Goal: Information Seeking & Learning: Learn about a topic

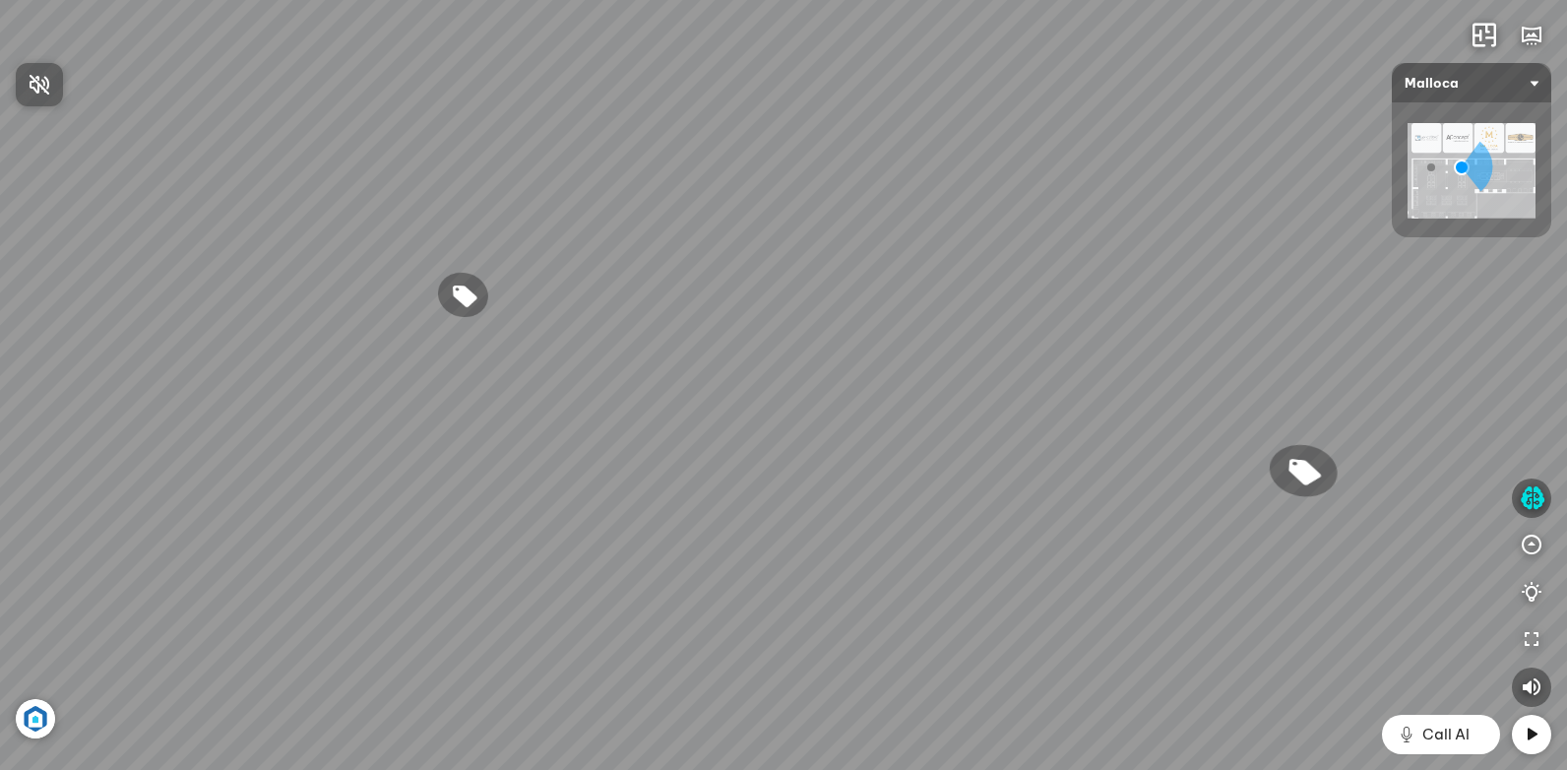
click at [1533, 735] on div at bounding box center [783, 385] width 1567 height 770
click at [1533, 735] on icon at bounding box center [1532, 734] width 24 height 24
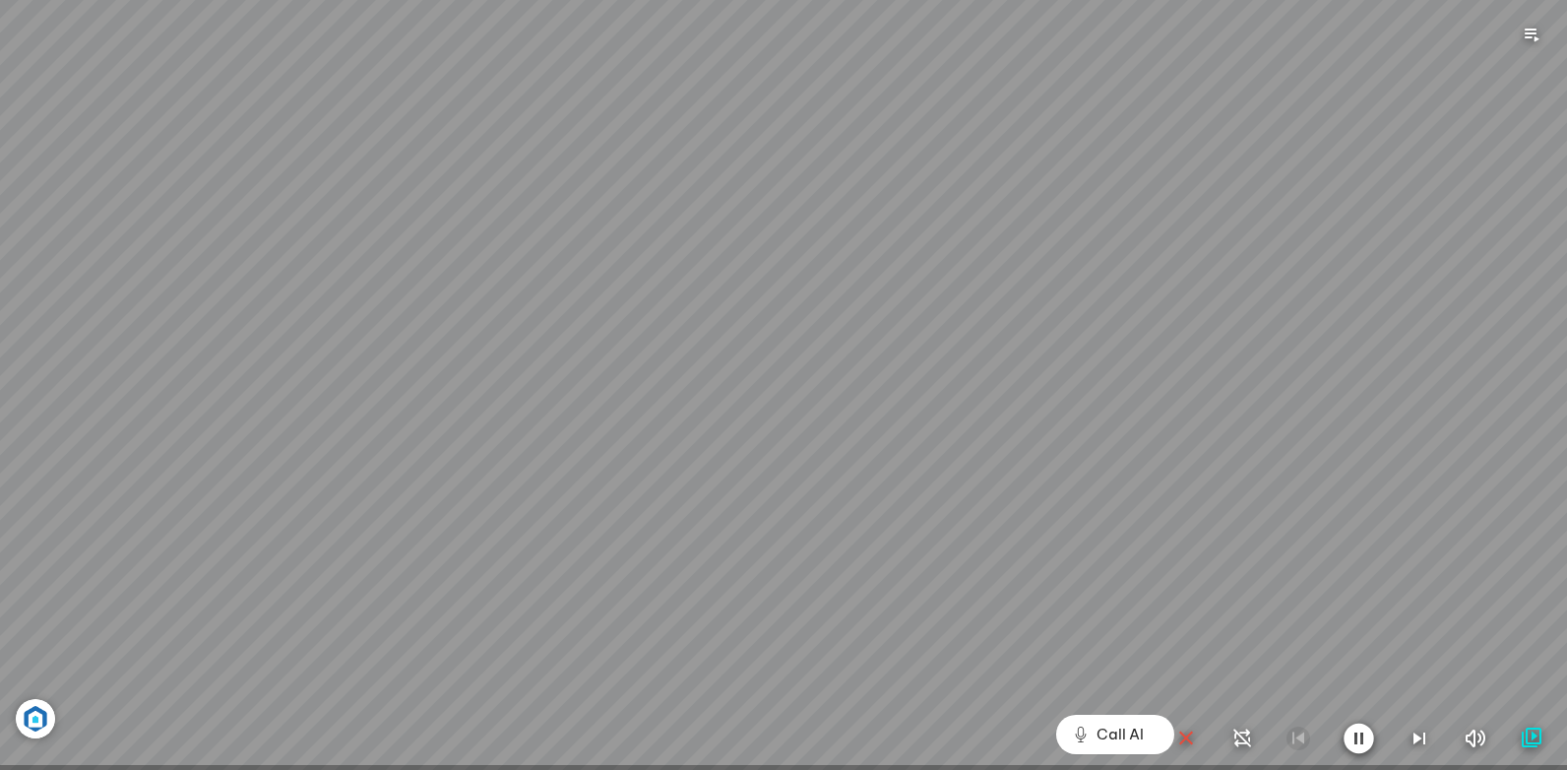
click at [1533, 735] on div at bounding box center [783, 385] width 1567 height 770
click at [1533, 735] on div at bounding box center [1358, 737] width 369 height 31
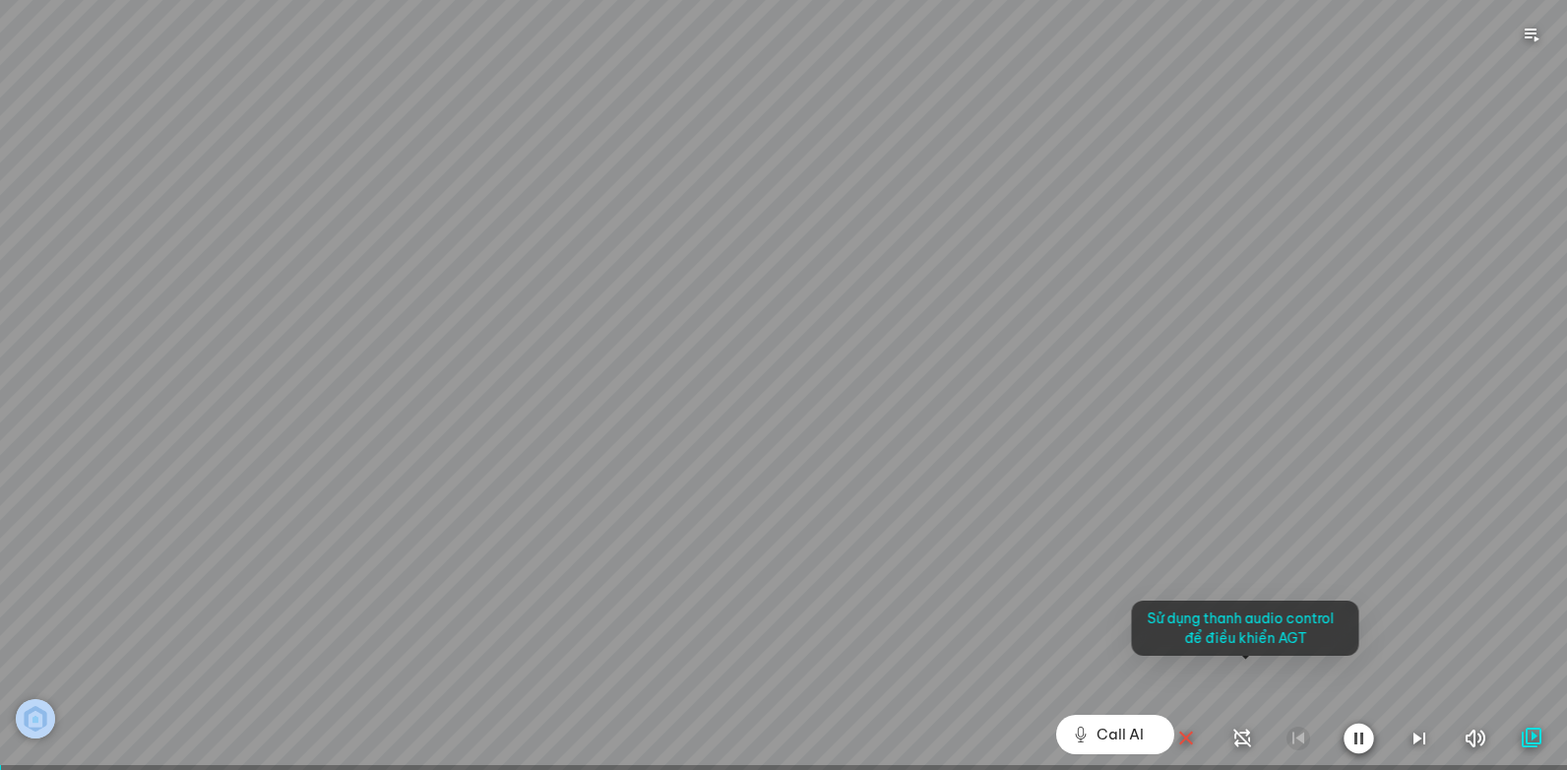
click at [1533, 735] on icon "button" at bounding box center [1532, 738] width 24 height 24
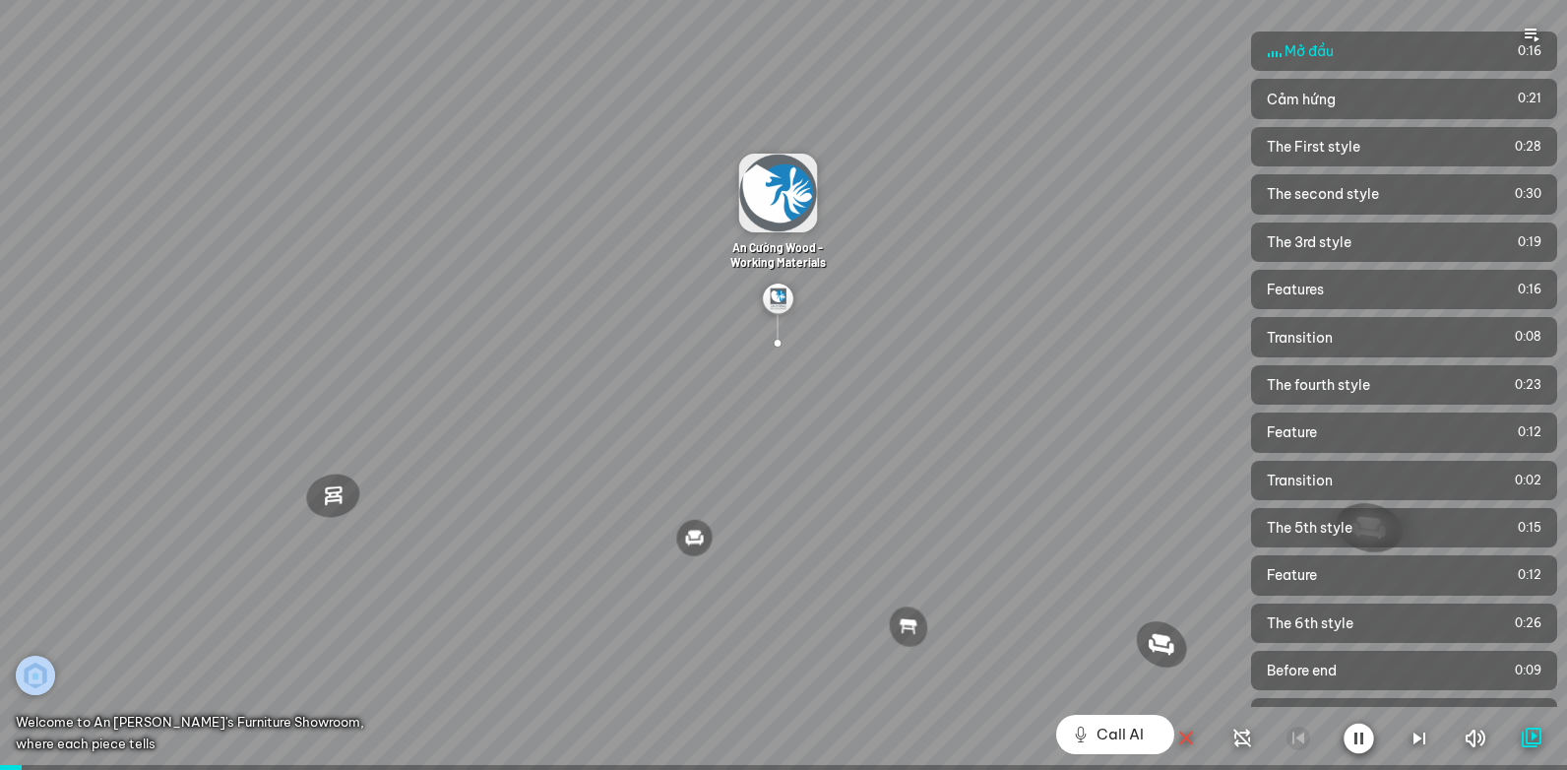
click at [942, 457] on div at bounding box center [783, 385] width 1567 height 770
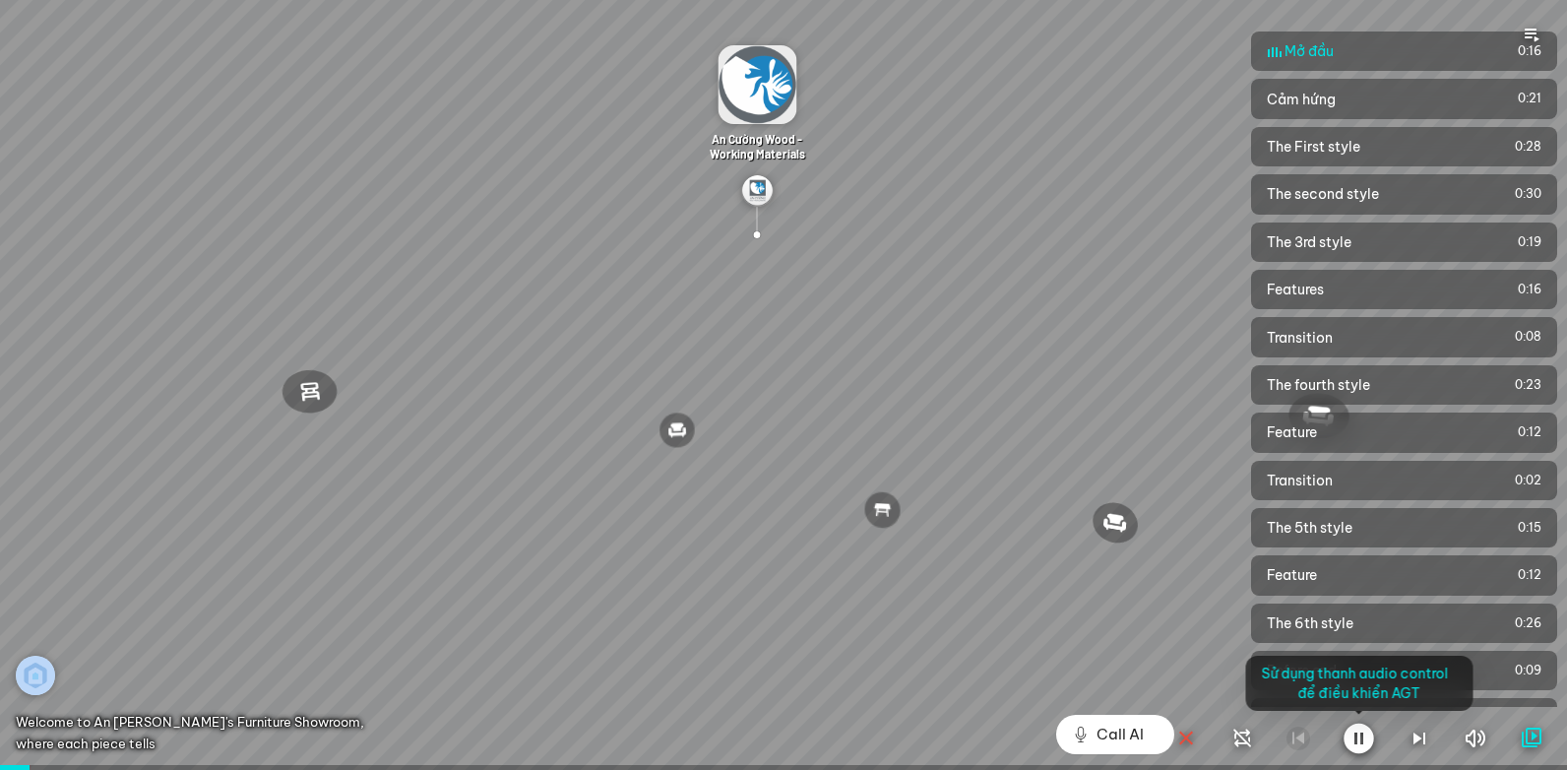
click at [769, 528] on div at bounding box center [783, 385] width 1567 height 770
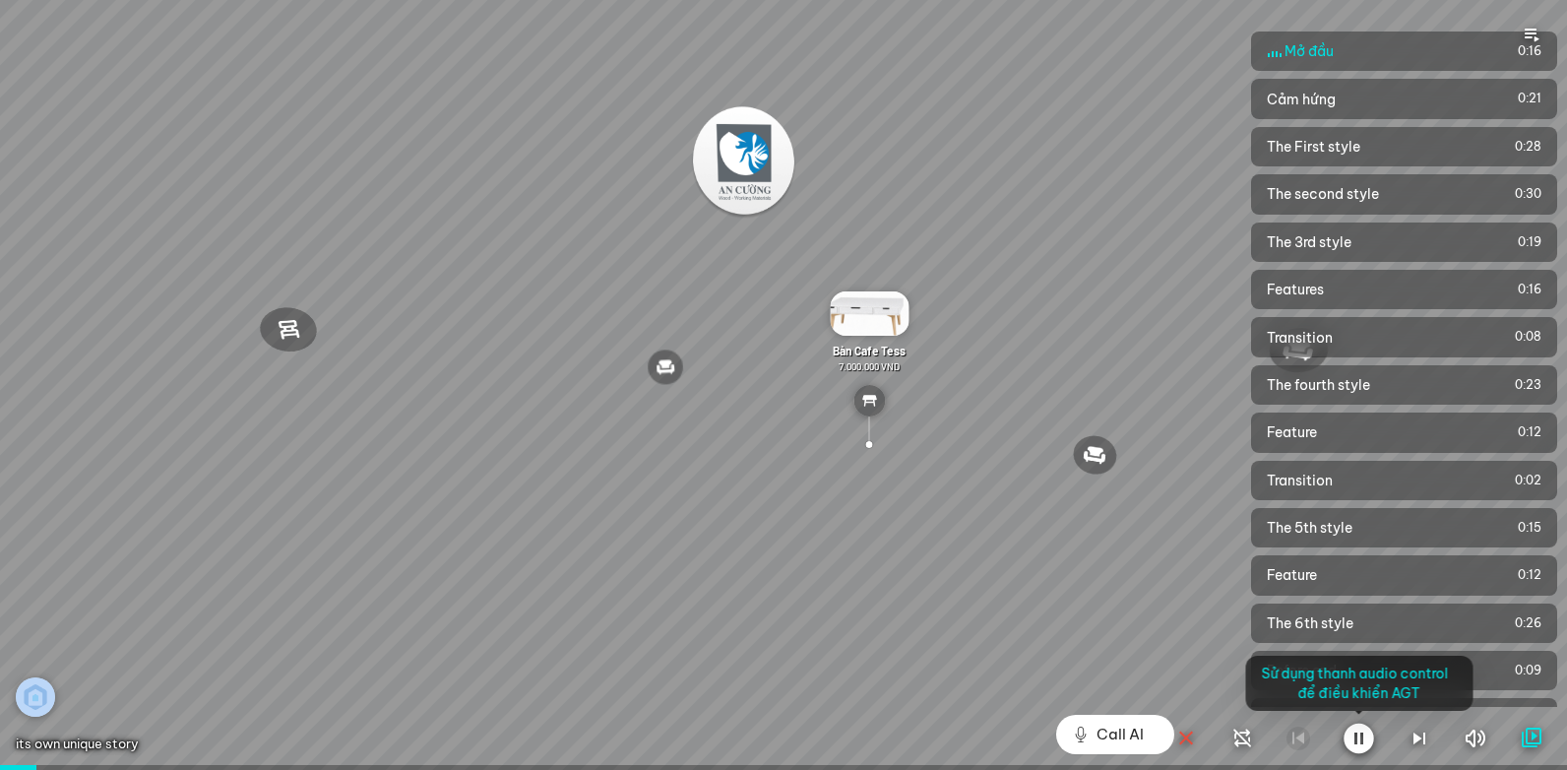
drag, startPoint x: 558, startPoint y: 588, endPoint x: 573, endPoint y: 587, distance: 14.8
click at [558, 590] on div at bounding box center [783, 385] width 1567 height 770
click at [466, 447] on div at bounding box center [783, 385] width 1567 height 770
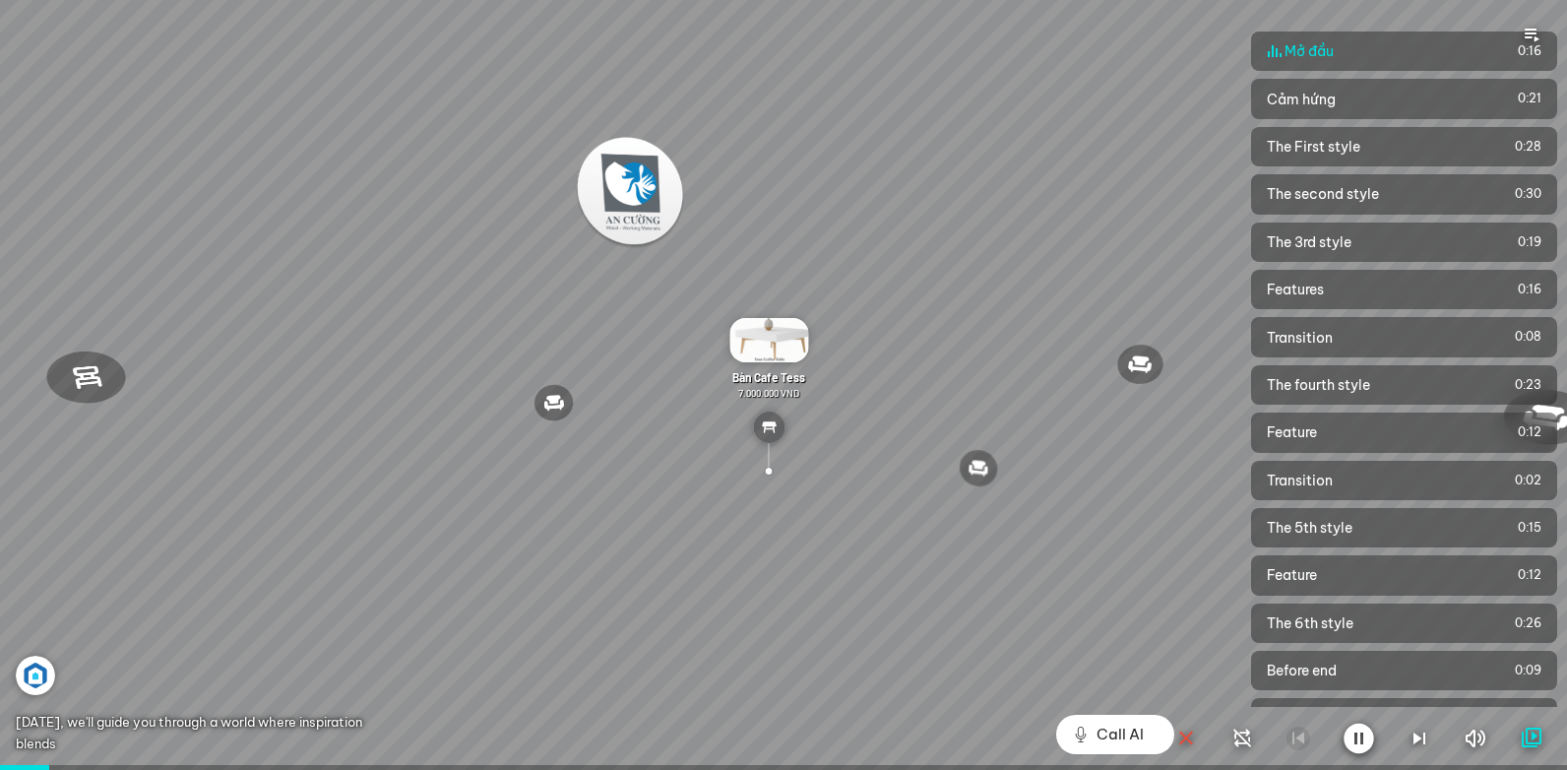
click at [814, 470] on div at bounding box center [783, 385] width 1567 height 770
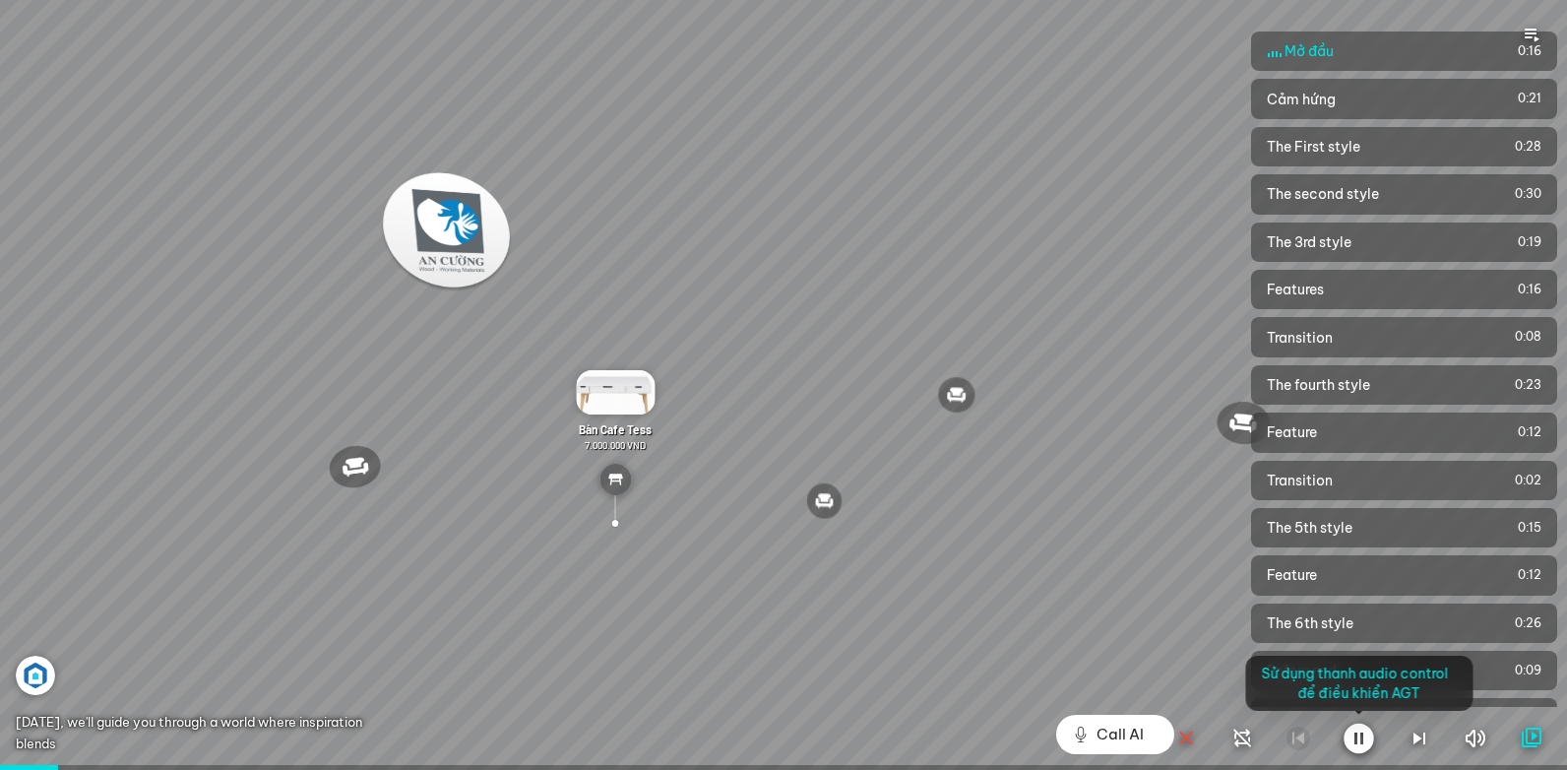
click at [869, 467] on div at bounding box center [783, 385] width 1567 height 770
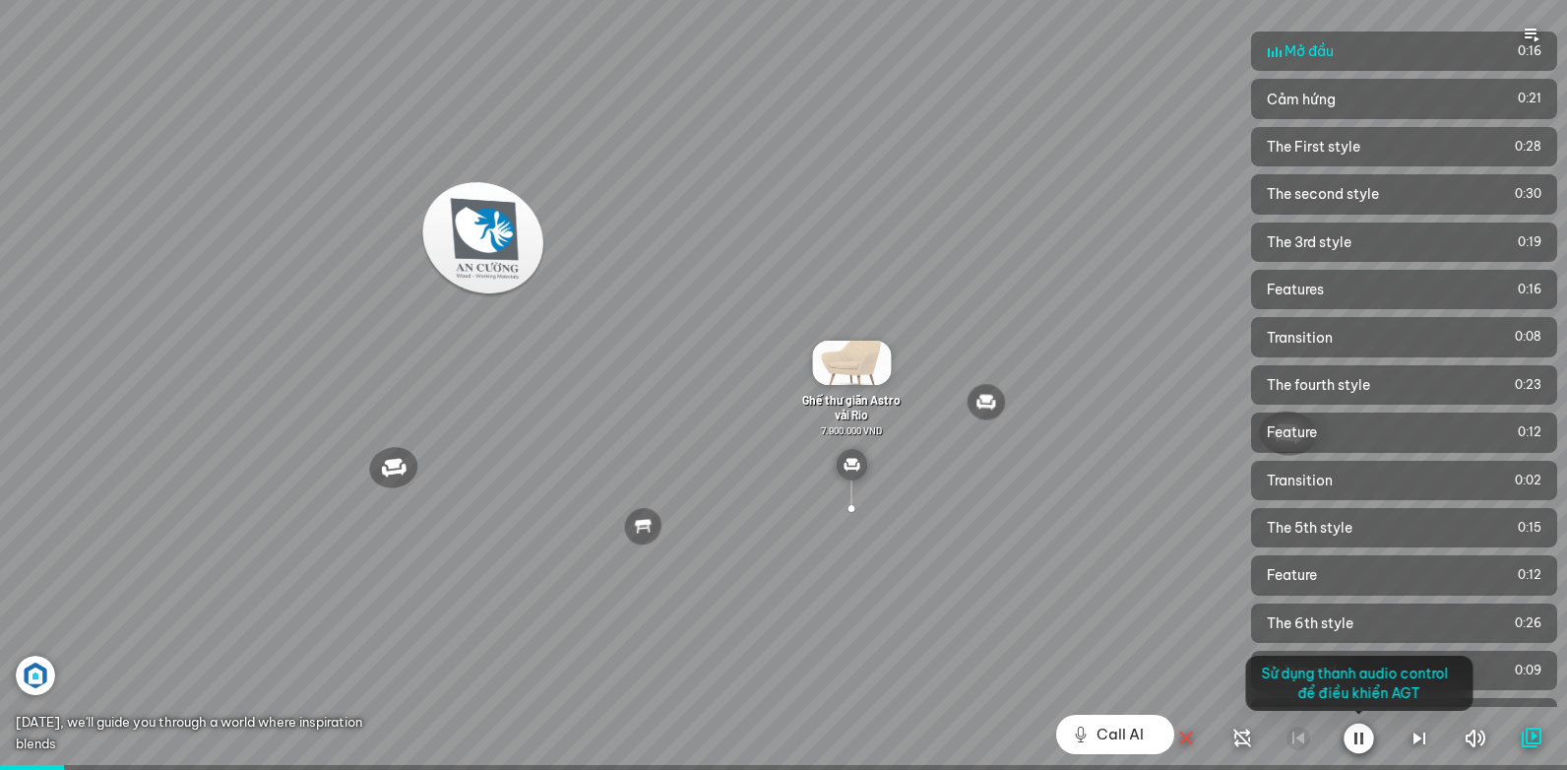
click at [897, 511] on div at bounding box center [783, 385] width 1567 height 770
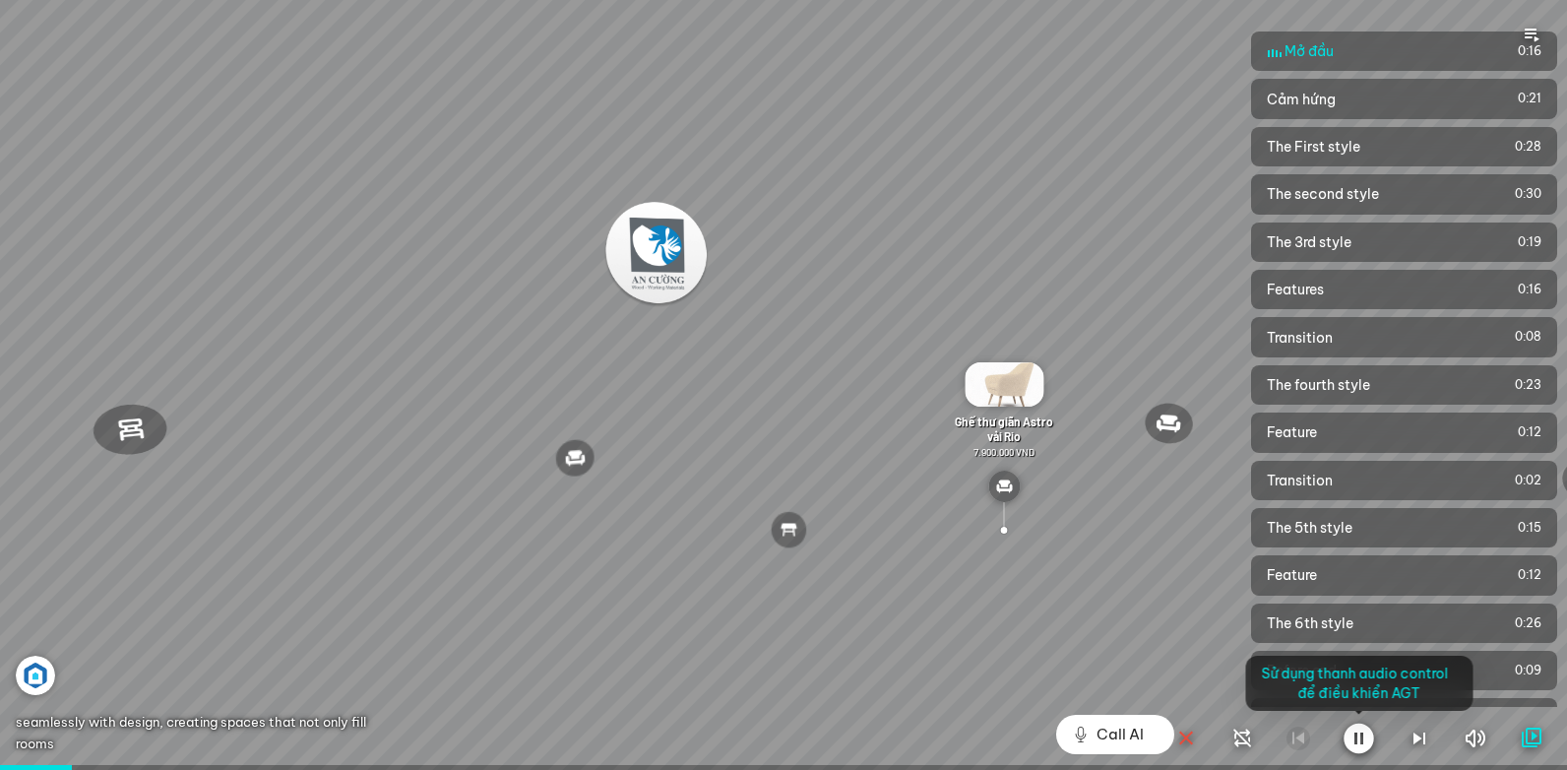
drag, startPoint x: 434, startPoint y: 437, endPoint x: 417, endPoint y: 443, distance: 17.7
click at [433, 438] on div at bounding box center [783, 385] width 1567 height 770
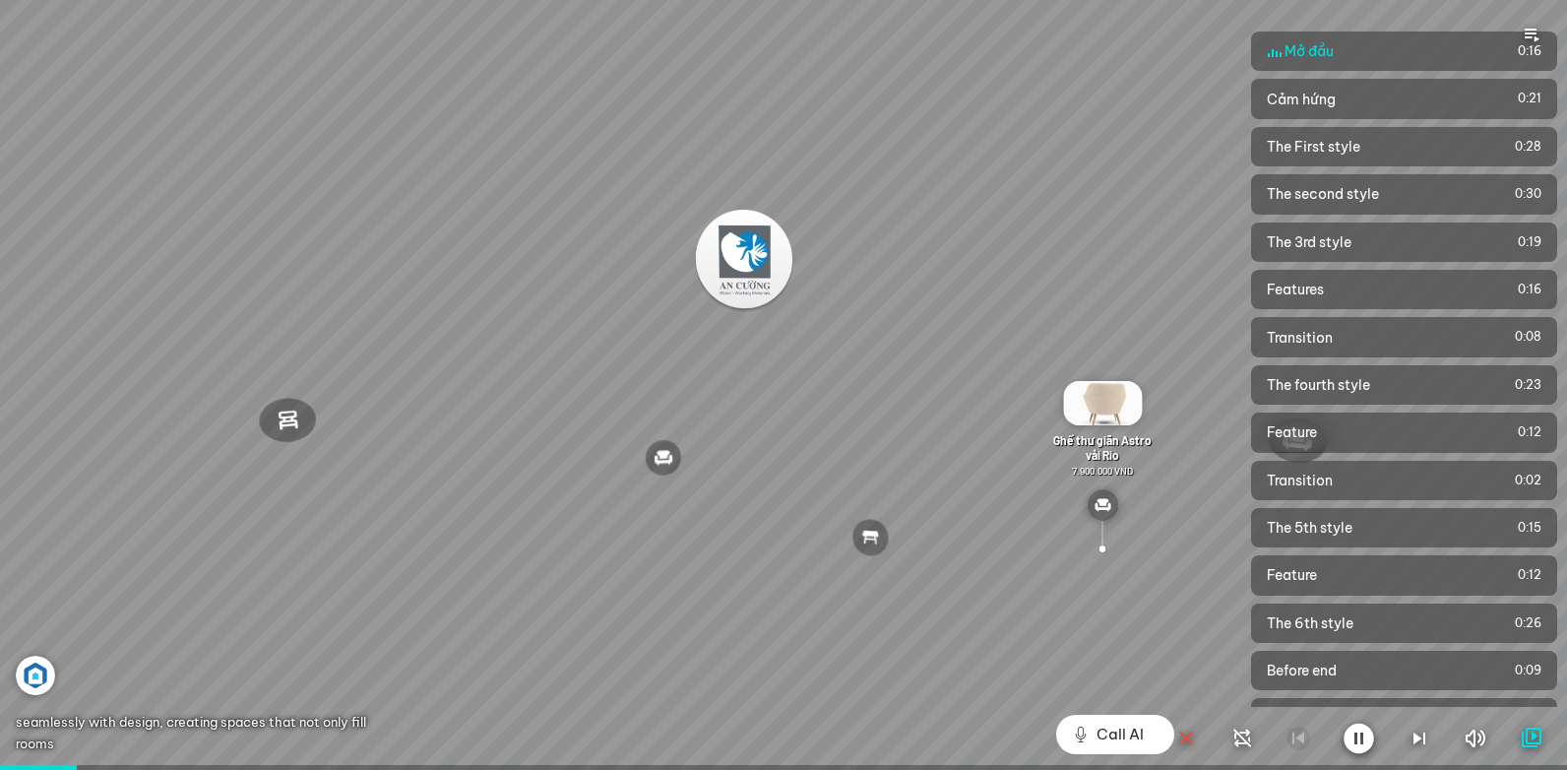
click at [194, 509] on div at bounding box center [783, 385] width 1567 height 770
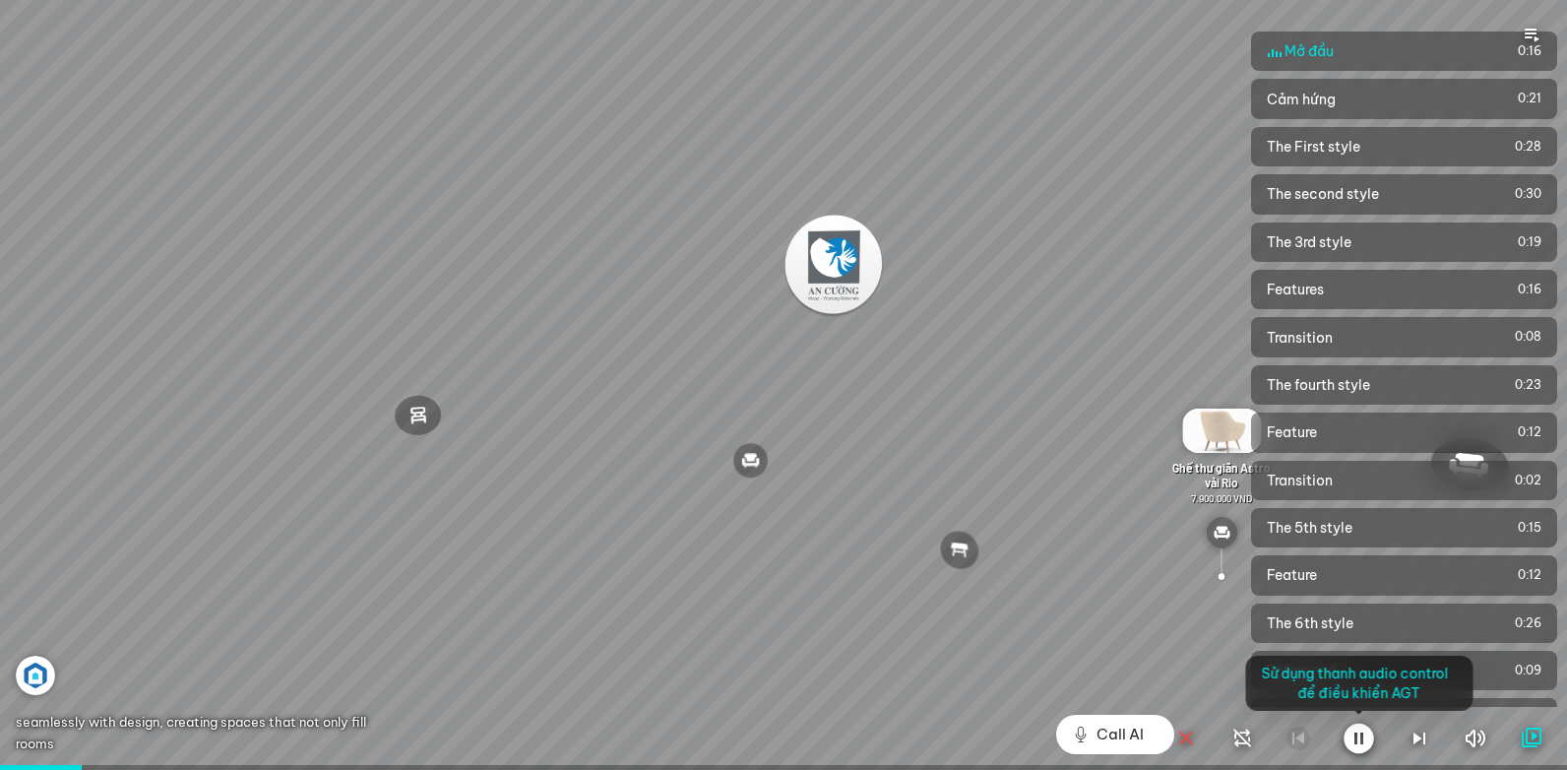
drag, startPoint x: 204, startPoint y: 549, endPoint x: 218, endPoint y: 549, distance: 14.8
click at [205, 549] on div at bounding box center [783, 385] width 1567 height 770
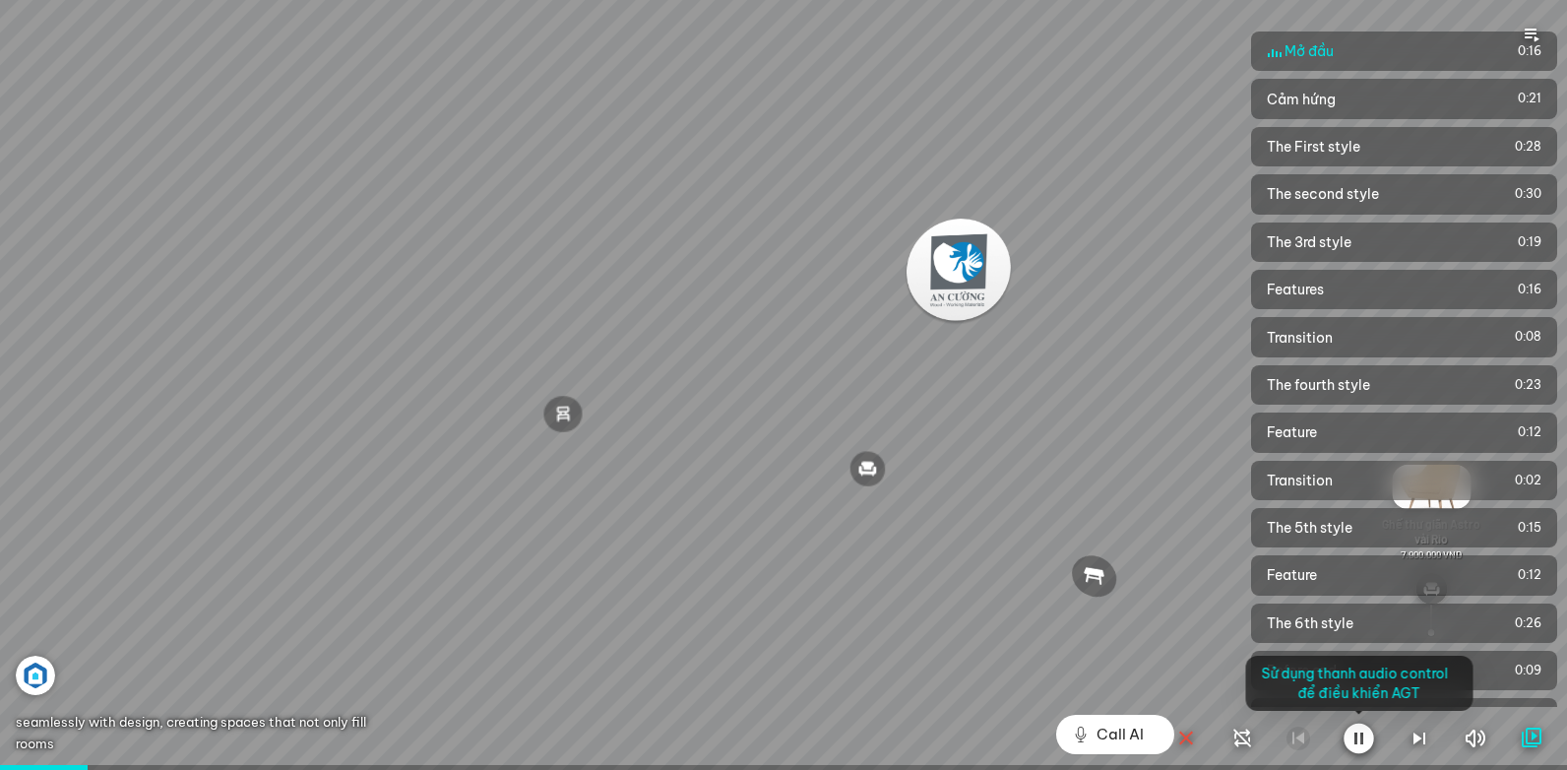
click at [216, 605] on div at bounding box center [783, 385] width 1567 height 770
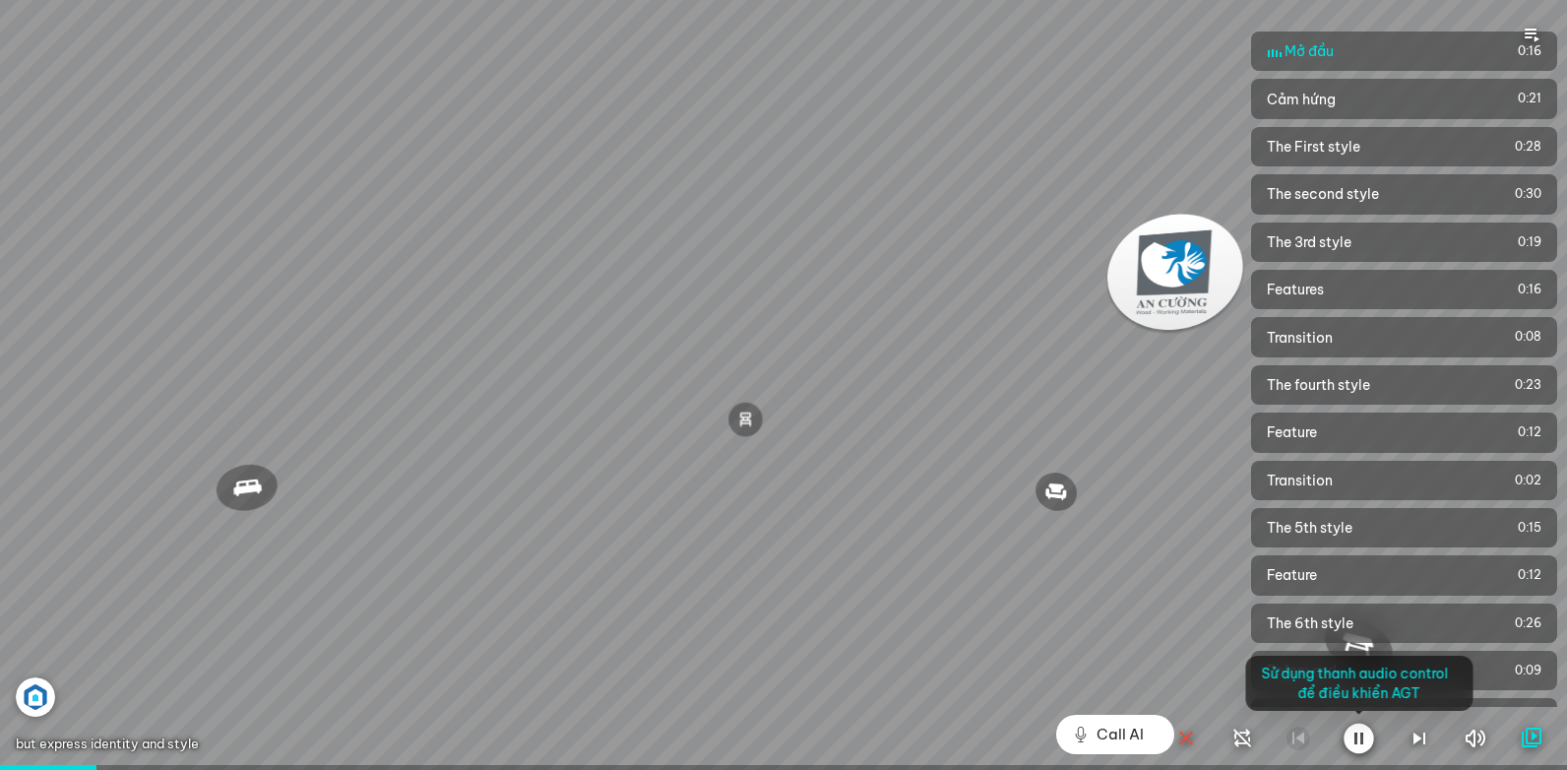
click at [183, 615] on div at bounding box center [783, 385] width 1567 height 770
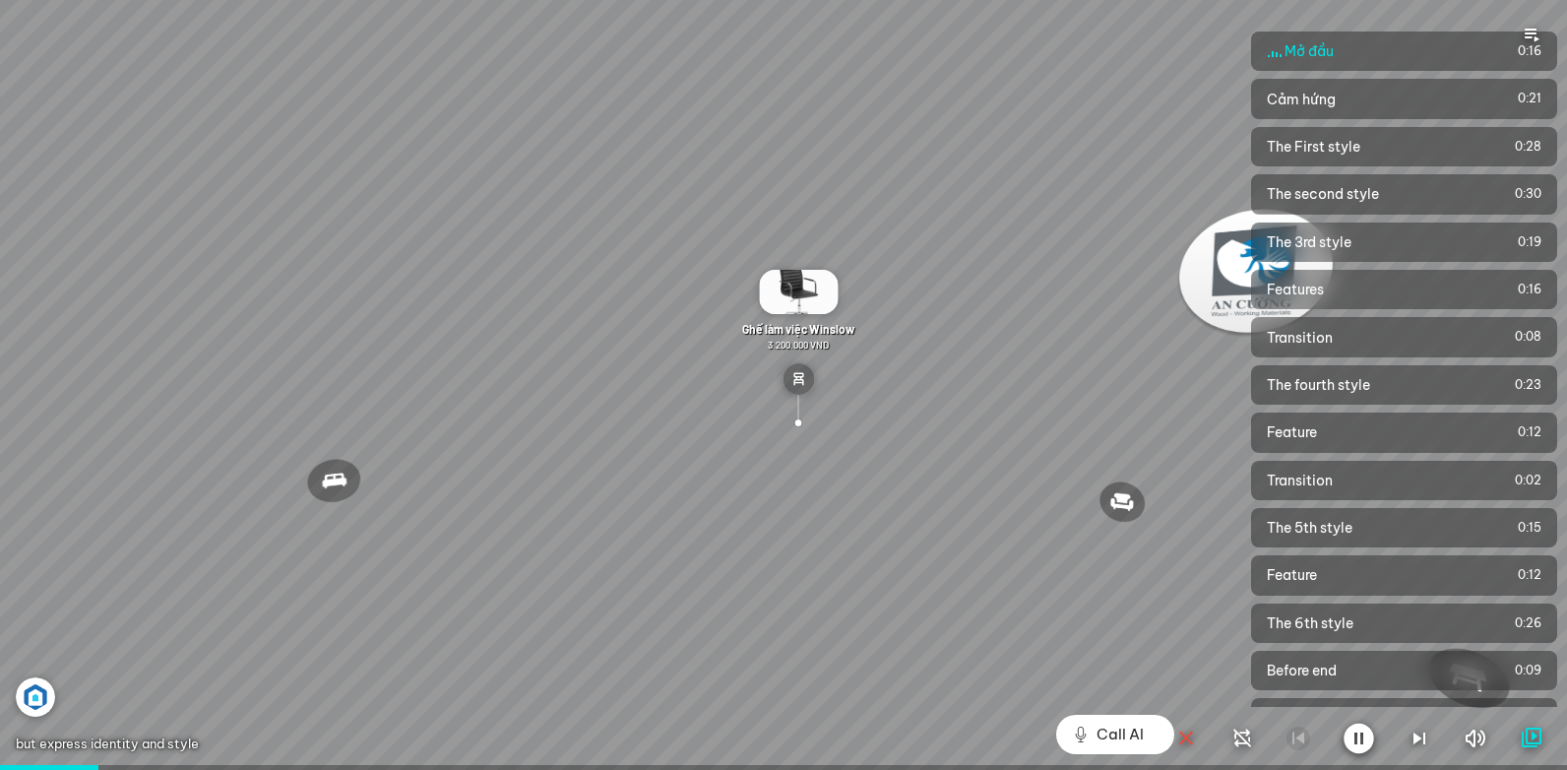
click at [194, 632] on div at bounding box center [783, 385] width 1567 height 770
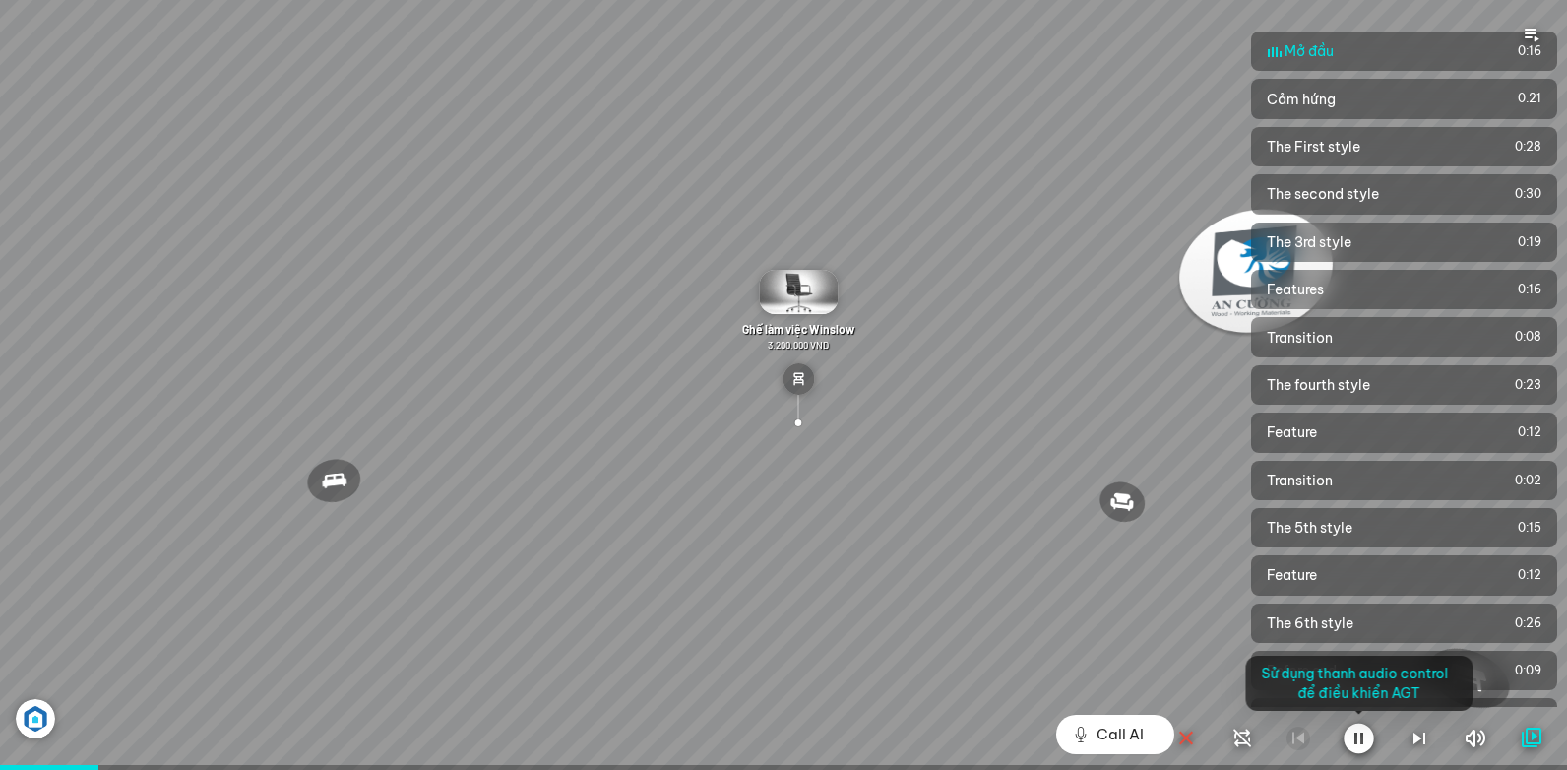
click at [228, 665] on div at bounding box center [783, 385] width 1567 height 770
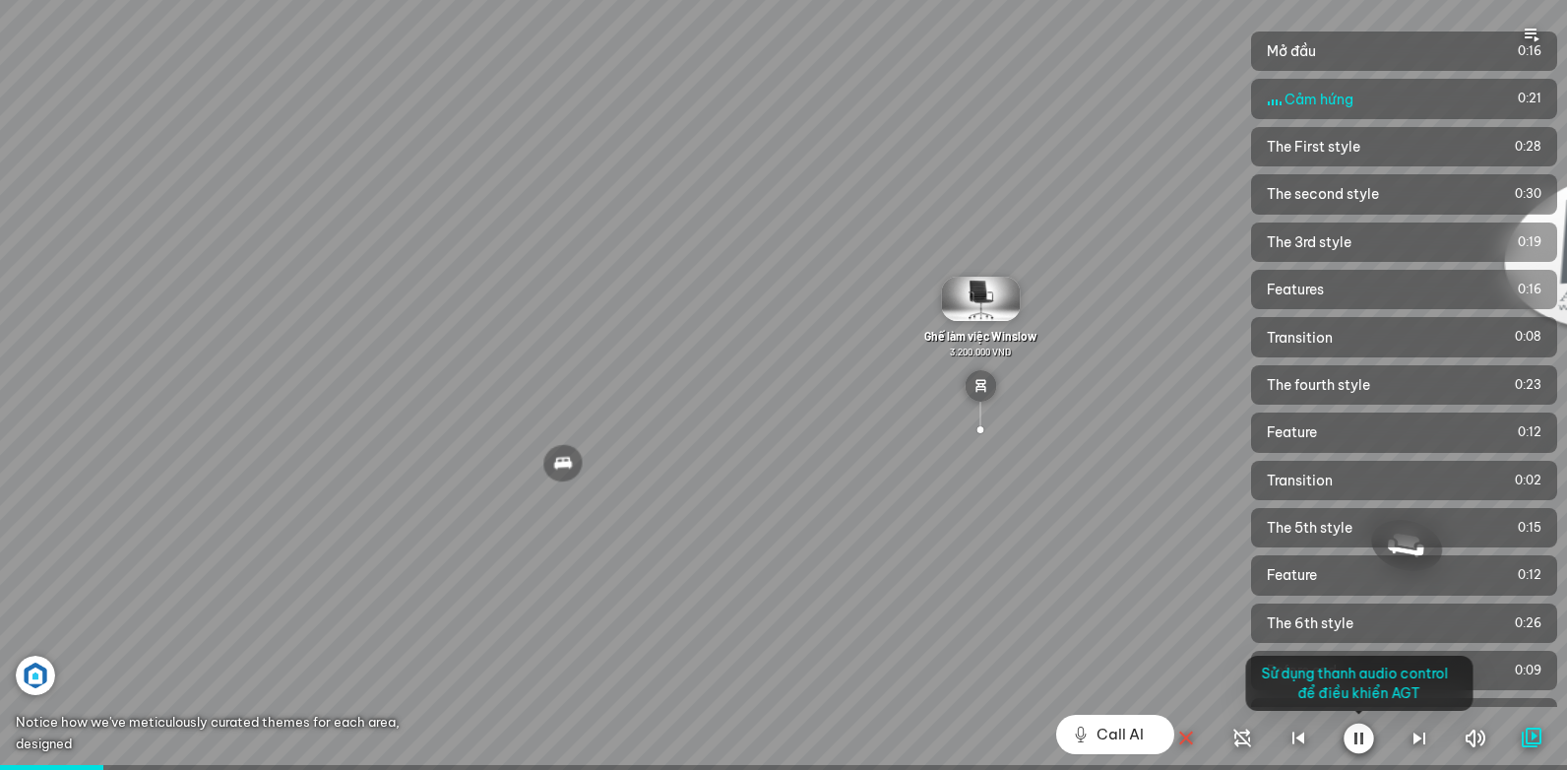
click at [298, 630] on div at bounding box center [783, 385] width 1567 height 770
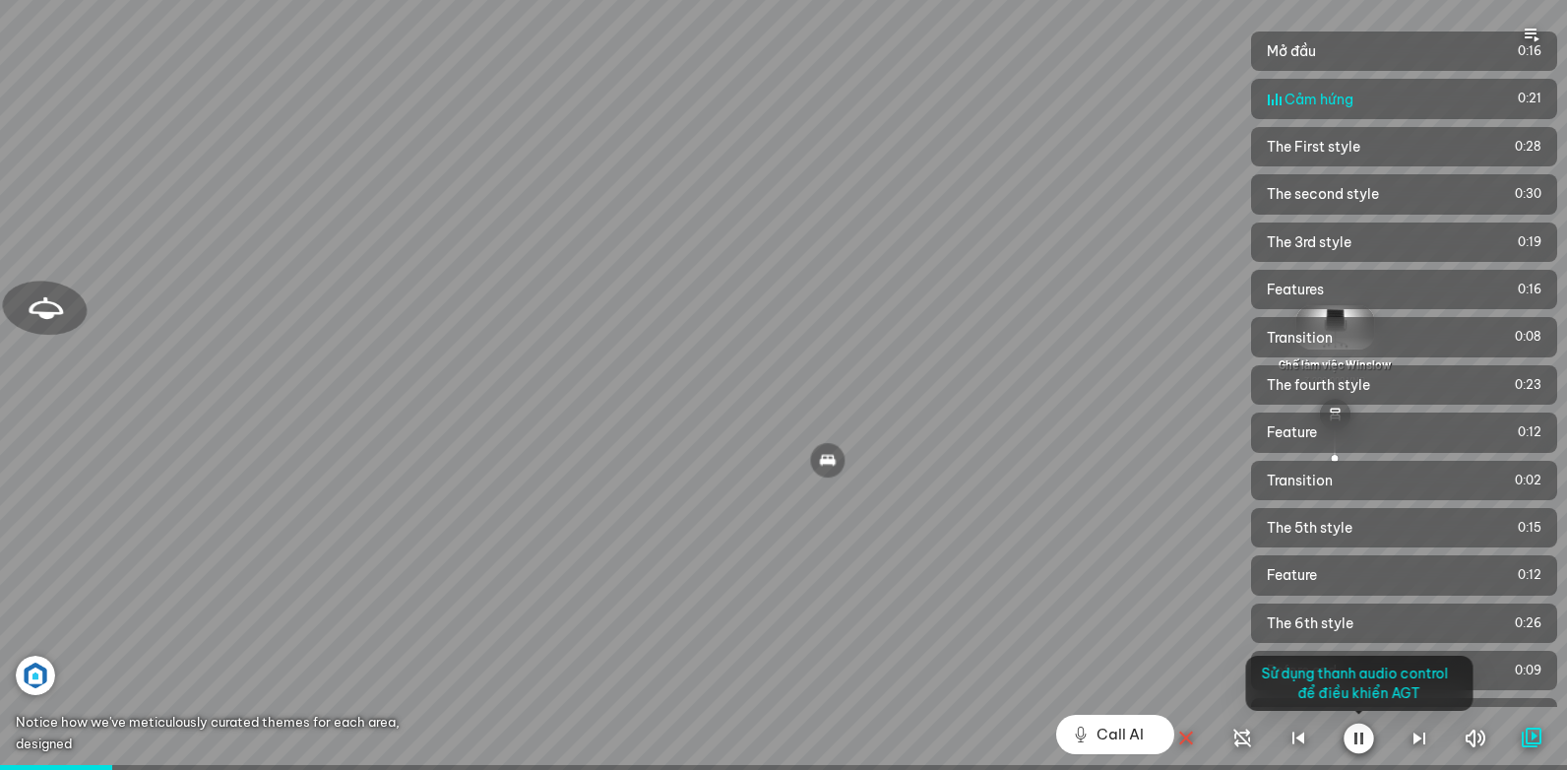
click at [484, 618] on div at bounding box center [783, 385] width 1567 height 770
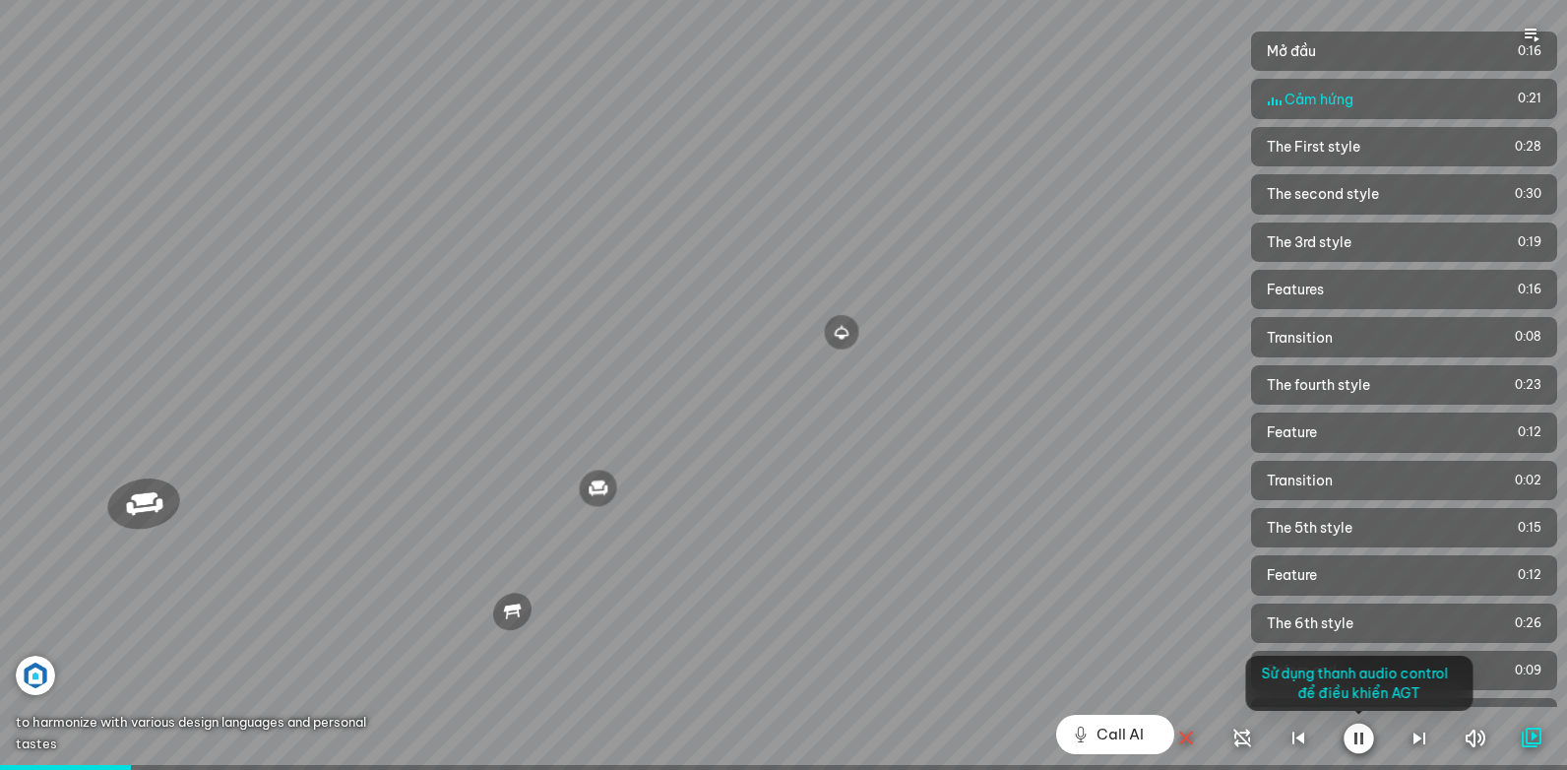
click at [431, 524] on div at bounding box center [783, 385] width 1567 height 770
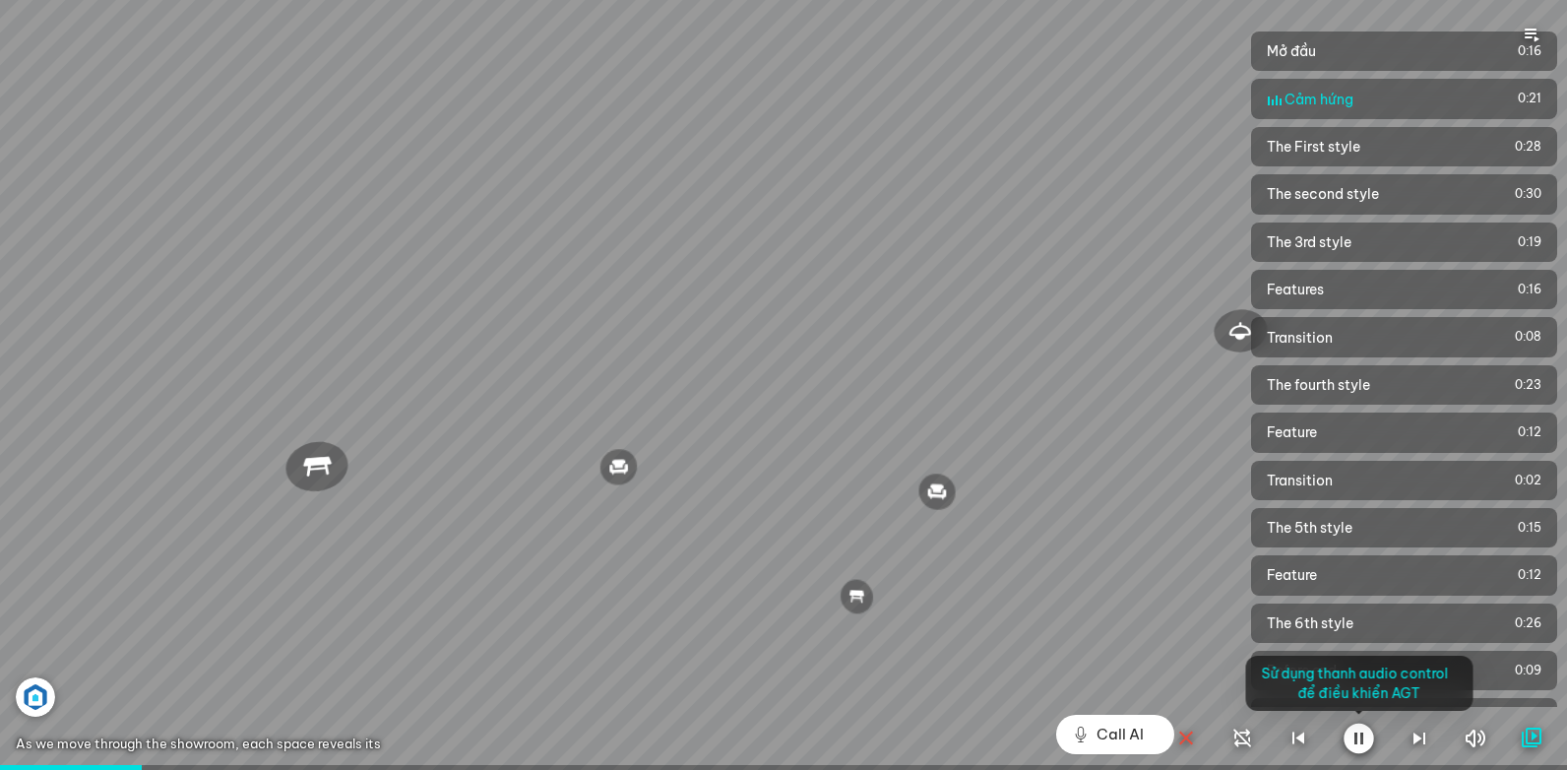
click at [435, 565] on div at bounding box center [783, 385] width 1567 height 770
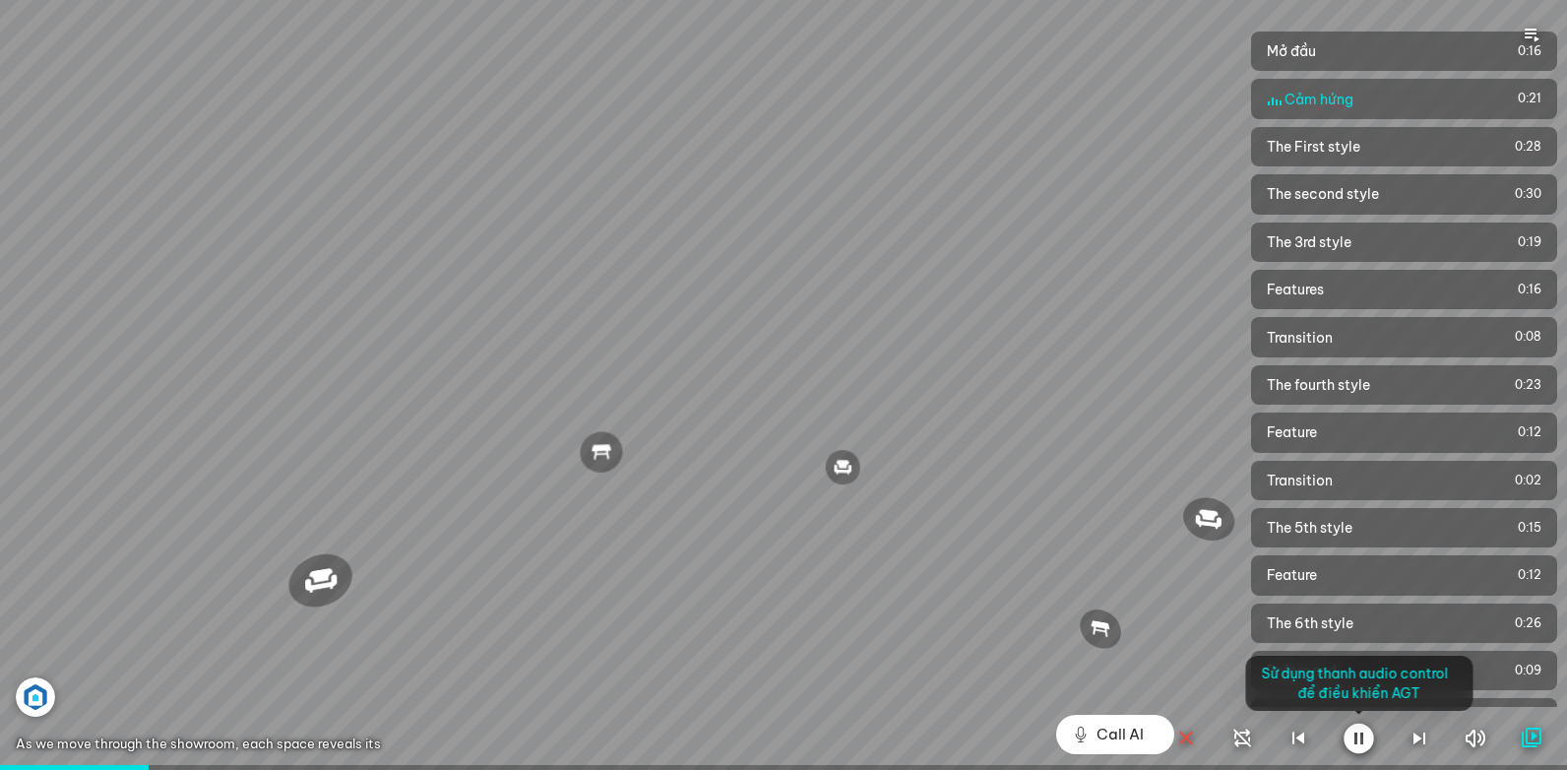
click at [420, 566] on div at bounding box center [783, 385] width 1567 height 770
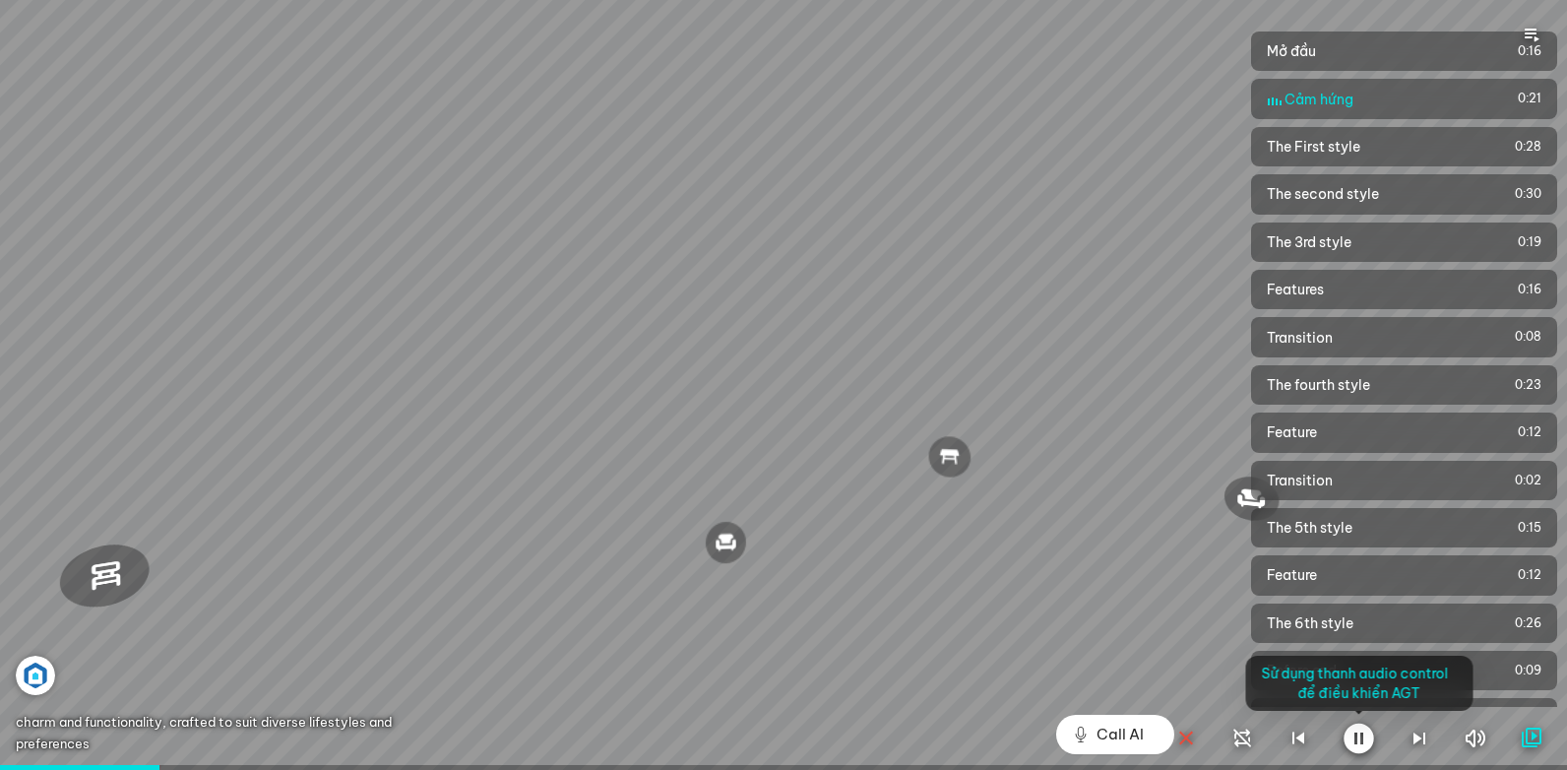
click at [429, 547] on div at bounding box center [783, 385] width 1567 height 770
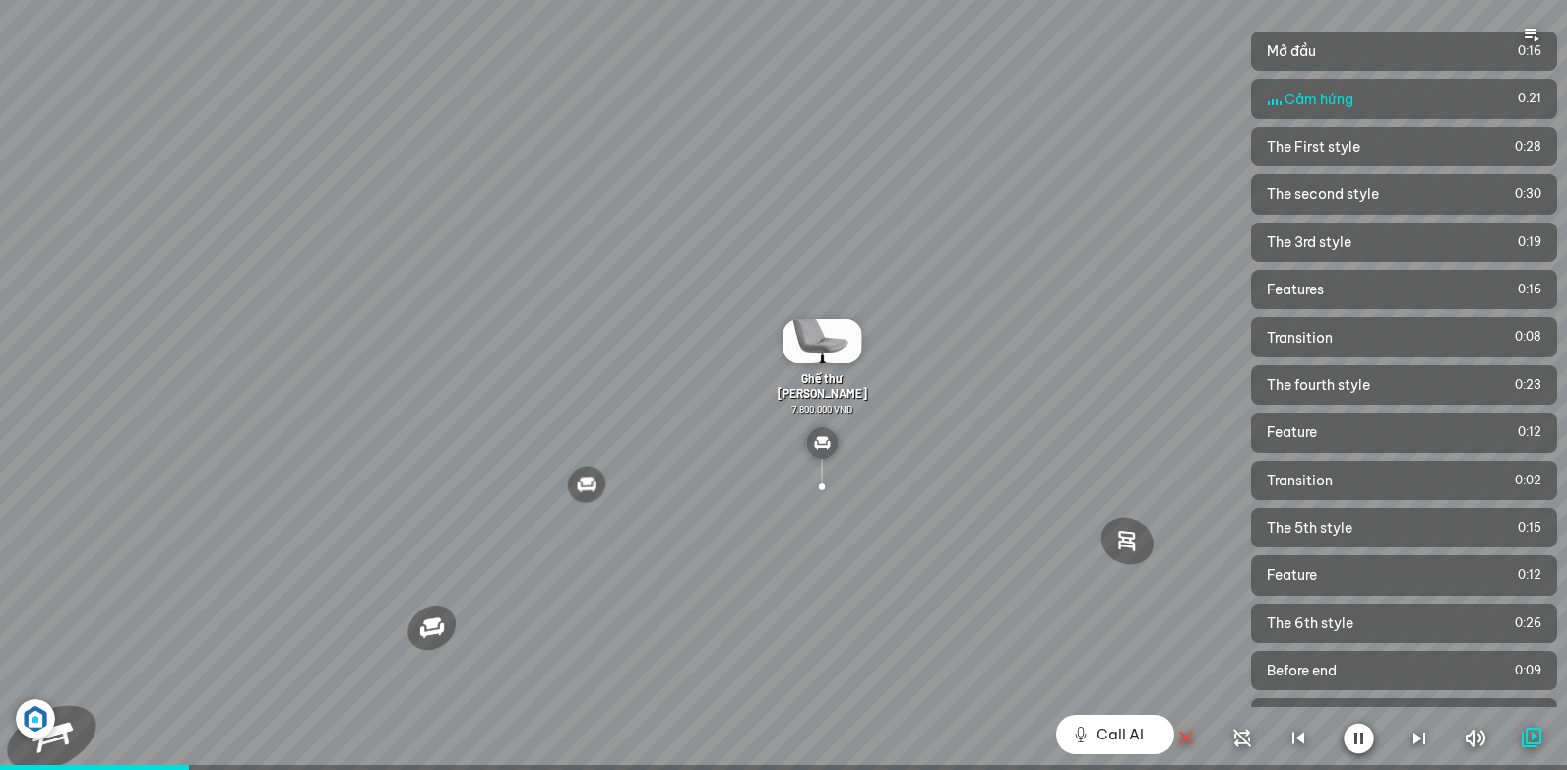
click at [434, 583] on div at bounding box center [783, 385] width 1567 height 770
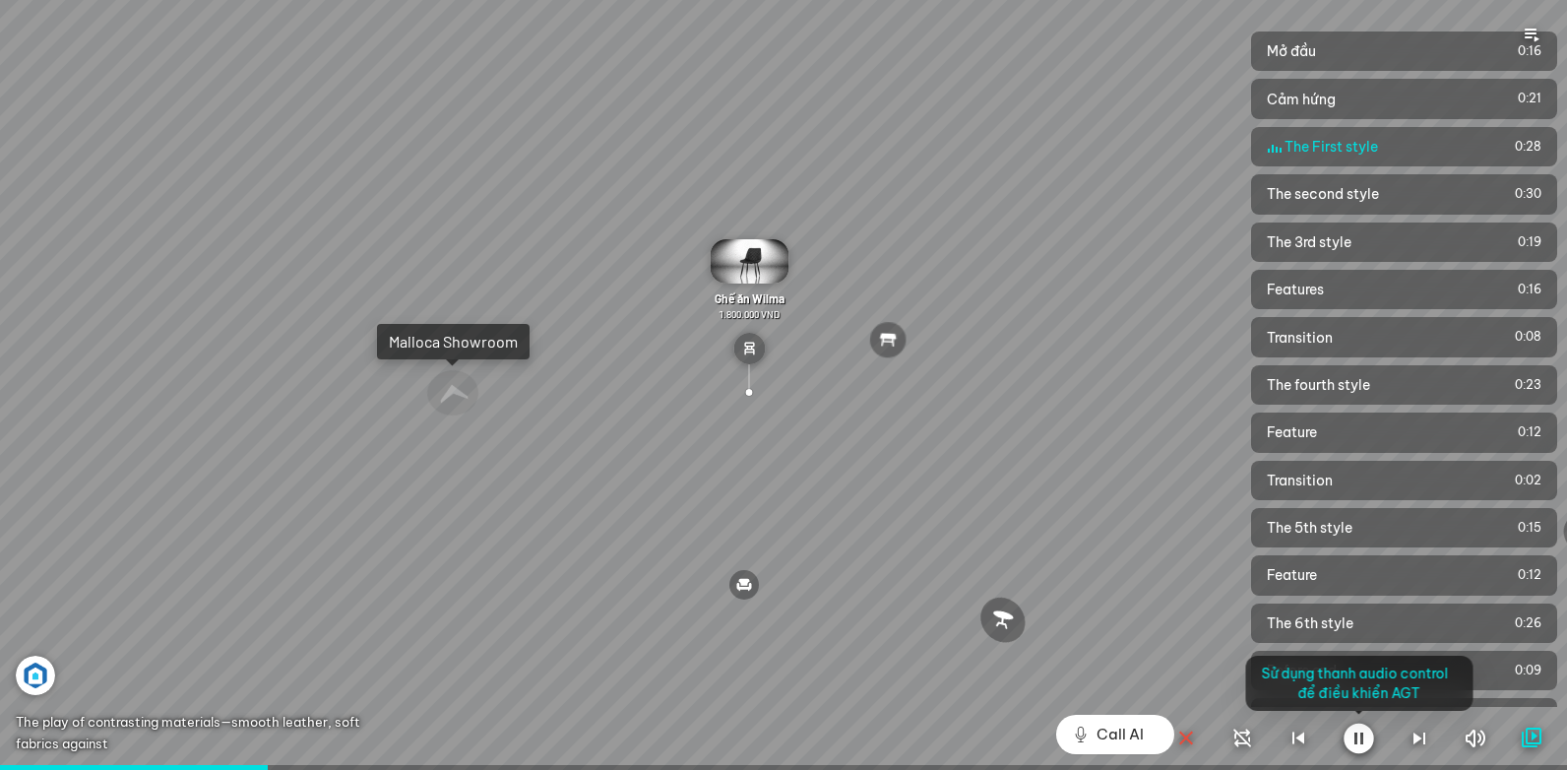
drag, startPoint x: 385, startPoint y: 559, endPoint x: 400, endPoint y: 561, distance: 14.9
click at [386, 560] on div at bounding box center [783, 385] width 1567 height 770
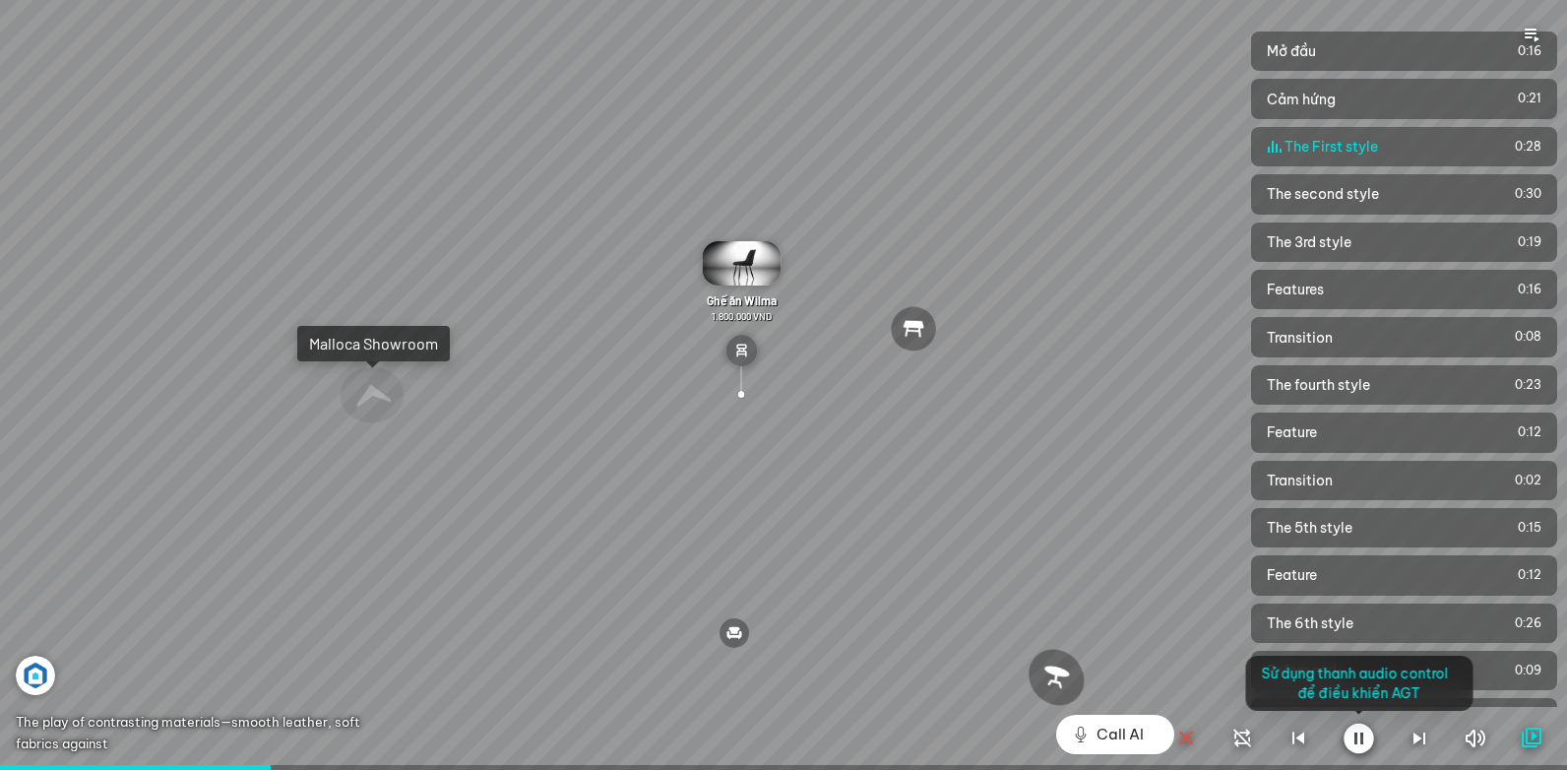
click at [438, 547] on div at bounding box center [783, 385] width 1567 height 770
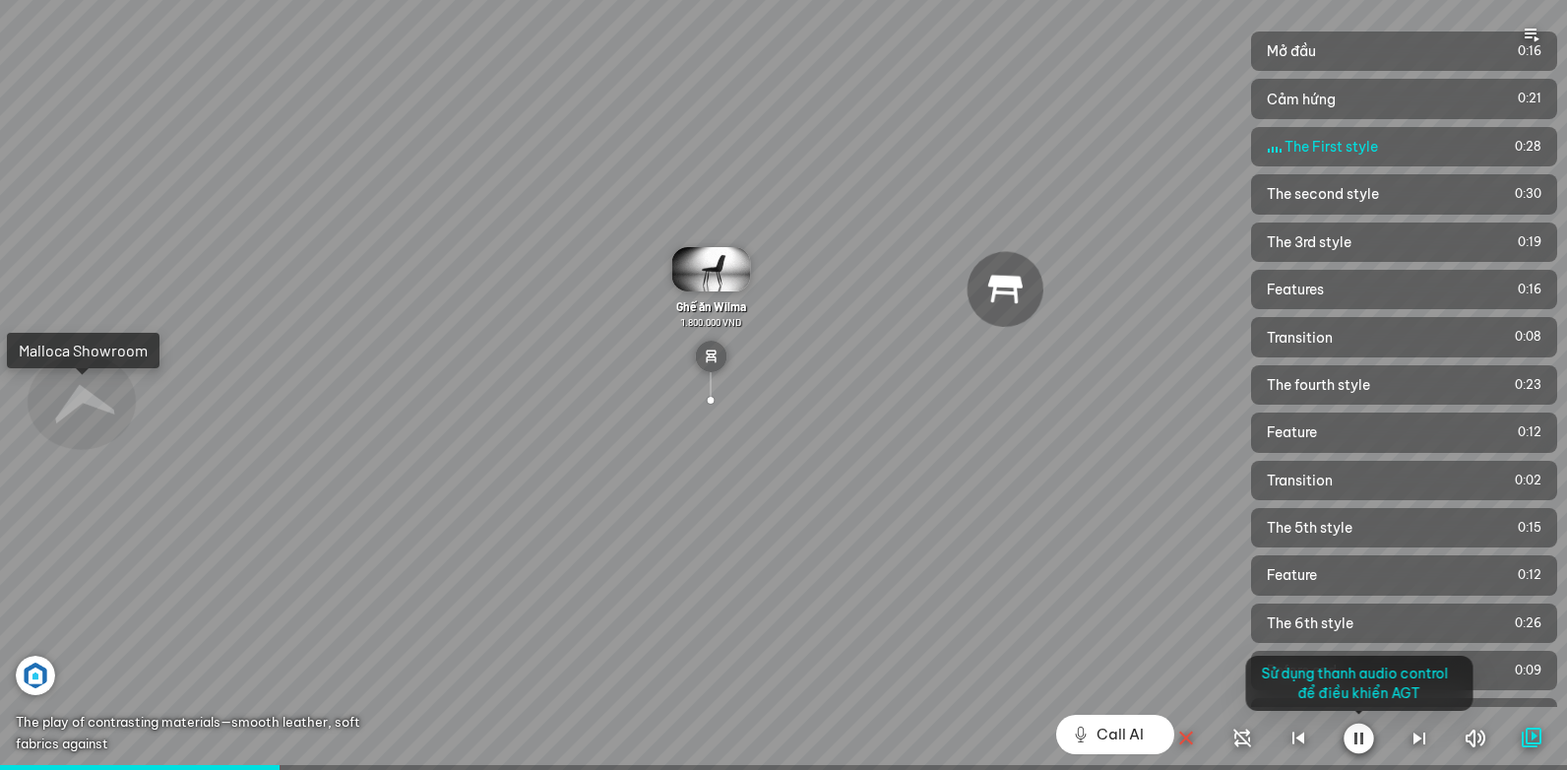
click at [430, 536] on div at bounding box center [783, 385] width 1567 height 770
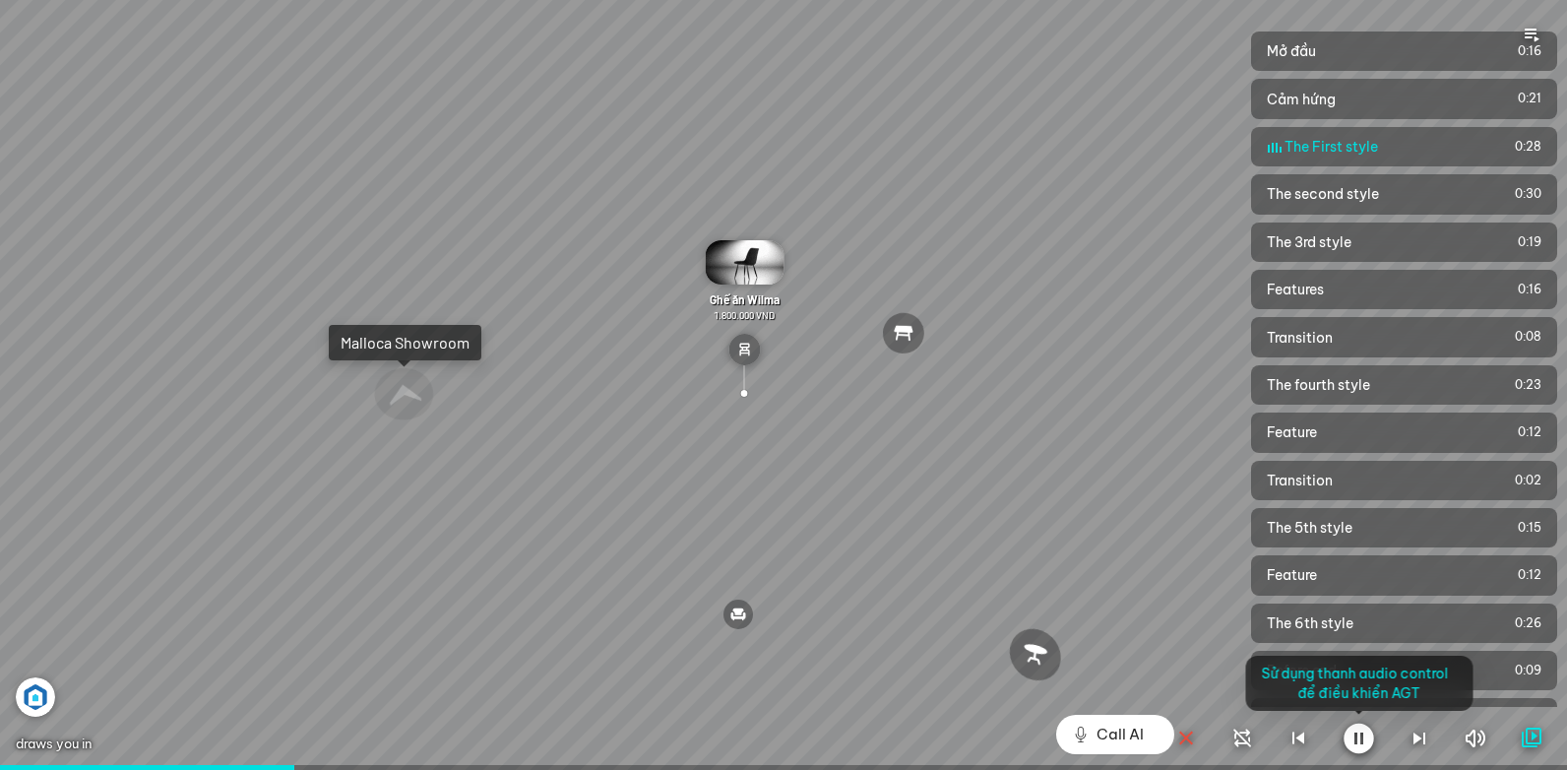
click at [372, 538] on div at bounding box center [783, 385] width 1567 height 770
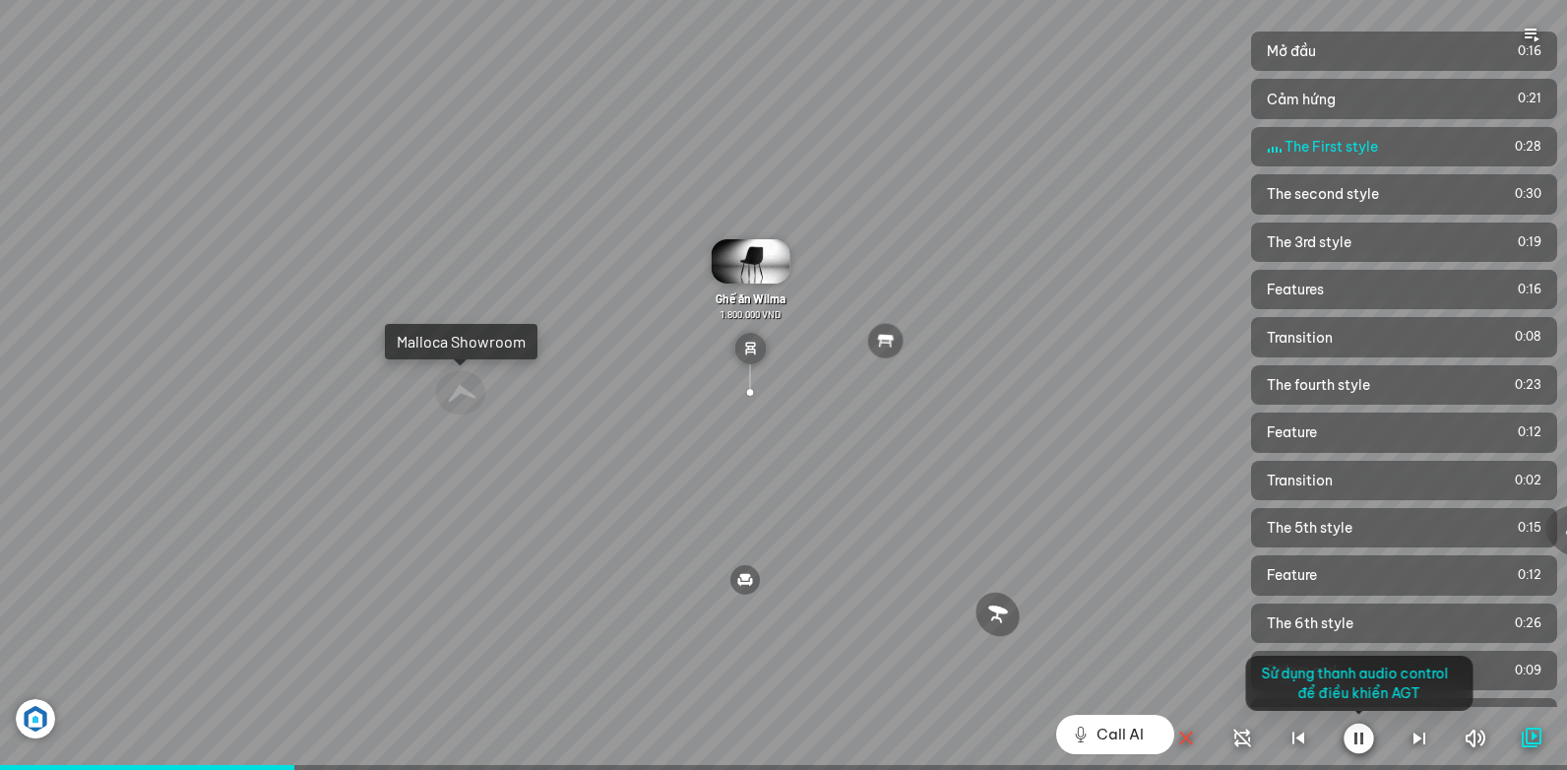
click at [358, 538] on div at bounding box center [783, 385] width 1567 height 770
drag, startPoint x: 365, startPoint y: 587, endPoint x: 398, endPoint y: 645, distance: 66.5
click at [366, 595] on div at bounding box center [783, 385] width 1567 height 770
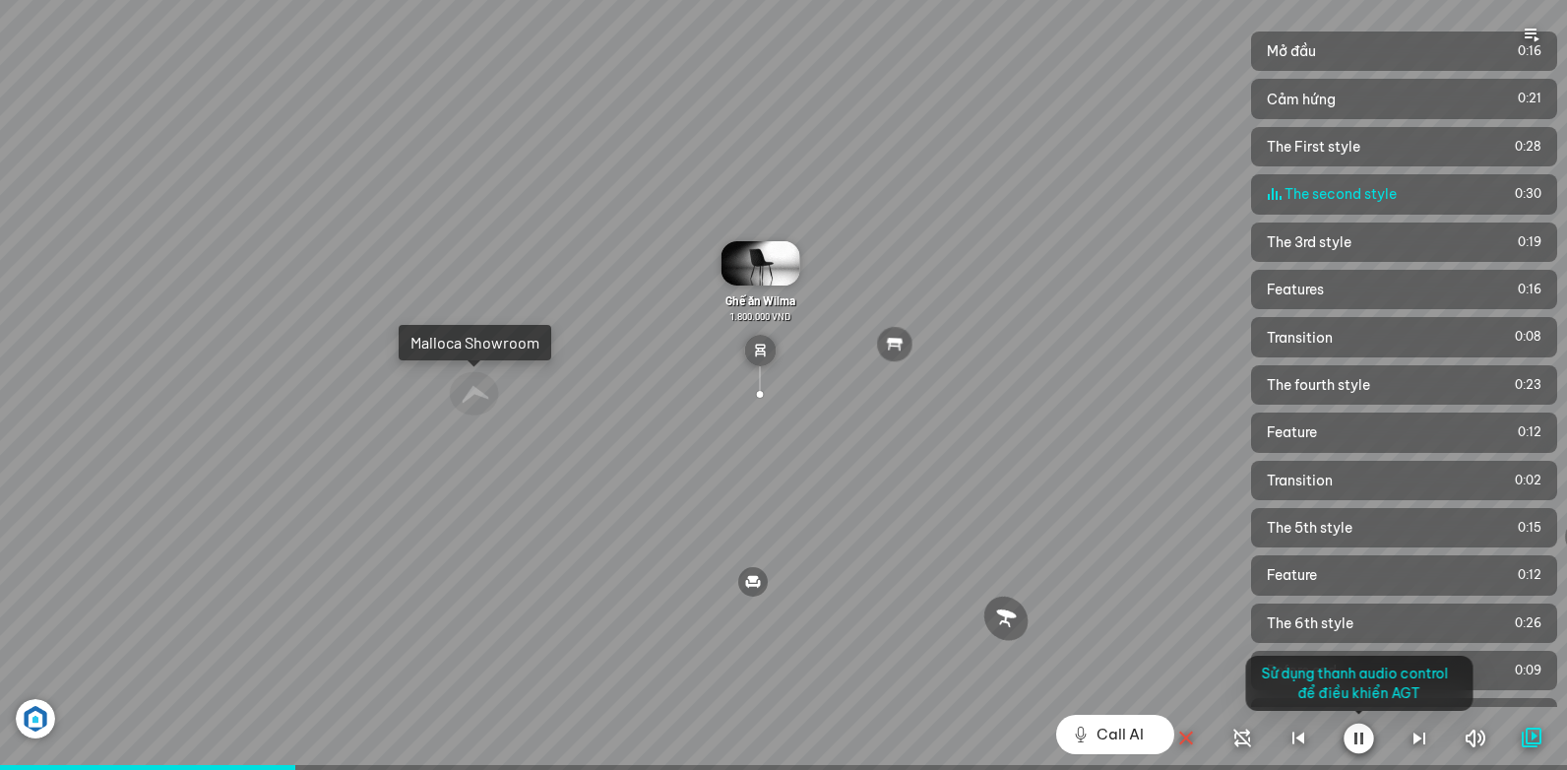
drag, startPoint x: 421, startPoint y: 654, endPoint x: 440, endPoint y: 661, distance: 19.9
click at [421, 655] on div at bounding box center [783, 385] width 1567 height 770
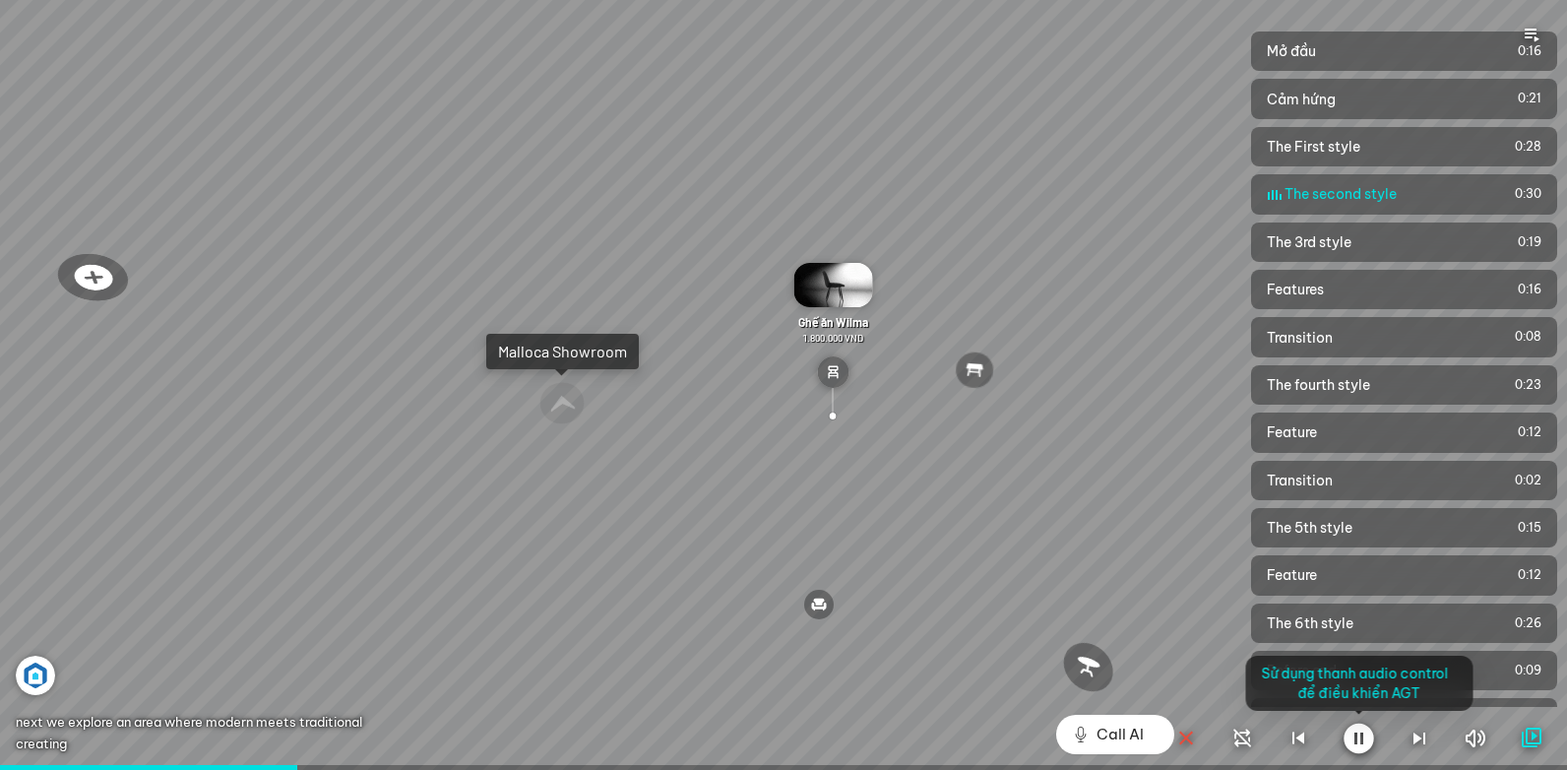
click at [319, 624] on div at bounding box center [783, 385] width 1567 height 770
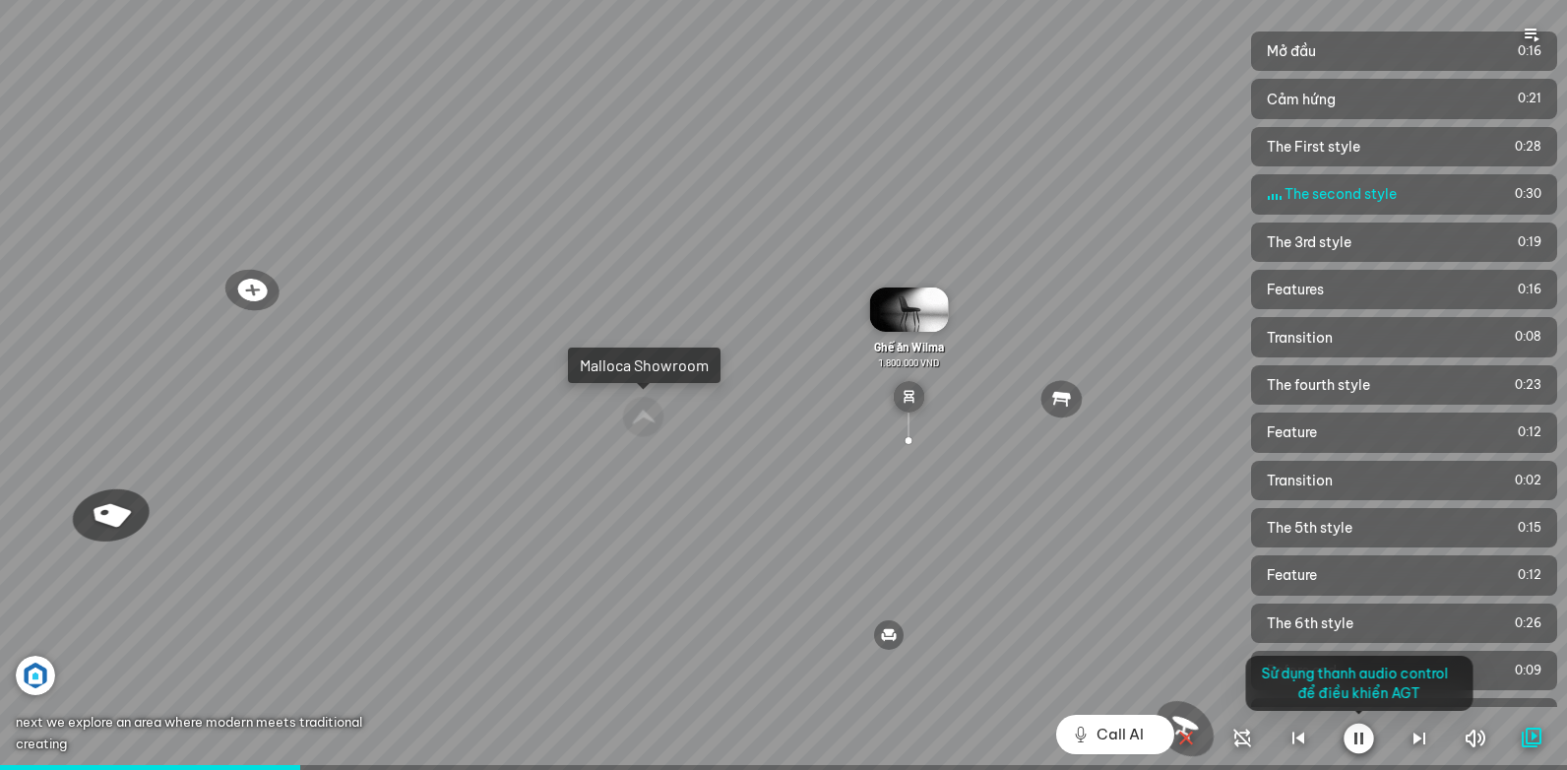
click at [330, 573] on div at bounding box center [783, 385] width 1567 height 770
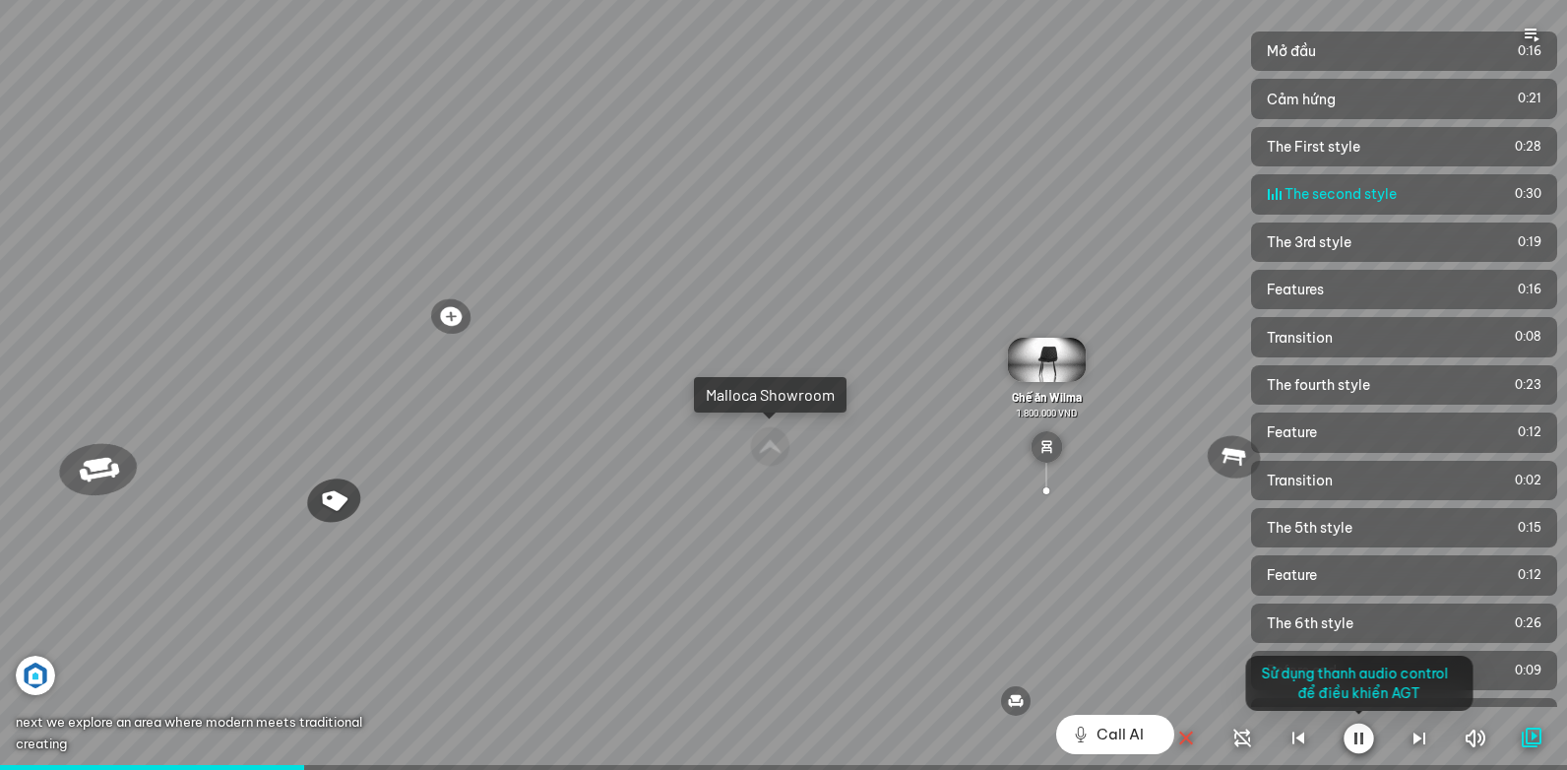
click at [342, 565] on div at bounding box center [783, 385] width 1567 height 770
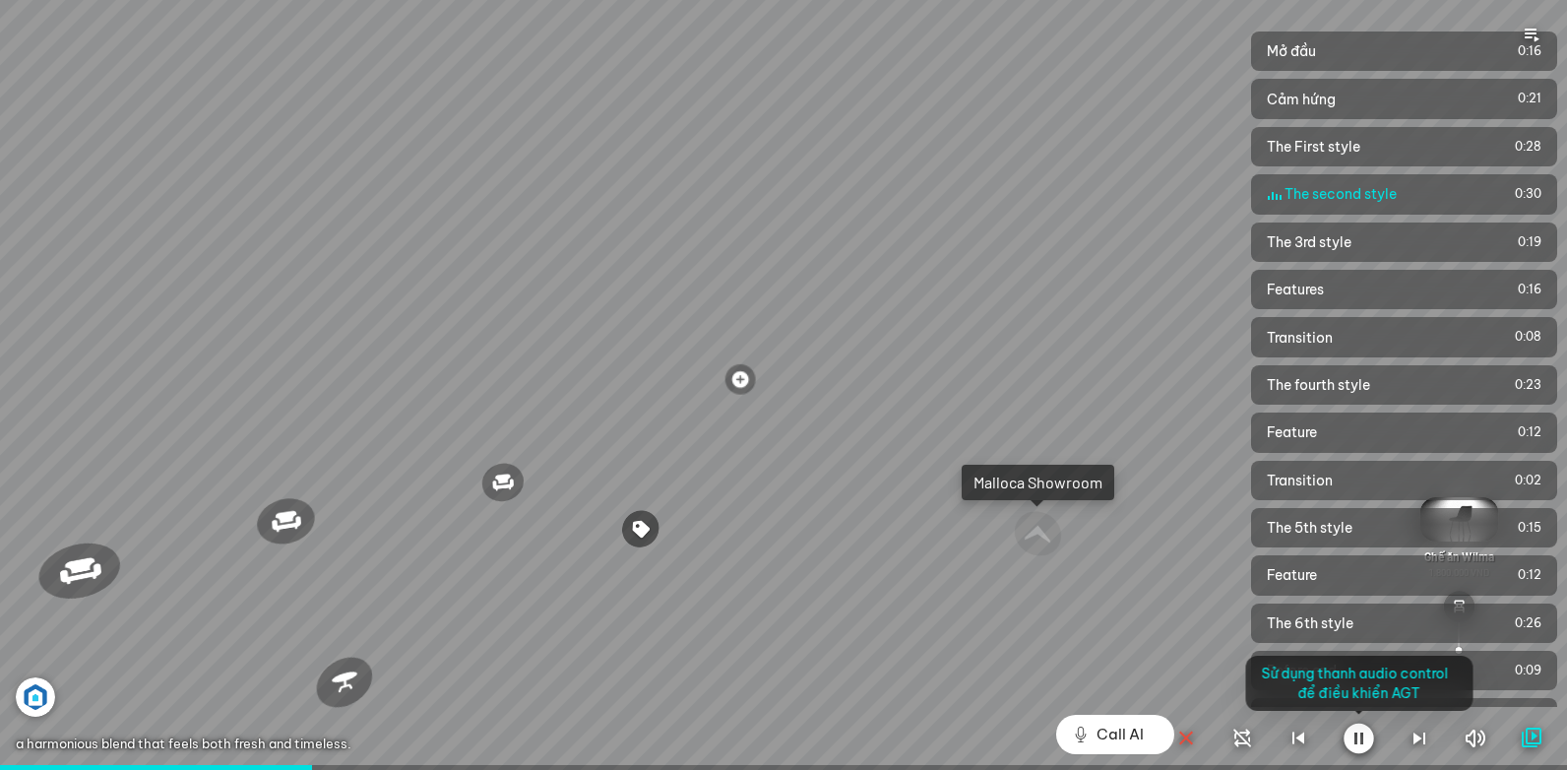
drag, startPoint x: 266, startPoint y: 564, endPoint x: 291, endPoint y: 575, distance: 27.8
click at [268, 569] on div at bounding box center [783, 385] width 1567 height 770
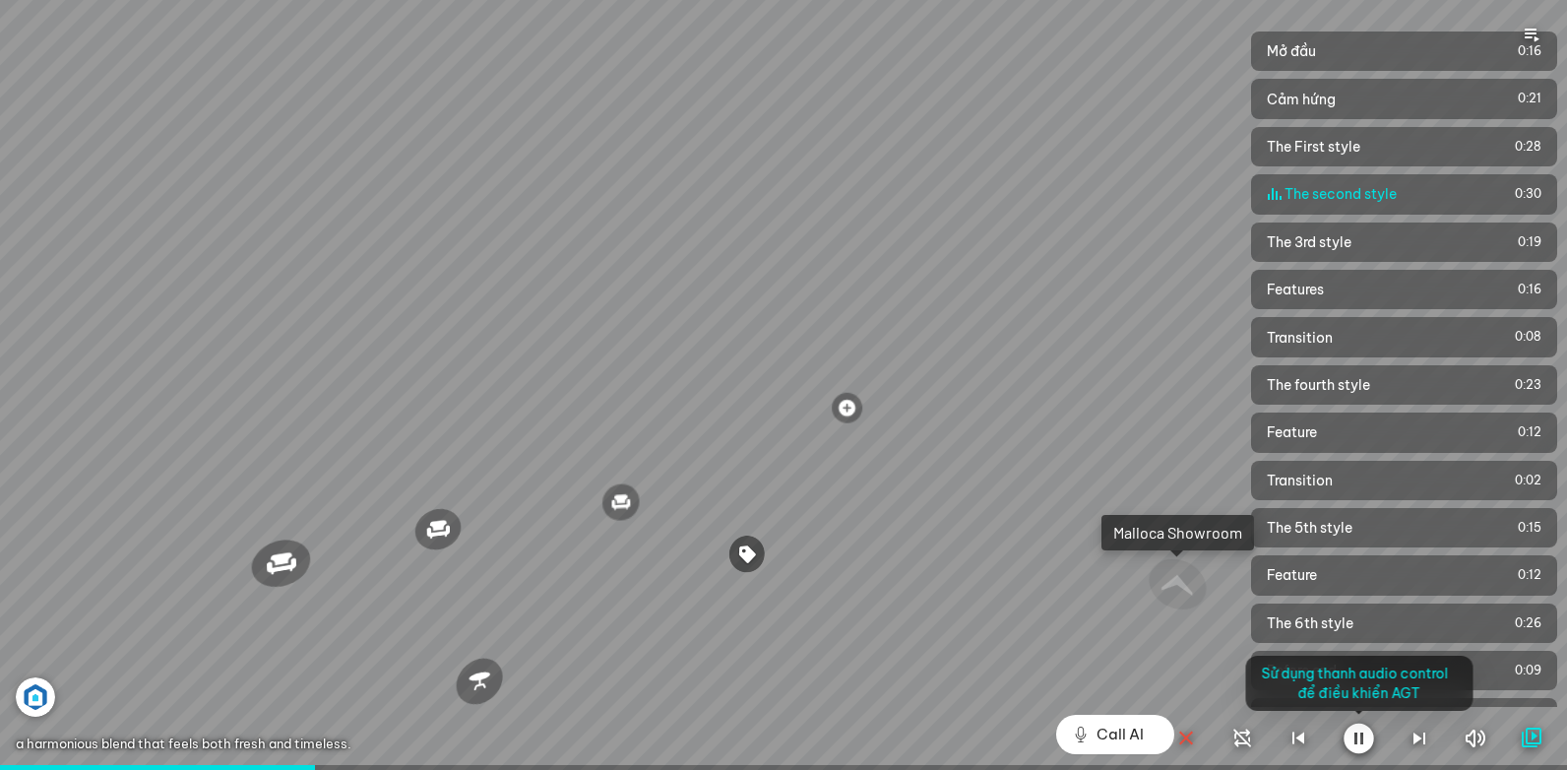
click at [295, 577] on div at bounding box center [783, 385] width 1567 height 770
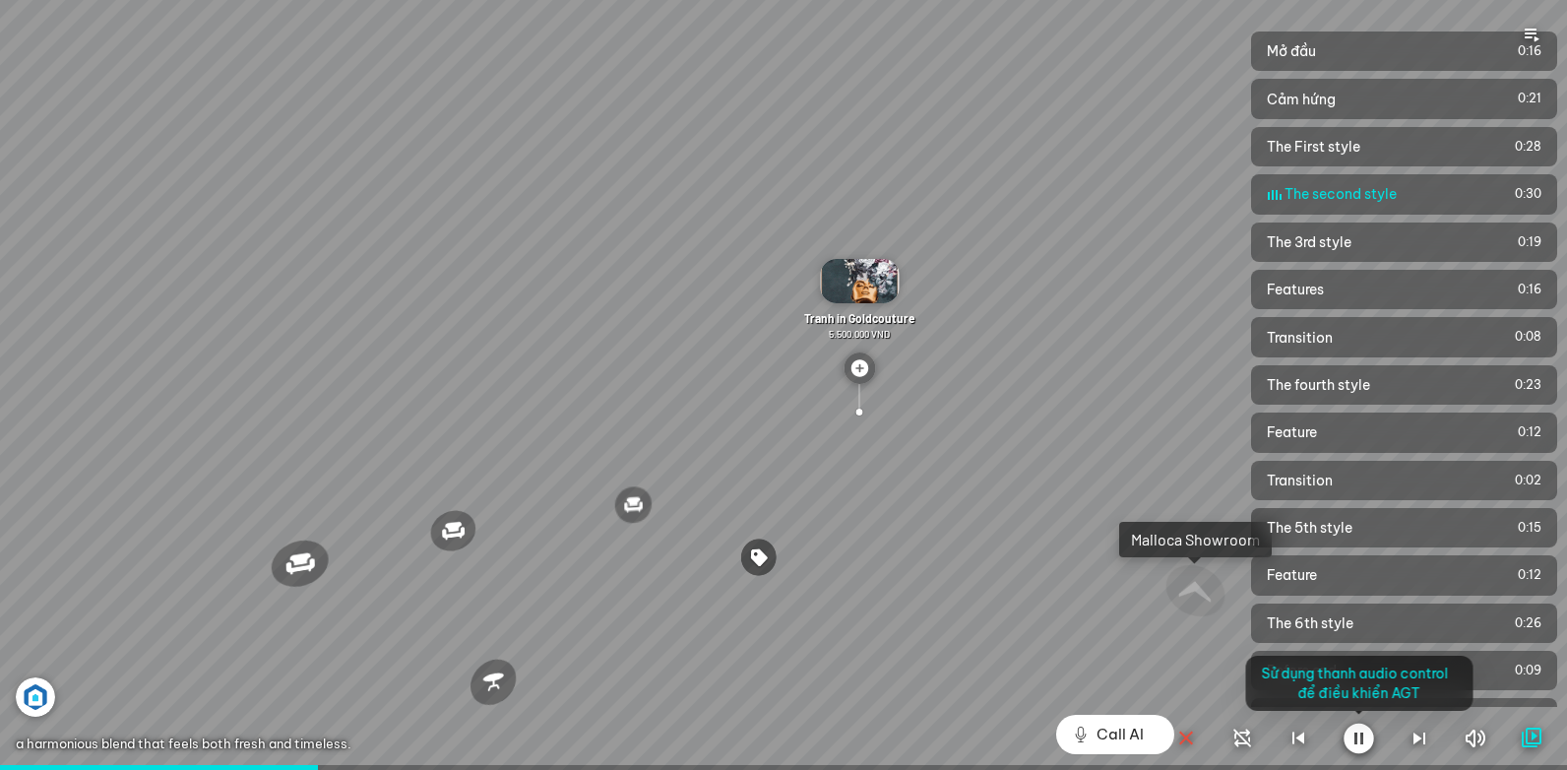
click at [226, 569] on div at bounding box center [783, 385] width 1567 height 770
drag, startPoint x: 395, startPoint y: 613, endPoint x: 408, endPoint y: 615, distance: 13.9
click at [399, 617] on div at bounding box center [783, 385] width 1567 height 770
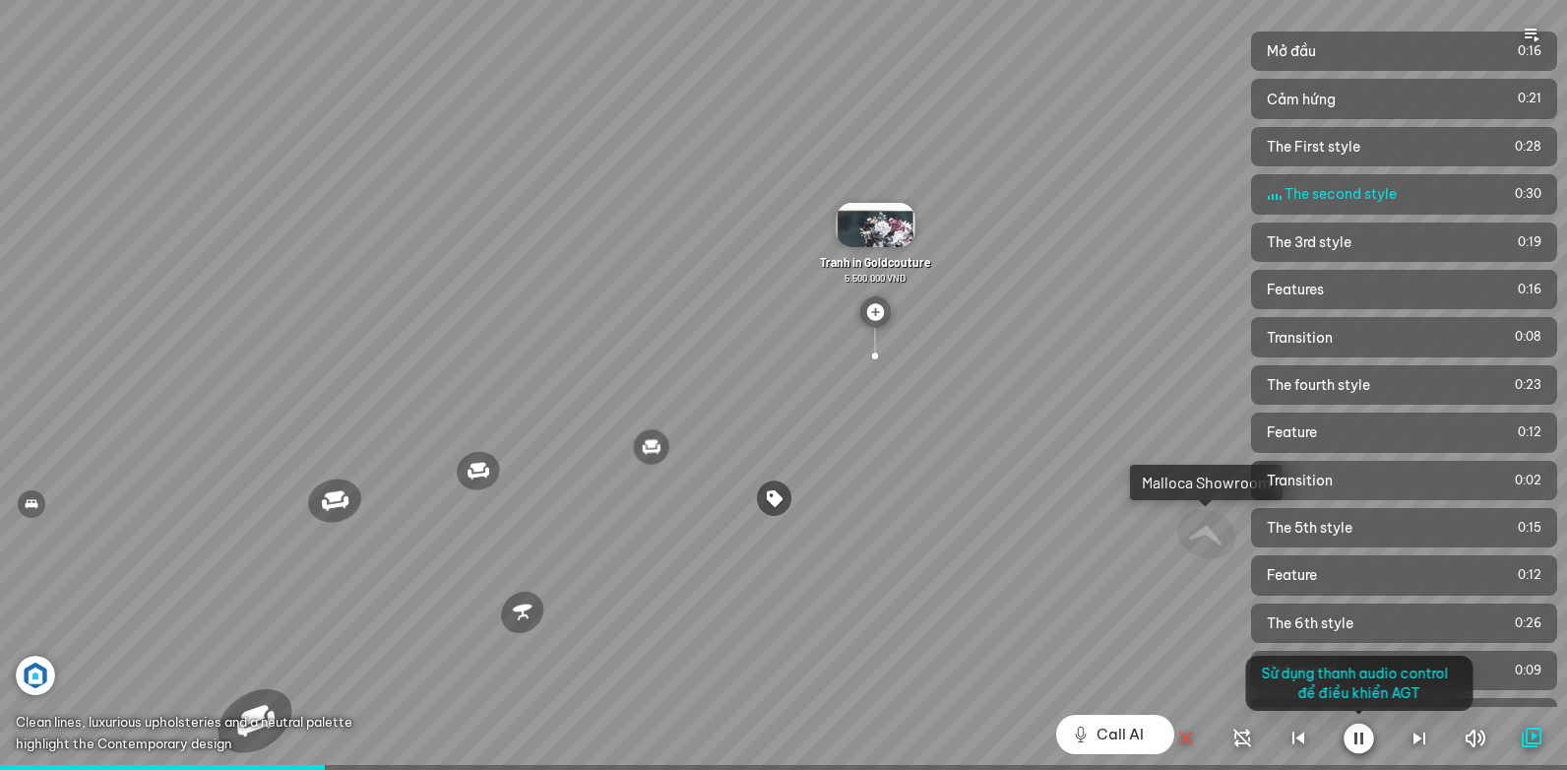
click at [411, 664] on div at bounding box center [783, 385] width 1567 height 770
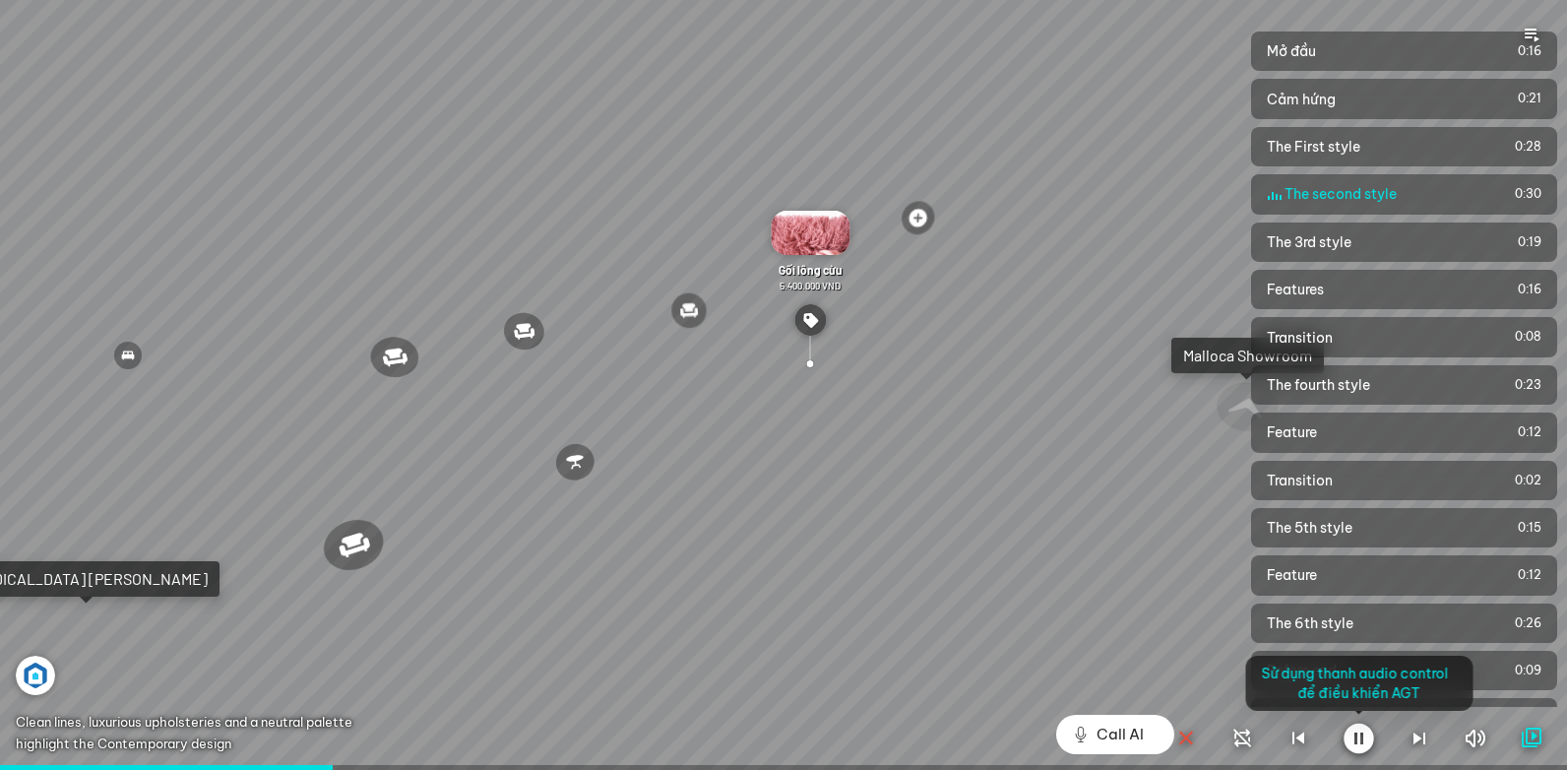
click at [439, 660] on div at bounding box center [783, 385] width 1567 height 770
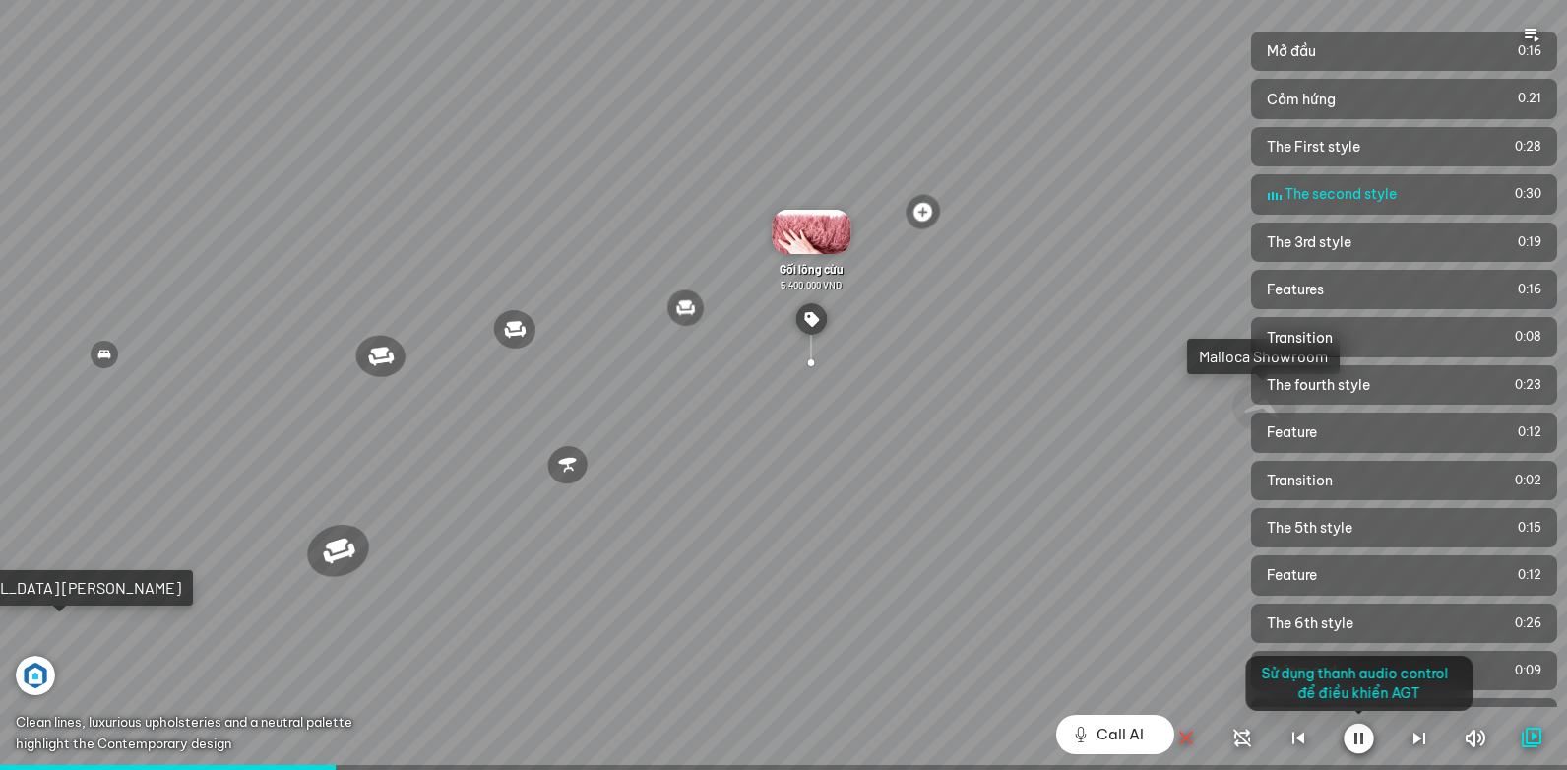
click at [430, 652] on div at bounding box center [783, 385] width 1567 height 770
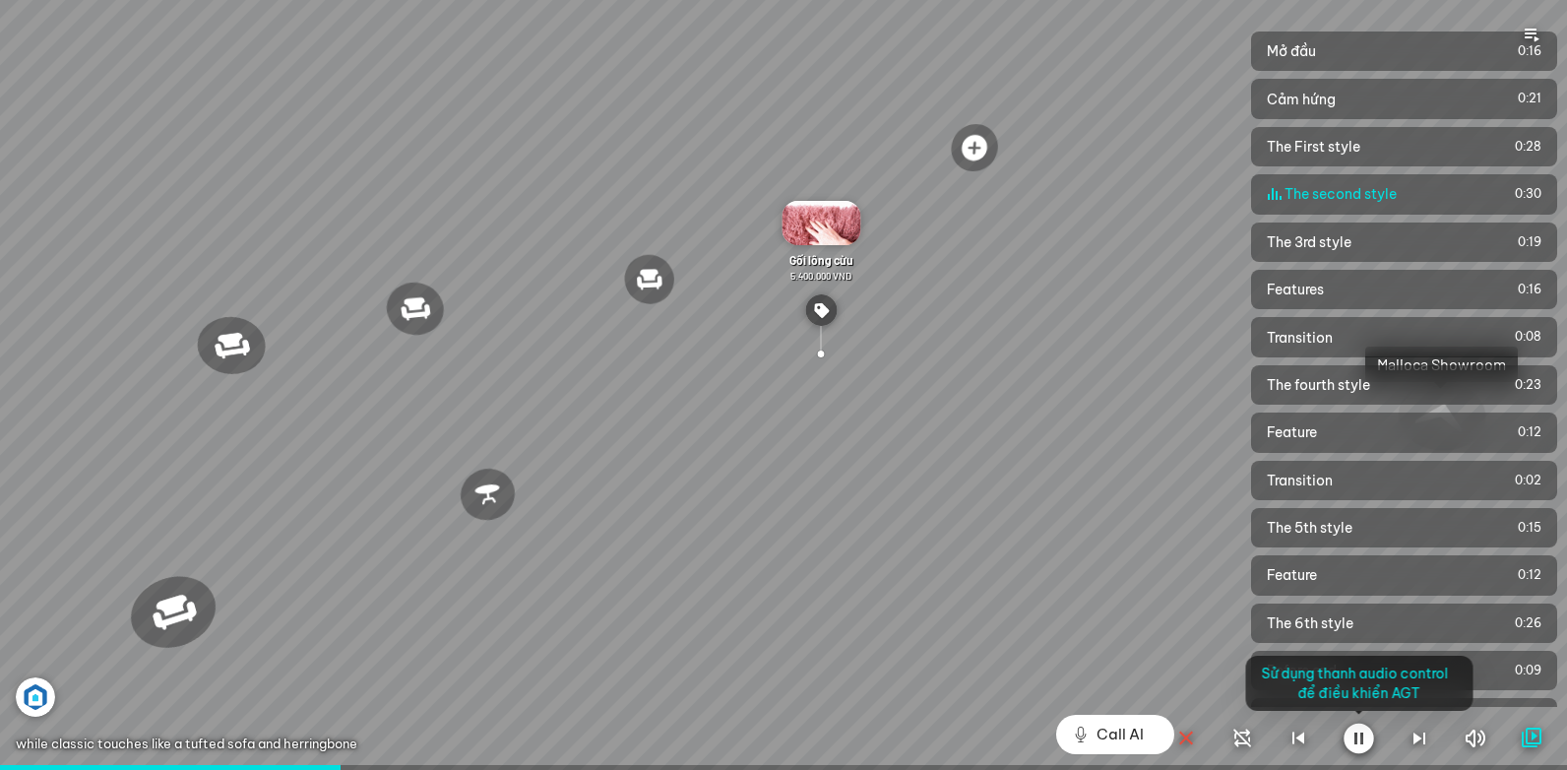
click at [867, 577] on div at bounding box center [783, 385] width 1567 height 770
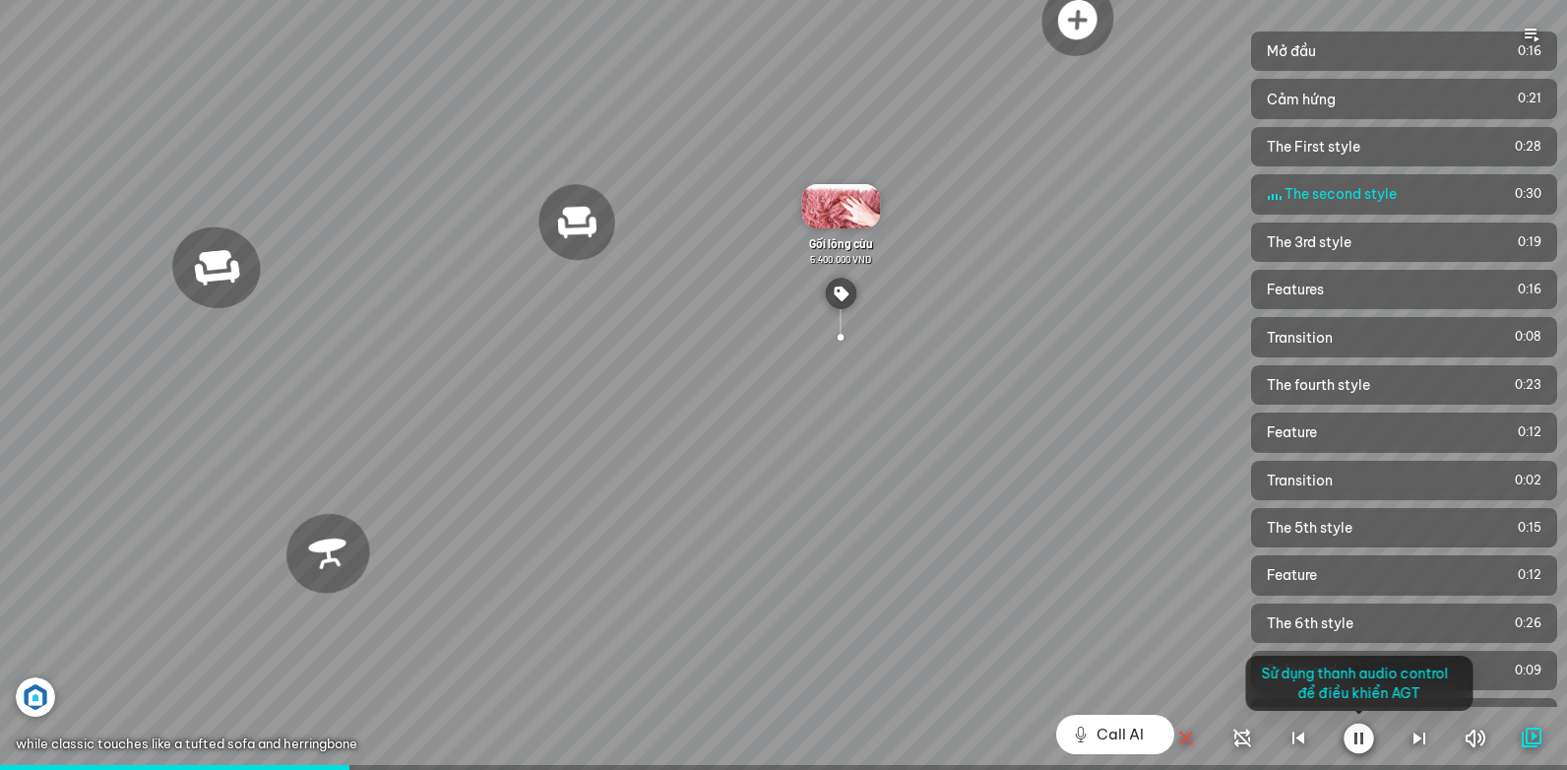
click at [976, 526] on div at bounding box center [783, 385] width 1567 height 770
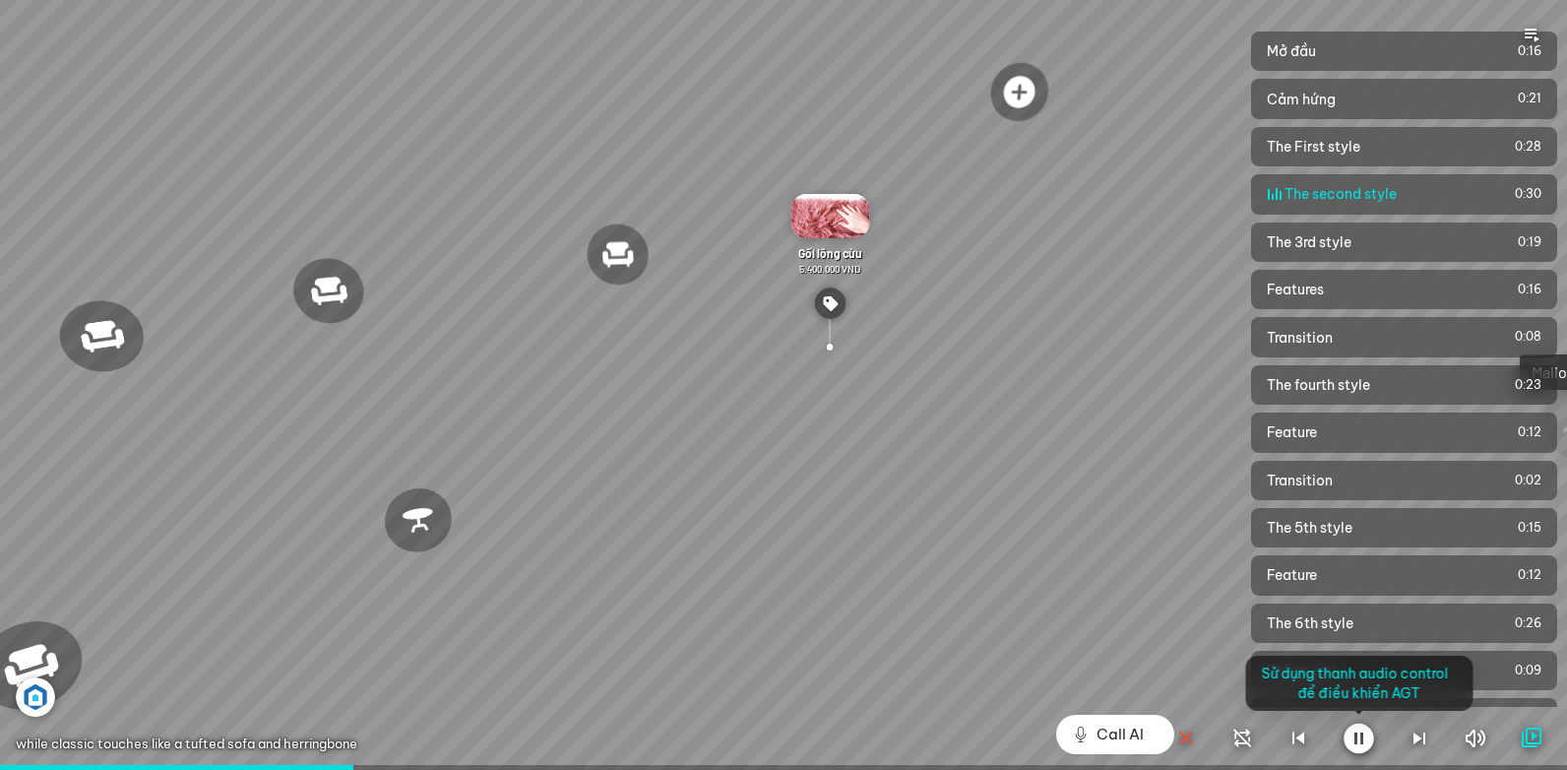
click at [652, 576] on div at bounding box center [783, 385] width 1567 height 770
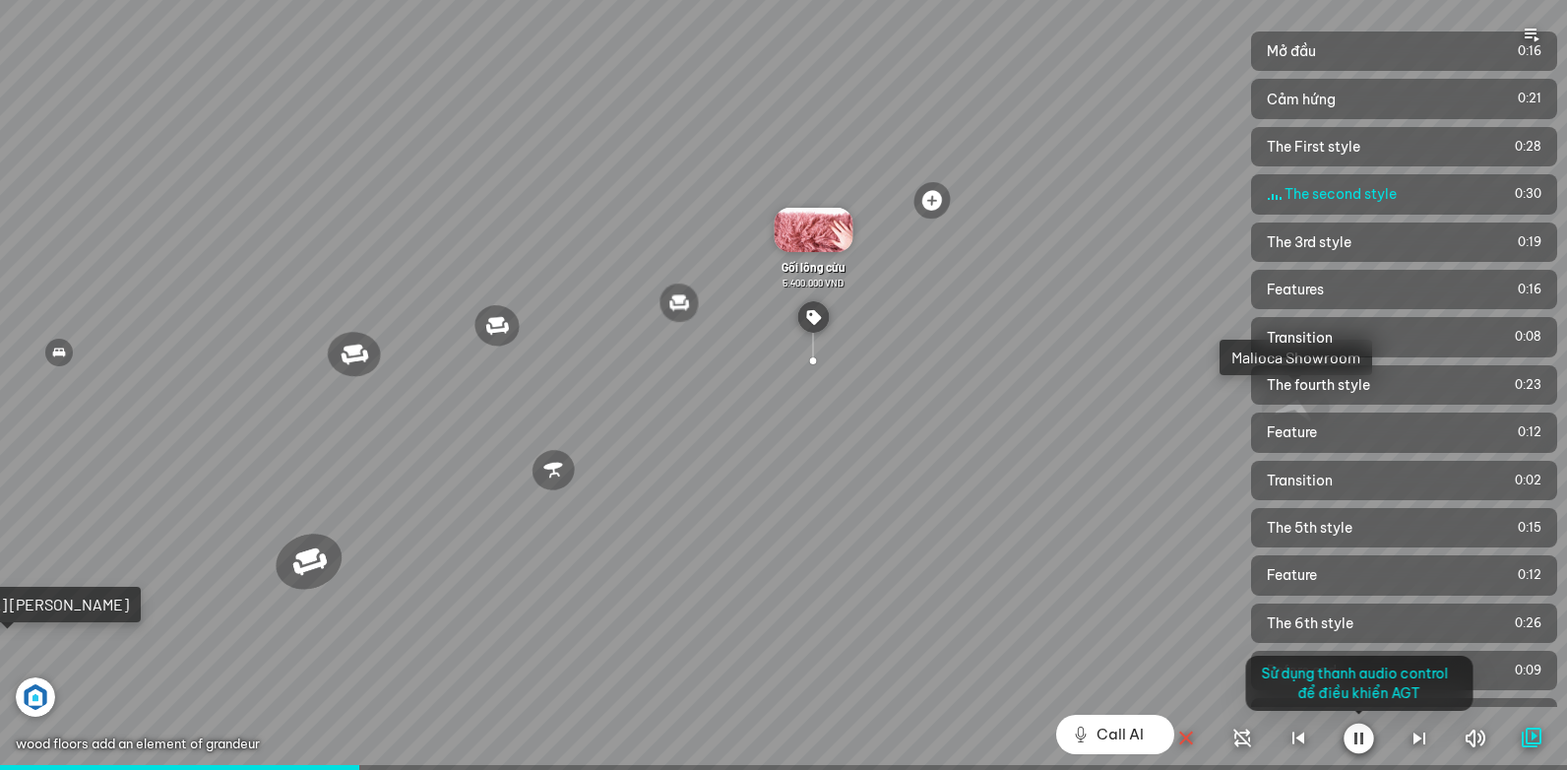
drag, startPoint x: 342, startPoint y: 593, endPoint x: 613, endPoint y: 617, distance: 272.7
click at [342, 593] on div at bounding box center [783, 385] width 1567 height 770
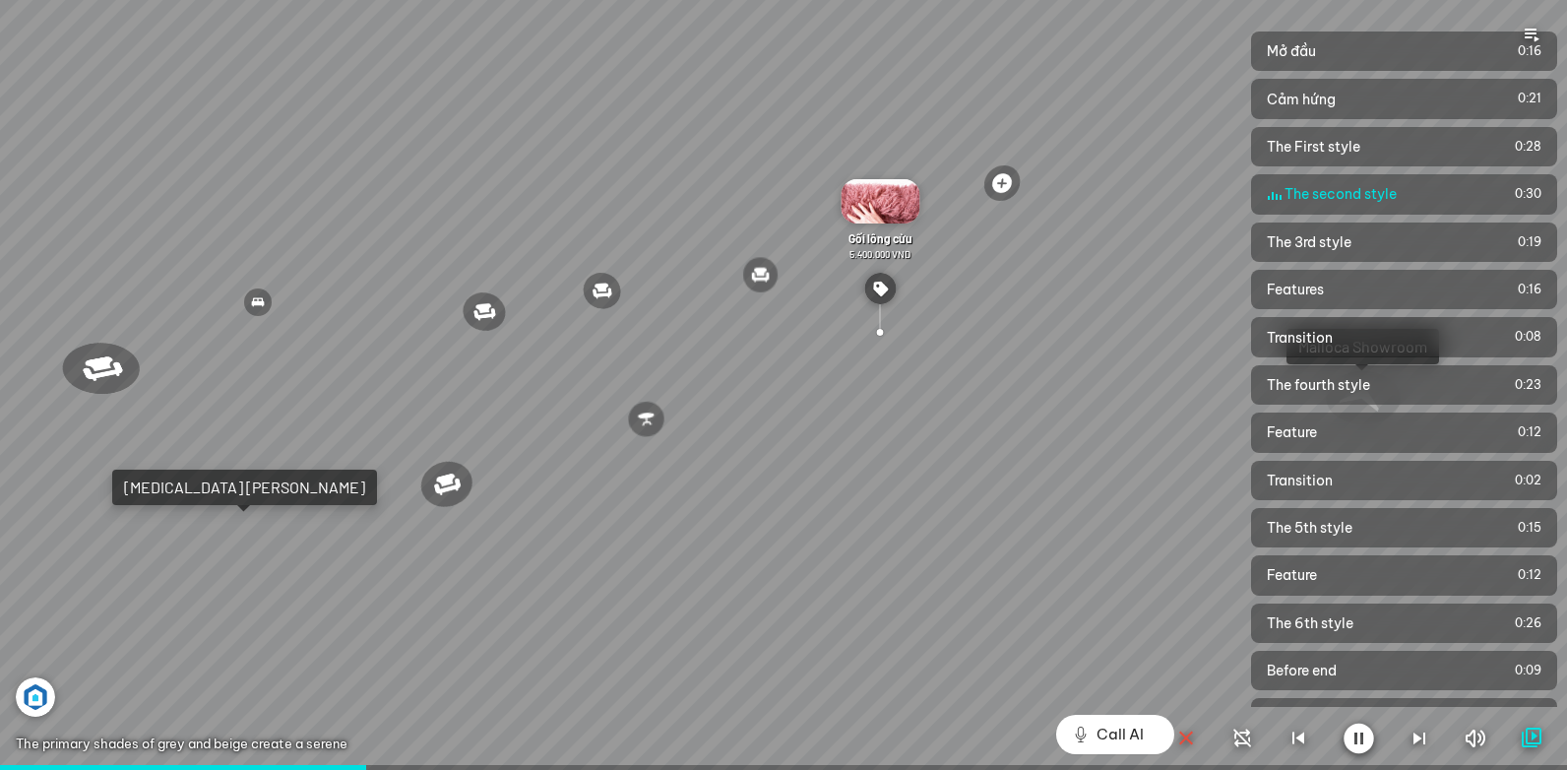
click at [454, 603] on div at bounding box center [783, 385] width 1567 height 770
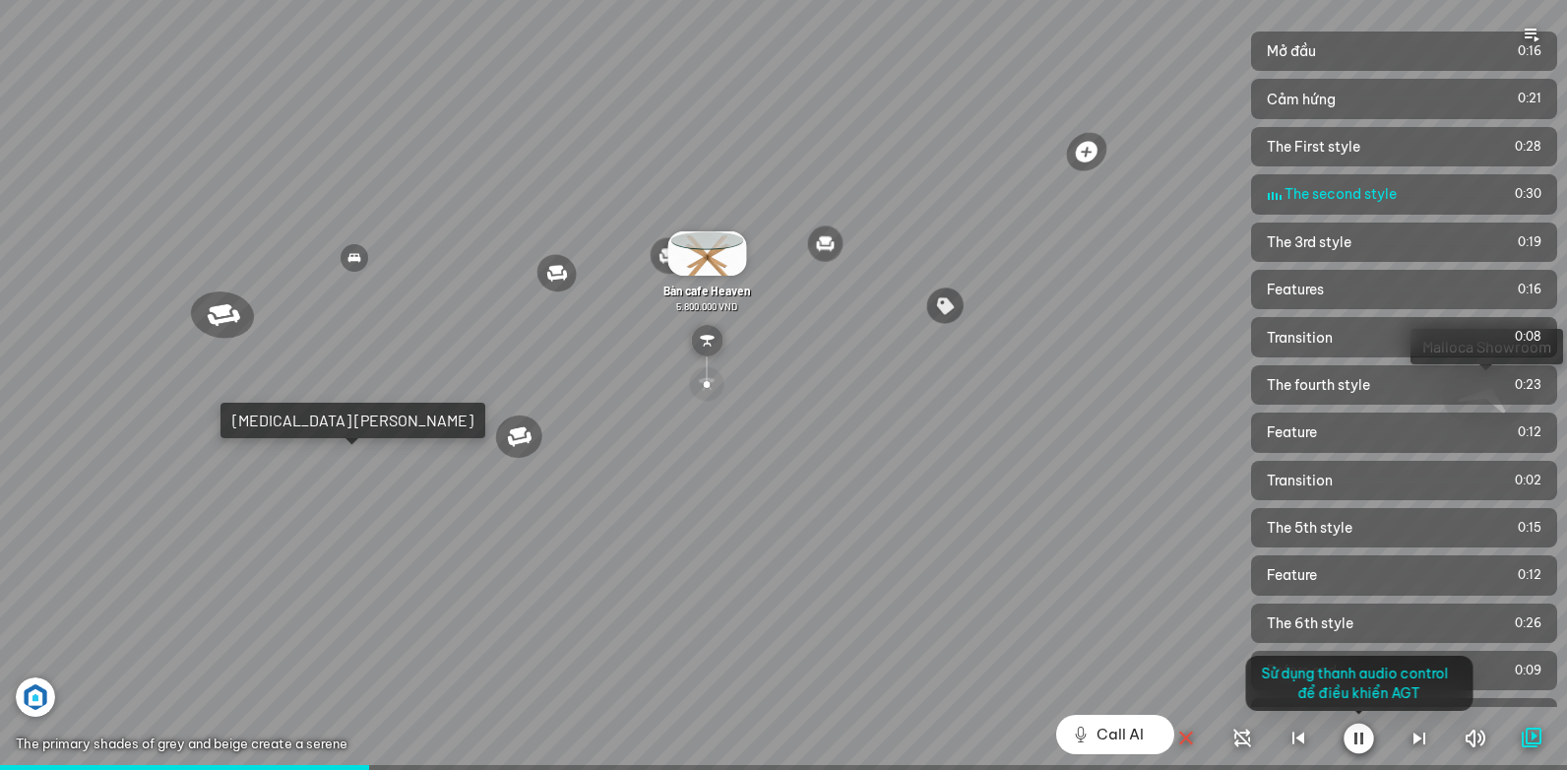
drag, startPoint x: 359, startPoint y: 593, endPoint x: 371, endPoint y: 605, distance: 16.7
click at [370, 605] on div at bounding box center [783, 385] width 1567 height 770
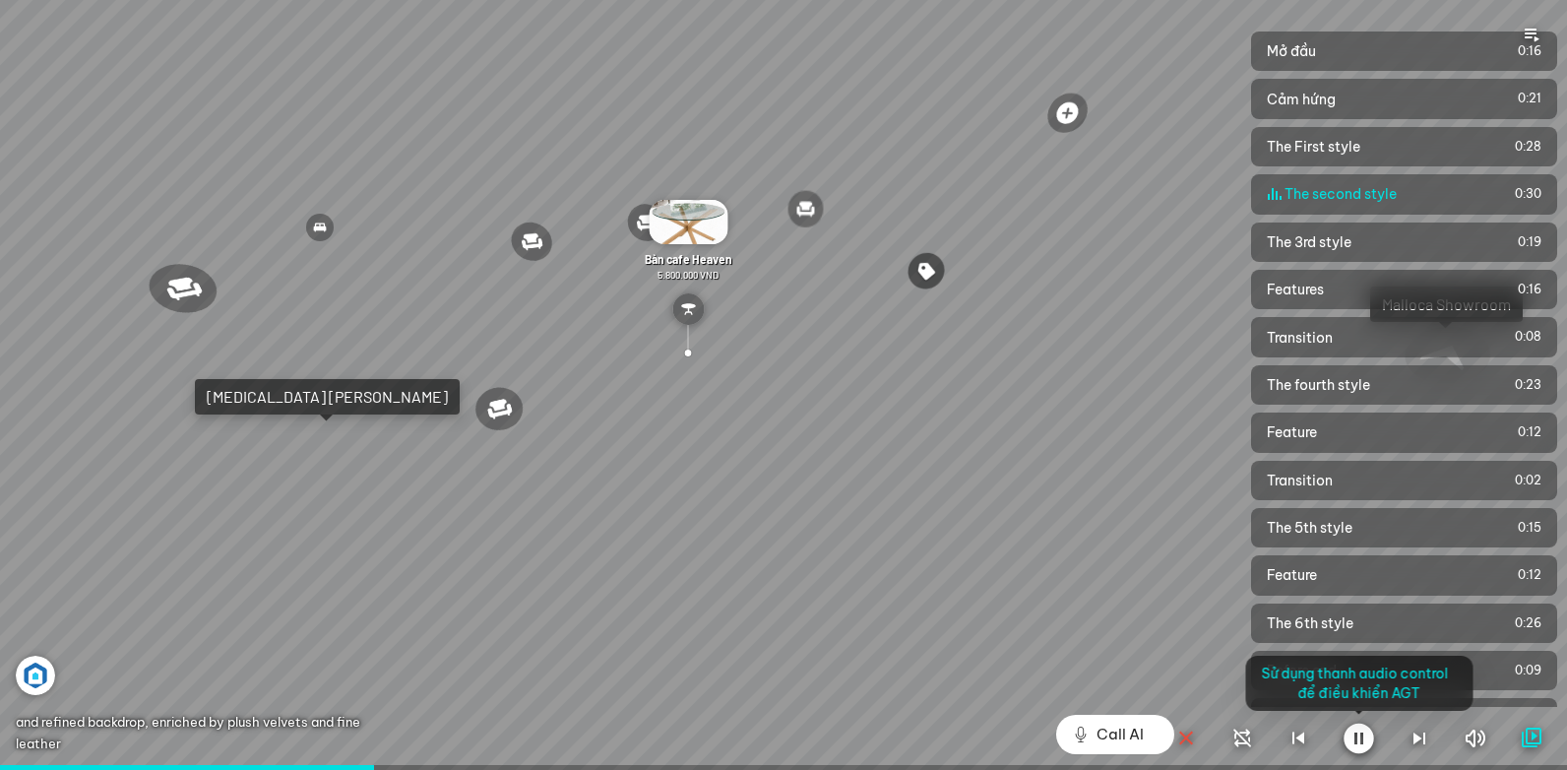
click at [295, 593] on div at bounding box center [783, 385] width 1567 height 770
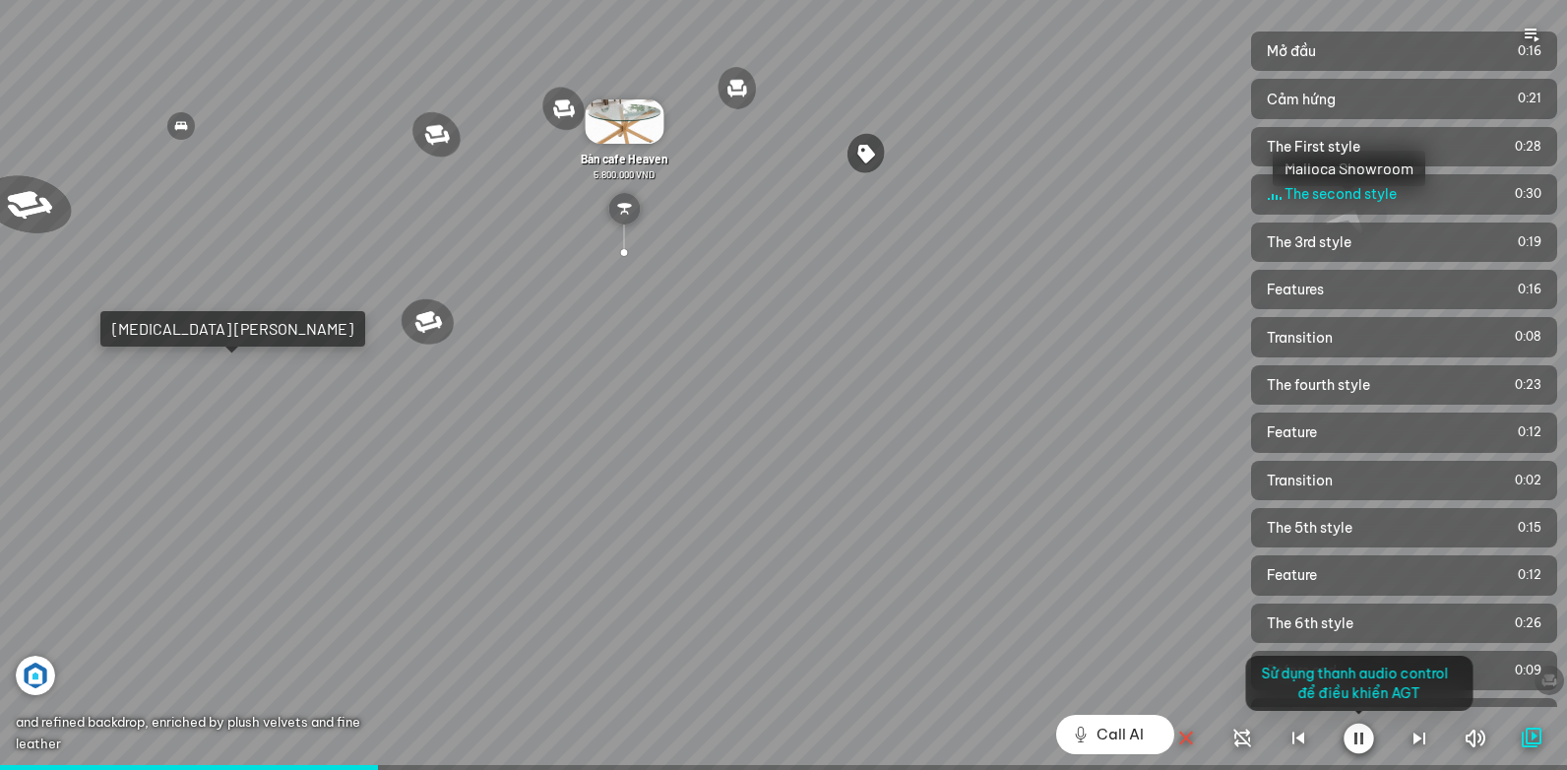
click at [447, 592] on div at bounding box center [783, 385] width 1567 height 770
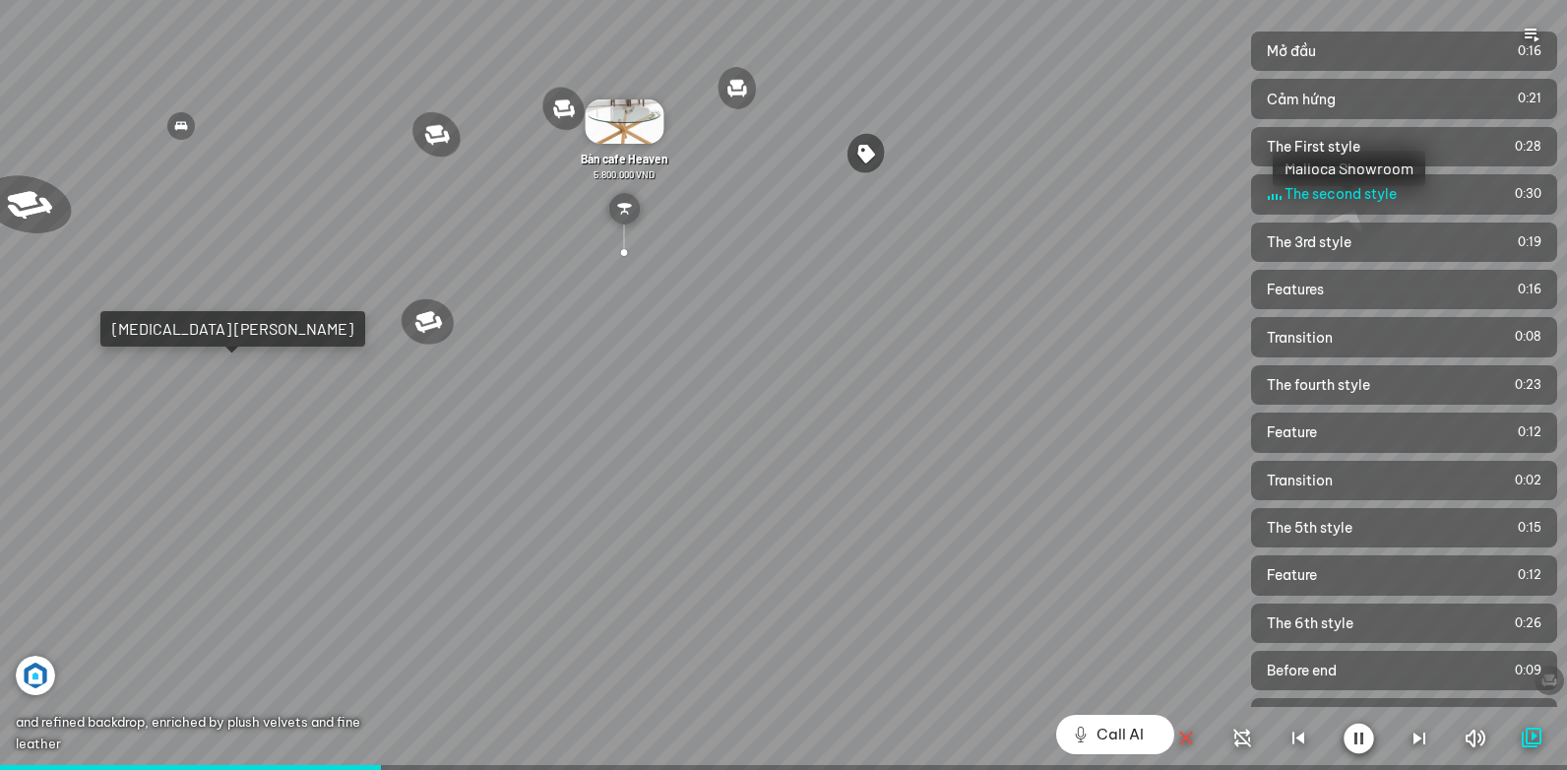
click at [462, 615] on div at bounding box center [783, 385] width 1567 height 770
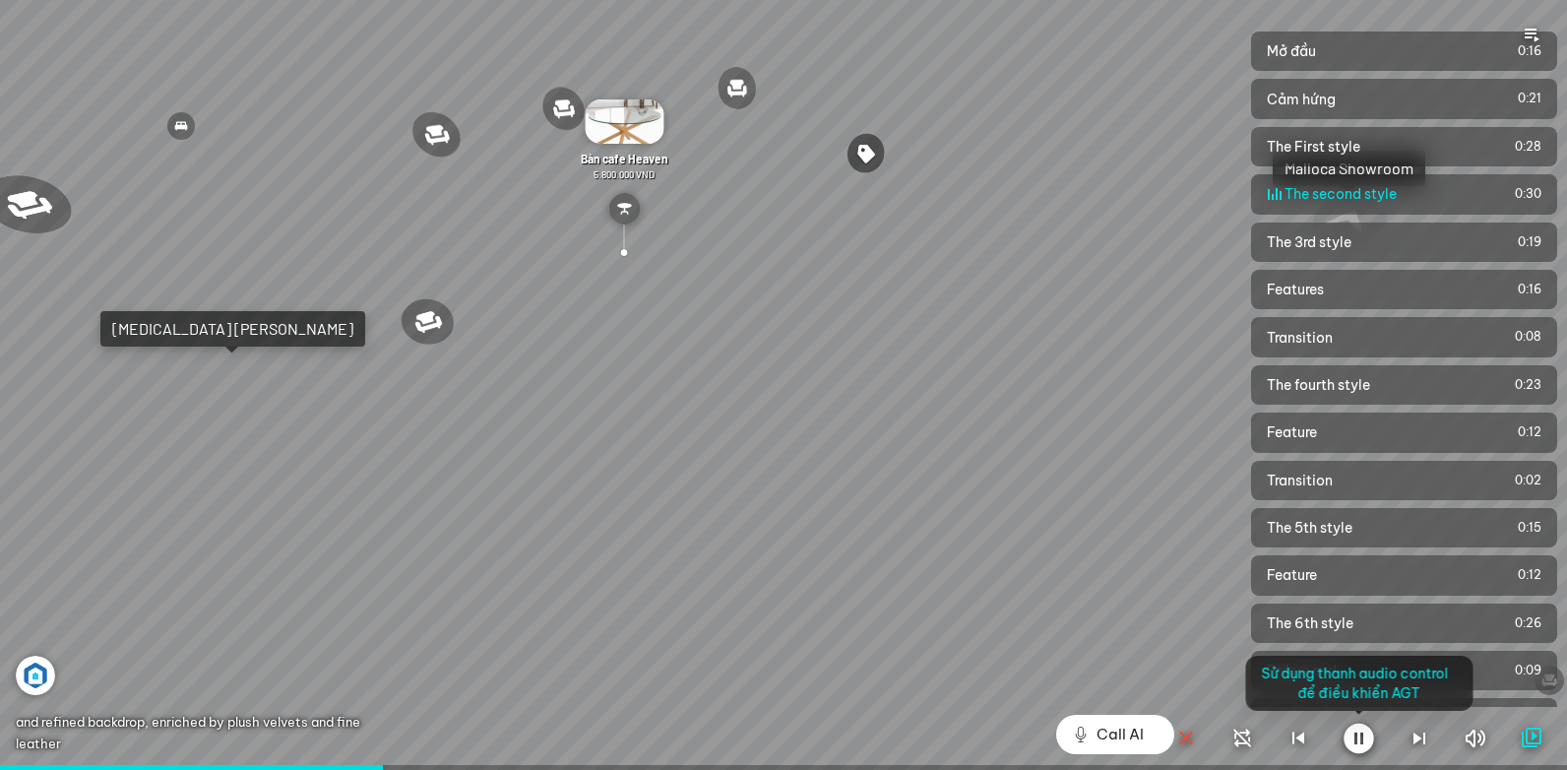
click at [497, 680] on div at bounding box center [783, 385] width 1567 height 770
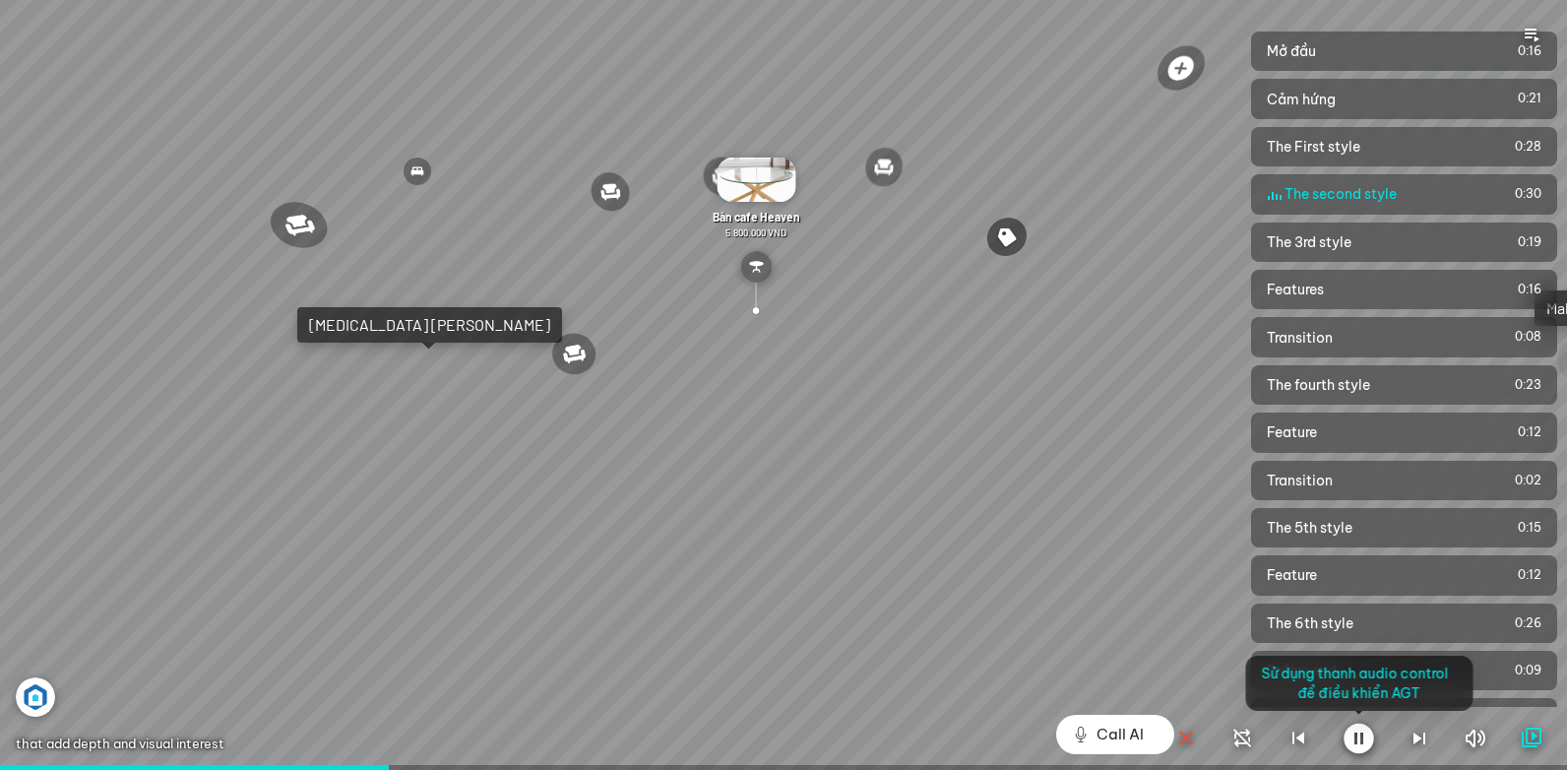
click at [301, 609] on div at bounding box center [783, 385] width 1567 height 770
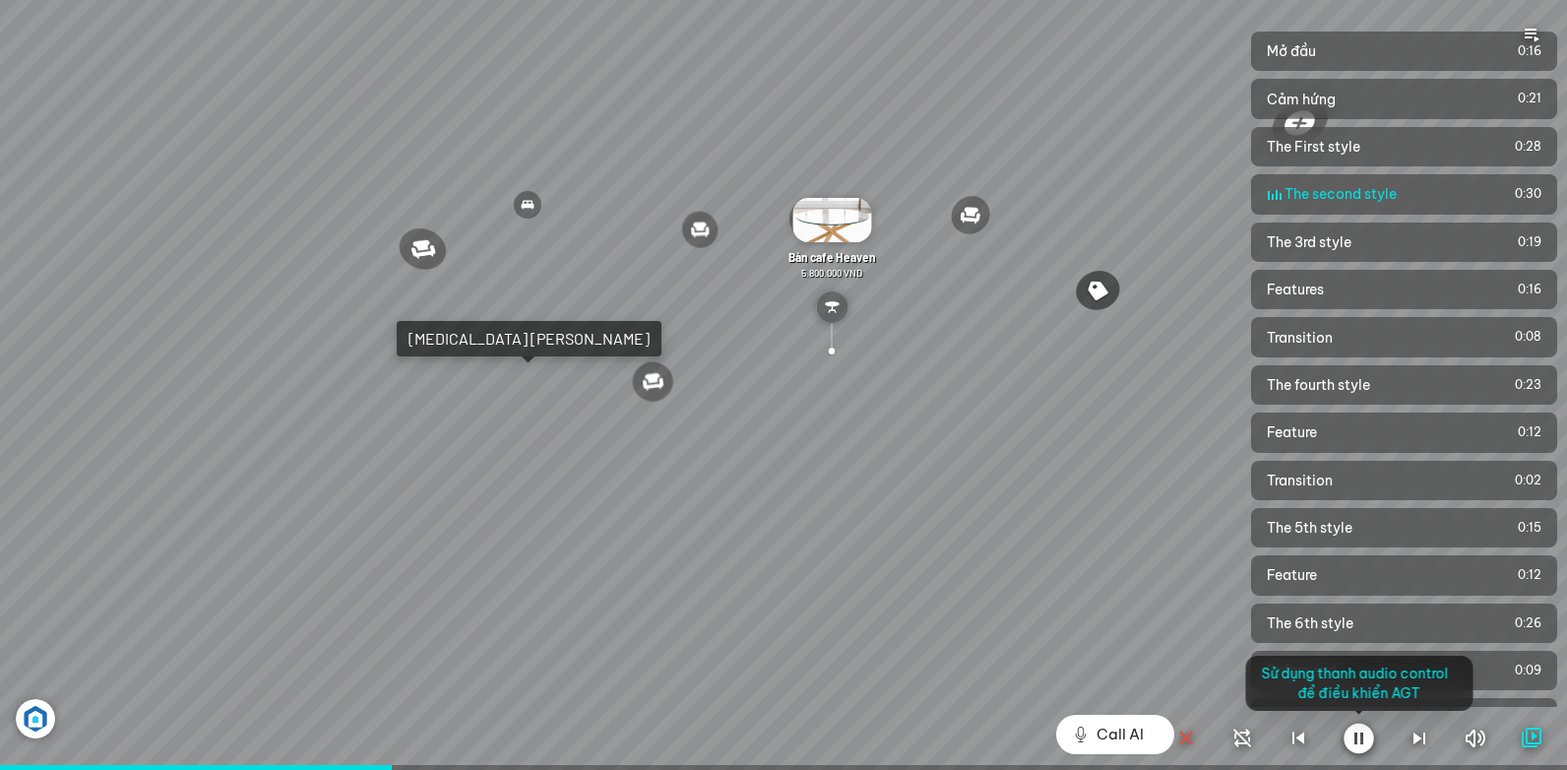
click at [105, 569] on div at bounding box center [783, 385] width 1567 height 770
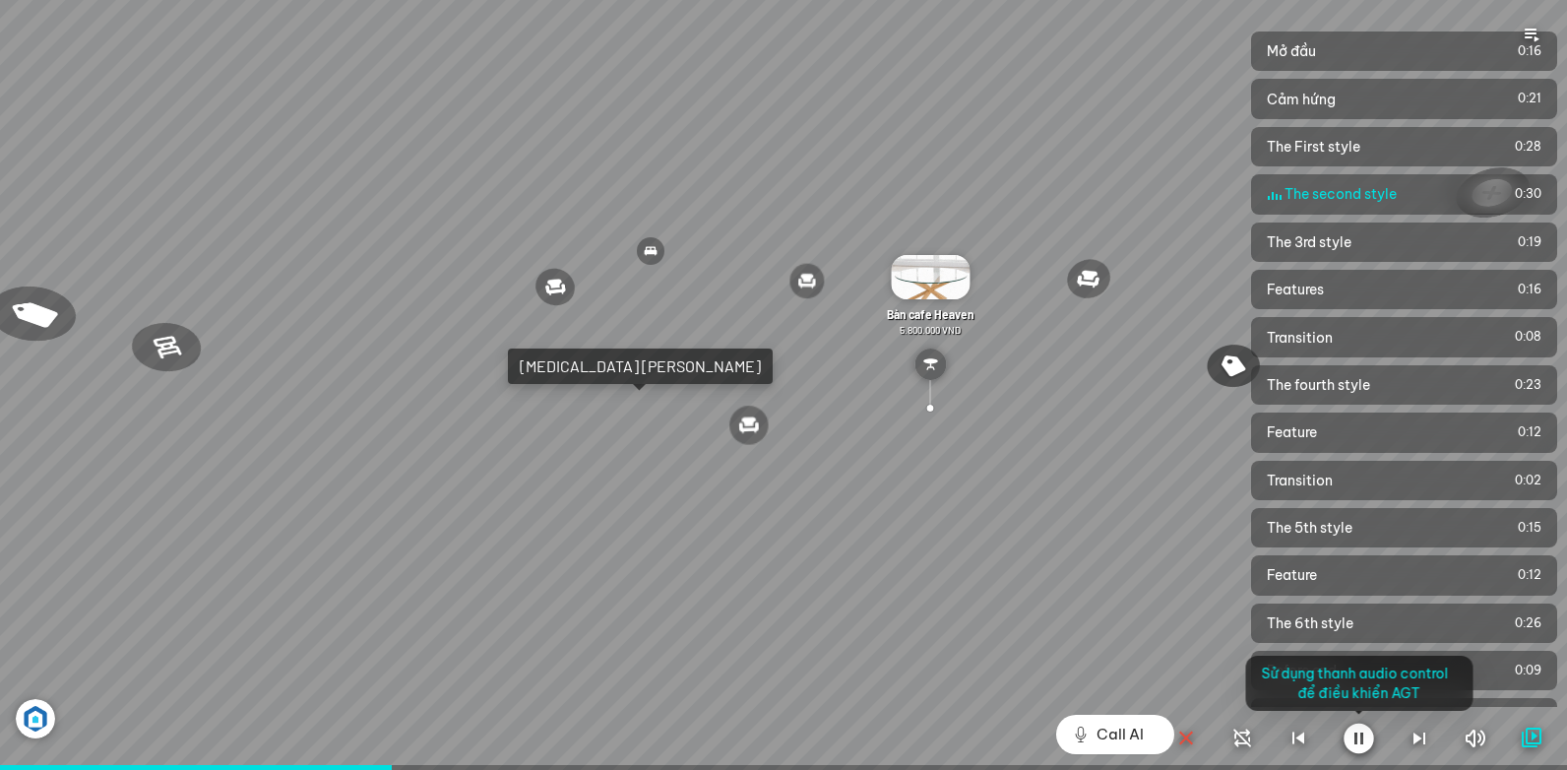
click at [156, 530] on div at bounding box center [783, 385] width 1567 height 770
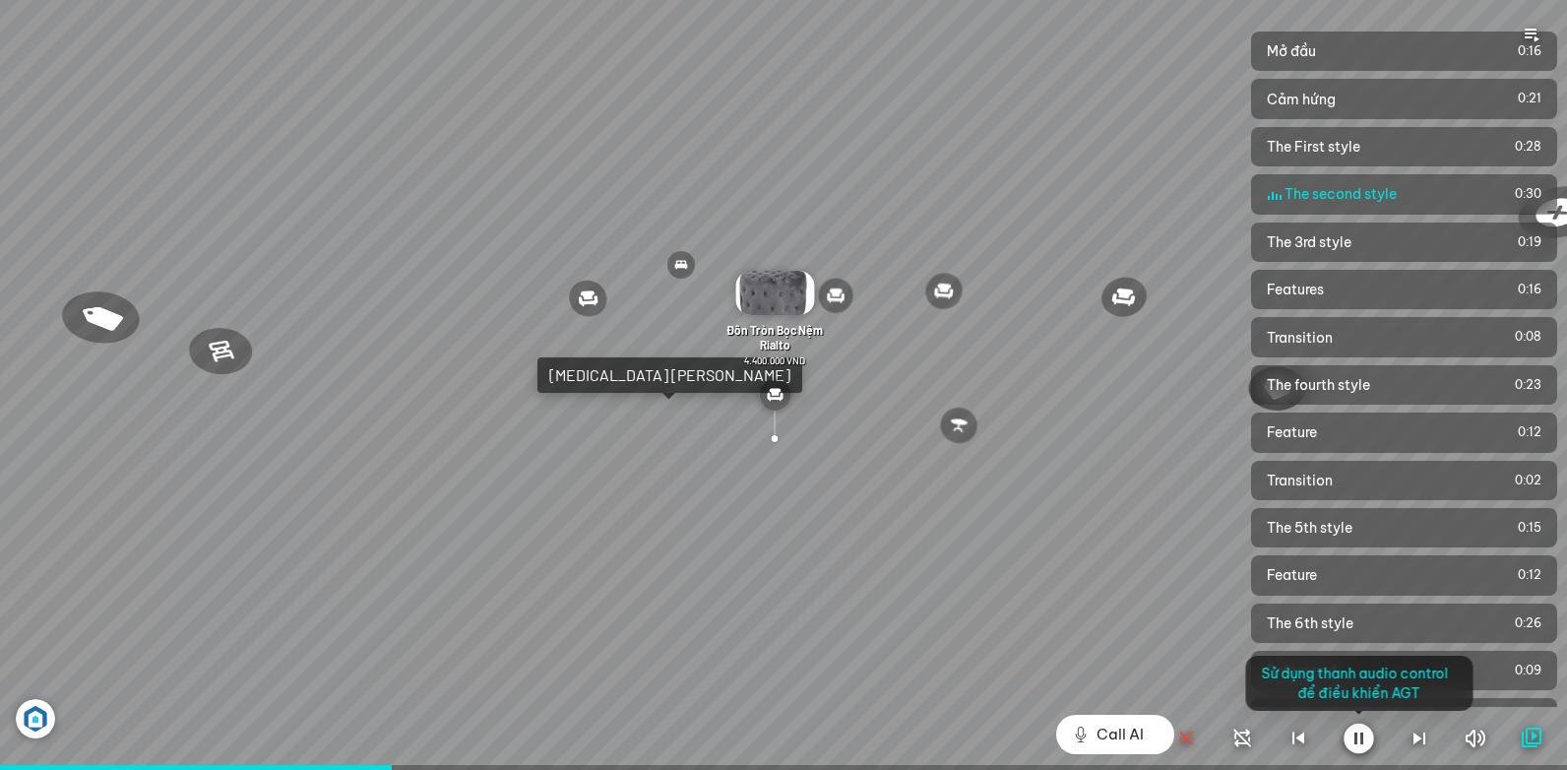
click at [386, 572] on div at bounding box center [783, 385] width 1567 height 770
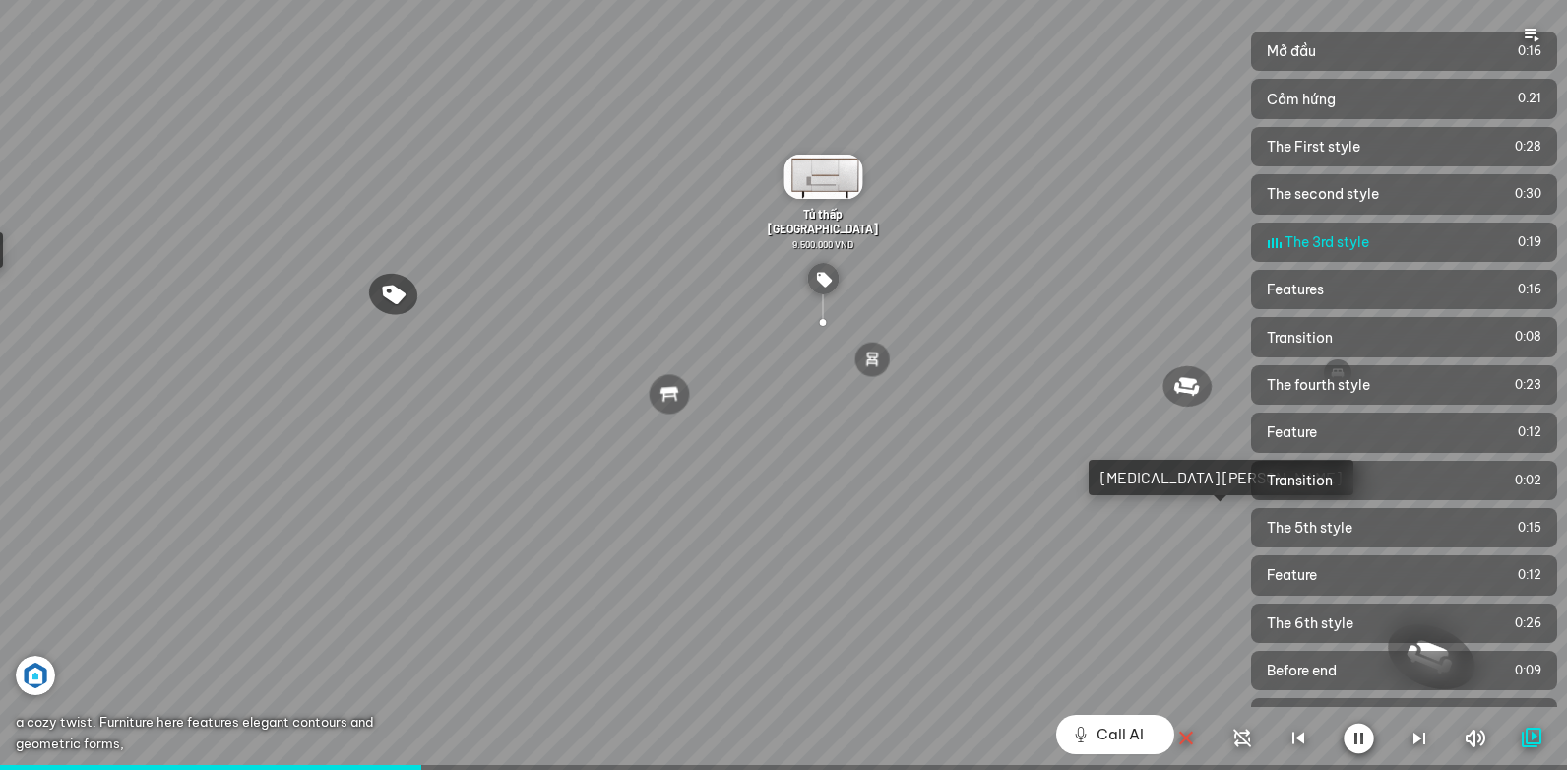
click at [260, 536] on div at bounding box center [783, 385] width 1567 height 770
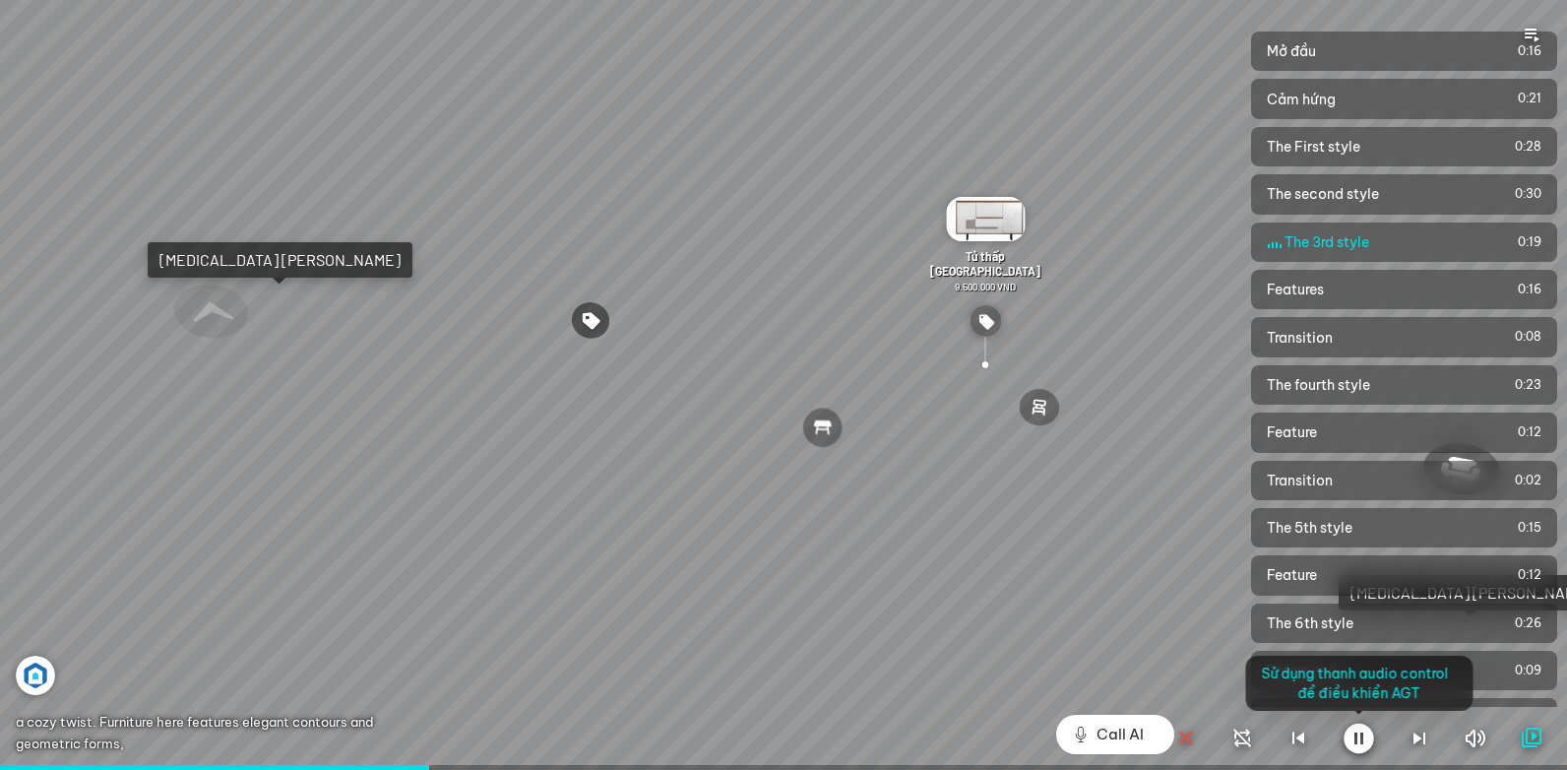
click at [308, 538] on div at bounding box center [783, 385] width 1567 height 770
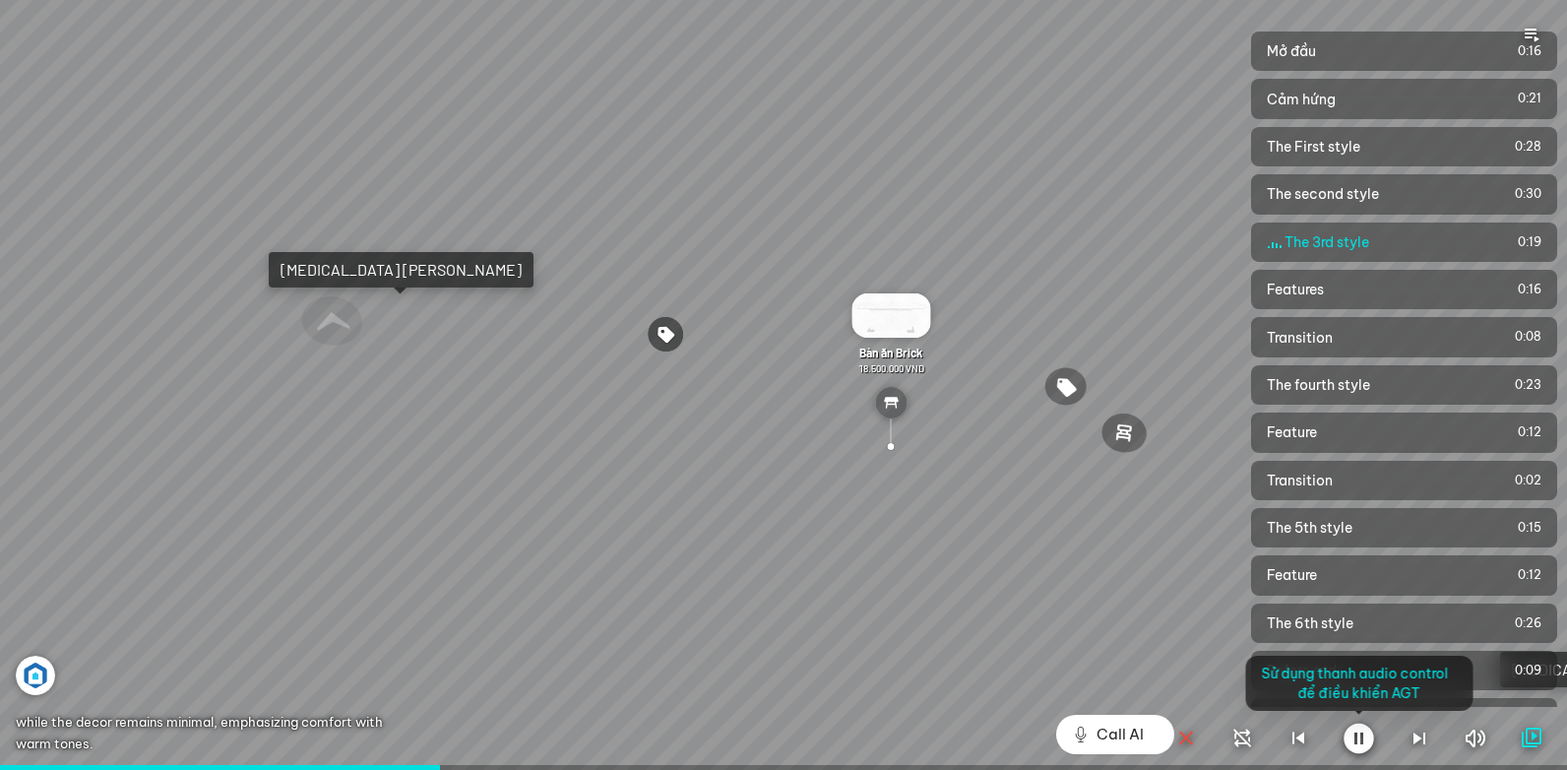
click at [337, 550] on div at bounding box center [783, 385] width 1567 height 770
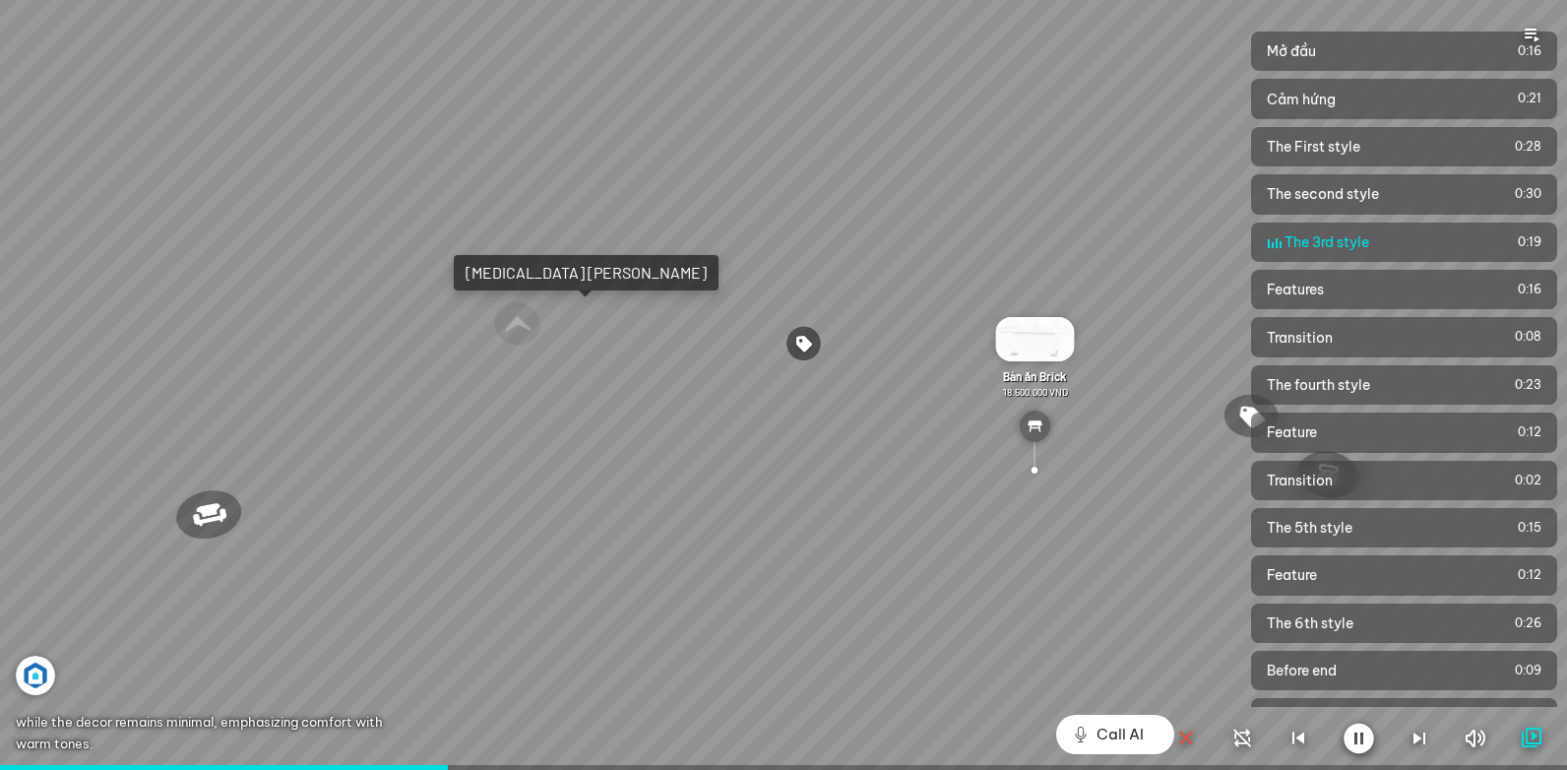
drag, startPoint x: 402, startPoint y: 540, endPoint x: 404, endPoint y: 551, distance: 11.2
click at [402, 541] on div at bounding box center [783, 385] width 1567 height 770
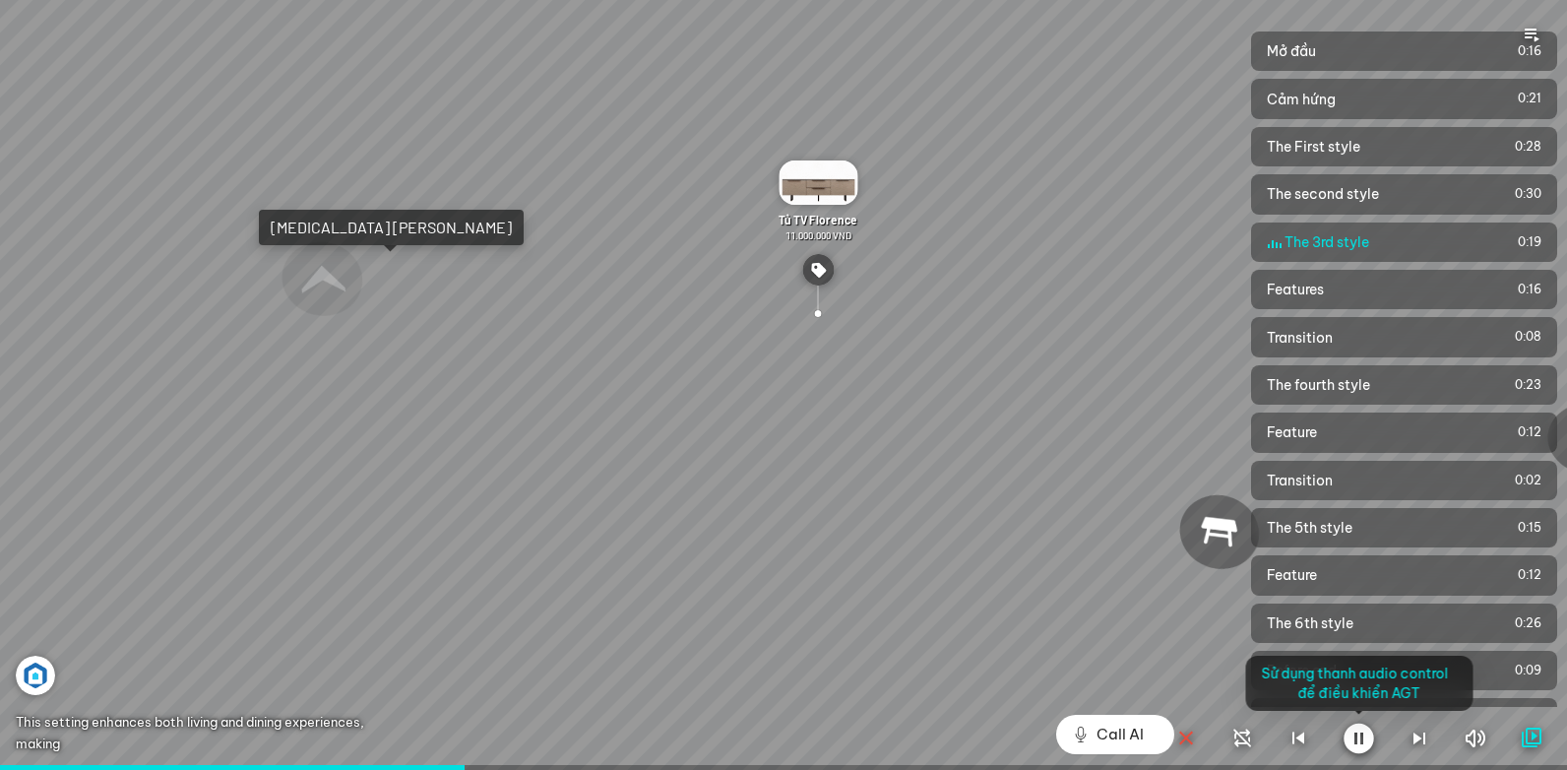
click at [505, 490] on div at bounding box center [783, 385] width 1567 height 770
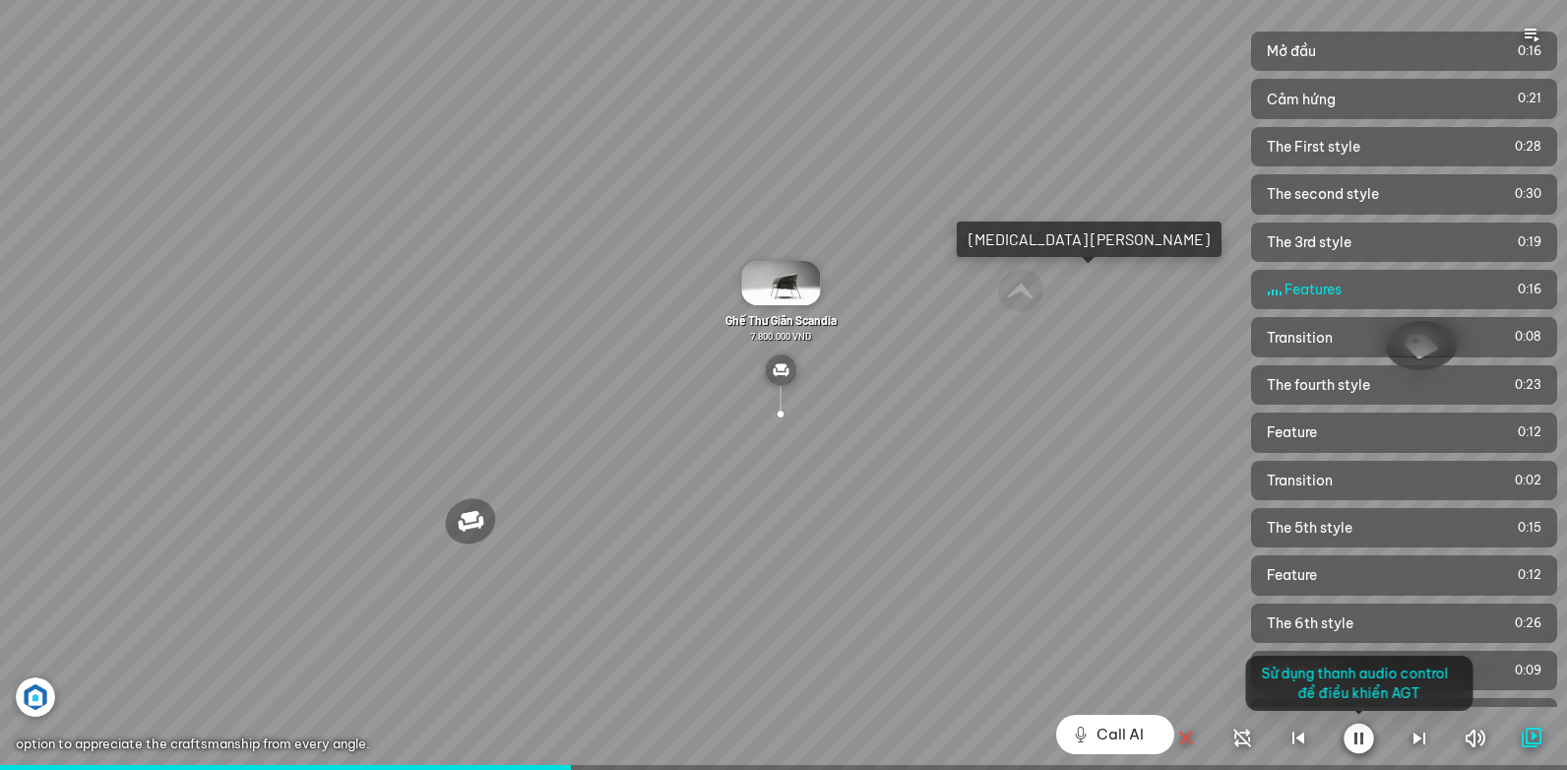
click at [442, 630] on div at bounding box center [783, 385] width 1567 height 770
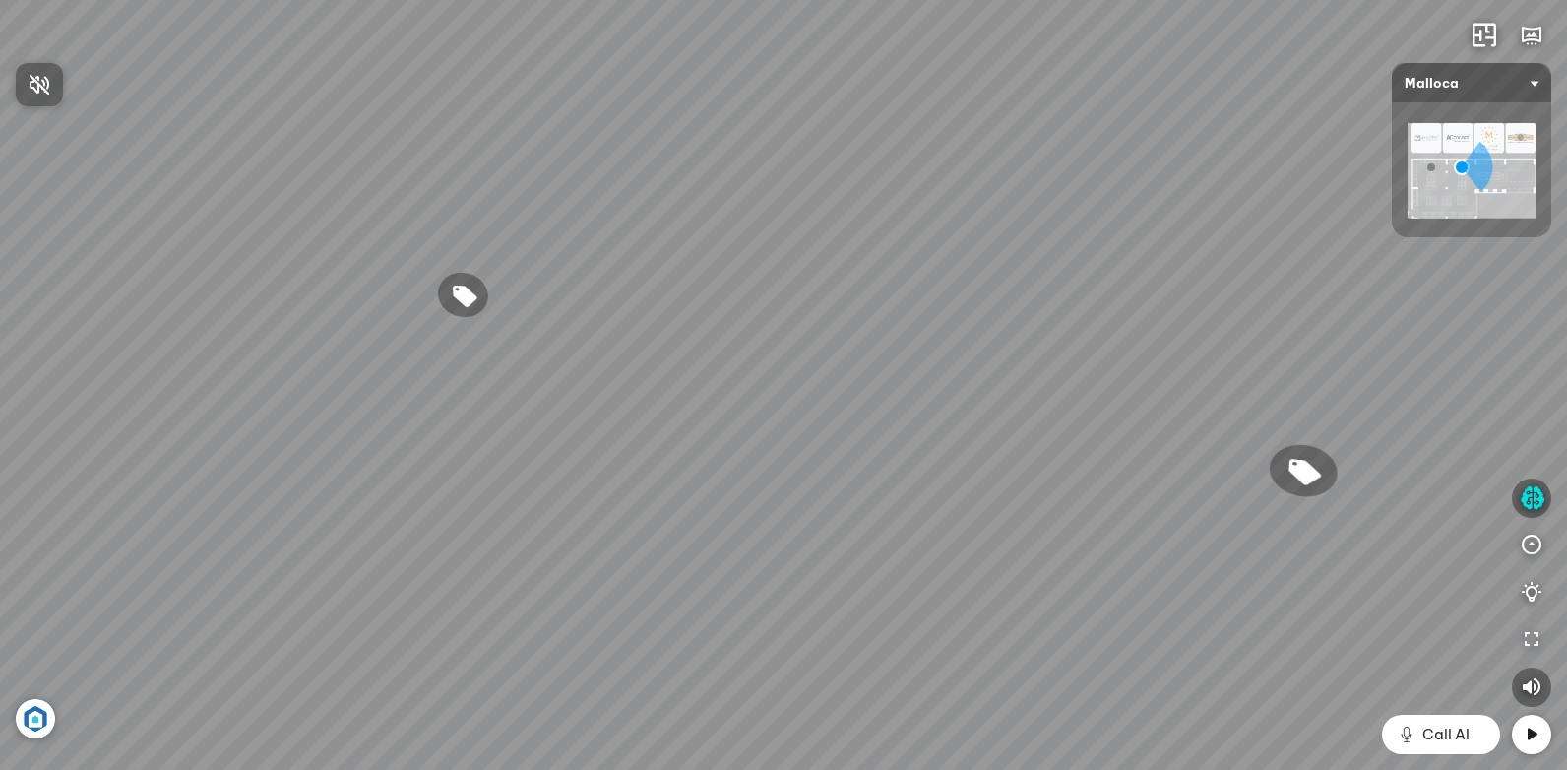
drag, startPoint x: 1163, startPoint y: 428, endPoint x: 1145, endPoint y: 356, distance: 74.2
click at [1145, 356] on div at bounding box center [783, 385] width 1567 height 770
drag, startPoint x: 1239, startPoint y: 471, endPoint x: 1161, endPoint y: 446, distance: 81.9
click at [1165, 449] on div "Chậu rửa chén hai hộc bán thủ công Malloca MS 610T 9.460.000 VND Máy hút khói k…" at bounding box center [783, 385] width 1567 height 770
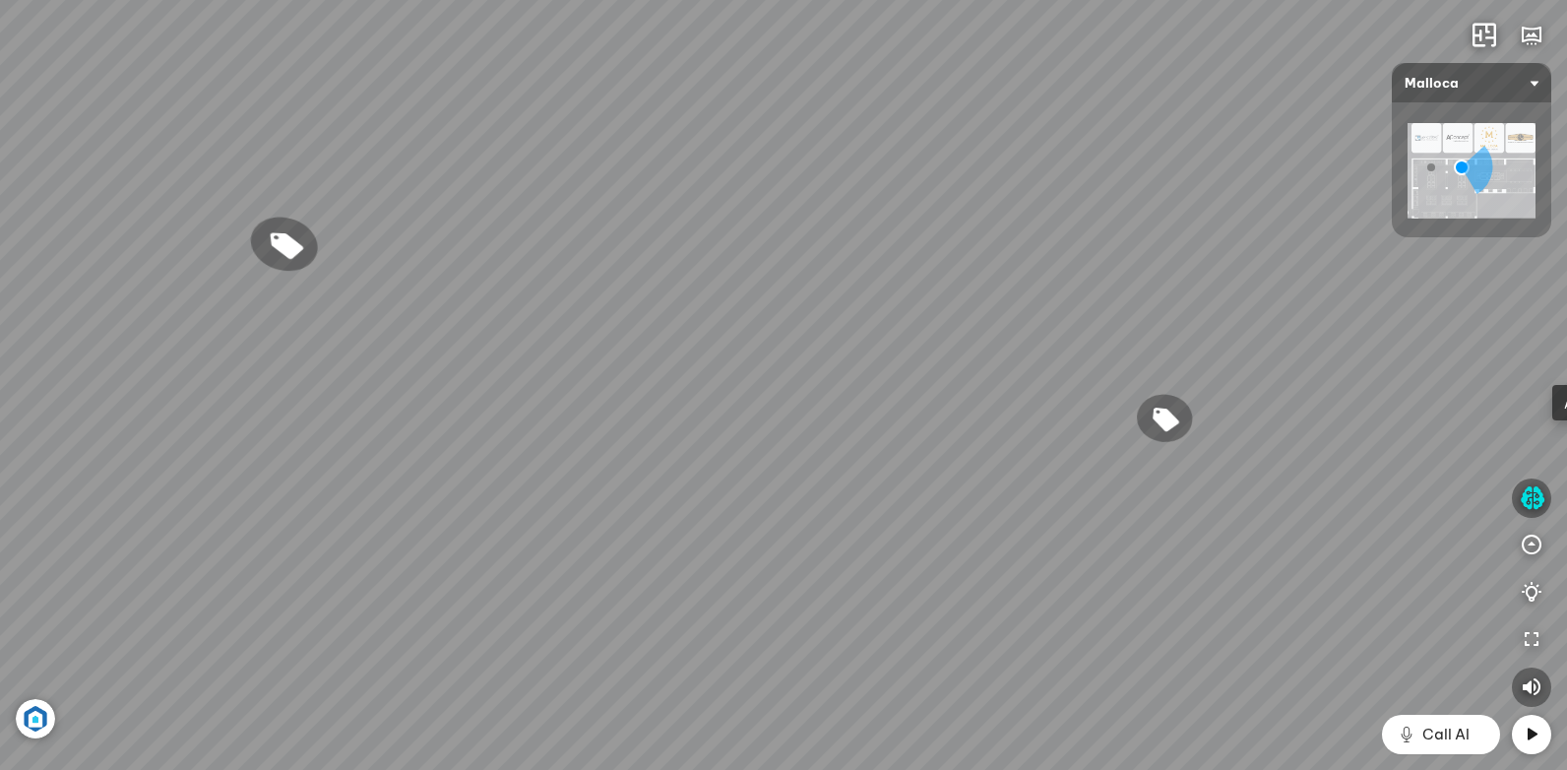
drag, startPoint x: 1244, startPoint y: 465, endPoint x: 1079, endPoint y: 437, distance: 167.6
click at [1090, 442] on div "Chậu rửa chén hai hộc bán thủ công Malloca MS 610T 9.460.000 VND Máy hút khói k…" at bounding box center [783, 385] width 1567 height 770
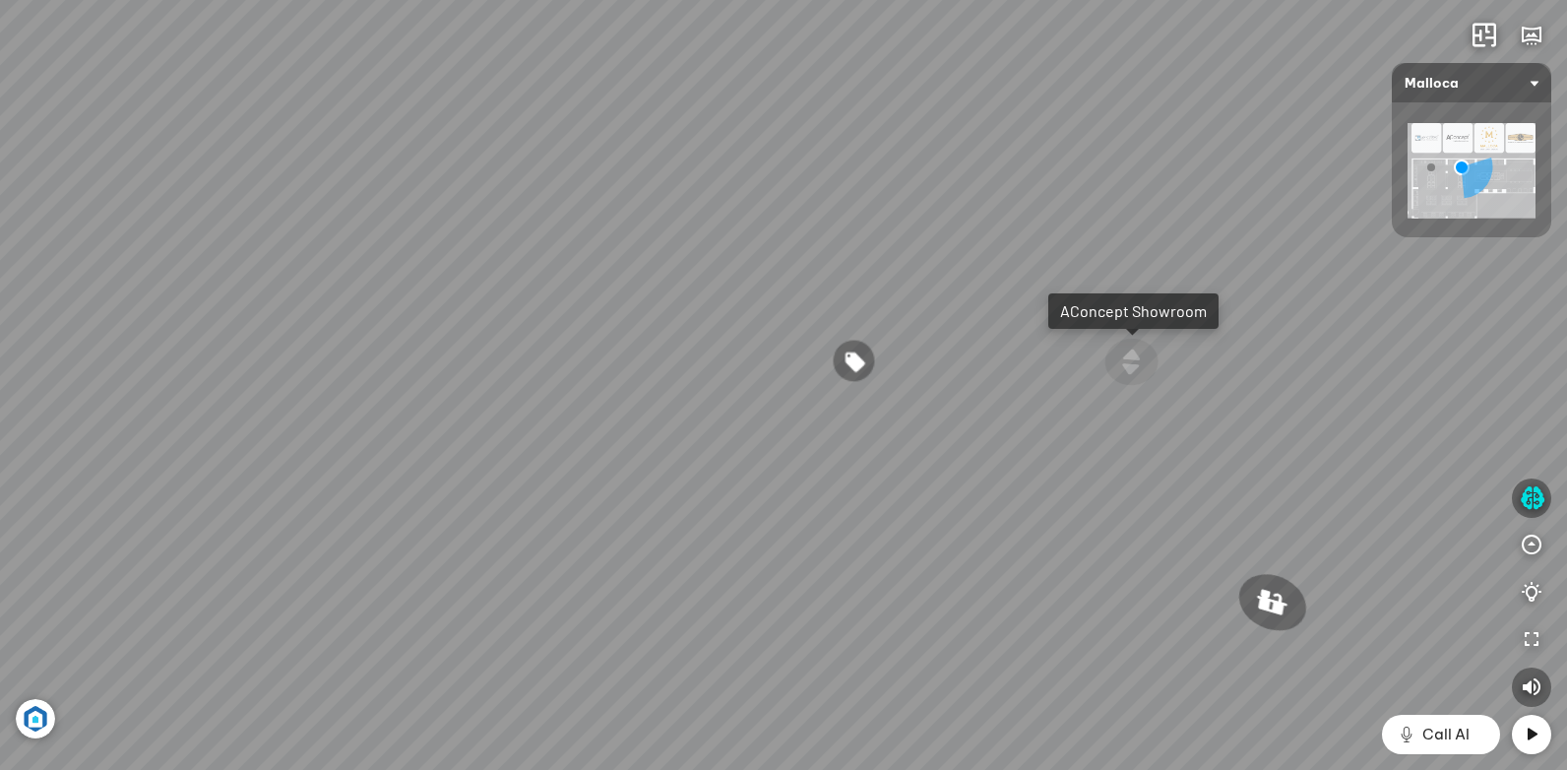
drag, startPoint x: 1254, startPoint y: 457, endPoint x: 1191, endPoint y: 451, distance: 63.3
click at [1237, 458] on div "Chậu rửa chén hai hộc bán thủ công Malloca MS 610T 9.460.000 VND Máy hút khói k…" at bounding box center [783, 385] width 1567 height 770
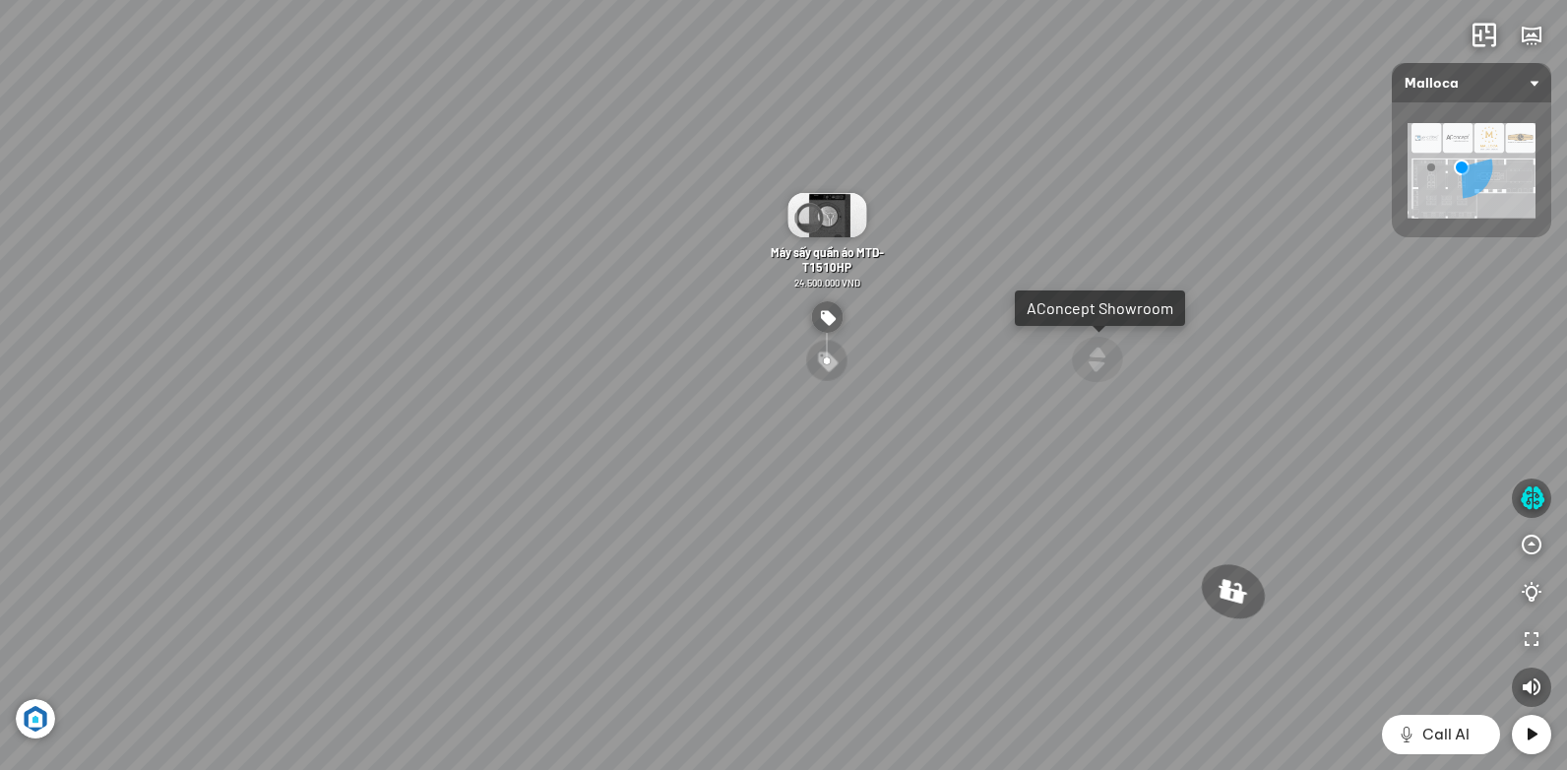
drag, startPoint x: 1181, startPoint y: 444, endPoint x: 1024, endPoint y: 429, distance: 158.2
click at [1180, 446] on div "Chậu rửa chén hai hộc bán thủ công Malloca MS 610T 9.460.000 VND Máy hút khói k…" at bounding box center [783, 385] width 1567 height 770
click at [951, 415] on div "Chậu rửa chén hai hộc bán thủ công Malloca MS 610T 9.460.000 VND Máy hút khói k…" at bounding box center [783, 385] width 1567 height 770
click at [1002, 414] on div "Chậu rửa chén hai hộc bán thủ công Malloca MS 610T 9.460.000 VND Máy hút khói k…" at bounding box center [783, 385] width 1567 height 770
click at [1051, 411] on div "Chậu rửa chén hai hộc bán thủ công Malloca MS 610T 9.460.000 VND Máy hút khói k…" at bounding box center [783, 385] width 1567 height 770
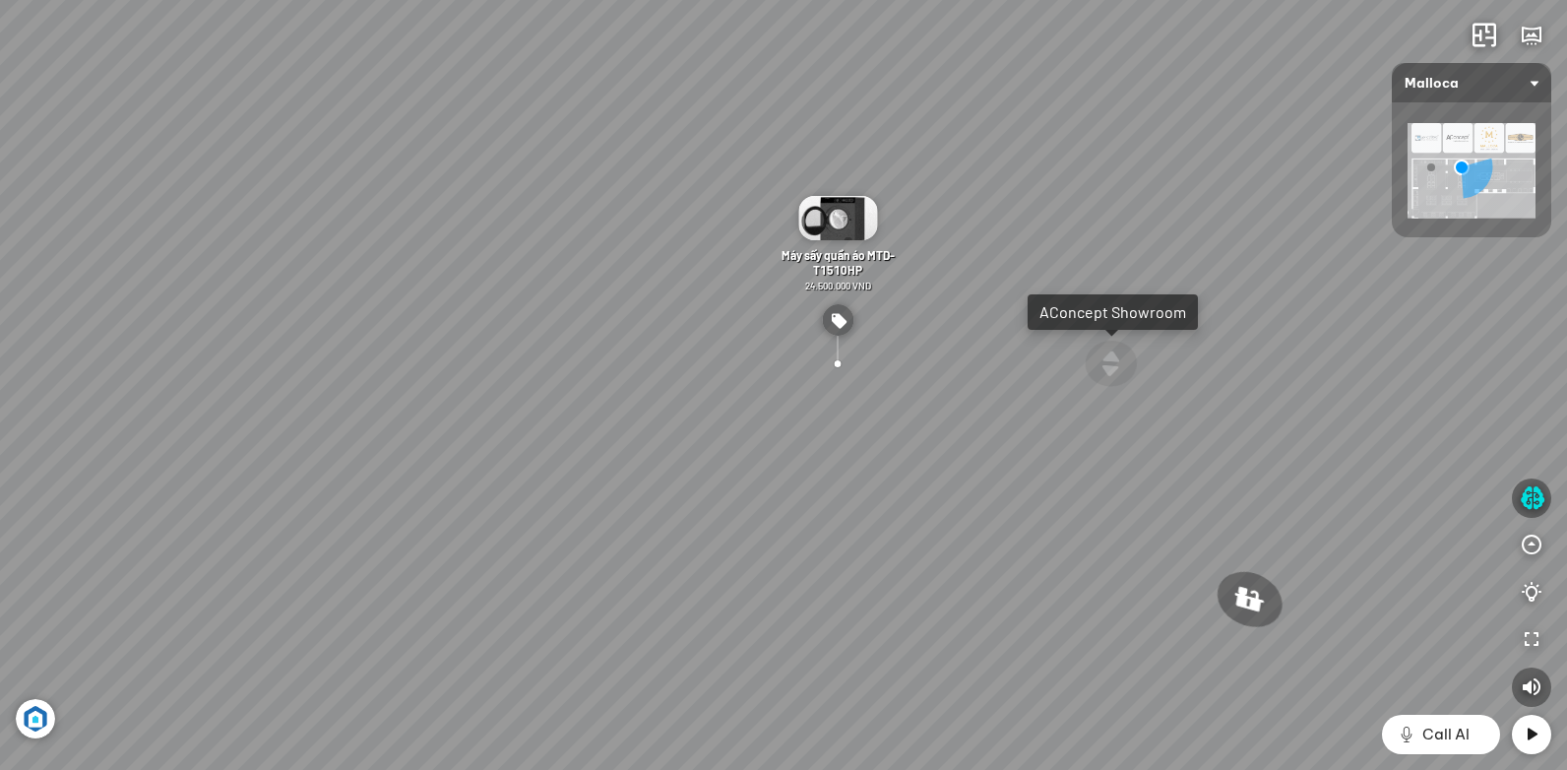
click at [902, 501] on div "Chậu rửa chén hai hộc bán thủ công Malloca MS 610T 9.460.000 VND Máy hút khói k…" at bounding box center [783, 385] width 1567 height 770
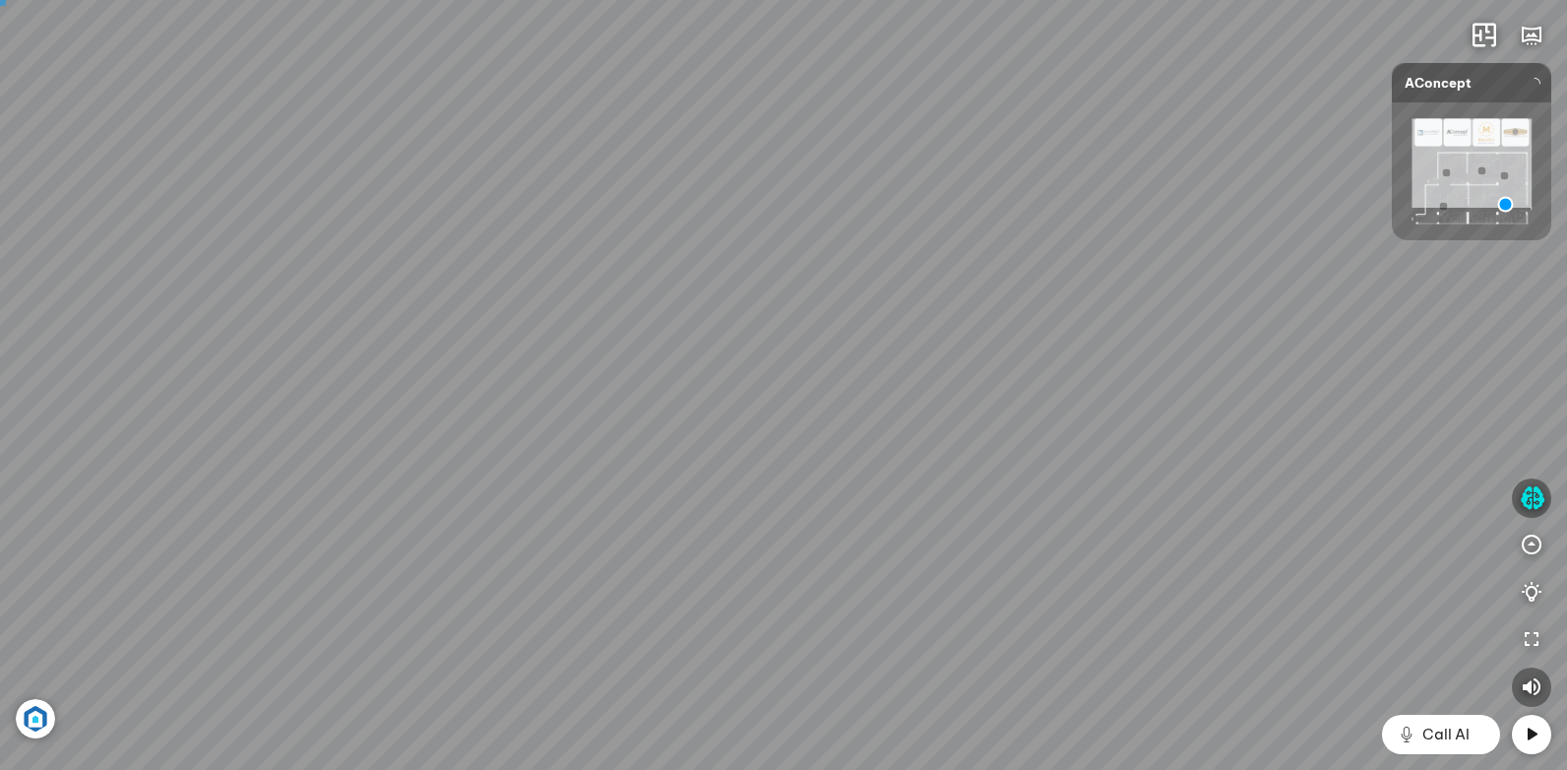
click at [1145, 403] on div at bounding box center [783, 385] width 1567 height 770
click at [1067, 436] on div at bounding box center [783, 385] width 1567 height 770
click at [938, 457] on div "Ghế ăn Andrew 3.200.000 VND Ghế ăn Wilma 1.800.000 VND Sofa 3 chỗ [PERSON_NAME]…" at bounding box center [783, 385] width 1567 height 770
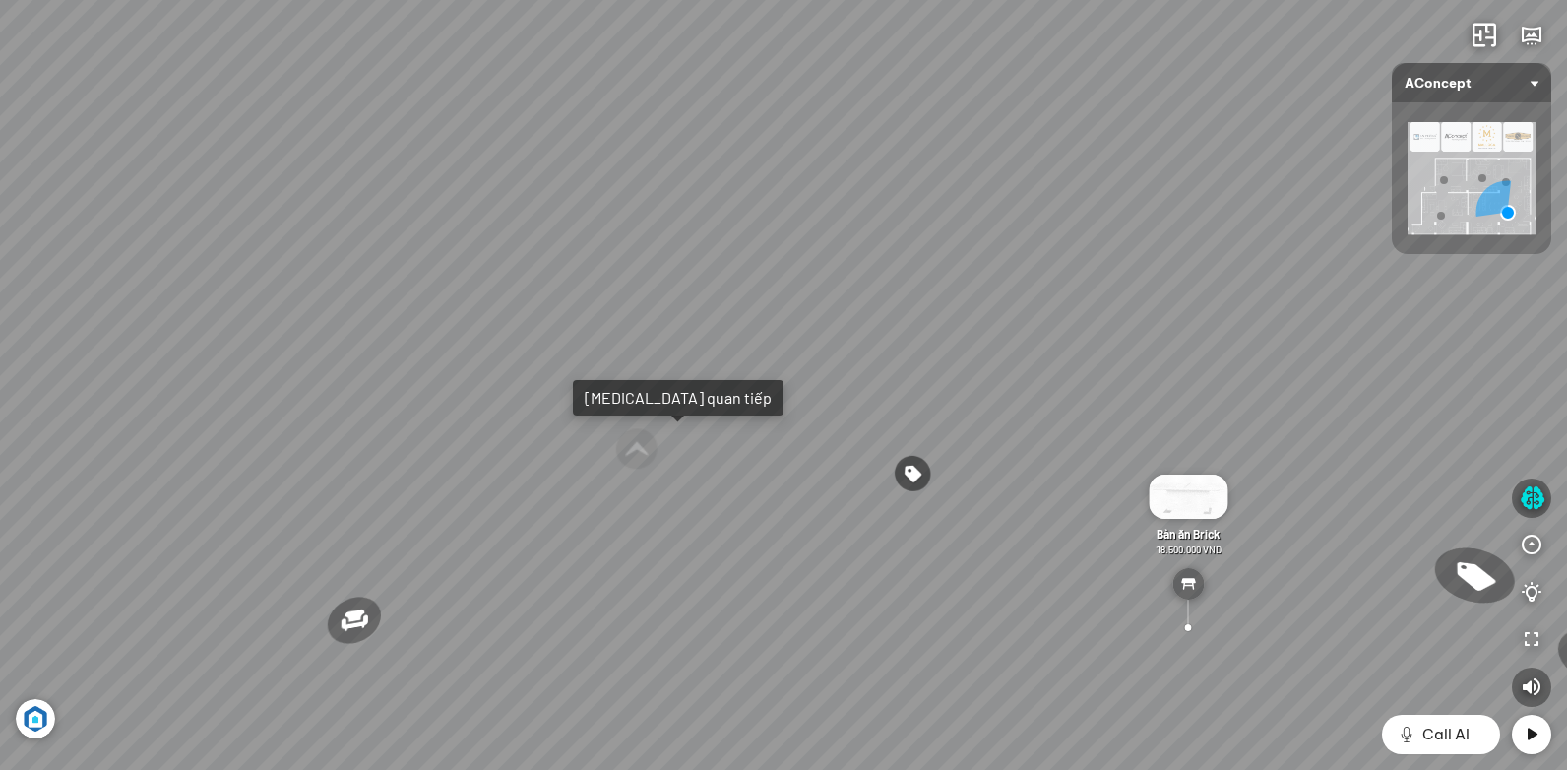
drag, startPoint x: 696, startPoint y: 456, endPoint x: 1069, endPoint y: 459, distance: 373.0
click at [1069, 459] on div "Ghế ăn Andrew 3.200.000 VND Ghế ăn Wilma 1.800.000 VND Sofa 3 chỗ [PERSON_NAME]…" at bounding box center [783, 385] width 1567 height 770
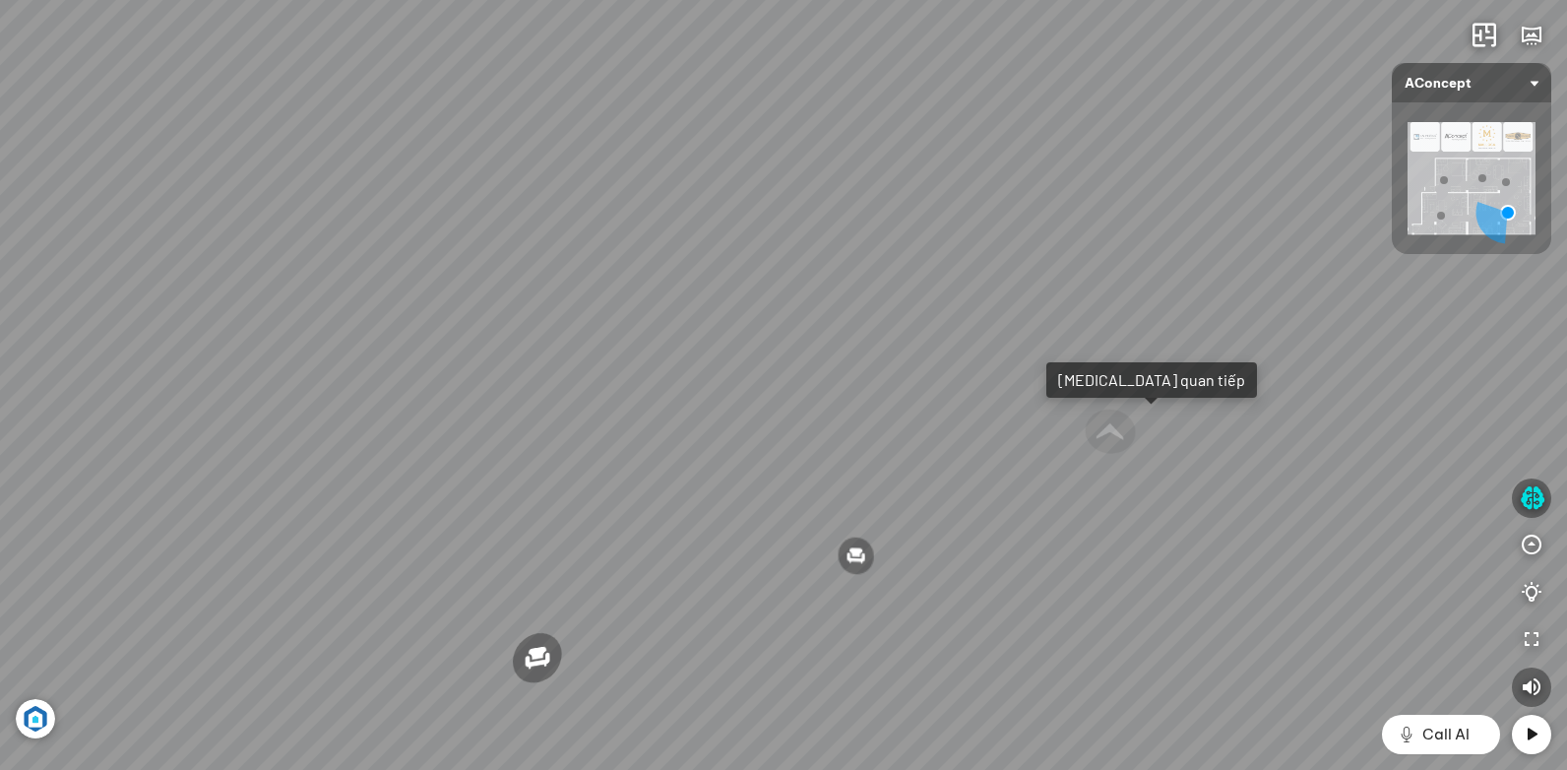
drag, startPoint x: 716, startPoint y: 459, endPoint x: 1155, endPoint y: 436, distance: 439.5
click at [1155, 436] on div "Ghế ăn Andrew 3.200.000 VND Ghế ăn Wilma 1.800.000 VND Sofa 3 chỗ [PERSON_NAME]…" at bounding box center [783, 385] width 1567 height 770
drag, startPoint x: 838, startPoint y: 539, endPoint x: 1089, endPoint y: 473, distance: 260.4
click at [1089, 473] on div "Ghế ăn Andrew 3.200.000 VND Ghế ăn Wilma 1.800.000 VND Sofa 3 chỗ [PERSON_NAME]…" at bounding box center [783, 385] width 1567 height 770
drag, startPoint x: 760, startPoint y: 514, endPoint x: 608, endPoint y: 536, distance: 153.2
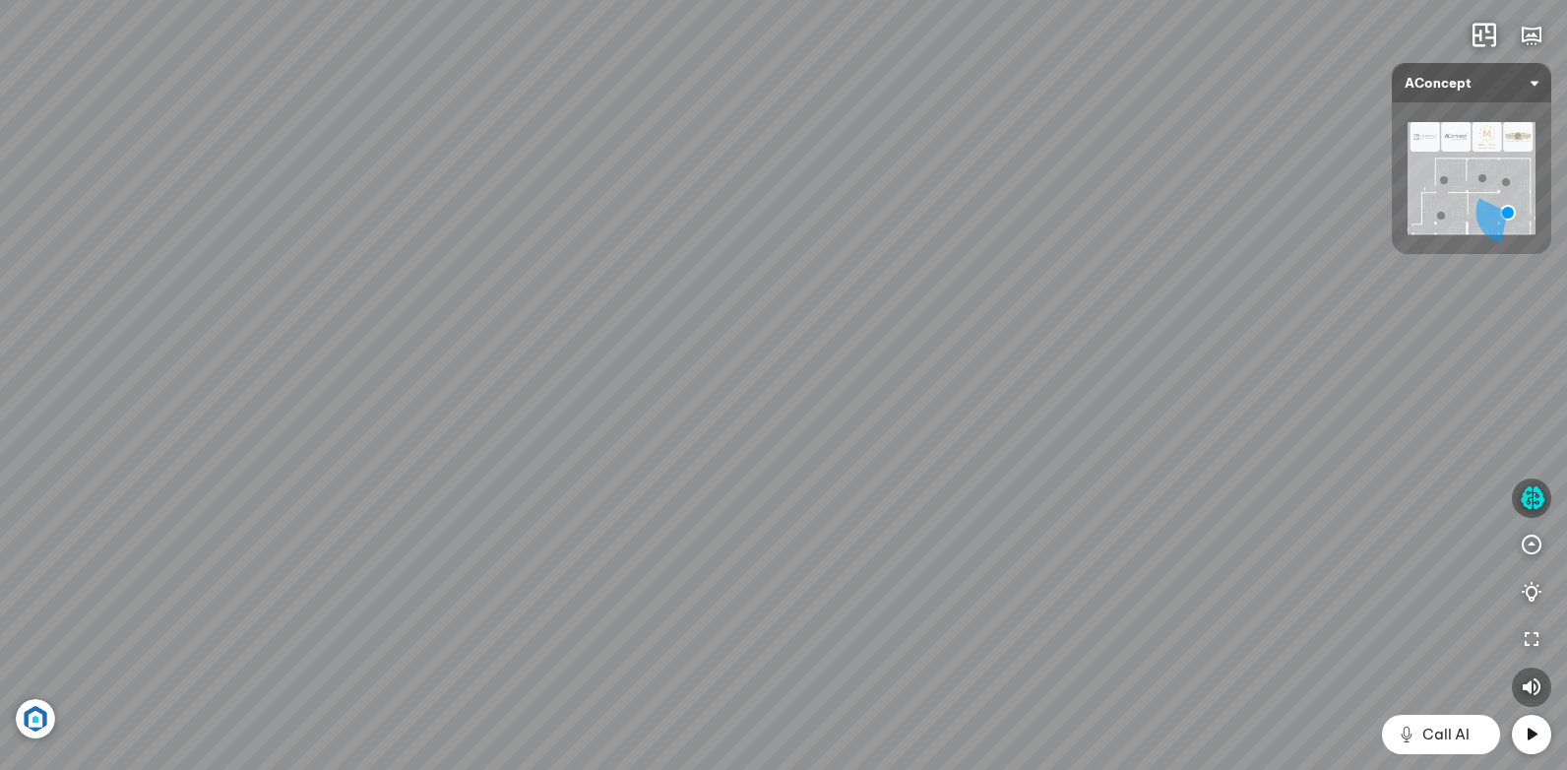
click at [608, 536] on div "Ghế ăn Andrew 3.200.000 VND Ghế ăn Wilma 1.800.000 VND Sofa 3 chỗ [PERSON_NAME]…" at bounding box center [783, 385] width 1567 height 770
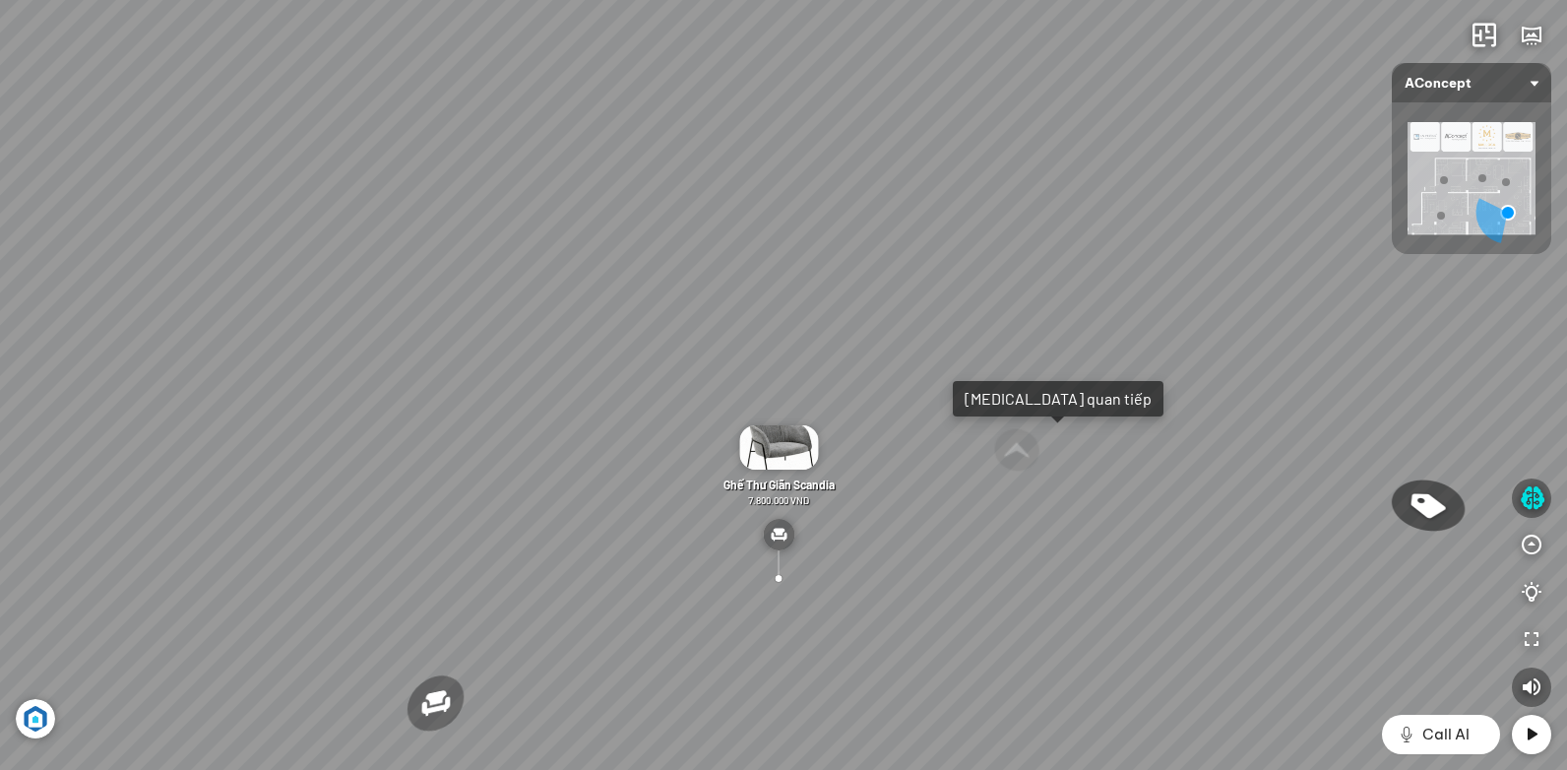
click at [990, 416] on div "Ghế ăn Andrew 3.200.000 VND Ghế ăn Wilma 1.800.000 VND Sofa 3 chỗ [PERSON_NAME]…" at bounding box center [783, 385] width 1567 height 770
click at [996, 394] on div "[MEDICAL_DATA] quan tiếp" at bounding box center [1057, 399] width 187 height 20
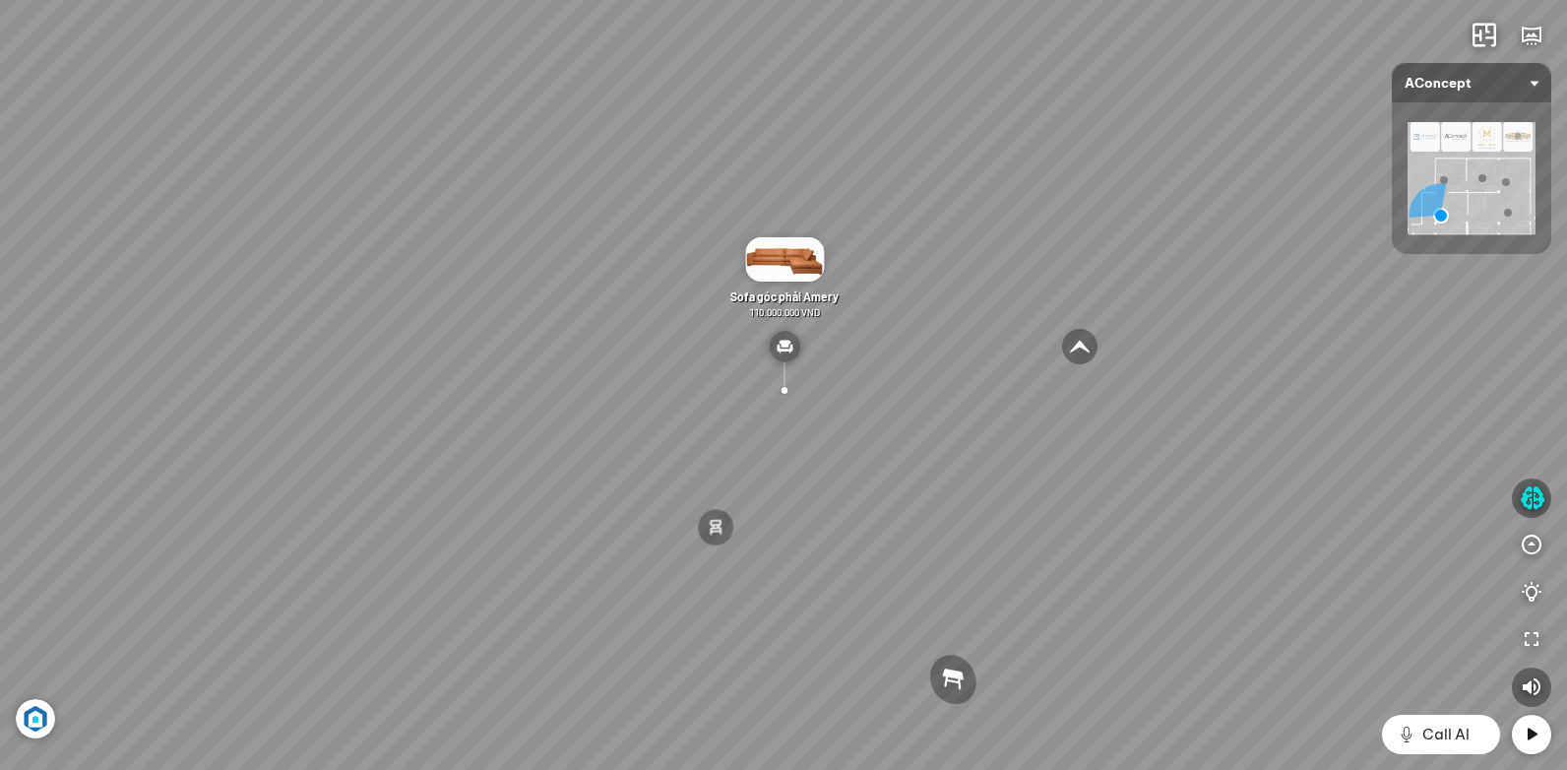
click at [598, 553] on div "Sofa 2 chỗ Biloxi 15.000.000 VND Sofa góc trái Perth 38.500.000 VND [GEOGRAPHIC…" at bounding box center [783, 385] width 1567 height 770
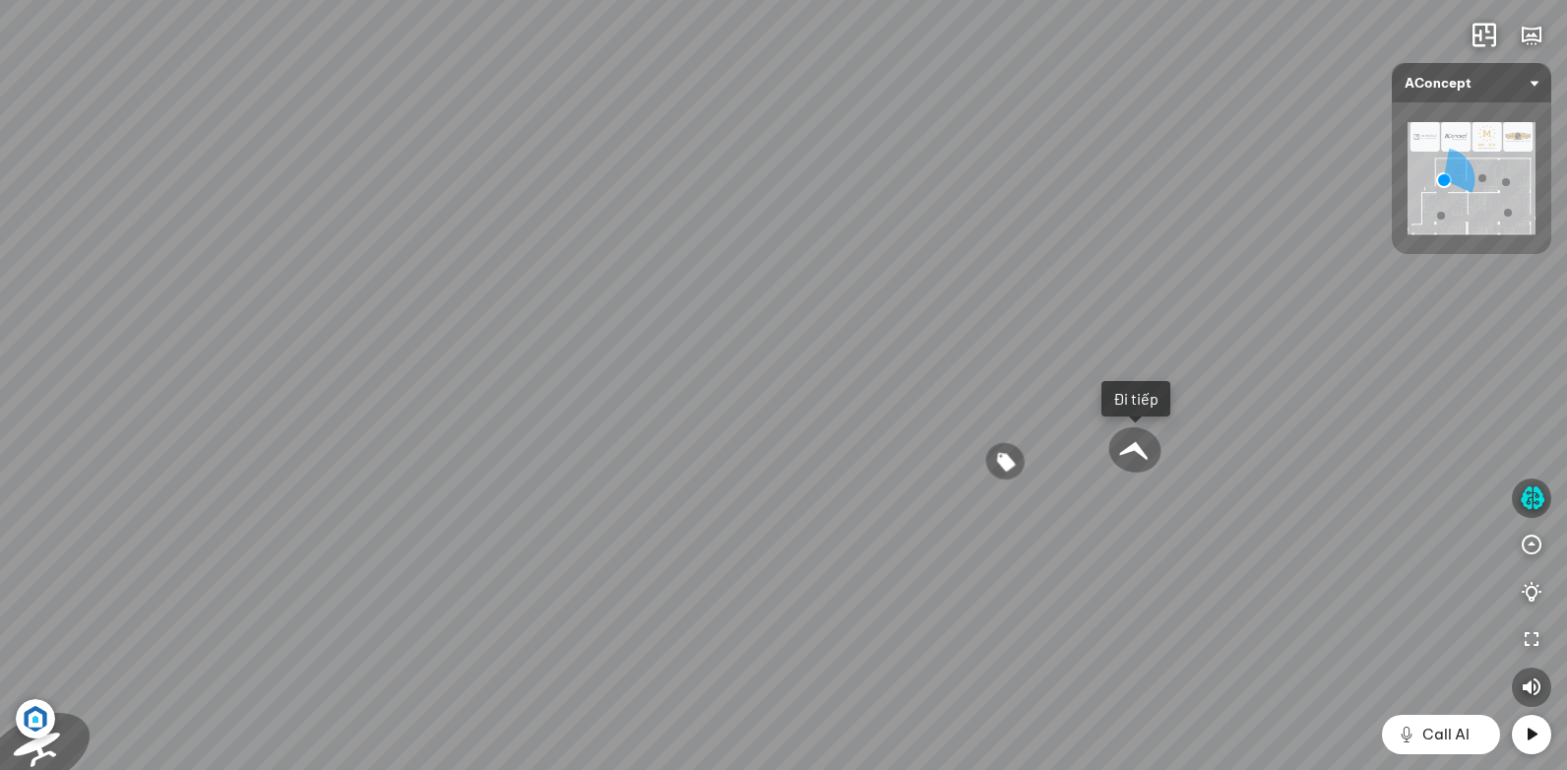
click at [1140, 452] on div at bounding box center [1135, 450] width 62 height 56
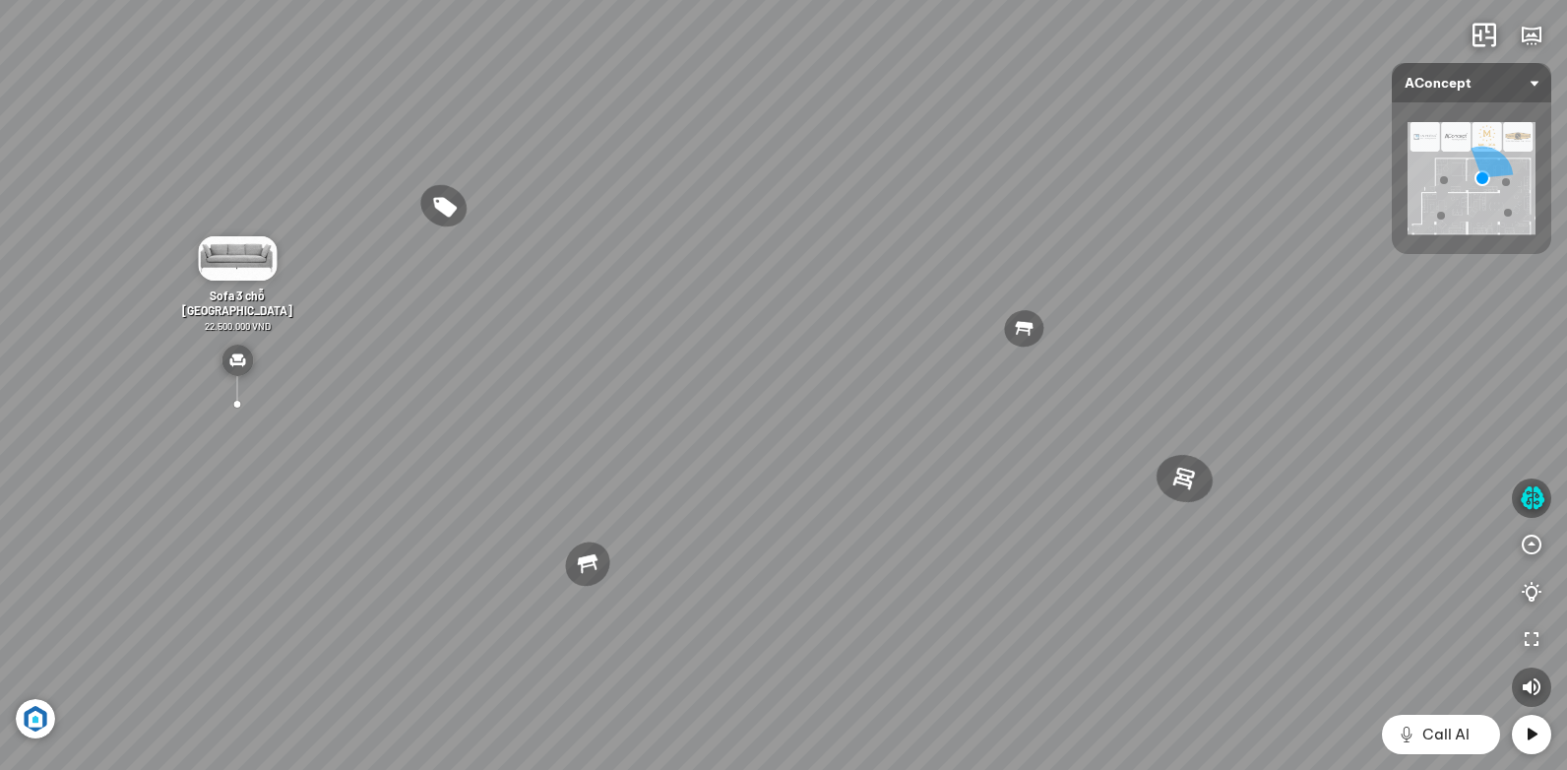
drag, startPoint x: 1066, startPoint y: 431, endPoint x: 726, endPoint y: 429, distance: 339.5
click at [681, 431] on div "[PERSON_NAME] làm việc [PERSON_NAME] 7.300.000 VND Gối Tựa Lưng Họa Tiết Hoa Hồ…" at bounding box center [783, 385] width 1567 height 770
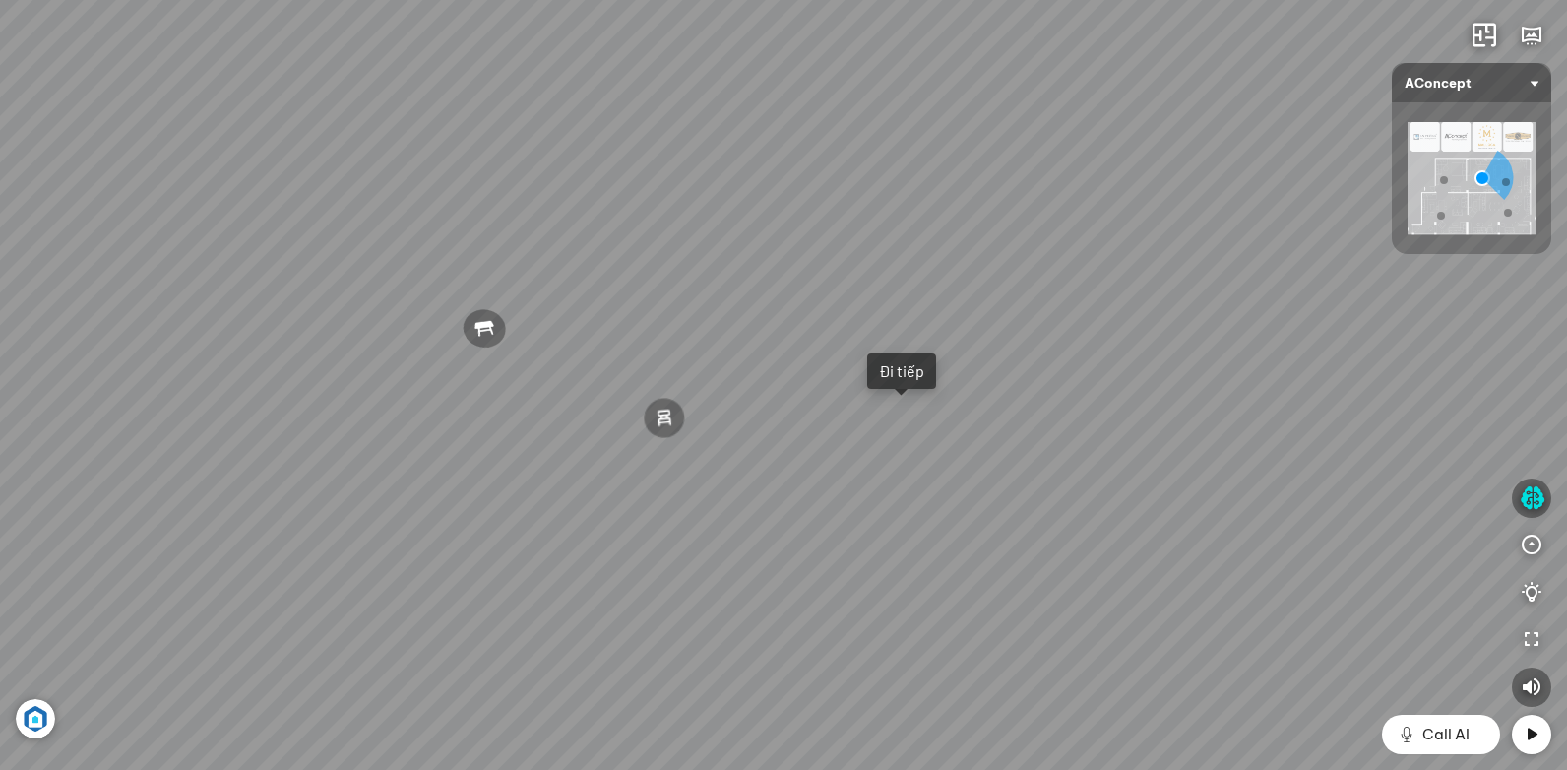
drag, startPoint x: 1219, startPoint y: 420, endPoint x: 760, endPoint y: 413, distance: 459.7
click at [760, 413] on div "[PERSON_NAME] làm việc [PERSON_NAME] 7.300.000 VND Gối Tựa Lưng Họa Tiết Hoa Hồ…" at bounding box center [783, 385] width 1567 height 770
drag, startPoint x: 1023, startPoint y: 358, endPoint x: 969, endPoint y: 506, distance: 156.9
click at [970, 508] on div "[PERSON_NAME] làm việc [PERSON_NAME] 7.300.000 VND Gối Tựa Lưng Họa Tiết Hoa Hồ…" at bounding box center [783, 385] width 1567 height 770
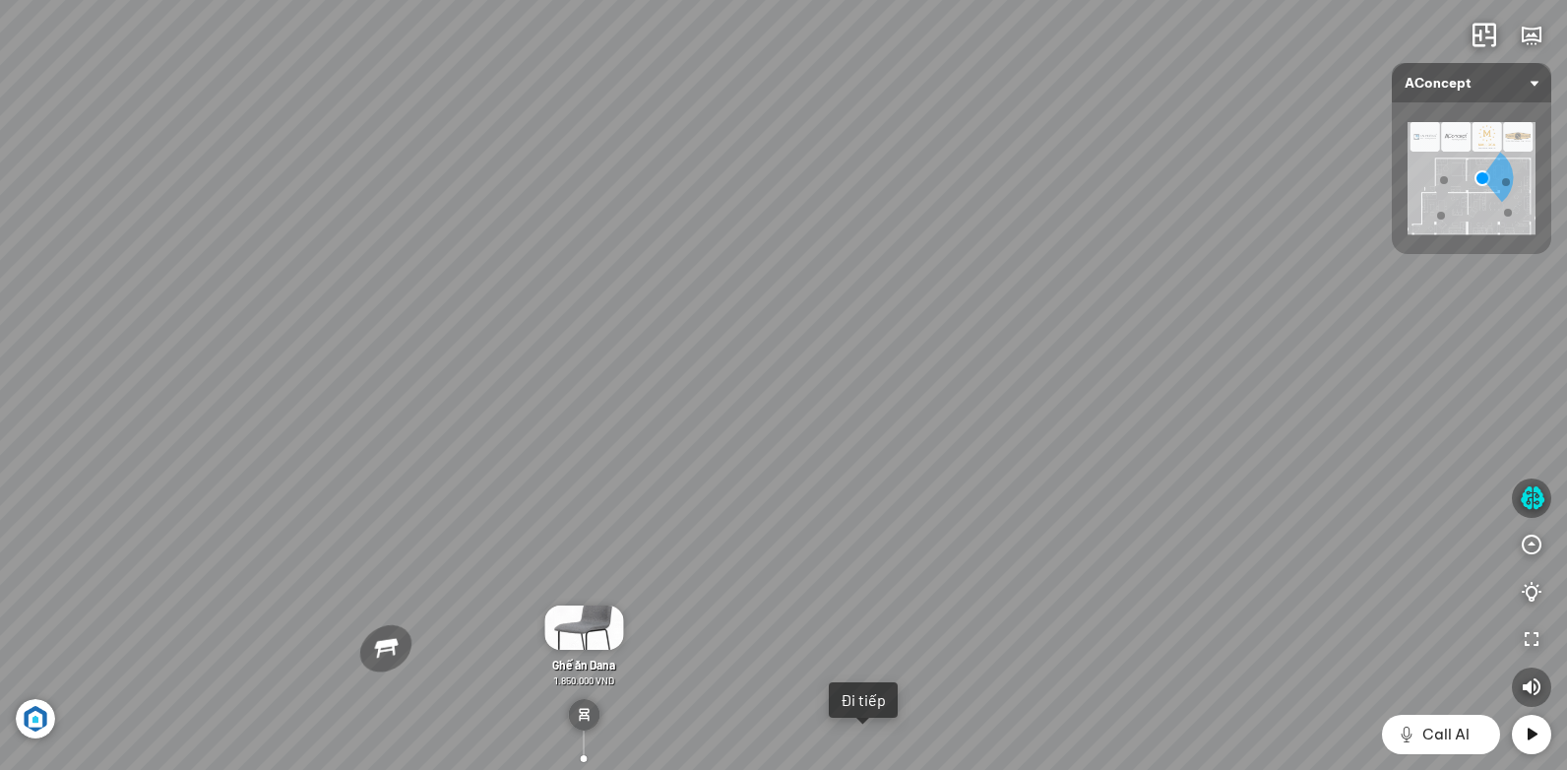
drag, startPoint x: 979, startPoint y: 356, endPoint x: 977, endPoint y: 498, distance: 141.7
click at [980, 502] on div "[PERSON_NAME] làm việc [PERSON_NAME] 7.300.000 VND Gối Tựa Lưng Họa Tiết Hoa Hồ…" at bounding box center [783, 385] width 1567 height 770
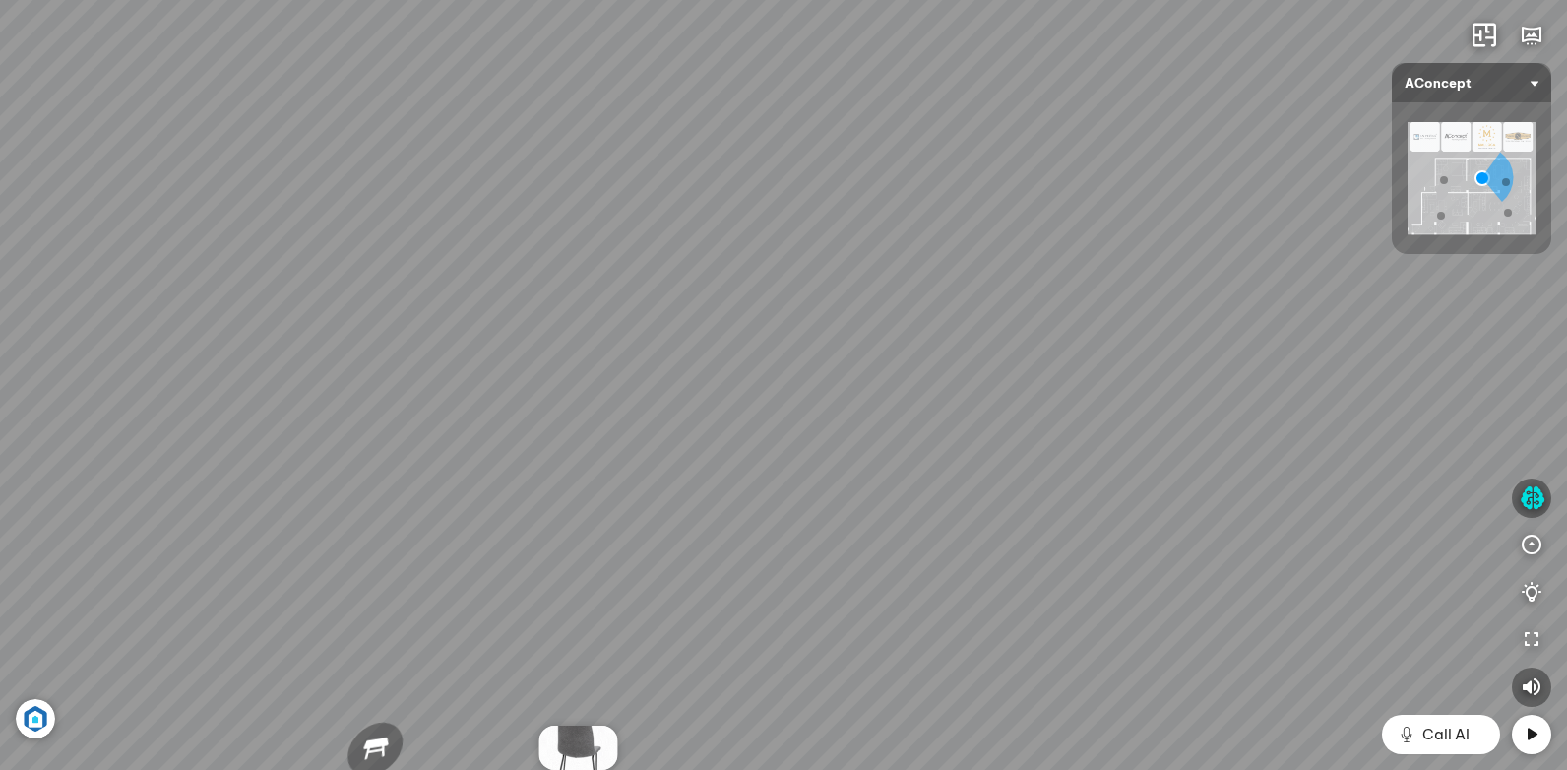
drag, startPoint x: 892, startPoint y: 369, endPoint x: 904, endPoint y: 449, distance: 80.7
click at [904, 449] on div "[PERSON_NAME] làm việc [PERSON_NAME] 7.300.000 VND Gối Tựa Lưng Họa Tiết Hoa Hồ…" at bounding box center [783, 385] width 1567 height 770
drag, startPoint x: 800, startPoint y: 278, endPoint x: 896, endPoint y: 512, distance: 252.9
click at [896, 512] on div "[PERSON_NAME] làm việc [PERSON_NAME] 7.300.000 VND Gối Tựa Lưng Họa Tiết Hoa Hồ…" at bounding box center [783, 385] width 1567 height 770
click at [841, 459] on div "[PERSON_NAME] làm việc [PERSON_NAME] 7.300.000 VND Gối Tựa Lưng Họa Tiết Hoa Hồ…" at bounding box center [783, 385] width 1567 height 770
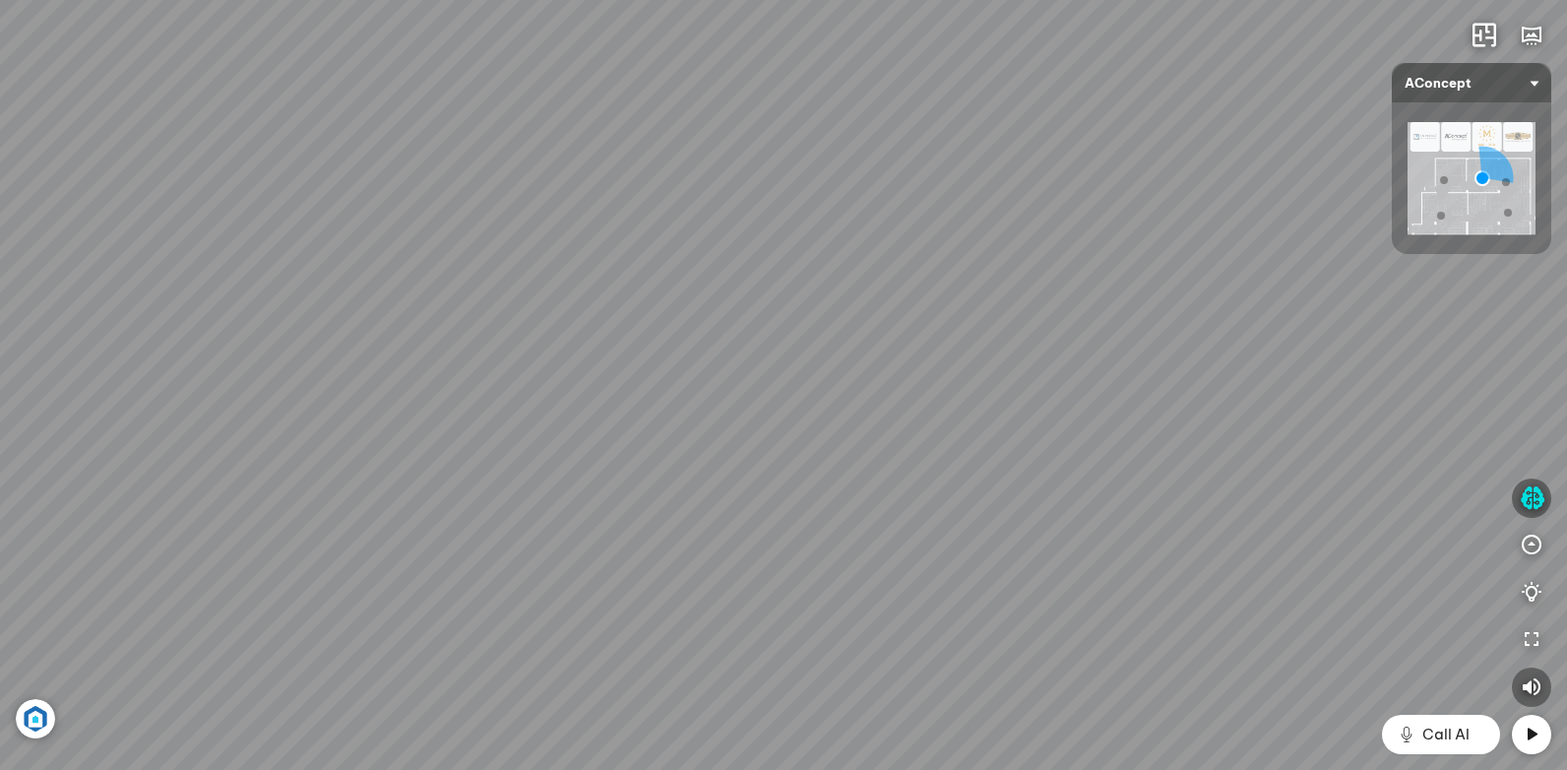
drag, startPoint x: 681, startPoint y: 330, endPoint x: 967, endPoint y: 422, distance: 301.0
click at [967, 422] on div "[PERSON_NAME] làm việc [PERSON_NAME] 7.300.000 VND Gối Tựa Lưng Họa Tiết Hoa Hồ…" at bounding box center [783, 385] width 1567 height 770
drag, startPoint x: 405, startPoint y: 422, endPoint x: 873, endPoint y: 439, distance: 467.8
click at [927, 436] on div "[PERSON_NAME] làm việc [PERSON_NAME] 7.300.000 VND Gối Tựa Lưng Họa Tiết Hoa Hồ…" at bounding box center [783, 385] width 1567 height 770
click at [834, 457] on div "[PERSON_NAME] làm việc [PERSON_NAME] 7.300.000 VND Gối Tựa Lưng Họa Tiết Hoa Hồ…" at bounding box center [783, 385] width 1567 height 770
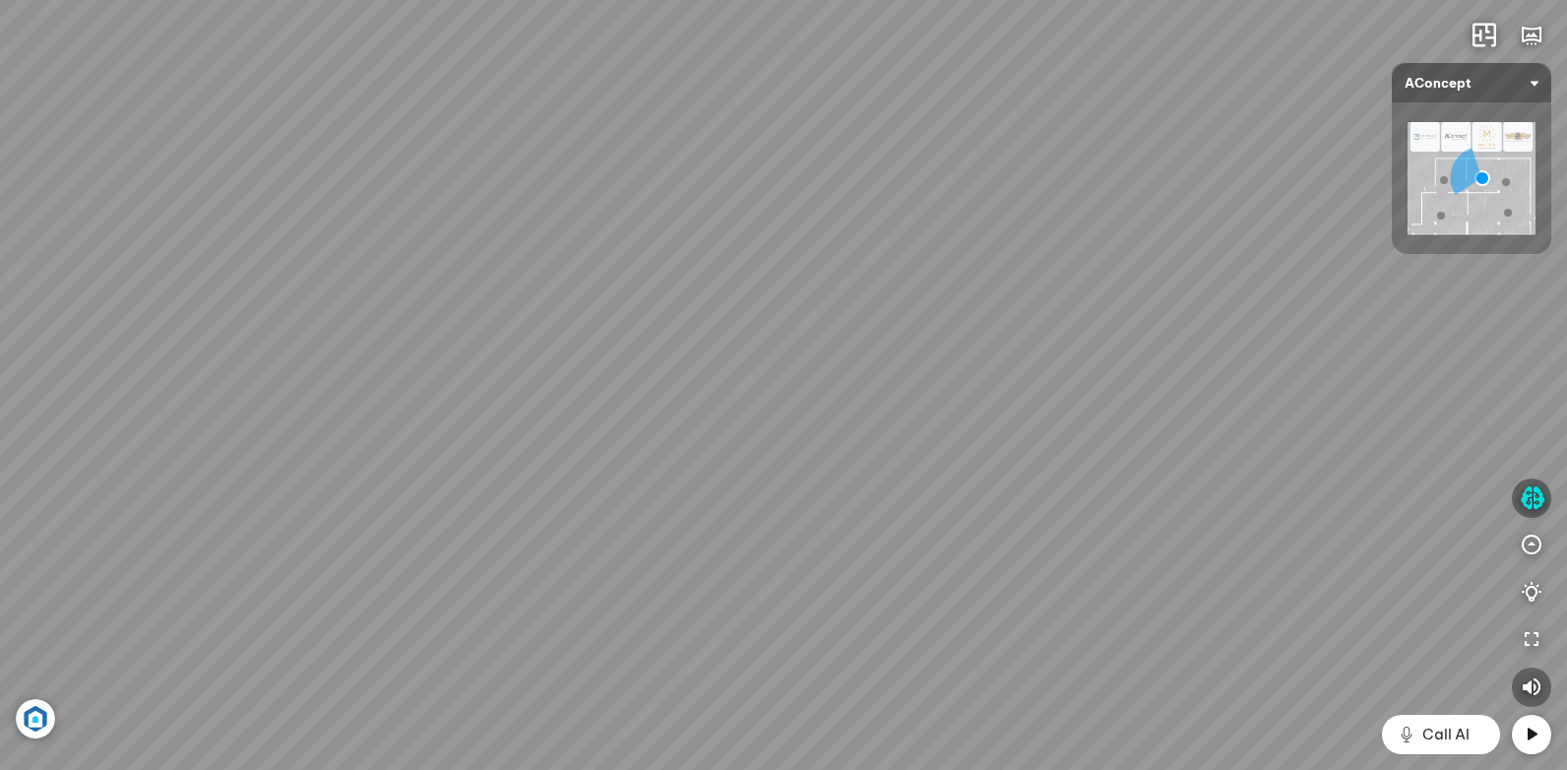
drag, startPoint x: 642, startPoint y: 634, endPoint x: 887, endPoint y: 409, distance: 332.3
click at [910, 402] on div "[PERSON_NAME] làm việc [PERSON_NAME] 7.300.000 VND Gối Tựa Lưng Họa Tiết Hoa Hồ…" at bounding box center [783, 385] width 1567 height 770
drag, startPoint x: 623, startPoint y: 586, endPoint x: 772, endPoint y: 443, distance: 206.0
click at [772, 443] on div "[PERSON_NAME] làm việc [PERSON_NAME] 7.300.000 VND Gối Tựa Lưng Họa Tiết Hoa Hồ…" at bounding box center [783, 385] width 1567 height 770
drag, startPoint x: 646, startPoint y: 582, endPoint x: 695, endPoint y: 506, distance: 90.4
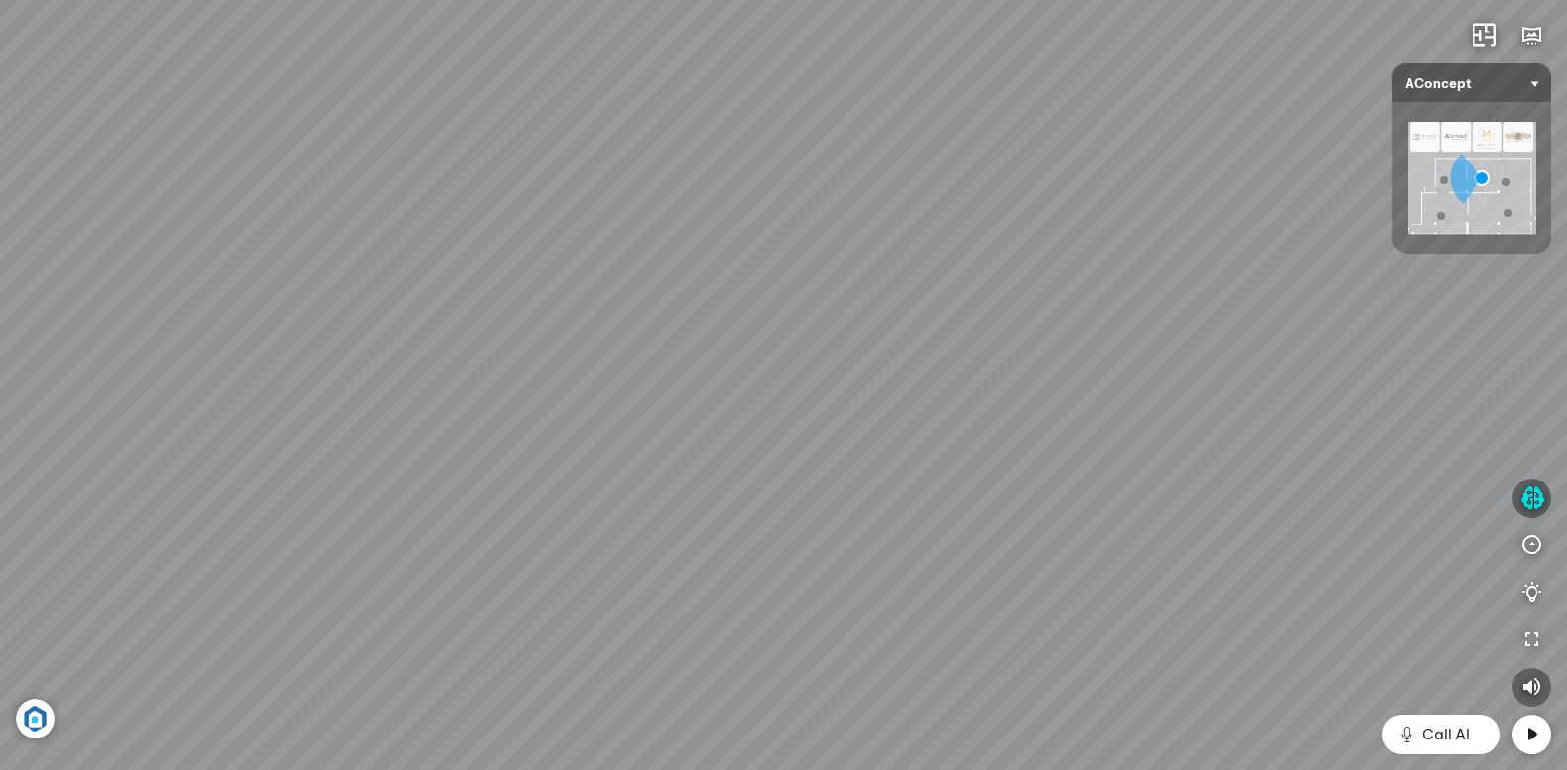
click at [695, 506] on div "[PERSON_NAME] làm việc [PERSON_NAME] 7.300.000 VND Gối Tựa Lưng Họa Tiết Hoa Hồ…" at bounding box center [783, 385] width 1567 height 770
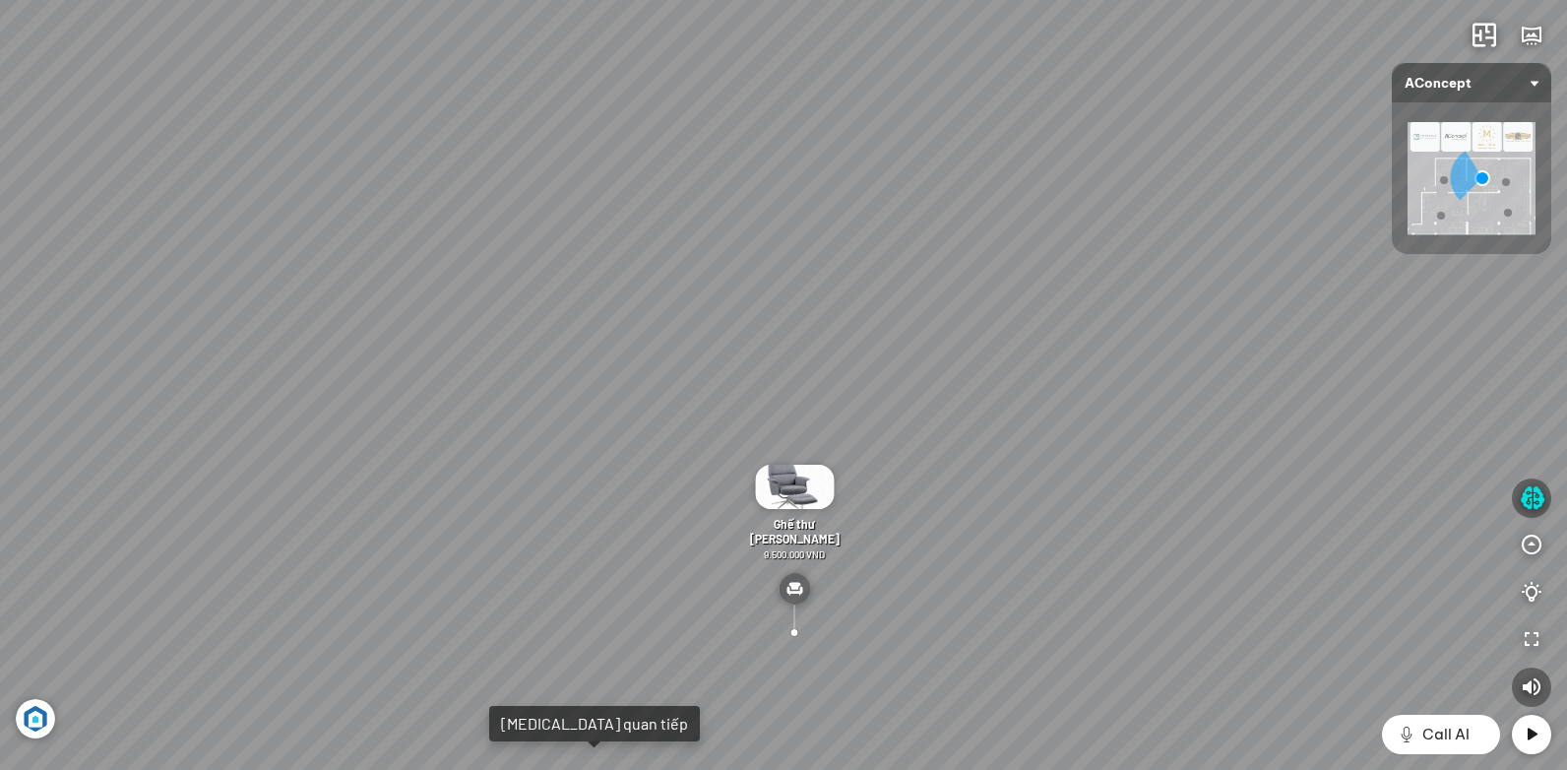
drag, startPoint x: 760, startPoint y: 440, endPoint x: 602, endPoint y: 407, distance: 160.8
click at [600, 379] on div "[PERSON_NAME] làm việc [PERSON_NAME] 7.300.000 VND Gối Tựa Lưng Họa Tiết Hoa Hồ…" at bounding box center [783, 385] width 1567 height 770
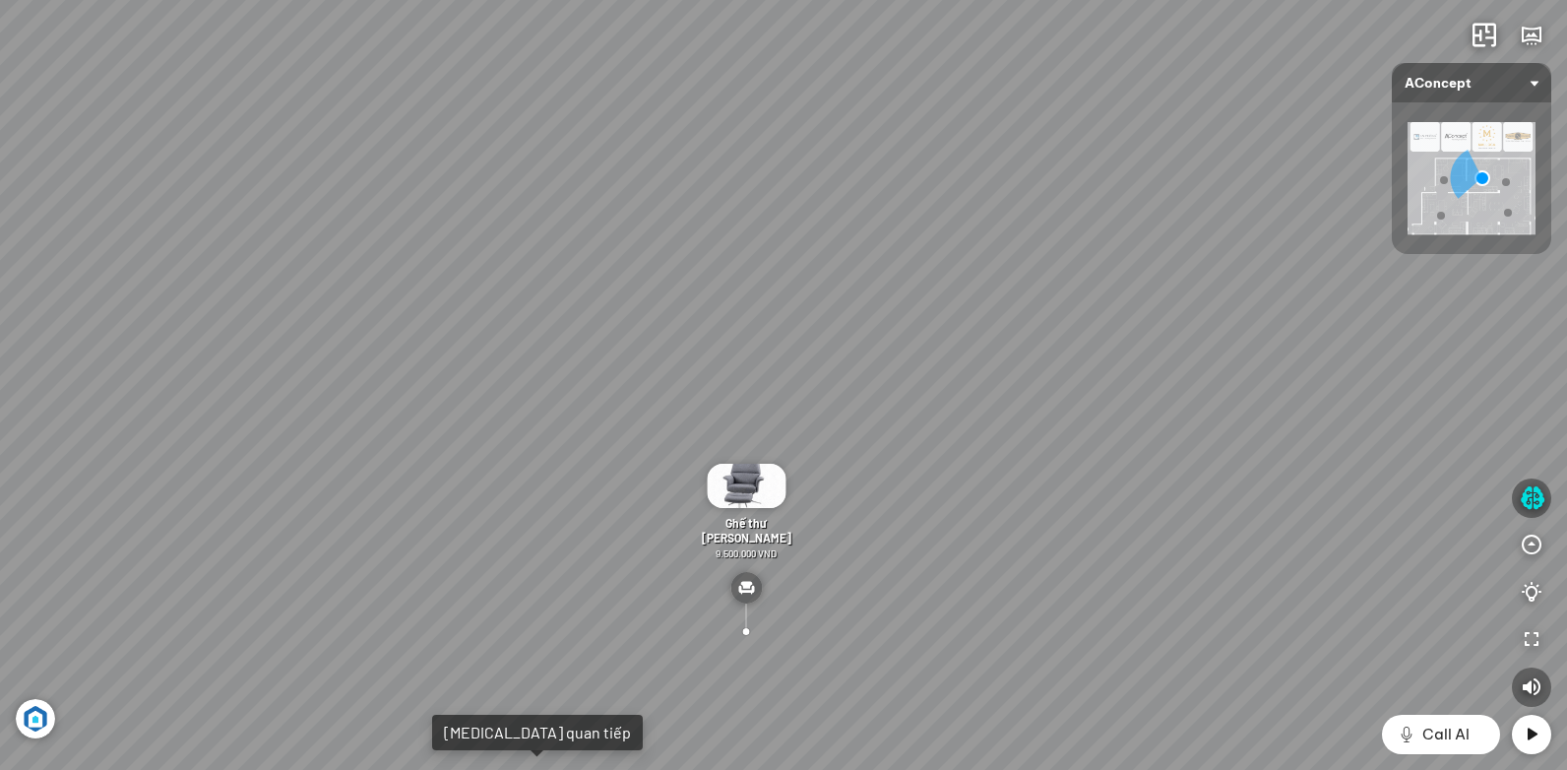
drag, startPoint x: 753, startPoint y: 572, endPoint x: 688, endPoint y: 552, distance: 67.9
click at [708, 561] on div "[PERSON_NAME] làm việc [PERSON_NAME] 7.300.000 VND Gối Tựa Lưng Họa Tiết Hoa Hồ…" at bounding box center [783, 385] width 1567 height 770
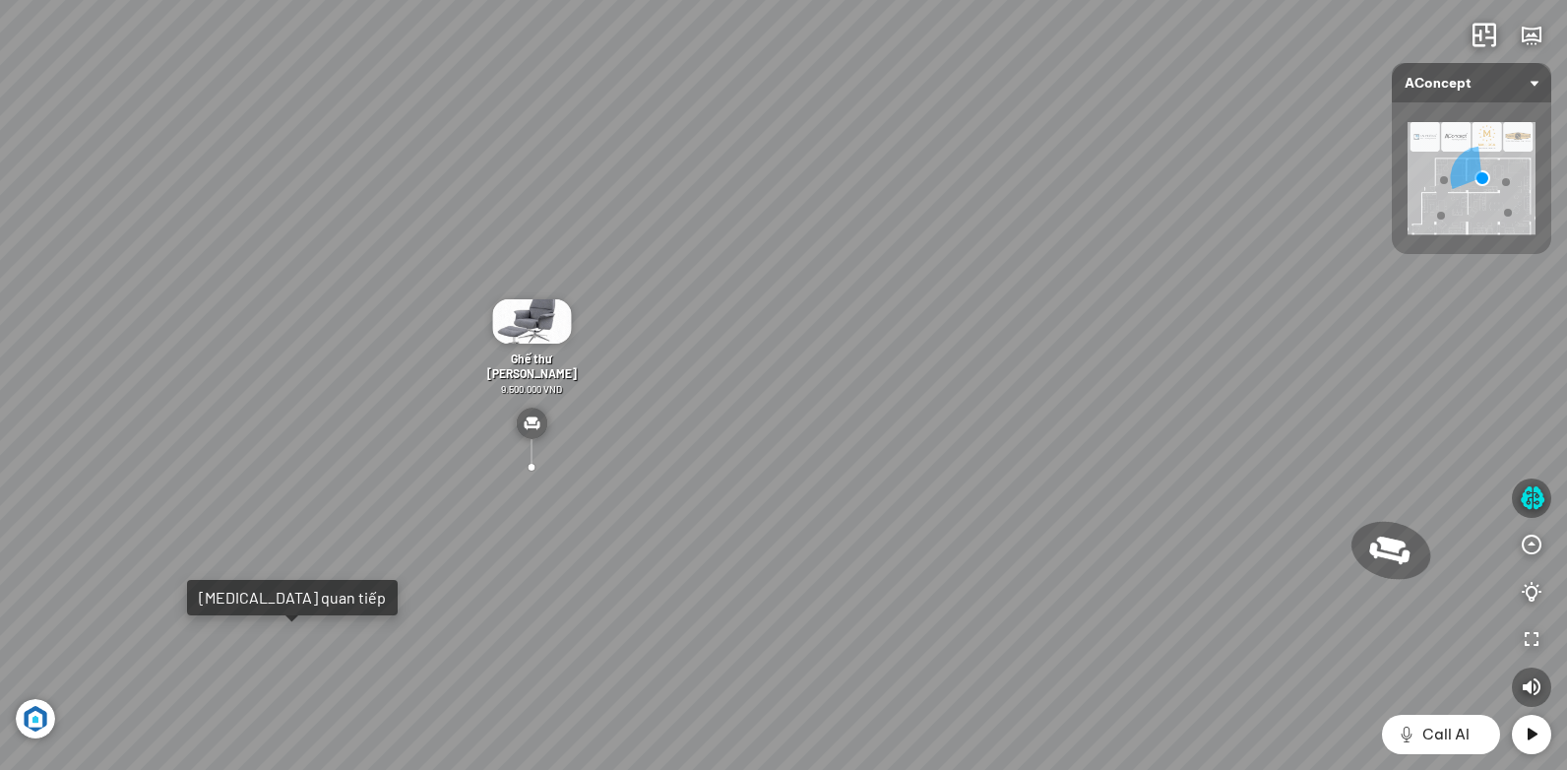
drag, startPoint x: 793, startPoint y: 497, endPoint x: 809, endPoint y: 431, distance: 67.8
click at [810, 431] on div "[PERSON_NAME] làm việc [PERSON_NAME] 7.300.000 VND Gối Tựa Lưng Họa Tiết Hoa Hồ…" at bounding box center [783, 385] width 1567 height 770
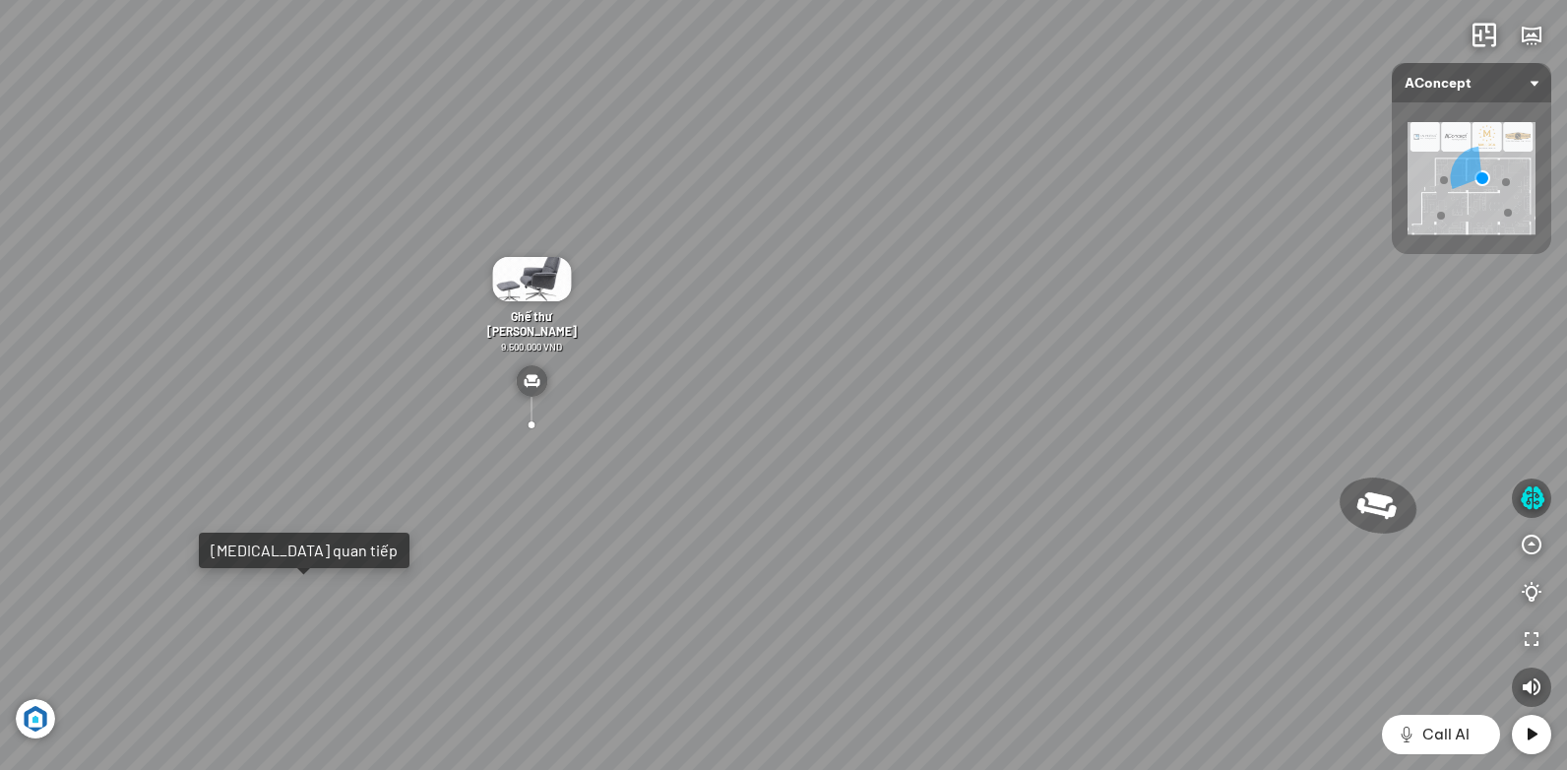
drag, startPoint x: 661, startPoint y: 590, endPoint x: 744, endPoint y: 500, distance: 121.9
click at [741, 503] on div "[PERSON_NAME] làm việc [PERSON_NAME] 7.300.000 VND Gối Tựa Lưng Họa Tiết Hoa Hồ…" at bounding box center [783, 385] width 1567 height 770
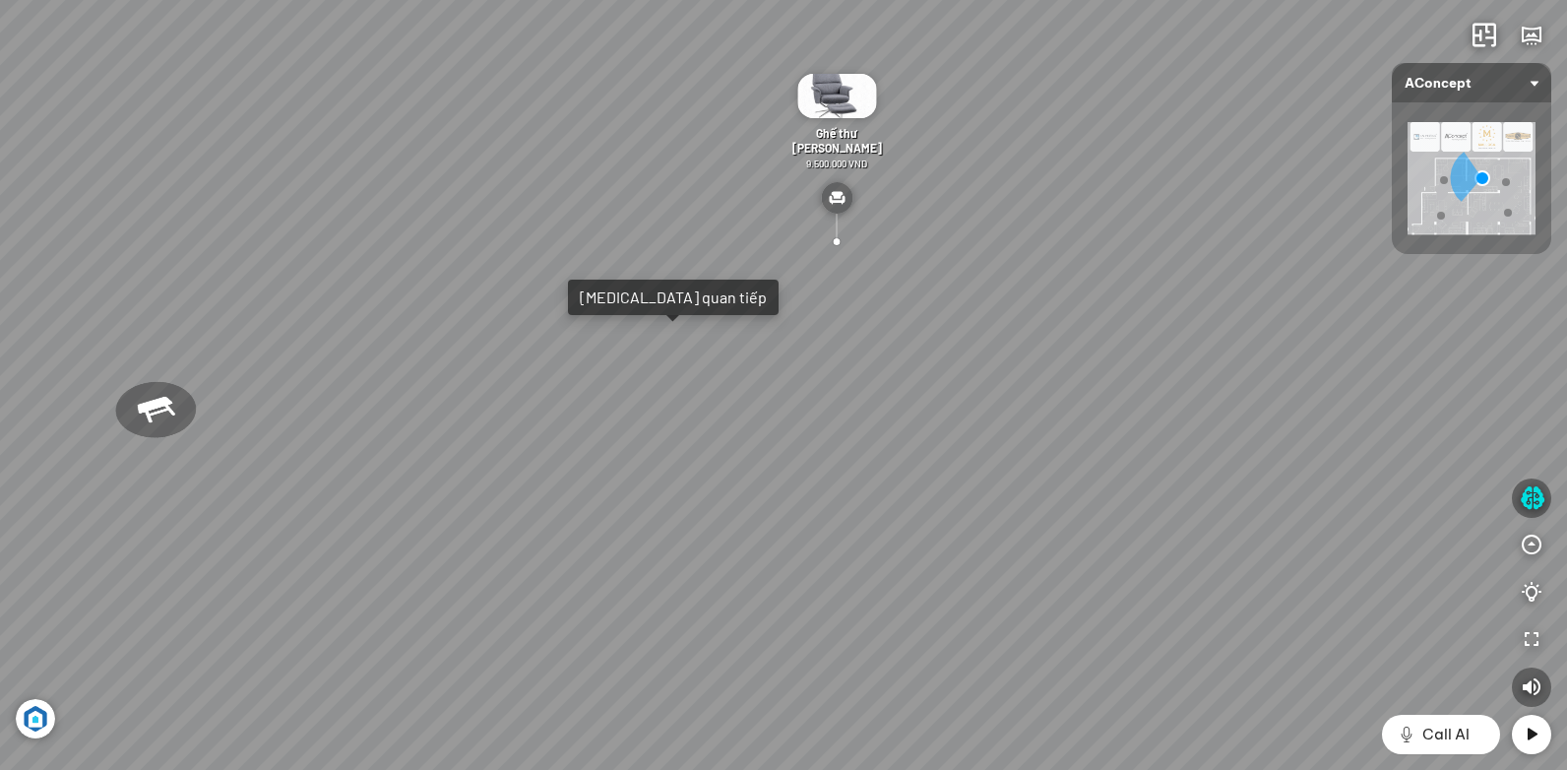
drag, startPoint x: 644, startPoint y: 570, endPoint x: 673, endPoint y: 627, distance: 64.3
click at [686, 628] on div "[PERSON_NAME] làm việc [PERSON_NAME] 7.300.000 VND Gối Tựa Lưng Họa Tiết Hoa Hồ…" at bounding box center [783, 385] width 1567 height 770
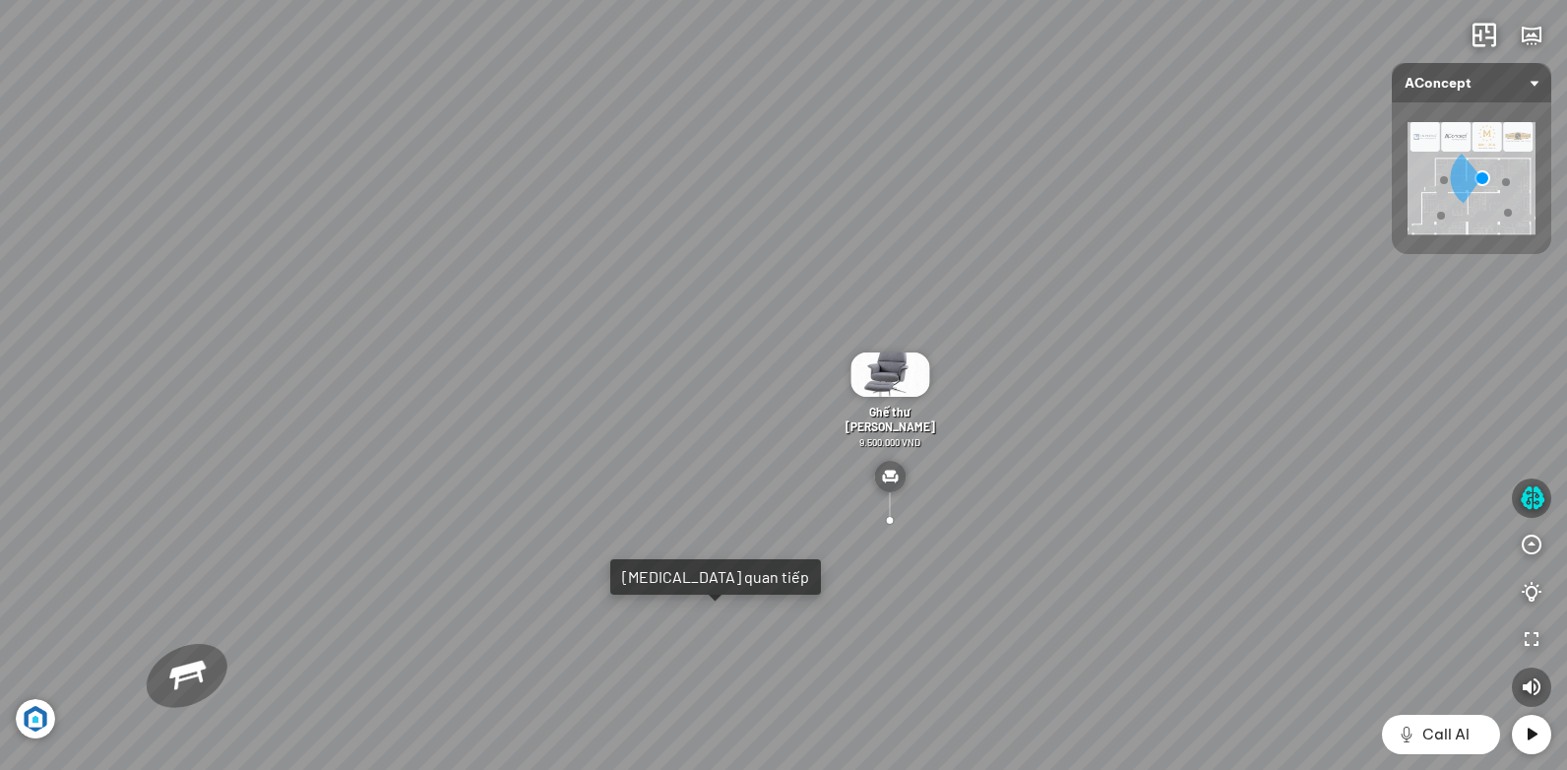
drag, startPoint x: 584, startPoint y: 425, endPoint x: 656, endPoint y: 612, distance: 200.7
click at [656, 612] on div "[PERSON_NAME] làm việc [PERSON_NAME] 7.300.000 VND Gối Tựa Lưng Họa Tiết Hoa Hồ…" at bounding box center [783, 385] width 1567 height 770
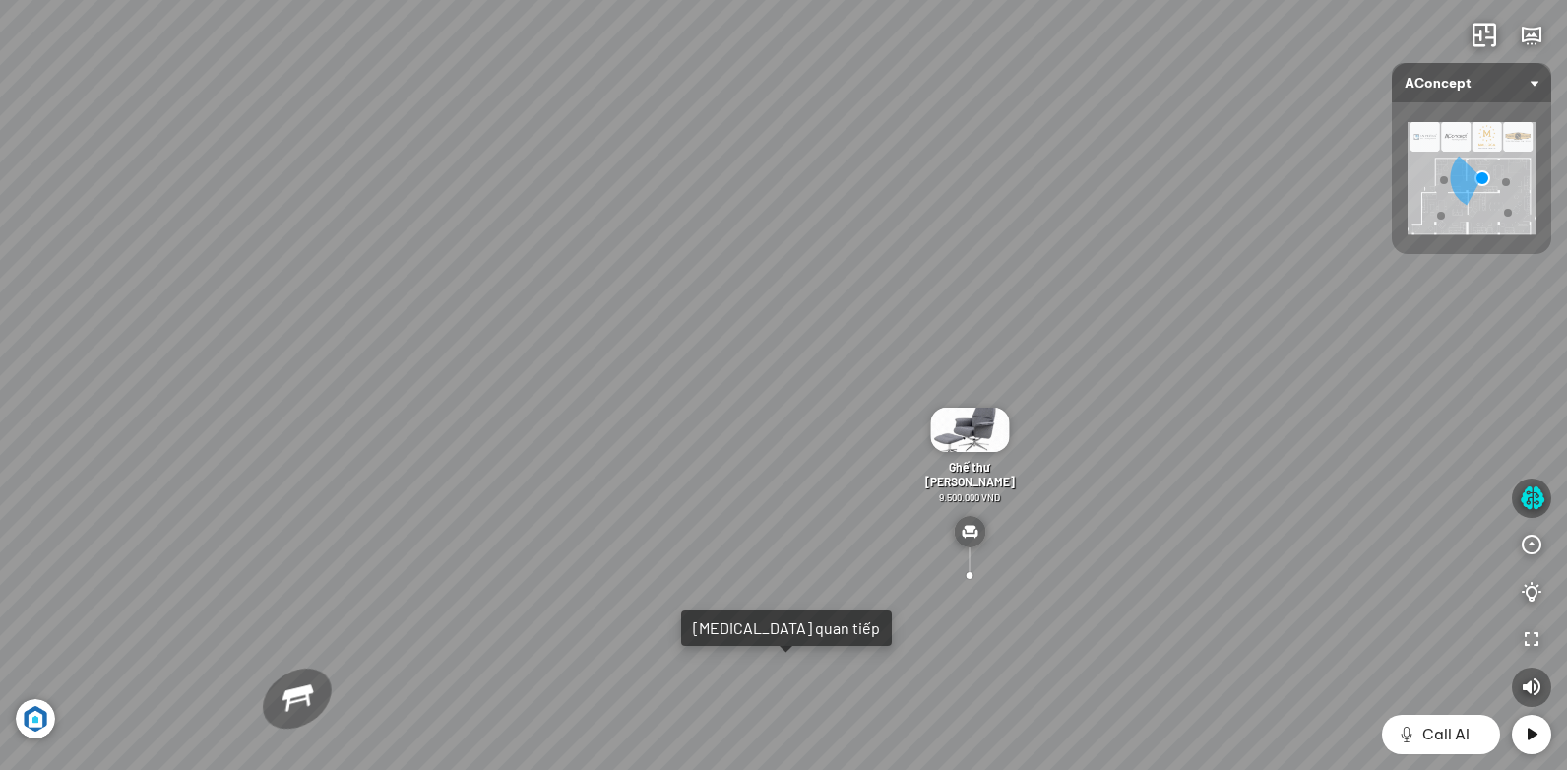
drag, startPoint x: 596, startPoint y: 506, endPoint x: 634, endPoint y: 529, distance: 44.2
click at [634, 529] on div "[PERSON_NAME] làm việc [PERSON_NAME] 7.300.000 VND Gối Tựa Lưng Họa Tiết Hoa Hồ…" at bounding box center [783, 385] width 1567 height 770
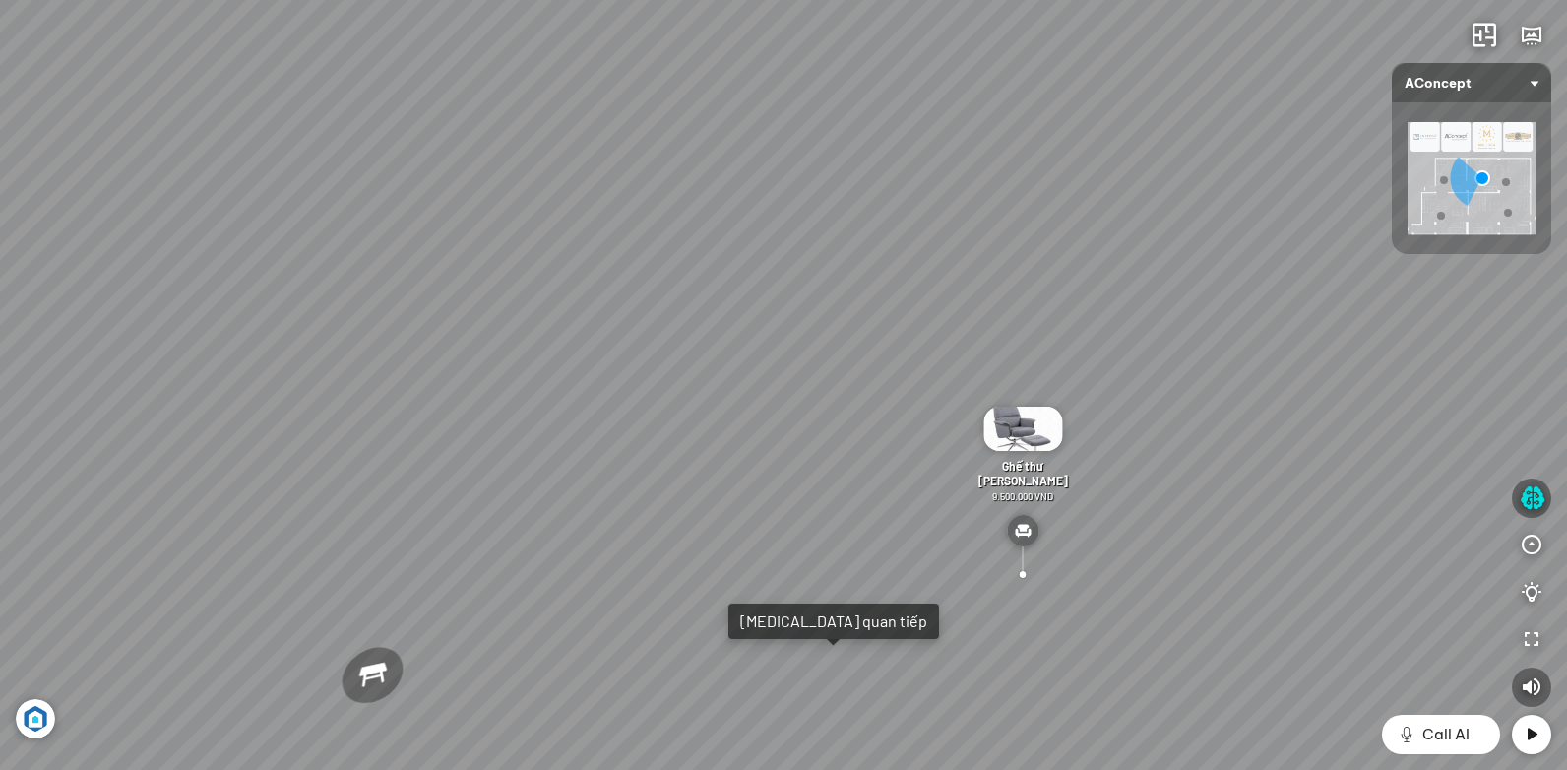
drag, startPoint x: 496, startPoint y: 517, endPoint x: 818, endPoint y: 478, distance: 324.1
click at [797, 478] on div "[PERSON_NAME] làm việc [PERSON_NAME] 7.300.000 VND Gối Tựa Lưng Họa Tiết Hoa Hồ…" at bounding box center [783, 385] width 1567 height 770
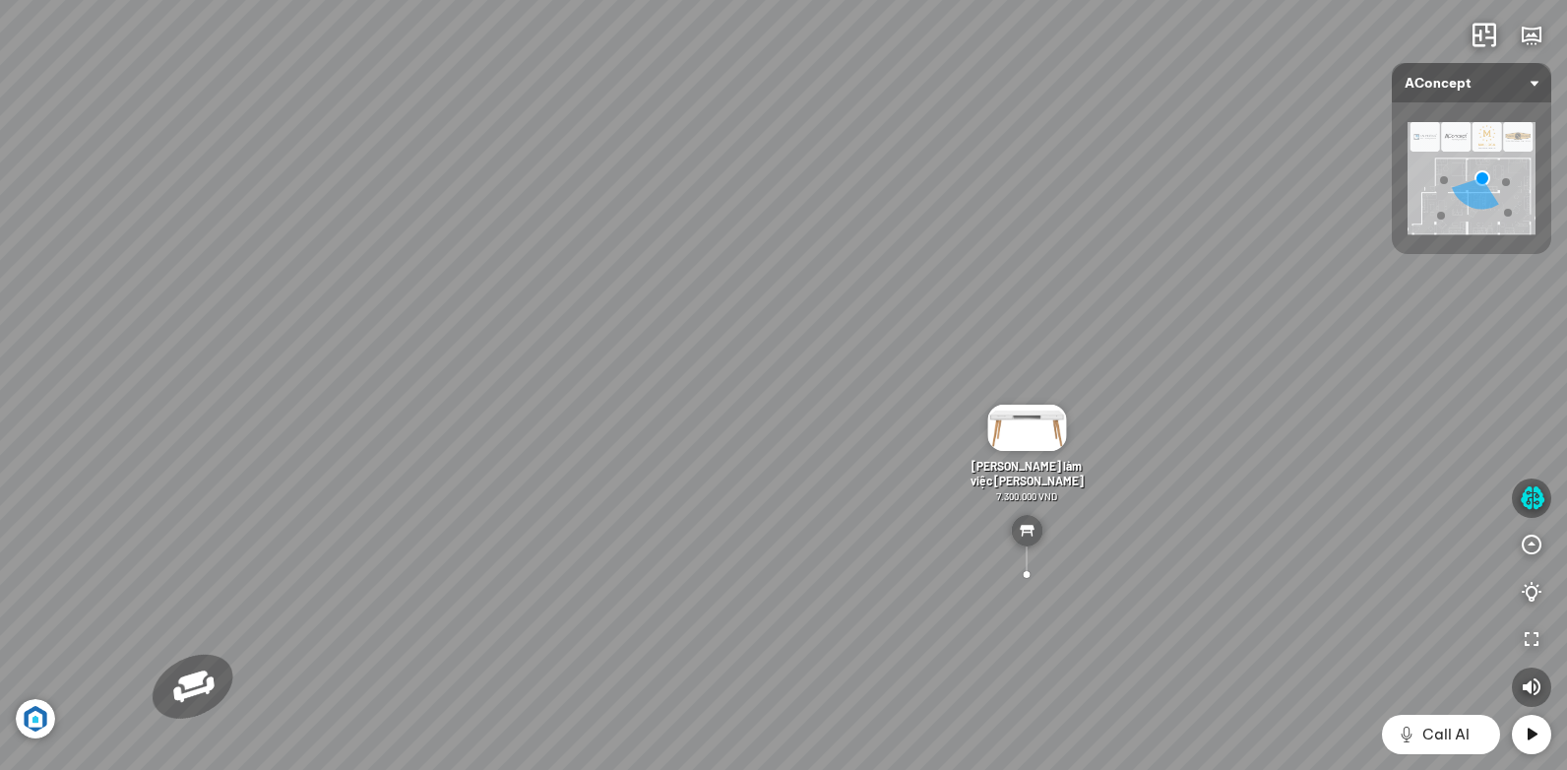
drag, startPoint x: 800, startPoint y: 480, endPoint x: 896, endPoint y: 481, distance: 95.5
click at [901, 481] on div "[PERSON_NAME] làm việc [PERSON_NAME] 7.300.000 VND Gối Tựa Lưng Họa Tiết Hoa Hồ…" at bounding box center [783, 385] width 1567 height 770
drag, startPoint x: 669, startPoint y: 457, endPoint x: 1023, endPoint y: 411, distance: 356.2
click at [1023, 411] on div "[PERSON_NAME] làm việc [PERSON_NAME] 7.300.000 VND Gối Tựa Lưng Họa Tiết Hoa Hồ…" at bounding box center [783, 385] width 1567 height 770
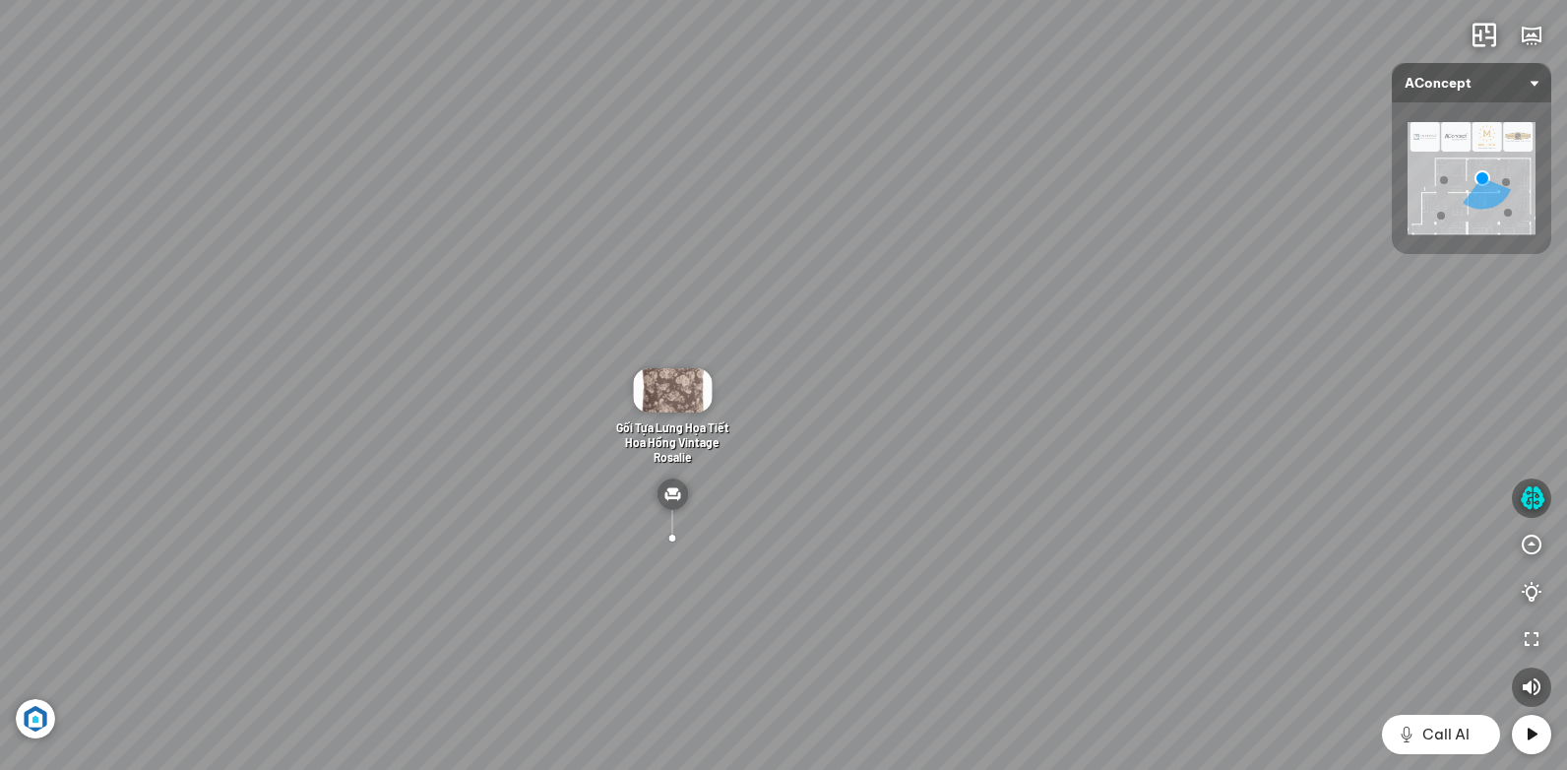
drag
click at [1078, 422] on div "[PERSON_NAME] làm việc [PERSON_NAME] 7.300.000 VND Gối Tựa Lưng Họa Tiết Hoa Hồ…" at bounding box center [783, 385] width 1567 height 770
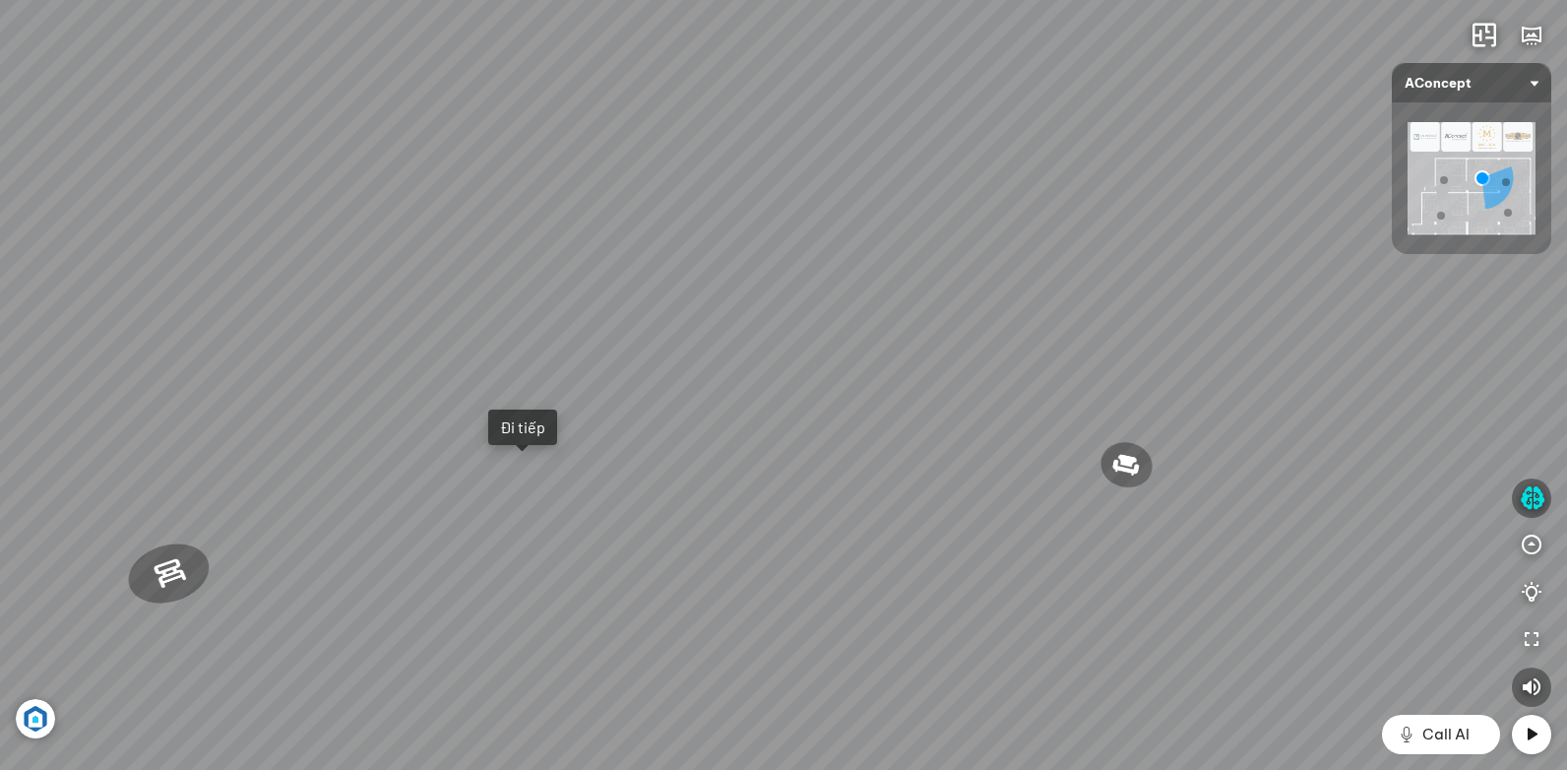
click at [990, 448] on div "[PERSON_NAME] làm việc [PERSON_NAME] 7.300.000 VND Gối Tựa Lưng Họa Tiết Hoa Hồ…" at bounding box center [783, 385] width 1567 height 770
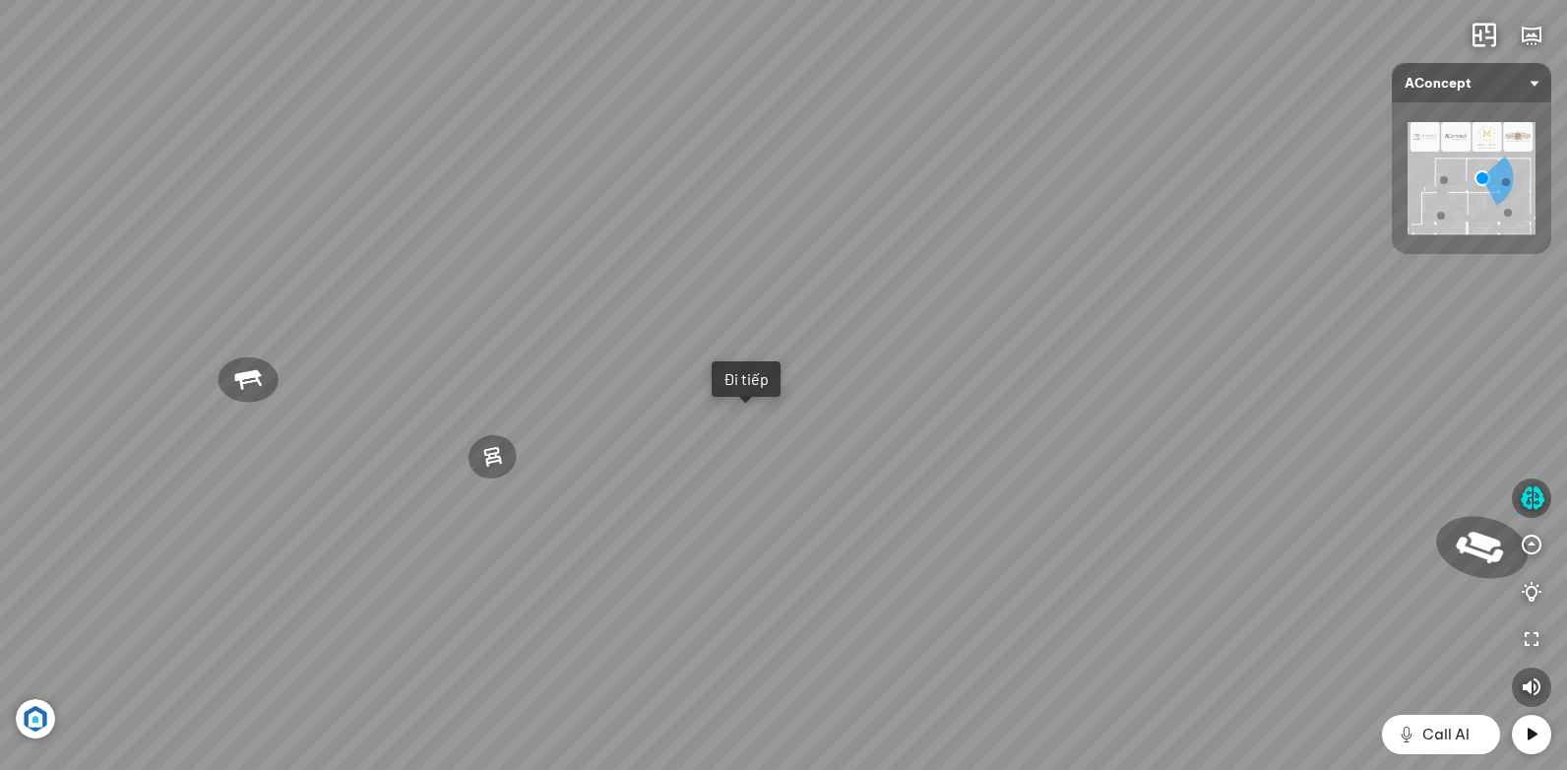
click at [647, 492] on div "[PERSON_NAME] làm việc [PERSON_NAME] 7.300.000 VND Gối Tựa Lưng Họa Tiết Hoa Hồ…" at bounding box center [783, 385] width 1567 height 770
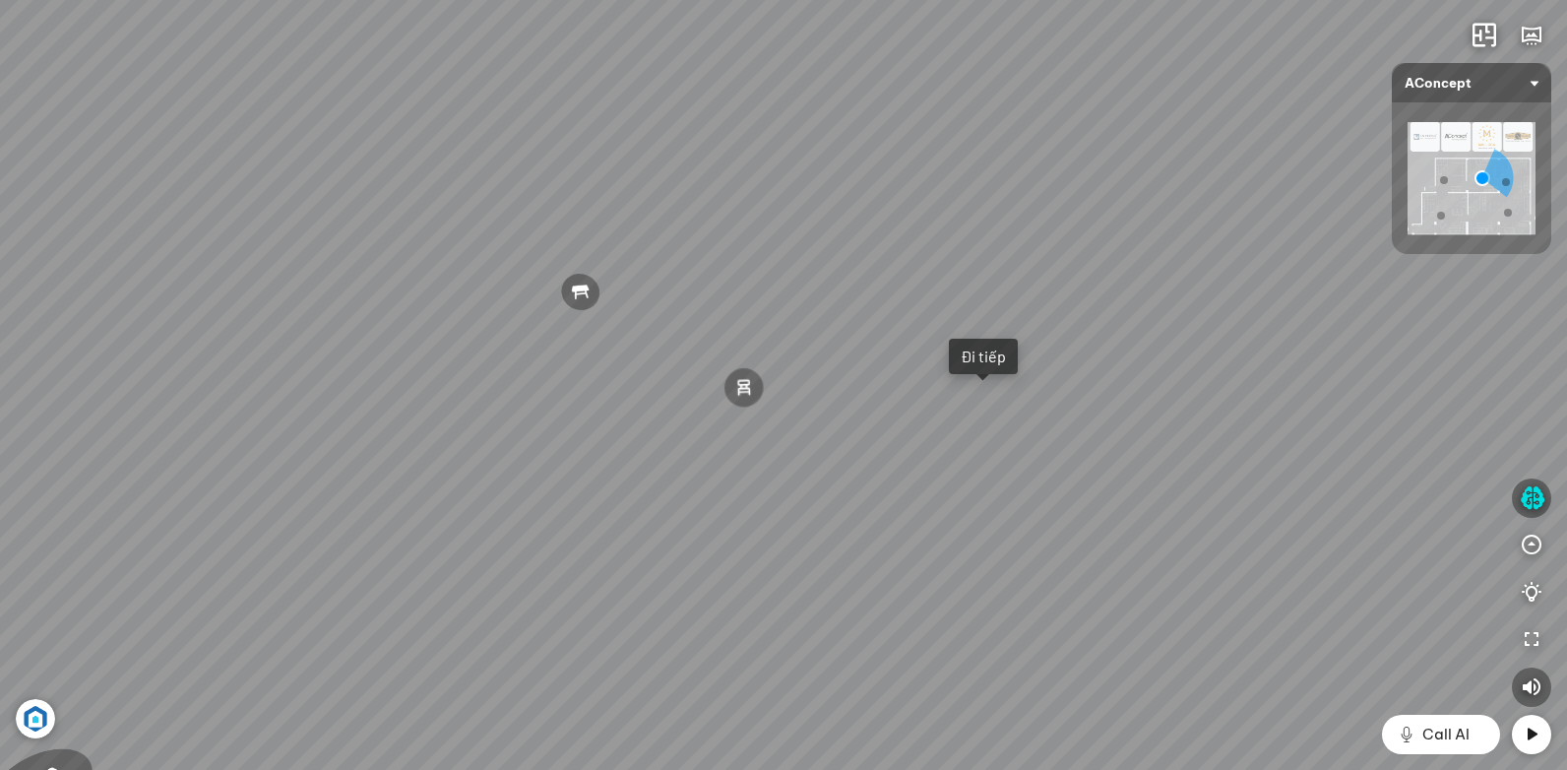
click at [569, 499] on div "[PERSON_NAME] làm việc [PERSON_NAME] 7.300.000 VND Gối Tựa Lưng Họa Tiết Hoa Hồ…" at bounding box center [783, 385] width 1567 height 770
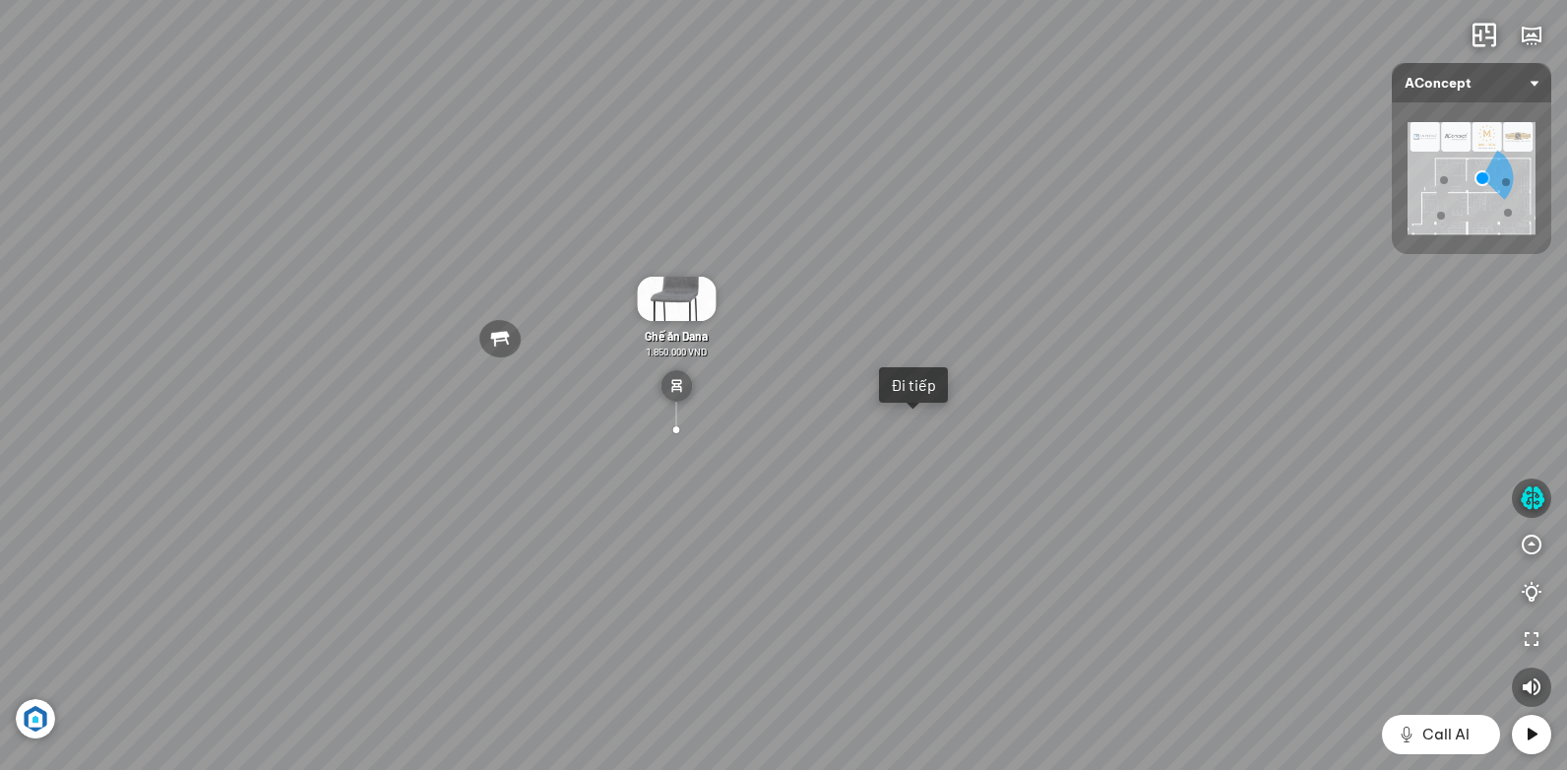
click at [435, 556] on div "[PERSON_NAME] làm việc [PERSON_NAME] 7.300.000 VND Gối Tựa Lưng Họa Tiết Hoa Hồ…" at bounding box center [783, 385] width 1567 height 770
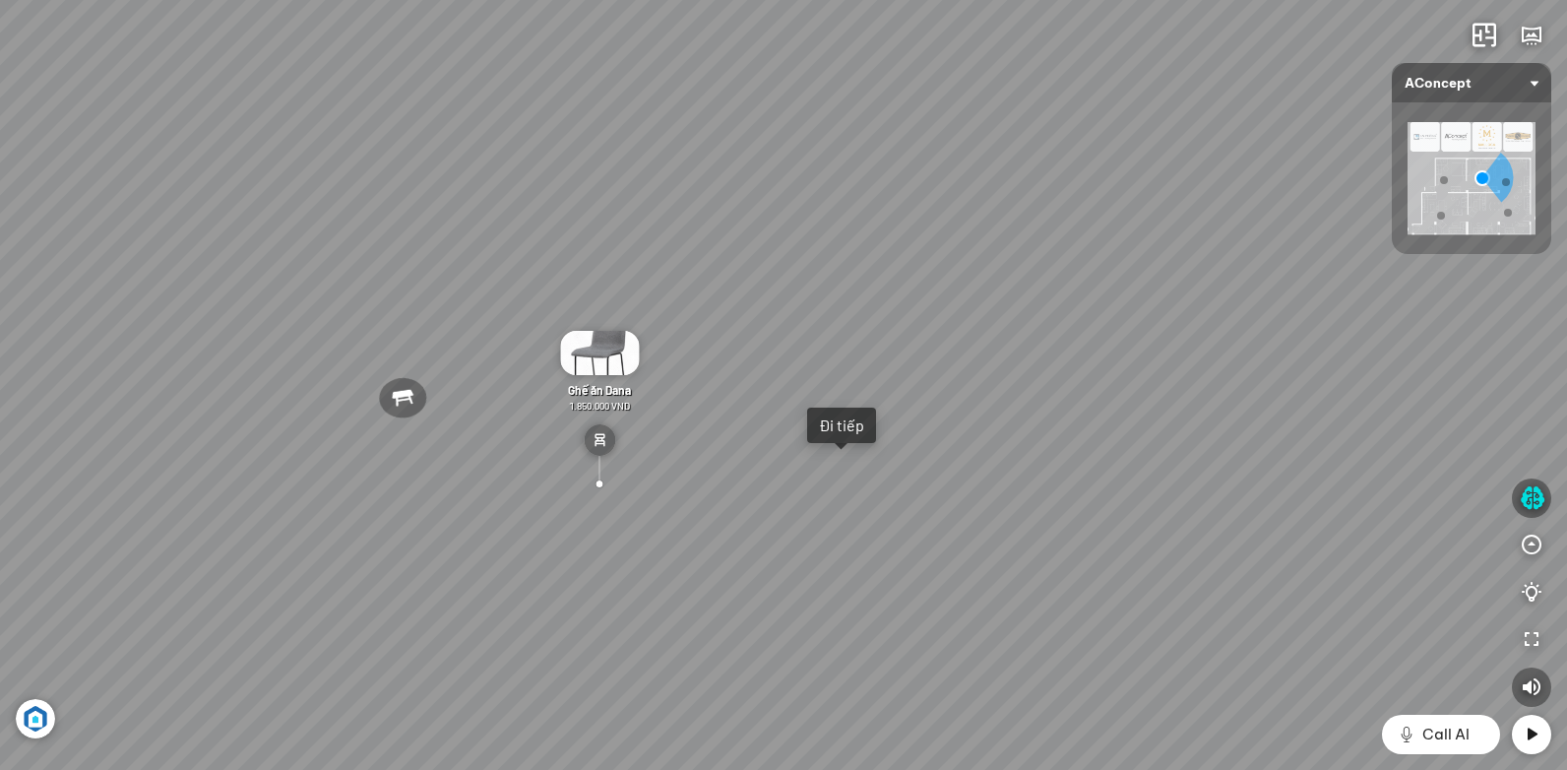
click at [549, 543] on div "[PERSON_NAME] làm việc [PERSON_NAME] 7.300.000 VND Gối Tựa Lưng Họa Tiết Hoa Hồ…" at bounding box center [783, 385] width 1567 height 770
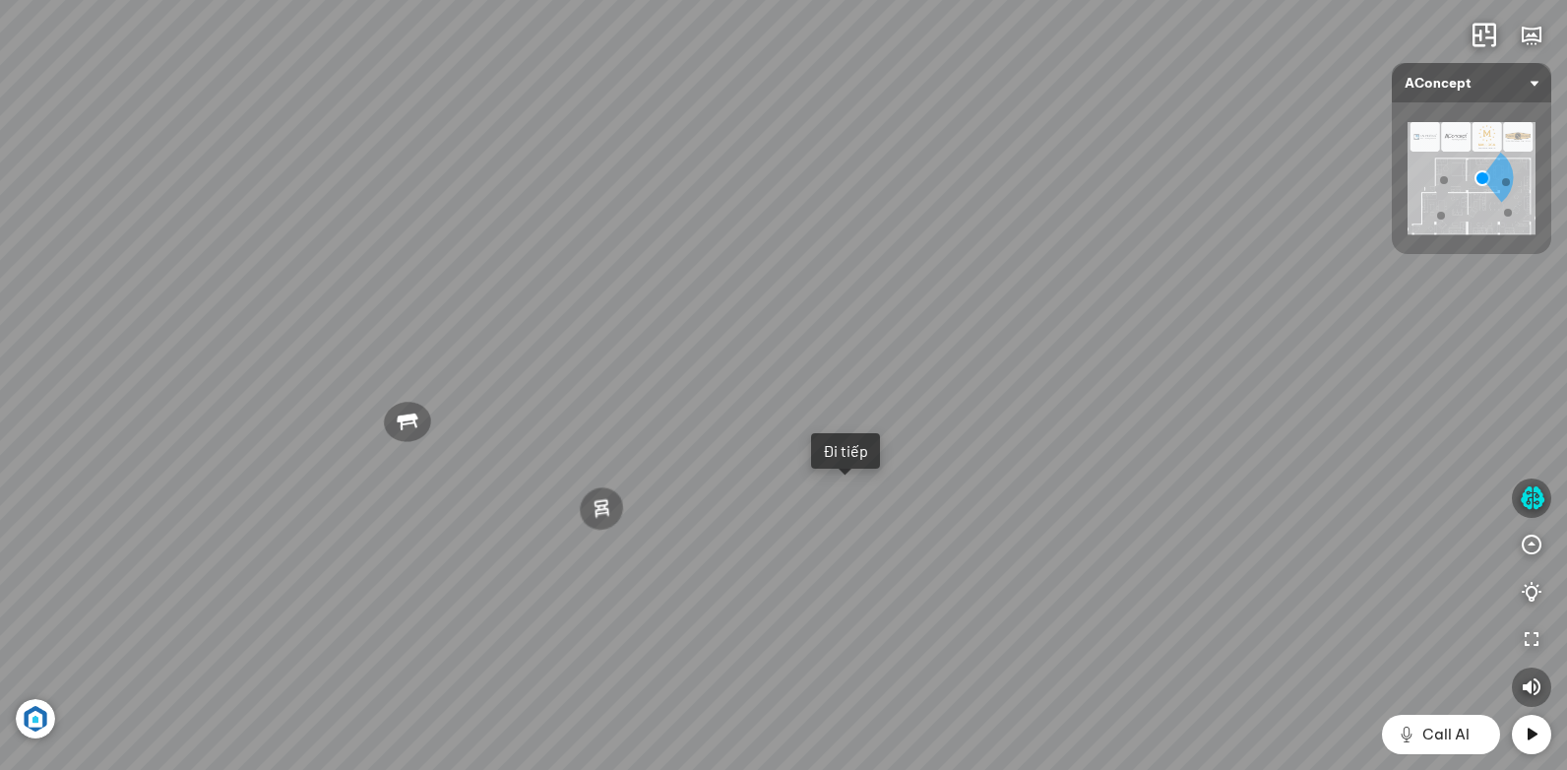
click at [536, 586] on div "[PERSON_NAME] làm việc [PERSON_NAME] 7.300.000 VND Gối Tựa Lưng Họa Tiết Hoa Hồ…" at bounding box center [783, 385] width 1567 height 770
click at [430, 487] on div "[PERSON_NAME] làm việc [PERSON_NAME] 7.300.000 VND Gối Tựa Lưng Họa Tiết Hoa Hồ…" at bounding box center [783, 385] width 1567 height 770
click at [551, 559] on div "[PERSON_NAME] làm việc [PERSON_NAME] 7.300.000 VND Gối Tựa Lưng Họa Tiết Hoa Hồ…" at bounding box center [783, 385] width 1567 height 770
click at [658, 538] on div "[PERSON_NAME] làm việc [PERSON_NAME] 7.300.000 VND Gối Tựa Lưng Họa Tiết Hoa Hồ…" at bounding box center [783, 385] width 1567 height 770
click at [844, 537] on div "[PERSON_NAME] làm việc [PERSON_NAME] 7.300.000 VND Gối Tựa Lưng Họa Tiết Hoa Hồ…" at bounding box center [783, 385] width 1567 height 770
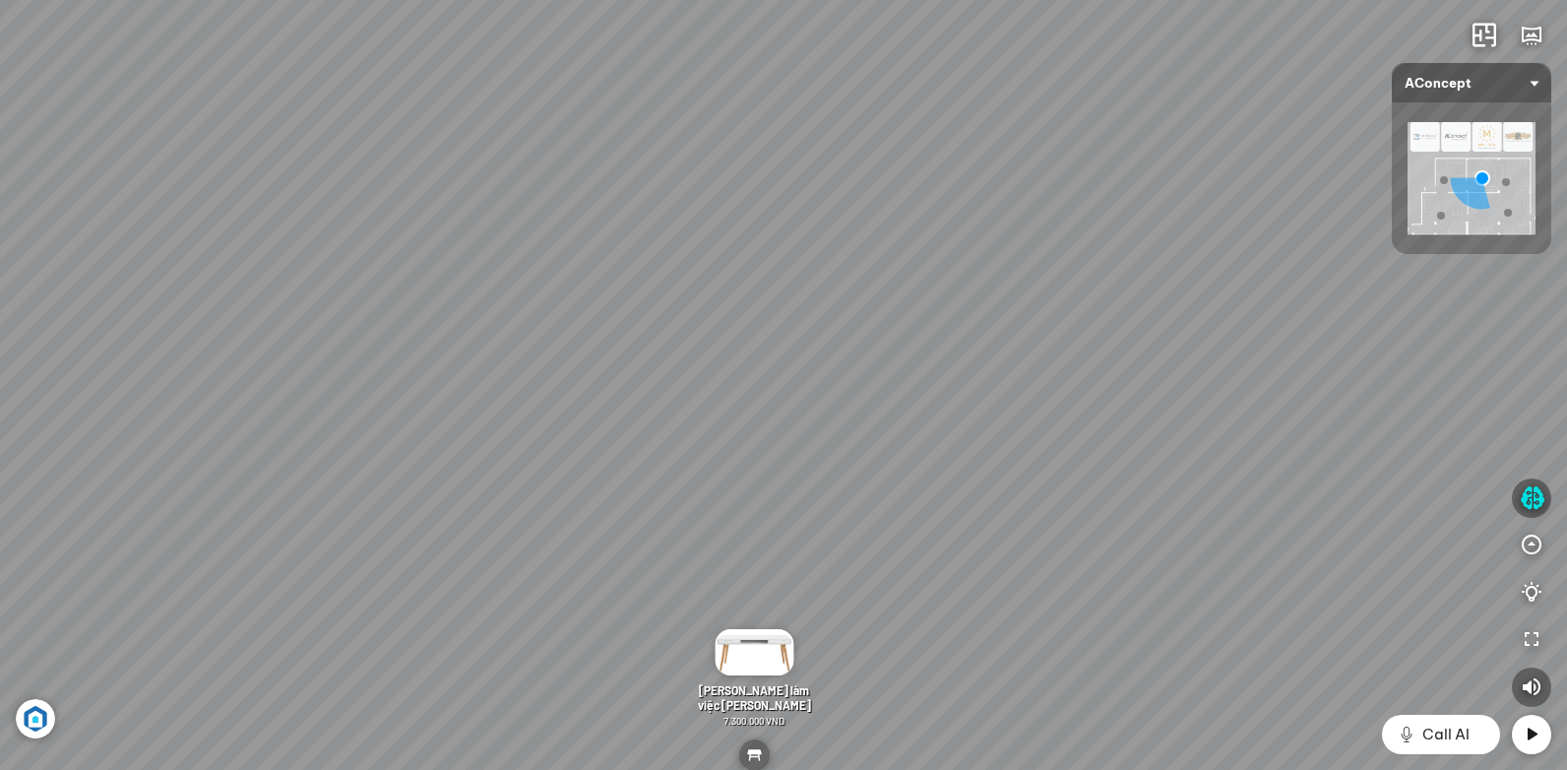
click at [608, 537] on div "[PERSON_NAME] làm việc [PERSON_NAME] 7.300.000 VND Gối Tựa Lưng Họa Tiết Hoa Hồ…" at bounding box center [783, 385] width 1567 height 770
click at [629, 580] on div "[PERSON_NAME] làm việc [PERSON_NAME] 7.300.000 VND Gối Tựa Lưng Họa Tiết Hoa Hồ…" at bounding box center [783, 385] width 1567 height 770
click at [611, 569] on div "[PERSON_NAME] làm việc [PERSON_NAME] 7.300.000 VND Gối Tựa Lưng Họa Tiết Hoa Hồ…" at bounding box center [783, 385] width 1567 height 770
click at [844, 342] on div "[PERSON_NAME] làm việc [PERSON_NAME] 7.300.000 VND Gối Tựa Lưng Họa Tiết Hoa Hồ…" at bounding box center [783, 385] width 1567 height 770
click at [836, 377] on div "[PERSON_NAME] làm việc [PERSON_NAME] 7.300.000 VND Gối Tựa Lưng Họa Tiết Hoa Hồ…" at bounding box center [783, 385] width 1567 height 770
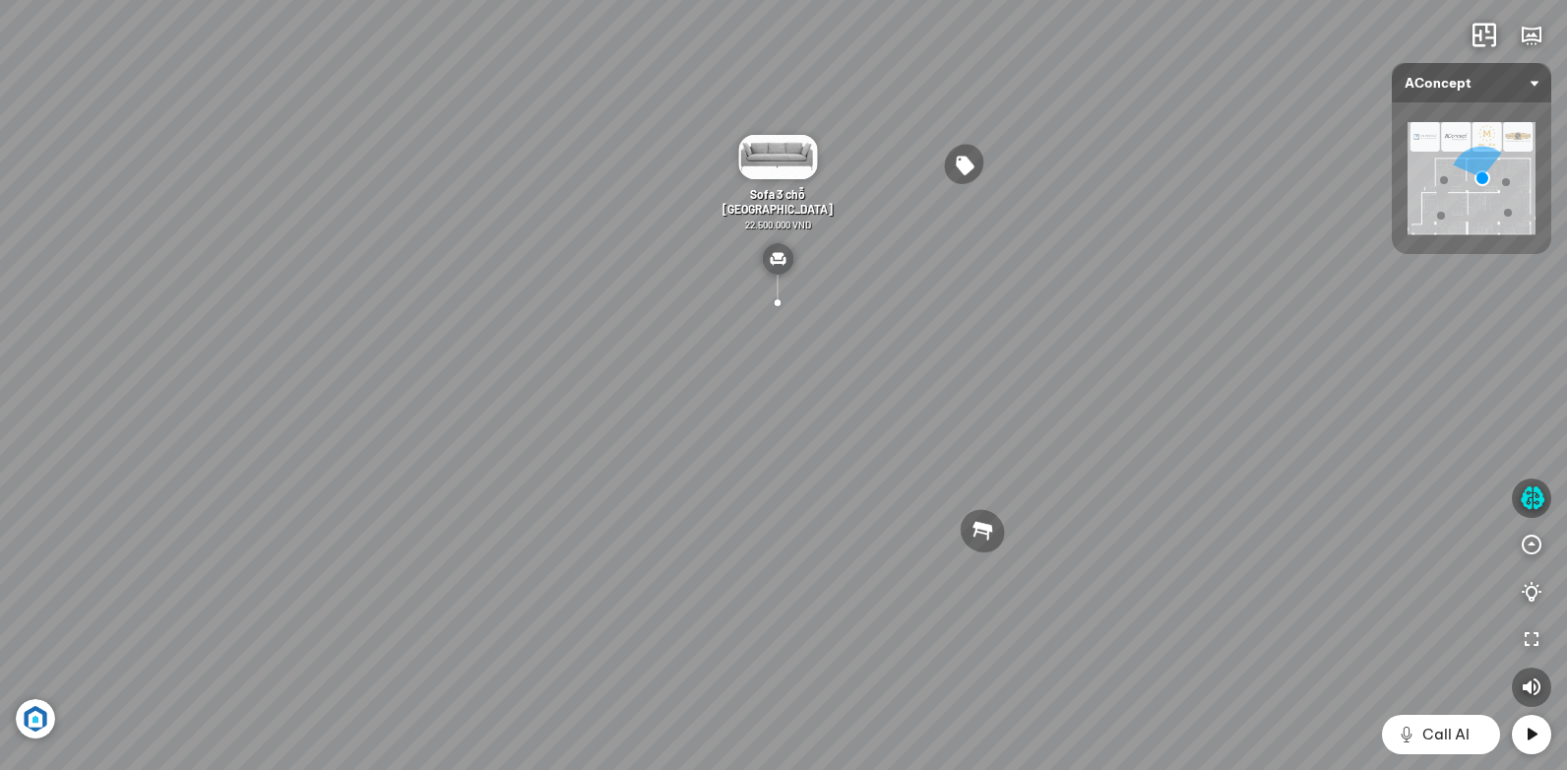
click at [652, 298] on div "[PERSON_NAME] làm việc [PERSON_NAME] 7.300.000 VND Gối Tựa Lưng Họa Tiết Hoa Hồ…" at bounding box center [783, 385] width 1567 height 770
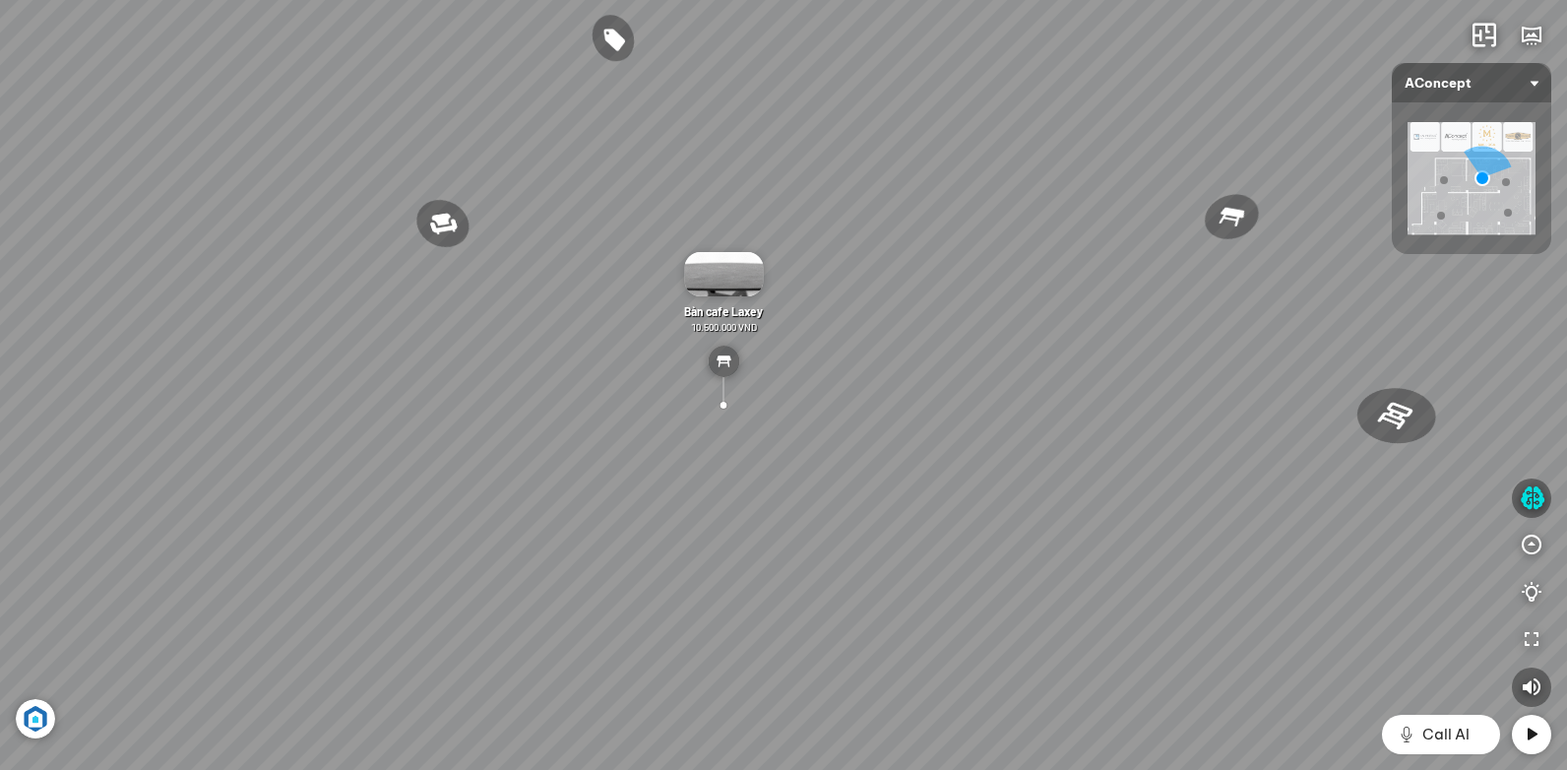
click at [755, 531] on div "[PERSON_NAME] làm việc [PERSON_NAME] 7.300.000 VND Gối Tựa Lưng Họa Tiết Hoa Hồ…" at bounding box center [783, 385] width 1567 height 770
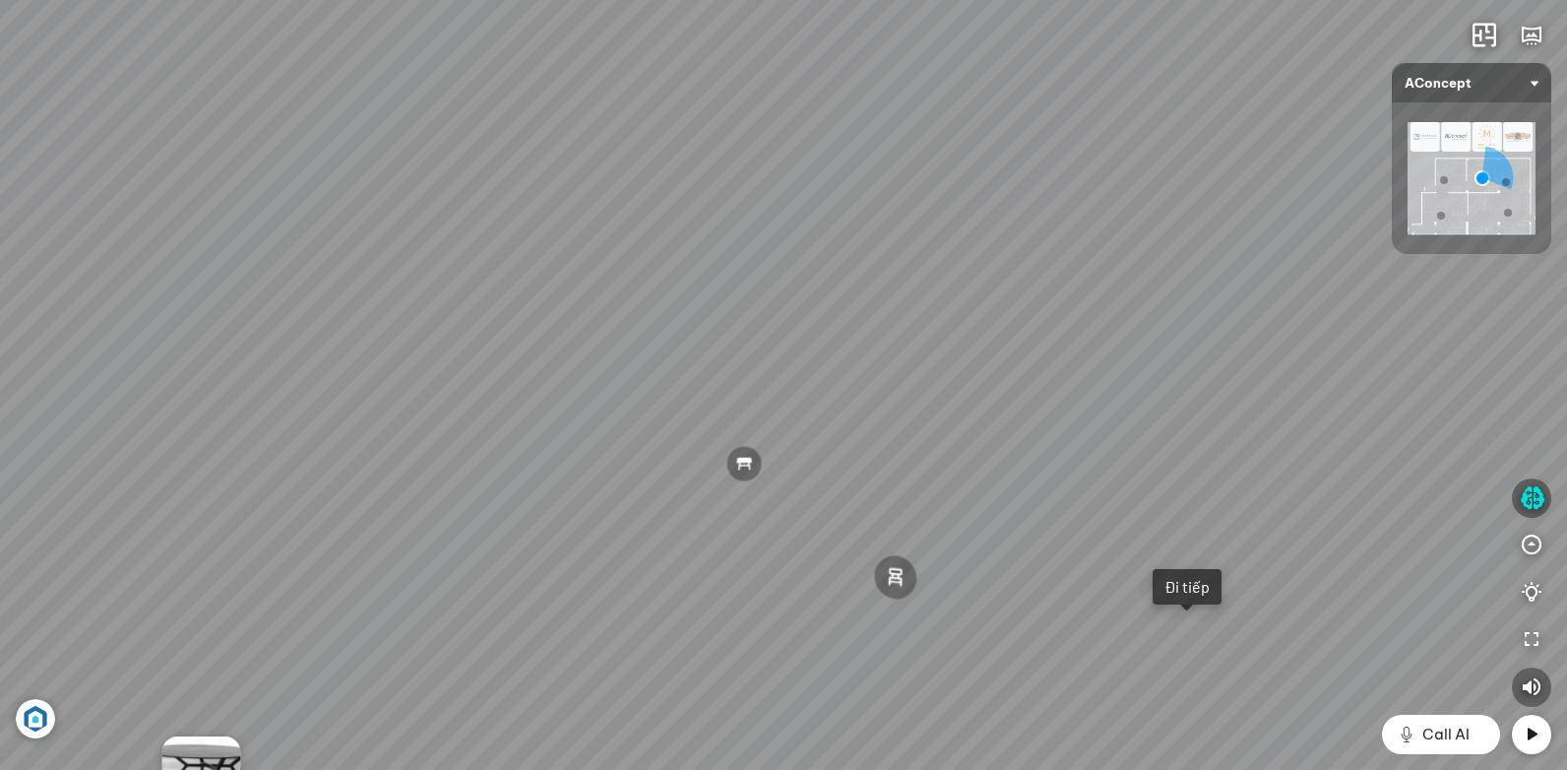
click at [635, 626] on div "[PERSON_NAME] làm việc [PERSON_NAME] 7.300.000 VND Gối Tựa Lưng Họa Tiết Hoa Hồ…" at bounding box center [783, 385] width 1567 height 770
click at [1030, 426] on div "[PERSON_NAME] làm việc [PERSON_NAME] 7.300.000 VND Gối Tựa Lưng Họa Tiết Hoa Hồ…" at bounding box center [783, 385] width 1567 height 770
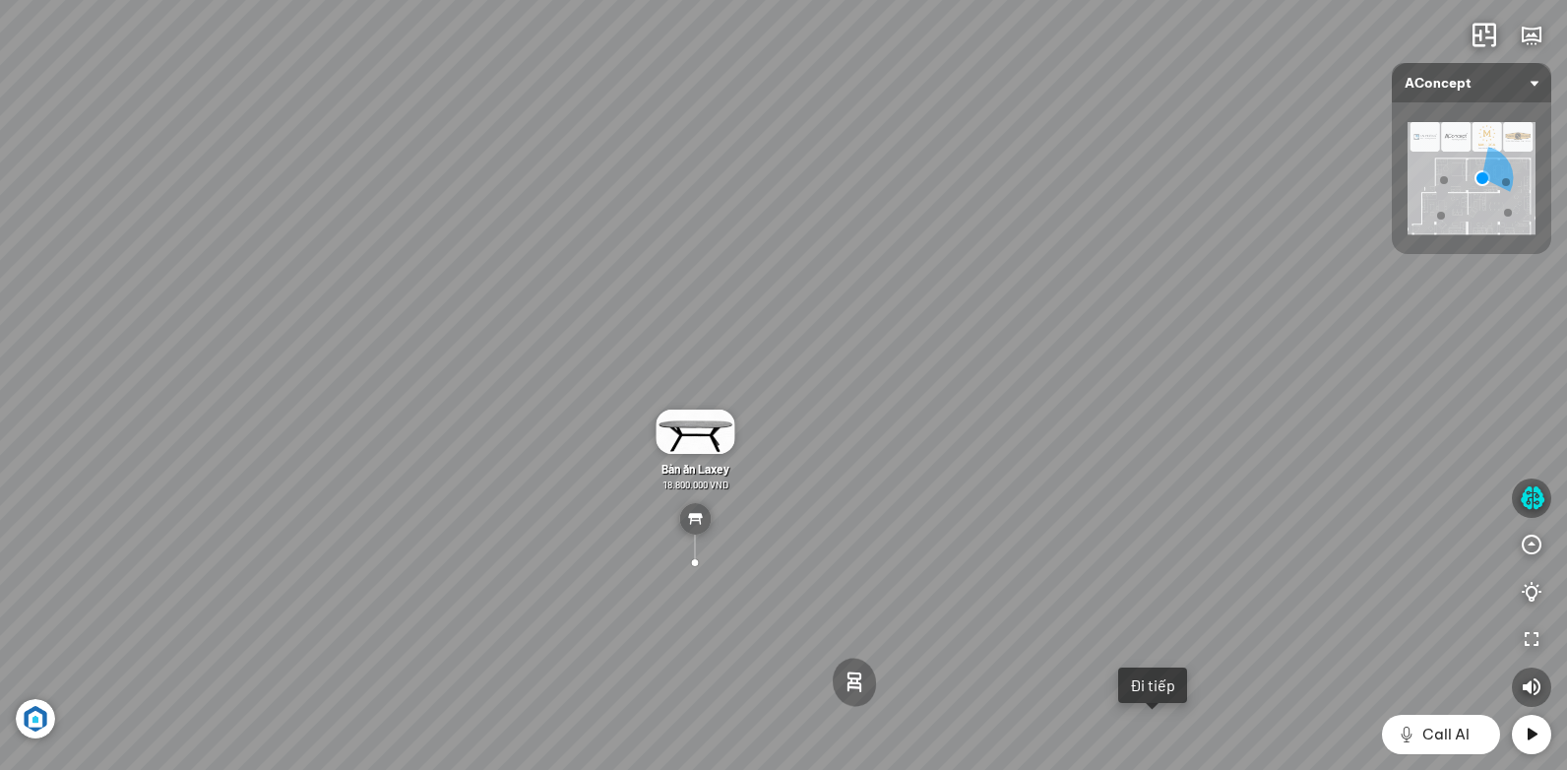
click at [910, 403] on div "[PERSON_NAME] làm việc [PERSON_NAME] 7.300.000 VND Gối Tựa Lưng Họa Tiết Hoa Hồ…" at bounding box center [783, 385] width 1567 height 770
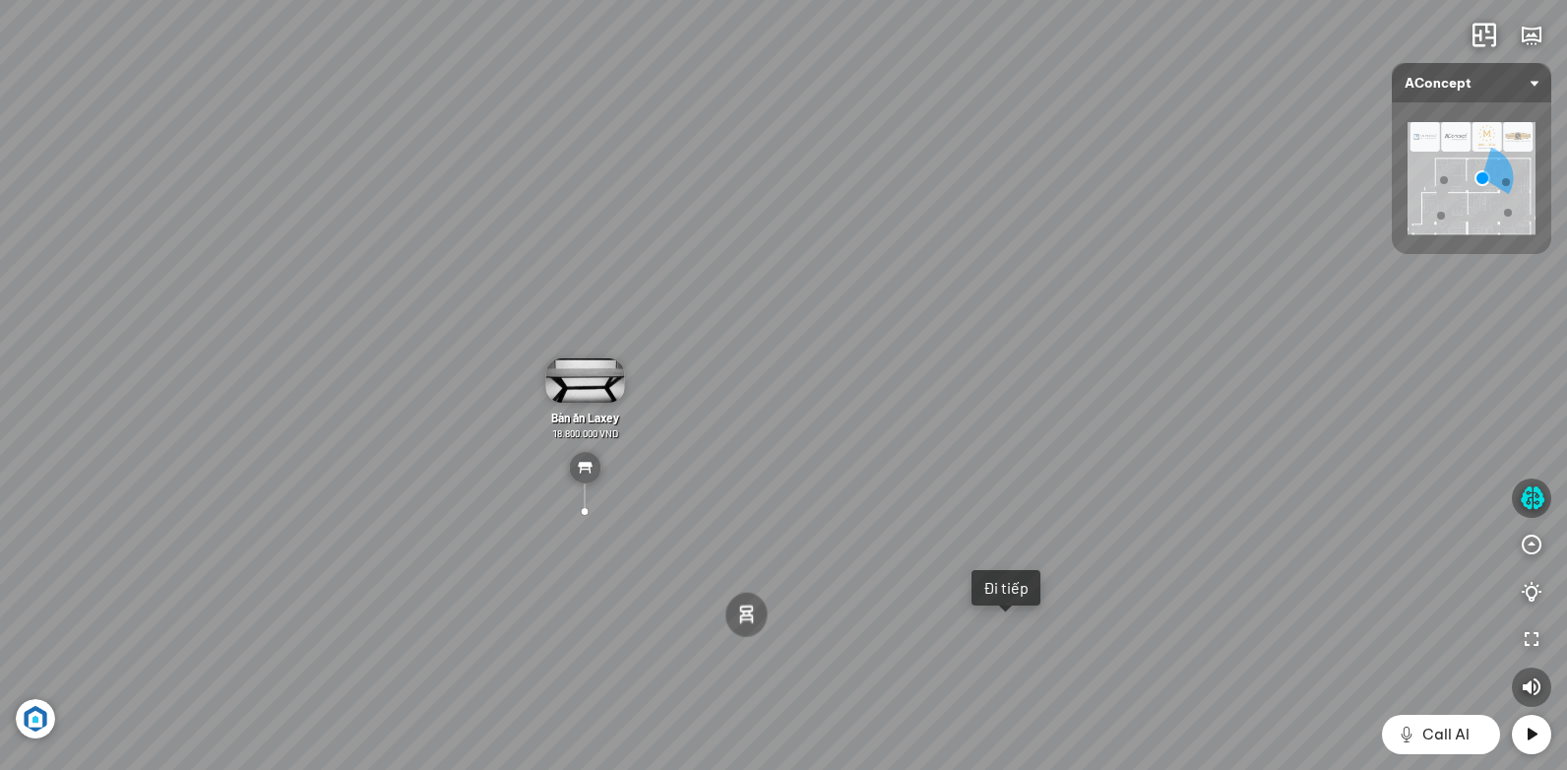
click at [740, 490] on div "[PERSON_NAME] làm việc [PERSON_NAME] 7.300.000 VND Gối Tựa Lưng Họa Tiết Hoa Hồ…" at bounding box center [783, 385] width 1567 height 770
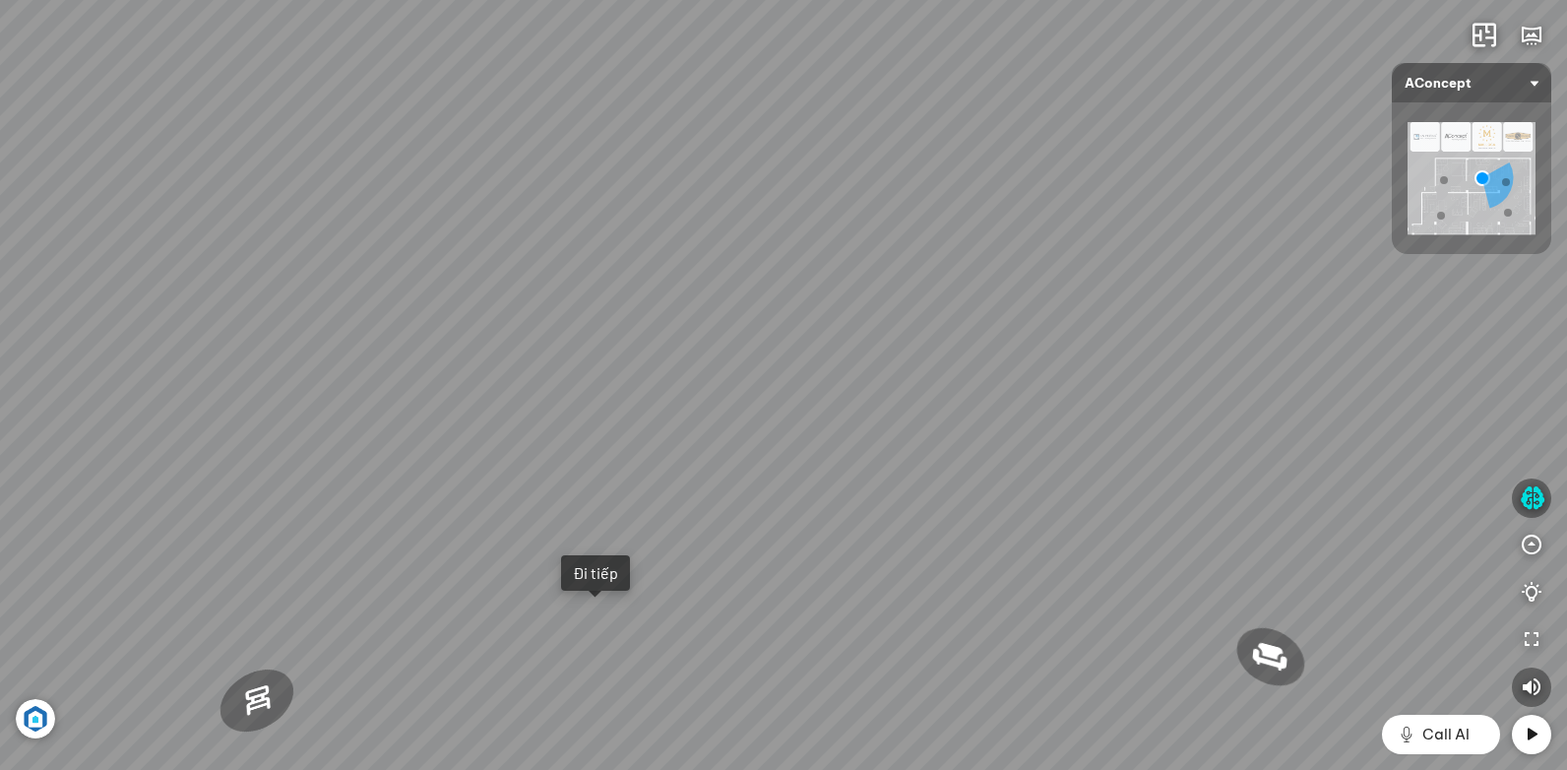
click at [952, 536] on div "[PERSON_NAME] làm việc [PERSON_NAME] 7.300.000 VND Gối Tựa Lưng Họa Tiết Hoa Hồ…" at bounding box center [783, 385] width 1567 height 770
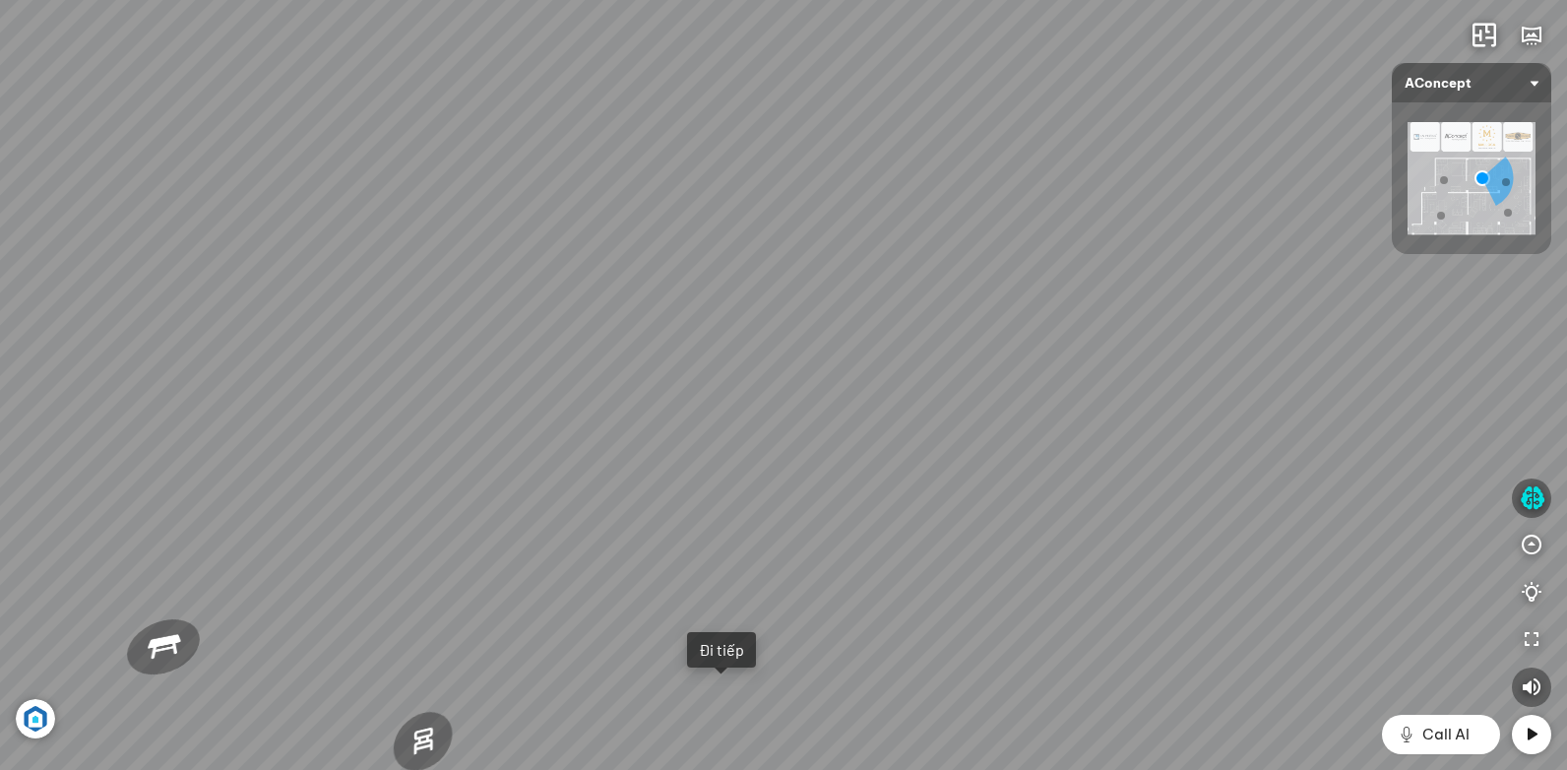
click at [918, 504] on div "[PERSON_NAME] làm việc [PERSON_NAME] 7.300.000 VND Gối Tựa Lưng Họa Tiết Hoa Hồ…" at bounding box center [783, 385] width 1567 height 770
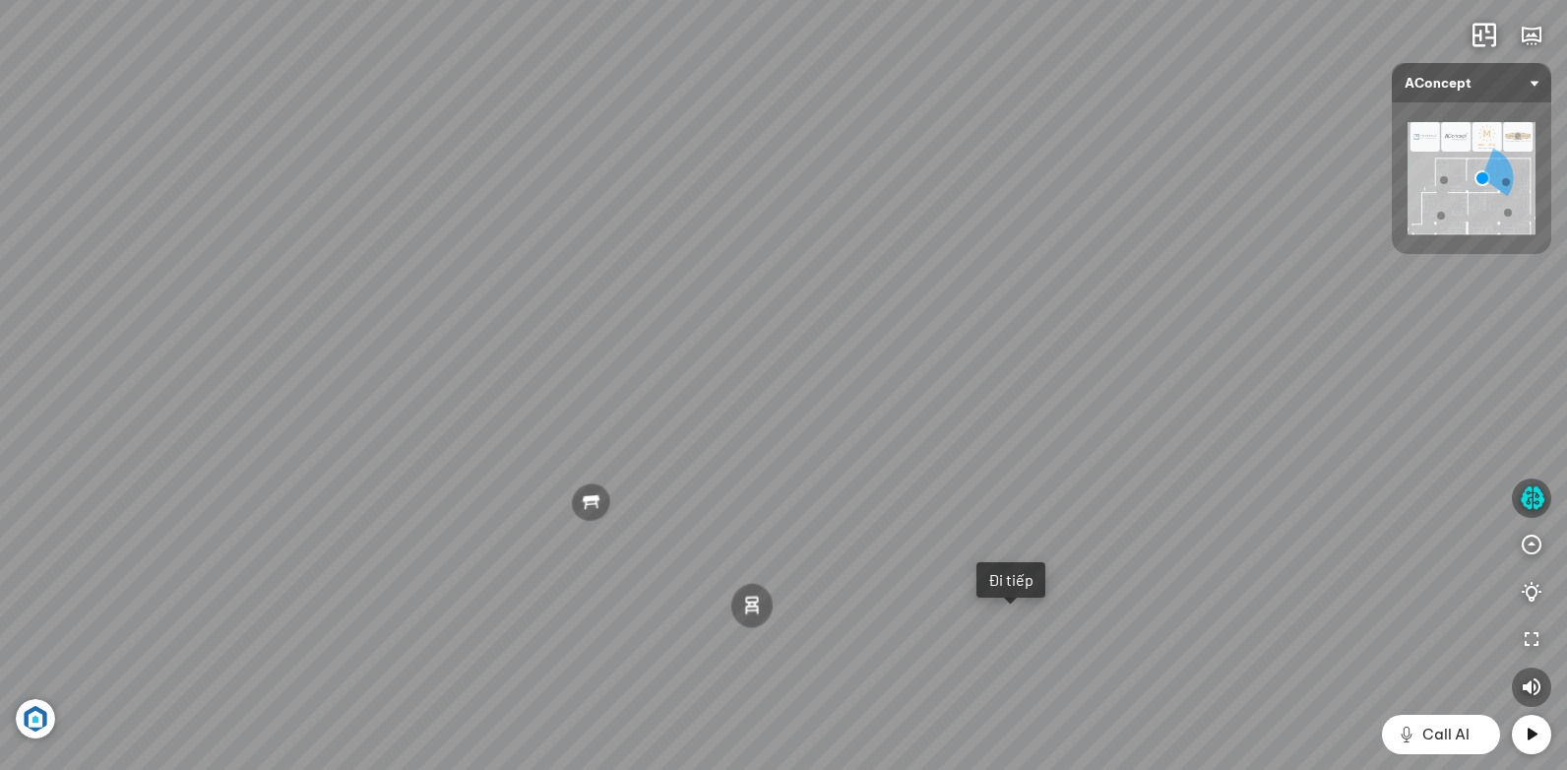
click at [1054, 356] on div "[PERSON_NAME] làm việc [PERSON_NAME] 7.300.000 VND Gối Tựa Lưng Họa Tiết Hoa Hồ…" at bounding box center [783, 385] width 1567 height 770
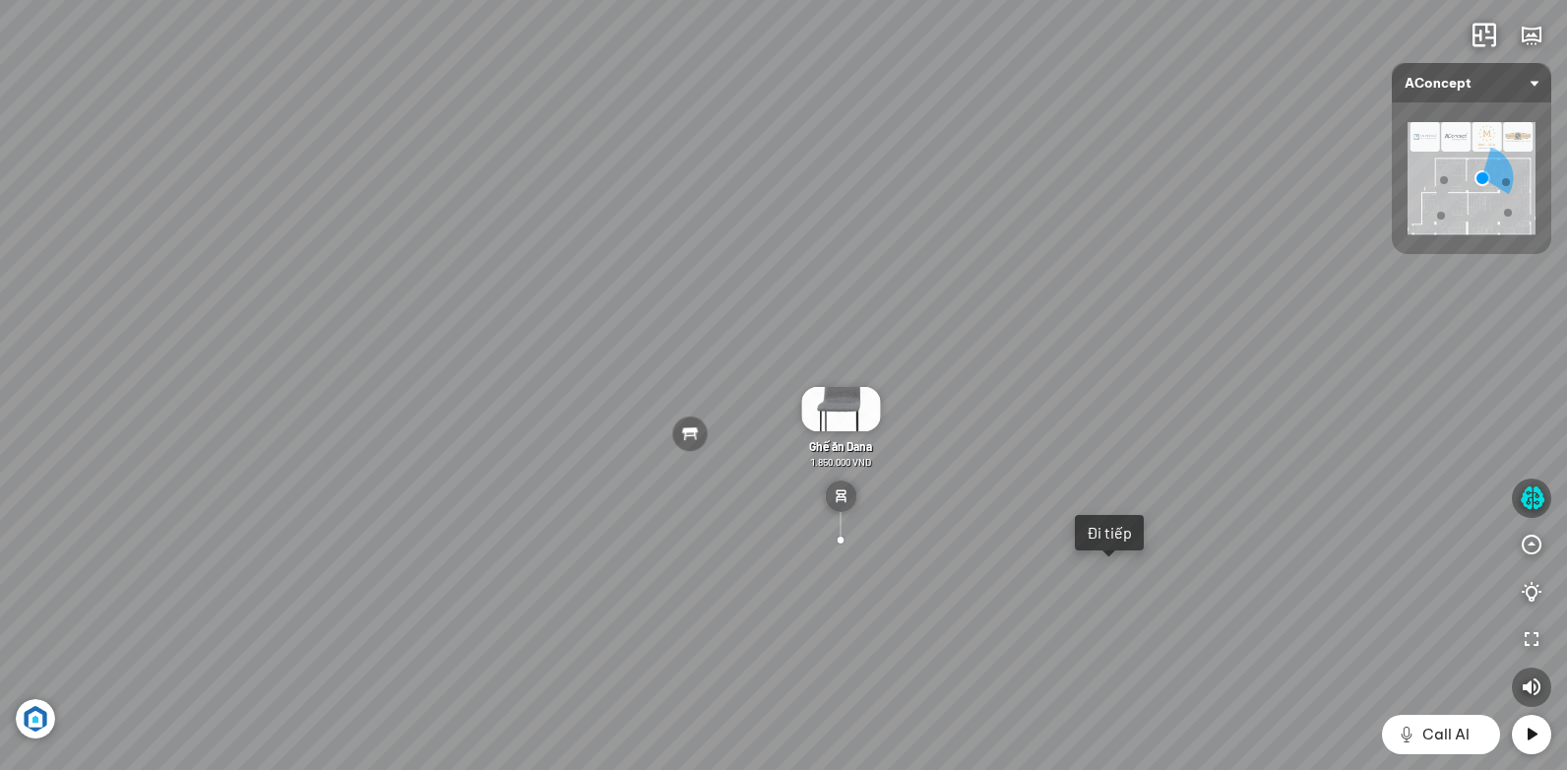
click at [994, 352] on div "[PERSON_NAME] làm việc [PERSON_NAME] 7.300.000 VND Gối Tựa Lưng Họa Tiết Hoa Hồ…" at bounding box center [783, 385] width 1567 height 770
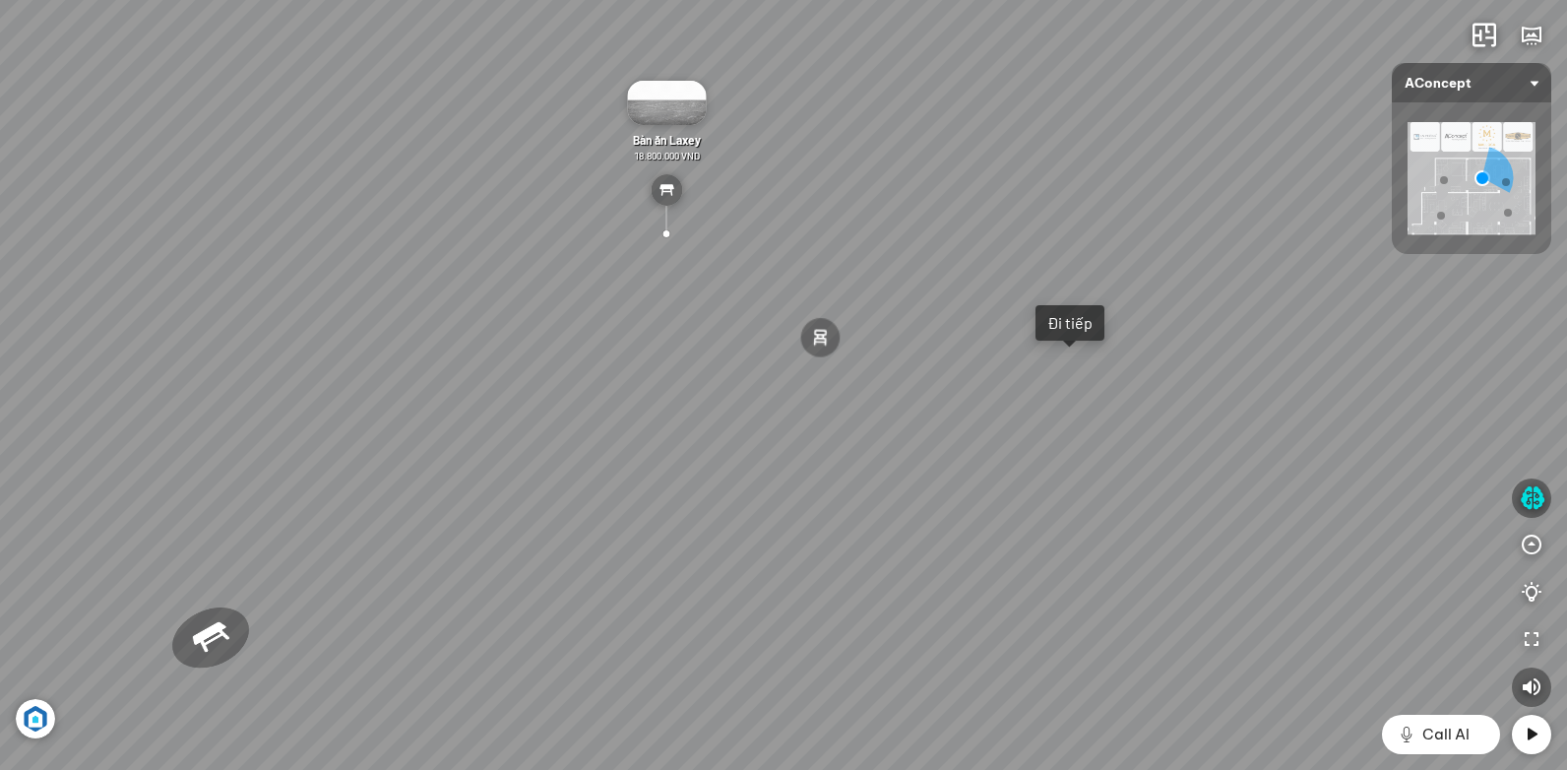
click at [781, 353] on div "[PERSON_NAME] làm việc [PERSON_NAME] 7.300.000 VND Gối Tựa Lưng Họa Tiết Hoa Hồ…" at bounding box center [783, 385] width 1567 height 770
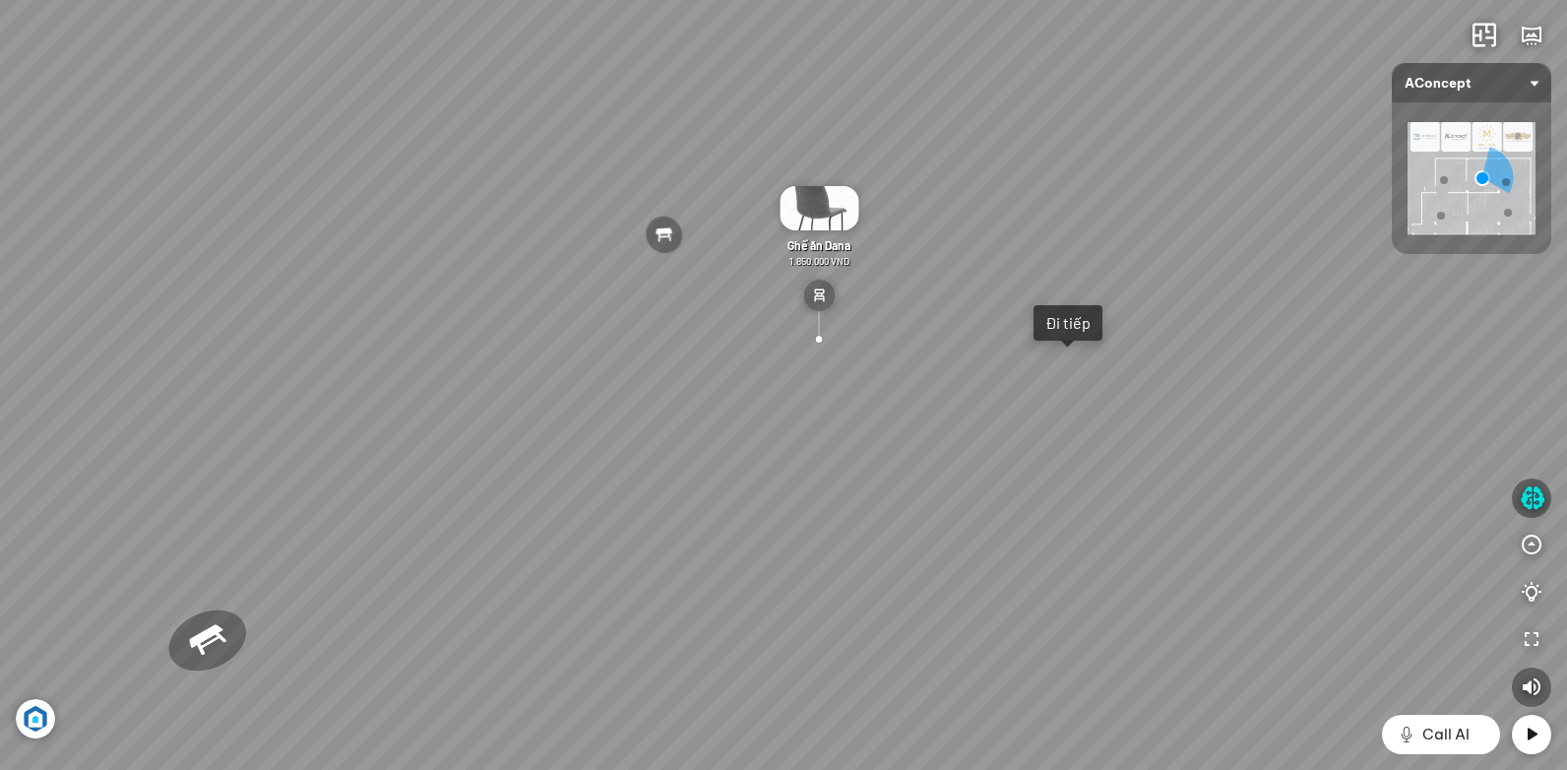
click at [749, 447] on div "[PERSON_NAME] làm việc [PERSON_NAME] 7.300.000 VND Gối Tựa Lưng Họa Tiết Hoa Hồ…" at bounding box center [783, 385] width 1567 height 770
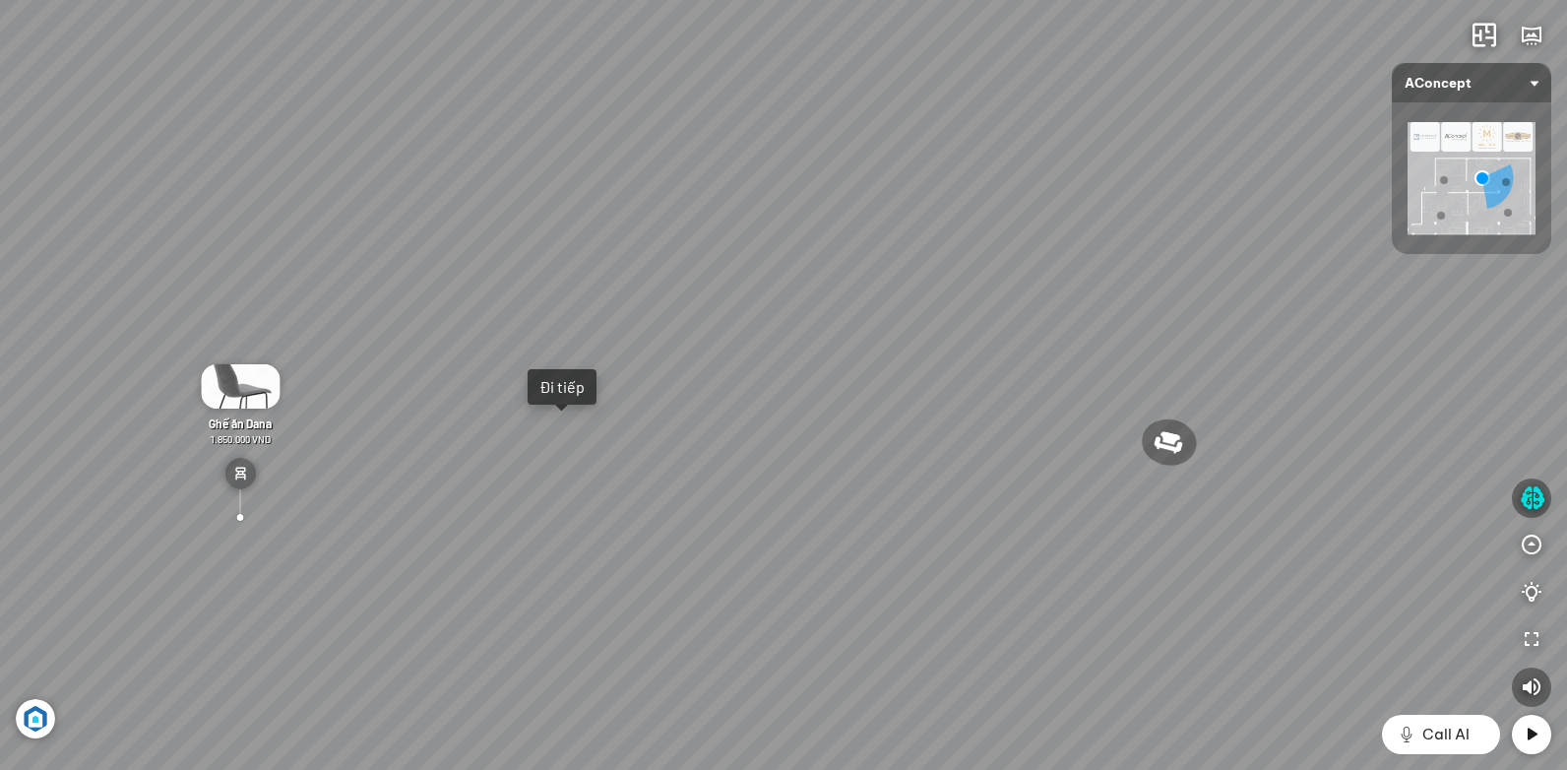
click at [892, 498] on div "[PERSON_NAME] làm việc [PERSON_NAME] 7.300.000 VND Gối Tựa Lưng Họa Tiết Hoa Hồ…" at bounding box center [783, 385] width 1567 height 770
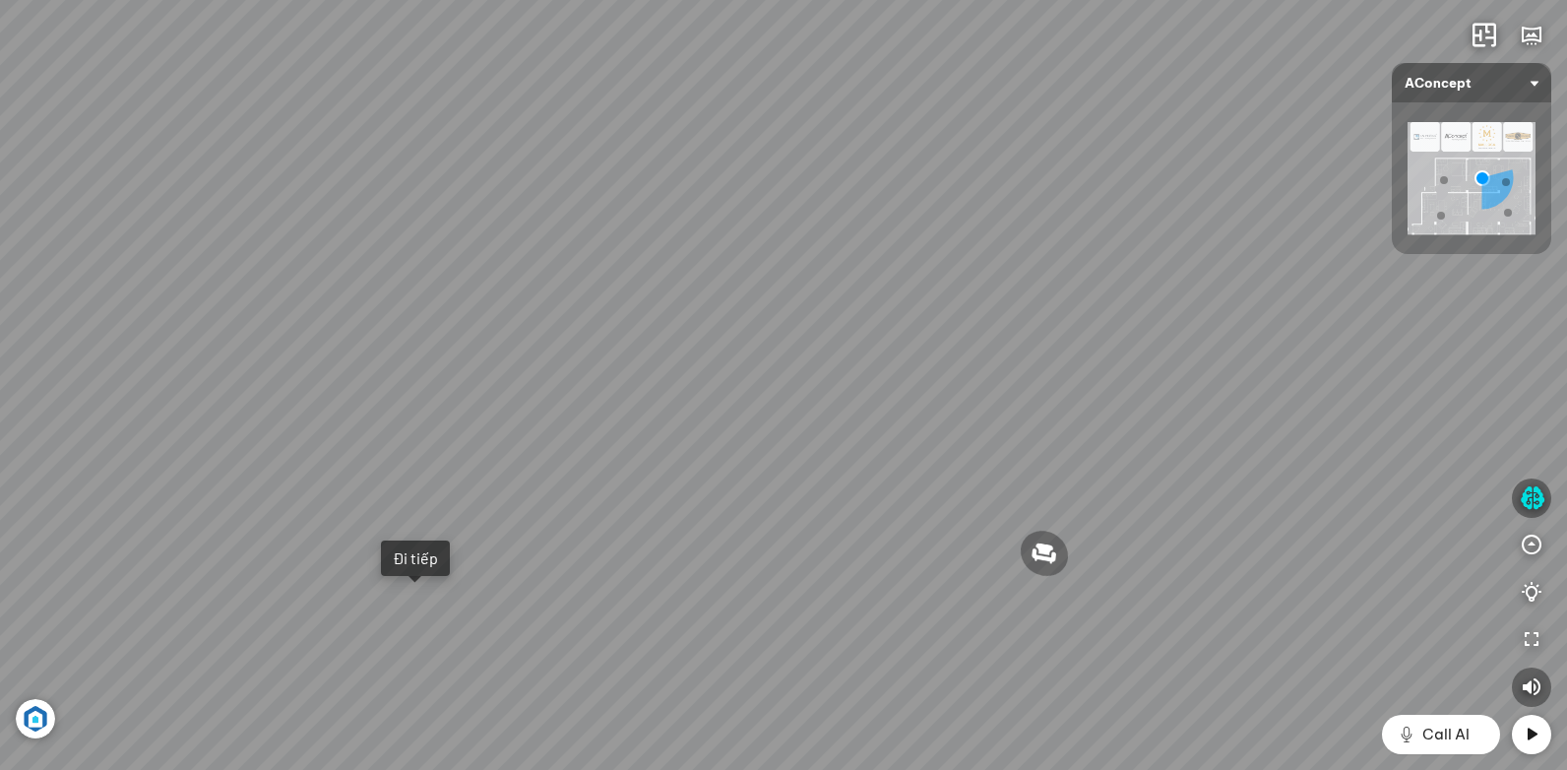
click at [717, 449] on div "[PERSON_NAME] làm việc [PERSON_NAME] 7.300.000 VND Gối Tựa Lưng Họa Tiết Hoa Hồ…" at bounding box center [783, 385] width 1567 height 770
click at [842, 510] on div "[PERSON_NAME] làm việc [PERSON_NAME] 7.300.000 VND Gối Tựa Lưng Họa Tiết Hoa Hồ…" at bounding box center [783, 385] width 1567 height 770
click at [813, 390] on div "[PERSON_NAME] làm việc [PERSON_NAME] 7.300.000 VND Gối Tựa Lưng Họa Tiết Hoa Hồ…" at bounding box center [783, 385] width 1567 height 770
click at [728, 465] on div "[PERSON_NAME] làm việc [PERSON_NAME] 7.300.000 VND Gối Tựa Lưng Họa Tiết Hoa Hồ…" at bounding box center [783, 385] width 1567 height 770
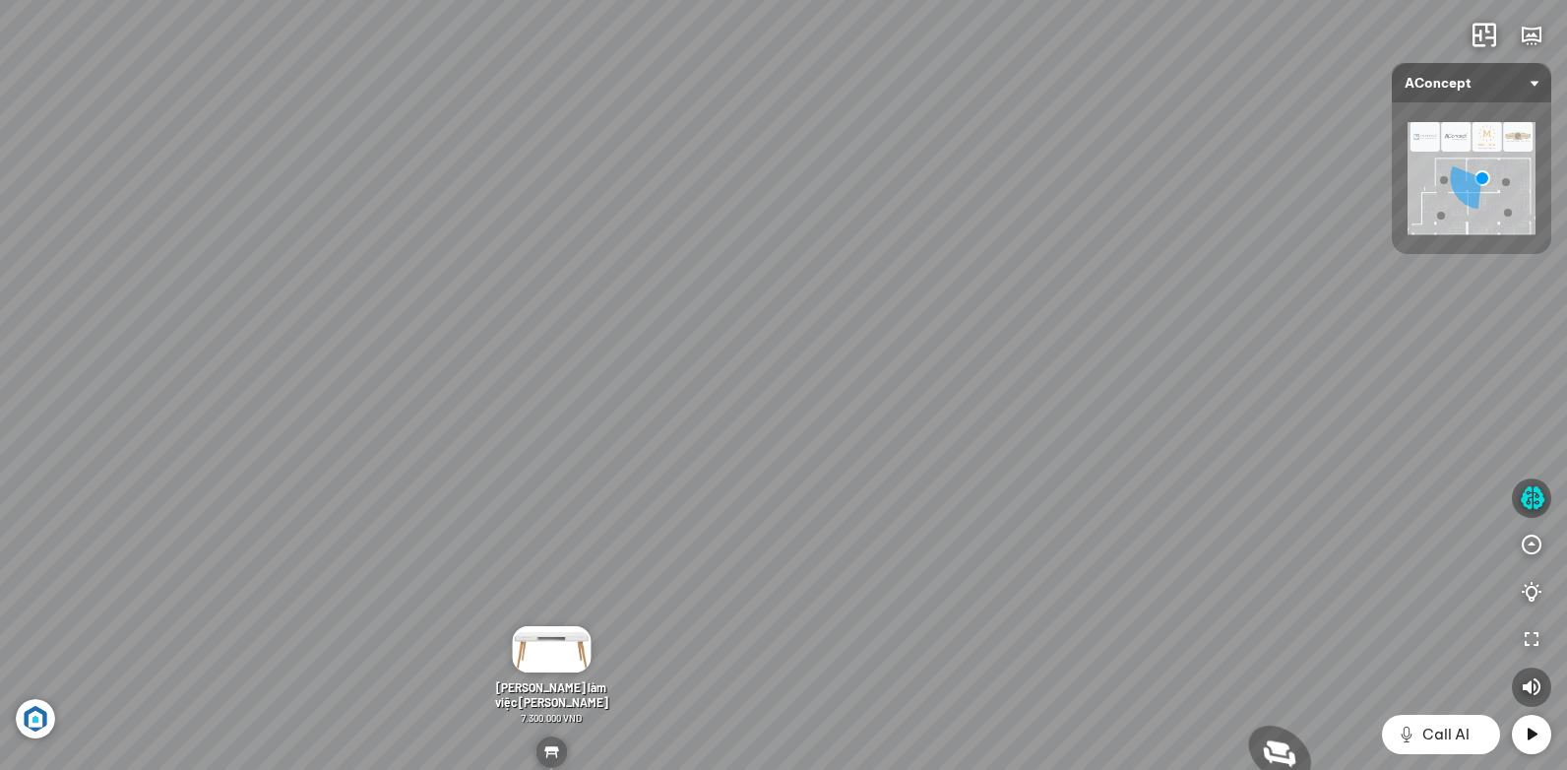
click at [894, 622] on div "[PERSON_NAME] làm việc [PERSON_NAME] 7.300.000 VND Gối Tựa Lưng Họa Tiết Hoa Hồ…" at bounding box center [783, 385] width 1567 height 770
click at [678, 357] on div "[PERSON_NAME] làm việc [PERSON_NAME] 7.300.000 VND Gối Tựa Lưng Họa Tiết Hoa Hồ…" at bounding box center [783, 385] width 1567 height 770
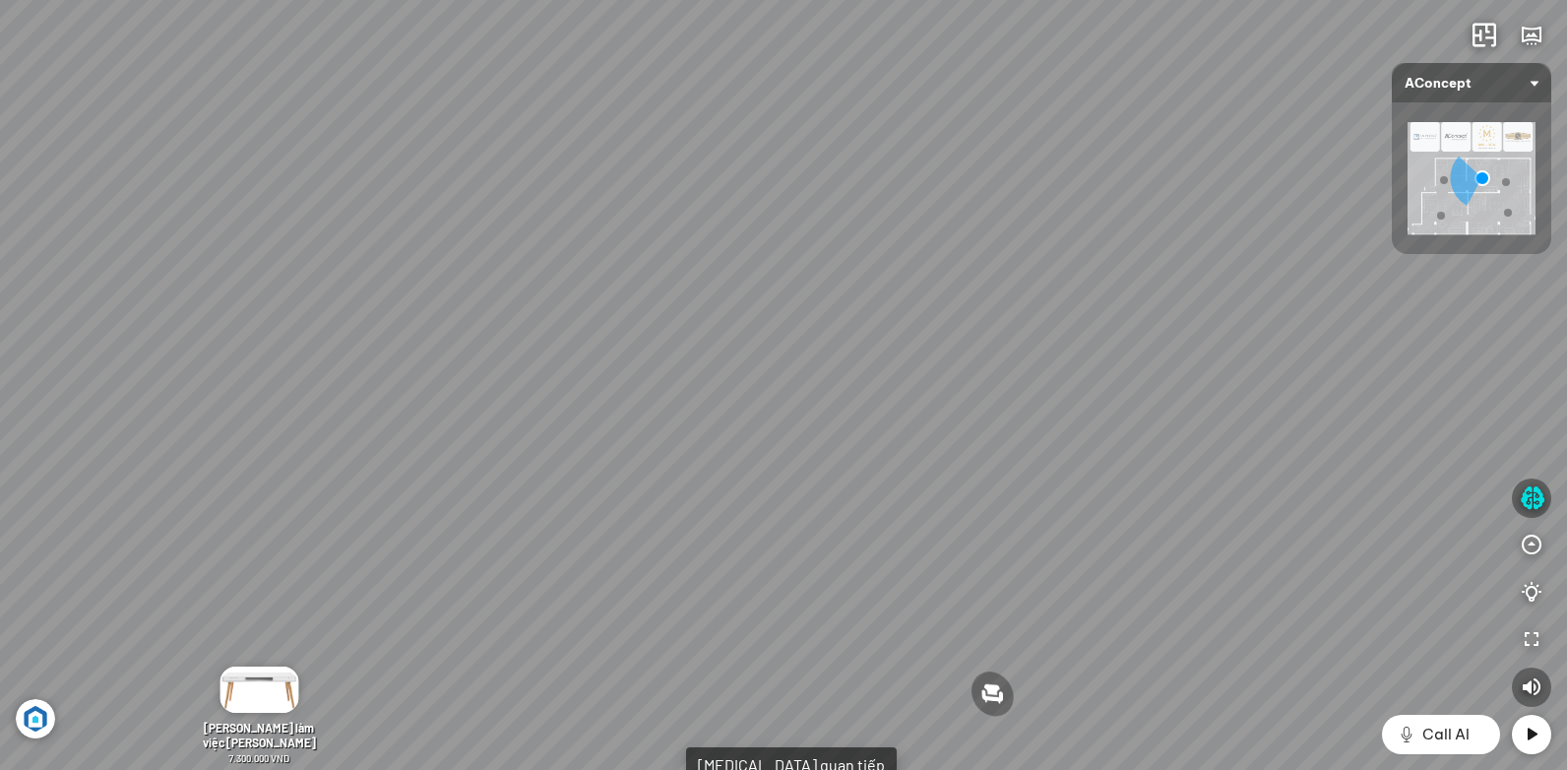
click at [723, 402] on div "[PERSON_NAME] làm việc [PERSON_NAME] 7.300.000 VND Gối Tựa Lưng Họa Tiết Hoa Hồ…" at bounding box center [783, 385] width 1567 height 770
click at [678, 395] on div "[PERSON_NAME] làm việc [PERSON_NAME] 7.300.000 VND Gối Tựa Lưng Họa Tiết Hoa Hồ…" at bounding box center [783, 385] width 1567 height 770
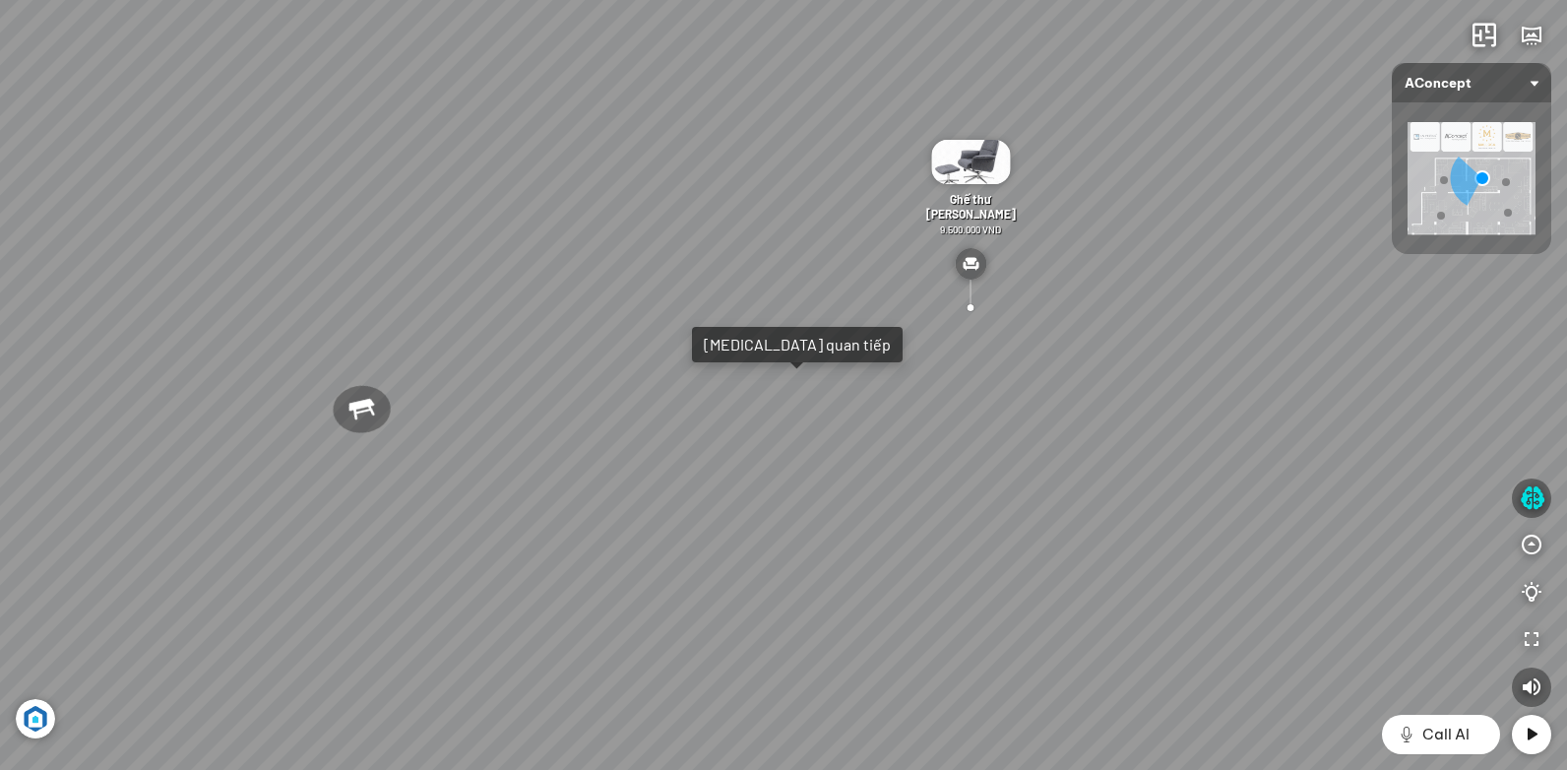
click at [892, 430] on div "[PERSON_NAME] làm việc [PERSON_NAME] 7.300.000 VND Gối Tựa Lưng Họa Tiết Hoa Hồ…" at bounding box center [783, 385] width 1567 height 770
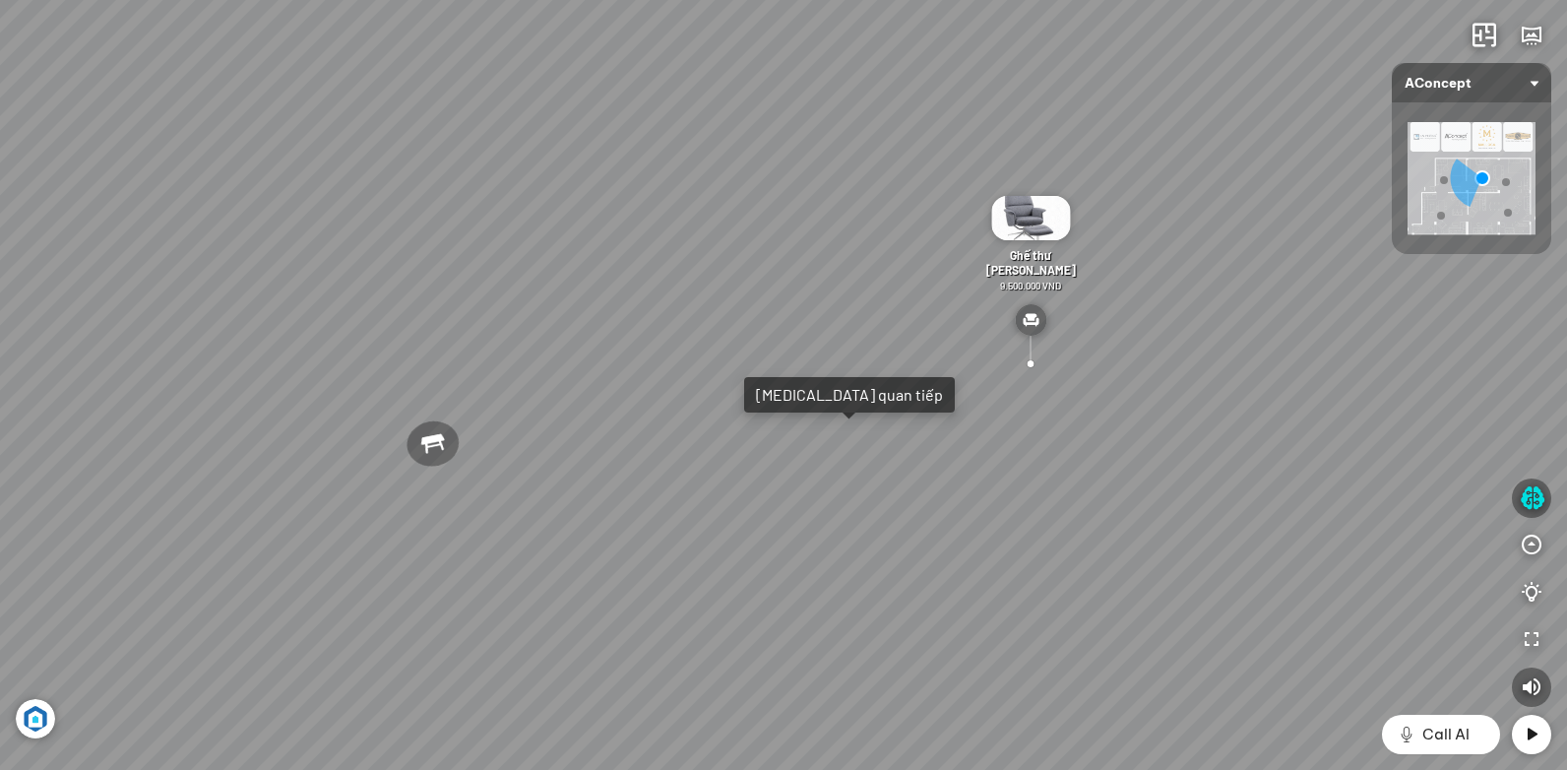
click at [725, 583] on div "[PERSON_NAME] làm việc [PERSON_NAME] 7.300.000 VND Gối Tựa Lưng Họa Tiết Hoa Hồ…" at bounding box center [783, 385] width 1567 height 770
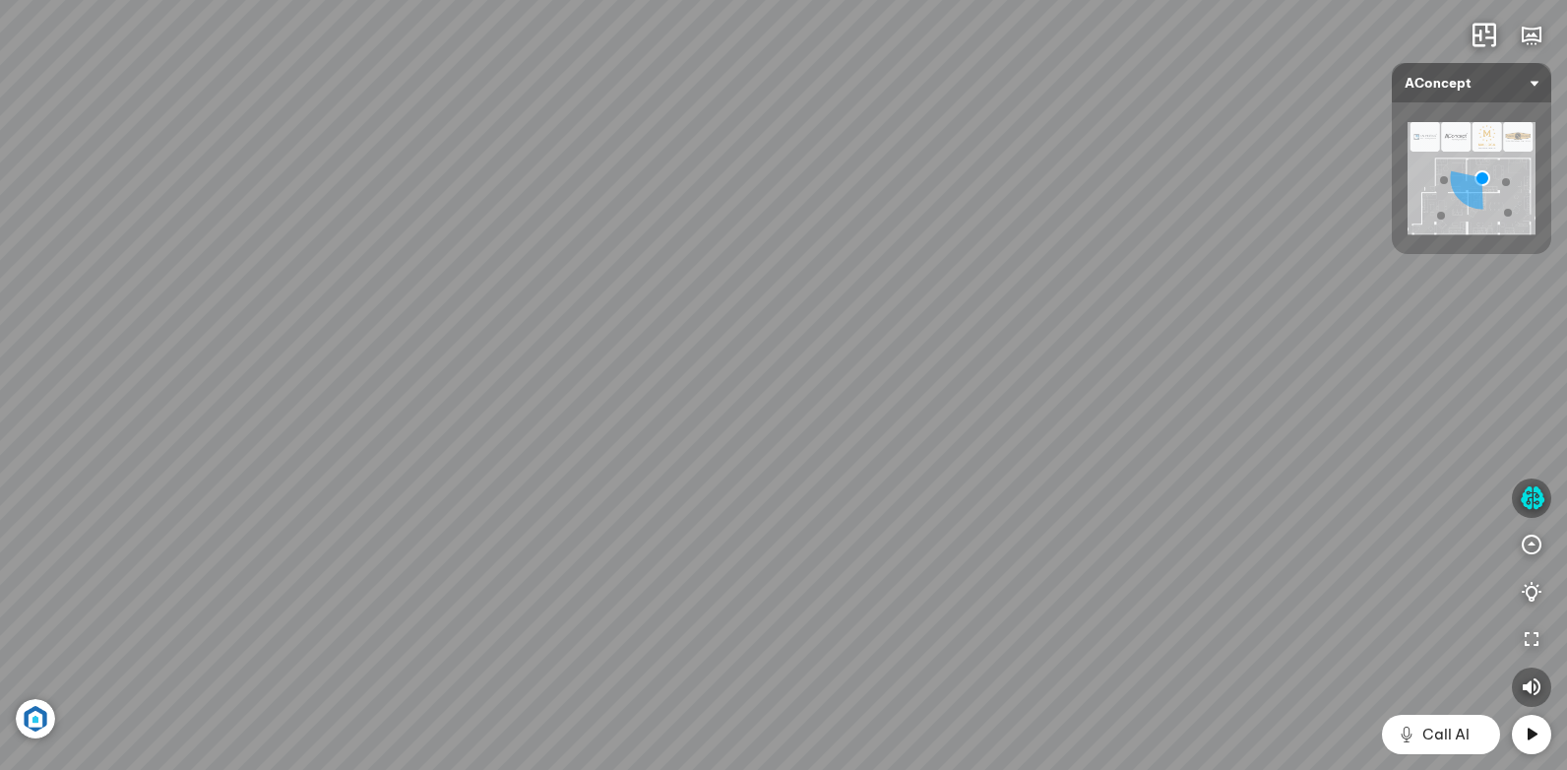
click at [818, 650] on div "[PERSON_NAME] làm việc [PERSON_NAME] 7.300.000 VND Gối Tựa Lưng Họa Tiết Hoa Hồ…" at bounding box center [783, 385] width 1567 height 770
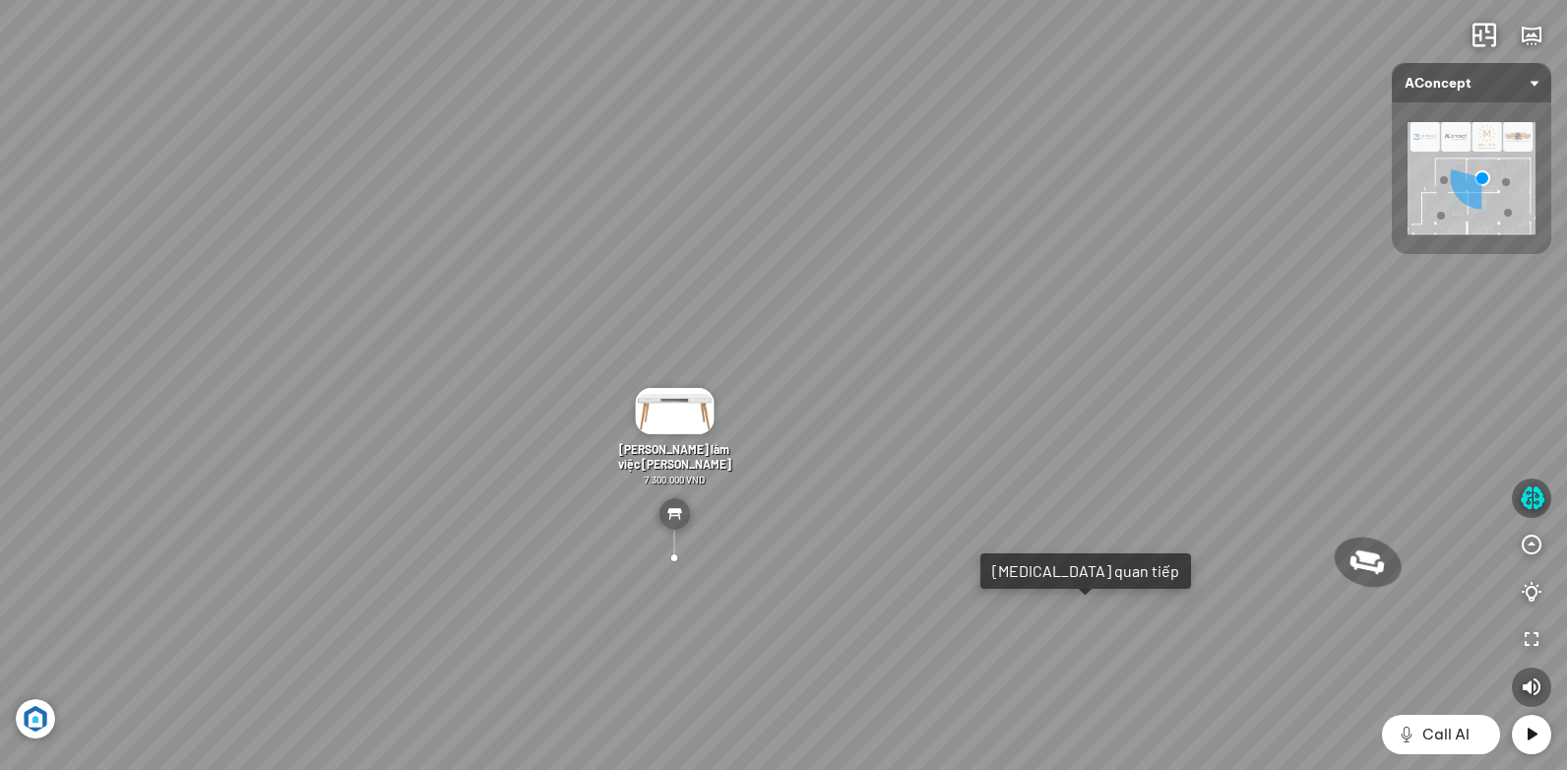
click at [836, 622] on div "[PERSON_NAME] làm việc [PERSON_NAME] 7.300.000 VND Gối Tựa Lưng Họa Tiết Hoa Hồ…" at bounding box center [783, 385] width 1567 height 770
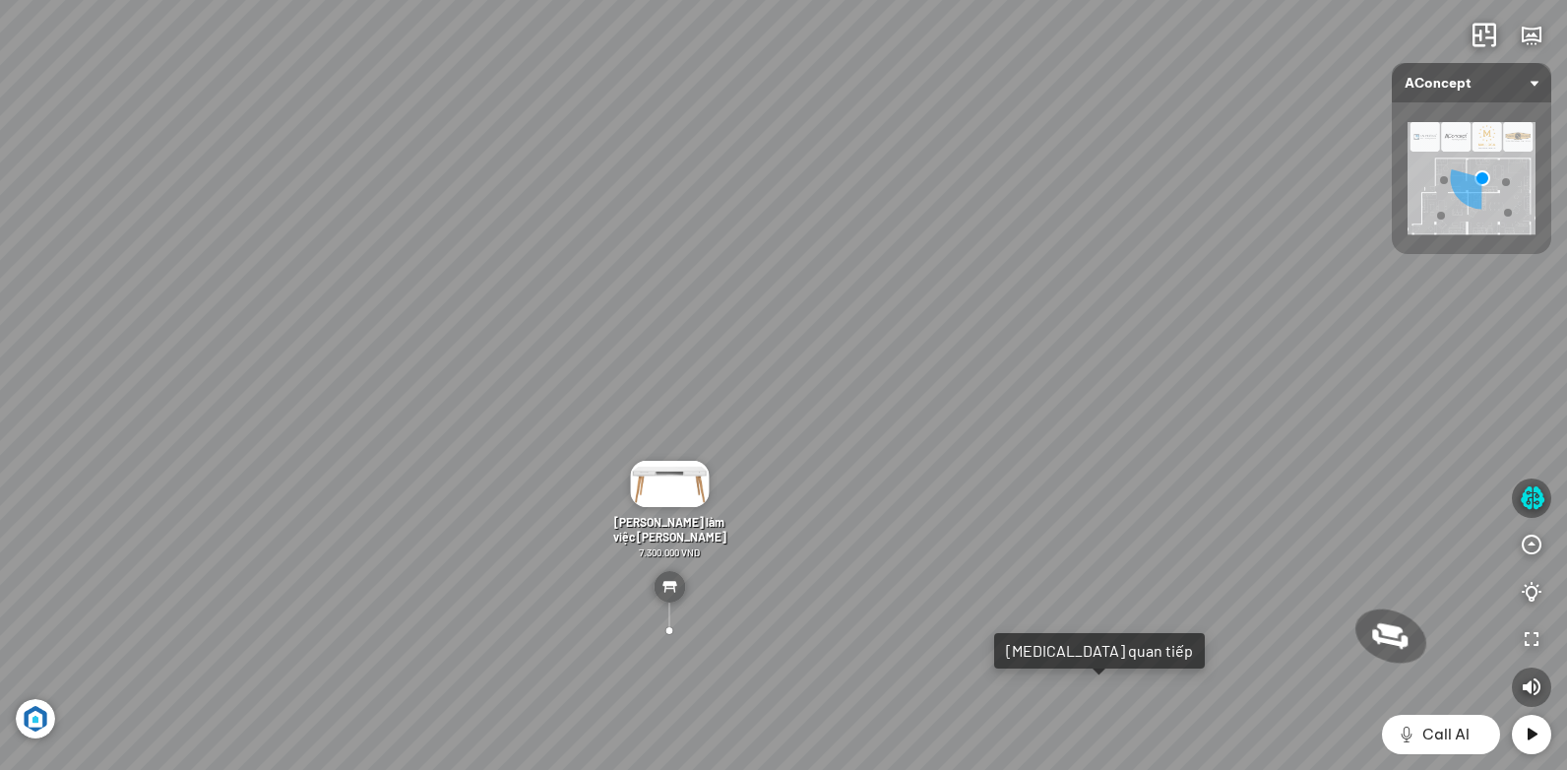
click at [1051, 655] on div "[MEDICAL_DATA] quan tiếp" at bounding box center [1099, 651] width 187 height 20
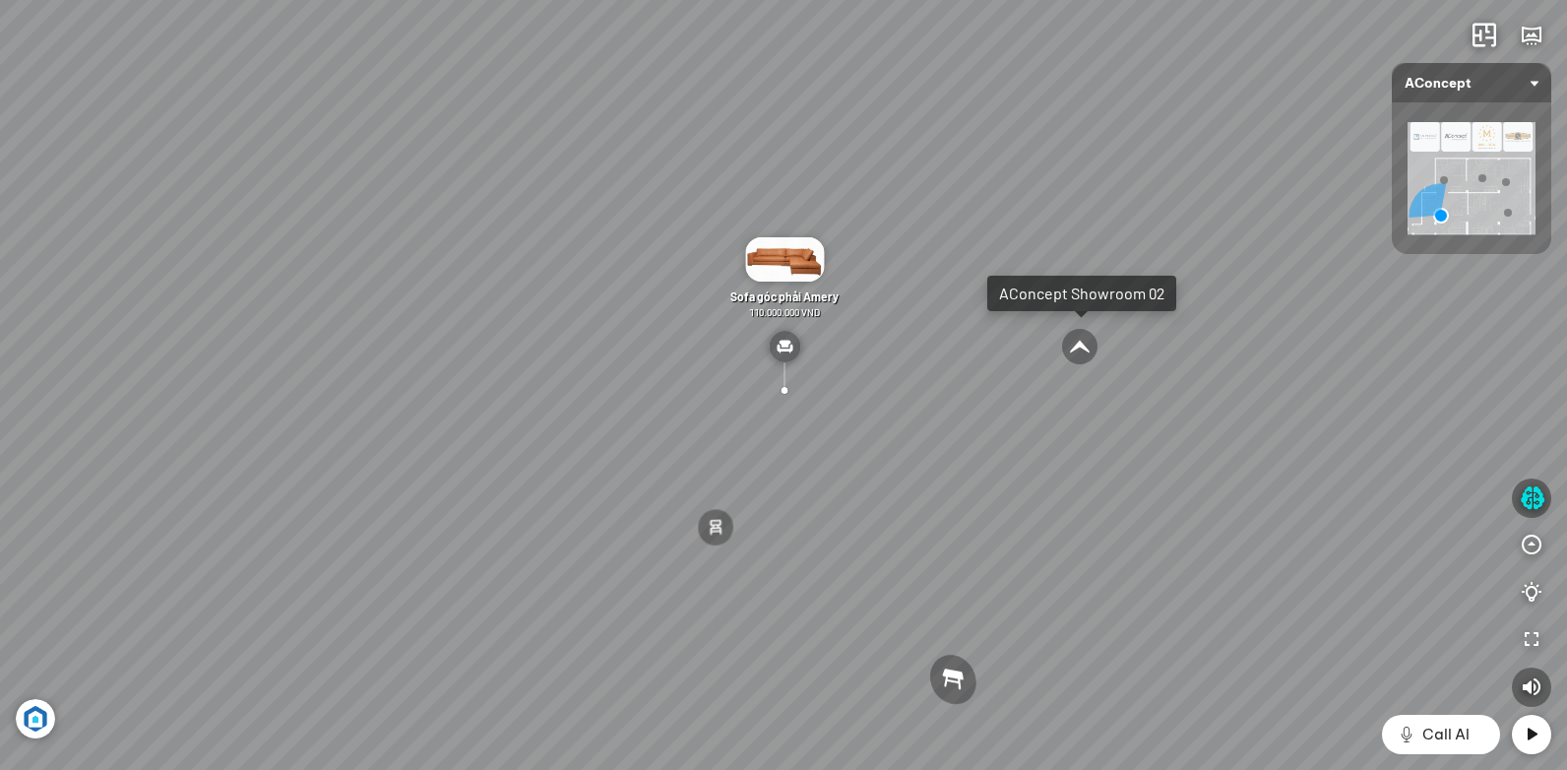
click at [1078, 343] on div at bounding box center [1079, 346] width 37 height 37
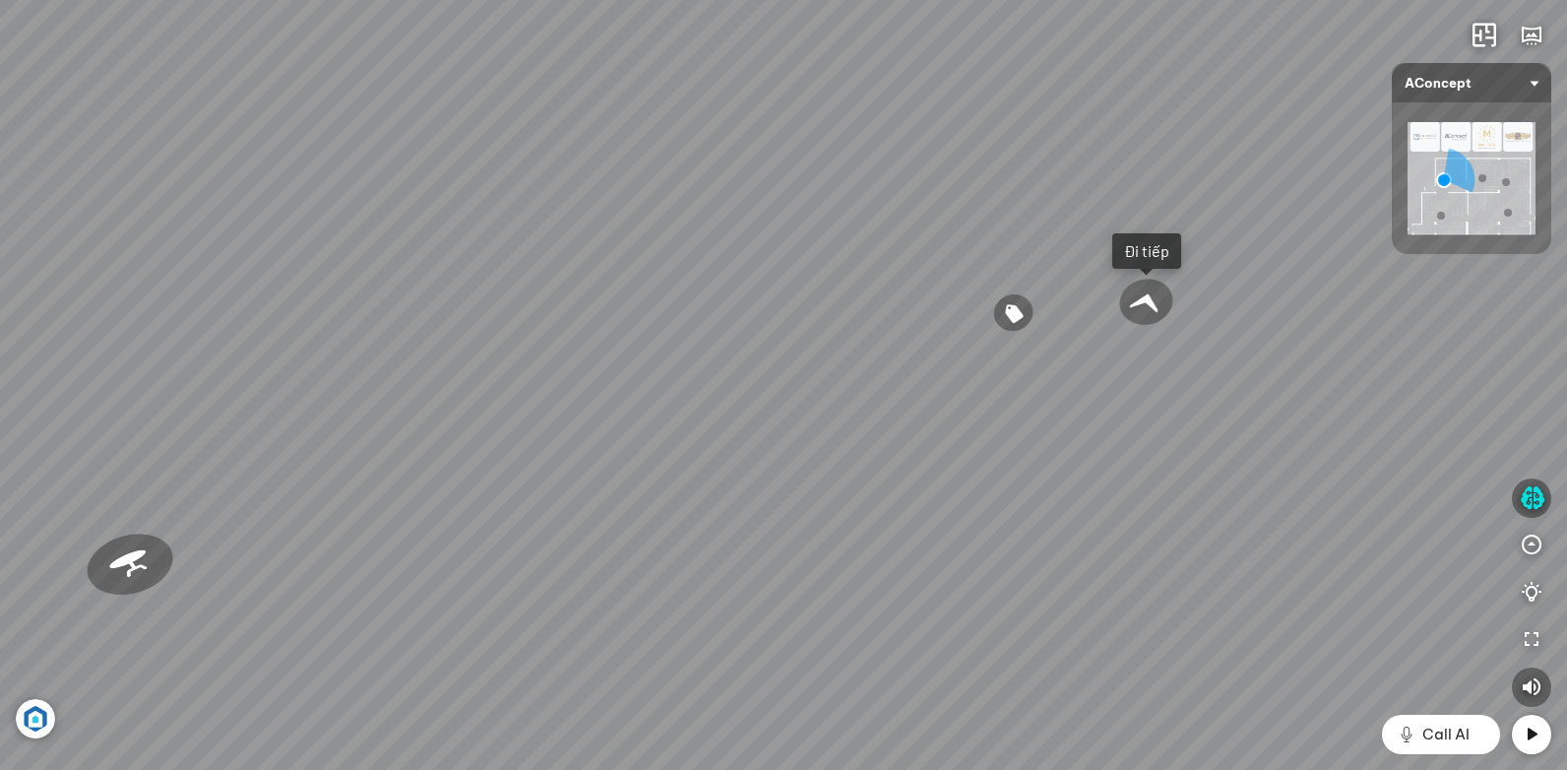
click at [624, 274] on div "Tủ đầu giường Florence 3.000.000 VND Bàn Cafe Cadiz 5.500.000 VND Sofa 3 chỗ Su…" at bounding box center [783, 385] width 1567 height 770
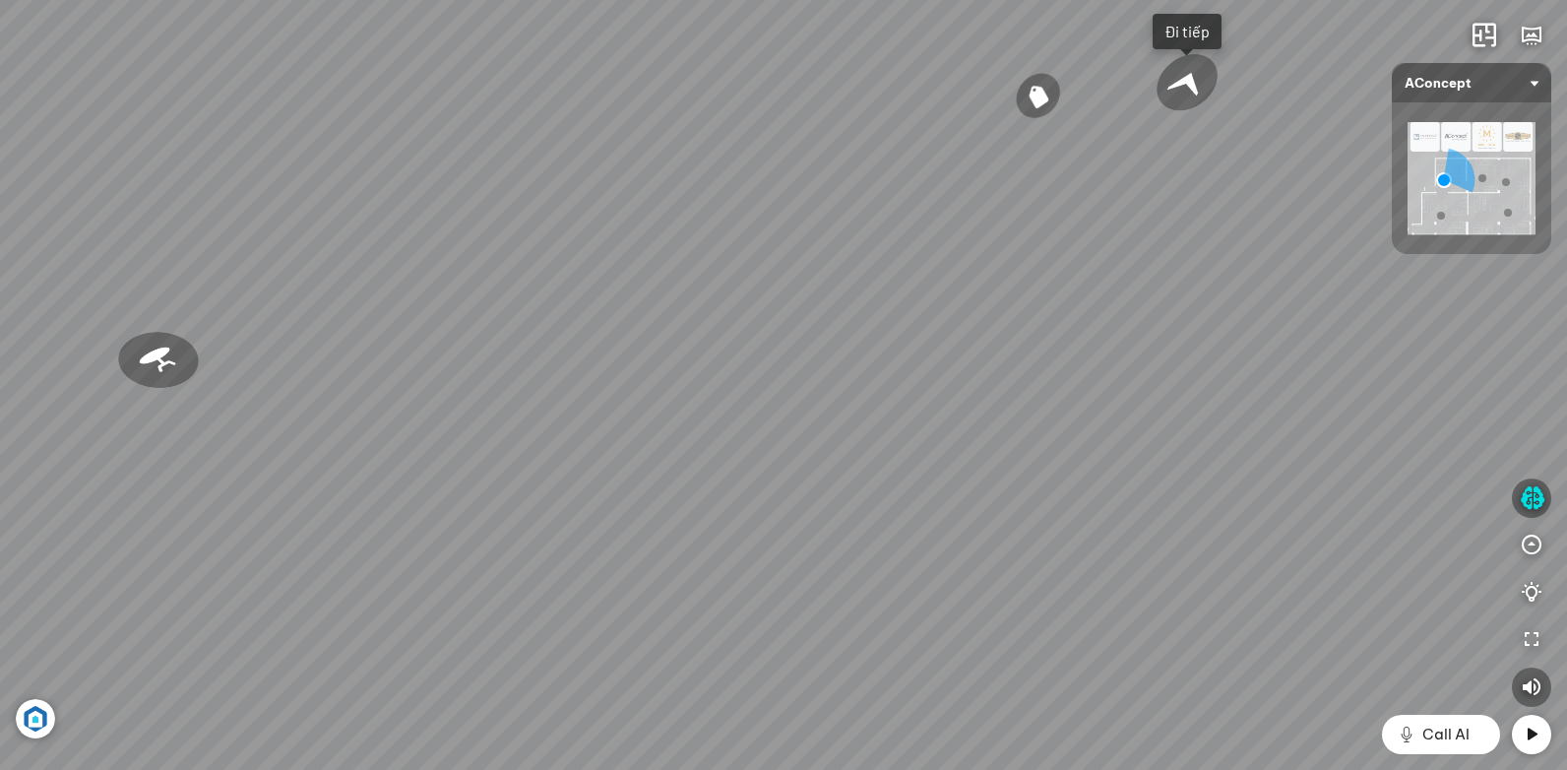
click at [641, 406] on div "Tủ đầu giường Florence 3.000.000 VND Bàn Cafe Cadiz 5.500.000 VND Sofa 3 chỗ Su…" at bounding box center [783, 385] width 1567 height 770
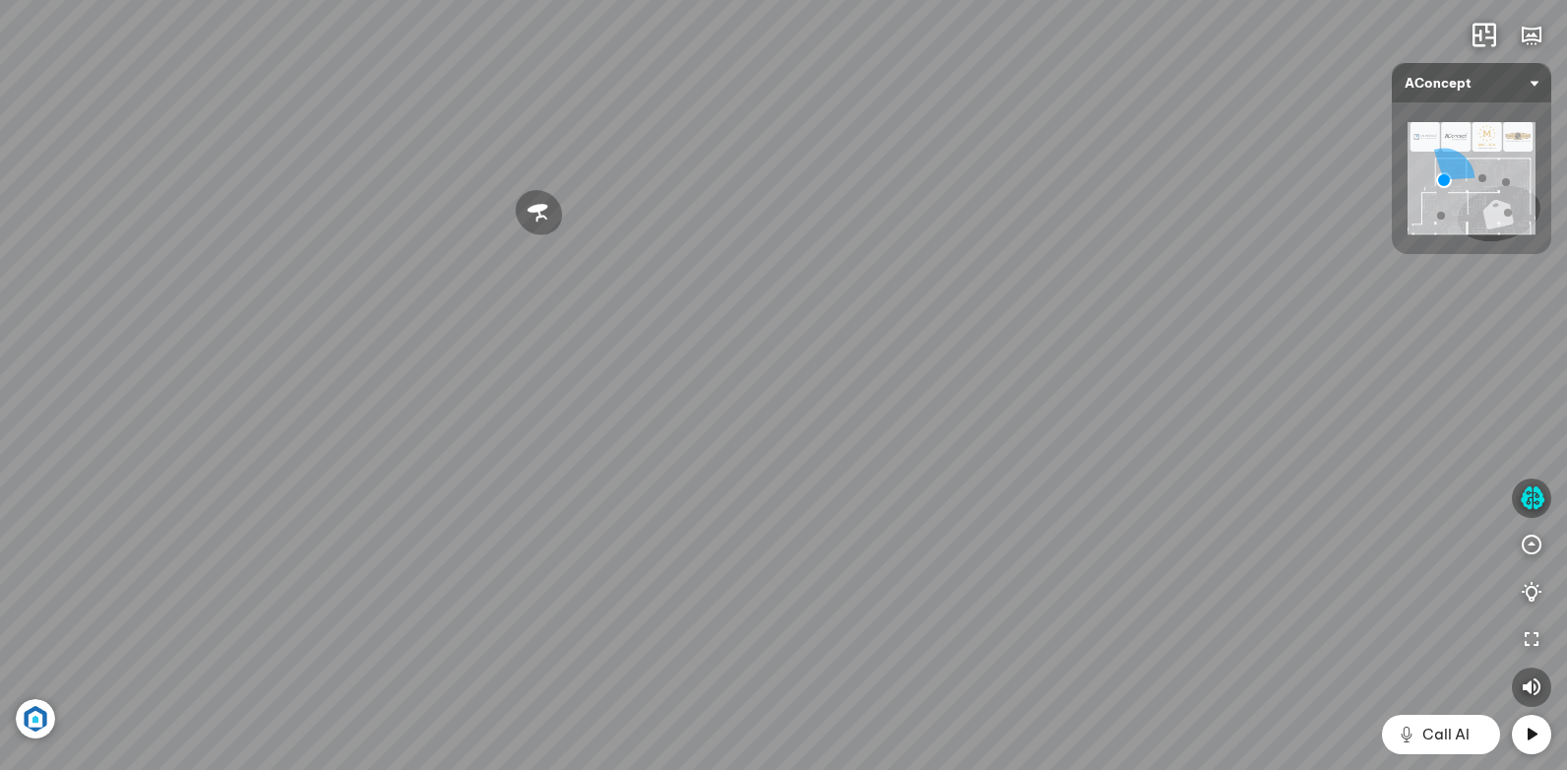
click at [712, 688] on div "Tủ đầu giường Florence 3.000.000 VND Bàn Cafe Cadiz 5.500.000 VND Sofa 3 chỗ Su…" at bounding box center [783, 385] width 1567 height 770
click at [644, 741] on div "Tủ đầu giường Florence 3.000.000 VND Bàn Cafe Cadiz 5.500.000 VND Sofa 3 chỗ Su…" at bounding box center [783, 385] width 1567 height 770
click at [479, 682] on div "Tủ đầu giường Florence 3.000.000 VND Bàn Cafe Cadiz 5.500.000 VND Sofa 3 chỗ Su…" at bounding box center [783, 385] width 1567 height 770
click at [772, 522] on div "Tủ đầu giường Florence 3.000.000 VND Bàn Cafe Cadiz 5.500.000 VND Sofa 3 chỗ Su…" at bounding box center [783, 385] width 1567 height 770
click at [507, 617] on div "Tủ đầu giường Florence 3.000.000 VND Bàn Cafe Cadiz 5.500.000 VND Sofa 3 chỗ Su…" at bounding box center [783, 385] width 1567 height 770
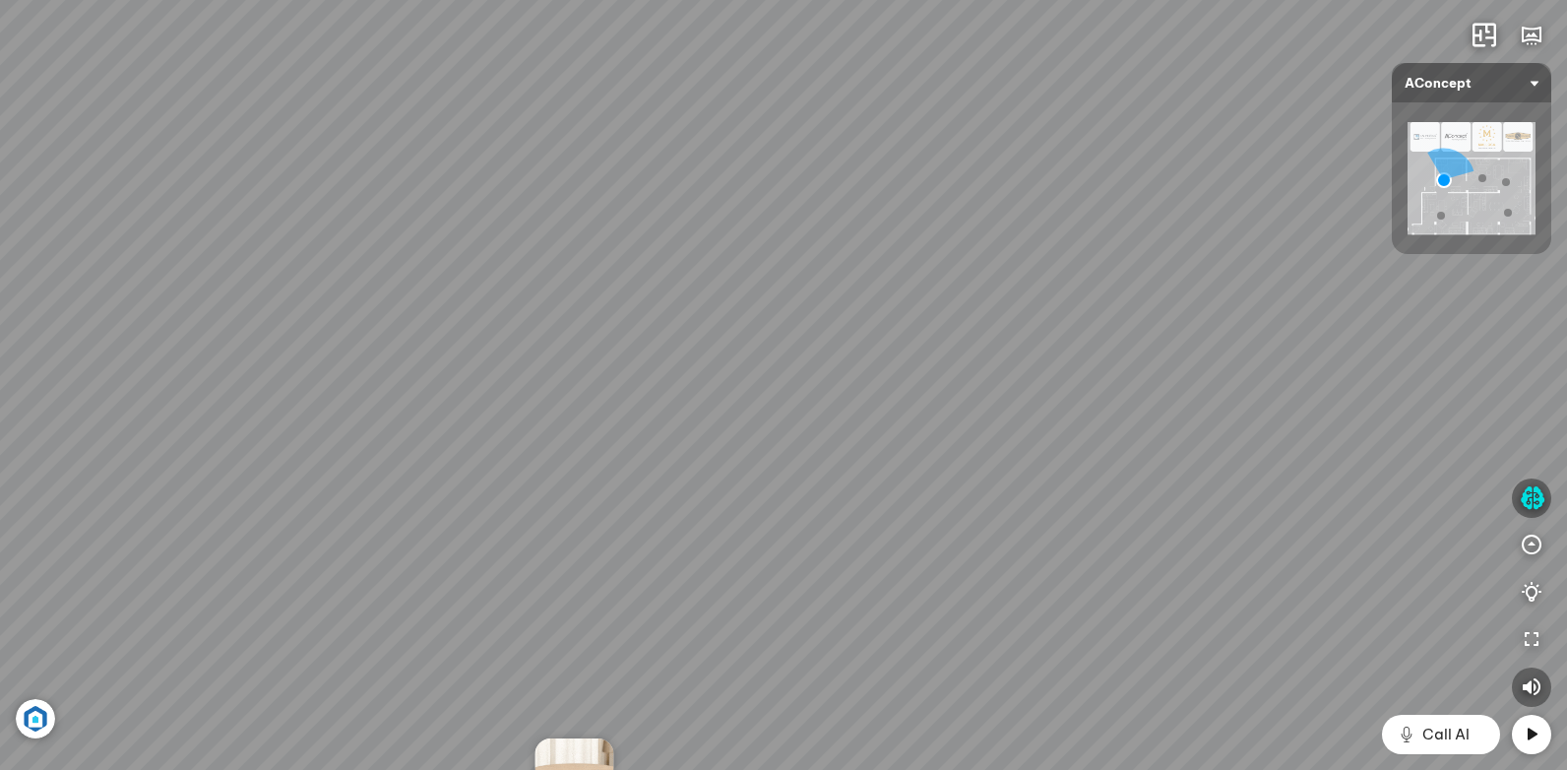
click at [815, 576] on div "Tủ đầu giường Florence 3.000.000 VND Bàn Cafe Cadiz 5.500.000 VND Sofa 3 chỗ Su…" at bounding box center [783, 385] width 1567 height 770
click at [847, 555] on div "Tủ đầu giường Florence 3.000.000 VND Bàn Cafe Cadiz 5.500.000 VND Sofa 3 chỗ Su…" at bounding box center [783, 385] width 1567 height 770
click at [722, 505] on div "Tủ đầu giường Florence 3.000.000 VND Bàn Cafe Cadiz 5.500.000 VND Sofa 3 chỗ Su…" at bounding box center [783, 385] width 1567 height 770
click at [939, 426] on div "Tủ đầu giường Florence 3.000.000 VND Bàn Cafe Cadiz 5.500.000 VND Sofa 3 chỗ Su…" at bounding box center [783, 385] width 1567 height 770
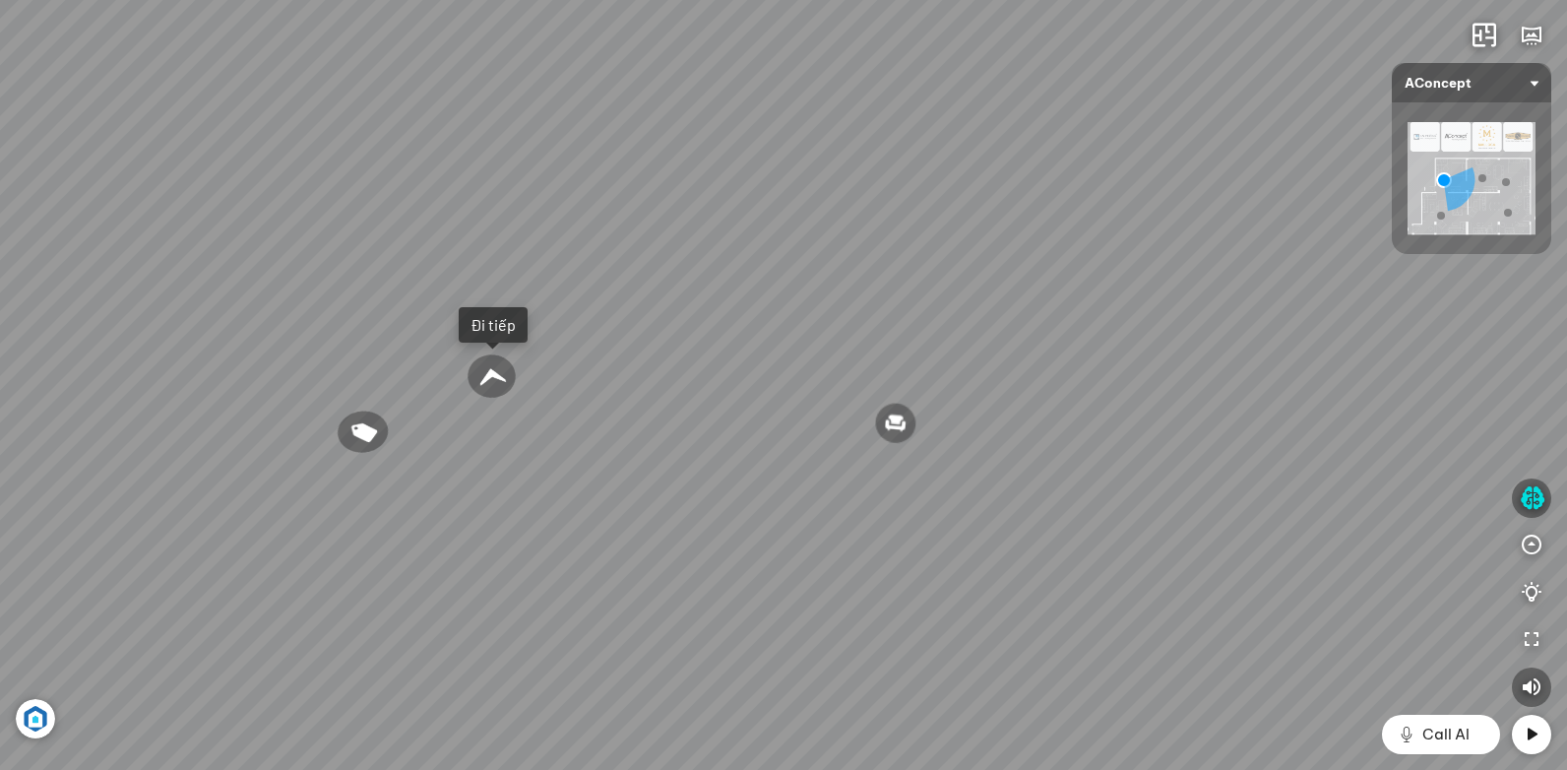
click at [731, 554] on div "Tủ đầu giường Florence 3.000.000 VND Bàn Cafe Cadiz 5.500.000 VND Sofa 3 chỗ Su…" at bounding box center [783, 385] width 1567 height 770
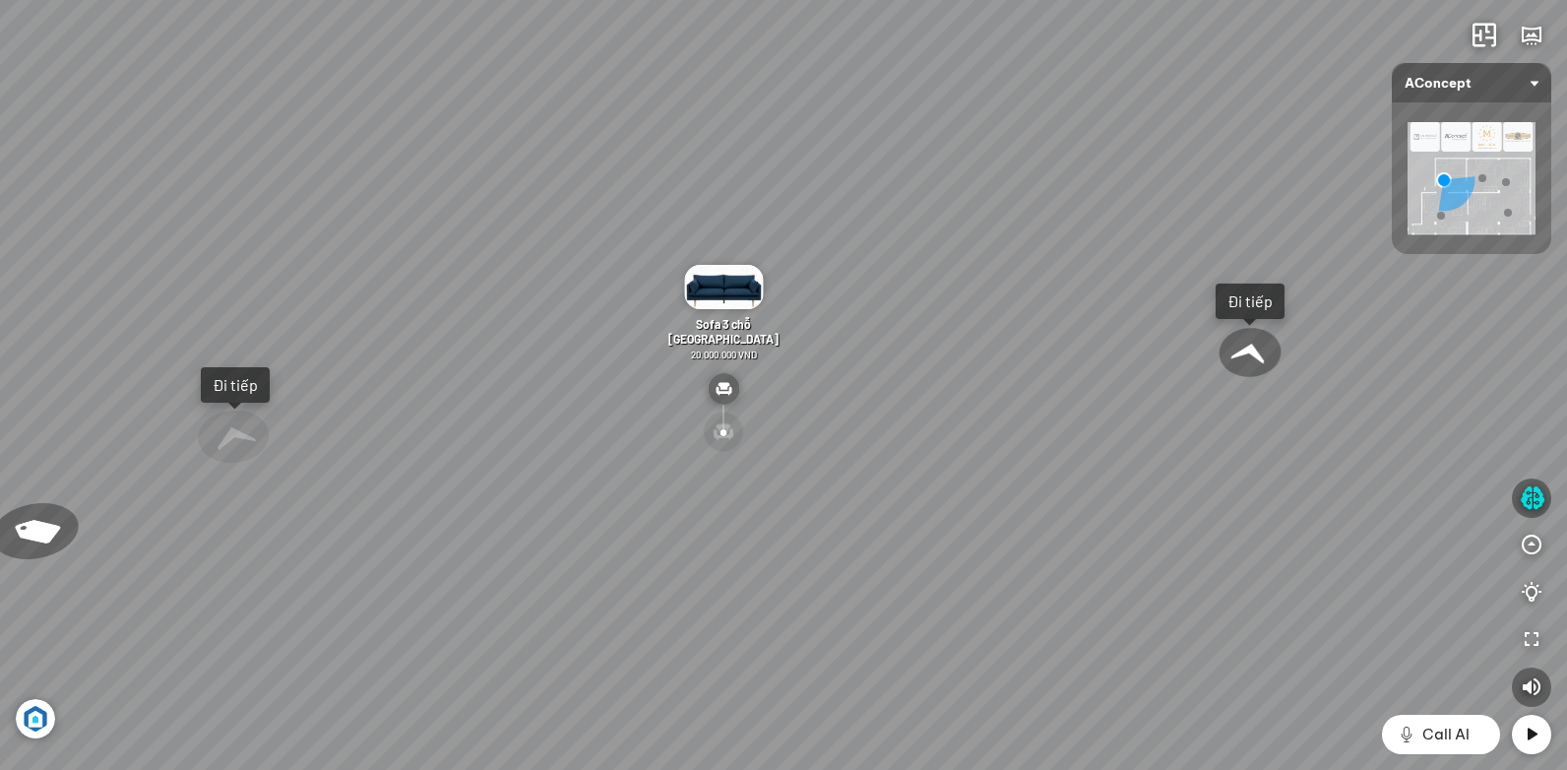
click at [741, 663] on div "Tủ đầu giường Florence 3.000.000 VND Bàn Cafe Cadiz 5.500.000 VND Sofa 3 chỗ Su…" at bounding box center [783, 385] width 1567 height 770
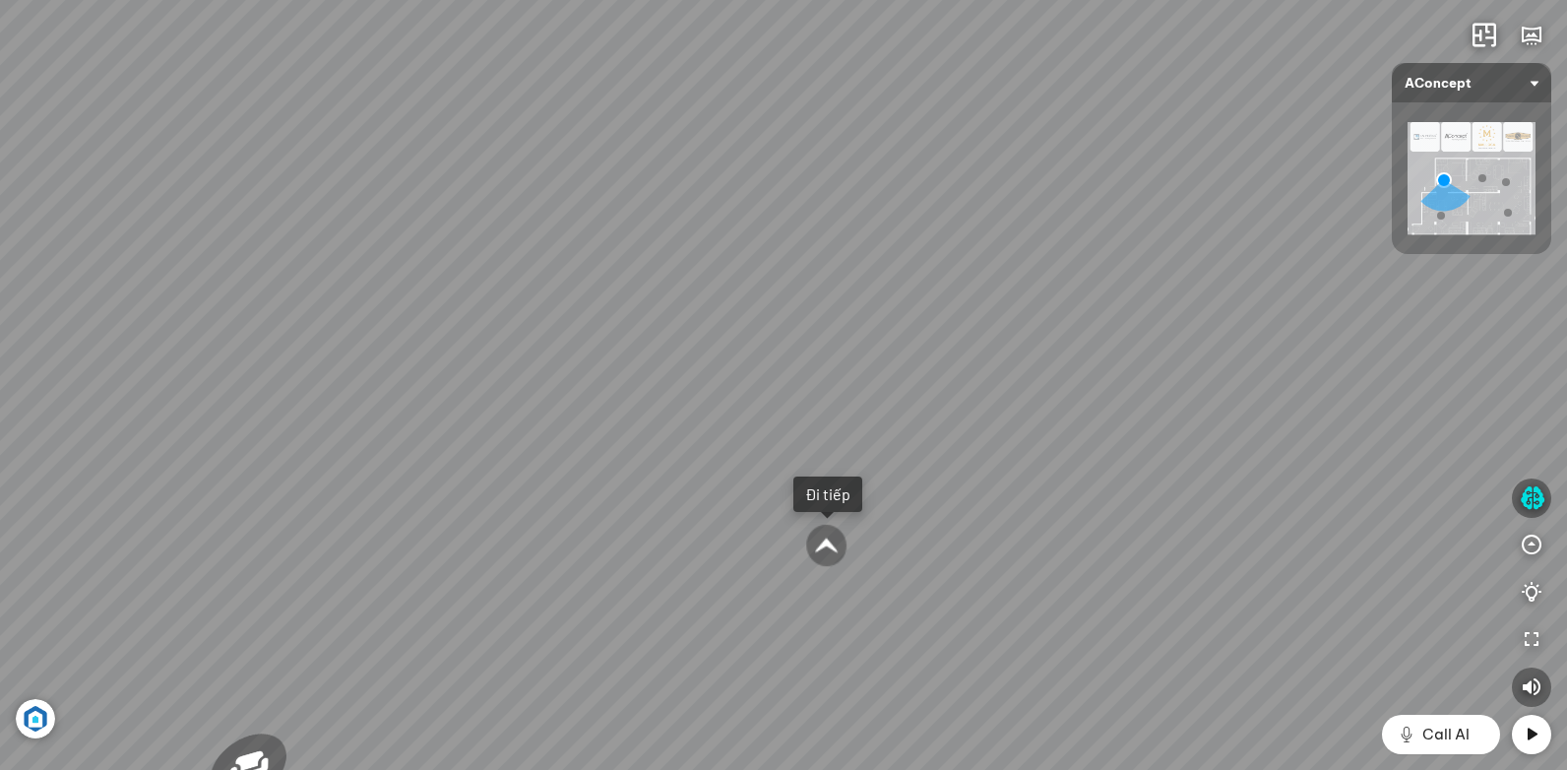
click at [904, 633] on div "Tủ đầu giường Florence 3.000.000 VND Bàn Cafe Cadiz 5.500.000 VND Sofa 3 chỗ Su…" at bounding box center [783, 385] width 1567 height 770
click at [821, 513] on div "Đi tiếp" at bounding box center [830, 516] width 45 height 20
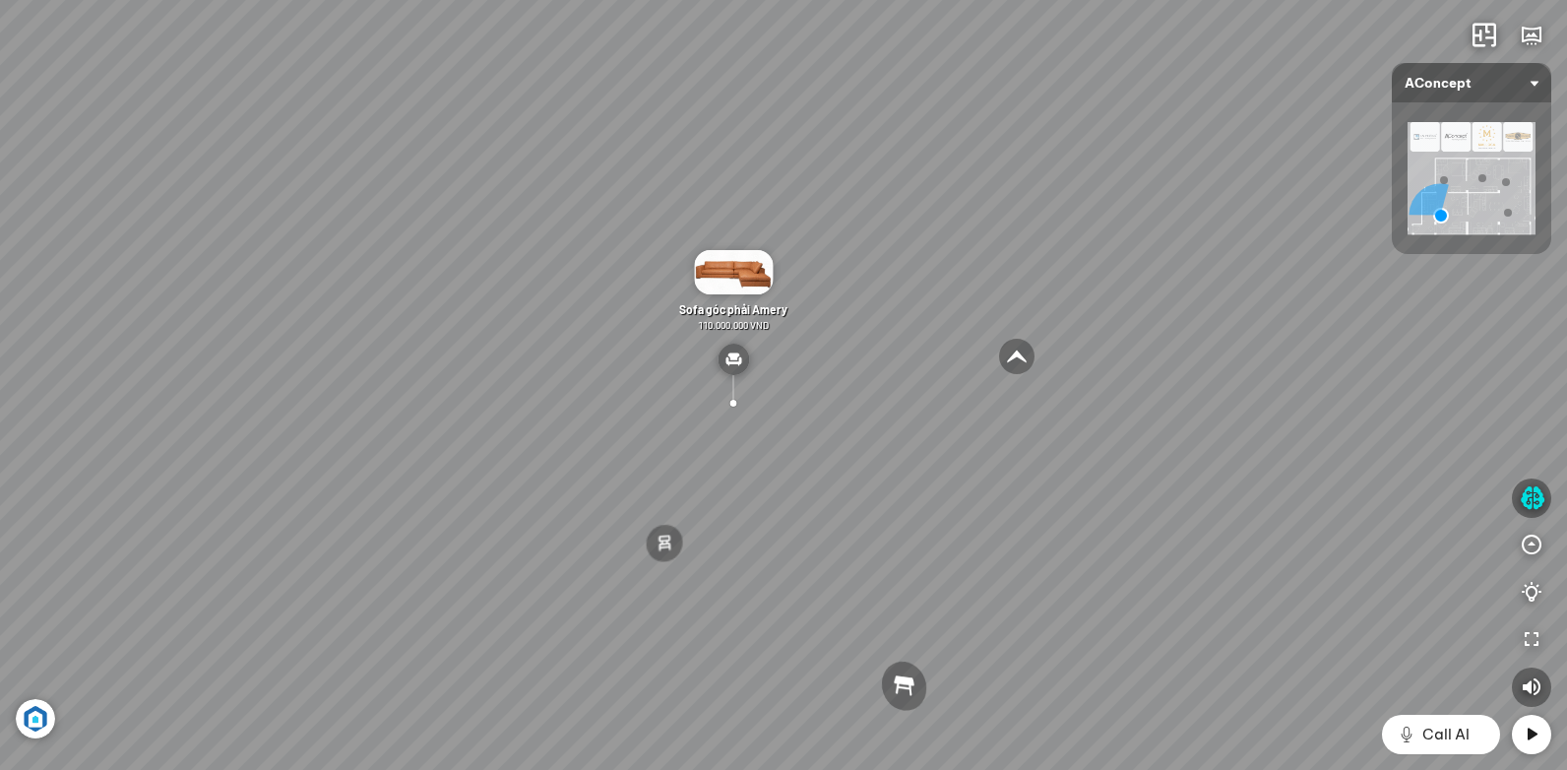
click at [639, 554] on div "Sofa 2 chỗ Biloxi 15.000.000 VND Sofa góc trái Perth 38.500.000 VND [GEOGRAPHIC…" at bounding box center [783, 385] width 1567 height 770
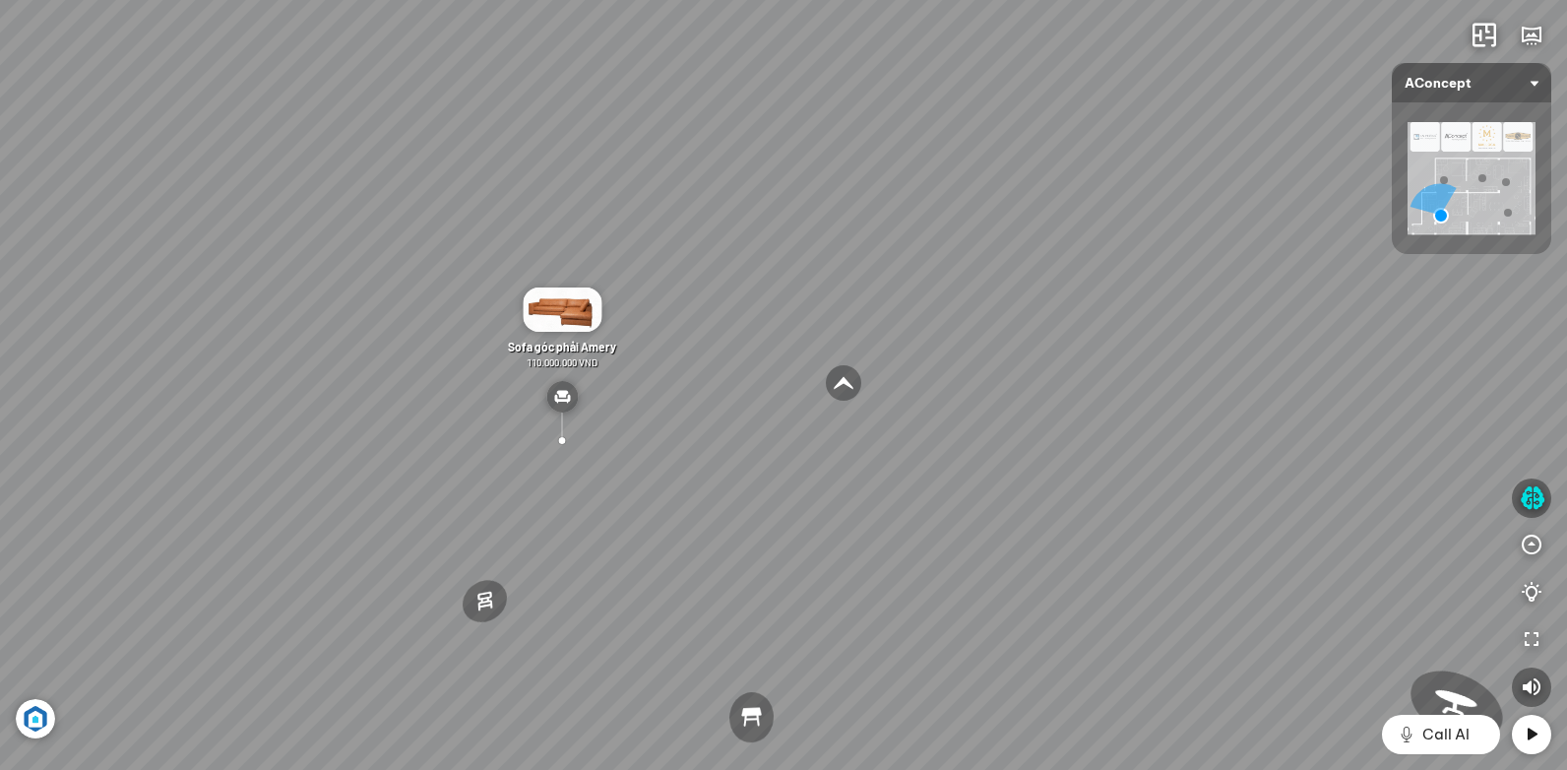
click at [717, 510] on div "Sofa 2 chỗ Biloxi 15.000.000 VND Sofa góc trái Perth 38.500.000 VND [GEOGRAPHIC…" at bounding box center [783, 385] width 1567 height 770
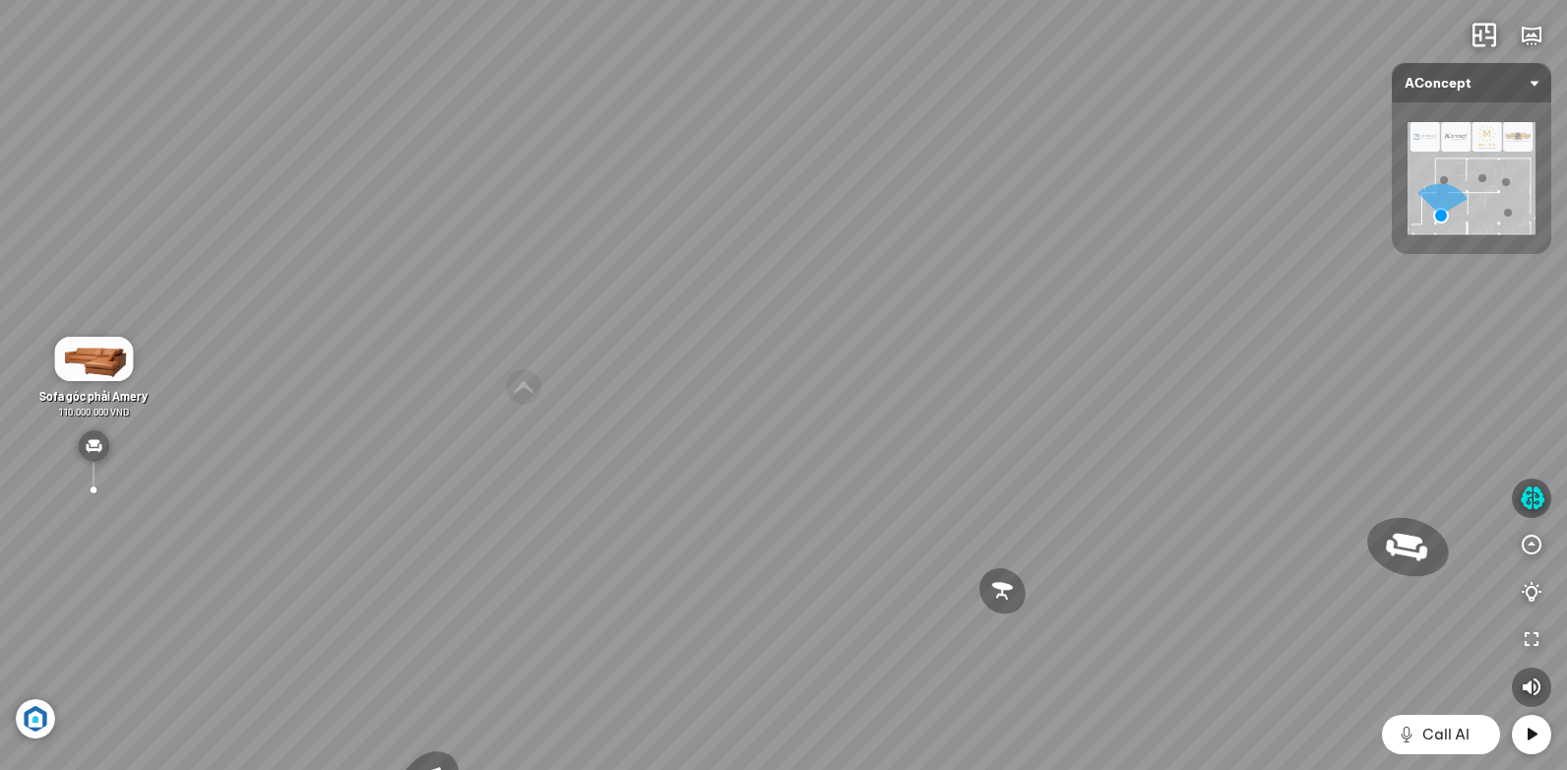
click at [819, 485] on div "Sofa 2 chỗ Biloxi 15.000.000 VND Sofa góc trái Perth 38.500.000 VND [GEOGRAPHIC…" at bounding box center [783, 385] width 1567 height 770
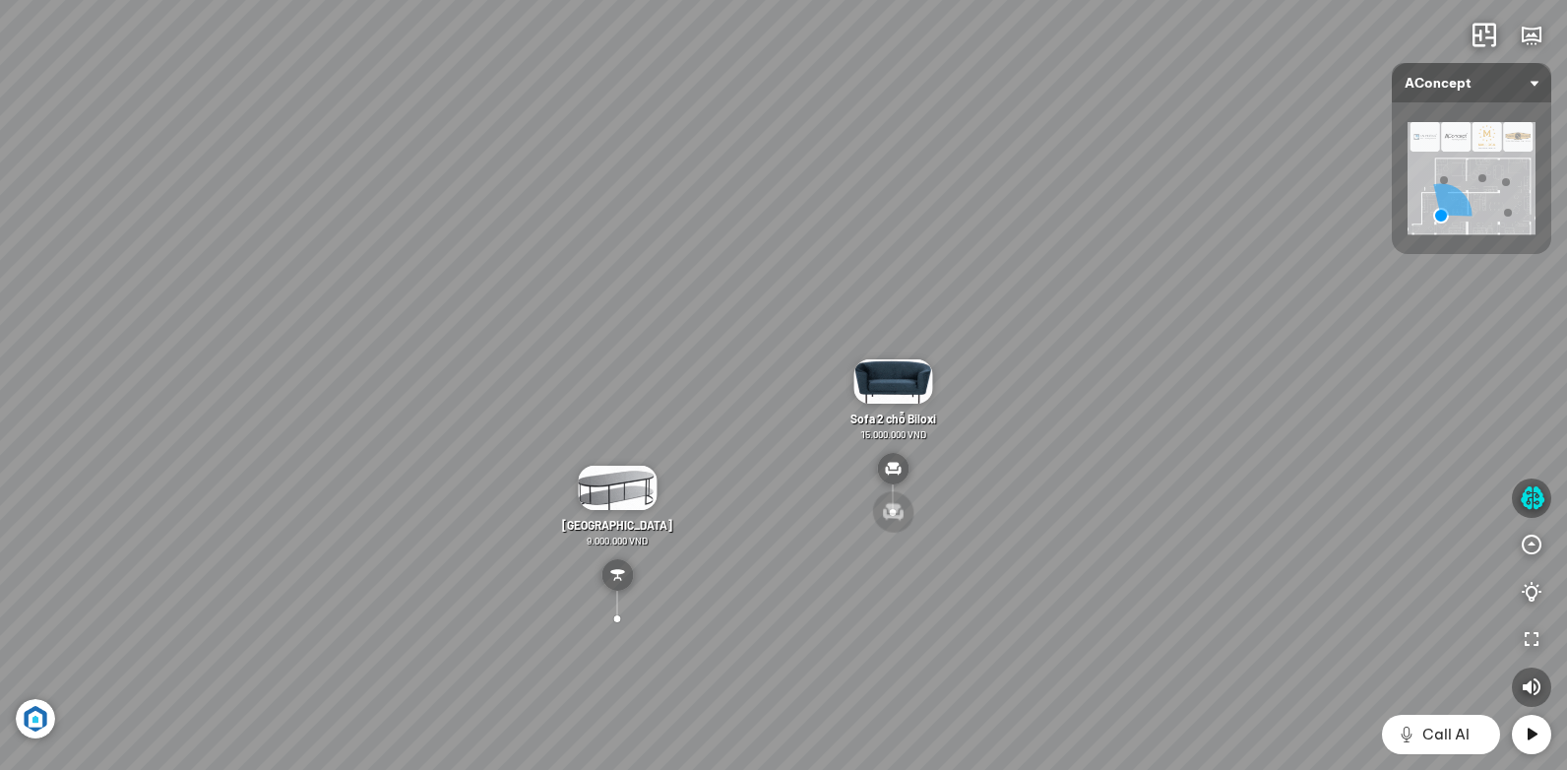
click at [728, 529] on div "Sofa 2 chỗ Biloxi 15.000.000 VND Sofa góc trái Perth 38.500.000 VND [GEOGRAPHIC…" at bounding box center [783, 385] width 1567 height 770
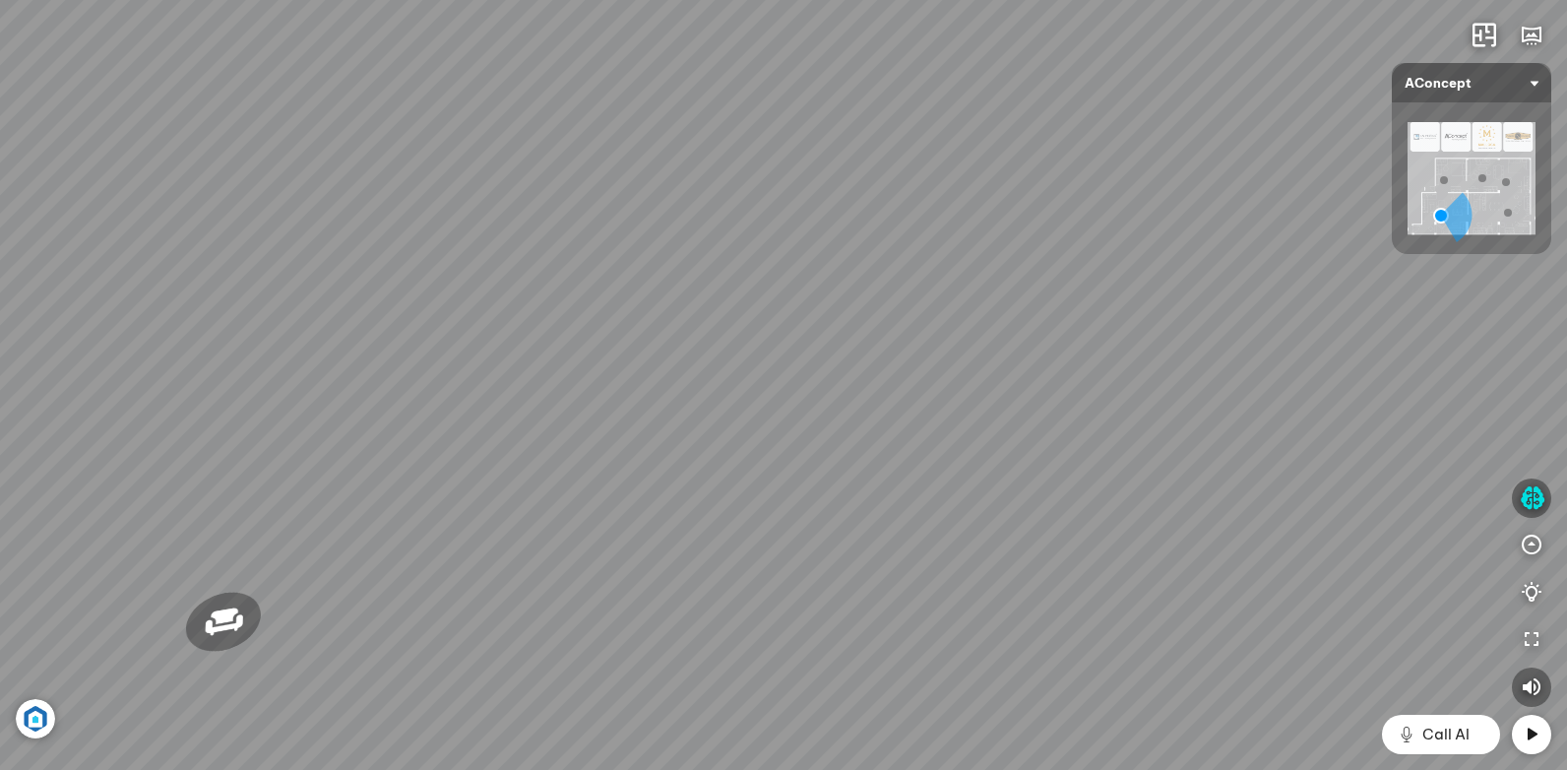
click at [680, 517] on div "Sofa 2 chỗ Biloxi 15.000.000 VND Sofa góc trái Perth 38.500.000 VND [GEOGRAPHIC…" at bounding box center [783, 385] width 1567 height 770
click at [596, 442] on div "Sofa 2 chỗ Biloxi 15.000.000 VND Sofa góc trái Perth 38.500.000 VND [GEOGRAPHIC…" at bounding box center [783, 385] width 1567 height 770
click at [771, 418] on div "Sofa 2 chỗ Biloxi 15.000.000 VND Sofa góc trái Perth 38.500.000 VND [GEOGRAPHIC…" at bounding box center [783, 385] width 1567 height 770
click at [773, 602] on div "Sofa 2 chỗ Biloxi 15.000.000 VND Sofa góc trái Perth 38.500.000 VND [GEOGRAPHIC…" at bounding box center [783, 385] width 1567 height 770
click at [704, 518] on div "Sofa 2 chỗ Biloxi 15.000.000 VND Sofa góc trái Perth 38.500.000 VND [GEOGRAPHIC…" at bounding box center [783, 385] width 1567 height 770
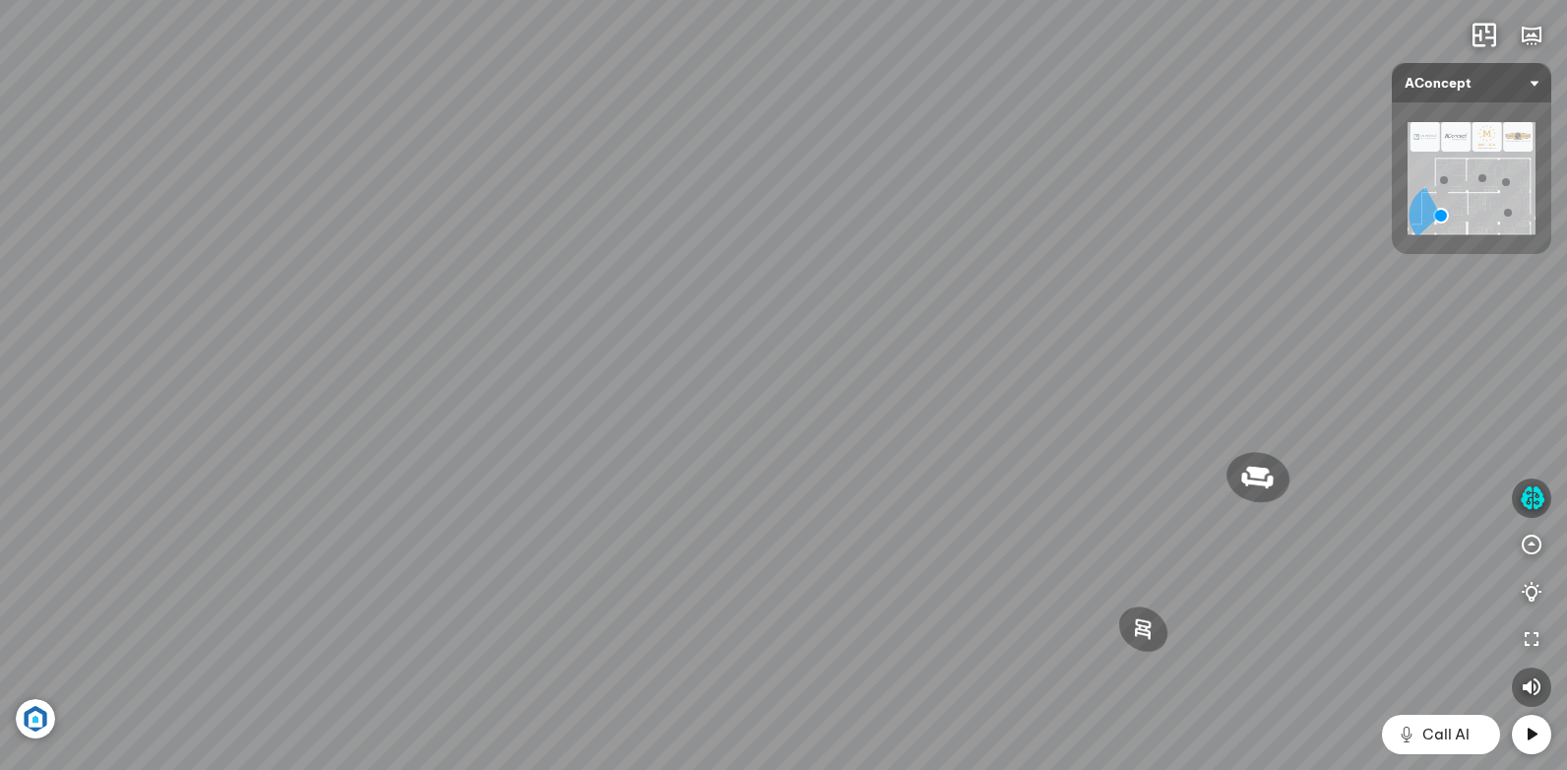
click at [566, 486] on div "Sofa 2 chỗ Biloxi 15.000.000 VND Sofa góc trái Perth 38.500.000 VND [GEOGRAPHIC…" at bounding box center [783, 385] width 1567 height 770
click at [643, 460] on div "Sofa 2 chỗ Biloxi 15.000.000 VND Sofa góc trái Perth 38.500.000 VND [GEOGRAPHIC…" at bounding box center [783, 385] width 1567 height 770
click at [611, 477] on div "Sofa 2 chỗ Biloxi 15.000.000 VND Sofa góc trái Perth 38.500.000 VND [GEOGRAPHIC…" at bounding box center [783, 385] width 1567 height 770
click at [657, 469] on div "Sofa 2 chỗ Biloxi 15.000.000 VND Sofa góc trái Perth 38.500.000 VND [GEOGRAPHIC…" at bounding box center [783, 385] width 1567 height 770
click at [756, 582] on div "Sofa 2 chỗ Biloxi 15.000.000 VND Sofa góc trái Perth 38.500.000 VND [GEOGRAPHIC…" at bounding box center [783, 385] width 1567 height 770
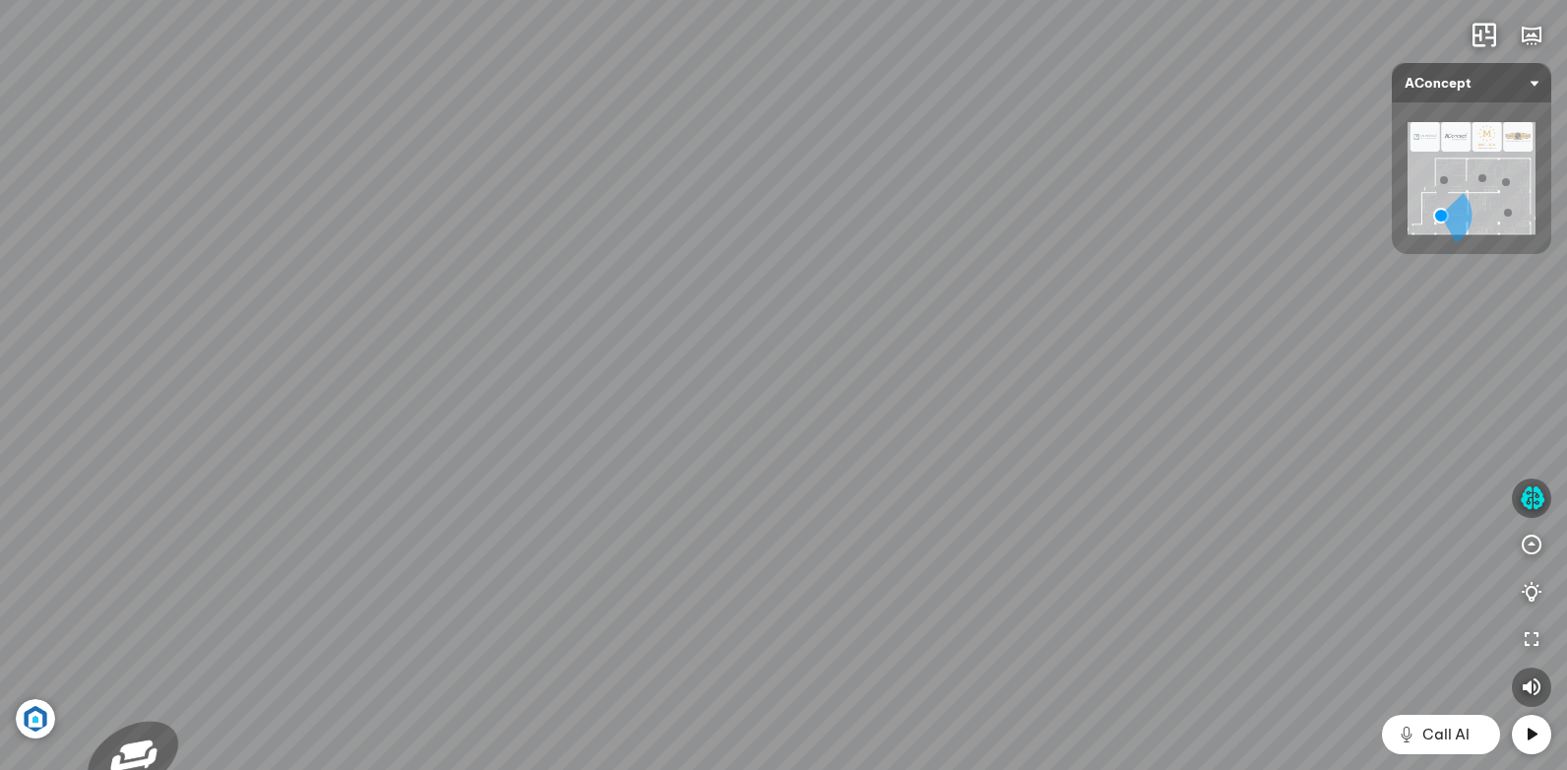
click at [780, 338] on div "Sofa 2 chỗ Biloxi 15.000.000 VND Sofa góc trái Perth 38.500.000 VND [GEOGRAPHIC…" at bounding box center [783, 385] width 1567 height 770
click at [721, 419] on div "Sofa 2 chỗ Biloxi 15.000.000 VND Sofa góc trái Perth 38.500.000 VND [GEOGRAPHIC…" at bounding box center [783, 385] width 1567 height 770
click at [585, 453] on div "Sofa 2 chỗ Biloxi 15.000.000 VND Sofa góc trái Perth 38.500.000 VND [GEOGRAPHIC…" at bounding box center [783, 385] width 1567 height 770
click at [715, 534] on div "Sofa 2 chỗ Biloxi 15.000.000 VND Sofa góc trái Perth 38.500.000 VND [GEOGRAPHIC…" at bounding box center [783, 385] width 1567 height 770
click at [934, 322] on div "Sofa 2 chỗ Biloxi 15.000.000 VND Sofa góc trái Perth 38.500.000 VND [GEOGRAPHIC…" at bounding box center [783, 385] width 1567 height 770
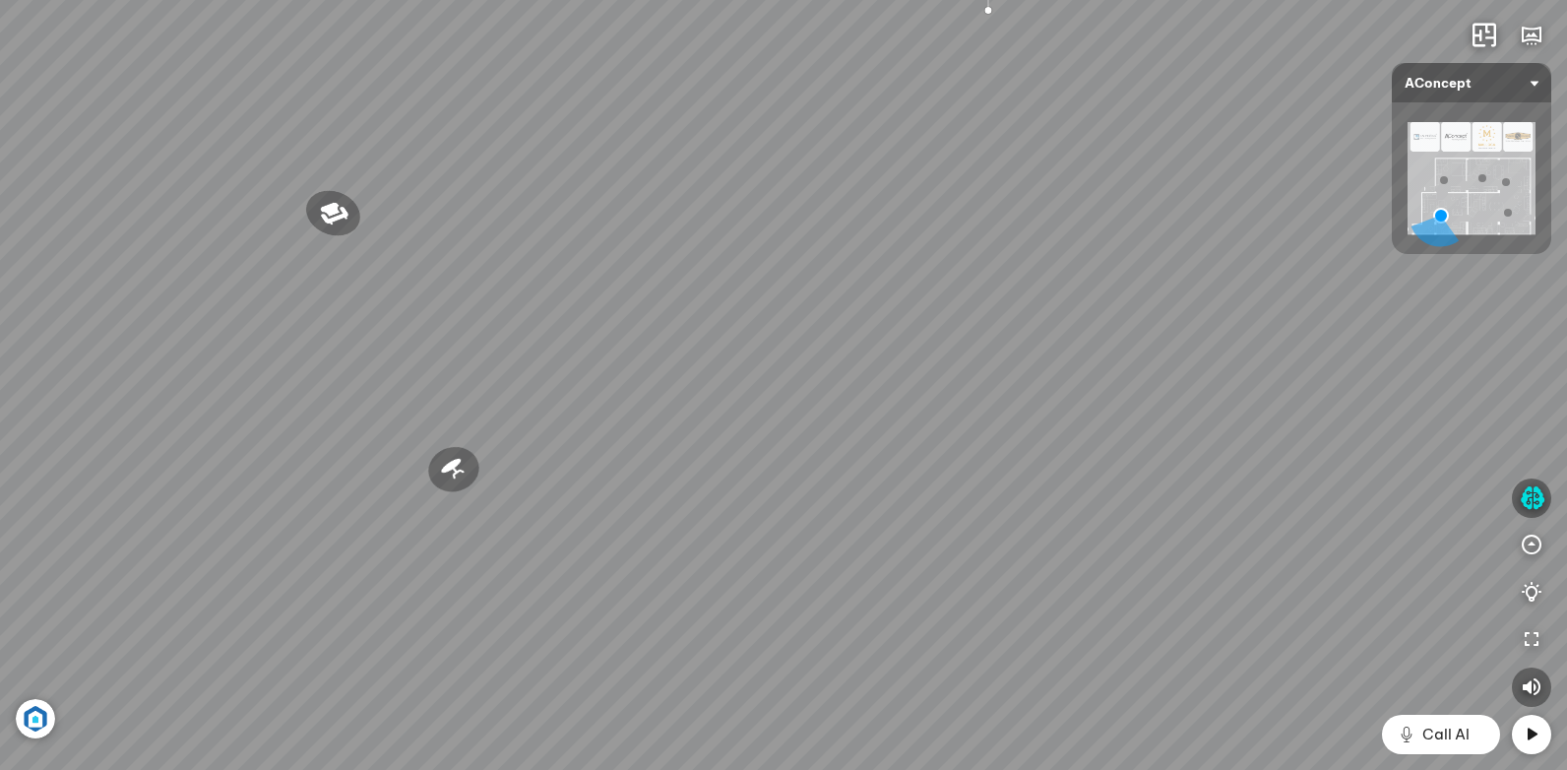
click at [1006, 462] on div "Sofa 2 chỗ Biloxi 15.000.000 VND Sofa góc trái Perth 38.500.000 VND [GEOGRAPHIC…" at bounding box center [783, 385] width 1567 height 770
click at [931, 745] on div "Sofa 2 chỗ Biloxi 15.000.000 VND Sofa góc trái Perth 38.500.000 VND [GEOGRAPHIC…" at bounding box center [783, 385] width 1567 height 770
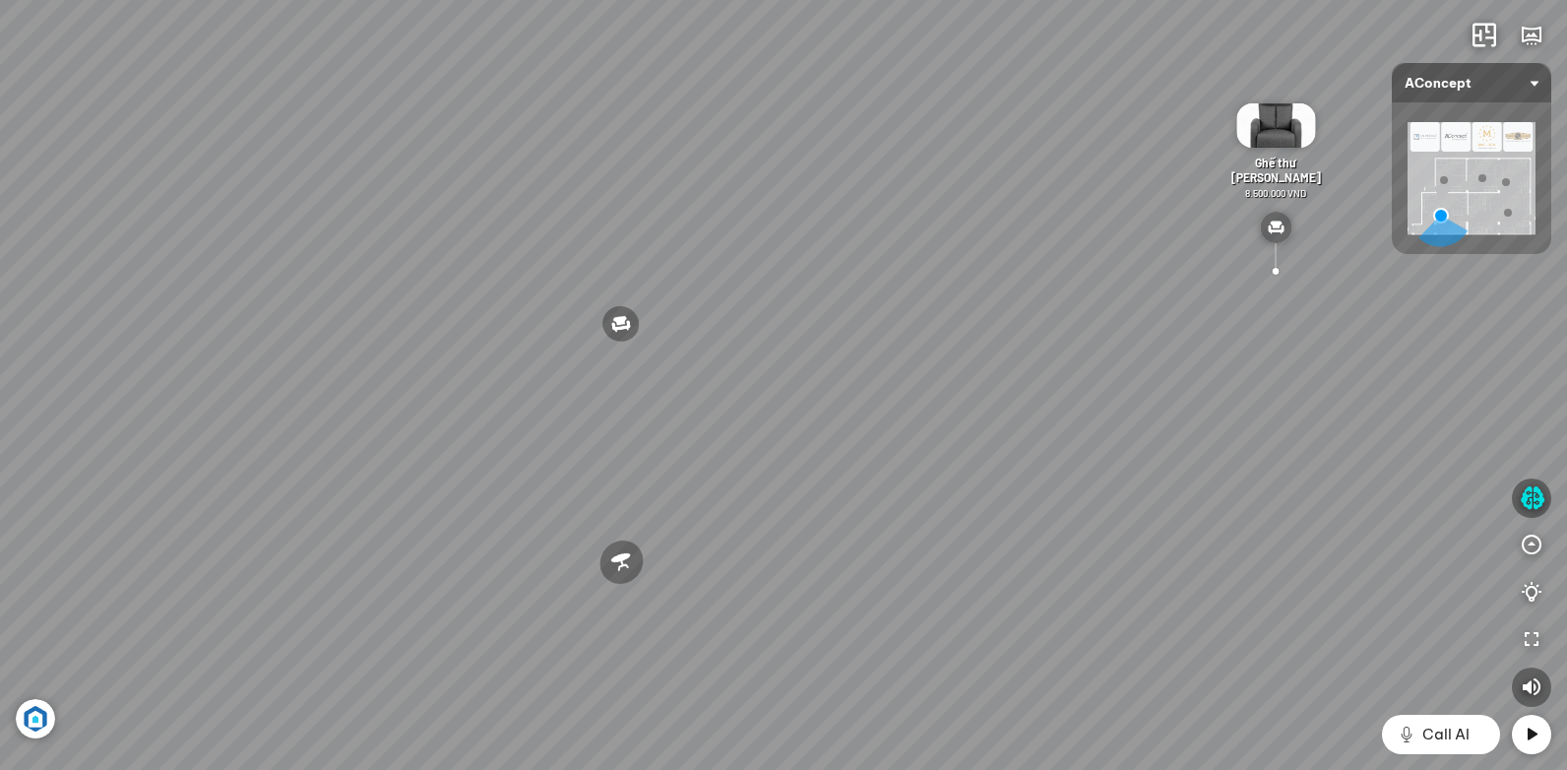
click at [867, 670] on div "Sofa 2 chỗ Biloxi 15.000.000 VND Sofa góc trái Perth 38.500.000 VND [GEOGRAPHIC…" at bounding box center [783, 385] width 1567 height 770
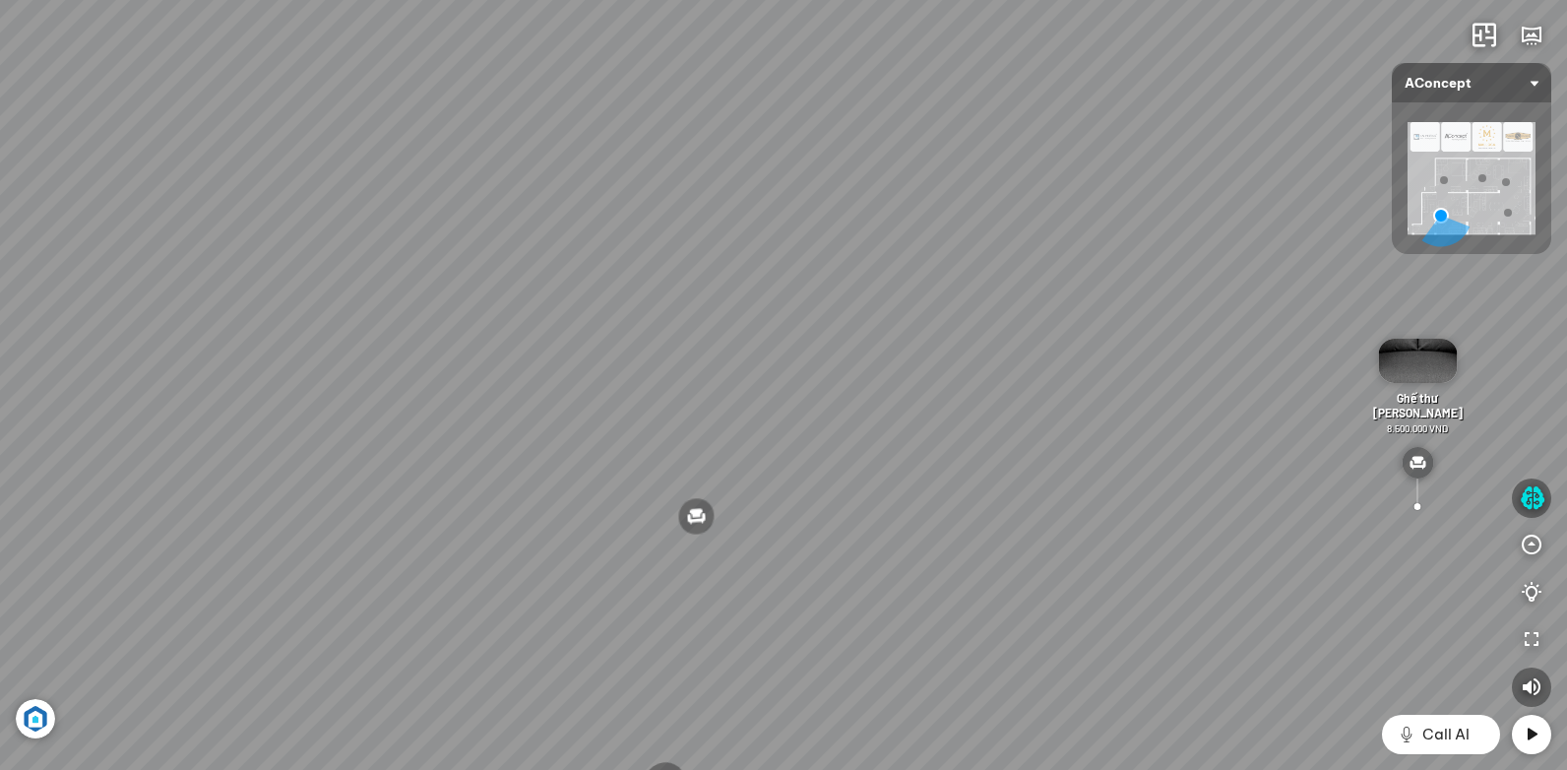
click at [1172, 542] on div "Sofa 2 chỗ Biloxi 15.000.000 VND Sofa góc trái Perth 38.500.000 VND [GEOGRAPHIC…" at bounding box center [783, 385] width 1567 height 770
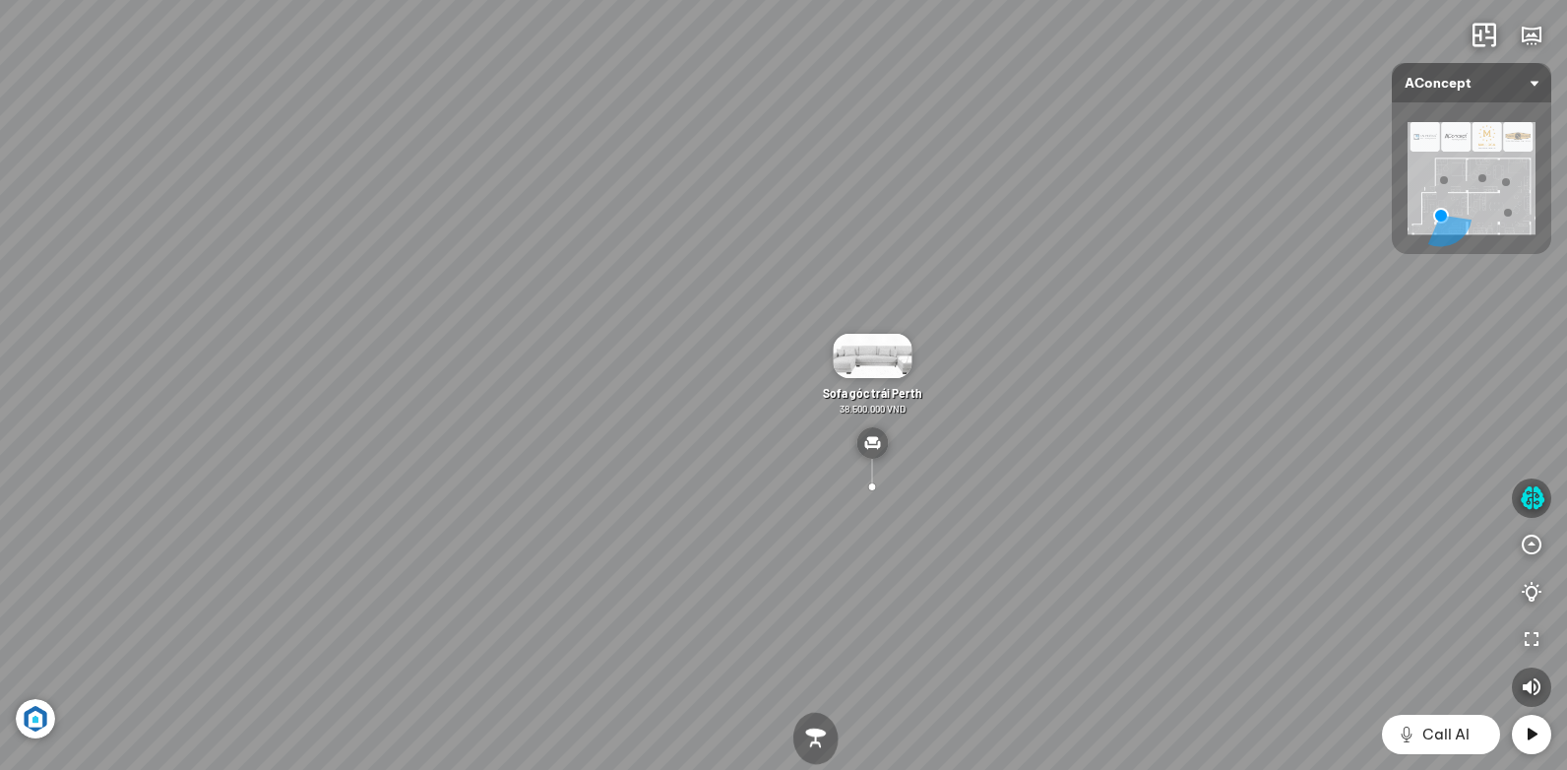
click at [1245, 522] on div "Sofa 2 chỗ Biloxi 15.000.000 VND Sofa góc trái Perth 38.500.000 VND [GEOGRAPHIC…" at bounding box center [783, 385] width 1567 height 770
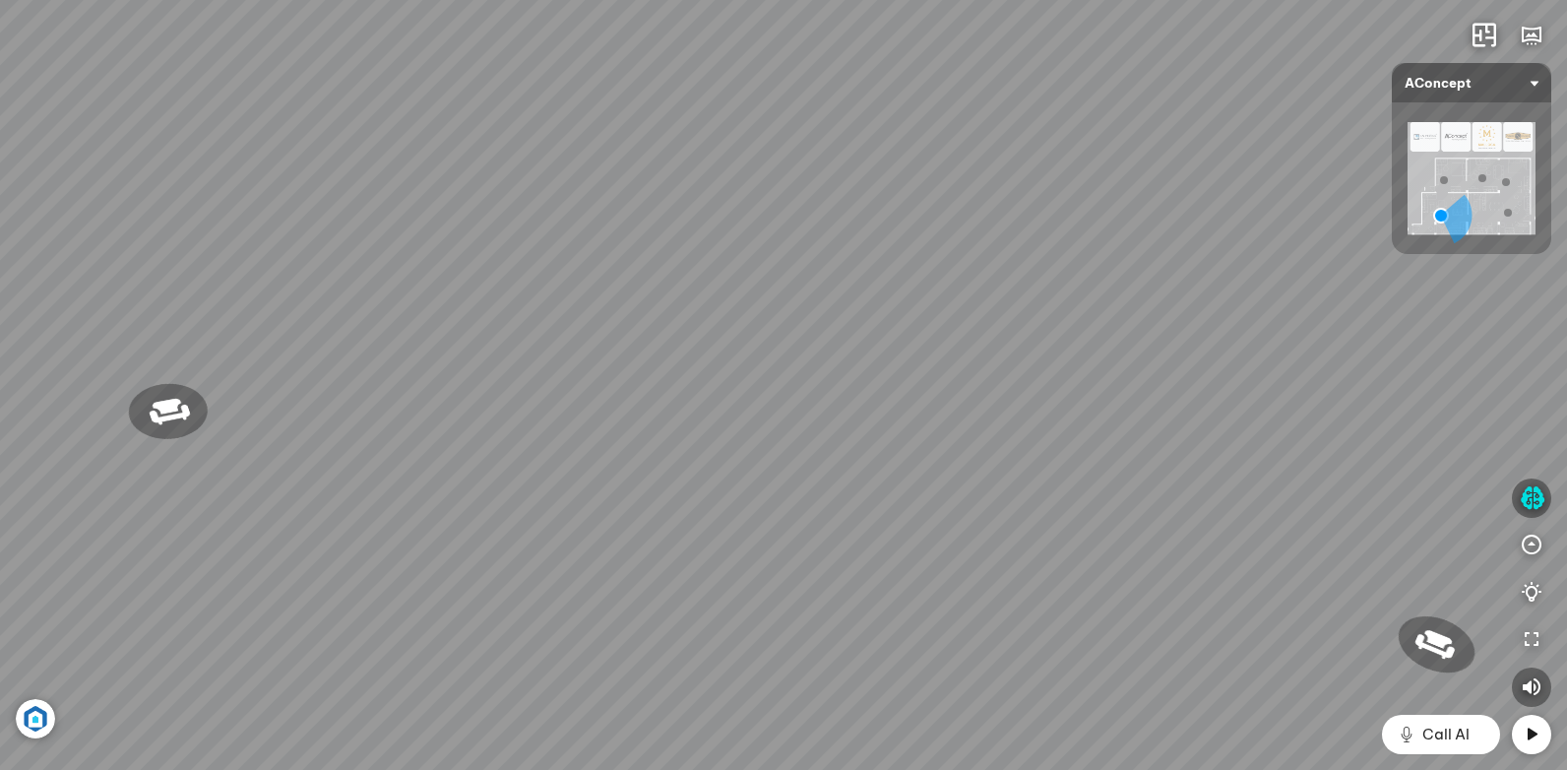
click at [981, 527] on div "Sofa 2 chỗ Biloxi 15.000.000 VND Sofa góc trái Perth 38.500.000 VND [GEOGRAPHIC…" at bounding box center [783, 385] width 1567 height 770
click at [731, 461] on div "Sofa 2 chỗ Biloxi 15.000.000 VND Sofa góc trái Perth 38.500.000 VND [GEOGRAPHIC…" at bounding box center [783, 385] width 1567 height 770
click at [674, 596] on div "Sofa 2 chỗ Biloxi 15.000.000 VND Sofa góc trái Perth 38.500.000 VND [GEOGRAPHIC…" at bounding box center [783, 385] width 1567 height 770
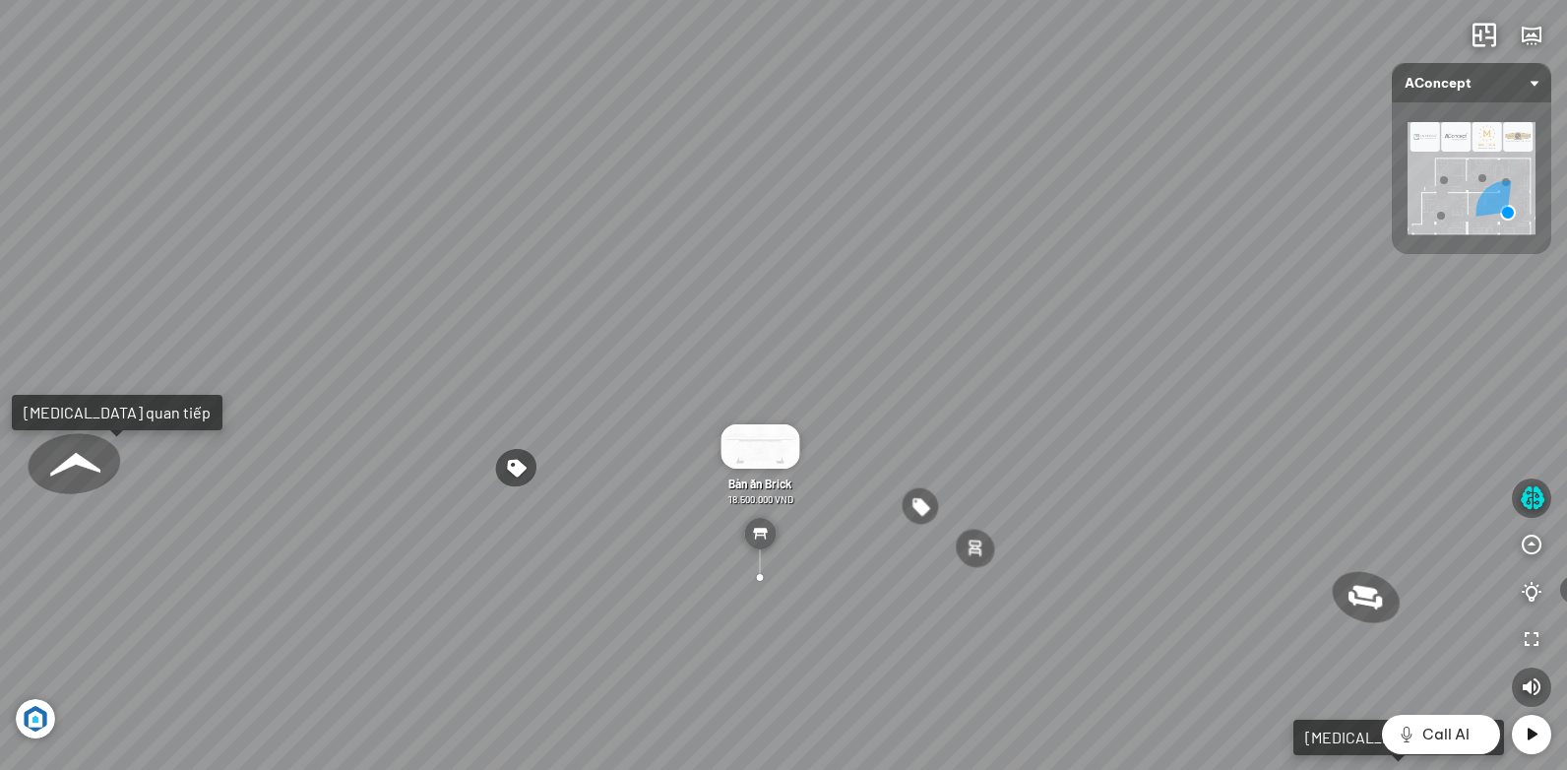
click at [84, 472] on div at bounding box center [74, 465] width 98 height 70
click at [752, 587] on div "Ghế ăn Andrew 3.200.000 VND Ghế ăn Wilma 1.800.000 VND Sofa 3 chỗ [PERSON_NAME]…" at bounding box center [783, 385] width 1567 height 770
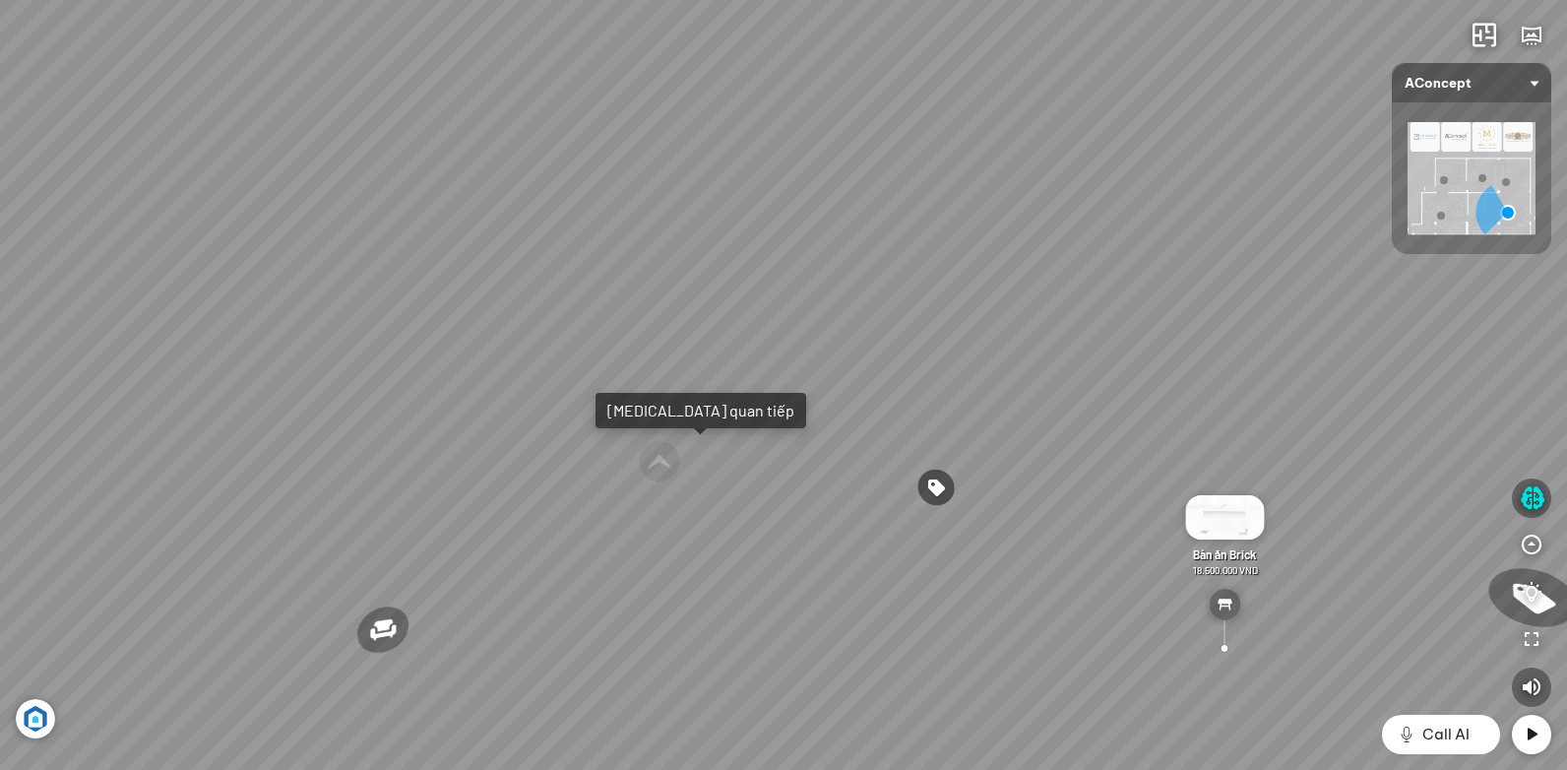
click at [516, 482] on div "Ghế ăn Andrew 3.200.000 VND Ghế ăn Wilma 1.800.000 VND Sofa 3 chỗ [PERSON_NAME]…" at bounding box center [783, 385] width 1567 height 770
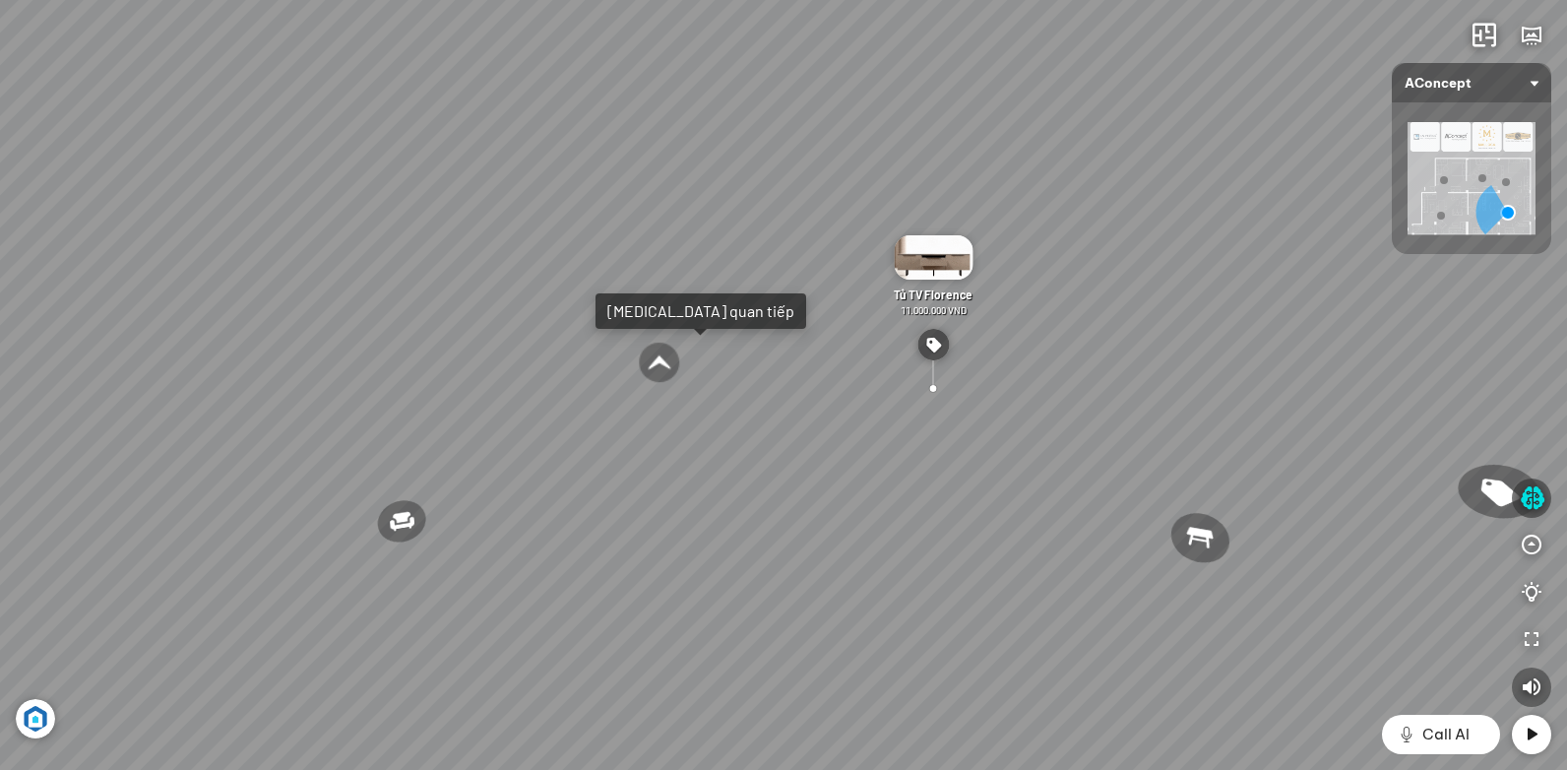
click at [474, 449] on div "Ghế ăn Andrew 3.200.000 VND Ghế ăn Wilma 1.800.000 VND Sofa 3 chỗ [PERSON_NAME]…" at bounding box center [783, 385] width 1567 height 770
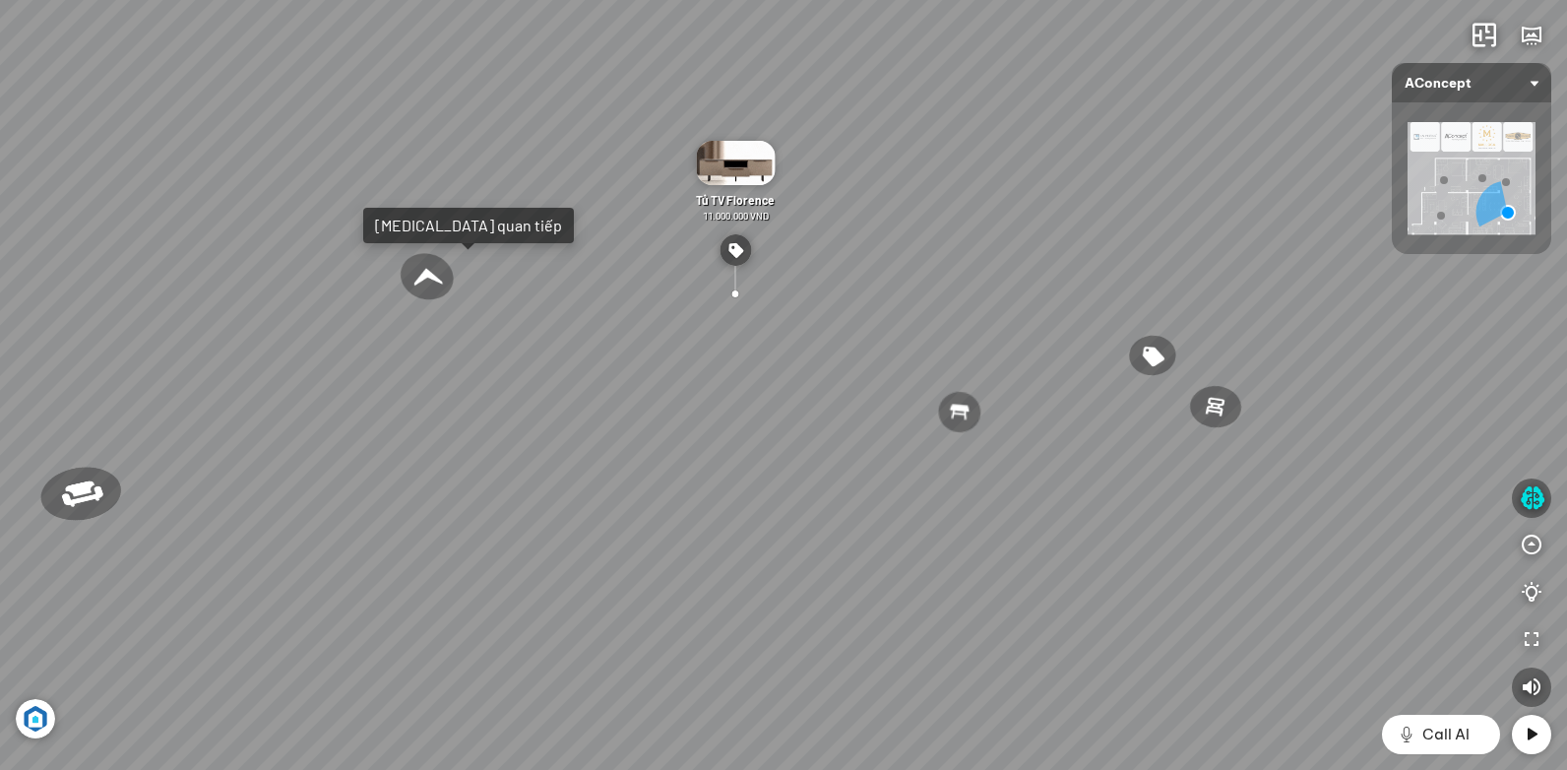
click at [364, 524] on div "Ghế ăn Andrew 3.200.000 VND Ghế ăn Wilma 1.800.000 VND Sofa 3 chỗ [PERSON_NAME]…" at bounding box center [783, 385] width 1567 height 770
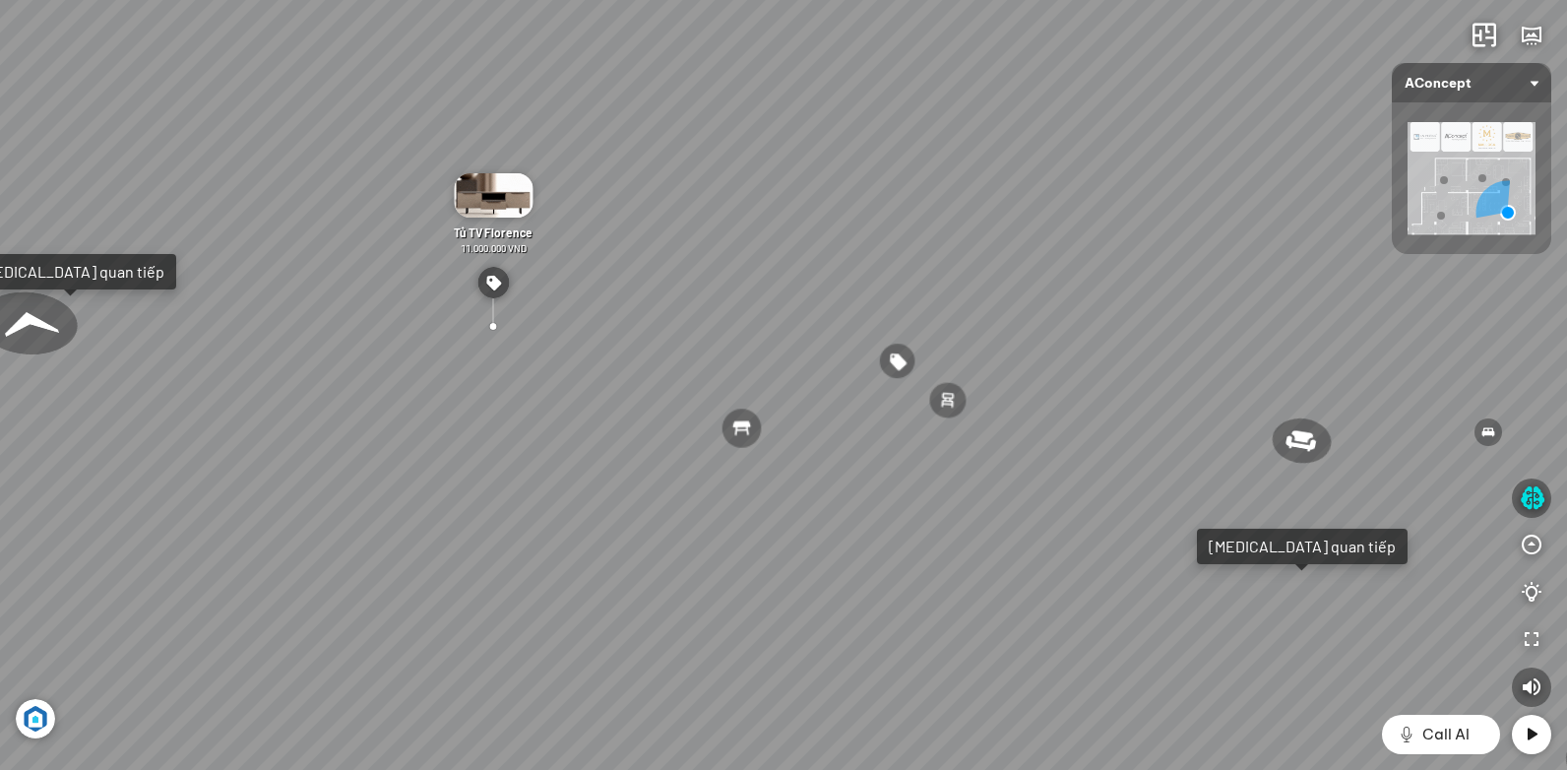
click at [448, 526] on div "Ghế ăn Andrew 3.200.000 VND Ghế ăn Wilma 1.800.000 VND Sofa 3 chỗ [PERSON_NAME]…" at bounding box center [783, 385] width 1567 height 770
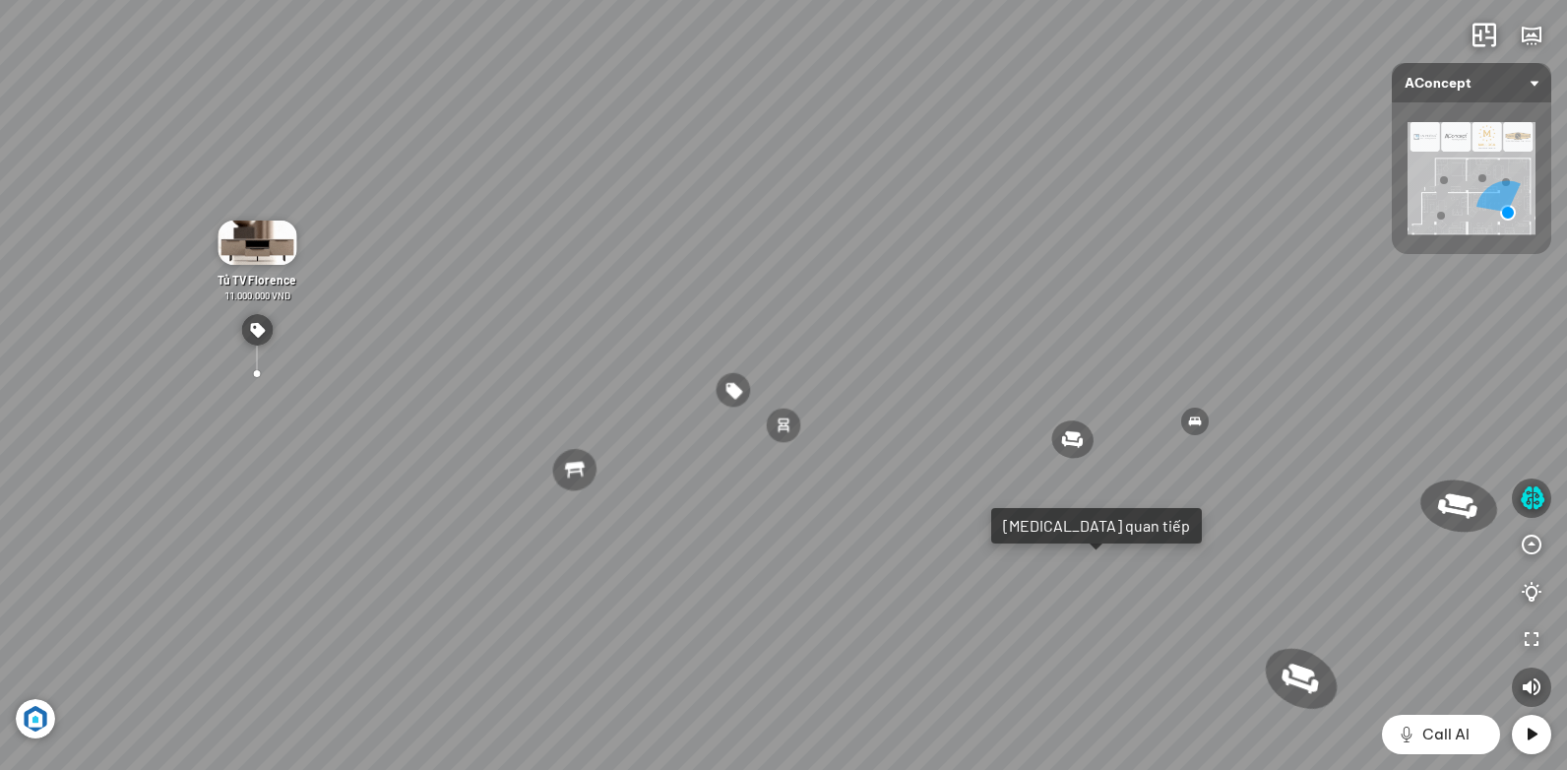
click at [786, 472] on div "Ghế ăn Andrew 3.200.000 VND Ghế ăn Wilma 1.800.000 VND Sofa 3 chỗ [PERSON_NAME]…" at bounding box center [783, 385] width 1567 height 770
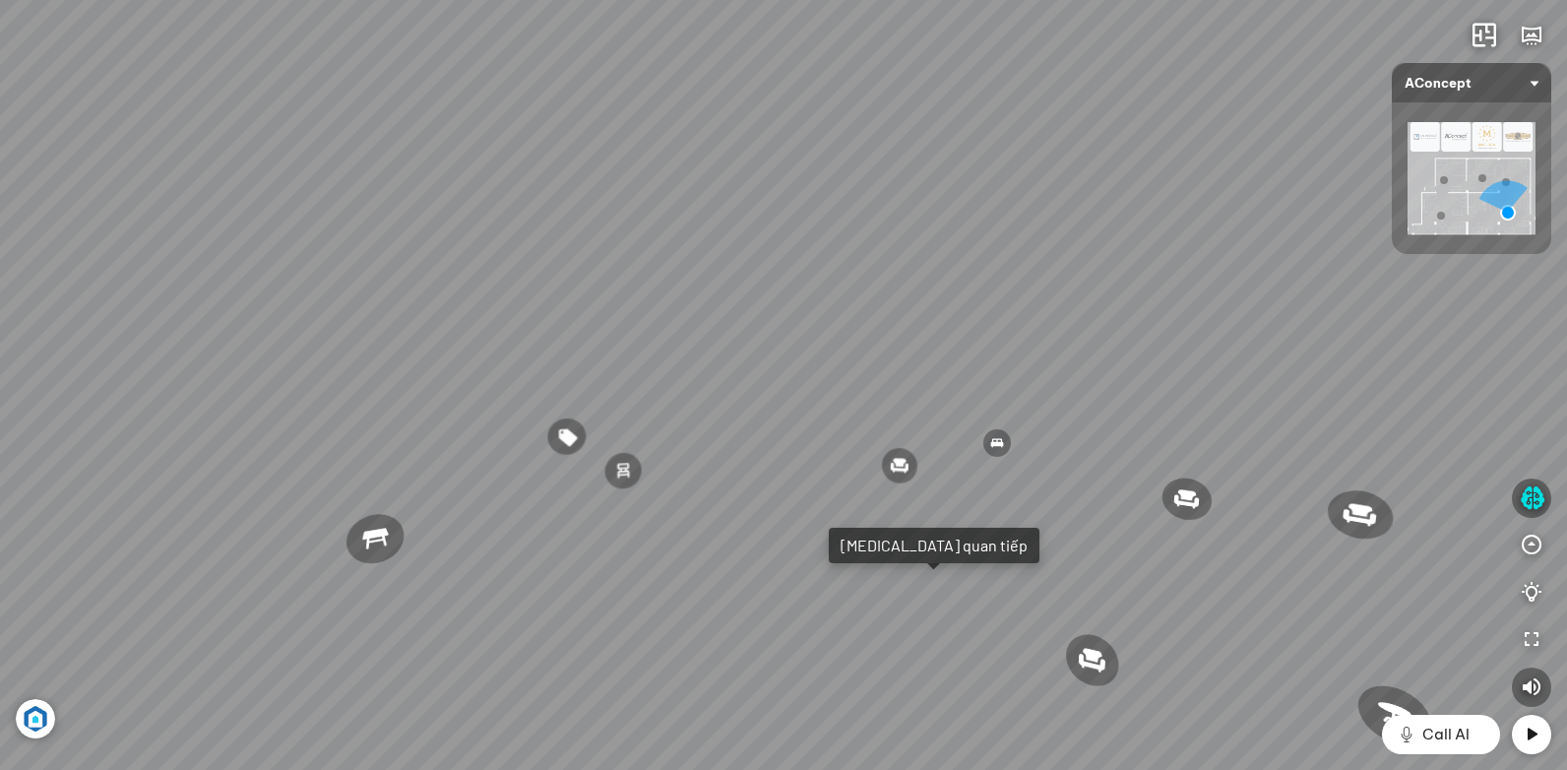
click at [529, 438] on div "Ghế ăn Andrew 3.200.000 VND Ghế ăn Wilma 1.800.000 VND Sofa 3 chỗ [PERSON_NAME]…" at bounding box center [783, 385] width 1567 height 770
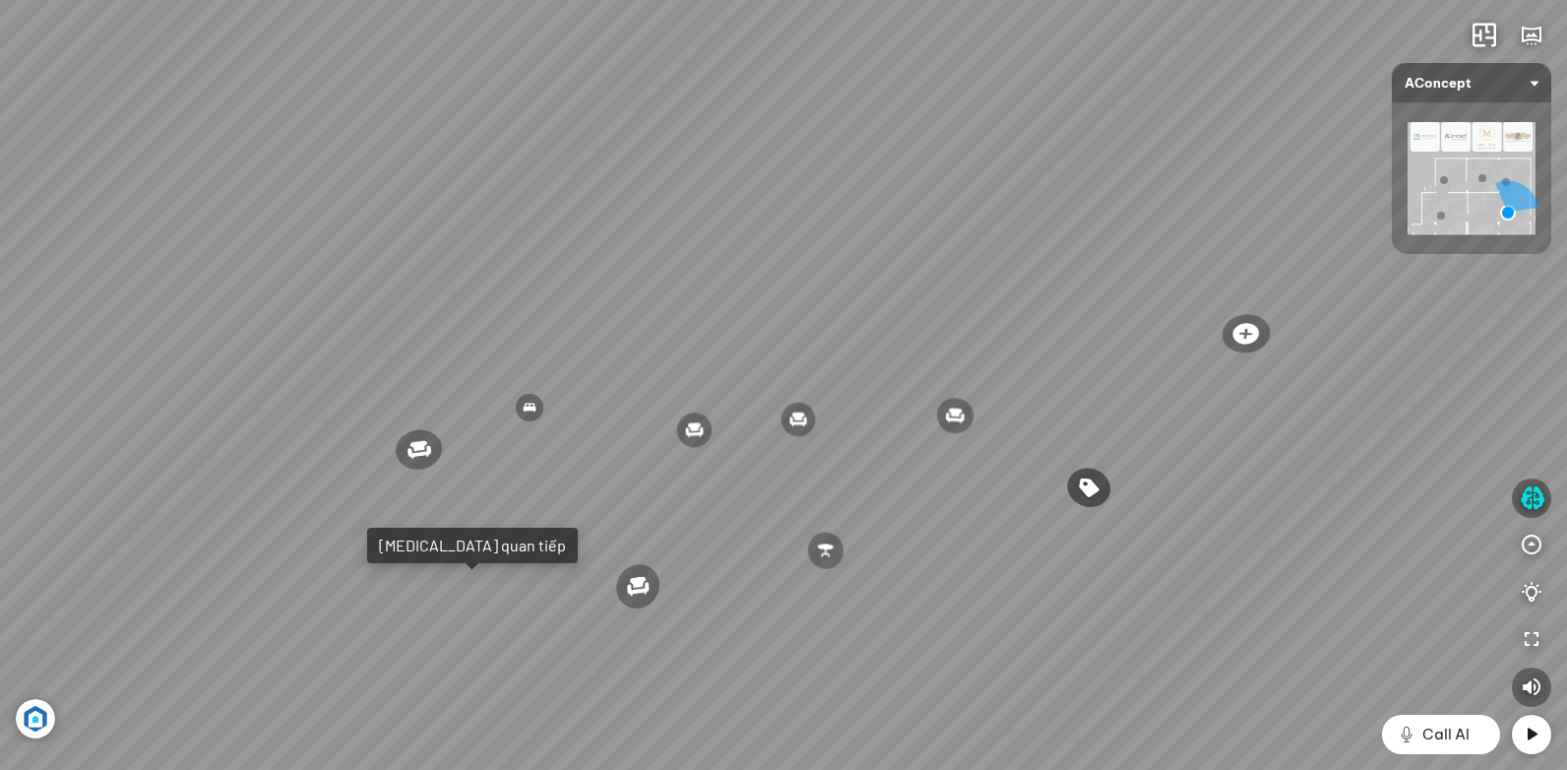
click at [407, 480] on div "Ghế ăn Andrew 3.200.000 VND Ghế ăn Wilma 1.800.000 VND Sofa 3 chỗ [PERSON_NAME]…" at bounding box center [783, 385] width 1567 height 770
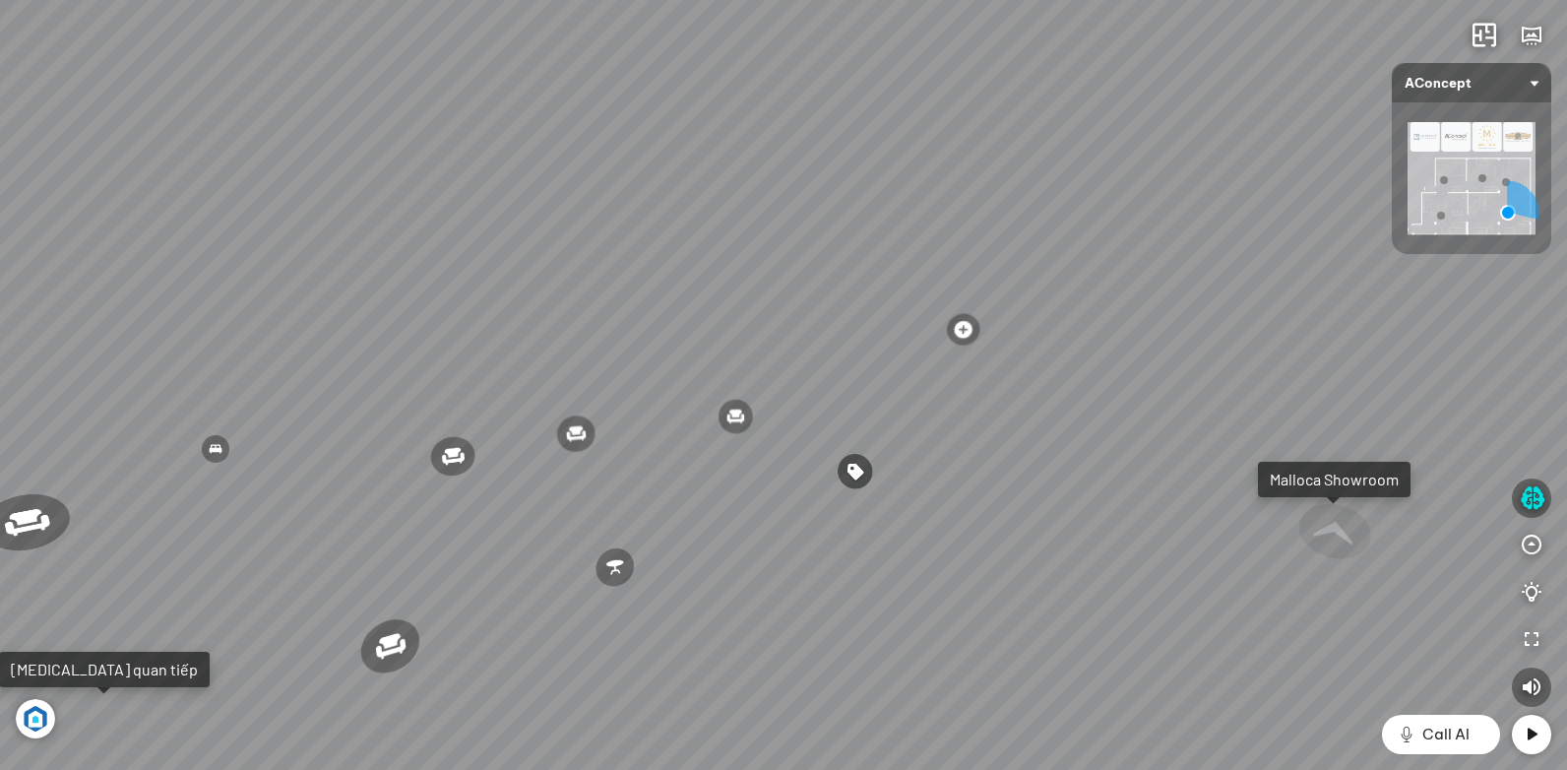
click at [514, 447] on div "Ghế ăn Andrew 3.200.000 VND Ghế ăn Wilma 1.800.000 VND Sofa 3 chỗ [PERSON_NAME]…" at bounding box center [783, 385] width 1567 height 770
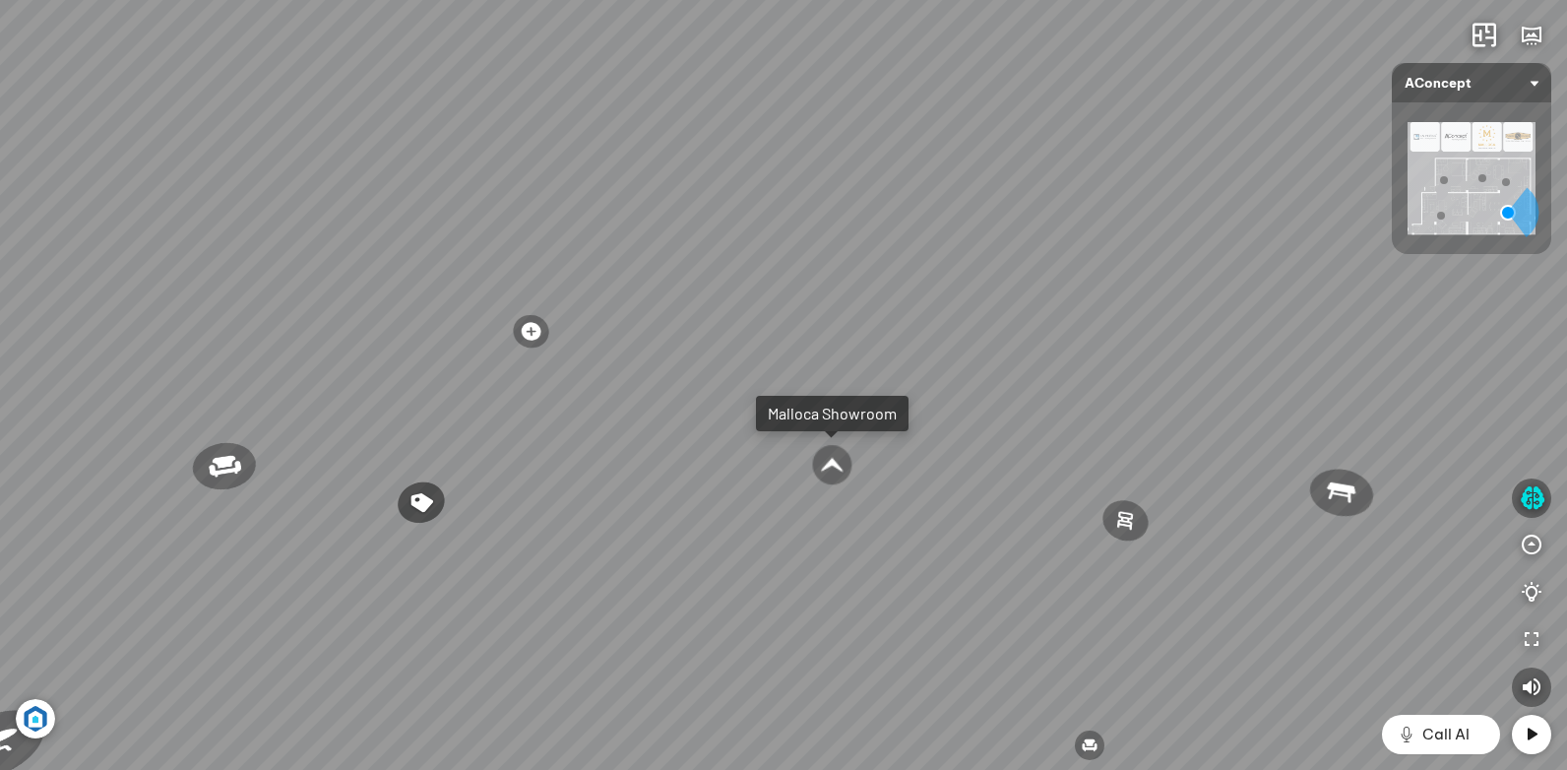
click at [841, 460] on div at bounding box center [832, 464] width 42 height 43
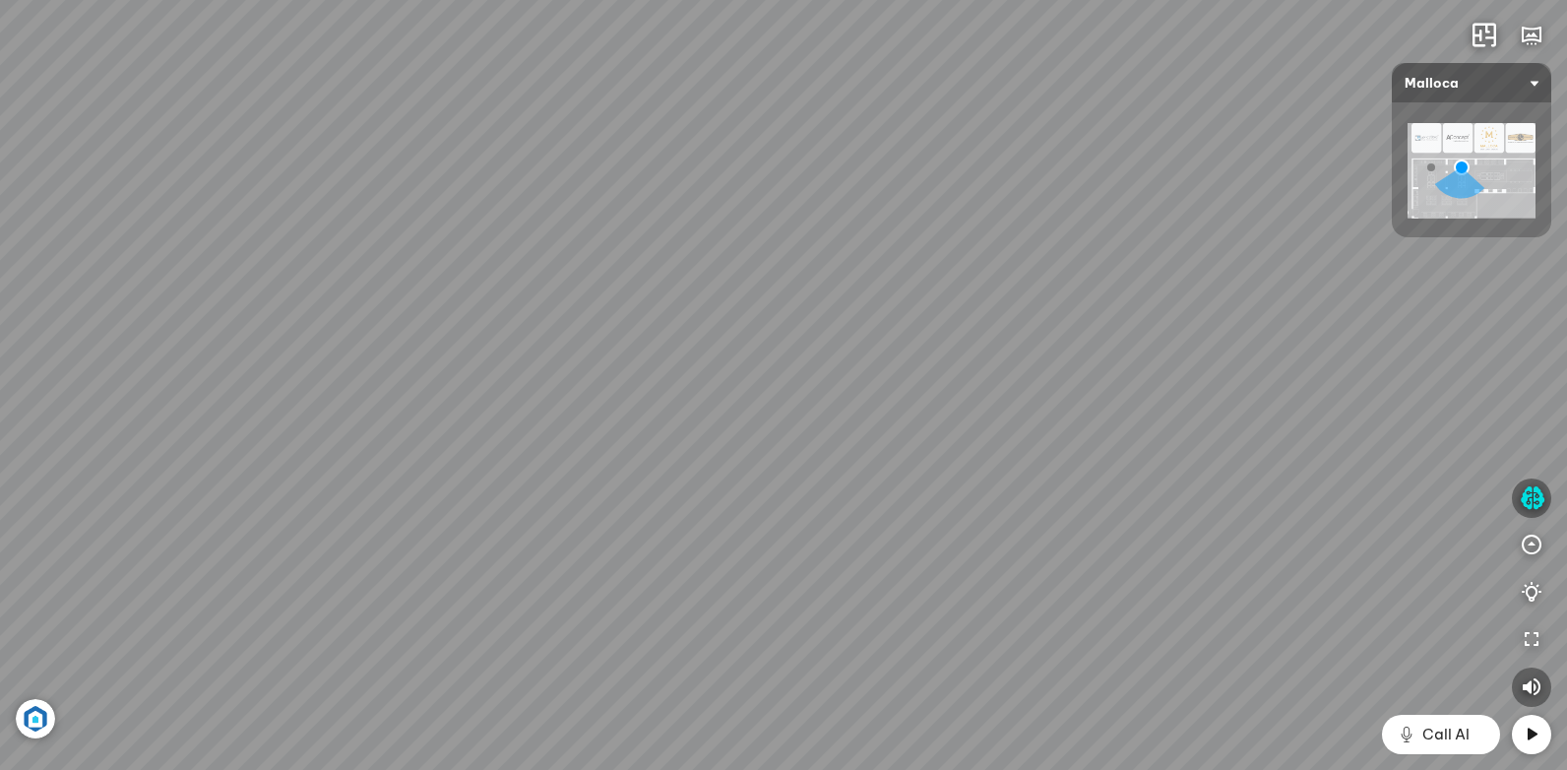
click at [974, 202] on div "Chậu rửa chén hai hộc bán thủ công Malloca MS 610T 9.460.000 VND Máy hút khói k…" at bounding box center [783, 385] width 1567 height 770
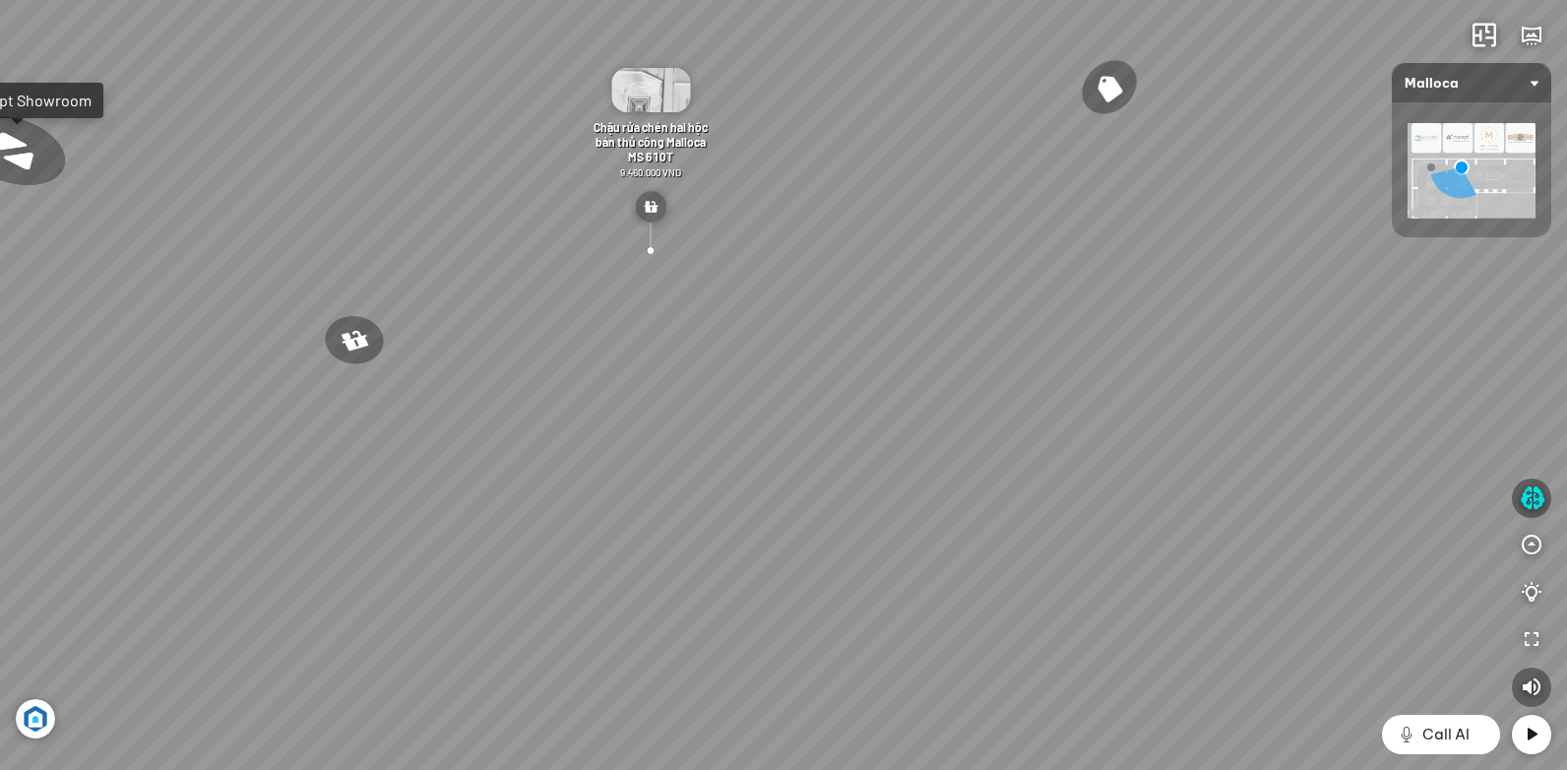
click at [772, 466] on div "Chậu rửa chén hai hộc bán thủ công Malloca MS 610T 9.460.000 VND Máy hút khói k…" at bounding box center [783, 385] width 1567 height 770
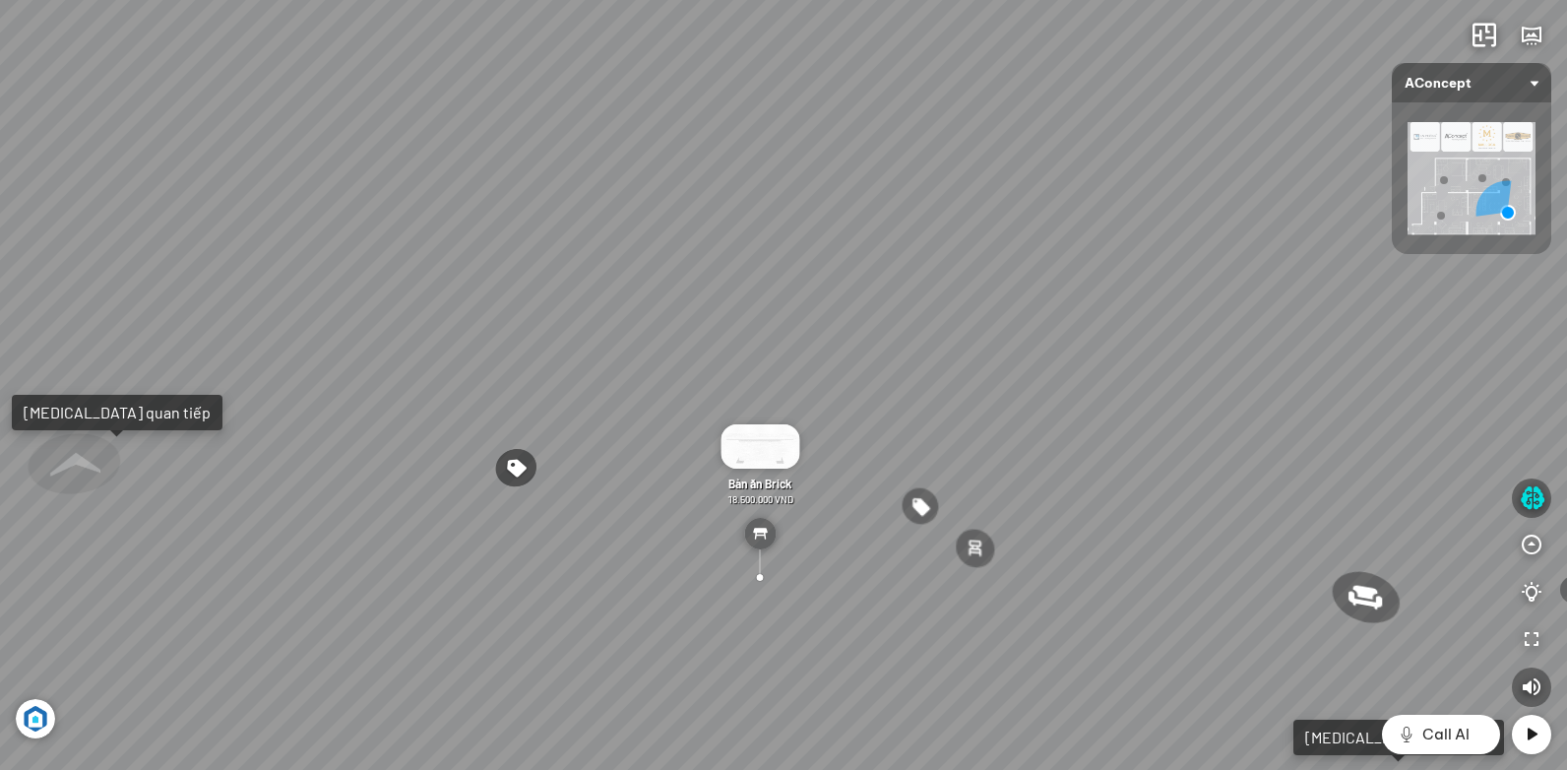
click at [1483, 175] on div at bounding box center [1482, 178] width 8 height 8
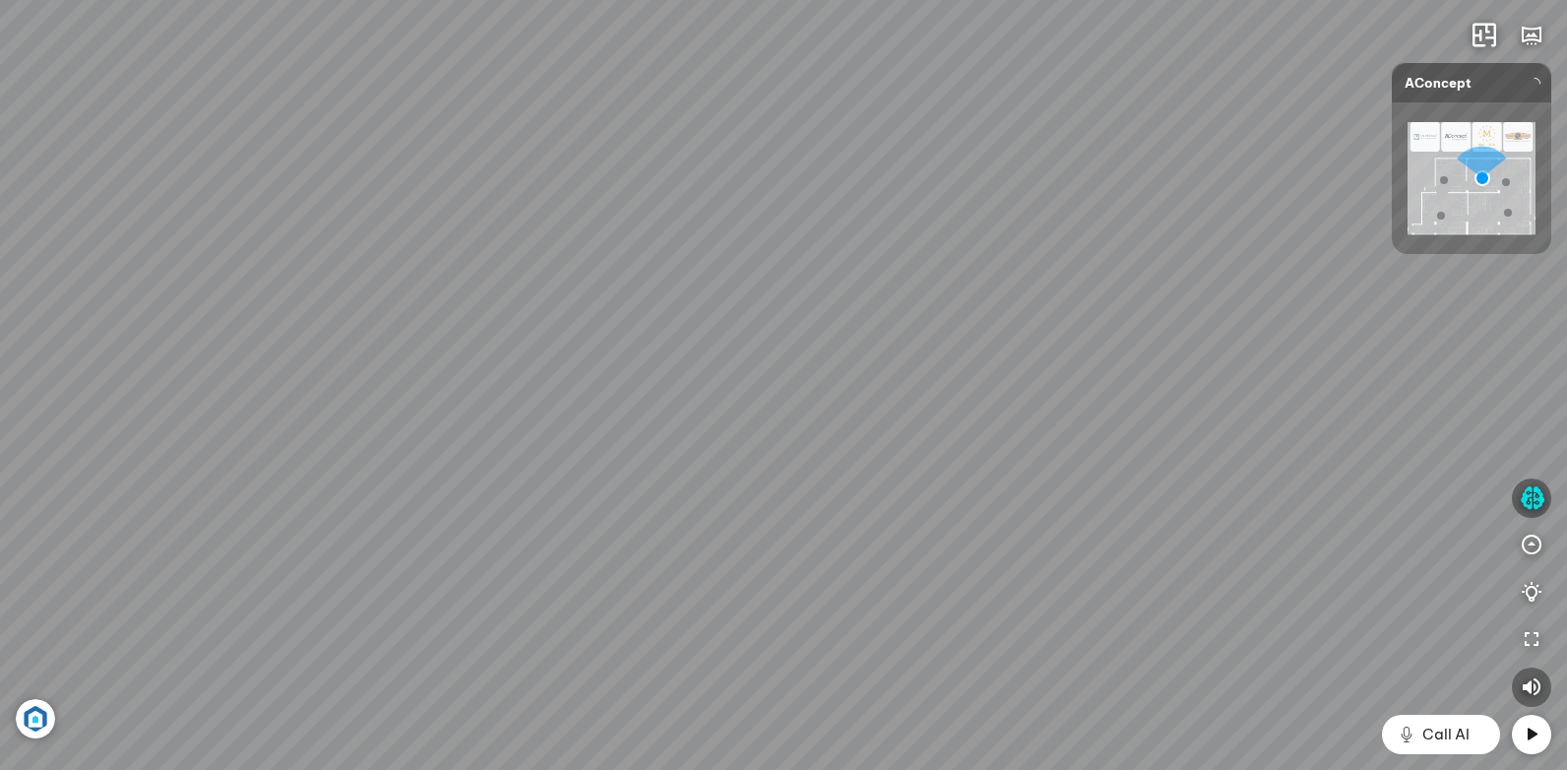
click at [1461, 178] on img at bounding box center [1471, 178] width 128 height 112
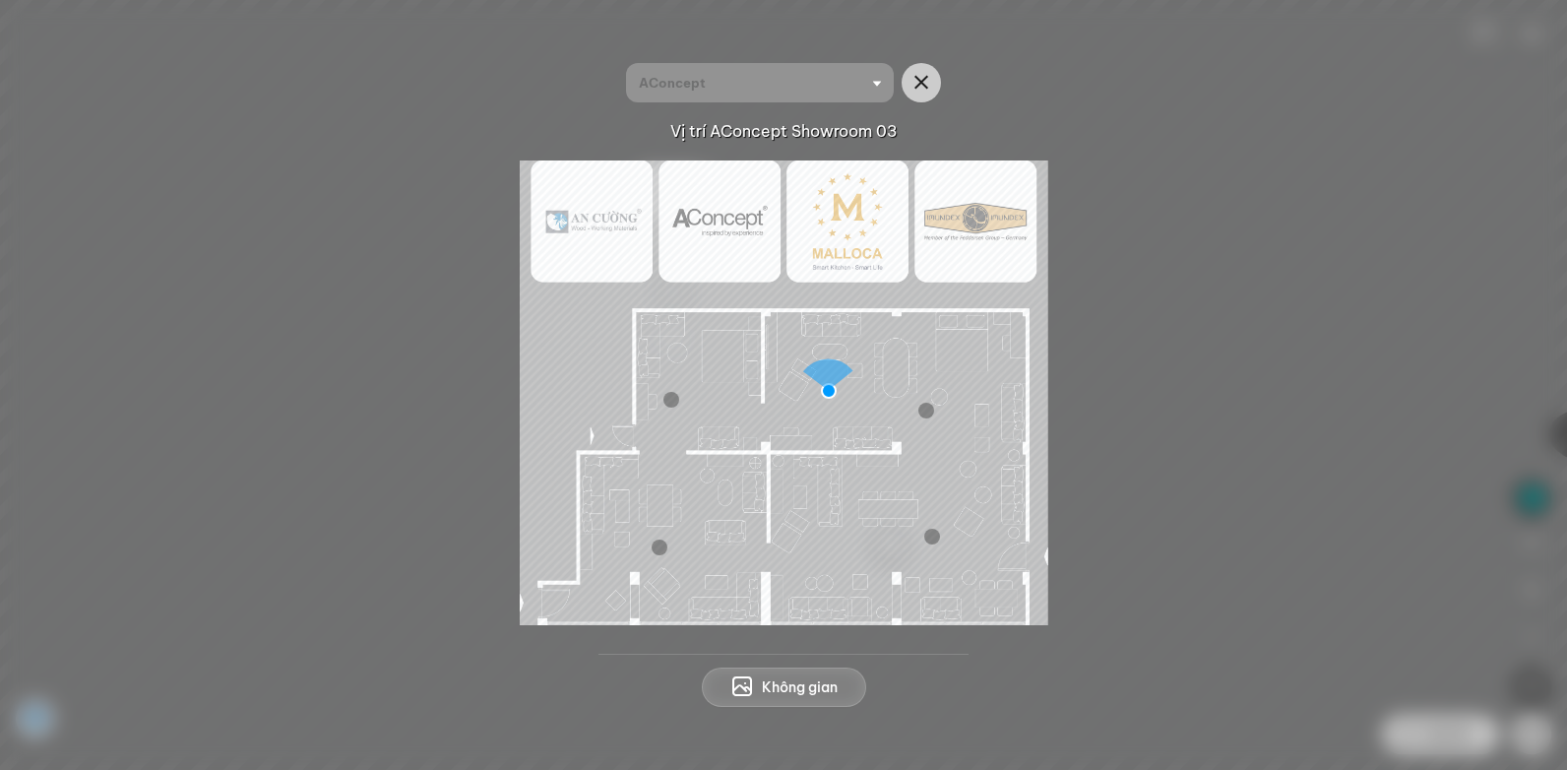
click at [808, 438] on img at bounding box center [784, 392] width 528 height 465
click at [714, 225] on img at bounding box center [784, 392] width 528 height 465
click at [862, 243] on img at bounding box center [784, 392] width 528 height 465
click at [954, 243] on img at bounding box center [784, 392] width 528 height 465
click at [875, 243] on img at bounding box center [784, 392] width 528 height 465
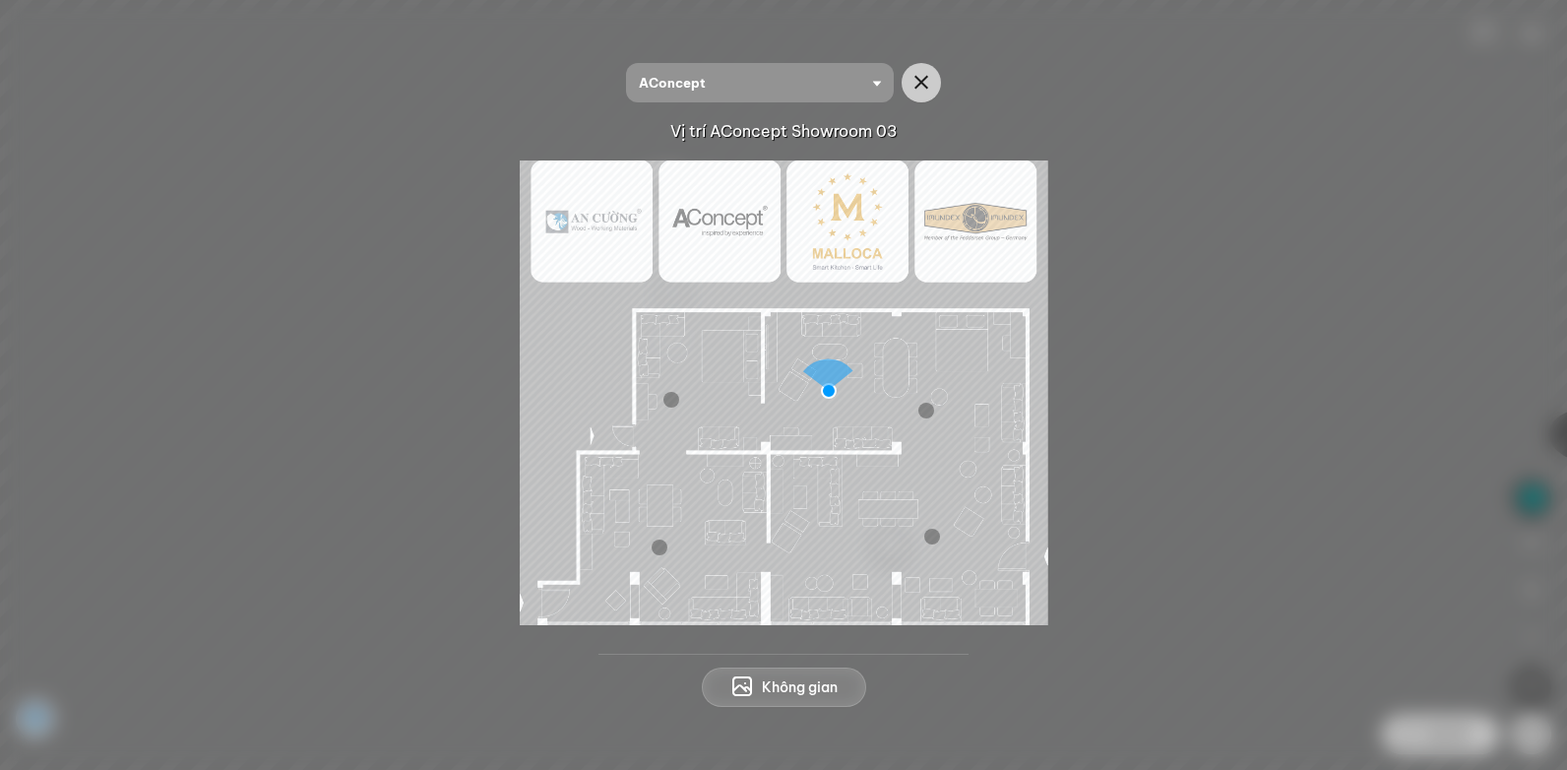
click at [735, 238] on img at bounding box center [784, 392] width 528 height 465
click at [600, 235] on img at bounding box center [784, 392] width 528 height 465
click at [828, 380] on img at bounding box center [784, 392] width 528 height 465
click at [853, 249] on img at bounding box center [784, 392] width 528 height 465
click at [834, 382] on img at bounding box center [784, 392] width 528 height 465
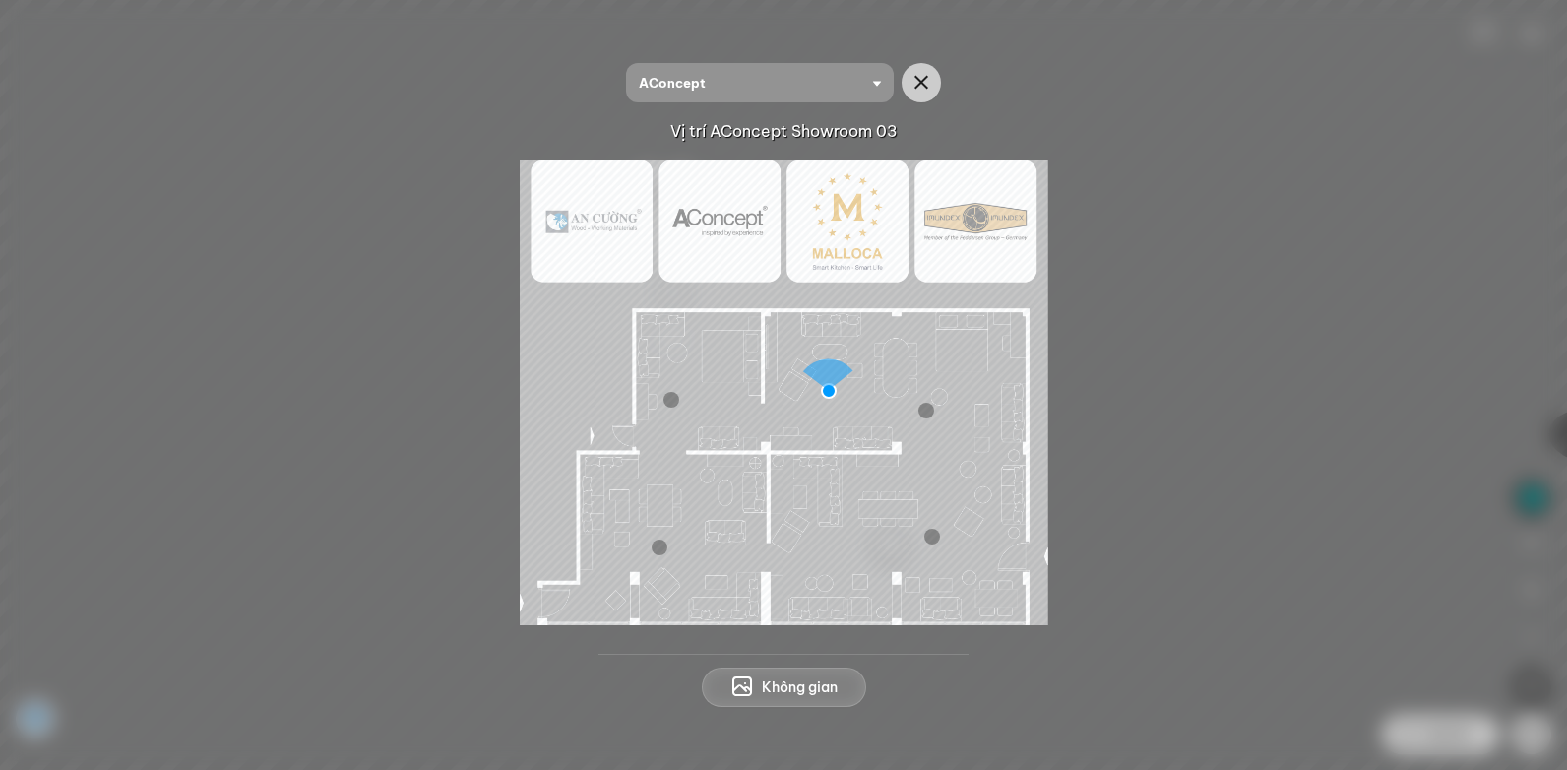
drag, startPoint x: 898, startPoint y: 410, endPoint x: 906, endPoint y: 401, distance: 13.2
click at [871, 473] on img at bounding box center [784, 392] width 528 height 465
click at [922, 91] on icon "button" at bounding box center [921, 83] width 24 height 24
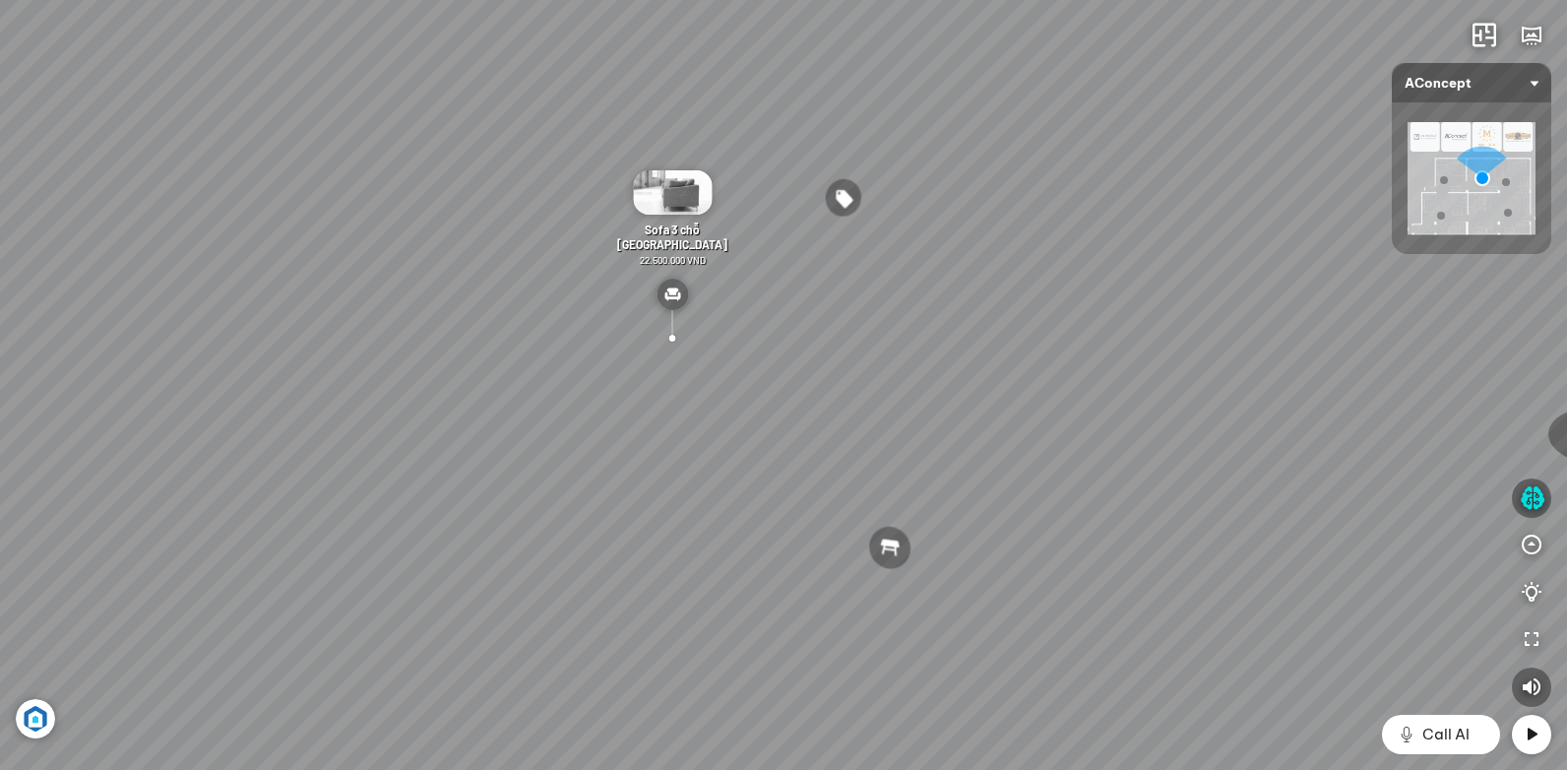
click at [1478, 209] on img at bounding box center [1471, 178] width 128 height 112
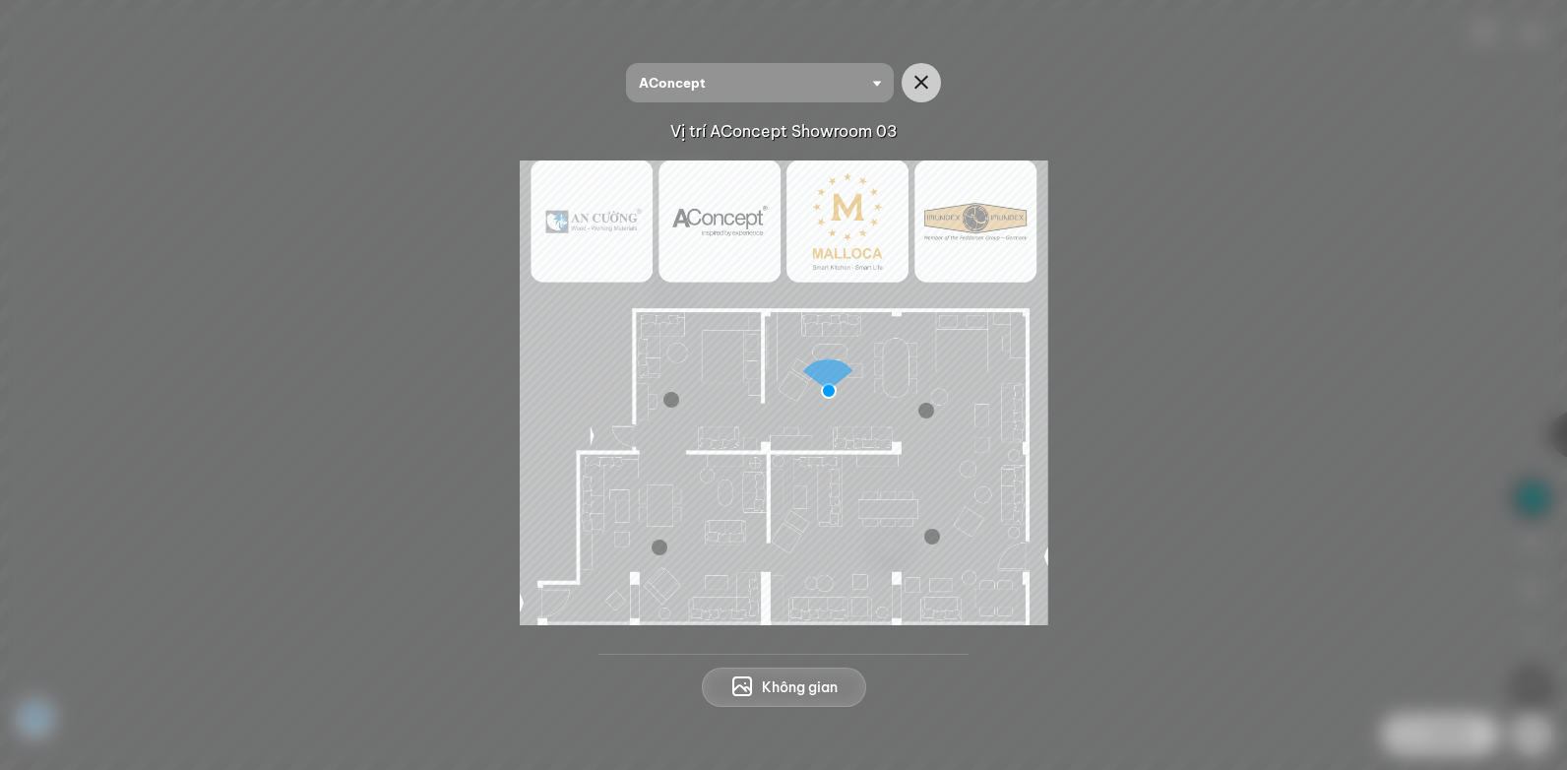
click at [924, 407] on div at bounding box center [926, 411] width 16 height 16
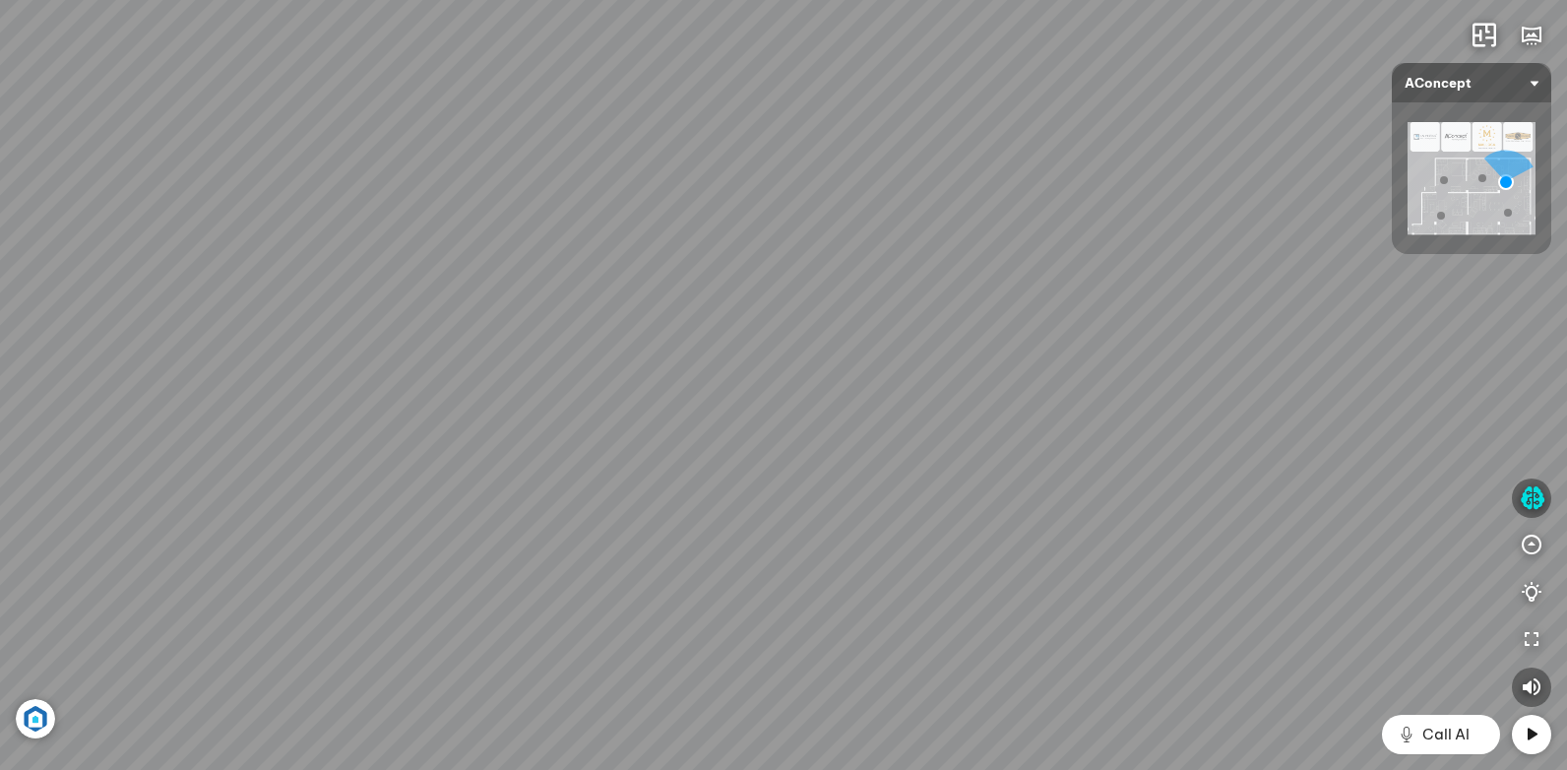
click at [1487, 210] on img at bounding box center [1471, 178] width 128 height 112
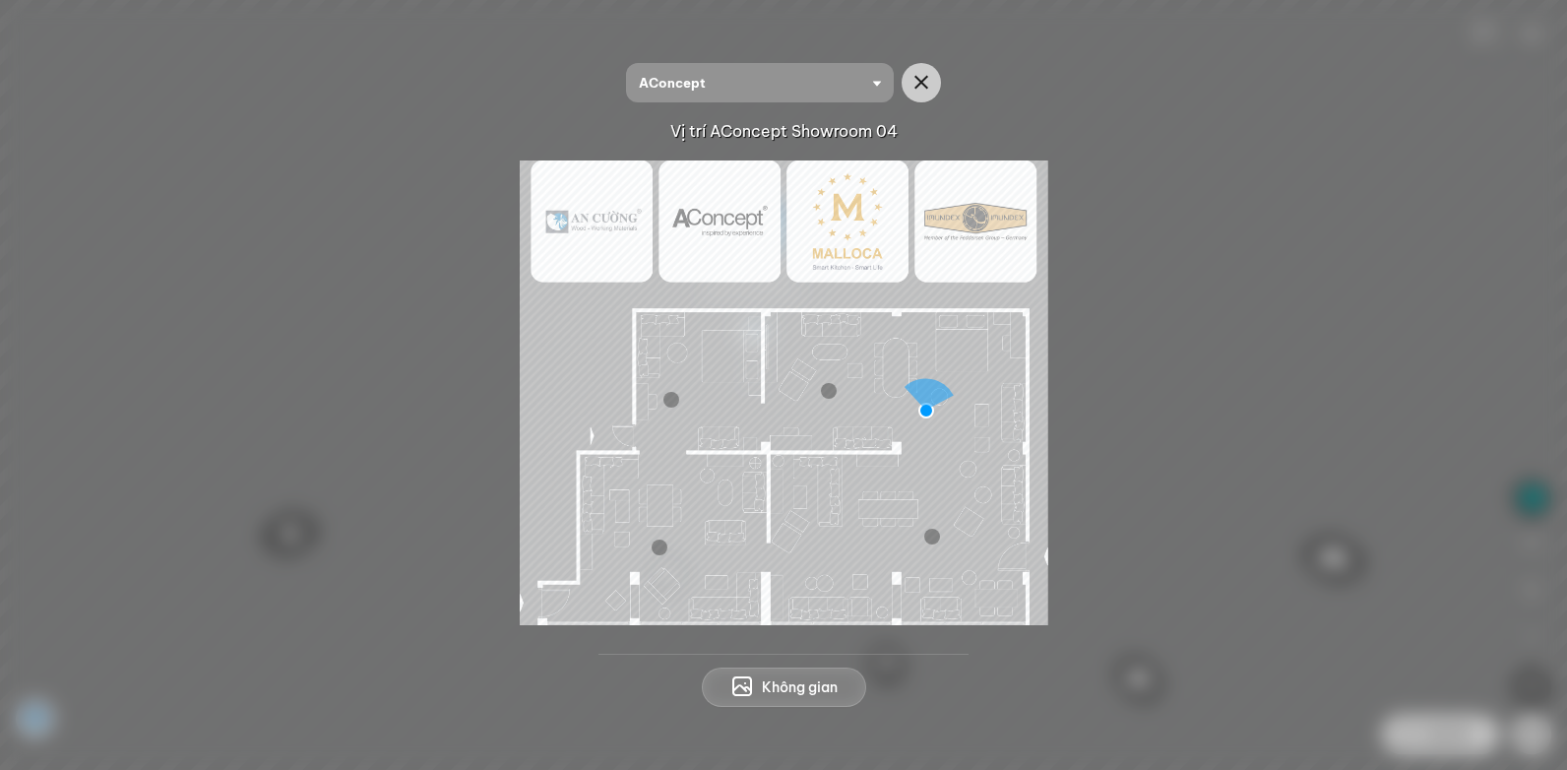
click at [938, 533] on div at bounding box center [932, 536] width 16 height 16
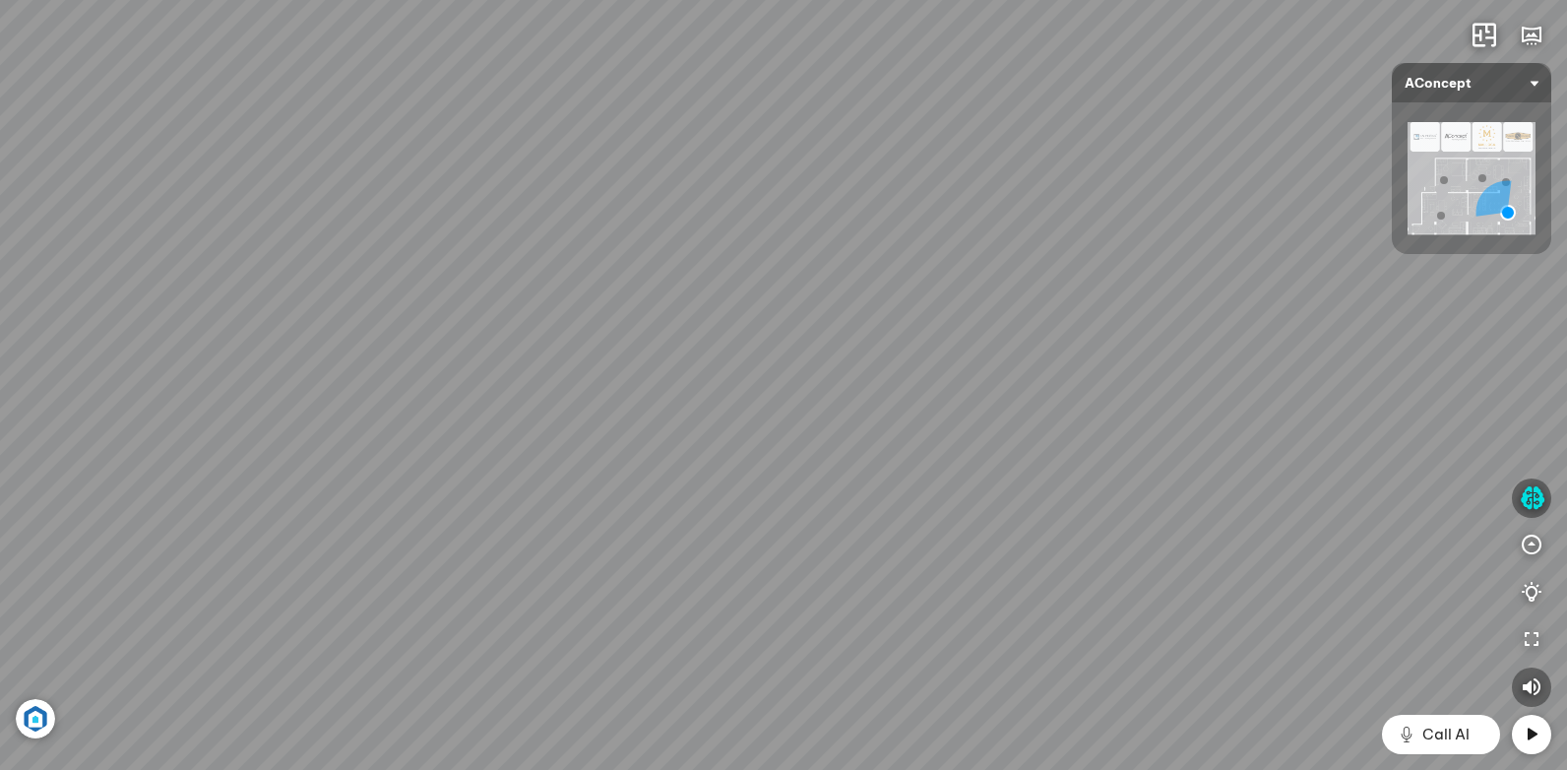
click at [1523, 143] on img at bounding box center [1471, 178] width 128 height 112
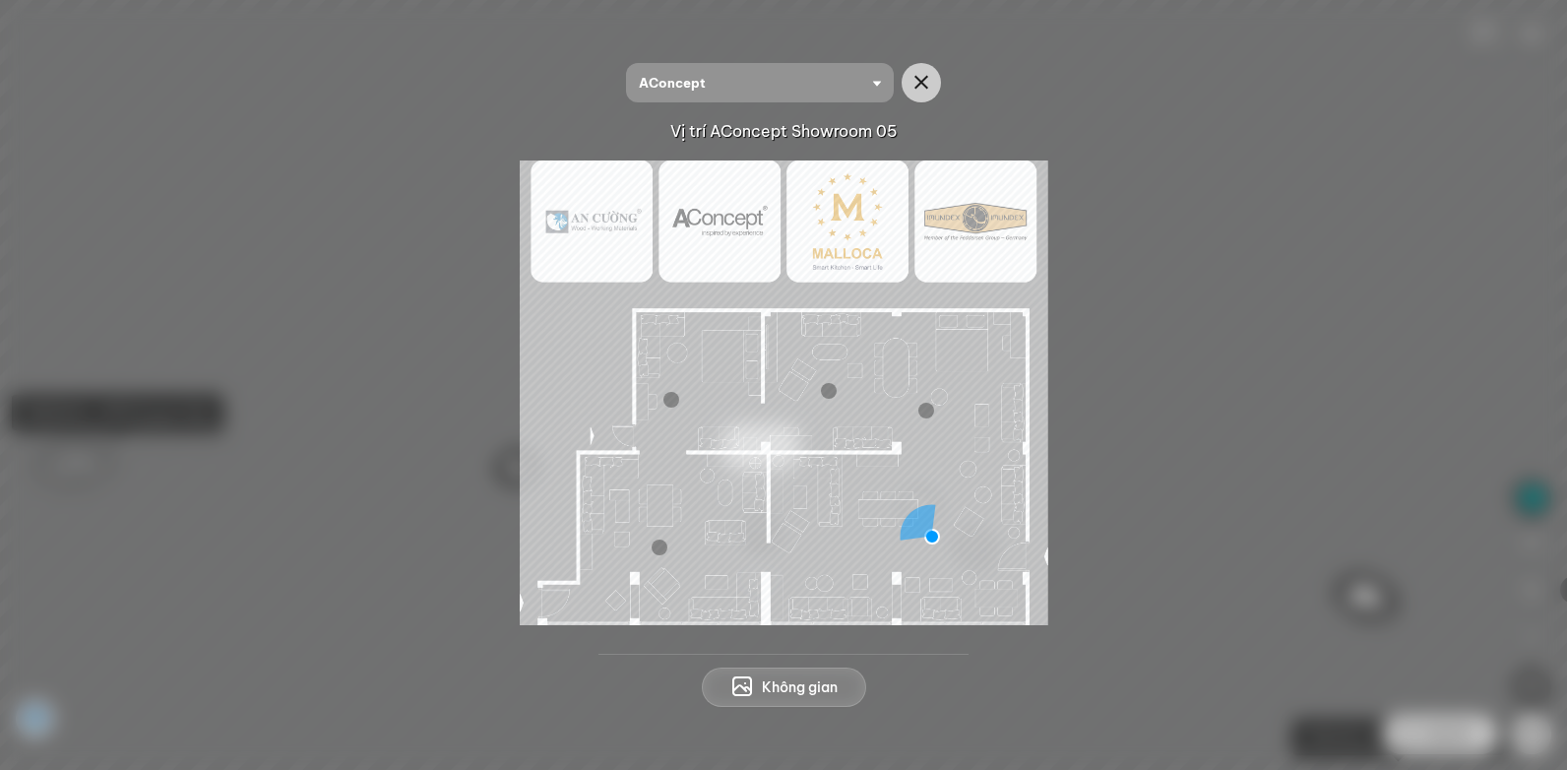
click at [721, 229] on img at bounding box center [784, 392] width 528 height 465
click at [950, 249] on img at bounding box center [784, 392] width 528 height 465
click at [977, 224] on img at bounding box center [784, 392] width 528 height 465
click at [968, 226] on img at bounding box center [784, 392] width 528 height 465
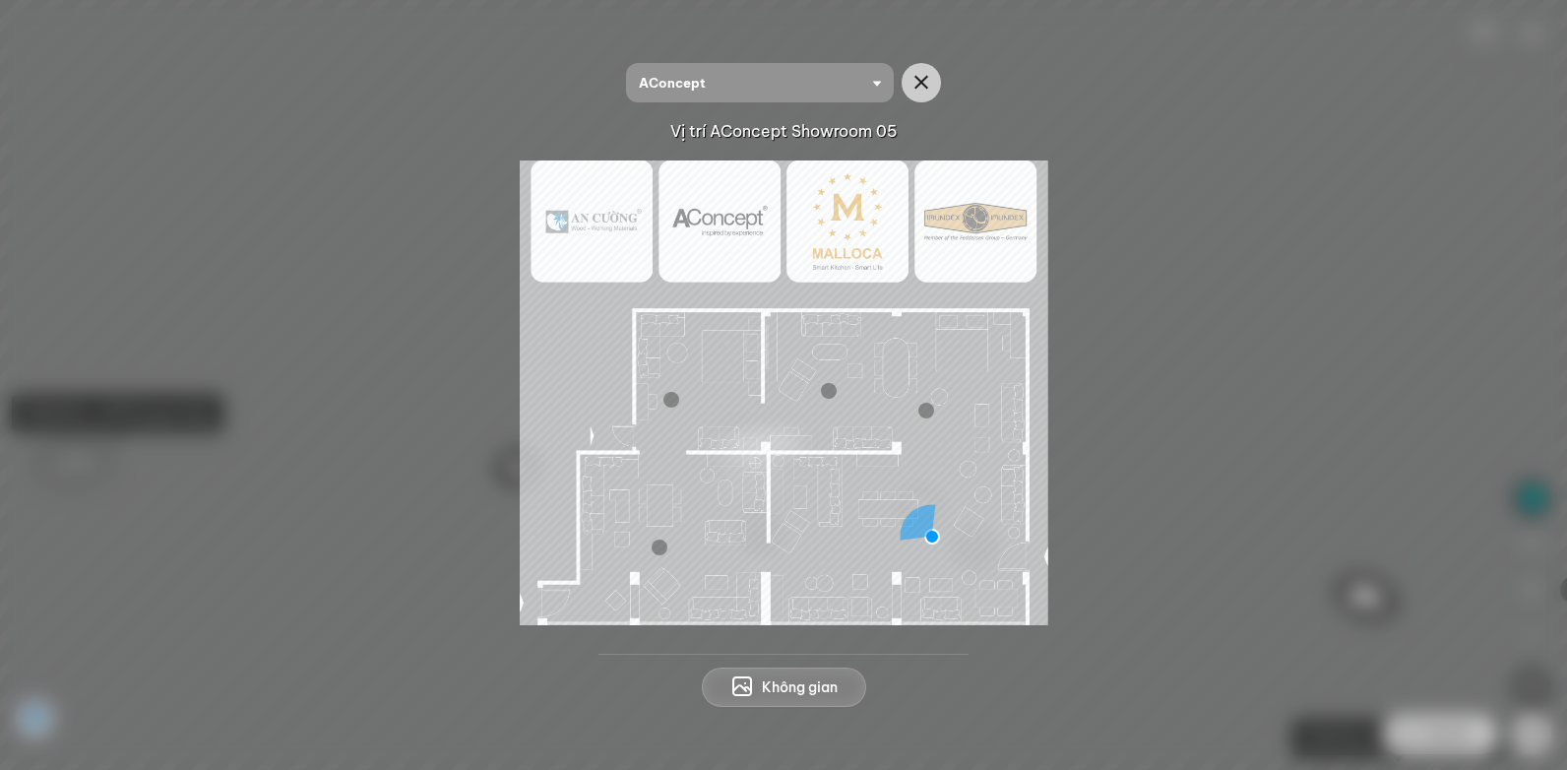
click at [968, 226] on img at bounding box center [784, 392] width 528 height 465
click at [825, 231] on img at bounding box center [784, 392] width 528 height 465
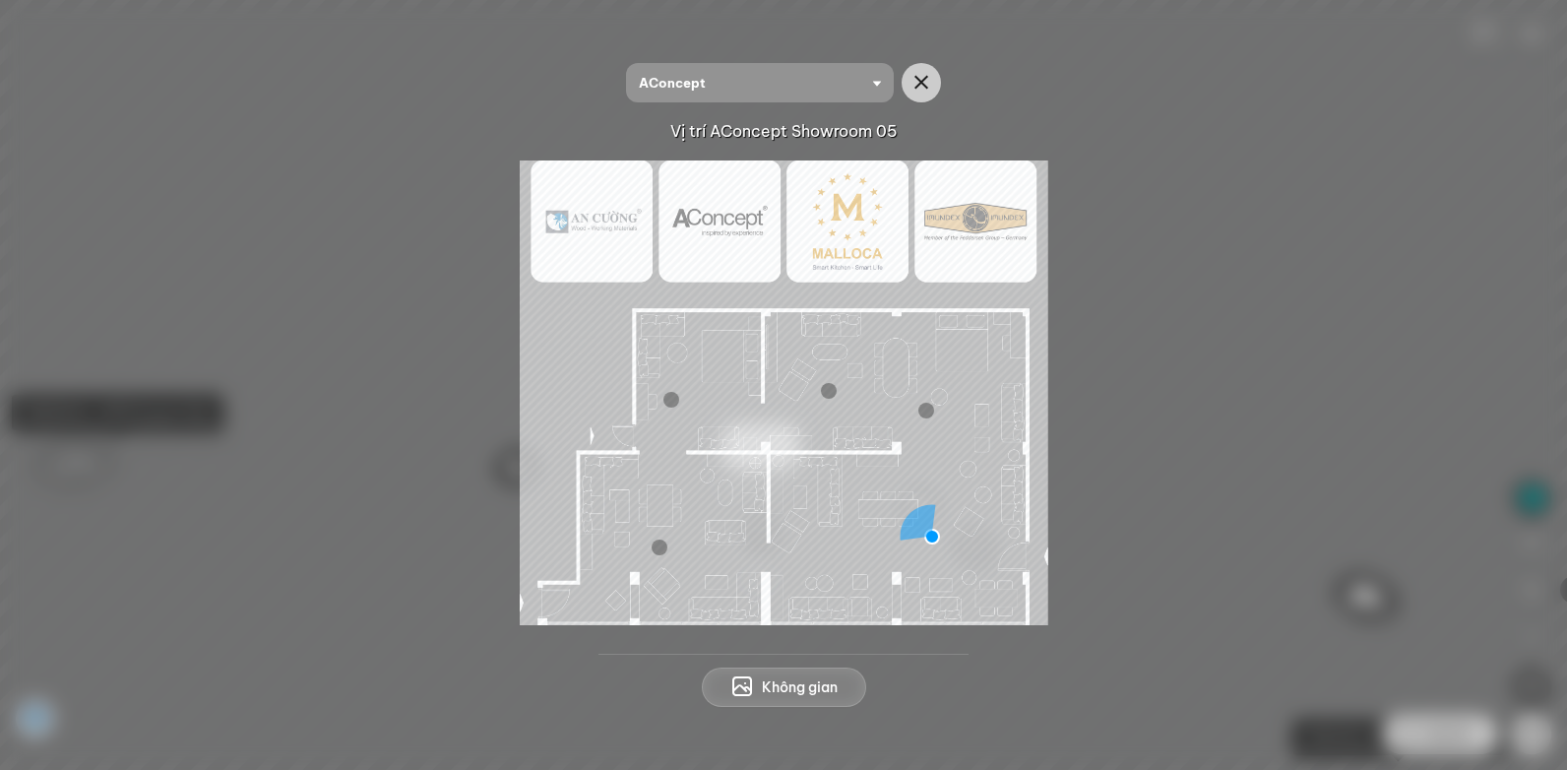
drag, startPoint x: 672, startPoint y: 260, endPoint x: 656, endPoint y: 254, distance: 16.8
click at [659, 255] on img at bounding box center [784, 392] width 528 height 465
click at [922, 87] on icon "button" at bounding box center [921, 83] width 24 height 24
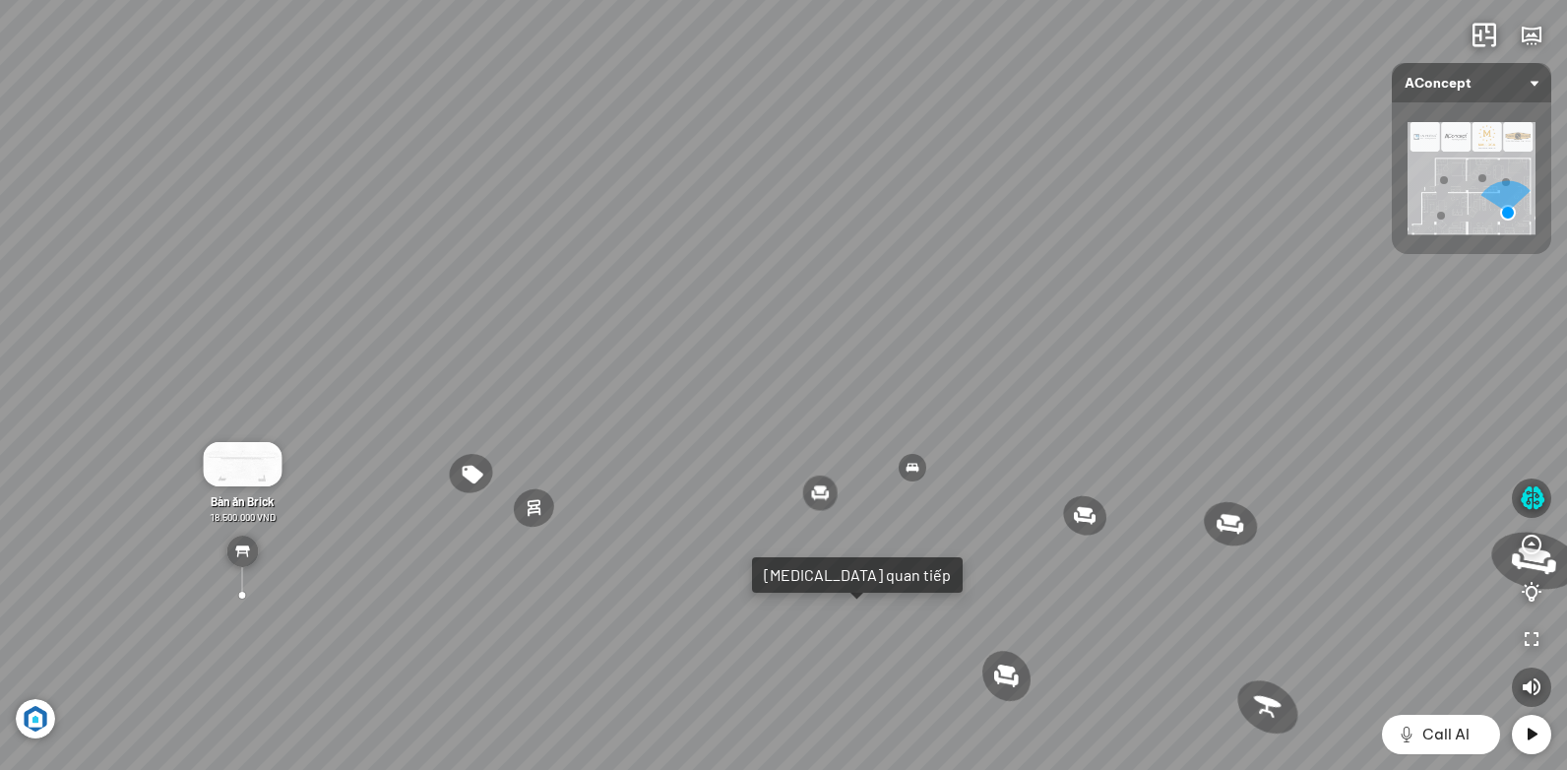
drag, startPoint x: 1283, startPoint y: 433, endPoint x: 680, endPoint y: 372, distance: 606.4
click at [711, 374] on div "Ghế ăn Andrew 3.200.000 VND Ghế ăn Wilma 1.800.000 VND Sofa 3 chỗ [PERSON_NAME]…" at bounding box center [783, 385] width 1567 height 770
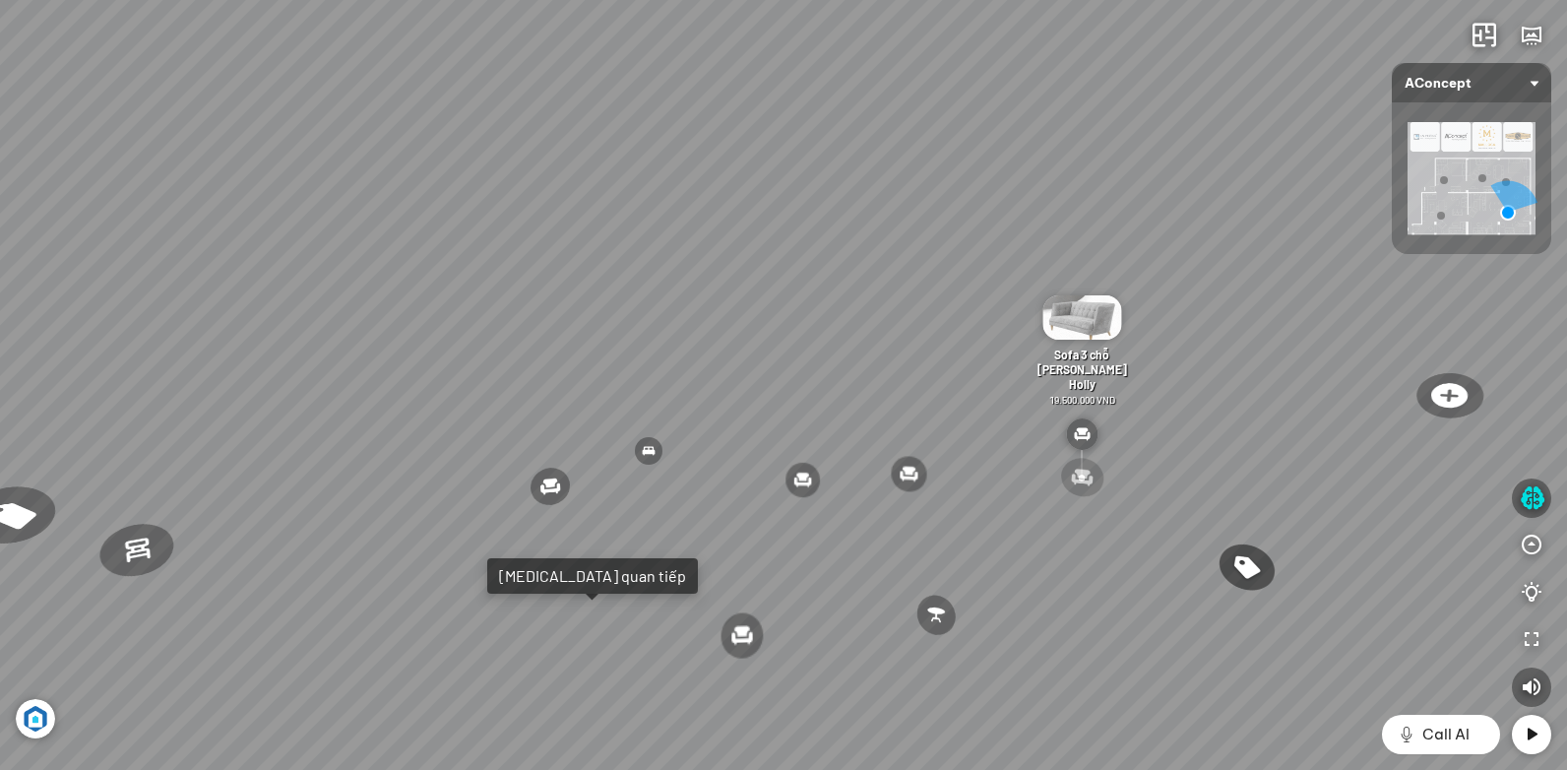
drag, startPoint x: 1093, startPoint y: 453, endPoint x: 649, endPoint y: 408, distance: 447.0
click at [655, 402] on div "Ghế ăn Andrew 3.200.000 VND Ghế ăn Wilma 1.800.000 VND Sofa 3 chỗ [PERSON_NAME]…" at bounding box center [783, 385] width 1567 height 770
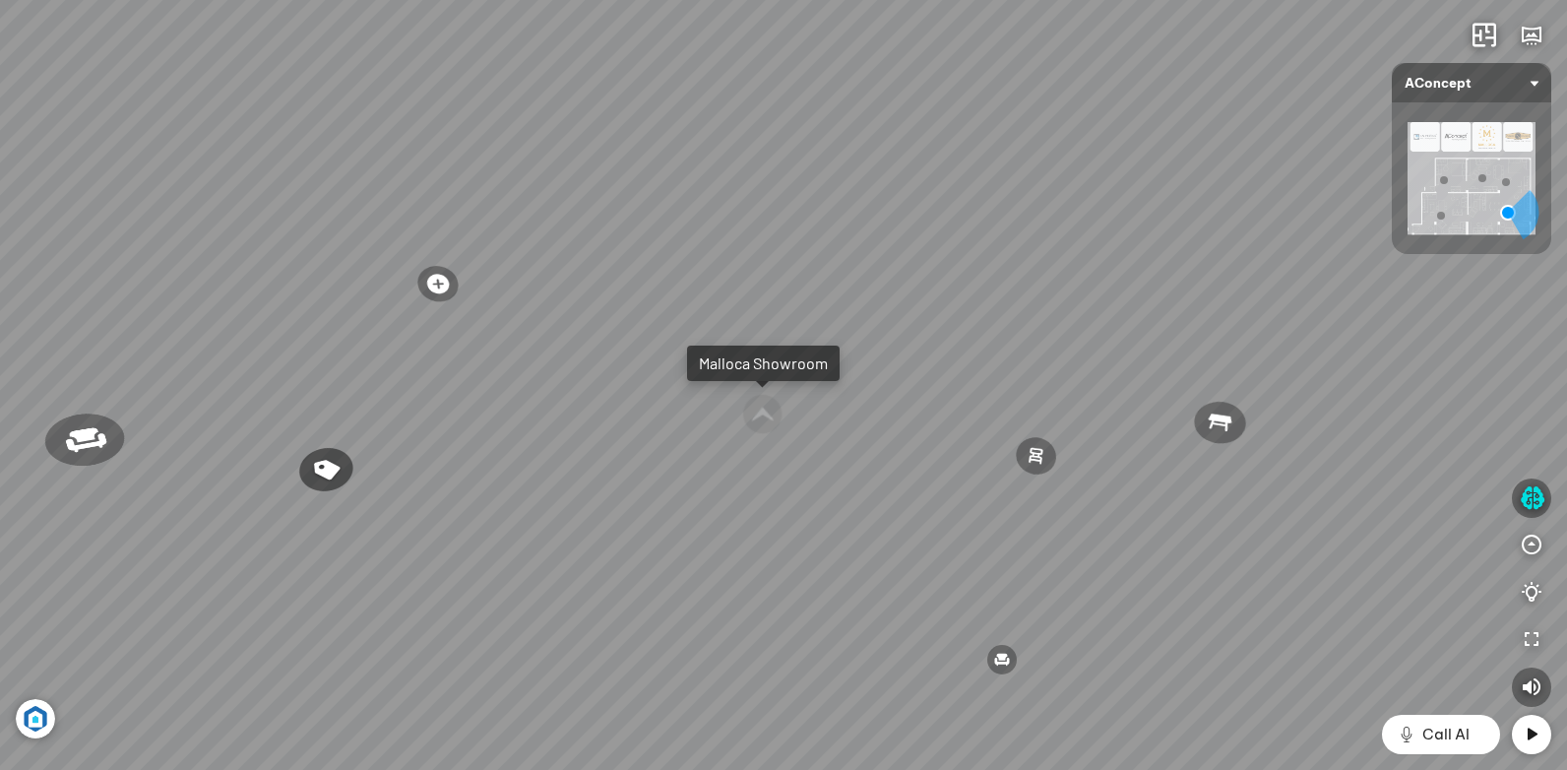
click at [805, 284] on div "Ghế ăn Andrew 3.200.000 VND Ghế ăn Wilma 1.800.000 VND Sofa 3 chỗ [PERSON_NAME]…" at bounding box center [783, 385] width 1567 height 770
click at [734, 361] on div "Malloca Showroom" at bounding box center [763, 363] width 129 height 20
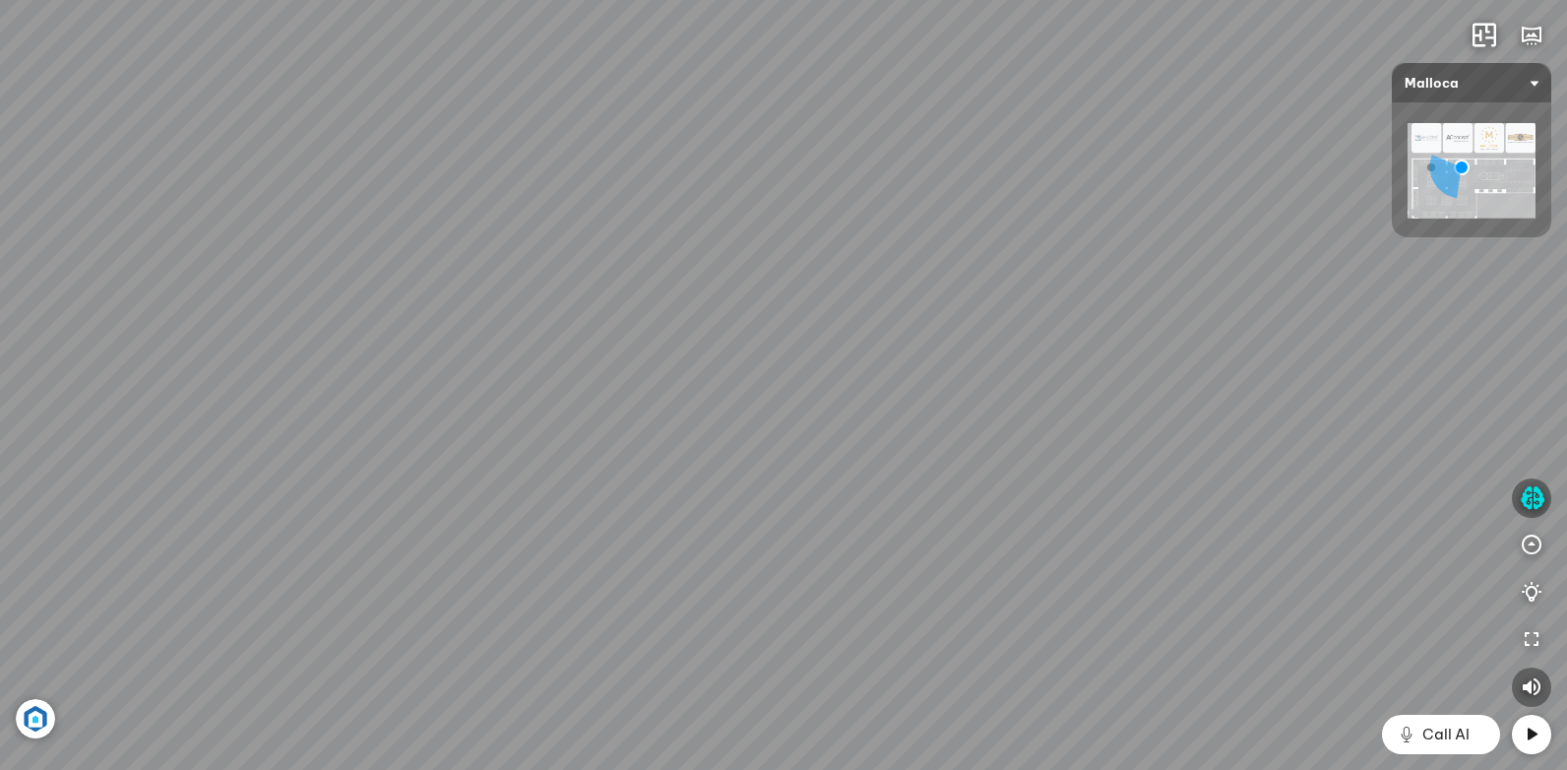
drag, startPoint x: 939, startPoint y: 430, endPoint x: 804, endPoint y: 506, distance: 154.7
click at [808, 513] on div "Chậu rửa chén hai hộc bán thủ công Malloca MS 610T 9.460.000 VND Máy hút khói k…" at bounding box center [783, 385] width 1567 height 770
click at [786, 371] on div "Chậu rửa chén hai hộc bán thủ công Malloca MS 610T 9.460.000 VND Máy hút khói k…" at bounding box center [783, 385] width 1567 height 770
click at [684, 342] on img at bounding box center [659, 339] width 79 height 44
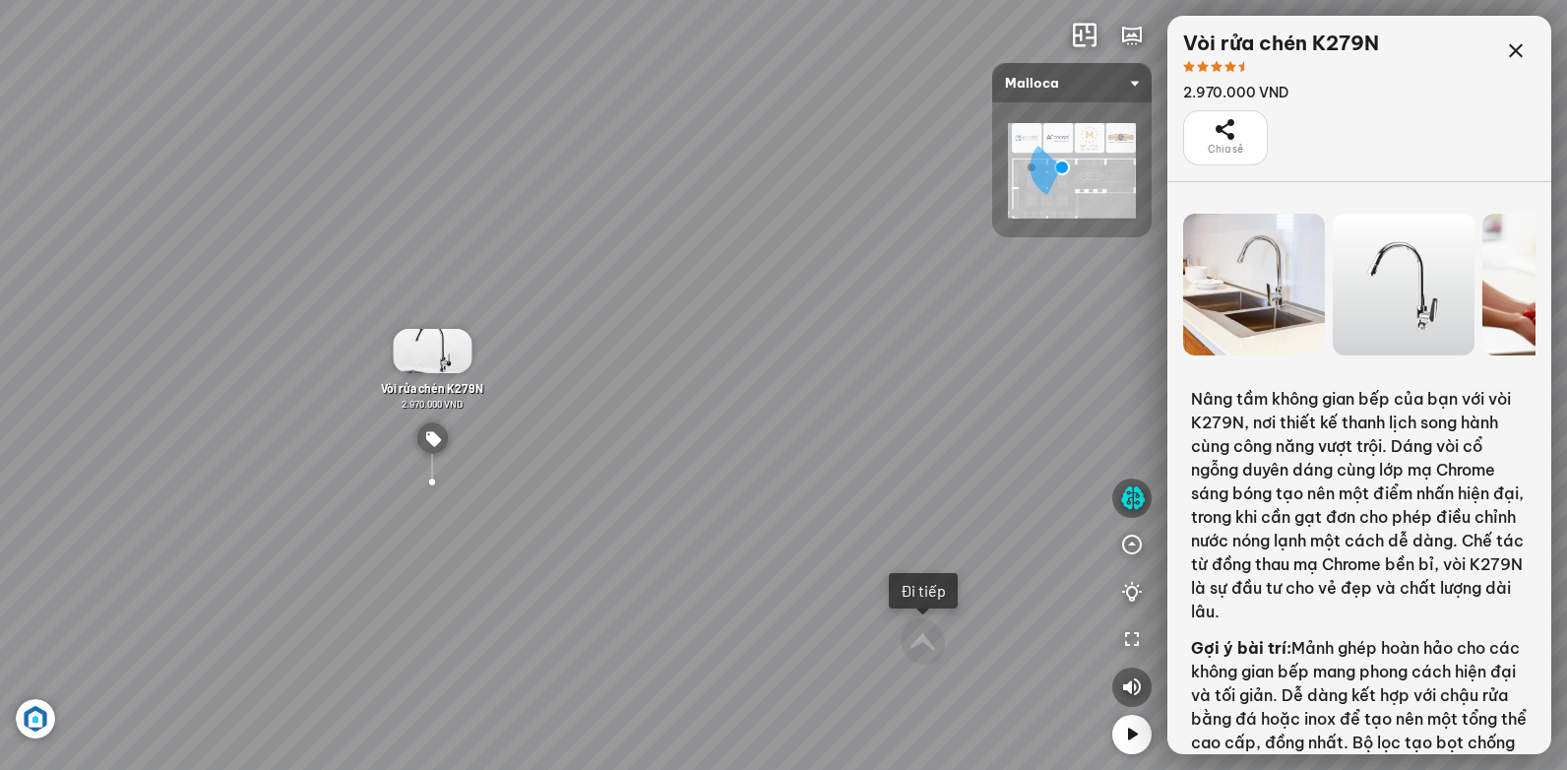
click at [577, 480] on div "Chậu rửa chén hai hộc bán thủ công Malloca MS 610T 9.460.000 VND Máy hút khói k…" at bounding box center [783, 385] width 1567 height 770
click at [587, 528] on div "Chậu rửa chén hai hộc bán thủ công Malloca MS 610T 9.460.000 VND Máy hút khói k…" at bounding box center [783, 385] width 1567 height 770
click at [587, 498] on div "Chậu rửa chén hai hộc bán thủ công Malloca MS 610T 9.460.000 VND Máy hút khói k…" at bounding box center [783, 385] width 1567 height 770
click at [580, 479] on div "Chậu rửa chén hai hộc bán thủ công Malloca MS 610T 9.460.000 VND Máy hút khói k…" at bounding box center [783, 385] width 1567 height 770
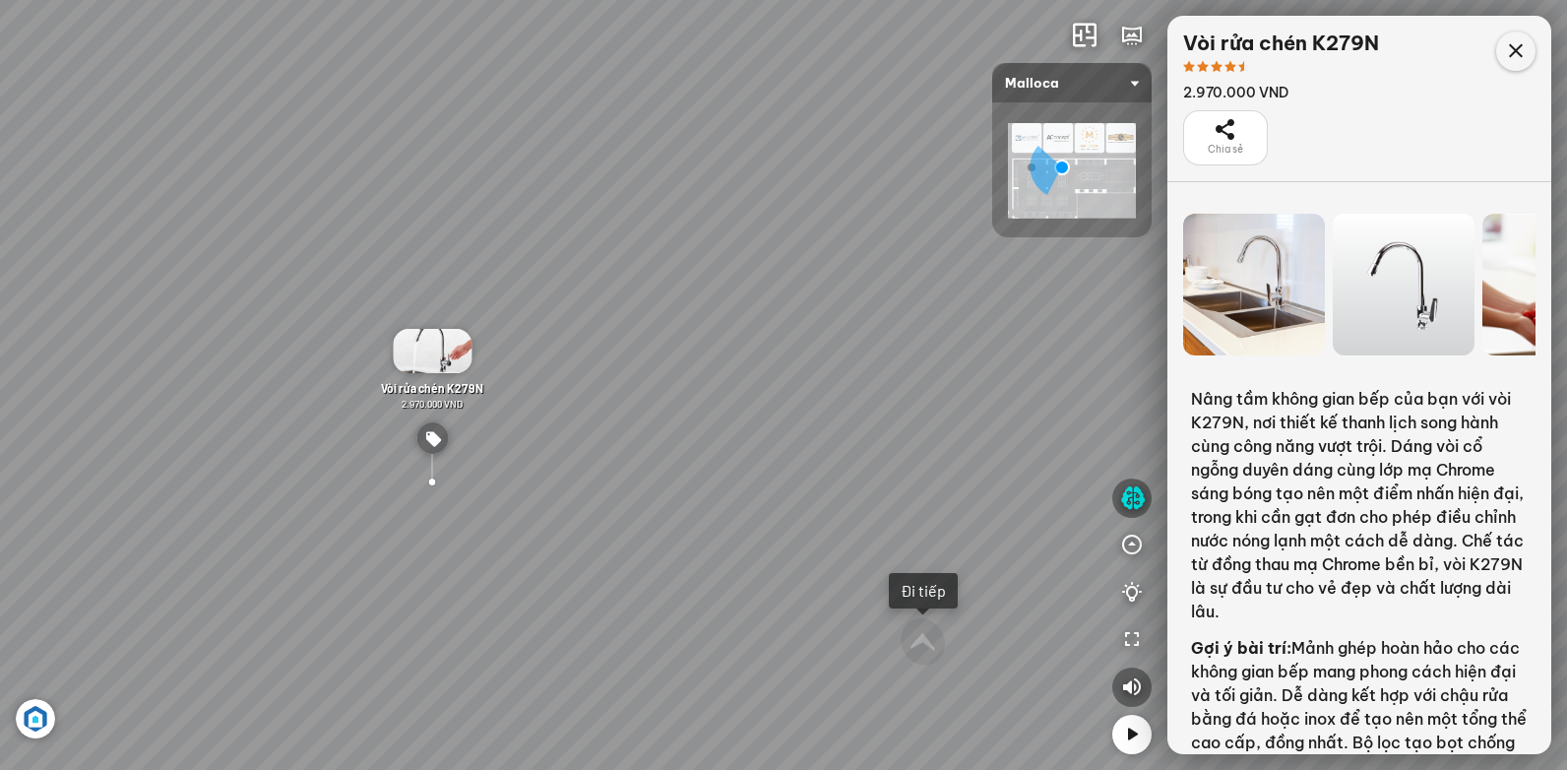
click at [1515, 63] on div at bounding box center [1515, 50] width 39 height 39
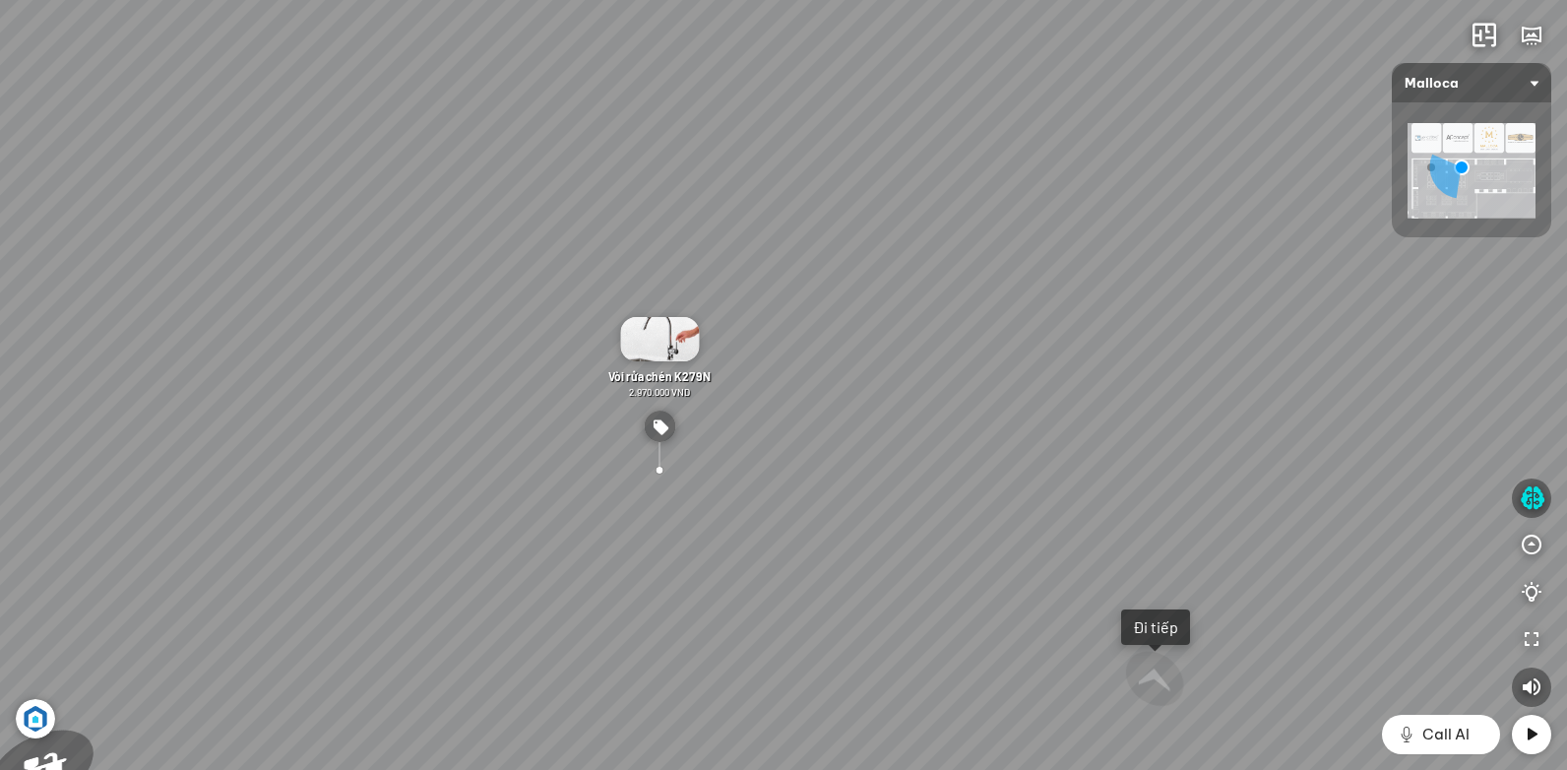
click at [781, 473] on div "Chậu rửa chén hai hộc bán thủ công Malloca MS 610T 9.460.000 VND Máy hút khói k…" at bounding box center [783, 385] width 1567 height 770
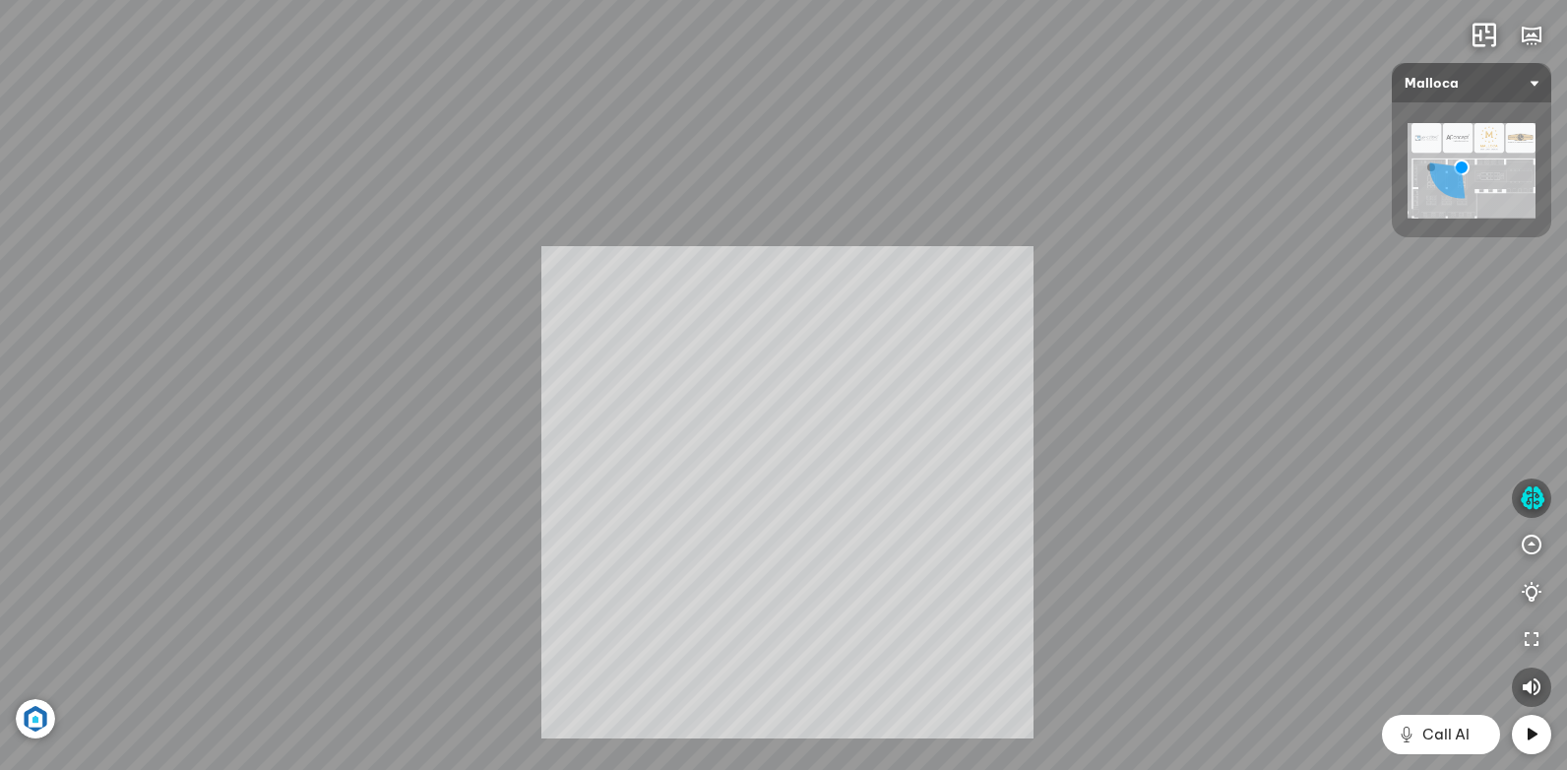
click at [657, 470] on div "Chậu rửa chén hai hộc bán thủ công Malloca MS 610T 9.460.000 VND Máy hút khói k…" at bounding box center [783, 385] width 1567 height 770
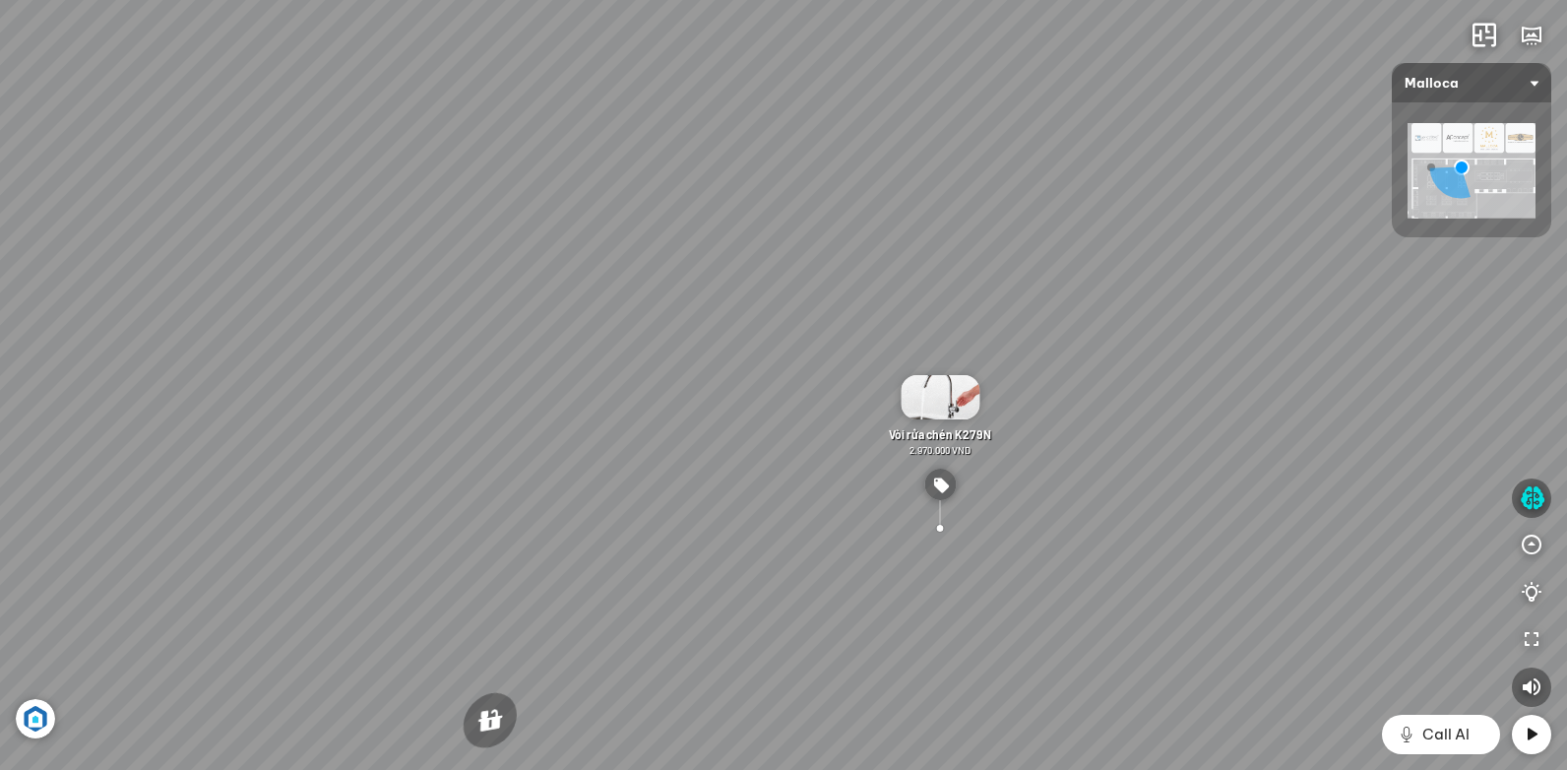
drag, startPoint x: 960, startPoint y: 528, endPoint x: 756, endPoint y: 509, distance: 204.7
click at [756, 509] on div "Chậu rửa chén hai hộc bán thủ công Malloca MS 610T 9.460.000 VND Máy hút khói k…" at bounding box center [783, 385] width 1567 height 770
drag, startPoint x: 1139, startPoint y: 485, endPoint x: 771, endPoint y: 422, distance: 373.4
click at [771, 422] on div "Chậu rửa chén hai hộc bán thủ công Malloca MS 610T 9.460.000 VND Máy hút khói k…" at bounding box center [783, 385] width 1567 height 770
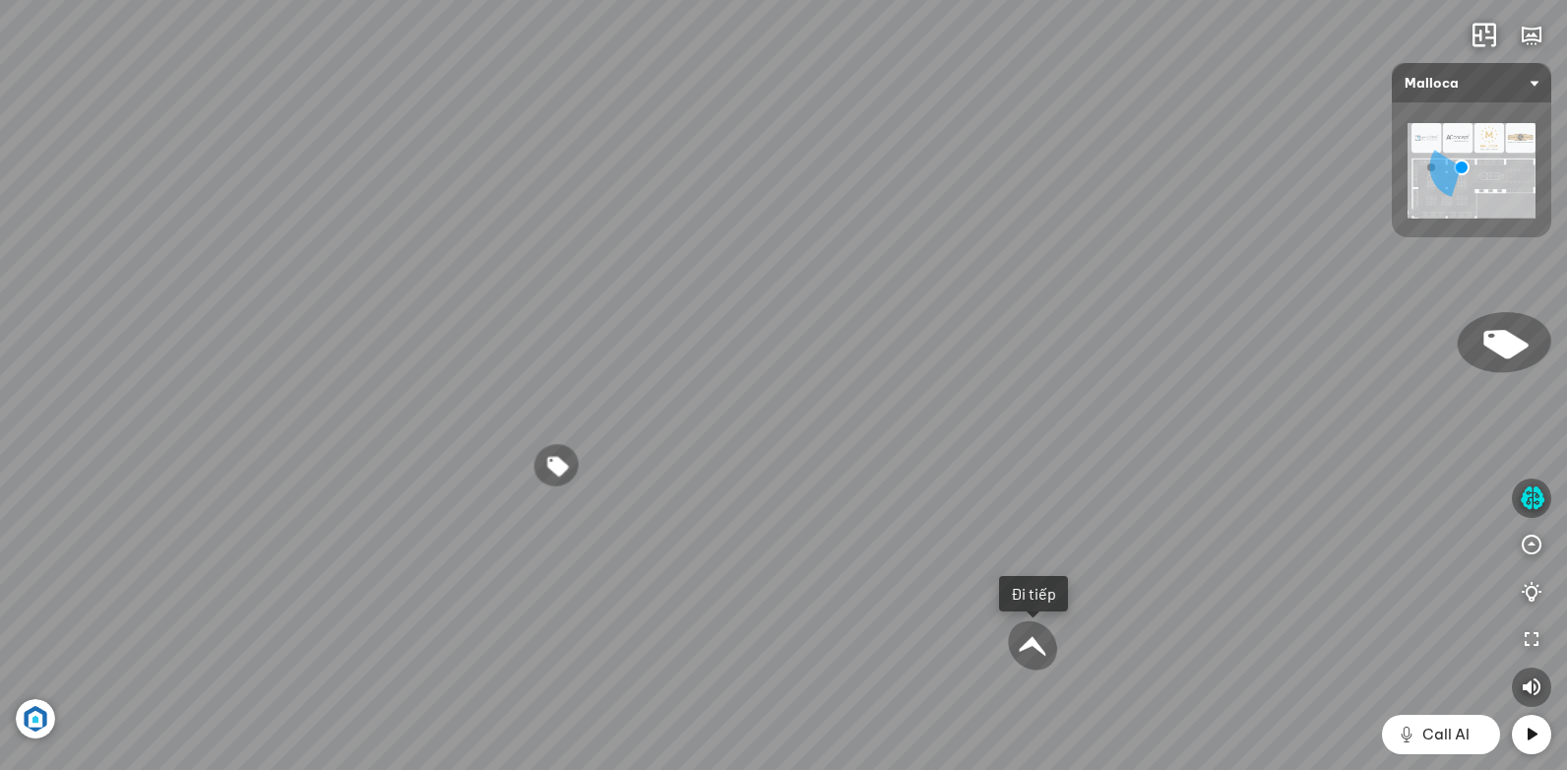
click at [695, 586] on div "Chậu rửa chén hai hộc bán thủ công Malloca MS 610T 9.460.000 VND Máy hút khói k…" at bounding box center [783, 385] width 1567 height 770
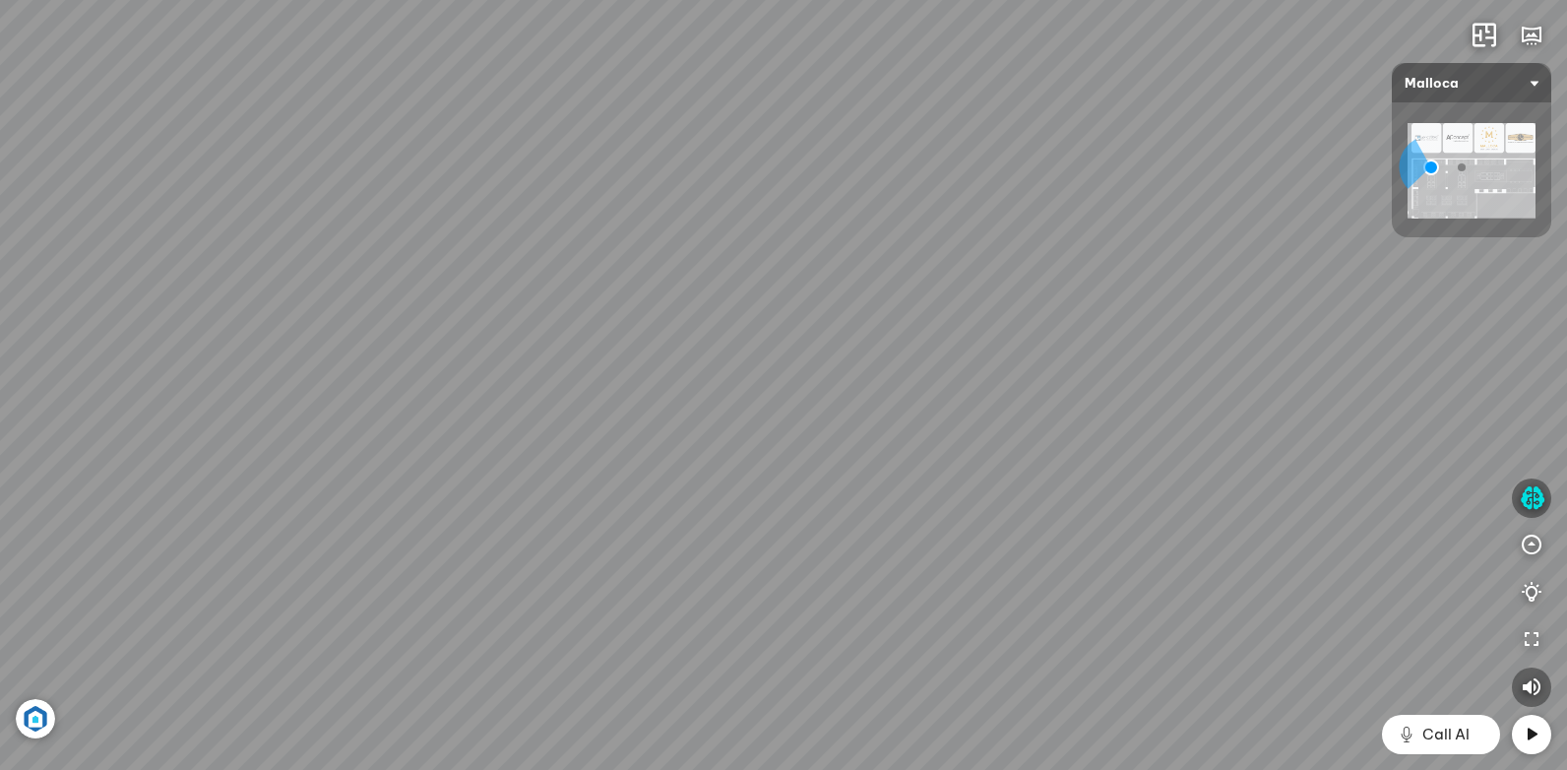
drag, startPoint x: 982, startPoint y: 441, endPoint x: 481, endPoint y: 347, distance: 509.6
click at [481, 347] on div "Chậu rửa chén MS 6075 6.710.000 VND Vòi chậu rửa chén MF-043 7.920.000 VND Vòi …" at bounding box center [783, 385] width 1567 height 770
drag, startPoint x: 753, startPoint y: 322, endPoint x: 894, endPoint y: 409, distance: 165.8
click at [889, 408] on div "Chậu rửa chén MS 6075 6.710.000 VND Vòi chậu rửa chén MF-043 7.920.000 VND Vòi …" at bounding box center [783, 385] width 1567 height 770
drag, startPoint x: 285, startPoint y: 370, endPoint x: 511, endPoint y: 396, distance: 226.8
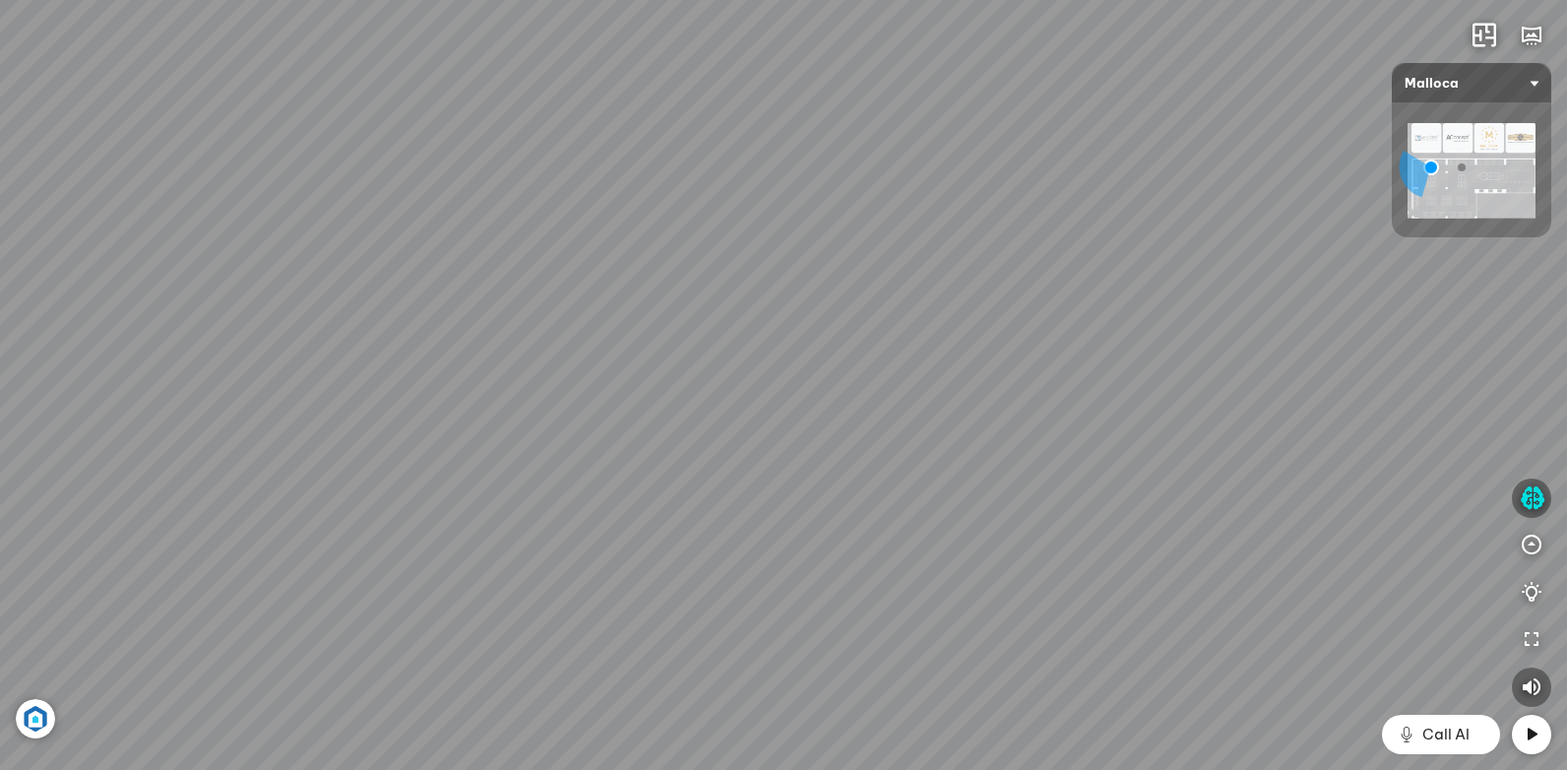
click at [509, 396] on div "Chậu rửa chén MS 6075 6.710.000 VND Vòi chậu rửa chén MF-043 7.920.000 VND Vòi …" at bounding box center [783, 385] width 1567 height 770
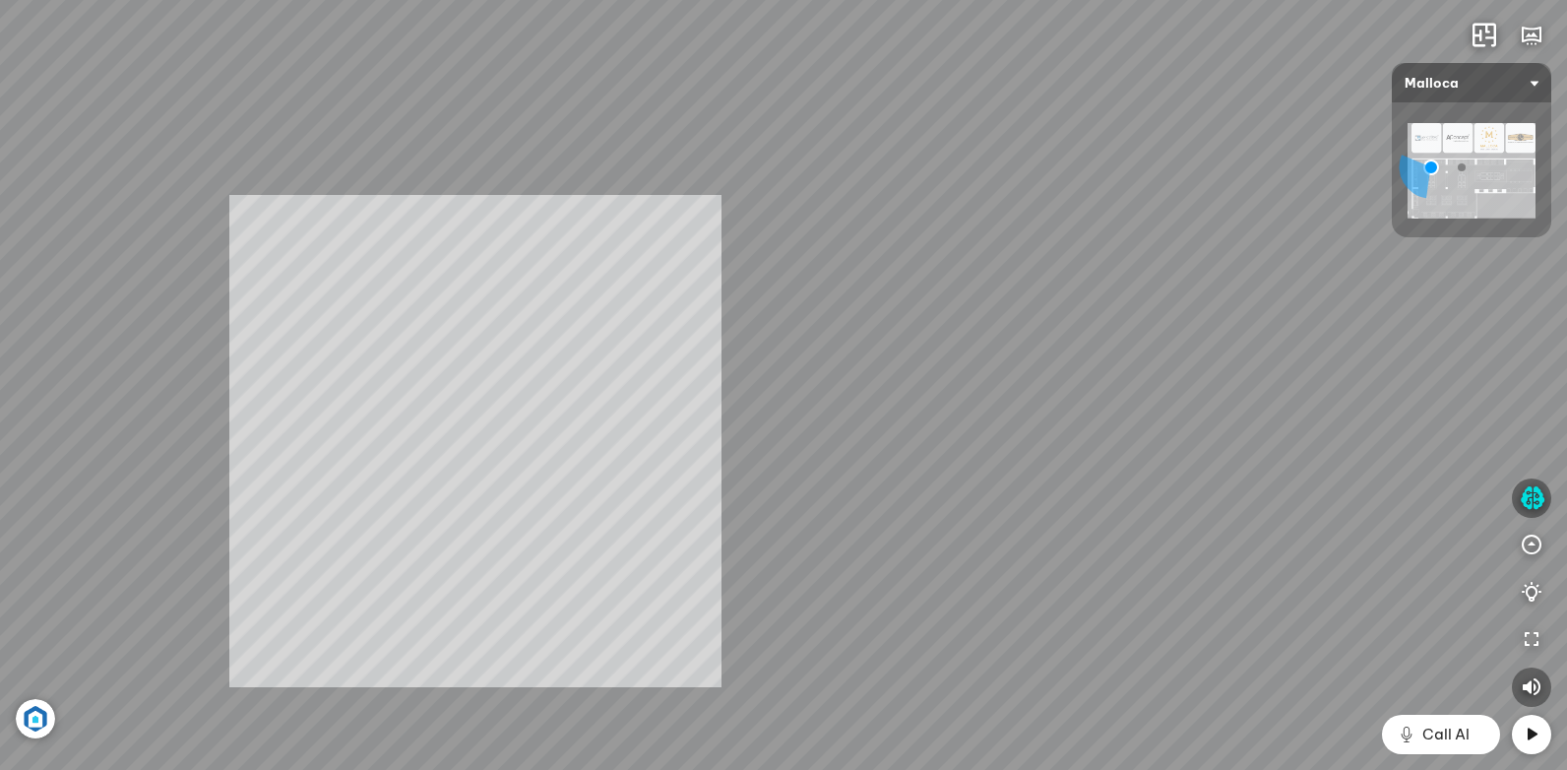
click at [501, 351] on div "Chậu rửa chén MS 6075 6.710.000 VND Vòi chậu rửa chén MF-043 7.920.000 VND Vòi …" at bounding box center [783, 385] width 1567 height 770
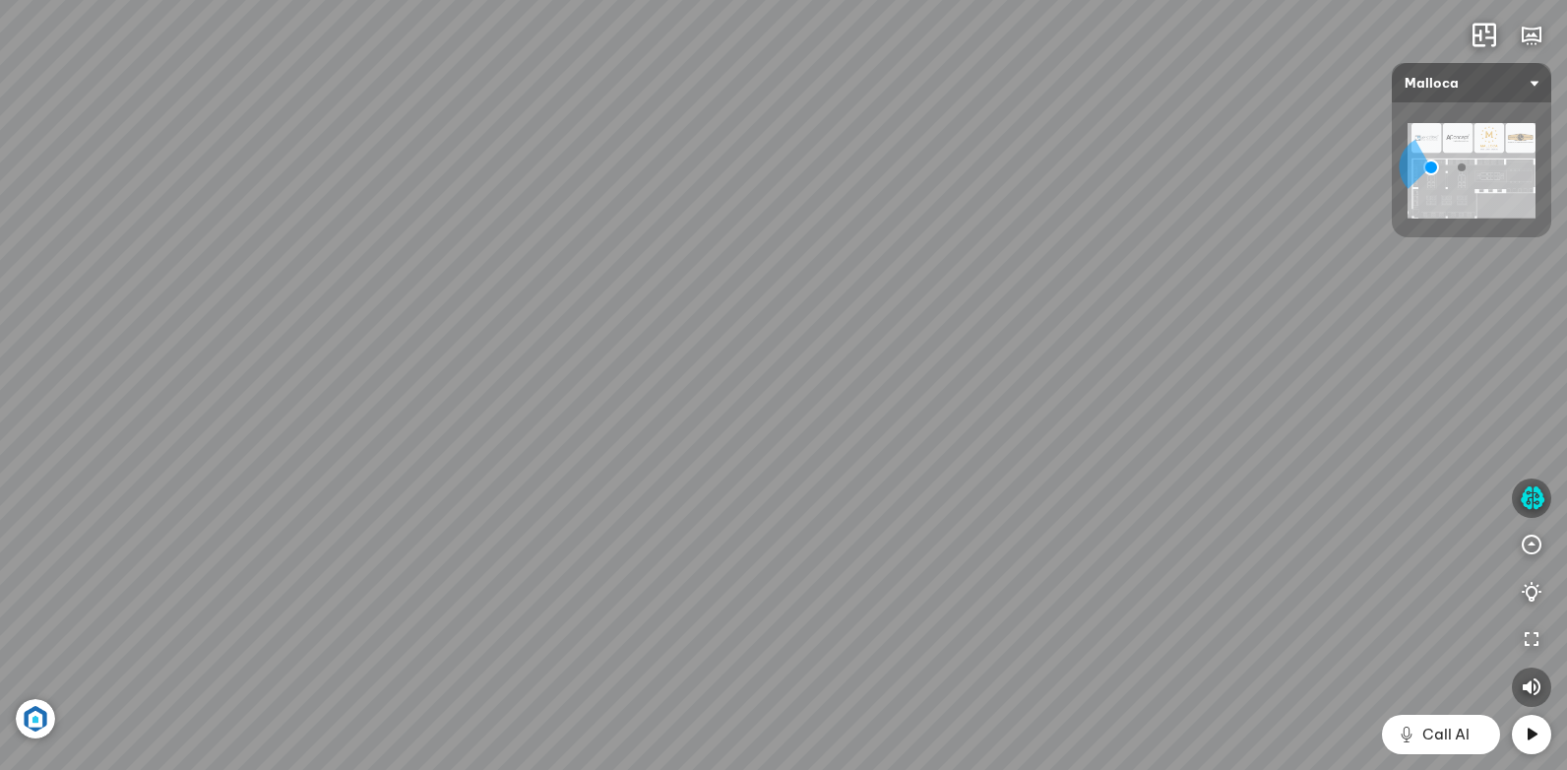
drag, startPoint x: 991, startPoint y: 499, endPoint x: 777, endPoint y: 420, distance: 227.6
click at [623, 361] on div "Chậu rửa chén MS 6075 6.710.000 VND Vòi chậu rửa chén MF-043 7.920.000 VND Vòi …" at bounding box center [783, 385] width 1567 height 770
drag, startPoint x: 1094, startPoint y: 431, endPoint x: 719, endPoint y: 448, distance: 375.3
click at [719, 463] on div "Chậu rửa chén MS 6075 6.710.000 VND Vòi chậu rửa chén MF-043 7.920.000 VND Vòi …" at bounding box center [783, 385] width 1567 height 770
drag, startPoint x: 1132, startPoint y: 517, endPoint x: 874, endPoint y: 348, distance: 307.9
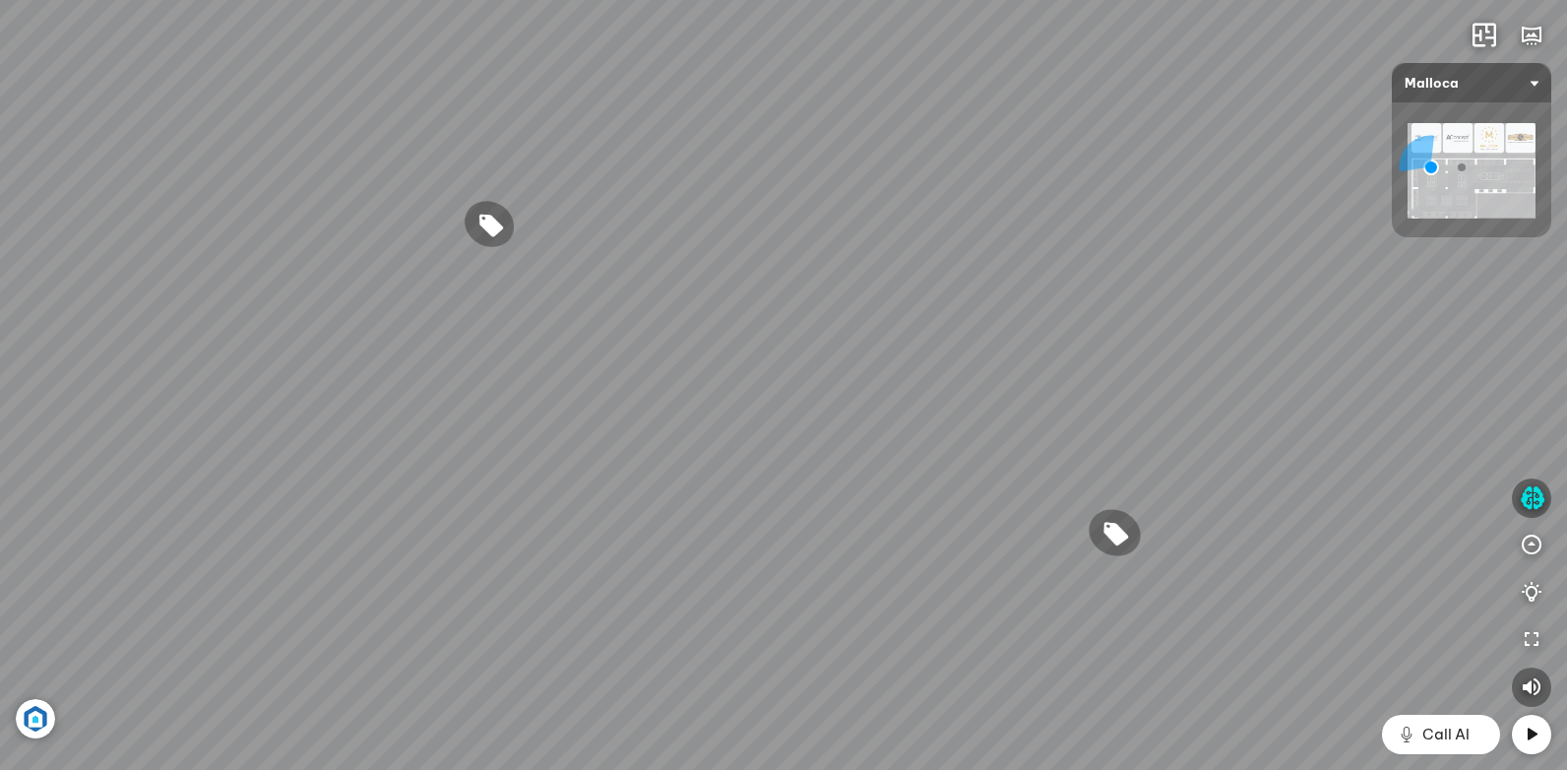
click at [875, 344] on div "Chậu rửa chén MS 6075 6.710.000 VND Vòi chậu rửa chén MF-043 7.920.000 VND Vòi …" at bounding box center [783, 385] width 1567 height 770
drag, startPoint x: 943, startPoint y: 449, endPoint x: 714, endPoint y: 399, distance: 234.7
click at [711, 398] on div "Chậu rửa chén MS 6075 6.710.000 VND Vòi chậu rửa chén MF-043 7.920.000 VND Vòi …" at bounding box center [783, 385] width 1567 height 770
drag, startPoint x: 1017, startPoint y: 409, endPoint x: 1065, endPoint y: 280, distance: 138.6
click at [1065, 280] on div "Chậu rửa chén MS 6075 6.710.000 VND Vòi chậu rửa chén MF-043 7.920.000 VND Vòi …" at bounding box center [783, 385] width 1567 height 770
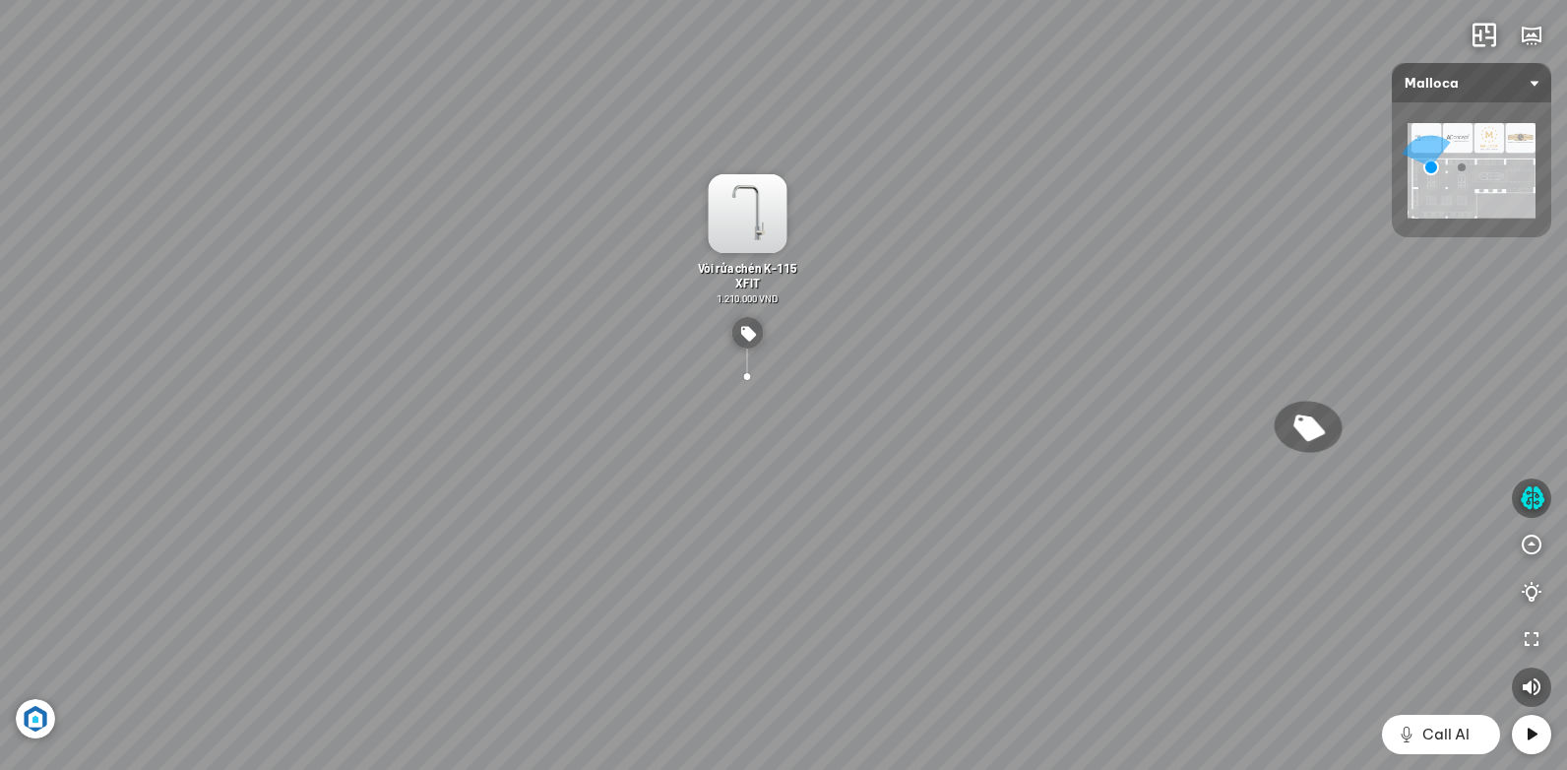
click at [1133, 565] on div "Chậu rửa chén MS 6075 6.710.000 VND Vòi chậu rửa chén MF-043 7.920.000 VND Vòi …" at bounding box center [783, 385] width 1567 height 770
click at [1187, 419] on div "Chậu rửa chén MS 6075 6.710.000 VND Vòi chậu rửa chén MF-043 7.920.000 VND Vòi …" at bounding box center [783, 385] width 1567 height 770
click at [1302, 429] on div at bounding box center [1309, 428] width 85 height 66
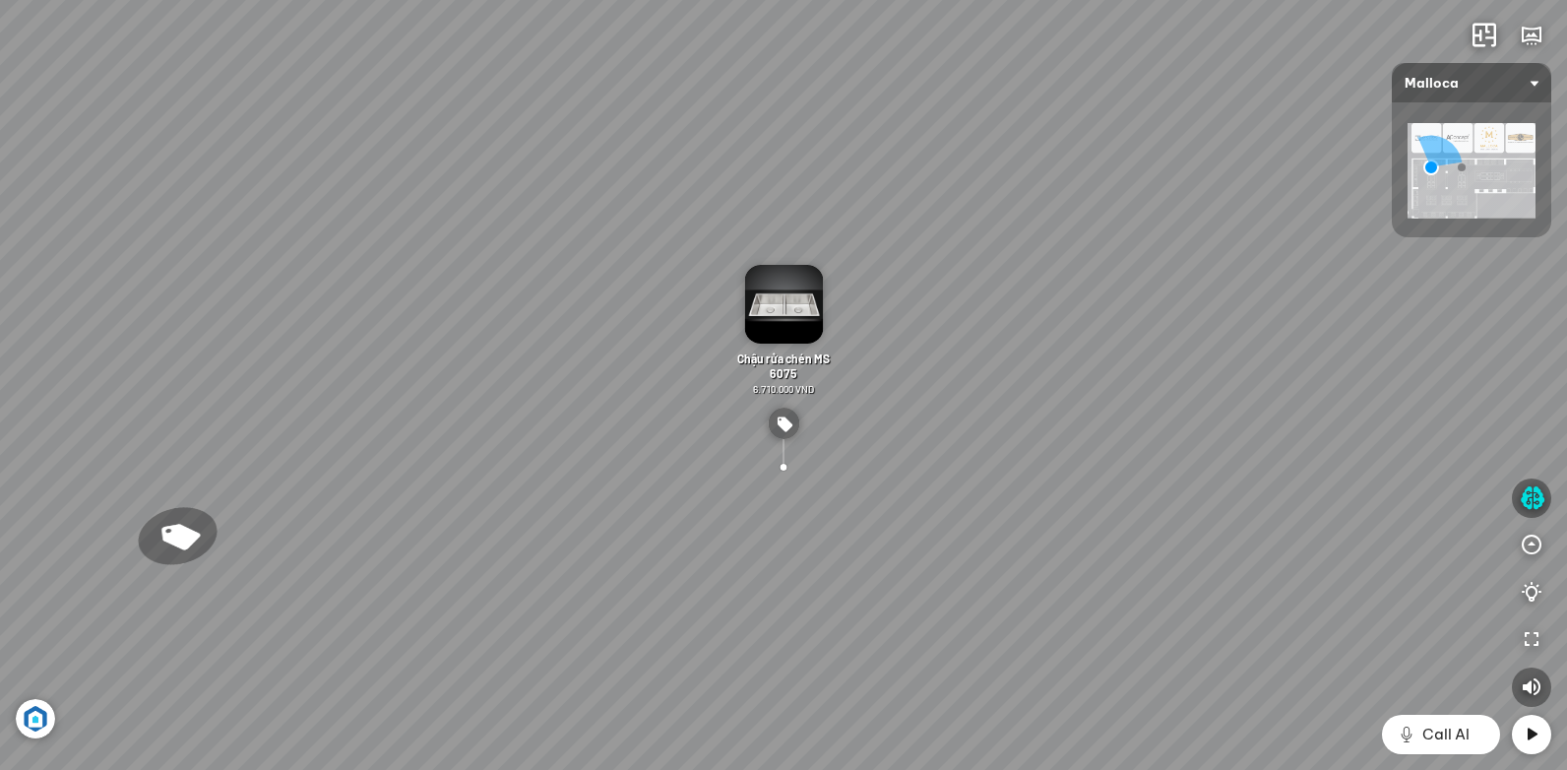
click at [1042, 397] on div "Chậu rửa chén MS 6075 6.710.000 VND Vòi chậu rửa chén MF-043 7.920.000 VND Vòi …" at bounding box center [783, 385] width 1567 height 770
click at [1039, 465] on div "Chậu rửa chén MS 6075 6.710.000 VND Vòi chậu rửa chén MF-043 7.920.000 VND Vòi …" at bounding box center [783, 385] width 1567 height 770
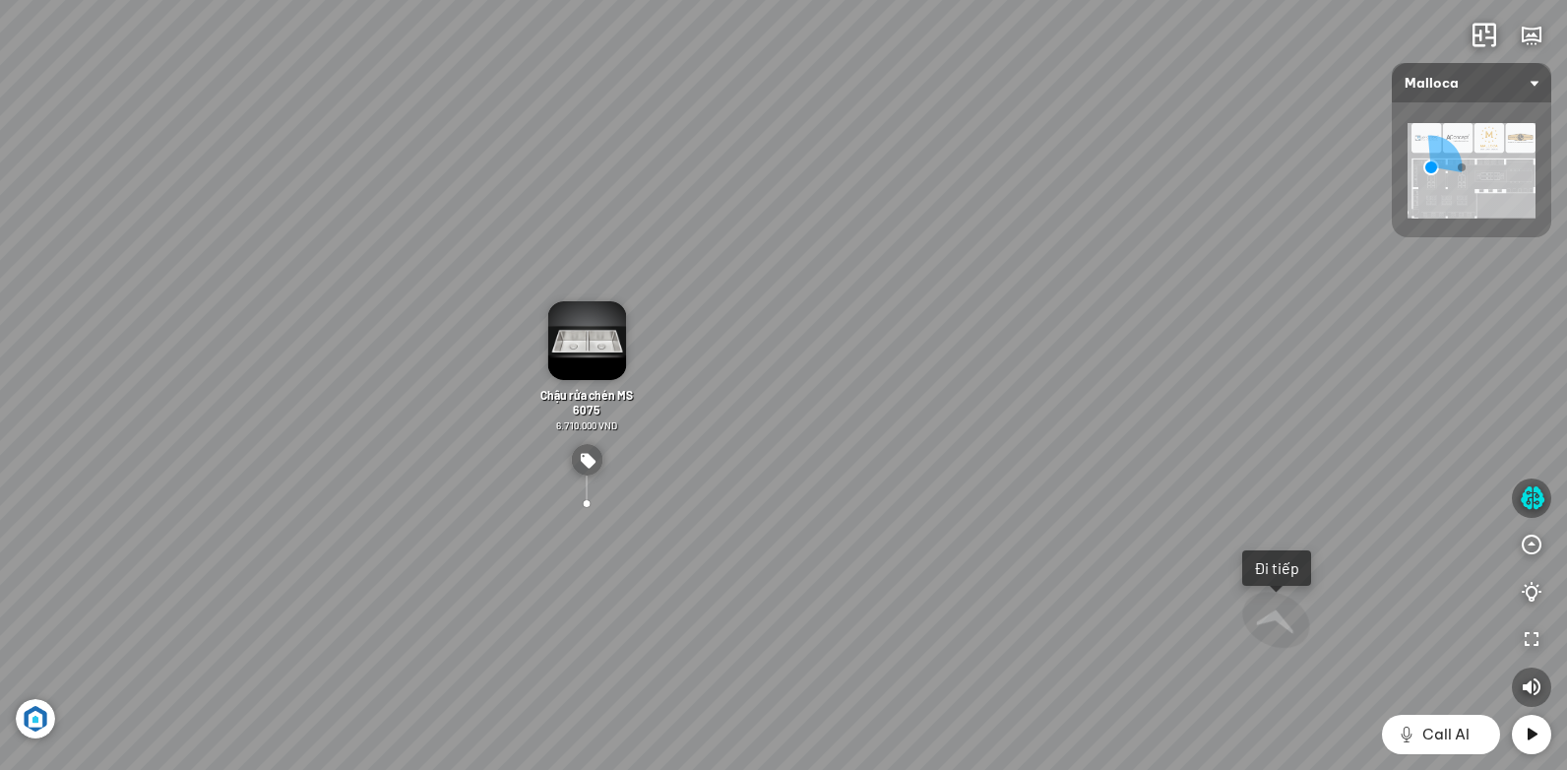
drag, startPoint x: 1073, startPoint y: 467, endPoint x: 877, endPoint y: 495, distance: 197.8
click at [877, 495] on div "Chậu rửa chén MS 6075 6.710.000 VND Vòi chậu rửa chén MF-043 7.920.000 VND Vòi …" at bounding box center [783, 385] width 1567 height 770
click at [849, 533] on div "Chậu rửa chén MS 6075 6.710.000 VND Vòi chậu rửa chén MF-043 7.920.000 VND Vòi …" at bounding box center [783, 385] width 1567 height 770
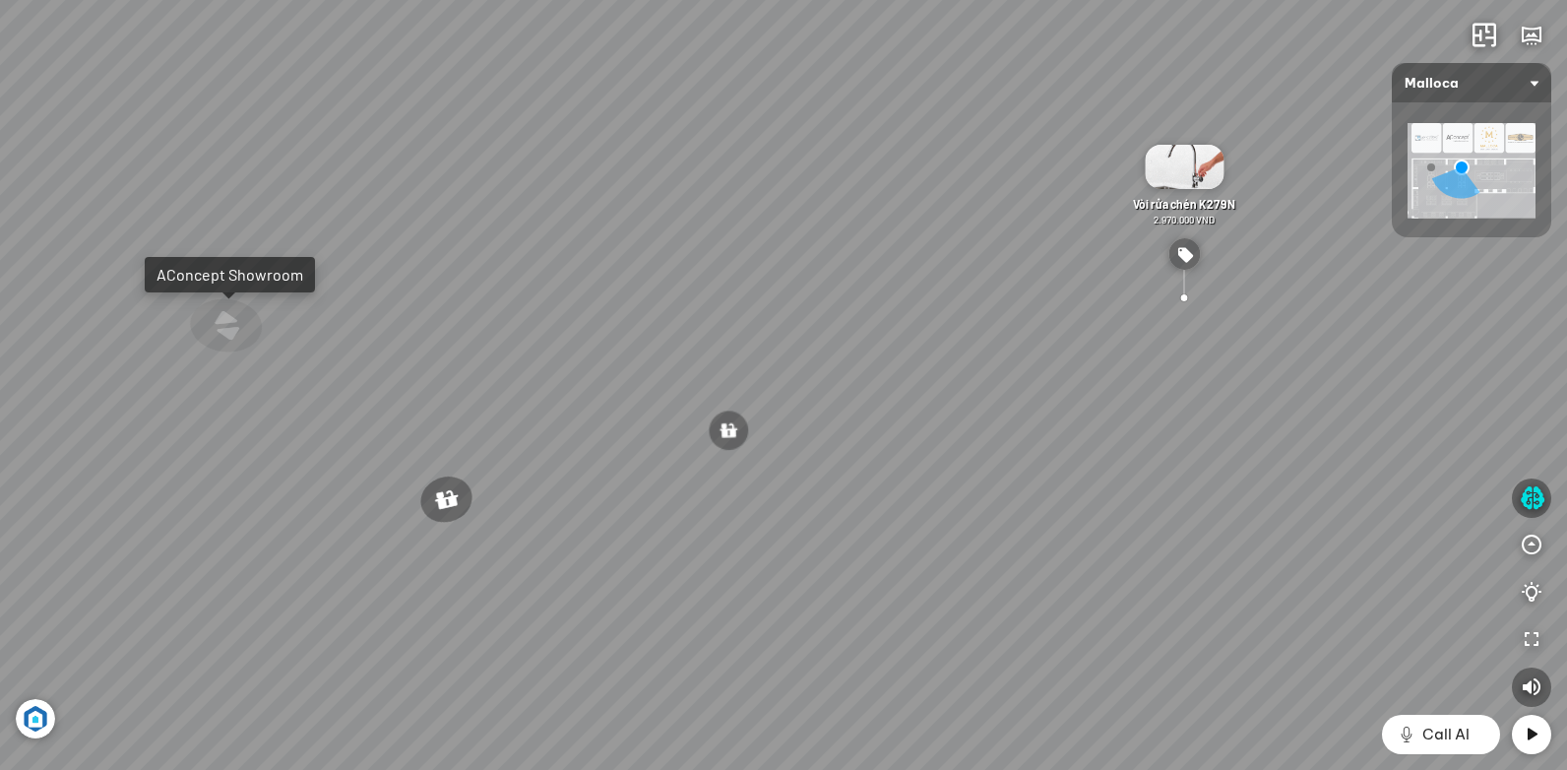
drag, startPoint x: 985, startPoint y: 382, endPoint x: 1102, endPoint y: 358, distance: 119.5
click at [1089, 354] on div "Chậu rửa chén hai hộc bán thủ công Malloca MS 610T 9.460.000 VND Máy hút khói k…" at bounding box center [783, 385] width 1567 height 770
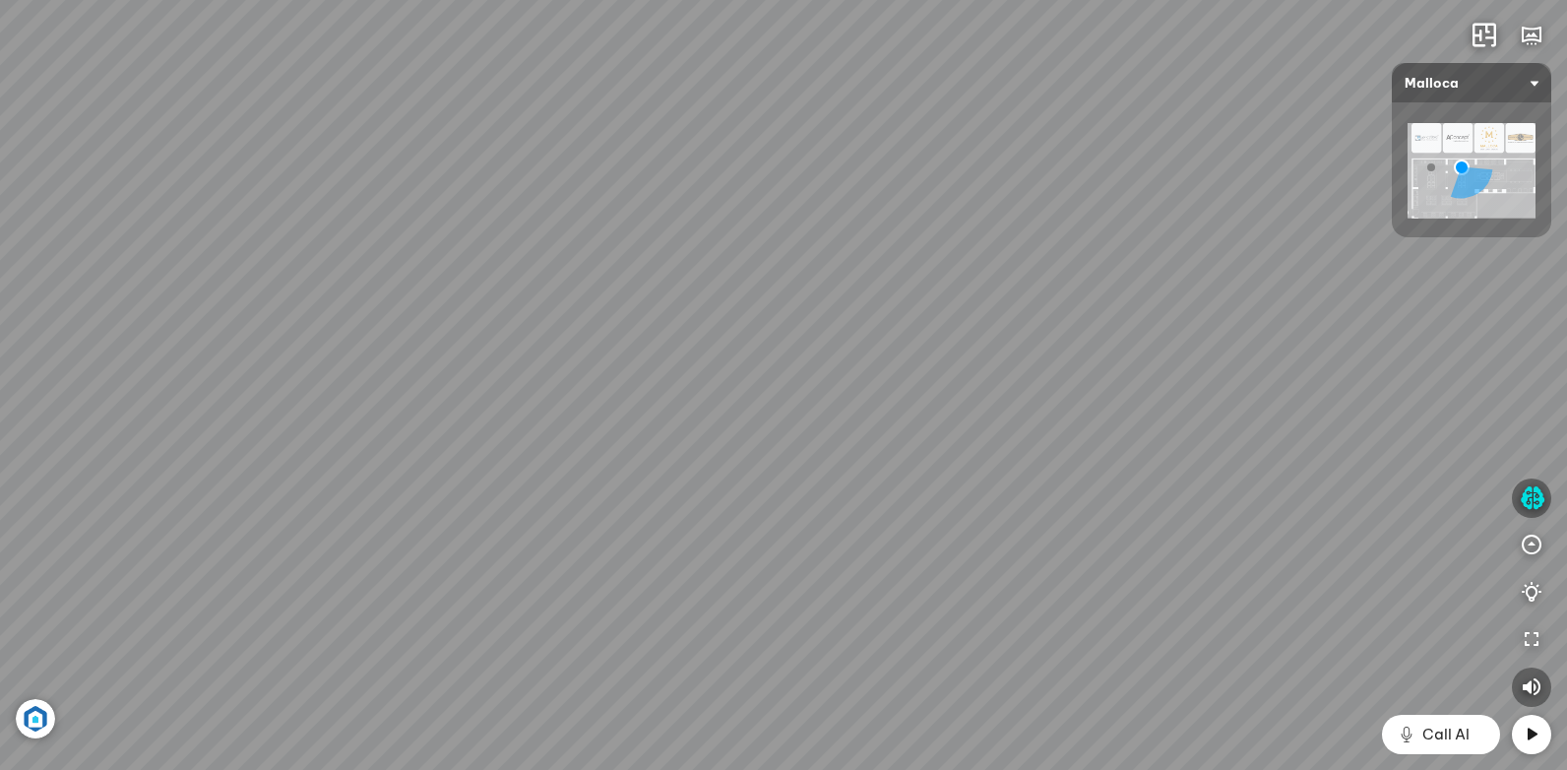
drag, startPoint x: 659, startPoint y: 388, endPoint x: 1033, endPoint y: 510, distance: 393.4
click at [1033, 510] on div "Chậu rửa chén hai hộc bán thủ công Malloca MS 610T 9.460.000 VND Máy hút khói k…" at bounding box center [783, 385] width 1567 height 770
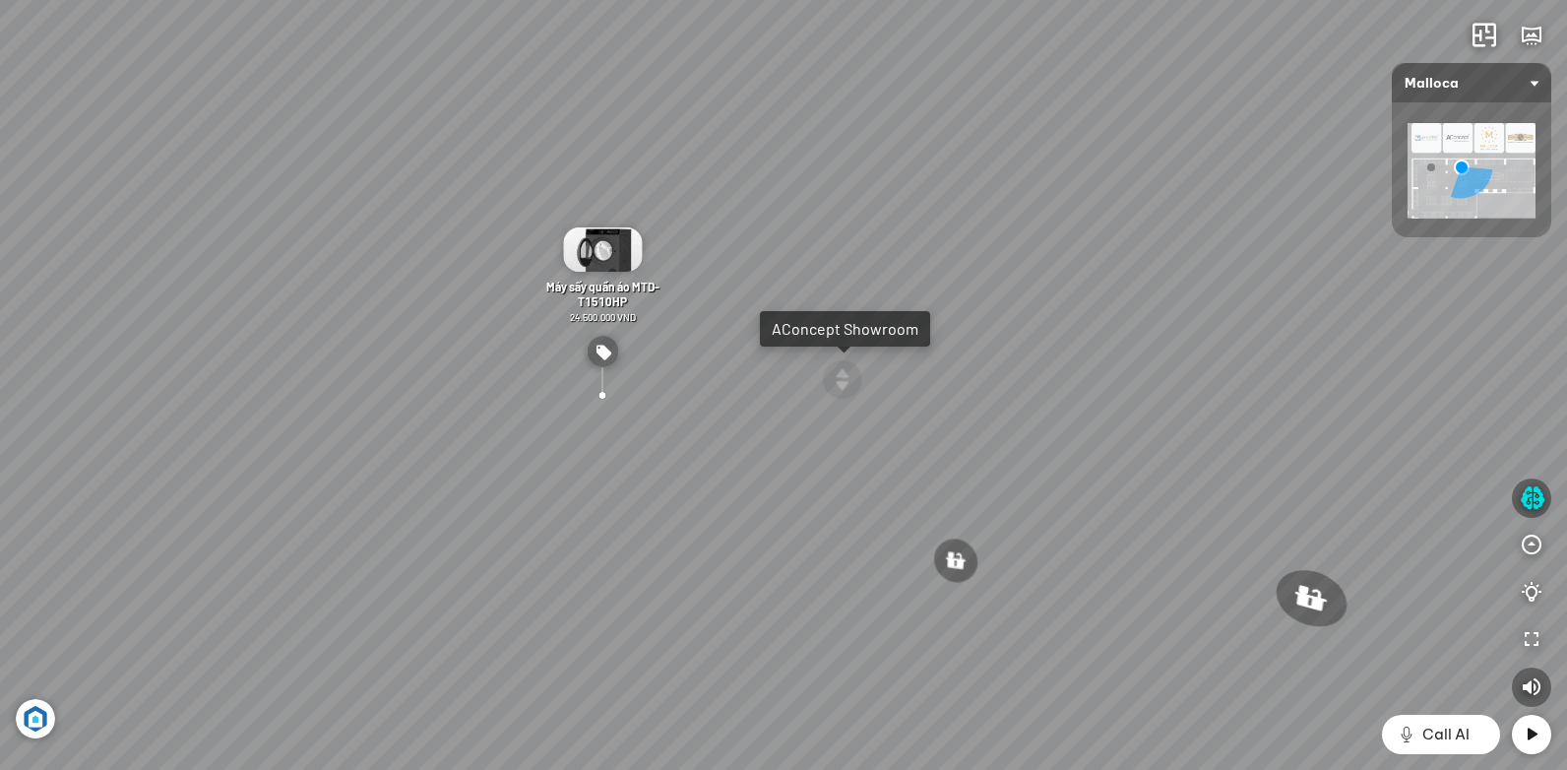
drag, startPoint x: 618, startPoint y: 407, endPoint x: 805, endPoint y: 379, distance: 189.2
click at [805, 379] on div "Chậu rửa chén hai hộc bán thủ công Malloca MS 610T 9.460.000 VND Máy hút khói k…" at bounding box center [783, 385] width 1567 height 770
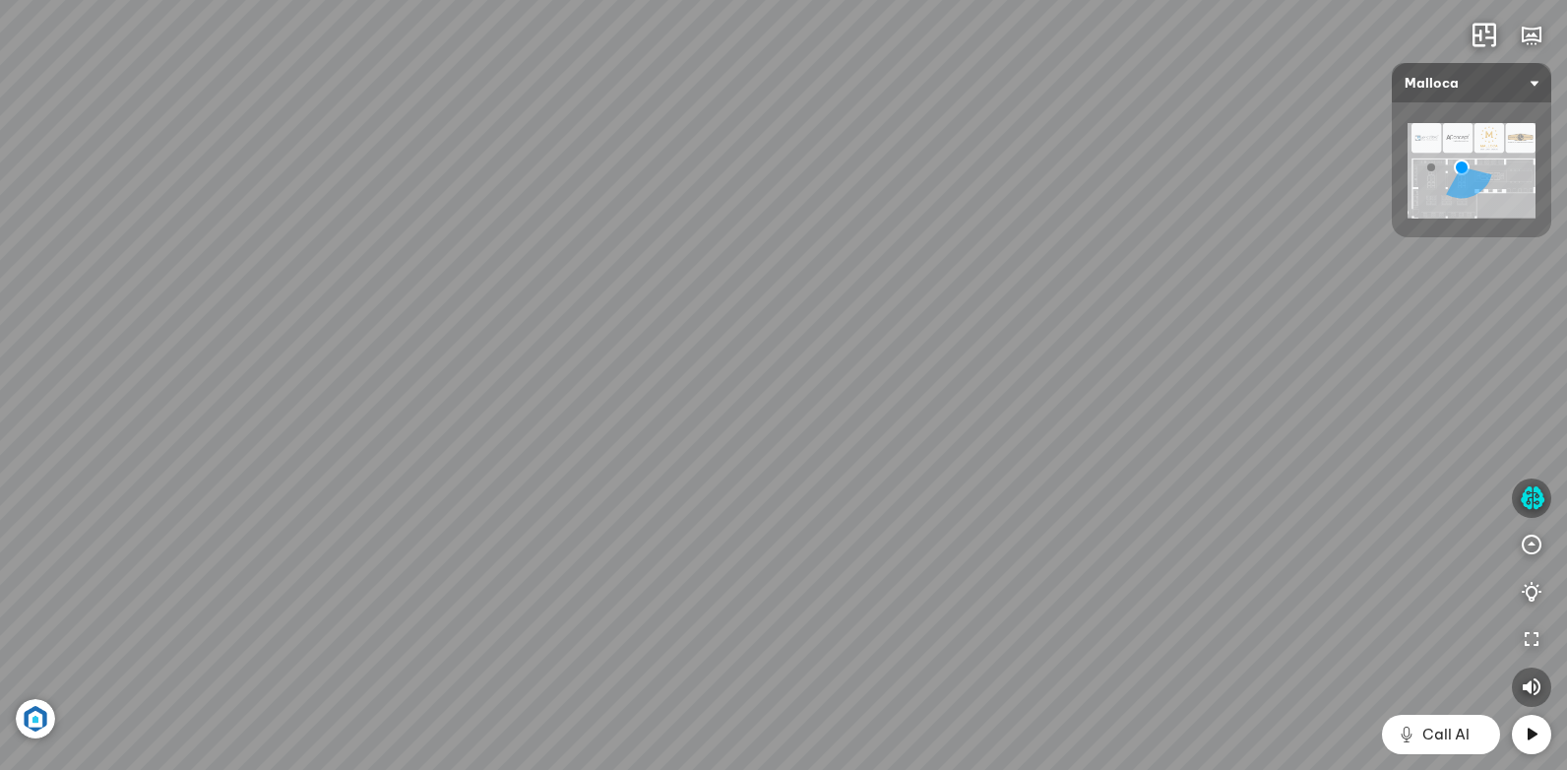
drag, startPoint x: 471, startPoint y: 336, endPoint x: 443, endPoint y: 326, distance: 30.2
click at [381, 328] on div "Chậu rửa chén hai hộc bán thủ công Malloca MS 610T 9.460.000 VND Máy hút khói k…" at bounding box center [783, 385] width 1567 height 770
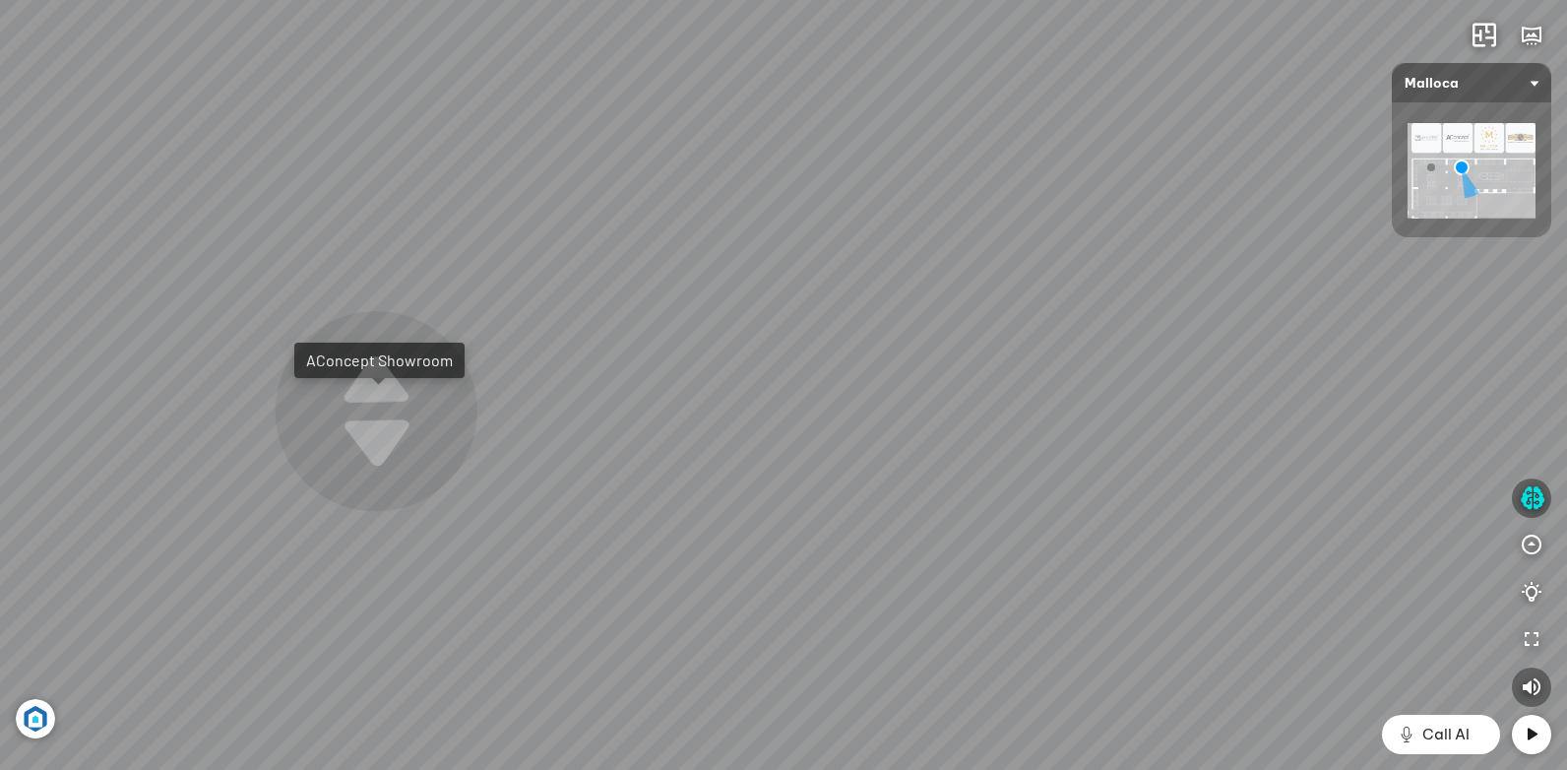
drag, startPoint x: 1008, startPoint y: 380, endPoint x: 392, endPoint y: 386, distance: 616.1
click at [393, 390] on div "Chậu rửa chén hai hộc bán thủ công Malloca MS 610T 9.460.000 VND Máy hút khói k…" at bounding box center [783, 385] width 1567 height 770
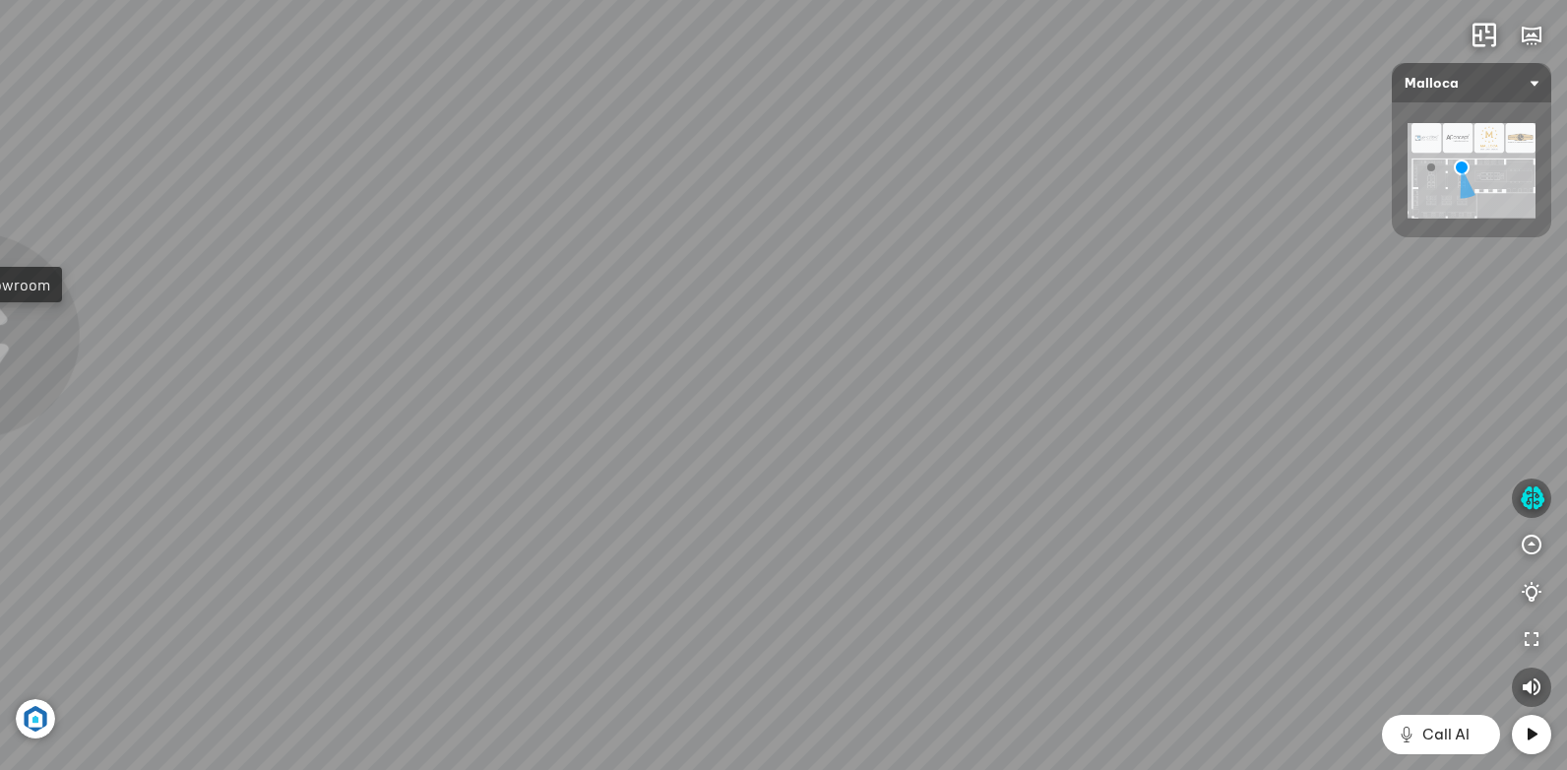
drag, startPoint x: 963, startPoint y: 396, endPoint x: 432, endPoint y: 309, distance: 538.5
click at [418, 309] on div "Chậu rửa chén hai hộc bán thủ công Malloca MS 610T 9.460.000 VND Máy hút khói k…" at bounding box center [783, 385] width 1567 height 770
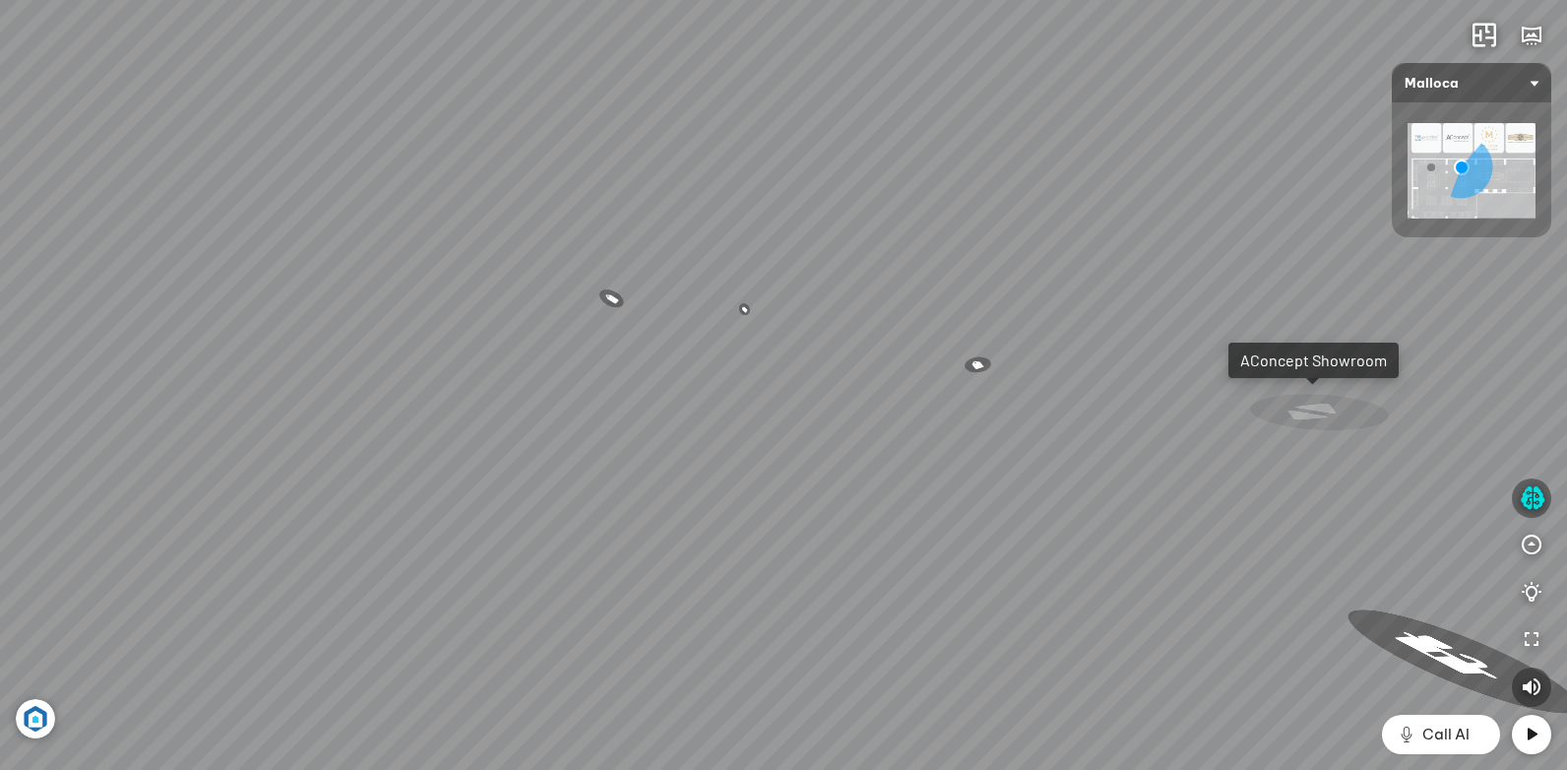
drag, startPoint x: 723, startPoint y: 472, endPoint x: 1063, endPoint y: 450, distance: 340.3
click at [1059, 449] on div "Chậu rửa chén hai hộc bán thủ công Malloca MS 610T 9.460.000 VND Máy hút khói k…" at bounding box center [783, 385] width 1567 height 770
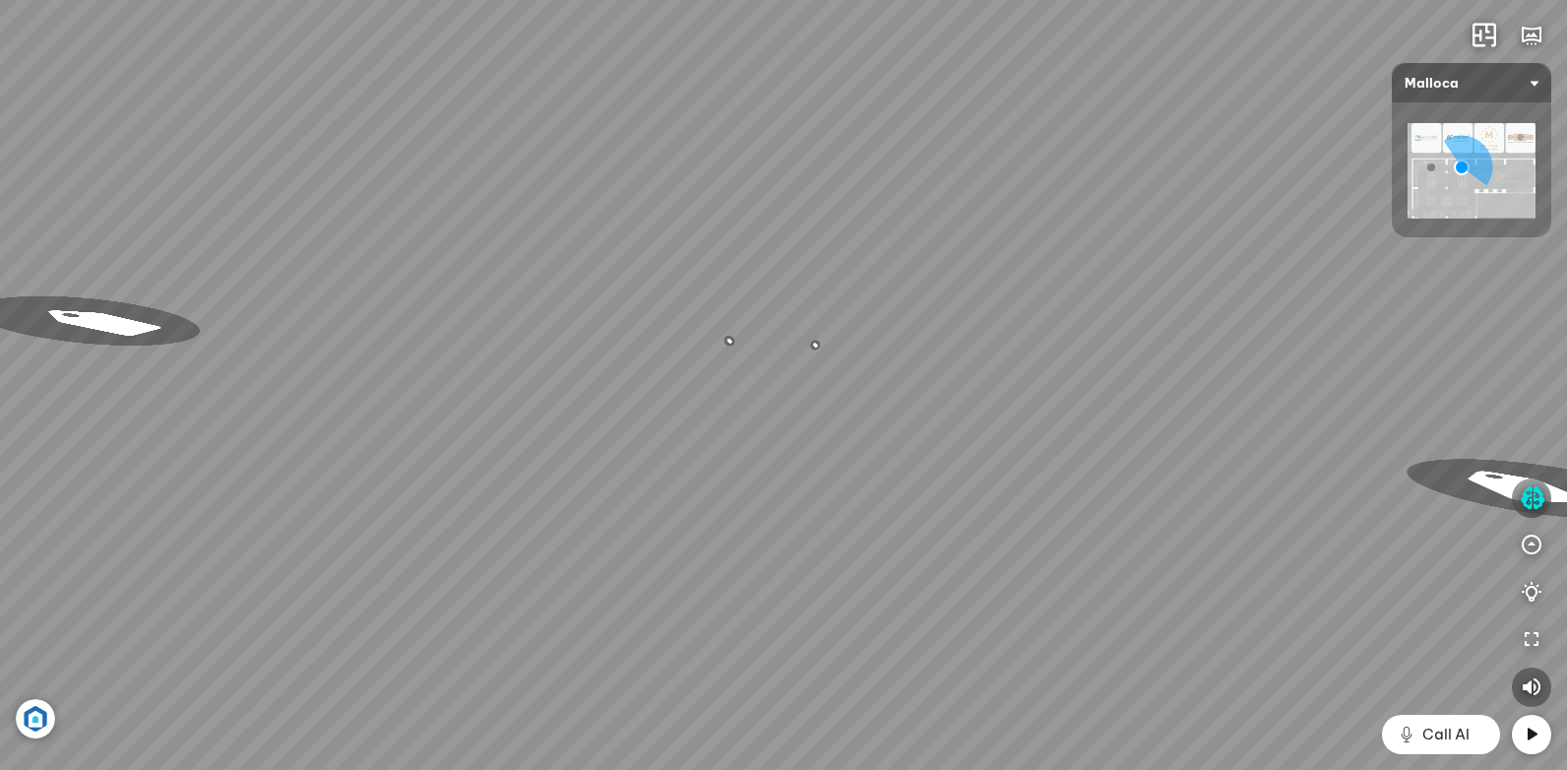
drag, startPoint x: 934, startPoint y: 453, endPoint x: 692, endPoint y: 495, distance: 245.8
click at [690, 498] on div "Chậu rửa chén hai hộc bán thủ công Malloca MS 610T 9.460.000 VND Máy hút khói k…" at bounding box center [783, 385] width 1567 height 770
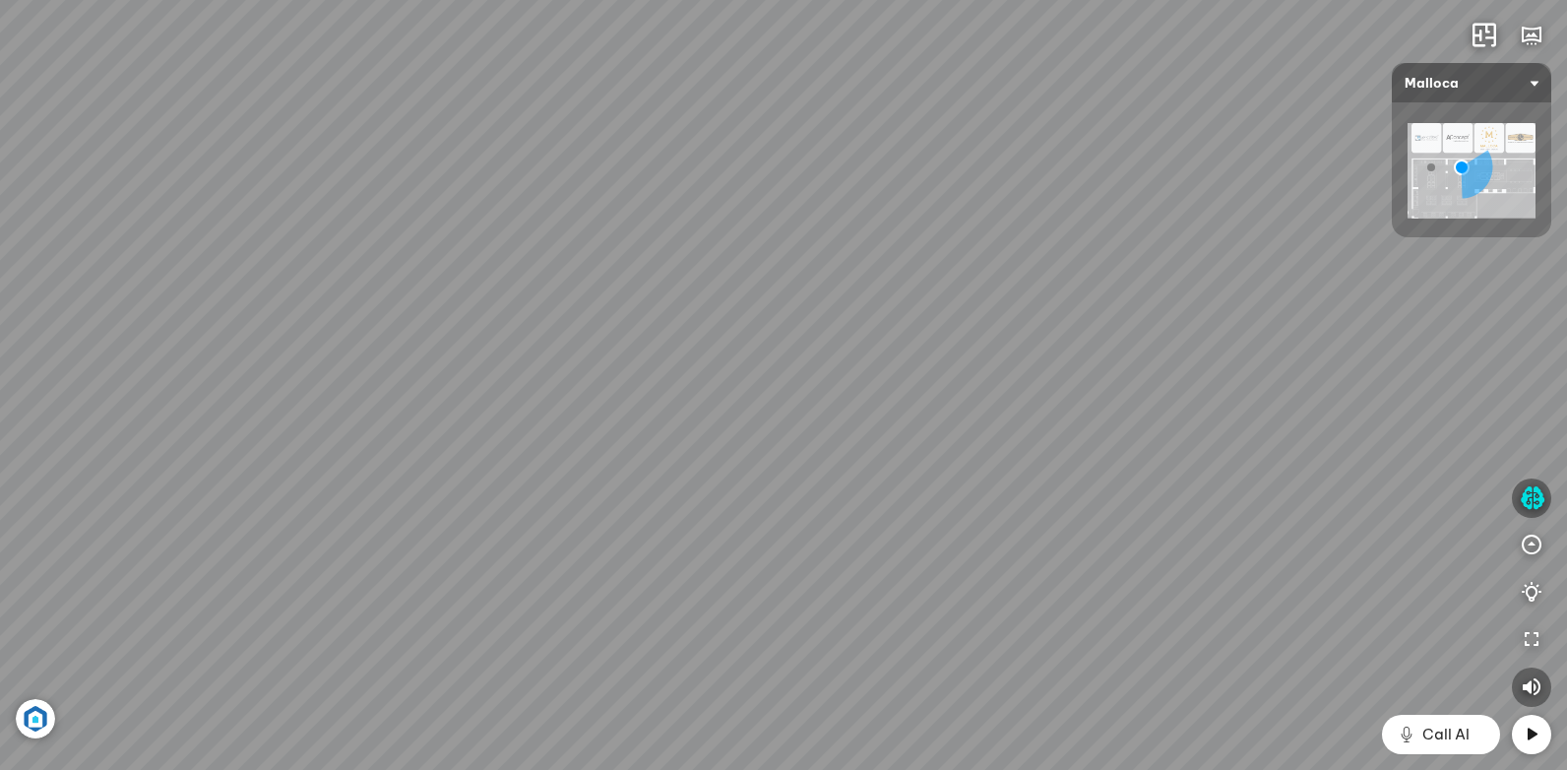
drag, startPoint x: 1094, startPoint y: 468, endPoint x: 594, endPoint y: 522, distance: 502.8
click at [588, 522] on div "Chậu rửa chén hai hộc bán thủ công Malloca MS 610T 9.460.000 VND Máy hút khói k…" at bounding box center [783, 385] width 1567 height 770
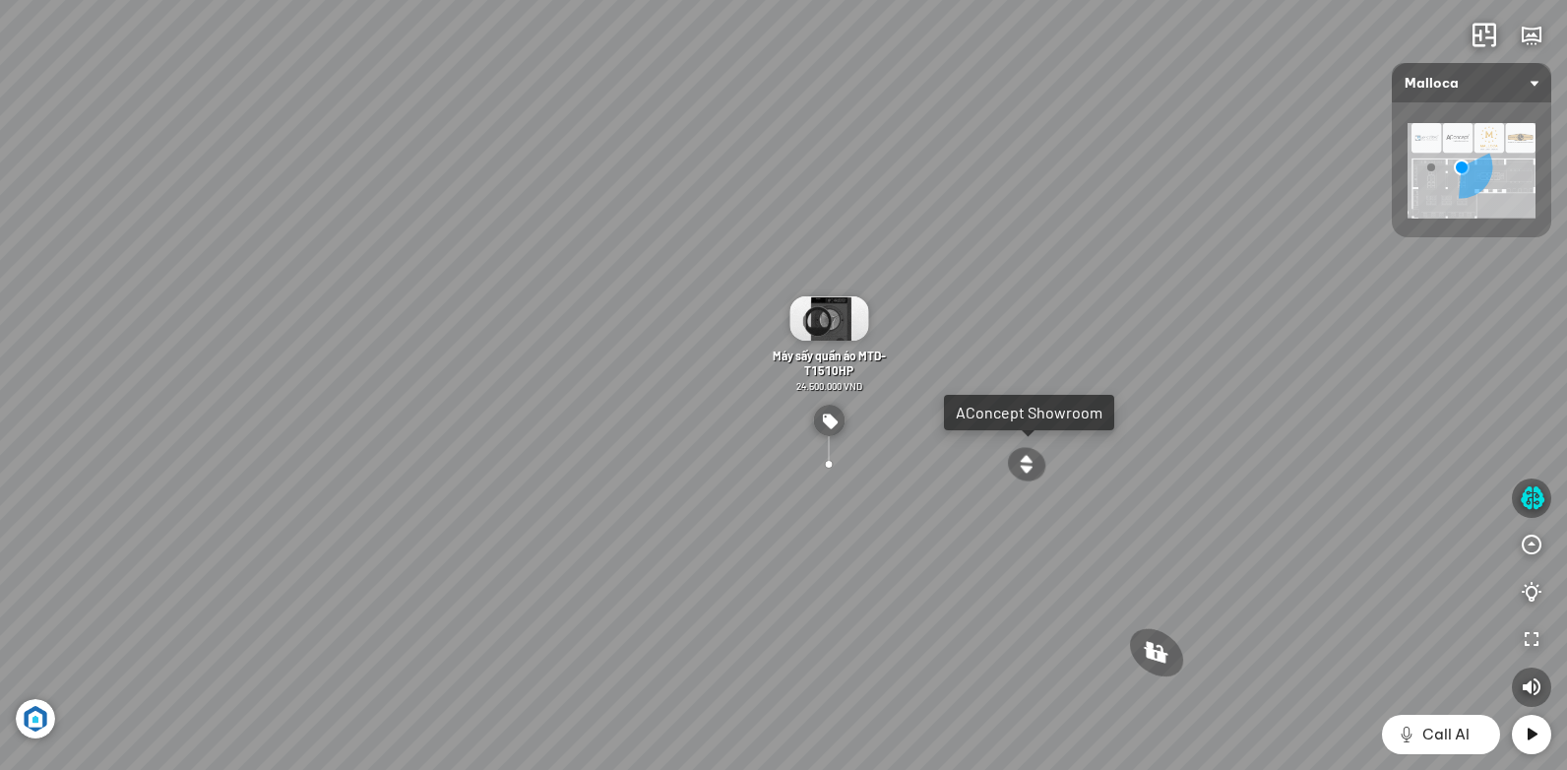
drag, startPoint x: 1034, startPoint y: 458, endPoint x: 776, endPoint y: 467, distance: 259.0
click at [839, 467] on div "Chậu rửa chén hai hộc bán thủ công Malloca MS 610T 9.460.000 VND Máy hút khói k…" at bounding box center [783, 385] width 1567 height 770
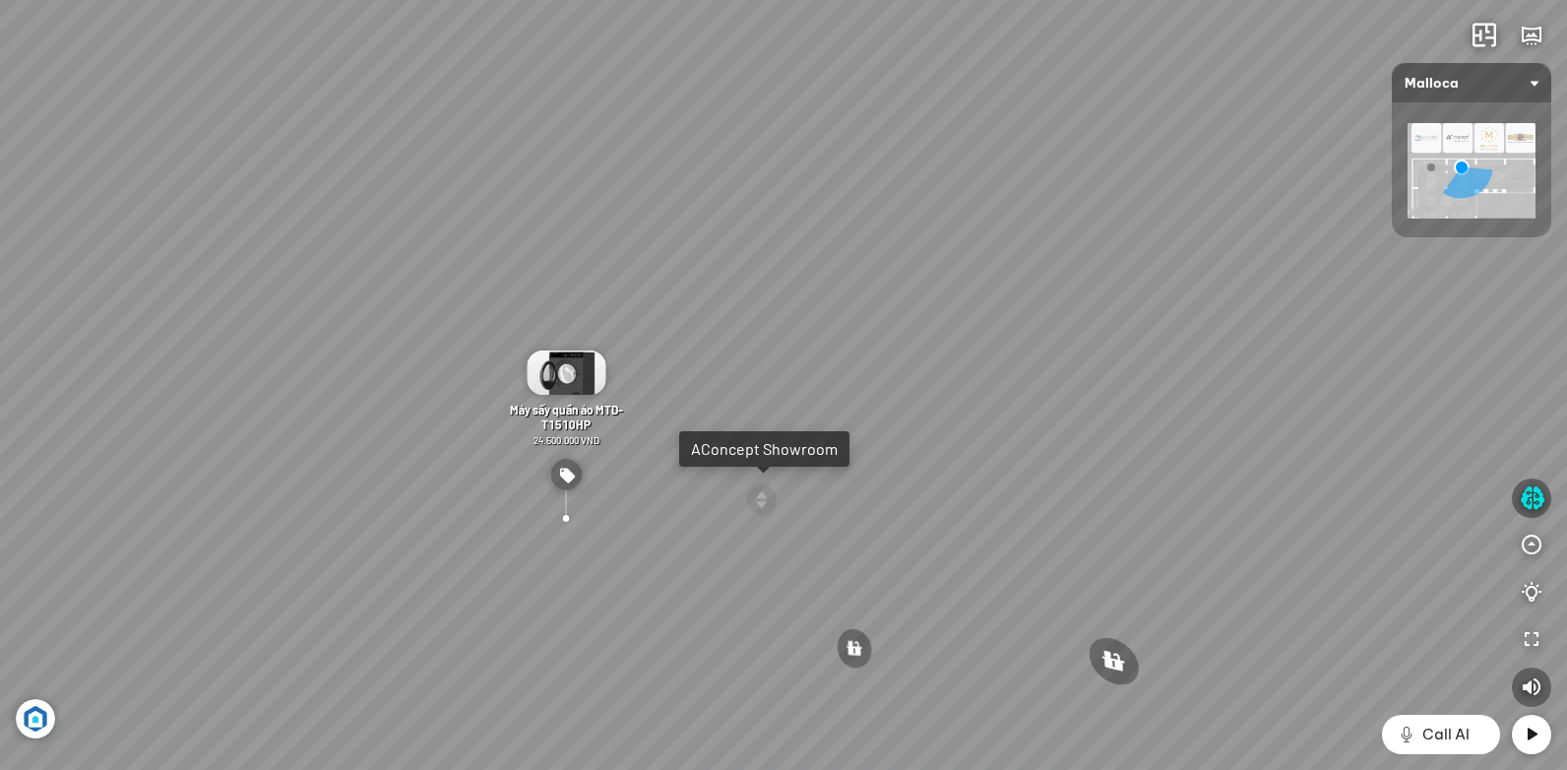
drag, startPoint x: 1204, startPoint y: 395, endPoint x: 829, endPoint y: 418, distance: 375.7
click at [831, 419] on div "Chậu rửa chén hai hộc bán thủ công Malloca MS 610T 9.460.000 VND Máy hút khói k…" at bounding box center [783, 385] width 1567 height 770
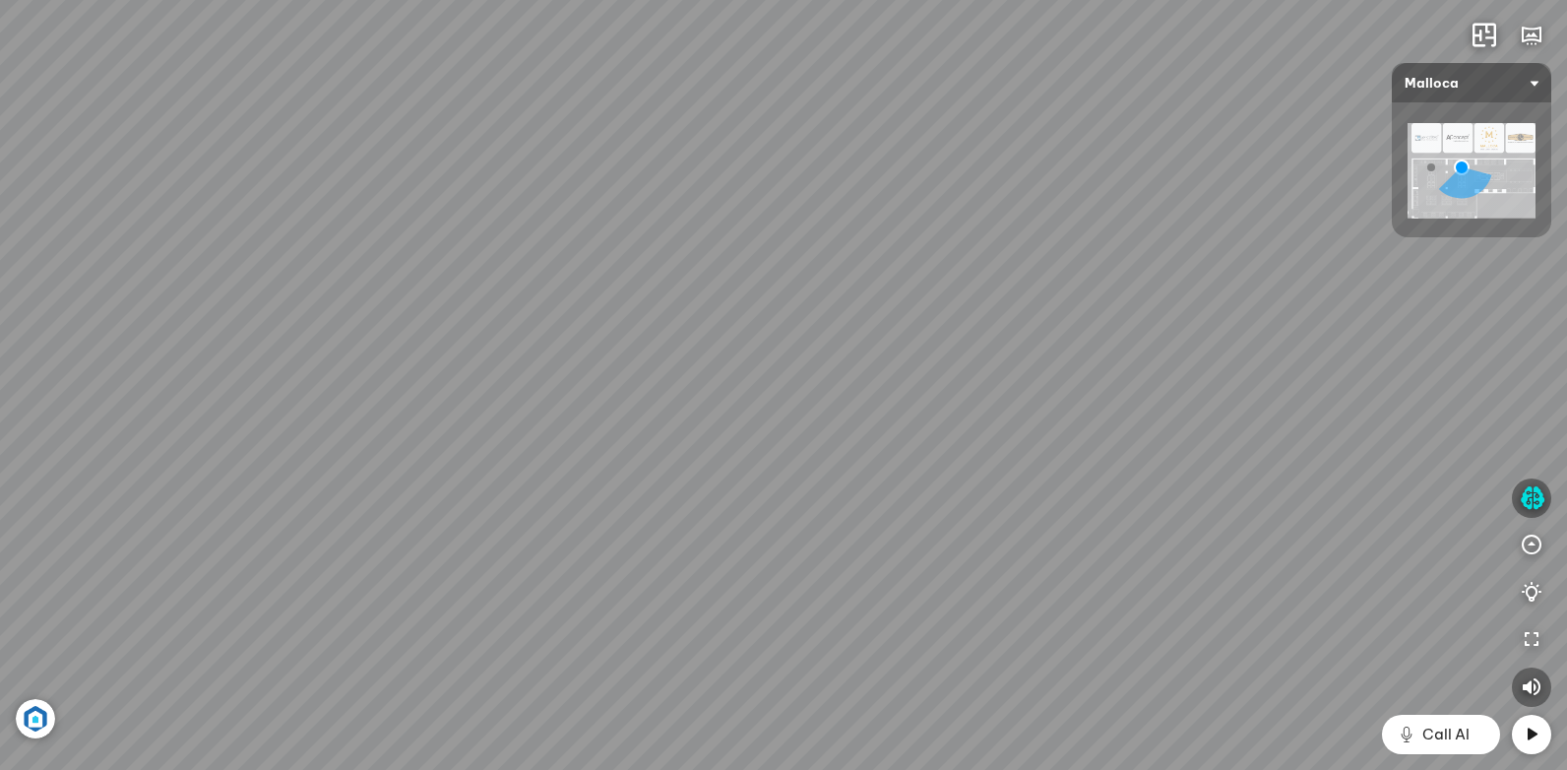
drag, startPoint x: 1222, startPoint y: 404, endPoint x: 1243, endPoint y: 385, distance: 28.5
click at [1297, 375] on div "Chậu rửa chén hai hộc bán thủ công Malloca MS 610T 9.460.000 VND Máy hút khói k…" at bounding box center [783, 385] width 1567 height 770
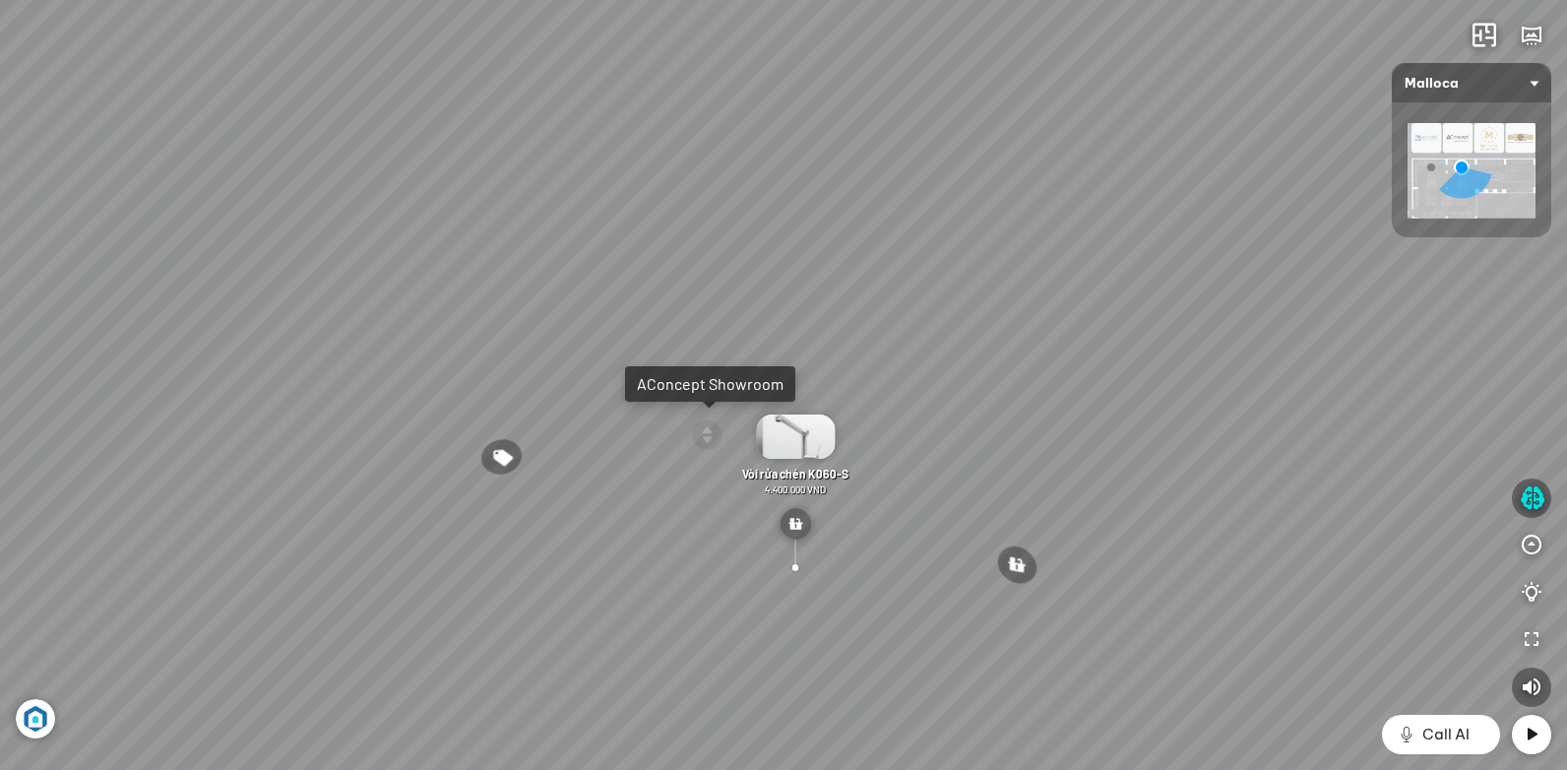
drag, startPoint x: 879, startPoint y: 409, endPoint x: 1217, endPoint y: 397, distance: 338.8
click at [1216, 397] on div "Chậu rửa chén hai hộc bán thủ công Malloca MS 610T 9.460.000 VND Máy hút khói k…" at bounding box center [783, 385] width 1567 height 770
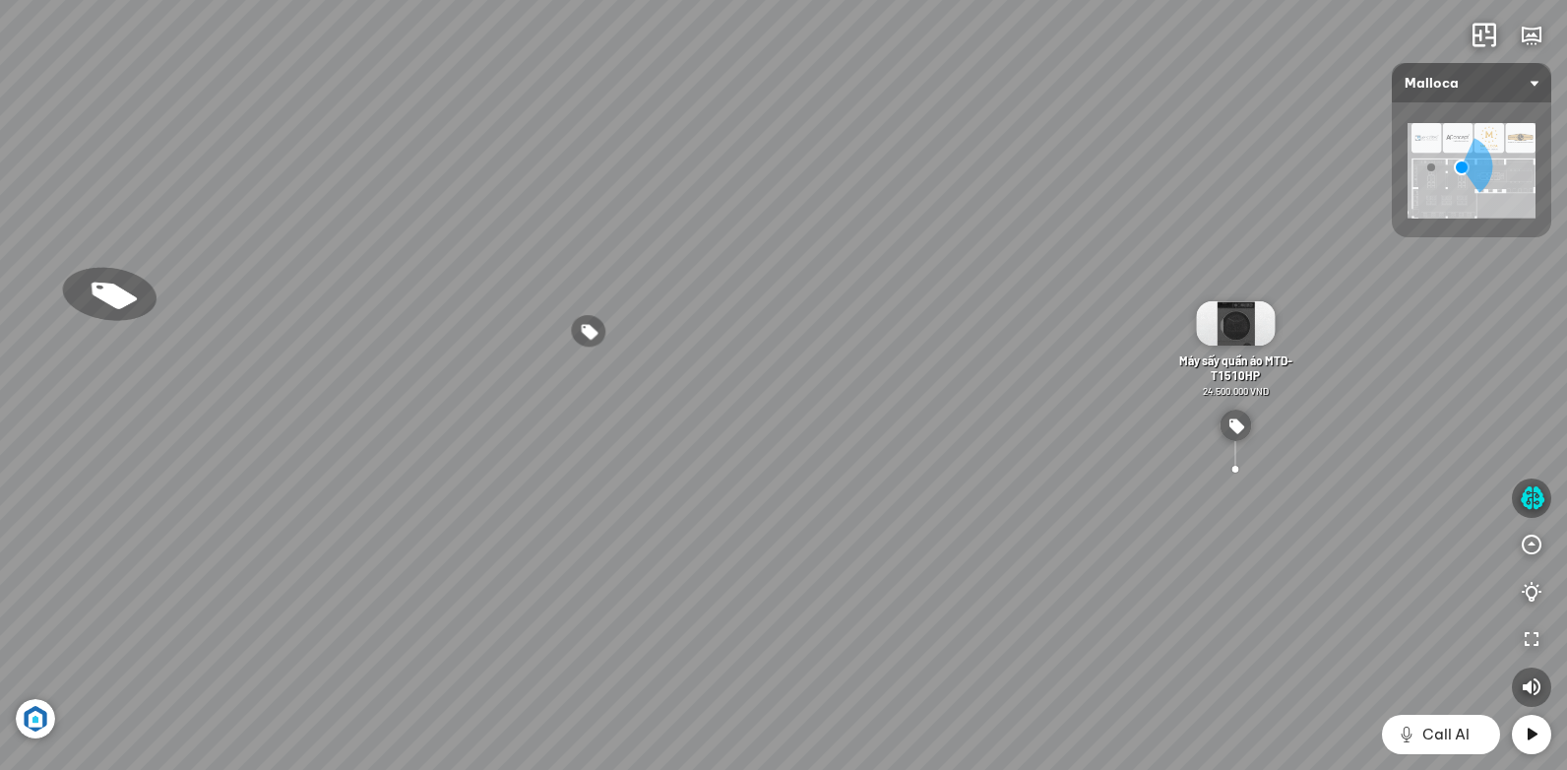
drag, startPoint x: 746, startPoint y: 423, endPoint x: 1000, endPoint y: 420, distance: 253.9
click at [1000, 420] on div "Chậu rửa chén hai hộc bán thủ công Malloca MS 610T 9.460.000 VND Máy hút khói k…" at bounding box center [783, 385] width 1567 height 770
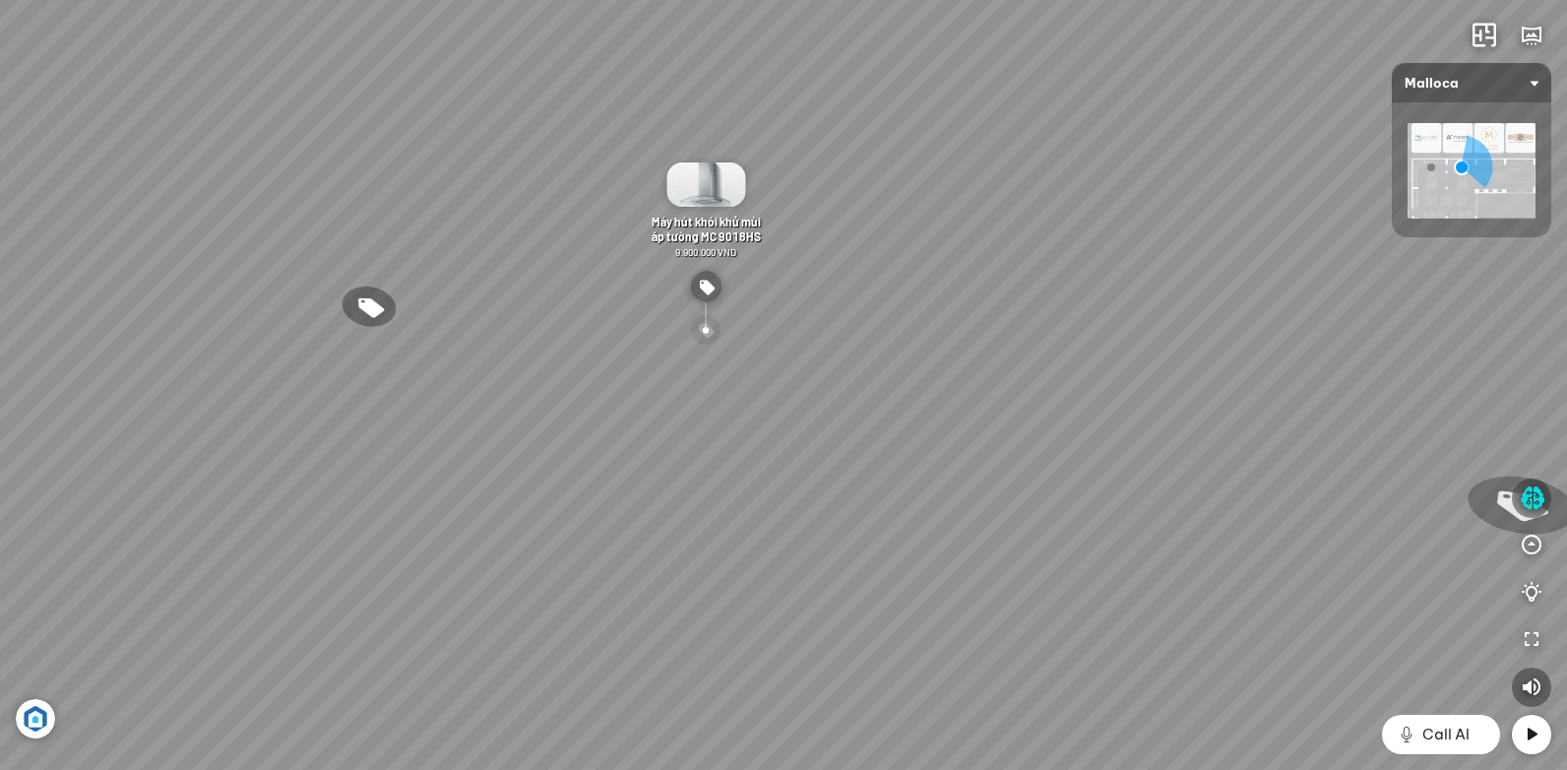
drag, startPoint x: 656, startPoint y: 443, endPoint x: 1030, endPoint y: 421, distance: 374.6
click at [997, 426] on div "Chậu rửa chén hai hộc bán thủ công Malloca MS 610T 9.460.000 VND Máy hút khói k…" at bounding box center [783, 385] width 1567 height 770
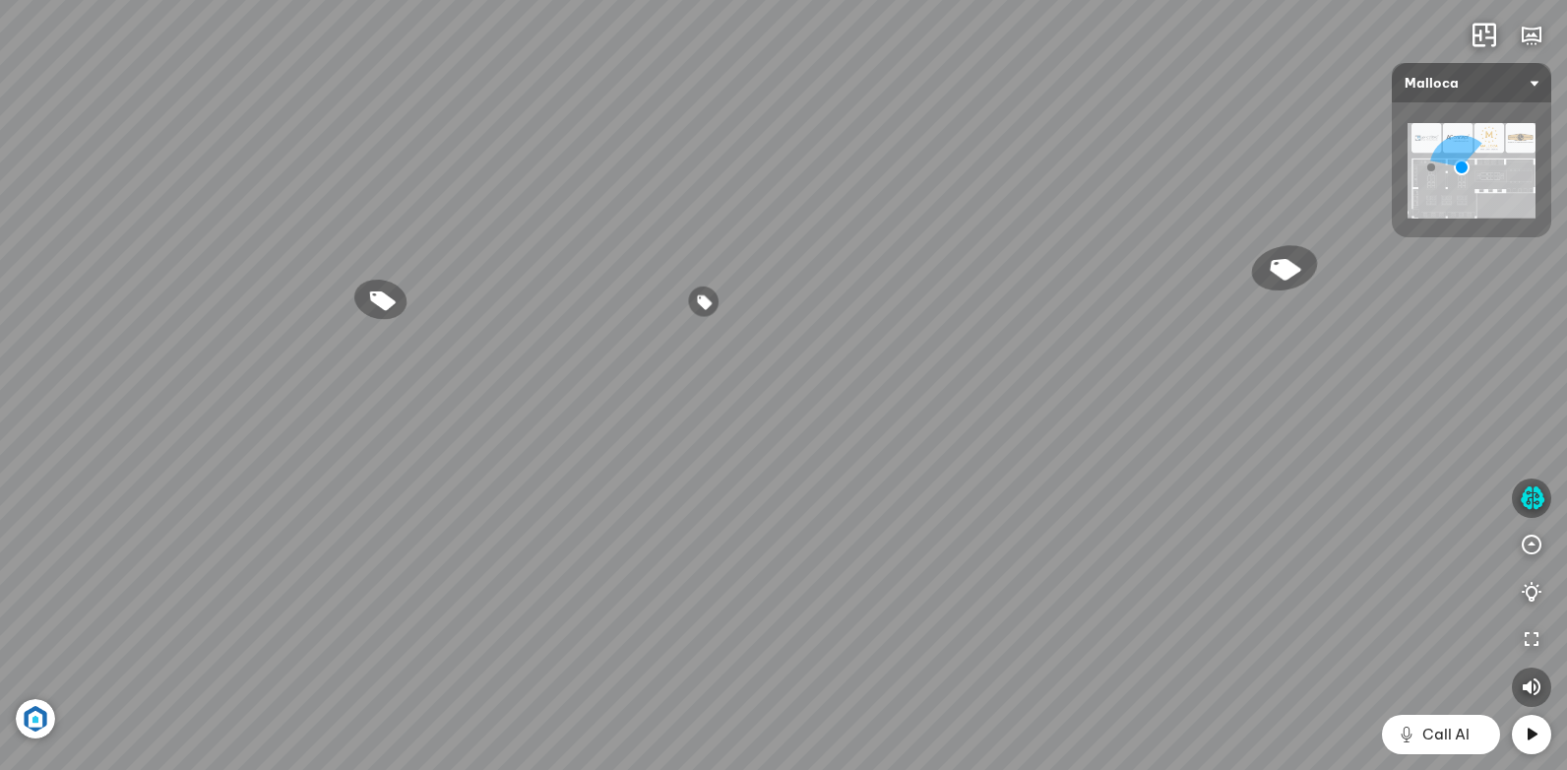
drag, startPoint x: 738, startPoint y: 448, endPoint x: 952, endPoint y: 448, distance: 213.6
click at [940, 448] on div "Chậu rửa chén hai hộc bán thủ công Malloca MS 610T 9.460.000 VND Máy hút khói k…" at bounding box center [783, 385] width 1567 height 770
drag, startPoint x: 1257, startPoint y: 427, endPoint x: 711, endPoint y: 472, distance: 548.1
click at [711, 472] on div "Chậu rửa chén hai hộc bán thủ công Malloca MS 610T 9.460.000 VND Máy hút khói k…" at bounding box center [783, 385] width 1567 height 770
drag, startPoint x: 639, startPoint y: 570, endPoint x: 724, endPoint y: 439, distance: 156.4
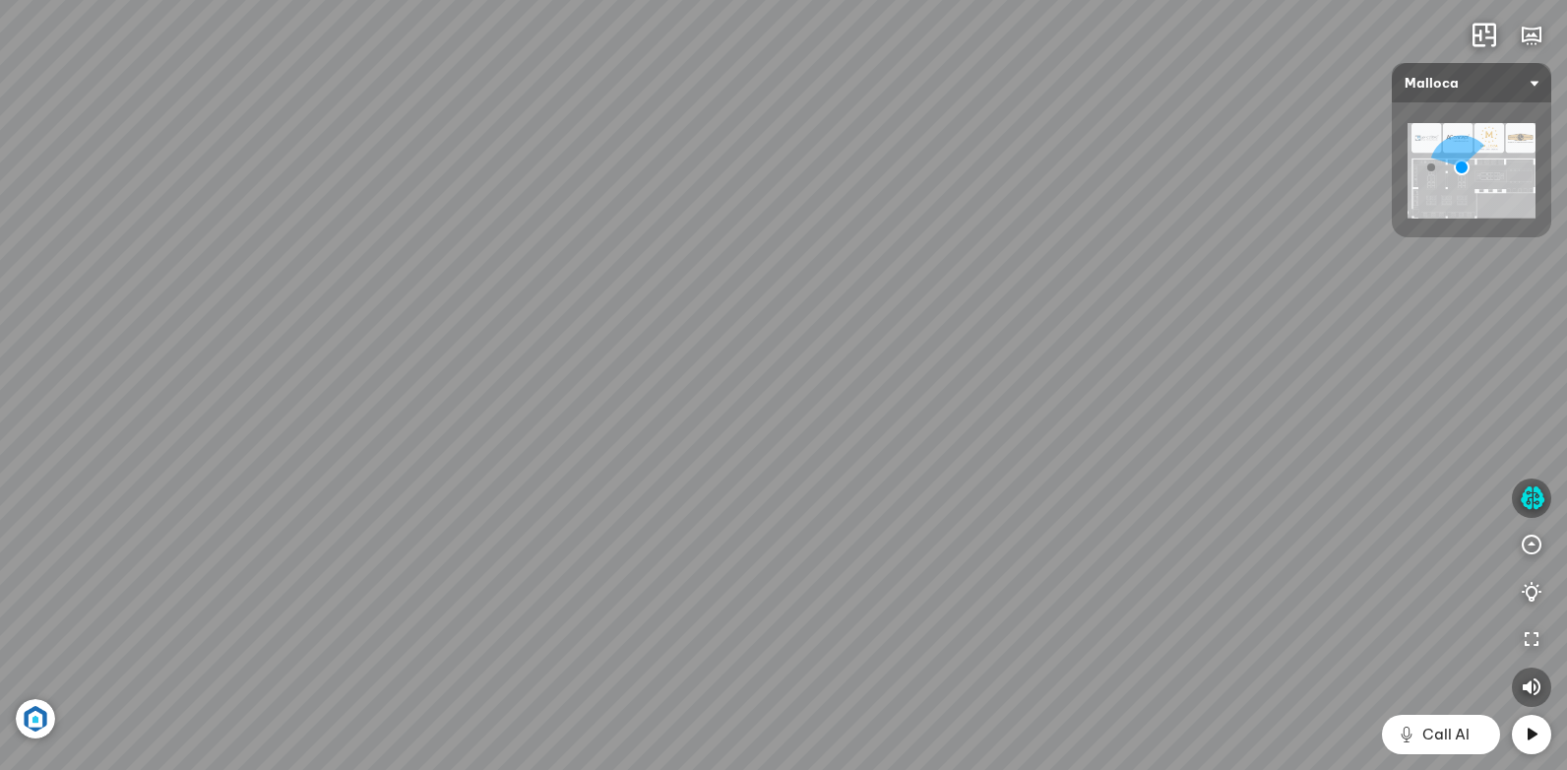
click at [724, 439] on div "Chậu rửa chén hai hộc bán thủ công Malloca MS 610T 9.460.000 VND Máy hút khói k…" at bounding box center [783, 385] width 1567 height 770
drag, startPoint x: 711, startPoint y: 441, endPoint x: 536, endPoint y: 561, distance: 211.6
click at [527, 579] on div "Chậu rửa chén hai hộc bán thủ công Malloca MS 610T 9.460.000 VND Máy hút khói k…" at bounding box center [783, 385] width 1567 height 770
drag, startPoint x: 1059, startPoint y: 492, endPoint x: 348, endPoint y: 537, distance: 712.0
click at [348, 537] on div "Chậu rửa chén hai hộc bán thủ công Malloca MS 610T 9.460.000 VND Máy hút khói k…" at bounding box center [783, 385] width 1567 height 770
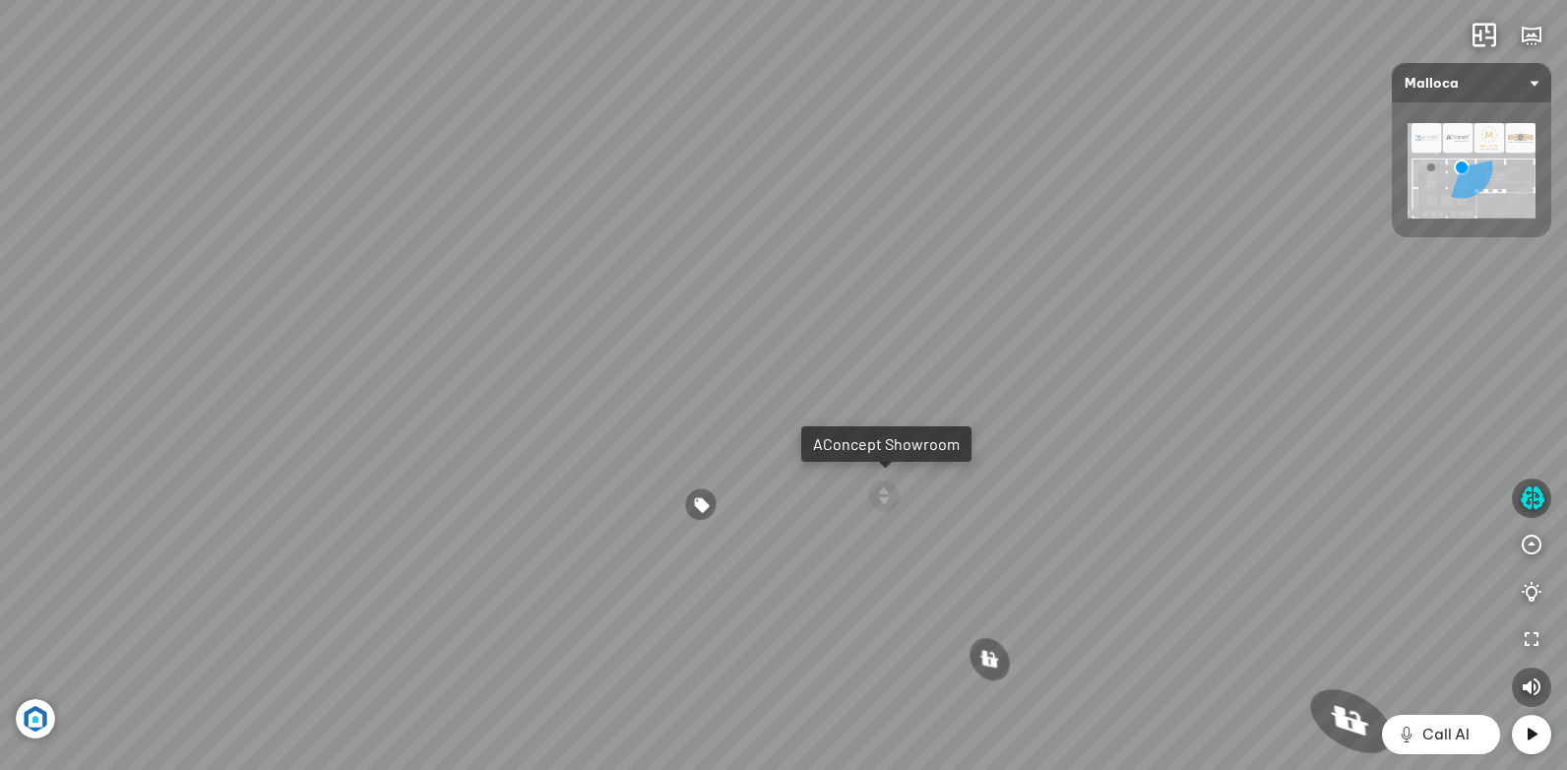
drag, startPoint x: 895, startPoint y: 458, endPoint x: 595, endPoint y: 461, distance: 299.2
click at [596, 461] on div "Chậu rửa chén hai hộc bán thủ công Malloca MS 610T 9.460.000 VND Máy hút khói k…" at bounding box center [783, 385] width 1567 height 770
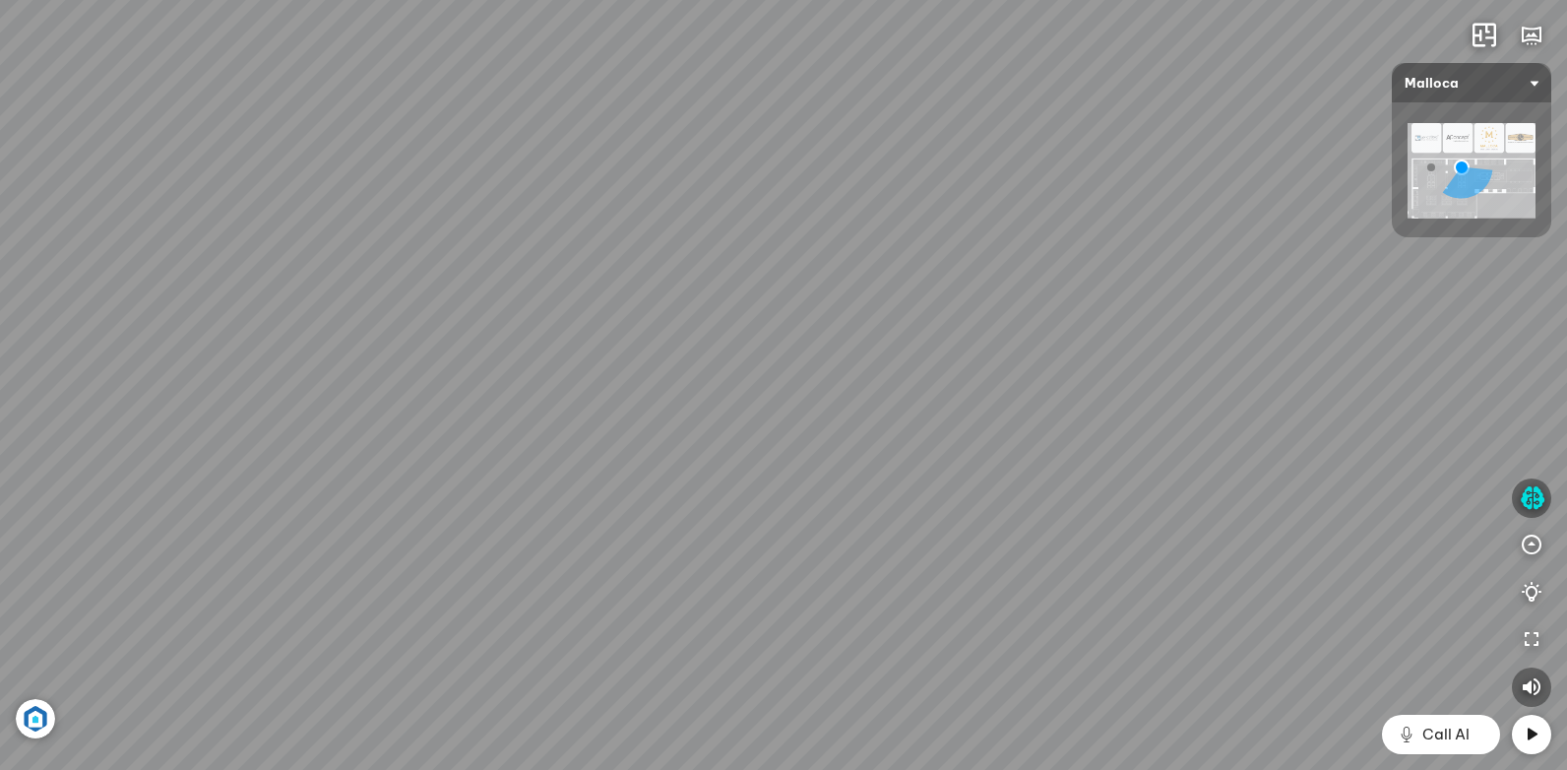
drag, startPoint x: 1107, startPoint y: 501, endPoint x: 1016, endPoint y: 550, distance: 103.9
click at [1016, 550] on div "Chậu rửa chén hai hộc bán thủ công Malloca MS 610T 9.460.000 VND Máy hút khói k…" at bounding box center [783, 385] width 1567 height 770
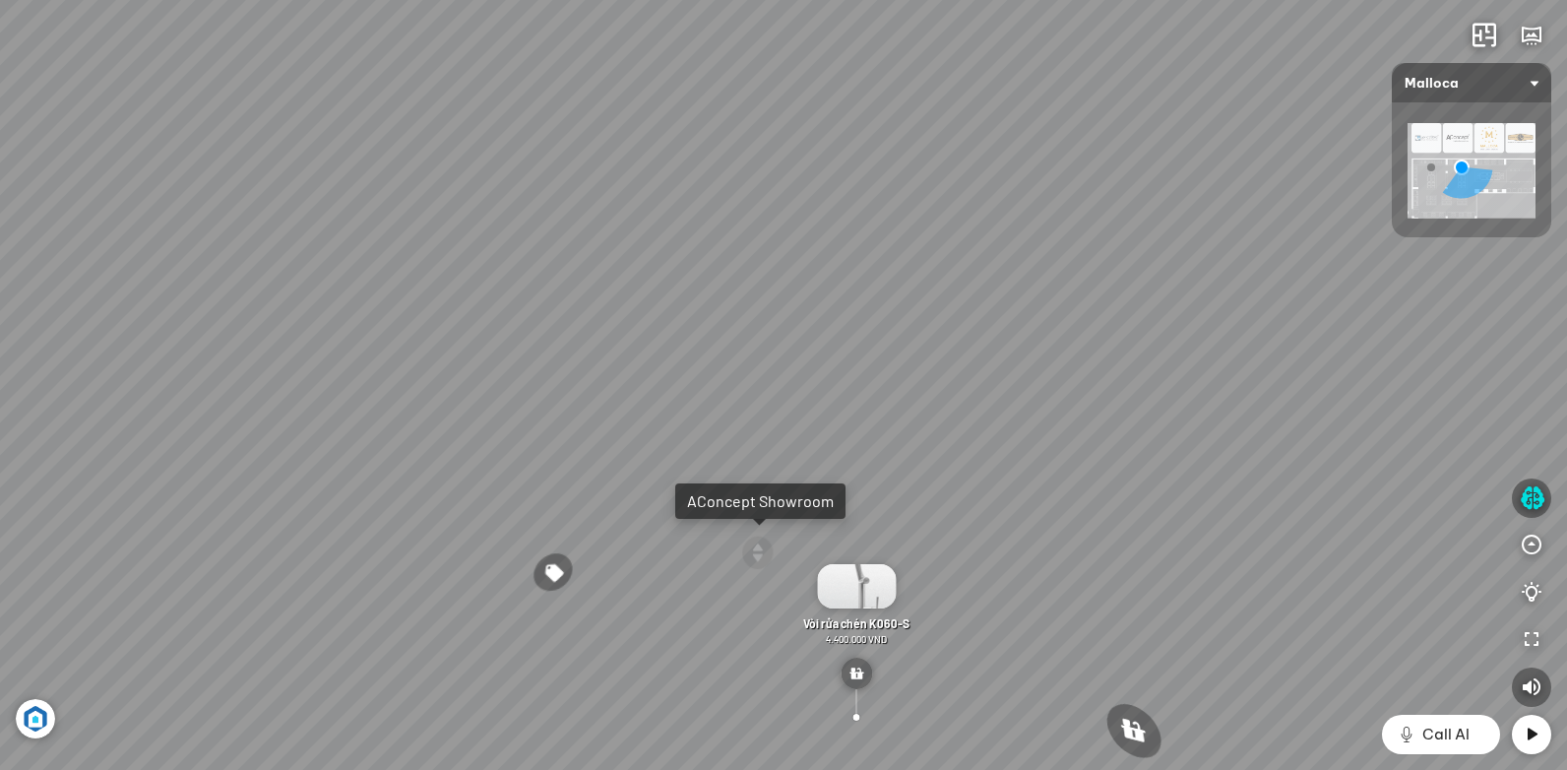
click at [544, 511] on div "Chậu rửa chén hai hộc bán thủ công Malloca MS 610T 9.460.000 VND Máy hút khói k…" at bounding box center [783, 385] width 1567 height 770
click at [550, 575] on div at bounding box center [552, 572] width 45 height 43
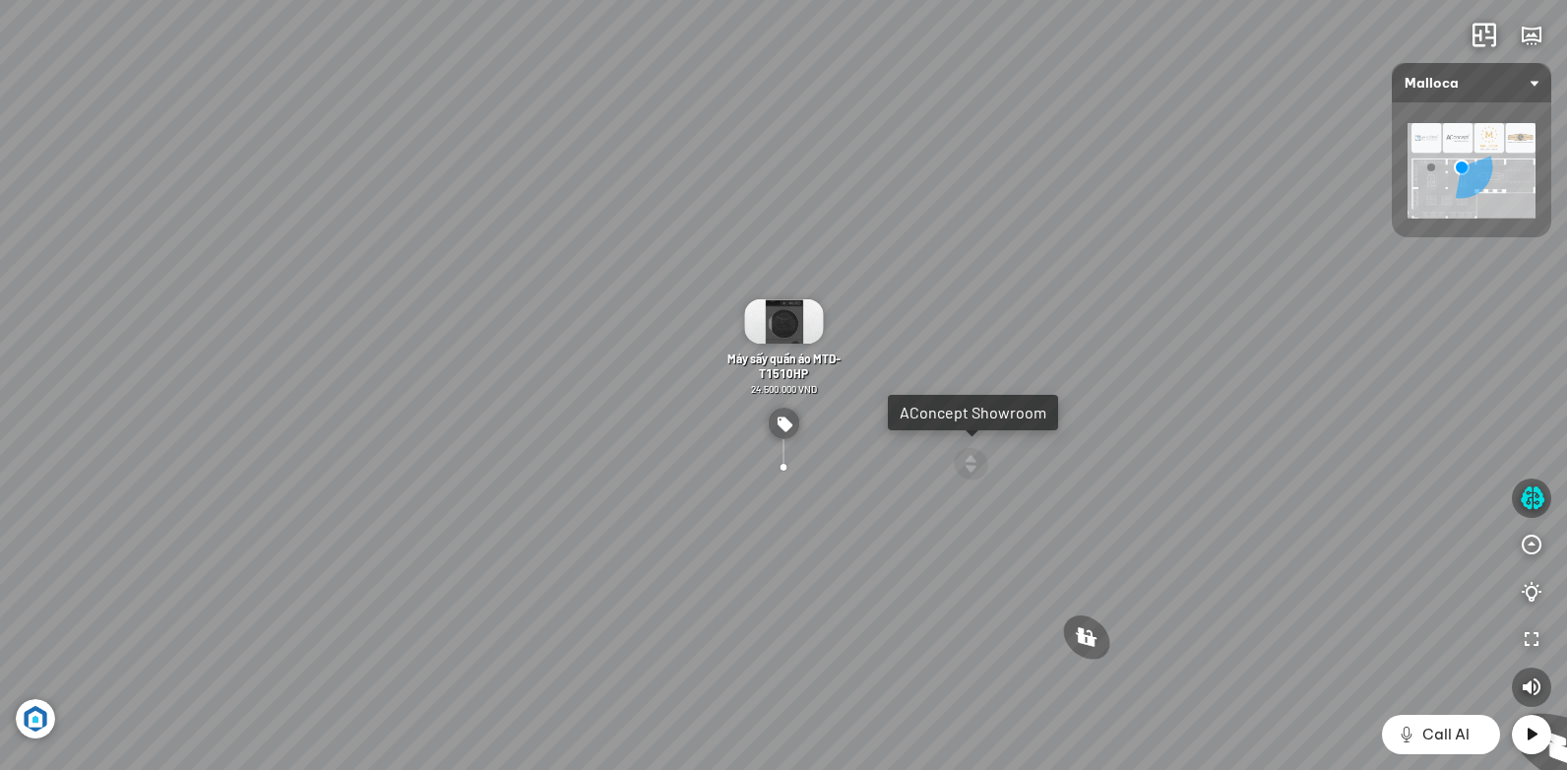
click at [789, 340] on img at bounding box center [783, 321] width 79 height 44
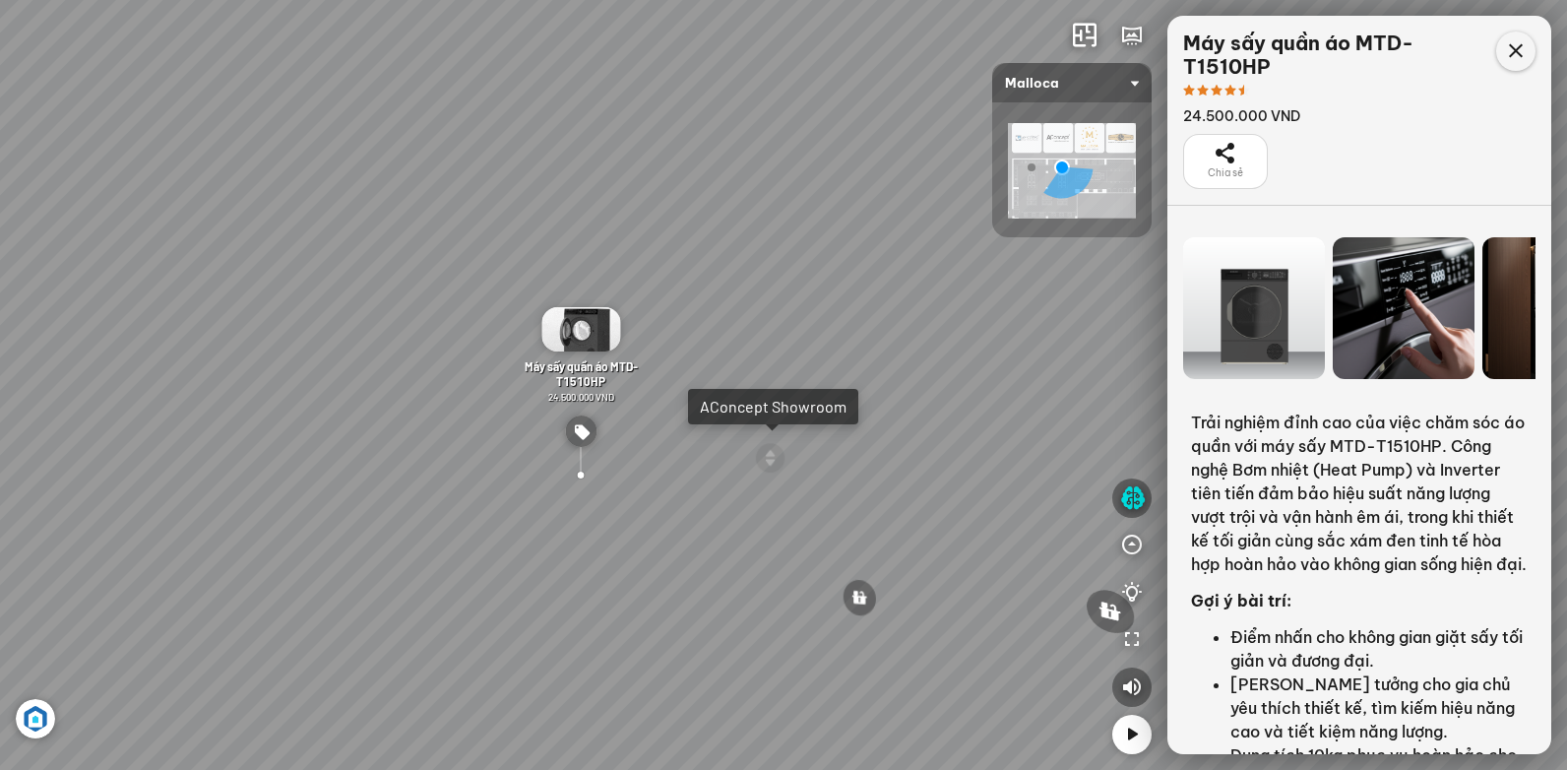
click at [1528, 64] on div at bounding box center [1515, 50] width 39 height 39
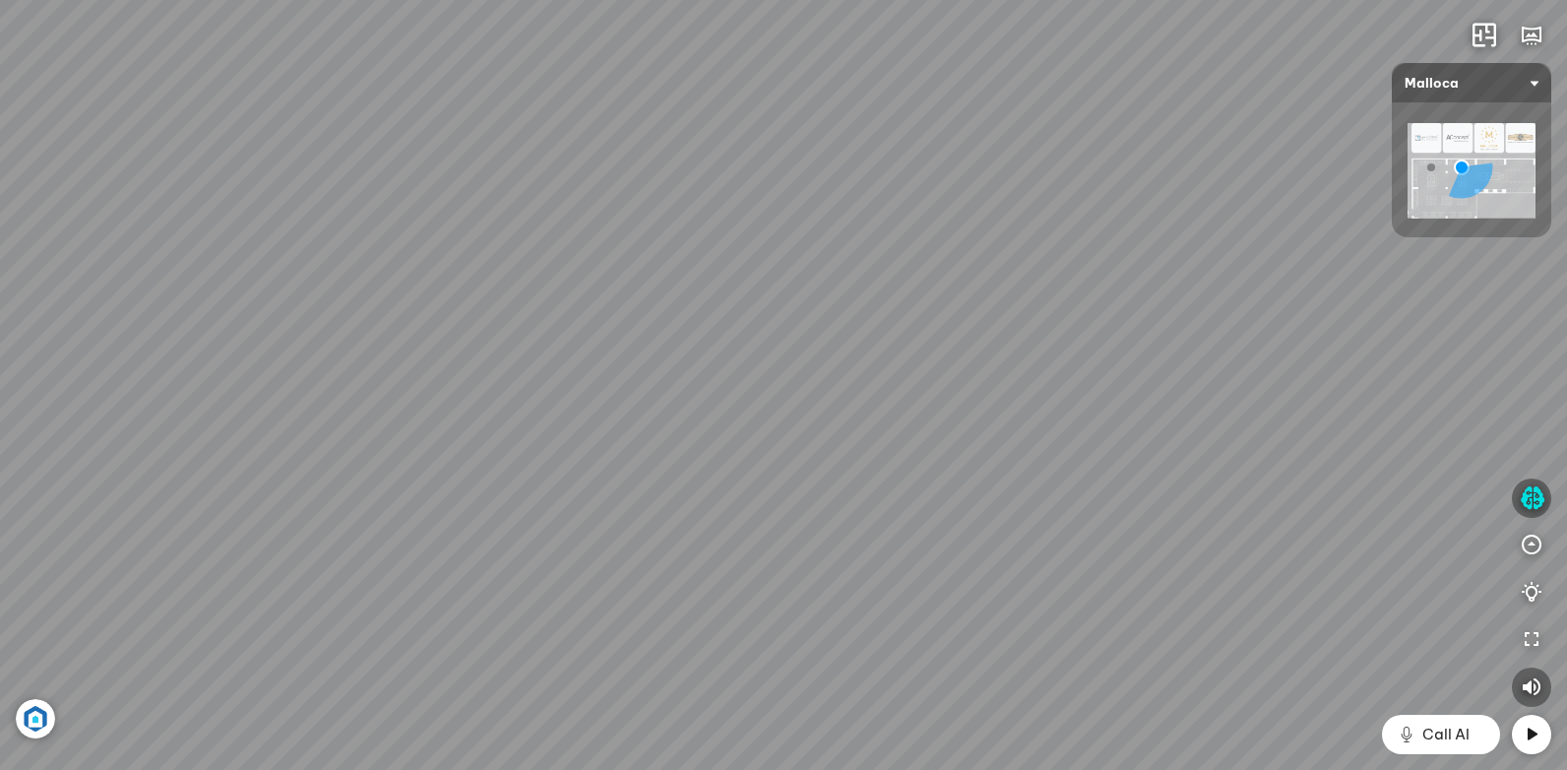
drag, startPoint x: 621, startPoint y: 406, endPoint x: 552, endPoint y: 489, distance: 107.6
click at [520, 483] on div "Chậu rửa chén hai hộc bán thủ công Malloca MS 610T 9.460.000 VND Máy hút khói k…" at bounding box center [783, 385] width 1567 height 770
drag, startPoint x: 943, startPoint y: 575, endPoint x: 603, endPoint y: 452, distance: 361.1
click at [579, 436] on div "Chậu rửa chén hai hộc bán thủ công Malloca MS 610T 9.460.000 VND Máy hút khói k…" at bounding box center [783, 385] width 1567 height 770
drag, startPoint x: 669, startPoint y: 493, endPoint x: 486, endPoint y: 584, distance: 204.2
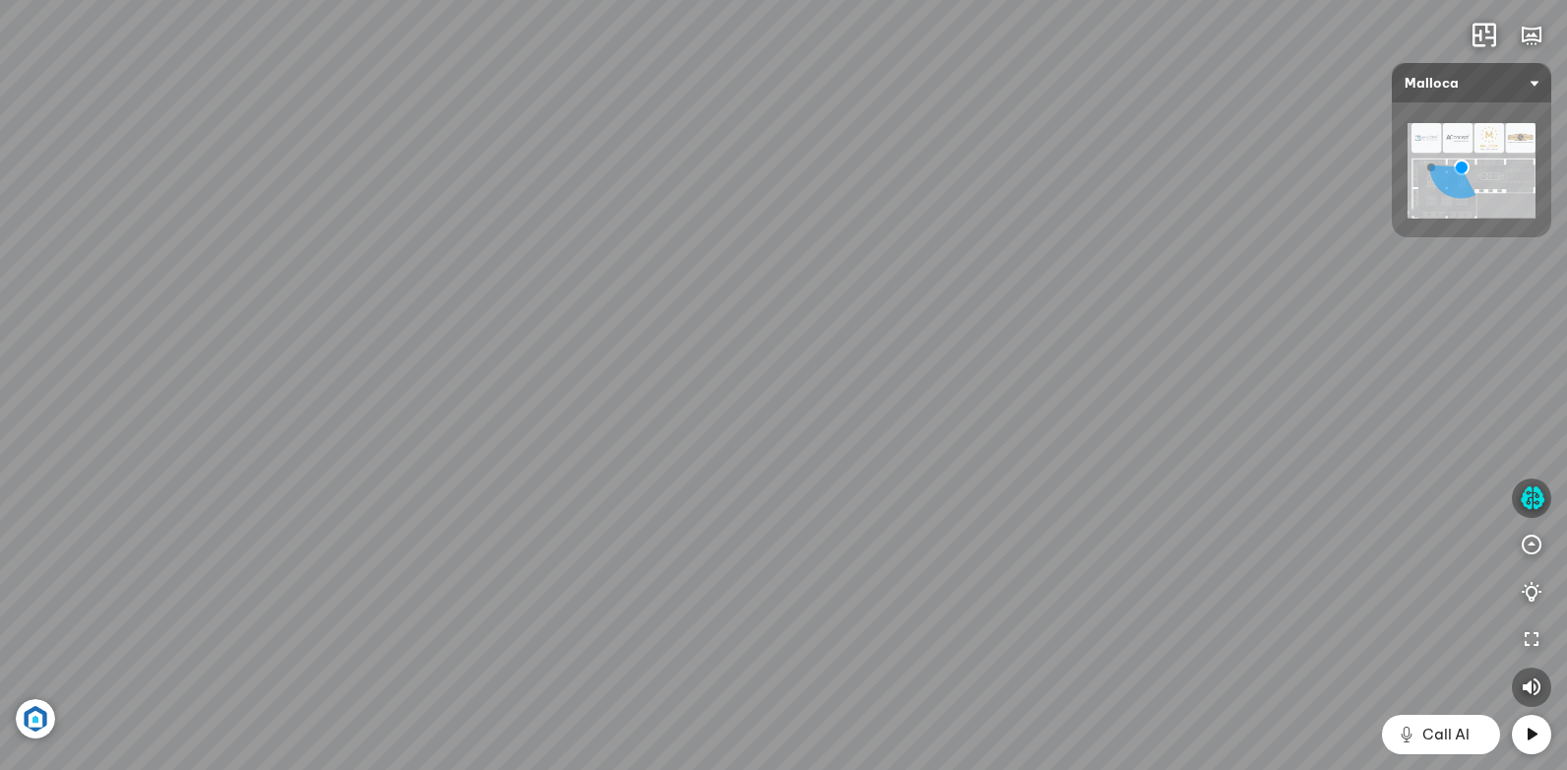
click at [478, 590] on div "Chậu rửa chén hai hộc bán thủ công Malloca MS 610T 9.460.000 VND Máy hút khói k…" at bounding box center [783, 385] width 1567 height 770
drag, startPoint x: 925, startPoint y: 587, endPoint x: 613, endPoint y: 562, distance: 312.9
click at [527, 579] on div "Chậu rửa chén hai hộc bán thủ công Malloca MS 610T 9.460.000 VND Máy hút khói k…" at bounding box center [783, 385] width 1567 height 770
drag, startPoint x: 740, startPoint y: 543, endPoint x: 299, endPoint y: 539, distance: 440.9
click at [299, 540] on div "Chậu rửa chén hai hộc bán thủ công Malloca MS 610T 9.460.000 VND Máy hút khói k…" at bounding box center [783, 385] width 1567 height 770
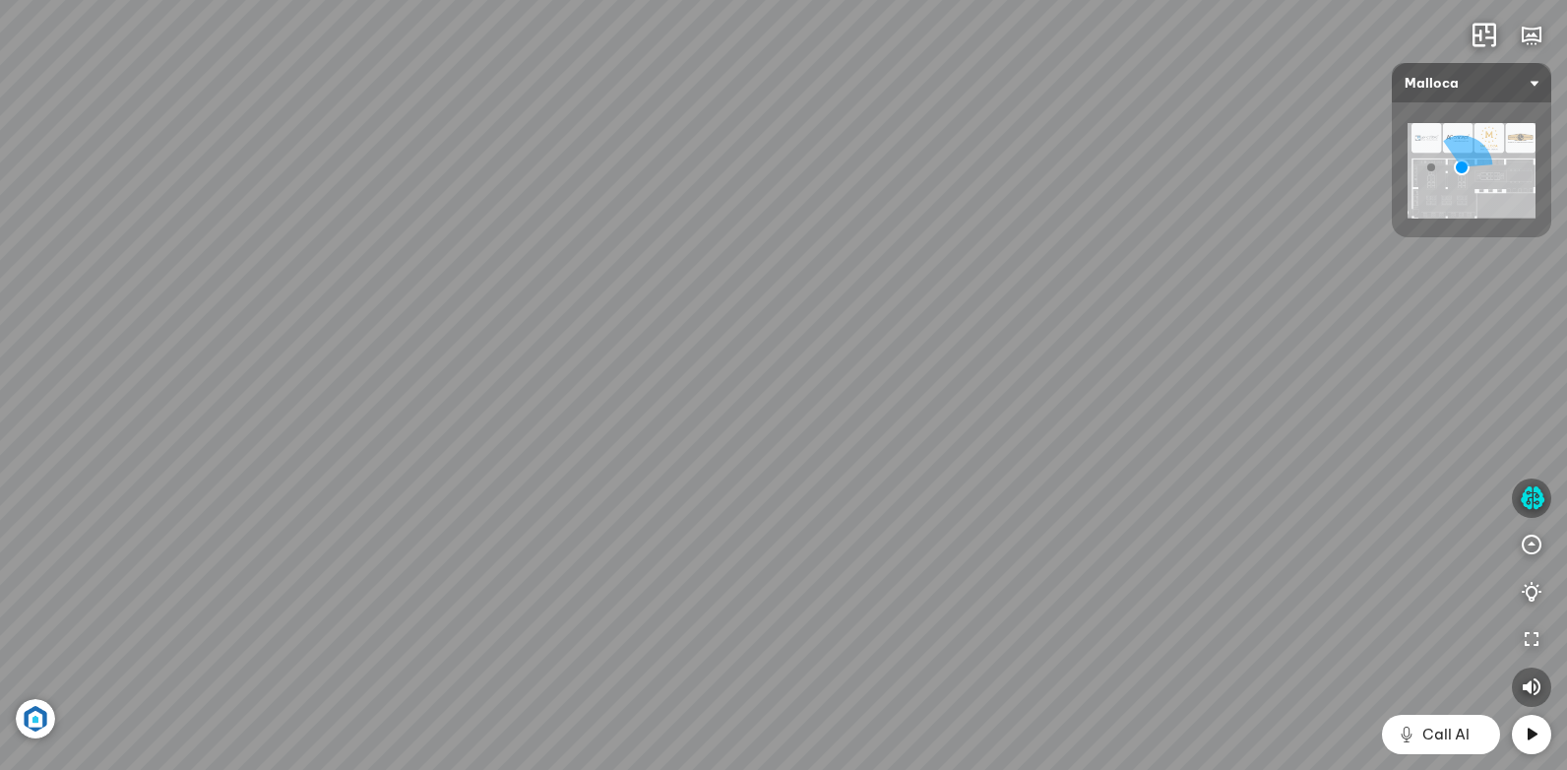
drag, startPoint x: 868, startPoint y: 518, endPoint x: 372, endPoint y: 465, distance: 498.9
click at [372, 465] on div "Chậu rửa chén hai hộc bán thủ công Malloca MS 610T 9.460.000 VND Máy hút khói k…" at bounding box center [783, 385] width 1567 height 770
drag, startPoint x: 758, startPoint y: 466, endPoint x: 413, endPoint y: 501, distance: 346.3
click at [413, 501] on div "Chậu rửa chén hai hộc bán thủ công Malloca MS 610T 9.460.000 VND Máy hút khói k…" at bounding box center [783, 385] width 1567 height 770
drag, startPoint x: 813, startPoint y: 480, endPoint x: 497, endPoint y: 502, distance: 316.7
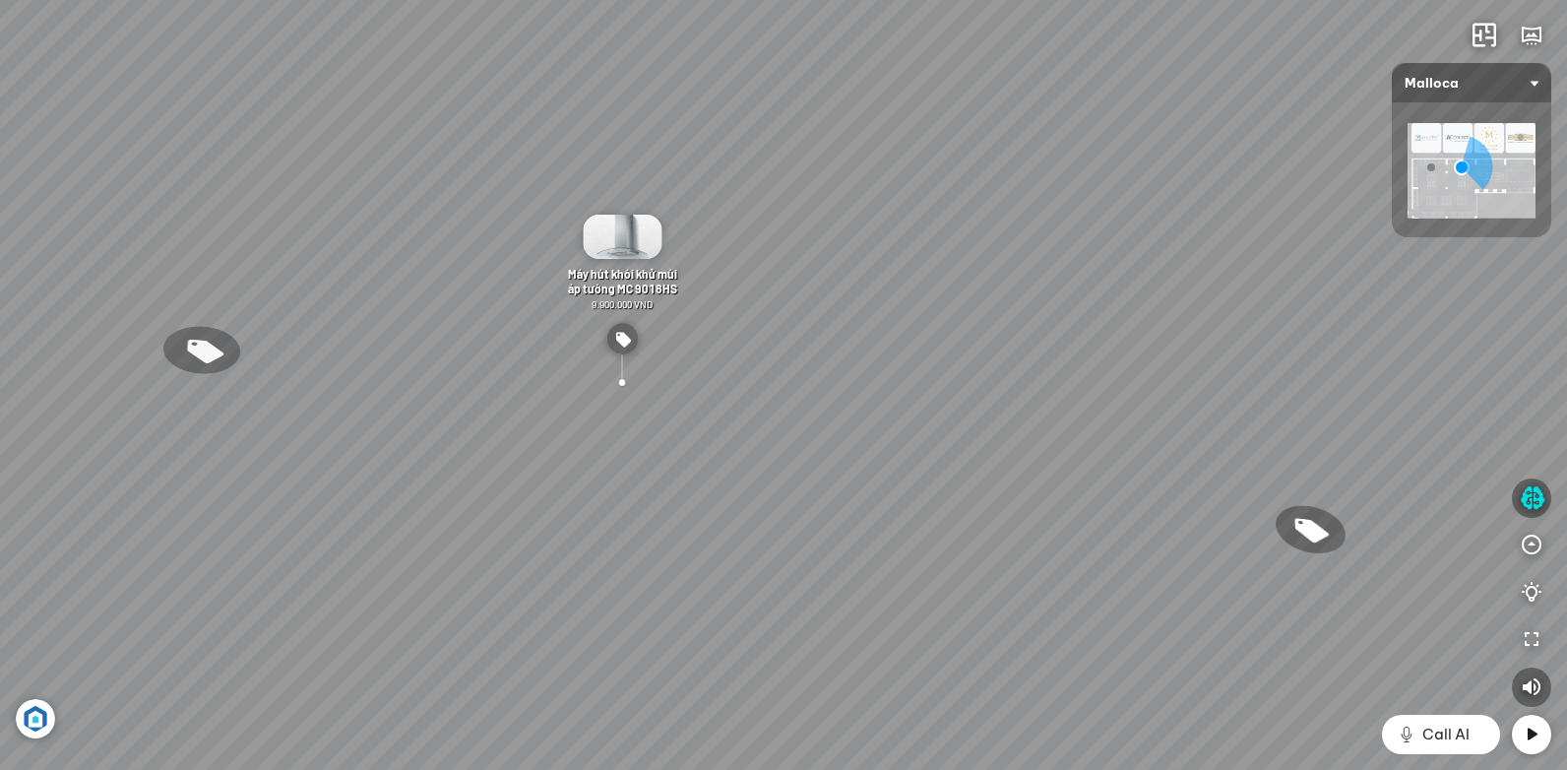
click at [500, 502] on div "Chậu rửa chén hai hộc bán thủ công Malloca MS 610T 9.460.000 VND Máy hút khói k…" at bounding box center [783, 385] width 1567 height 770
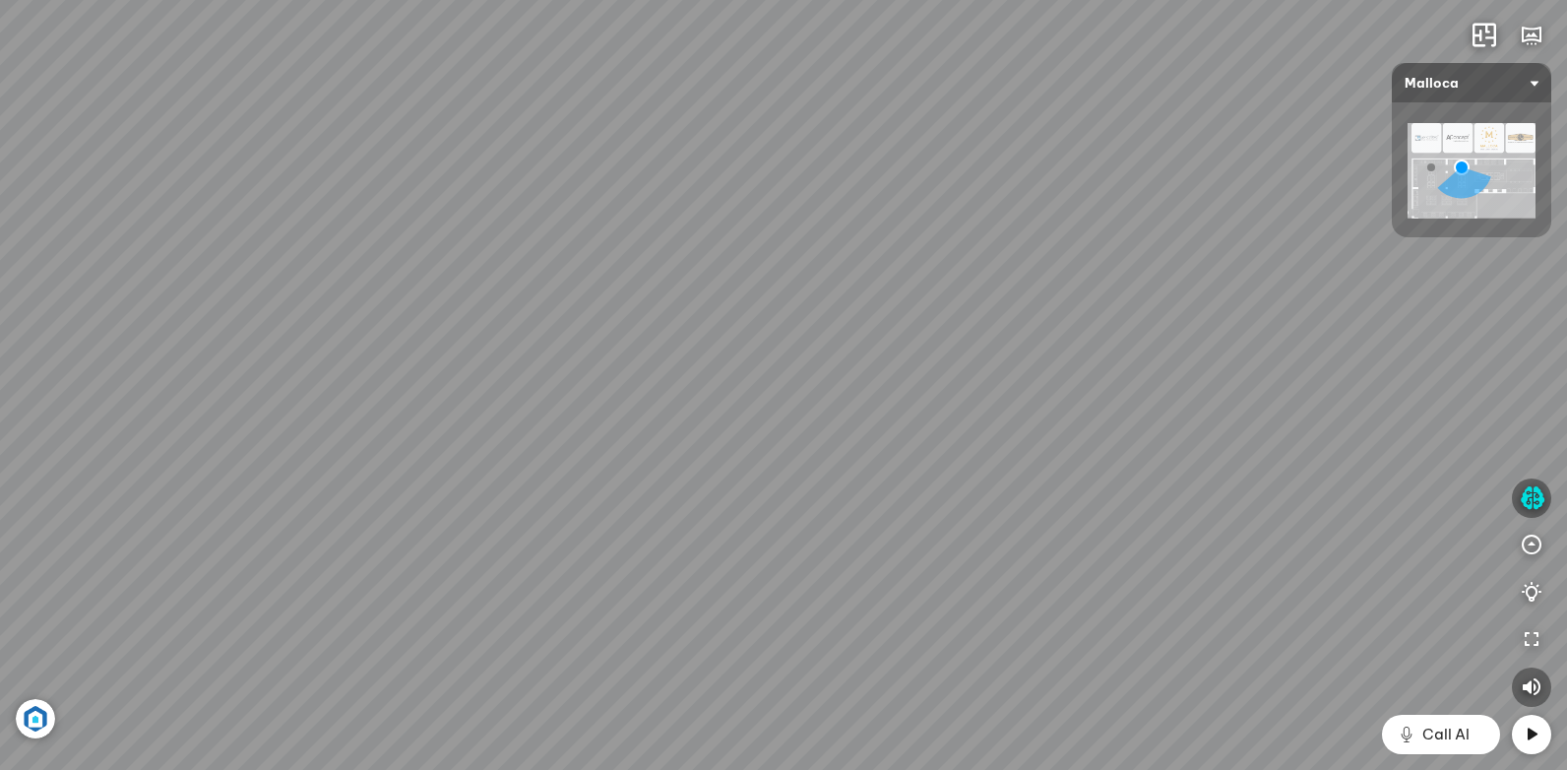
drag, startPoint x: 927, startPoint y: 523, endPoint x: 495, endPoint y: 537, distance: 432.3
click at [495, 537] on div "Chậu rửa chén hai hộc bán thủ công Malloca MS 610T 9.460.000 VND Máy hút khói k…" at bounding box center [783, 385] width 1567 height 770
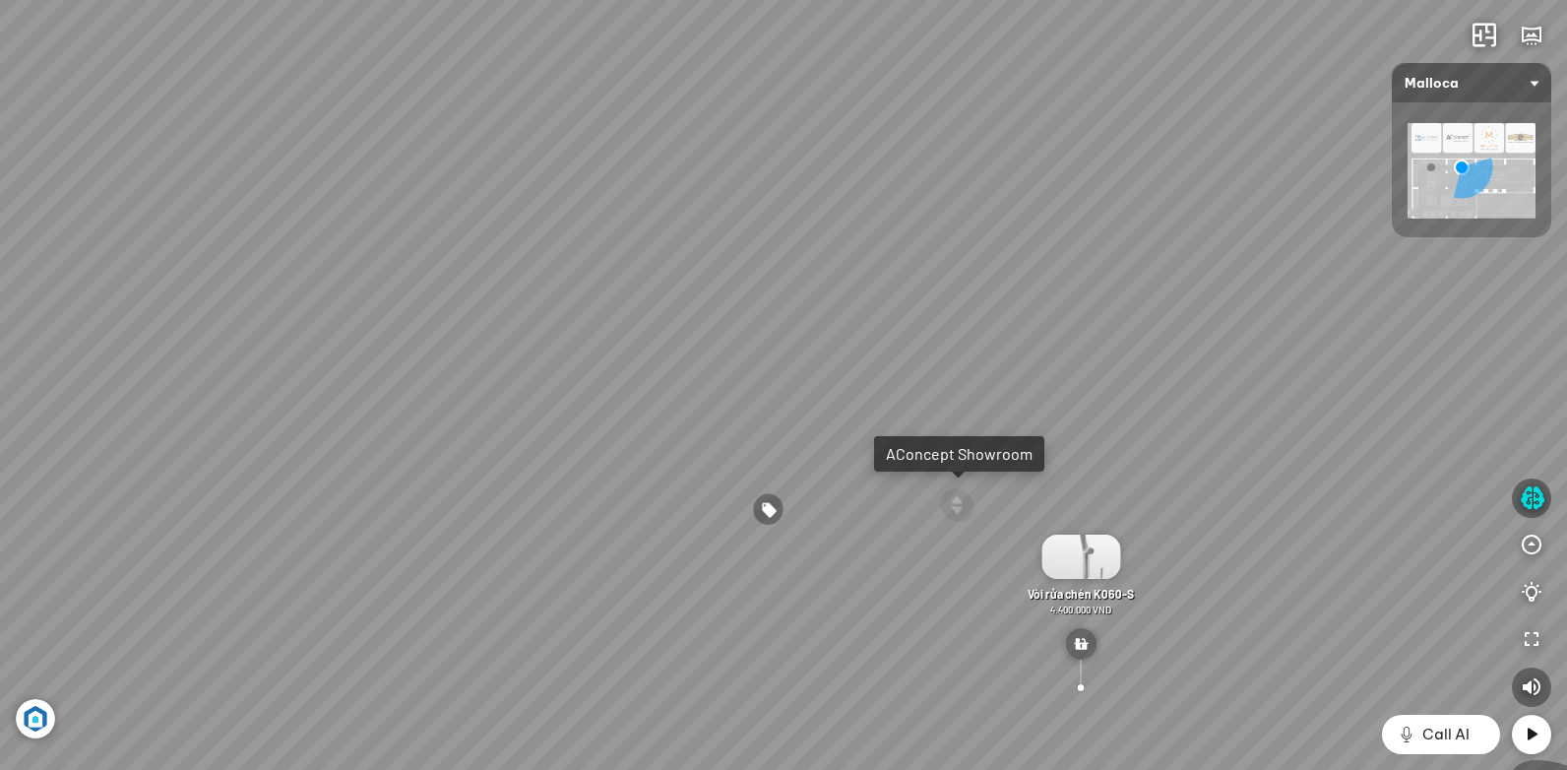
drag, startPoint x: 381, startPoint y: 485, endPoint x: 704, endPoint y: 486, distance: 322.8
click at [705, 487] on div "Chậu rửa chén hai hộc bán thủ công Malloca MS 610T 9.460.000 VND Máy hút khói k…" at bounding box center [783, 385] width 1567 height 770
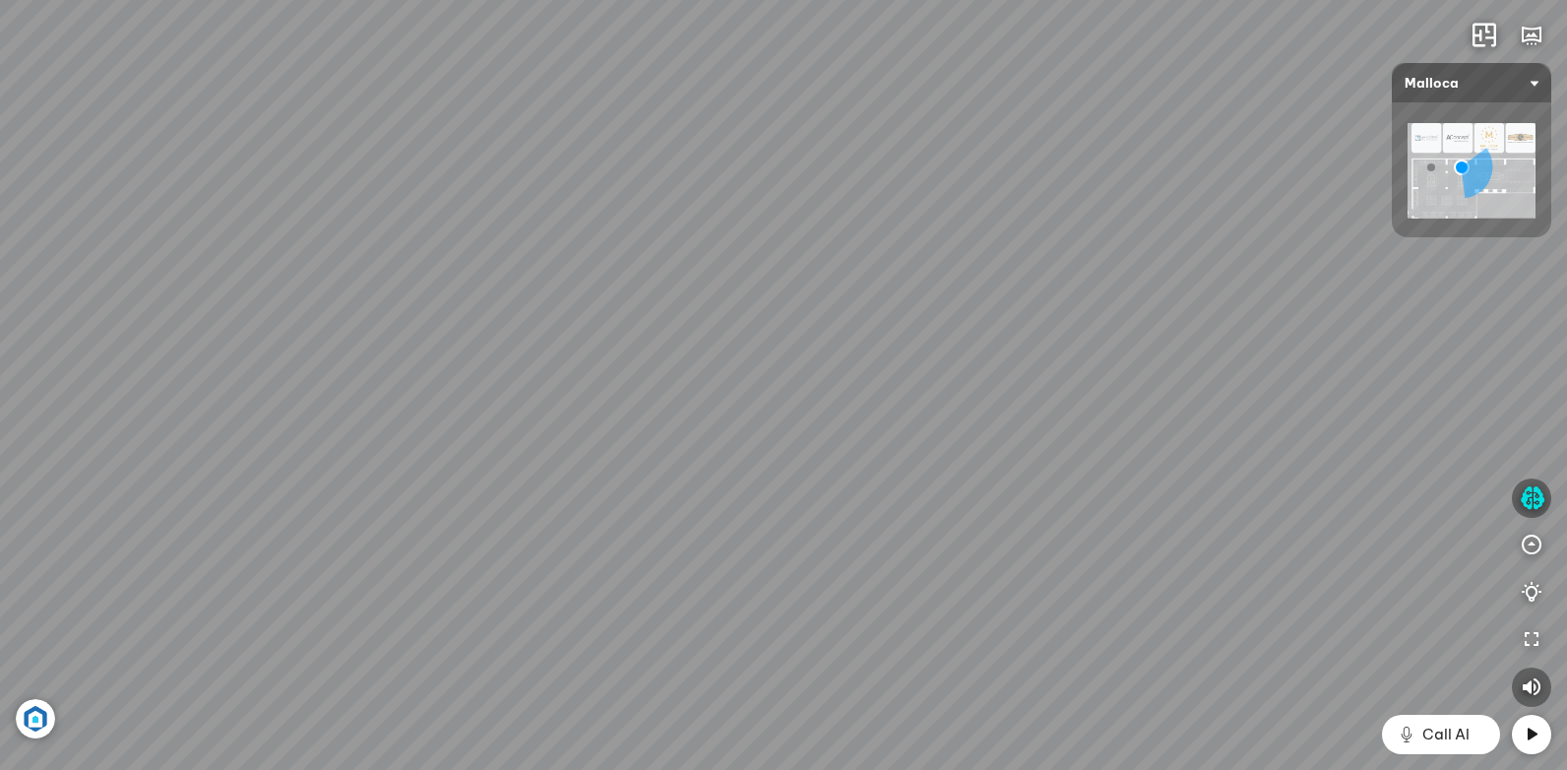
drag, startPoint x: 467, startPoint y: 566, endPoint x: 545, endPoint y: 330, distance: 248.7
click at [545, 330] on div "Chậu rửa chén hai hộc bán thủ công Malloca MS 610T 9.460.000 VND Máy hút khói k…" at bounding box center [783, 385] width 1567 height 770
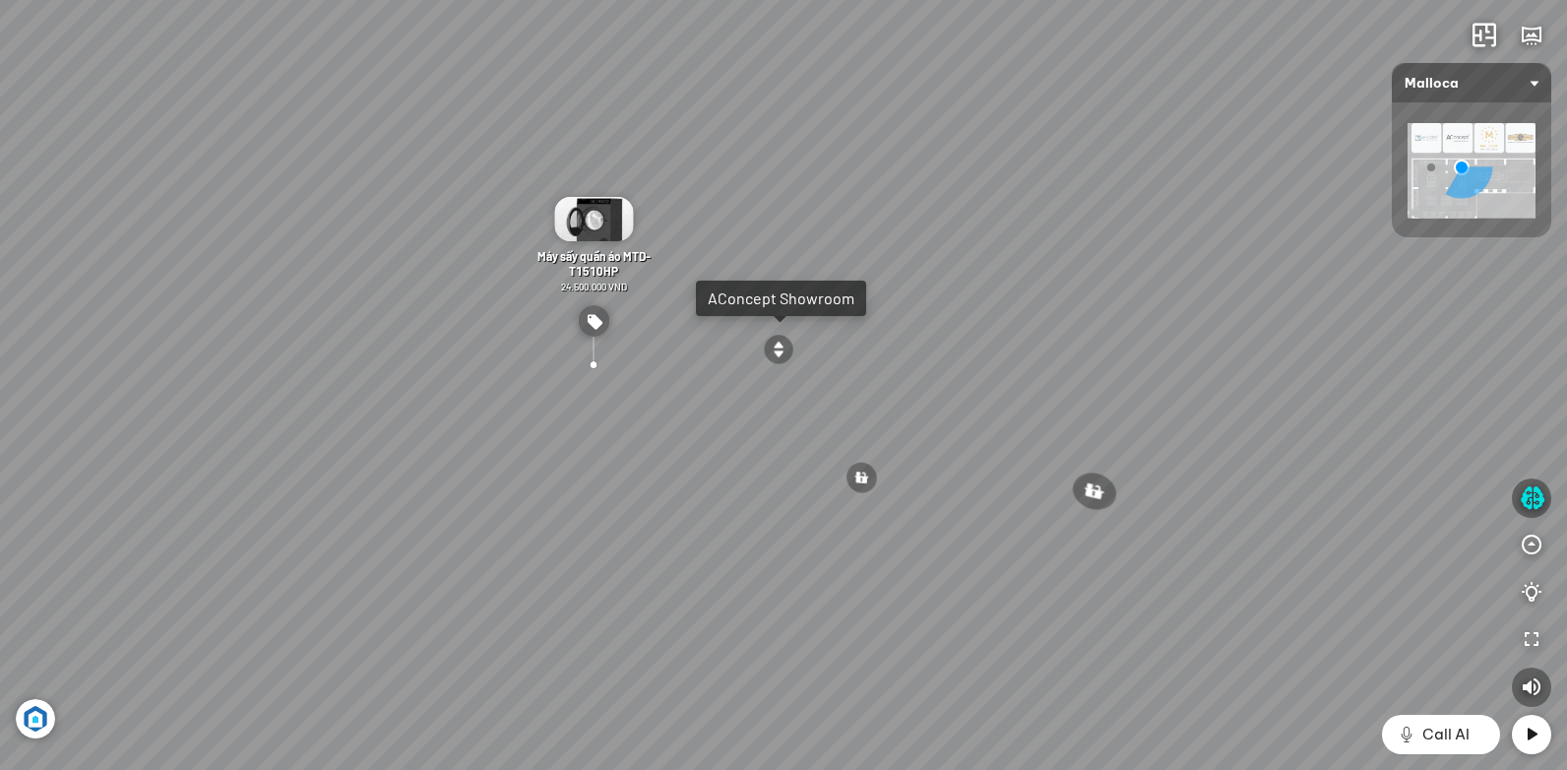
drag, startPoint x: 961, startPoint y: 484, endPoint x: 645, endPoint y: 559, distance: 324.6
click at [621, 574] on div "Chậu rửa chén hai hộc bán thủ công Malloca MS 610T 9.460.000 VND Máy hút khói k…" at bounding box center [783, 385] width 1567 height 770
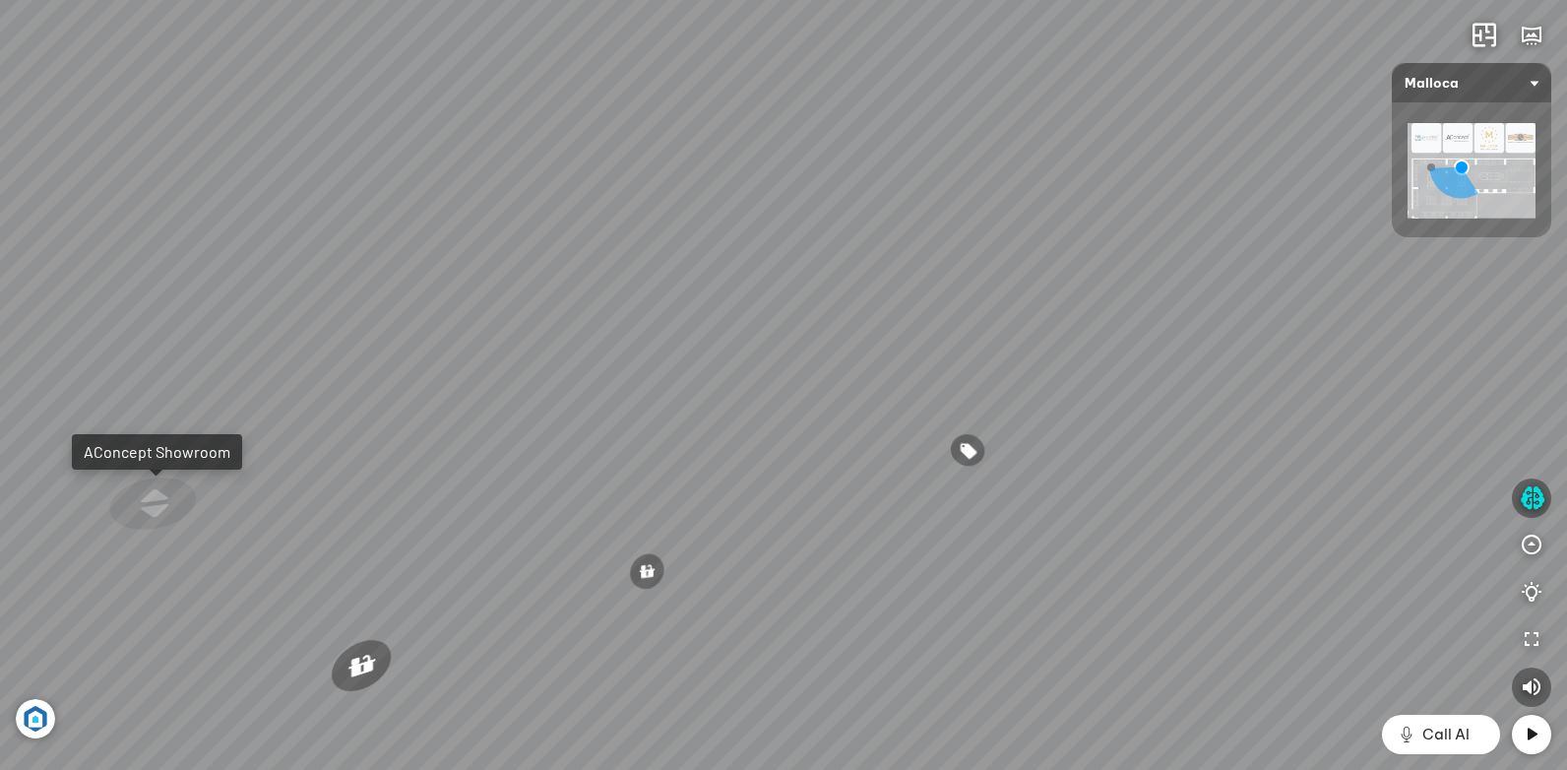
drag, startPoint x: 863, startPoint y: 459, endPoint x: 576, endPoint y: 508, distance: 291.6
click at [559, 511] on div "Chậu rửa chén hai hộc bán thủ công Malloca MS 610T 9.460.000 VND Máy hút khói k…" at bounding box center [783, 385] width 1567 height 770
drag, startPoint x: 985, startPoint y: 446, endPoint x: 1098, endPoint y: 429, distance: 114.4
click at [1033, 438] on div "Chậu rửa chén hai hộc bán thủ công Malloca MS 610T 9.460.000 VND Máy hút khói k…" at bounding box center [783, 385] width 1567 height 770
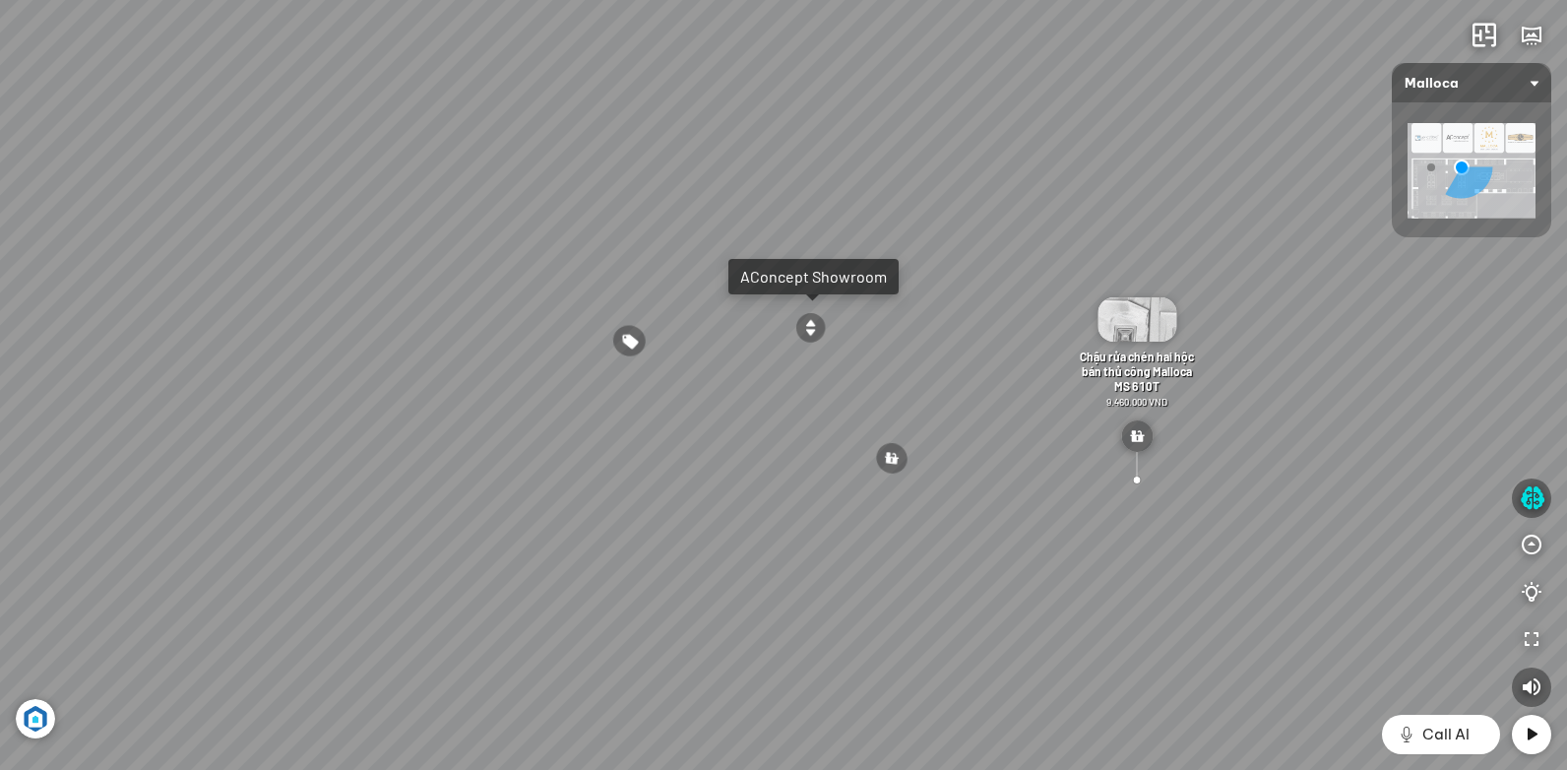
drag, startPoint x: 342, startPoint y: 487, endPoint x: 730, endPoint y: 410, distance: 396.2
click at [759, 386] on div "Chậu rửa chén hai hộc bán thủ công Malloca MS 610T 9.460.000 VND Máy hút khói k…" at bounding box center [783, 385] width 1567 height 770
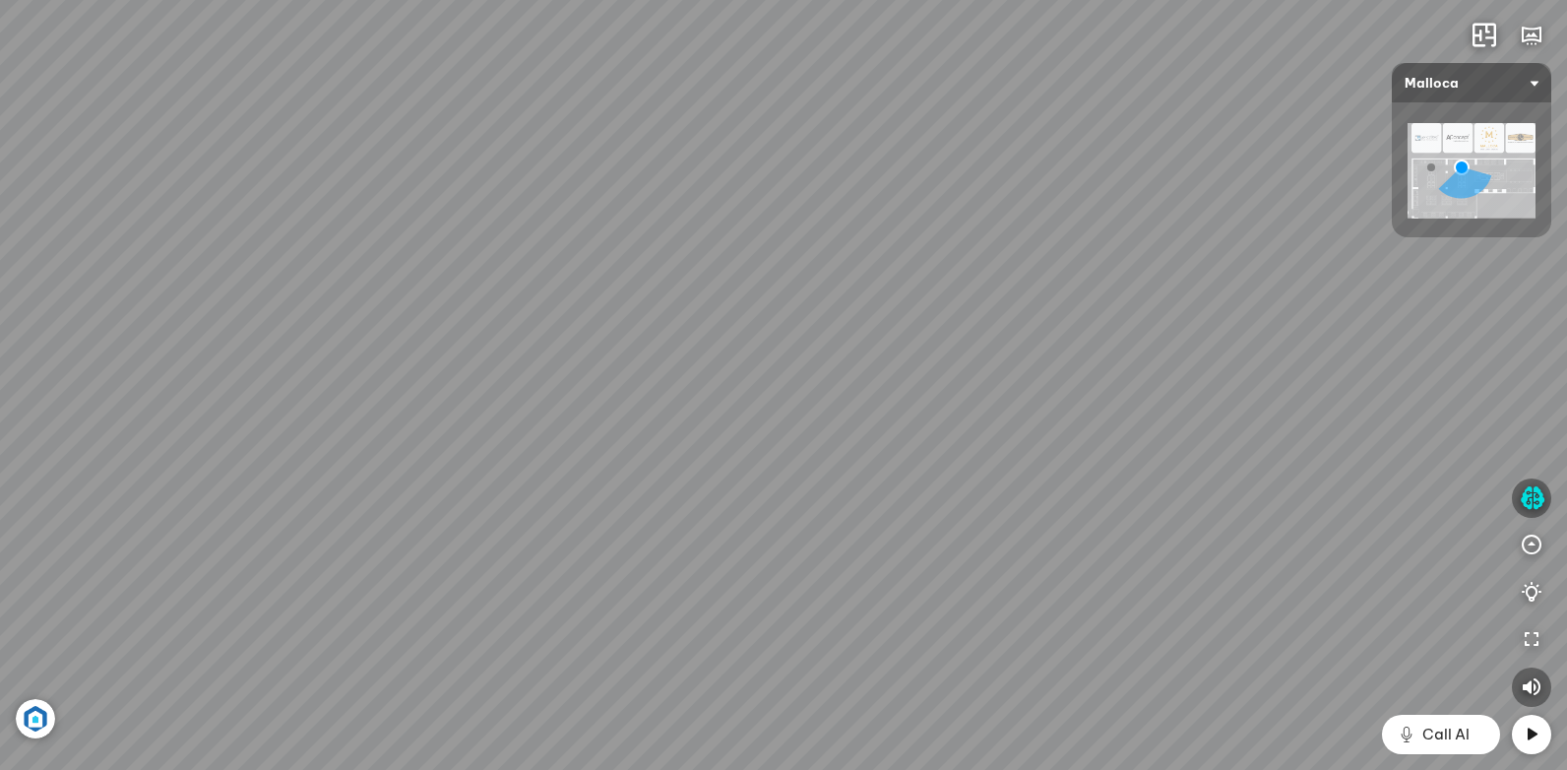
drag, startPoint x: 588, startPoint y: 447, endPoint x: 469, endPoint y: 538, distance: 149.4
click at [386, 558] on div "Chậu rửa chén hai hộc bán thủ công Malloca MS 610T 9.460.000 VND Máy hút khói k…" at bounding box center [783, 385] width 1567 height 770
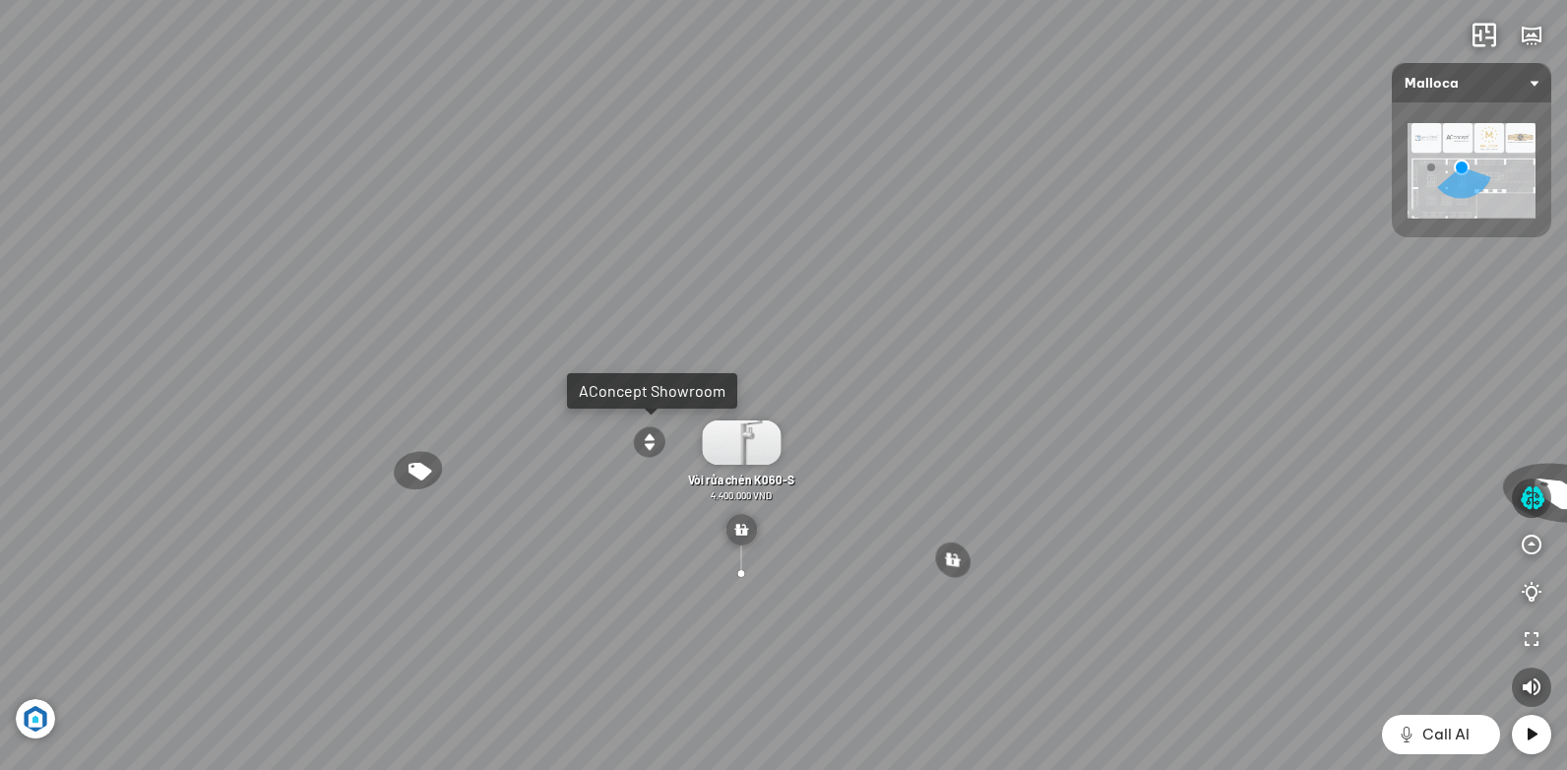
drag, startPoint x: 901, startPoint y: 549, endPoint x: 613, endPoint y: 550, distance: 287.4
click at [615, 551] on div "Chậu rửa chén hai hộc bán thủ công Malloca MS 610T 9.460.000 VND Máy hút khói k…" at bounding box center [783, 385] width 1567 height 770
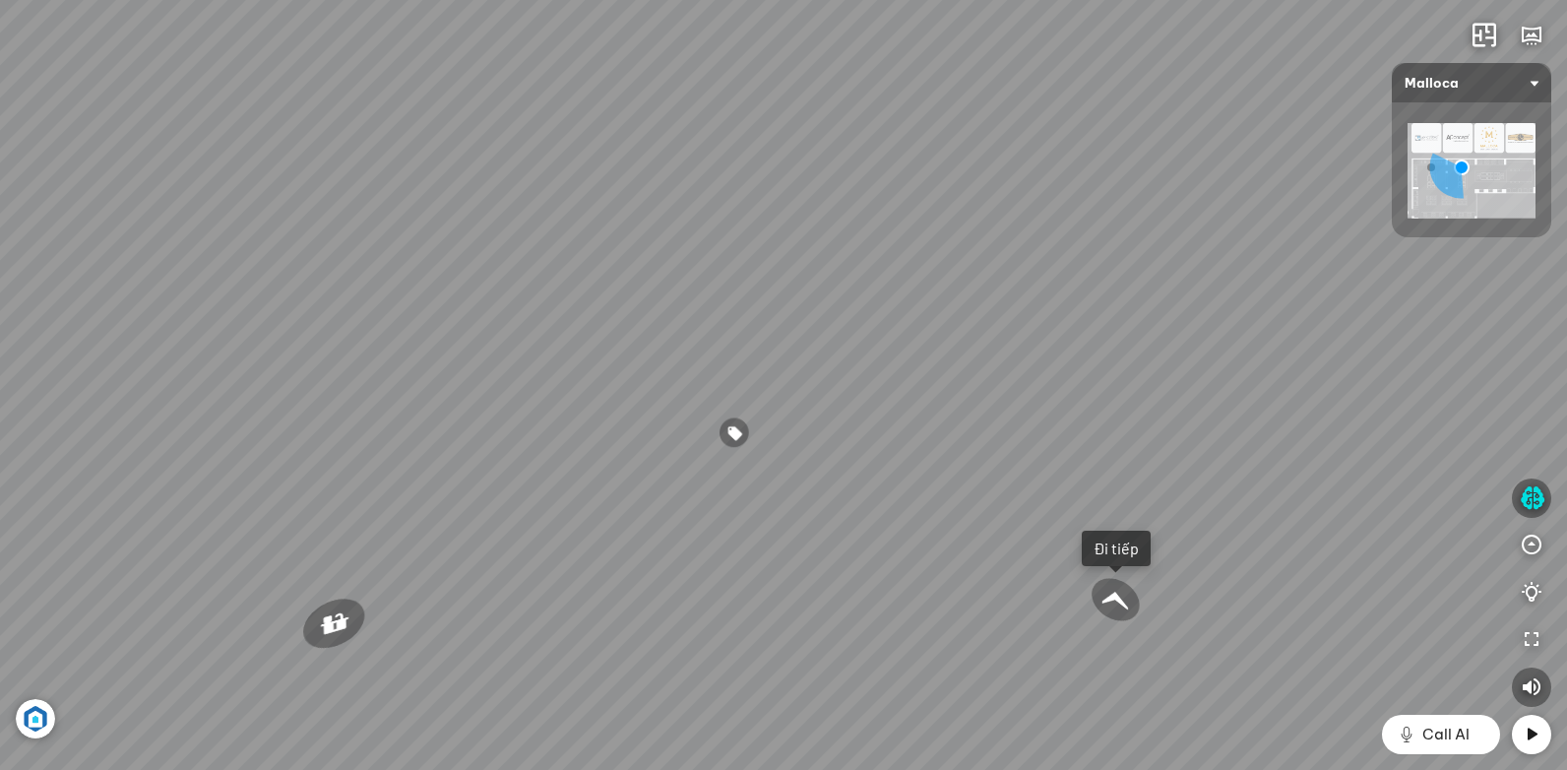
drag, startPoint x: 825, startPoint y: 526, endPoint x: 637, endPoint y: 542, distance: 188.7
click at [646, 542] on div "Chậu rửa chén hai hộc bán thủ công Malloca MS 610T 9.460.000 VND Máy hút khói k…" at bounding box center [783, 385] width 1567 height 770
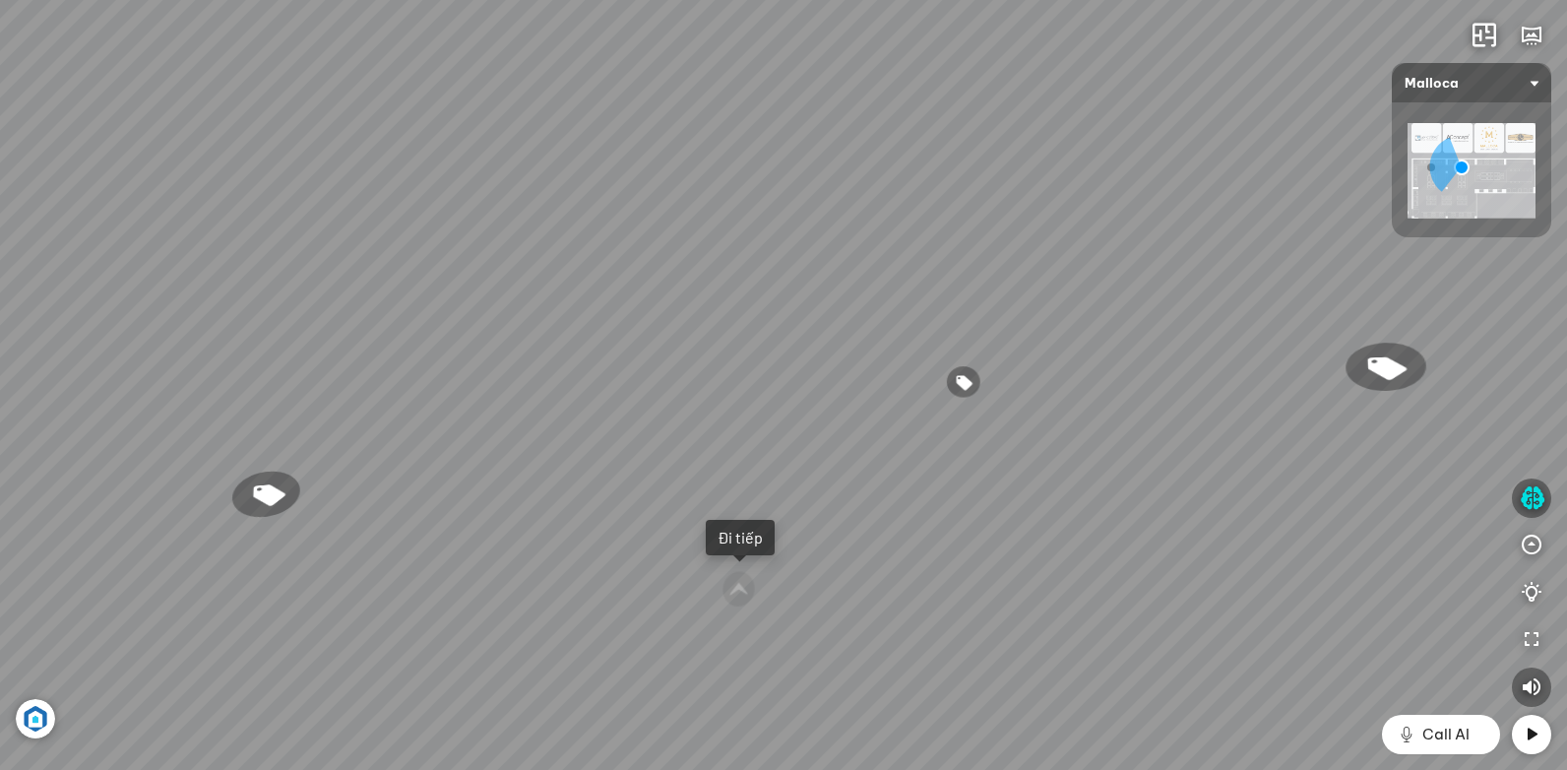
drag, startPoint x: 777, startPoint y: 516, endPoint x: 593, endPoint y: 527, distance: 184.4
click at [611, 527] on div "Chậu rửa chén hai hộc bán thủ công Malloca MS 610T 9.460.000 VND Máy hút khói k…" at bounding box center [783, 385] width 1567 height 770
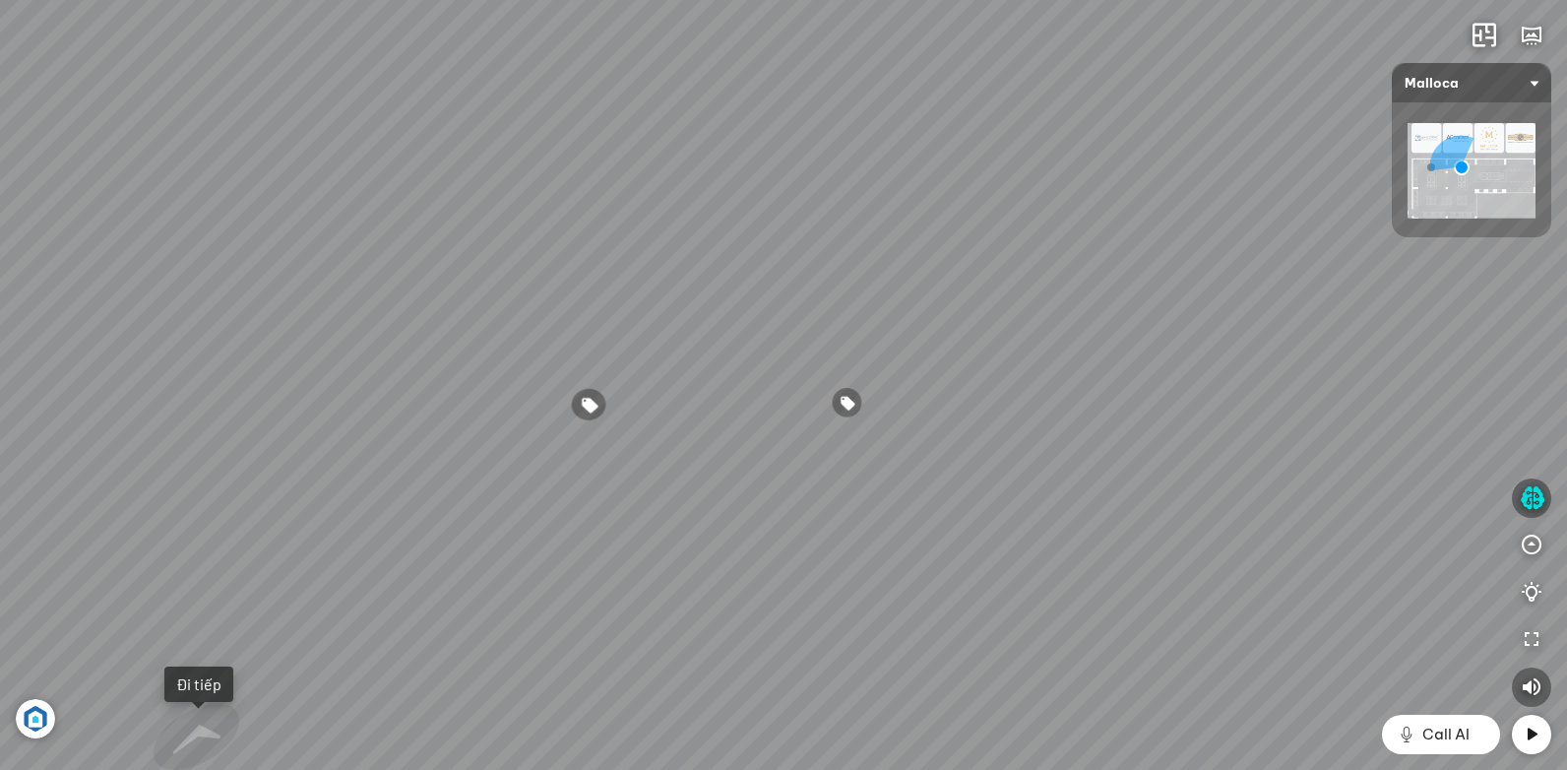
drag, startPoint x: 777, startPoint y: 528, endPoint x: 462, endPoint y: 492, distance: 317.0
click at [545, 504] on div "Chậu rửa chén hai hộc bán thủ công Malloca MS 610T 9.460.000 VND Máy hút khói k…" at bounding box center [783, 385] width 1567 height 770
drag, startPoint x: 717, startPoint y: 490, endPoint x: 495, endPoint y: 494, distance: 222.5
click at [531, 496] on div "Chậu rửa chén hai hộc bán thủ công Malloca MS 610T 9.460.000 VND Máy hút khói k…" at bounding box center [783, 385] width 1567 height 770
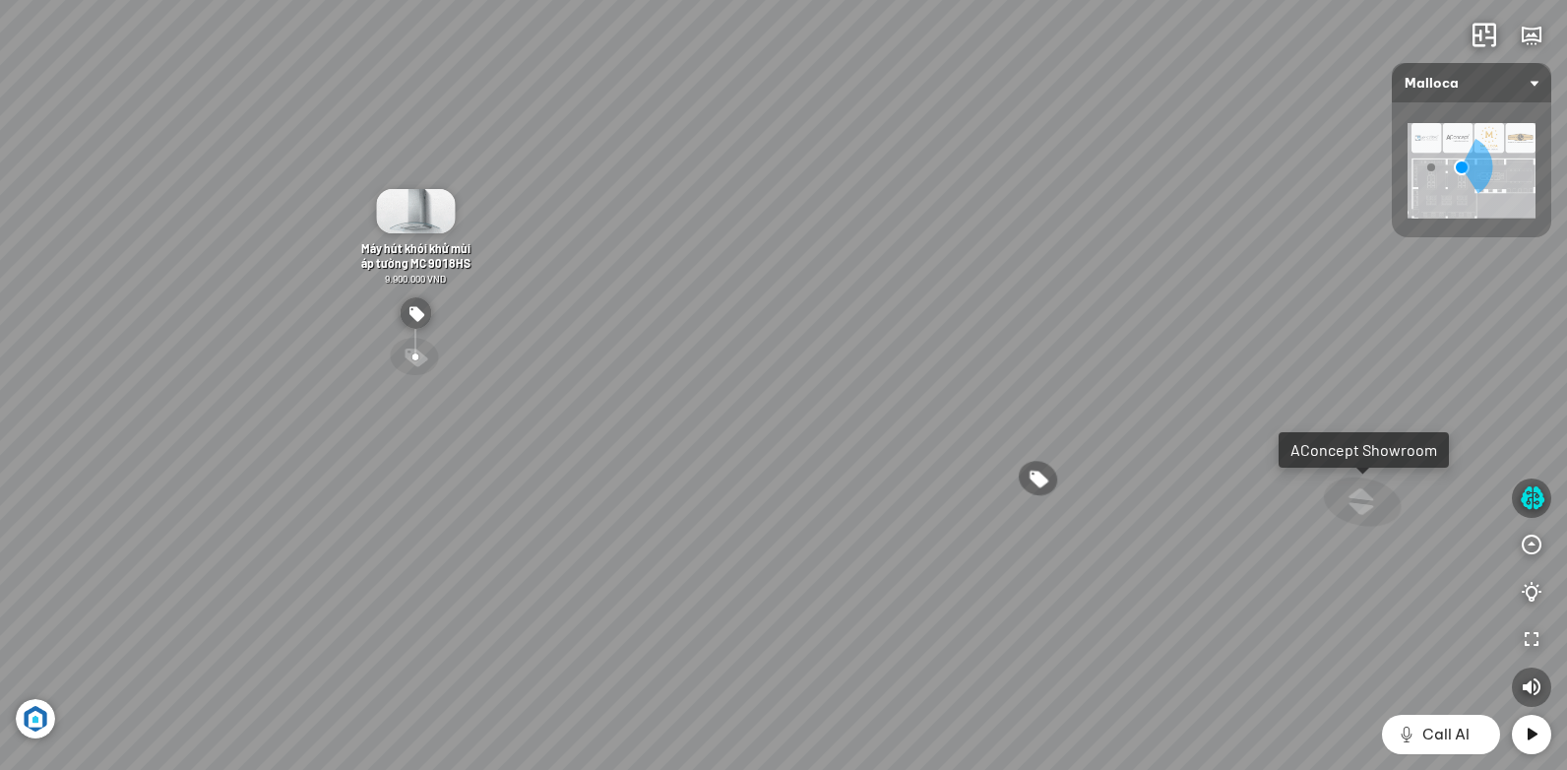
drag, startPoint x: 826, startPoint y: 476, endPoint x: 573, endPoint y: 484, distance: 253.1
click at [574, 486] on div "Chậu rửa chén hai hộc bán thủ công Malloca MS 610T 9.460.000 VND Máy hút khói k…" at bounding box center [783, 385] width 1567 height 770
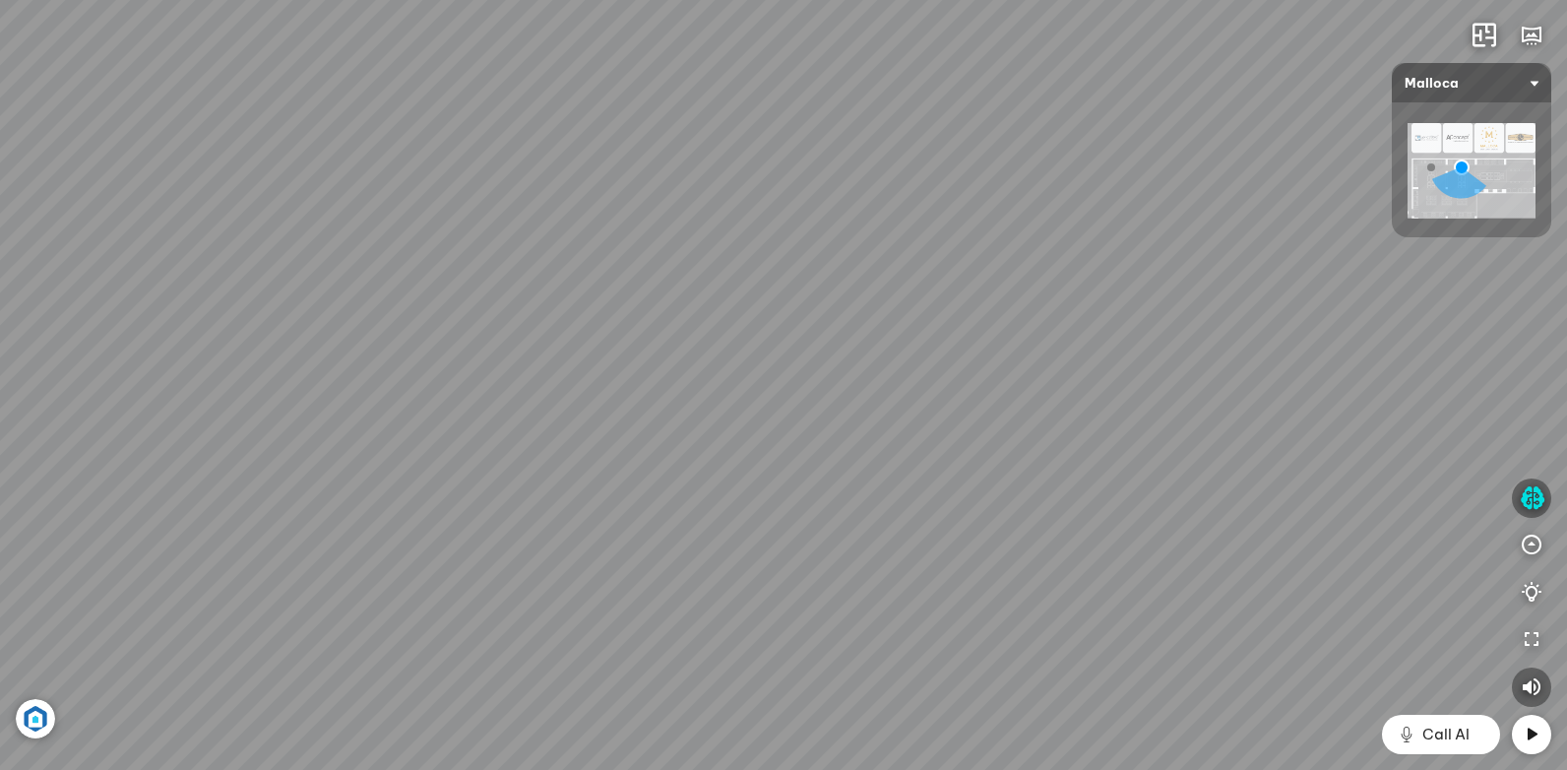
drag, startPoint x: 1368, startPoint y: 508, endPoint x: 845, endPoint y: 471, distance: 523.9
click at [896, 469] on div "Chậu rửa chén hai hộc bán thủ công Malloca MS 610T 9.460.000 VND Máy hút khói k…" at bounding box center [783, 385] width 1567 height 770
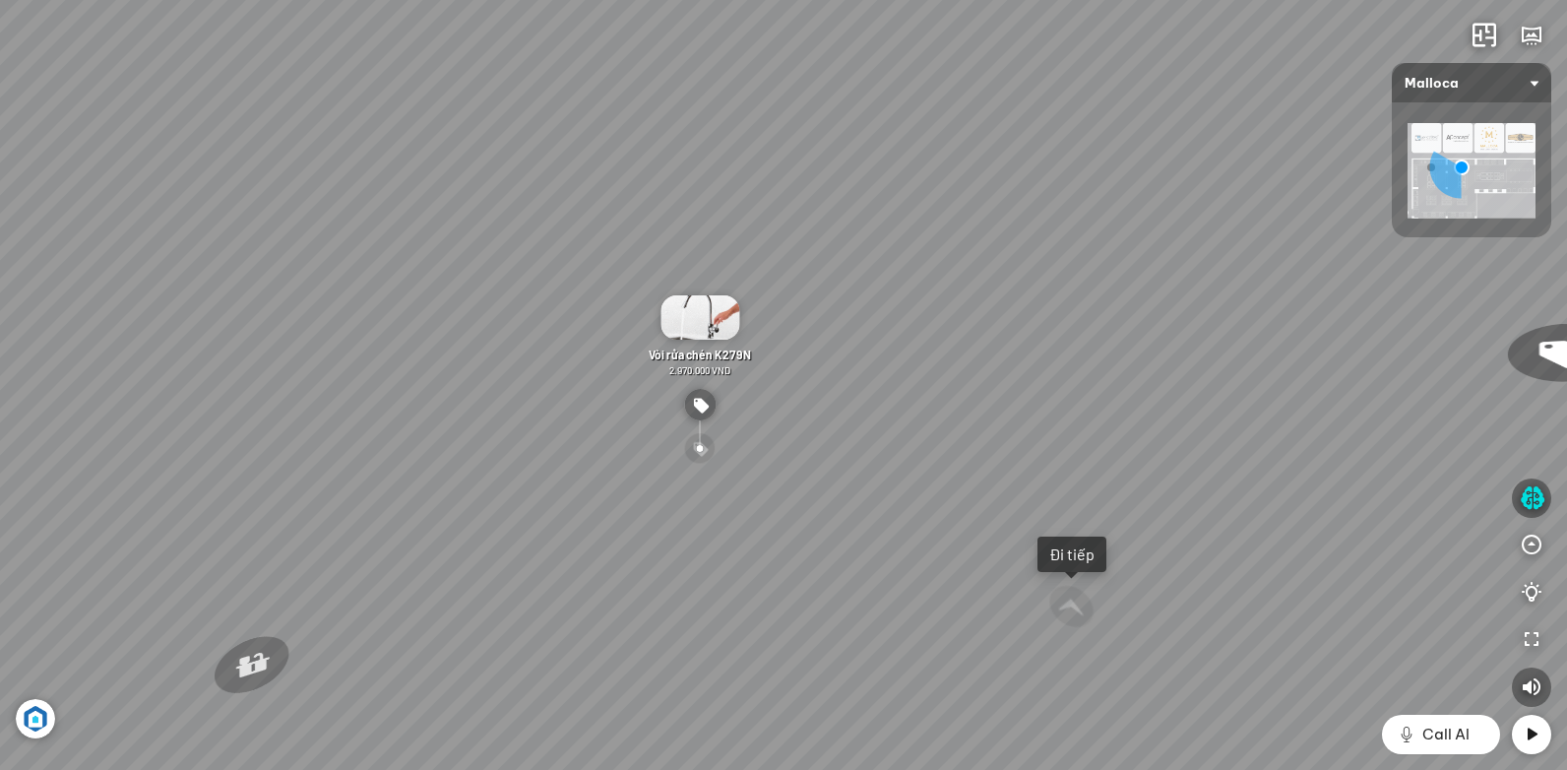
drag, startPoint x: 1125, startPoint y: 479, endPoint x: 734, endPoint y: 488, distance: 390.8
click at [834, 488] on div "Chậu rửa chén hai hộc bán thủ công Malloca MS 610T 9.460.000 VND Máy hút khói k…" at bounding box center [783, 385] width 1567 height 770
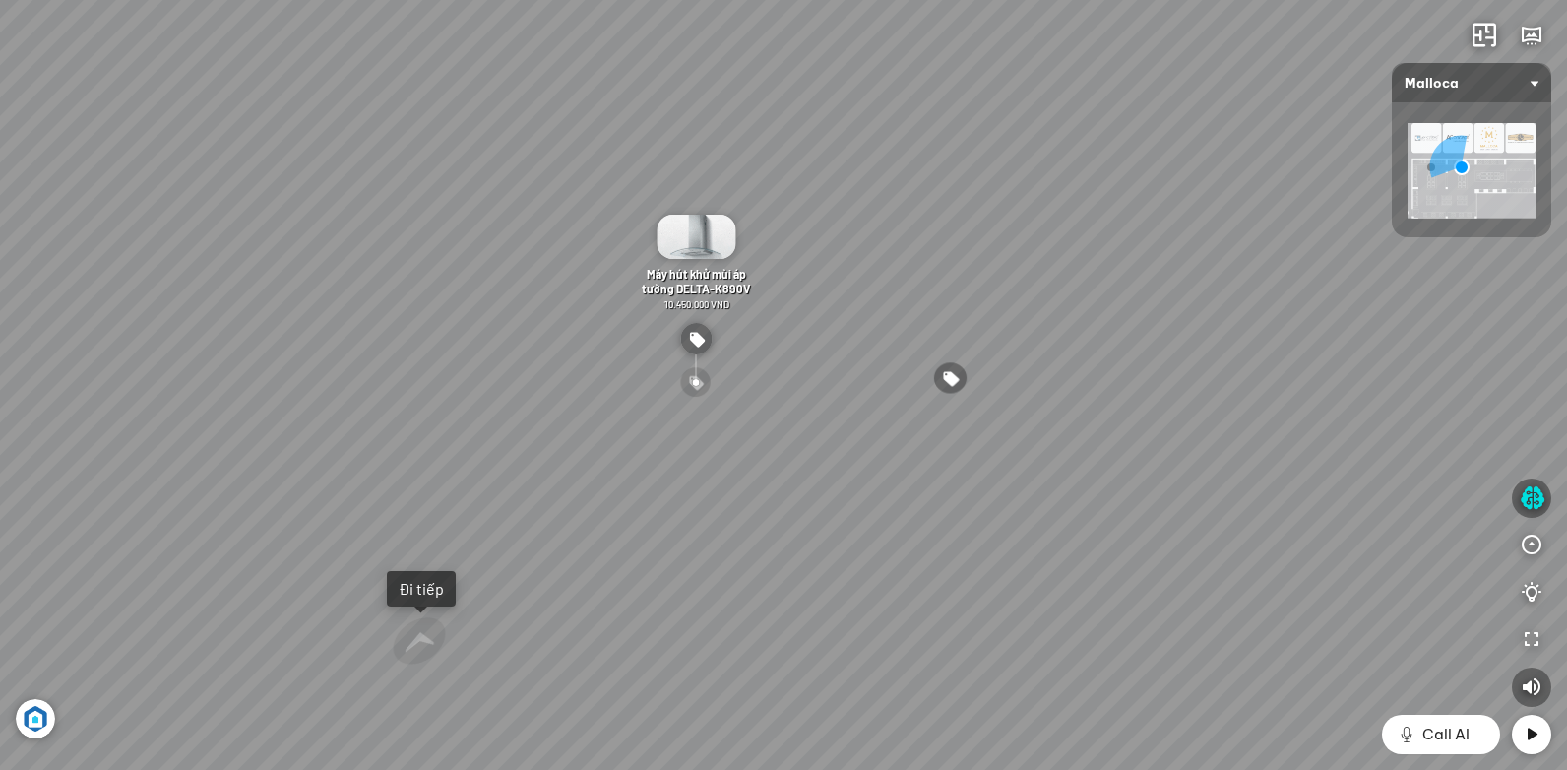
drag, startPoint x: 994, startPoint y: 498, endPoint x: 665, endPoint y: 512, distance: 329.0
click at [857, 507] on div "Chậu rửa chén hai hộc bán thủ công Malloca MS 610T 9.460.000 VND Máy hút khói k…" at bounding box center [783, 385] width 1567 height 770
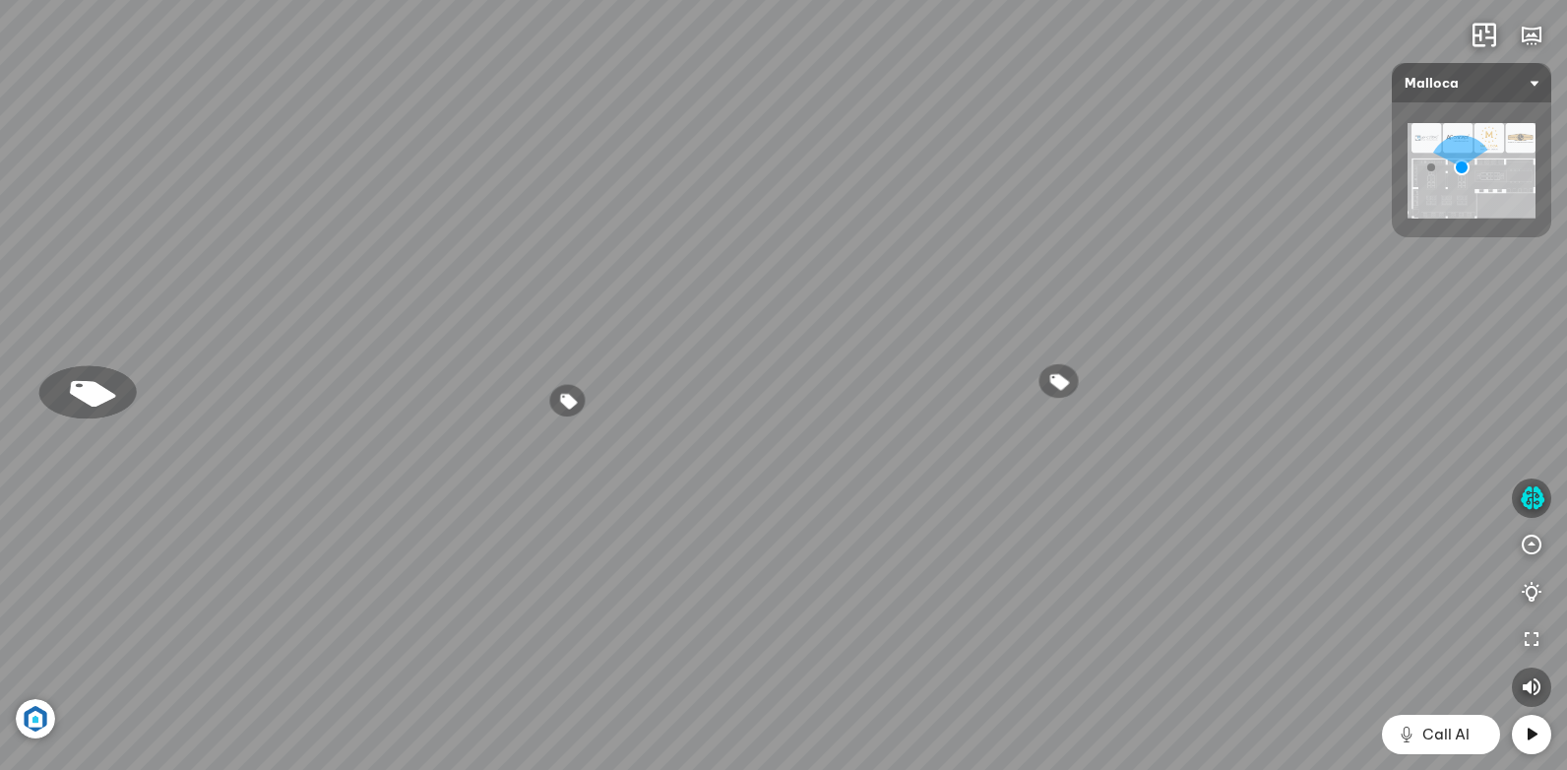
drag, startPoint x: 1183, startPoint y: 529, endPoint x: 818, endPoint y: 529, distance: 365.1
click at [952, 529] on div "Chậu rửa chén hai hộc bán thủ công Malloca MS 610T 9.460.000 VND Máy hút khói k…" at bounding box center [783, 385] width 1567 height 770
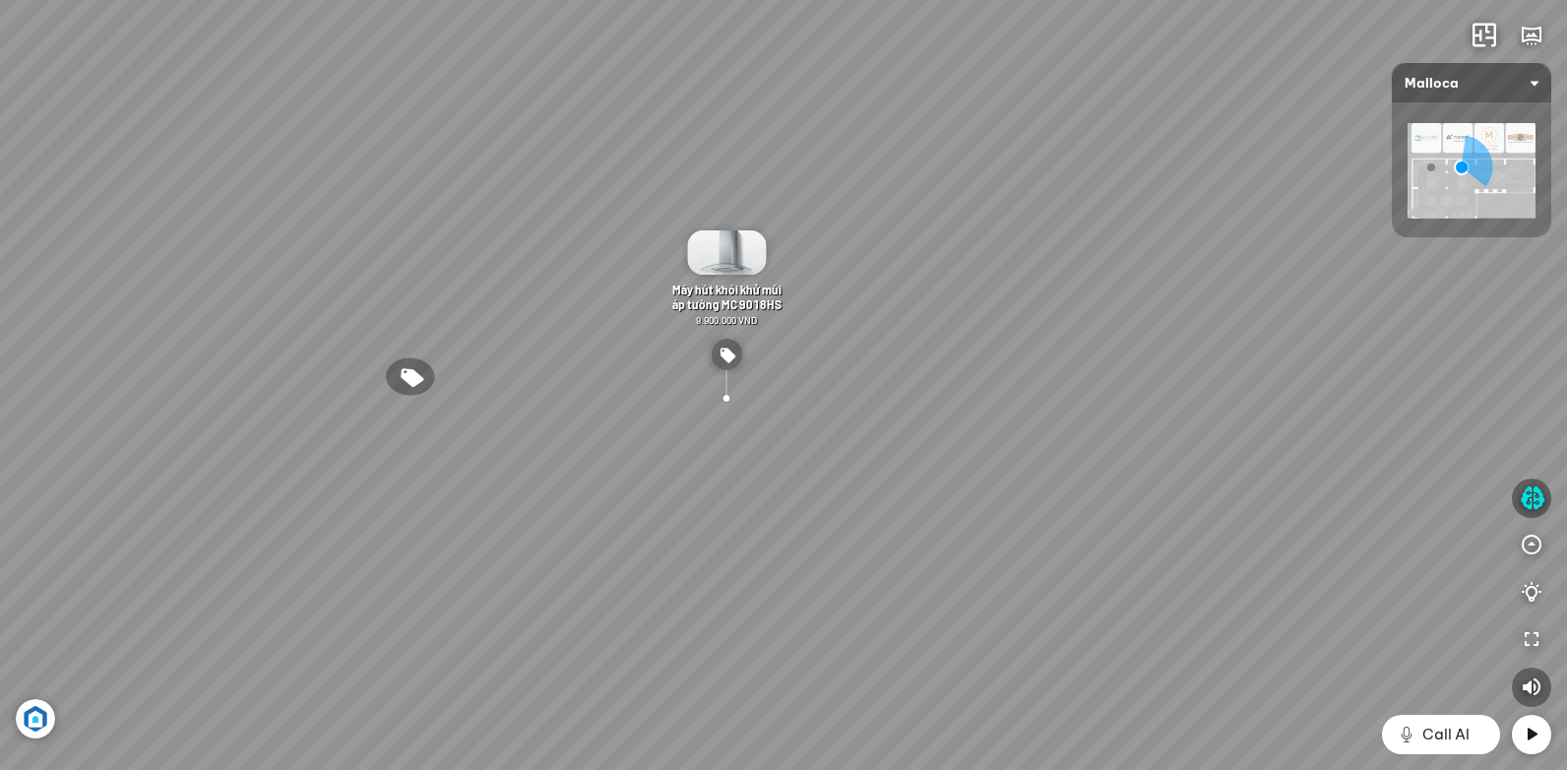
drag, startPoint x: 1160, startPoint y: 520, endPoint x: 796, endPoint y: 522, distance: 364.1
click at [908, 524] on div "Chậu rửa chén hai hộc bán thủ công Malloca MS 610T 9.460.000 VND Máy hút khói k…" at bounding box center [783, 385] width 1567 height 770
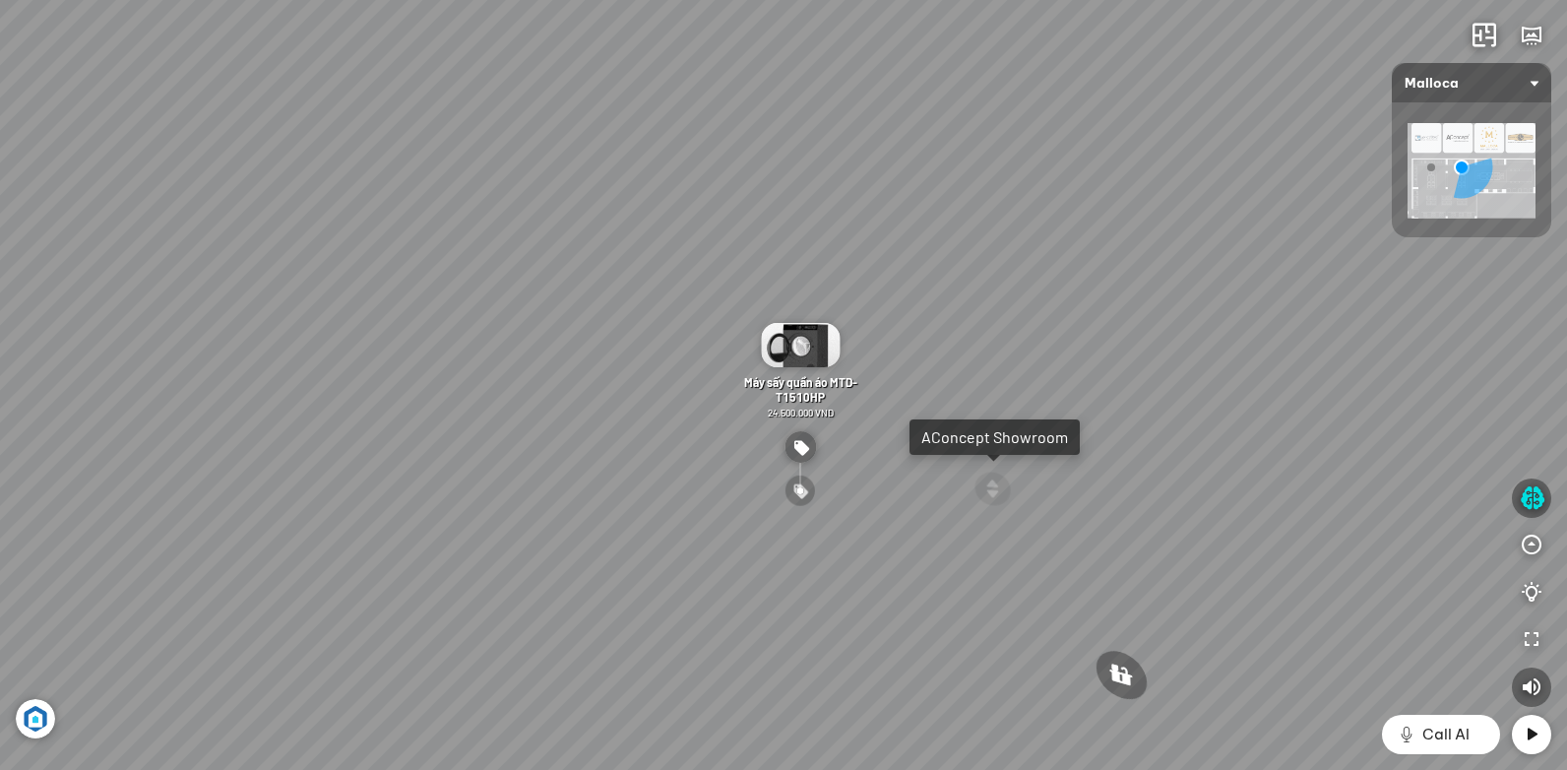
drag, startPoint x: 672, startPoint y: 518, endPoint x: 968, endPoint y: 475, distance: 299.2
click at [879, 479] on div "Chậu rửa chén hai hộc bán thủ công Malloca MS 610T 9.460.000 VND Máy hút khói k…" at bounding box center [783, 385] width 1567 height 770
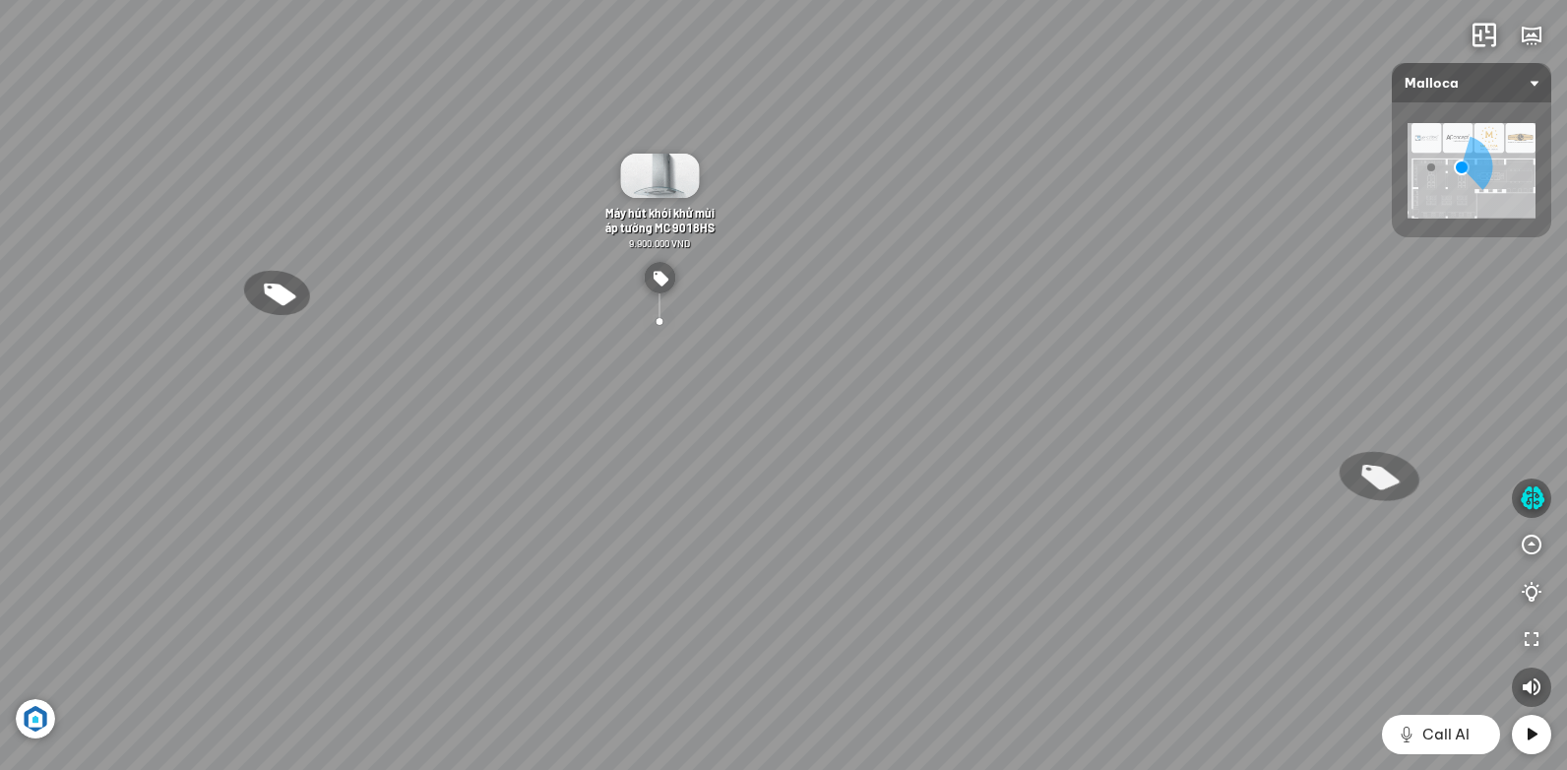
drag, startPoint x: 882, startPoint y: 434, endPoint x: 837, endPoint y: 558, distance: 132.0
click at [845, 560] on div "Chậu rửa chén hai hộc bán thủ công Malloca MS 610T 9.460.000 VND Máy hút khói k…" at bounding box center [783, 385] width 1567 height 770
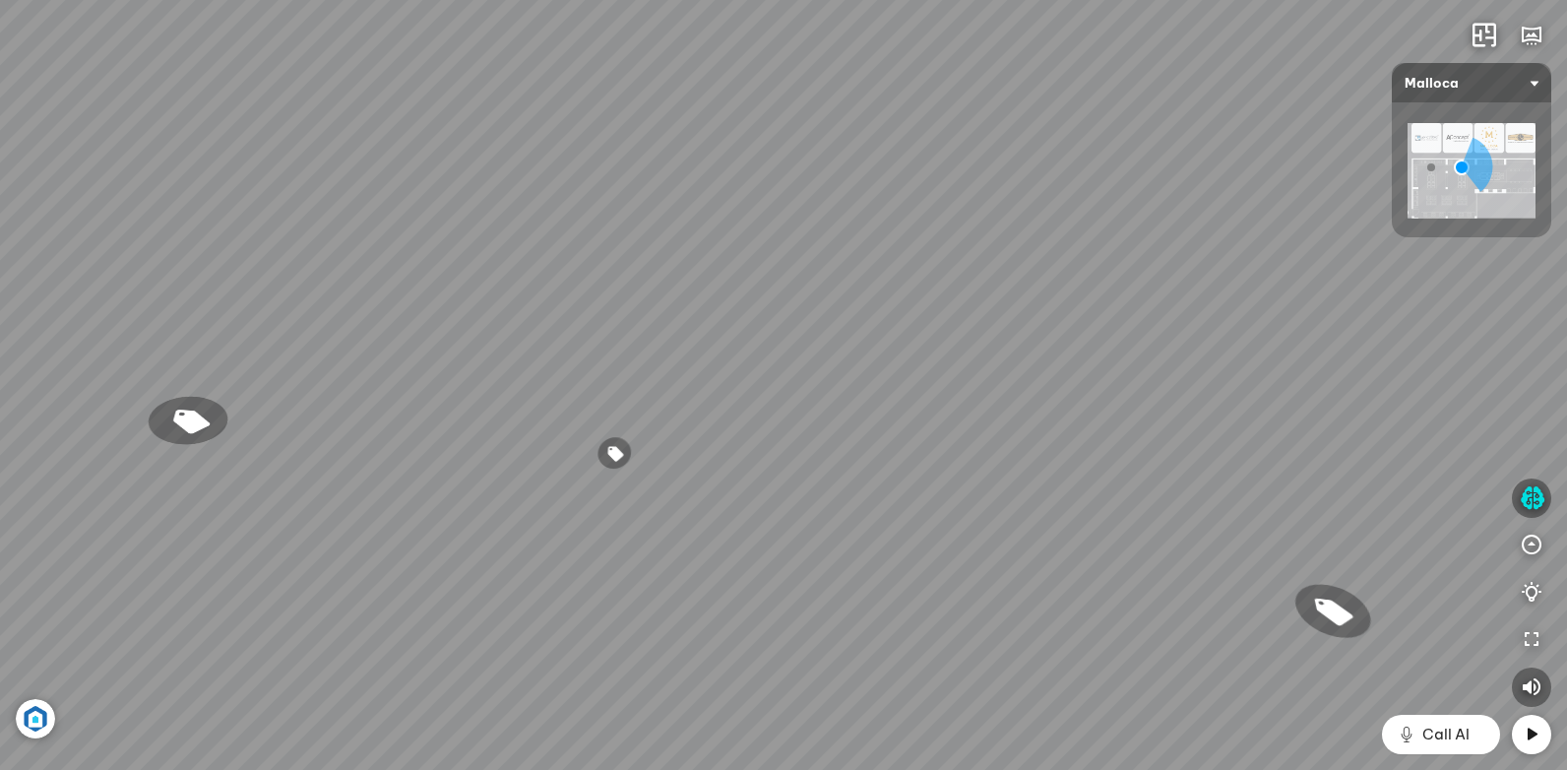
drag, startPoint x: 1172, startPoint y: 560, endPoint x: 1287, endPoint y: 542, distance: 116.5
click at [1270, 545] on div "Chậu rửa chén hai hộc bán thủ công Malloca MS 610T 9.460.000 VND Máy hút khói k…" at bounding box center [783, 385] width 1567 height 770
click at [723, 555] on div "Chậu rửa chén hai hộc bán thủ công Malloca MS 610T 9.460.000 VND Máy hút khói k…" at bounding box center [783, 385] width 1567 height 770
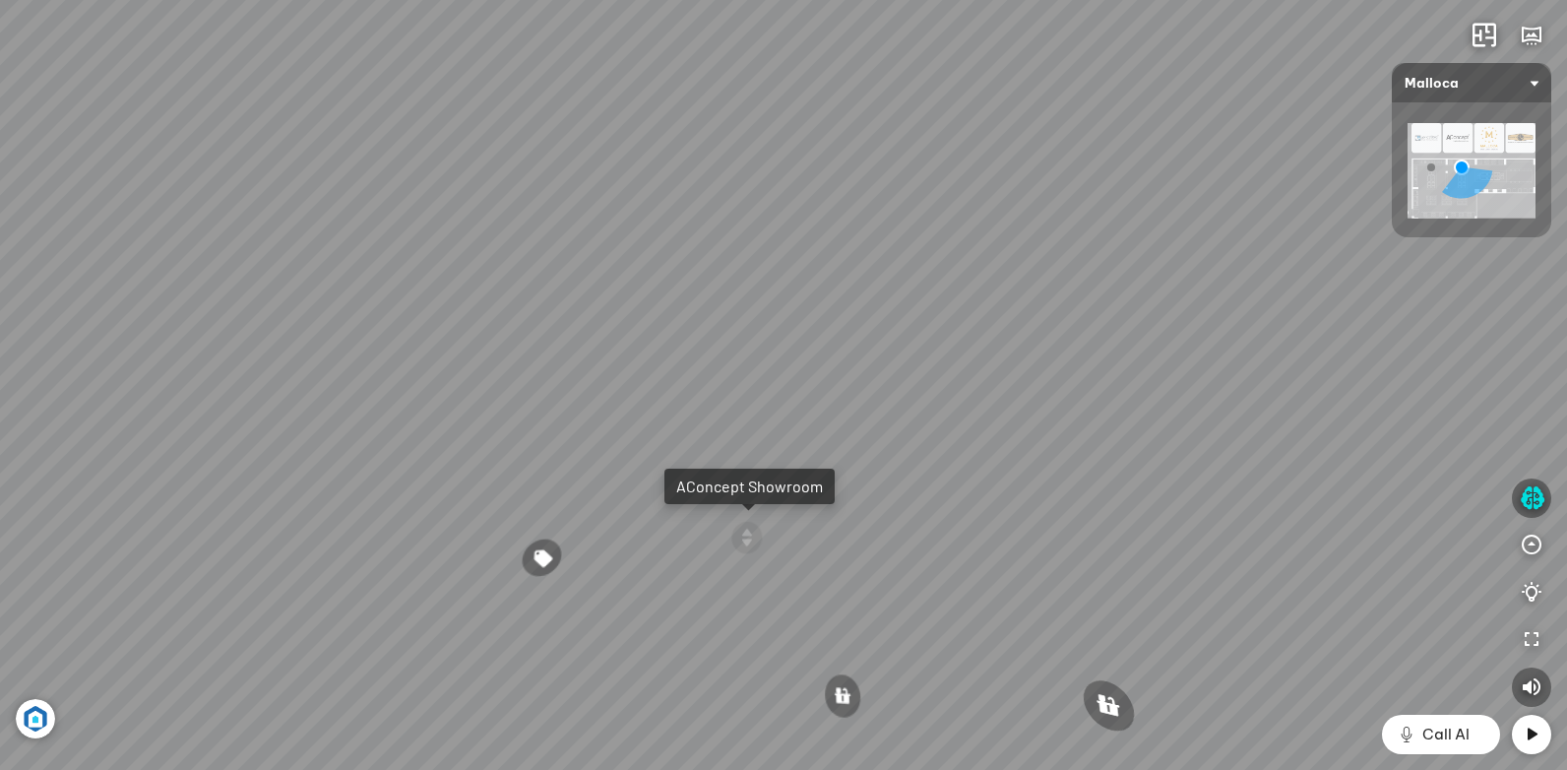
drag, startPoint x: 1005, startPoint y: 507, endPoint x: 825, endPoint y: 500, distance: 180.2
click at [897, 506] on div "Chậu rửa chén hai hộc bán thủ công Malloca MS 610T 9.460.000 VND Máy hút khói k…" at bounding box center [783, 385] width 1567 height 770
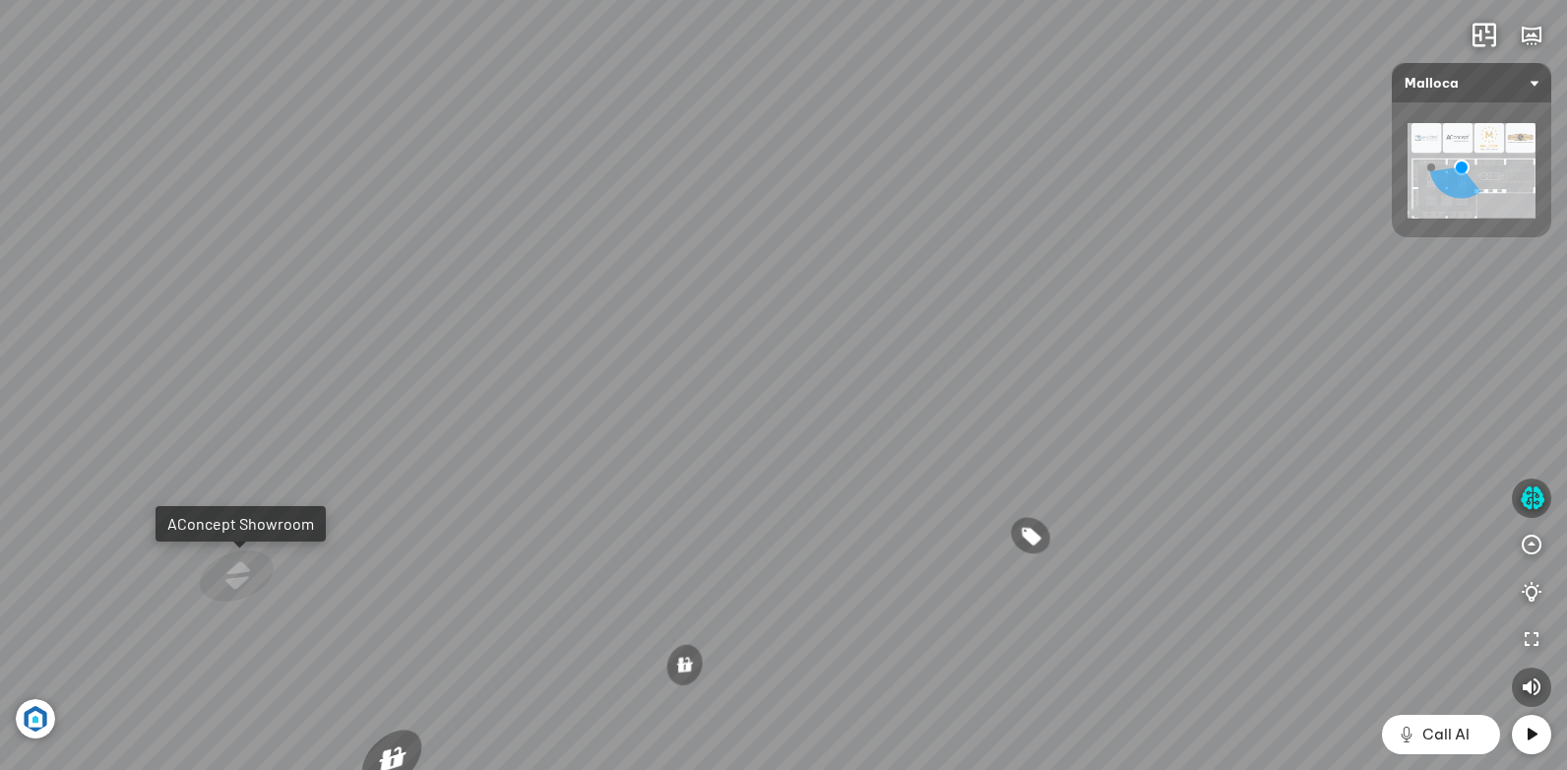
drag, startPoint x: 1119, startPoint y: 505, endPoint x: 770, endPoint y: 506, distance: 349.4
click at [841, 506] on div "Chậu rửa chén hai hộc bán thủ công Malloca MS 610T 9.460.000 VND Máy hút khói k…" at bounding box center [783, 385] width 1567 height 770
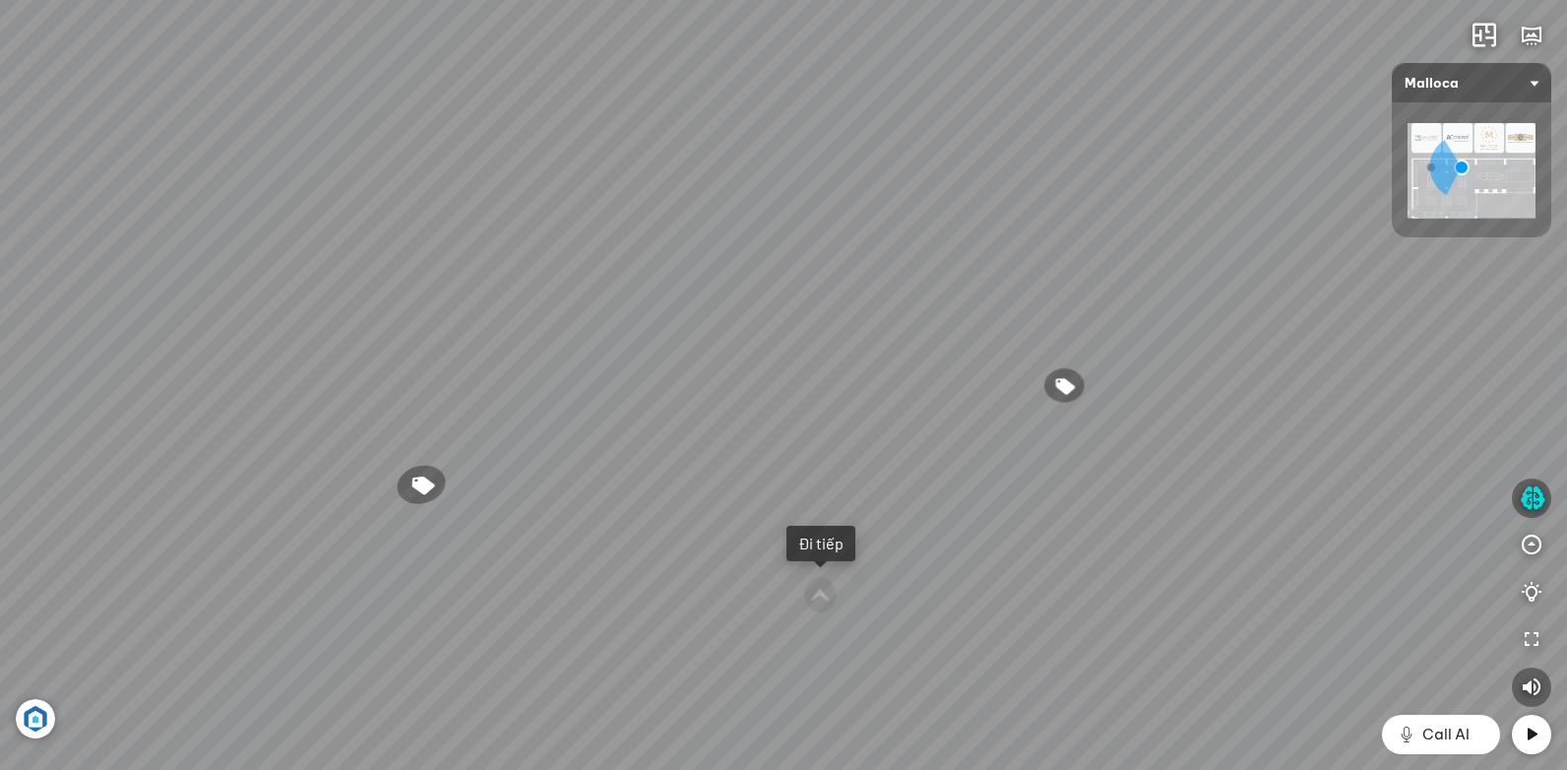
drag, startPoint x: 666, startPoint y: 537, endPoint x: 682, endPoint y: 480, distance: 59.2
click at [682, 480] on div "Chậu rửa chén hai hộc bán thủ công Malloca MS 610T 9.460.000 VND Máy hút khói k…" at bounding box center [783, 385] width 1567 height 770
drag, startPoint x: 679, startPoint y: 477, endPoint x: 697, endPoint y: 376, distance: 102.9
click at [697, 376] on div "Chậu rửa chén hai hộc bán thủ công Malloca MS 610T 9.460.000 VND Máy hút khói k…" at bounding box center [783, 385] width 1567 height 770
drag, startPoint x: 693, startPoint y: 494, endPoint x: 677, endPoint y: 557, distance: 64.9
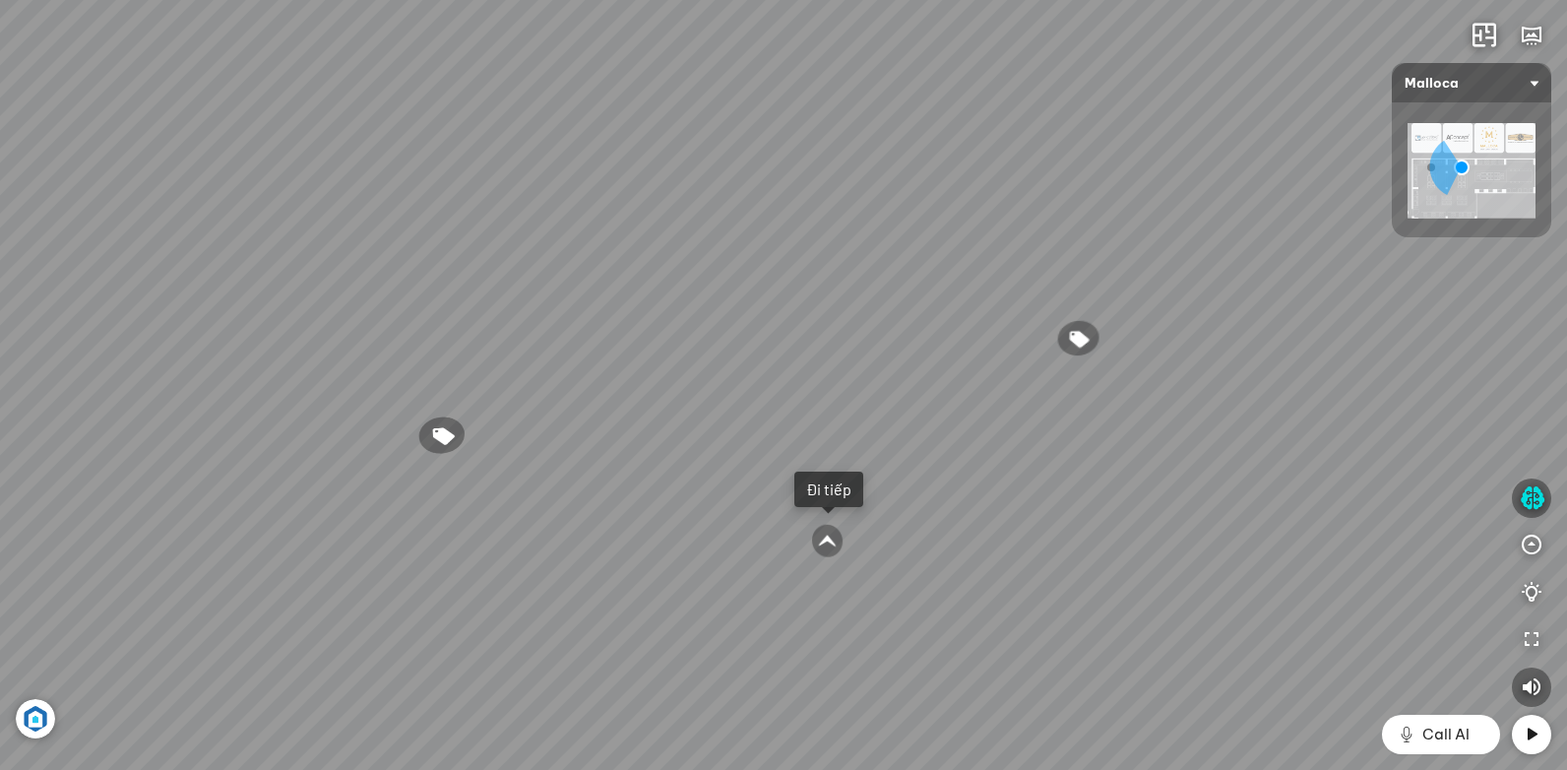
click at [679, 557] on div "Chậu rửa chén hai hộc bán thủ công Malloca MS 610T 9.460.000 VND Máy hút khói k…" at bounding box center [783, 385] width 1567 height 770
drag, startPoint x: 667, startPoint y: 540, endPoint x: 956, endPoint y: 575, distance: 290.4
click at [886, 564] on div "Chậu rửa chén hai hộc bán thủ công Malloca MS 610T 9.460.000 VND Máy hút khói k…" at bounding box center [783, 385] width 1567 height 770
drag, startPoint x: 792, startPoint y: 556, endPoint x: 1073, endPoint y: 489, distance: 288.4
click at [993, 479] on div "Chậu rửa chén hai hộc bán thủ công Malloca MS 610T 9.460.000 VND Máy hút khói k…" at bounding box center [783, 385] width 1567 height 770
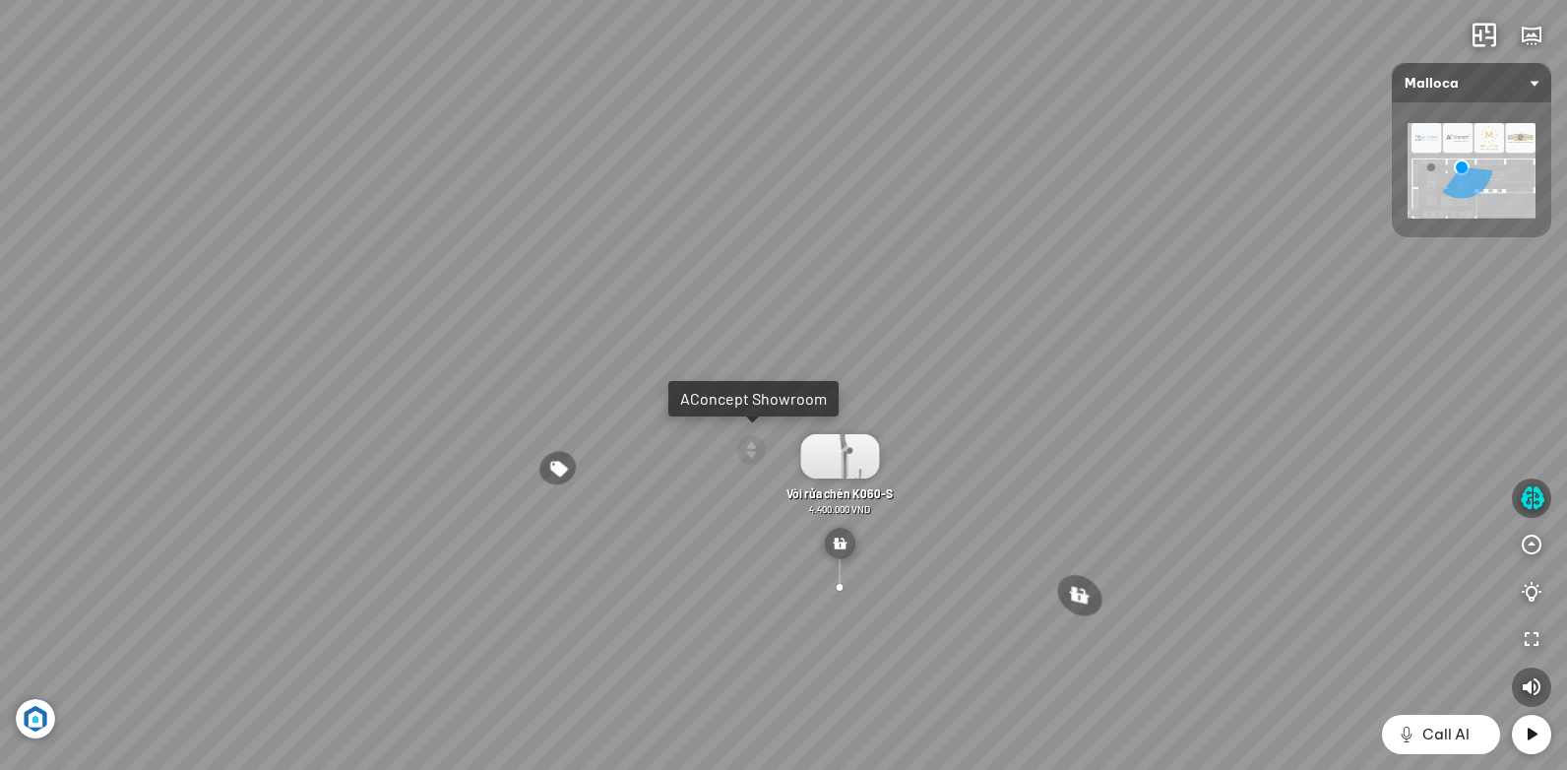
drag, startPoint x: 807, startPoint y: 514, endPoint x: 874, endPoint y: 456, distance: 88.6
click at [858, 466] on div "Vòi rửa chén K060-S 4.400.000 VND" at bounding box center [839, 475] width 114 height 82
drag, startPoint x: 721, startPoint y: 487, endPoint x: 913, endPoint y: 466, distance: 193.0
click at [810, 471] on div "Chậu rửa chén hai hộc bán thủ công Malloca MS 610T 9.460.000 VND Máy hút khói k…" at bounding box center [783, 385] width 1567 height 770
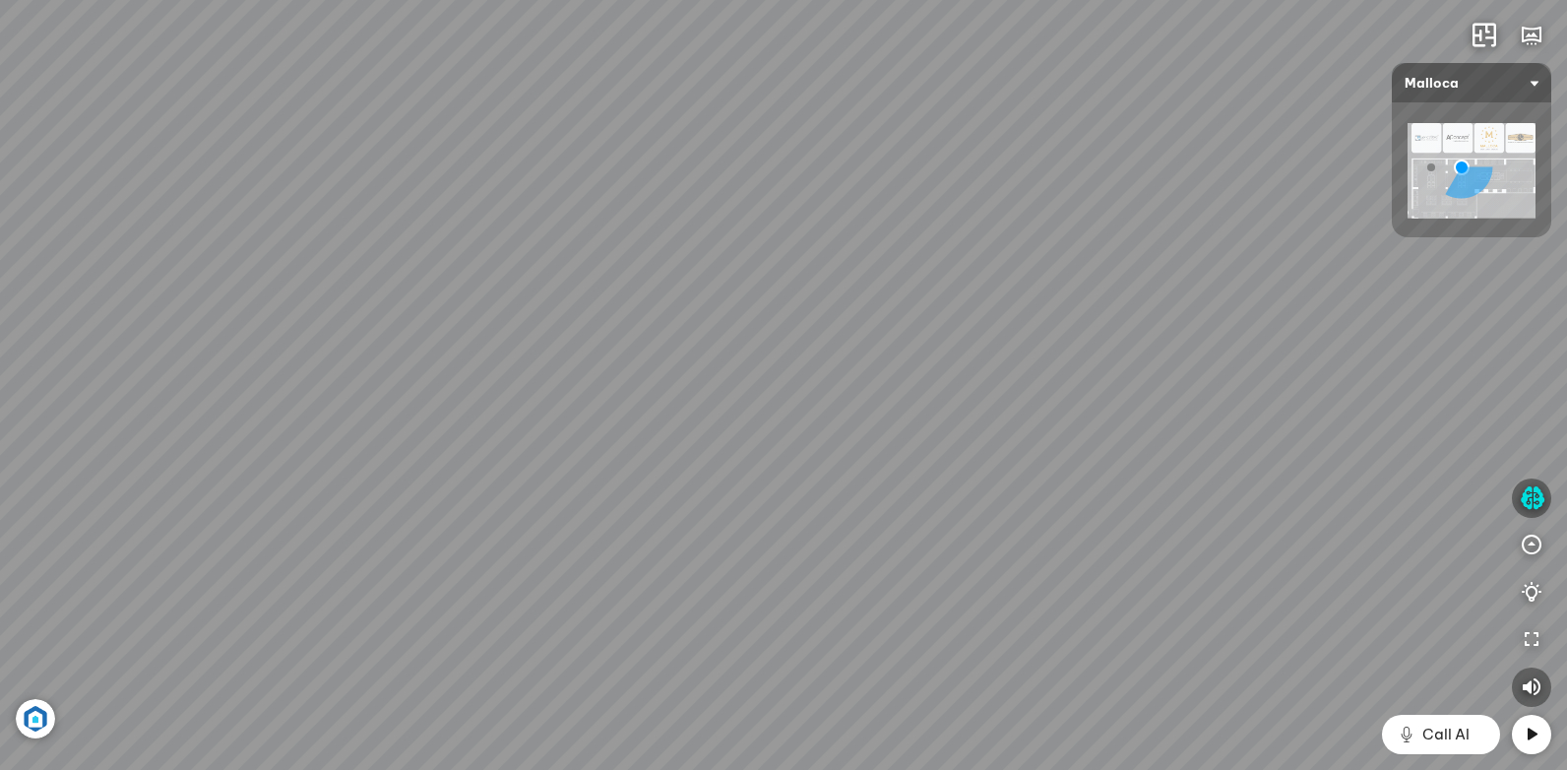
drag, startPoint x: 967, startPoint y: 453, endPoint x: 706, endPoint y: 501, distance: 266.2
click at [706, 501] on div "Chậu rửa chén hai hộc bán thủ công Malloca MS 610T 9.460.000 VND Máy hút khói k…" at bounding box center [783, 385] width 1567 height 770
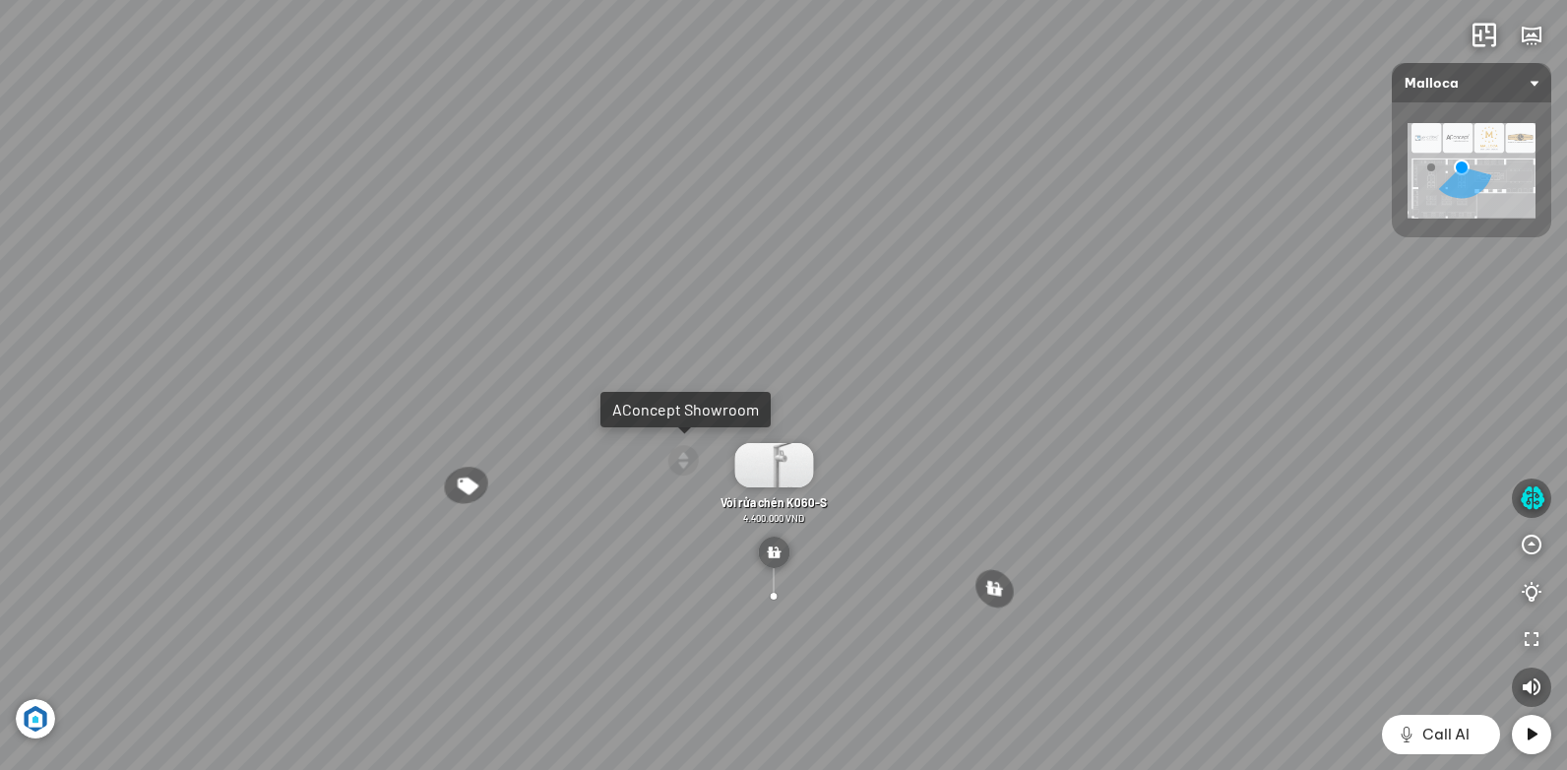
drag, startPoint x: 1112, startPoint y: 452, endPoint x: 850, endPoint y: 460, distance: 261.9
click at [894, 457] on div "Chậu rửa chén hai hộc bán thủ công Malloca MS 610T 9.460.000 VND Máy hút khói k…" at bounding box center [783, 385] width 1567 height 770
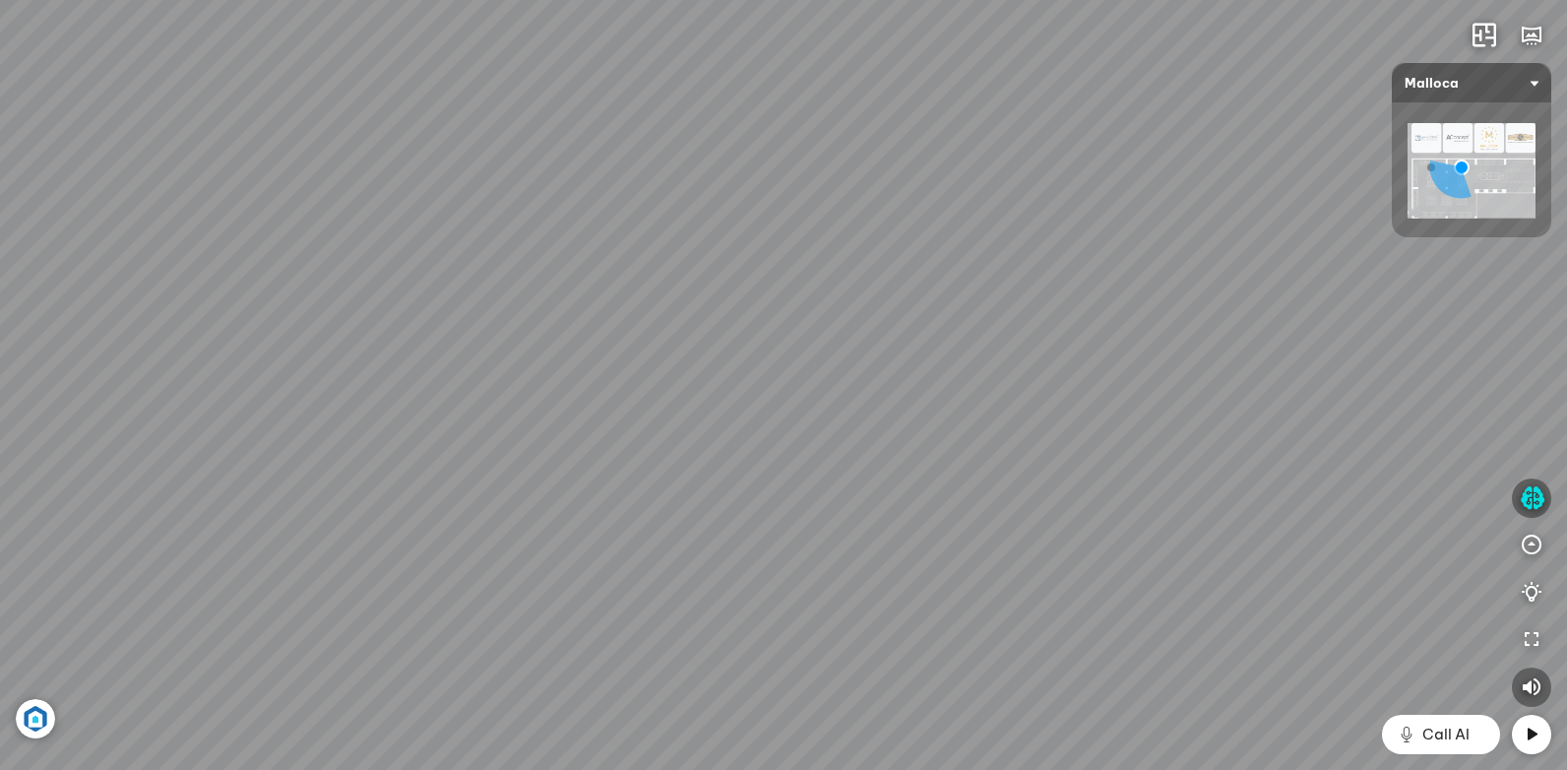
drag, startPoint x: 1141, startPoint y: 476, endPoint x: 871, endPoint y: 479, distance: 269.7
click at [895, 482] on div "Chậu rửa chén hai hộc bán thủ công Malloca MS 610T 9.460.000 VND Máy hút khói k…" at bounding box center [783, 385] width 1567 height 770
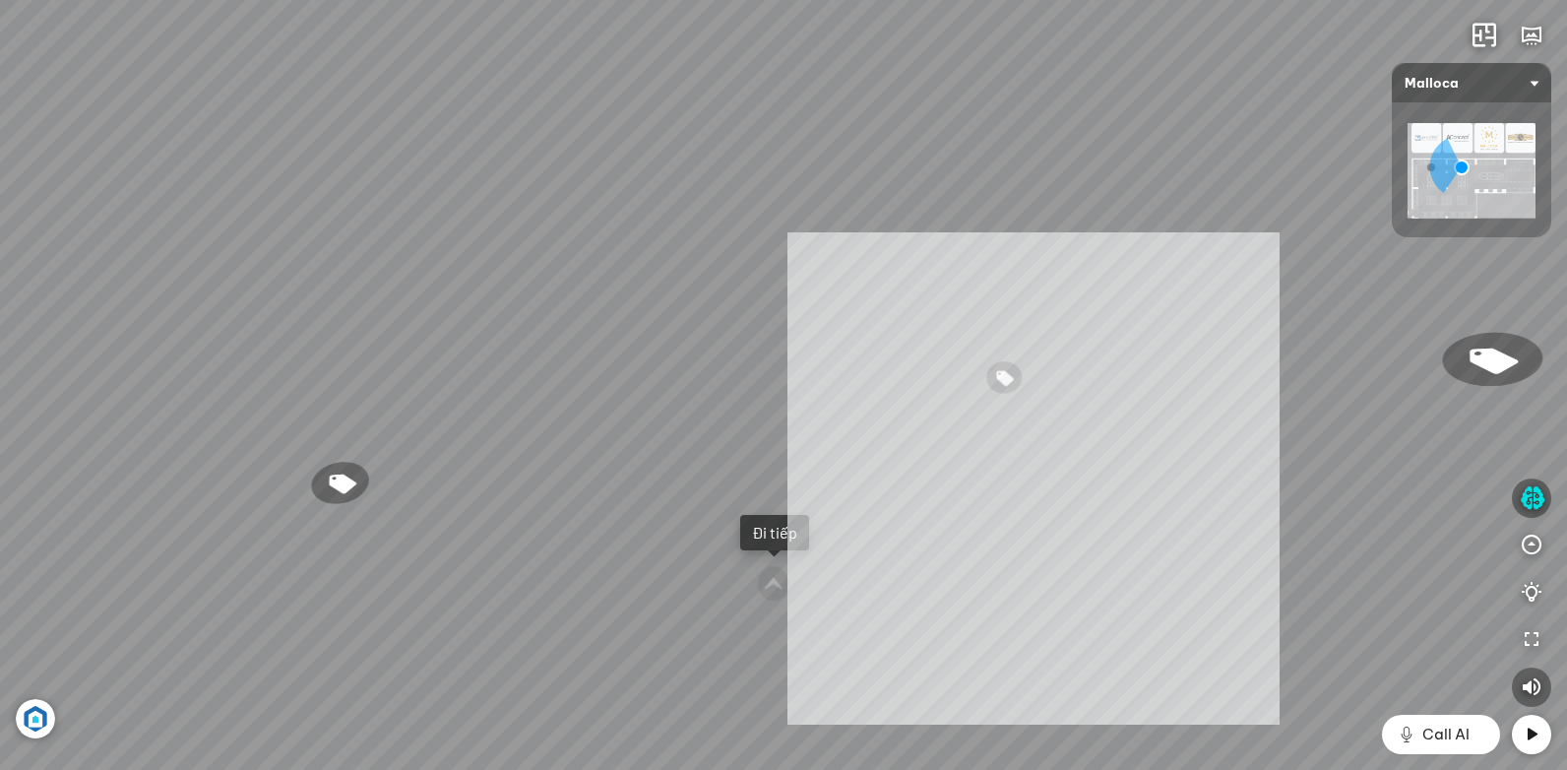
drag, startPoint x: 1033, startPoint y: 478, endPoint x: 726, endPoint y: 471, distance: 307.1
click at [775, 473] on div "Chậu rửa chén hai hộc bán thủ công Malloca MS 610T 9.460.000 VND Máy hút khói k…" at bounding box center [783, 385] width 1567 height 770
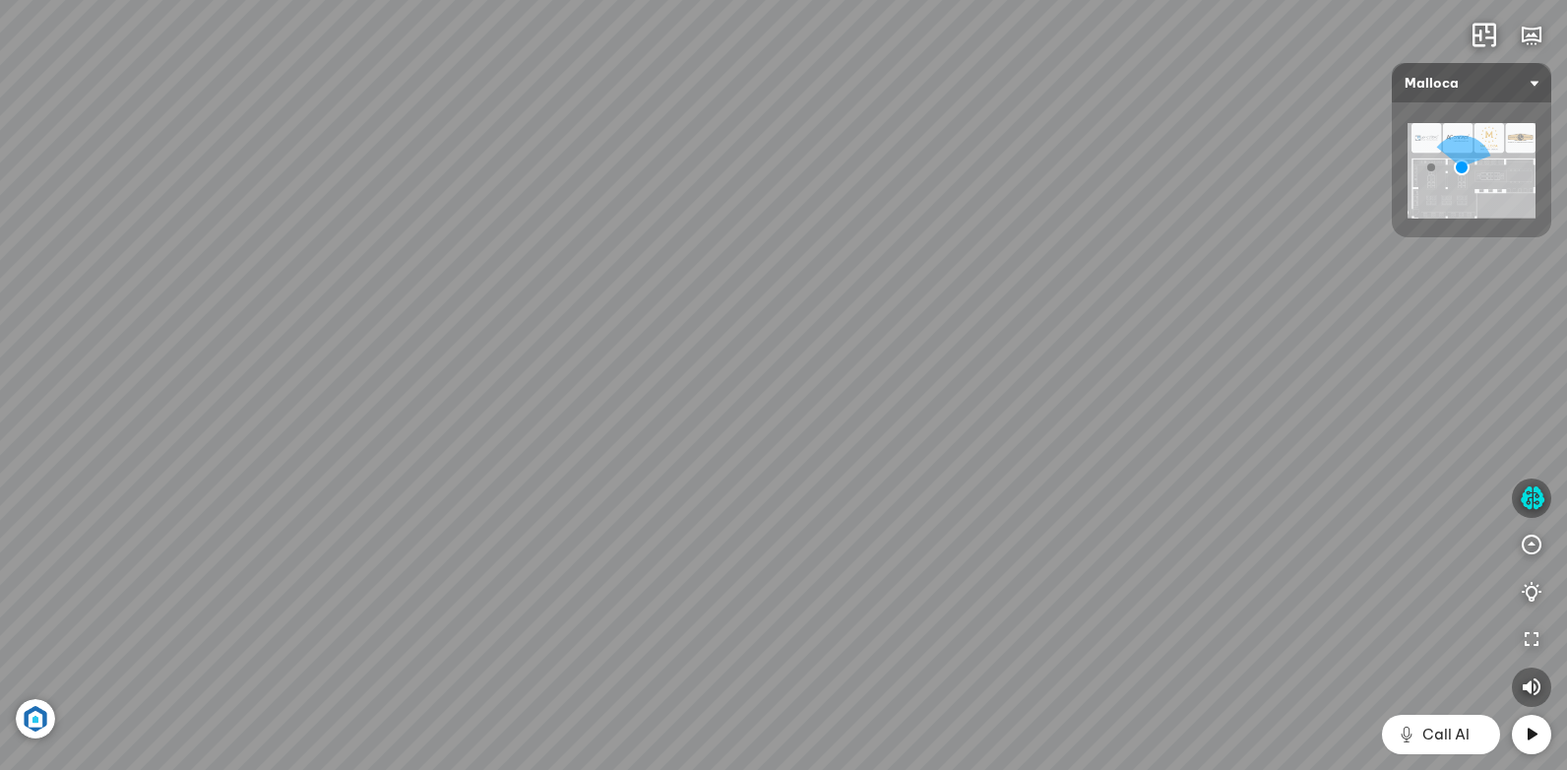
drag, startPoint x: 1080, startPoint y: 469, endPoint x: 491, endPoint y: 463, distance: 588.6
click at [483, 462] on div "Chậu rửa chén hai hộc bán thủ công Malloca MS 610T 9.460.000 VND Máy hút khói k…" at bounding box center [783, 385] width 1567 height 770
drag, startPoint x: 994, startPoint y: 461, endPoint x: 740, endPoint y: 466, distance: 254.0
click at [798, 467] on div "Chậu rửa chén hai hộc bán thủ công Malloca MS 610T 9.460.000 VND Máy hút khói k…" at bounding box center [783, 385] width 1567 height 770
click at [1069, 423] on div "Chậu rửa chén hai hộc bán thủ công Malloca MS 610T 9.460.000 VND Máy hút khói k…" at bounding box center [783, 385] width 1567 height 770
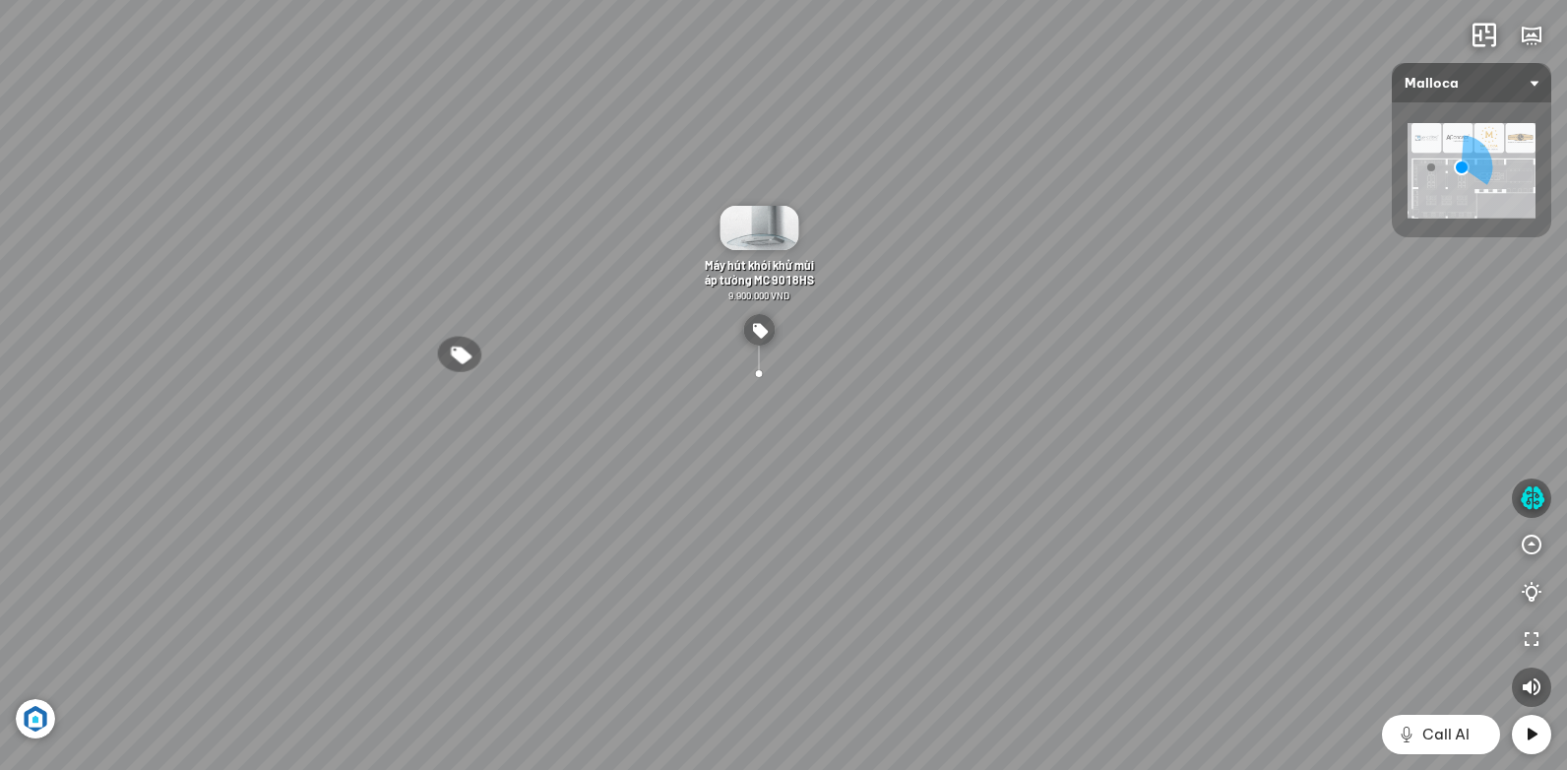
drag, startPoint x: 1297, startPoint y: 506, endPoint x: 1119, endPoint y: 506, distance: 178.1
click at [1119, 506] on div "Chậu rửa chén hai hộc bán thủ công Malloca MS 610T 9.460.000 VND Máy hút khói k…" at bounding box center [783, 385] width 1567 height 770
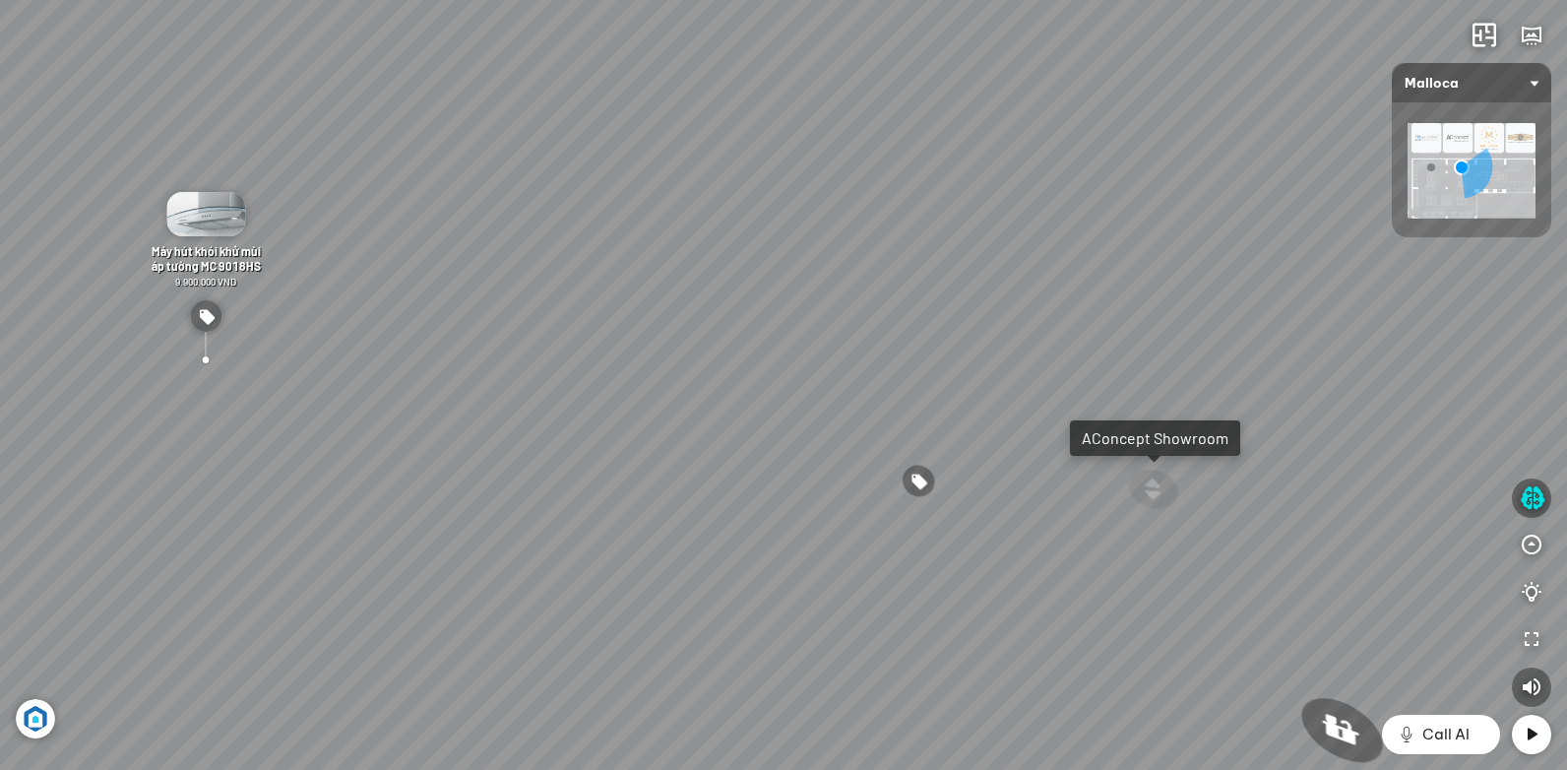
drag, startPoint x: 1280, startPoint y: 497, endPoint x: 1091, endPoint y: 508, distance: 189.3
click at [1118, 508] on div "Chậu rửa chén hai hộc bán thủ công Malloca MS 610T 9.460.000 VND Máy hút khói k…" at bounding box center [783, 385] width 1567 height 770
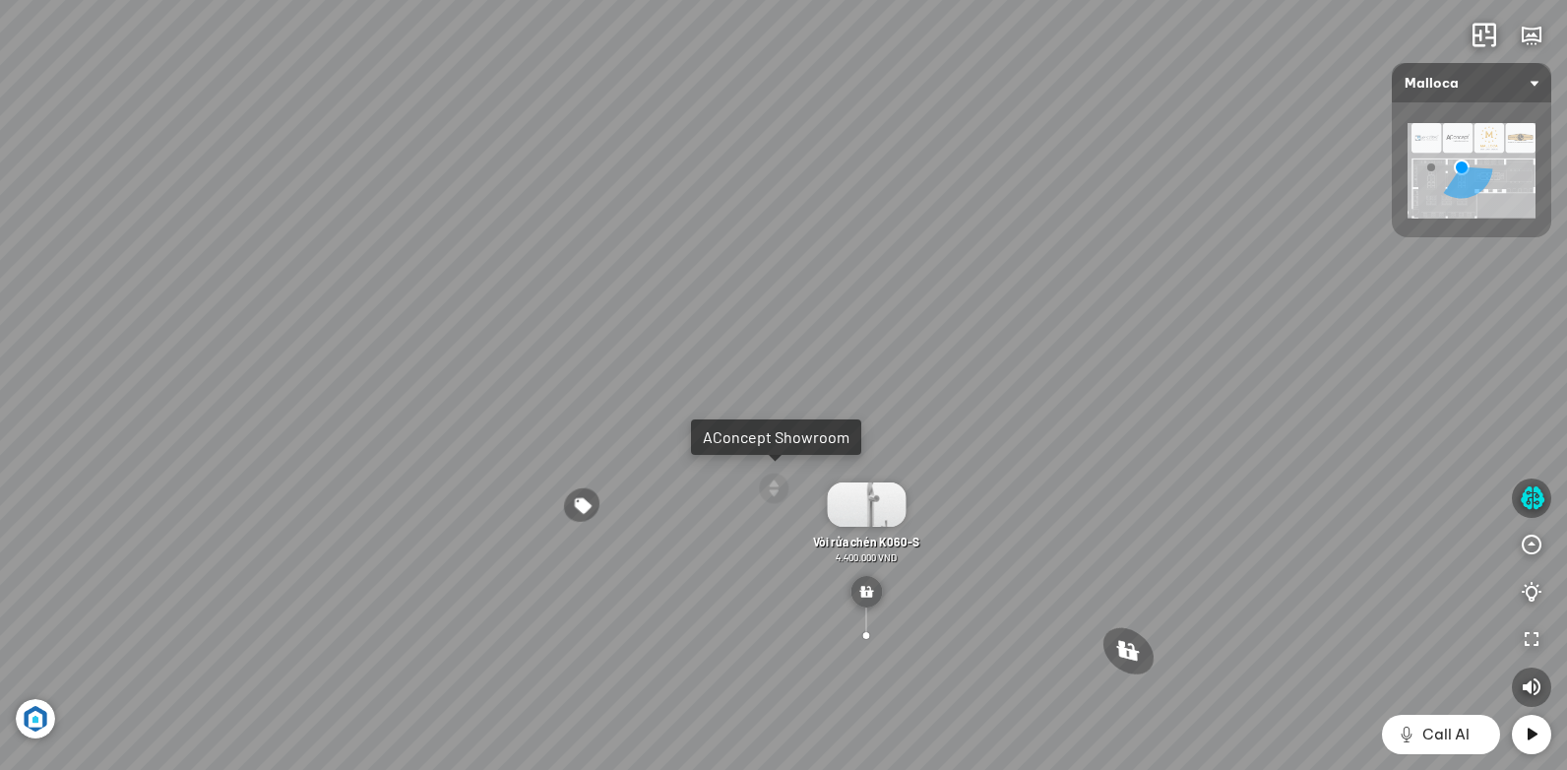
click at [755, 440] on div "AConcept Showroom" at bounding box center [776, 437] width 147 height 20
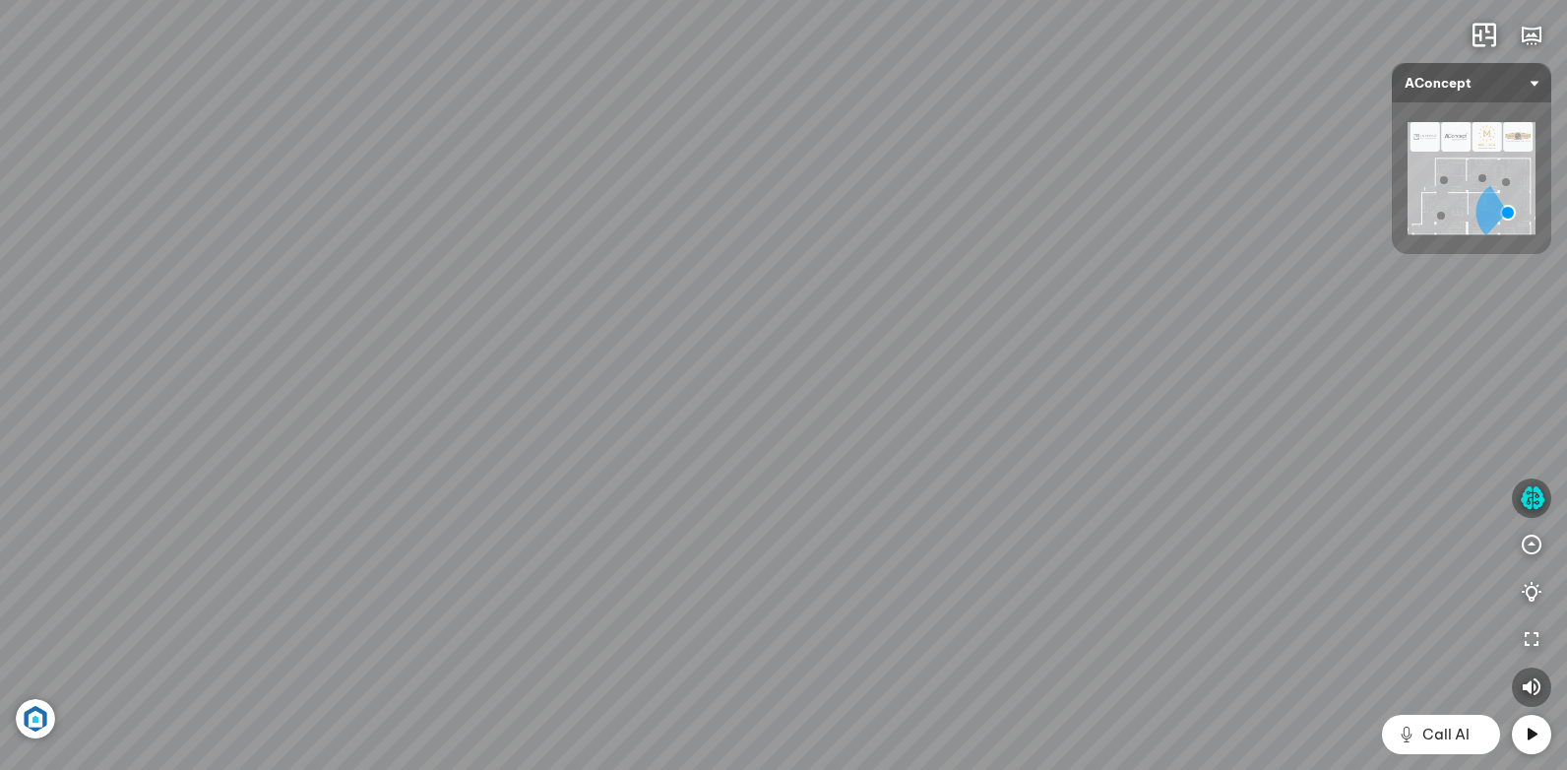
drag, startPoint x: 789, startPoint y: 531, endPoint x: 1221, endPoint y: 548, distance: 432.4
click at [1218, 549] on div "Ghế ăn Andrew 3.200.000 VND Ghế ăn Wilma 1.800.000 VND Sofa 3 chỗ [PERSON_NAME]…" at bounding box center [783, 385] width 1567 height 770
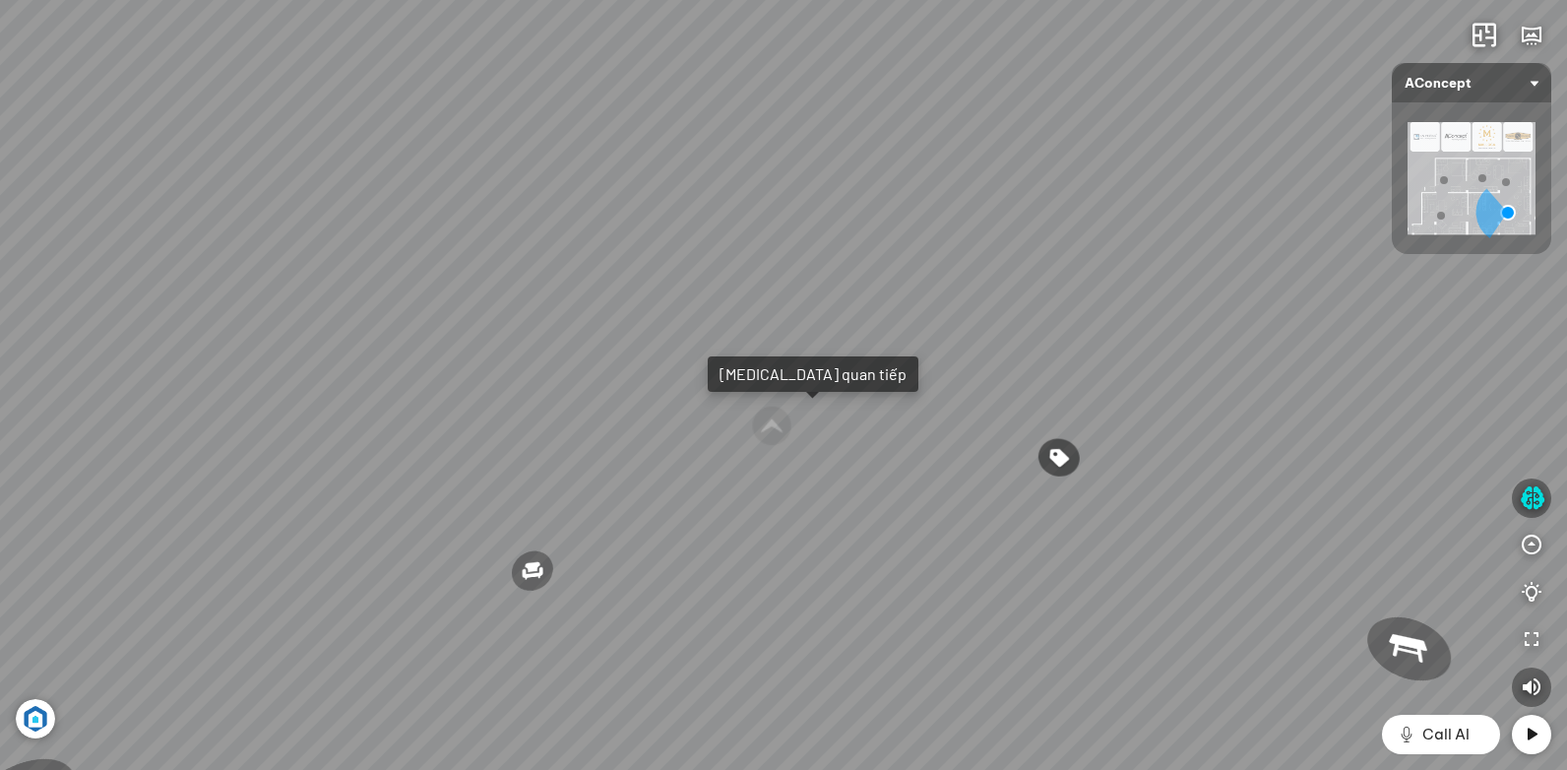
drag, startPoint x: 789, startPoint y: 534, endPoint x: 1030, endPoint y: 520, distance: 241.6
click at [1018, 518] on div "Ghế ăn Andrew 3.200.000 VND Ghế ăn Wilma 1.800.000 VND Sofa 3 chỗ [PERSON_NAME]…" at bounding box center [783, 385] width 1567 height 770
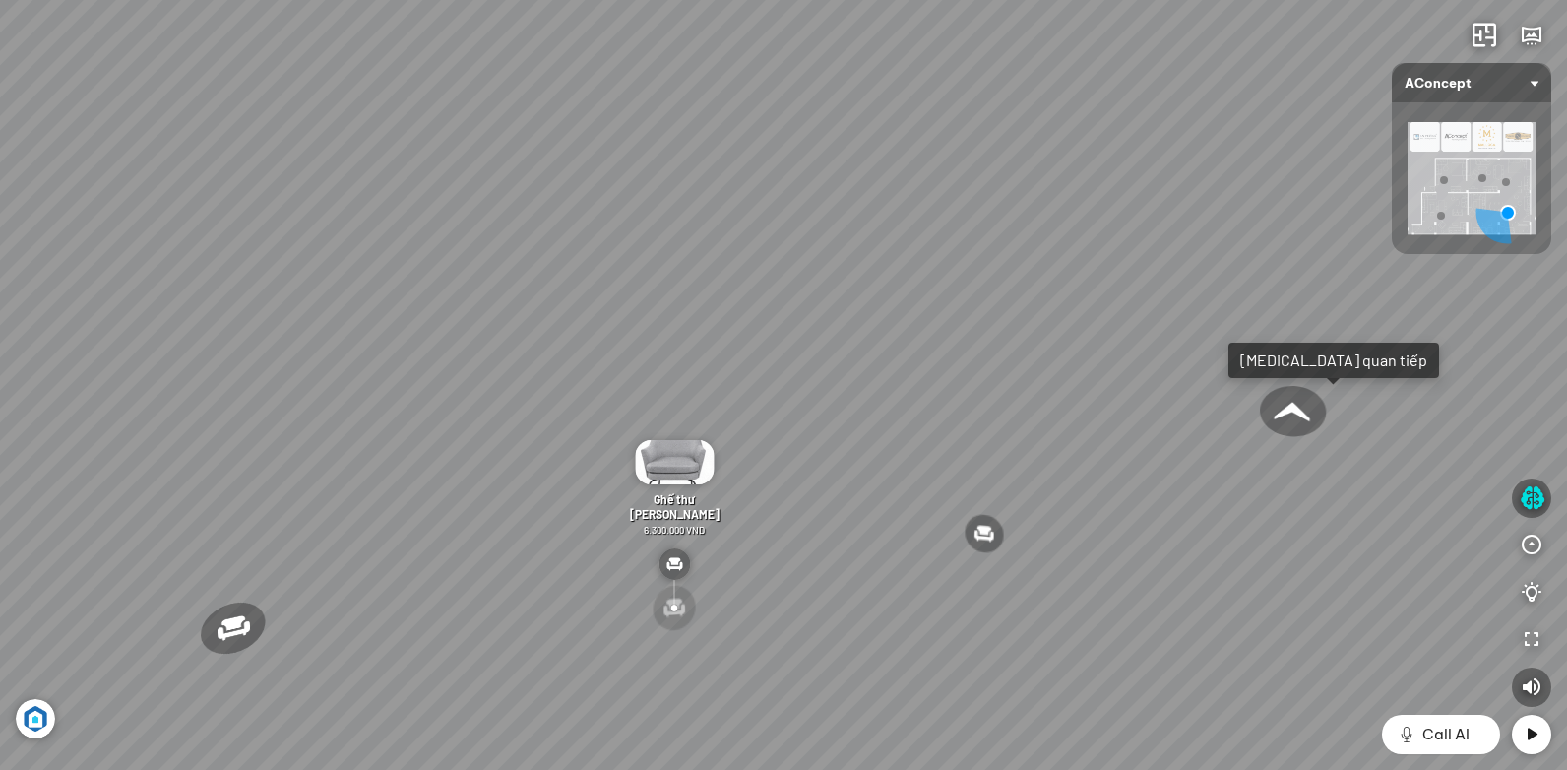
drag, startPoint x: 751, startPoint y: 517, endPoint x: 1114, endPoint y: 512, distance: 363.2
click at [1095, 512] on div "Ghế ăn Andrew 3.200.000 VND Ghế ăn Wilma 1.800.000 VND Sofa 3 chỗ [PERSON_NAME]…" at bounding box center [783, 385] width 1567 height 770
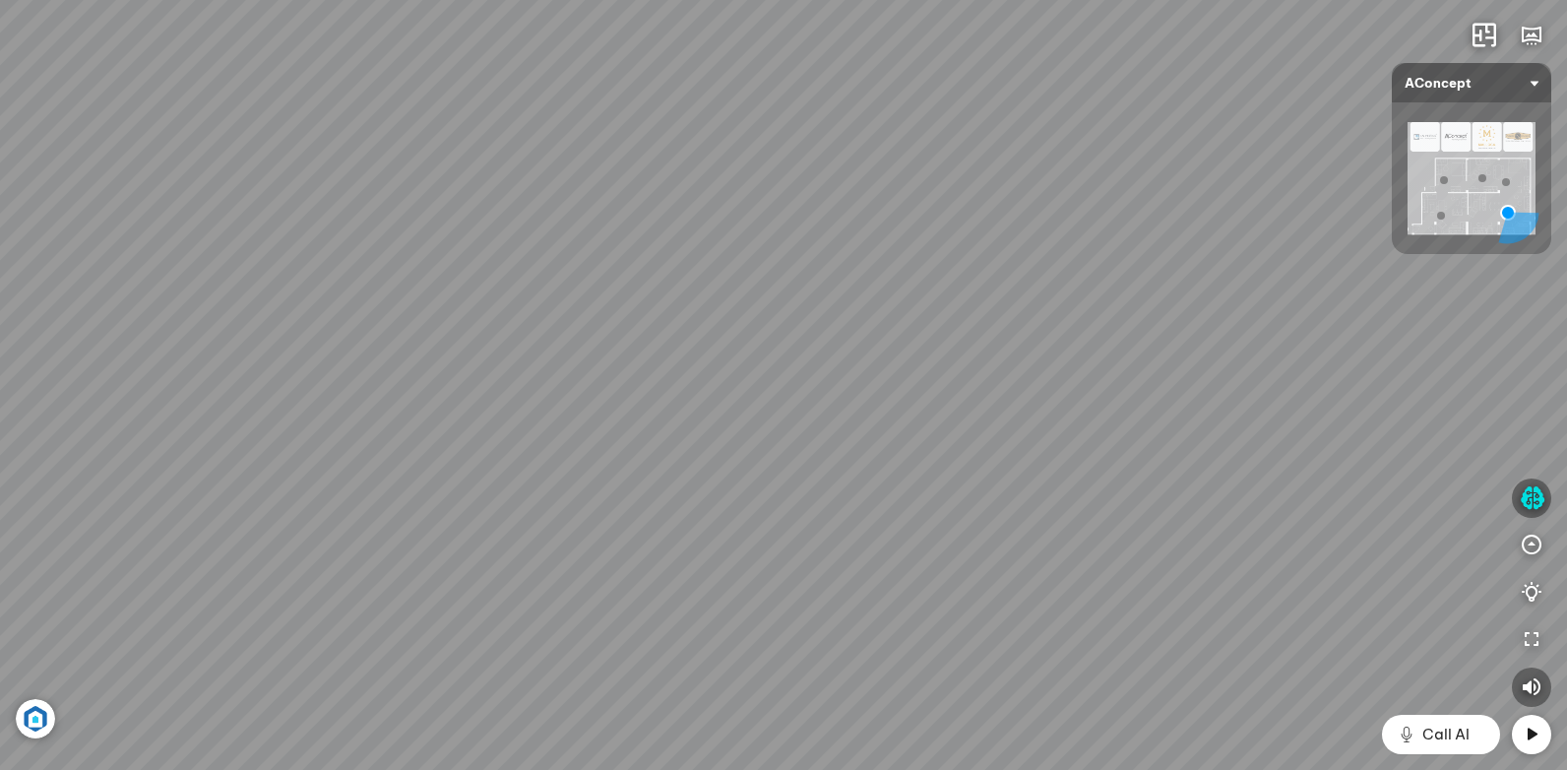
drag, startPoint x: 722, startPoint y: 424, endPoint x: 1133, endPoint y: 416, distance: 410.5
click at [1102, 416] on div "Ghế ăn Andrew 3.200.000 VND Ghế ăn Wilma 1.800.000 VND Sofa 3 chỗ [PERSON_NAME]…" at bounding box center [783, 385] width 1567 height 770
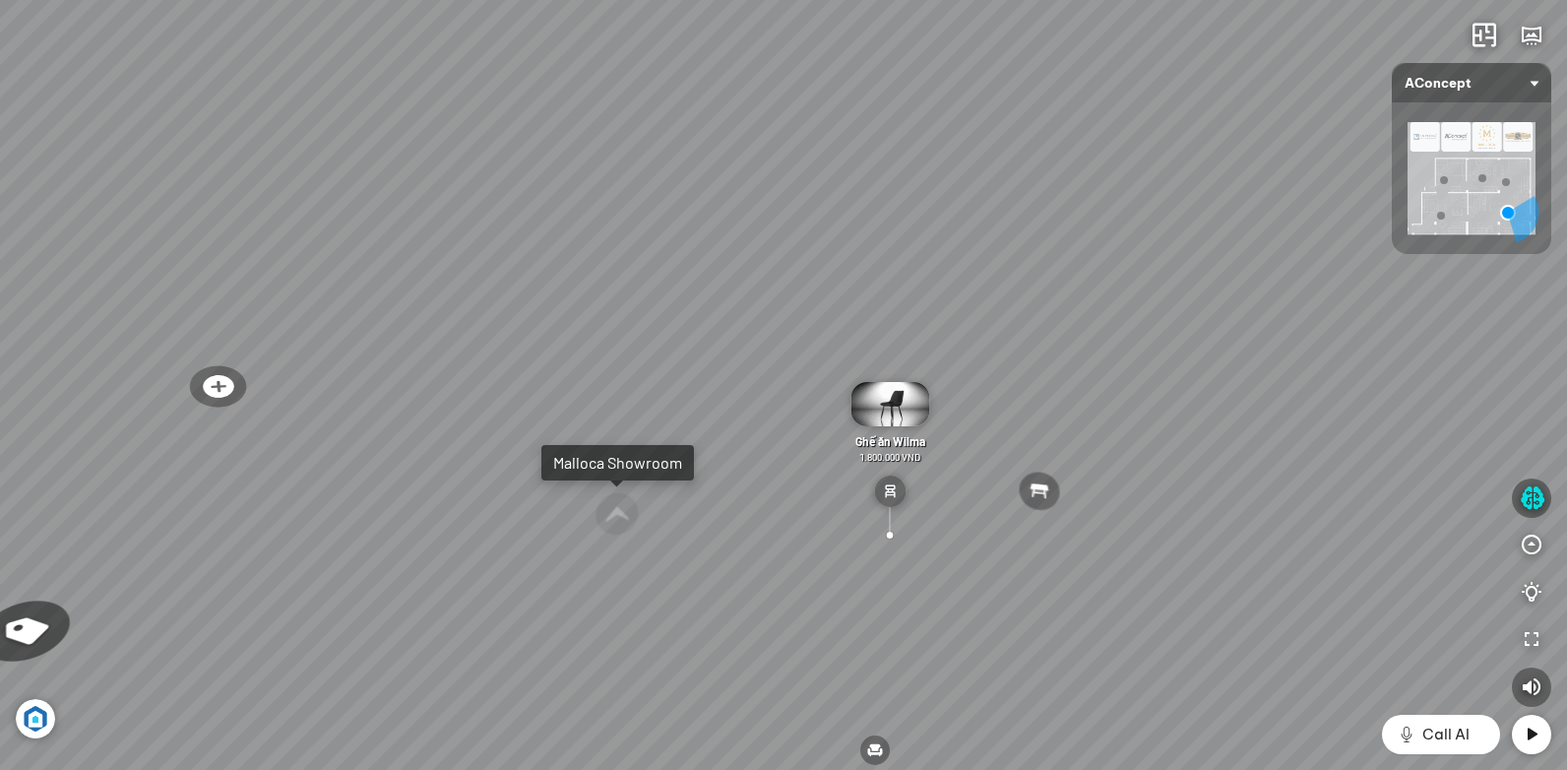
drag, startPoint x: 1035, startPoint y: 465, endPoint x: 759, endPoint y: 466, distance: 276.6
click at [770, 466] on div "Ghế ăn Andrew 3.200.000 VND Ghế ăn Wilma 1.800.000 VND Sofa 3 chỗ [PERSON_NAME]…" at bounding box center [783, 385] width 1567 height 770
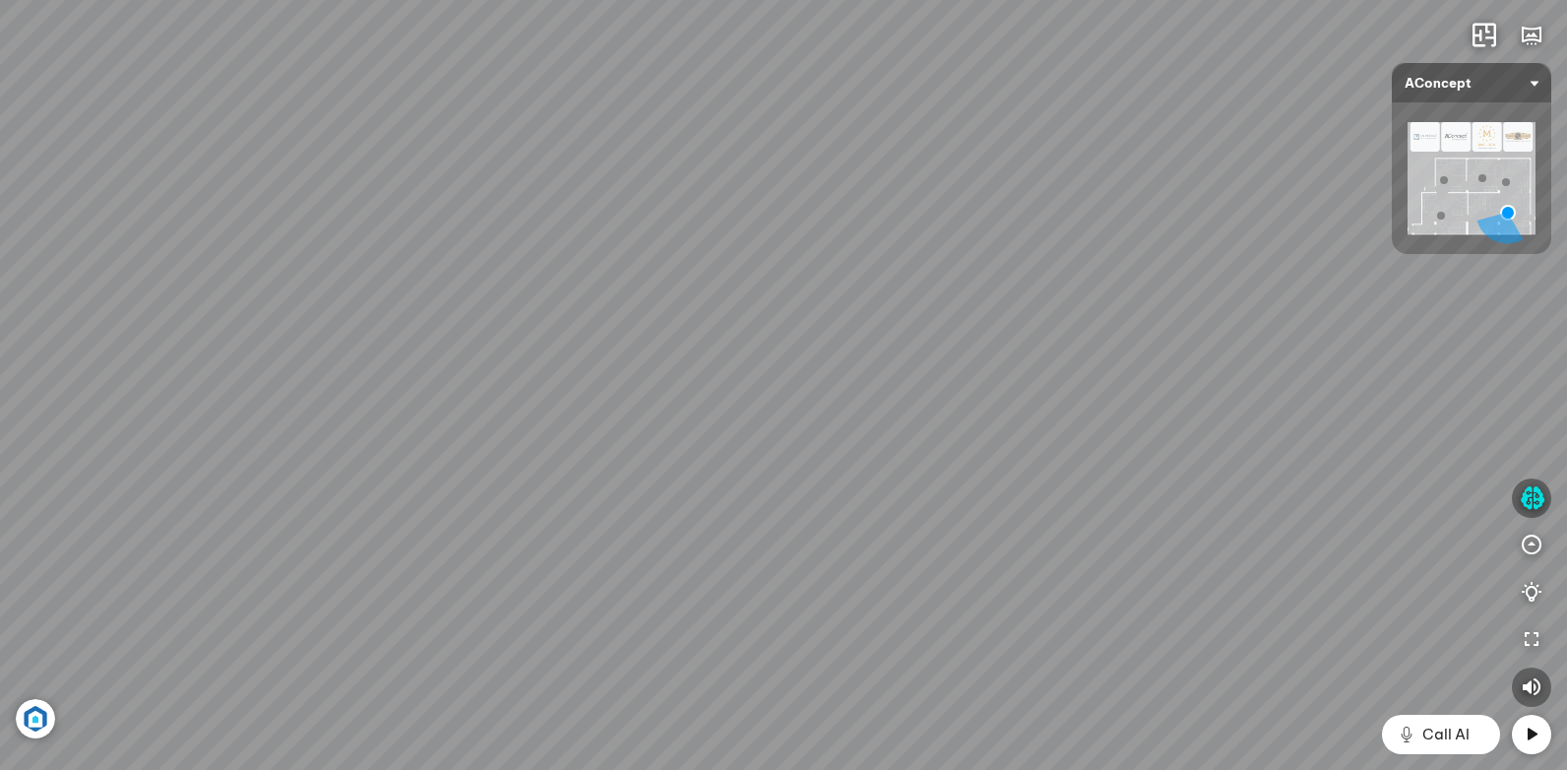
drag, startPoint x: 976, startPoint y: 424, endPoint x: 546, endPoint y: 477, distance: 433.3
click at [545, 479] on div "Ghế ăn Andrew 3.200.000 VND Ghế ăn Wilma 1.800.000 VND Sofa 3 chỗ [PERSON_NAME]…" at bounding box center [783, 385] width 1567 height 770
drag, startPoint x: 1076, startPoint y: 426, endPoint x: 1135, endPoint y: 425, distance: 59.1
click at [1154, 424] on div "Ghế ăn Andrew 3.200.000 VND Ghế ăn Wilma 1.800.000 VND Sofa 3 chỗ [PERSON_NAME]…" at bounding box center [783, 385] width 1567 height 770
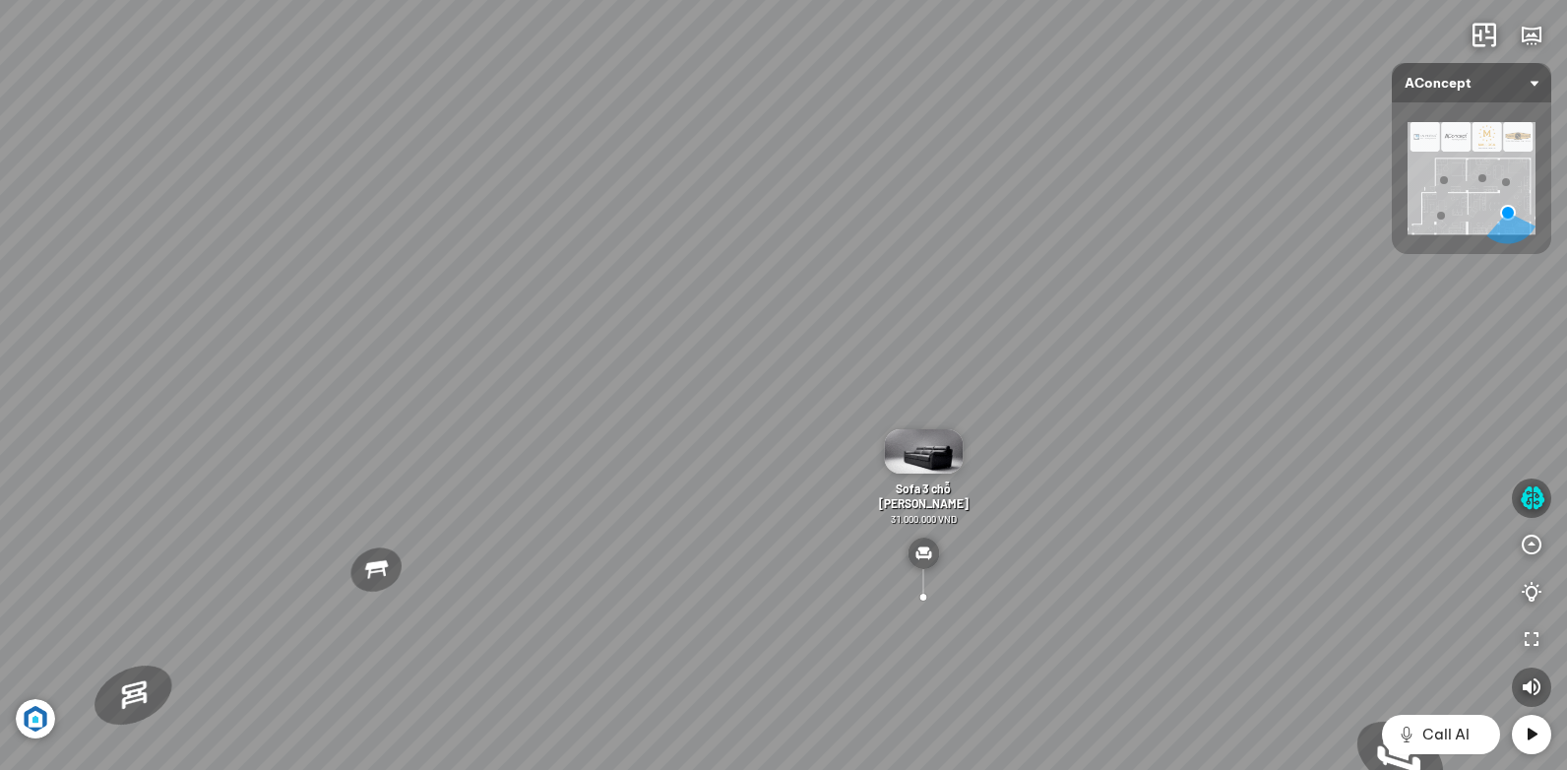
click at [892, 338] on div "Ghế ăn Andrew 3.200.000 VND Ghế ăn Wilma 1.800.000 VND Sofa 3 chỗ [PERSON_NAME]…" at bounding box center [783, 385] width 1567 height 770
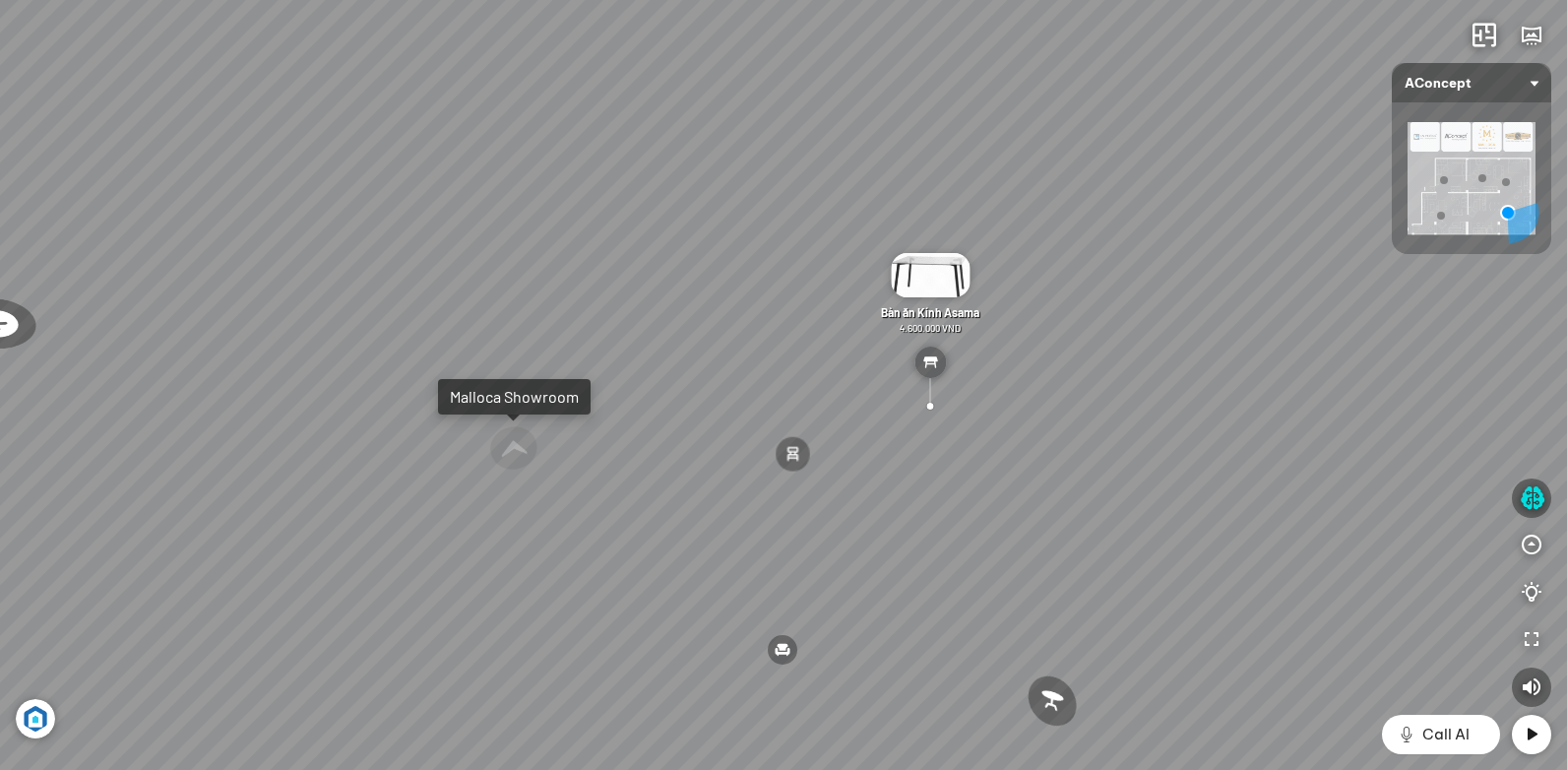
drag, startPoint x: 984, startPoint y: 437, endPoint x: 1149, endPoint y: 322, distance: 200.7
click at [1149, 322] on div "Ghế ăn Andrew 3.200.000 VND Ghế ăn Wilma 1.800.000 VND Sofa 3 chỗ [PERSON_NAME]…" at bounding box center [783, 385] width 1567 height 770
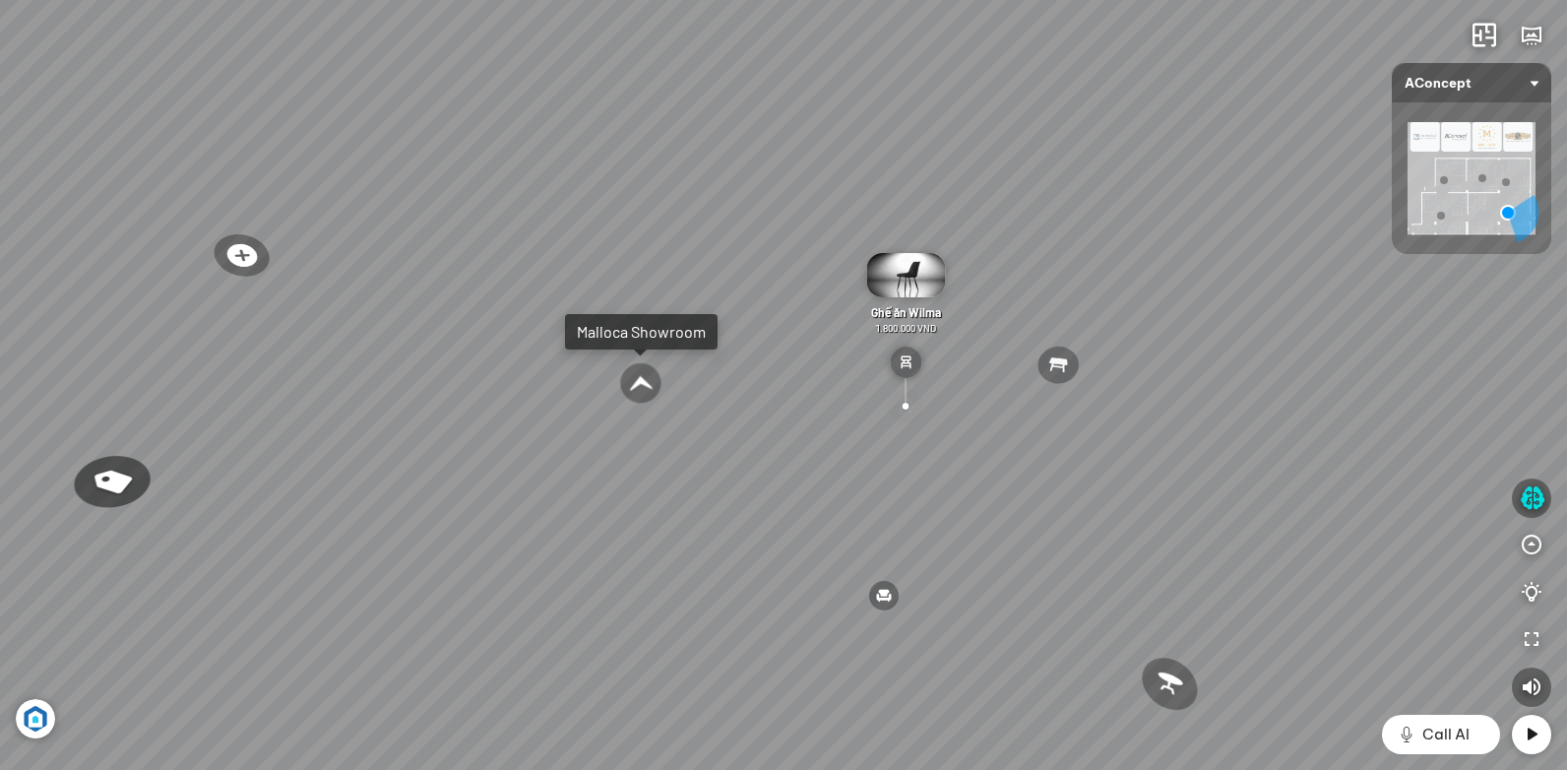
drag, startPoint x: 840, startPoint y: 381, endPoint x: 984, endPoint y: 423, distance: 149.8
click at [969, 417] on div "Ghế ăn Andrew 3.200.000 VND Ghế ăn Wilma 1.800.000 VND Sofa 3 chỗ [PERSON_NAME]…" at bounding box center [783, 385] width 1567 height 770
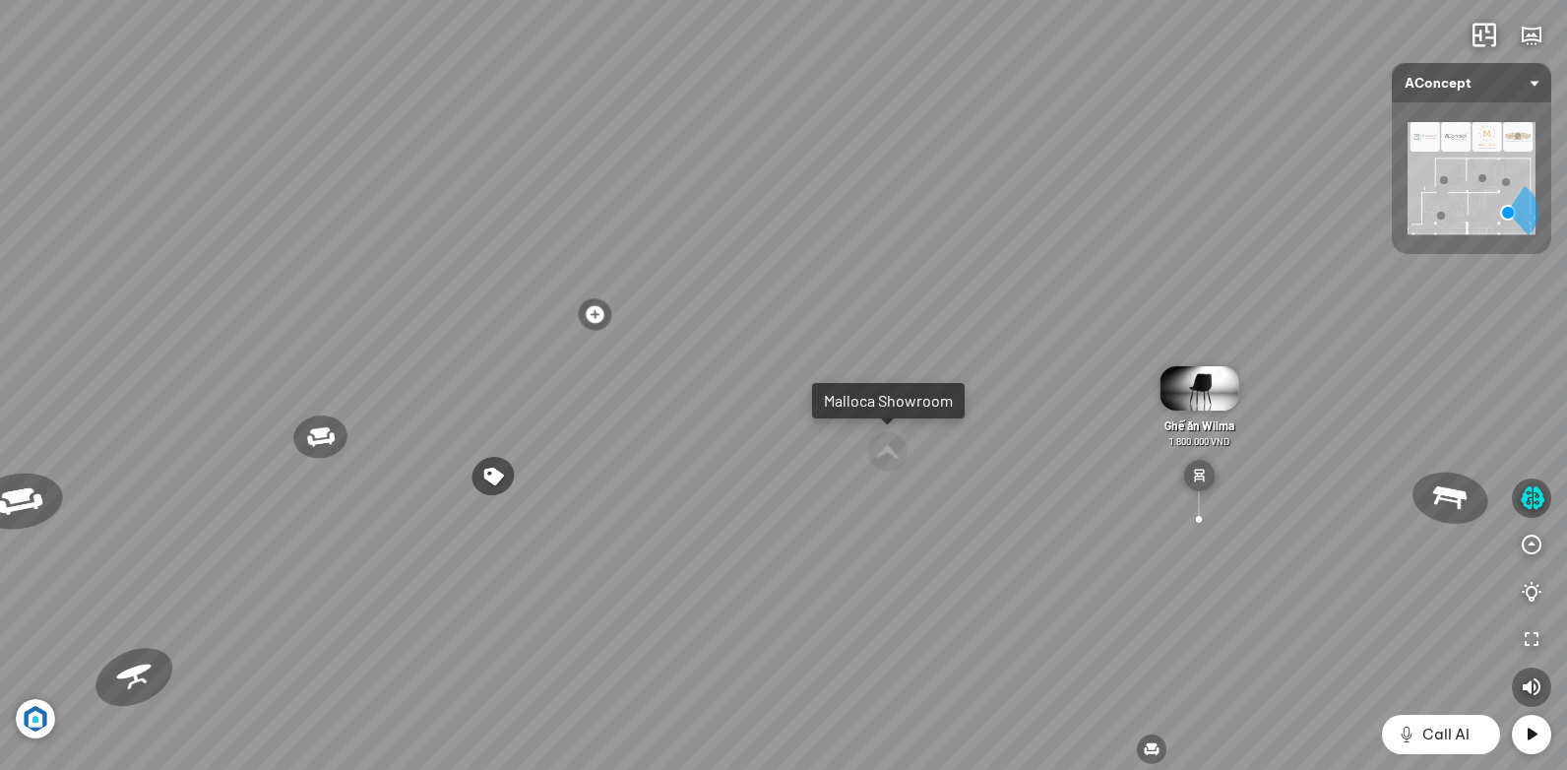
drag, startPoint x: 726, startPoint y: 411, endPoint x: 1016, endPoint y: 447, distance: 291.5
click at [979, 441] on div "Ghế ăn Andrew 3.200.000 VND Ghế ăn Wilma 1.800.000 VND Sofa 3 chỗ [PERSON_NAME]…" at bounding box center [783, 385] width 1567 height 770
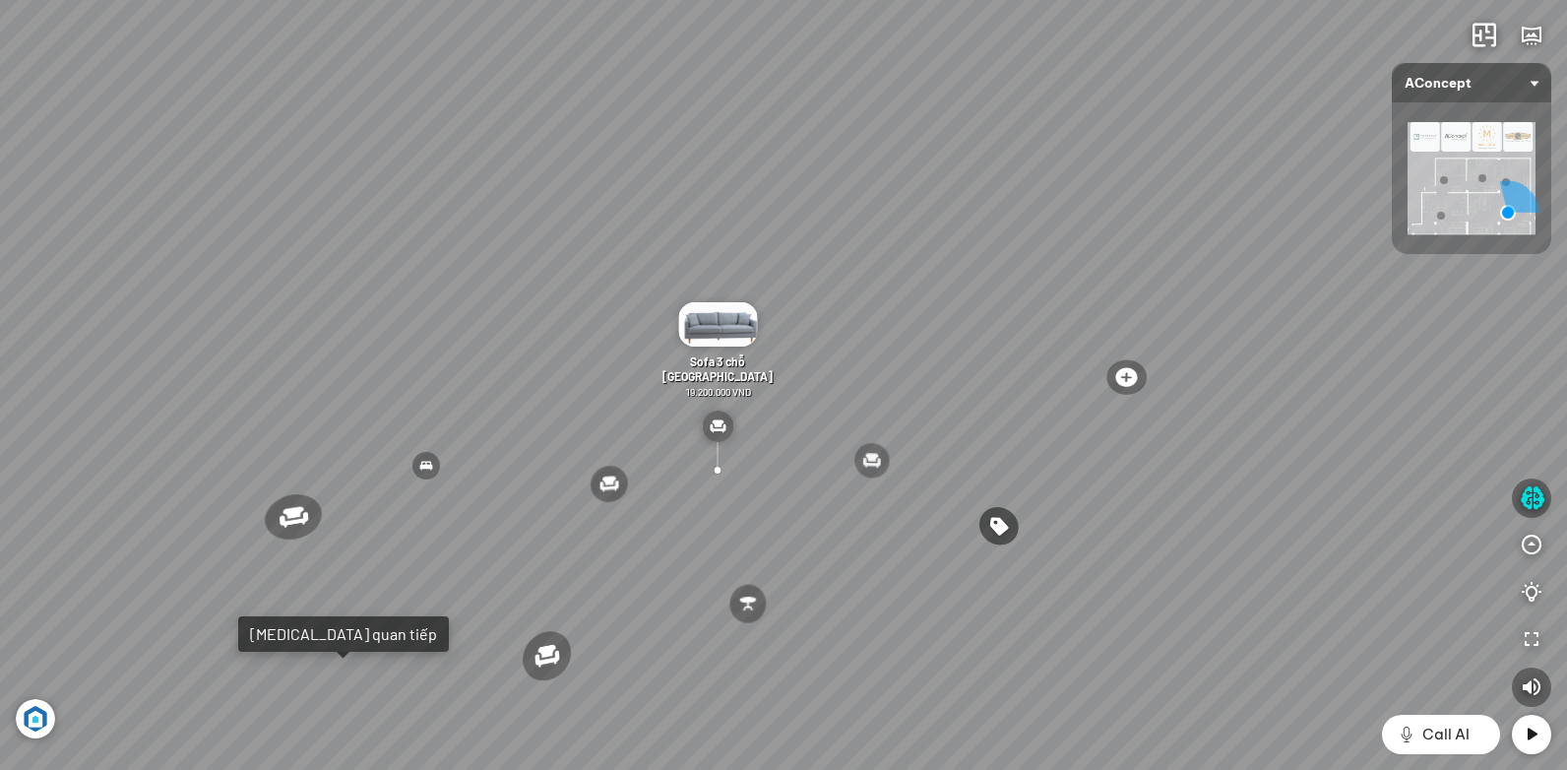
drag, startPoint x: 849, startPoint y: 462, endPoint x: 962, endPoint y: 422, distance: 118.9
click at [954, 423] on div "Ghế ăn Andrew 3.200.000 VND Ghế ăn Wilma 1.800.000 VND Sofa 3 chỗ [PERSON_NAME]…" at bounding box center [783, 385] width 1567 height 770
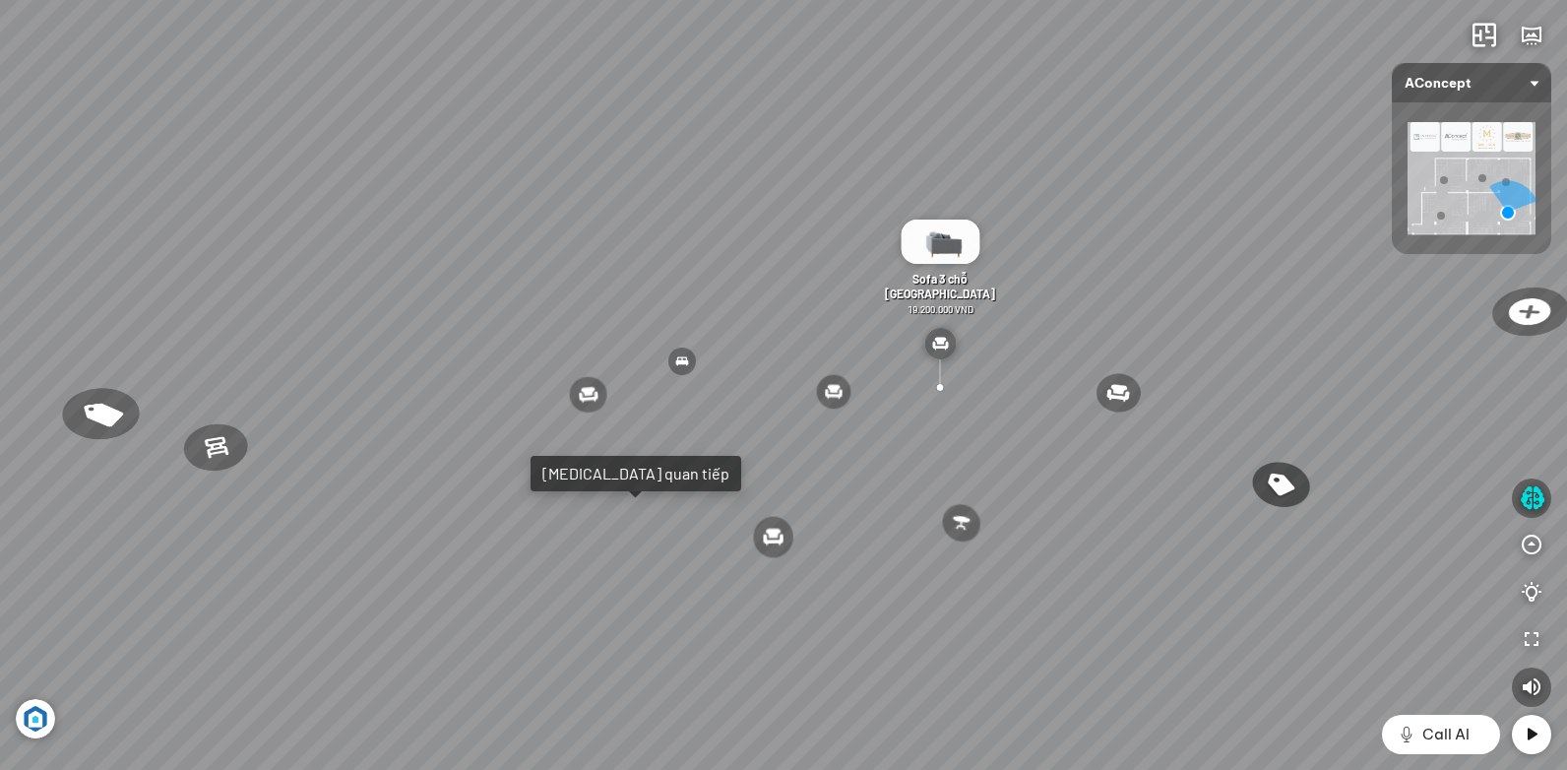
drag, startPoint x: 959, startPoint y: 446, endPoint x: 1014, endPoint y: 504, distance: 80.1
click at [1030, 512] on div "Ghế ăn Andrew 3.200.000 VND Ghế ăn Wilma 1.800.000 VND Sofa 3 chỗ [PERSON_NAME]…" at bounding box center [783, 385] width 1567 height 770
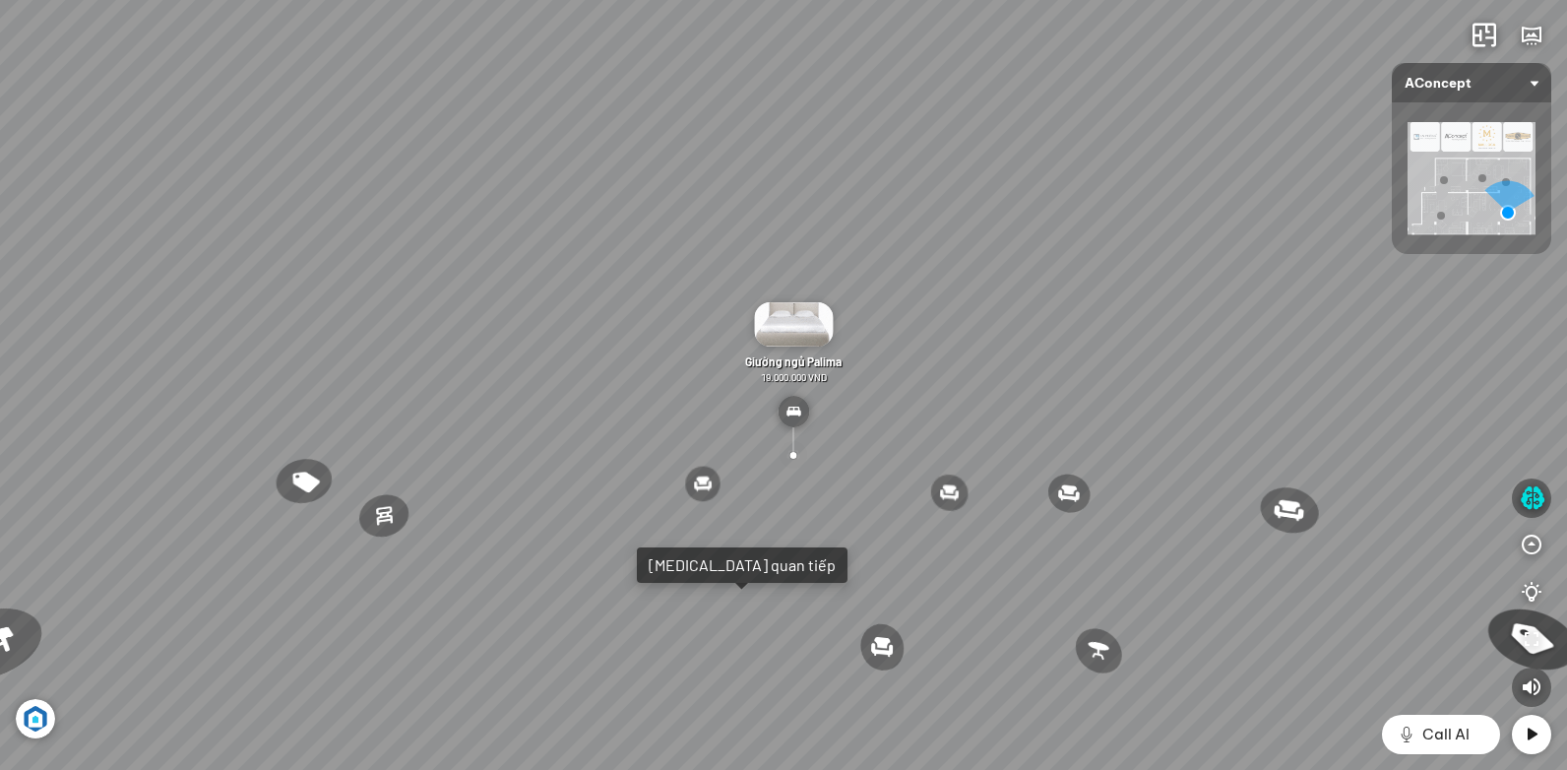
drag, startPoint x: 892, startPoint y: 439, endPoint x: 1027, endPoint y: 402, distance: 140.9
click at [1014, 399] on div "Ghế ăn Andrew 3.200.000 VND Ghế ăn Wilma 1.800.000 VND Sofa 3 chỗ [PERSON_NAME]…" at bounding box center [783, 385] width 1567 height 770
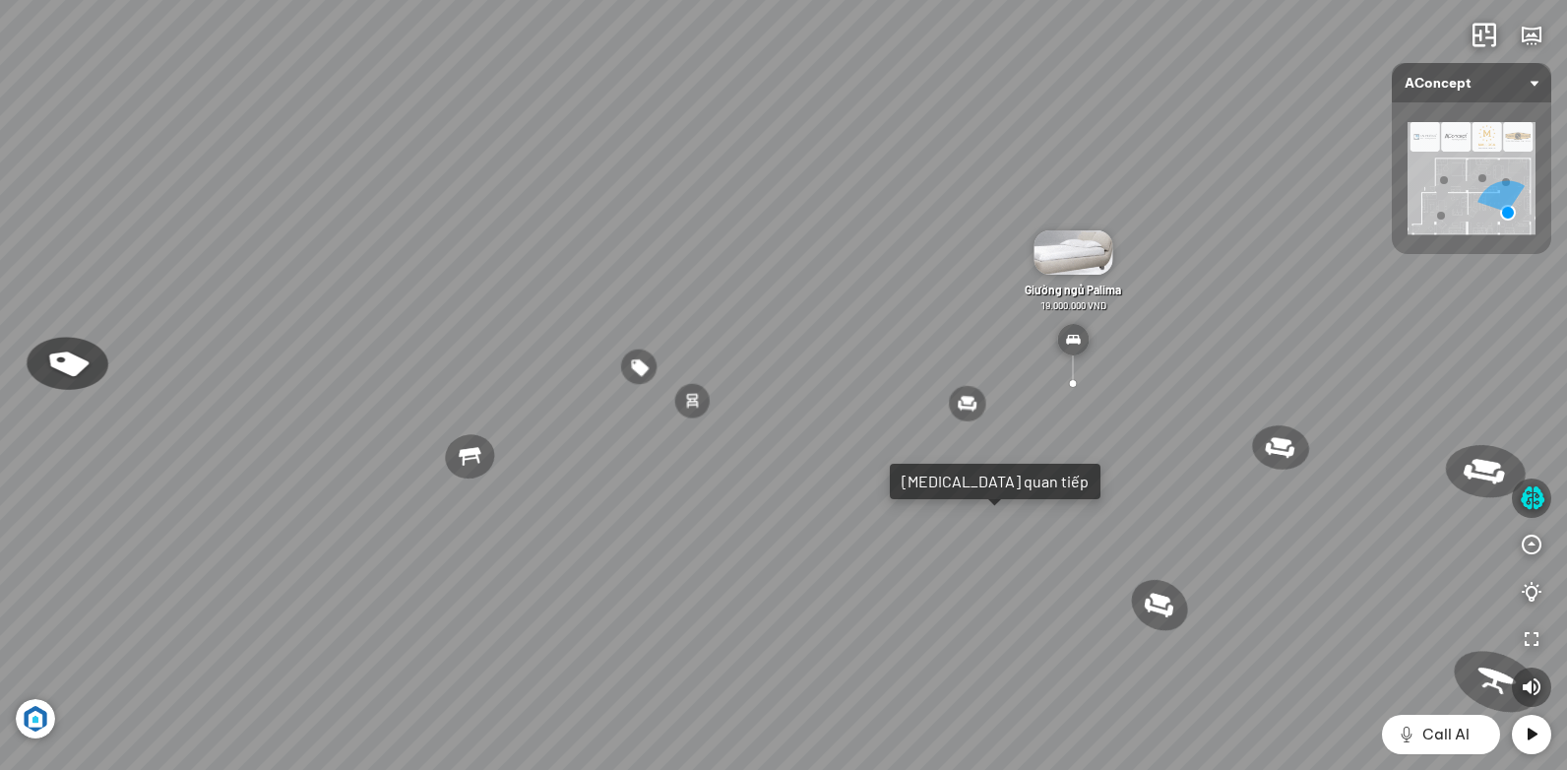
drag, startPoint x: 829, startPoint y: 447, endPoint x: 998, endPoint y: 524, distance: 185.9
click at [998, 524] on div "Ghế ăn Andrew 3.200.000 VND Ghế ăn Wilma 1.800.000 VND Sofa 3 chỗ [PERSON_NAME]…" at bounding box center [783, 385] width 1567 height 770
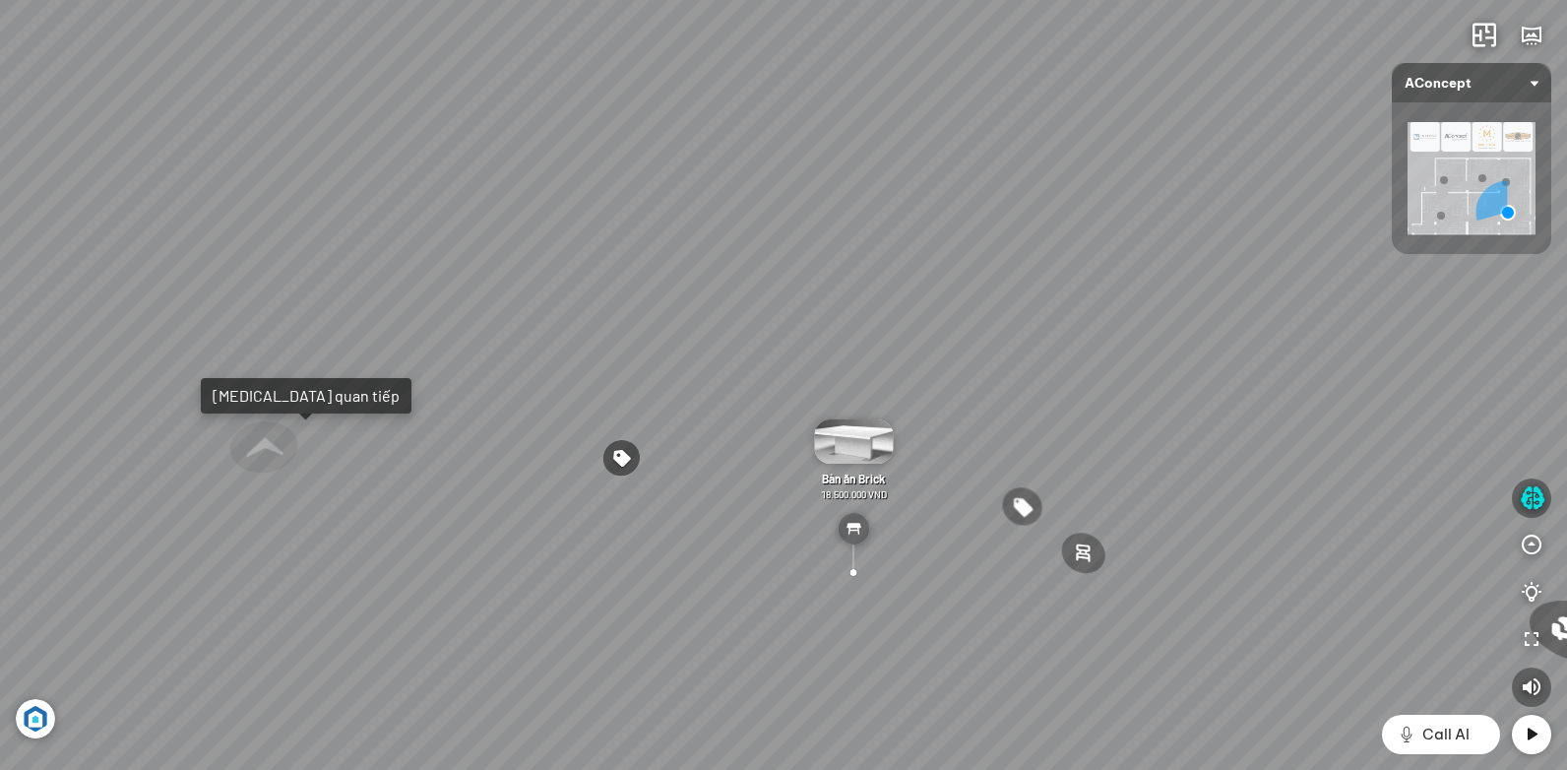
drag, startPoint x: 1059, startPoint y: 504, endPoint x: 1208, endPoint y: 504, distance: 148.6
click at [1200, 504] on div "Ghế ăn Andrew 3.200.000 VND Ghế ăn Wilma 1.800.000 VND Sofa 3 chỗ [PERSON_NAME]…" at bounding box center [783, 385] width 1567 height 770
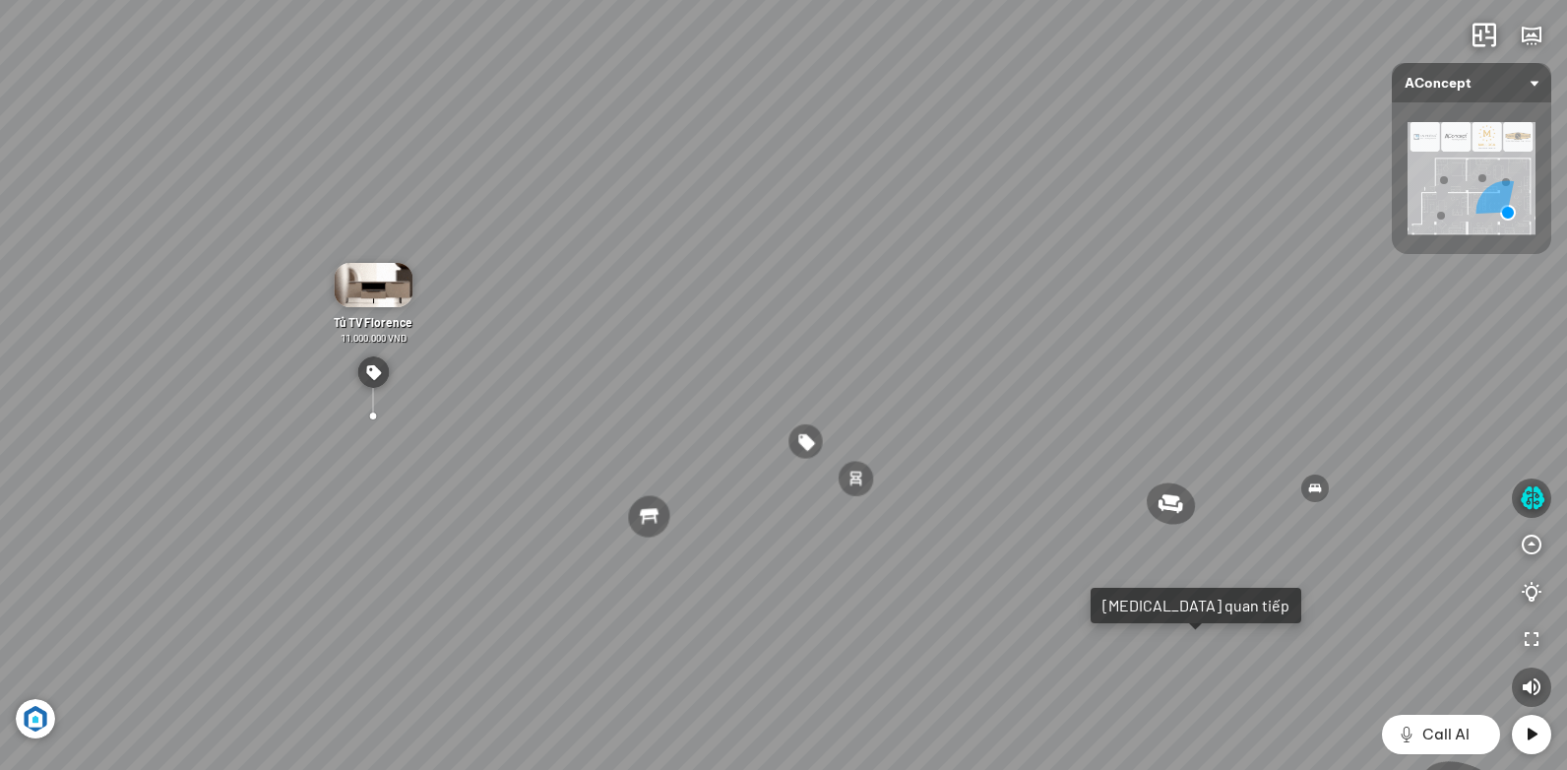
drag, startPoint x: 1366, startPoint y: 461, endPoint x: 882, endPoint y: 391, distance: 489.2
click at [909, 392] on div "Ghế ăn Andrew 3.200.000 VND Ghế ăn Wilma 1.800.000 VND Sofa 3 chỗ [PERSON_NAME]…" at bounding box center [783, 385] width 1567 height 770
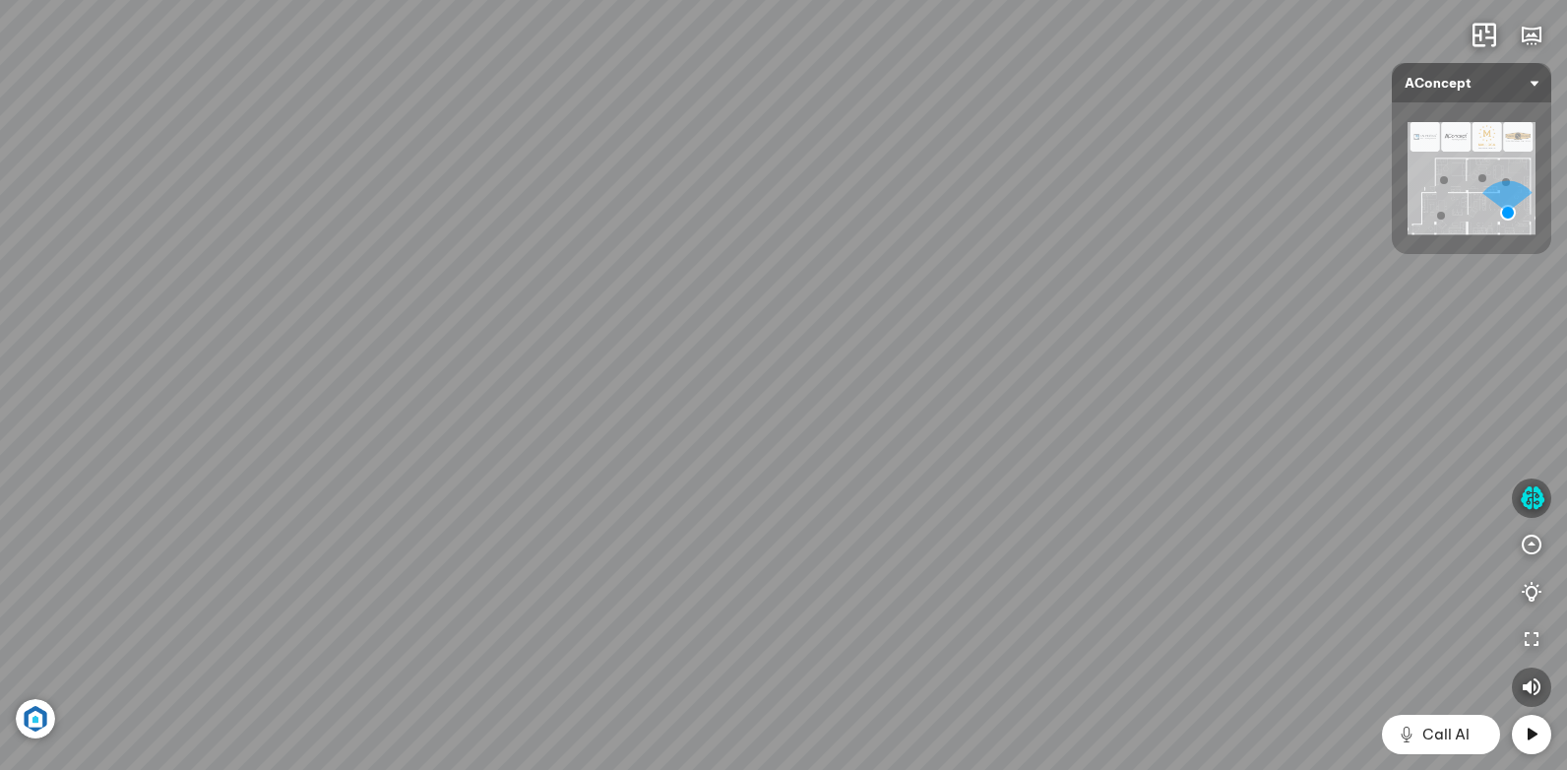
drag, startPoint x: 1293, startPoint y: 369, endPoint x: 1252, endPoint y: 513, distance: 149.5
click at [1252, 513] on div "Ghế ăn Andrew 3.200.000 VND Ghế ăn Wilma 1.800.000 VND Sofa 3 chỗ [PERSON_NAME]…" at bounding box center [783, 385] width 1567 height 770
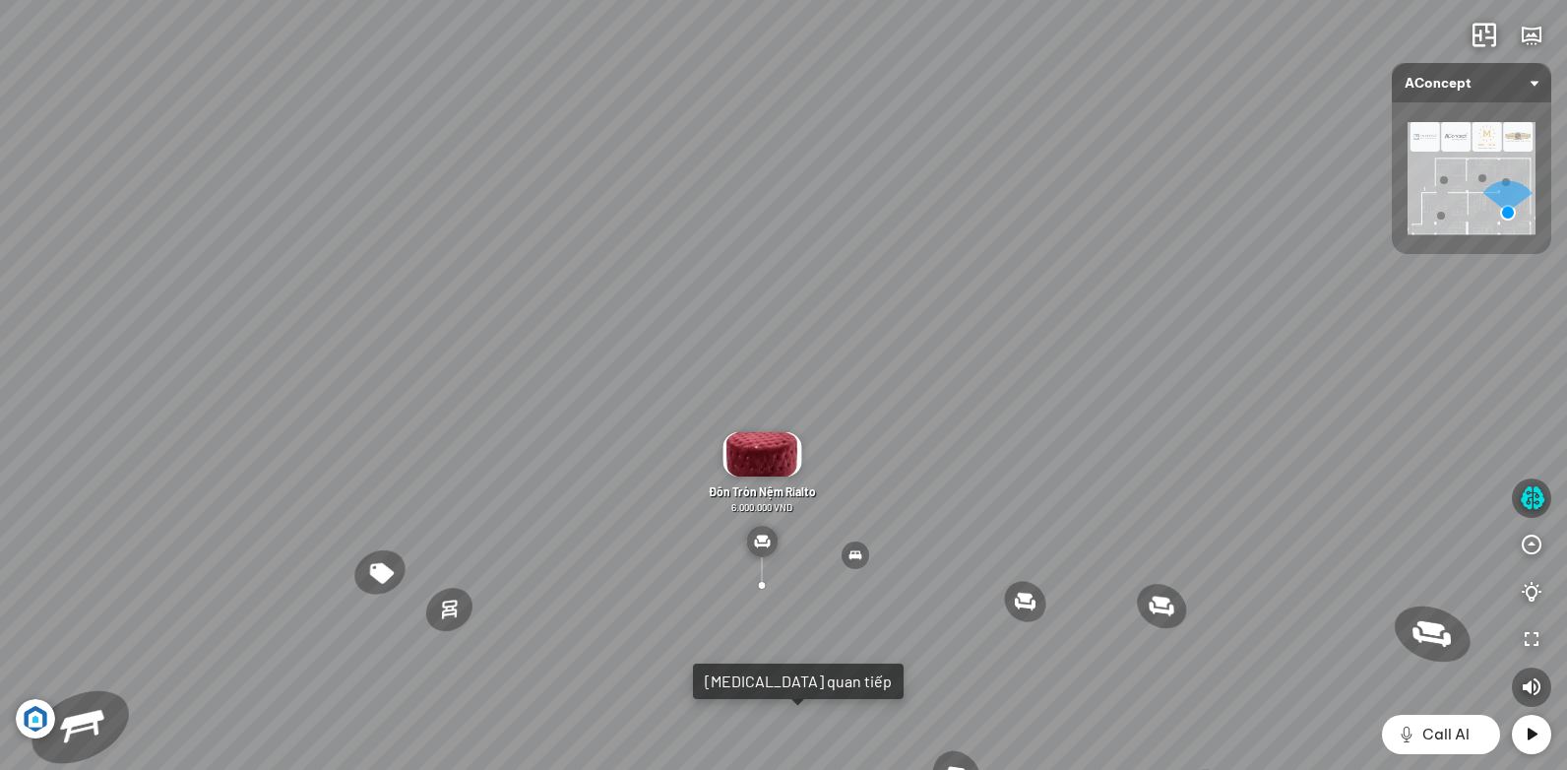
drag, startPoint x: 1322, startPoint y: 511, endPoint x: 1286, endPoint y: 504, distance: 36.1
click at [1286, 504] on div "Ghế ăn Andrew 3.200.000 VND Ghế ăn Wilma 1.800.000 VND Sofa 3 chỗ [PERSON_NAME]…" at bounding box center [783, 385] width 1567 height 770
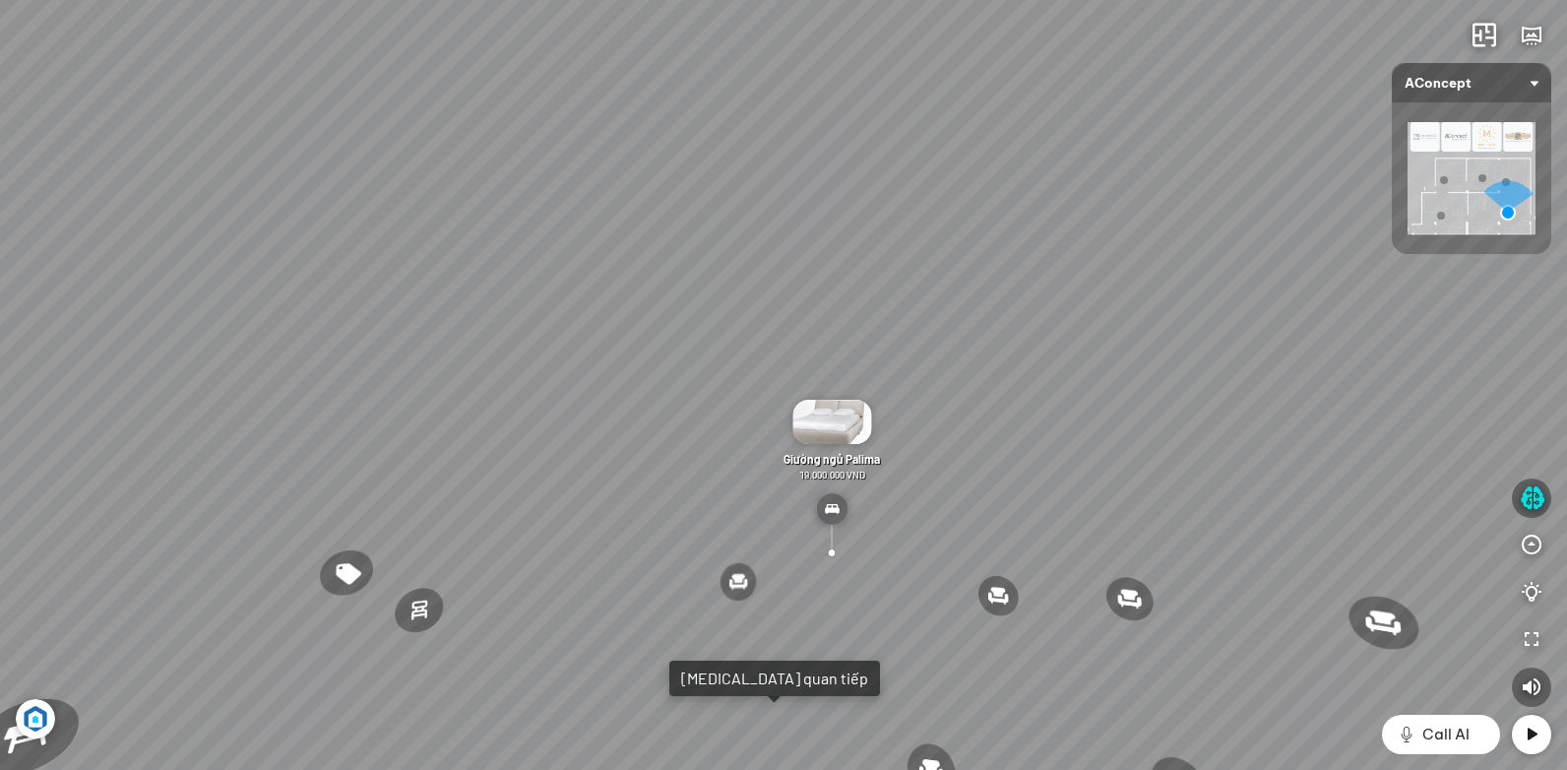
drag, startPoint x: 1292, startPoint y: 520, endPoint x: 1080, endPoint y: 480, distance: 216.2
click at [1093, 483] on div "Ghế ăn Andrew 3.200.000 VND Ghế ăn Wilma 1.800.000 VND Sofa 3 chỗ [PERSON_NAME]…" at bounding box center [783, 385] width 1567 height 770
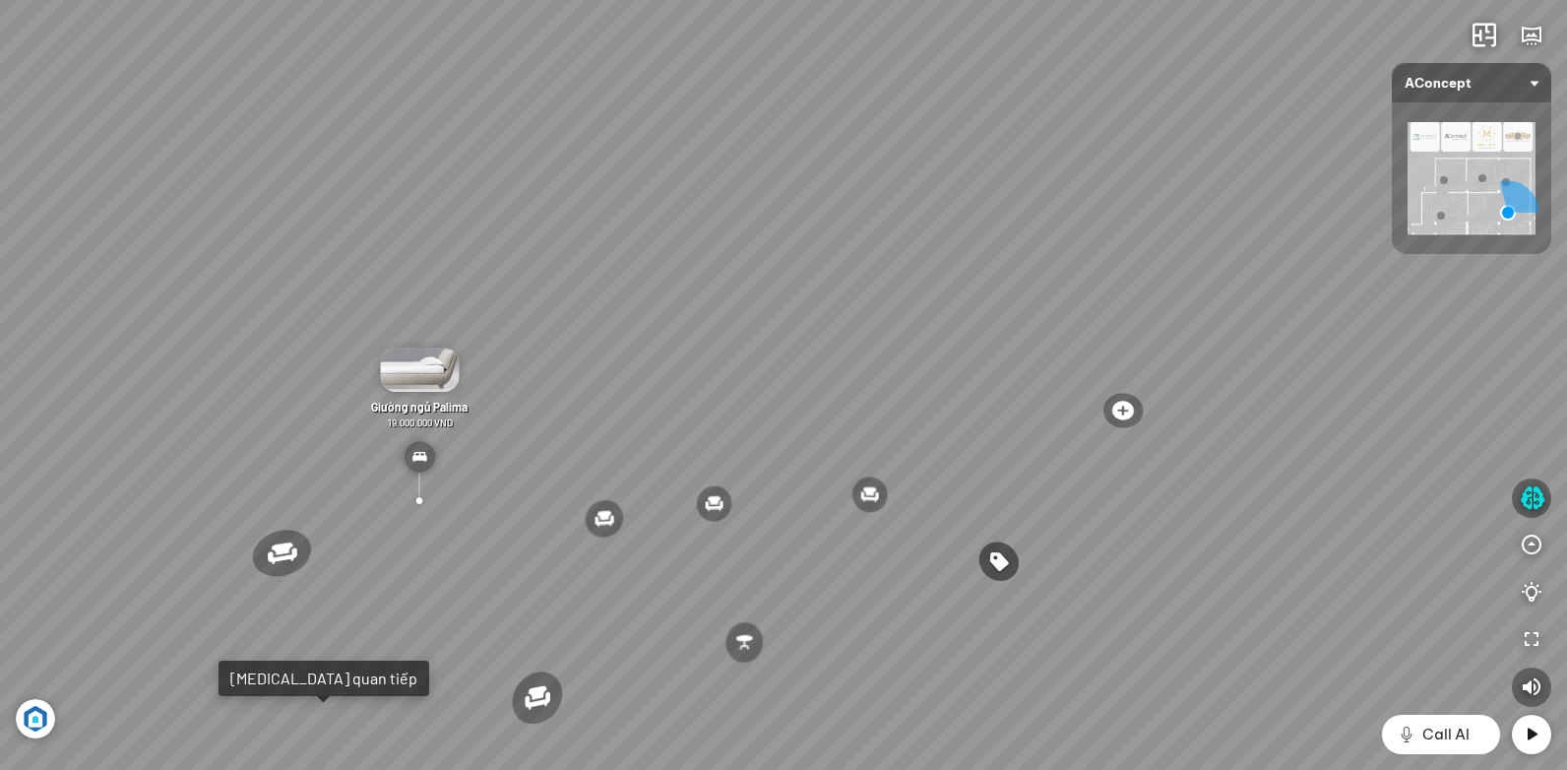
drag, startPoint x: 1233, startPoint y: 446, endPoint x: 1083, endPoint y: 482, distance: 154.9
click at [1097, 479] on div "Ghế ăn Andrew 3.200.000 VND Ghế ăn Wilma 1.800.000 VND Sofa 3 chỗ [PERSON_NAME]…" at bounding box center [783, 385] width 1567 height 770
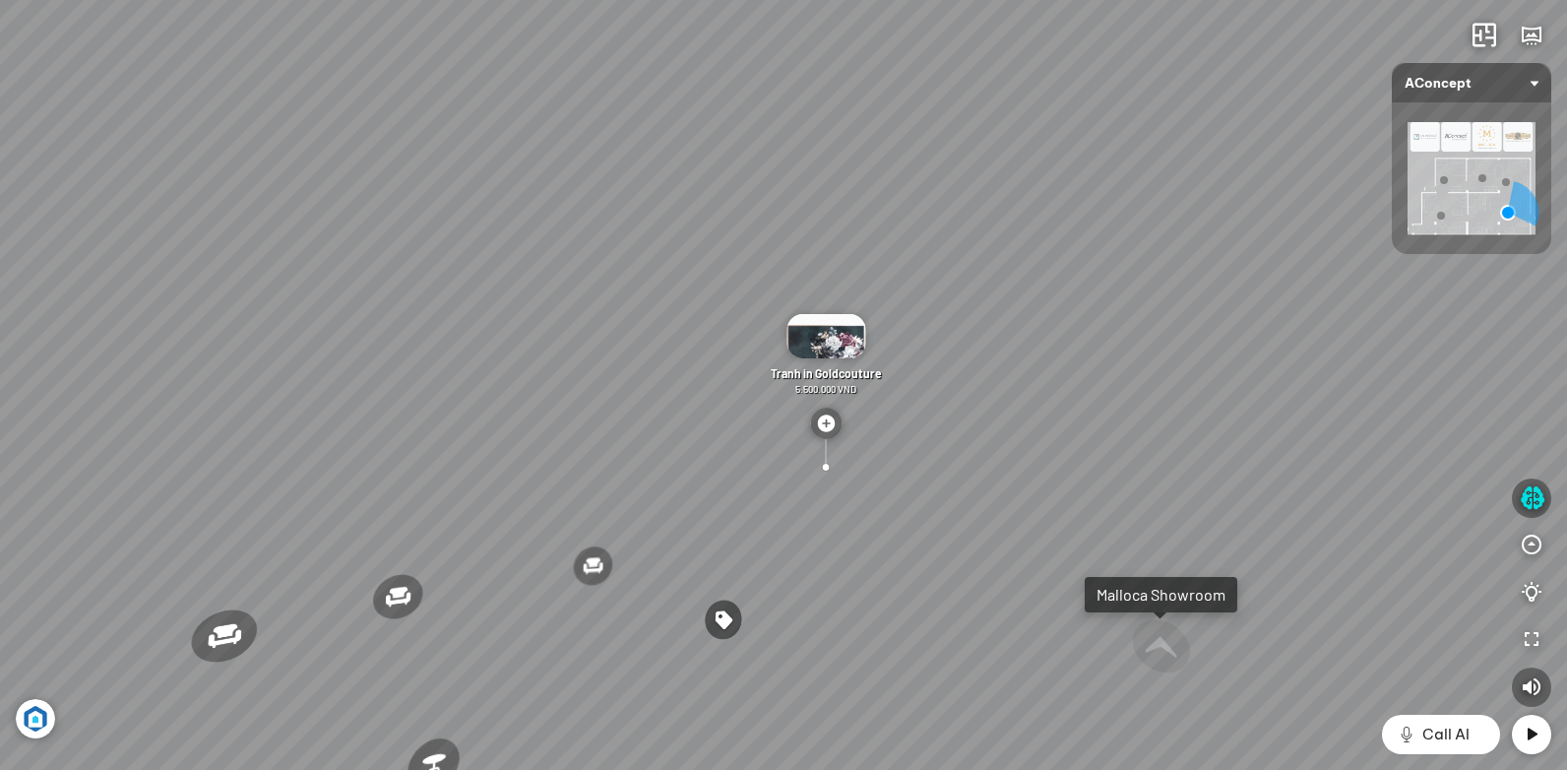
click at [1192, 466] on div "Ghế ăn Andrew 3.200.000 VND Ghế ăn Wilma 1.800.000 VND Sofa 3 chỗ [PERSON_NAME]…" at bounding box center [783, 385] width 1567 height 770
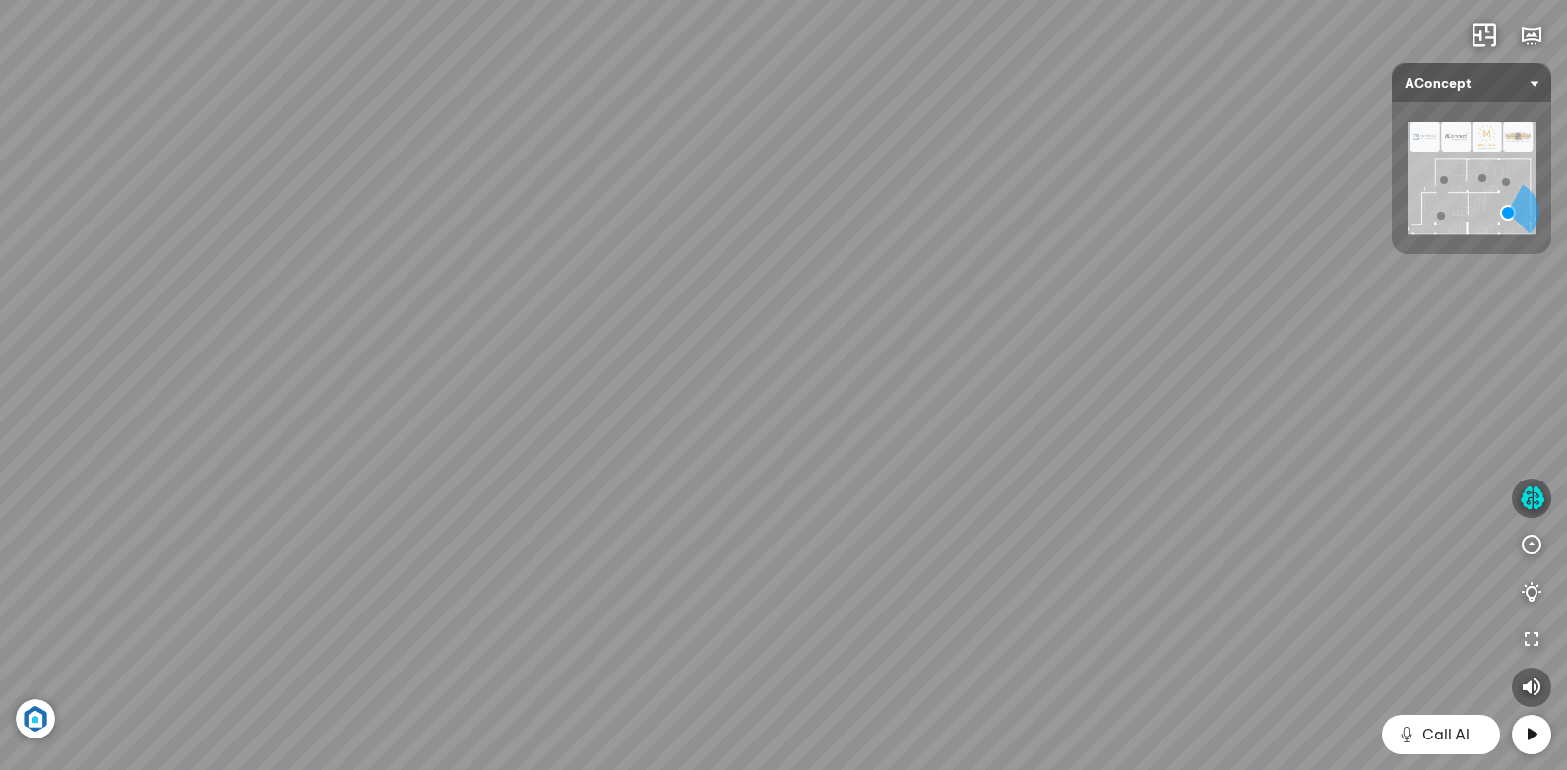
drag, startPoint x: 1080, startPoint y: 371, endPoint x: 1000, endPoint y: 414, distance: 90.7
click at [1111, 428] on div "Ghế ăn Andrew 3.200.000 VND Ghế ăn Wilma 1.800.000 VND Sofa 3 chỗ [PERSON_NAME]…" at bounding box center [783, 385] width 1567 height 770
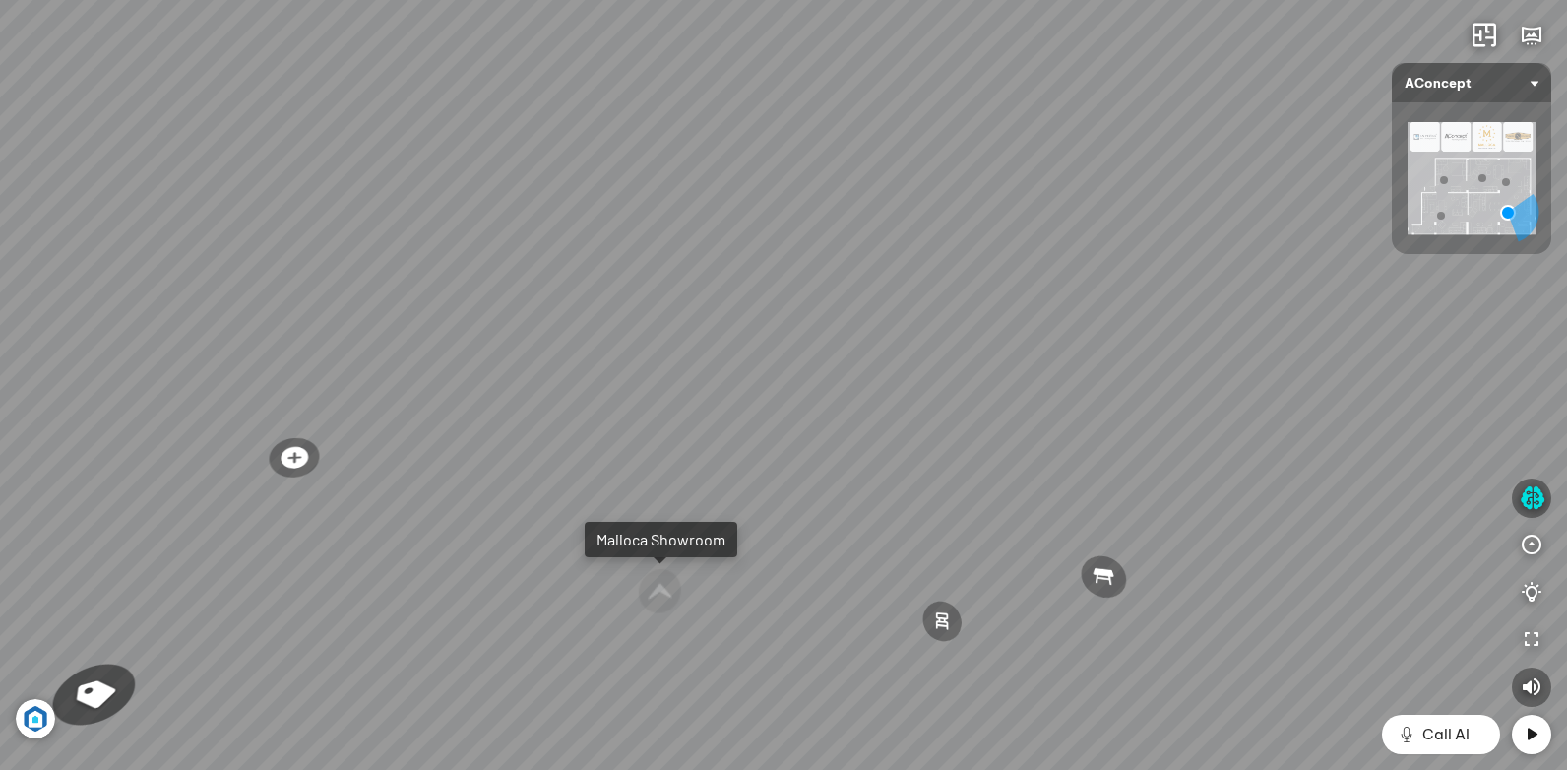
drag, startPoint x: 1184, startPoint y: 430, endPoint x: 812, endPoint y: 395, distance: 373.7
click at [855, 402] on div "Ghế ăn Andrew 3.200.000 VND Ghế ăn Wilma 1.800.000 VND Sofa 3 chỗ [PERSON_NAME]…" at bounding box center [783, 385] width 1567 height 770
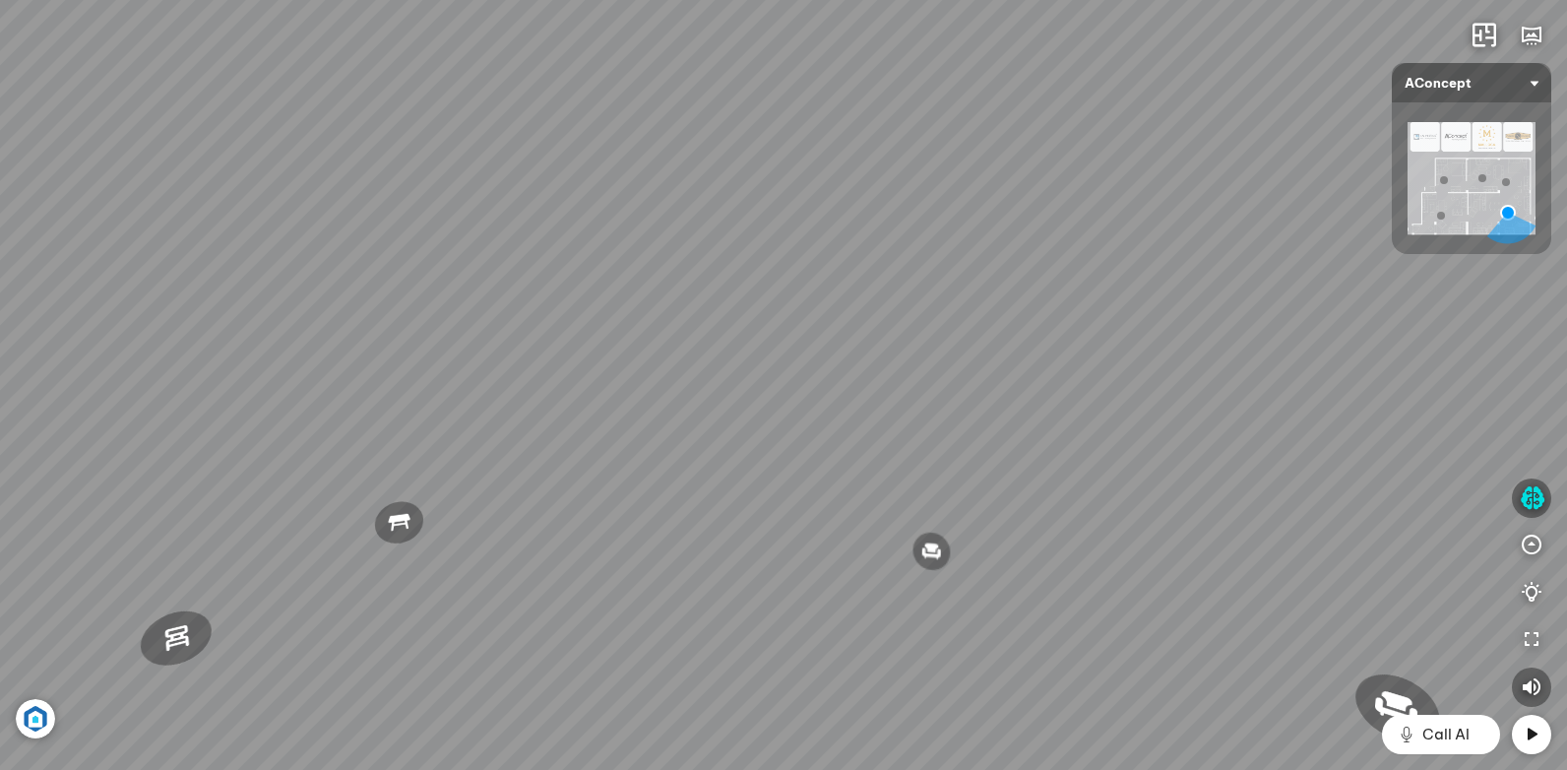
drag, startPoint x: 1032, startPoint y: 418, endPoint x: 865, endPoint y: 483, distance: 179.5
click at [868, 482] on div "Ghế ăn Andrew 3.200.000 VND Ghế ăn Wilma 1.800.000 VND Sofa 3 chỗ [PERSON_NAME]…" at bounding box center [783, 385] width 1567 height 770
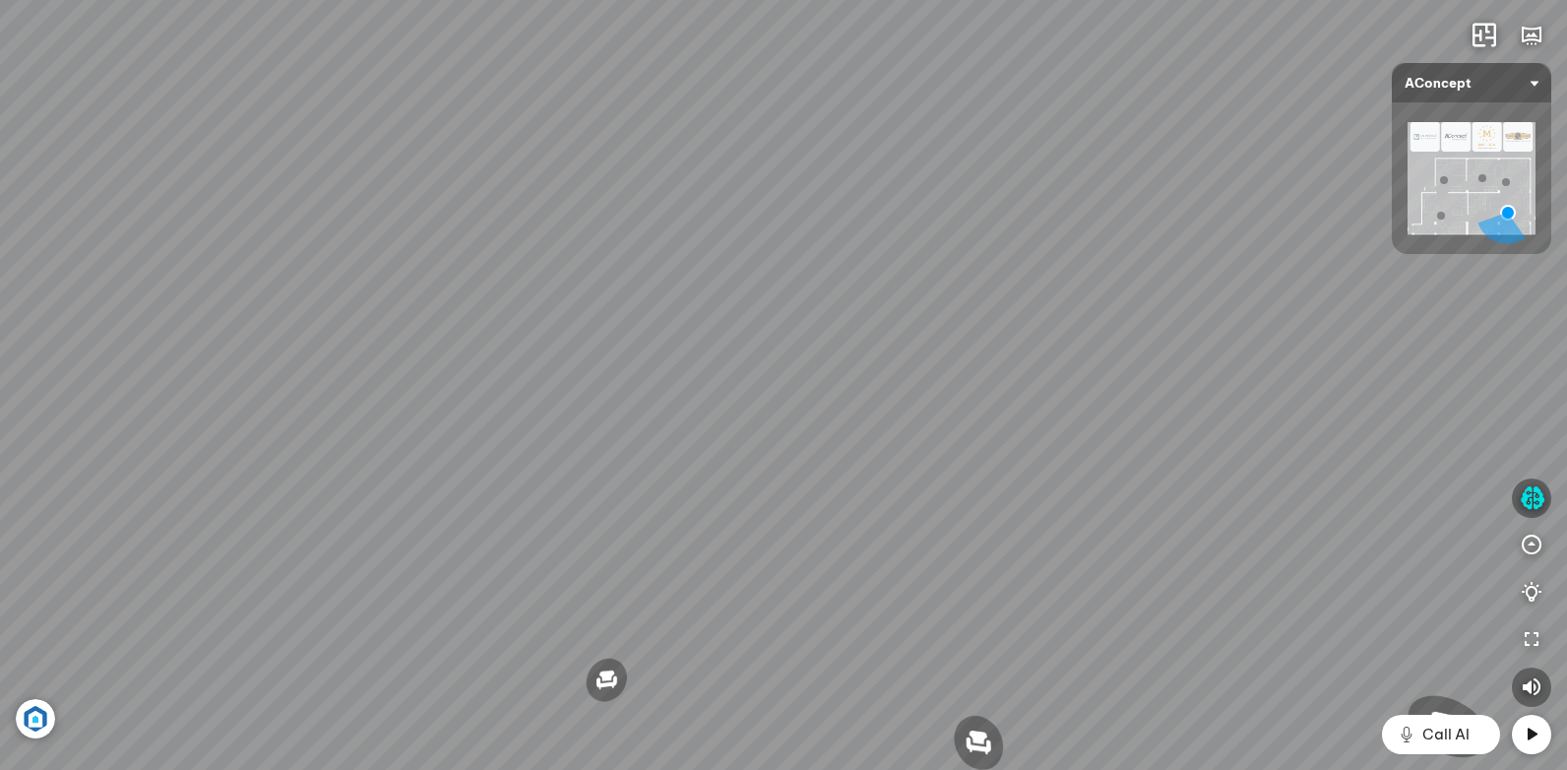
drag, startPoint x: 996, startPoint y: 460, endPoint x: 751, endPoint y: 430, distance: 246.8
click at [788, 439] on div "Ghế ăn Andrew 3.200.000 VND Ghế ăn Wilma 1.800.000 VND Sofa 3 chỗ [PERSON_NAME]…" at bounding box center [783, 385] width 1567 height 770
drag, startPoint x: 1162, startPoint y: 457, endPoint x: 810, endPoint y: 450, distance: 352.4
click at [810, 450] on div "Ghế ăn Andrew 3.200.000 VND Ghế ăn Wilma 1.800.000 VND Sofa 3 chỗ [PERSON_NAME]…" at bounding box center [783, 385] width 1567 height 770
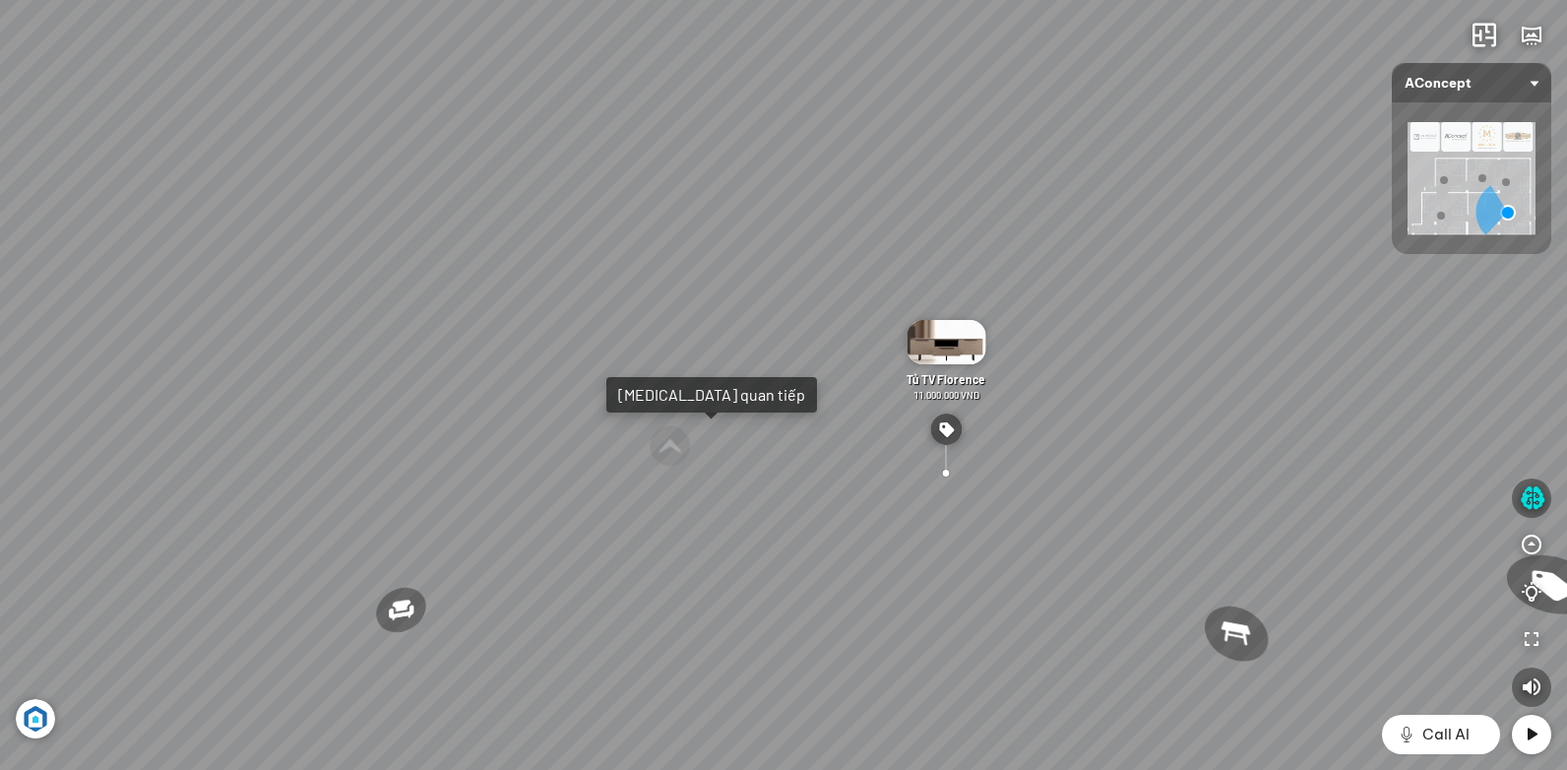
drag, startPoint x: 1172, startPoint y: 444, endPoint x: 874, endPoint y: 417, distance: 299.4
click at [963, 429] on div "Ghế ăn Andrew 3.200.000 VND Ghế ăn Wilma 1.800.000 VND Sofa 3 chỗ [PERSON_NAME]…" at bounding box center [783, 385] width 1567 height 770
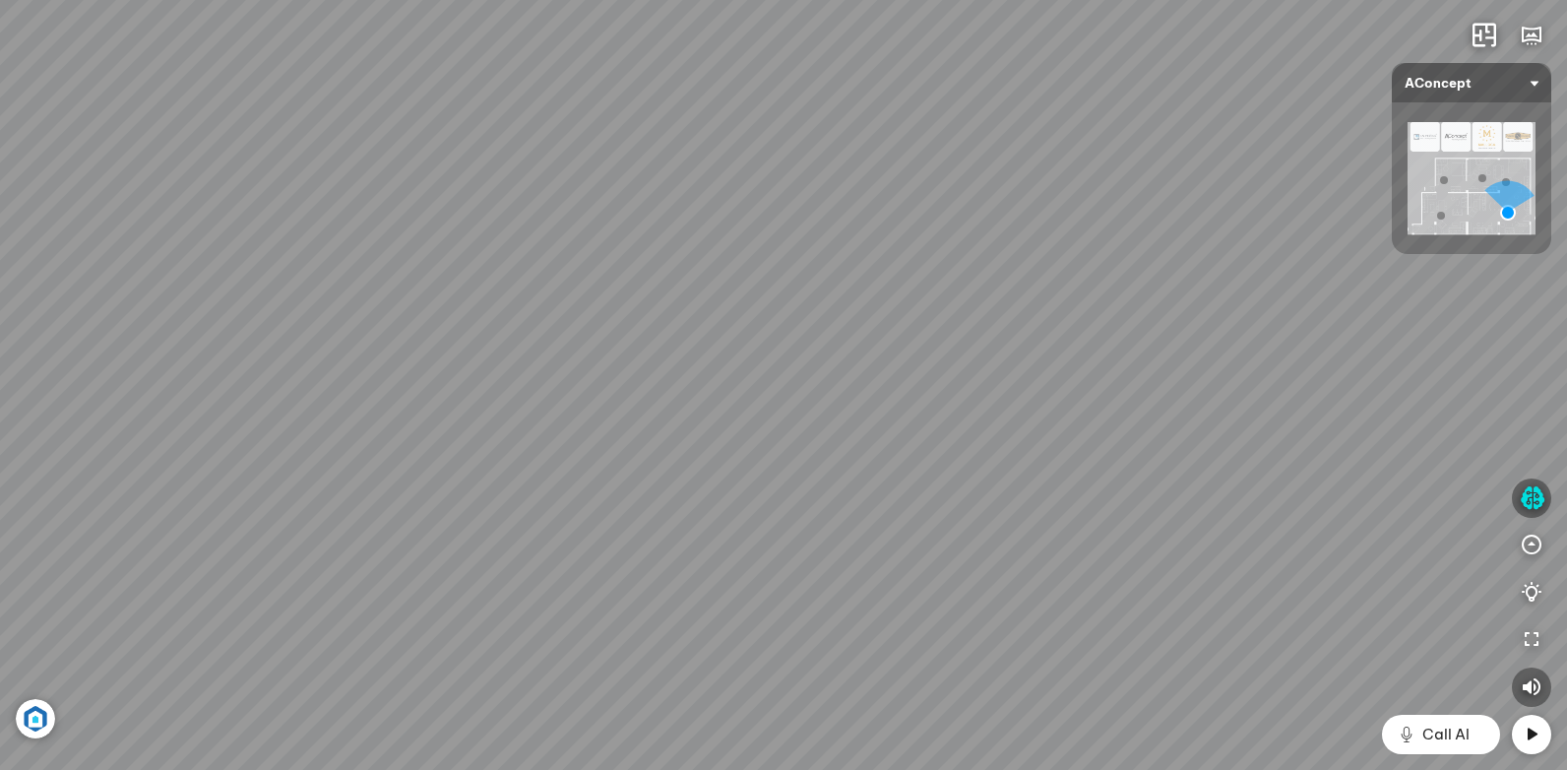
drag, startPoint x: 1113, startPoint y: 409, endPoint x: 611, endPoint y: 506, distance: 511.1
click at [611, 506] on div "Ghế ăn Andrew 3.200.000 VND Ghế ăn Wilma 1.800.000 VND Sofa 3 chỗ [PERSON_NAME]…" at bounding box center [783, 385] width 1567 height 770
drag, startPoint x: 723, startPoint y: 278, endPoint x: 807, endPoint y: 509, distance: 245.9
click at [810, 519] on div "Ghế ăn Andrew 3.200.000 VND Ghế ăn Wilma 1.800.000 VND Sofa 3 chỗ [PERSON_NAME]…" at bounding box center [783, 385] width 1567 height 770
drag, startPoint x: 676, startPoint y: 414, endPoint x: 918, endPoint y: 293, distance: 270.7
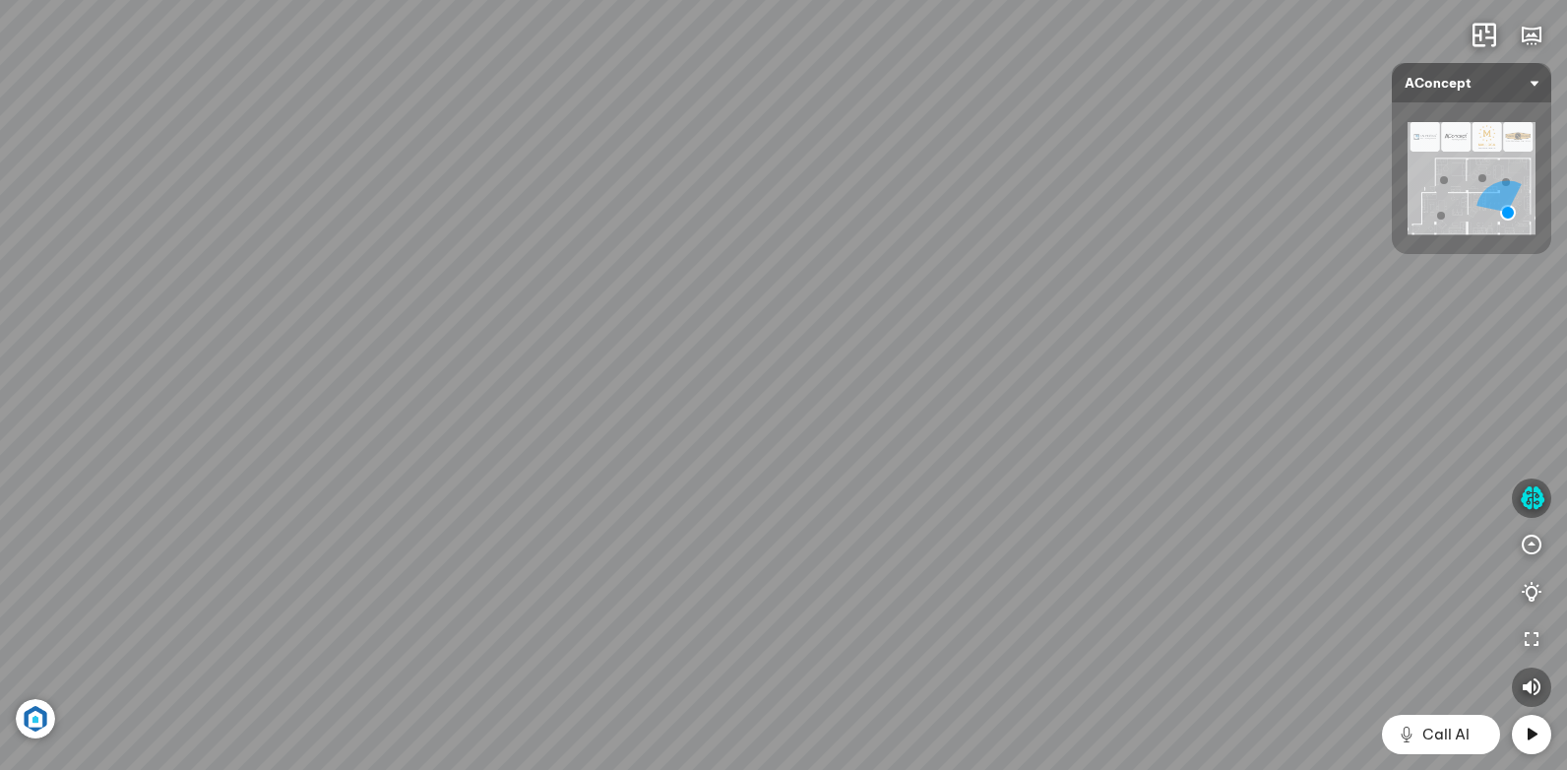
click at [918, 293] on div "Ghế ăn Andrew 3.200.000 VND Ghế ăn Wilma 1.800.000 VND Sofa 3 chỗ [PERSON_NAME]…" at bounding box center [783, 385] width 1567 height 770
drag, startPoint x: 782, startPoint y: 335, endPoint x: 937, endPoint y: 569, distance: 280.6
click at [937, 569] on div "Ghế ăn Andrew 3.200.000 VND Ghế ăn Wilma 1.800.000 VND Sofa 3 chỗ [PERSON_NAME]…" at bounding box center [783, 385] width 1567 height 770
drag, startPoint x: 865, startPoint y: 431, endPoint x: 1105, endPoint y: 300, distance: 273.5
click at [1105, 300] on div "Ghế ăn Andrew 3.200.000 VND Ghế ăn Wilma 1.800.000 VND Sofa 3 chỗ [PERSON_NAME]…" at bounding box center [783, 385] width 1567 height 770
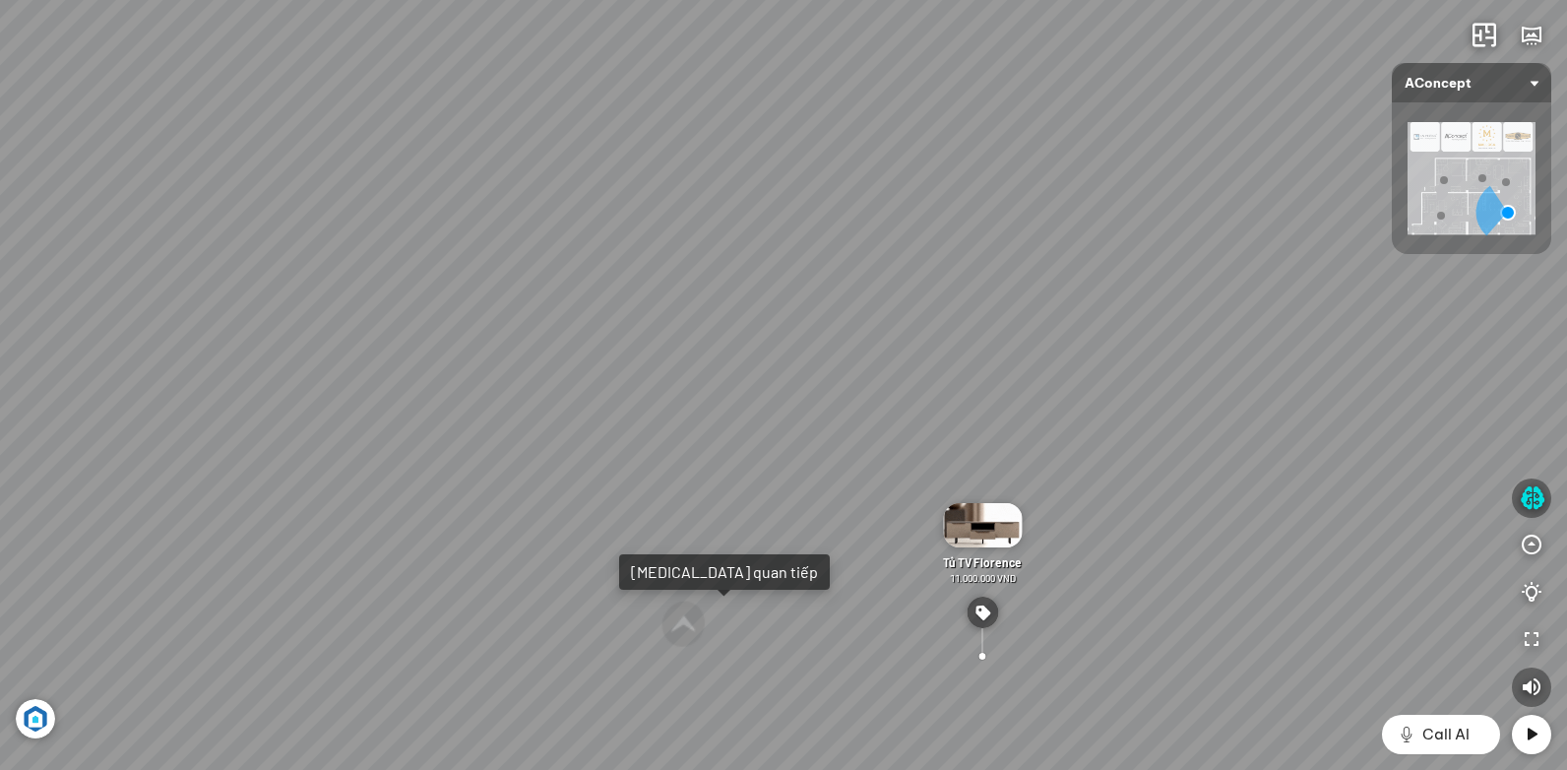
drag, startPoint x: 915, startPoint y: 404, endPoint x: 1030, endPoint y: 319, distance: 143.5
click at [1030, 319] on div "Ghế ăn Andrew 3.200.000 VND Ghế ăn Wilma 1.800.000 VND Sofa 3 chỗ [PERSON_NAME]…" at bounding box center [783, 385] width 1567 height 770
drag, startPoint x: 986, startPoint y: 415, endPoint x: 645, endPoint y: 395, distance: 342.1
click at [788, 408] on div "Ghế ăn Andrew 3.200.000 VND Ghế ăn Wilma 1.800.000 VND Sofa 3 chỗ [PERSON_NAME]…" at bounding box center [783, 385] width 1567 height 770
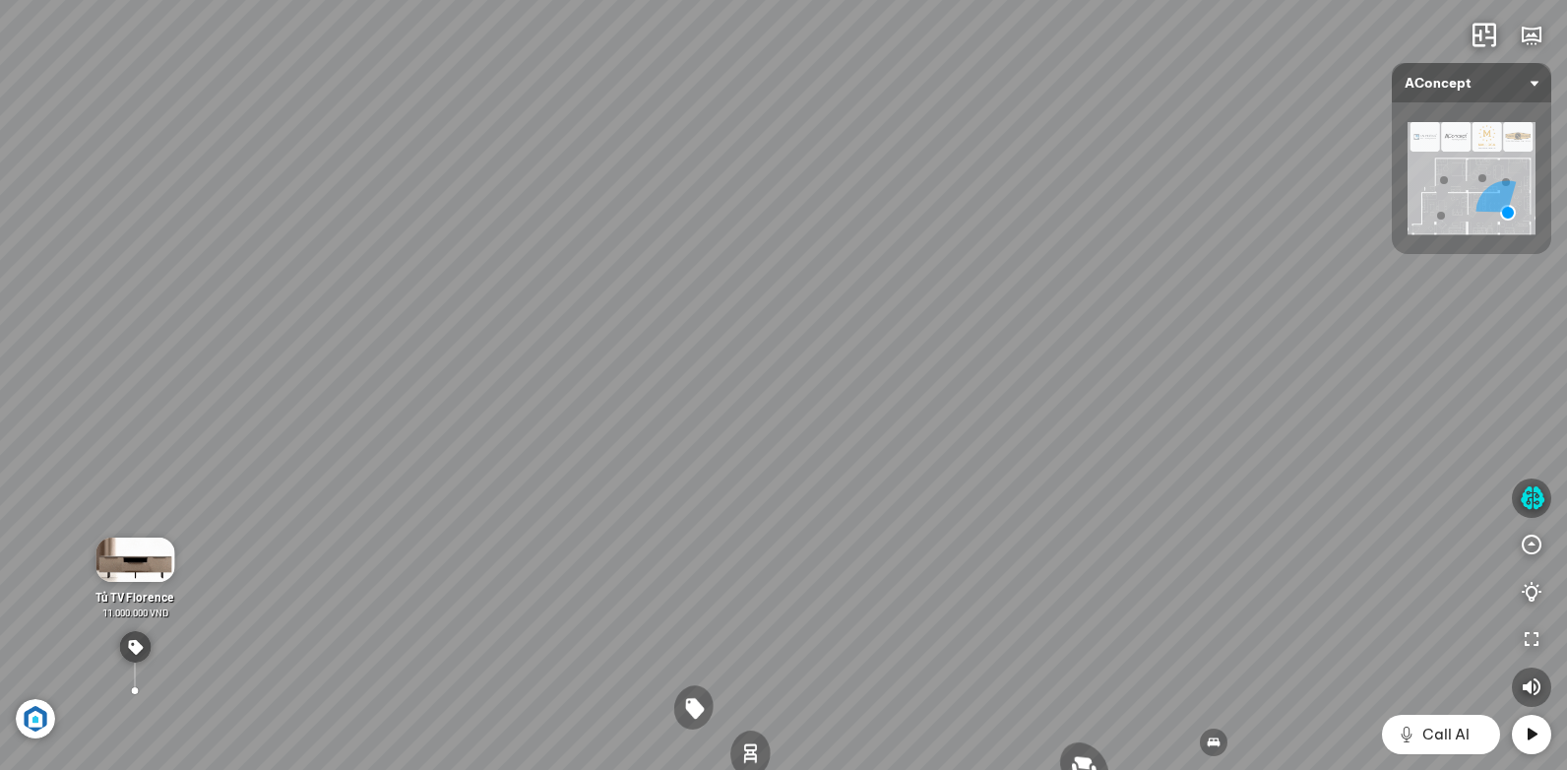
drag, startPoint x: 860, startPoint y: 452, endPoint x: 721, endPoint y: 453, distance: 138.8
click at [753, 459] on div "Ghế ăn Andrew 3.200.000 VND Ghế ăn Wilma 1.800.000 VND Sofa 3 chỗ [PERSON_NAME]…" at bounding box center [783, 385] width 1567 height 770
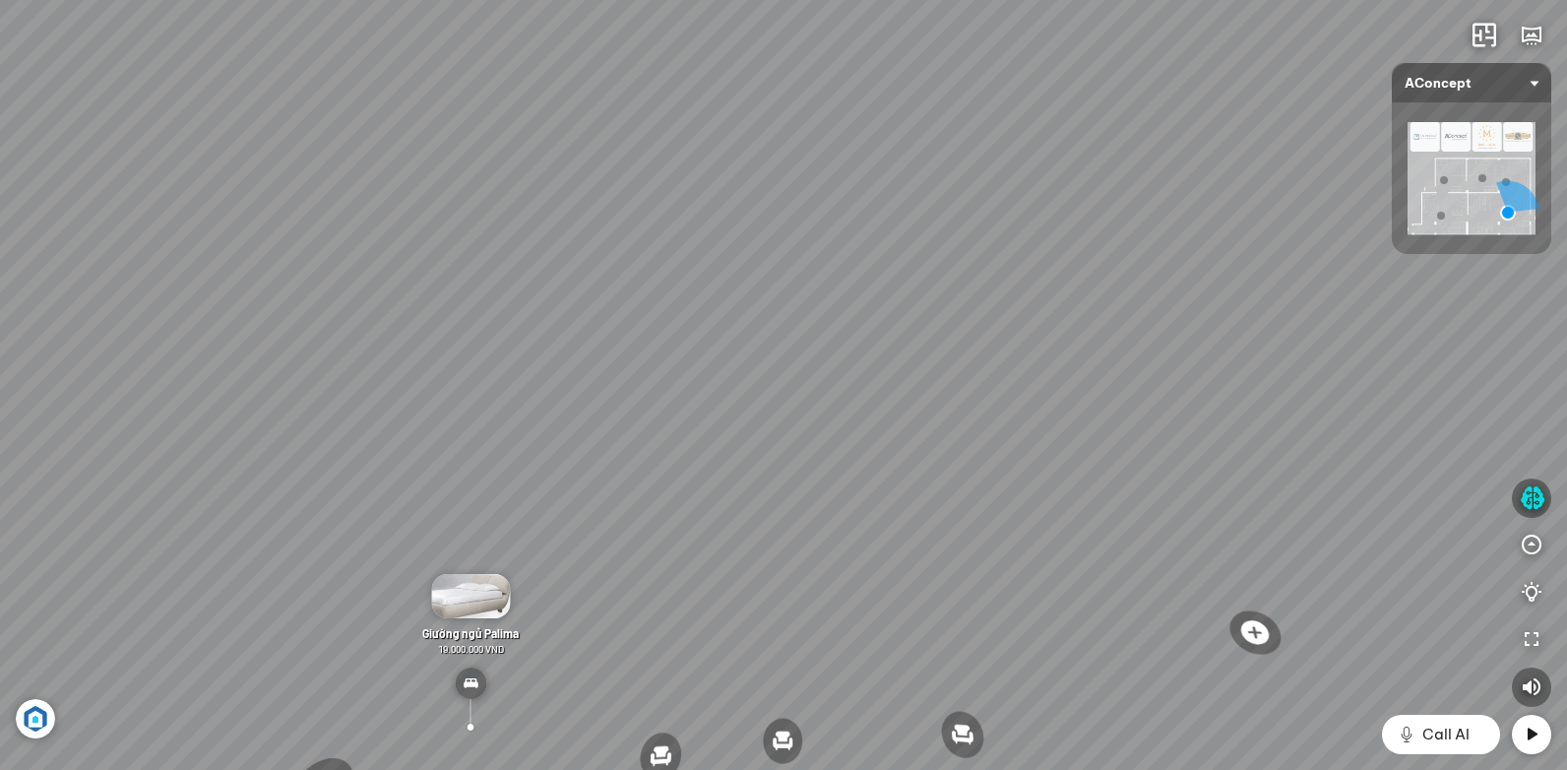
drag, startPoint x: 1143, startPoint y: 509, endPoint x: 852, endPoint y: 475, distance: 292.2
click at [852, 475] on div "Ghế ăn Andrew 3.200.000 VND Ghế ăn Wilma 1.800.000 VND Sofa 3 chỗ [PERSON_NAME]…" at bounding box center [783, 385] width 1567 height 770
drag, startPoint x: 1082, startPoint y: 524, endPoint x: 652, endPoint y: 425, distance: 441.2
click at [638, 422] on div "Ghế ăn Andrew 3.200.000 VND Ghế ăn Wilma 1.800.000 VND Sofa 3 chỗ [PERSON_NAME]…" at bounding box center [783, 385] width 1567 height 770
drag, startPoint x: 1131, startPoint y: 375, endPoint x: 859, endPoint y: 381, distance: 271.7
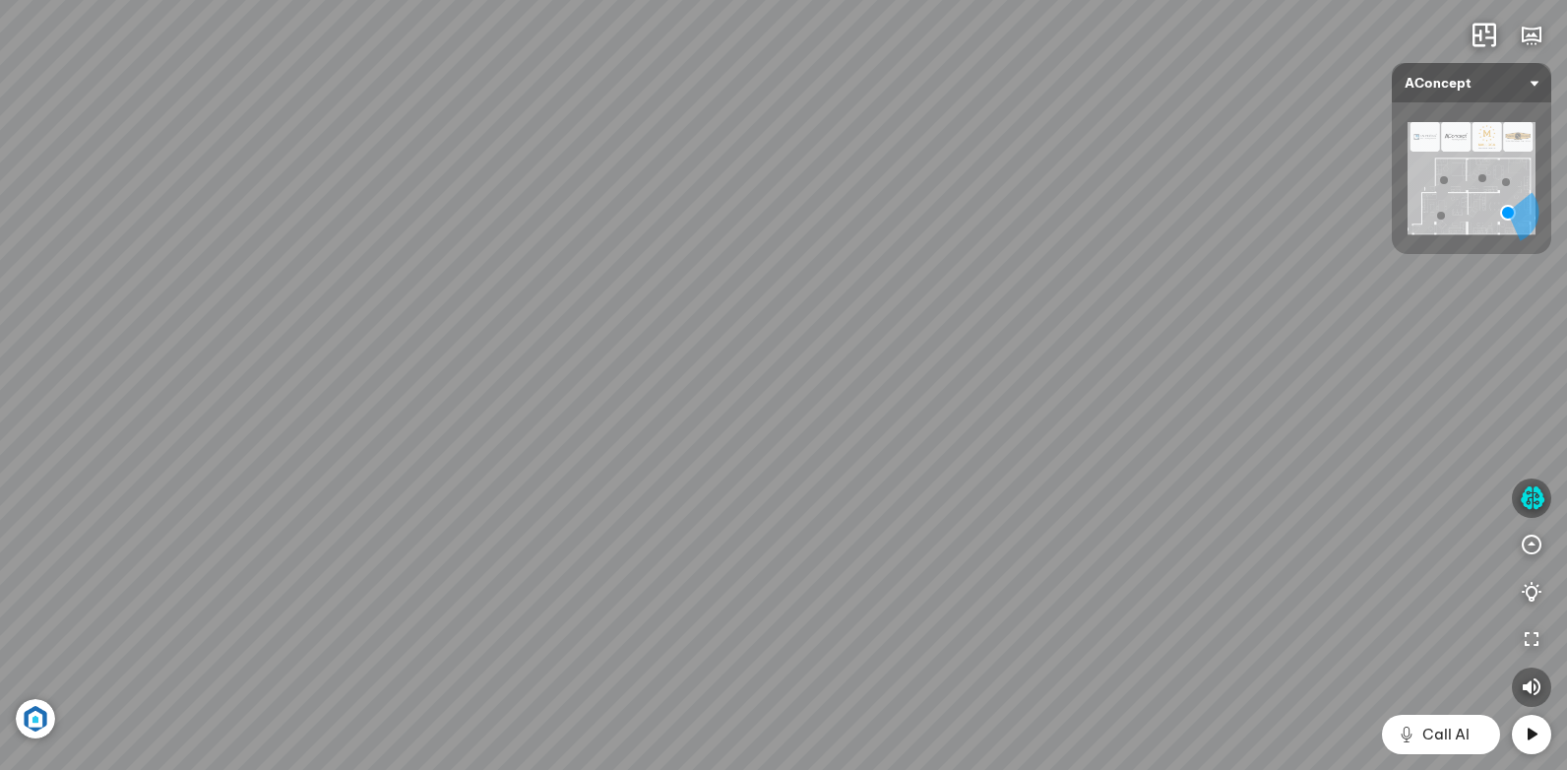
click at [859, 381] on div "Ghế ăn Andrew 3.200.000 VND Ghế ăn Wilma 1.800.000 VND Sofa 3 chỗ [PERSON_NAME]…" at bounding box center [783, 385] width 1567 height 770
drag, startPoint x: 796, startPoint y: 262, endPoint x: 1024, endPoint y: 475, distance: 311.9
click at [1024, 474] on div "Ghế ăn Andrew 3.200.000 VND Ghế ăn Wilma 1.800.000 VND Sofa 3 chỗ [PERSON_NAME]…" at bounding box center [783, 385] width 1567 height 770
drag, startPoint x: 1292, startPoint y: 517, endPoint x: 610, endPoint y: 444, distance: 685.9
click at [606, 445] on div "Ghế ăn Andrew 3.200.000 VND Ghế ăn Wilma 1.800.000 VND Sofa 3 chỗ [PERSON_NAME]…" at bounding box center [783, 385] width 1567 height 770
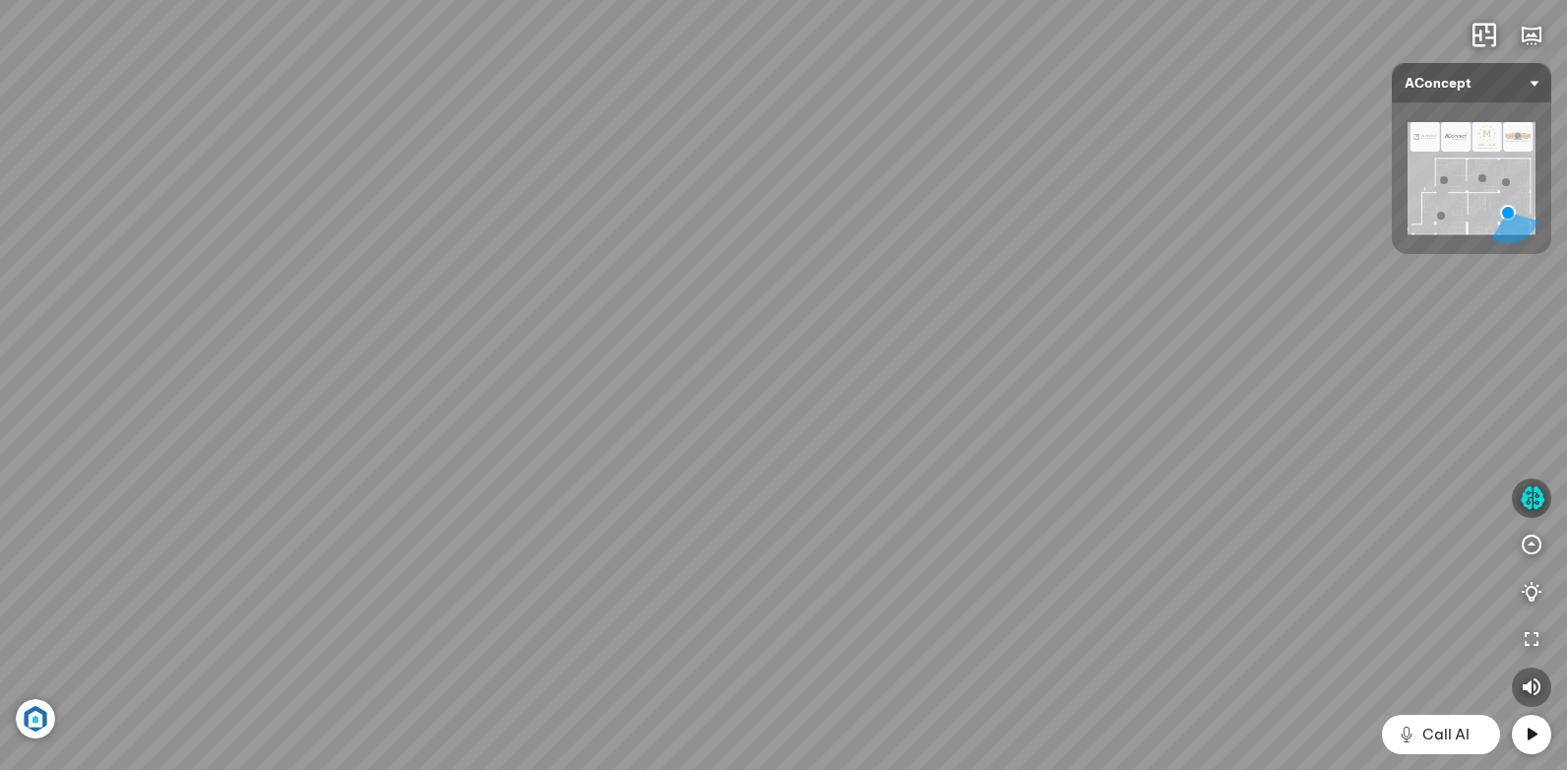
drag, startPoint x: 895, startPoint y: 517, endPoint x: 1098, endPoint y: 383, distance: 243.8
click at [1098, 383] on div "Ghế ăn Andrew 3.200.000 VND Ghế ăn Wilma 1.800.000 VND Sofa 3 chỗ [PERSON_NAME]…" at bounding box center [783, 385] width 1567 height 770
drag, startPoint x: 813, startPoint y: 408, endPoint x: 843, endPoint y: 400, distance: 31.8
click at [836, 403] on div "Ghế ăn Andrew 3.200.000 VND Ghế ăn Wilma 1.800.000 VND Sofa 3 chỗ [PERSON_NAME]…" at bounding box center [783, 385] width 1567 height 770
drag, startPoint x: 630, startPoint y: 456, endPoint x: 798, endPoint y: 371, distance: 188.4
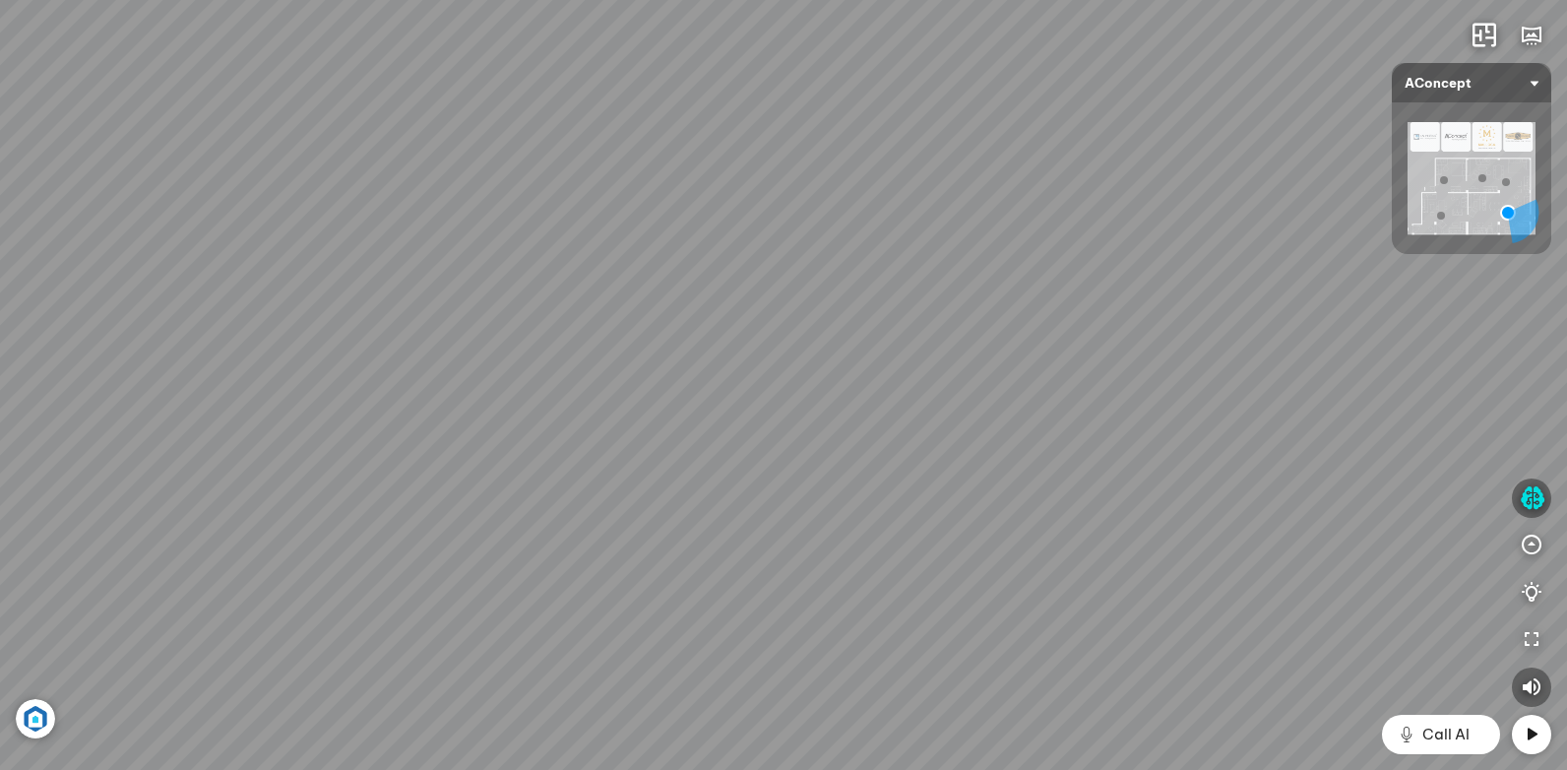
click at [795, 371] on div "Ghế ăn Andrew 3.200.000 VND Ghế ăn Wilma 1.800.000 VND Sofa 3 chỗ [PERSON_NAME]…" at bounding box center [783, 385] width 1567 height 770
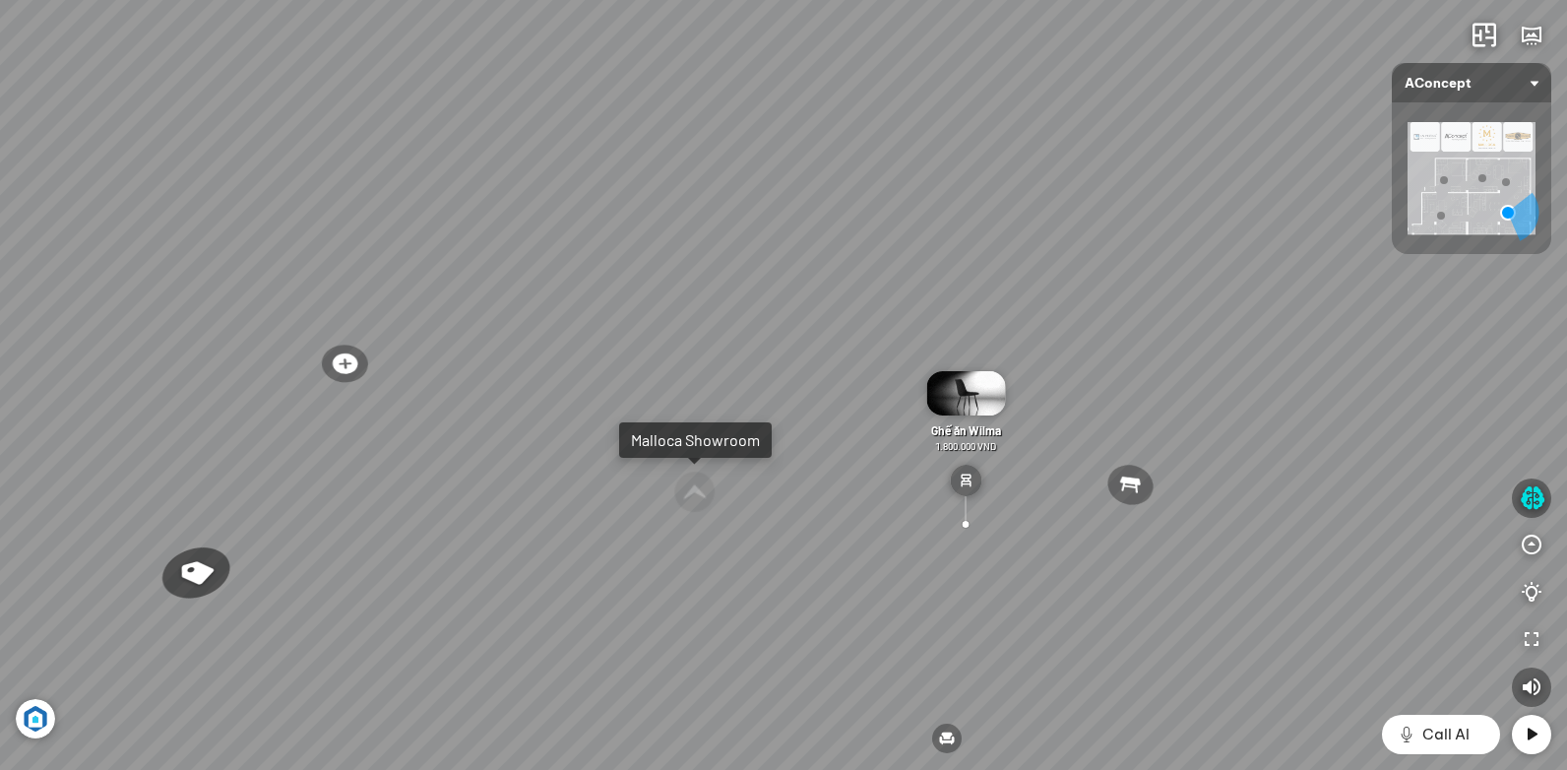
drag, startPoint x: 613, startPoint y: 412, endPoint x: 908, endPoint y: 438, distance: 296.4
click at [756, 421] on div "Ghế ăn Andrew 3.200.000 VND Ghế ăn Wilma 1.800.000 VND Sofa 3 chỗ [PERSON_NAME]…" at bounding box center [783, 385] width 1567 height 770
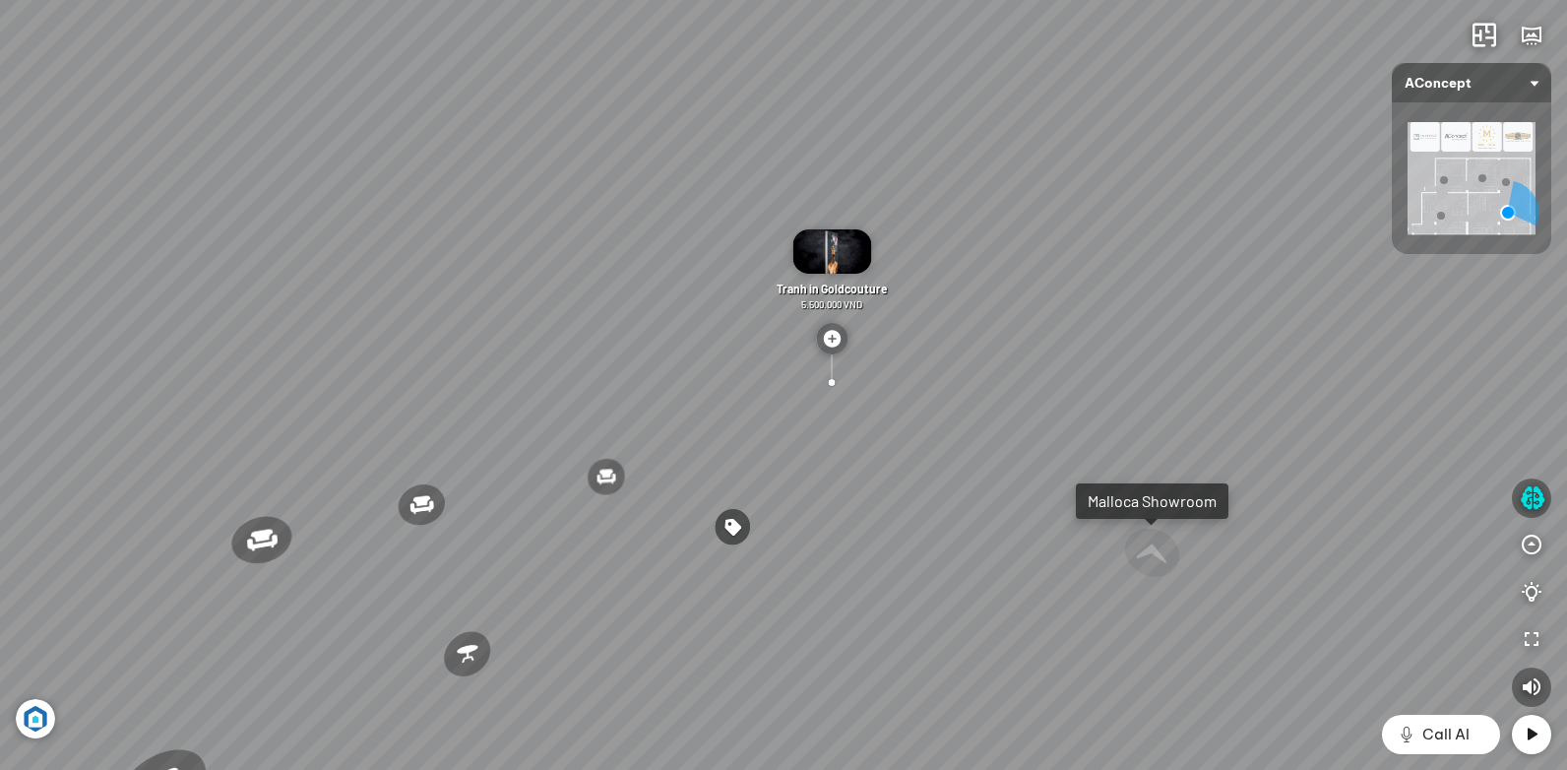
drag, startPoint x: 521, startPoint y: 413, endPoint x: 786, endPoint y: 393, distance: 266.5
click at [695, 404] on div "Ghế ăn Andrew 3.200.000 VND Ghế ăn Wilma 1.800.000 VND Sofa 3 chỗ [PERSON_NAME]…" at bounding box center [783, 385] width 1567 height 770
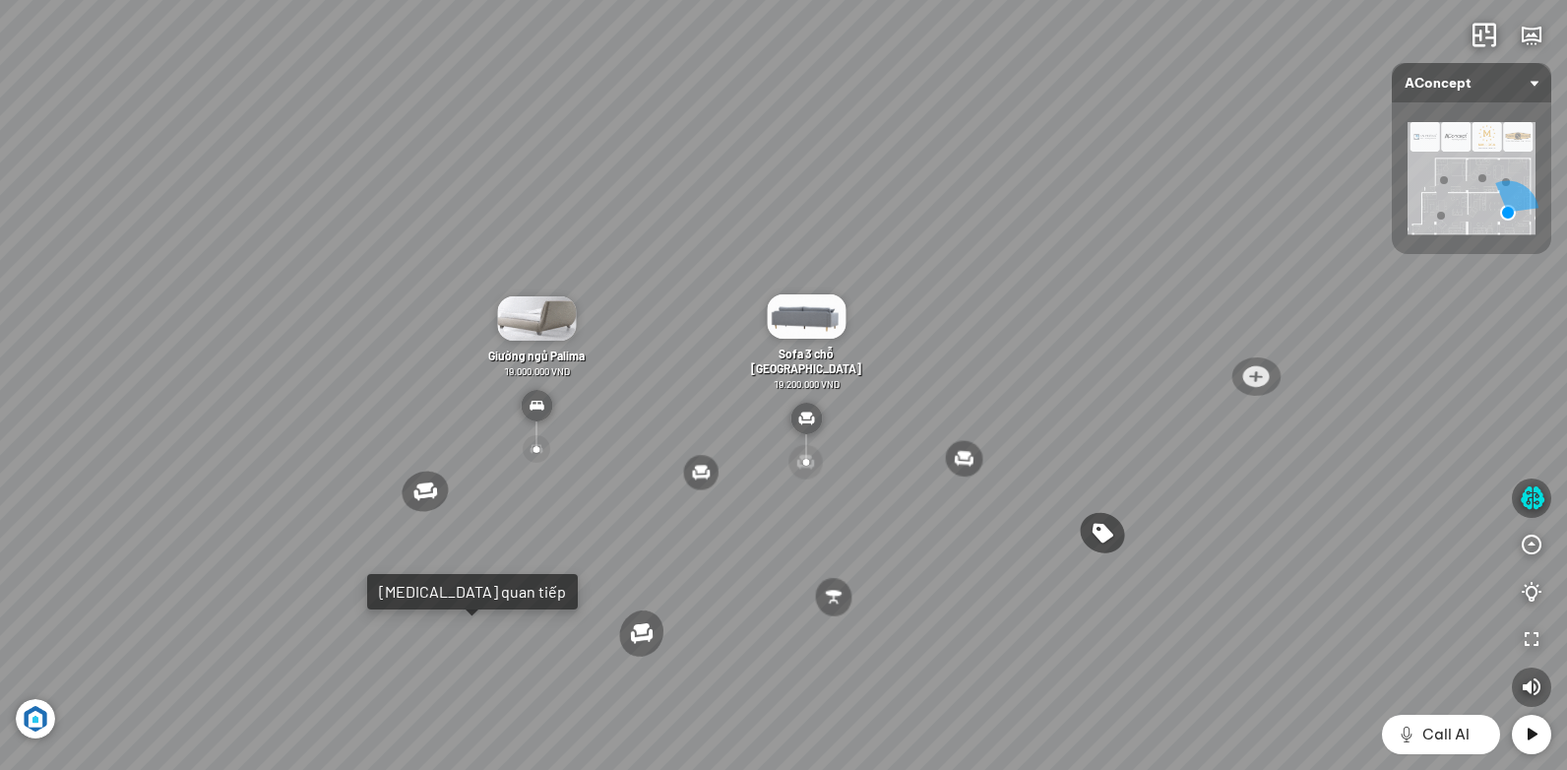
drag, startPoint x: 550, startPoint y: 438, endPoint x: 779, endPoint y: 434, distance: 229.3
click at [717, 435] on div "Ghế ăn Andrew 3.200.000 VND Ghế ăn Wilma 1.800.000 VND Sofa 3 chỗ [PERSON_NAME]…" at bounding box center [783, 385] width 1567 height 770
drag, startPoint x: 653, startPoint y: 415, endPoint x: 969, endPoint y: 413, distance: 315.9
click at [946, 413] on div "Ghế ăn Andrew 3.200.000 VND Ghế ăn Wilma 1.800.000 VND Sofa 3 chỗ [PERSON_NAME]…" at bounding box center [783, 385] width 1567 height 770
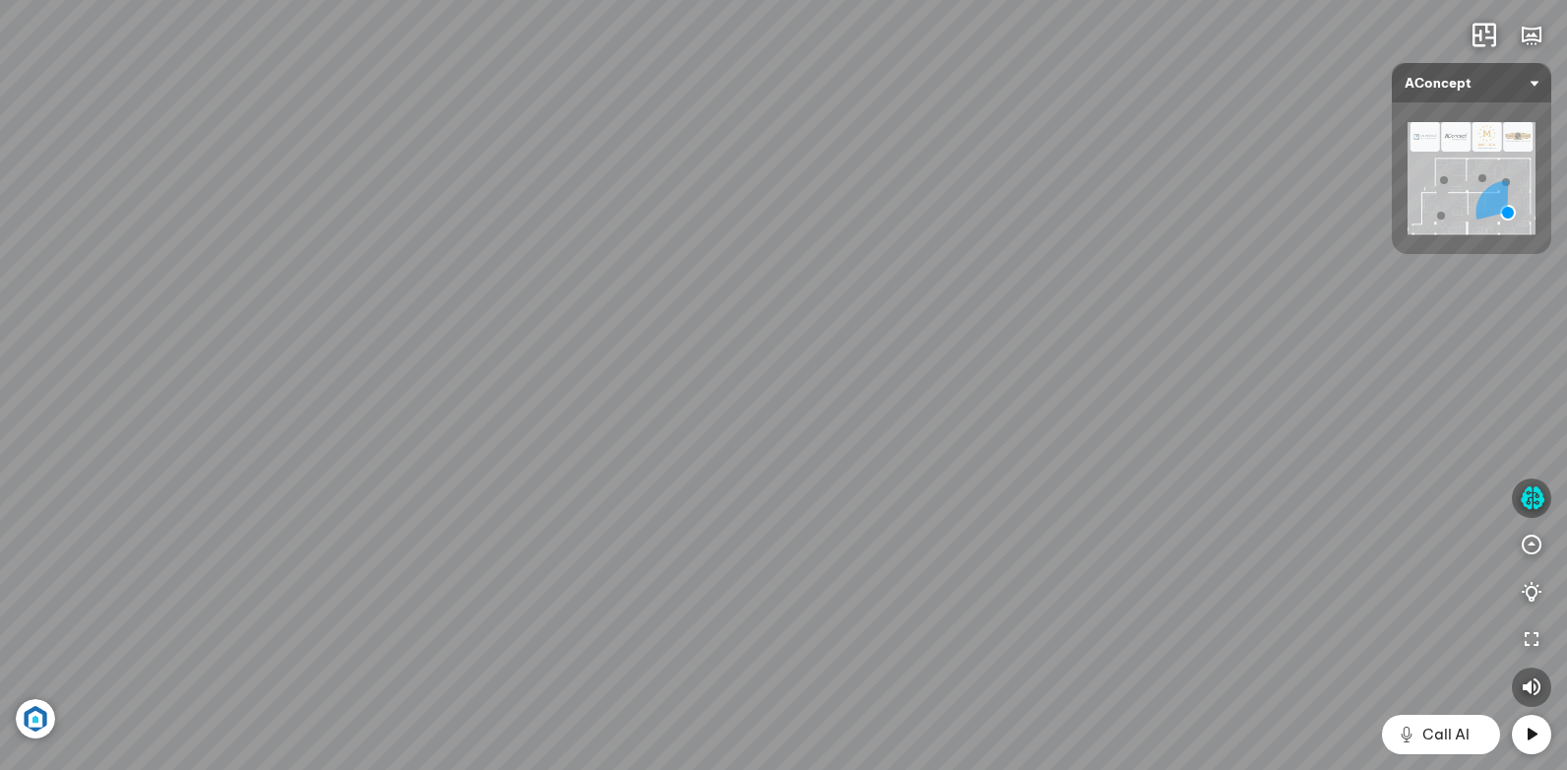
drag, startPoint x: 814, startPoint y: 423, endPoint x: 1105, endPoint y: 442, distance: 291.9
click at [1105, 442] on div "Ghế ăn Andrew 3.200.000 VND Ghế ăn Wilma 1.800.000 VND Sofa 3 chỗ [PERSON_NAME]…" at bounding box center [783, 385] width 1567 height 770
drag, startPoint x: 674, startPoint y: 380, endPoint x: 577, endPoint y: 441, distance: 115.0
click at [577, 441] on div "Ghế ăn Andrew 3.200.000 VND Ghế ăn Wilma 1.800.000 VND Sofa 3 chỗ [PERSON_NAME]…" at bounding box center [783, 385] width 1567 height 770
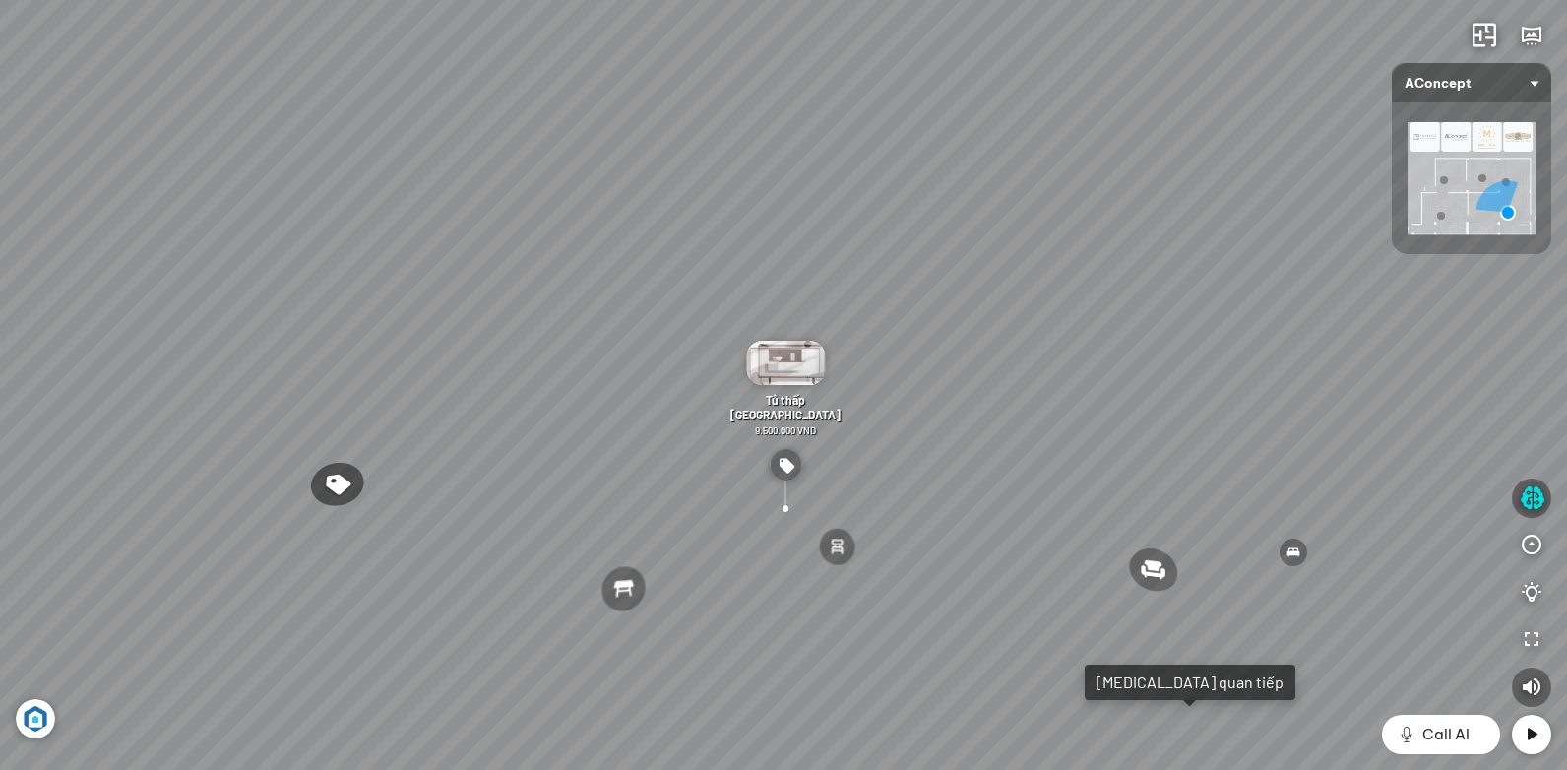
click at [1454, 135] on img at bounding box center [1471, 178] width 128 height 112
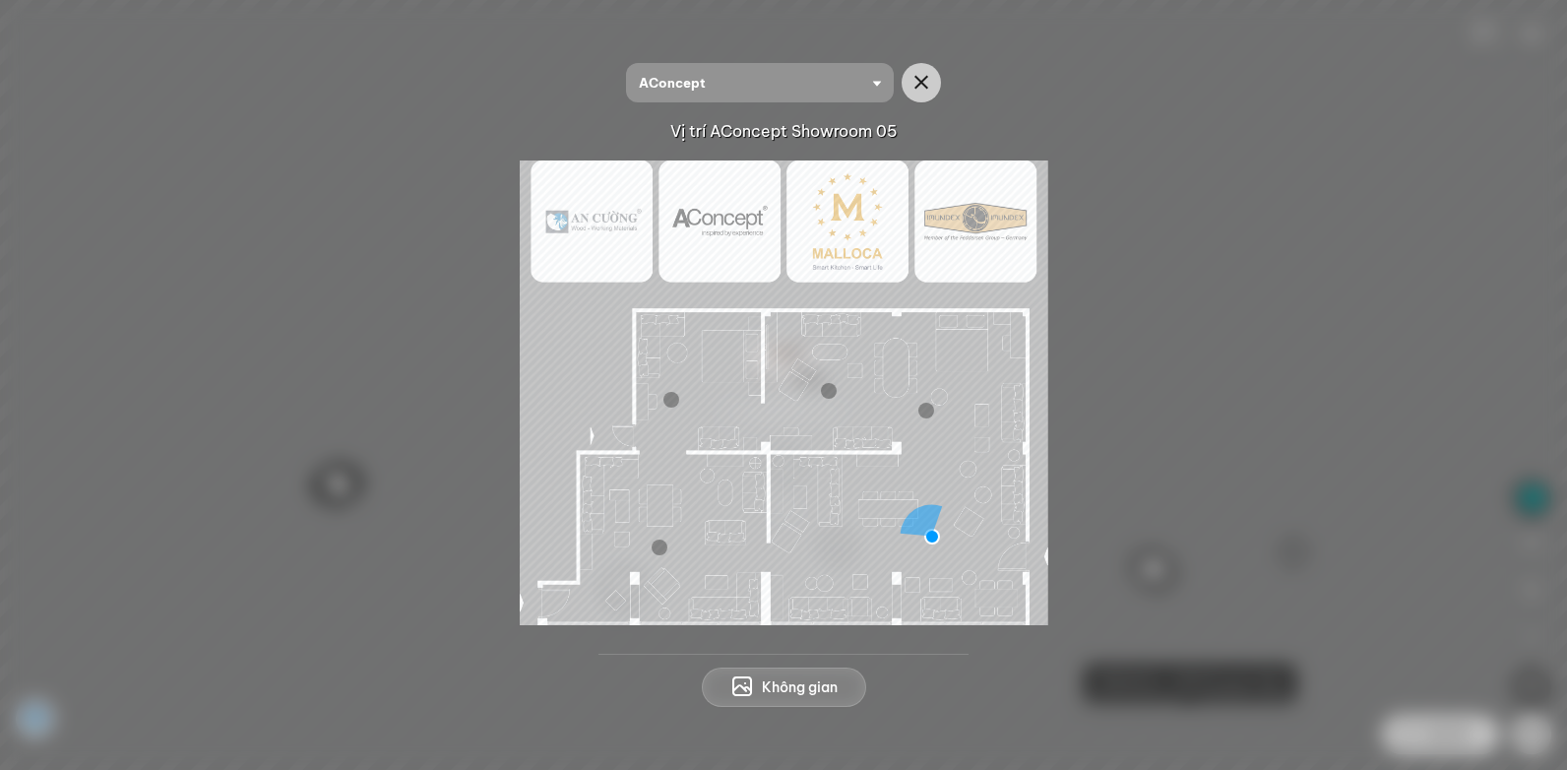
click at [738, 222] on img at bounding box center [784, 392] width 528 height 465
click at [1152, 444] on div at bounding box center [783, 392] width 1472 height 465
click at [919, 89] on icon "button" at bounding box center [921, 83] width 24 height 24
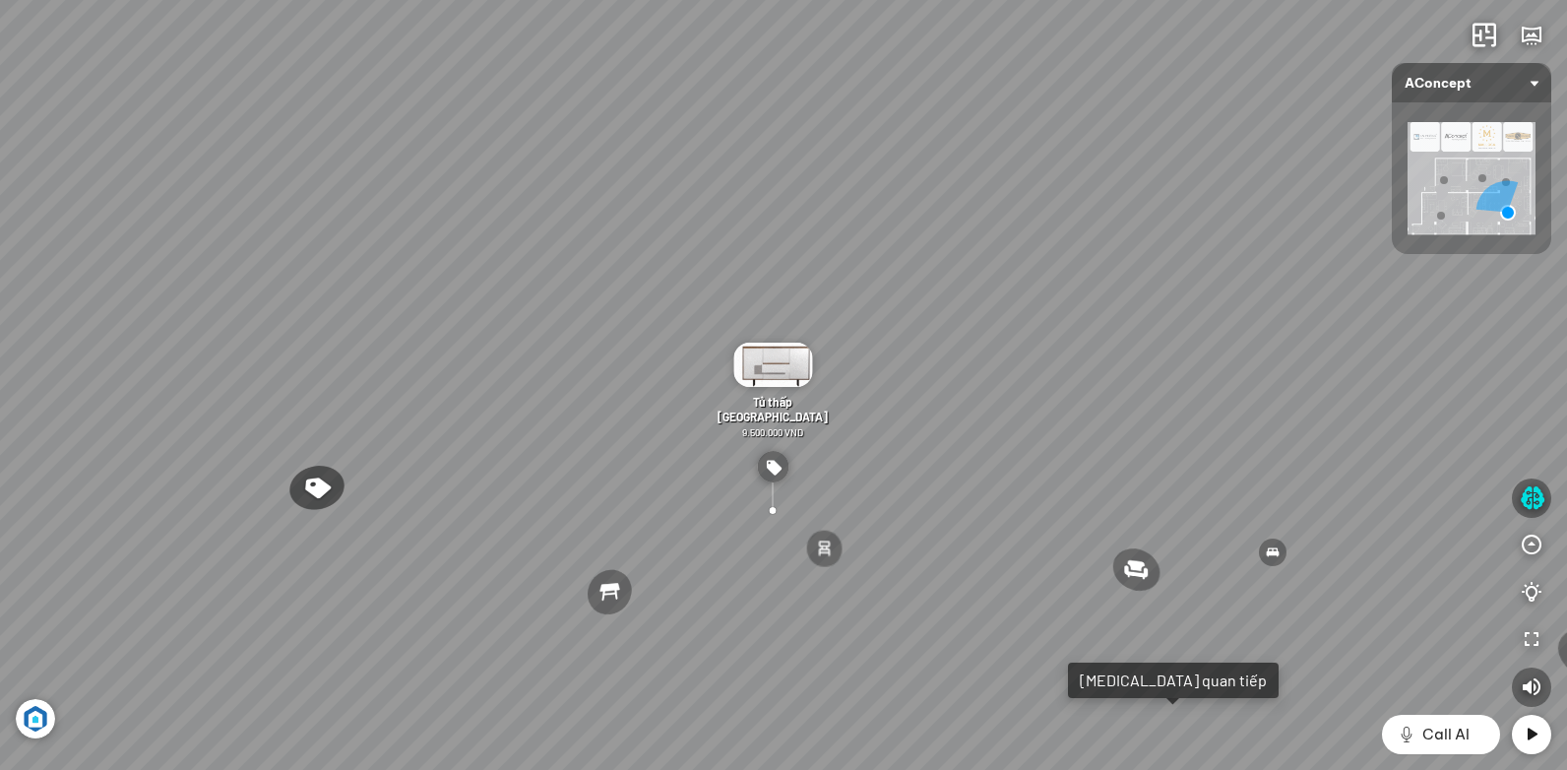
drag, startPoint x: 1025, startPoint y: 358, endPoint x: 669, endPoint y: 334, distance: 356.1
click at [695, 335] on div "Ghế ăn Andrew 3.200.000 VND Ghế ăn Wilma 1.800.000 VND Sofa 3 chỗ [PERSON_NAME]…" at bounding box center [783, 385] width 1567 height 770
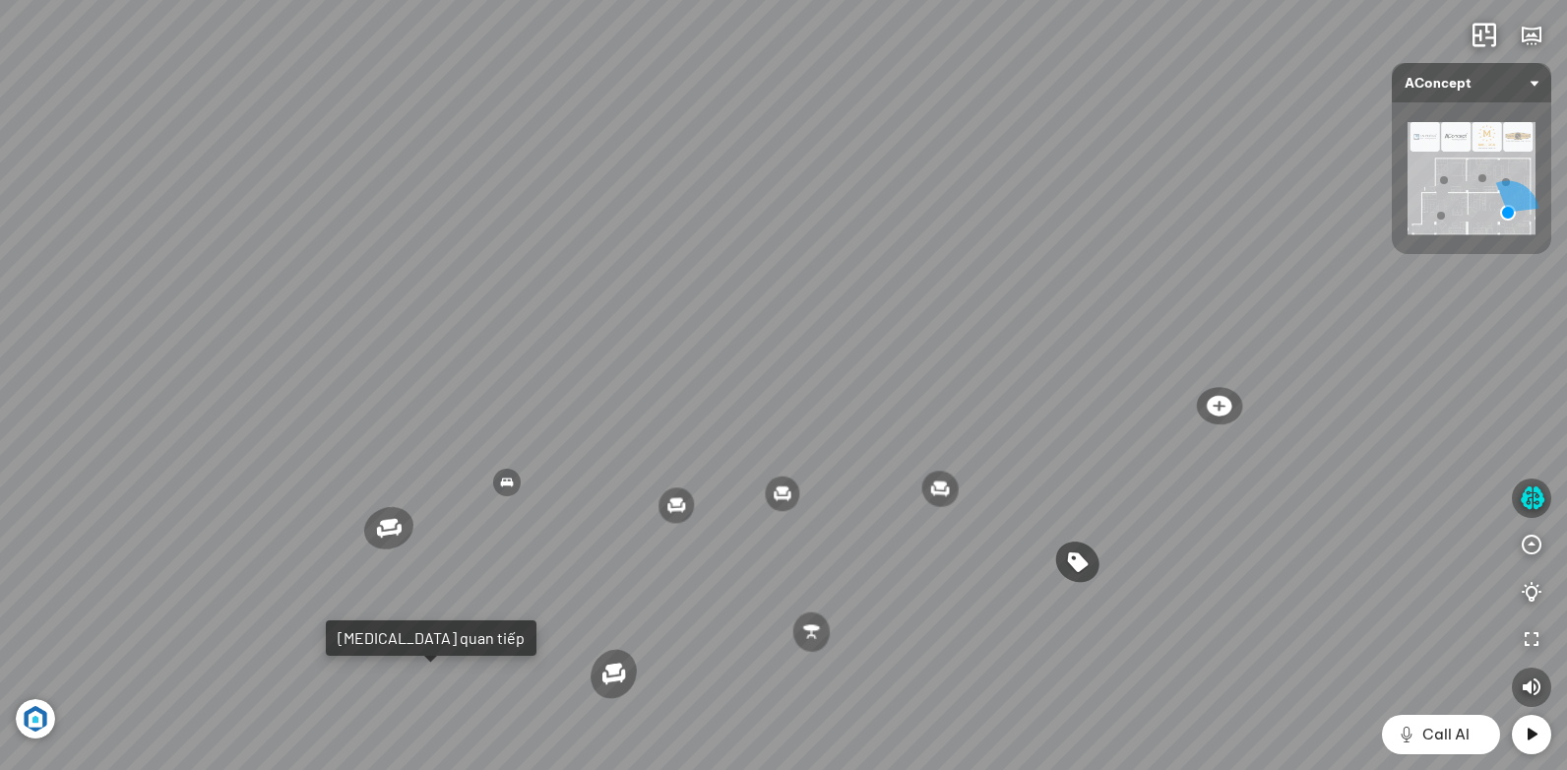
drag, startPoint x: 1019, startPoint y: 329, endPoint x: 674, endPoint y: 323, distance: 344.5
click at [723, 330] on div "Ghế ăn Andrew 3.200.000 VND Ghế ăn Wilma 1.800.000 VND Sofa 3 chỗ [PERSON_NAME]…" at bounding box center [783, 385] width 1567 height 770
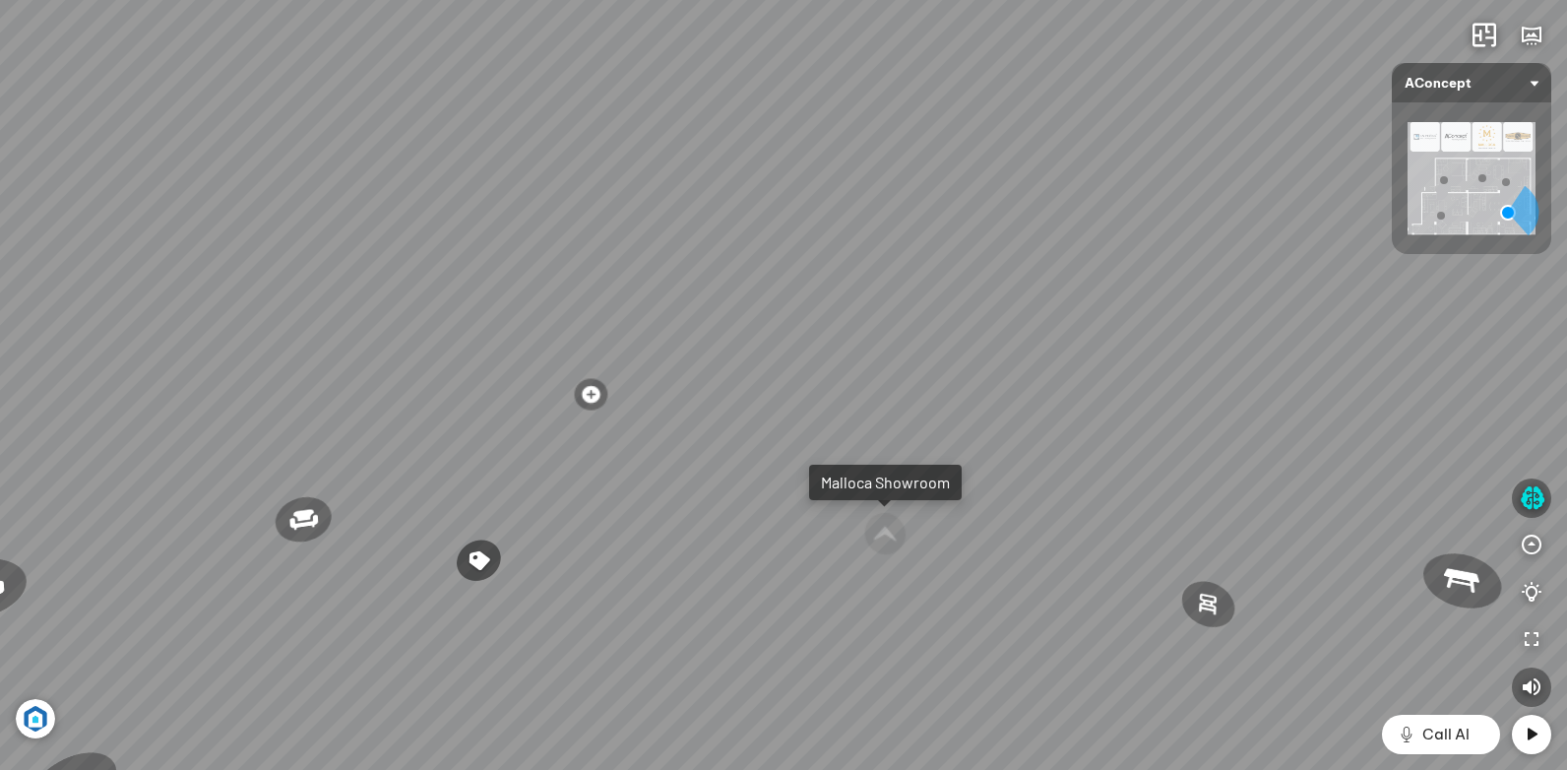
drag, startPoint x: 924, startPoint y: 407, endPoint x: 693, endPoint y: 470, distance: 239.7
click at [701, 492] on div "Ghế ăn Andrew 3.200.000 VND Ghế ăn Wilma 1.800.000 VND Sofa 3 chỗ [PERSON_NAME]…" at bounding box center [783, 385] width 1567 height 770
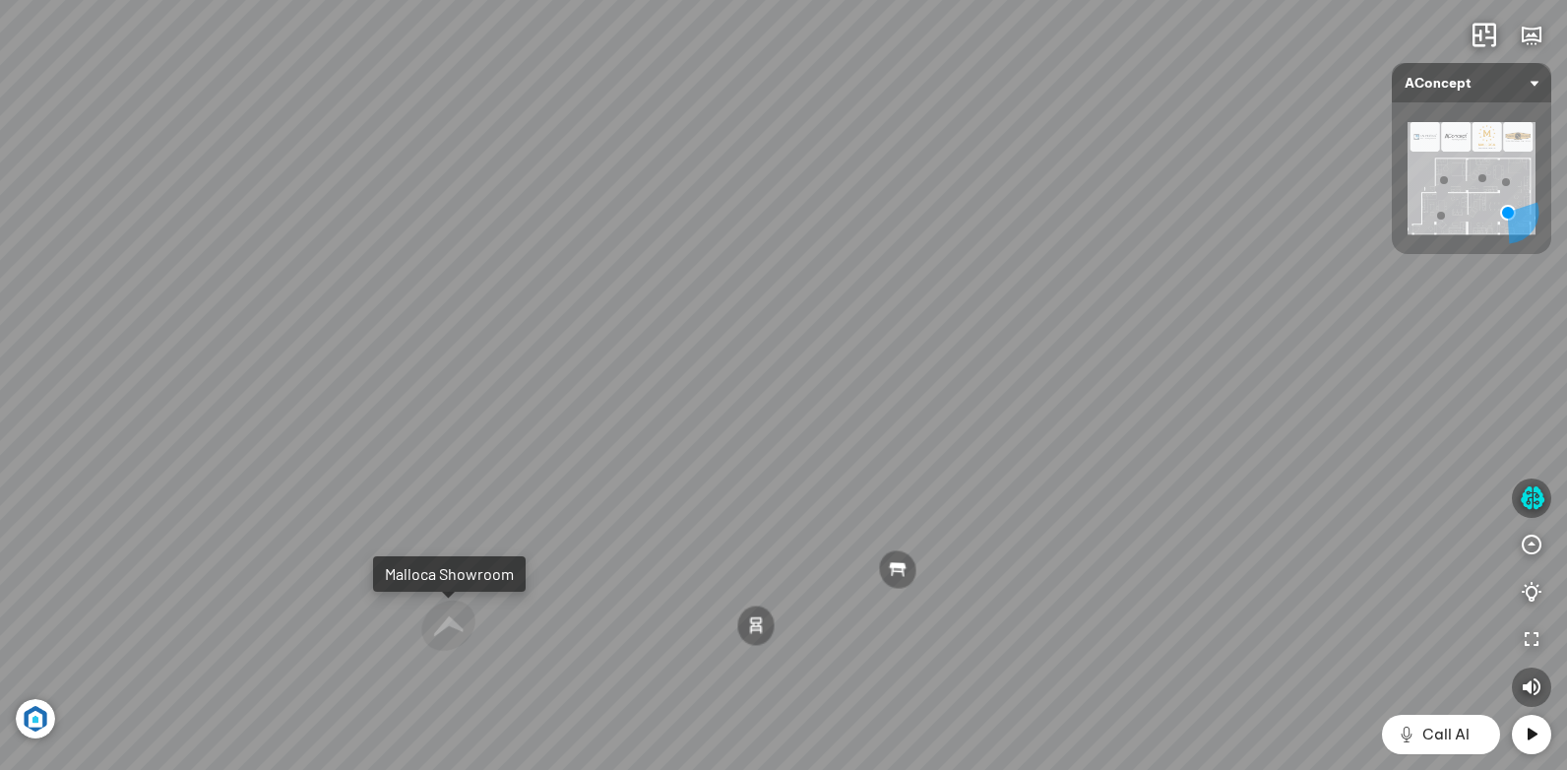
drag, startPoint x: 1009, startPoint y: 403, endPoint x: 1013, endPoint y: 325, distance: 77.8
click at [1009, 345] on div "Ghế ăn Andrew 3.200.000 VND Ghế ăn Wilma 1.800.000 VND Sofa 3 chỗ [PERSON_NAME]…" at bounding box center [783, 385] width 1567 height 770
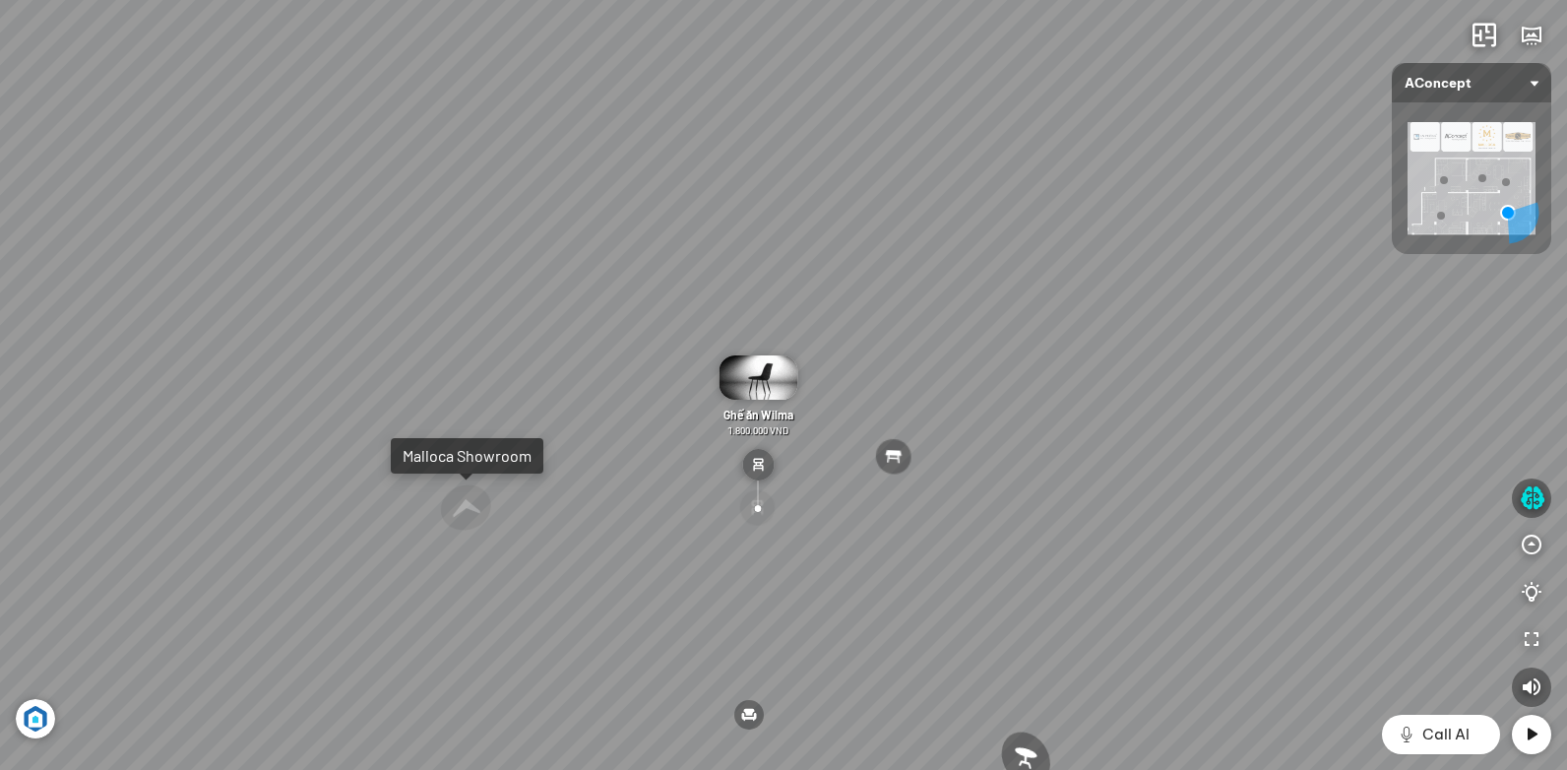
drag, startPoint x: 671, startPoint y: 377, endPoint x: 975, endPoint y: 374, distance: 304.1
click at [889, 373] on div "Ghế ăn Andrew 3.200.000 VND Ghế ăn Wilma 1.800.000 VND Sofa 3 chỗ [PERSON_NAME]…" at bounding box center [783, 385] width 1567 height 770
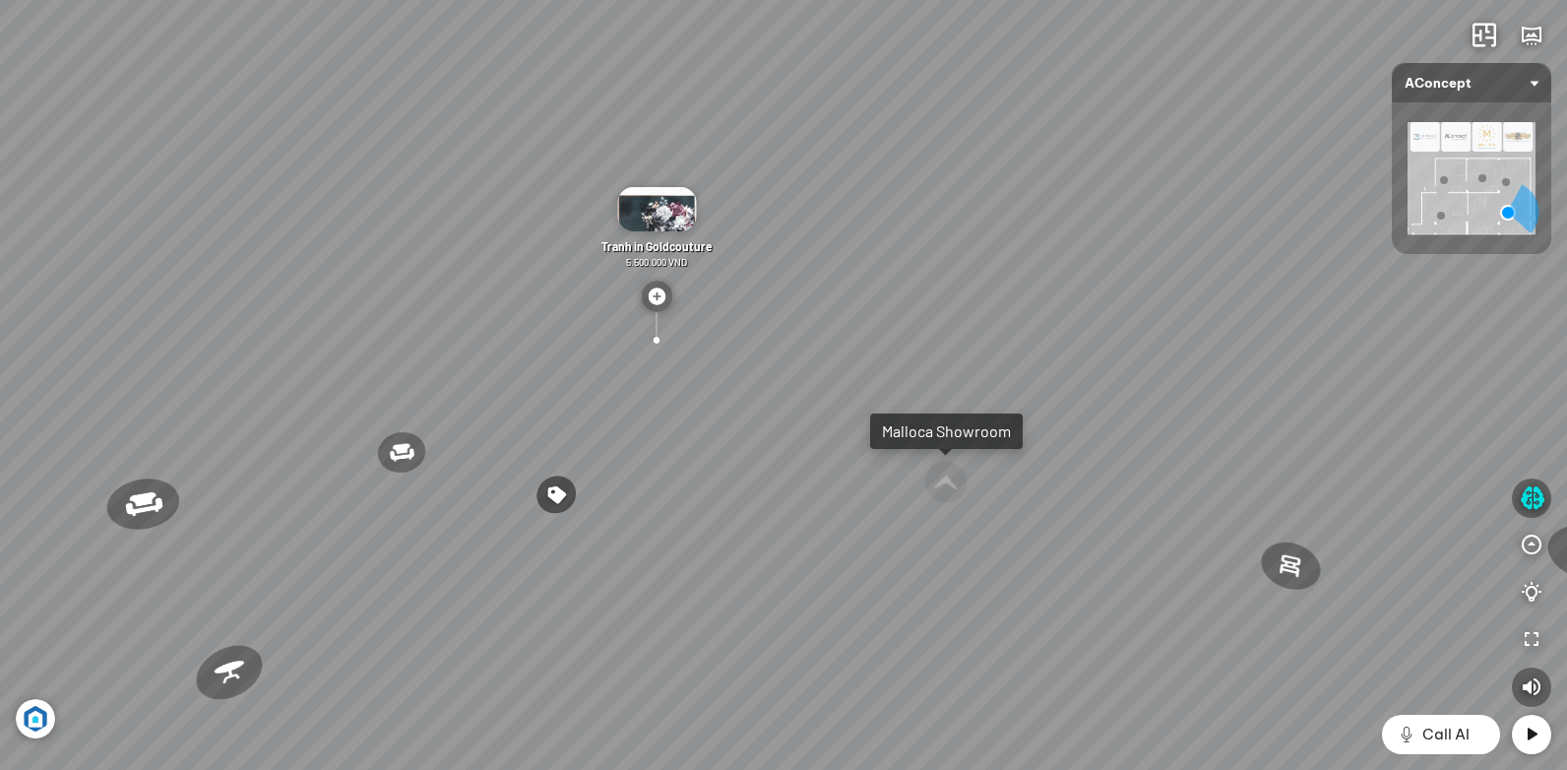
drag, startPoint x: 361, startPoint y: 356, endPoint x: 644, endPoint y: 399, distance: 285.6
click at [541, 384] on div "Ghế ăn Andrew 3.200.000 VND Ghế ăn Wilma 1.800.000 VND Sofa 3 chỗ [PERSON_NAME]…" at bounding box center [783, 385] width 1567 height 770
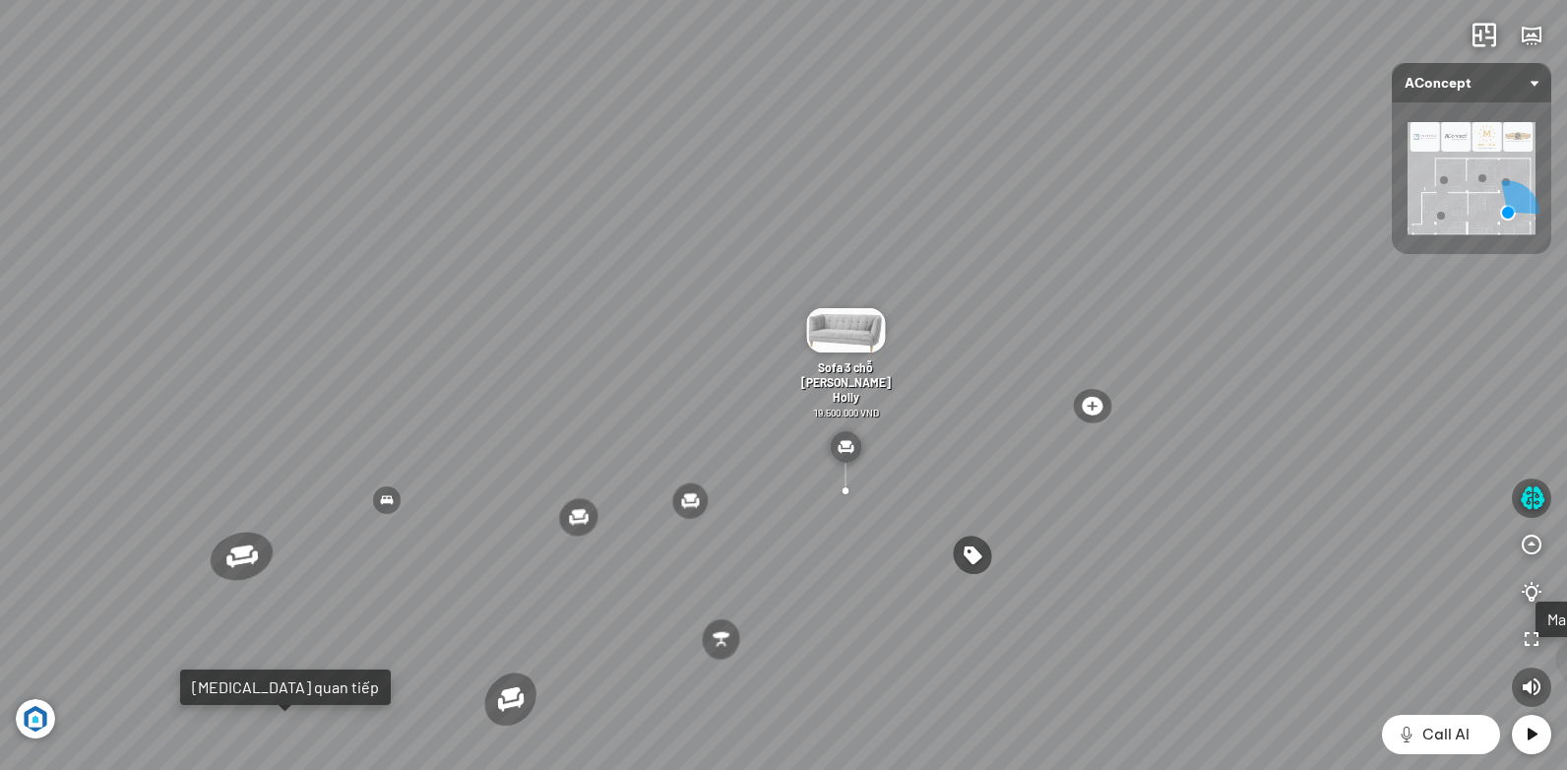
drag, startPoint x: 410, startPoint y: 474, endPoint x: 575, endPoint y: 409, distance: 176.7
click at [554, 416] on div "Ghế ăn Andrew 3.200.000 VND Ghế ăn Wilma 1.800.000 VND Sofa 3 chỗ [PERSON_NAME]…" at bounding box center [783, 385] width 1567 height 770
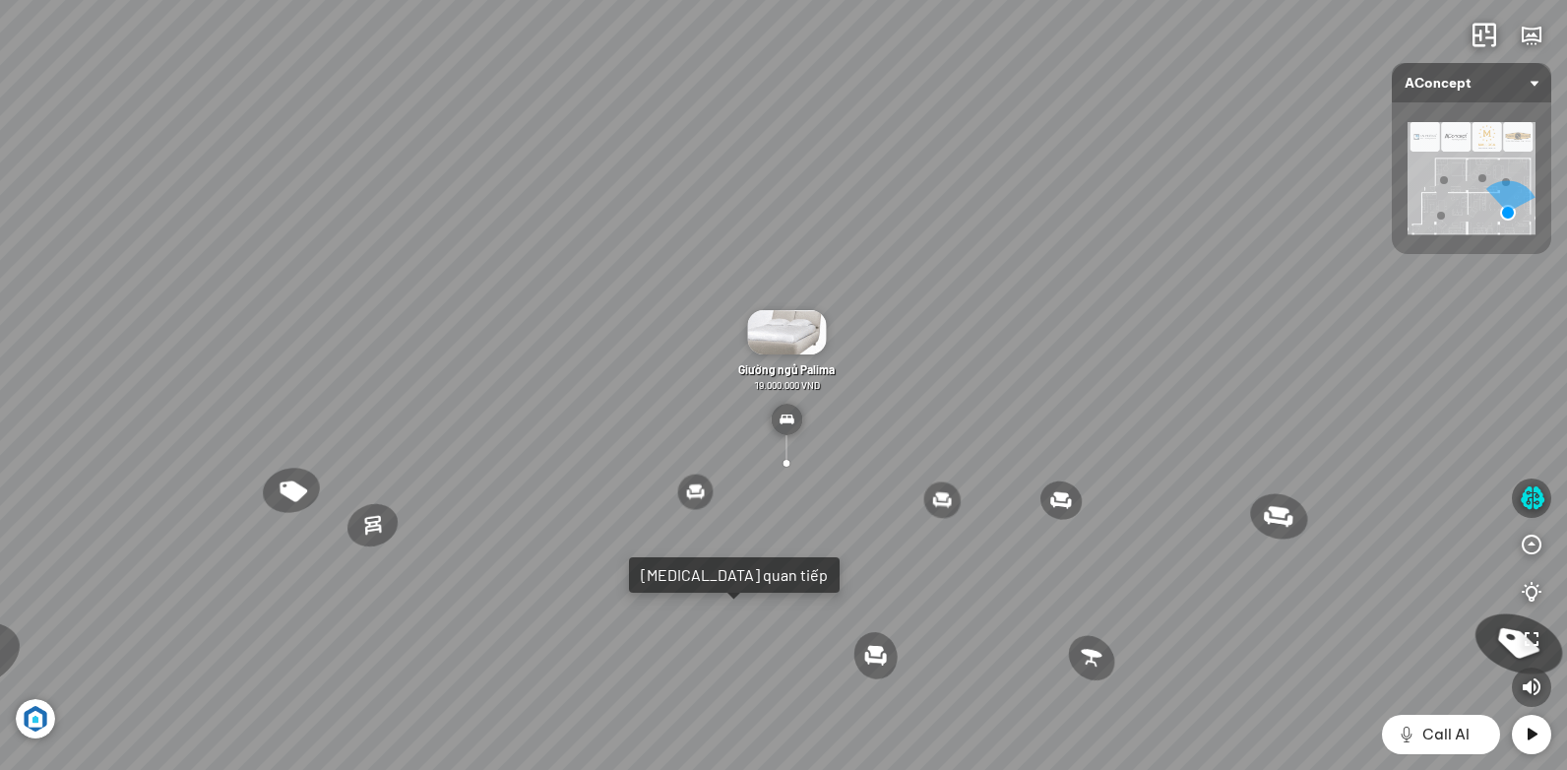
drag, startPoint x: 469, startPoint y: 489, endPoint x: 562, endPoint y: 586, distance: 133.6
click at [561, 586] on div "Ghế ăn Andrew 3.200.000 VND Ghế ăn Wilma 1.800.000 VND Sofa 3 chỗ [PERSON_NAME]…" at bounding box center [783, 385] width 1567 height 770
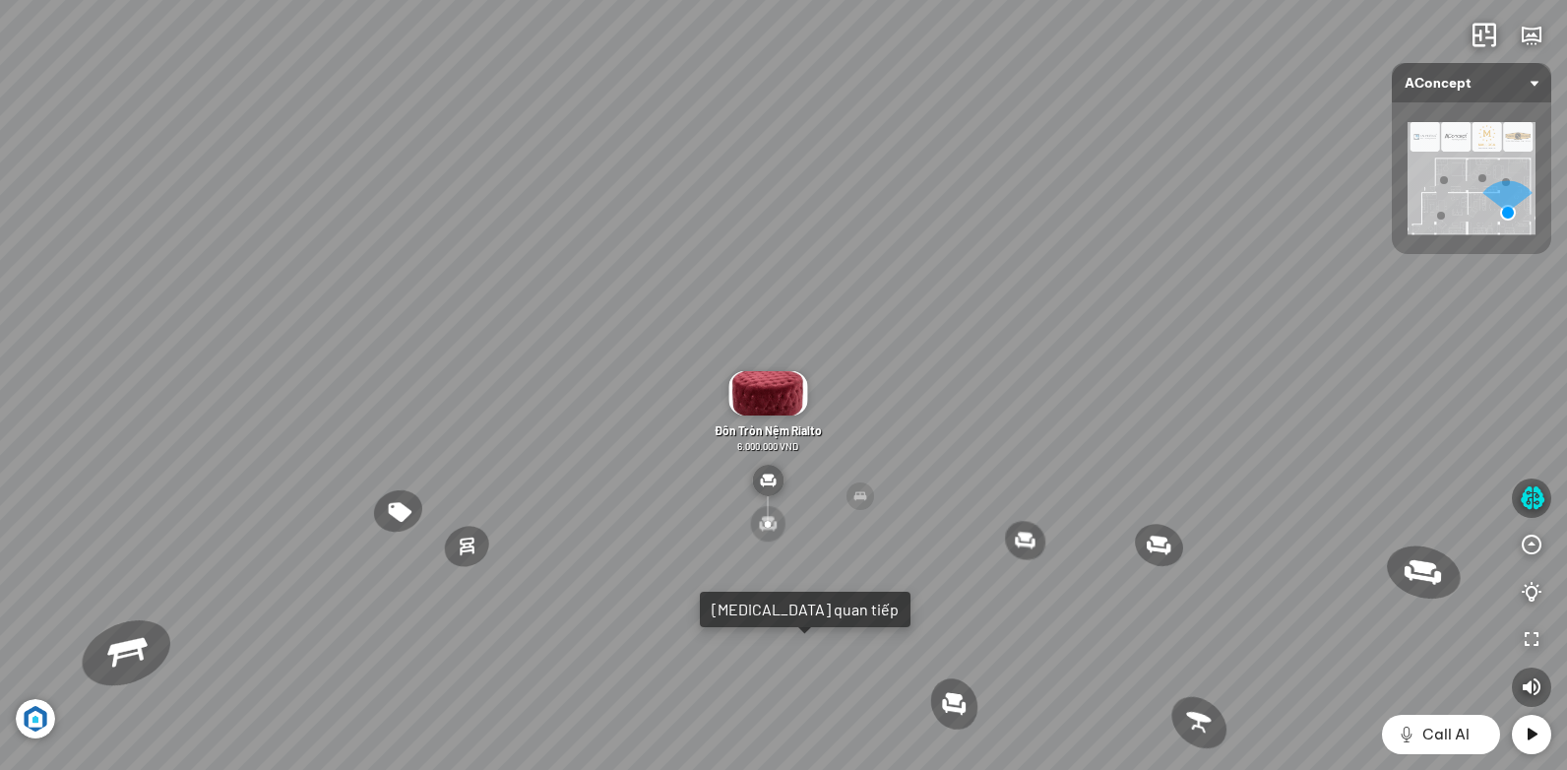
drag, startPoint x: 443, startPoint y: 487, endPoint x: 709, endPoint y: 501, distance: 266.1
click at [610, 493] on div "Ghế ăn Andrew 3.200.000 VND Ghế ăn Wilma 1.800.000 VND Sofa 3 chỗ [PERSON_NAME]…" at bounding box center [783, 385] width 1567 height 770
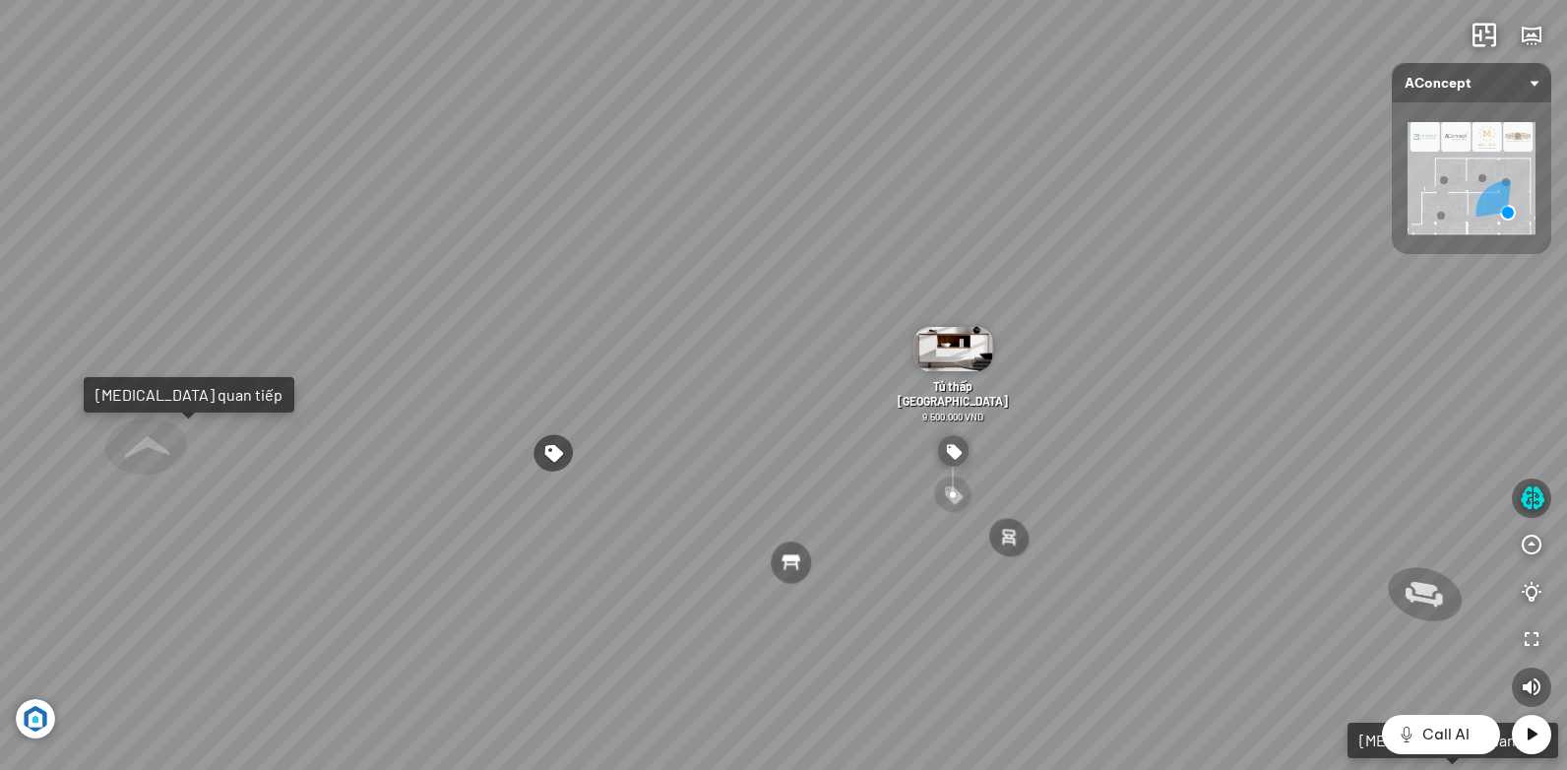
drag, startPoint x: 623, startPoint y: 515, endPoint x: 884, endPoint y: 513, distance: 260.8
click at [817, 503] on div "Ghế ăn Andrew 3.200.000 VND Ghế ăn Wilma 1.800.000 VND Sofa 3 chỗ [PERSON_NAME]…" at bounding box center [783, 385] width 1567 height 770
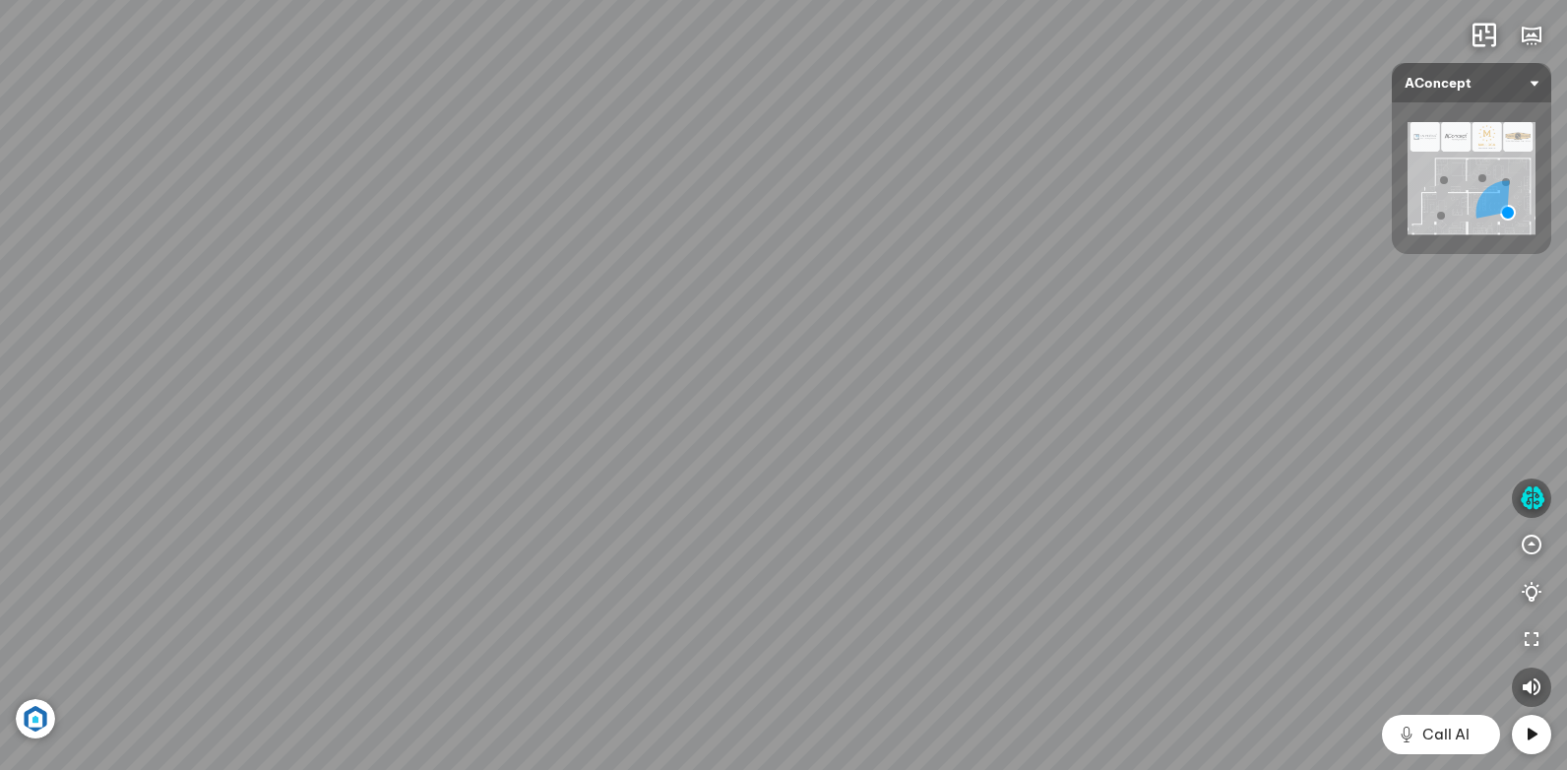
drag, startPoint x: 1074, startPoint y: 481, endPoint x: 683, endPoint y: 481, distance: 390.7
click at [684, 481] on div "Ghế ăn Andrew 3.200.000 VND Ghế ăn Wilma 1.800.000 VND Sofa 3 chỗ [PERSON_NAME]…" at bounding box center [783, 385] width 1567 height 770
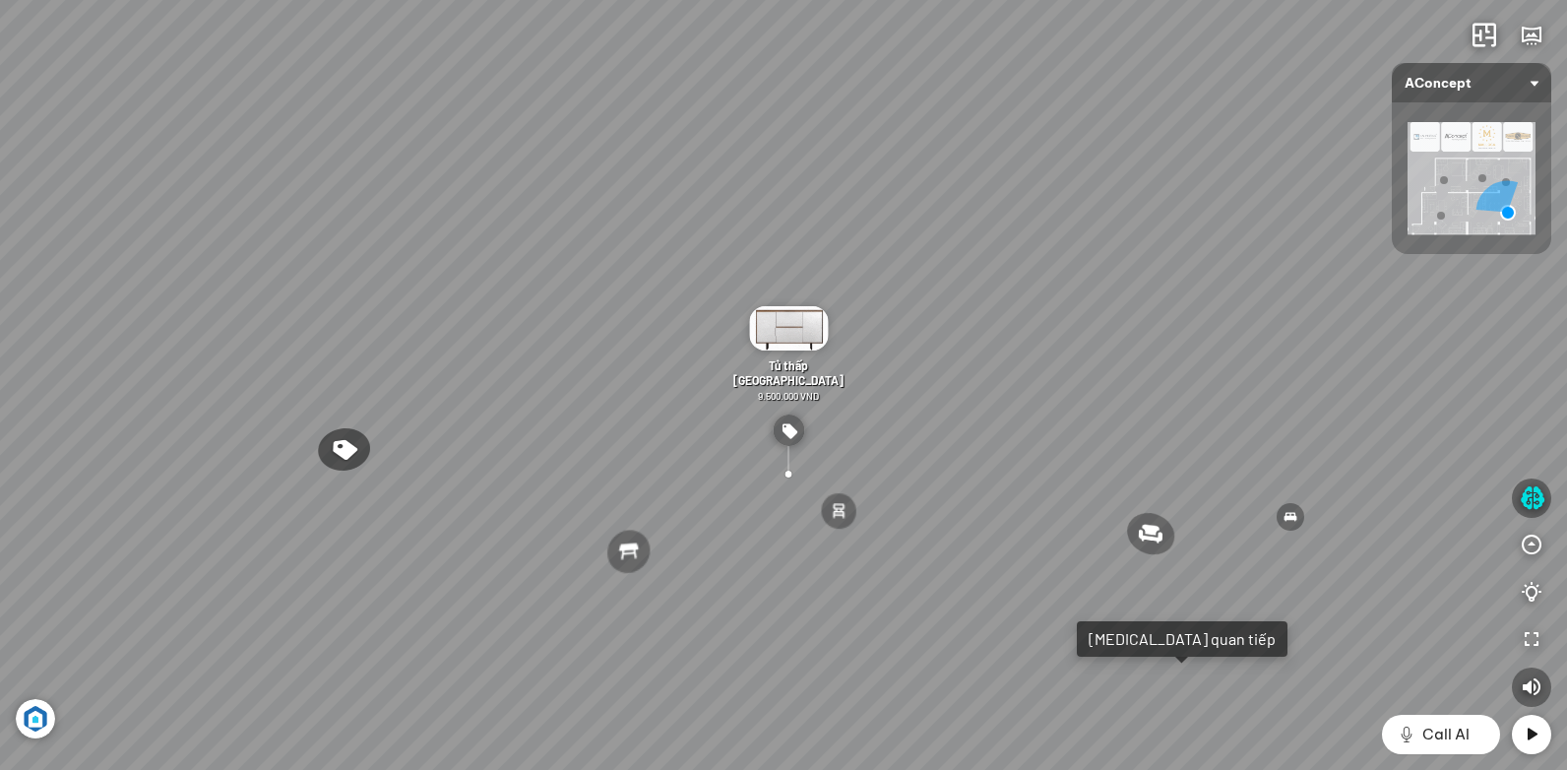
drag, startPoint x: 883, startPoint y: 384, endPoint x: 1195, endPoint y: 403, distance: 312.5
click at [1189, 403] on div "Ghế ăn Andrew 3.200.000 VND Ghế ăn Wilma 1.800.000 VND Sofa 3 chỗ [PERSON_NAME]…" at bounding box center [783, 385] width 1567 height 770
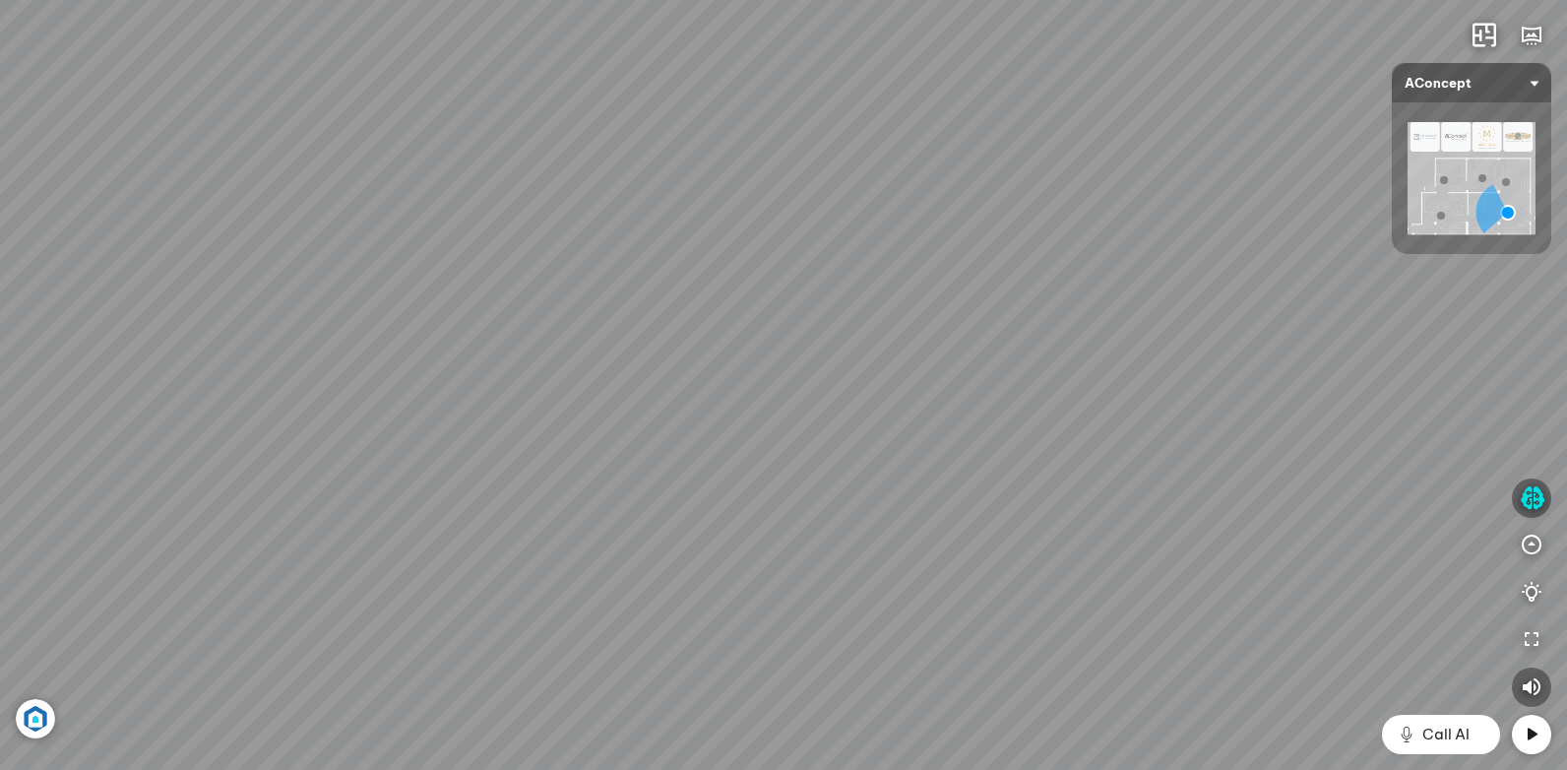
drag, startPoint x: 465, startPoint y: 396, endPoint x: 528, endPoint y: 406, distance: 63.9
click at [590, 417] on div "Ghế ăn Andrew 3.200.000 VND Ghế ăn Wilma 1.800.000 VND Sofa 3 chỗ [PERSON_NAME]…" at bounding box center [783, 385] width 1567 height 770
drag, startPoint x: 927, startPoint y: 410, endPoint x: 386, endPoint y: 379, distance: 542.2
click at [386, 379] on div "Ghế ăn Andrew 3.200.000 VND Ghế ăn Wilma 1.800.000 VND Sofa 3 chỗ [PERSON_NAME]…" at bounding box center [783, 385] width 1567 height 770
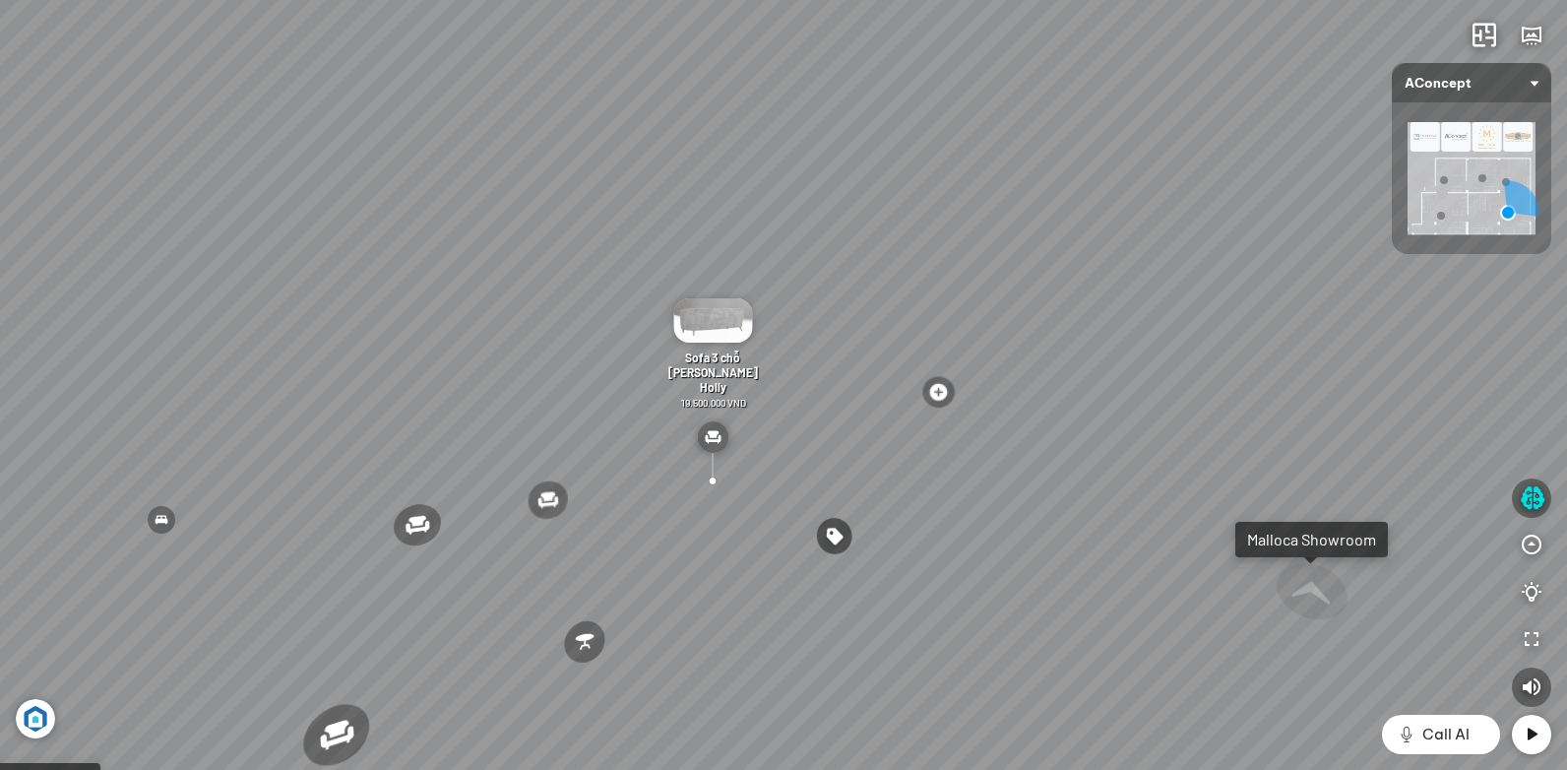
drag, startPoint x: 893, startPoint y: 412, endPoint x: 576, endPoint y: 473, distance: 322.7
click at [576, 472] on div "Ghế ăn Andrew 3.200.000 VND Ghế ăn Wilma 1.800.000 VND Sofa 3 chỗ [PERSON_NAME]…" at bounding box center [783, 385] width 1567 height 770
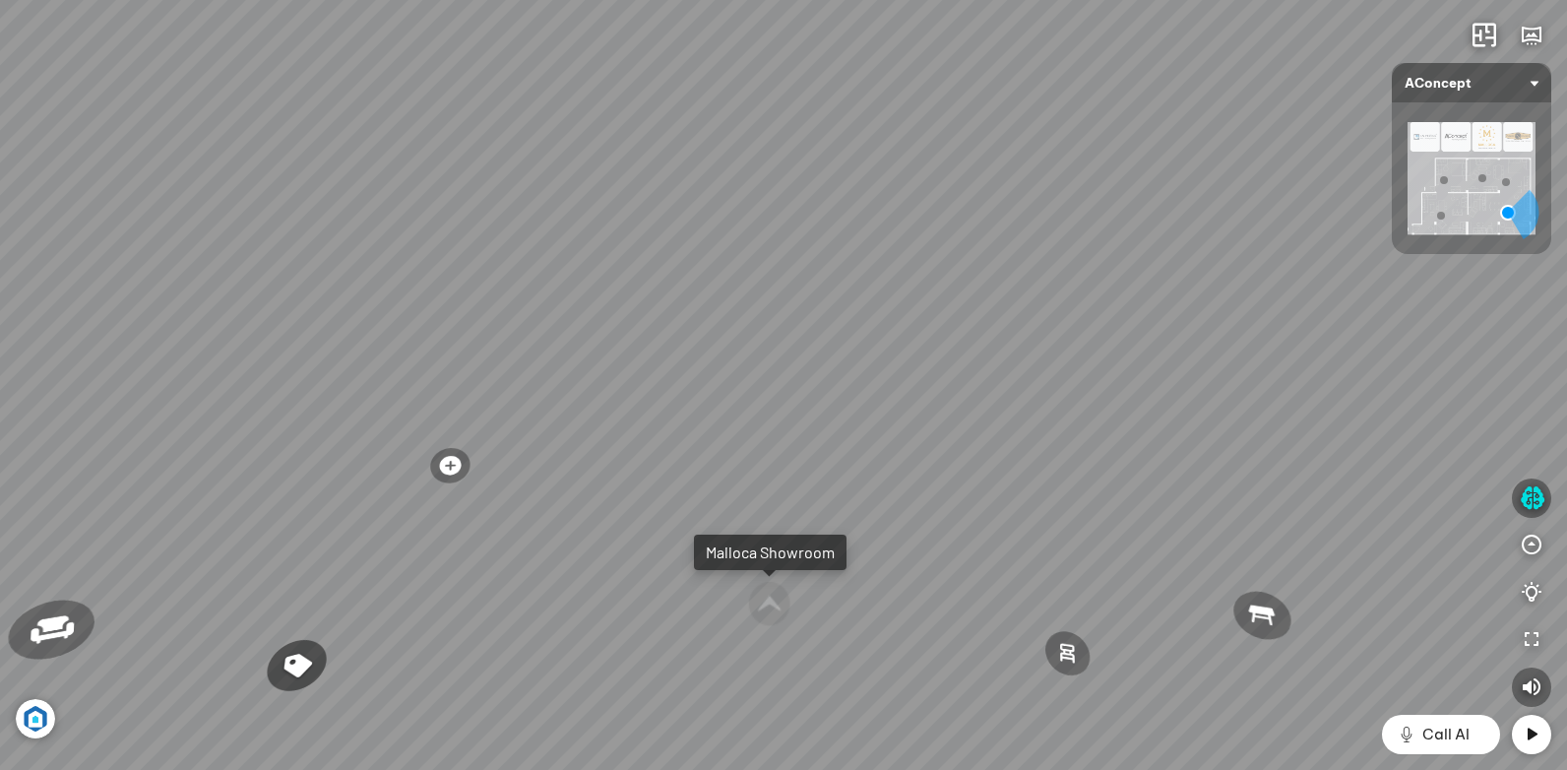
drag, startPoint x: 746, startPoint y: 399, endPoint x: 977, endPoint y: 382, distance: 231.9
click at [963, 396] on div "Ghế ăn Andrew 3.200.000 VND Ghế ăn Wilma 1.800.000 VND Sofa 3 chỗ [PERSON_NAME]…" at bounding box center [783, 385] width 1567 height 770
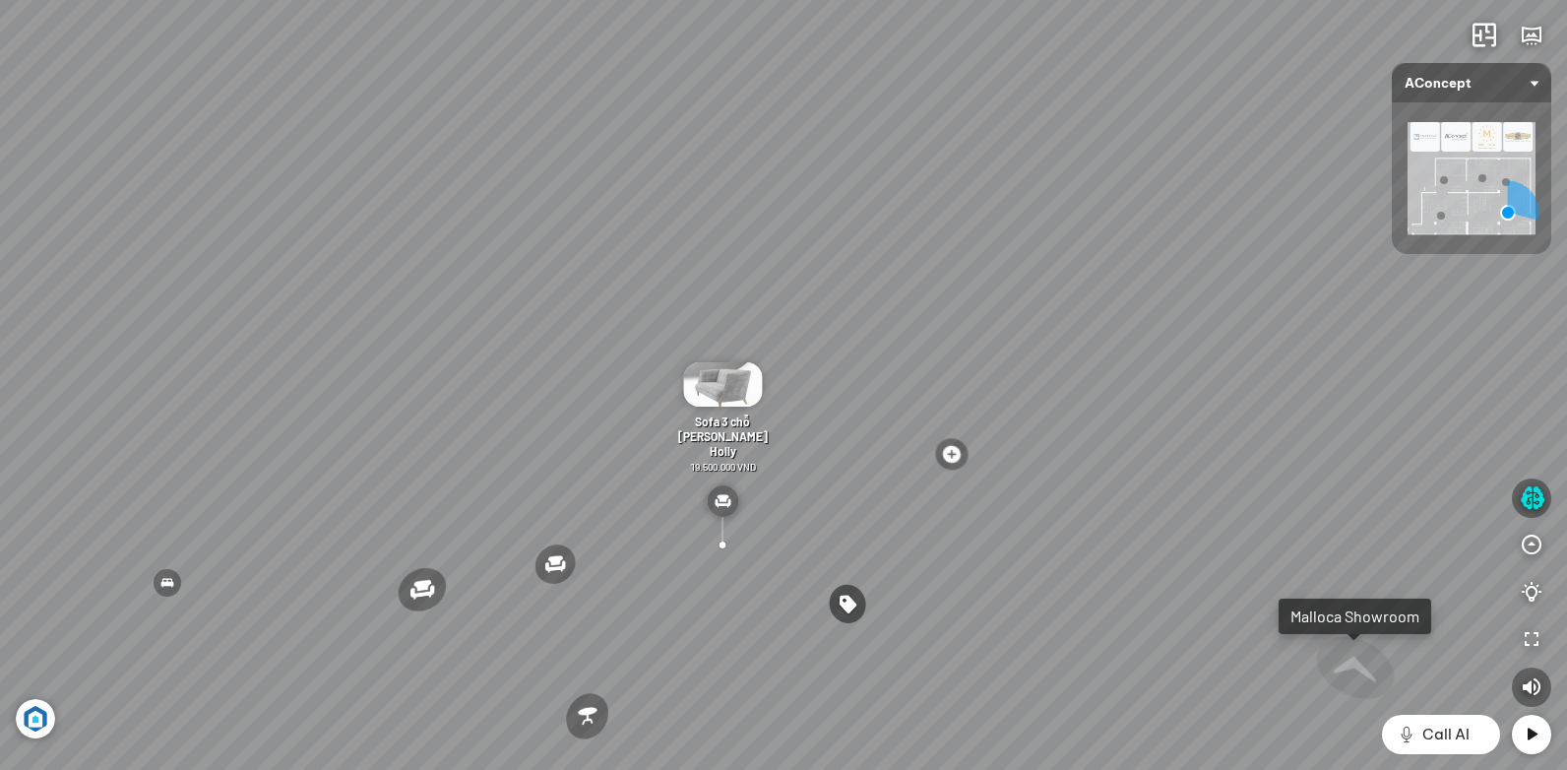
drag, startPoint x: 736, startPoint y: 453, endPoint x: 851, endPoint y: 401, distance: 126.4
click at [851, 401] on div "Ghế ăn Andrew 3.200.000 VND Ghế ăn Wilma 1.800.000 VND Sofa 3 chỗ [PERSON_NAME]…" at bounding box center [783, 385] width 1567 height 770
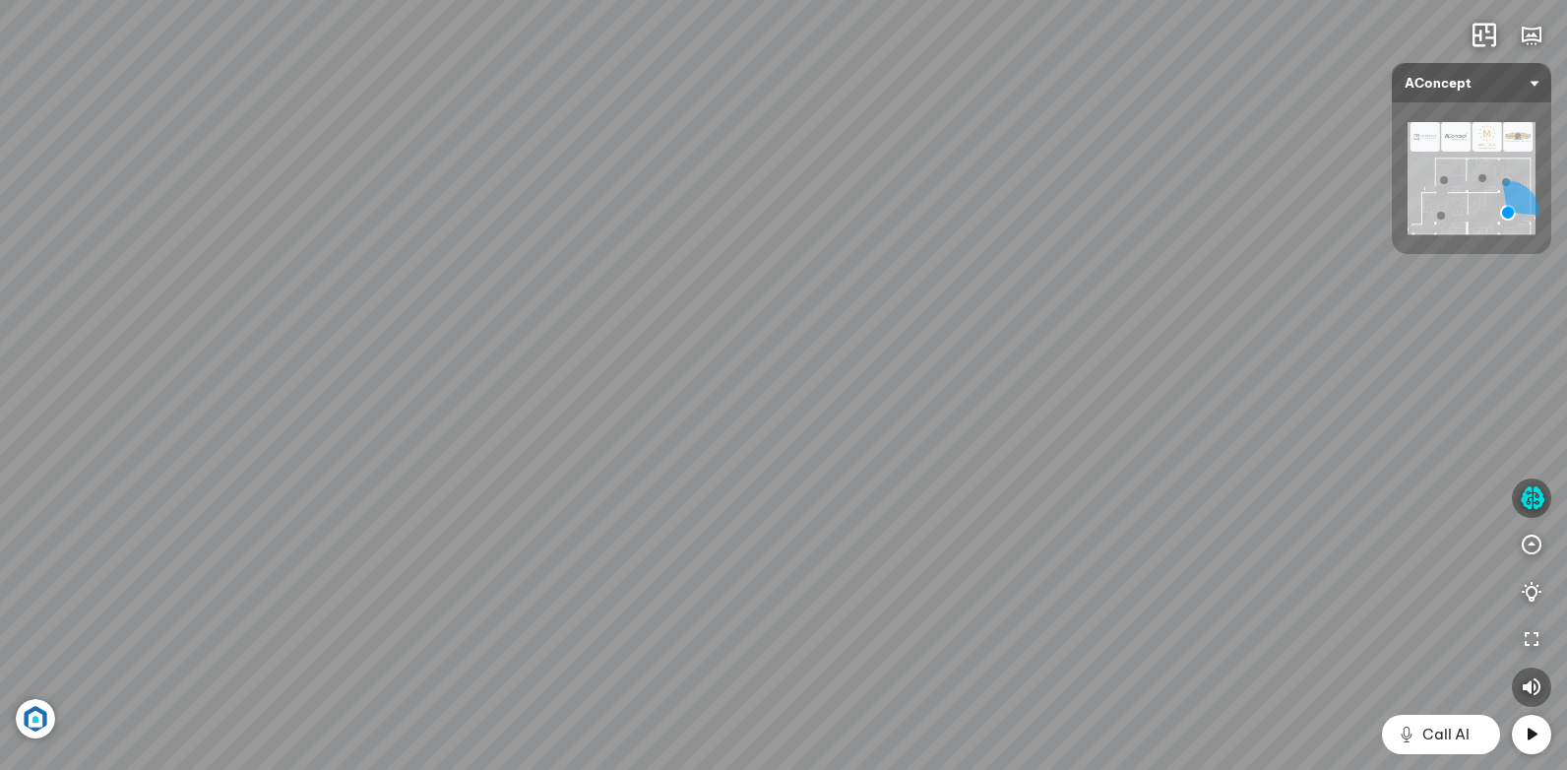
drag, startPoint x: 590, startPoint y: 384, endPoint x: 1149, endPoint y: 365, distance: 559.3
click at [1060, 351] on div "Ghế ăn Andrew 3.200.000 VND Ghế ăn Wilma 1.800.000 VND Sofa 3 chỗ [PERSON_NAME]…" at bounding box center [783, 385] width 1567 height 770
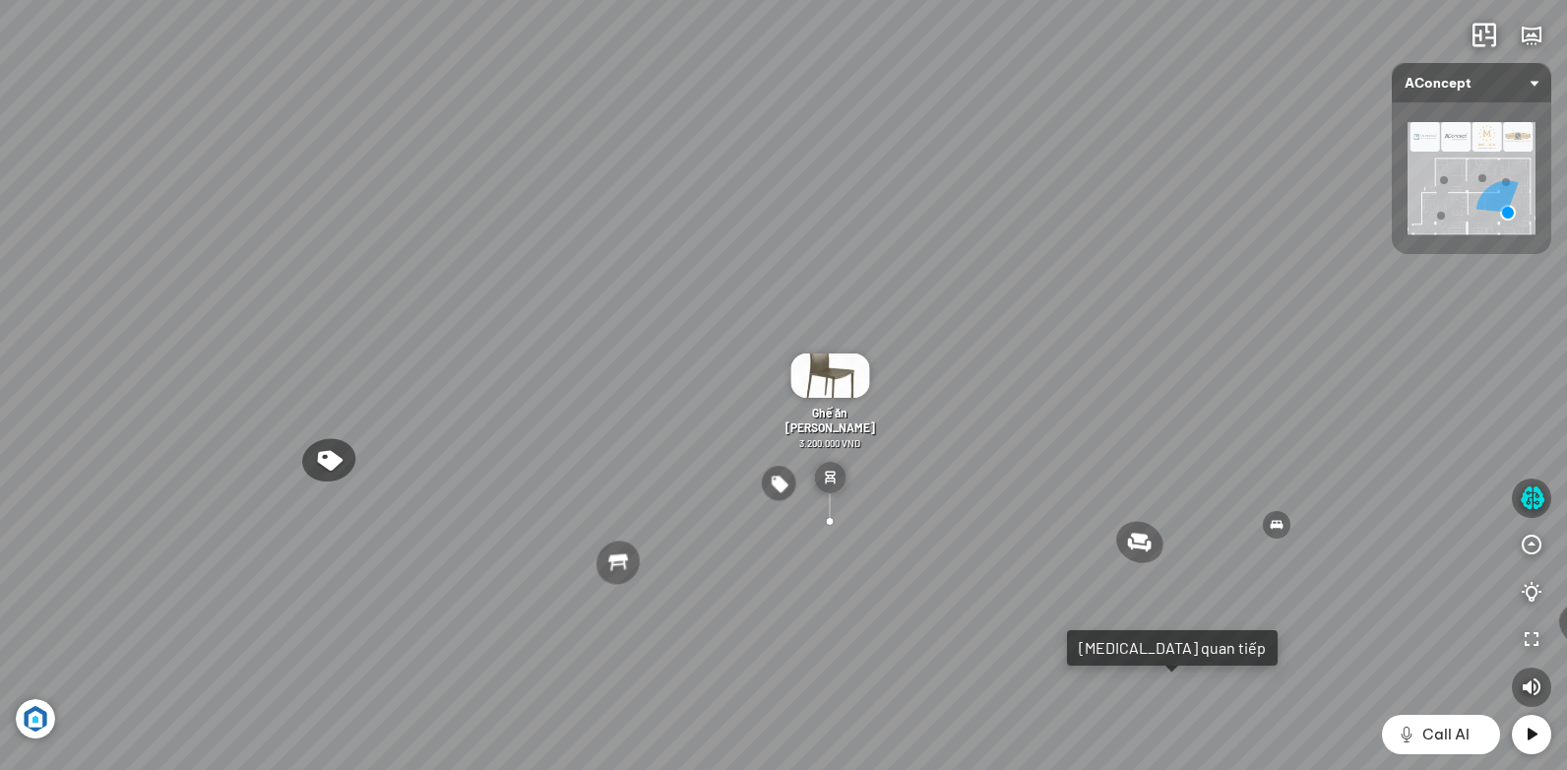
drag, startPoint x: 764, startPoint y: 482, endPoint x: 1175, endPoint y: 436, distance: 414.0
click at [1147, 436] on div "Ghế ăn Andrew 3.200.000 VND Ghế ăn Wilma 1.800.000 VND Sofa 3 chỗ [PERSON_NAME]…" at bounding box center [783, 385] width 1567 height 770
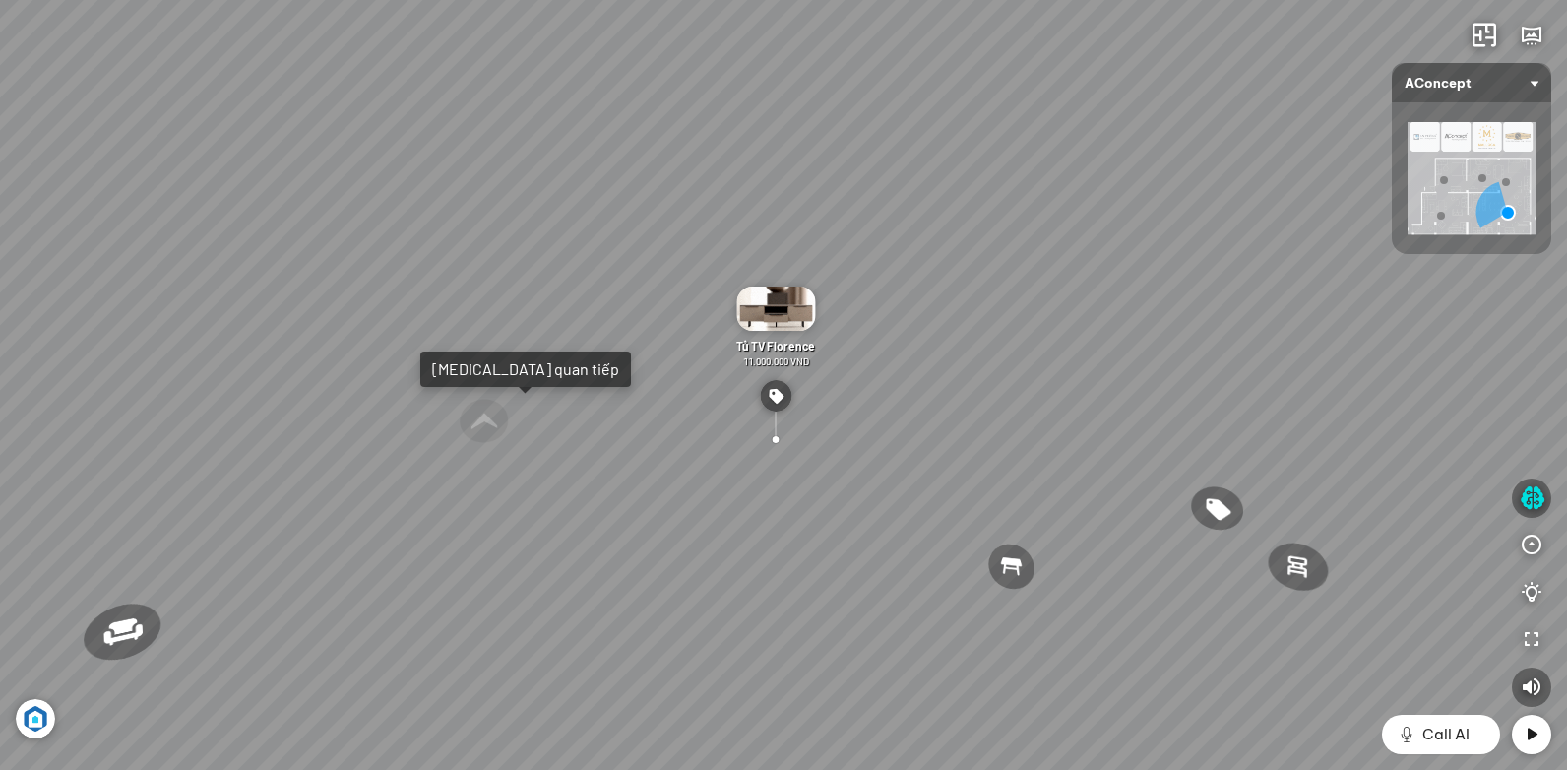
drag, startPoint x: 781, startPoint y: 422, endPoint x: 1059, endPoint y: 469, distance: 281.5
click at [1059, 469] on div "Ghế ăn Andrew 3.200.000 VND Ghế ăn Wilma 1.800.000 VND Sofa 3 chỗ [PERSON_NAME]…" at bounding box center [783, 385] width 1567 height 770
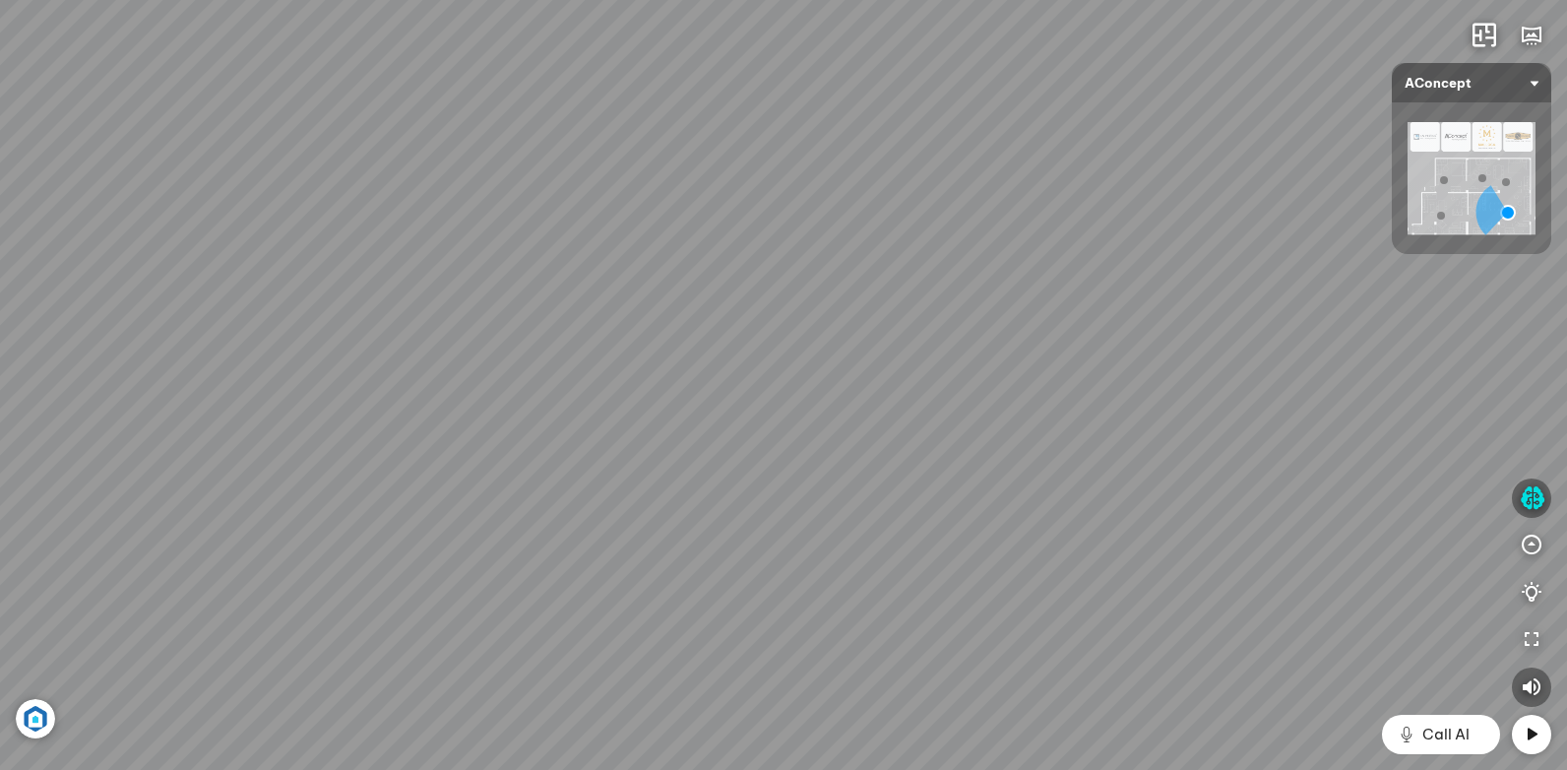
drag, startPoint x: 942, startPoint y: 408, endPoint x: 796, endPoint y: 472, distance: 159.1
click at [811, 472] on div "Ghế ăn Andrew 3.200.000 VND Ghế ăn Wilma 1.800.000 VND Sofa 3 chỗ [PERSON_NAME]…" at bounding box center [783, 385] width 1567 height 770
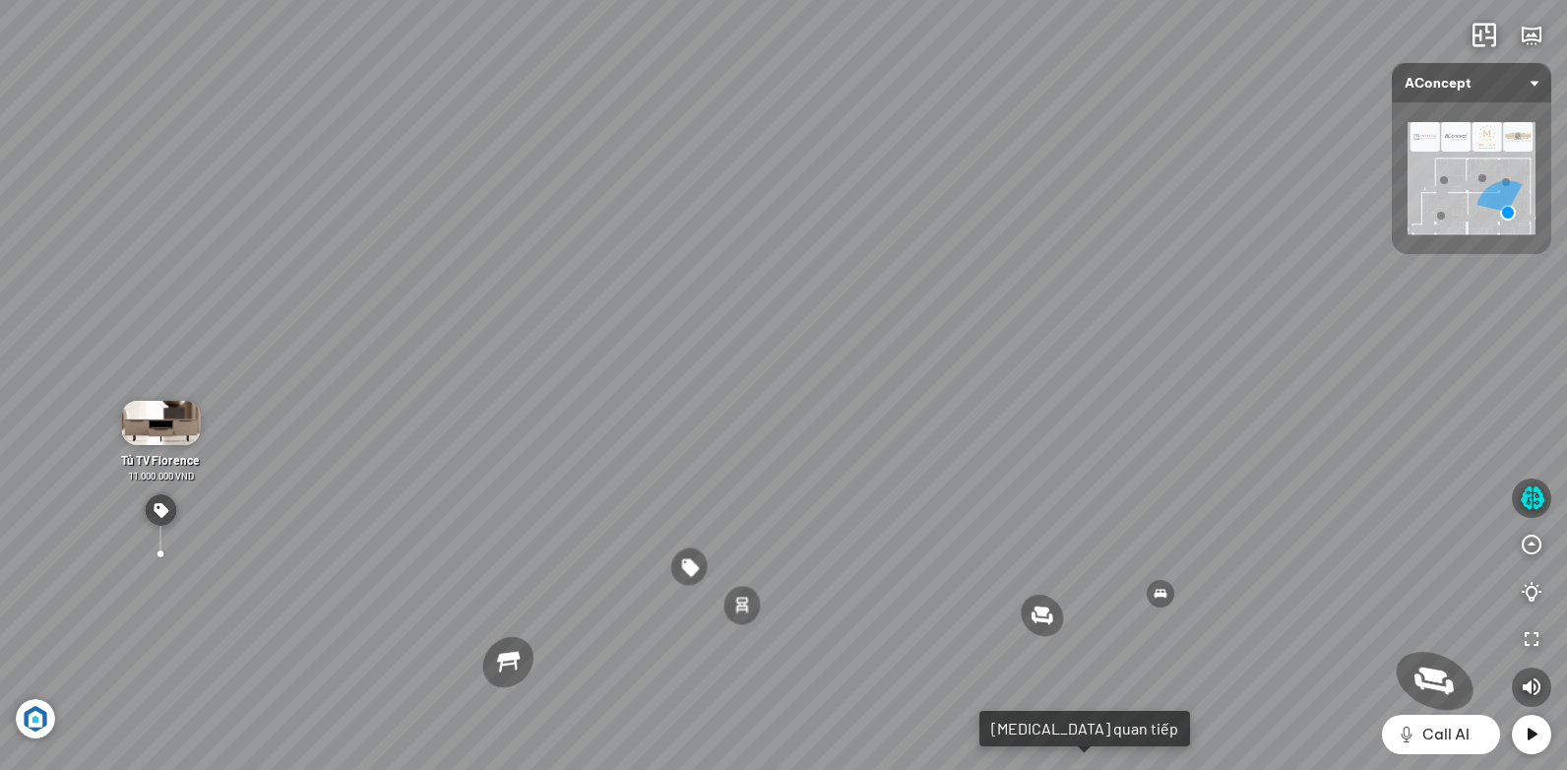
drag, startPoint x: 1022, startPoint y: 471, endPoint x: 692, endPoint y: 463, distance: 329.8
click at [720, 466] on div "Ghế ăn Andrew 3.200.000 VND Ghế ăn Wilma 1.800.000 VND Sofa 3 chỗ [PERSON_NAME]…" at bounding box center [783, 385] width 1567 height 770
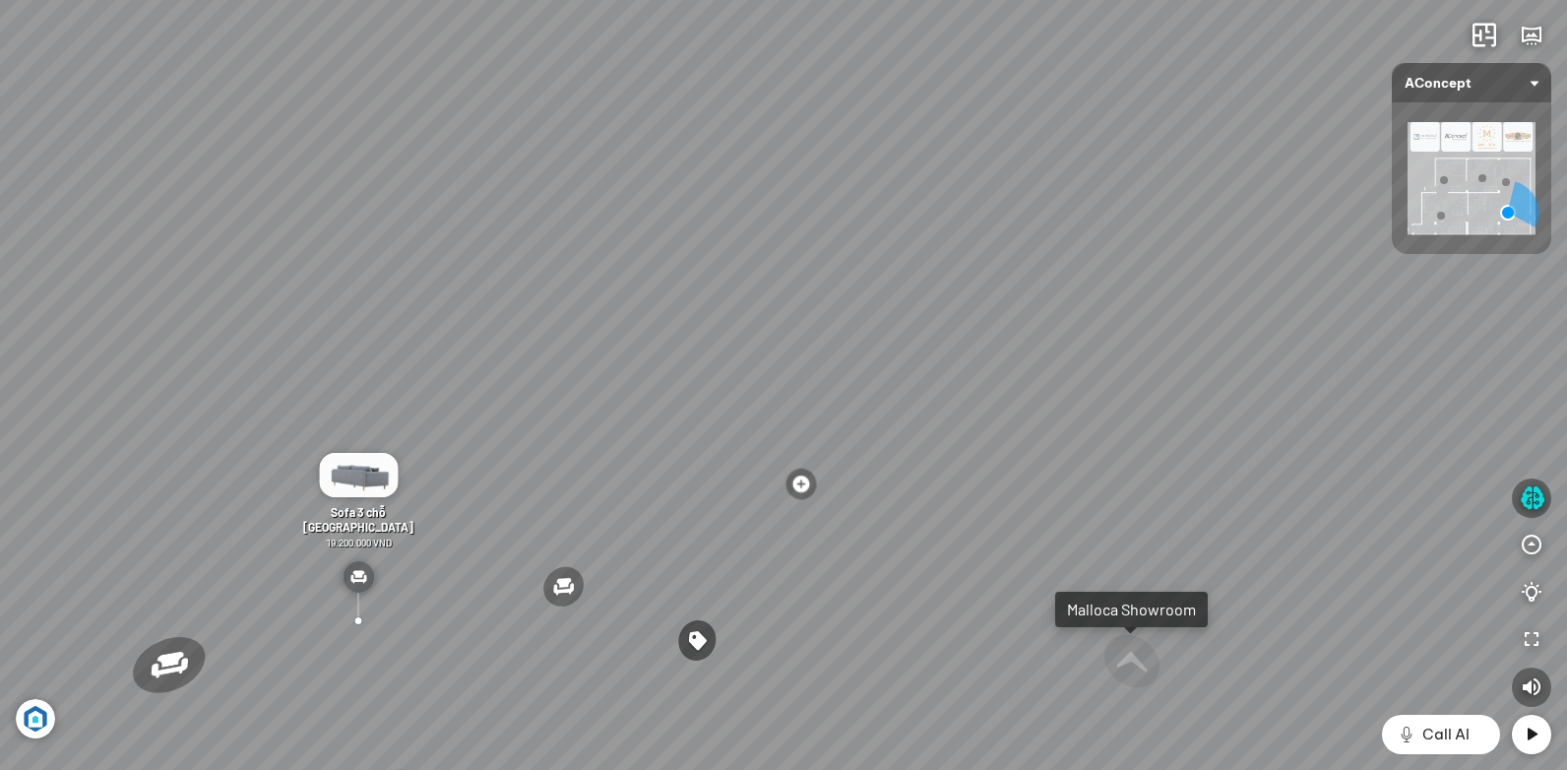
drag, startPoint x: 1249, startPoint y: 463, endPoint x: 756, endPoint y: 457, distance: 493.1
click at [767, 461] on div "Ghế ăn Andrew 3.200.000 VND Ghế ăn Wilma 1.800.000 VND Sofa 3 chỗ [PERSON_NAME]…" at bounding box center [783, 385] width 1567 height 770
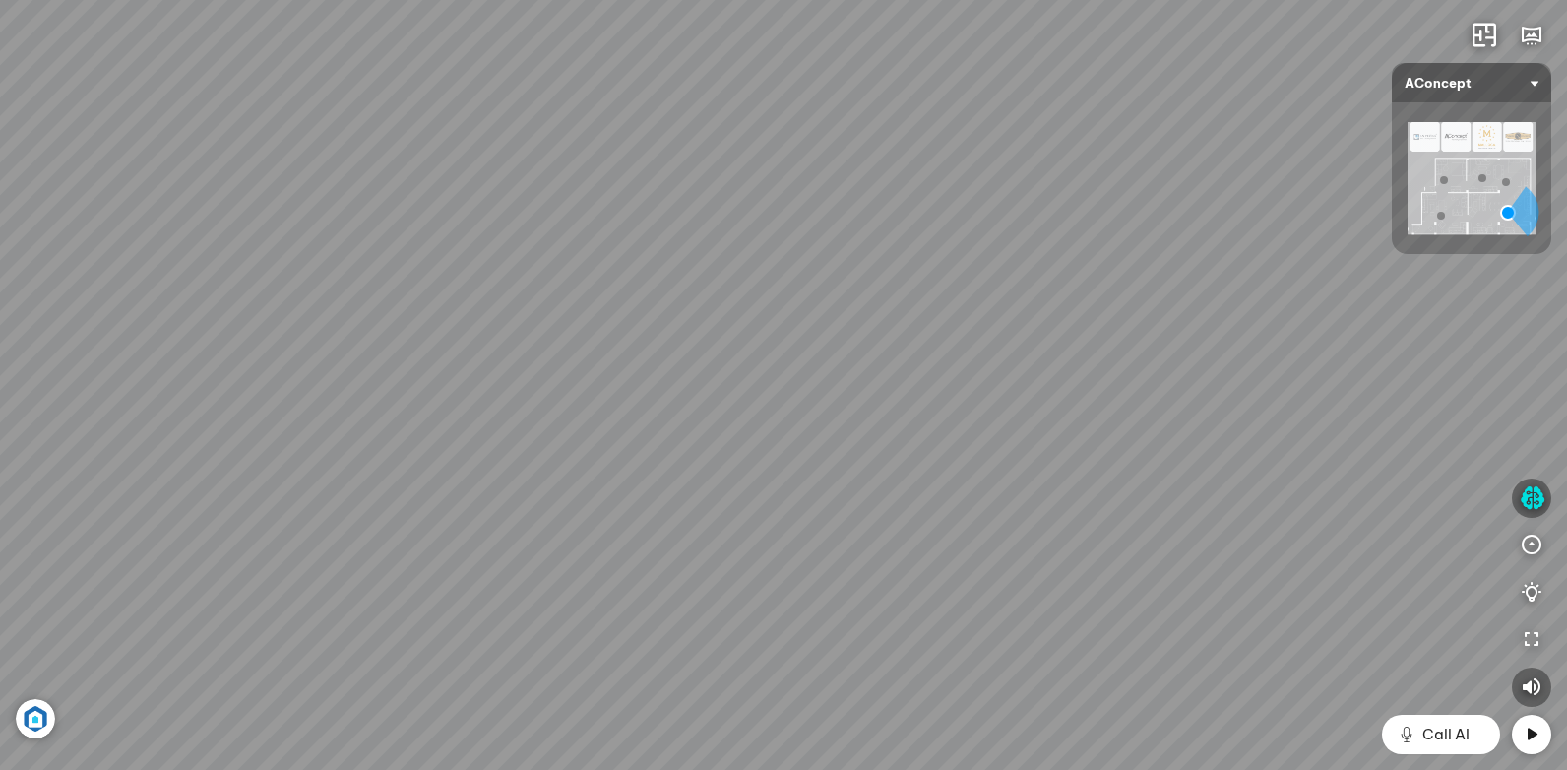
drag, startPoint x: 1132, startPoint y: 435, endPoint x: 1259, endPoint y: 445, distance: 127.3
click at [1233, 435] on div "Ghế ăn Andrew 3.200.000 VND Ghế ăn Wilma 1.800.000 VND Sofa 3 chỗ [PERSON_NAME]…" at bounding box center [783, 385] width 1567 height 770
drag, startPoint x: 838, startPoint y: 442, endPoint x: 1249, endPoint y: 414, distance: 412.3
click at [1173, 404] on div "Ghế ăn Andrew 3.200.000 VND Ghế ăn Wilma 1.800.000 VND Sofa 3 chỗ [PERSON_NAME]…" at bounding box center [783, 385] width 1567 height 770
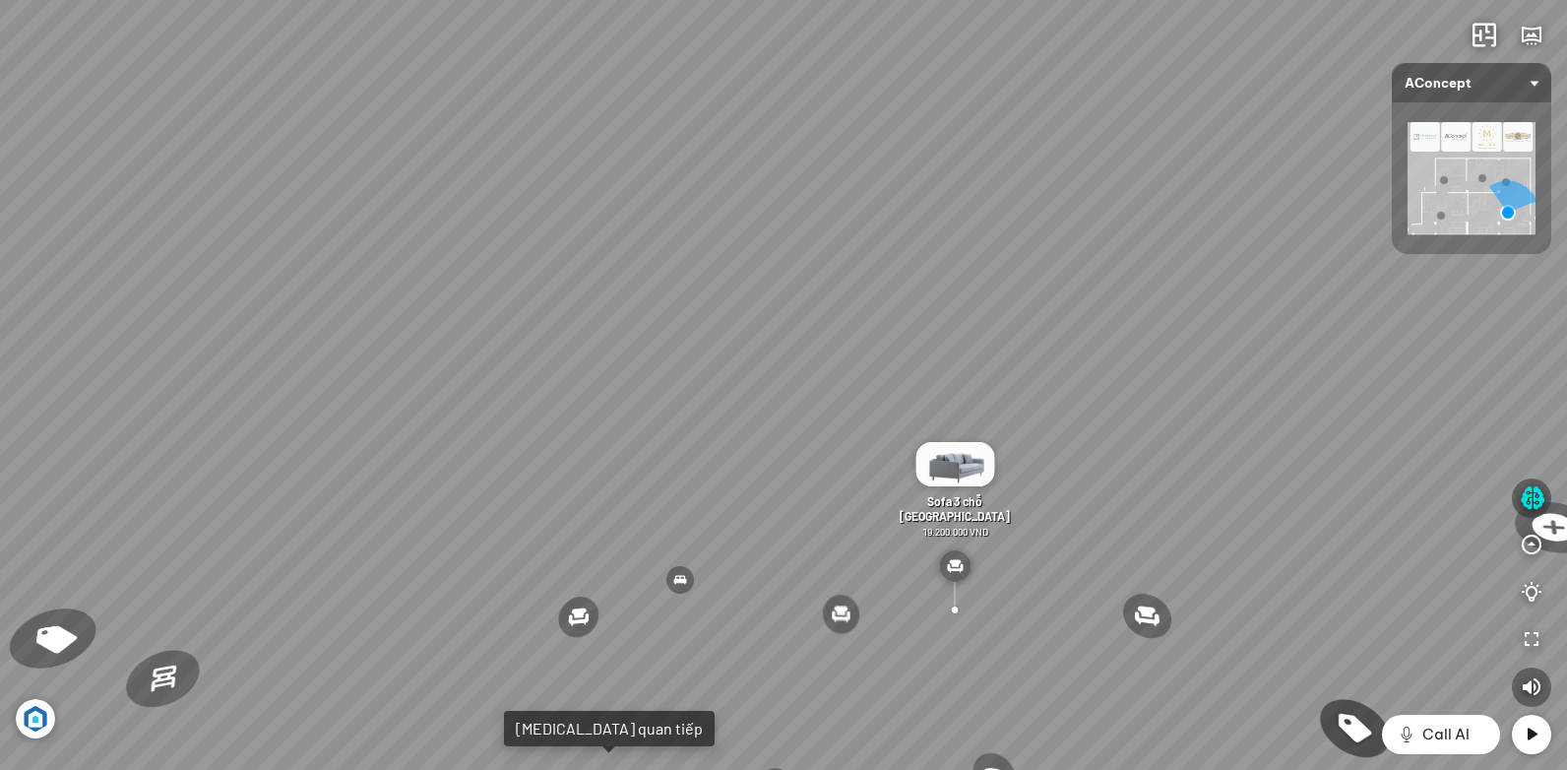
drag, startPoint x: 945, startPoint y: 447, endPoint x: 1141, endPoint y: 382, distance: 206.3
click at [1124, 386] on div "Ghế ăn Andrew 3.200.000 VND Ghế ăn Wilma 1.800.000 VND Sofa 3 chỗ [PERSON_NAME]…" at bounding box center [783, 385] width 1567 height 770
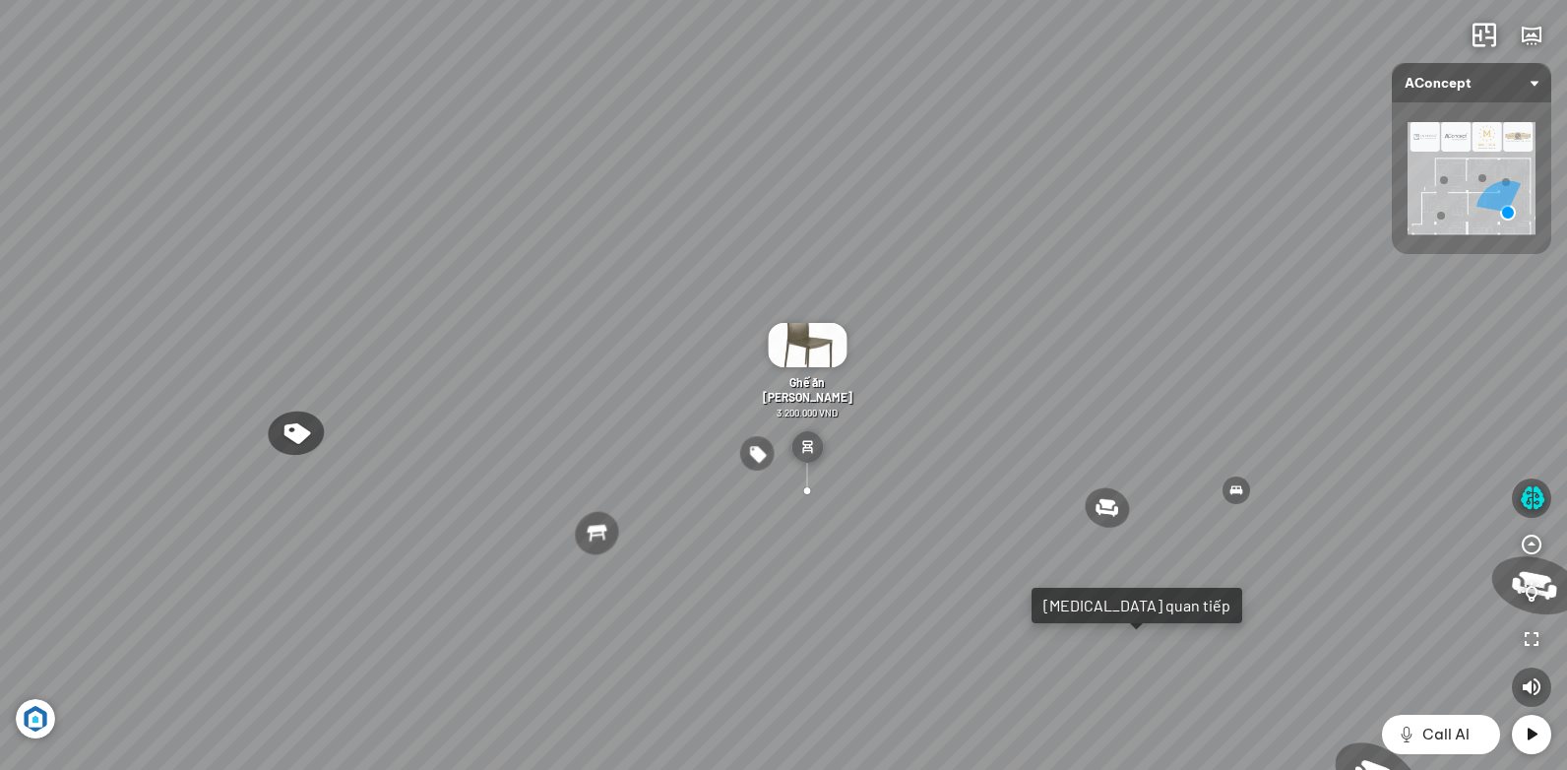
drag, startPoint x: 940, startPoint y: 384, endPoint x: 1147, endPoint y: 478, distance: 227.2
click at [1147, 478] on div "Ghế ăn Andrew 3.200.000 VND Ghế ăn Wilma 1.800.000 VND Sofa 3 chỗ [PERSON_NAME]…" at bounding box center [783, 385] width 1567 height 770
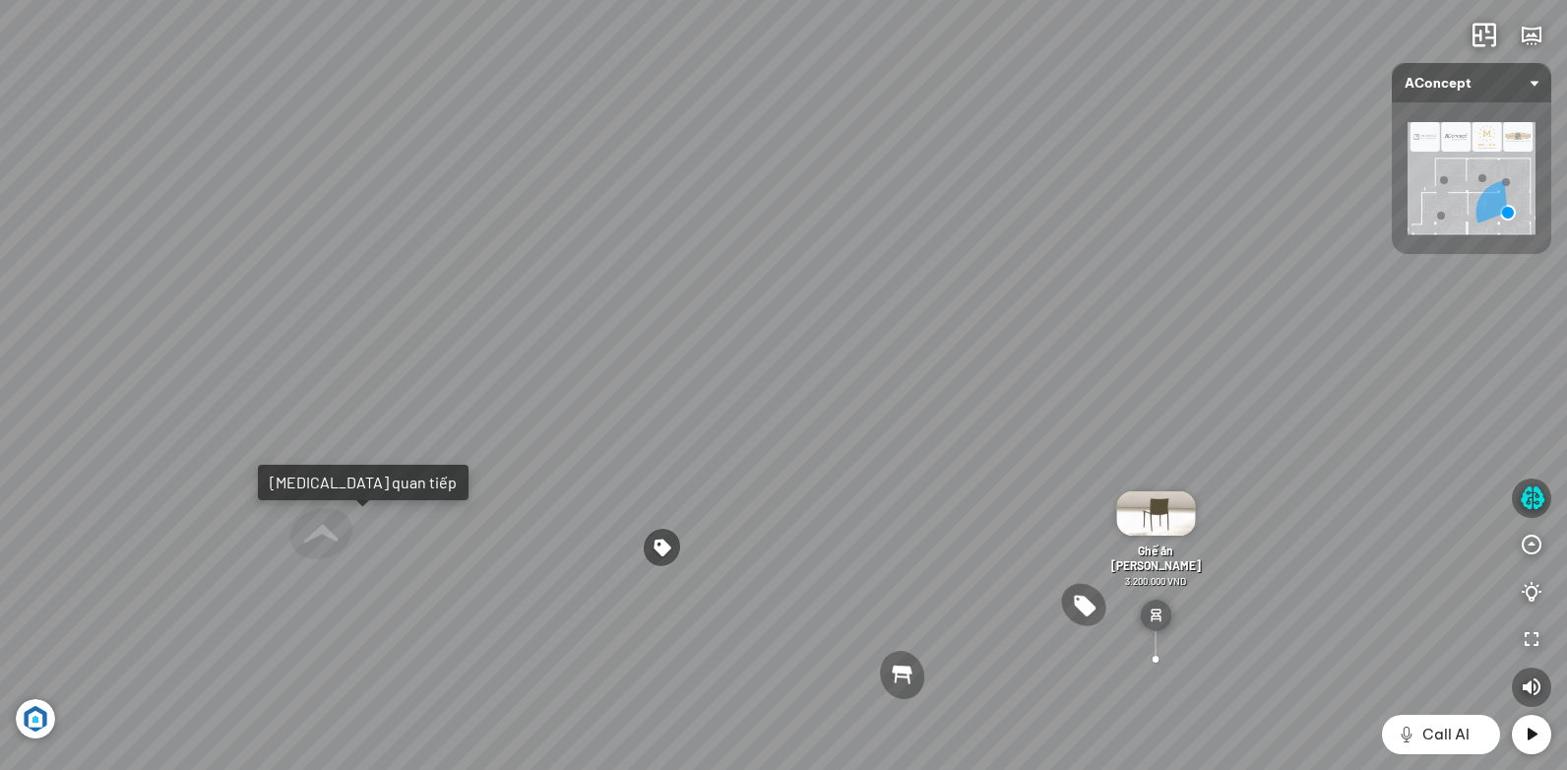
click at [996, 460] on div "Ghế ăn Andrew 3.200.000 VND Ghế ăn Wilma 1.800.000 VND Sofa 3 chỗ [PERSON_NAME]…" at bounding box center [783, 385] width 1567 height 770
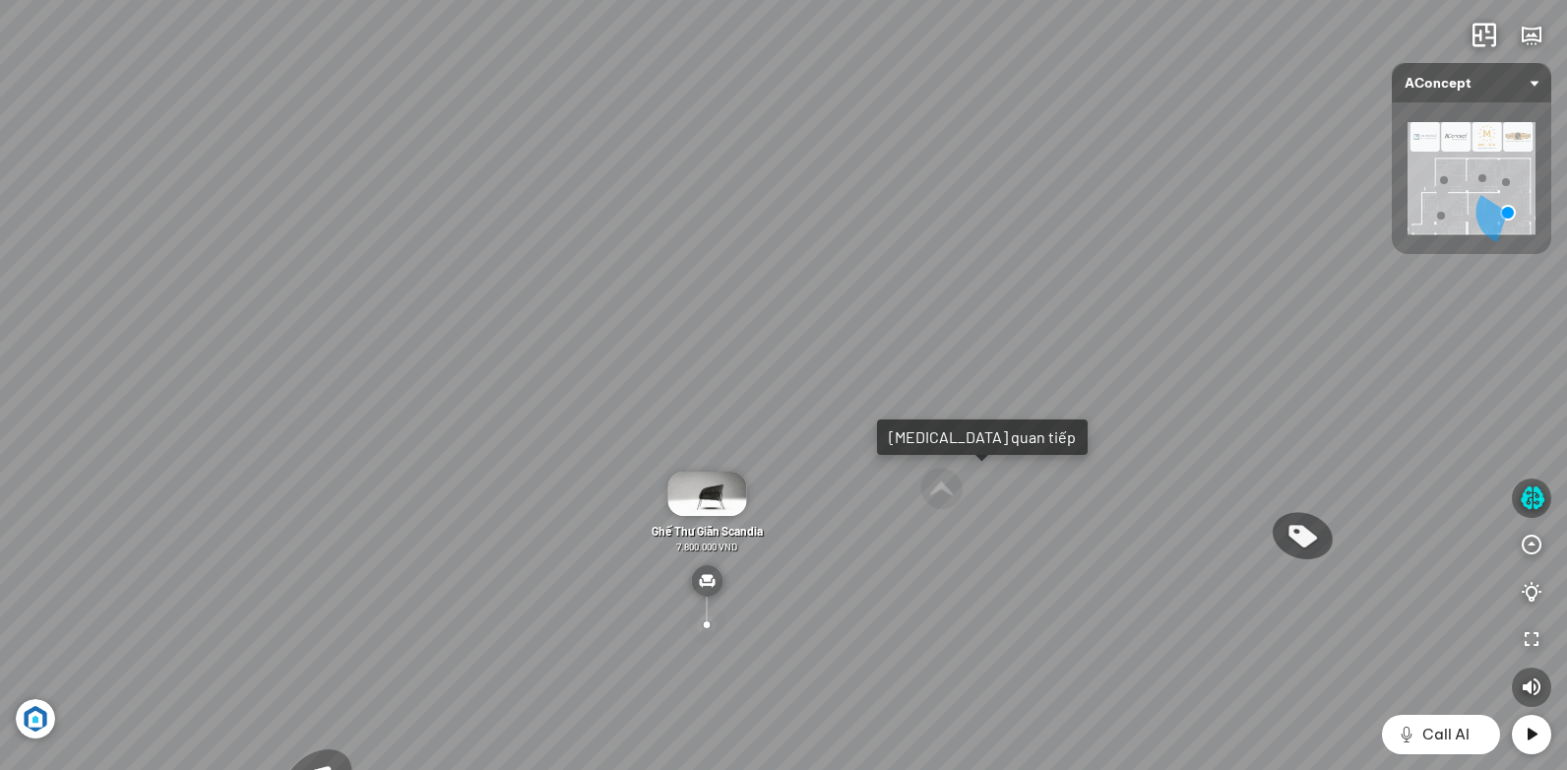
drag, startPoint x: 987, startPoint y: 456, endPoint x: 1117, endPoint y: 465, distance: 130.2
click at [1073, 458] on div "Ghế ăn Andrew 3.200.000 VND Ghế ăn Wilma 1.800.000 VND Sofa 3 chỗ [PERSON_NAME]…" at bounding box center [783, 385] width 1567 height 770
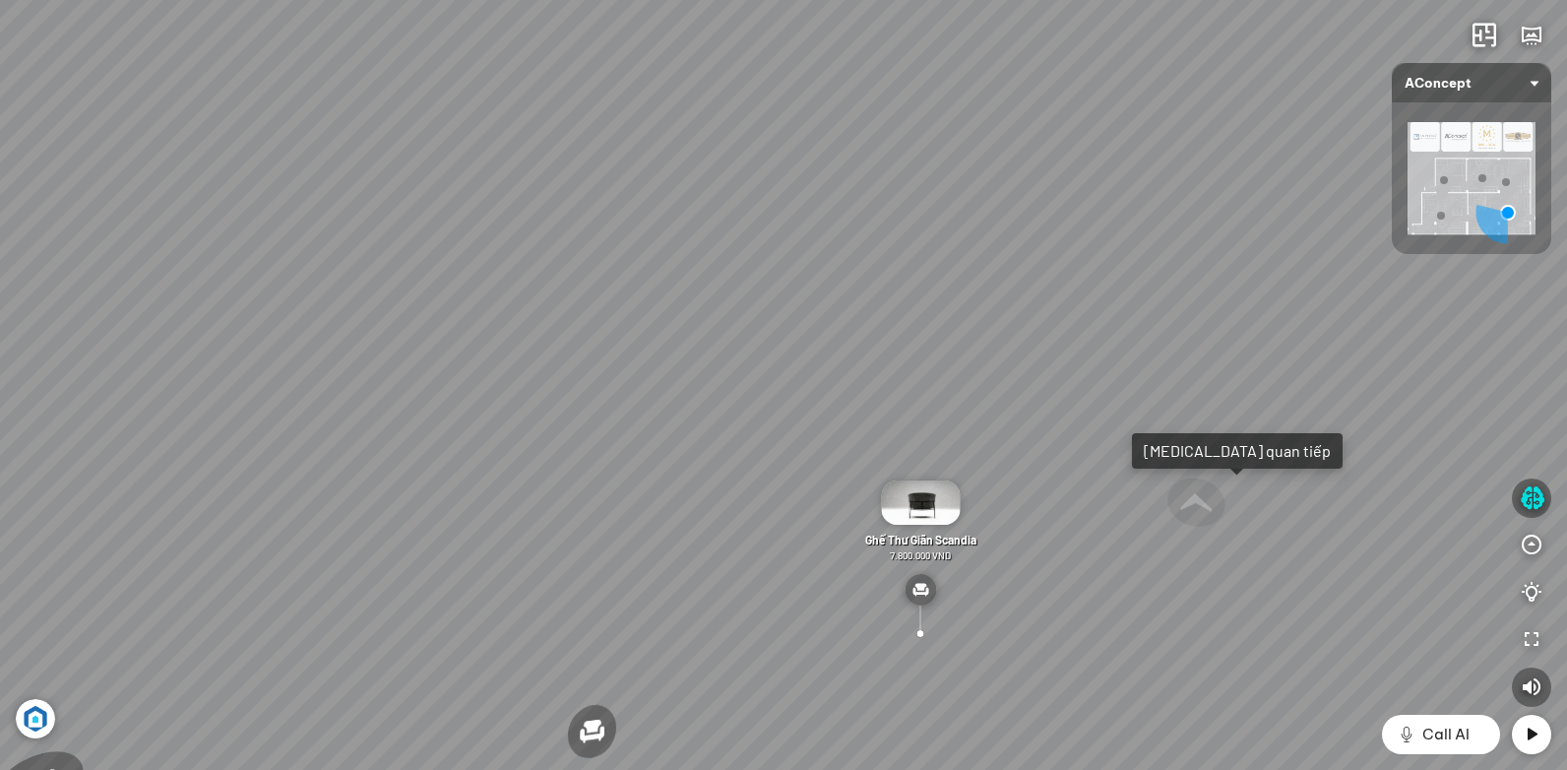
click at [929, 416] on div "Ghế ăn Andrew 3.200.000 VND Ghế ăn Wilma 1.800.000 VND Sofa 3 chỗ [PERSON_NAME]…" at bounding box center [783, 385] width 1567 height 770
drag, startPoint x: 1267, startPoint y: 437, endPoint x: 1005, endPoint y: 419, distance: 262.4
click at [1081, 439] on div "Ghế ăn Andrew 3.200.000 VND Ghế ăn Wilma 1.800.000 VND Sofa 3 chỗ [PERSON_NAME]…" at bounding box center [783, 385] width 1567 height 770
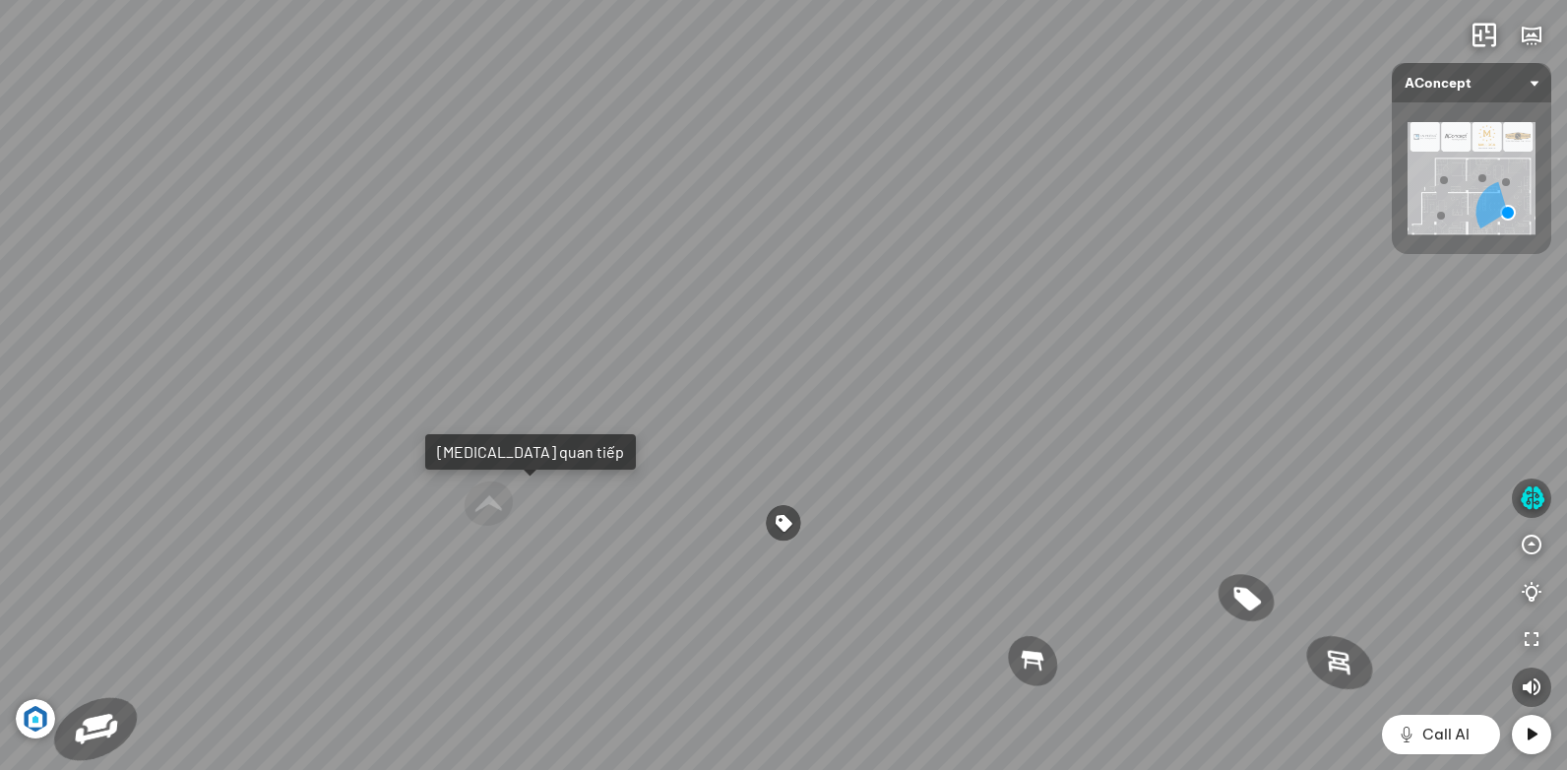
drag, startPoint x: 1134, startPoint y: 409, endPoint x: 749, endPoint y: 414, distance: 384.8
click at [781, 414] on div "Ghế ăn Andrew 3.200.000 VND Ghế ăn Wilma 1.800.000 VND Sofa 3 chỗ [PERSON_NAME]…" at bounding box center [783, 385] width 1567 height 770
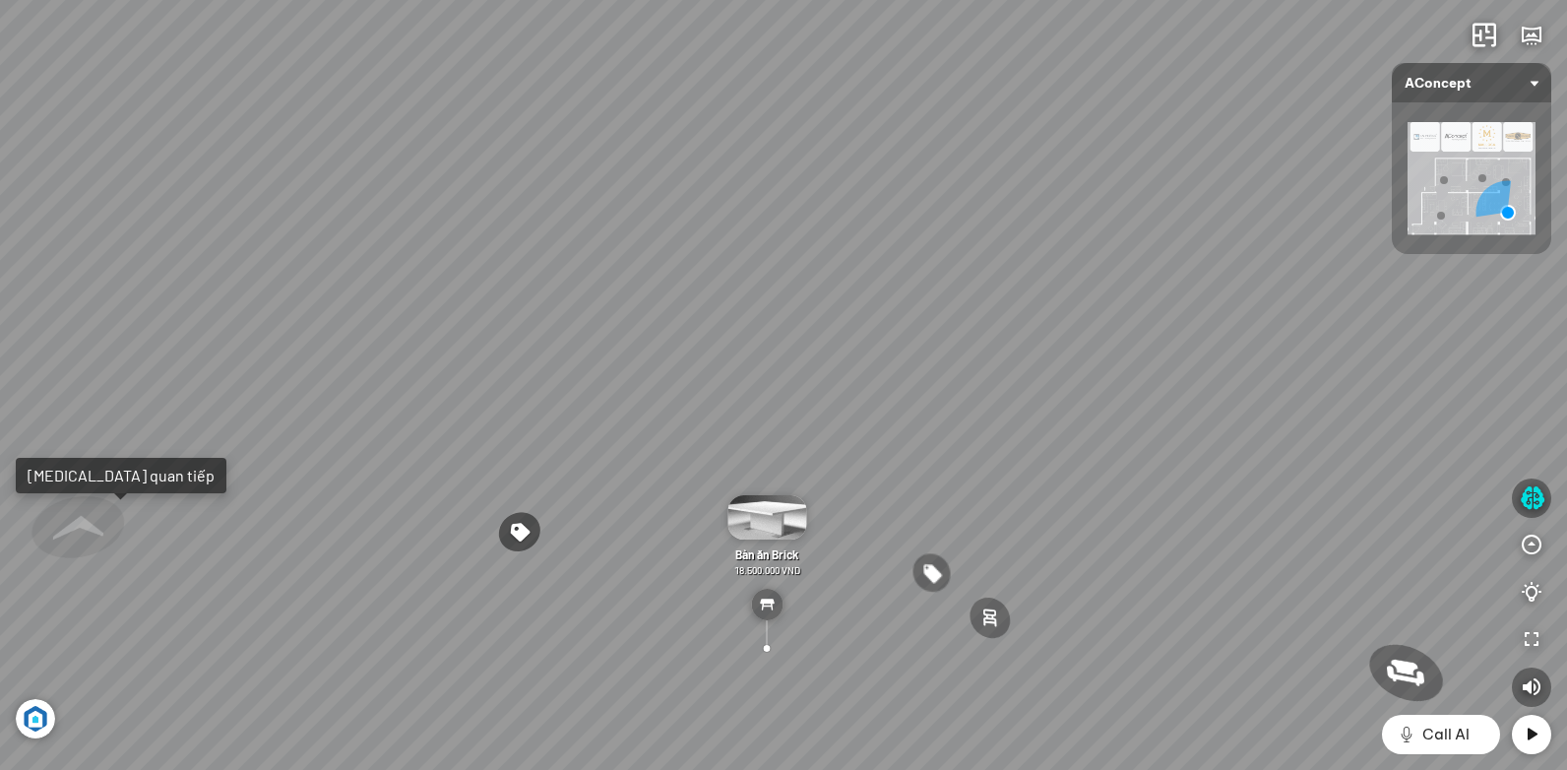
click at [1499, 202] on img at bounding box center [1471, 178] width 128 height 112
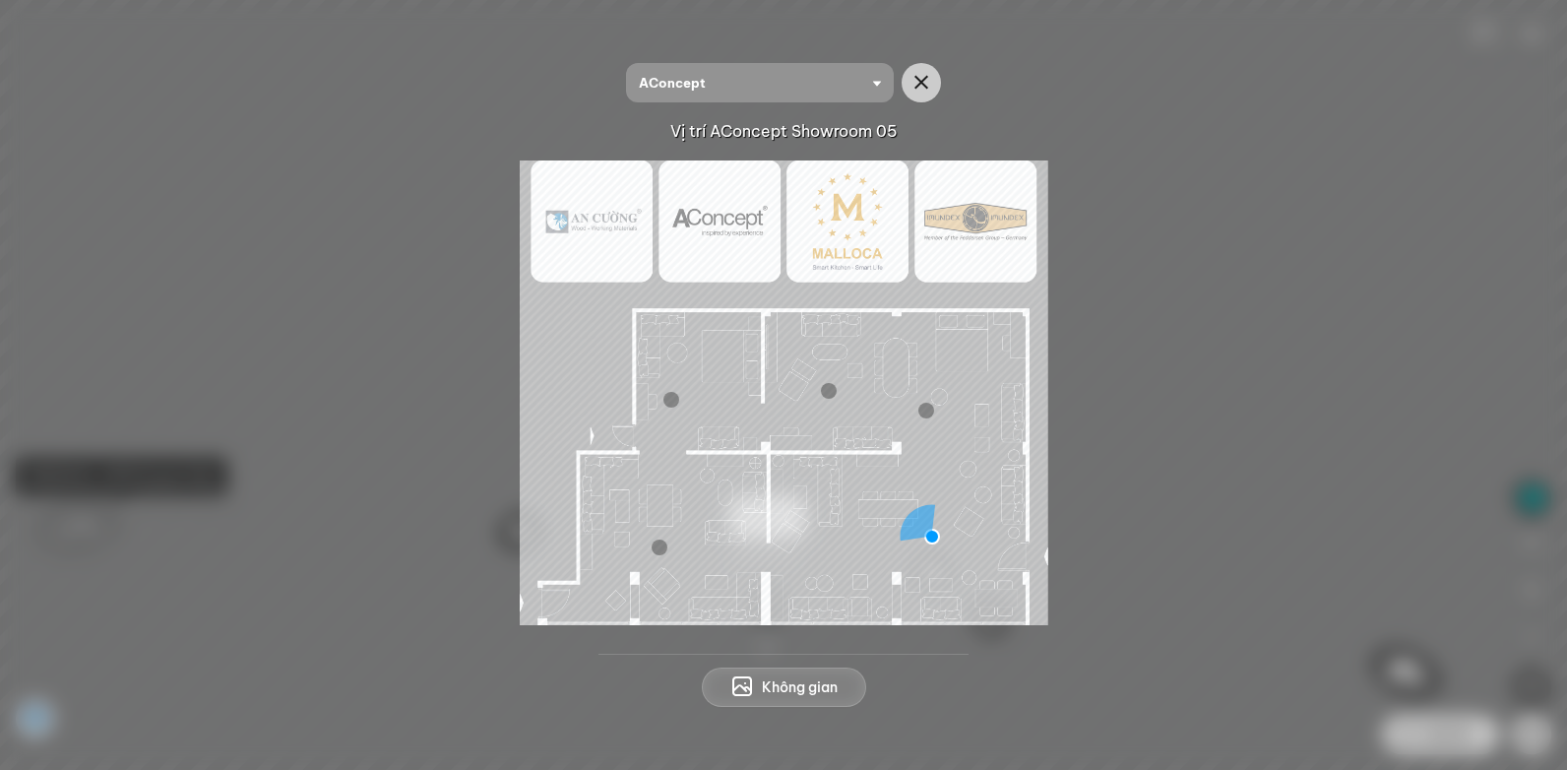
click at [1240, 531] on div at bounding box center [783, 392] width 1472 height 465
click at [1325, 375] on div at bounding box center [783, 392] width 1472 height 465
click at [918, 81] on icon "button" at bounding box center [921, 83] width 24 height 24
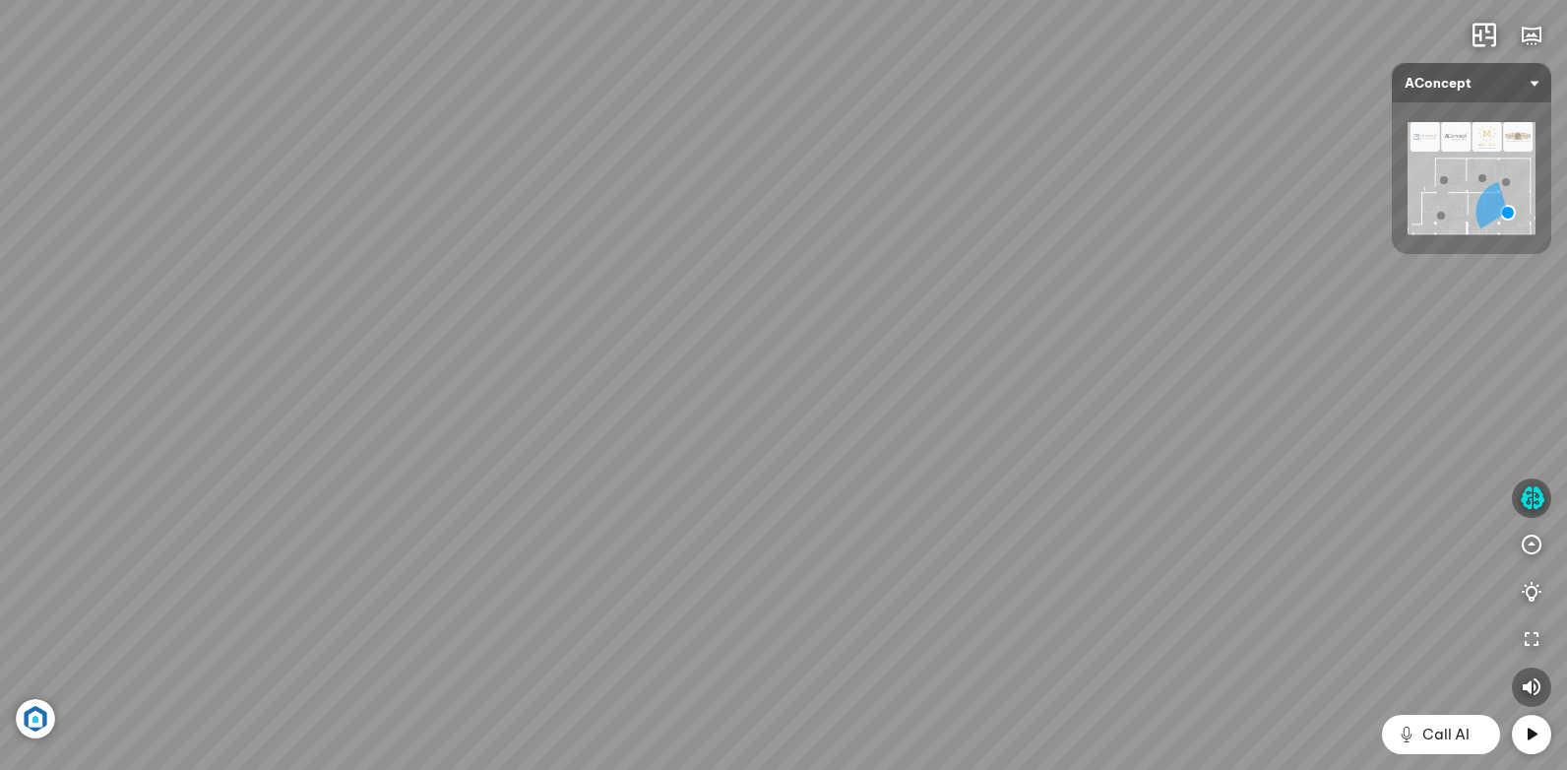
drag, startPoint x: 743, startPoint y: 415, endPoint x: 987, endPoint y: 342, distance: 255.0
click at [987, 342] on div "Ghế ăn Andrew 3.200.000 VND Ghế ăn Wilma 1.800.000 VND Sofa 3 chỗ [PERSON_NAME]…" at bounding box center [783, 385] width 1567 height 770
drag, startPoint x: 925, startPoint y: 510, endPoint x: 450, endPoint y: 469, distance: 477.1
click at [430, 482] on div "Ghế ăn Andrew 3.200.000 VND Ghế ăn Wilma 1.800.000 VND Sofa 3 chỗ [PERSON_NAME]…" at bounding box center [783, 385] width 1567 height 770
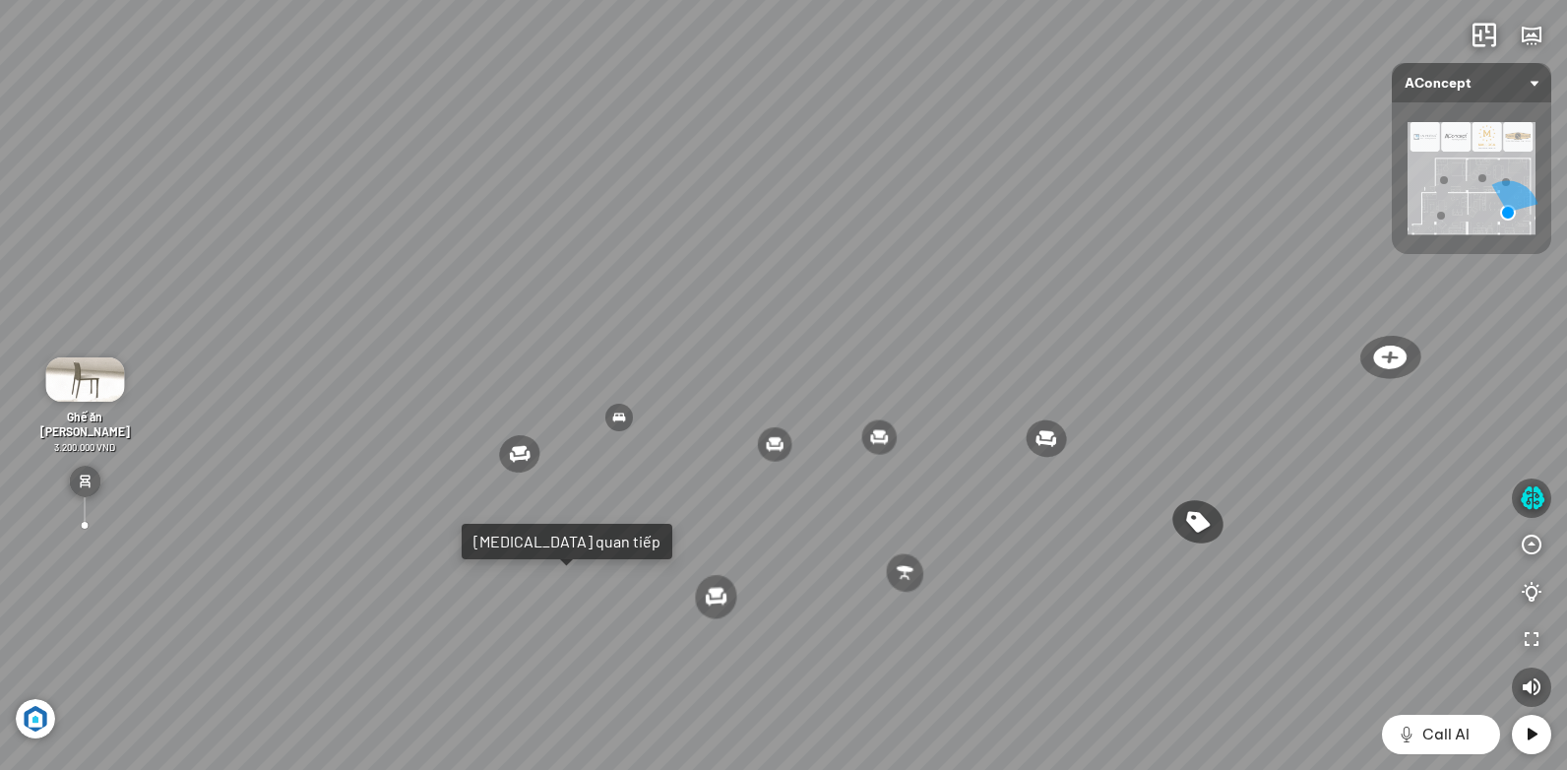
drag, startPoint x: 888, startPoint y: 433, endPoint x: 415, endPoint y: 388, distance: 474.6
click at [415, 388] on div "Ghế ăn Andrew 3.200.000 VND Ghế ăn Wilma 1.800.000 VND Sofa 3 chỗ [PERSON_NAME]…" at bounding box center [783, 385] width 1567 height 770
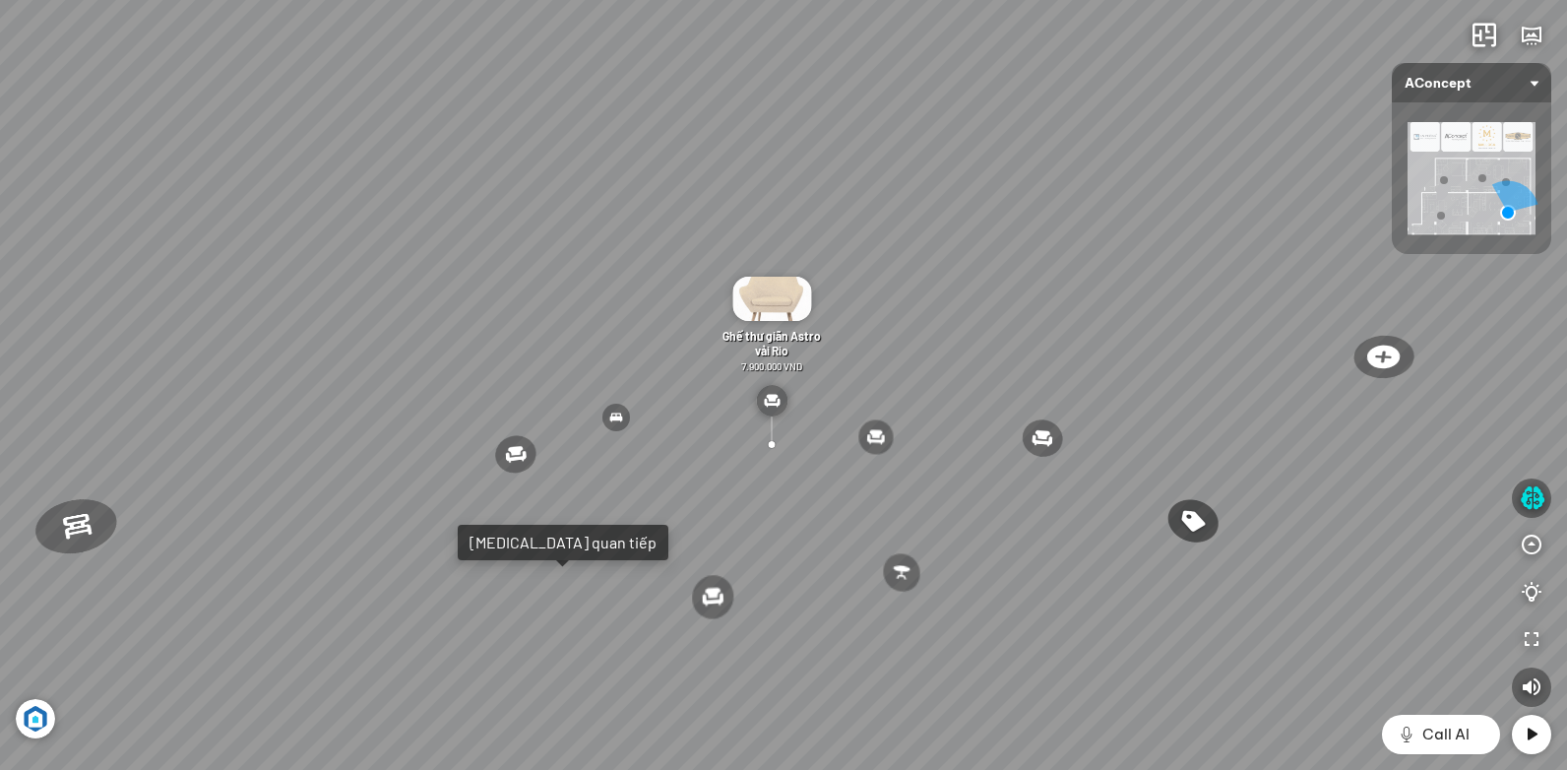
drag, startPoint x: 789, startPoint y: 421, endPoint x: 681, endPoint y: 468, distance: 118.1
click at [681, 468] on div "Ghế ăn Andrew 3.200.000 VND Ghế ăn Wilma 1.800.000 VND Sofa 3 chỗ [PERSON_NAME]…" at bounding box center [783, 385] width 1567 height 770
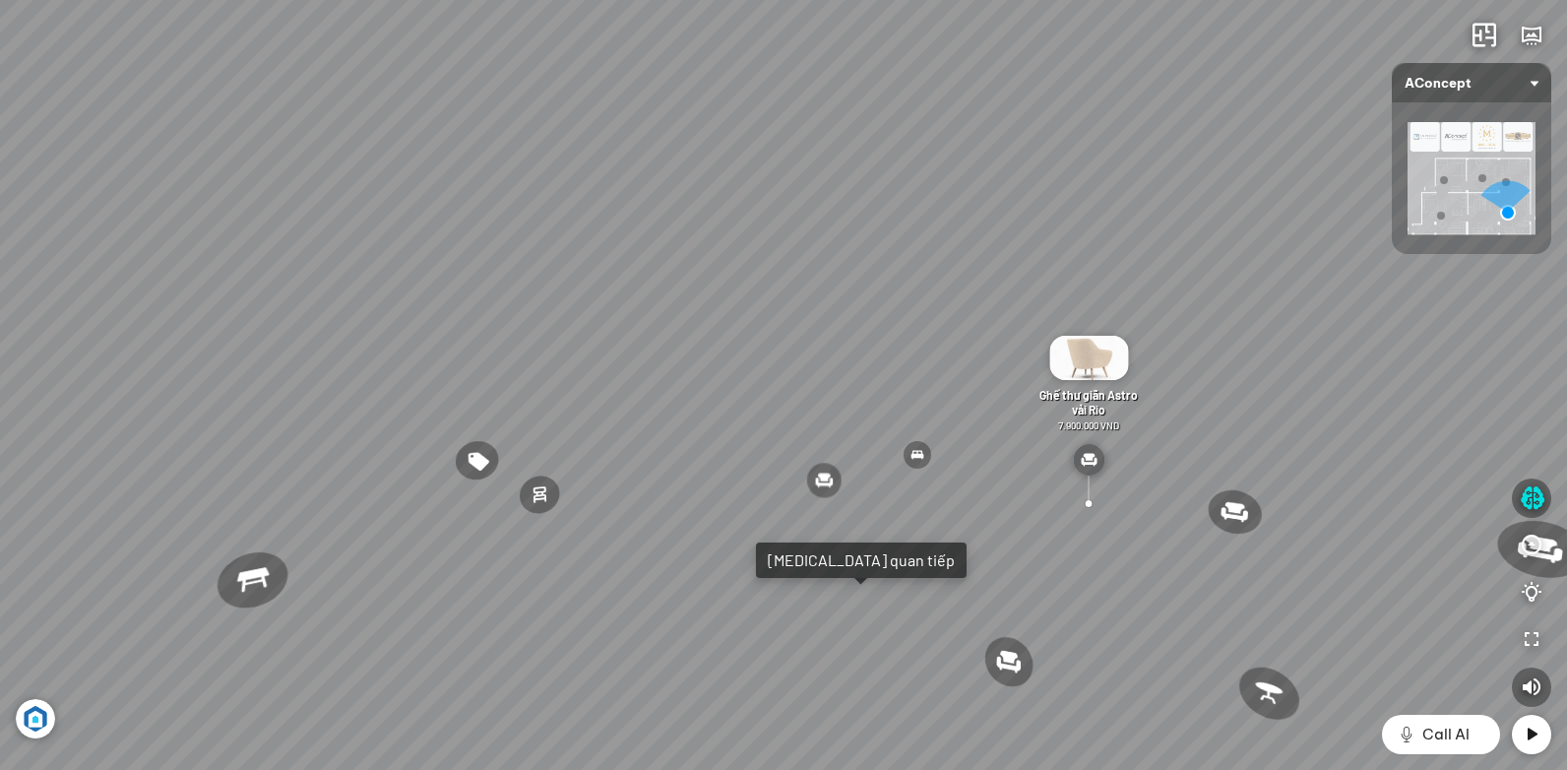
drag, startPoint x: 598, startPoint y: 404, endPoint x: 974, endPoint y: 438, distance: 377.5
click at [944, 445] on div "Ghế ăn Andrew 3.200.000 VND Ghế ăn Wilma 1.800.000 VND Sofa 3 chỗ [PERSON_NAME]…" at bounding box center [783, 385] width 1567 height 770
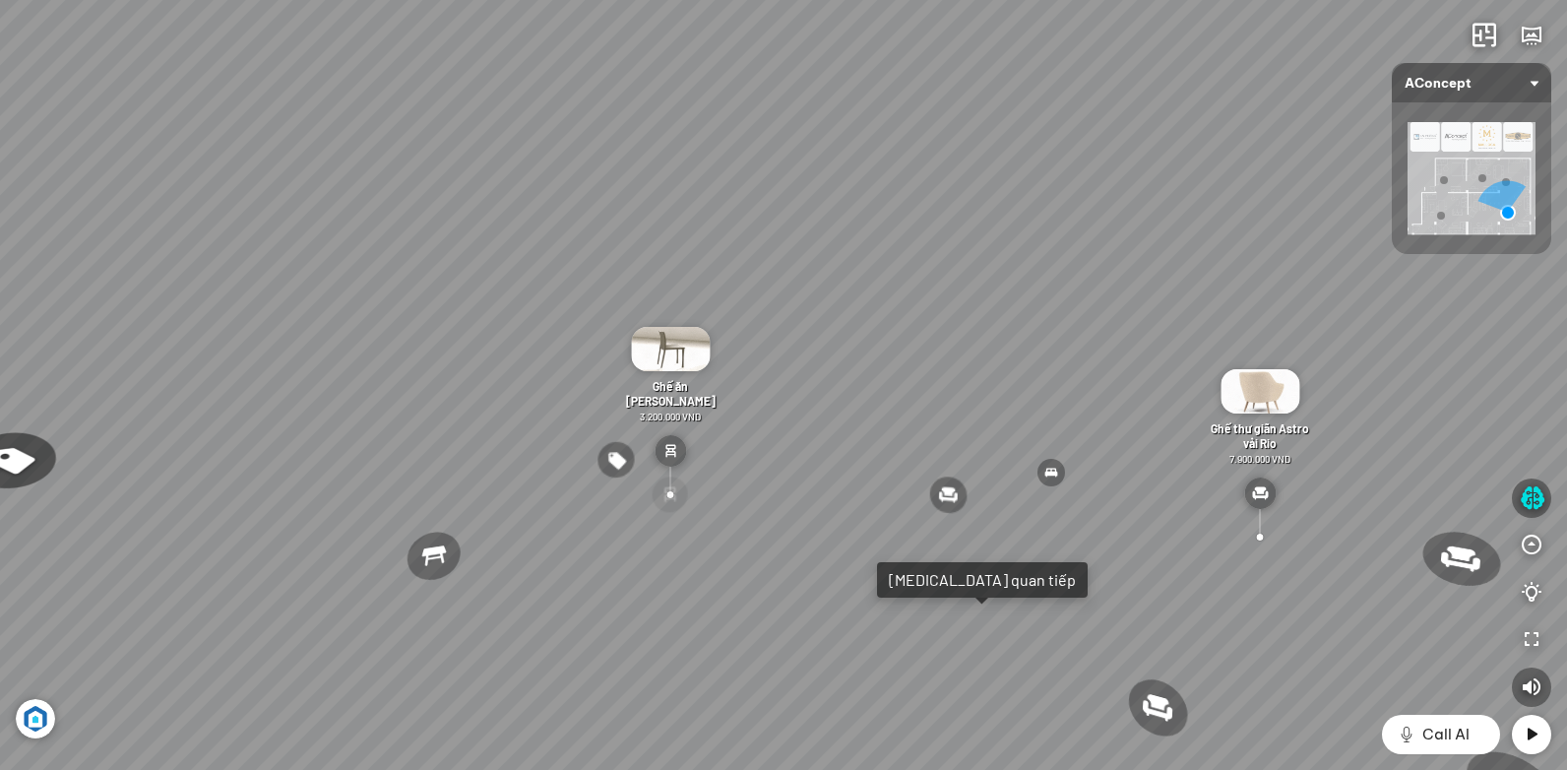
drag, startPoint x: 653, startPoint y: 487, endPoint x: 932, endPoint y: 443, distance: 282.0
click at [915, 446] on div "Ghế ăn Andrew 3.200.000 VND Ghế ăn Wilma 1.800.000 VND Sofa 3 chỗ [PERSON_NAME]…" at bounding box center [783, 385] width 1567 height 770
drag, startPoint x: 714, startPoint y: 388, endPoint x: 950, endPoint y: 354, distance: 237.6
click at [912, 357] on div "Ghế ăn Andrew 3.200.000 VND Ghế ăn Wilma 1.800.000 VND Sofa 3 chỗ [PERSON_NAME]…" at bounding box center [783, 385] width 1567 height 770
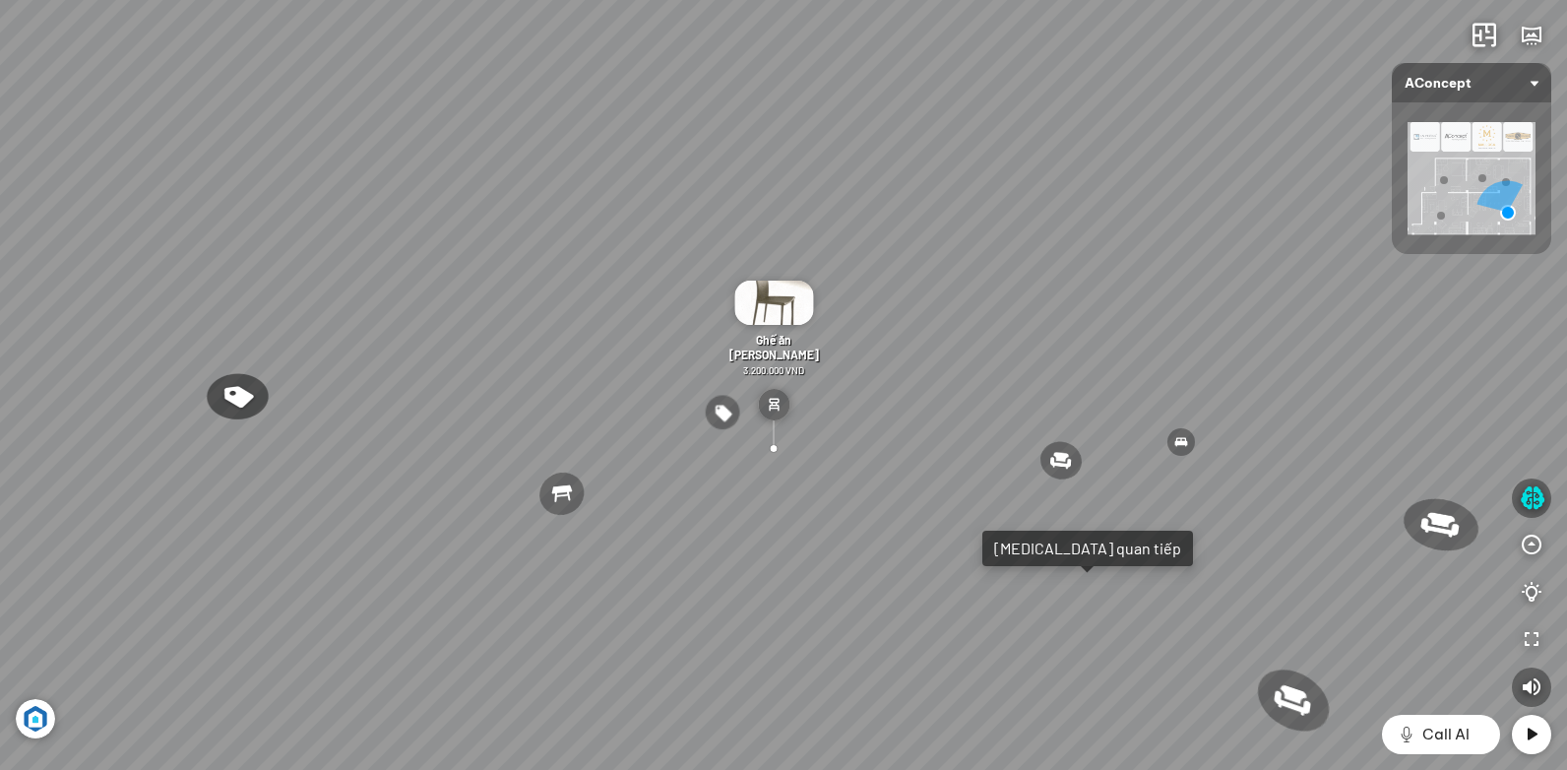
drag, startPoint x: 925, startPoint y: 375, endPoint x: 1139, endPoint y: 303, distance: 225.3
click at [1139, 303] on div "Ghế ăn Andrew 3.200.000 VND Ghế ăn Wilma 1.800.000 VND Sofa 3 chỗ [PERSON_NAME]…" at bounding box center [783, 385] width 1567 height 770
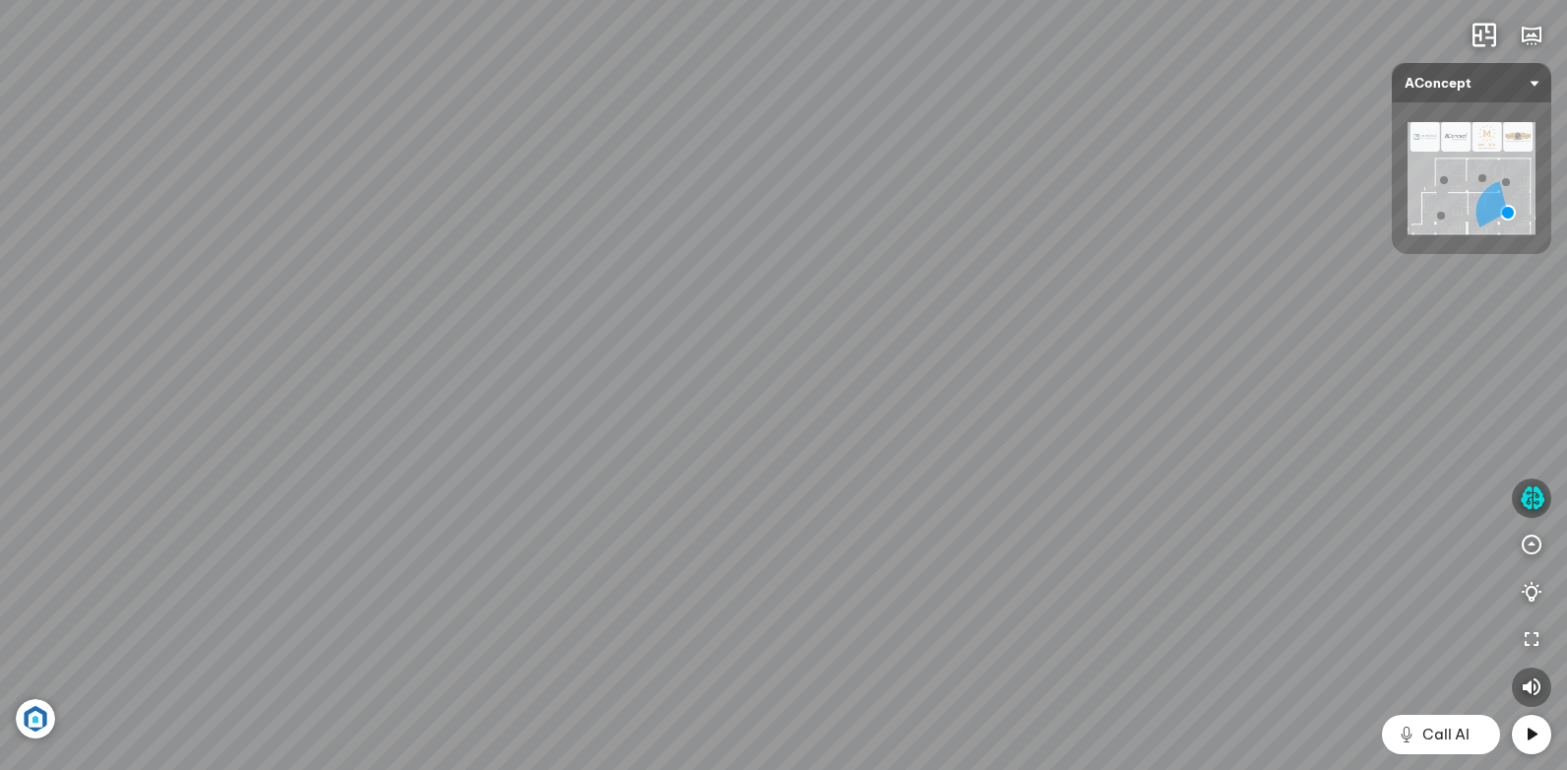
drag, startPoint x: 385, startPoint y: 428, endPoint x: 655, endPoint y: 474, distance: 274.6
click at [514, 538] on div "Ghế ăn Andrew 3.200.000 VND Ghế ăn Wilma 1.800.000 VND Sofa 3 chỗ [PERSON_NAME]…" at bounding box center [783, 385] width 1567 height 770
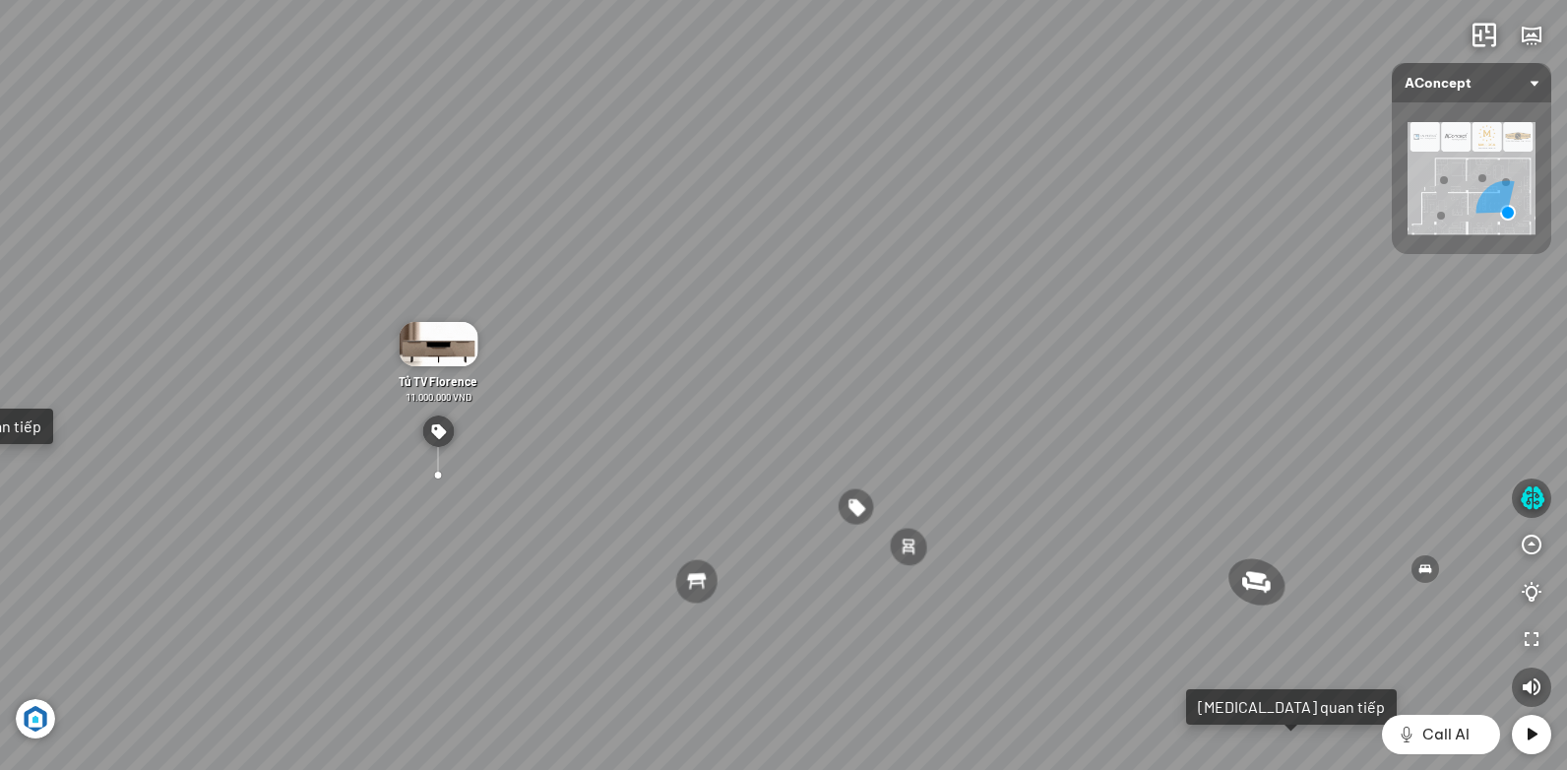
drag, startPoint x: 909, startPoint y: 339, endPoint x: 567, endPoint y: 379, distance: 344.9
click at [618, 383] on div "Ghế ăn Andrew 3.200.000 VND Ghế ăn Wilma 1.800.000 VND Sofa 3 chỗ [PERSON_NAME]…" at bounding box center [783, 385] width 1567 height 770
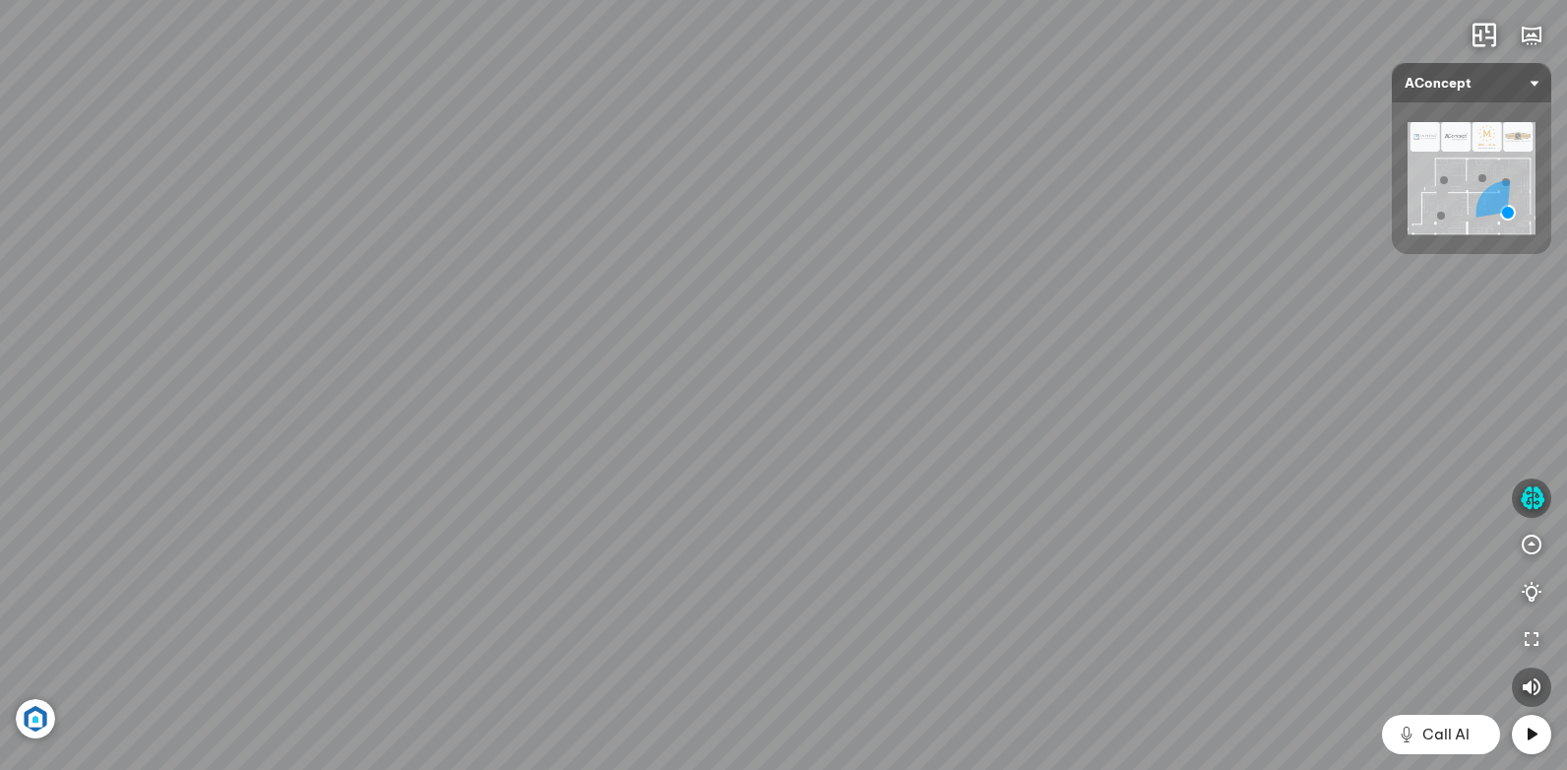
drag, startPoint x: 652, startPoint y: 361, endPoint x: 582, endPoint y: 359, distance: 70.9
click at [623, 359] on div "Ghế ăn Andrew 3.200.000 VND Ghế ăn Wilma 1.800.000 VND Sofa 3 chỗ [PERSON_NAME]…" at bounding box center [783, 385] width 1567 height 770
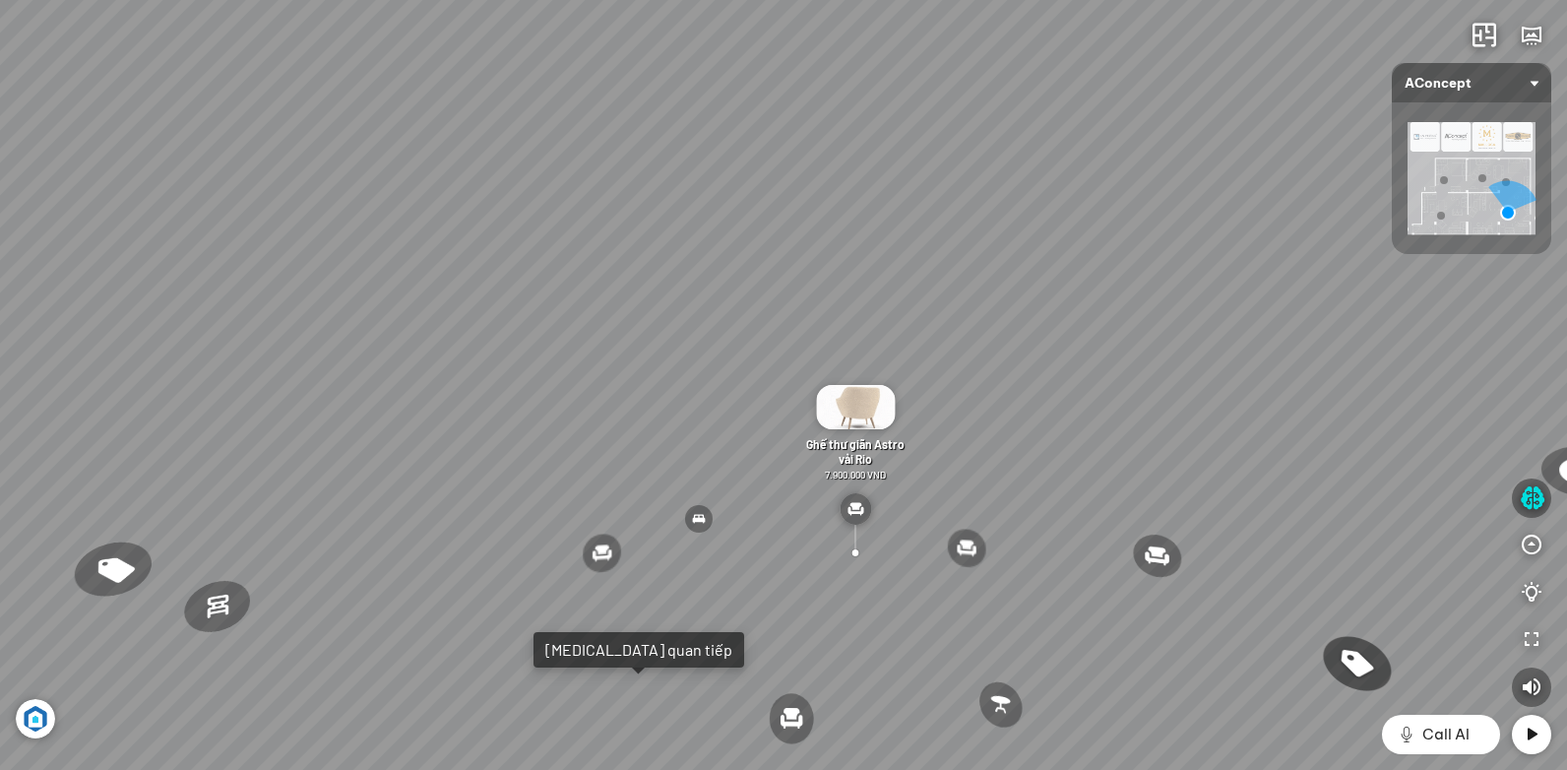
drag, startPoint x: 573, startPoint y: 385, endPoint x: 1093, endPoint y: 383, distance: 520.6
click at [1044, 382] on div "Ghế ăn Andrew 3.200.000 VND Ghế ăn Wilma 1.800.000 VND Sofa 3 chỗ [PERSON_NAME]…" at bounding box center [783, 385] width 1567 height 770
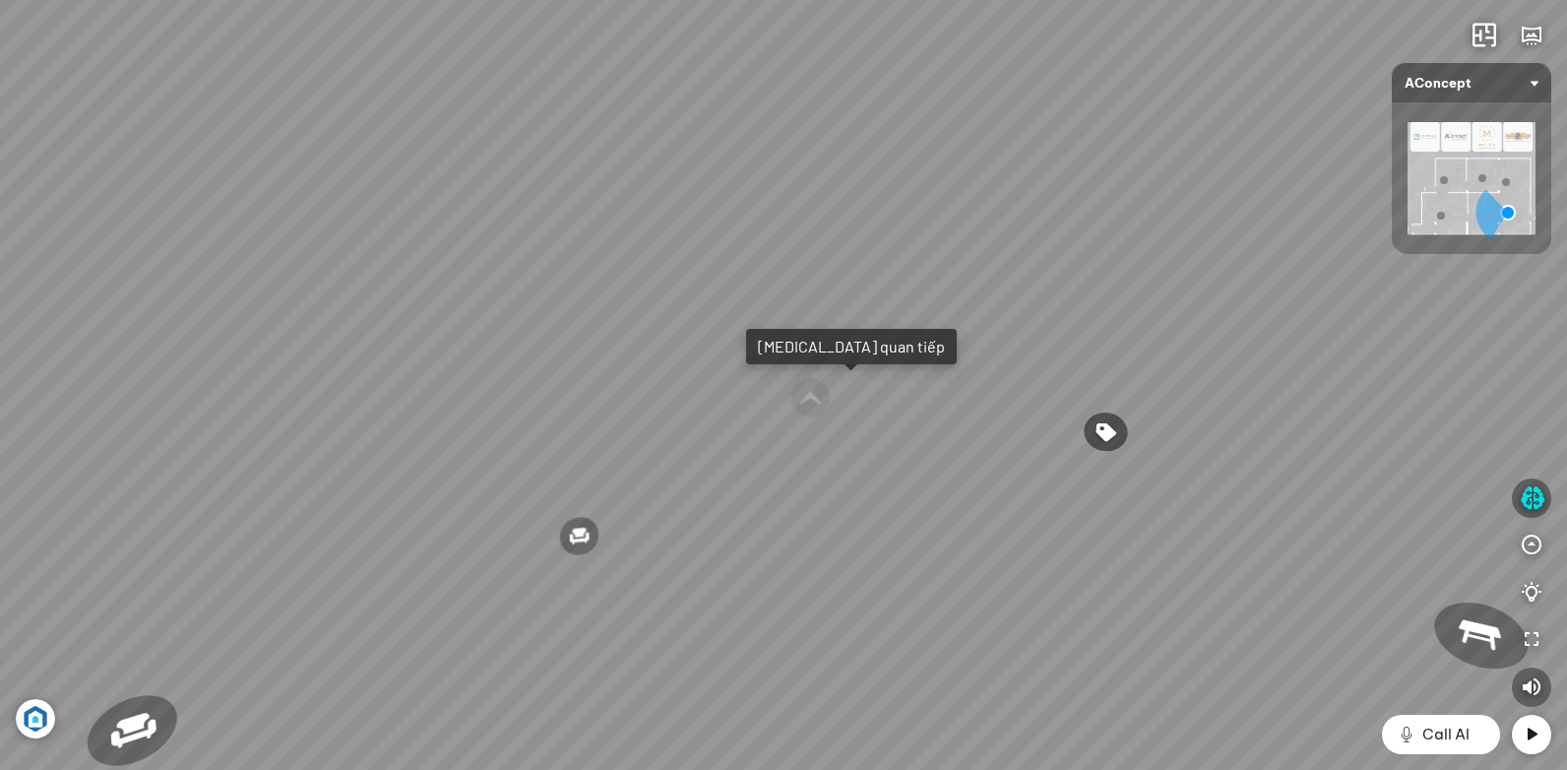
drag, startPoint x: 620, startPoint y: 457, endPoint x: 993, endPoint y: 410, distance: 375.9
click at [982, 410] on div "Ghế ăn Andrew 3.200.000 VND Ghế ăn Wilma 1.800.000 VND Sofa 3 chỗ [PERSON_NAME]…" at bounding box center [783, 385] width 1567 height 770
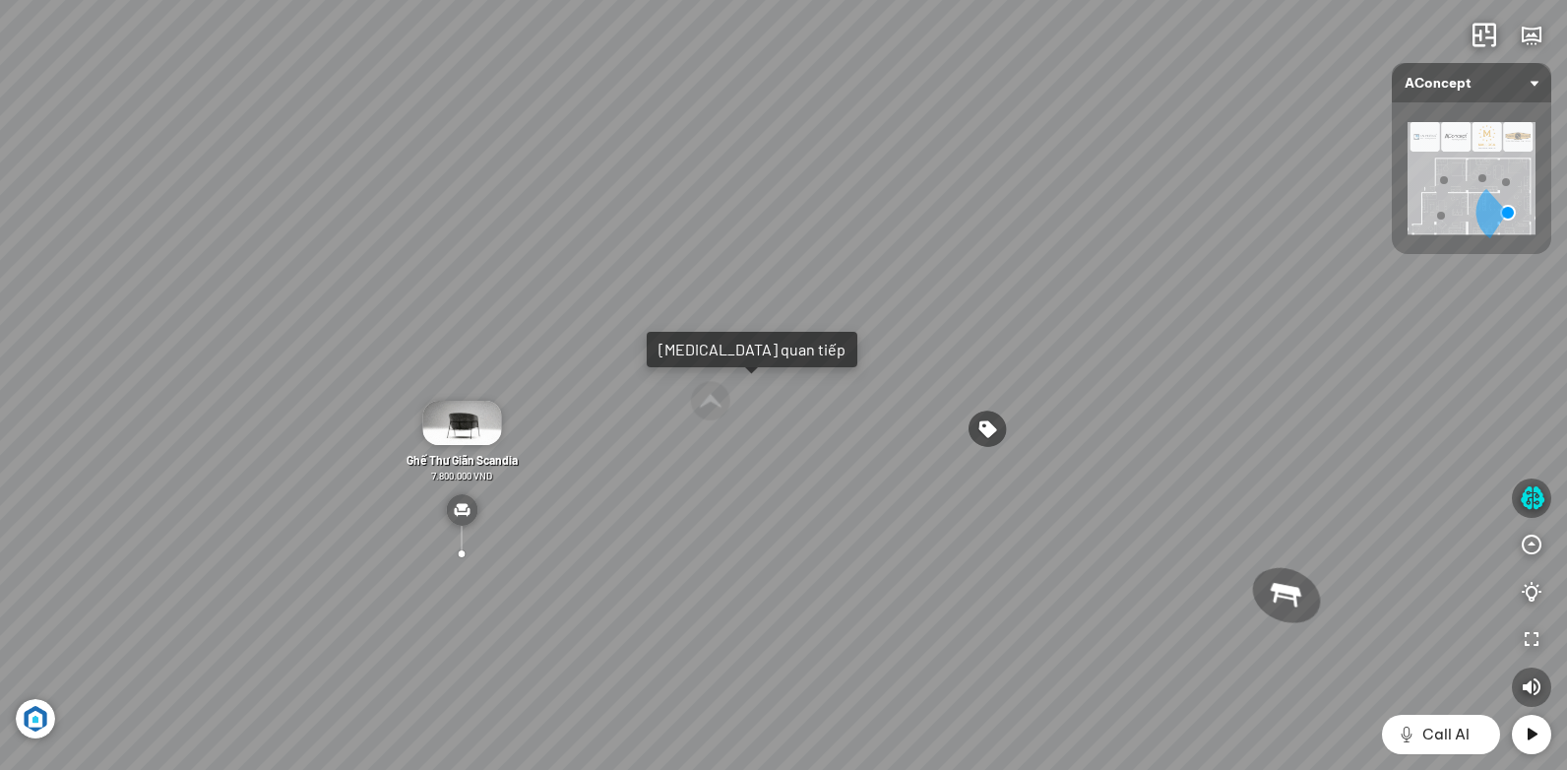
drag, startPoint x: 974, startPoint y: 445, endPoint x: 587, endPoint y: 441, distance: 387.8
click at [600, 443] on div "Ghế ăn Andrew 3.200.000 VND Ghế ăn Wilma 1.800.000 VND Sofa 3 chỗ [PERSON_NAME]…" at bounding box center [783, 385] width 1567 height 770
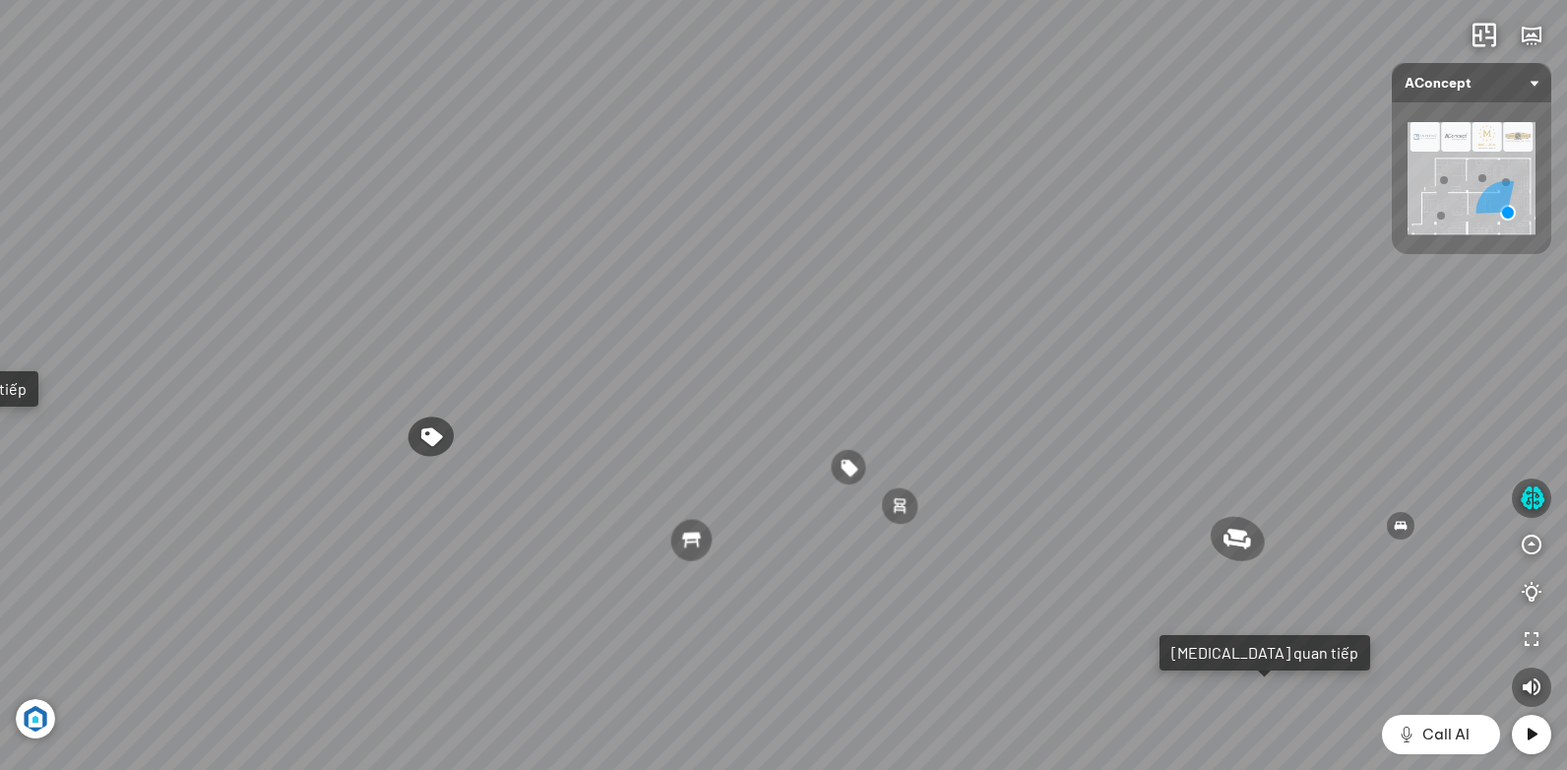
drag, startPoint x: 912, startPoint y: 390, endPoint x: 590, endPoint y: 404, distance: 323.1
click at [625, 408] on div "Ghế ăn Andrew 3.200.000 VND Ghế ăn Wilma 1.800.000 VND Sofa 3 chỗ [PERSON_NAME]…" at bounding box center [783, 385] width 1567 height 770
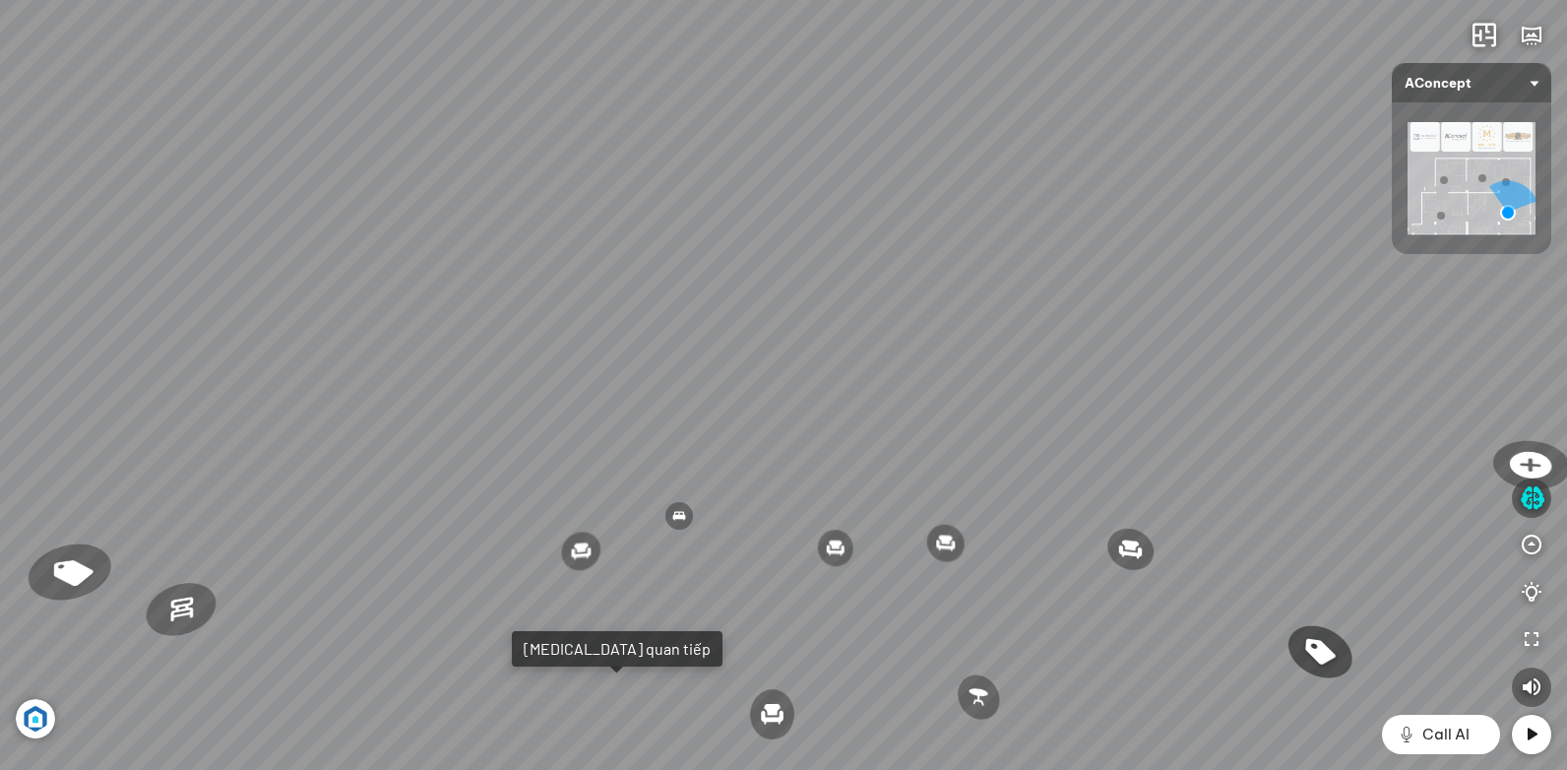
drag, startPoint x: 961, startPoint y: 355, endPoint x: 709, endPoint y: 432, distance: 263.4
click at [717, 442] on div "Ghế ăn Andrew 3.200.000 VND Ghế ăn Wilma 1.800.000 VND Sofa 3 chỗ [PERSON_NAME]…" at bounding box center [783, 385] width 1567 height 770
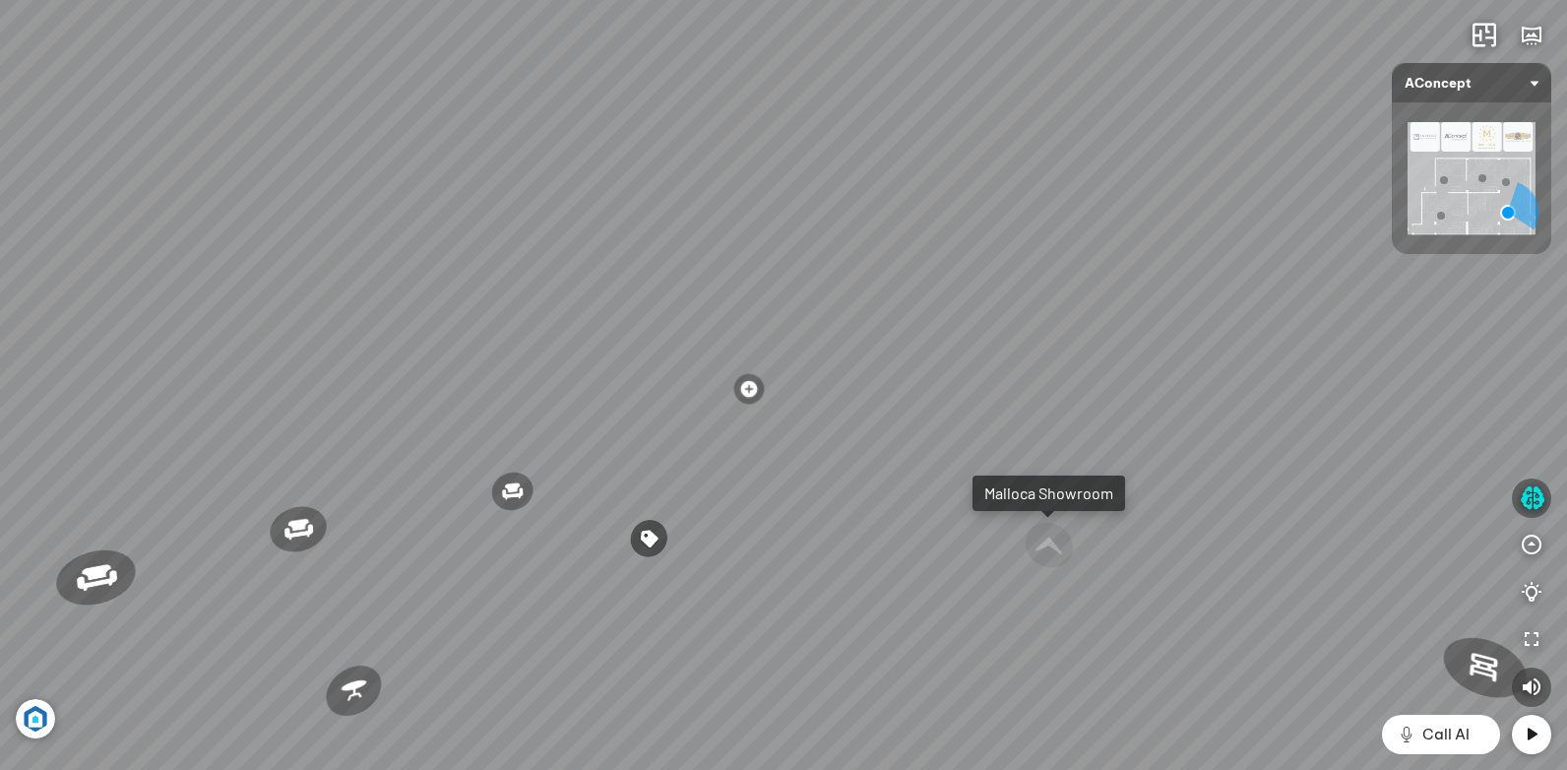
click at [792, 267] on div "Ghế ăn Andrew 3.200.000 VND Ghế ăn Wilma 1.800.000 VND Sofa 3 chỗ [PERSON_NAME]…" at bounding box center [783, 385] width 1567 height 770
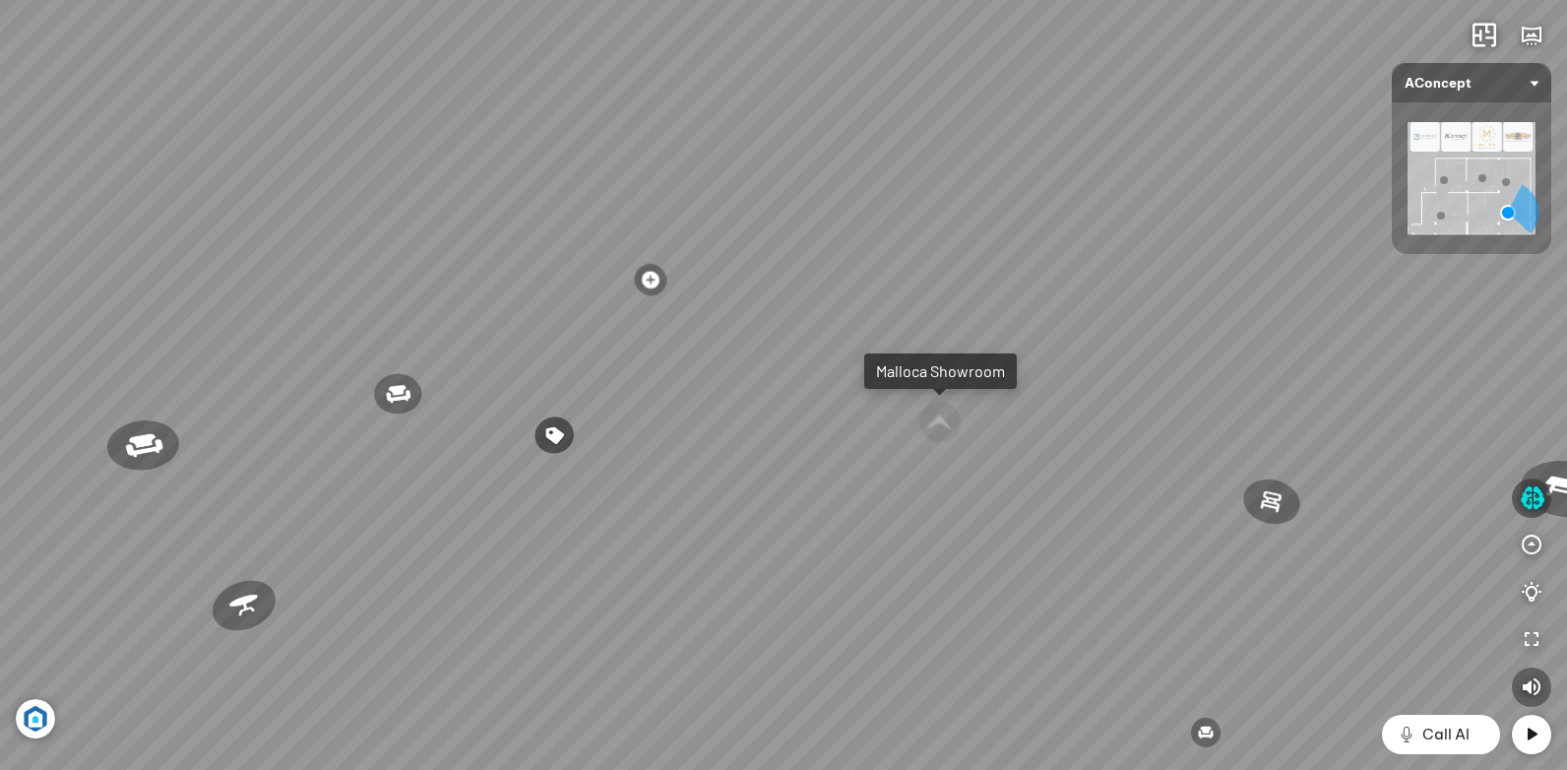
drag, startPoint x: 839, startPoint y: 406, endPoint x: 775, endPoint y: 423, distance: 66.1
click at [788, 421] on div "Ghế ăn Andrew 3.200.000 VND Ghế ăn Wilma 1.800.000 VND Sofa 3 chỗ [PERSON_NAME]…" at bounding box center [783, 385] width 1567 height 770
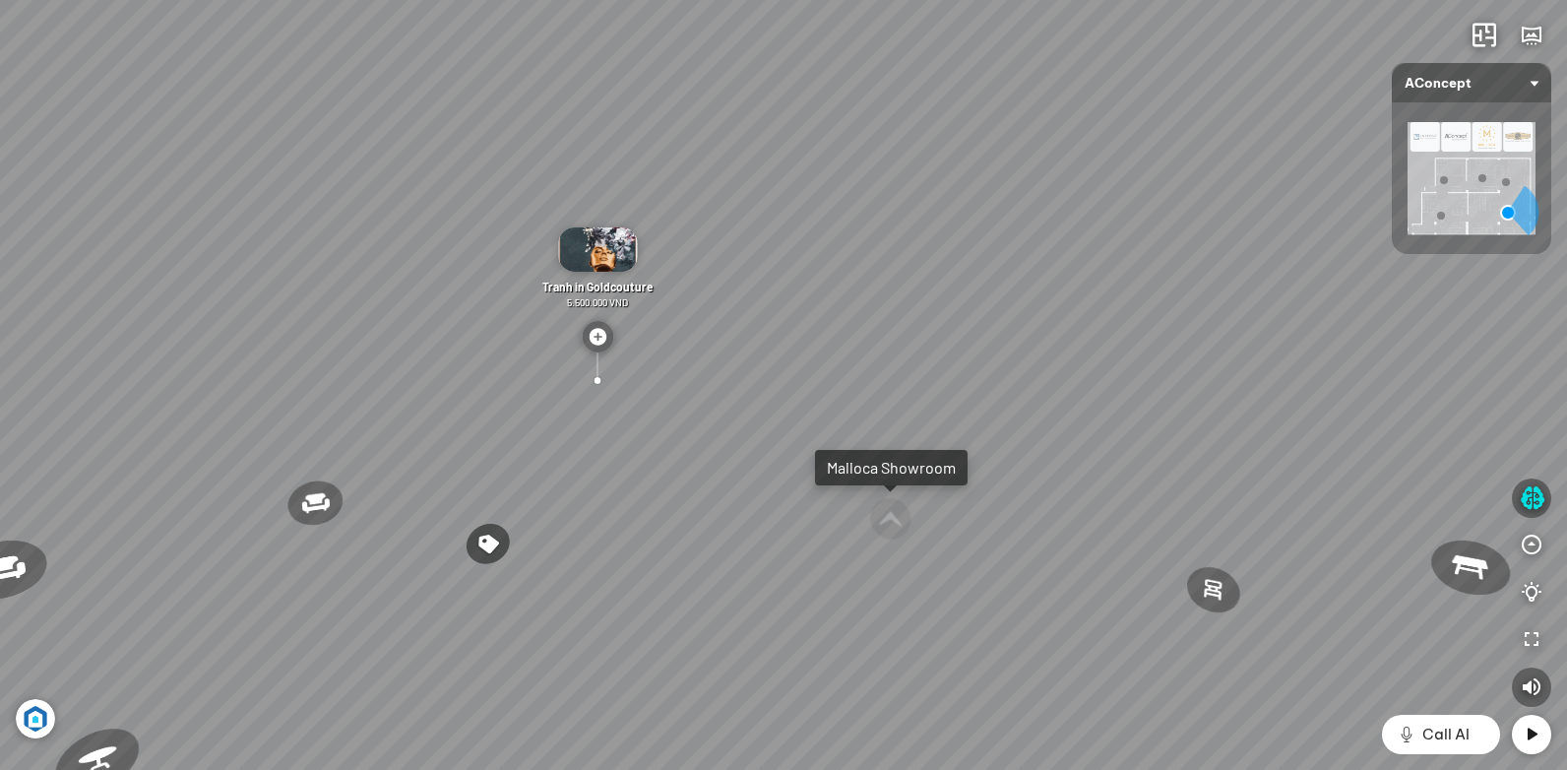
drag, startPoint x: 784, startPoint y: 290, endPoint x: 521, endPoint y: 361, distance: 273.1
click at [522, 361] on div "Ghế ăn Andrew 3.200.000 VND Ghế ăn Wilma 1.800.000 VND Sofa 3 chỗ [PERSON_NAME]…" at bounding box center [783, 385] width 1567 height 770
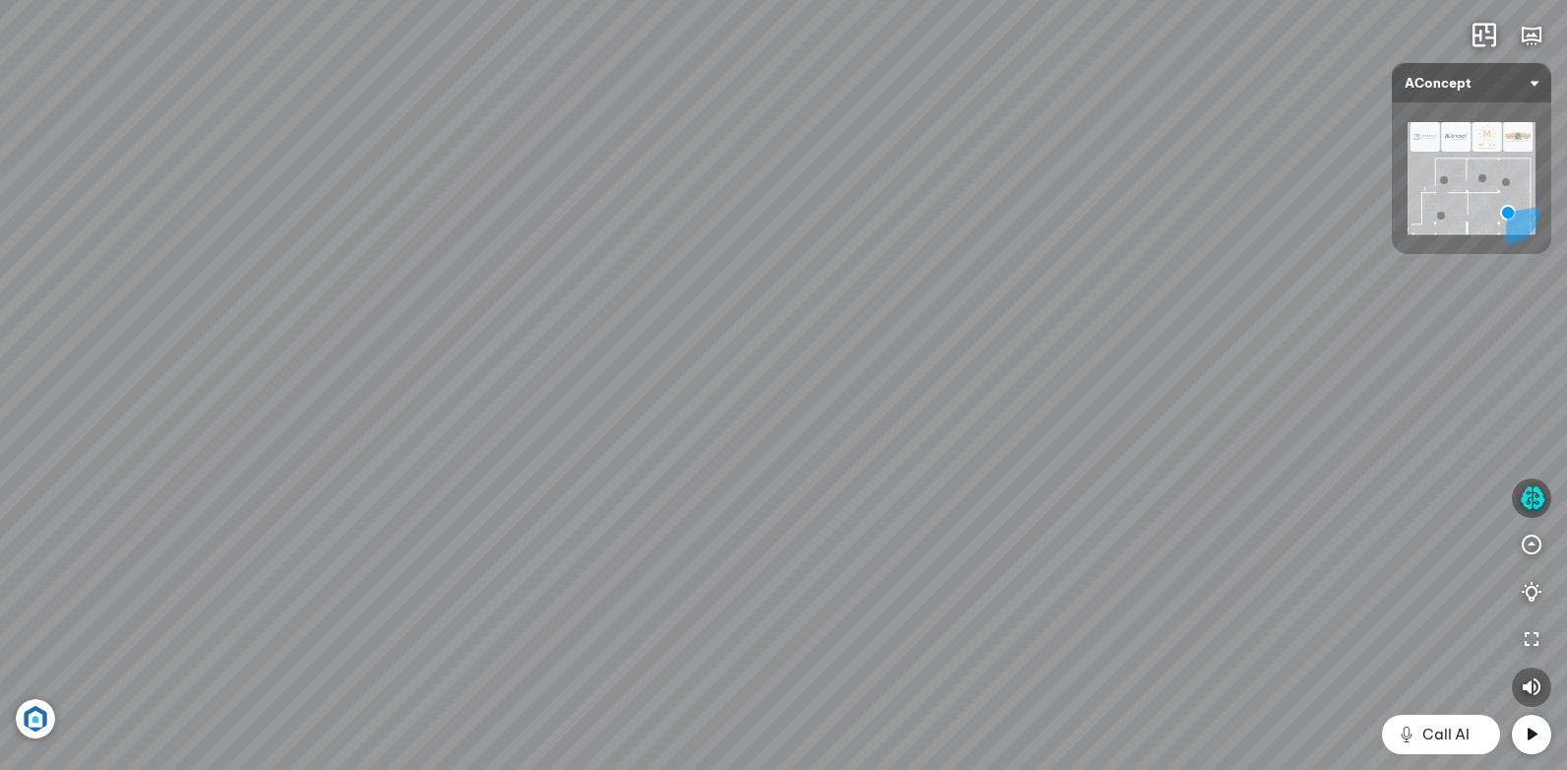
drag, startPoint x: 962, startPoint y: 353, endPoint x: 682, endPoint y: 367, distance: 279.8
click at [682, 367] on div "Ghế ăn Andrew 3.200.000 VND Ghế ăn Wilma 1.800.000 VND Sofa 3 chỗ [PERSON_NAME]…" at bounding box center [783, 385] width 1567 height 770
drag, startPoint x: 773, startPoint y: 373, endPoint x: 832, endPoint y: 315, distance: 82.8
click at [835, 315] on div "Ghế ăn Andrew 3.200.000 VND Ghế ăn Wilma 1.800.000 VND Sofa 3 chỗ [PERSON_NAME]…" at bounding box center [783, 385] width 1567 height 770
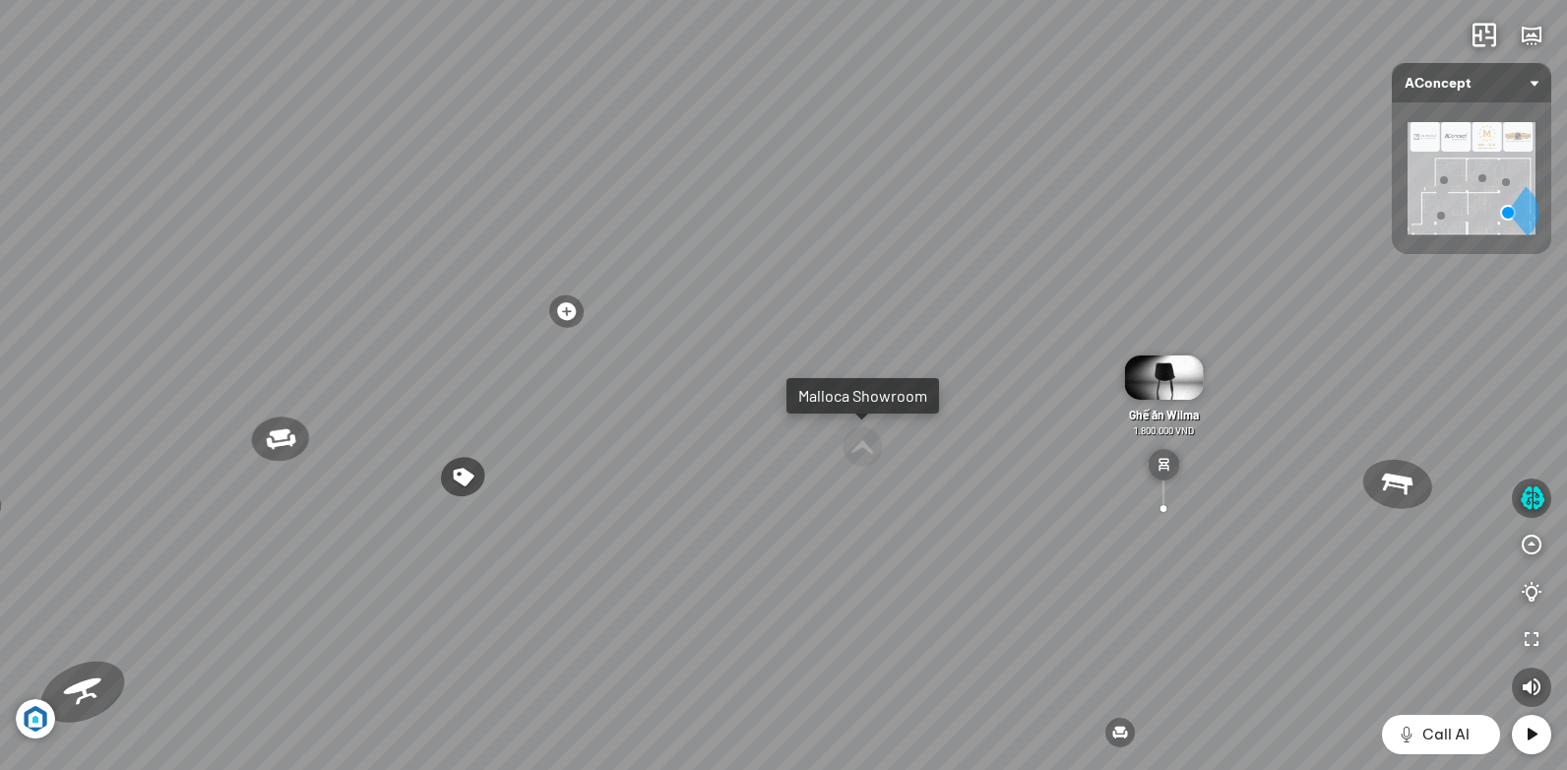
drag, startPoint x: 800, startPoint y: 286, endPoint x: 825, endPoint y: 314, distance: 36.9
click at [895, 287] on div "Ghế ăn Andrew 3.200.000 VND Ghế ăn Wilma 1.800.000 VND Sofa 3 chỗ [PERSON_NAME]…" at bounding box center [783, 385] width 1567 height 770
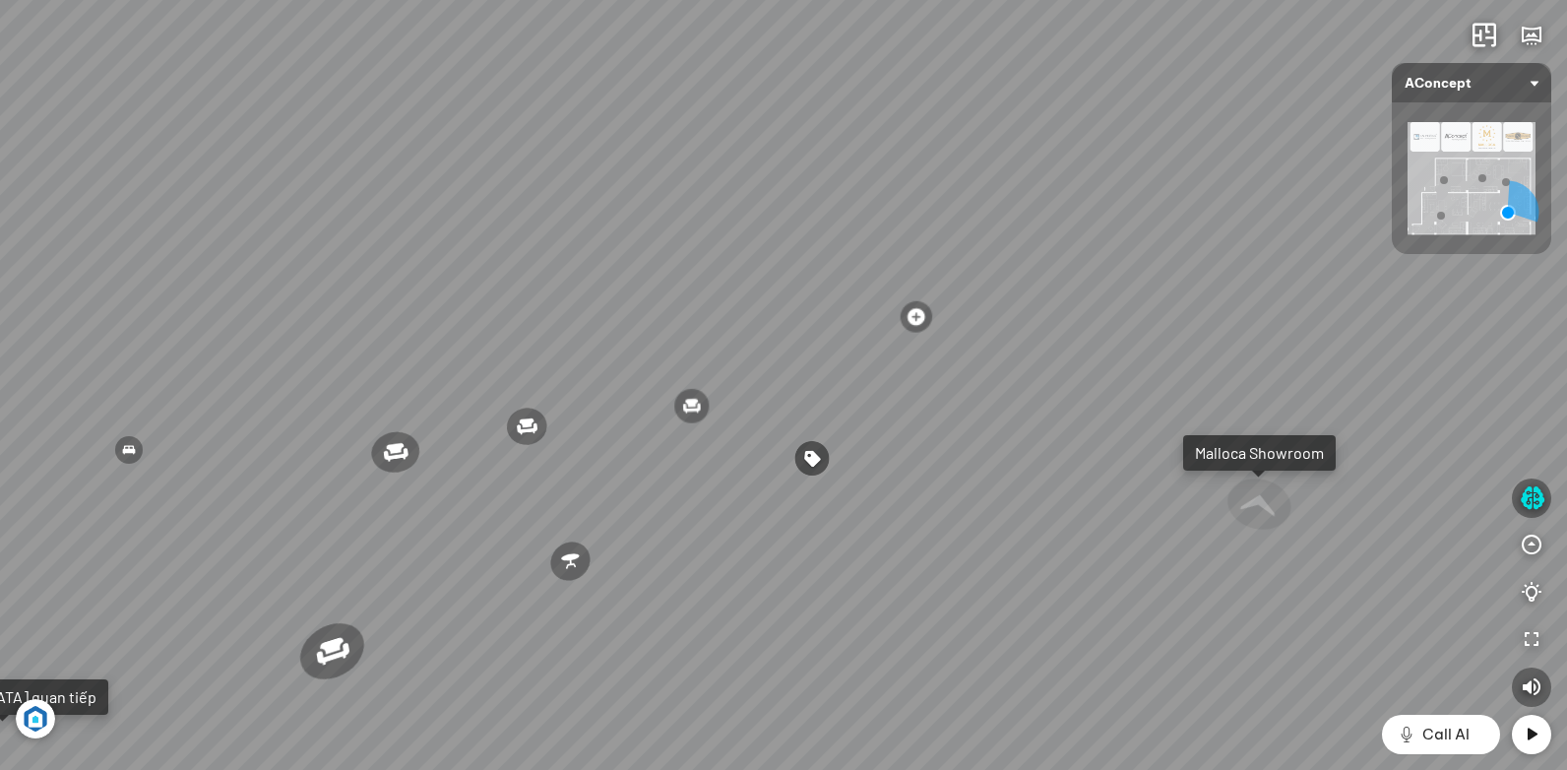
click at [856, 324] on div "Ghế ăn Andrew 3.200.000 VND Ghế ăn Wilma 1.800.000 VND Sofa 3 chỗ [PERSON_NAME]…" at bounding box center [783, 385] width 1567 height 770
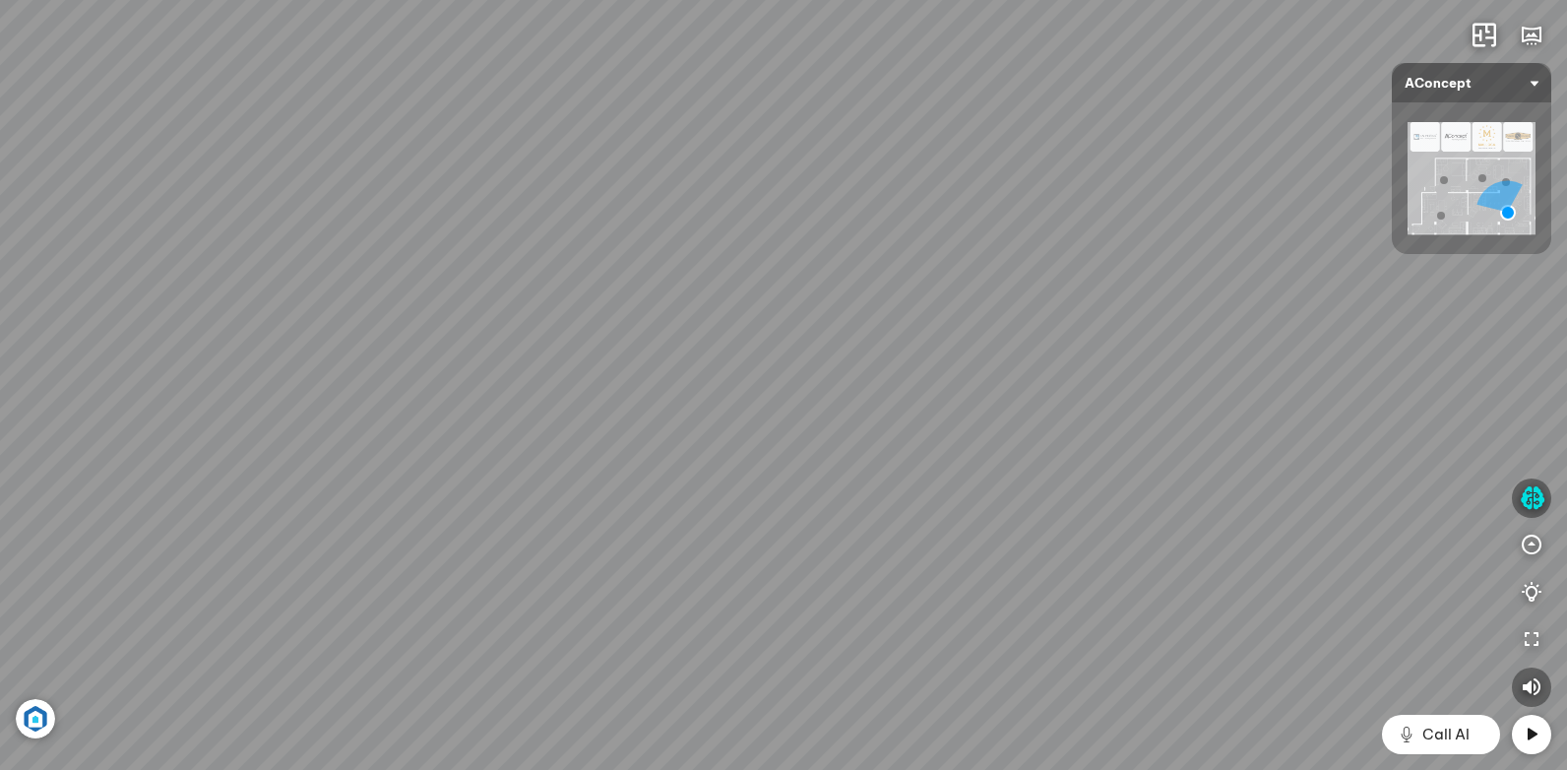
drag, startPoint x: 587, startPoint y: 414, endPoint x: 836, endPoint y: 490, distance: 260.3
click at [836, 490] on div "Ghế ăn Andrew 3.200.000 VND Ghế ăn Wilma 1.800.000 VND Sofa 3 chỗ [PERSON_NAME]…" at bounding box center [783, 385] width 1567 height 770
drag, startPoint x: 491, startPoint y: 372, endPoint x: 910, endPoint y: 430, distance: 423.3
click at [910, 430] on div "Ghế ăn Andrew 3.200.000 VND Ghế ăn Wilma 1.800.000 VND Sofa 3 chỗ [PERSON_NAME]…" at bounding box center [783, 385] width 1567 height 770
drag, startPoint x: 494, startPoint y: 343, endPoint x: 337, endPoint y: 197, distance: 215.2
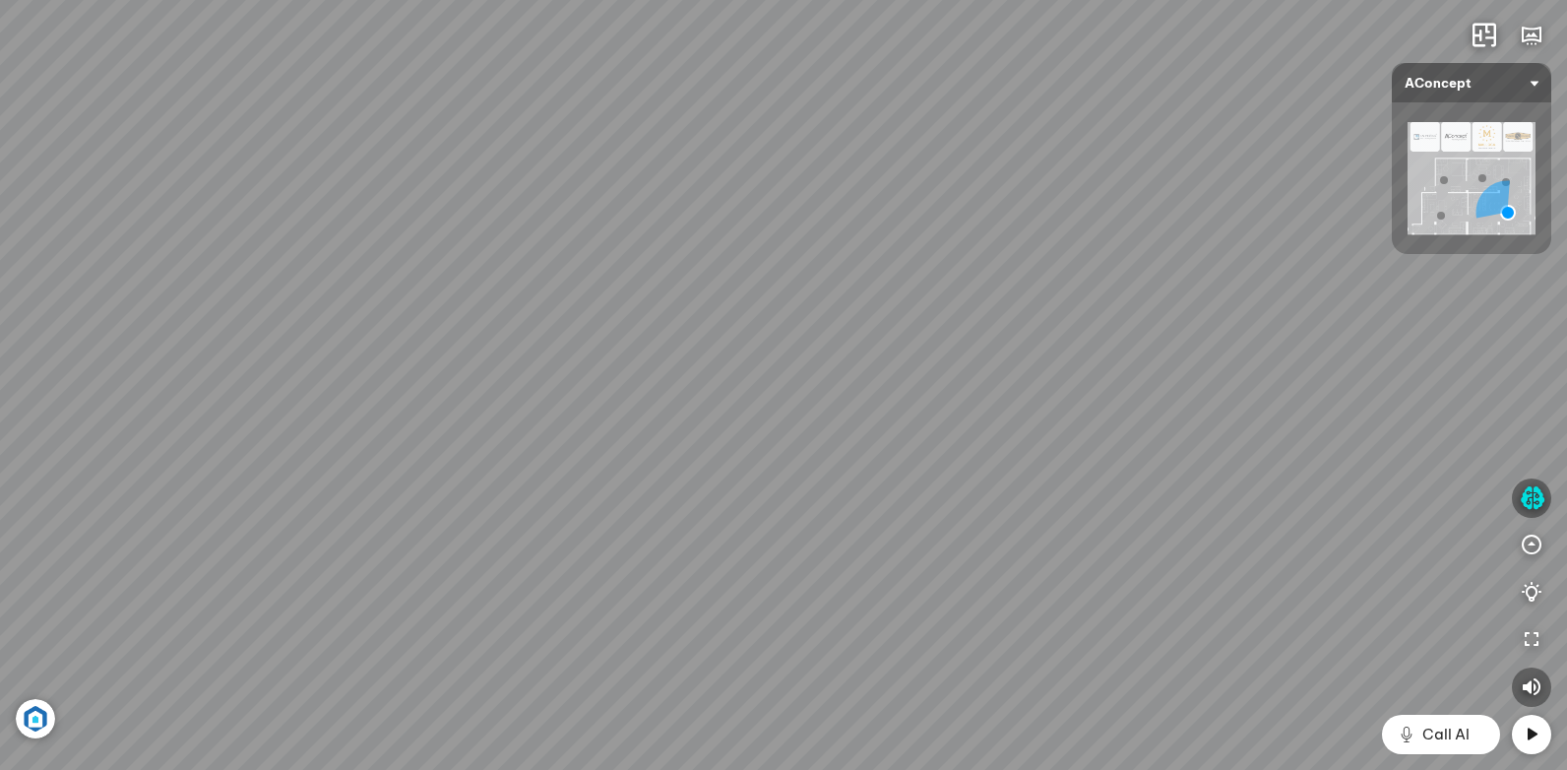
click at [337, 197] on div "Ghế ăn Andrew 3.200.000 VND Ghế ăn Wilma 1.800.000 VND Sofa 3 chỗ [PERSON_NAME]…" at bounding box center [783, 385] width 1567 height 770
drag, startPoint x: 996, startPoint y: 292, endPoint x: 706, endPoint y: 366, distance: 299.6
click at [561, 402] on div "Ghế ăn Andrew 3.200.000 VND Ghế ăn Wilma 1.800.000 VND Sofa 3 chỗ [PERSON_NAME]…" at bounding box center [783, 385] width 1567 height 770
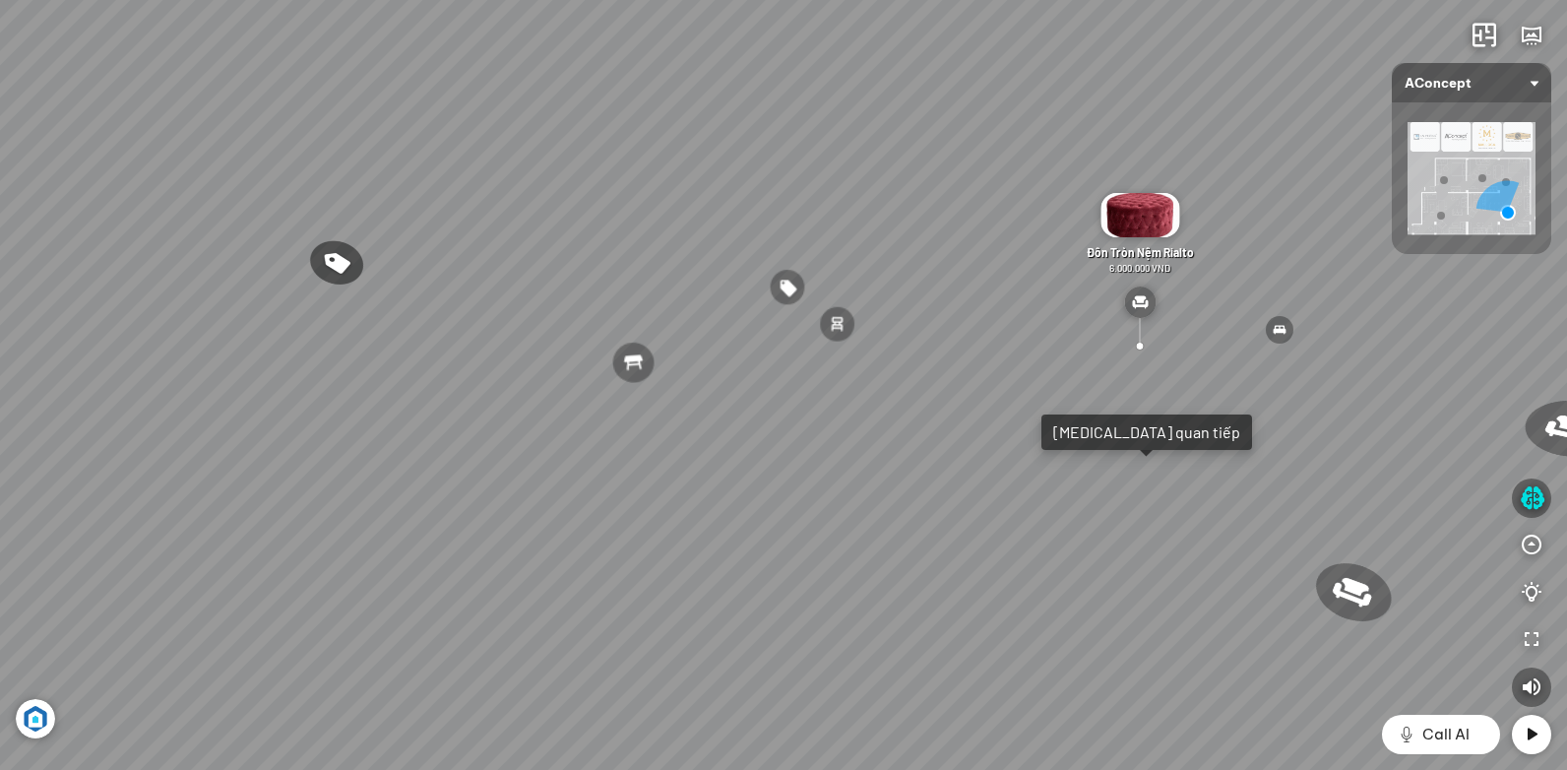
drag, startPoint x: 751, startPoint y: 537, endPoint x: 1088, endPoint y: 369, distance: 377.2
click at [1087, 366] on div "Ghế ăn Andrew 3.200.000 VND Ghế ăn Wilma 1.800.000 VND Sofa 3 chỗ [PERSON_NAME]…" at bounding box center [783, 385] width 1567 height 770
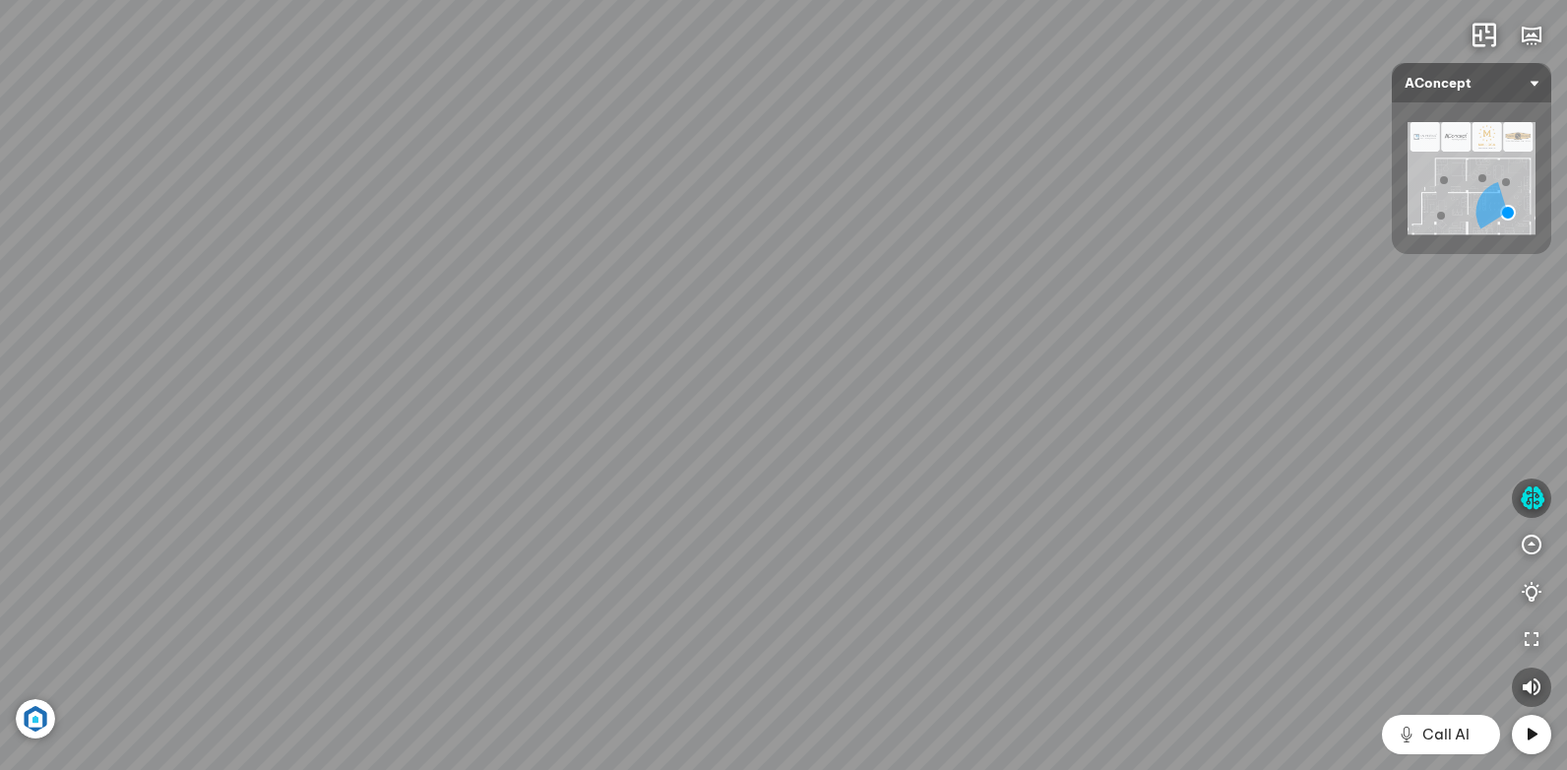
drag, startPoint x: 241, startPoint y: 501, endPoint x: 551, endPoint y: 639, distance: 339.2
click at [551, 639] on div "Ghế ăn Andrew 3.200.000 VND Ghế ăn Wilma 1.800.000 VND Sofa 3 chỗ [PERSON_NAME]…" at bounding box center [783, 385] width 1567 height 770
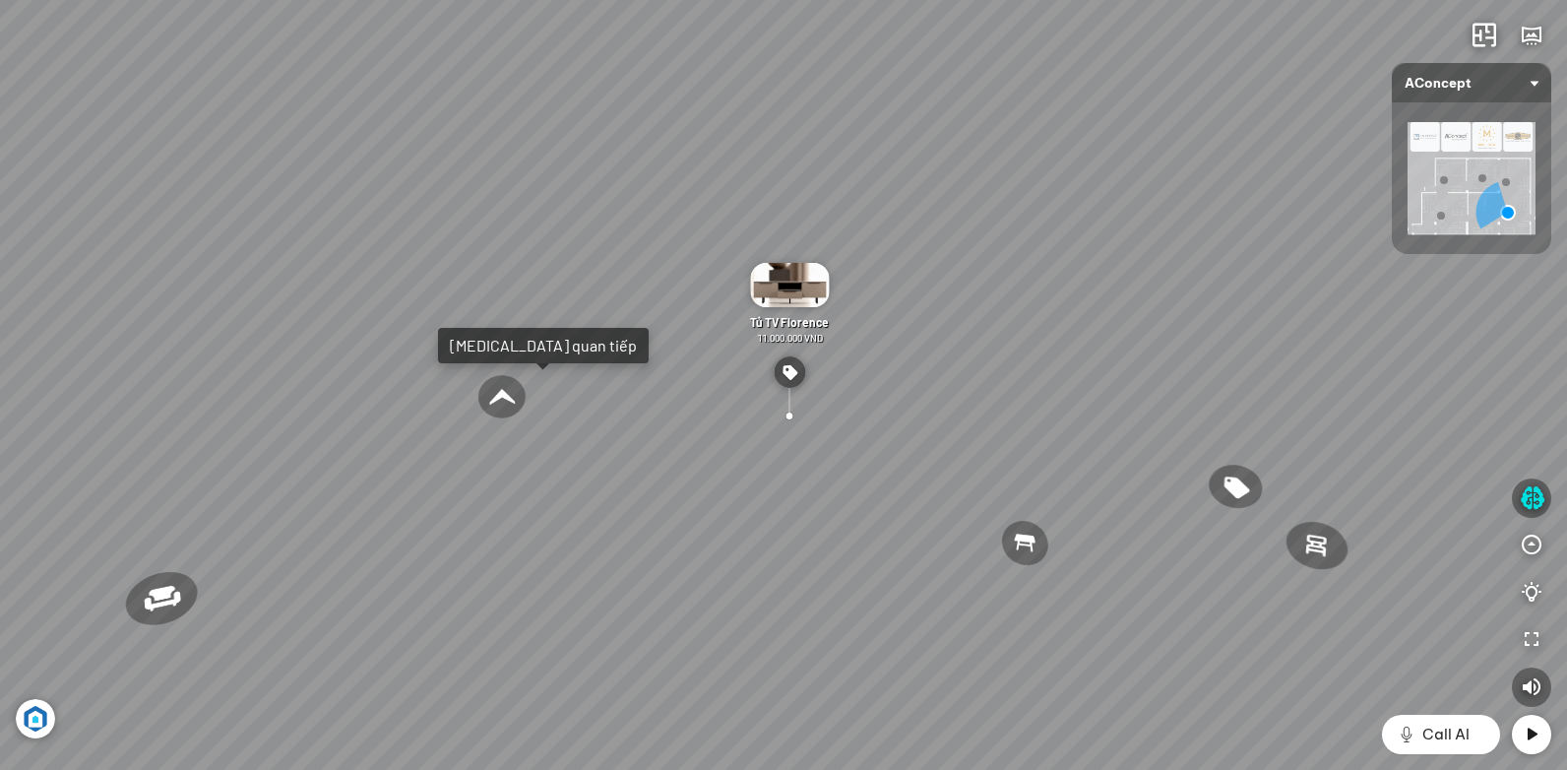
drag, startPoint x: 714, startPoint y: 602, endPoint x: 713, endPoint y: 612, distance: 9.9
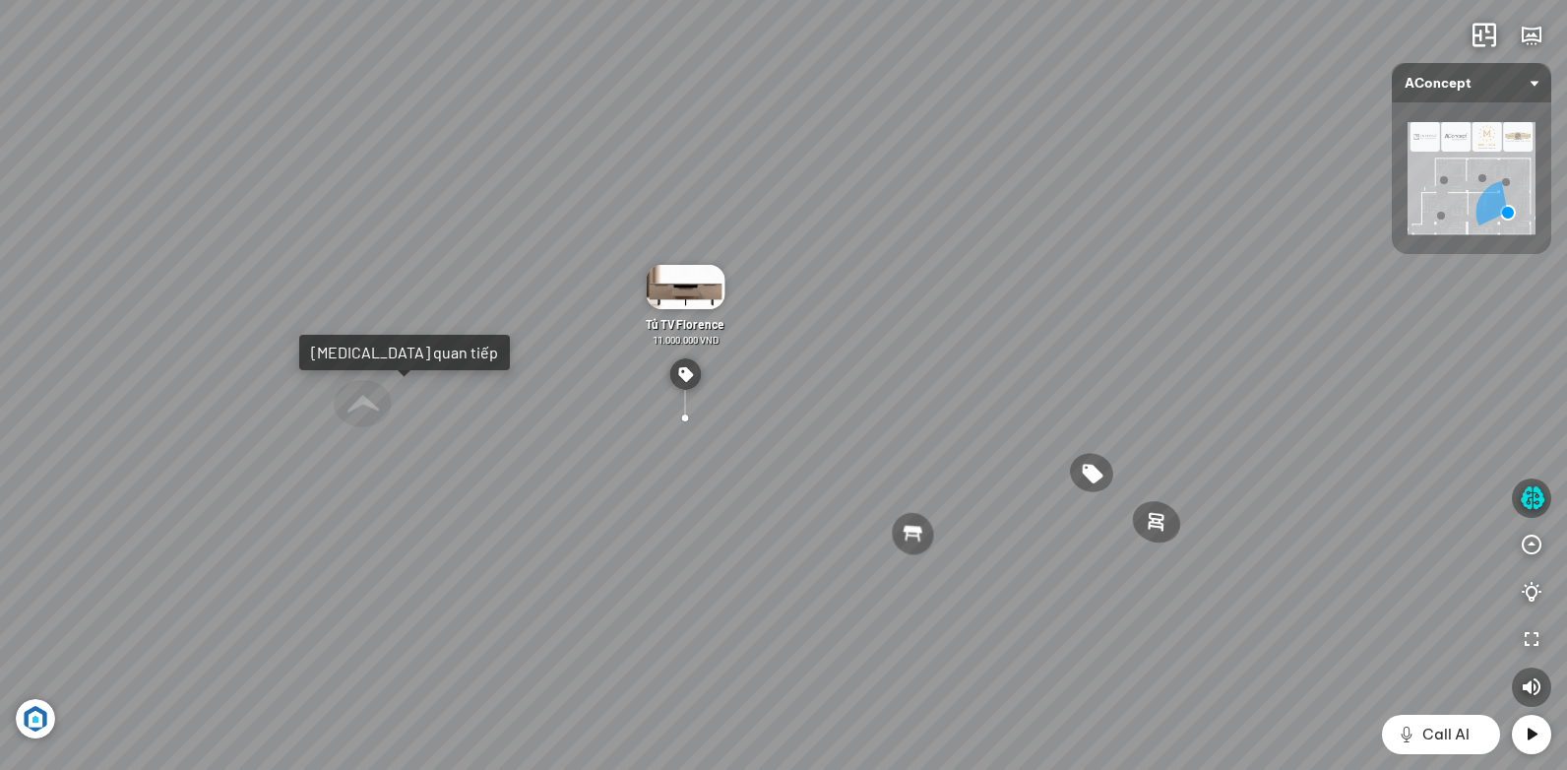
drag, startPoint x: 738, startPoint y: 478, endPoint x: 482, endPoint y: 480, distance: 255.9
click at [482, 480] on div "Ghế ăn Andrew 3.200.000 VND Ghế ăn Wilma 1.800.000 VND Sofa 3 chỗ [PERSON_NAME]…" at bounding box center [783, 385] width 1567 height 770
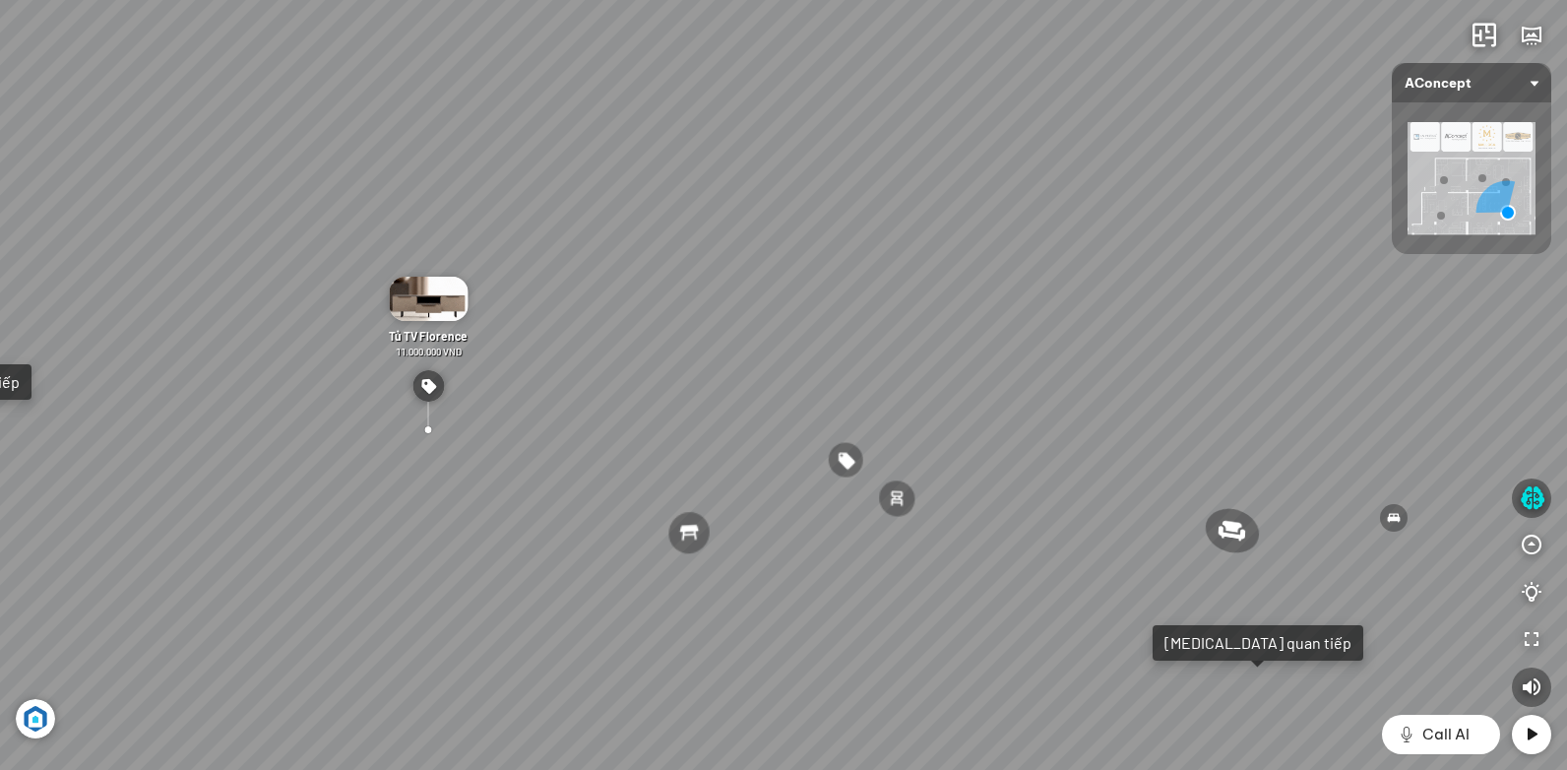
click at [636, 486] on div "Ghế ăn Andrew 3.200.000 VND Ghế ăn Wilma 1.800.000 VND Sofa 3 chỗ [PERSON_NAME]…" at bounding box center [783, 385] width 1567 height 770
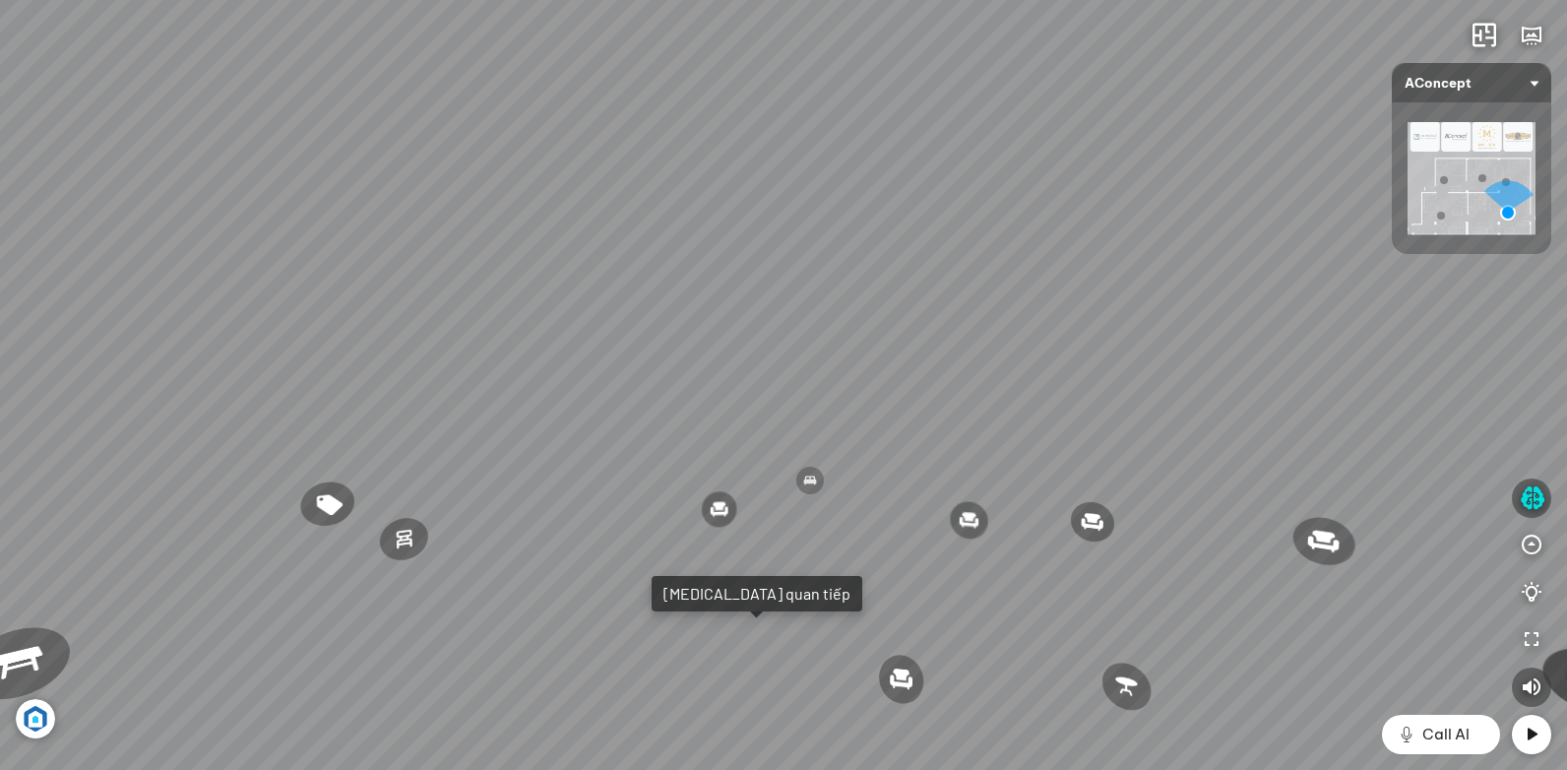
drag, startPoint x: 835, startPoint y: 470, endPoint x: 694, endPoint y: 470, distance: 140.7
click at [711, 470] on div "Ghế ăn Andrew 3.200.000 VND Ghế ăn Wilma 1.800.000 VND Sofa 3 chỗ [PERSON_NAME]…" at bounding box center [783, 385] width 1567 height 770
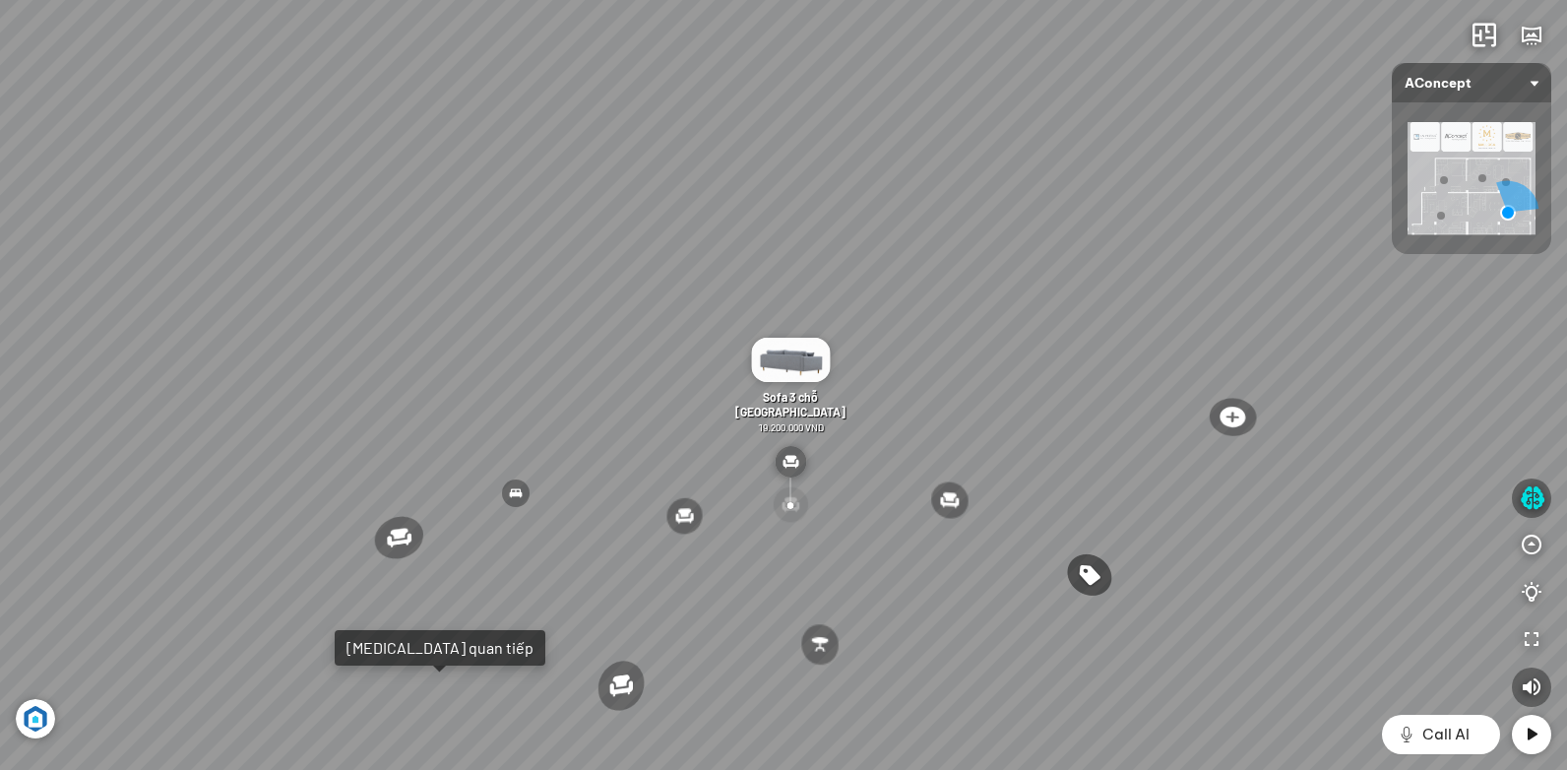
drag, startPoint x: 864, startPoint y: 442, endPoint x: 560, endPoint y: 444, distance: 304.1
click at [591, 444] on div "Ghế ăn Andrew 3.200.000 VND Ghế ăn Wilma 1.800.000 VND Sofa 3 chỗ [PERSON_NAME]…" at bounding box center [783, 385] width 1567 height 770
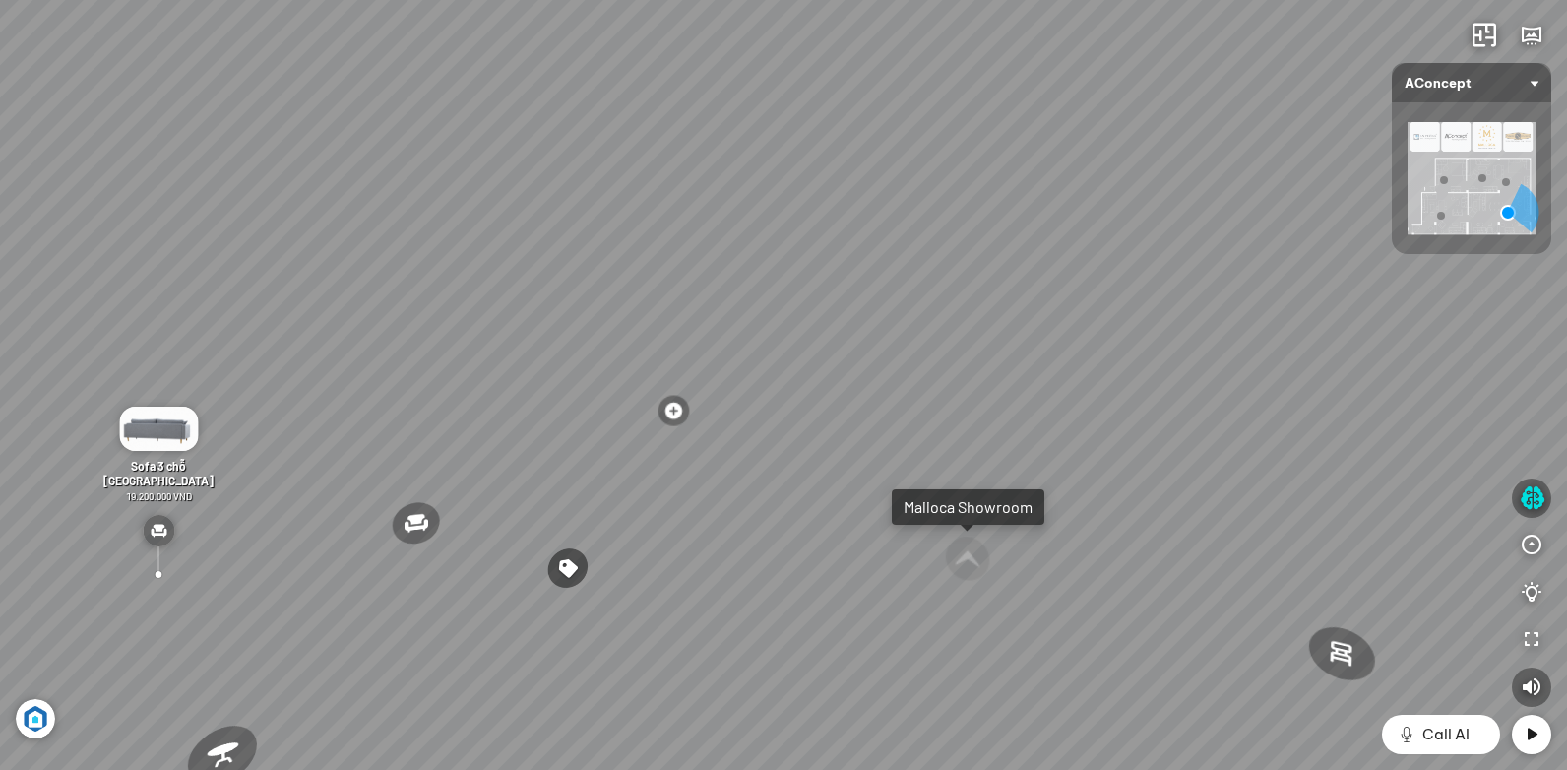
drag, startPoint x: 853, startPoint y: 450, endPoint x: 624, endPoint y: 480, distance: 231.3
click at [671, 474] on div "Ghế ăn Andrew 3.200.000 VND Ghế ăn Wilma 1.800.000 VND Sofa 3 chỗ [PERSON_NAME]…" at bounding box center [783, 385] width 1567 height 770
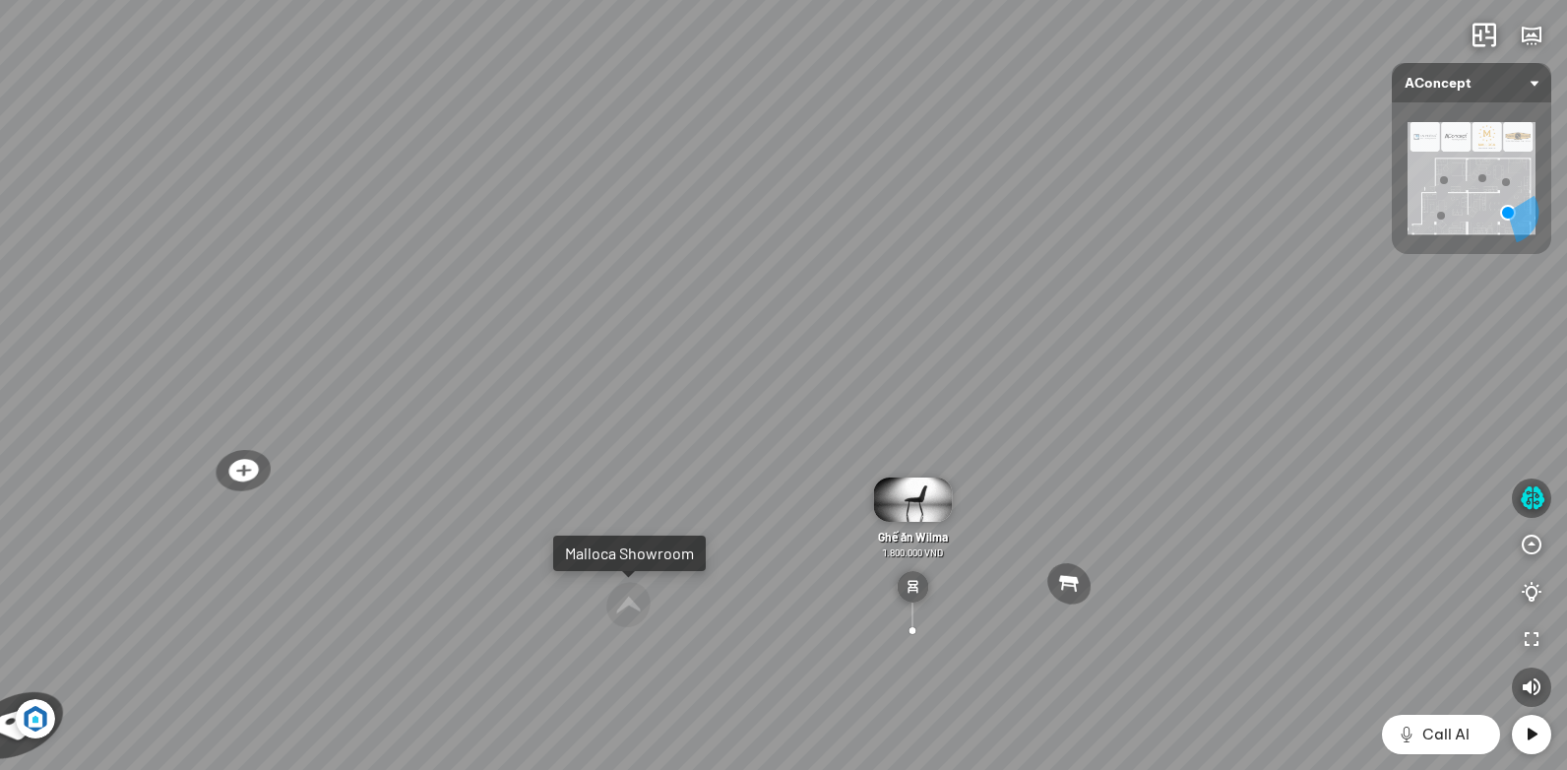
drag, startPoint x: 778, startPoint y: 459, endPoint x: 918, endPoint y: 478, distance: 141.1
click at [905, 466] on div "Ghế ăn Andrew 3.200.000 VND Ghế ăn Wilma 1.800.000 VND Sofa 3 chỗ [PERSON_NAME]…" at bounding box center [783, 385] width 1567 height 770
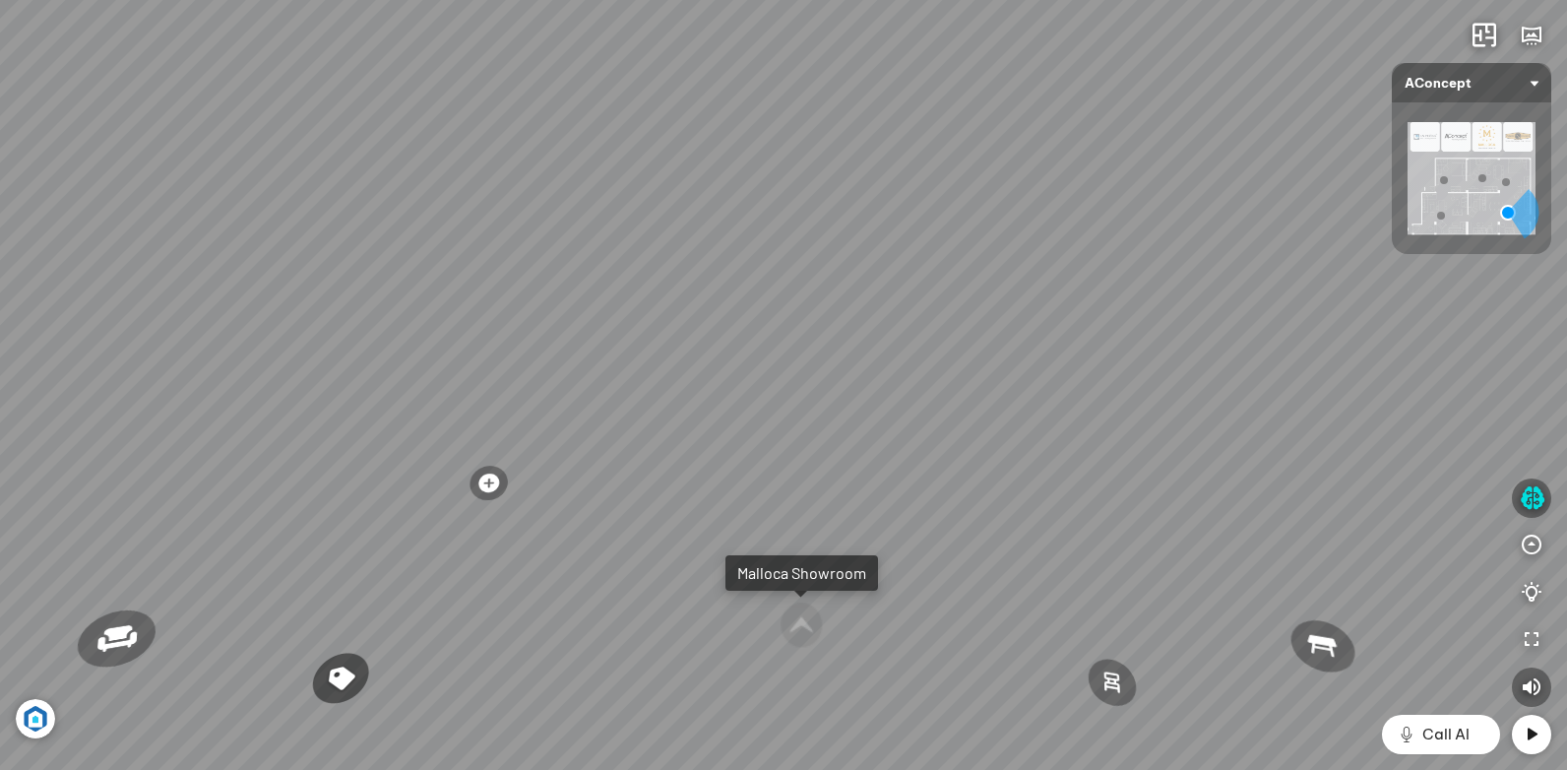
drag, startPoint x: 746, startPoint y: 499, endPoint x: 1004, endPoint y: 464, distance: 260.3
click at [1009, 464] on div "Ghế ăn Andrew 3.200.000 VND Ghế ăn Wilma 1.800.000 VND Sofa 3 chỗ [PERSON_NAME]…" at bounding box center [783, 385] width 1567 height 770
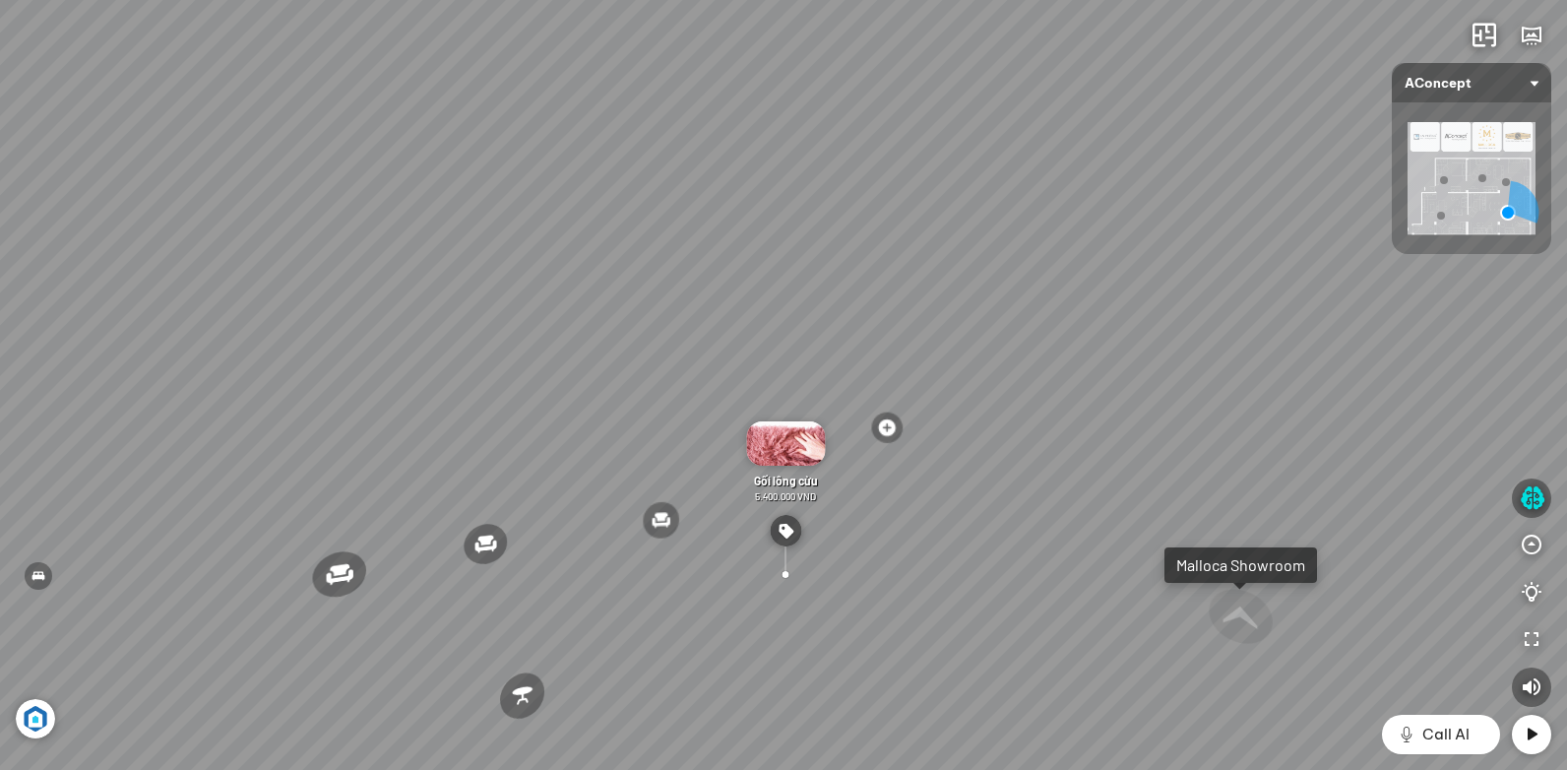
drag, startPoint x: 583, startPoint y: 545, endPoint x: 870, endPoint y: 479, distance: 294.8
click at [870, 479] on div "Ghế ăn Andrew 3.200.000 VND Ghế ăn Wilma 1.800.000 VND Sofa 3 chỗ [PERSON_NAME]…" at bounding box center [783, 385] width 1567 height 770
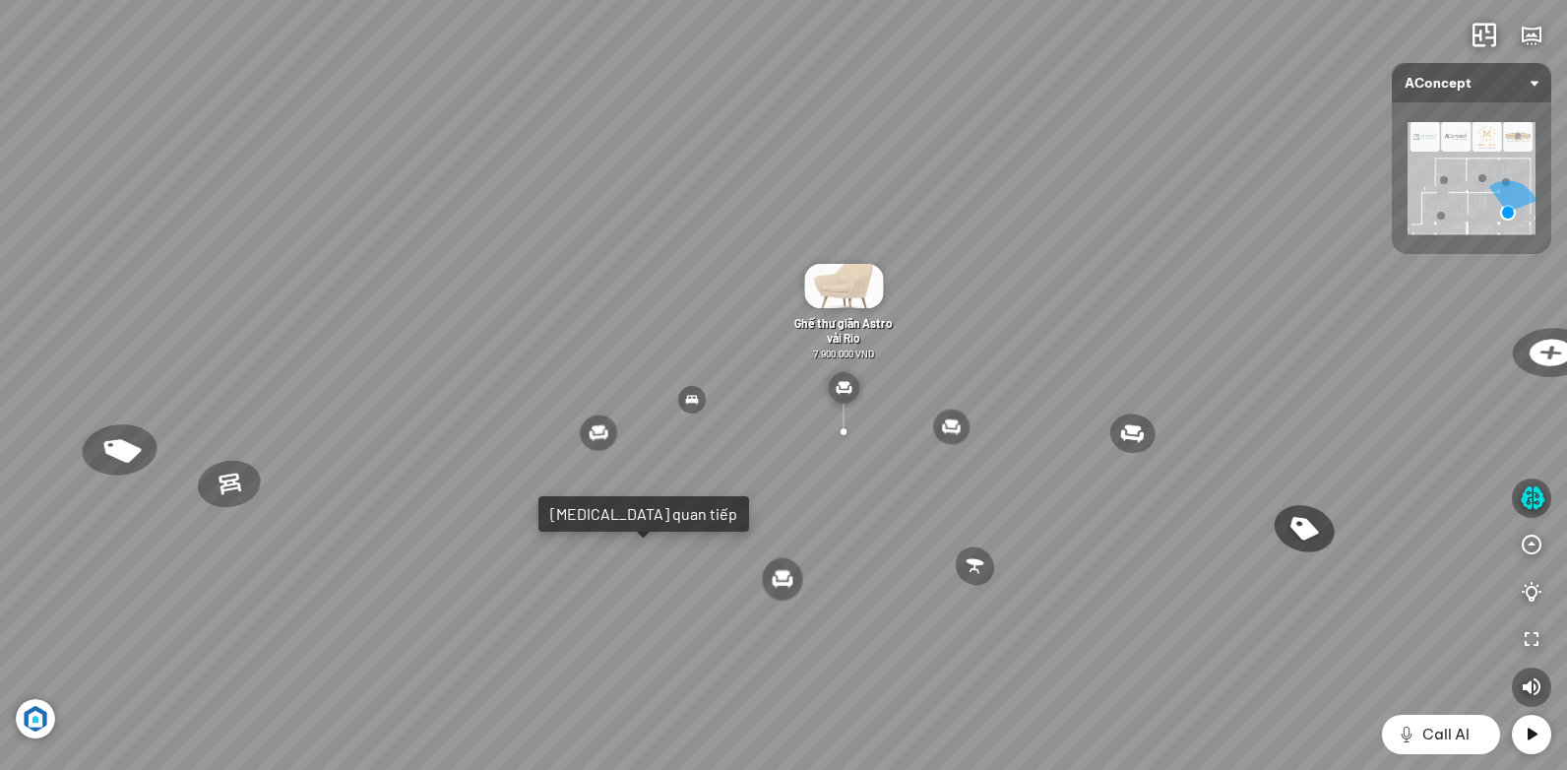
drag, startPoint x: 844, startPoint y: 416, endPoint x: 941, endPoint y: 435, distance: 98.2
click at [980, 419] on div "Ghế ăn Andrew 3.200.000 VND Ghế ăn Wilma 1.800.000 VND Sofa 3 chỗ [PERSON_NAME]…" at bounding box center [783, 385] width 1567 height 770
click at [1510, 137] on img at bounding box center [1471, 178] width 128 height 112
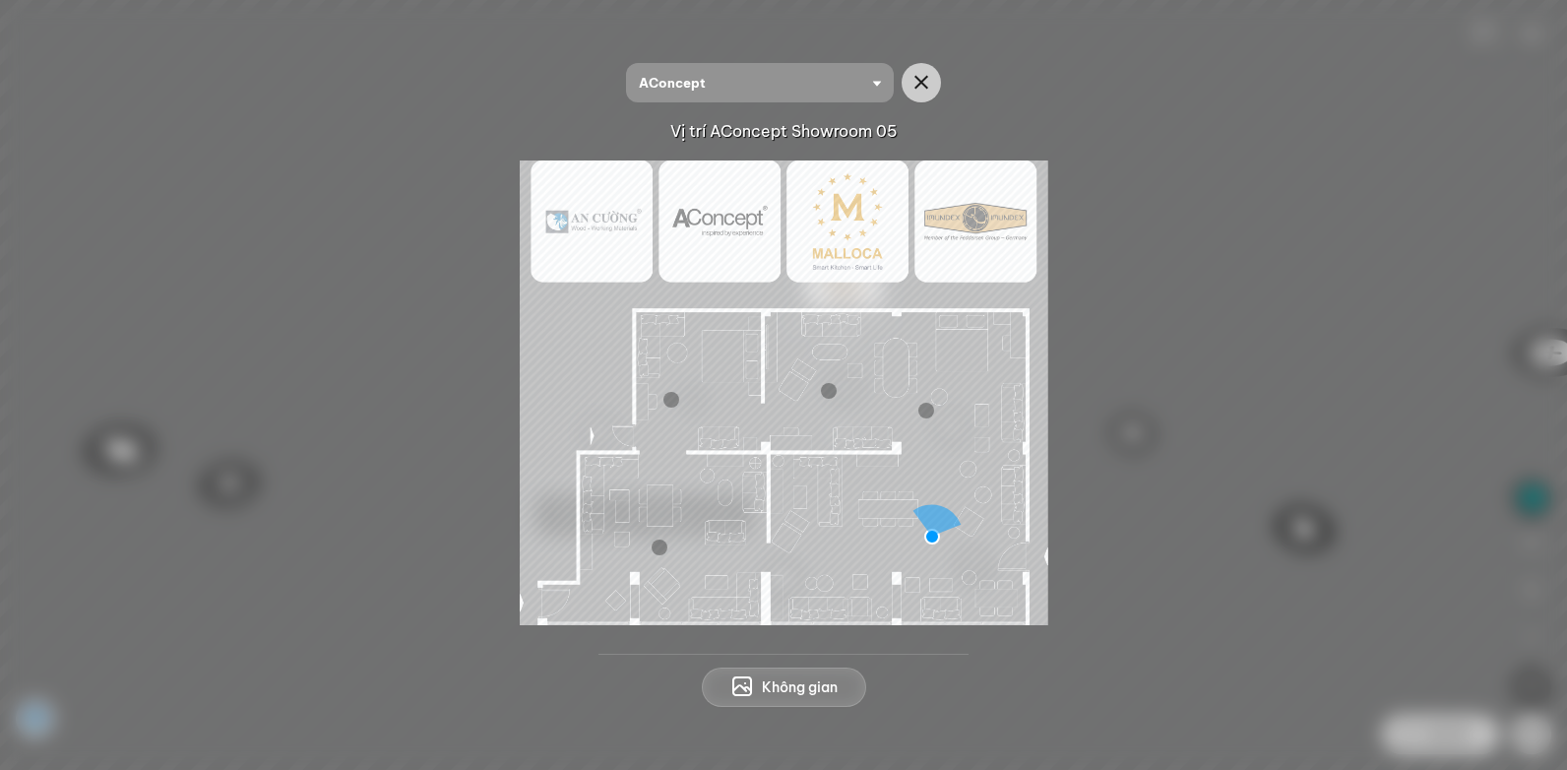
click at [978, 238] on img at bounding box center [784, 392] width 528 height 465
click at [838, 222] on img at bounding box center [784, 392] width 528 height 465
click at [688, 269] on img at bounding box center [784, 392] width 528 height 465
click at [806, 222] on img at bounding box center [784, 392] width 528 height 465
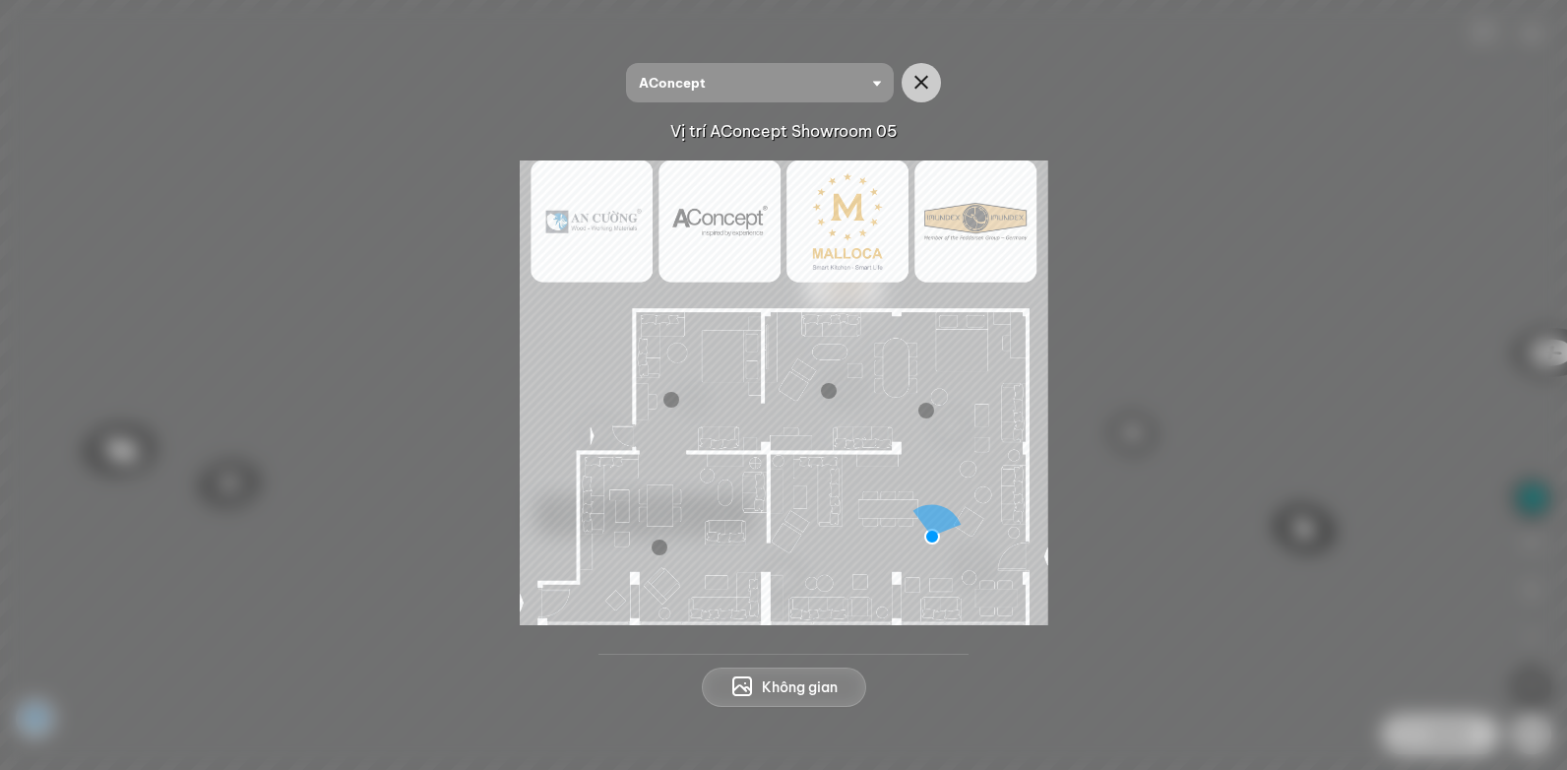
click at [804, 686] on span "Không gian" at bounding box center [800, 687] width 76 height 20
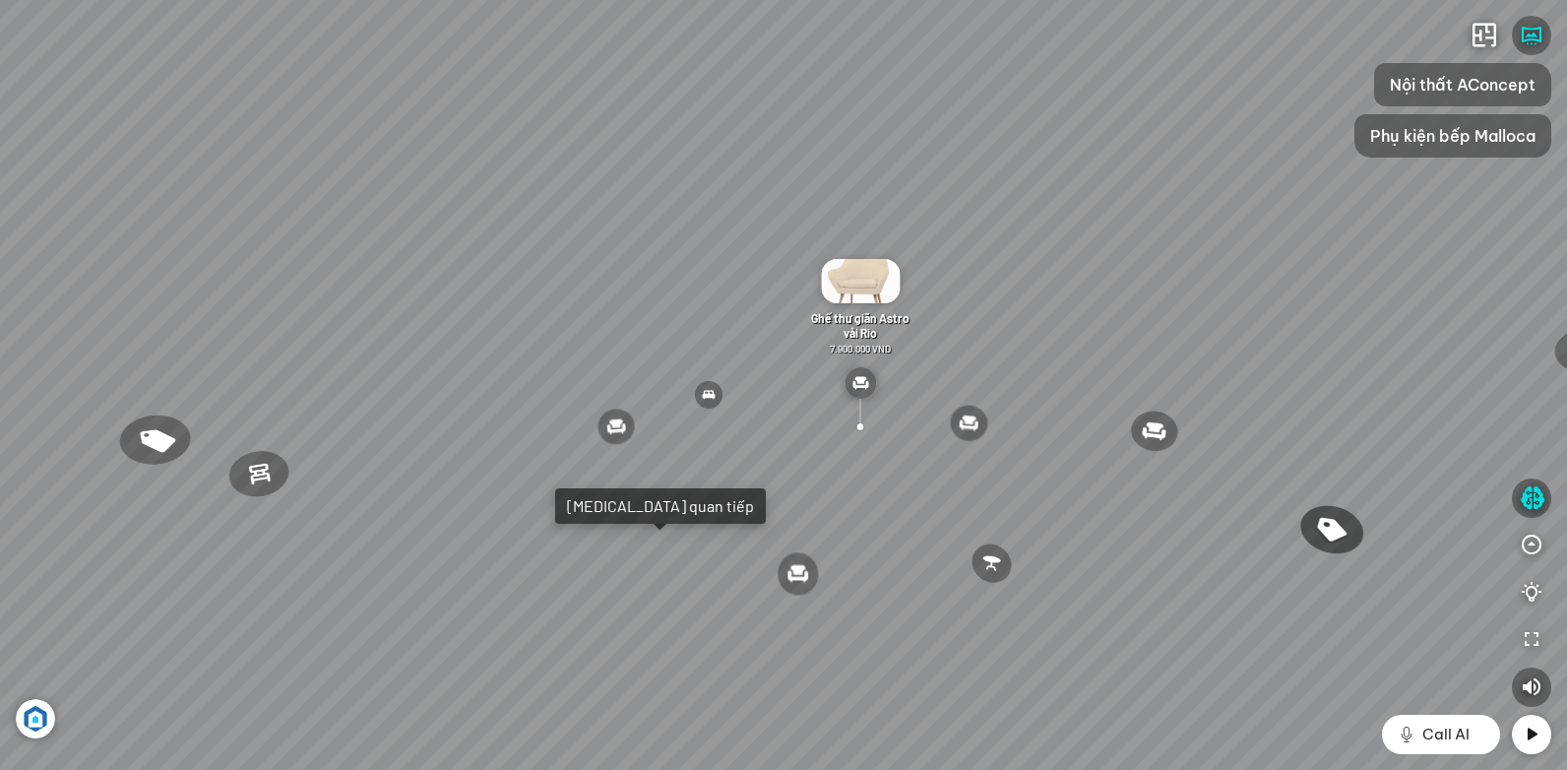
drag, startPoint x: 541, startPoint y: 352, endPoint x: 930, endPoint y: 253, distance: 401.2
click at [929, 250] on div "Ghế ăn Andrew 3.200.000 VND Ghế ăn Wilma 1.800.000 VND Sofa 3 chỗ [PERSON_NAME]…" at bounding box center [783, 385] width 1567 height 770
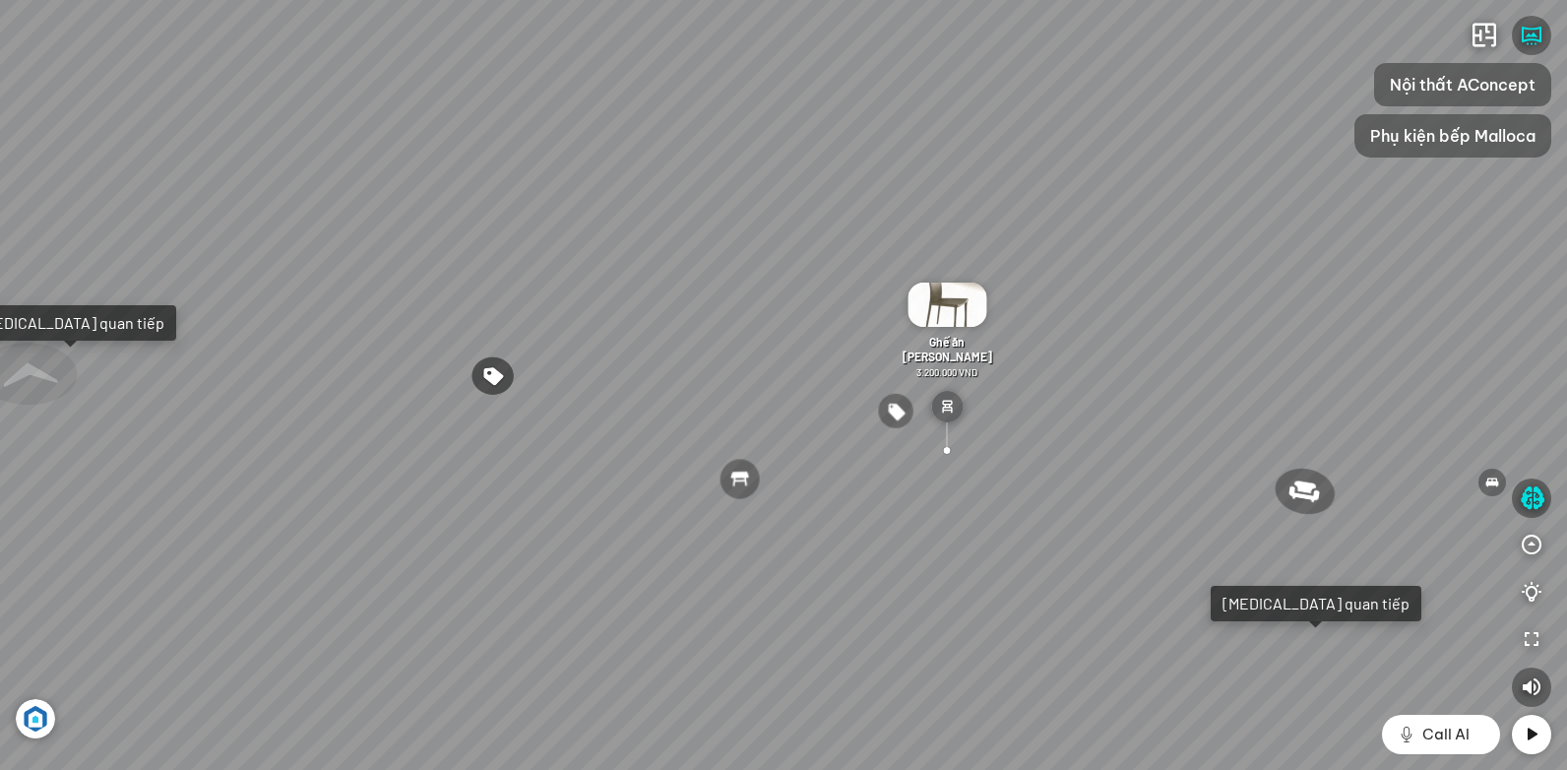
drag, startPoint x: 524, startPoint y: 194, endPoint x: 757, endPoint y: 325, distance: 267.5
click at [756, 325] on div "Ghế ăn Andrew 3.200.000 VND Ghế ăn Wilma 1.800.000 VND Sofa 3 chỗ [PERSON_NAME]…" at bounding box center [783, 385] width 1567 height 770
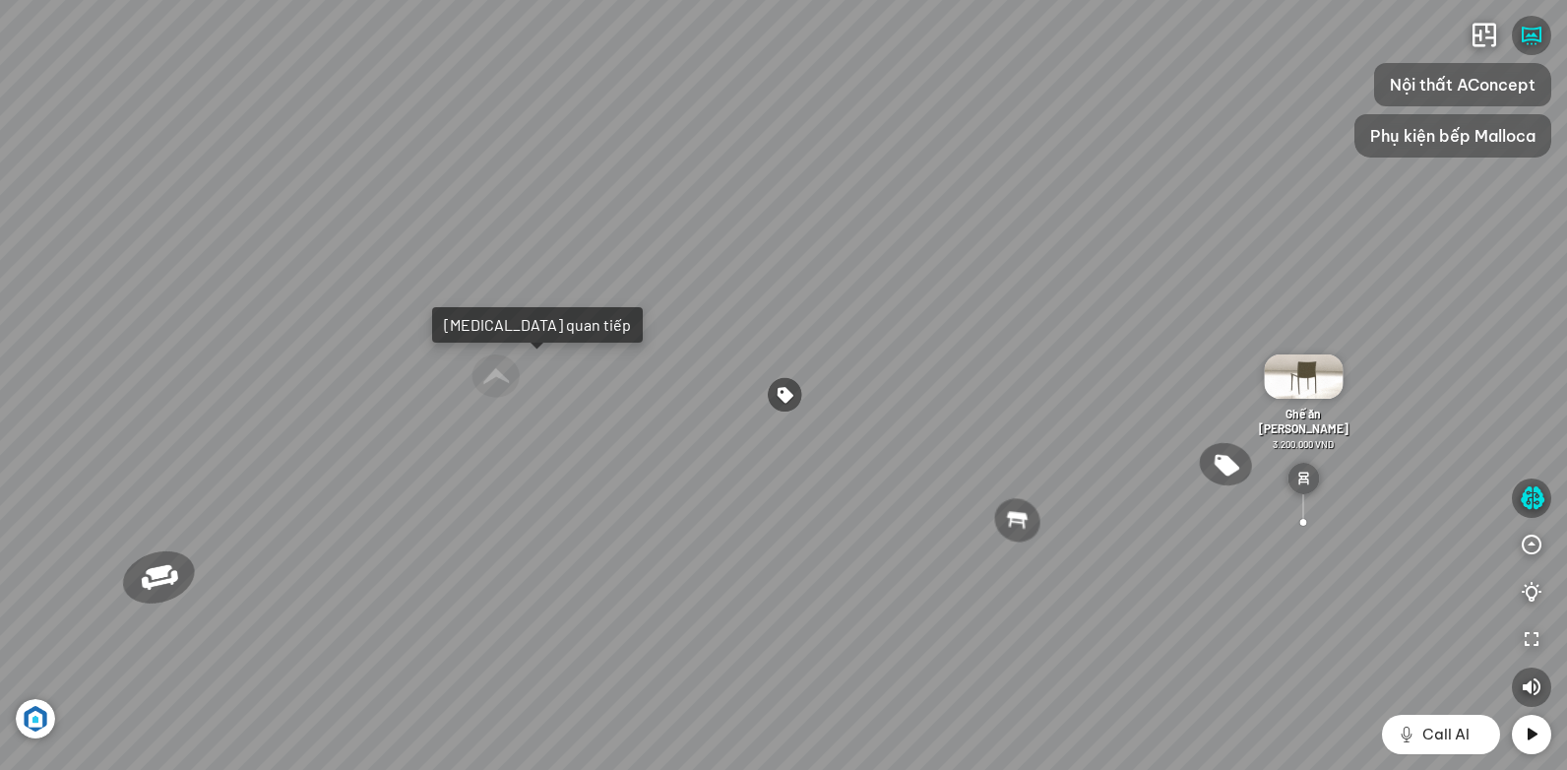
drag, startPoint x: 512, startPoint y: 364, endPoint x: 772, endPoint y: 336, distance: 261.4
click at [749, 340] on div "Ghế ăn Andrew 3.200.000 VND Ghế ăn Wilma 1.800.000 VND Sofa 3 chỗ [PERSON_NAME]…" at bounding box center [783, 385] width 1567 height 770
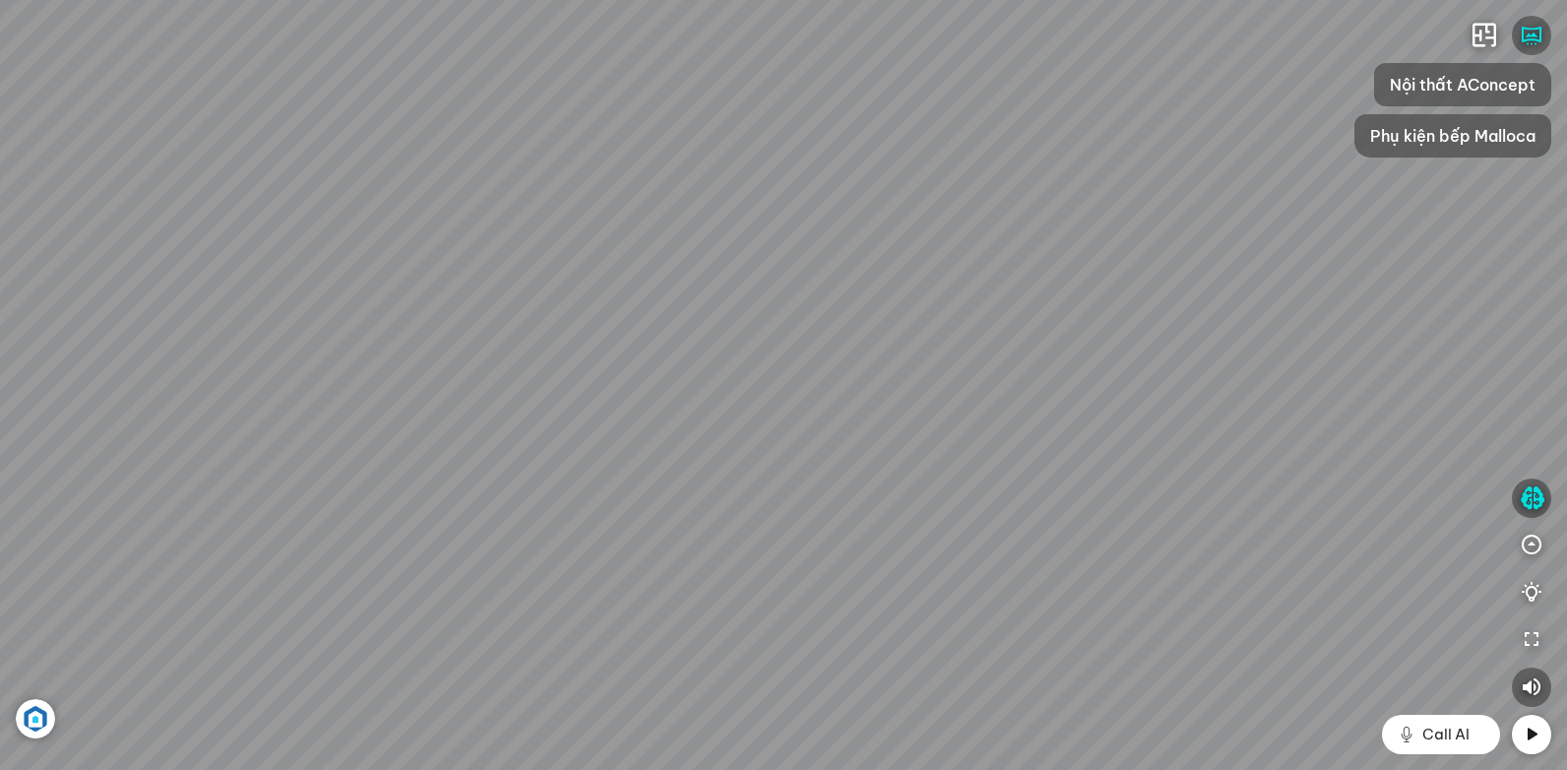
drag, startPoint x: 1369, startPoint y: 298, endPoint x: 1165, endPoint y: 406, distance: 230.7
click at [1165, 406] on div "Ghế ăn Andrew 3.200.000 VND Ghế ăn Wilma 1.800.000 VND Sofa 3 chỗ [PERSON_NAME]…" at bounding box center [783, 385] width 1567 height 770
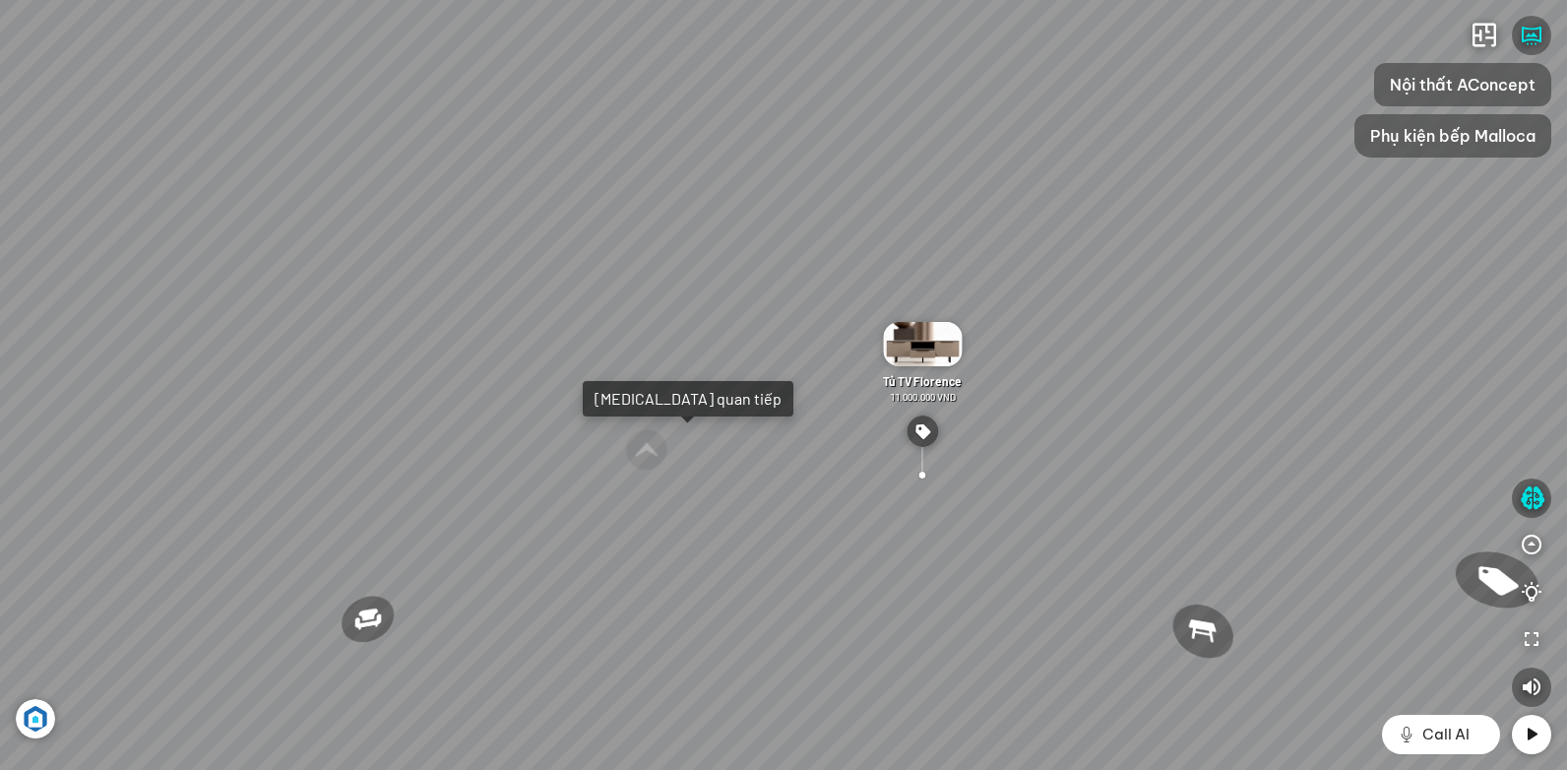
click at [1212, 370] on div "Ghế ăn Andrew 3.200.000 VND Ghế ăn Wilma 1.800.000 VND Sofa 3 chỗ [PERSON_NAME]…" at bounding box center [783, 385] width 1567 height 770
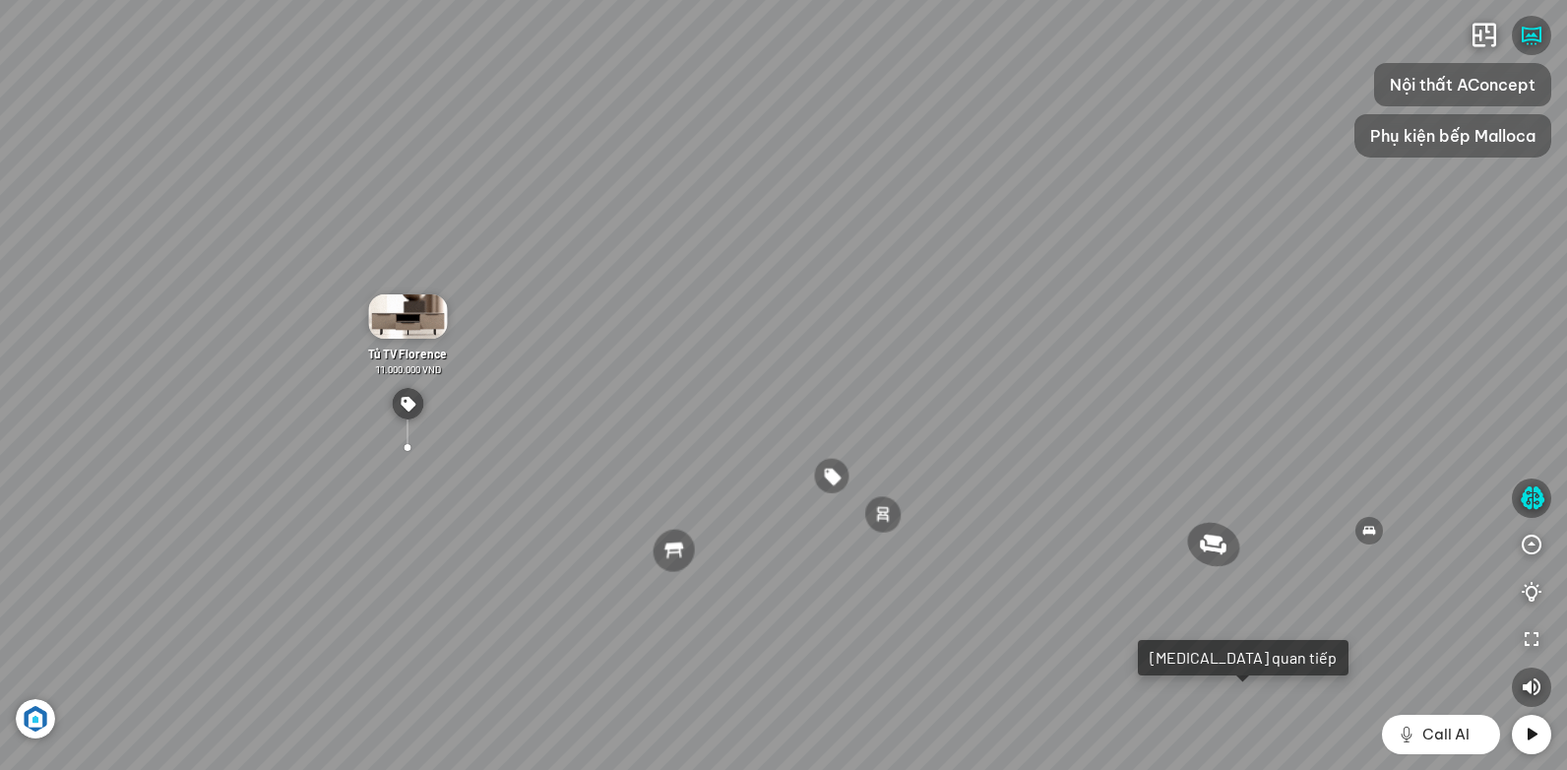
click at [1190, 352] on div "Ghế ăn Andrew 3.200.000 VND Ghế ăn Wilma 1.800.000 VND Sofa 3 chỗ [PERSON_NAME]…" at bounding box center [783, 385] width 1567 height 770
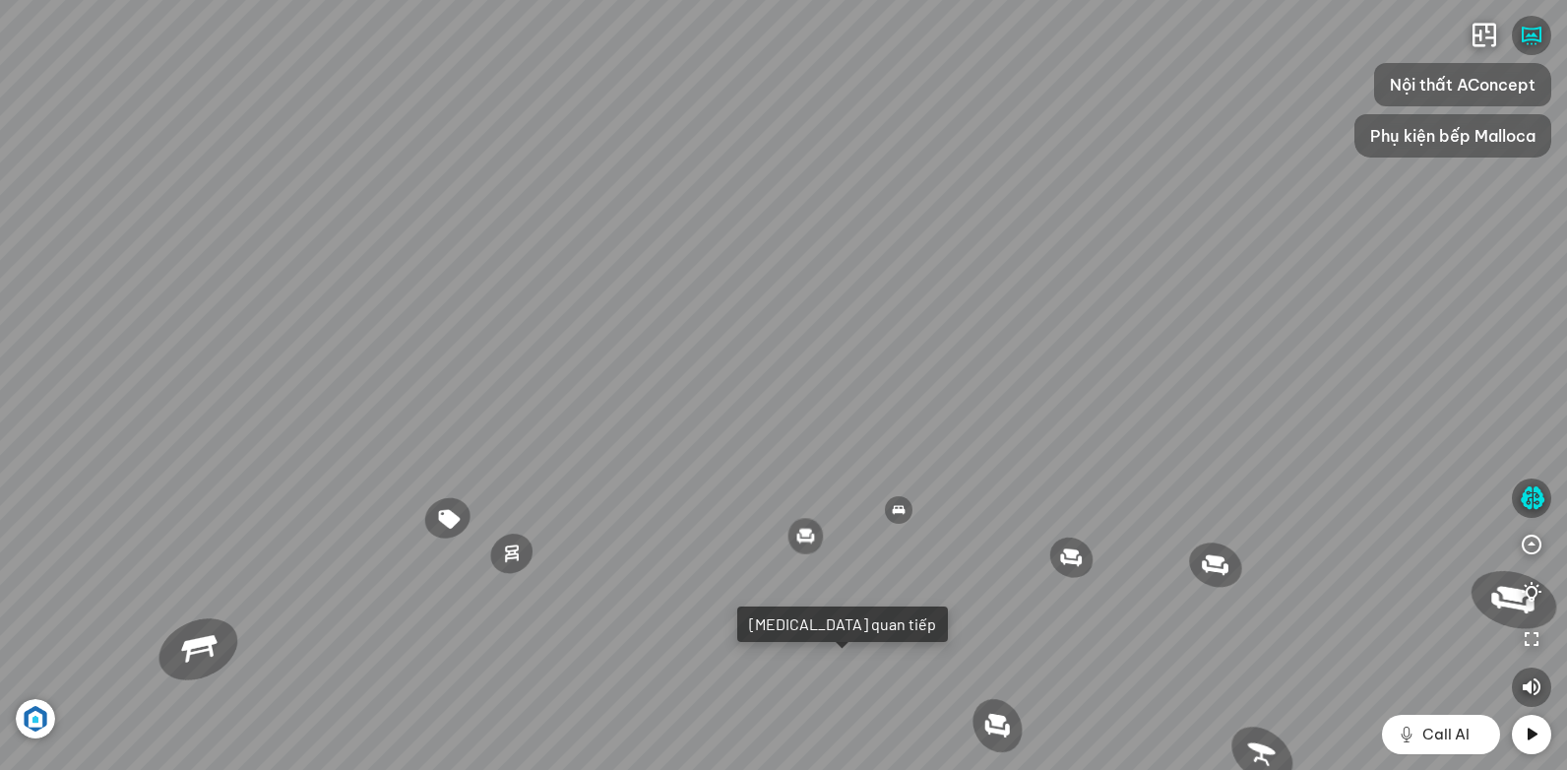
drag, startPoint x: 1349, startPoint y: 365, endPoint x: 897, endPoint y: 329, distance: 454.2
click at [1018, 335] on div "Ghế ăn Andrew 3.200.000 VND Ghế ăn Wilma 1.800.000 VND Sofa 3 chỗ [PERSON_NAME]…" at bounding box center [783, 385] width 1567 height 770
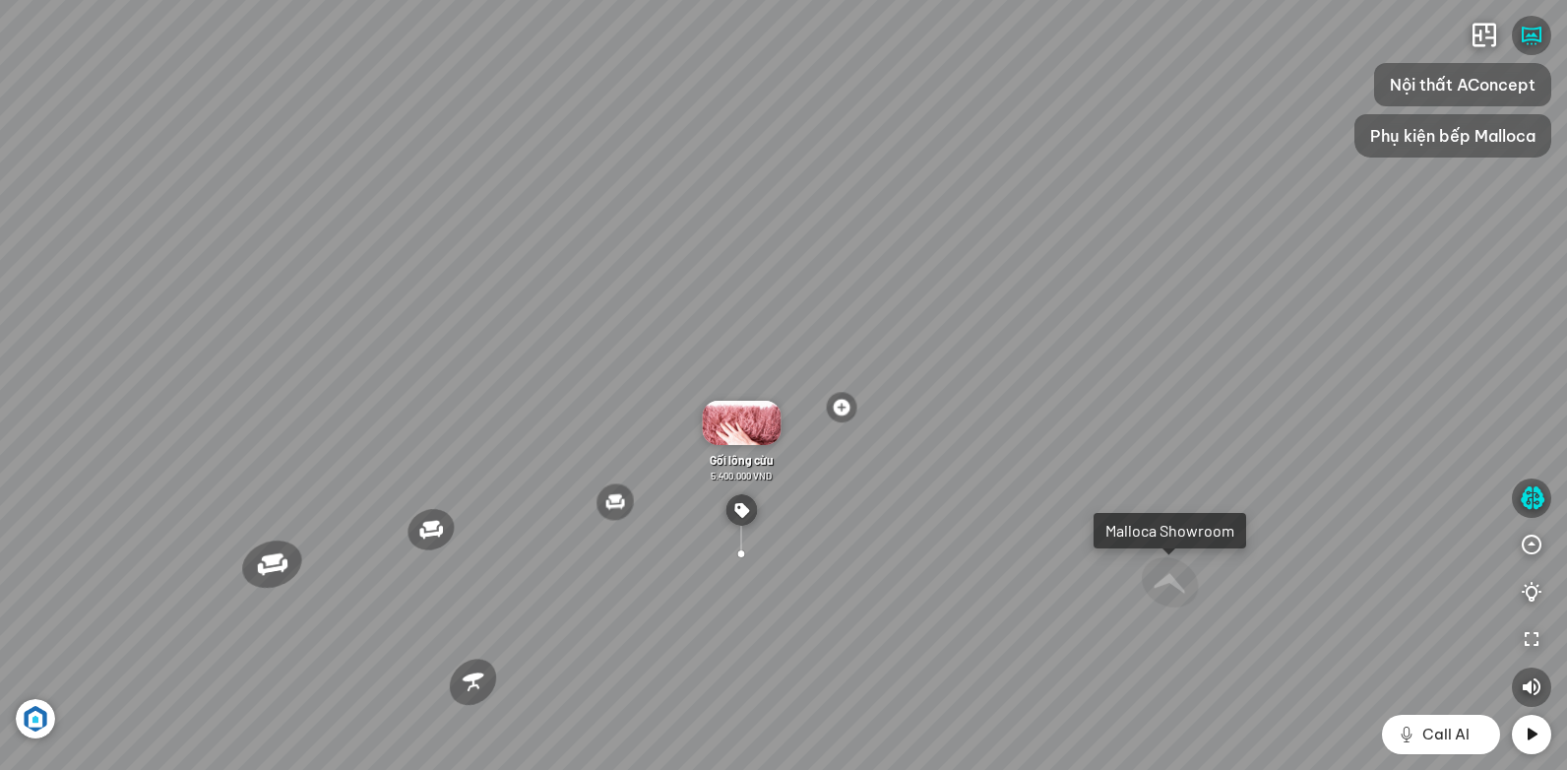
drag, startPoint x: 1200, startPoint y: 305, endPoint x: 816, endPoint y: 340, distance: 385.4
click at [905, 340] on div "Ghế ăn Andrew 3.200.000 VND Ghế ăn Wilma 1.800.000 VND Sofa 3 chỗ [PERSON_NAME]…" at bounding box center [783, 385] width 1567 height 770
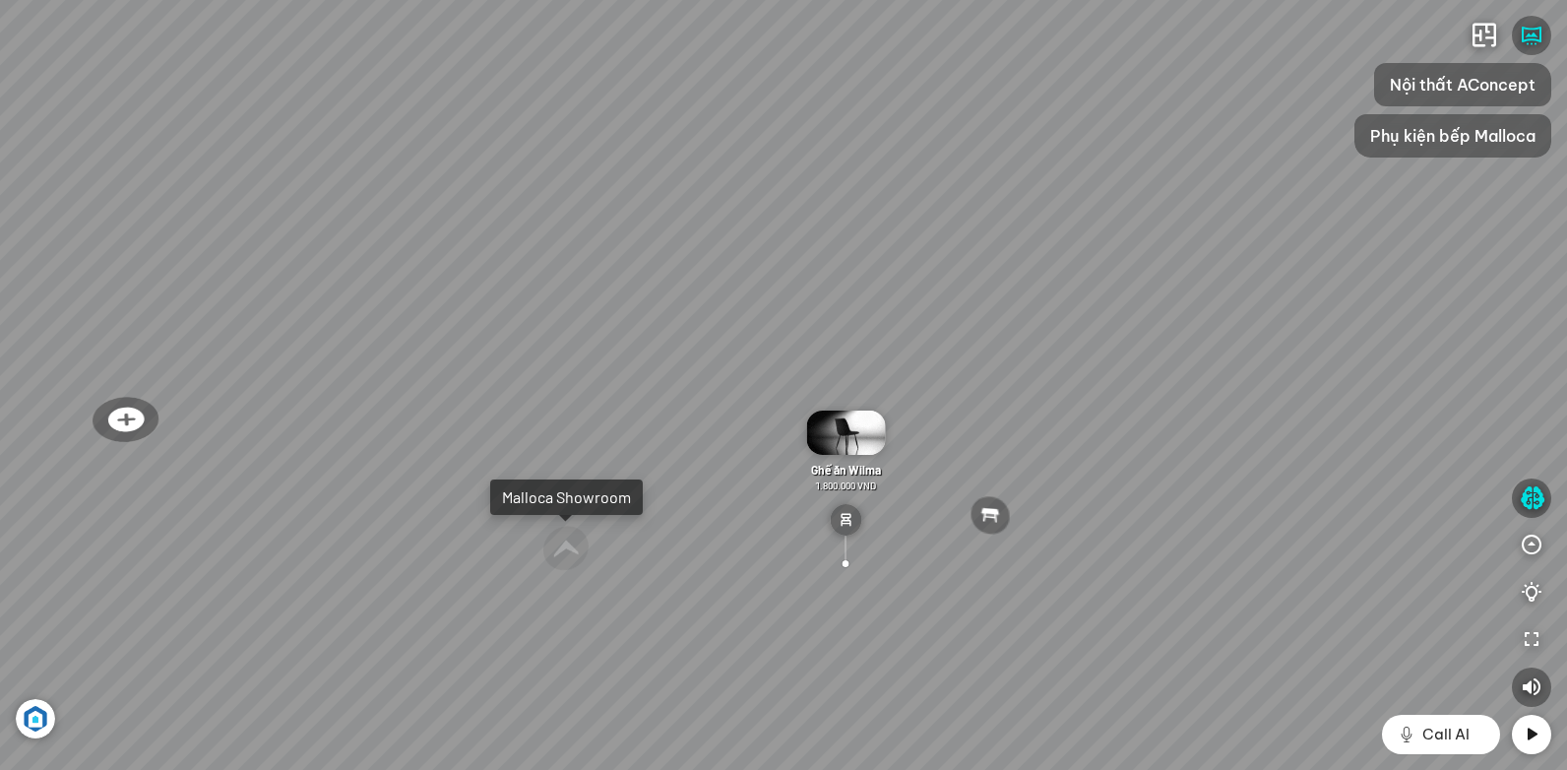
drag, startPoint x: 1108, startPoint y: 404, endPoint x: 798, endPoint y: 376, distance: 311.2
click at [861, 388] on div "Ghế ăn Andrew 3.200.000 VND Ghế ăn Wilma 1.800.000 VND Sofa 3 chỗ [PERSON_NAME]…" at bounding box center [783, 385] width 1567 height 770
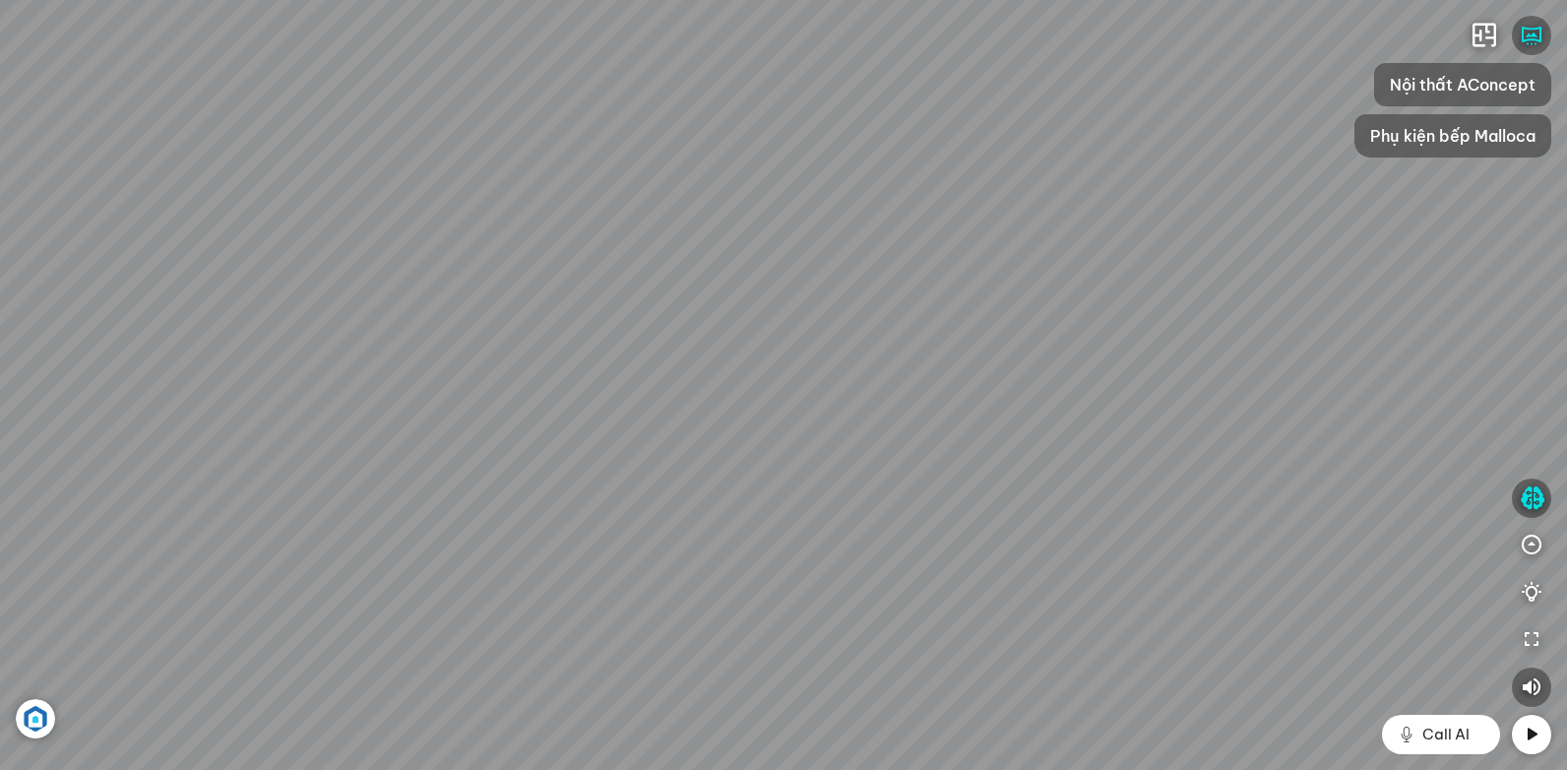
drag, startPoint x: 824, startPoint y: 307, endPoint x: 781, endPoint y: 405, distance: 107.1
click at [871, 414] on div "Ghế ăn Andrew 3.200.000 VND Ghế ăn Wilma 1.800.000 VND Sofa 3 chỗ [PERSON_NAME]…" at bounding box center [783, 385] width 1567 height 770
drag, startPoint x: 876, startPoint y: 240, endPoint x: 1091, endPoint y: 188, distance: 221.8
click at [1096, 181] on div "Ghế ăn Andrew 3.200.000 VND Ghế ăn Wilma 1.800.000 VND Sofa 3 chỗ [PERSON_NAME]…" at bounding box center [783, 385] width 1567 height 770
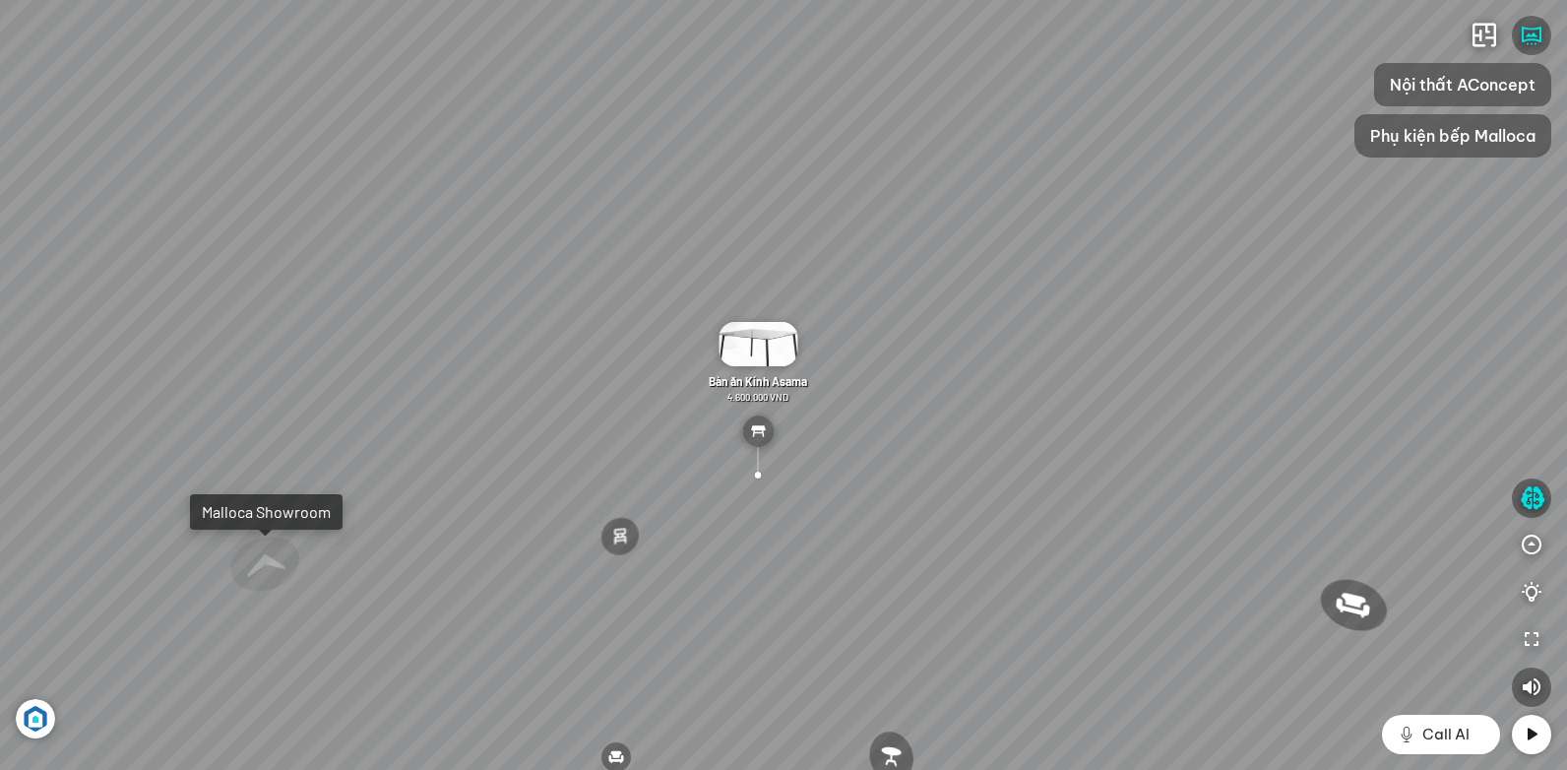
click at [537, 367] on div "Ghế ăn Andrew 3.200.000 VND Ghế ăn Wilma 1.800.000 VND Sofa 3 chỗ [PERSON_NAME]…" at bounding box center [783, 385] width 1567 height 770
drag, startPoint x: 227, startPoint y: 357, endPoint x: 461, endPoint y: 350, distance: 233.3
click at [461, 350] on div "Ghế ăn Andrew 3.200.000 VND Ghế ăn Wilma 1.800.000 VND Sofa 3 chỗ [PERSON_NAME]…" at bounding box center [783, 385] width 1567 height 770
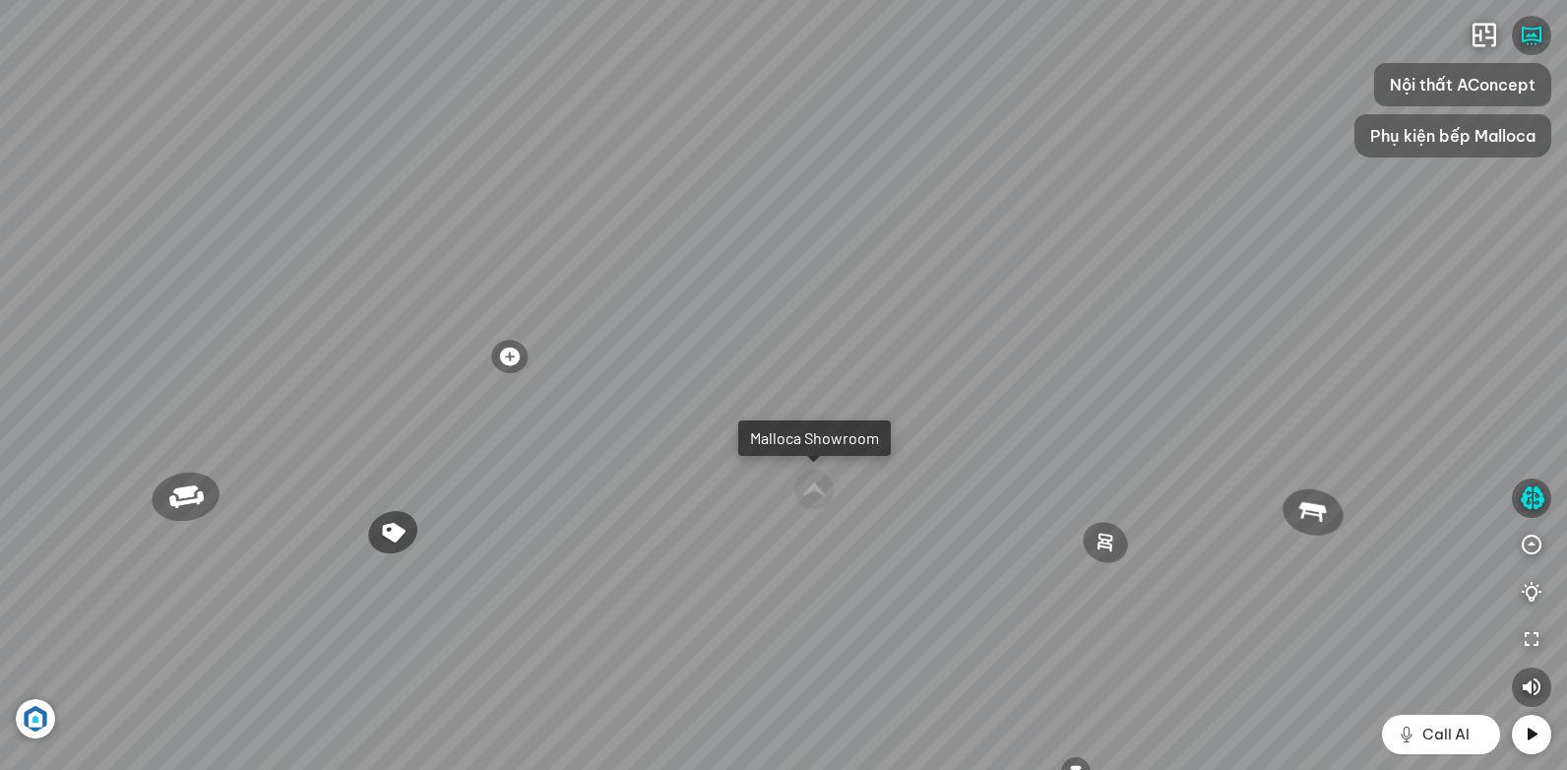
click at [662, 364] on div "Ghế ăn Andrew 3.200.000 VND Ghế ăn Wilma 1.800.000 VND Sofa 3 chỗ [PERSON_NAME]…" at bounding box center [783, 385] width 1567 height 770
click at [668, 362] on div "Ghế ăn Andrew 3.200.000 VND Ghế ăn Wilma 1.800.000 VND Sofa 3 chỗ [PERSON_NAME]…" at bounding box center [783, 385] width 1567 height 770
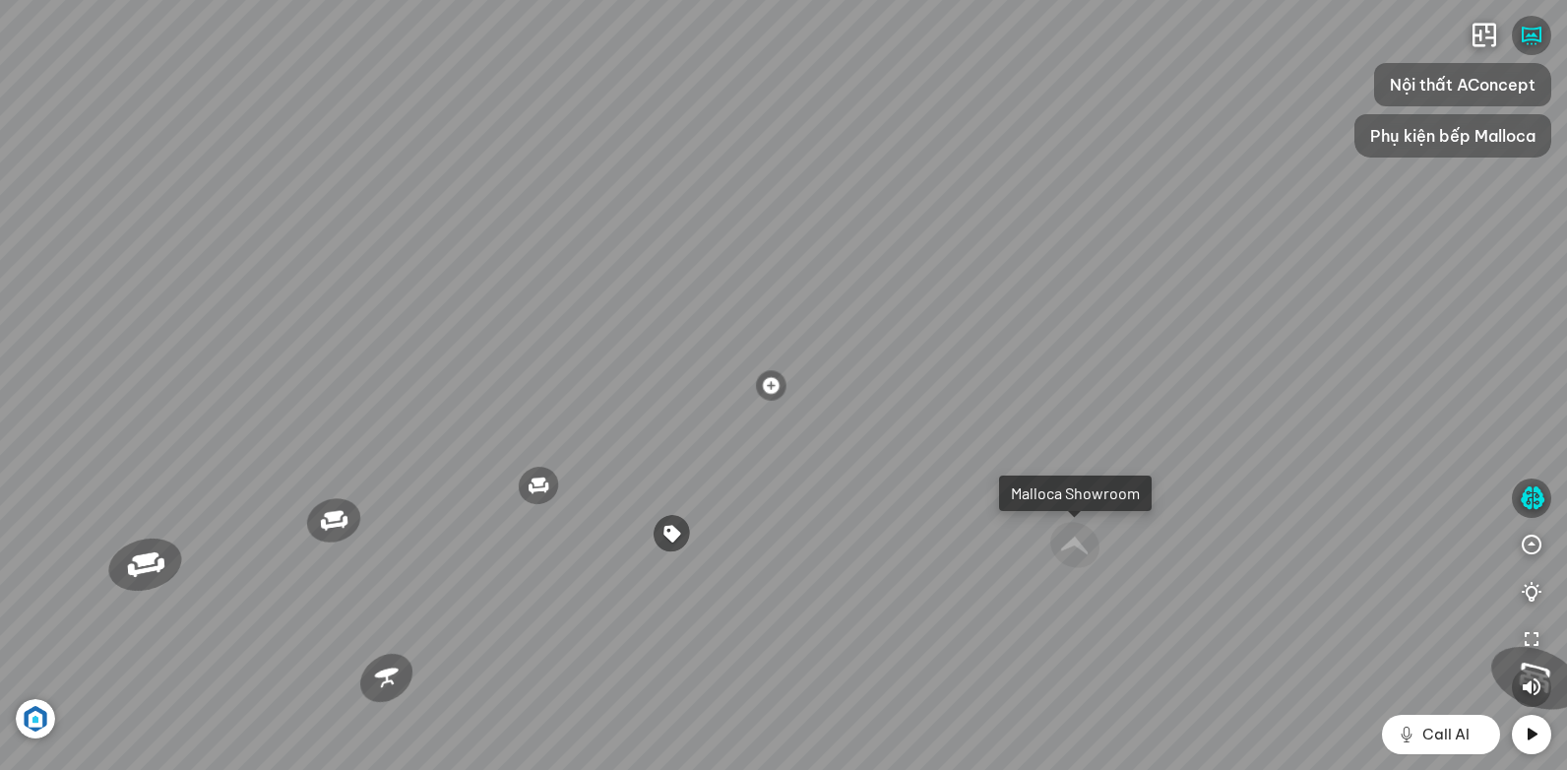
drag, startPoint x: 415, startPoint y: 257, endPoint x: 681, endPoint y: 318, distance: 272.6
click at [669, 306] on div "Ghế ăn Andrew 3.200.000 VND Ghế ăn Wilma 1.800.000 VND Sofa 3 chỗ [PERSON_NAME]…" at bounding box center [783, 385] width 1567 height 770
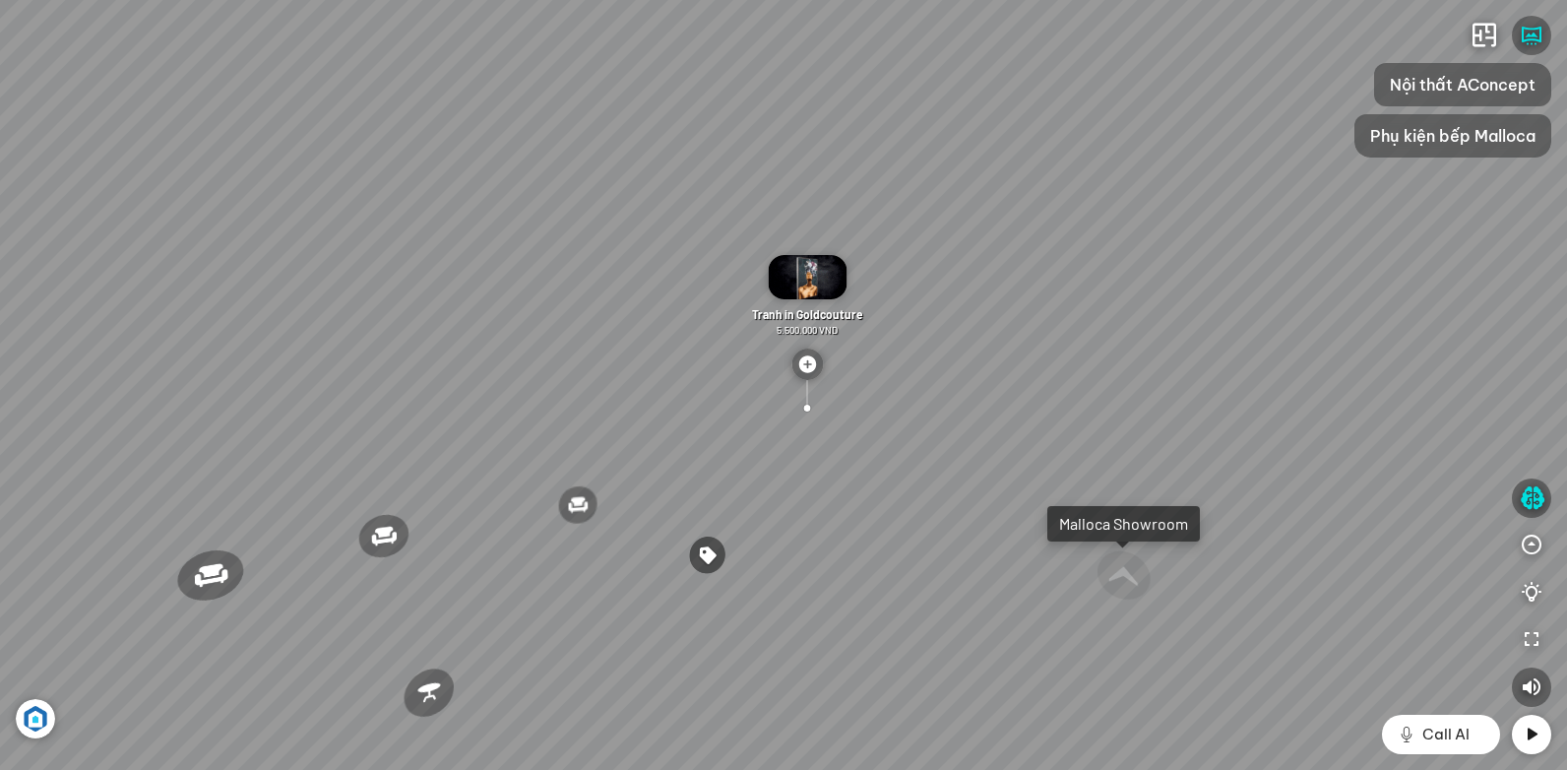
drag, startPoint x: 535, startPoint y: 374, endPoint x: 652, endPoint y: 373, distance: 117.1
click at [624, 371] on div "Ghế ăn Andrew 3.200.000 VND Ghế ăn Wilma 1.800.000 VND Sofa 3 chỗ [PERSON_NAME]…" at bounding box center [783, 385] width 1567 height 770
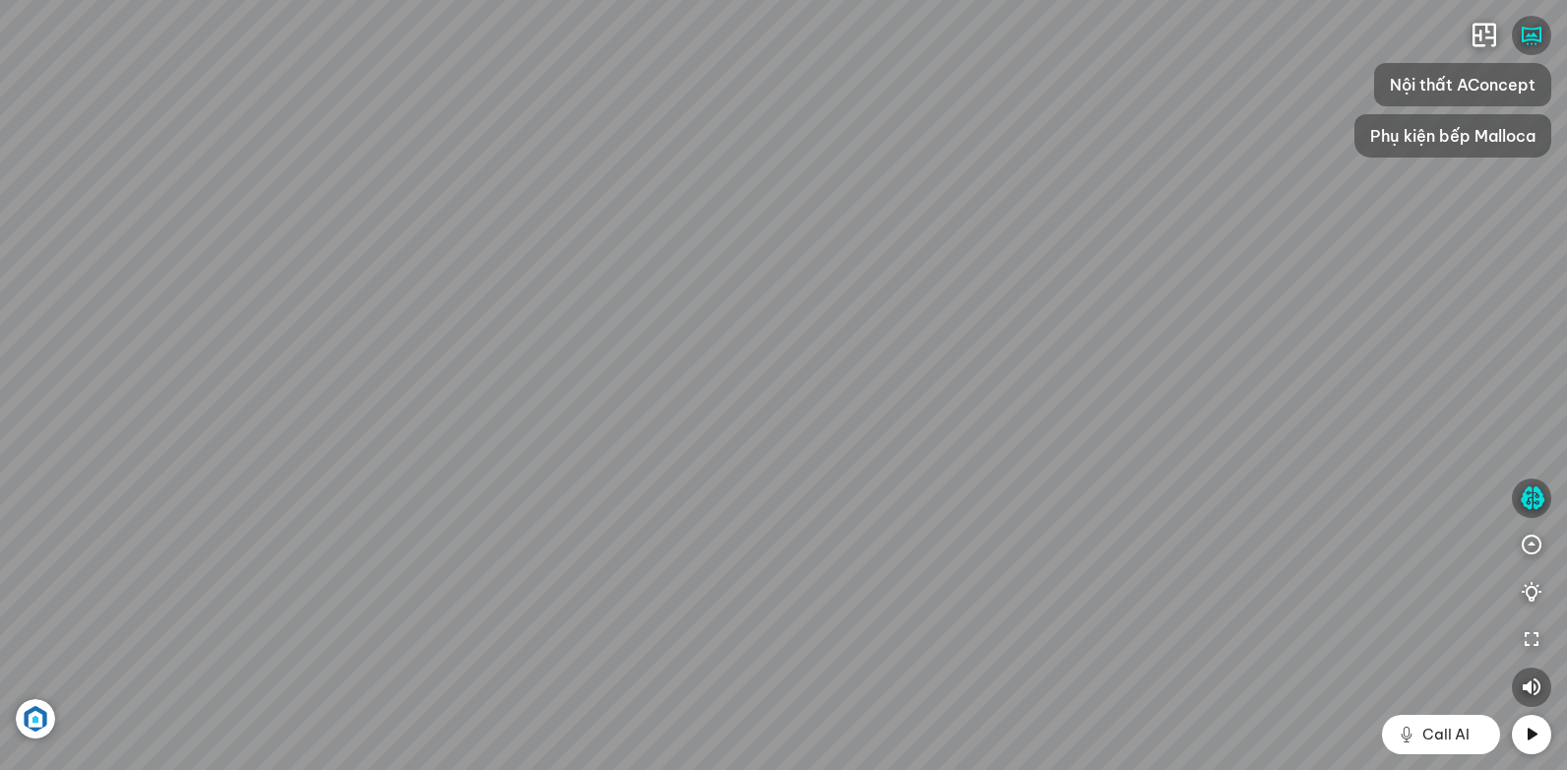
drag, startPoint x: 572, startPoint y: 329, endPoint x: 770, endPoint y: 314, distance: 198.4
click at [792, 315] on div "Ghế ăn Andrew 3.200.000 VND Ghế ăn Wilma 1.800.000 VND Sofa 3 chỗ [PERSON_NAME]…" at bounding box center [783, 385] width 1567 height 770
drag, startPoint x: 472, startPoint y: 341, endPoint x: 530, endPoint y: 367, distance: 63.9
click at [531, 367] on div "Ghế ăn Andrew 3.200.000 VND Ghế ăn Wilma 1.800.000 VND Sofa 3 chỗ [PERSON_NAME]…" at bounding box center [783, 385] width 1567 height 770
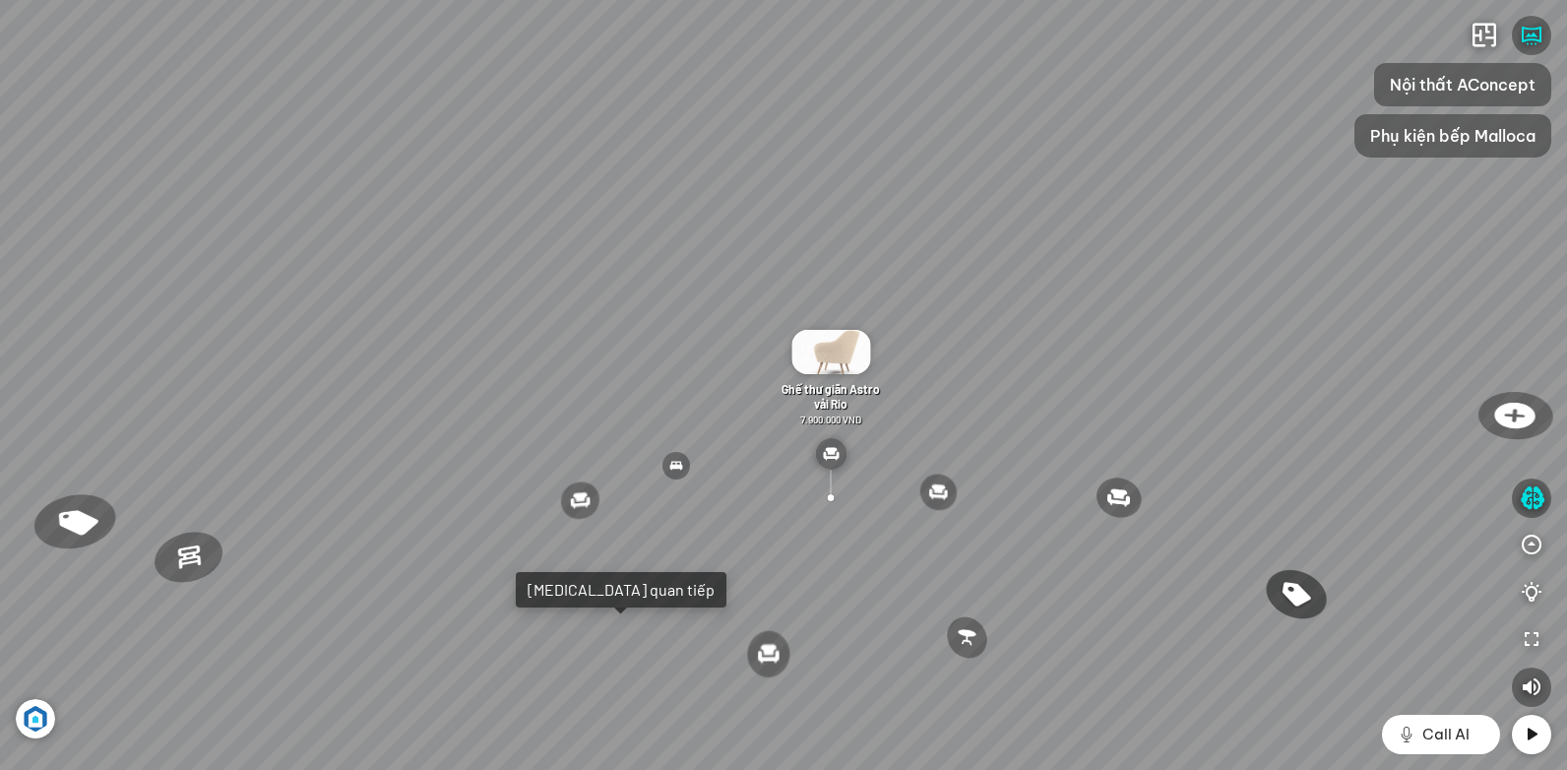
drag, startPoint x: 553, startPoint y: 382, endPoint x: 591, endPoint y: 345, distance: 52.9
click at [593, 345] on div "Ghế ăn Andrew 3.200.000 VND Ghế ăn Wilma 1.800.000 VND Sofa 3 chỗ [PERSON_NAME]…" at bounding box center [783, 385] width 1567 height 770
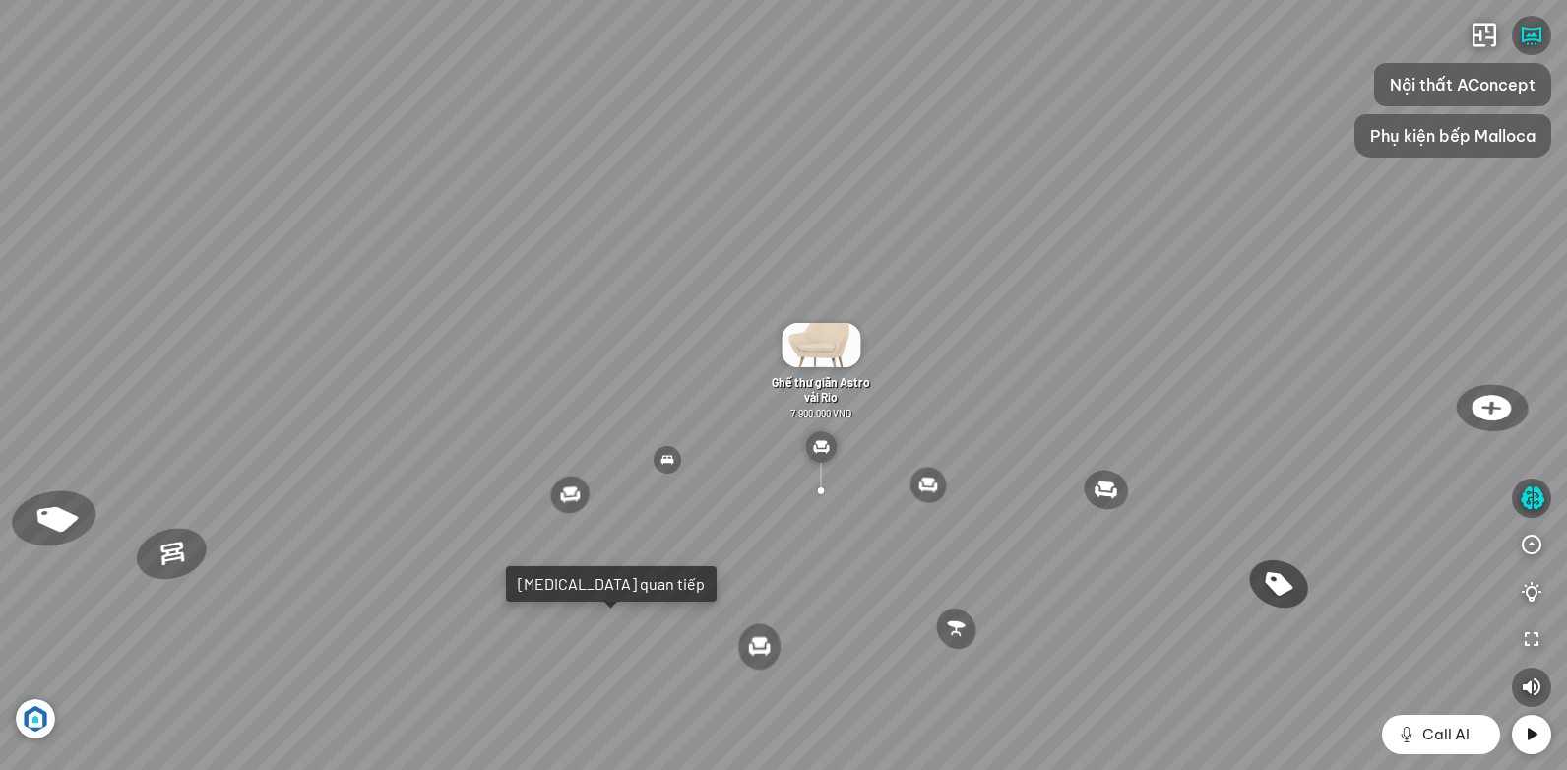
drag, startPoint x: 563, startPoint y: 345, endPoint x: 731, endPoint y: 348, distance: 168.3
click at [690, 346] on div "Ghế ăn Andrew 3.200.000 VND Ghế ăn Wilma 1.800.000 VND Sofa 3 chỗ [PERSON_NAME]…" at bounding box center [783, 385] width 1567 height 770
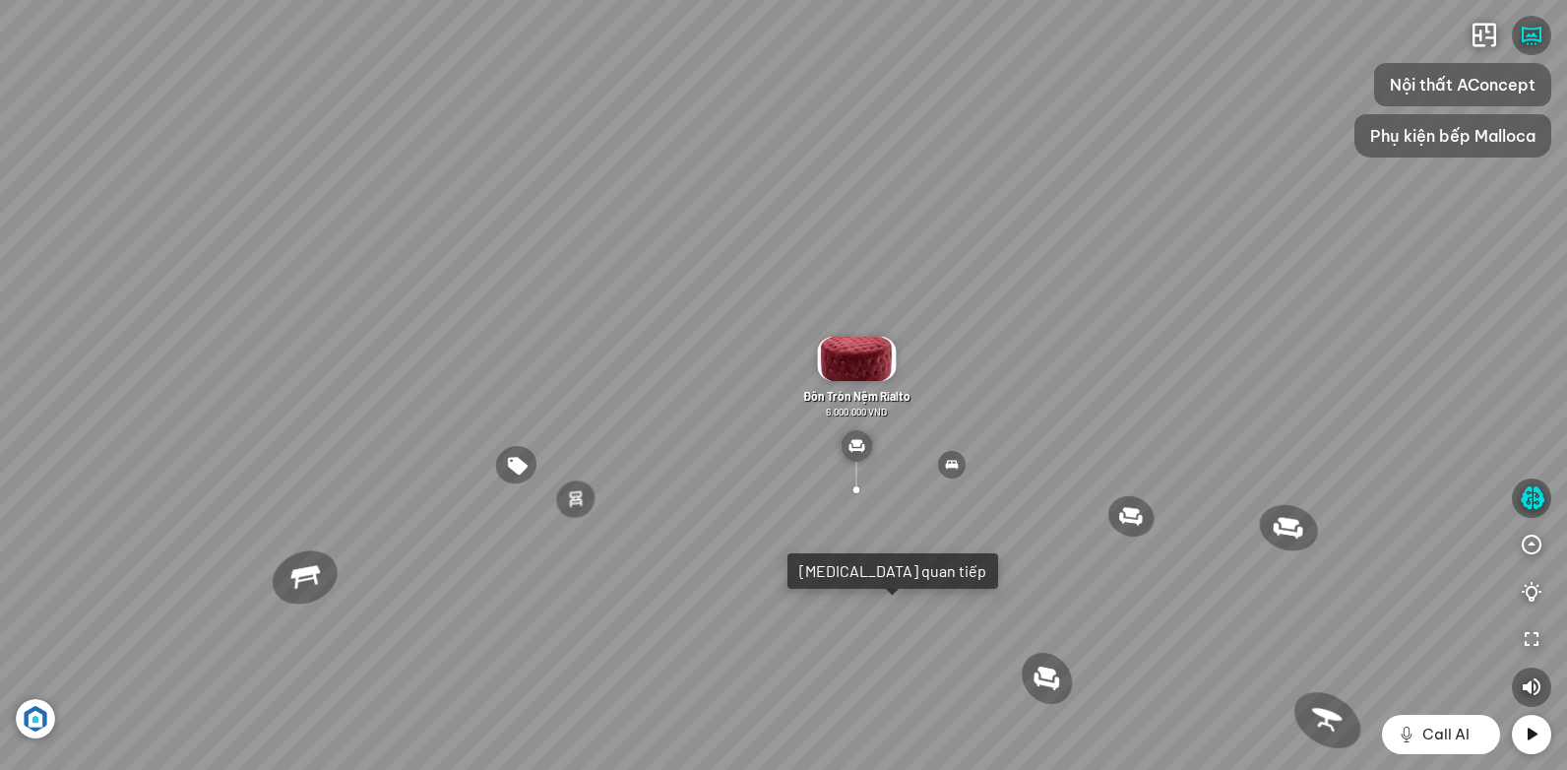
drag, startPoint x: 473, startPoint y: 360, endPoint x: 644, endPoint y: 360, distance: 170.3
click at [618, 360] on div "Ghế ăn Andrew 3.200.000 VND Ghế ăn Wilma 1.800.000 VND Sofa 3 chỗ [PERSON_NAME]…" at bounding box center [783, 385] width 1567 height 770
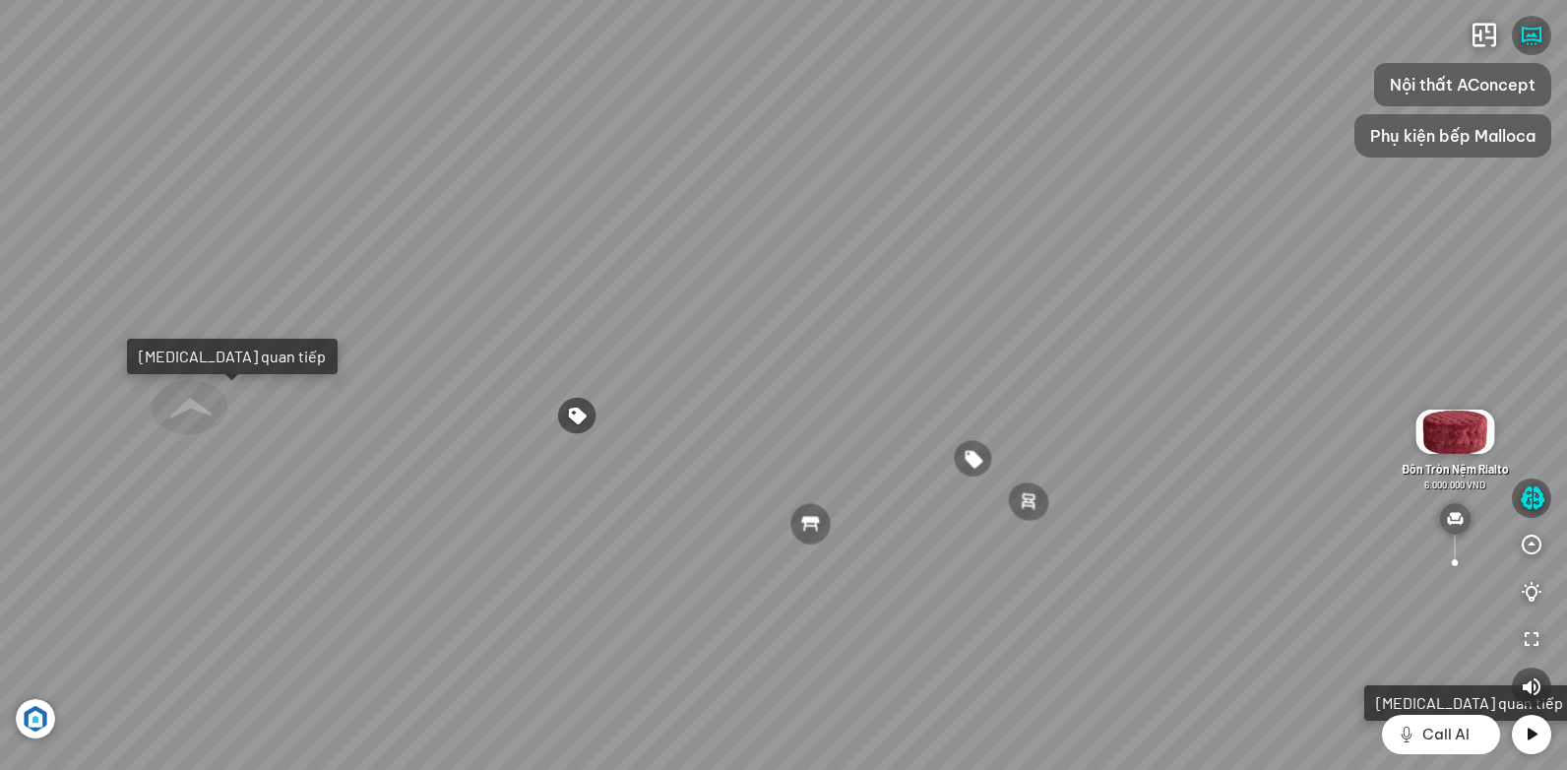
click at [676, 387] on div "Ghế ăn Andrew 3.200.000 VND Ghế ăn Wilma 1.800.000 VND Sofa 3 chỗ [PERSON_NAME]…" at bounding box center [783, 385] width 1567 height 770
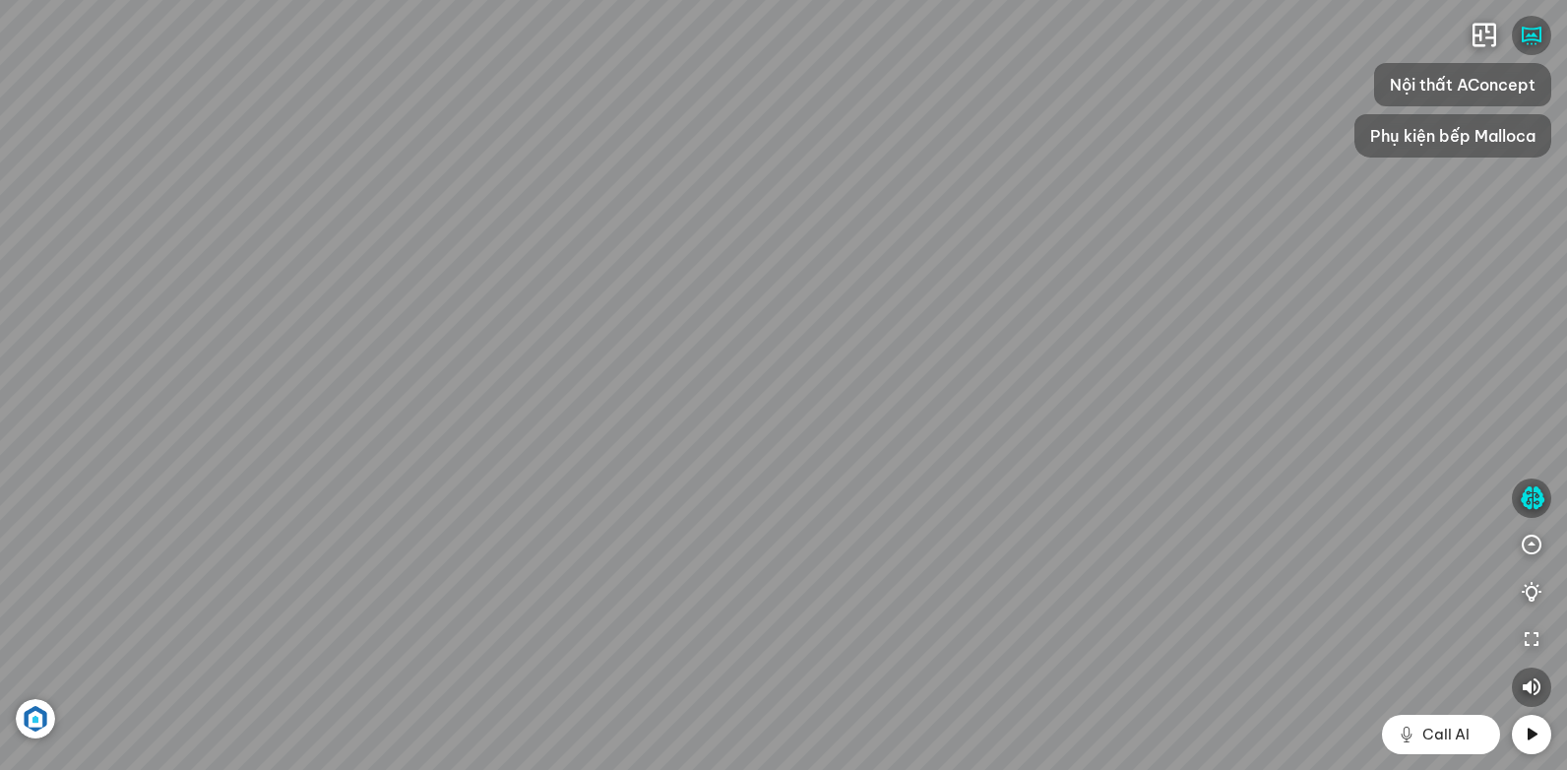
drag, startPoint x: 546, startPoint y: 395, endPoint x: 649, endPoint y: 429, distance: 108.0
click at [647, 433] on div "Ghế ăn Andrew 3.200.000 VND Ghế ăn Wilma 1.800.000 VND Sofa 3 chỗ [PERSON_NAME]…" at bounding box center [783, 385] width 1567 height 770
drag, startPoint x: 1031, startPoint y: 380, endPoint x: 633, endPoint y: 380, distance: 398.6
click at [628, 380] on div "Ghế ăn Andrew 3.200.000 VND Ghế ăn Wilma 1.800.000 VND Sofa 3 chỗ [PERSON_NAME]…" at bounding box center [783, 385] width 1567 height 770
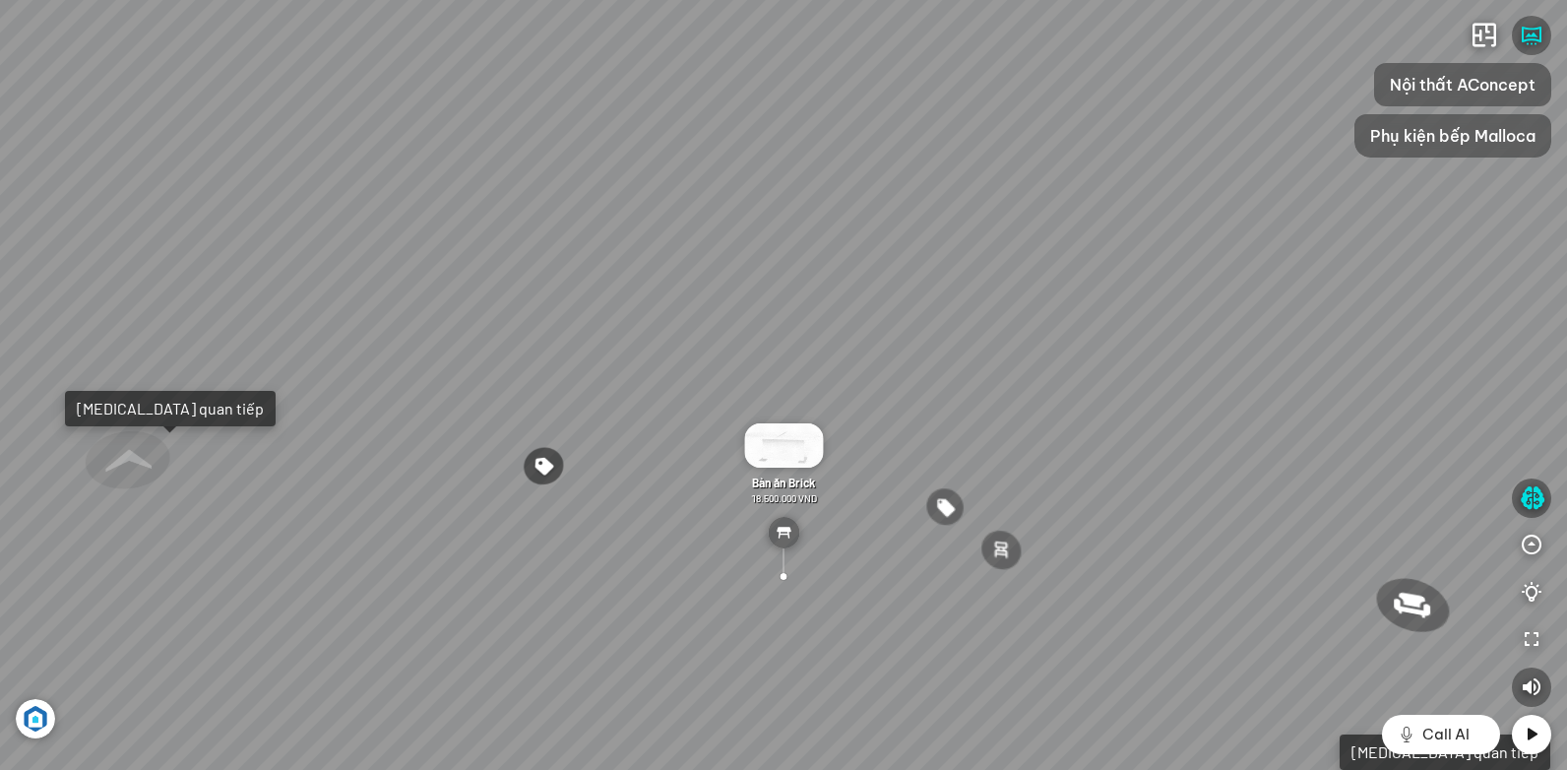
drag, startPoint x: 1252, startPoint y: 411, endPoint x: 1262, endPoint y: 419, distance: 12.6
click at [1262, 419] on div "Ghế ăn Andrew 3.200.000 VND Ghế ăn Wilma 1.800.000 VND Sofa 3 chỗ [PERSON_NAME]…" at bounding box center [783, 385] width 1567 height 770
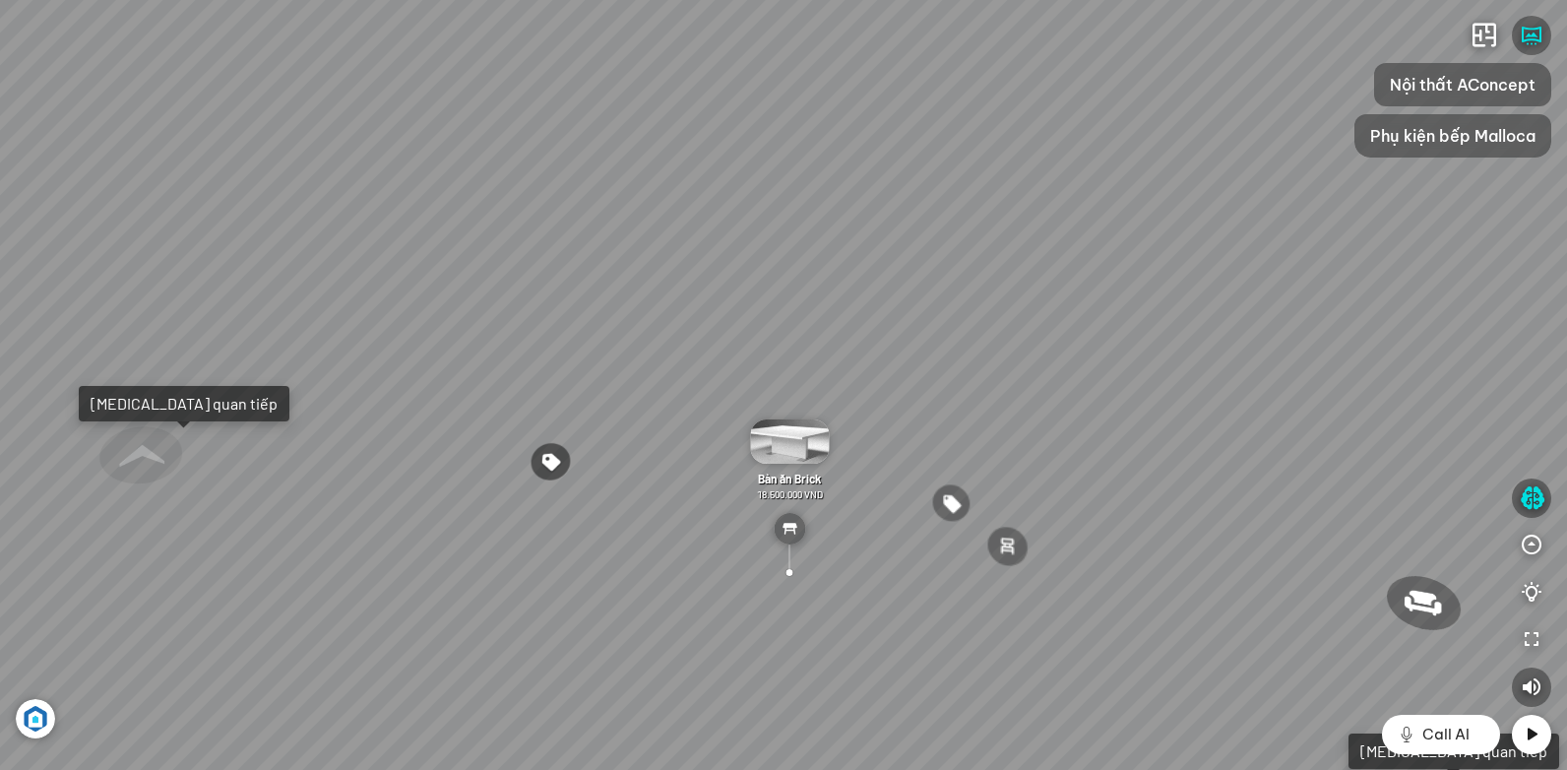
click at [1263, 415] on div "Ghế ăn Andrew 3.200.000 VND Ghế ăn Wilma 1.800.000 VND Sofa 3 chỗ [PERSON_NAME]…" at bounding box center [783, 385] width 1567 height 770
drag, startPoint x: 1238, startPoint y: 433, endPoint x: 1004, endPoint y: 409, distance: 235.4
click at [1065, 411] on div "Ghế ăn Andrew 3.200.000 VND Ghế ăn Wilma 1.800.000 VND Sofa 3 chỗ [PERSON_NAME]…" at bounding box center [783, 385] width 1567 height 770
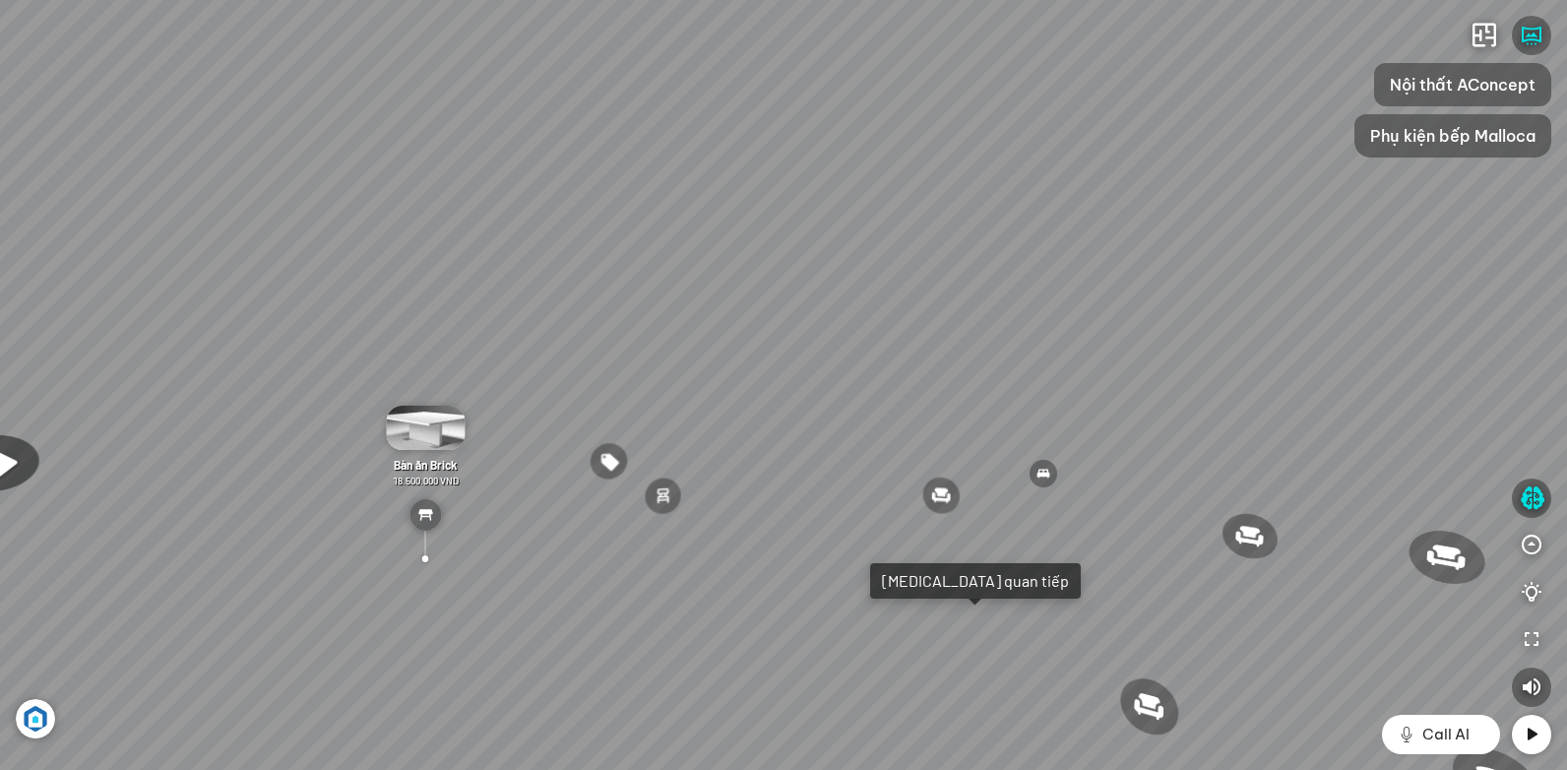
drag, startPoint x: 1210, startPoint y: 398, endPoint x: 879, endPoint y: 385, distance: 330.9
click at [981, 401] on div "Ghế ăn Andrew 3.200.000 VND Ghế ăn Wilma 1.800.000 VND Sofa 3 chỗ [PERSON_NAME]…" at bounding box center [783, 385] width 1567 height 770
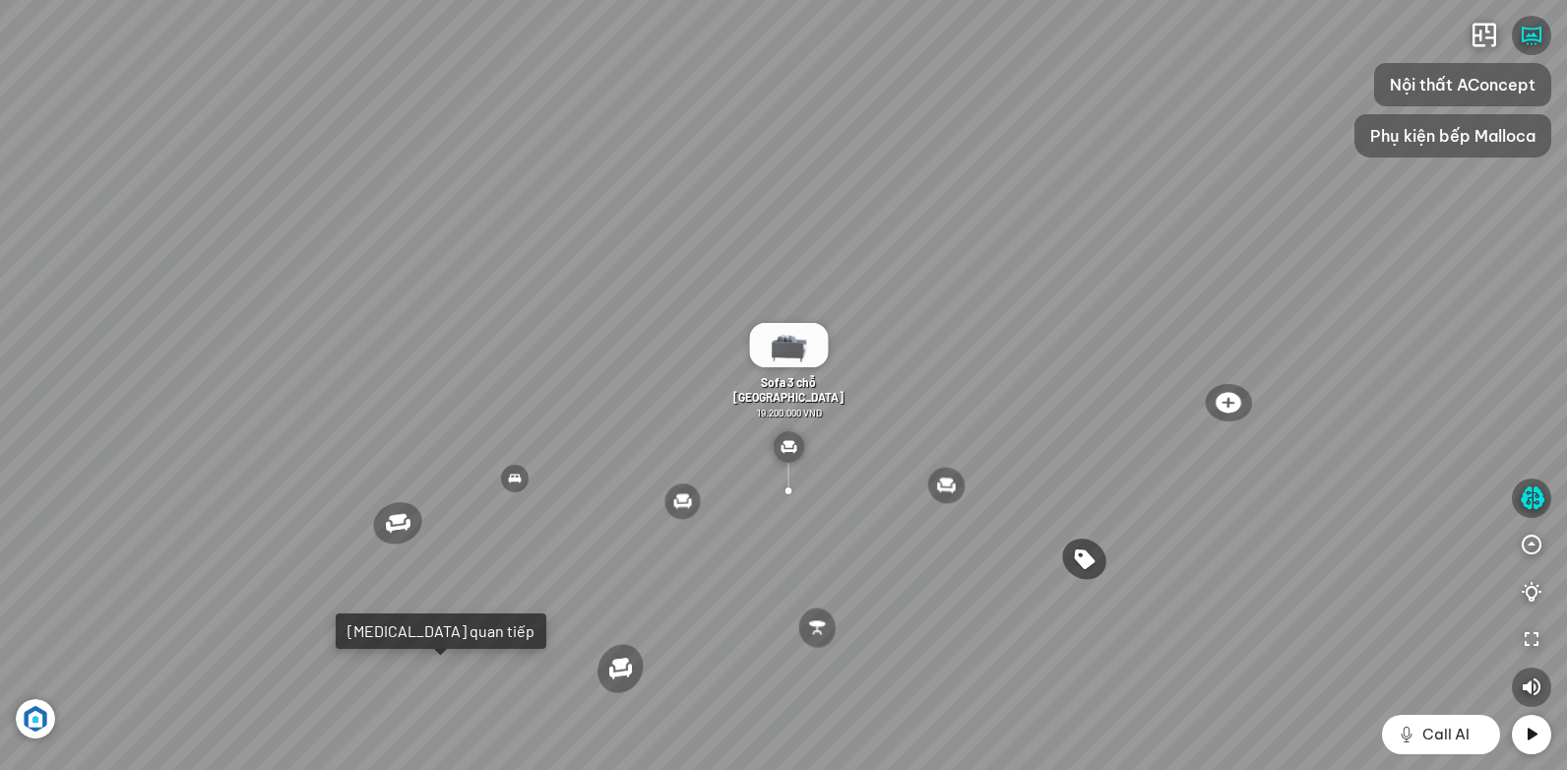
drag, startPoint x: 1232, startPoint y: 322, endPoint x: 992, endPoint y: 312, distance: 240.3
click at [1034, 312] on div "Ghế ăn Andrew 3.200.000 VND Ghế ăn Wilma 1.800.000 VND Sofa 3 chỗ [PERSON_NAME]…" at bounding box center [783, 385] width 1567 height 770
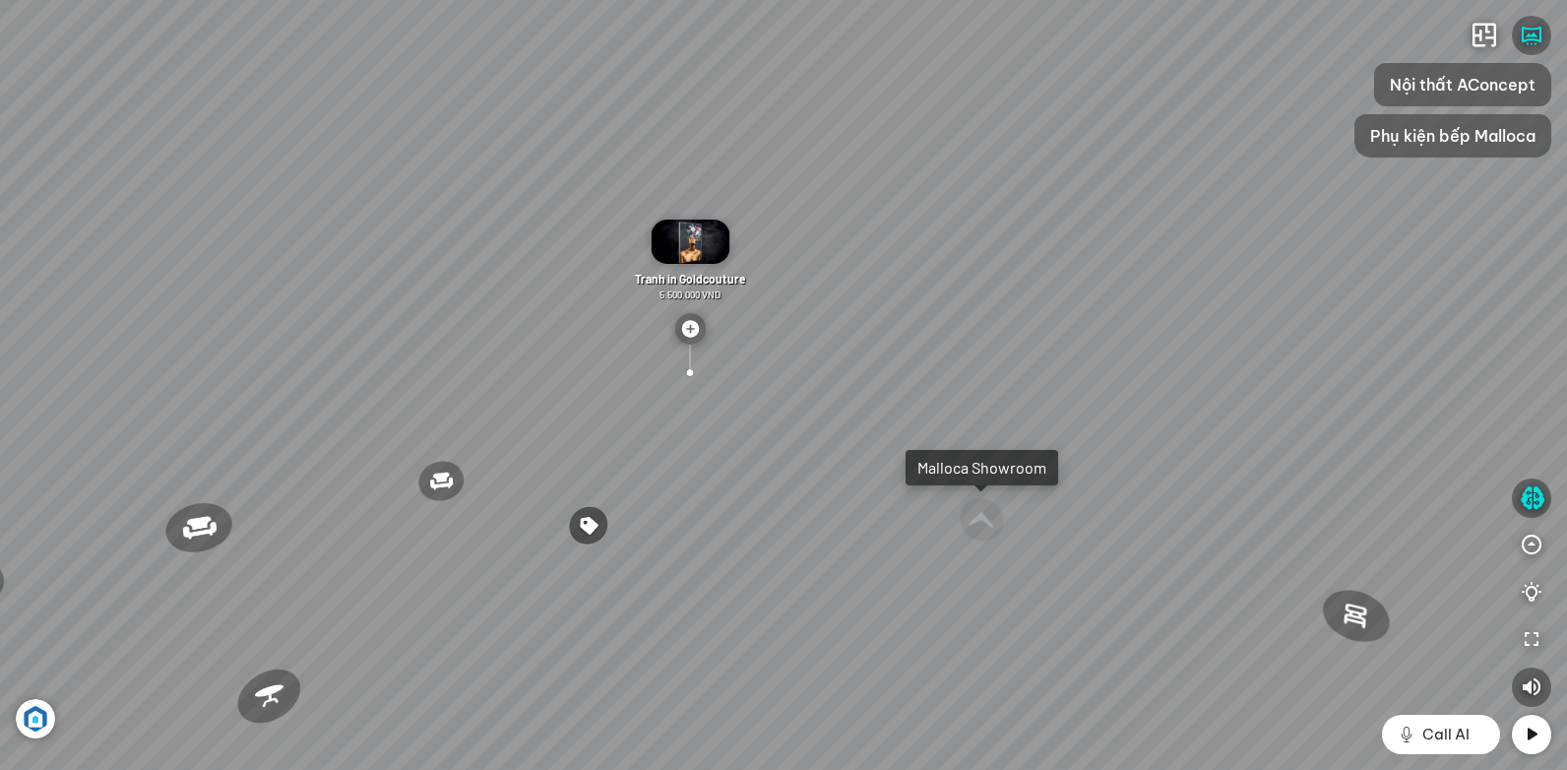
drag, startPoint x: 1109, startPoint y: 323, endPoint x: 752, endPoint y: 315, distance: 357.3
click at [788, 319] on div "Ghế ăn Andrew 3.200.000 VND Ghế ăn Wilma 1.800.000 VND Sofa 3 chỗ [PERSON_NAME]…" at bounding box center [783, 385] width 1567 height 770
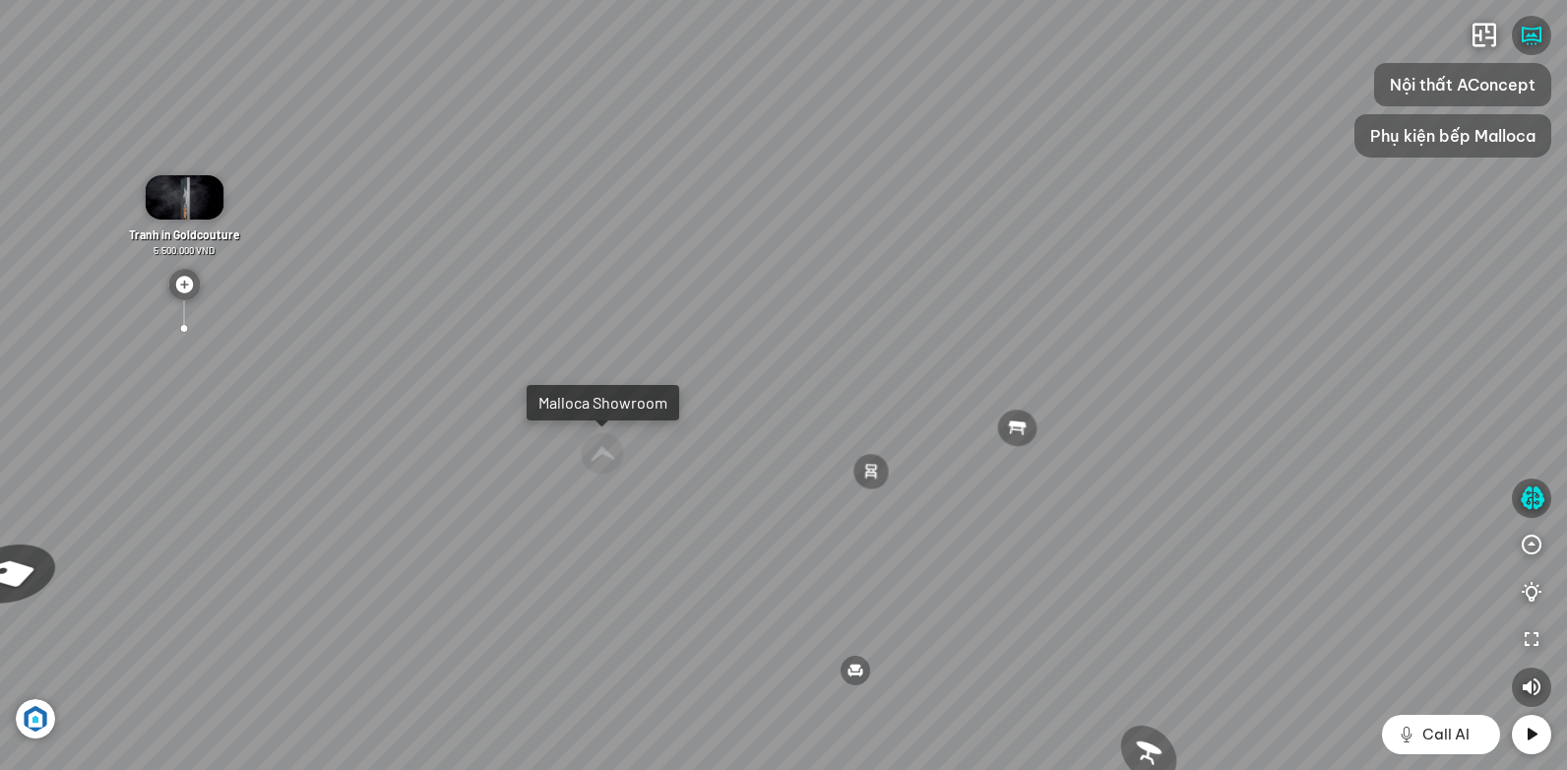
drag, startPoint x: 1083, startPoint y: 308, endPoint x: 1231, endPoint y: 231, distance: 167.3
click at [1274, 198] on div "Ghế ăn Andrew 3.200.000 VND Ghế ăn Wilma 1.800.000 VND Sofa 3 chỗ [PERSON_NAME]…" at bounding box center [783, 385] width 1567 height 770
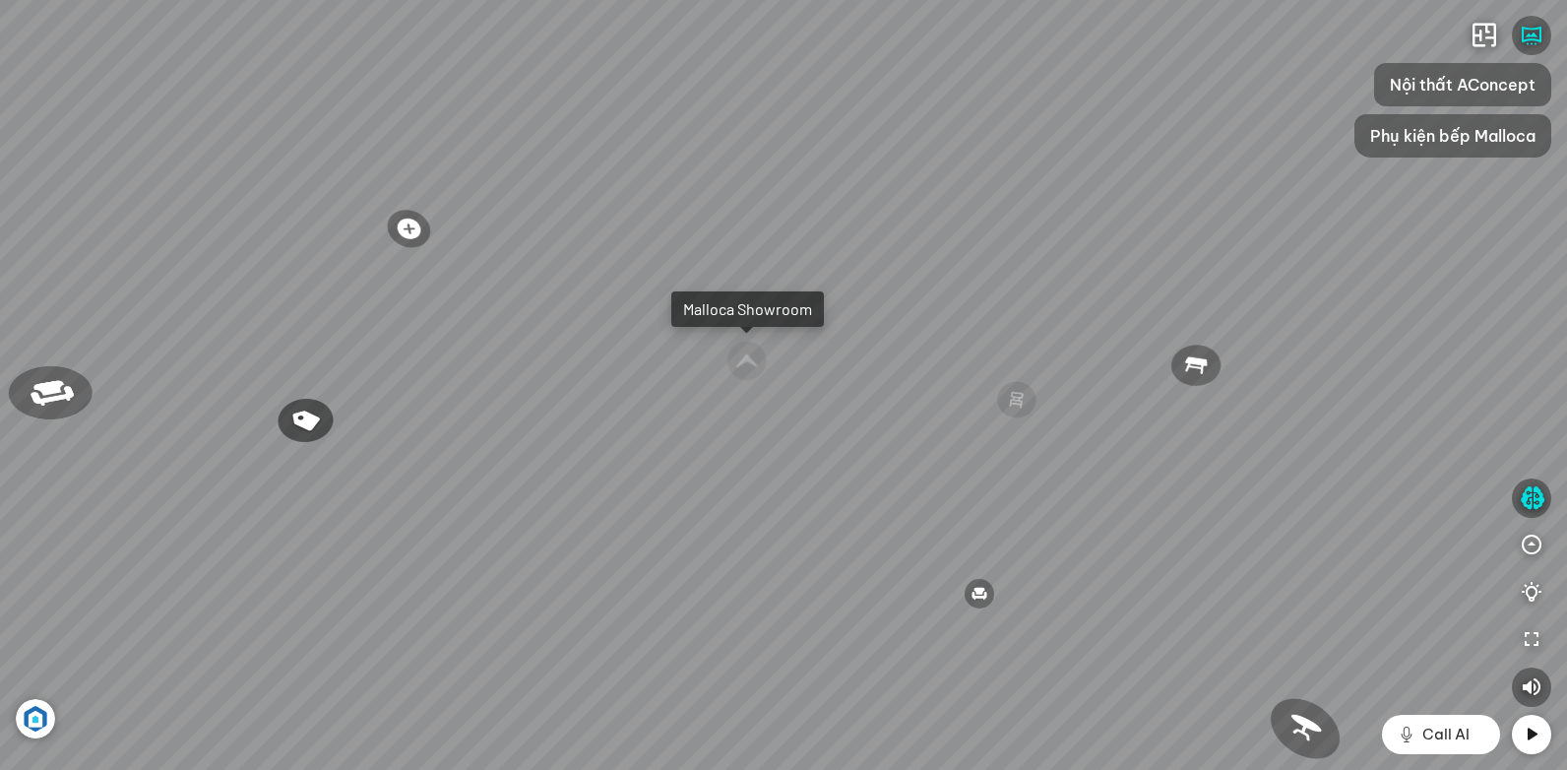
drag, startPoint x: 803, startPoint y: 244, endPoint x: 1048, endPoint y: 288, distance: 249.0
click at [1035, 285] on div "Ghế ăn Andrew 3.200.000 VND Ghế ăn Wilma 1.800.000 VND Sofa 3 chỗ [PERSON_NAME]…" at bounding box center [783, 385] width 1567 height 770
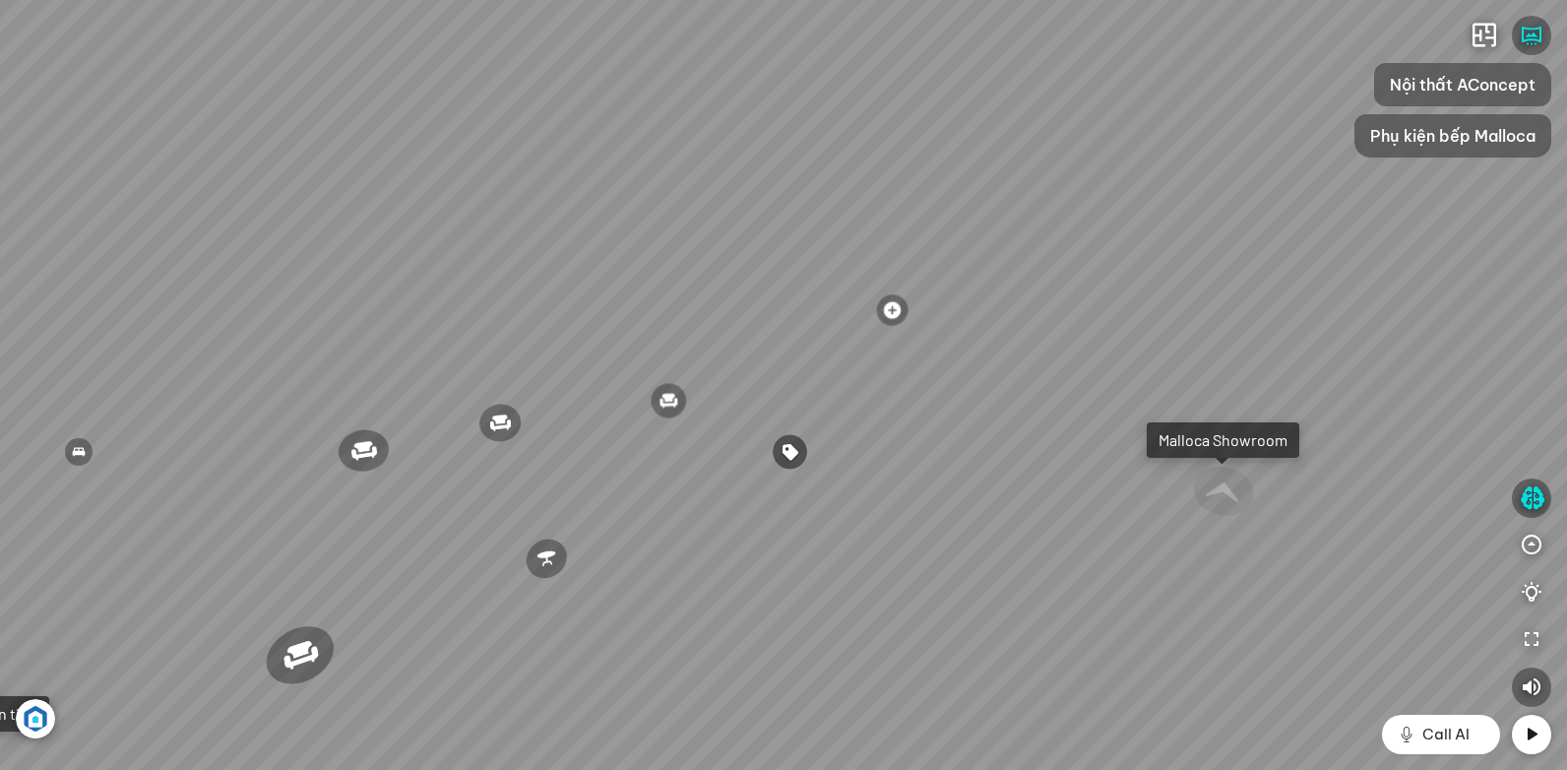
drag, startPoint x: 747, startPoint y: 284, endPoint x: 1031, endPoint y: 309, distance: 285.5
click at [955, 307] on div "Ghế ăn Andrew 3.200.000 VND Ghế ăn Wilma 1.800.000 VND Sofa 3 chỗ [PERSON_NAME]…" at bounding box center [783, 385] width 1567 height 770
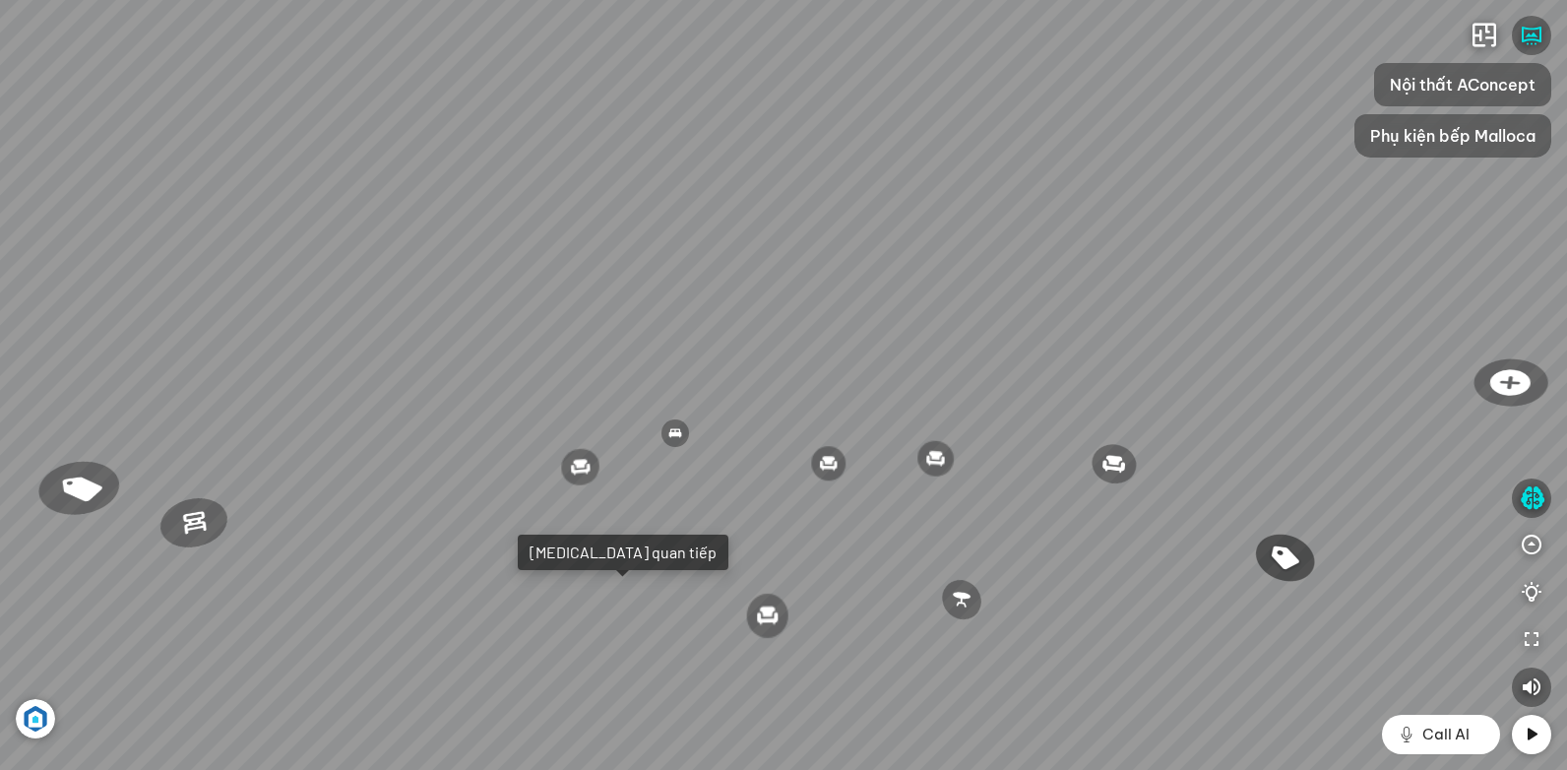
drag, startPoint x: 950, startPoint y: 351, endPoint x: 1064, endPoint y: 347, distance: 114.2
click at [1106, 351] on div "Ghế ăn Andrew 3.200.000 VND Ghế ăn Wilma 1.800.000 VND Sofa 3 chỗ [PERSON_NAME]…" at bounding box center [783, 385] width 1567 height 770
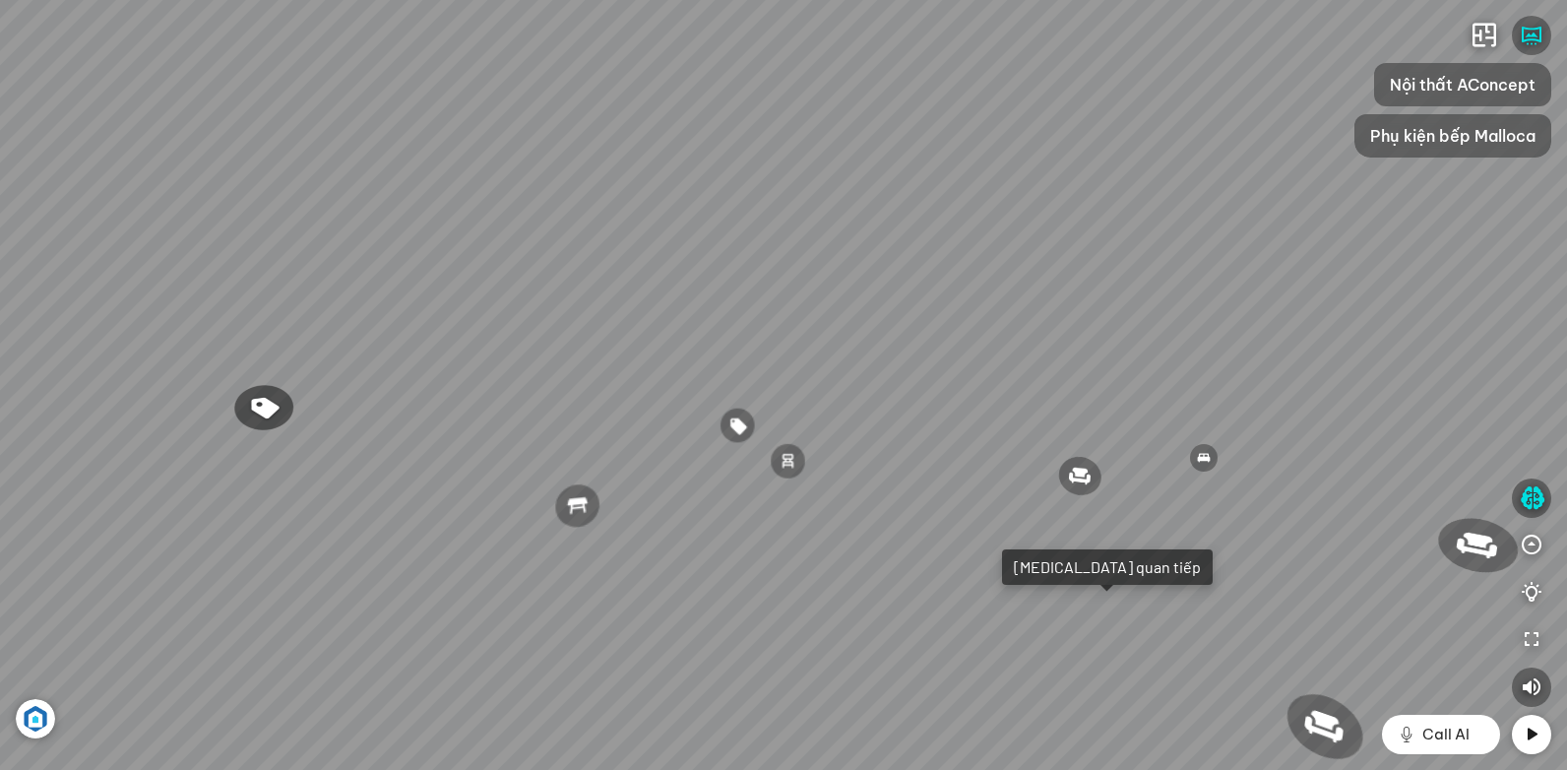
drag, startPoint x: 875, startPoint y: 347, endPoint x: 1103, endPoint y: 325, distance: 229.4
click at [1025, 338] on div "Ghế ăn Andrew 3.200.000 VND Ghế ăn Wilma 1.800.000 VND Sofa 3 chỗ [PERSON_NAME]…" at bounding box center [783, 385] width 1567 height 770
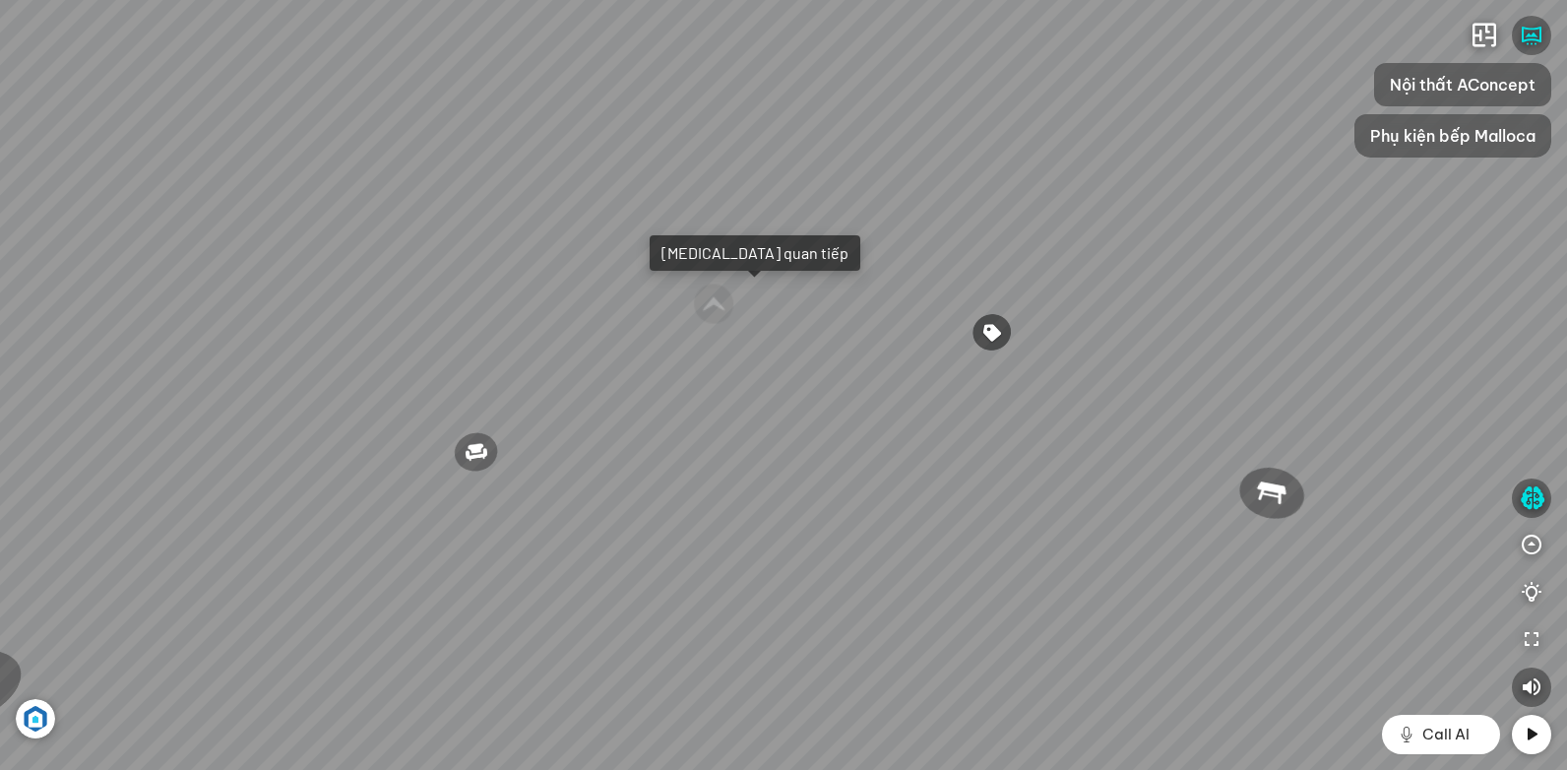
drag, startPoint x: 886, startPoint y: 371, endPoint x: 1287, endPoint y: 352, distance: 402.0
click at [1282, 352] on div "Ghế ăn Andrew 3.200.000 VND Ghế ăn Wilma 1.800.000 VND Sofa 3 chỗ [PERSON_NAME]…" at bounding box center [783, 385] width 1567 height 770
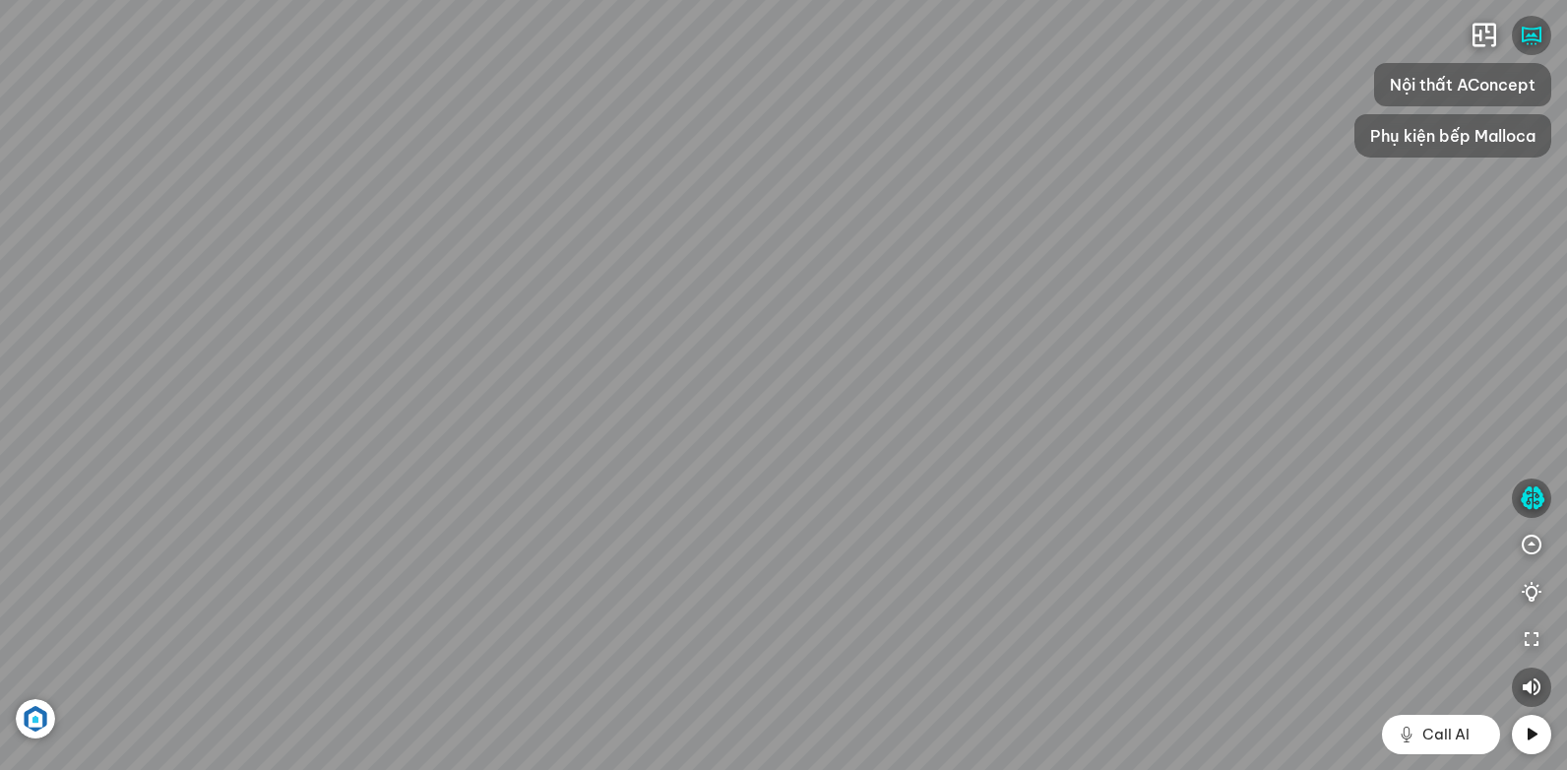
drag, startPoint x: 1152, startPoint y: 306, endPoint x: 872, endPoint y: 370, distance: 287.7
click at [901, 369] on div "Ghế ăn Andrew 3.200.000 VND Ghế ăn Wilma 1.800.000 VND Sofa 3 chỗ [PERSON_NAME]…" at bounding box center [783, 385] width 1567 height 770
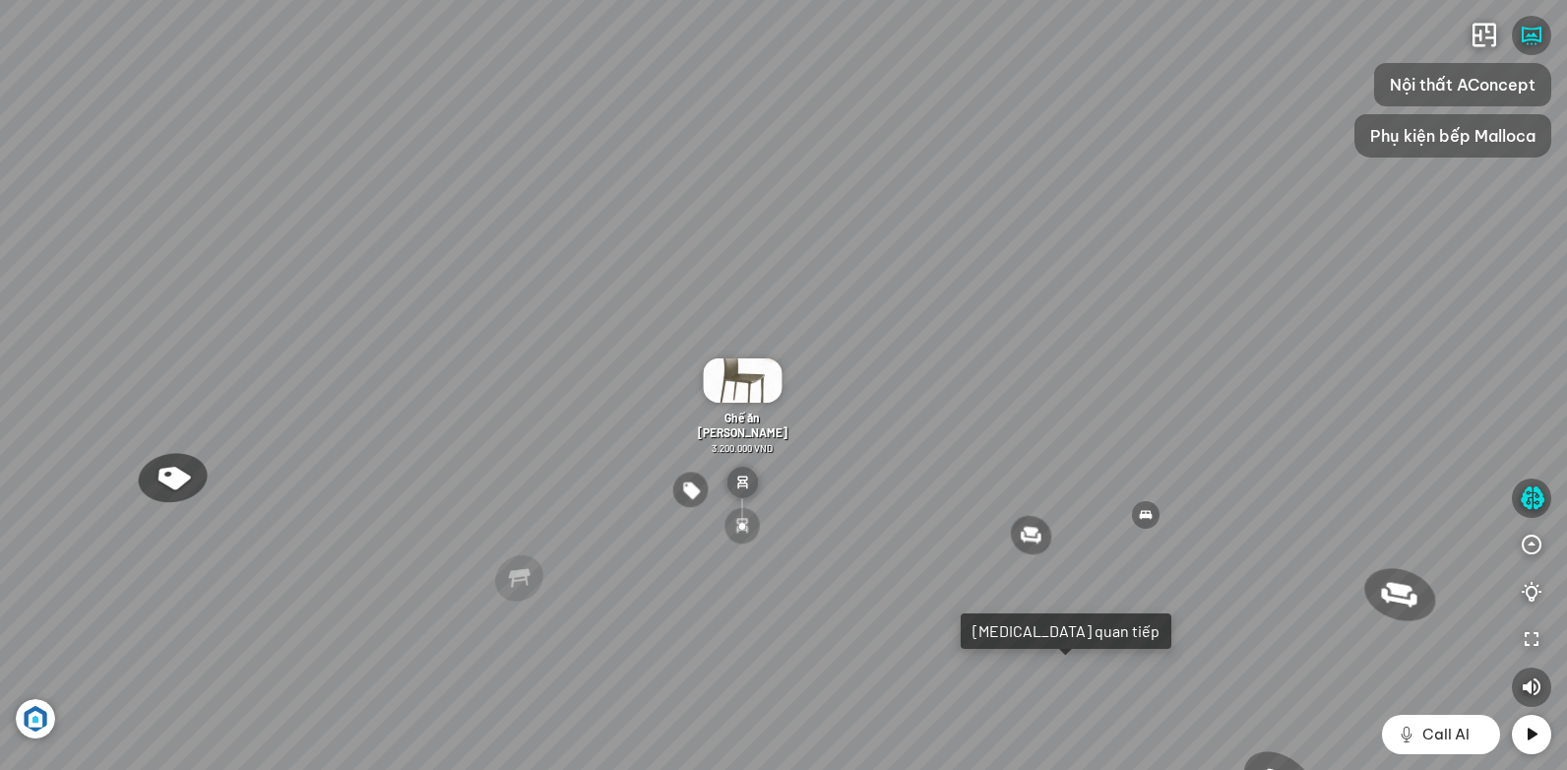
click at [1100, 296] on div "Ghế ăn Andrew 3.200.000 VND Ghế ăn Wilma 1.800.000 VND Sofa 3 chỗ [PERSON_NAME]…" at bounding box center [783, 385] width 1567 height 770
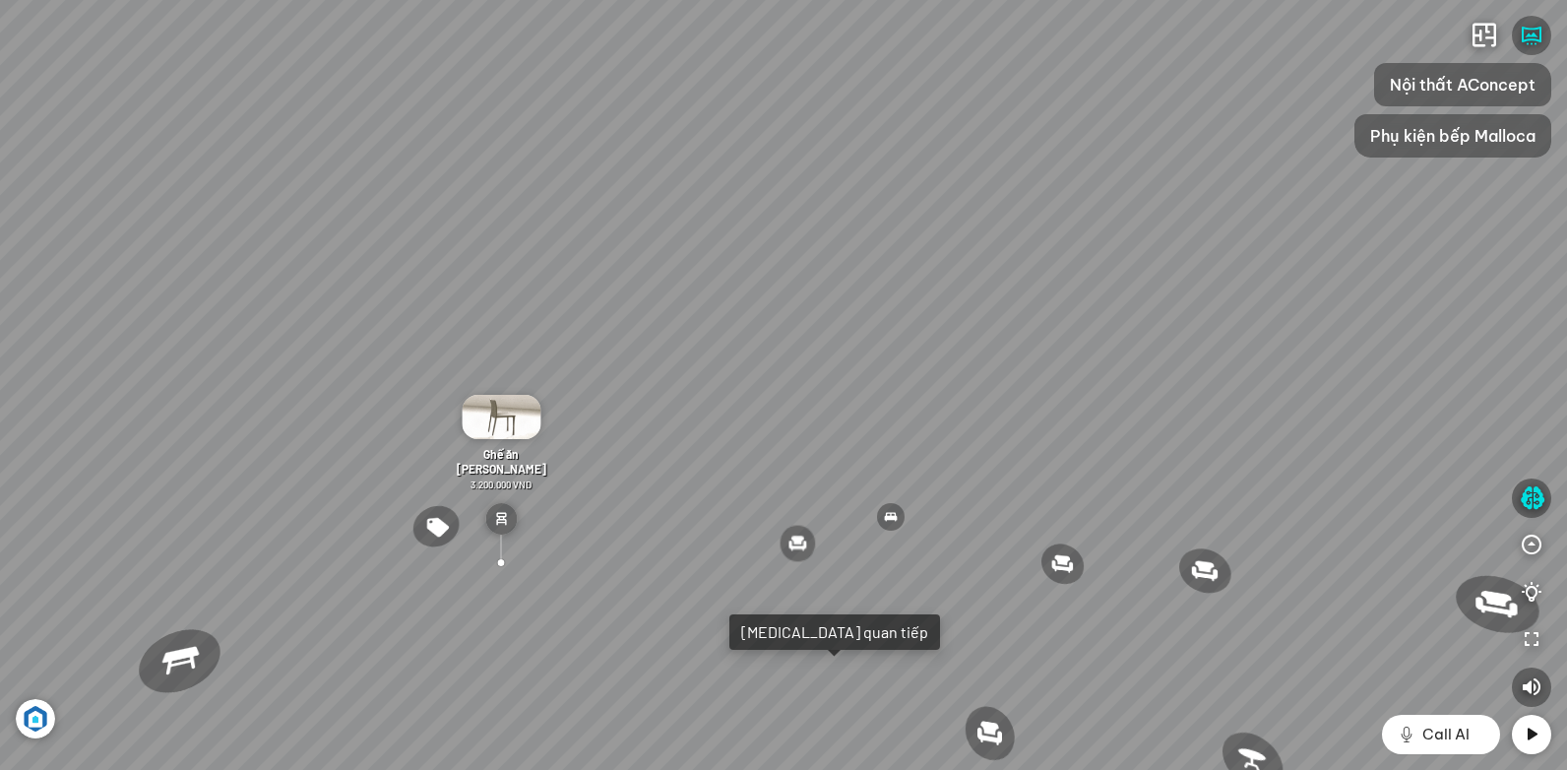
click at [964, 315] on div "Ghế ăn Andrew 3.200.000 VND Ghế ăn Wilma 1.800.000 VND Sofa 3 chỗ [PERSON_NAME]…" at bounding box center [783, 385] width 1567 height 770
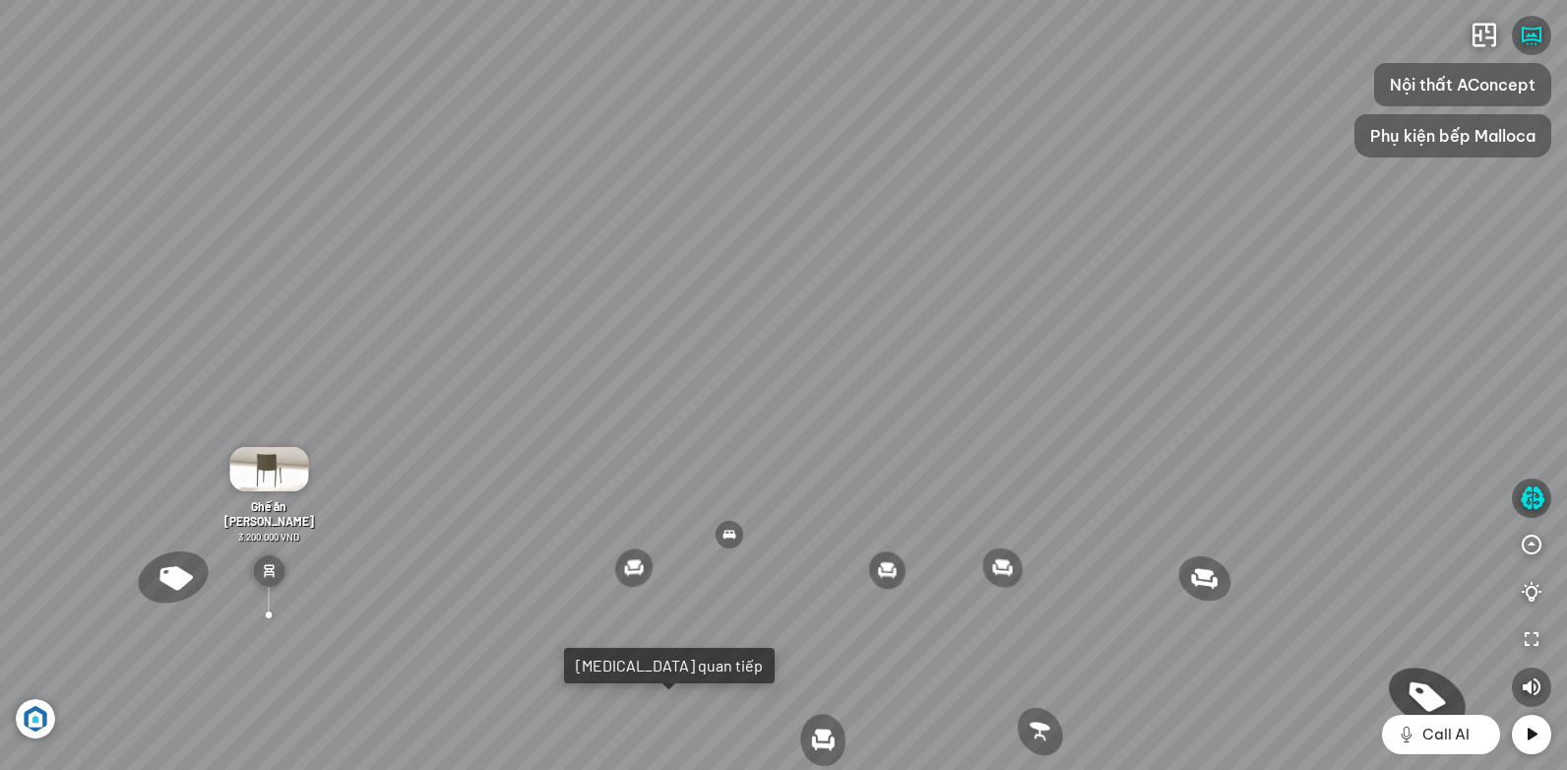
click at [938, 324] on div "Ghế ăn Andrew 3.200.000 VND Ghế ăn Wilma 1.800.000 VND Sofa 3 chỗ [PERSON_NAME]…" at bounding box center [783, 385] width 1567 height 770
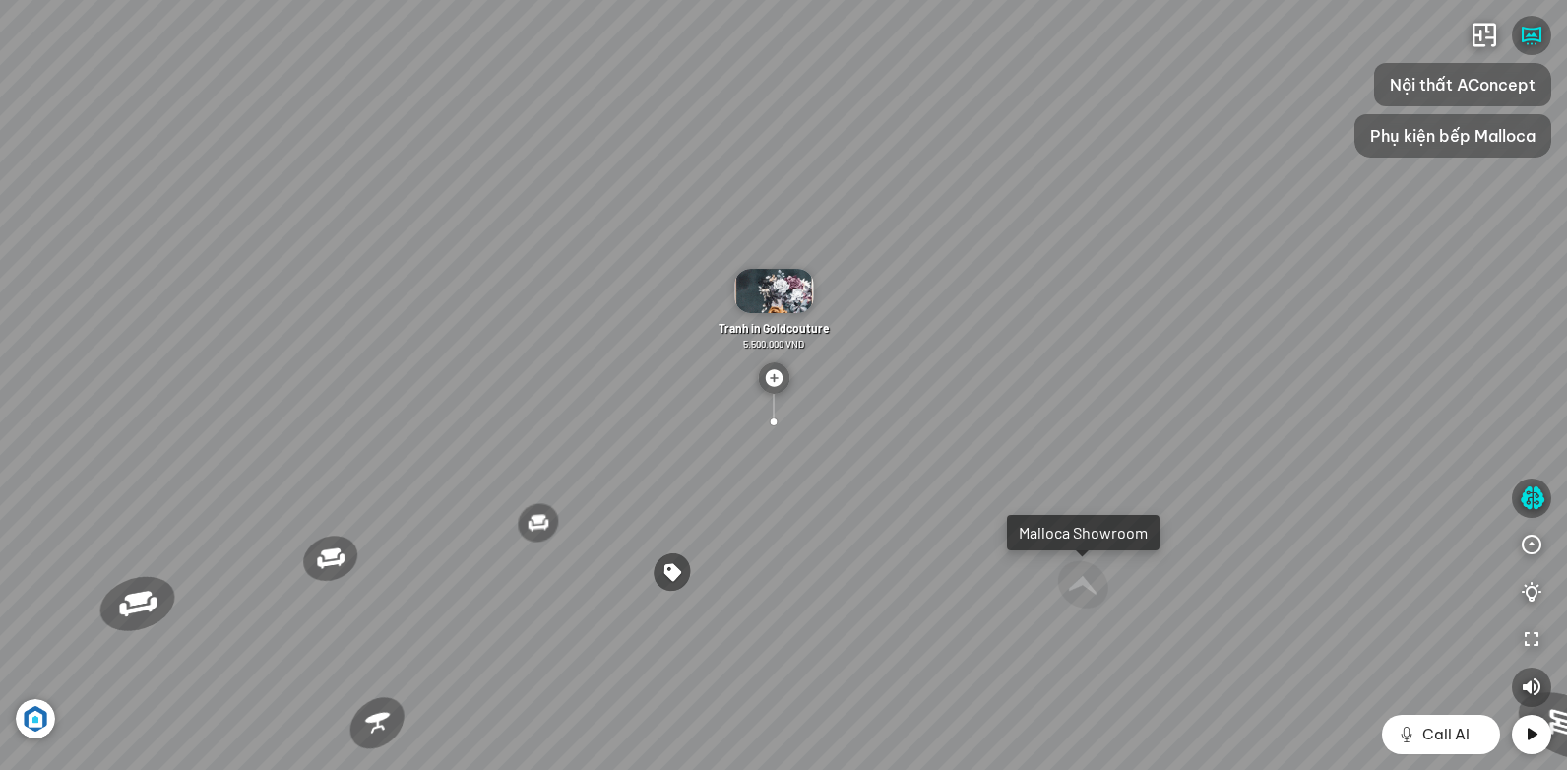
drag, startPoint x: 984, startPoint y: 391, endPoint x: 664, endPoint y: 397, distance: 319.9
click at [765, 397] on div "Ghế ăn Andrew 3.200.000 VND Ghế ăn Wilma 1.800.000 VND Sofa 3 chỗ [PERSON_NAME]…" at bounding box center [783, 385] width 1567 height 770
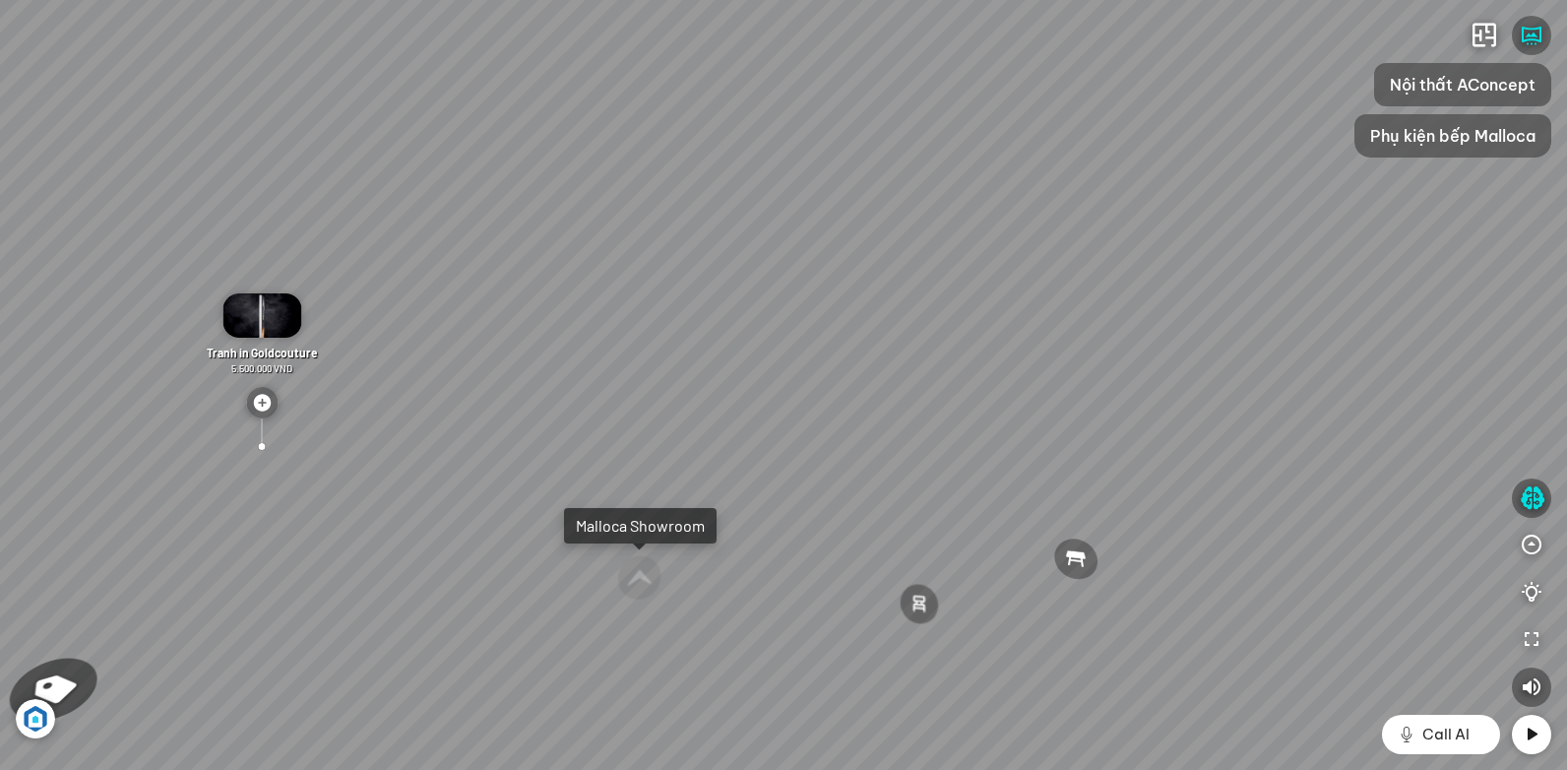
drag, startPoint x: 972, startPoint y: 400, endPoint x: 781, endPoint y: 404, distance: 191.0
click at [802, 404] on div "Ghế ăn Andrew 3.200.000 VND Ghế ăn Wilma 1.800.000 VND Sofa 3 chỗ [PERSON_NAME]…" at bounding box center [783, 385] width 1567 height 770
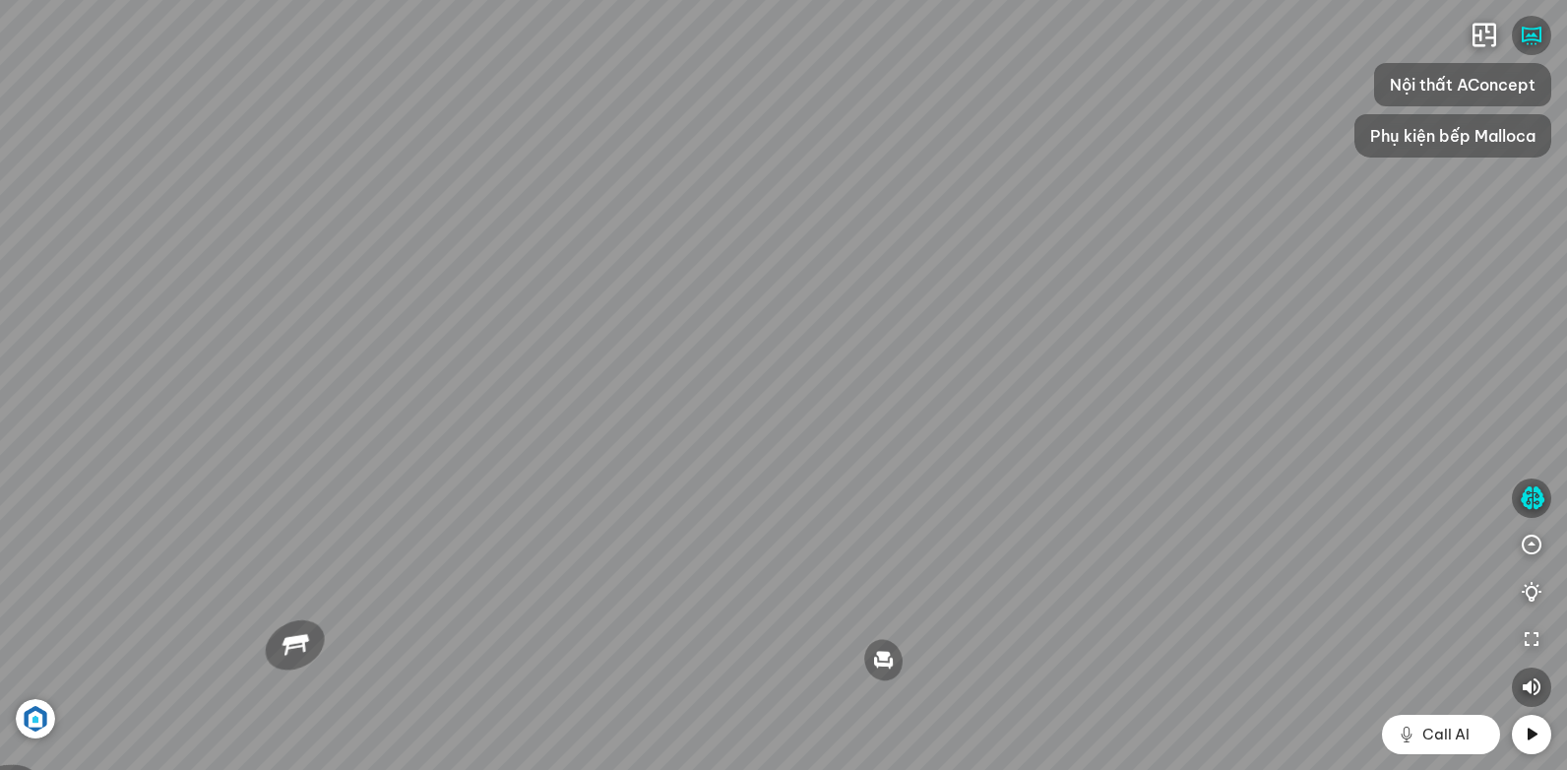
drag, startPoint x: 1184, startPoint y: 365, endPoint x: 890, endPoint y: 362, distance: 294.3
click at [935, 367] on div "Ghế ăn Andrew 3.200.000 VND Ghế ăn Wilma 1.800.000 VND Sofa 3 chỗ [PERSON_NAME]…" at bounding box center [783, 385] width 1567 height 770
drag, startPoint x: 1205, startPoint y: 358, endPoint x: 948, endPoint y: 359, distance: 256.9
click at [988, 361] on div "Ghế ăn Andrew 3.200.000 VND Ghế ăn Wilma 1.800.000 VND Sofa 3 chỗ [PERSON_NAME]…" at bounding box center [783, 385] width 1567 height 770
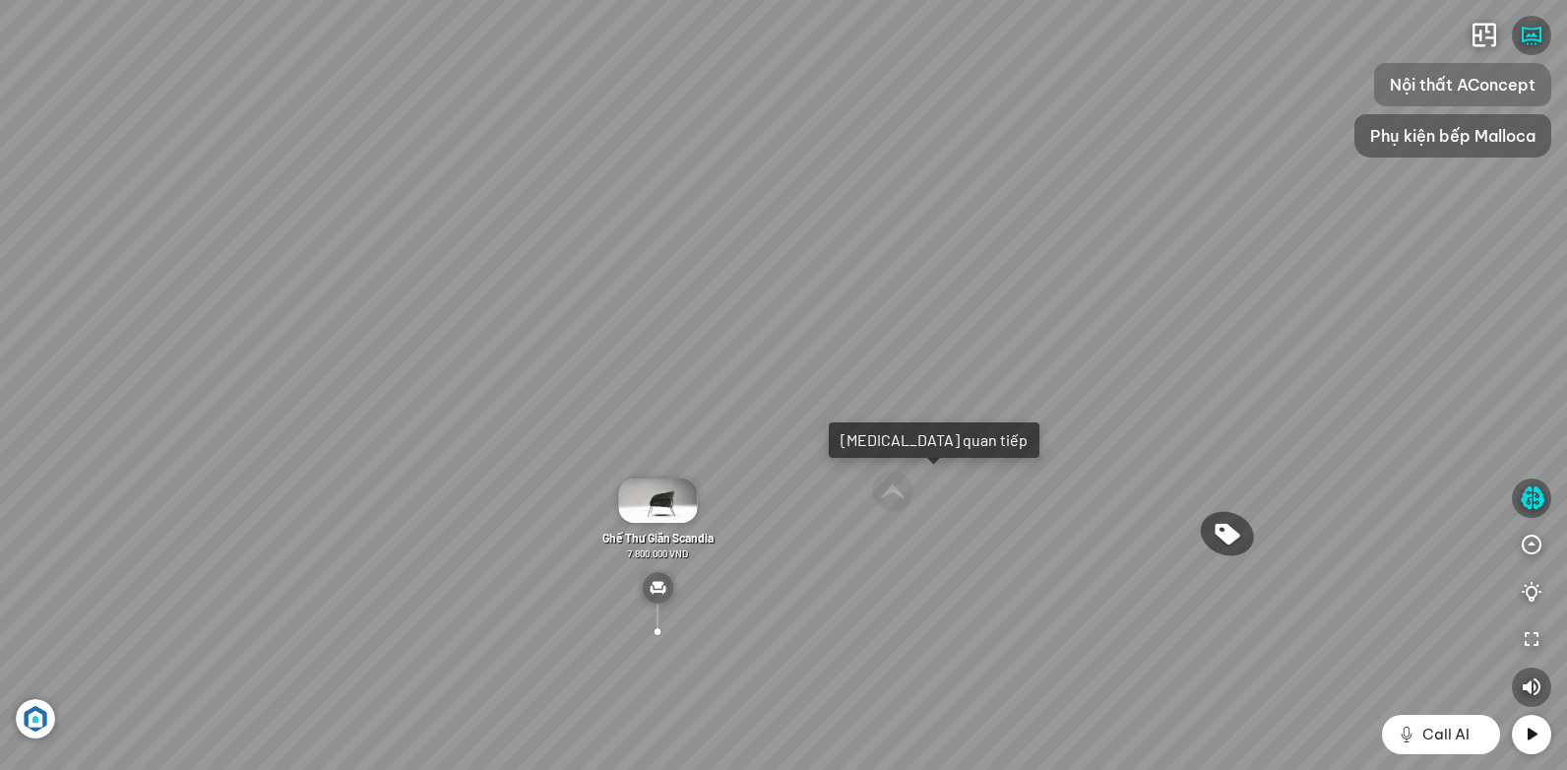
click at [1478, 86] on span "Nội thất AConcept" at bounding box center [1463, 85] width 146 height 24
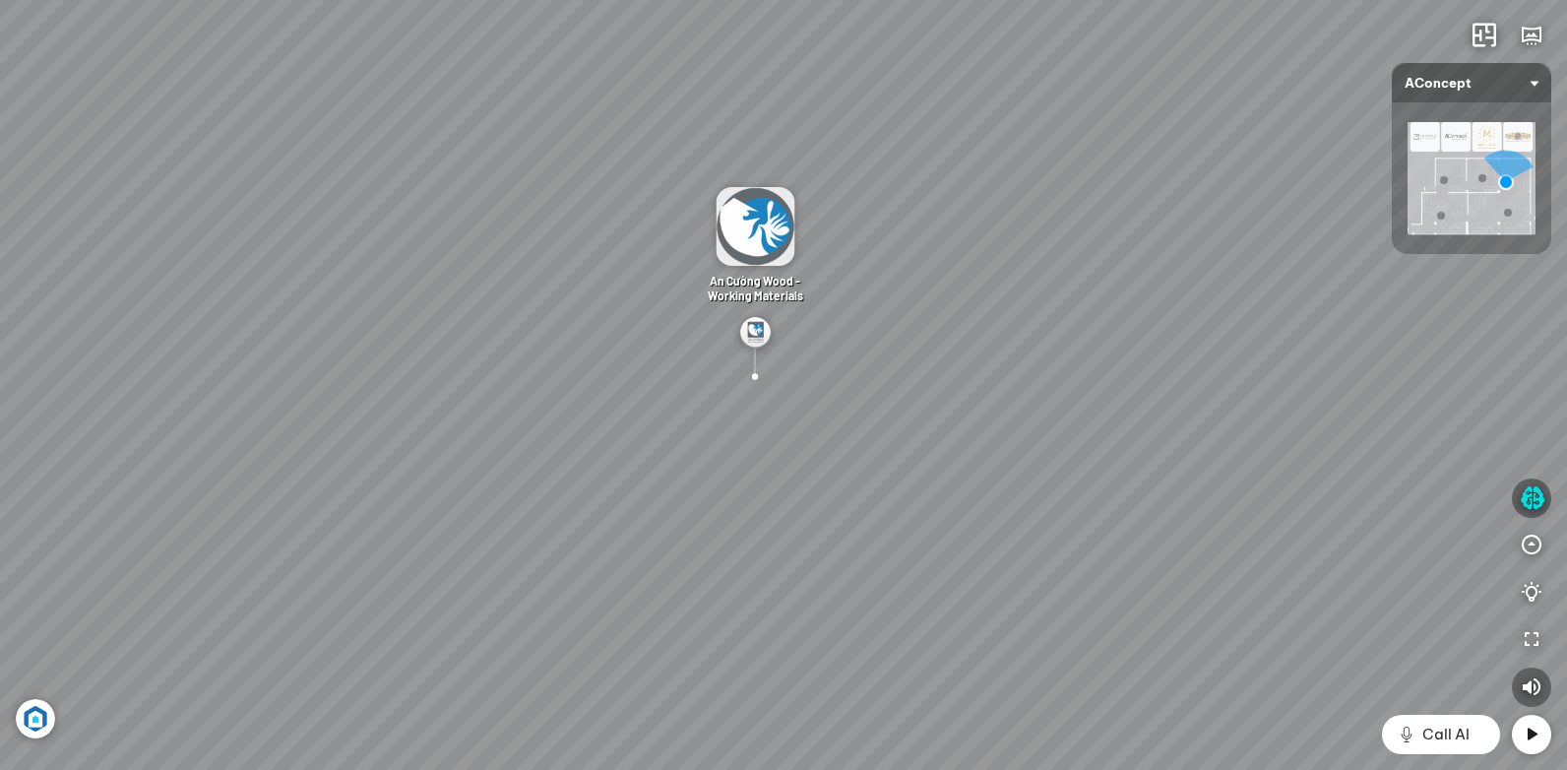
click at [1479, 134] on img at bounding box center [1471, 178] width 128 height 112
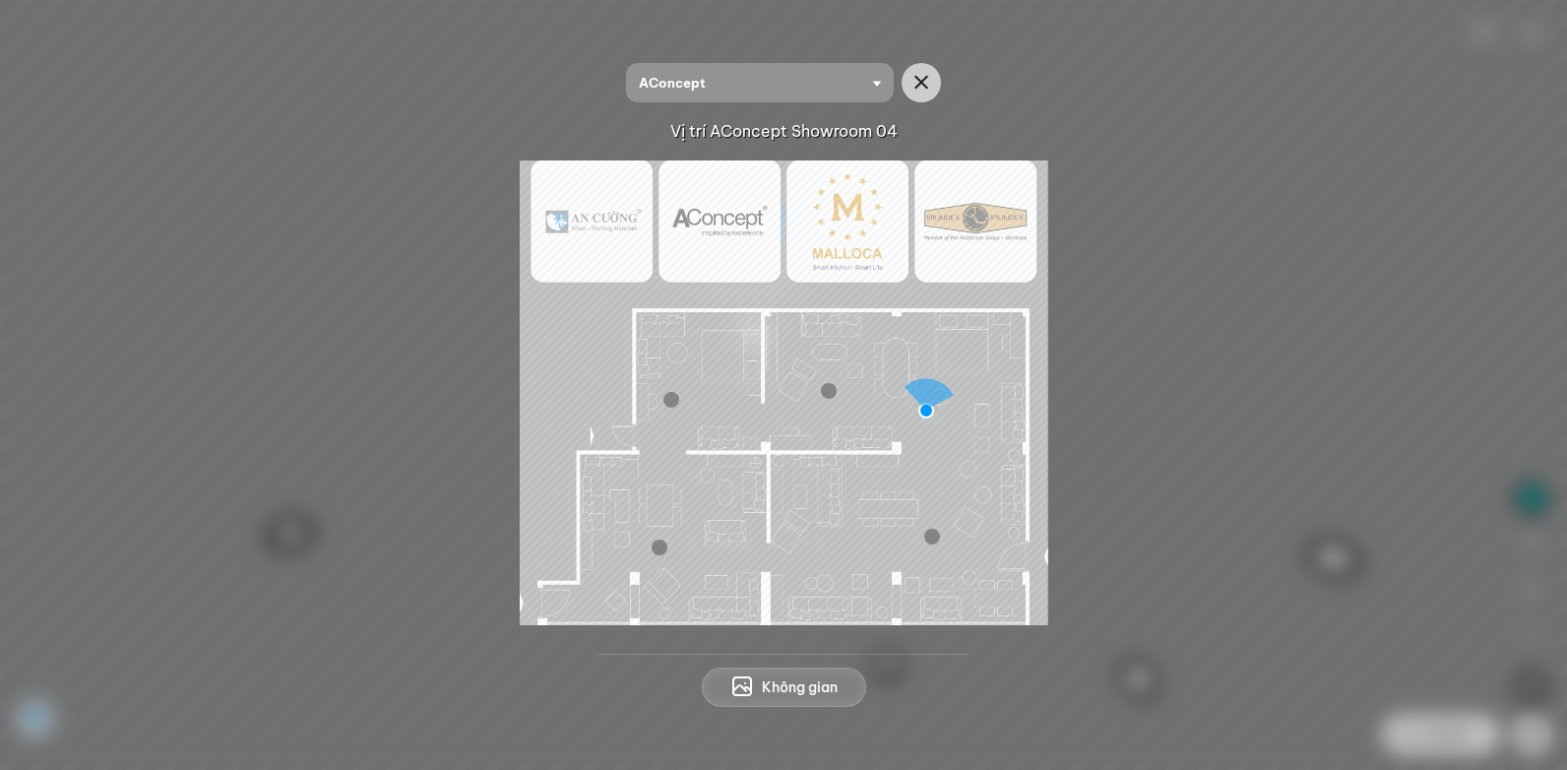
click at [757, 683] on button "Không gian" at bounding box center [784, 686] width 164 height 39
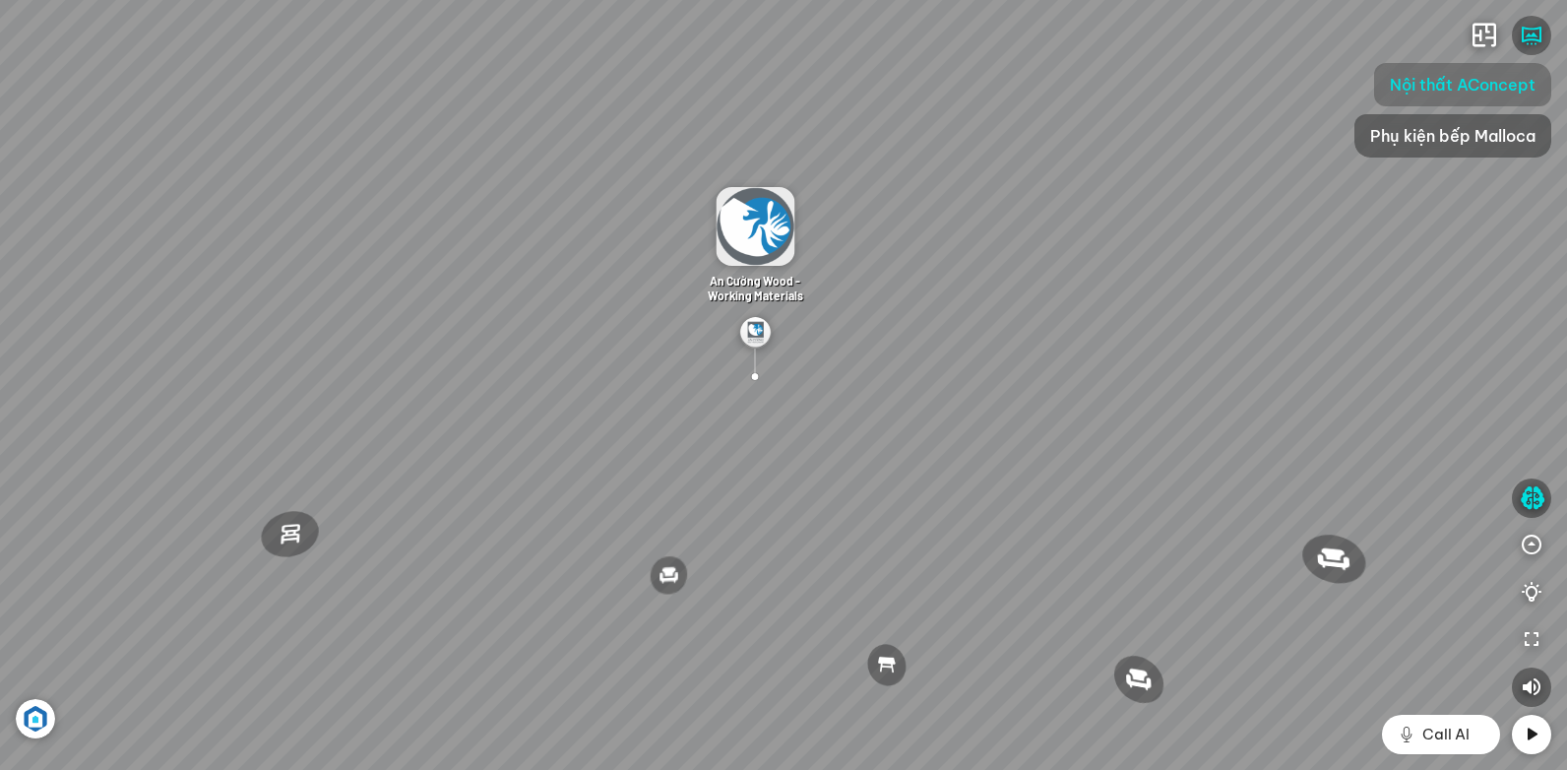
click at [1509, 90] on span "Nội thất AConcept" at bounding box center [1463, 85] width 146 height 24
click at [1469, 137] on span "Phụ kiện bếp Malloca" at bounding box center [1452, 136] width 165 height 24
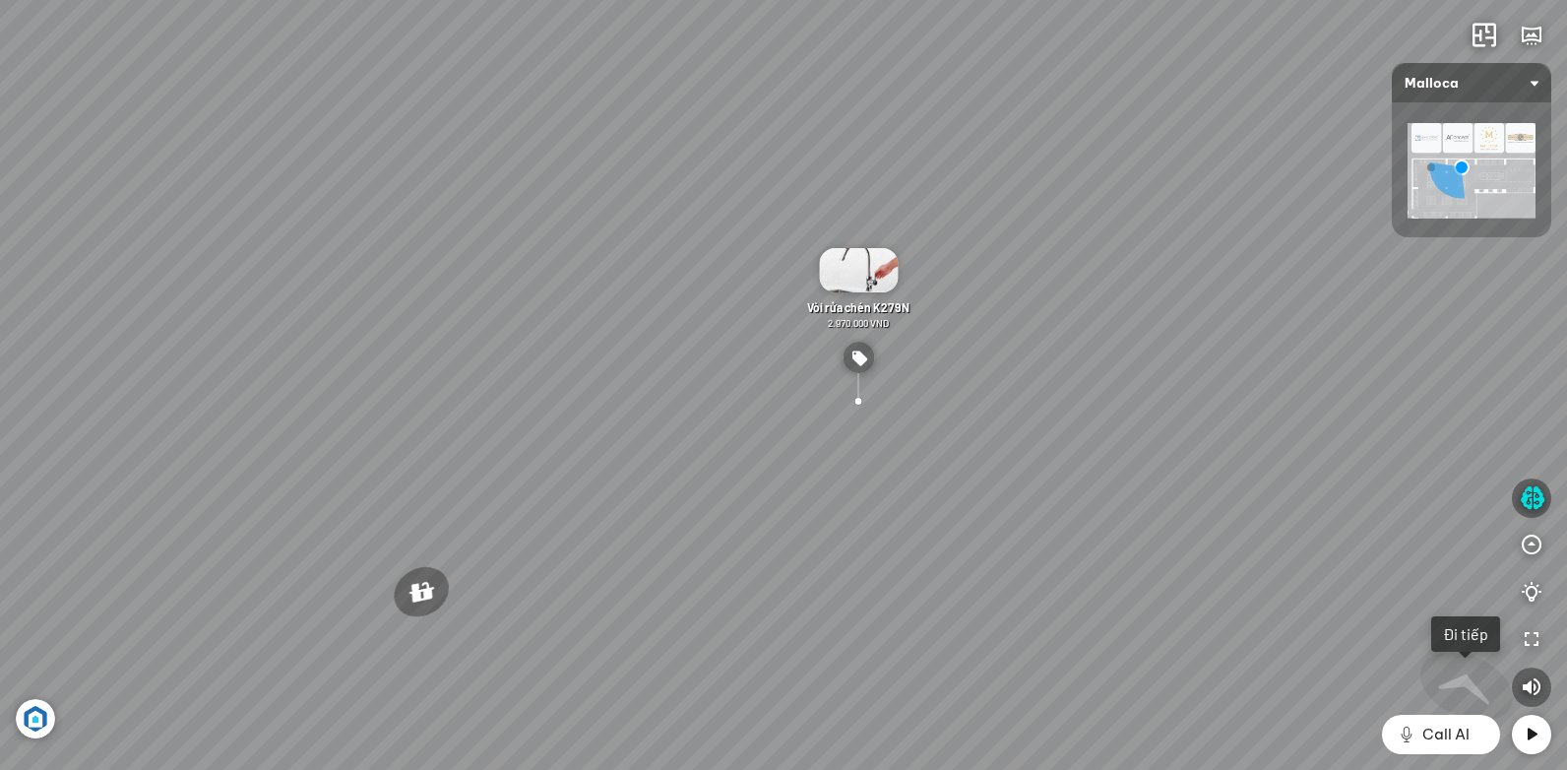
drag, startPoint x: 696, startPoint y: 273, endPoint x: 965, endPoint y: 289, distance: 270.2
click at [908, 292] on div "Chậu rửa chén hai hộc bán thủ công Malloca MS 610T 9.460.000 VND Máy hút khói k…" at bounding box center [783, 385] width 1567 height 770
drag, startPoint x: 897, startPoint y: 427, endPoint x: 564, endPoint y: 414, distance: 332.9
click at [567, 413] on div "Chậu rửa chén hai hộc bán thủ công Malloca MS 610T 9.460.000 VND Máy hút khói k…" at bounding box center [783, 385] width 1567 height 770
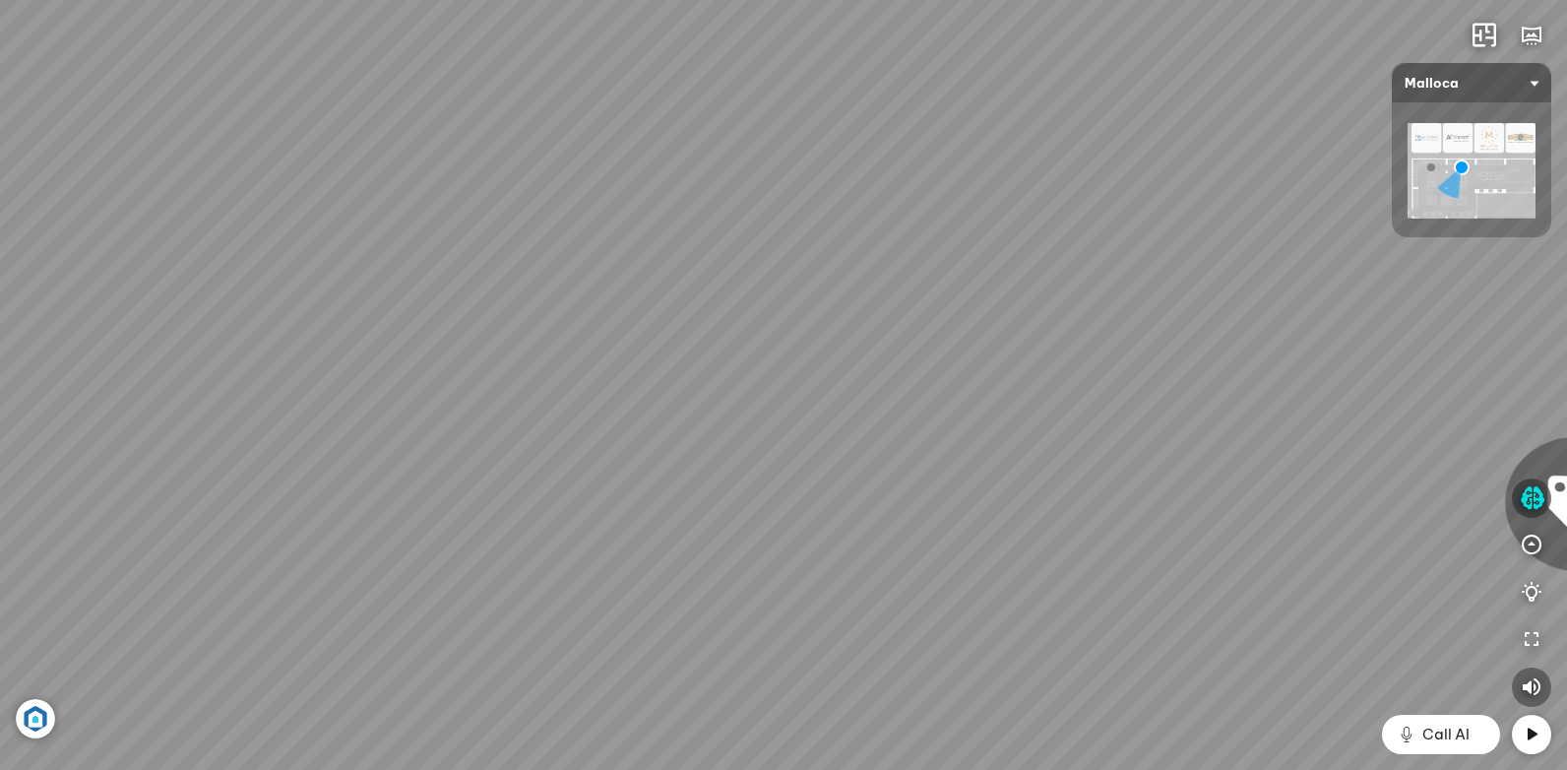
click at [543, 424] on div "Chậu rửa chén hai hộc bán thủ công Malloca MS 610T 9.460.000 VND Máy hút khói k…" at bounding box center [783, 385] width 1567 height 770
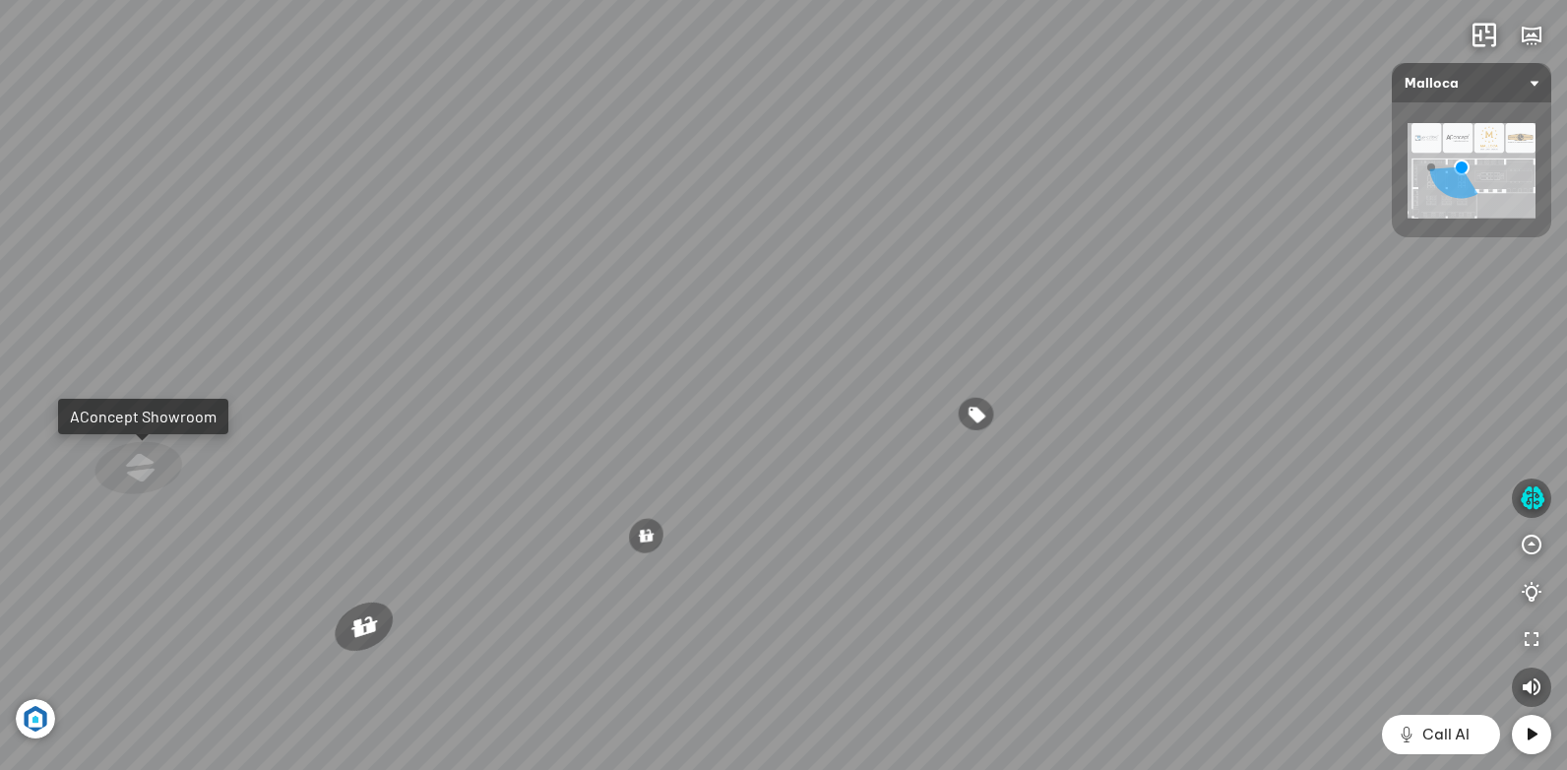
click at [837, 591] on div "Chậu rửa chén hai hộc bán thủ công Malloca MS 610T 9.460.000 VND Máy hút khói k…" at bounding box center [783, 385] width 1567 height 770
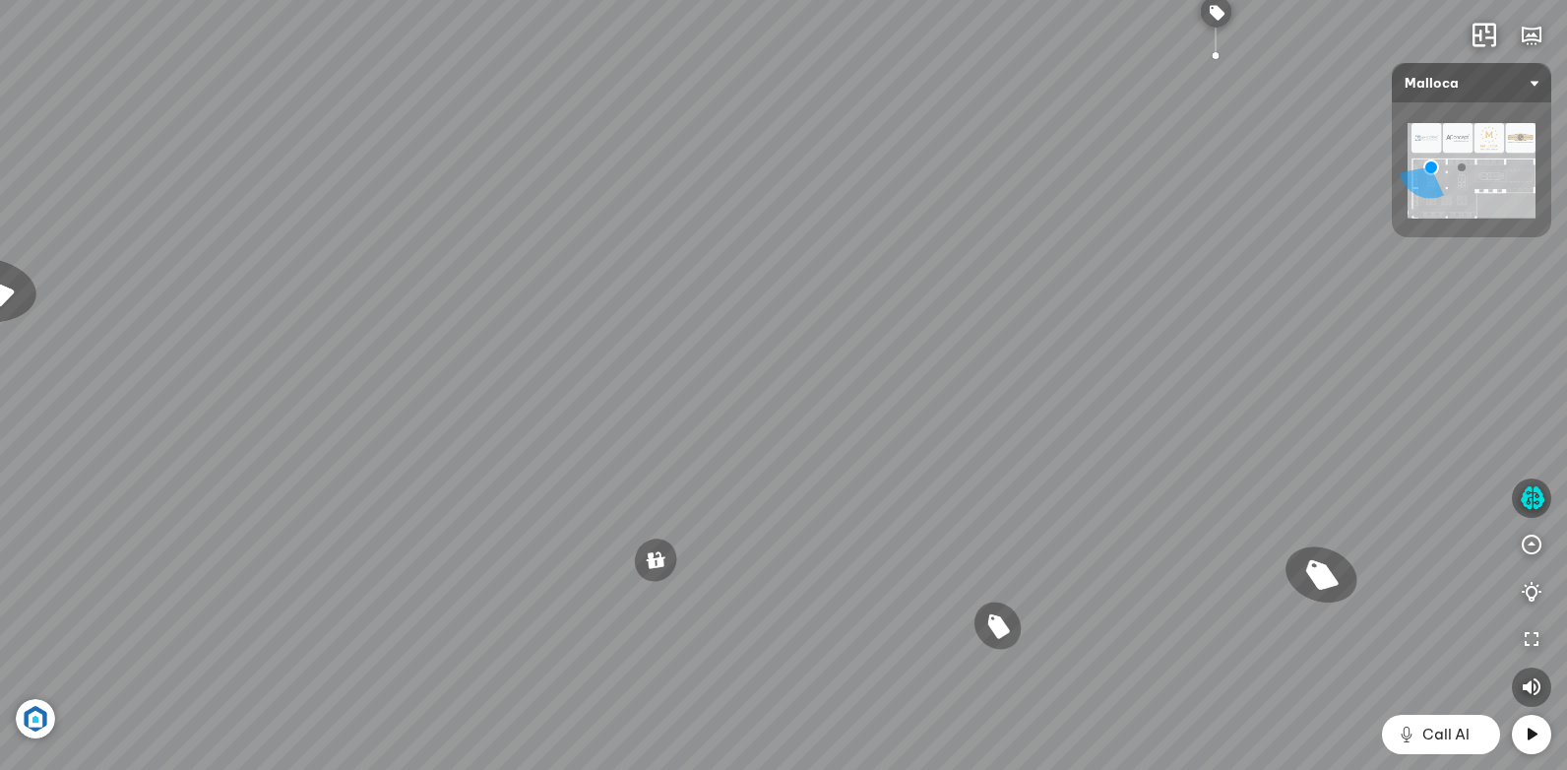
drag, startPoint x: 674, startPoint y: 549, endPoint x: 1071, endPoint y: 391, distance: 427.1
click at [1060, 394] on div "Chậu rửa chén MS 6075 6.710.000 VND Vòi chậu rửa chén MF-043 7.920.000 VND Vòi …" at bounding box center [783, 385] width 1567 height 770
drag, startPoint x: 661, startPoint y: 248, endPoint x: 968, endPoint y: 427, distance: 355.5
click at [968, 427] on div "Chậu rửa chén MS 6075 6.710.000 VND Vòi chậu rửa chén MF-043 7.920.000 VND Vòi …" at bounding box center [783, 385] width 1567 height 770
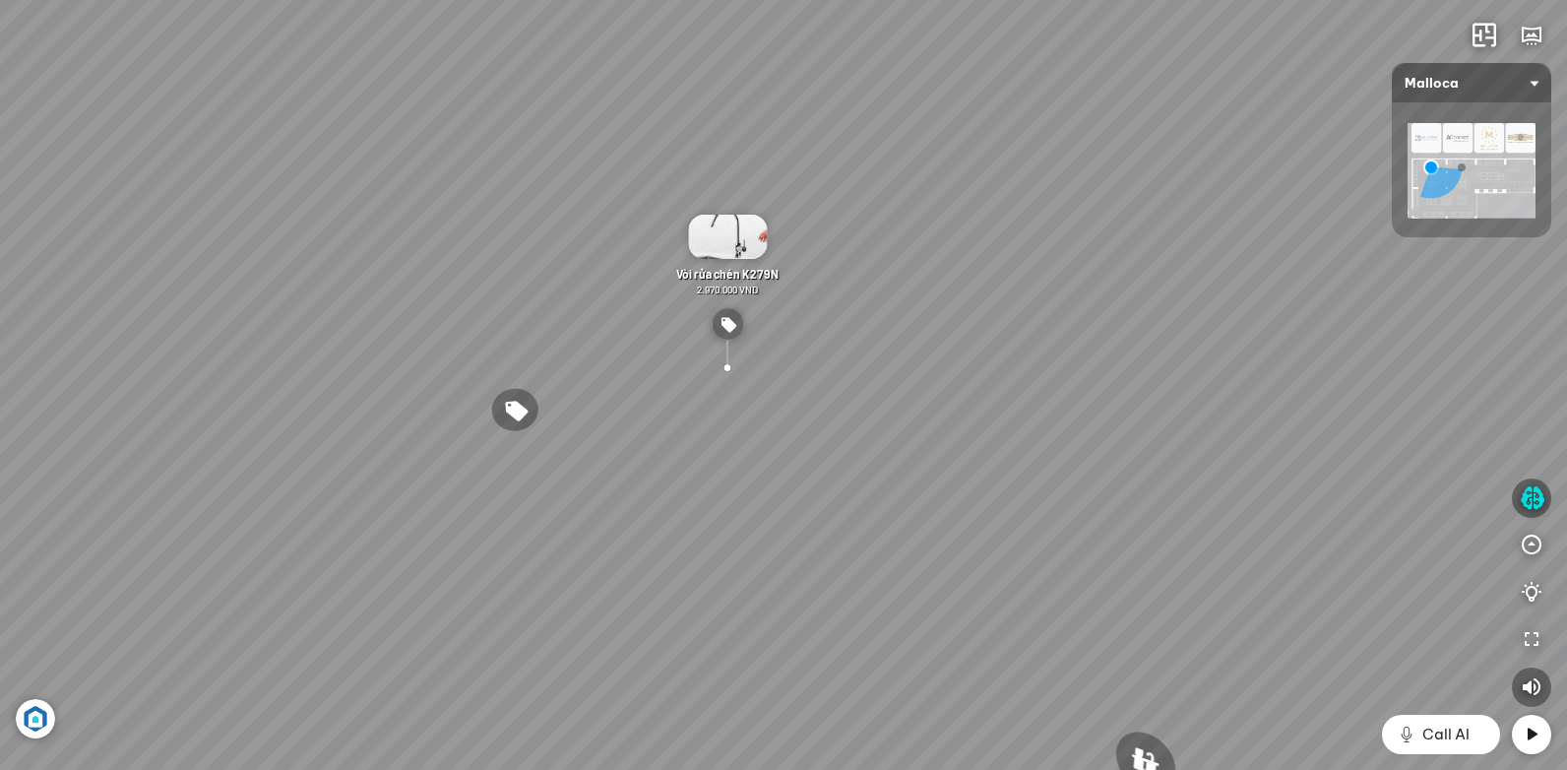
click at [706, 636] on div "Chậu rửa chén MS 6075 6.710.000 VND Vòi chậu rửa chén MF-043 7.920.000 VND Vòi …" at bounding box center [783, 385] width 1567 height 770
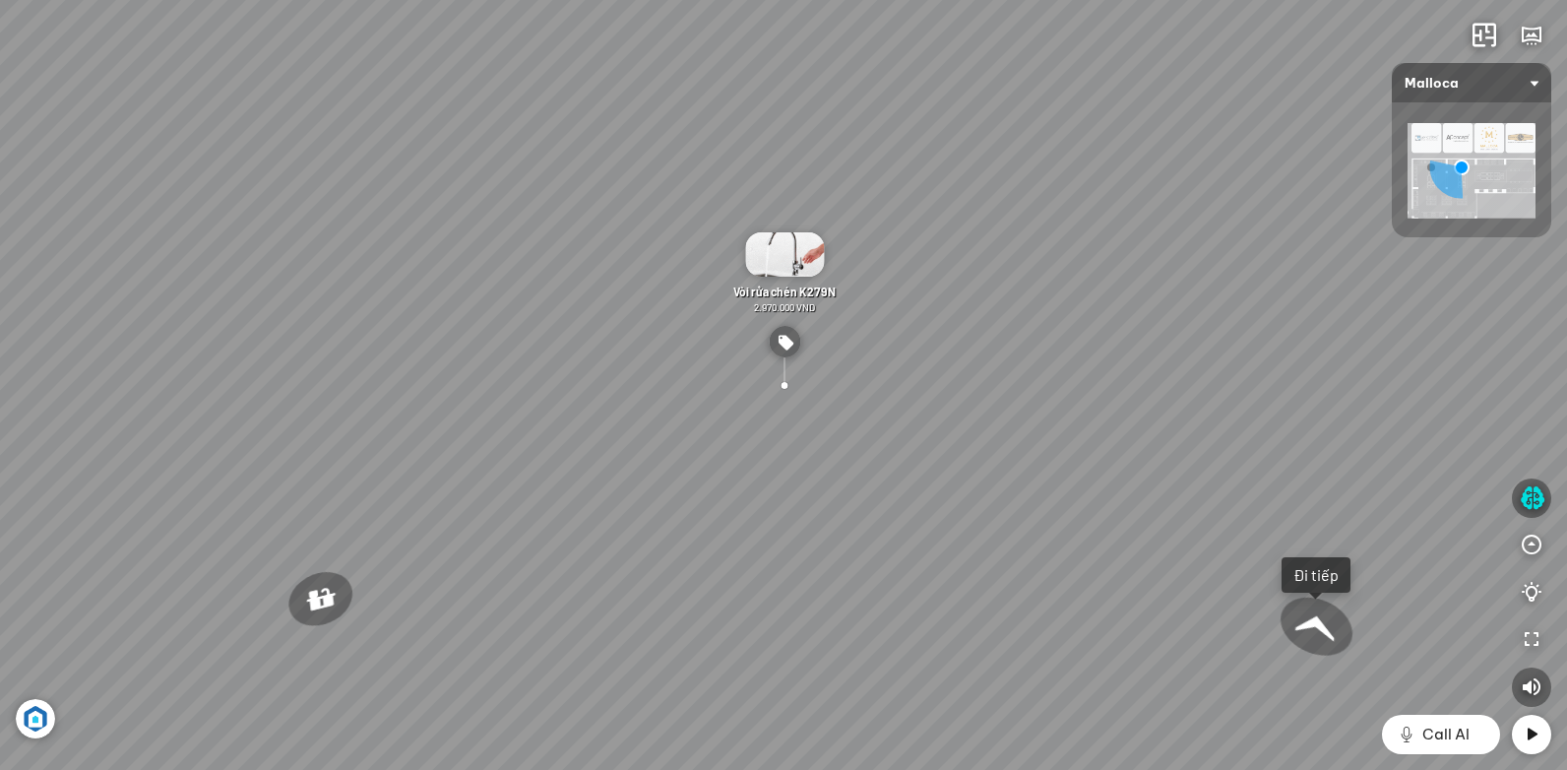
click at [1327, 621] on div at bounding box center [1316, 627] width 84 height 79
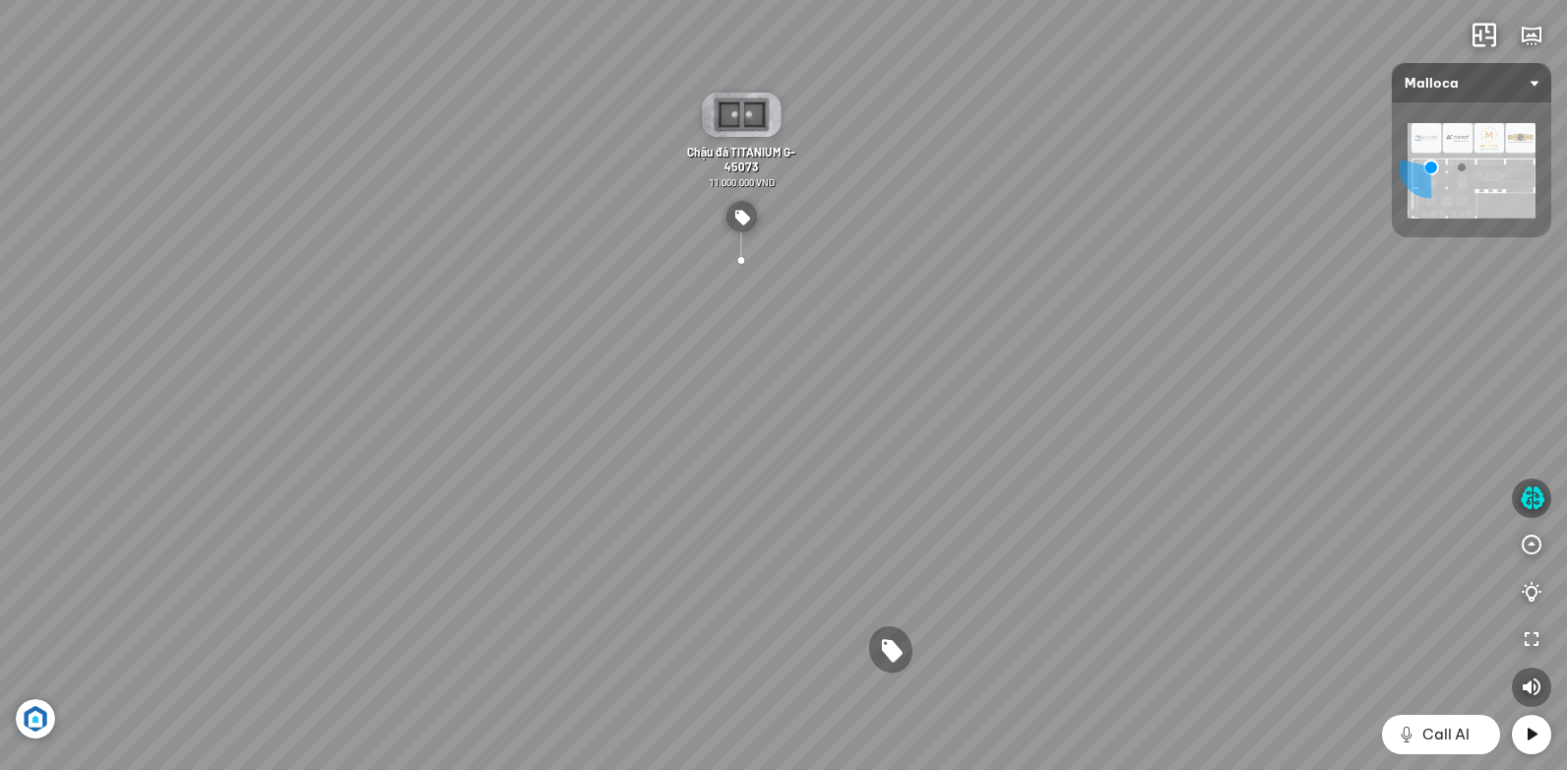
drag, startPoint x: 886, startPoint y: 519, endPoint x: 575, endPoint y: 387, distance: 337.8
click at [576, 387] on div "Chậu rửa chén MS 6075 6.710.000 VND Vòi chậu rửa chén MF-043 7.920.000 VND Vòi …" at bounding box center [783, 385] width 1567 height 770
drag, startPoint x: 597, startPoint y: 399, endPoint x: 485, endPoint y: 528, distance: 170.9
click at [485, 528] on div "Chậu rửa chén MS 6075 6.710.000 VND Vòi chậu rửa chén MF-043 7.920.000 VND Vòi …" at bounding box center [783, 385] width 1567 height 770
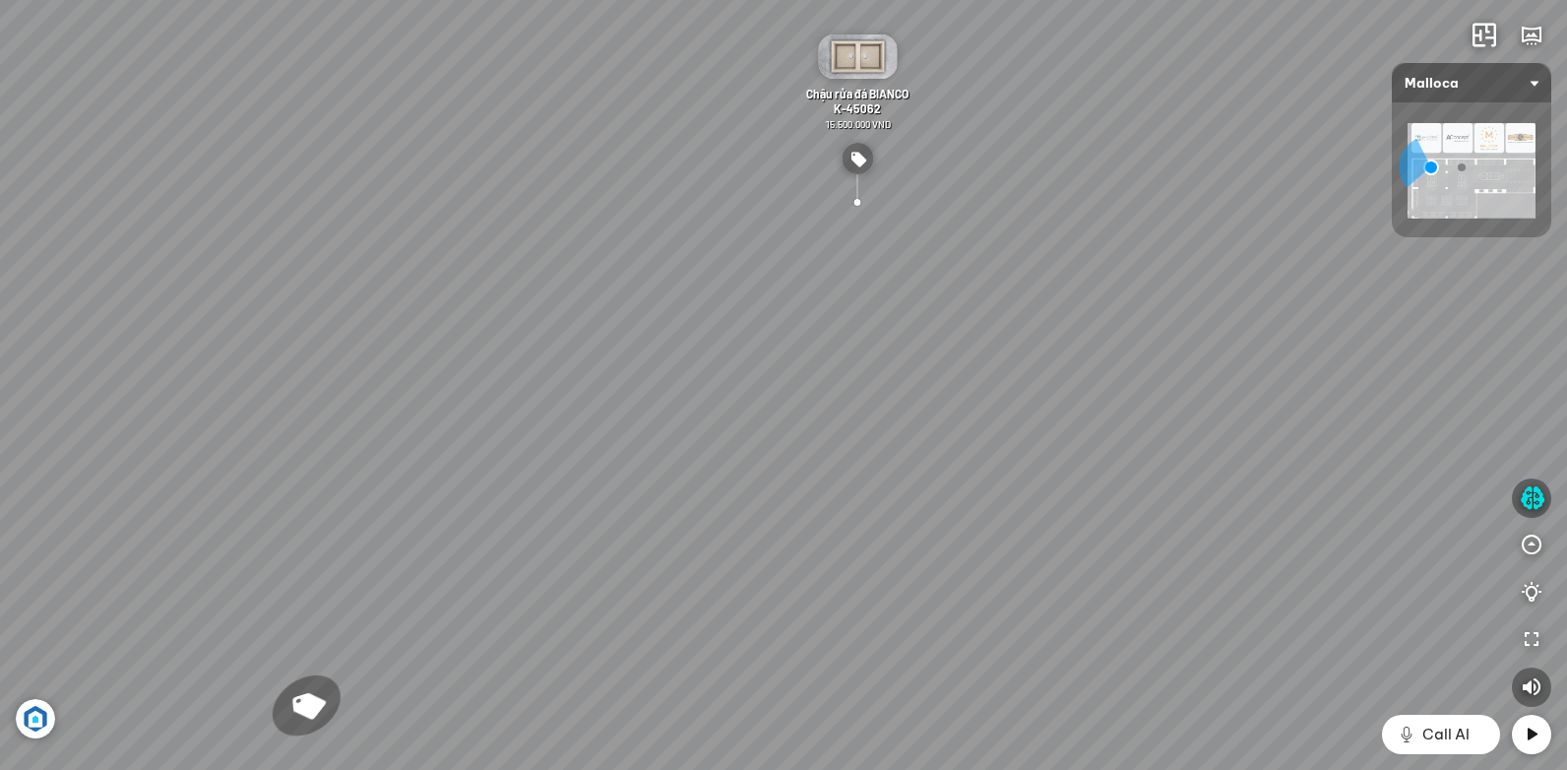
drag, startPoint x: 1086, startPoint y: 458, endPoint x: 891, endPoint y: 469, distance: 195.2
click at [957, 469] on div "Chậu rửa chén MS 6075 6.710.000 VND Vòi chậu rửa chén MF-043 7.920.000 VND Vòi …" at bounding box center [783, 385] width 1567 height 770
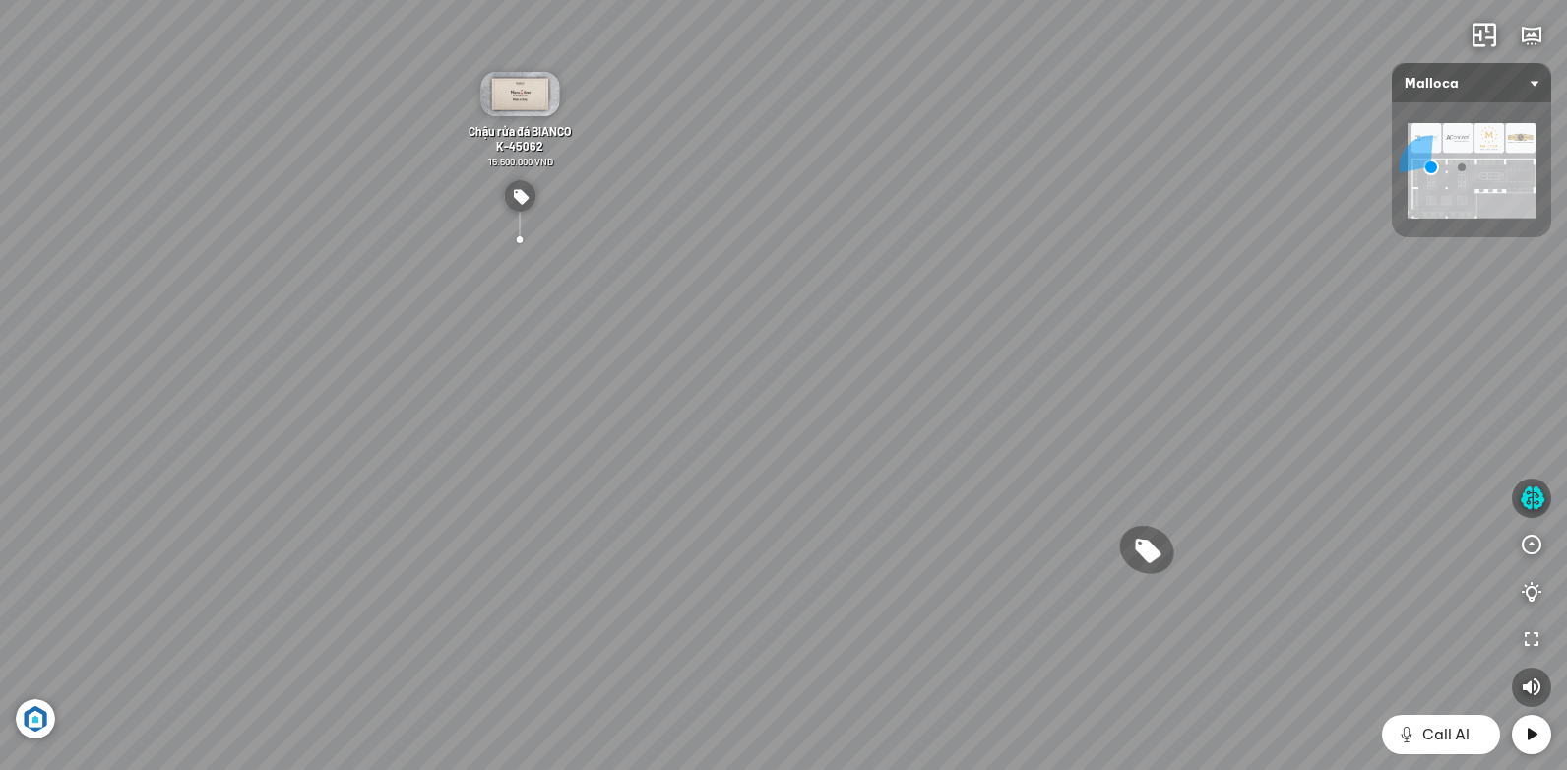
drag, startPoint x: 1188, startPoint y: 442, endPoint x: 927, endPoint y: 417, distance: 262.0
click at [1024, 431] on div "Chậu rửa chén MS 6075 6.710.000 VND Vòi chậu rửa chén MF-043 7.920.000 VND Vòi …" at bounding box center [783, 385] width 1567 height 770
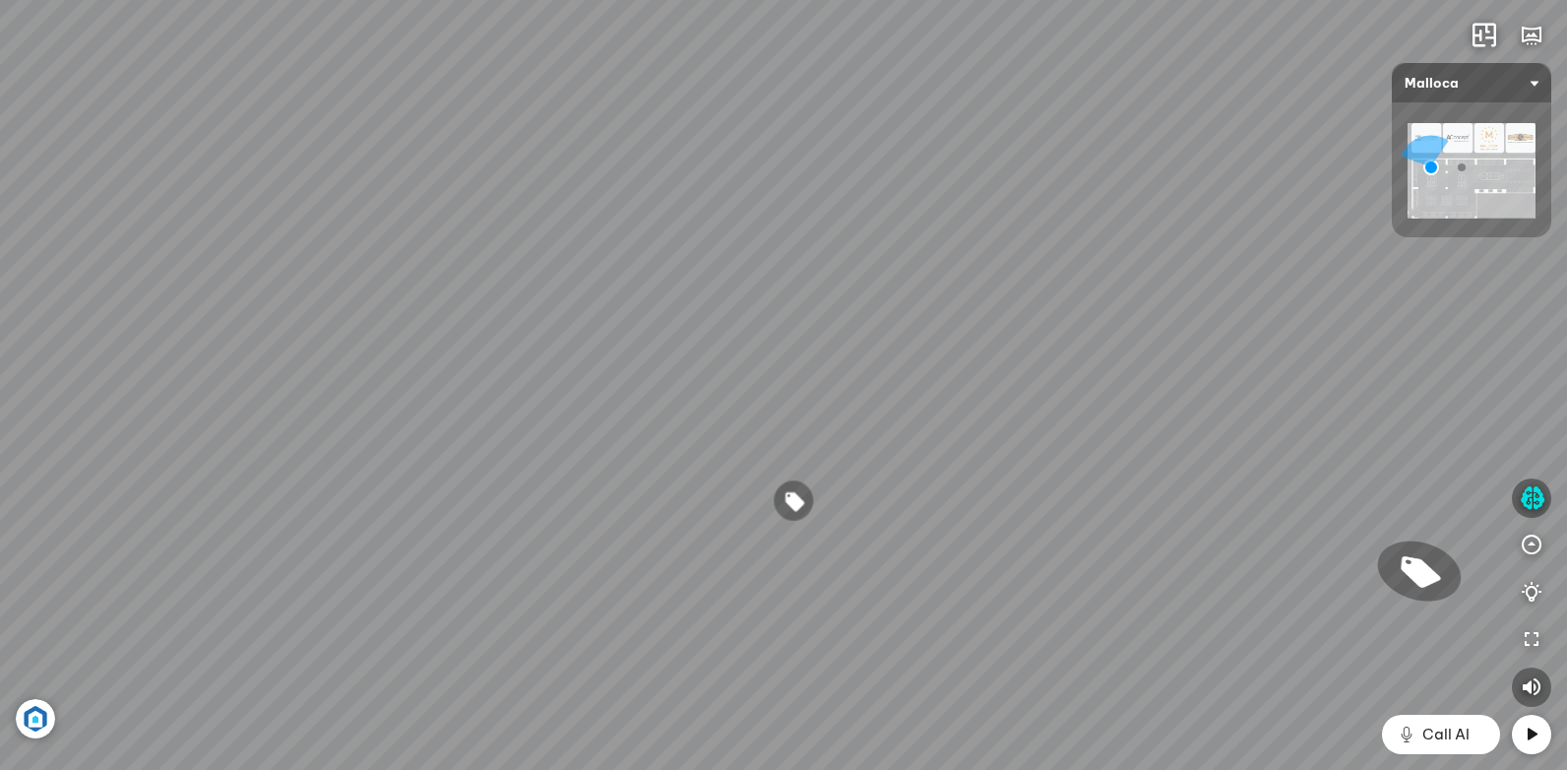
drag, startPoint x: 1172, startPoint y: 412, endPoint x: 1017, endPoint y: 400, distance: 156.0
click at [1069, 407] on div "Chậu rửa chén MS 6075 6.710.000 VND Vòi chậu rửa chén MF-043 7.920.000 VND Vòi …" at bounding box center [783, 385] width 1567 height 770
drag, startPoint x: 1248, startPoint y: 422, endPoint x: 843, endPoint y: 365, distance: 408.5
click at [843, 365] on div "Chậu rửa chén MS 6075 6.710.000 VND Vòi chậu rửa chén MF-043 7.920.000 VND Vòi …" at bounding box center [783, 385] width 1567 height 770
click at [691, 232] on div "Chậu rửa chén MS 6075 6.710.000 VND Vòi chậu rửa chén MF-043 7.920.000 VND Vòi …" at bounding box center [783, 385] width 1567 height 770
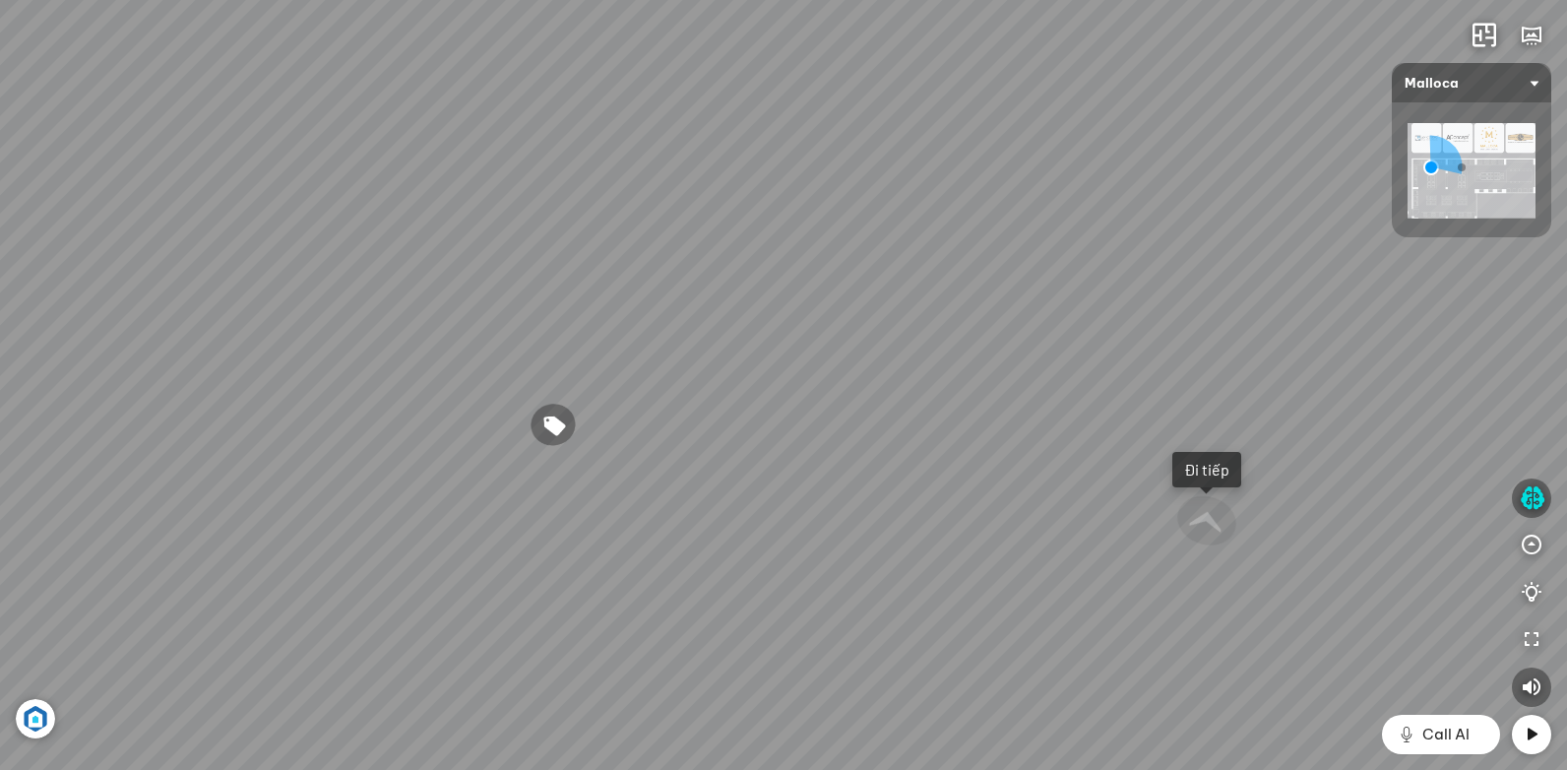
click at [691, 232] on div "Chậu rửa chén MS 6075 6.710.000 VND Vòi chậu rửa chén MF-043 7.920.000 VND Vòi …" at bounding box center [783, 385] width 1567 height 770
click at [666, 202] on div "Chậu rửa chén MS 6075 6.710.000 VND Vòi chậu rửa chén MF-043 7.920.000 VND Vòi …" at bounding box center [783, 385] width 1567 height 770
drag, startPoint x: 650, startPoint y: 162, endPoint x: 780, endPoint y: 323, distance: 207.0
click at [779, 323] on div "Chậu rửa chén MS 6075 6.710.000 VND Vòi chậu rửa chén MF-043 7.920.000 VND Vòi …" at bounding box center [783, 385] width 1567 height 770
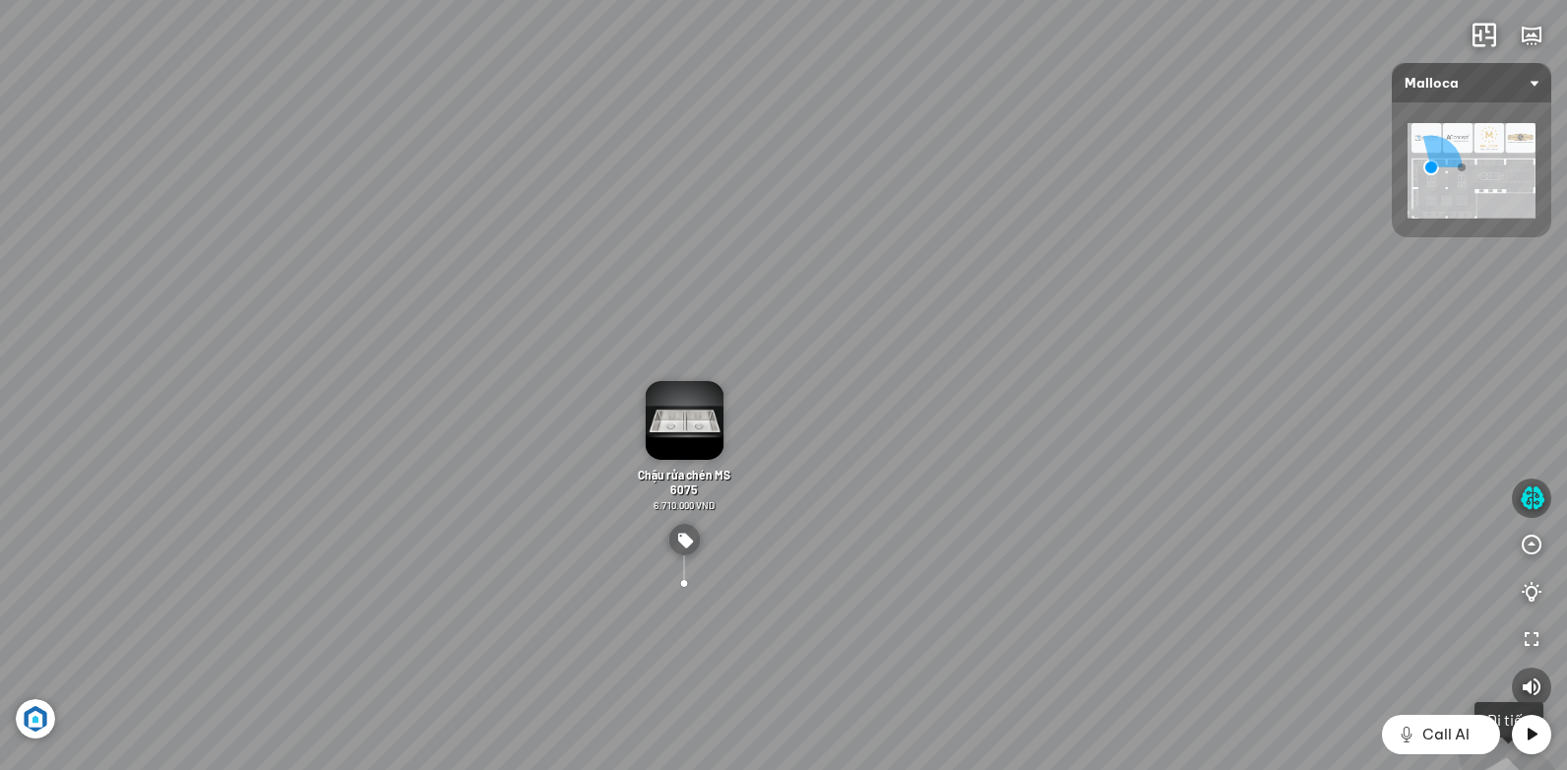
click at [844, 222] on div "Chậu rửa chén MS 6075 6.710.000 VND Vòi chậu rửa chén MF-043 7.920.000 VND Vòi …" at bounding box center [783, 385] width 1567 height 770
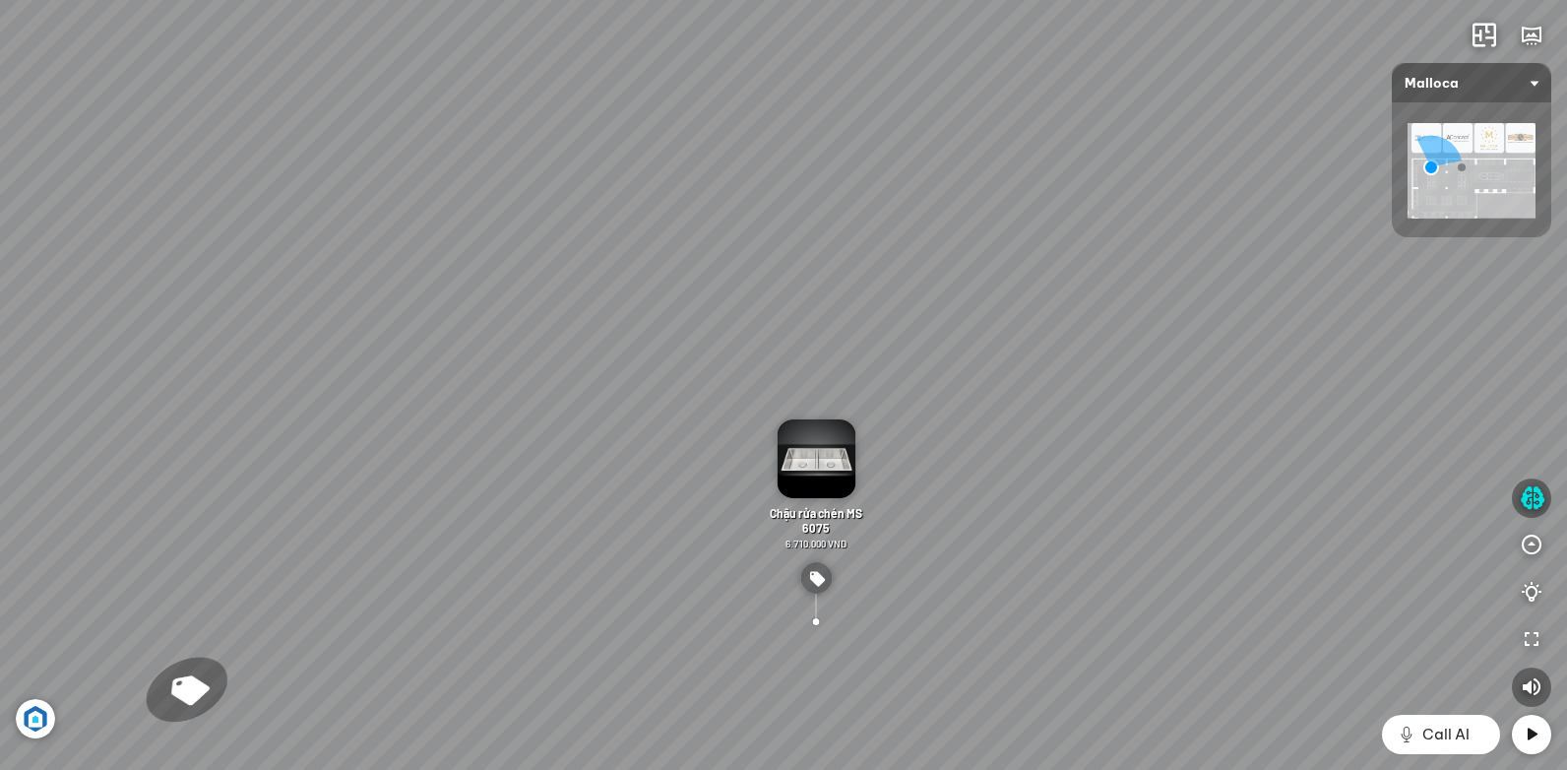
drag, startPoint x: 495, startPoint y: 304, endPoint x: 624, endPoint y: 341, distance: 134.0
click at [624, 341] on div "Chậu rửa chén MS 6075 6.710.000 VND Vòi chậu rửa chén MF-043 7.920.000 VND Vòi …" at bounding box center [783, 385] width 1567 height 770
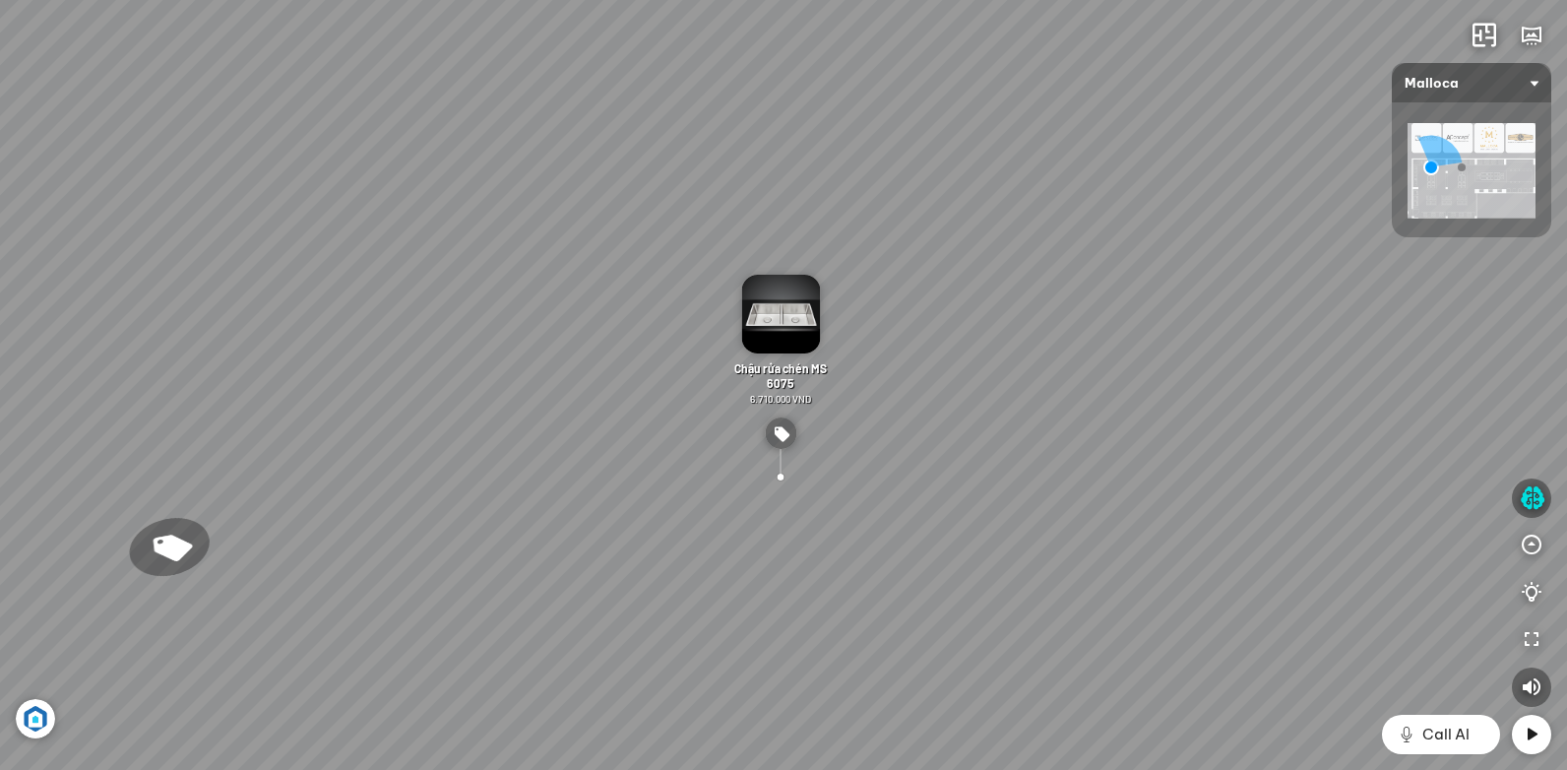
drag, startPoint x: 977, startPoint y: 379, endPoint x: 943, endPoint y: 244, distance: 139.2
click at [942, 243] on div "Chậu rửa chén MS 6075 6.710.000 VND Vòi chậu rửa chén MF-043 7.920.000 VND Vòi …" at bounding box center [783, 385] width 1567 height 770
drag, startPoint x: 1114, startPoint y: 418, endPoint x: 716, endPoint y: 432, distance: 397.8
click at [733, 432] on div "Chậu rửa chén MS 6075 6.710.000 VND Vòi chậu rửa chén MF-043 7.920.000 VND Vòi …" at bounding box center [783, 385] width 1567 height 770
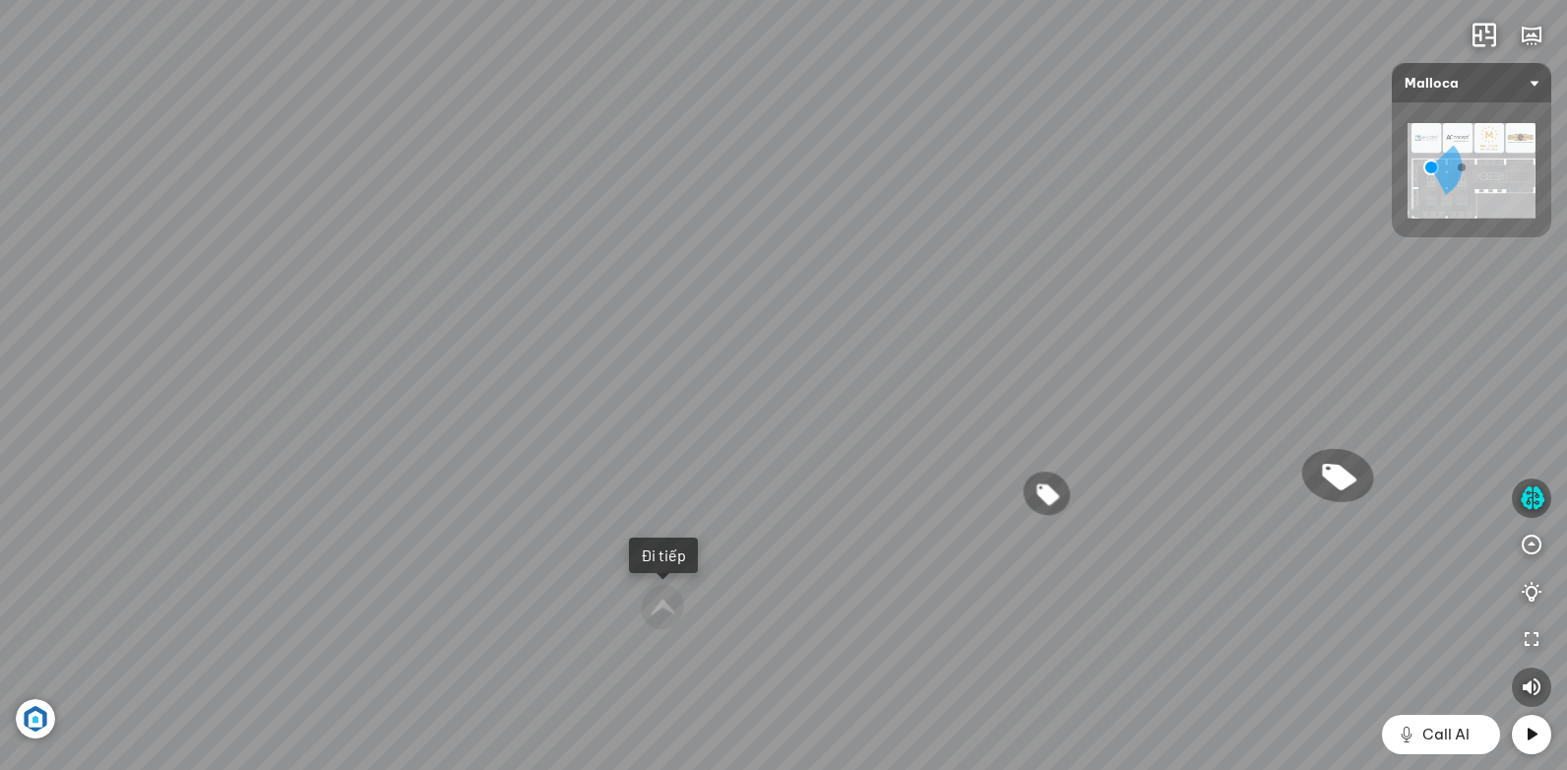
drag, startPoint x: 1187, startPoint y: 462, endPoint x: 1143, endPoint y: 506, distance: 62.6
click at [1143, 506] on div "Chậu rửa chén MS 6075 6.710.000 VND Vòi chậu rửa chén MF-043 7.920.000 VND Vòi …" at bounding box center [783, 385] width 1567 height 770
click at [1116, 555] on div "Chậu rửa chén MS 6075 6.710.000 VND Vòi chậu rửa chén MF-043 7.920.000 VND Vòi …" at bounding box center [783, 385] width 1567 height 770
drag, startPoint x: 1225, startPoint y: 532, endPoint x: 975, endPoint y: 546, distance: 250.4
click at [975, 546] on div "Chậu rửa chén MS 6075 6.710.000 VND Vòi chậu rửa chén MF-043 7.920.000 VND Vòi …" at bounding box center [783, 385] width 1567 height 770
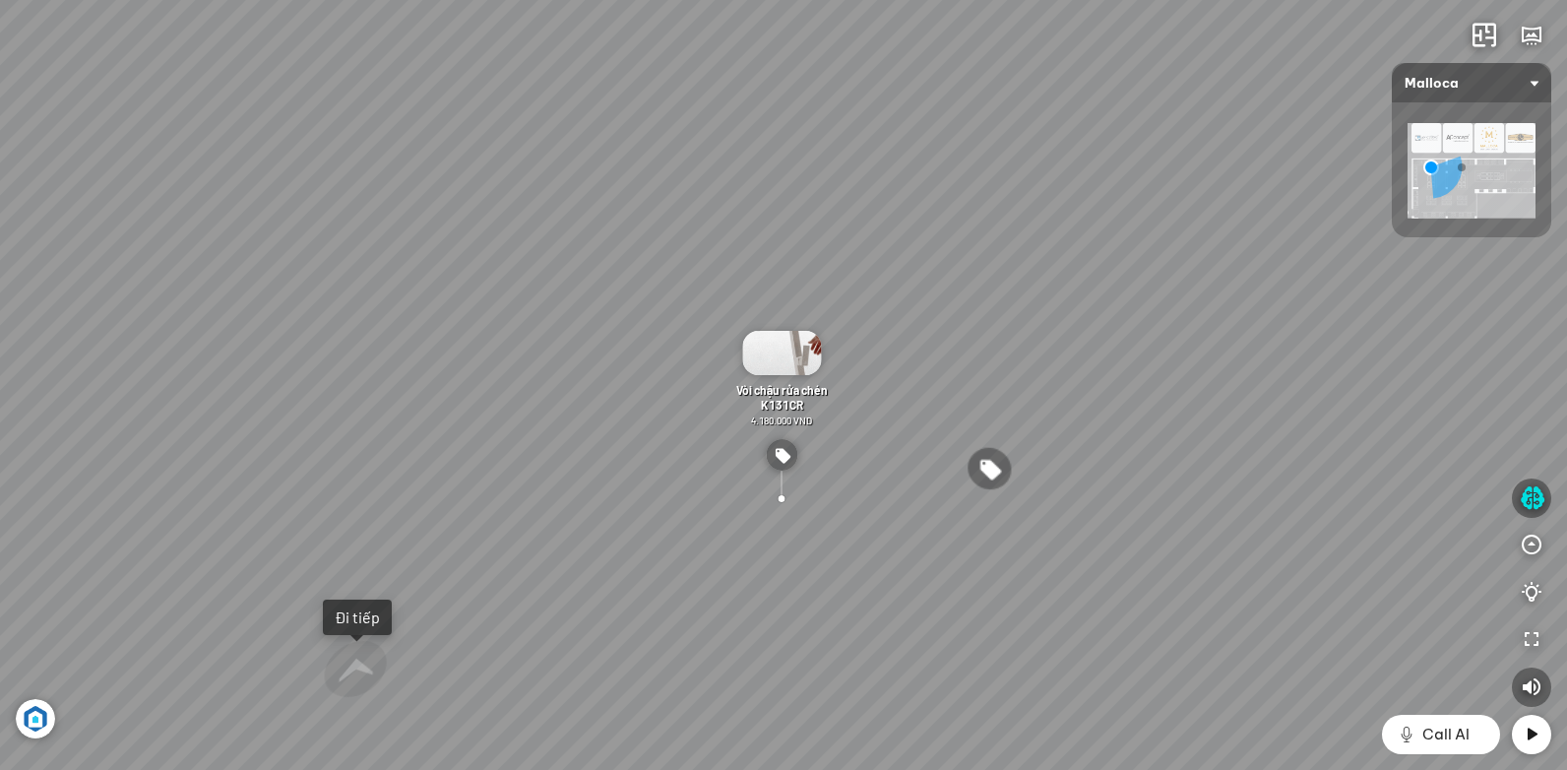
click at [475, 477] on div "Chậu rửa chén MS 6075 6.710.000 VND Vòi chậu rửa chén MF-043 7.920.000 VND Vòi …" at bounding box center [783, 385] width 1567 height 770
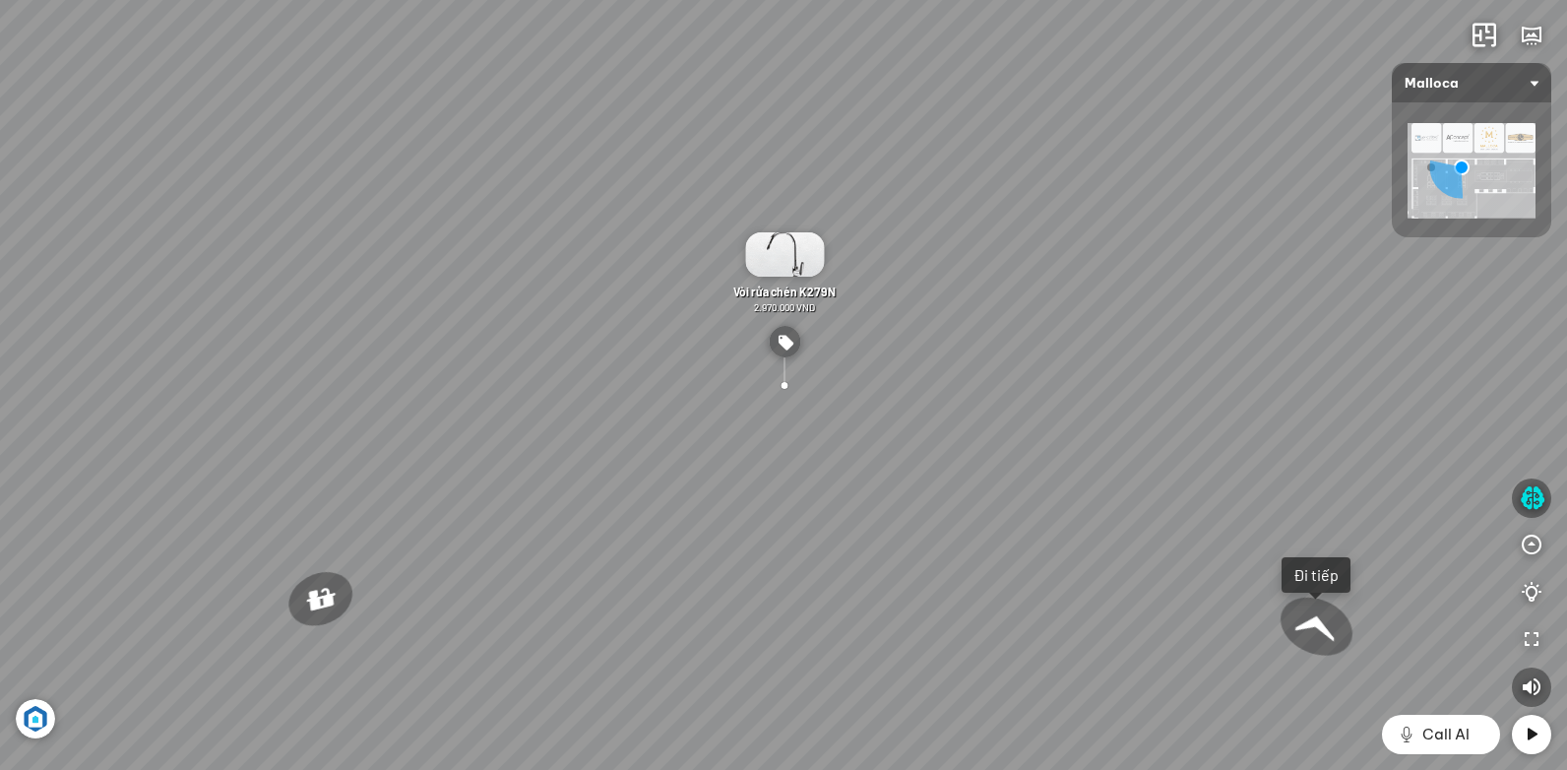
drag, startPoint x: 1232, startPoint y: 537, endPoint x: 1386, endPoint y: 377, distance: 222.0
click at [1376, 384] on div "Chậu rửa chén hai hộc bán thủ công Malloca MS 610T 9.460.000 VND Máy hút khói k…" at bounding box center [783, 385] width 1567 height 770
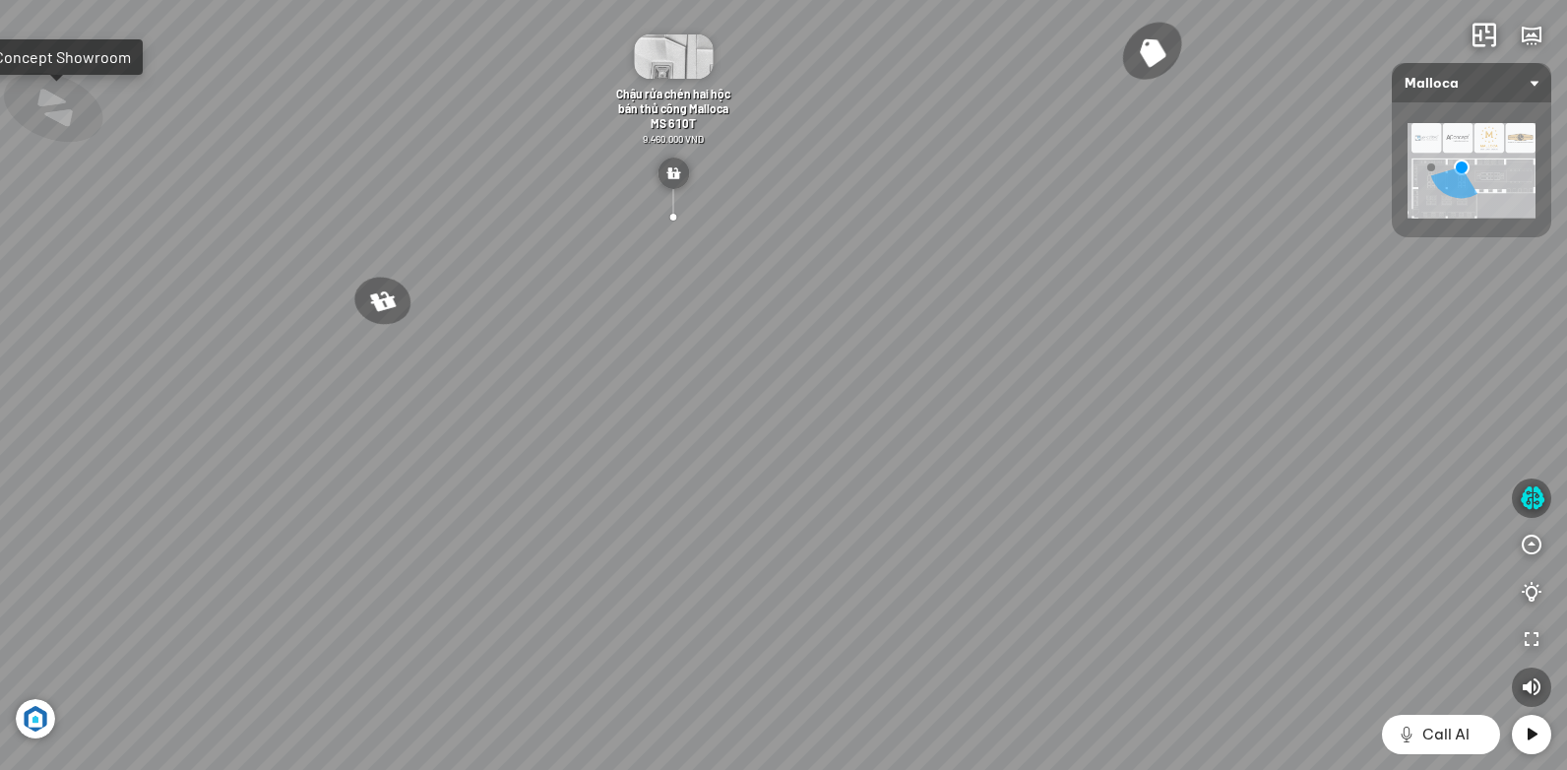
drag, startPoint x: 877, startPoint y: 384, endPoint x: 977, endPoint y: 253, distance: 165.0
click at [974, 256] on div "Chậu rửa chén hai hộc bán thủ công Malloca MS 610T 9.460.000 VND Máy hút khói k…" at bounding box center [783, 385] width 1567 height 770
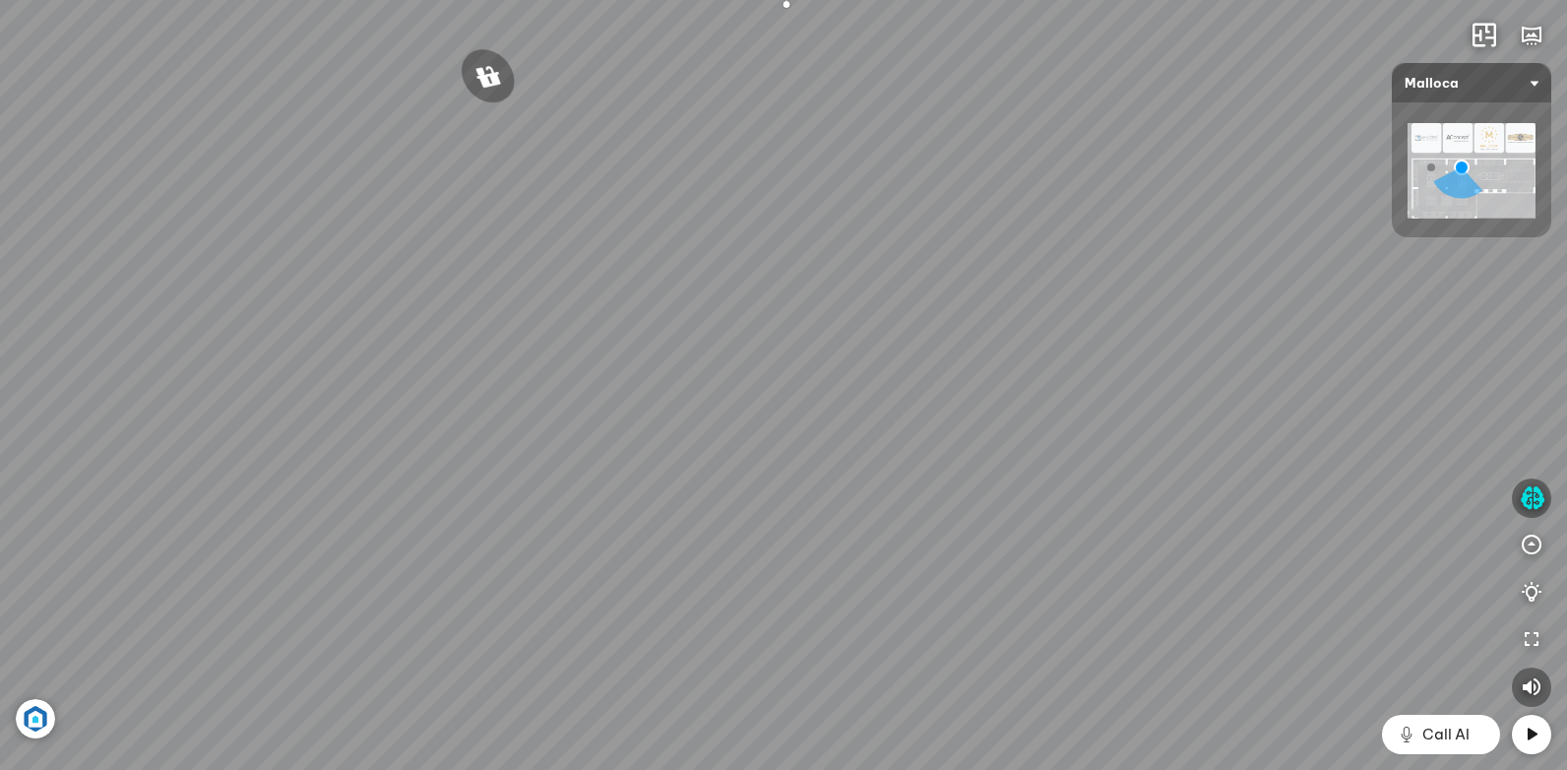
drag, startPoint x: 991, startPoint y: 250, endPoint x: 1014, endPoint y: 413, distance: 164.9
click at [1014, 413] on div "Chậu rửa chén hai hộc bán thủ công Malloca MS 610T 9.460.000 VND Máy hút khói k…" at bounding box center [783, 385] width 1567 height 770
drag, startPoint x: 745, startPoint y: 545, endPoint x: 559, endPoint y: 681, distance: 230.3
click at [552, 699] on div "Chậu rửa chén hai hộc bán thủ công Malloca MS 610T 9.460.000 VND Máy hút khói k…" at bounding box center [783, 385] width 1567 height 770
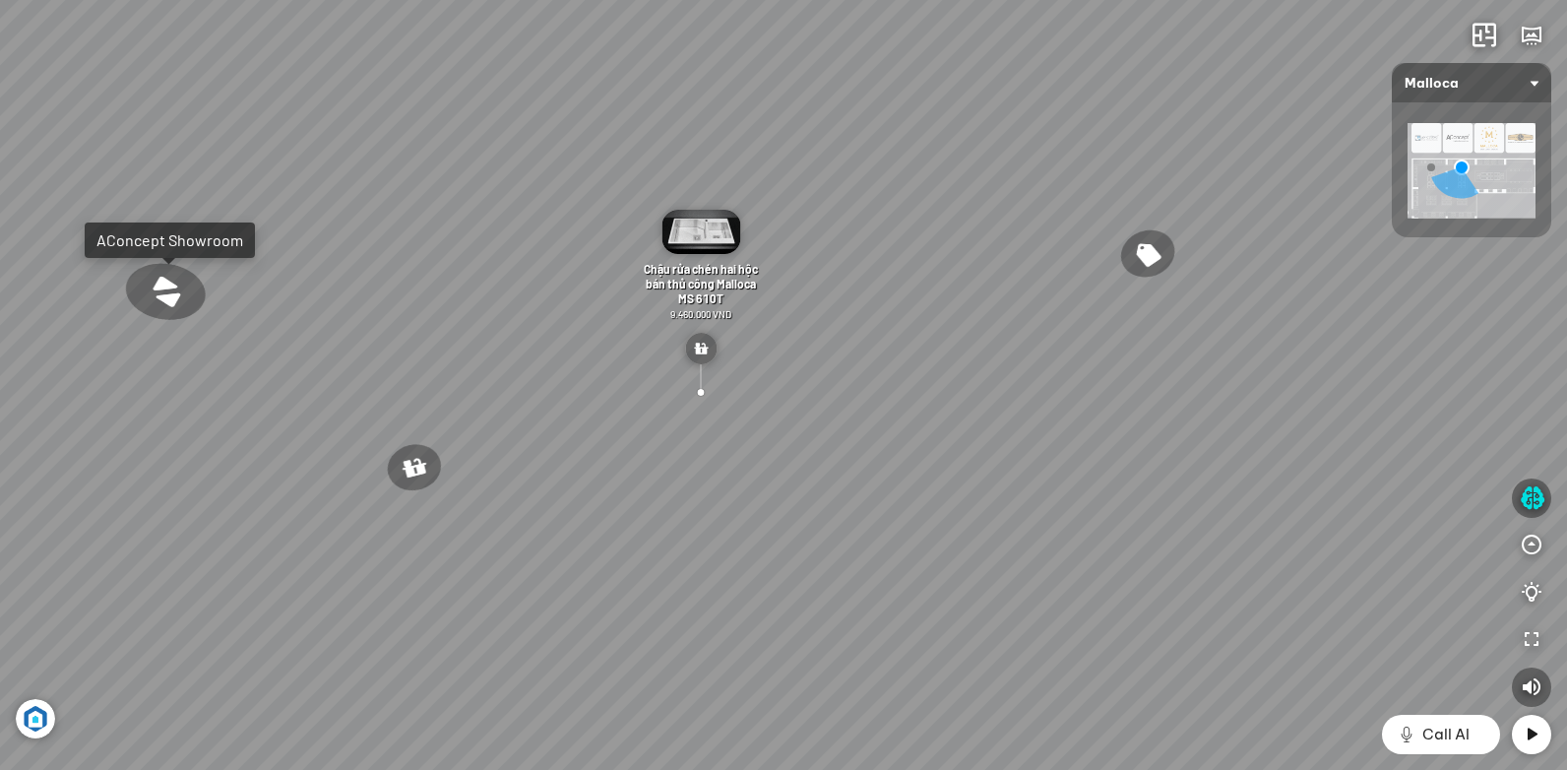
drag, startPoint x: 386, startPoint y: 442, endPoint x: 578, endPoint y: 419, distance: 193.2
click at [515, 427] on div "Chậu rửa chén hai hộc bán thủ công Malloca MS 610T 9.460.000 VND Máy hút khói k…" at bounding box center [783, 385] width 1567 height 770
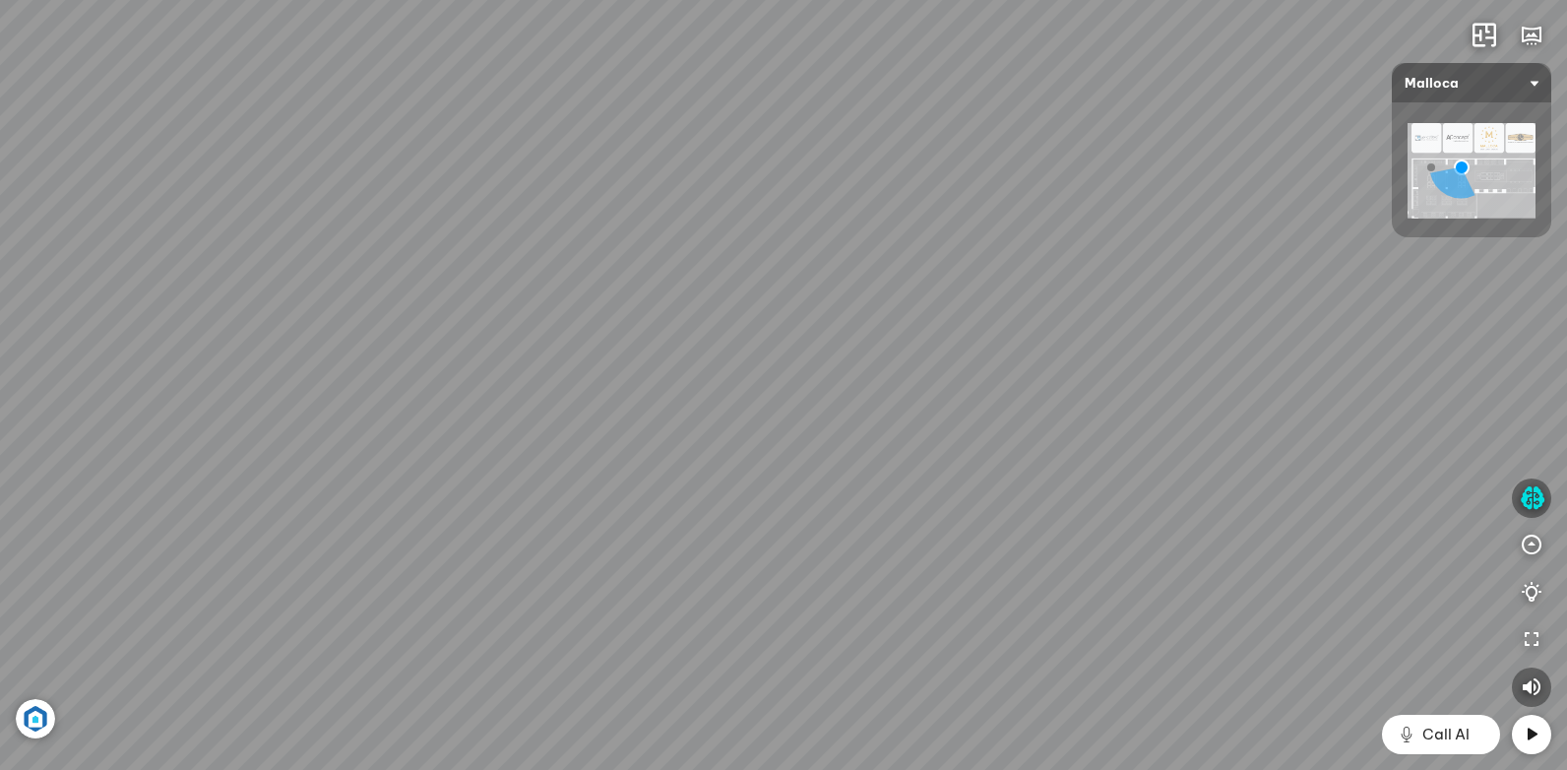
drag, startPoint x: 796, startPoint y: 345, endPoint x: 528, endPoint y: 420, distance: 277.9
click at [528, 425] on div "Chậu rửa chén hai hộc bán thủ công Malloca MS 610T 9.460.000 VND Máy hút khói k…" at bounding box center [783, 385] width 1567 height 770
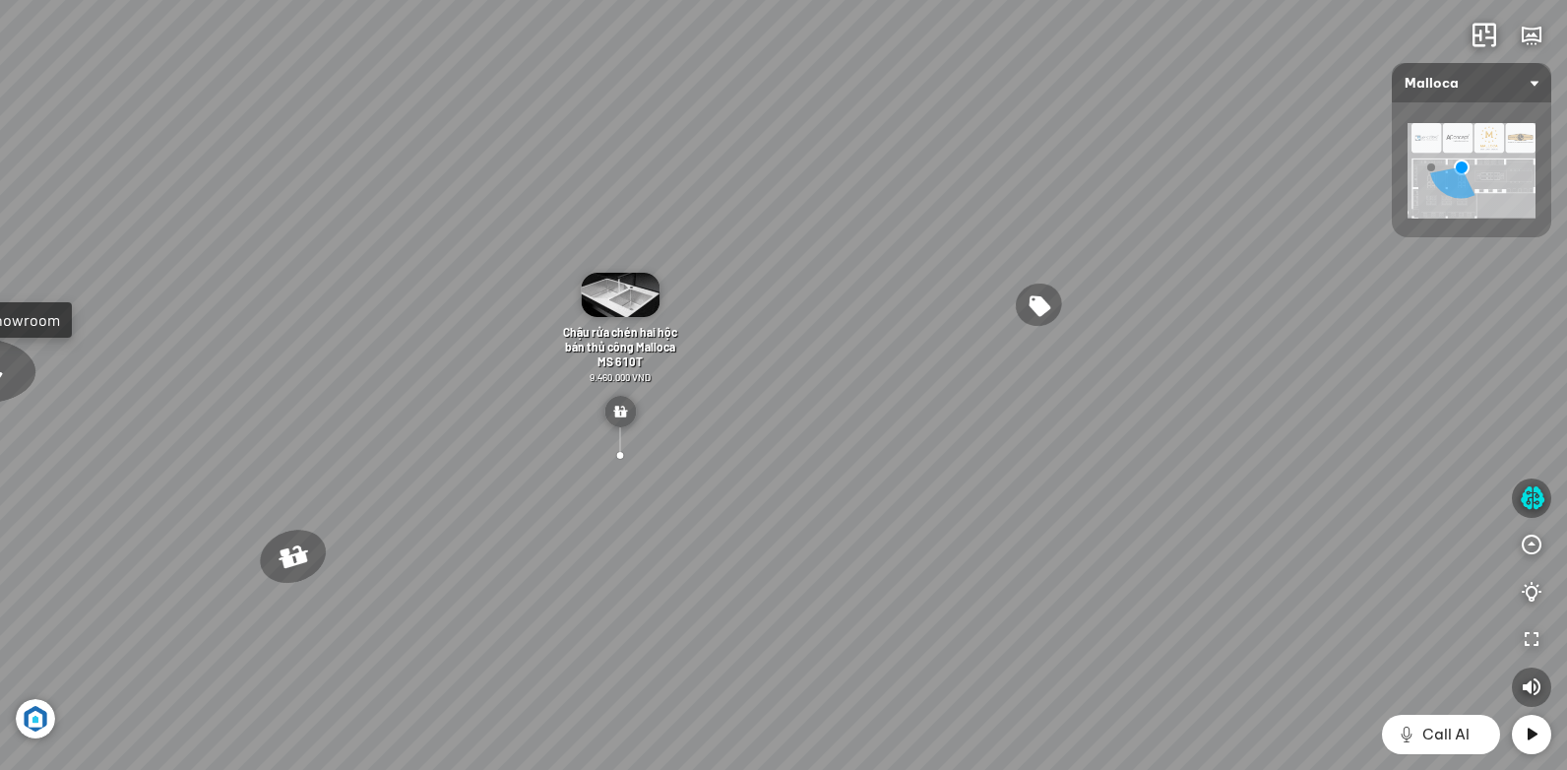
click at [652, 404] on div "Chậu rửa chén hai hộc bán thủ công Malloca MS 610T 9.460.000 VND Máy hút khói k…" at bounding box center [783, 385] width 1567 height 770
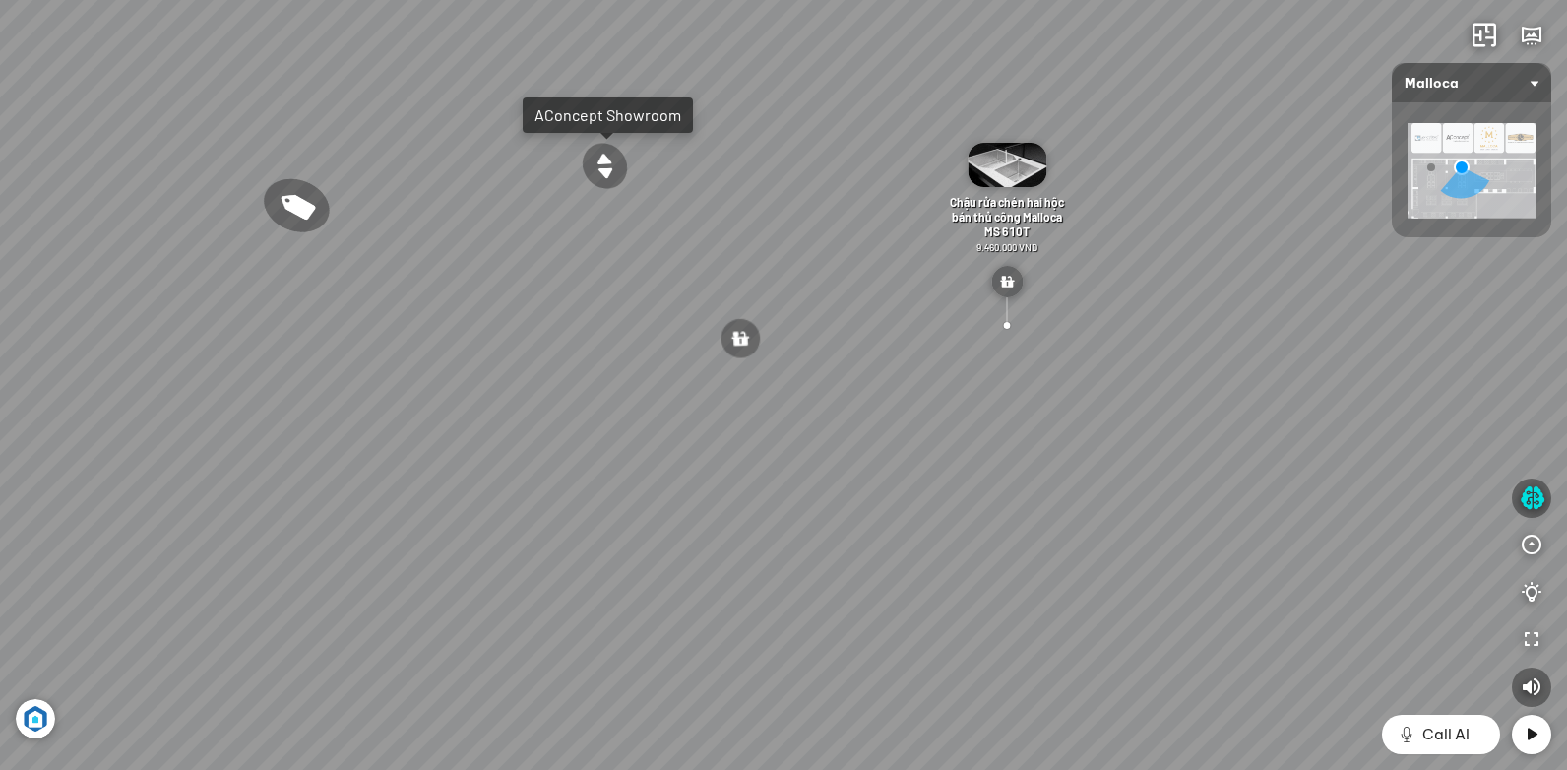
click at [891, 451] on div "Chậu rửa chén hai hộc bán thủ công Malloca MS 610T 9.460.000 VND Máy hút khói k…" at bounding box center [783, 385] width 1567 height 770
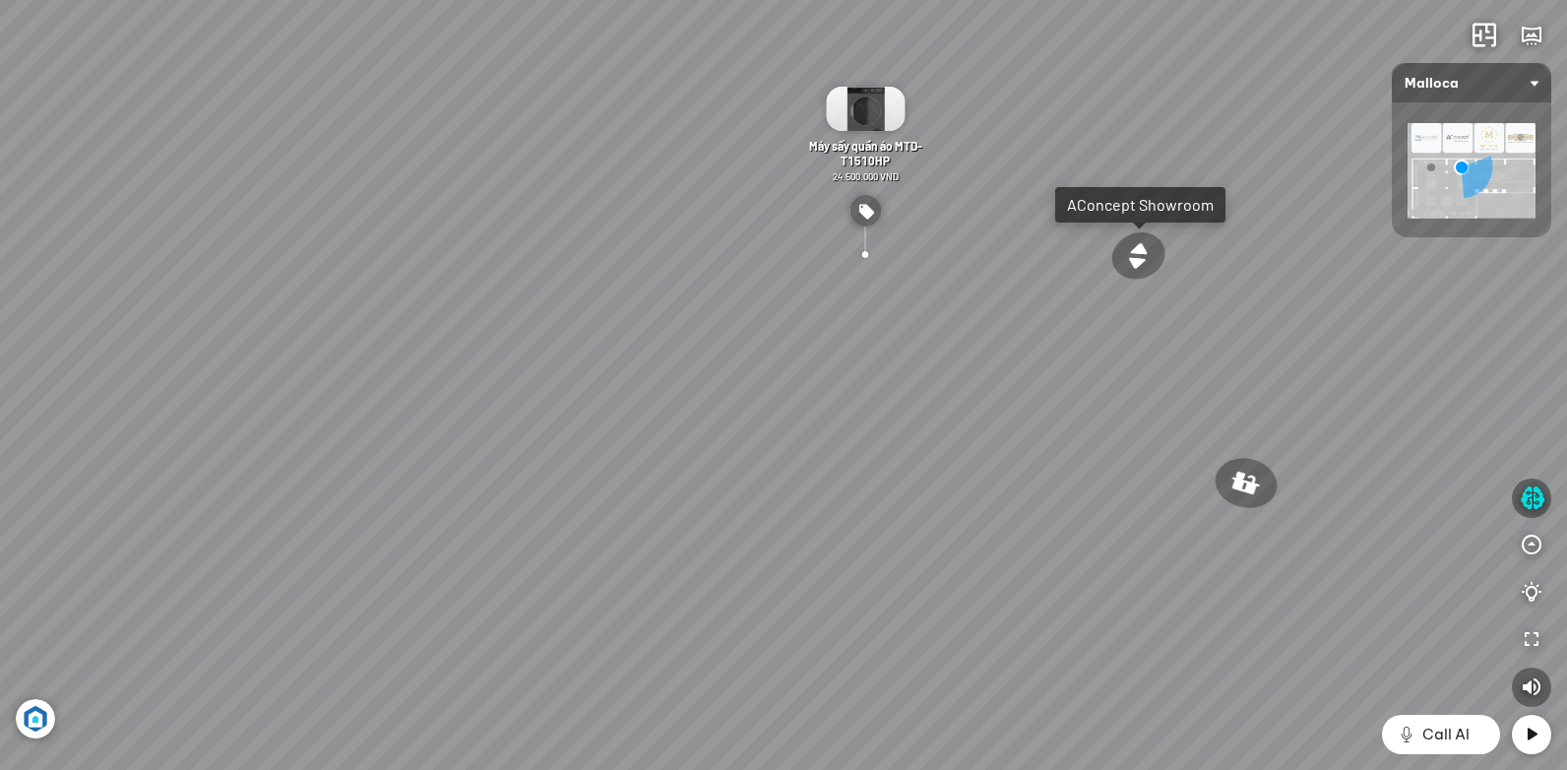
drag, startPoint x: 667, startPoint y: 473, endPoint x: 972, endPoint y: 612, distance: 335.2
click at [940, 608] on div "Chậu rửa chén hai hộc bán thủ công Malloca MS 610T 9.460.000 VND Máy hút khói k…" at bounding box center [783, 385] width 1567 height 770
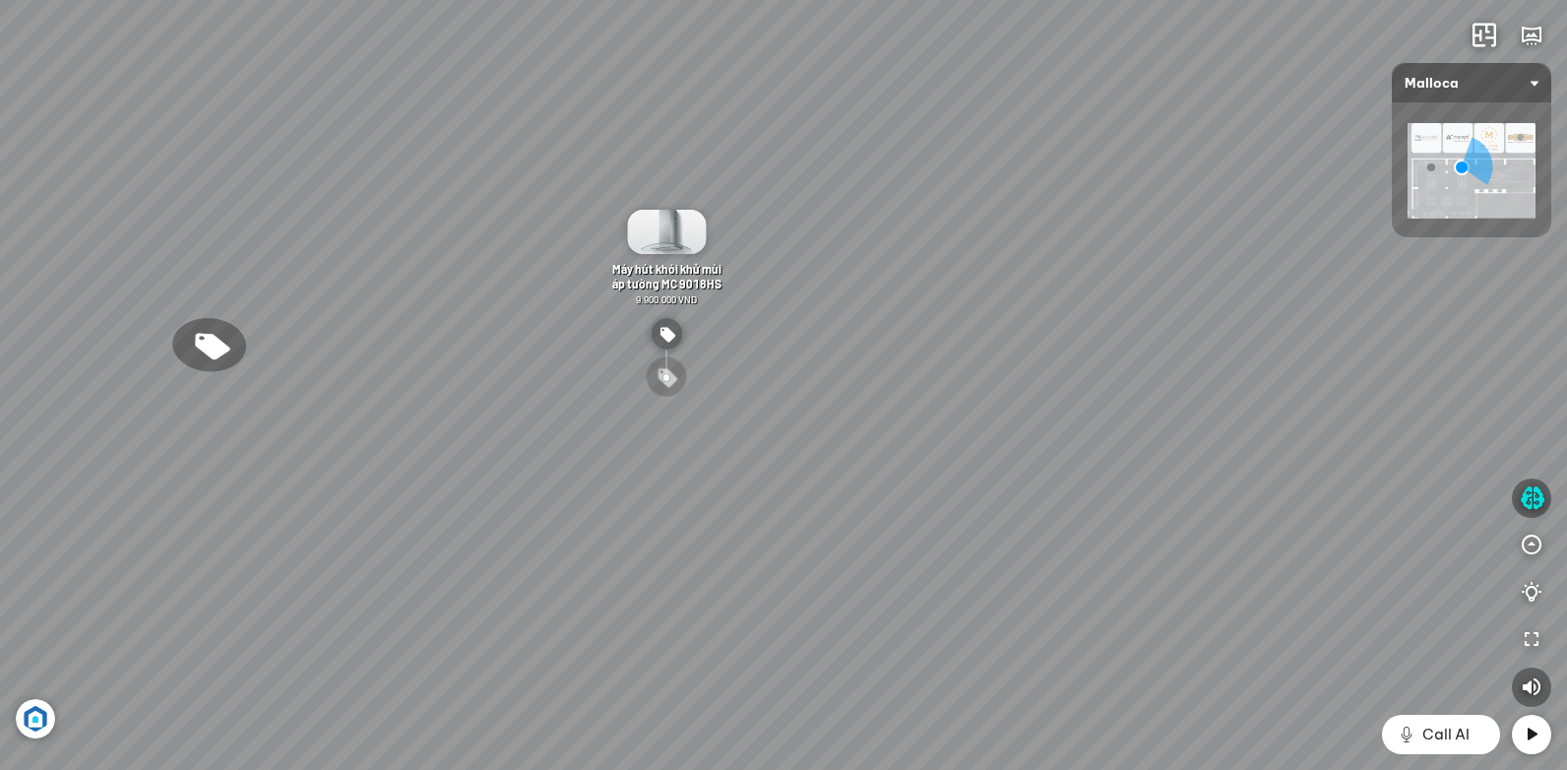
drag, startPoint x: 706, startPoint y: 504, endPoint x: 1068, endPoint y: 484, distance: 362.7
click at [1031, 479] on div "Chậu rửa chén hai hộc bán thủ công Malloca MS 610T 9.460.000 VND Máy hút khói k…" at bounding box center [783, 385] width 1567 height 770
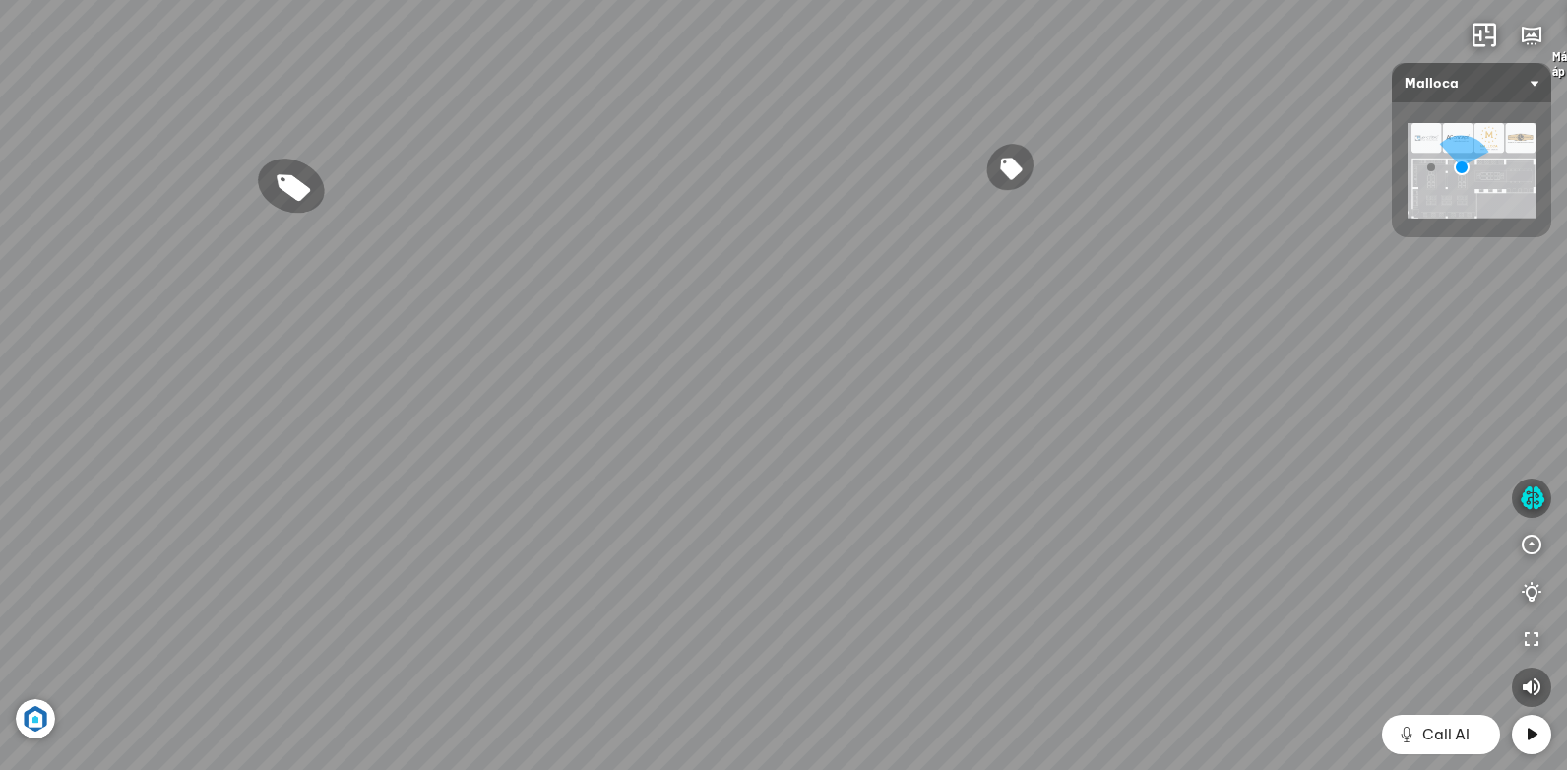
drag, startPoint x: 910, startPoint y: 584, endPoint x: 943, endPoint y: 446, distance: 141.6
click at [943, 446] on div "Chậu rửa chén hai hộc bán thủ công Malloca MS 610T 9.460.000 VND Máy hút khói k…" at bounding box center [783, 385] width 1567 height 770
drag, startPoint x: 990, startPoint y: 459, endPoint x: 855, endPoint y: 459, distance: 134.8
click at [855, 459] on div "Chậu rửa chén hai hộc bán thủ công Malloca MS 610T 9.460.000 VND Máy hút khói k…" at bounding box center [783, 385] width 1567 height 770
drag, startPoint x: 1149, startPoint y: 388, endPoint x: 830, endPoint y: 378, distance: 319.0
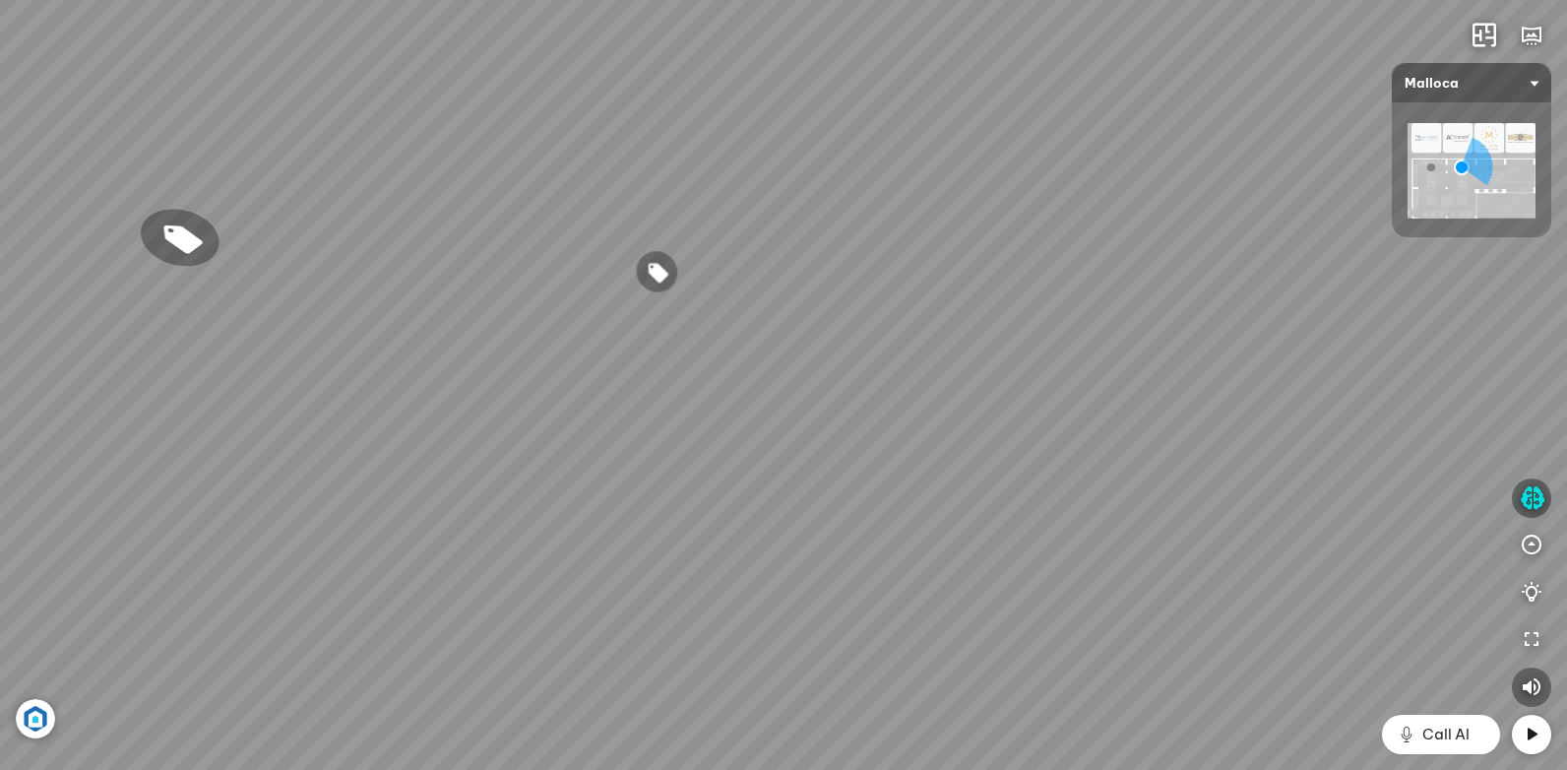
click at [1001, 389] on div "Chậu rửa chén hai hộc bán thủ công Malloca MS 610T 9.460.000 VND Máy hút khói k…" at bounding box center [783, 385] width 1567 height 770
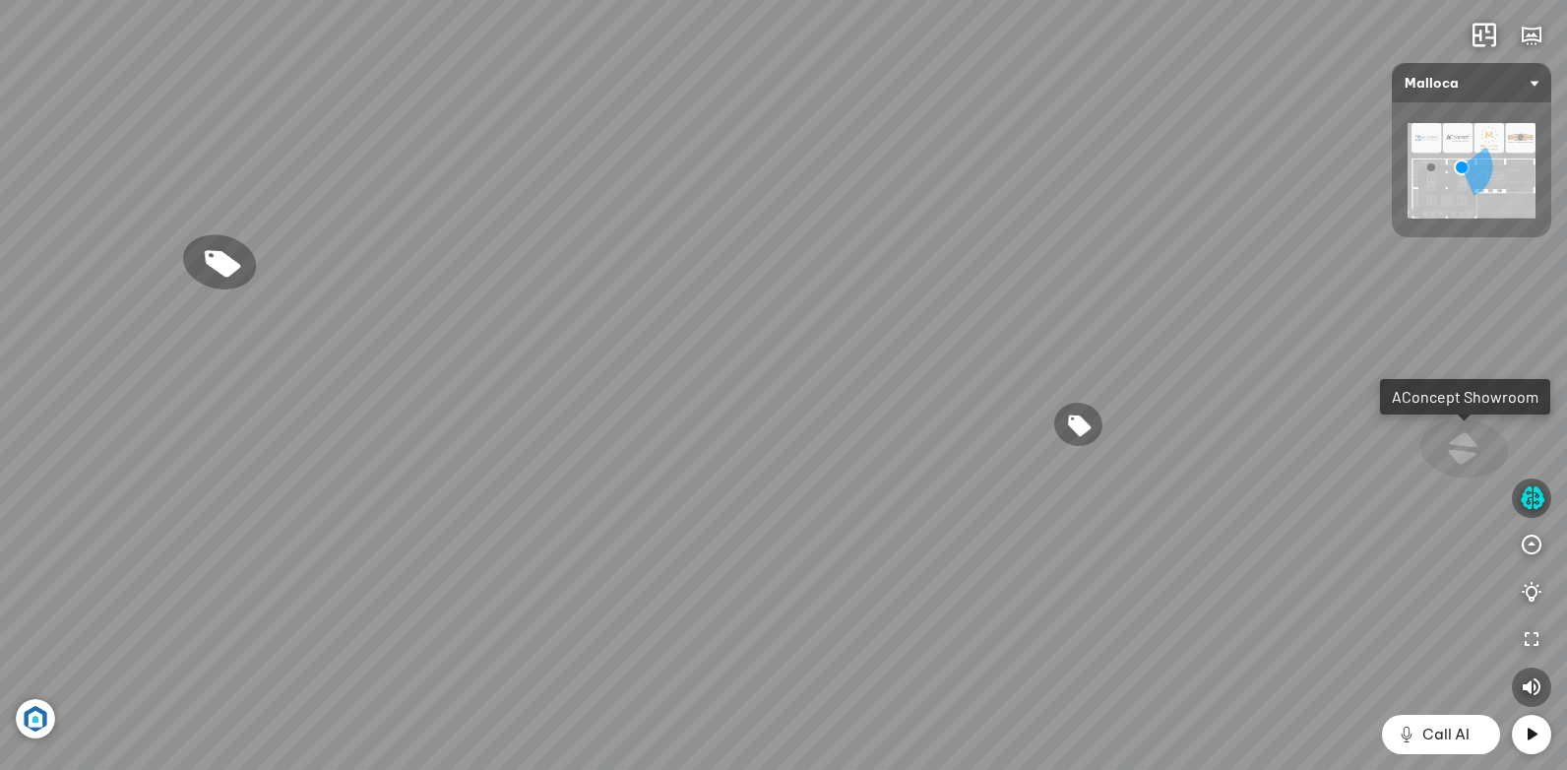
drag, startPoint x: 1192, startPoint y: 352, endPoint x: 1209, endPoint y: 449, distance: 97.9
click at [1209, 449] on div "Chậu rửa chén hai hộc bán thủ công Malloca MS 610T 9.460.000 VND Máy hút khói k…" at bounding box center [783, 385] width 1567 height 770
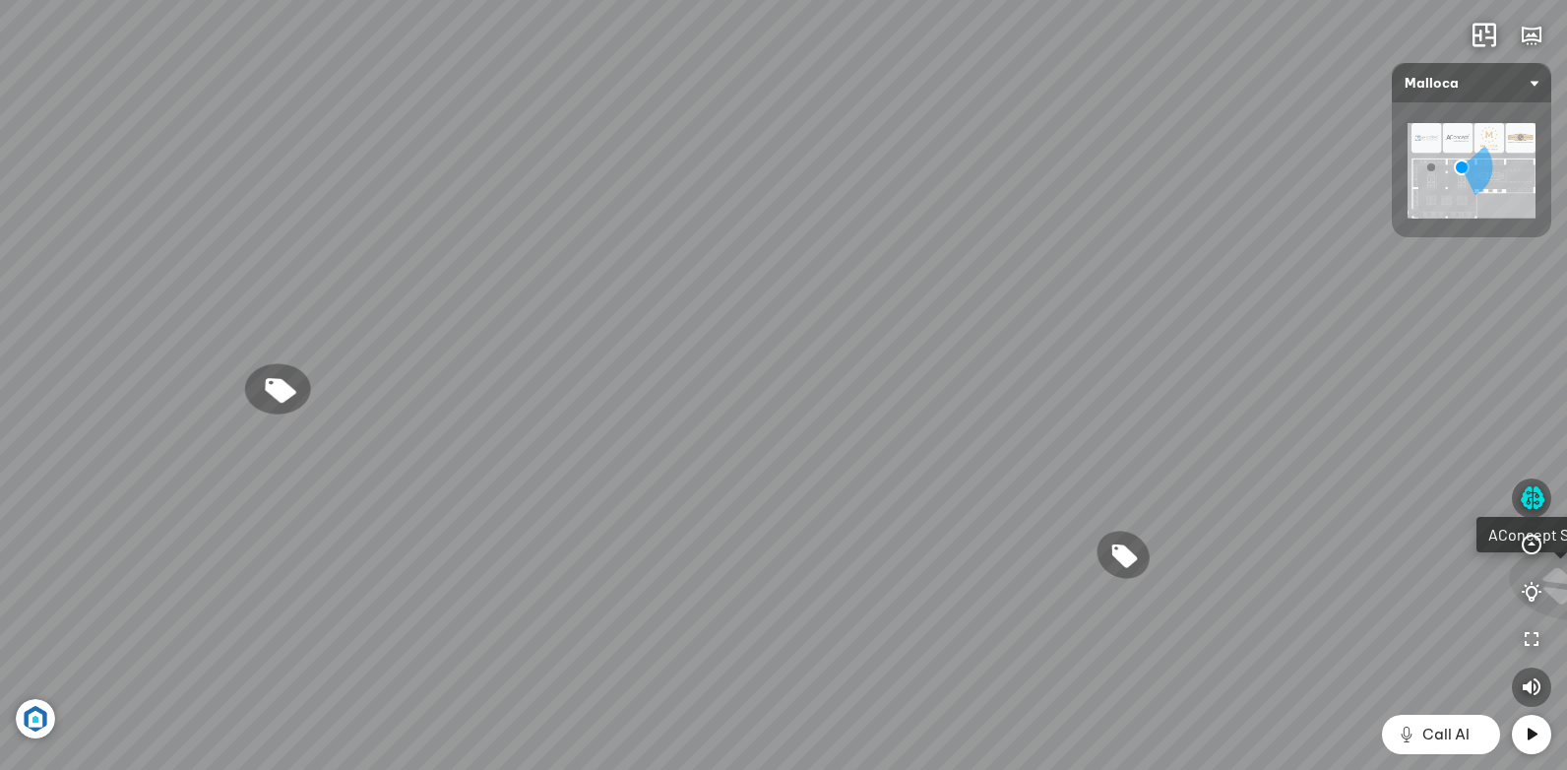
click at [847, 446] on div "Chậu rửa chén hai hộc bán thủ công Malloca MS 610T 9.460.000 VND Máy hút khói k…" at bounding box center [783, 385] width 1567 height 770
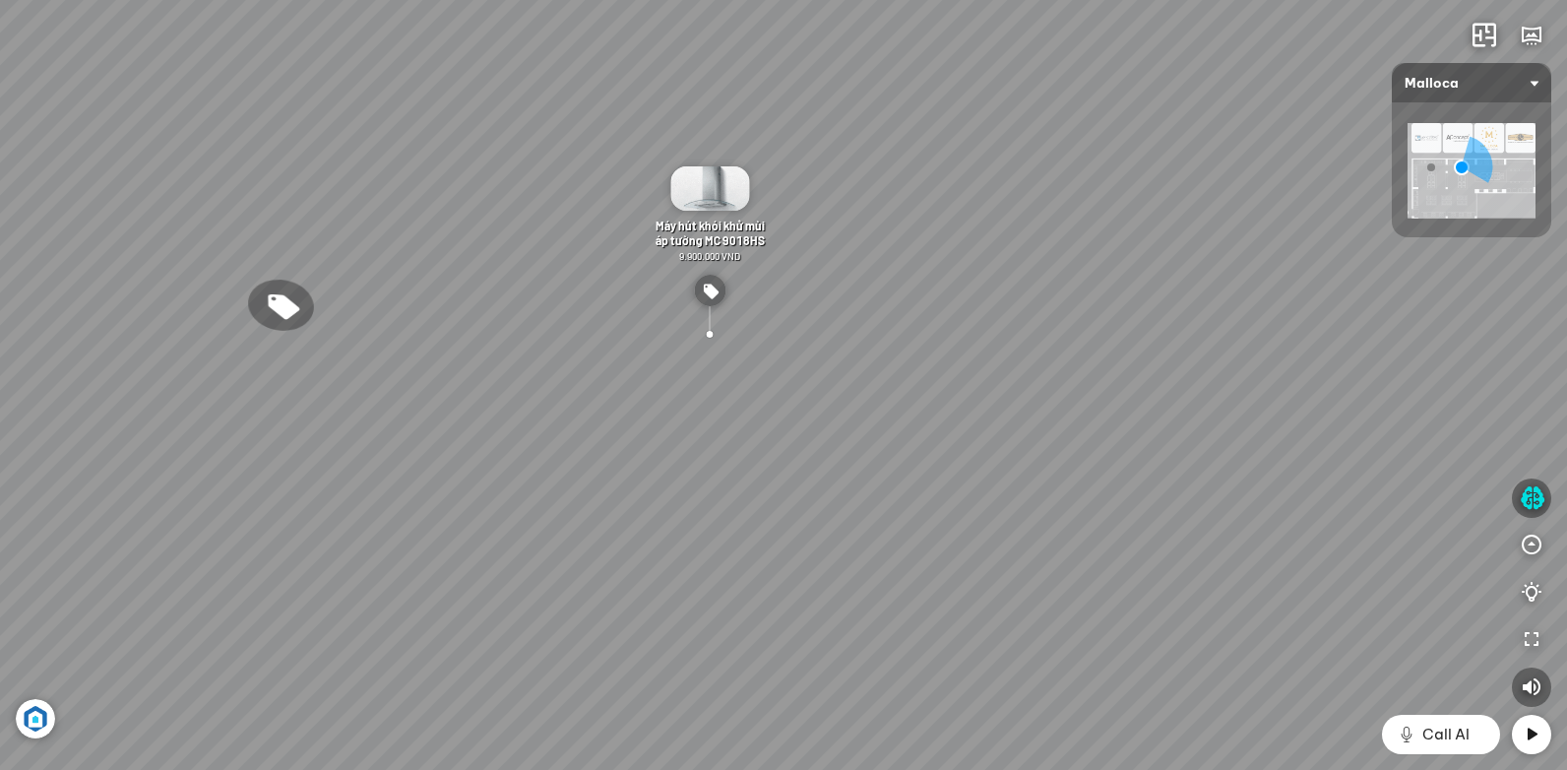
drag, startPoint x: 441, startPoint y: 438, endPoint x: 681, endPoint y: 434, distance: 240.2
click at [586, 432] on div "Chậu rửa chén hai hộc bán thủ công Malloca MS 610T 9.460.000 VND Máy hút khói k…" at bounding box center [783, 385] width 1567 height 770
drag, startPoint x: 974, startPoint y: 486, endPoint x: 466, endPoint y: 592, distance: 519.8
click at [501, 597] on div "Chậu rửa chén hai hộc bán thủ công Malloca MS 610T 9.460.000 VND Máy hút khói k…" at bounding box center [783, 385] width 1567 height 770
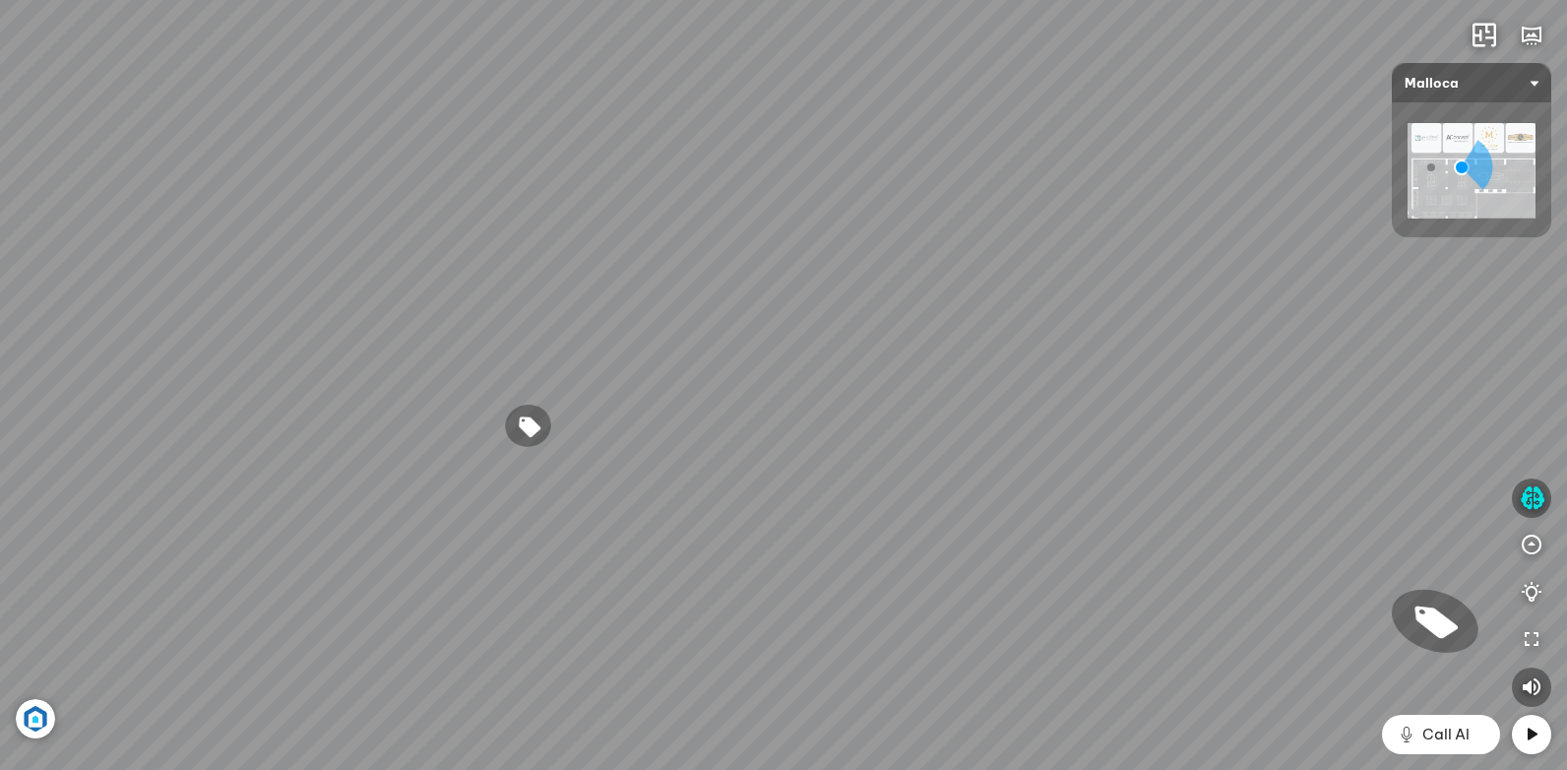
click at [1017, 517] on div "Chậu rửa chén hai hộc bán thủ công Malloca MS 610T 9.460.000 VND Máy hút khói k…" at bounding box center [783, 385] width 1567 height 770
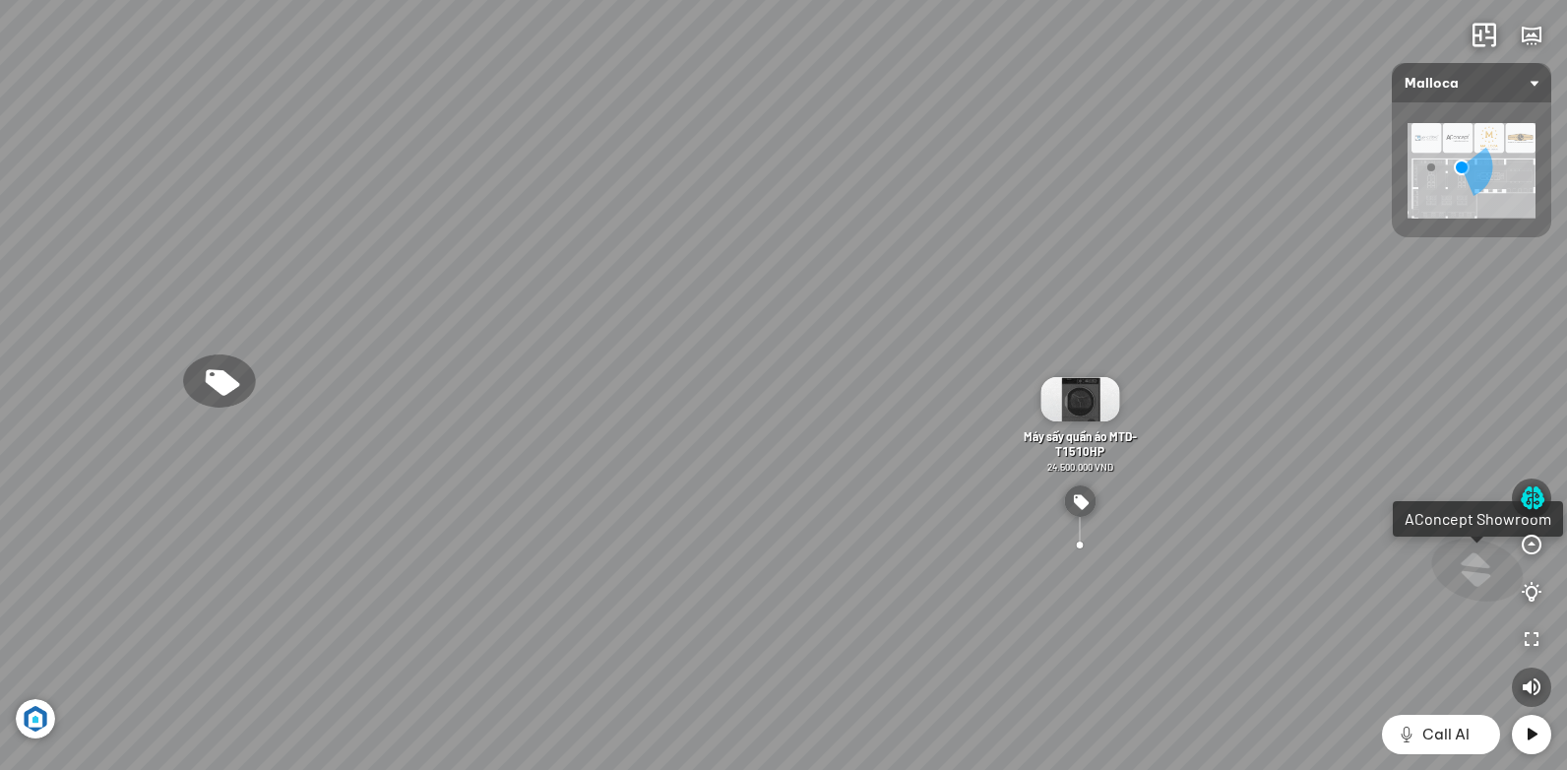
drag, startPoint x: 714, startPoint y: 437, endPoint x: 897, endPoint y: 372, distance: 193.3
click at [863, 392] on div "Chậu rửa chén hai hộc bán thủ công Malloca MS 610T 9.460.000 VND Máy hút khói k…" at bounding box center [783, 385] width 1567 height 770
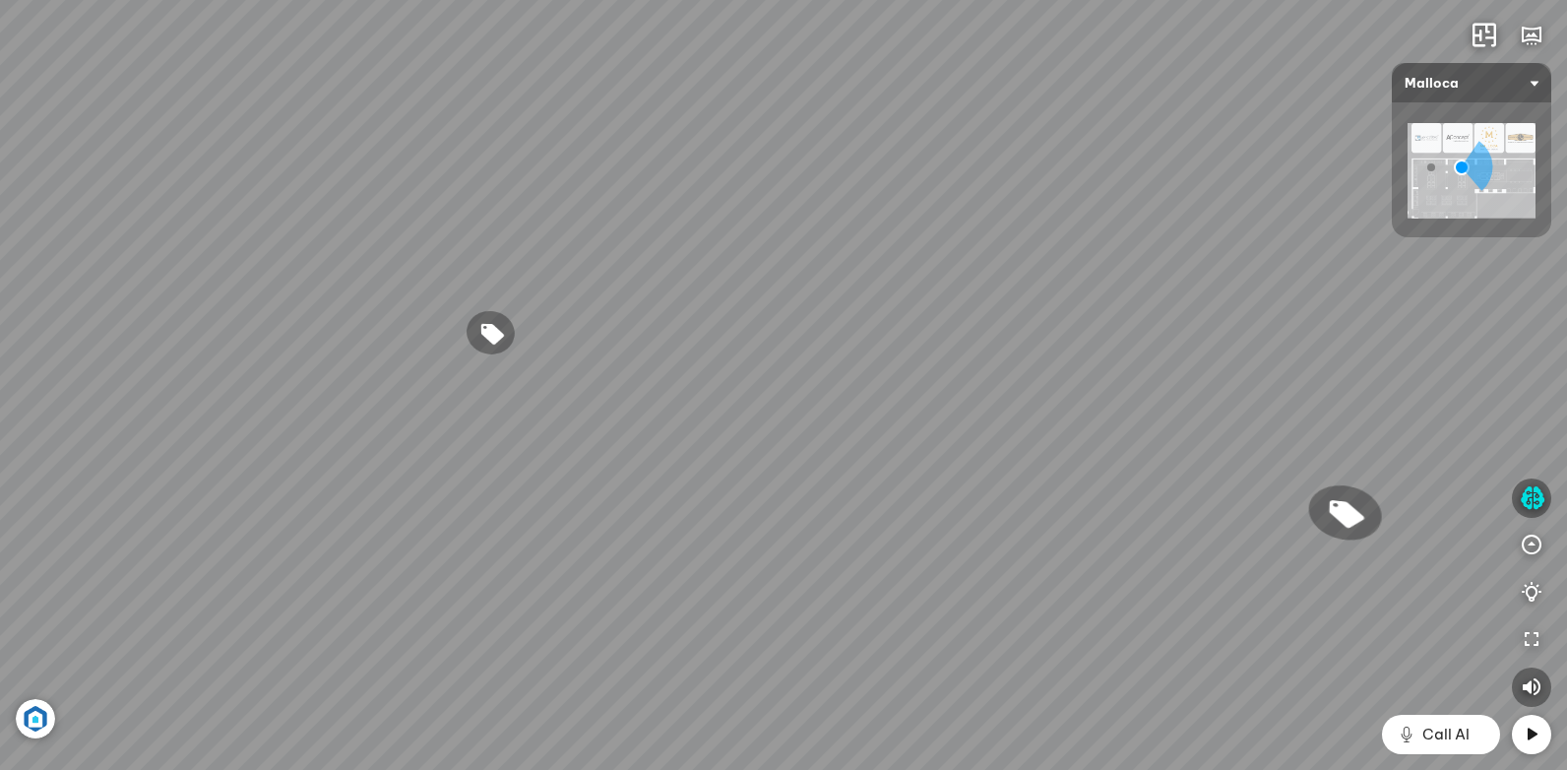
drag, startPoint x: 426, startPoint y: 469, endPoint x: 625, endPoint y: 413, distance: 206.6
click at [616, 415] on div "Chậu rửa chén hai hộc bán thủ công Malloca MS 610T 9.460.000 VND Máy hút khói k…" at bounding box center [783, 385] width 1567 height 770
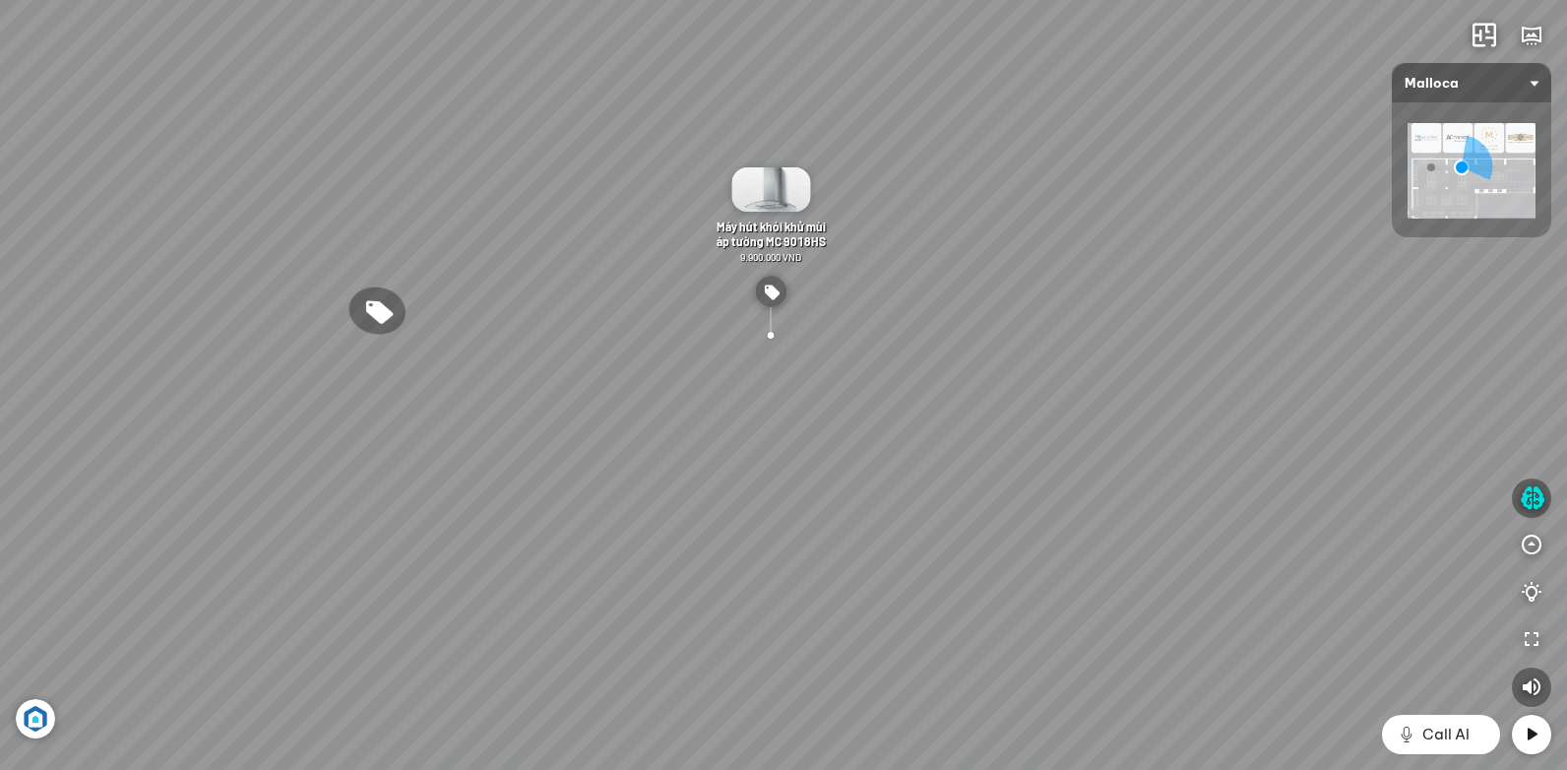
drag, startPoint x: 672, startPoint y: 496, endPoint x: 787, endPoint y: 545, distance: 125.2
click at [776, 547] on div "Chậu rửa chén hai hộc bán thủ công Malloca MS 610T 9.460.000 VND Máy hút khói k…" at bounding box center [783, 385] width 1567 height 770
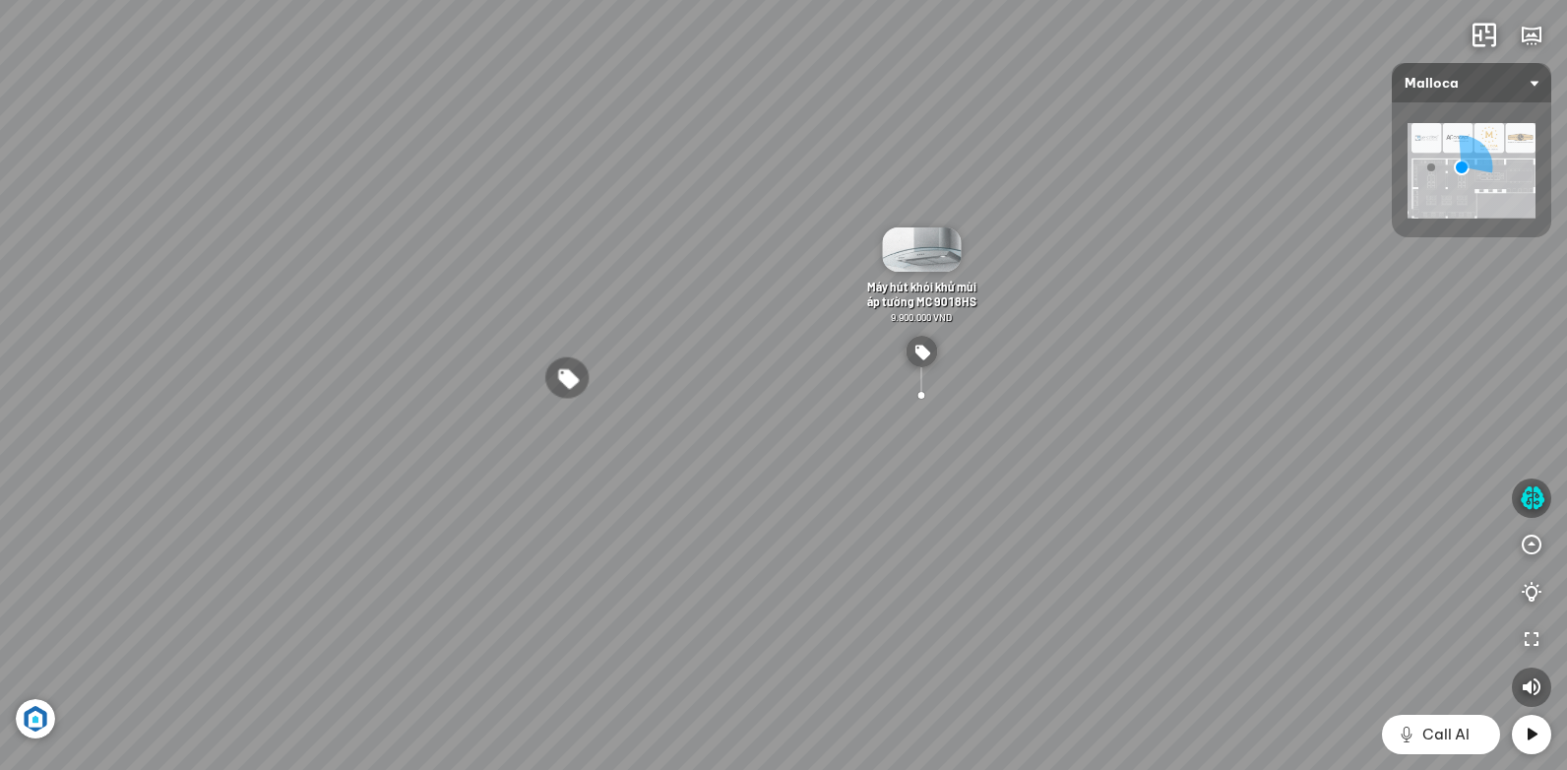
drag, startPoint x: 1069, startPoint y: 493, endPoint x: 818, endPoint y: 480, distance: 251.3
click at [913, 488] on div "Chậu rửa chén hai hộc bán thủ công Malloca MS 610T 9.460.000 VND Máy hút khói k…" at bounding box center [783, 385] width 1567 height 770
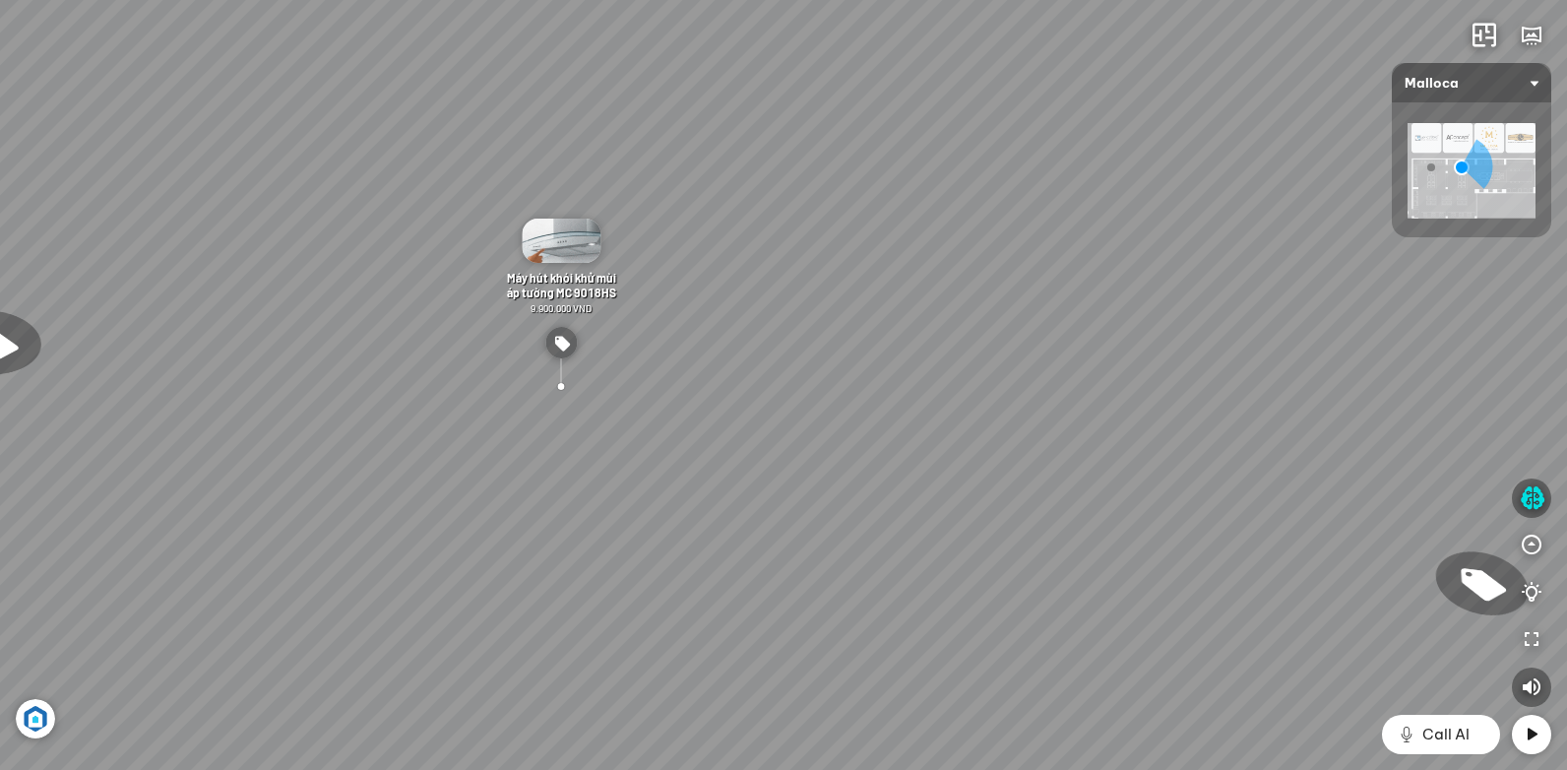
drag, startPoint x: 1164, startPoint y: 546, endPoint x: 965, endPoint y: 523, distance: 200.2
click at [1022, 535] on div "Chậu rửa chén hai hộc bán thủ công Malloca MS 610T 9.460.000 VND Máy hút khói k…" at bounding box center [783, 385] width 1567 height 770
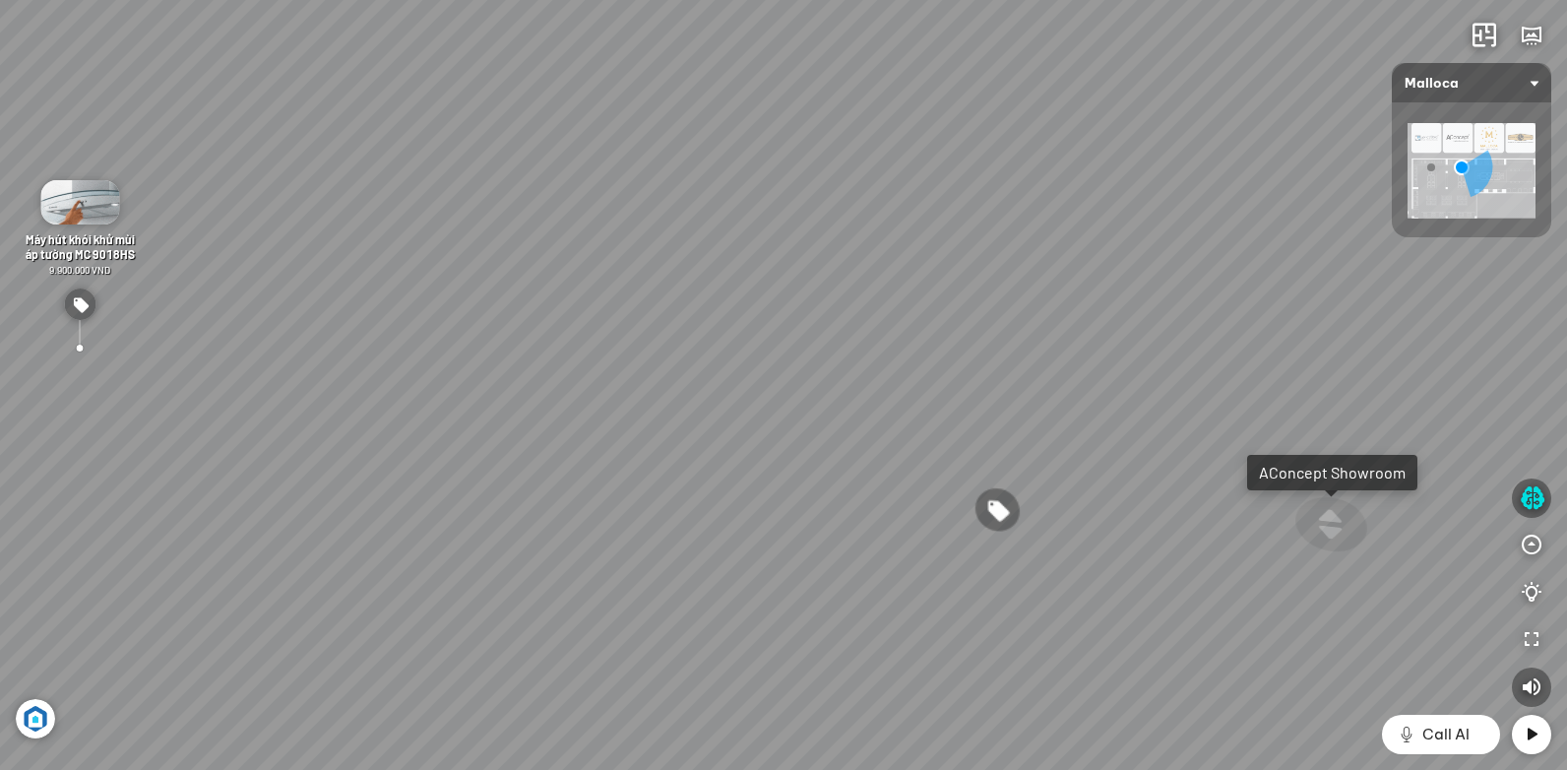
drag, startPoint x: 1201, startPoint y: 513, endPoint x: 963, endPoint y: 502, distance: 237.4
click at [1056, 513] on div "Chậu rửa chén hai hộc bán thủ công Malloca MS 610T 9.460.000 VND Máy hút khói k…" at bounding box center [783, 385] width 1567 height 770
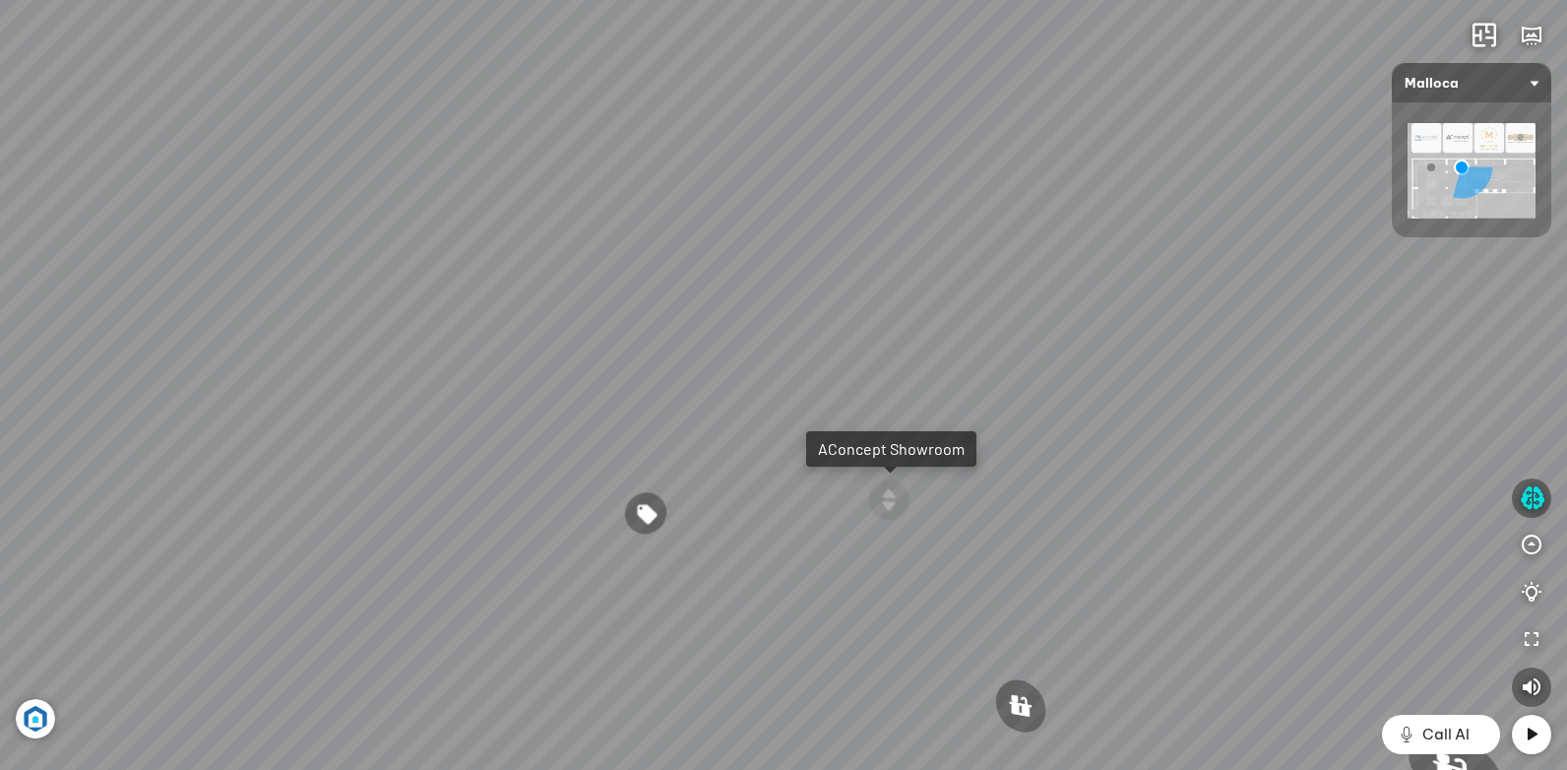
drag, startPoint x: 1118, startPoint y: 502, endPoint x: 925, endPoint y: 491, distance: 193.2
click at [1040, 504] on div "Chậu rửa chén hai hộc bán thủ công Malloca MS 610T 9.460.000 VND Máy hút khói k…" at bounding box center [783, 385] width 1567 height 770
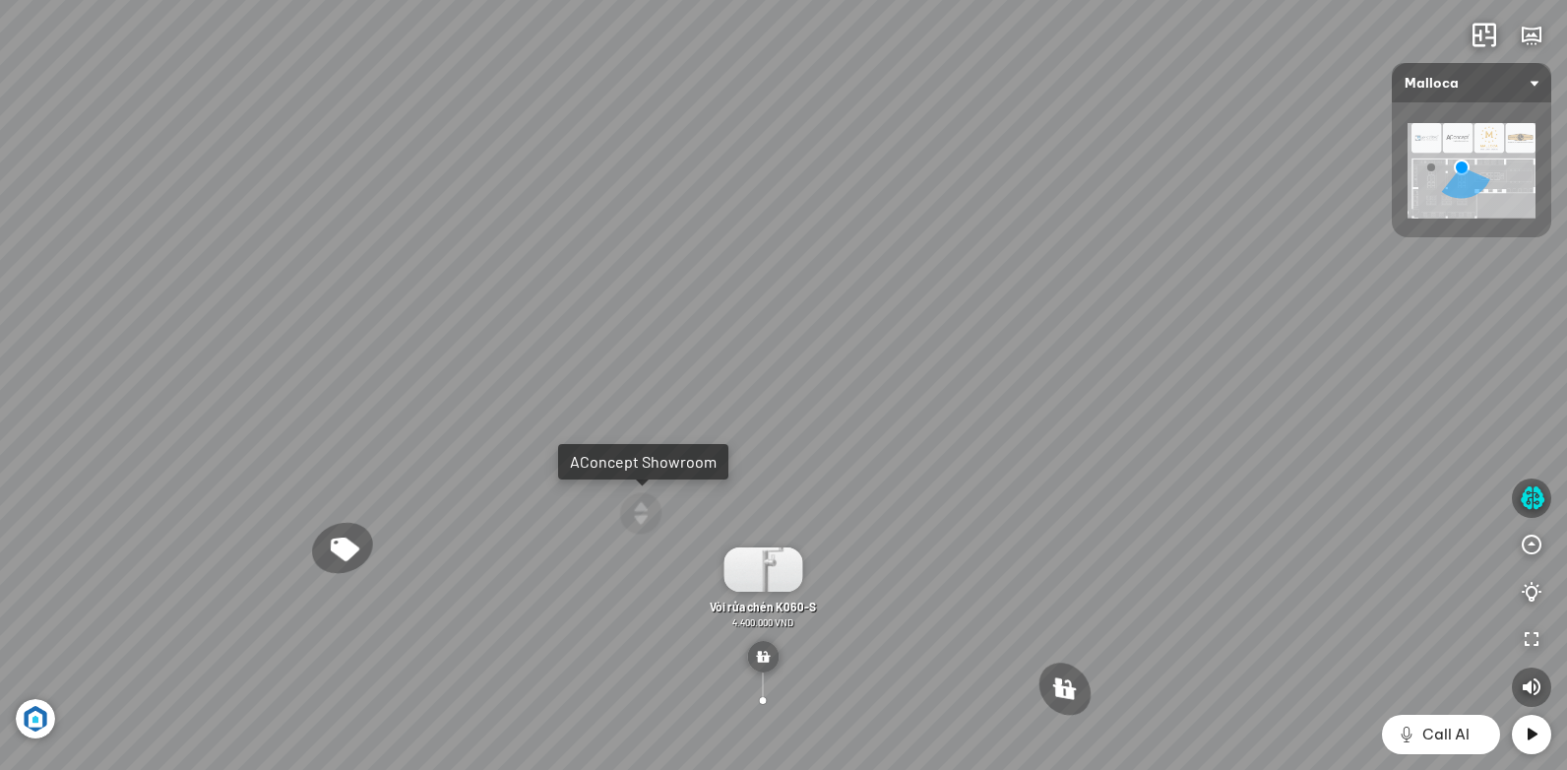
drag, startPoint x: 1029, startPoint y: 486, endPoint x: 1026, endPoint y: 317, distance: 169.3
click at [1026, 317] on div "Chậu rửa chén hai hộc bán thủ công Malloca MS 610T 9.460.000 VND Máy hút khói k…" at bounding box center [783, 385] width 1567 height 770
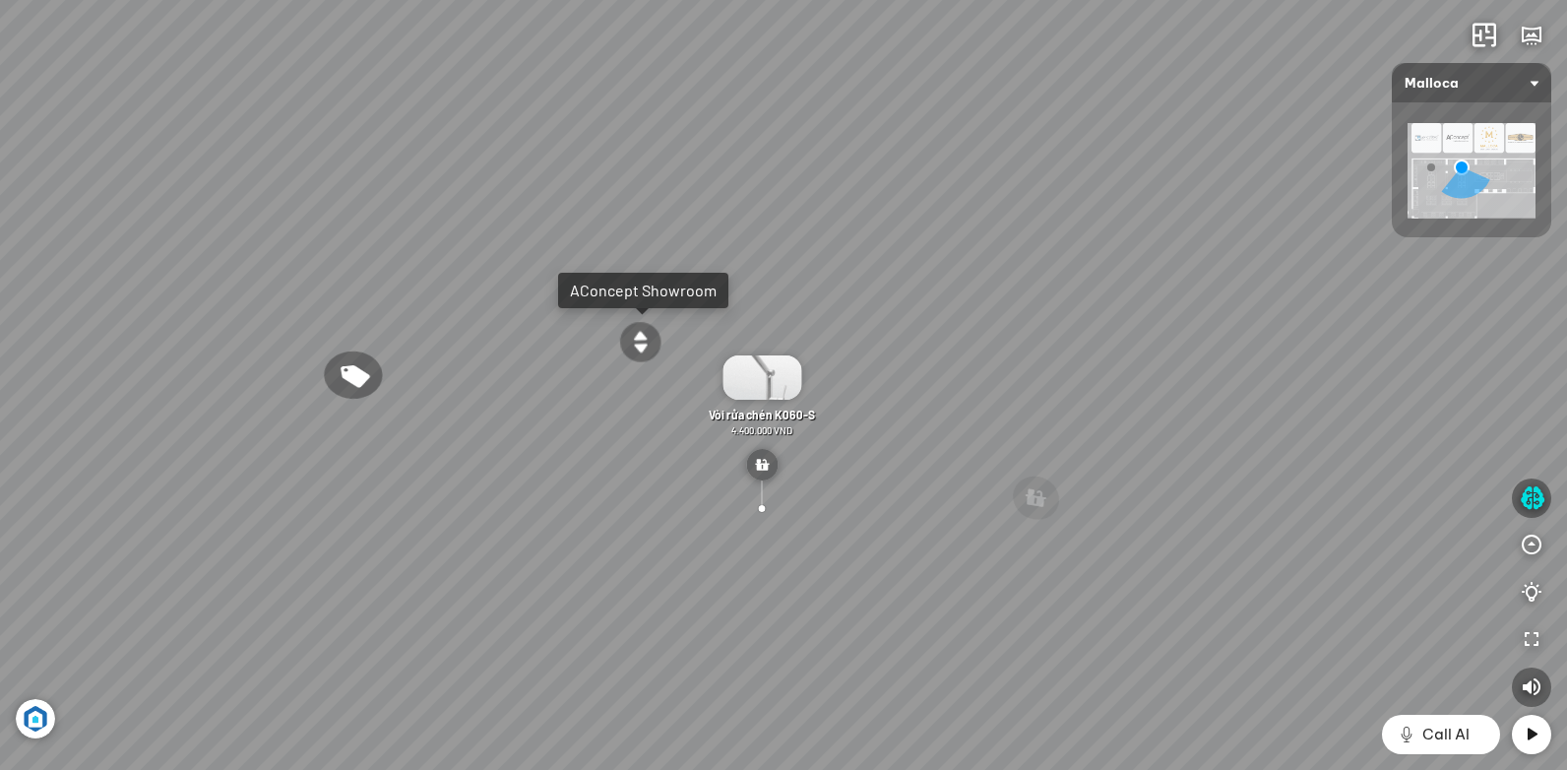
drag, startPoint x: 1035, startPoint y: 454, endPoint x: 1015, endPoint y: 308, distance: 147.1
click at [1016, 316] on div "Chậu rửa chén hai hộc bán thủ công Malloca MS 610T 9.460.000 VND Máy hút khói k…" at bounding box center [783, 385] width 1567 height 770
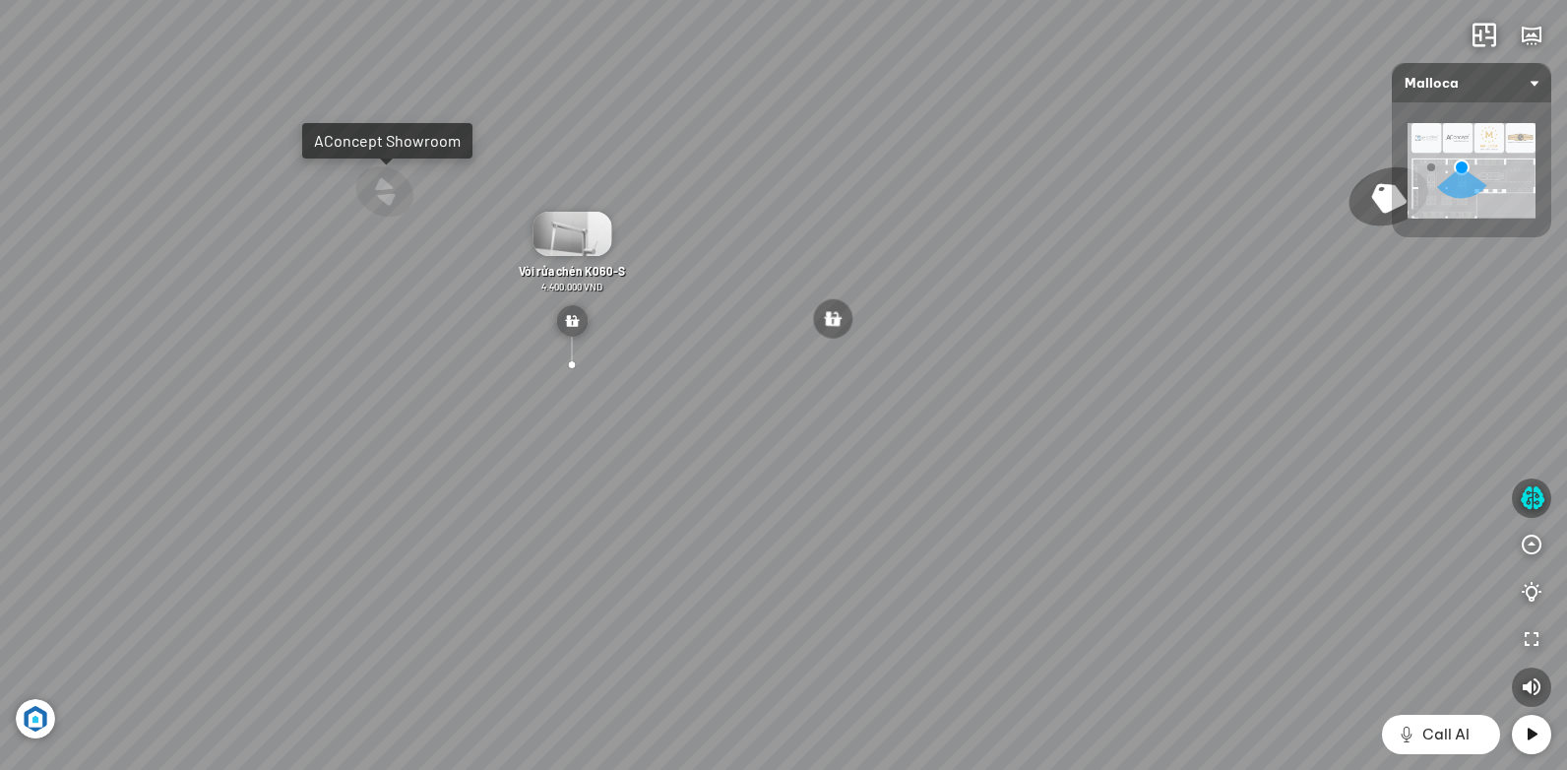
drag, startPoint x: 943, startPoint y: 245, endPoint x: 929, endPoint y: 226, distance: 23.2
click at [929, 227] on div "Chậu rửa chén hai hộc bán thủ công Malloca MS 610T 9.460.000 VND Máy hút khói k…" at bounding box center [783, 385] width 1567 height 770
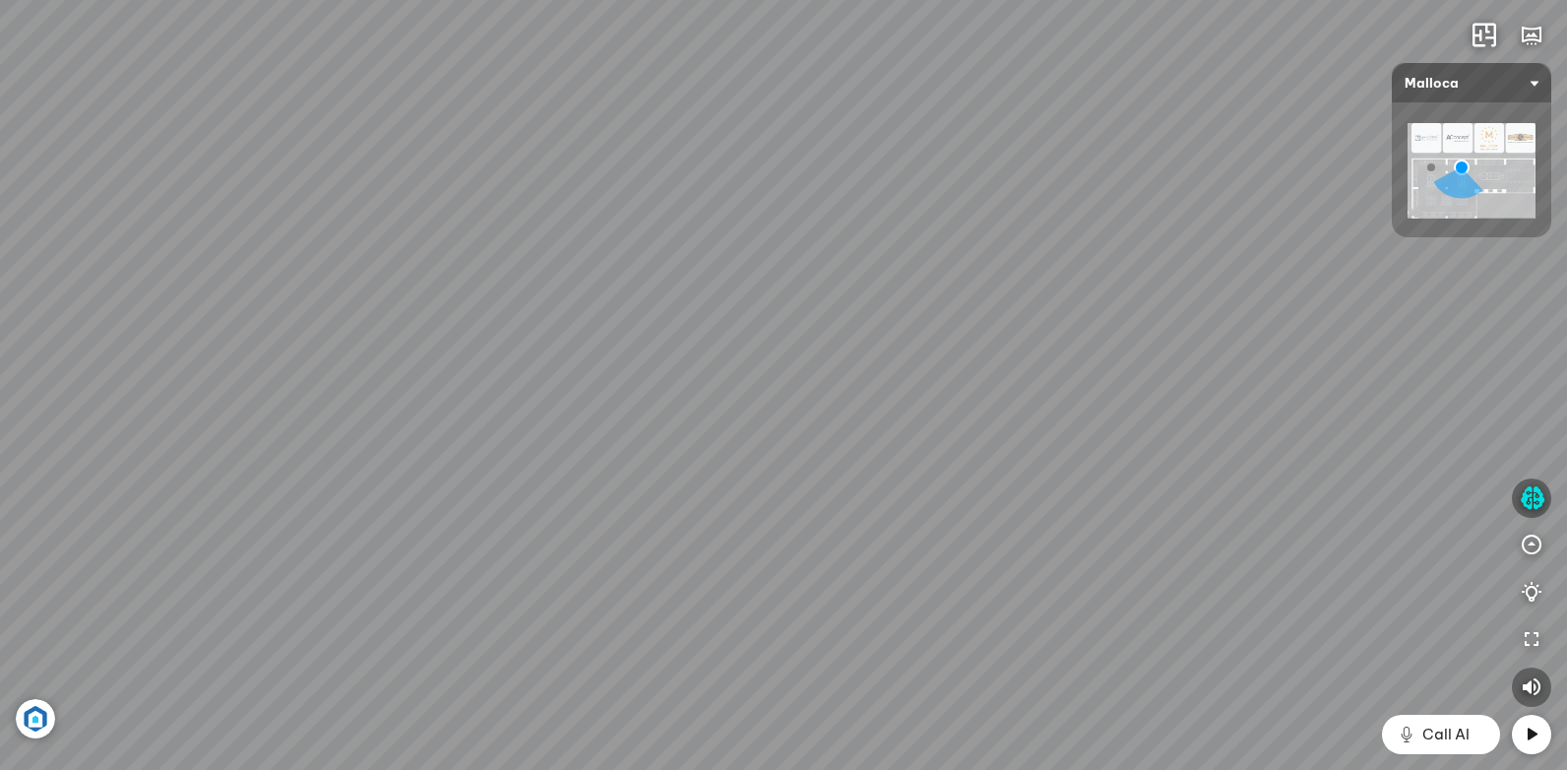
drag, startPoint x: 1057, startPoint y: 437, endPoint x: 1035, endPoint y: 206, distance: 232.3
click at [1035, 206] on div "Chậu rửa chén hai hộc bán thủ công Malloca MS 610T 9.460.000 VND Máy hút khói k…" at bounding box center [783, 385] width 1567 height 770
drag, startPoint x: 1206, startPoint y: 466, endPoint x: 805, endPoint y: 512, distance: 403.1
click at [673, 655] on div "Chậu rửa chén hai hộc bán thủ công Malloca MS 610T 9.460.000 VND Máy hút khói k…" at bounding box center [783, 385] width 1567 height 770
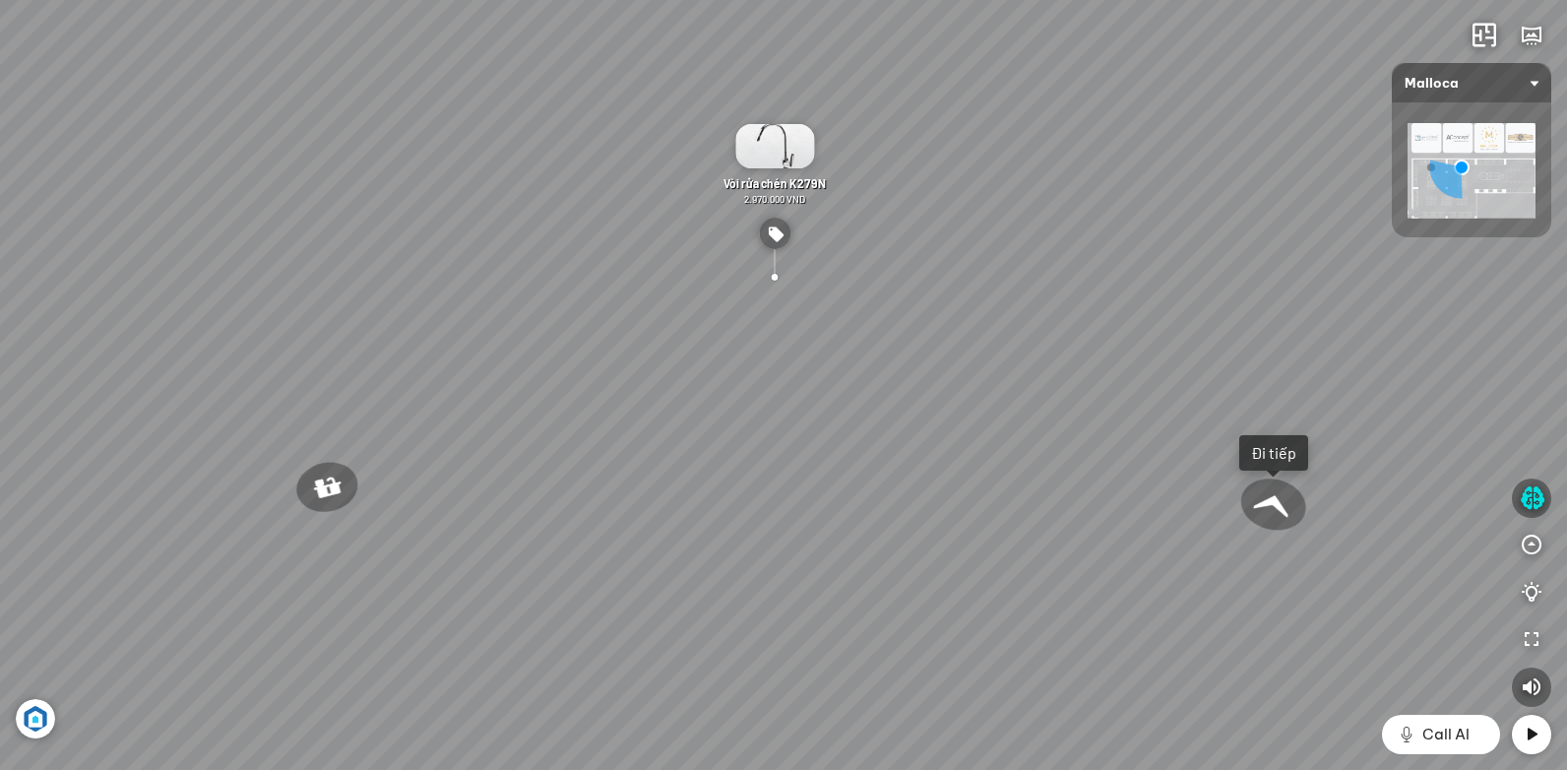
drag, startPoint x: 842, startPoint y: 405, endPoint x: 901, endPoint y: 642, distance: 243.2
click at [901, 642] on div "Chậu rửa chén hai hộc bán thủ công Malloca MS 610T 9.460.000 VND Máy hút khói k…" at bounding box center [783, 385] width 1567 height 770
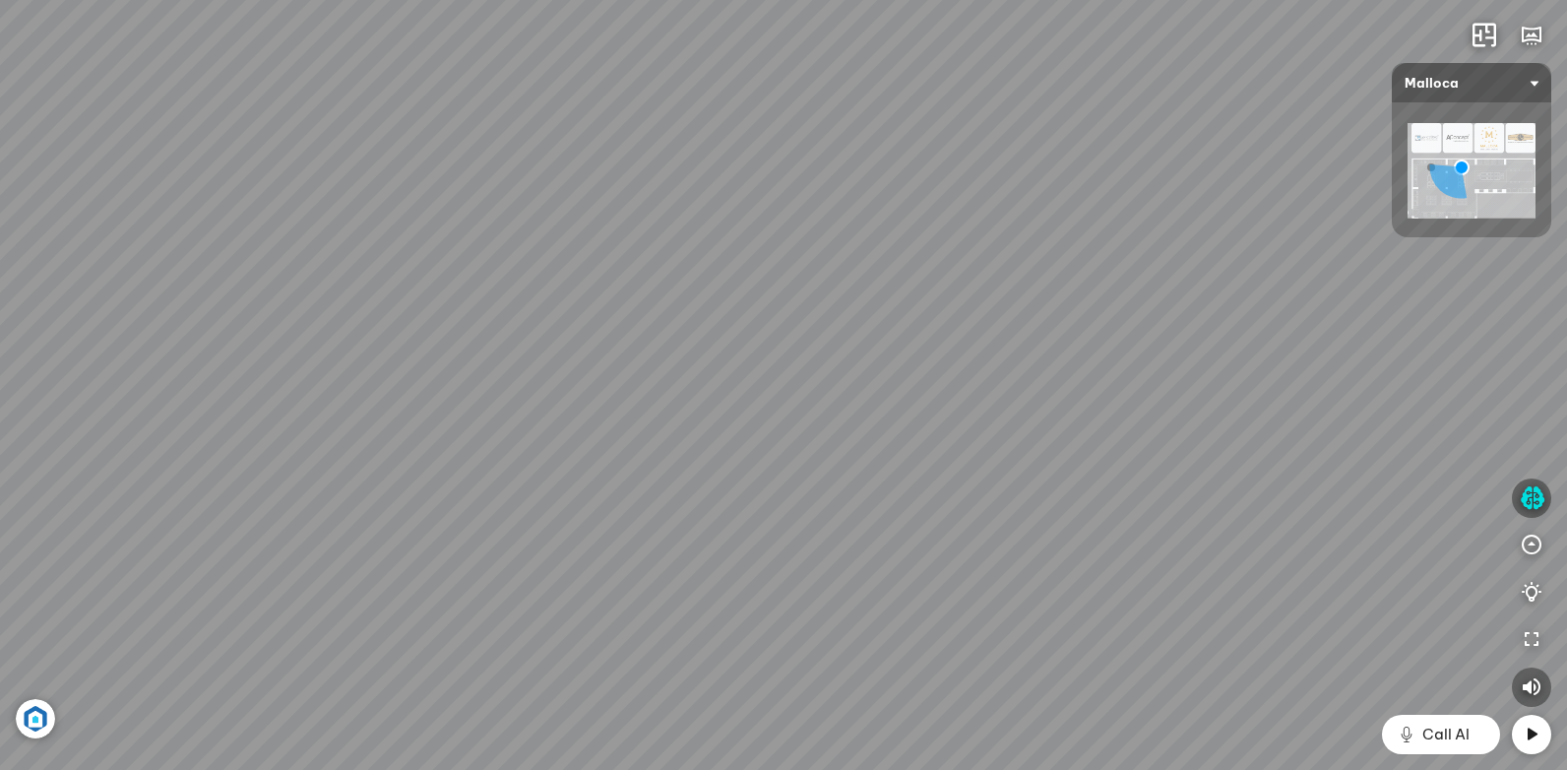
drag, startPoint x: 703, startPoint y: 509, endPoint x: 843, endPoint y: 522, distance: 141.3
click at [841, 523] on div "Chậu rửa chén hai hộc bán thủ công Malloca MS 610T 9.460.000 VND Máy hút khói k…" at bounding box center [783, 385] width 1567 height 770
drag, startPoint x: 789, startPoint y: 514, endPoint x: 868, endPoint y: 558, distance: 90.3
click at [868, 558] on div "Chậu rửa chén hai hộc bán thủ công Malloca MS 610T 9.460.000 VND Máy hút khói k…" at bounding box center [783, 385] width 1567 height 770
drag, startPoint x: 972, startPoint y: 595, endPoint x: 521, endPoint y: 422, distance: 483.8
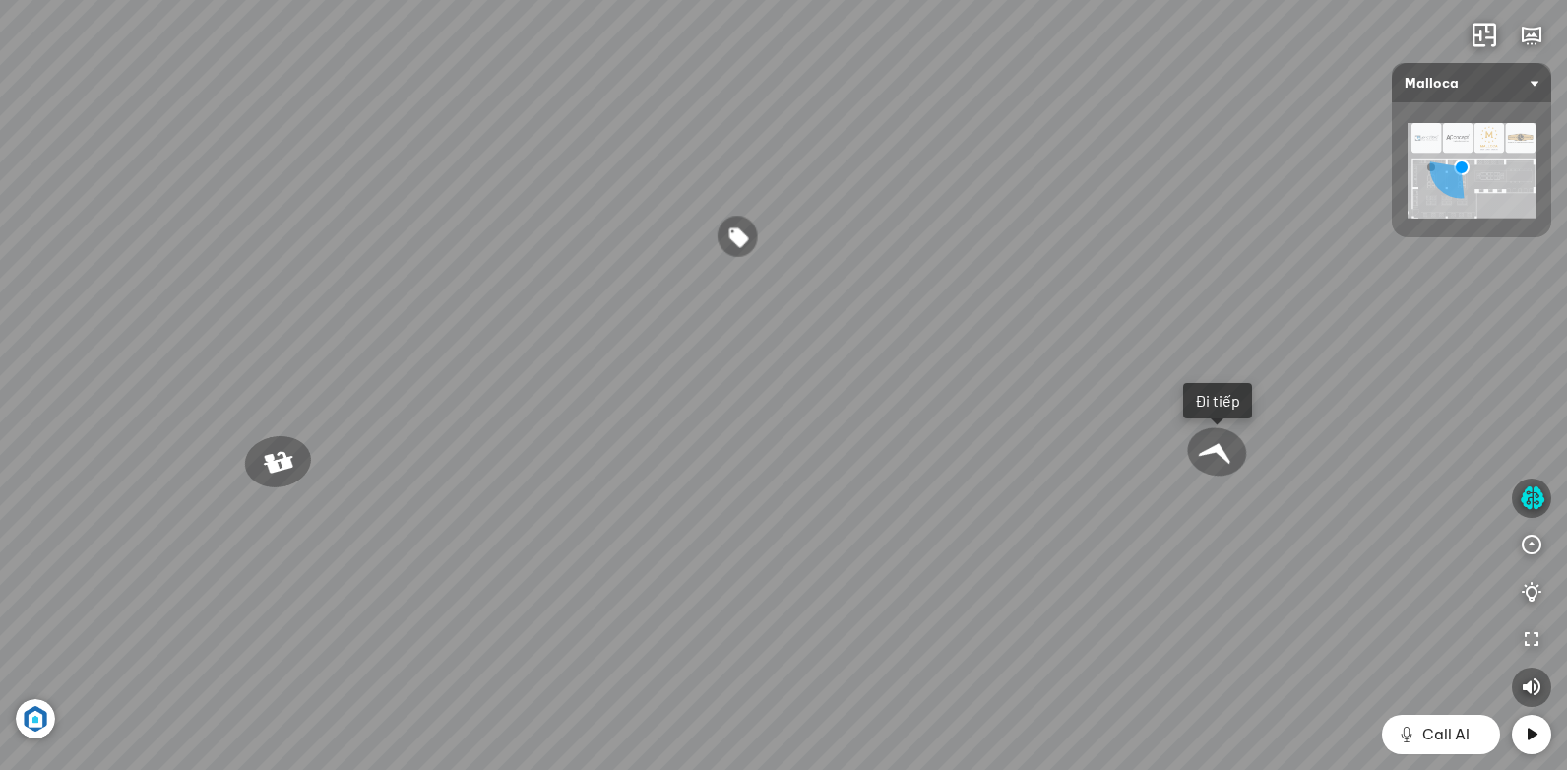
click at [521, 422] on div "Chậu rửa chén hai hộc bán thủ công Malloca MS 610T 9.460.000 VND Máy hút khói k…" at bounding box center [783, 385] width 1567 height 770
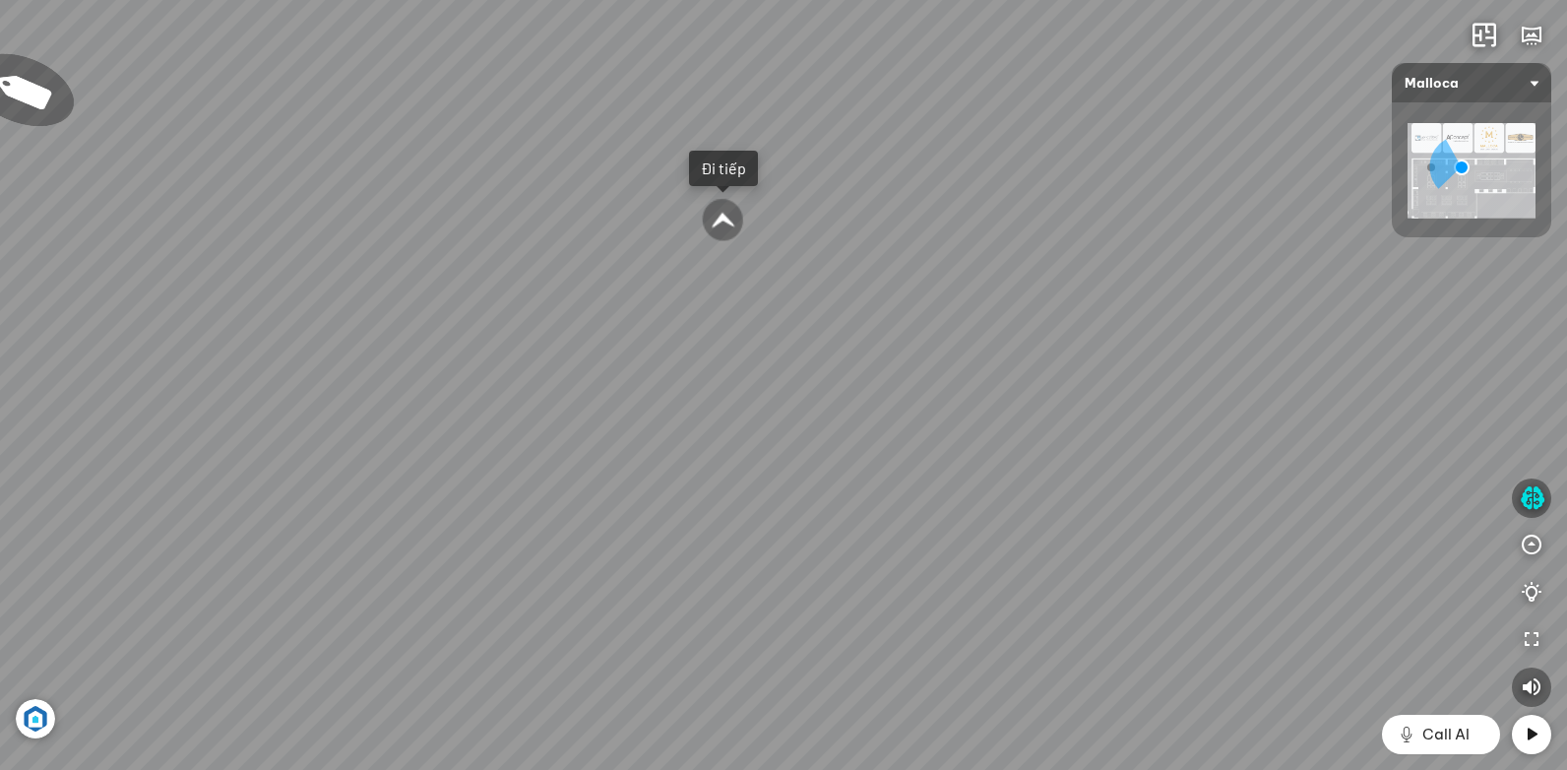
drag, startPoint x: 909, startPoint y: 397, endPoint x: 799, endPoint y: 610, distance: 240.3
click at [799, 610] on div "Chậu rửa chén hai hộc bán thủ công Malloca MS 610T 9.460.000 VND Máy hút khói k…" at bounding box center [783, 385] width 1567 height 770
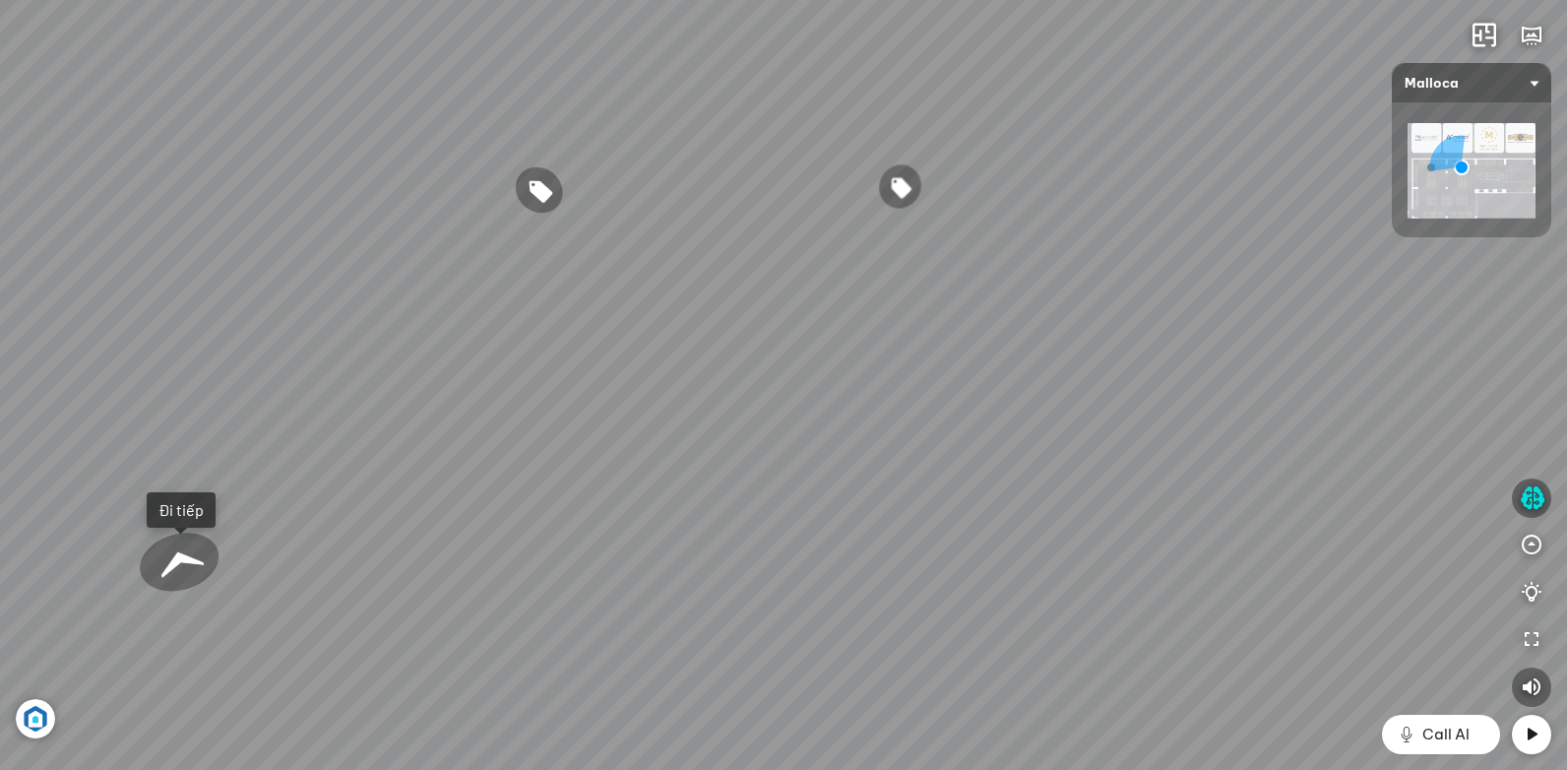
drag, startPoint x: 733, startPoint y: 426, endPoint x: 589, endPoint y: 406, distance: 146.0
click at [601, 404] on div "Chậu rửa chén hai hộc bán thủ công Malloca MS 610T 9.460.000 VND Máy hút khói k…" at bounding box center [783, 385] width 1567 height 770
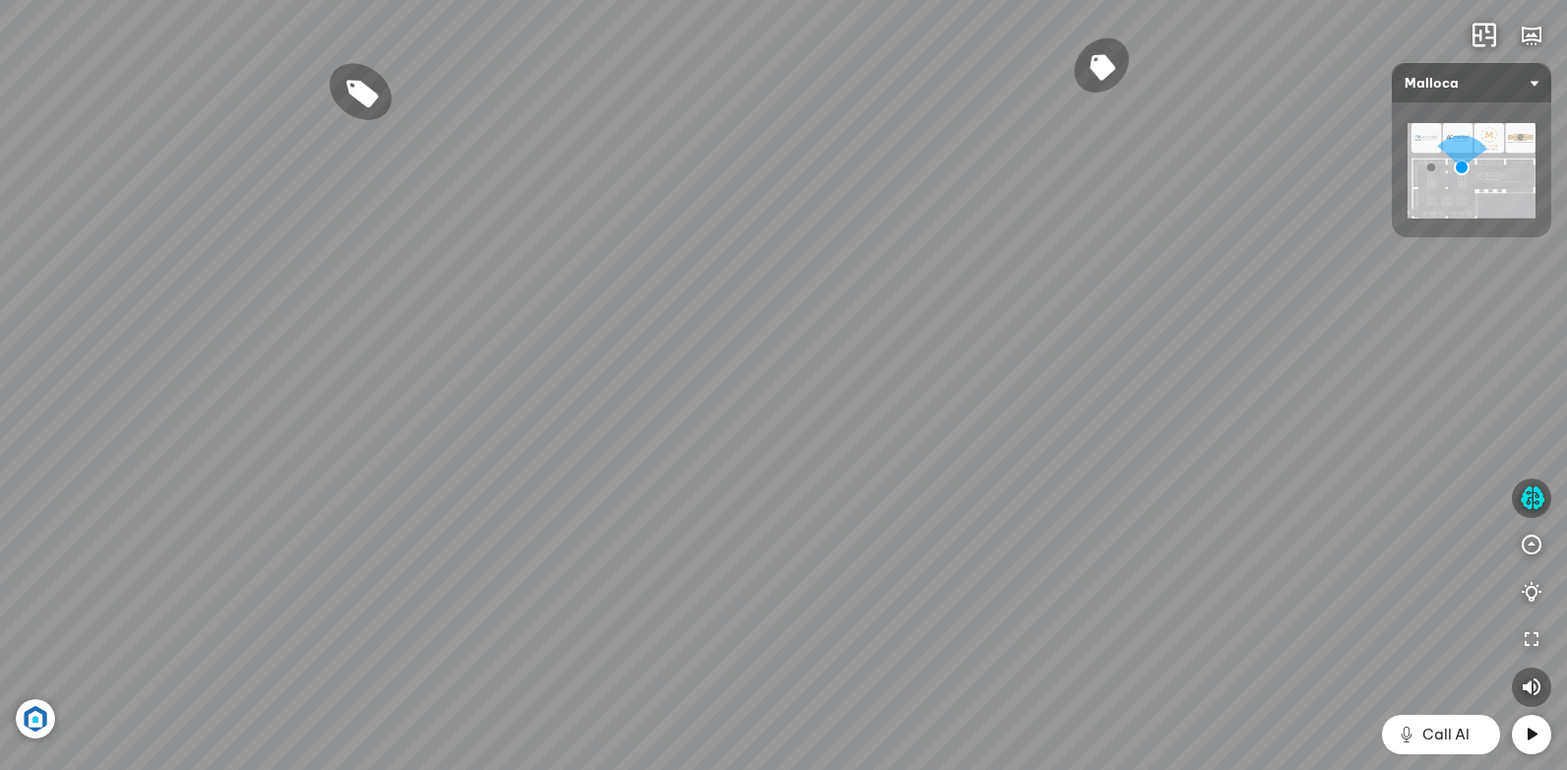
drag, startPoint x: 1155, startPoint y: 394, endPoint x: 983, endPoint y: 510, distance: 207.7
click at [998, 508] on div "Chậu rửa chén hai hộc bán thủ công Malloca MS 610T 9.460.000 VND Máy hút khói k…" at bounding box center [783, 385] width 1567 height 770
drag, startPoint x: 1070, startPoint y: 450, endPoint x: 746, endPoint y: 442, distance: 323.9
click at [922, 451] on div "Chậu rửa chén hai hộc bán thủ công Malloca MS 610T 9.460.000 VND Máy hút khói k…" at bounding box center [783, 385] width 1567 height 770
drag, startPoint x: 1117, startPoint y: 505, endPoint x: 999, endPoint y: 504, distance: 118.1
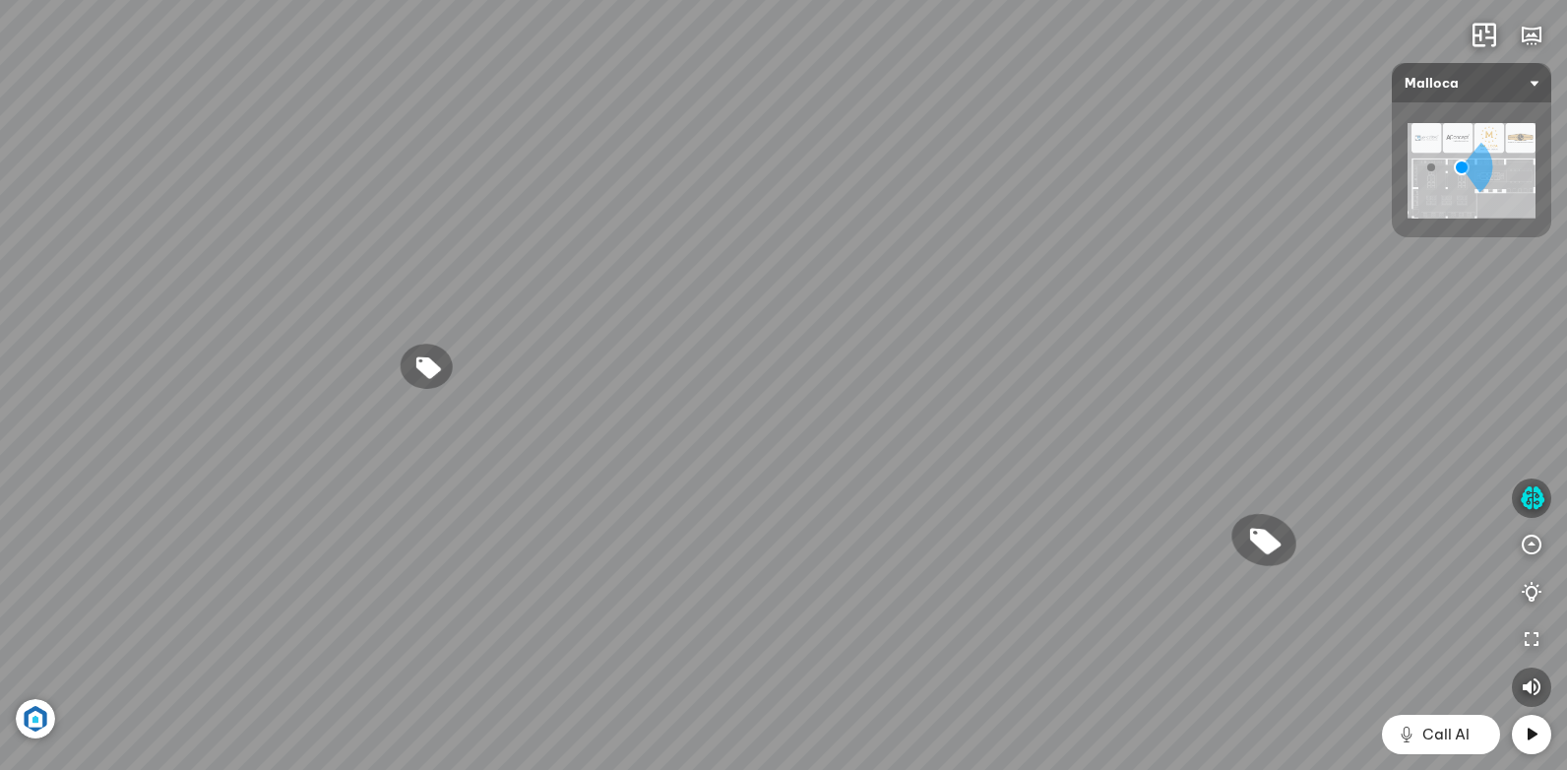
click at [1048, 505] on div "Chậu rửa chén hai hộc bán thủ công Malloca MS 610T 9.460.000 VND Máy hút khói k…" at bounding box center [783, 385] width 1567 height 770
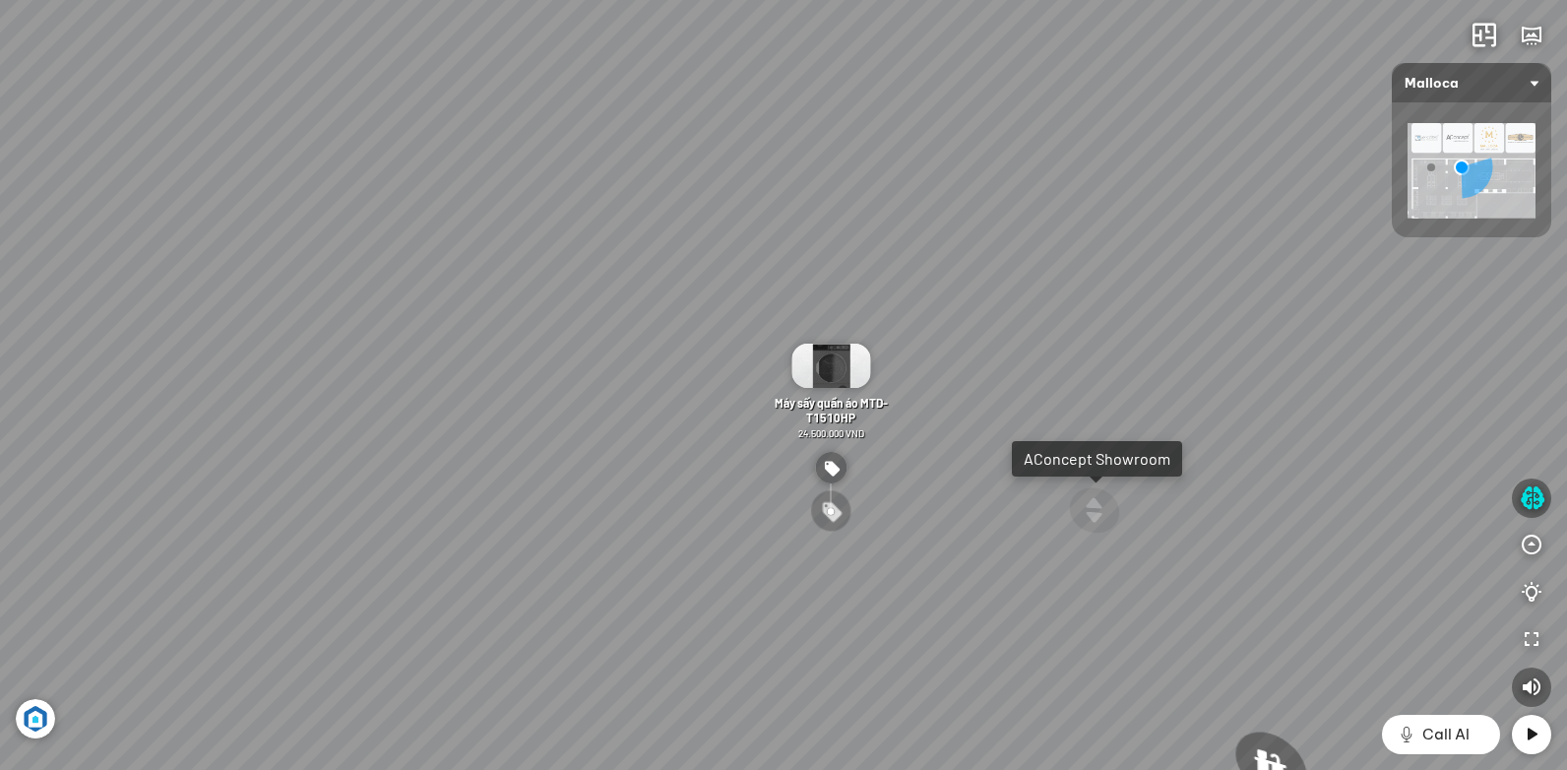
drag, startPoint x: 1223, startPoint y: 474, endPoint x: 925, endPoint y: 466, distance: 298.3
click at [1057, 469] on div "Chậu rửa chén hai hộc bán thủ công Malloca MS 610T 9.460.000 VND Máy hút khói k…" at bounding box center [783, 385] width 1567 height 770
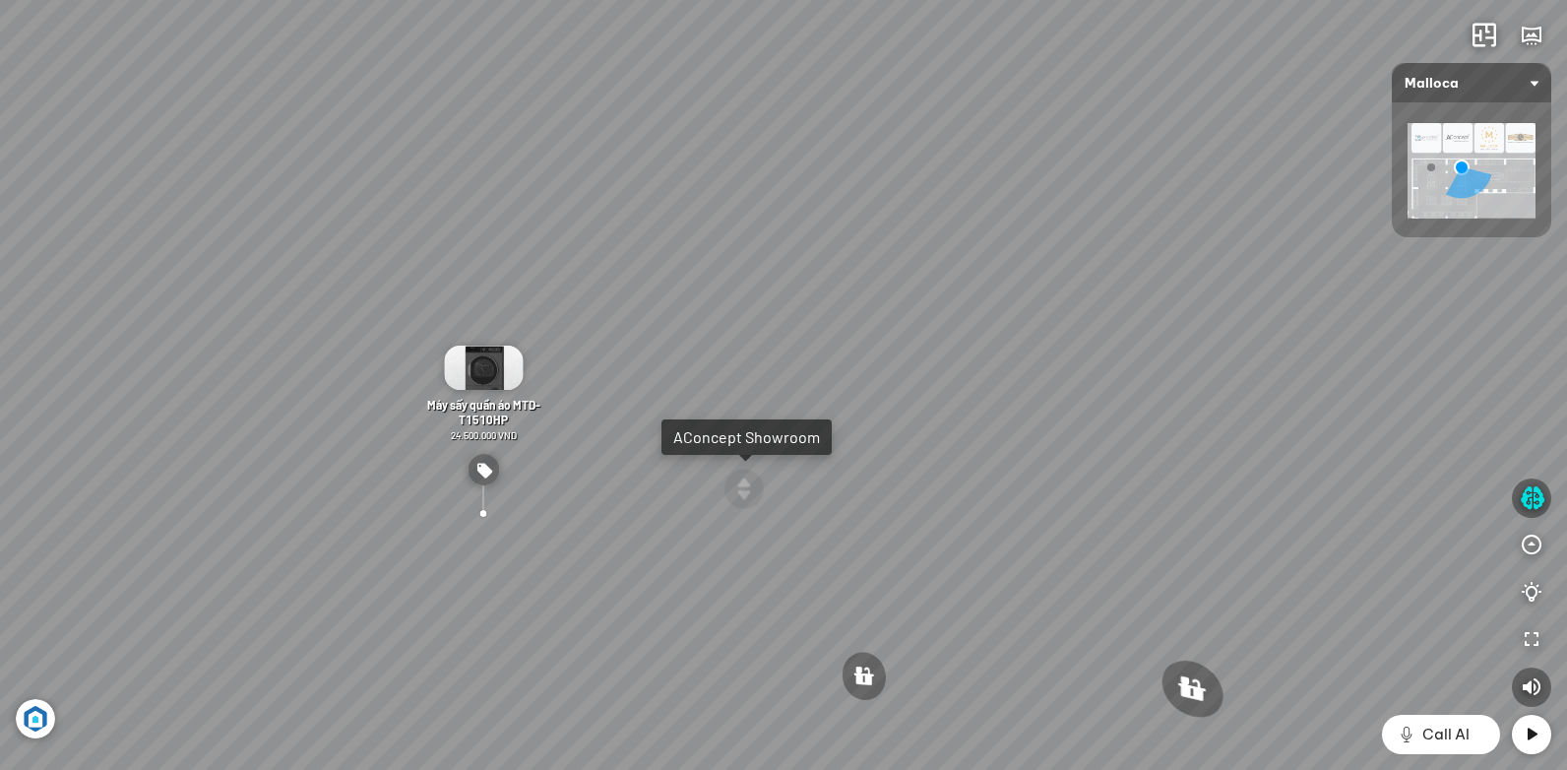
drag, startPoint x: 1168, startPoint y: 466, endPoint x: 784, endPoint y: 432, distance: 385.3
click at [931, 451] on div "Chậu rửa chén hai hộc bán thủ công Malloca MS 610T 9.460.000 VND Máy hút khói k…" at bounding box center [783, 385] width 1567 height 770
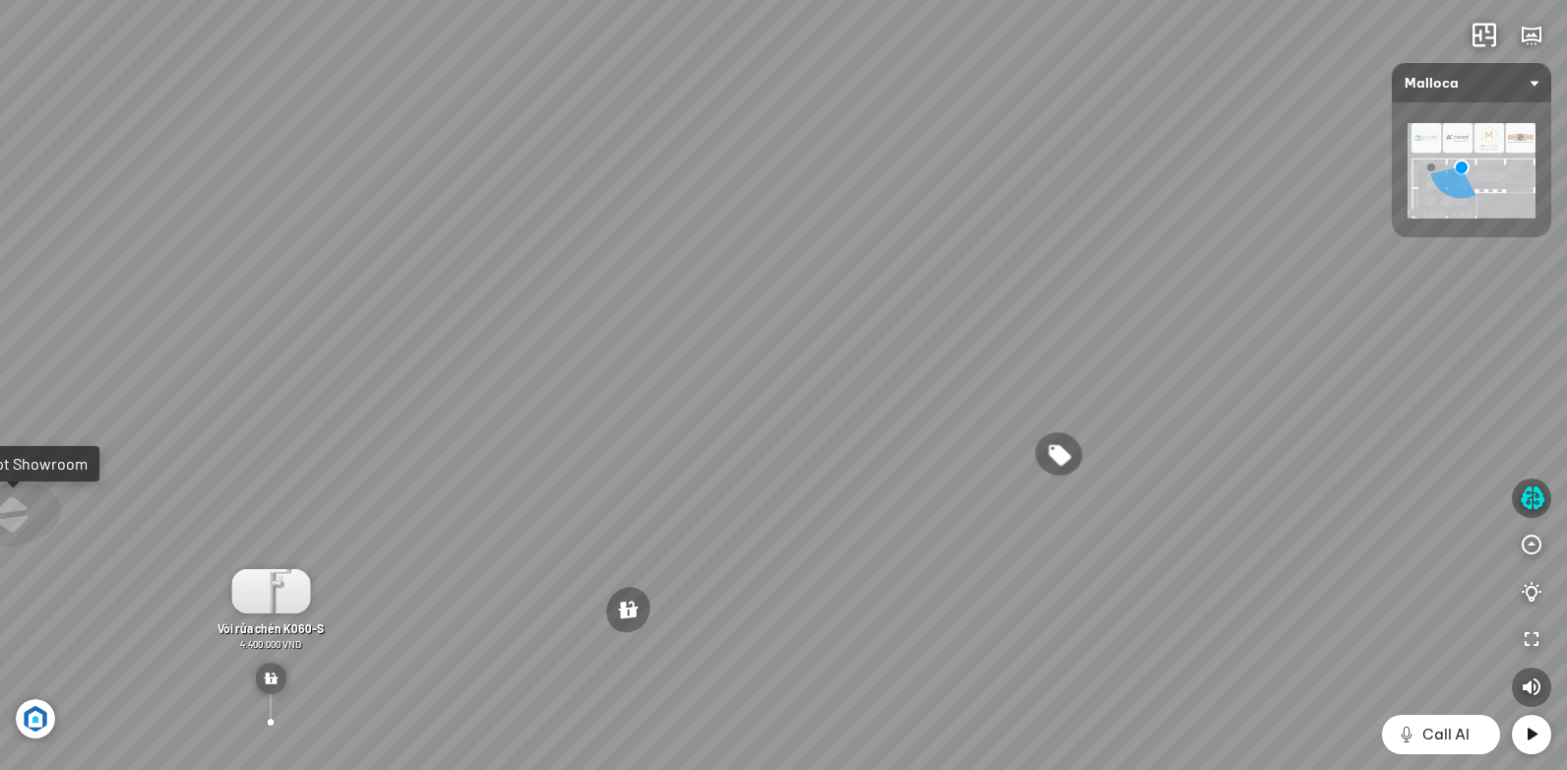
drag, startPoint x: 1123, startPoint y: 535, endPoint x: 696, endPoint y: 469, distance: 432.2
click at [849, 493] on div "Chậu rửa chén hai hộc bán thủ công Malloca MS 610T 9.460.000 VND Máy hút khói k…" at bounding box center [783, 385] width 1567 height 770
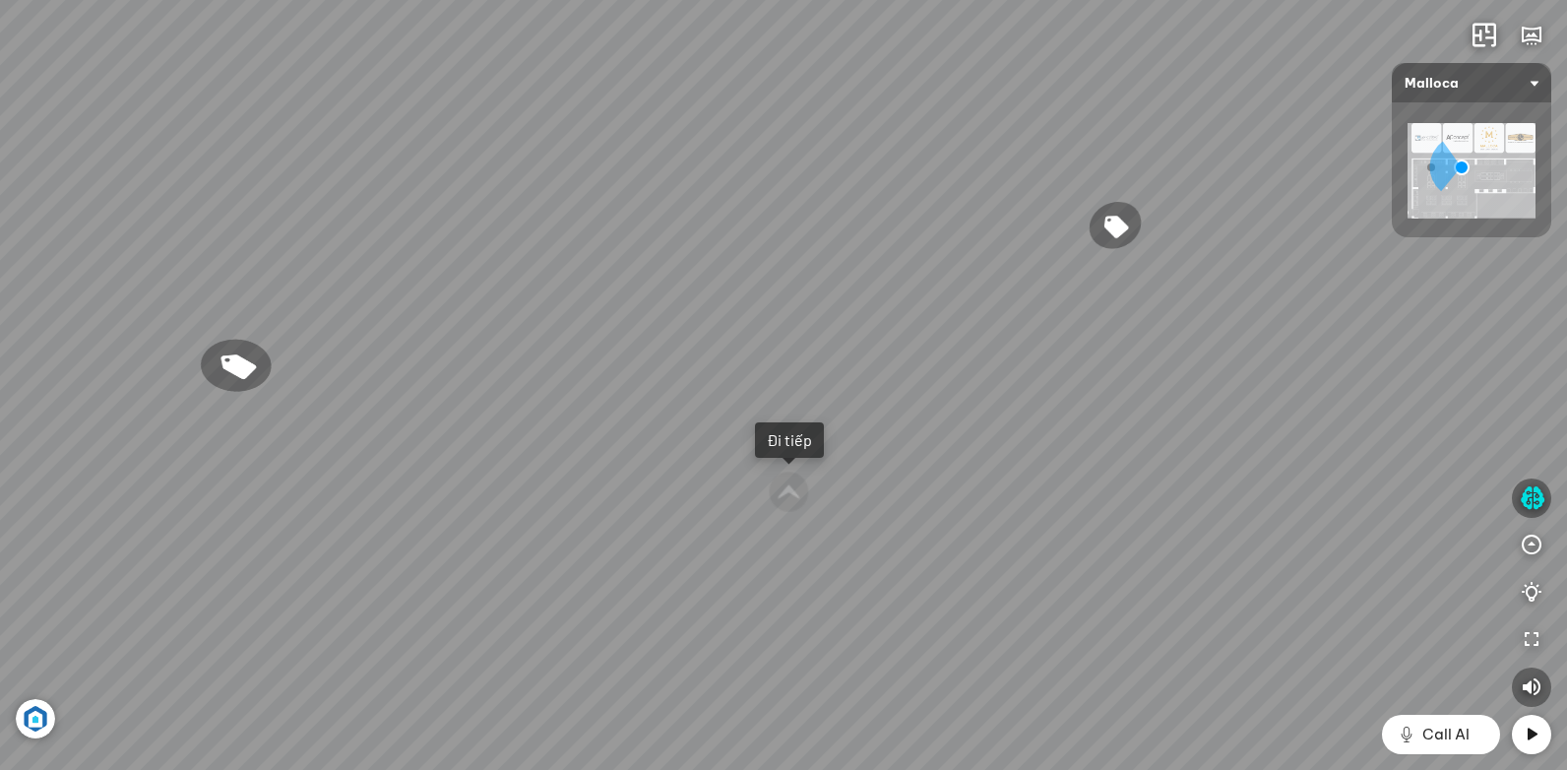
drag, startPoint x: 977, startPoint y: 403, endPoint x: 789, endPoint y: 558, distance: 244.0
click at [804, 557] on div "Chậu rửa chén hai hộc bán thủ công Malloca MS 610T 9.460.000 VND Máy hút khói k…" at bounding box center [783, 385] width 1567 height 770
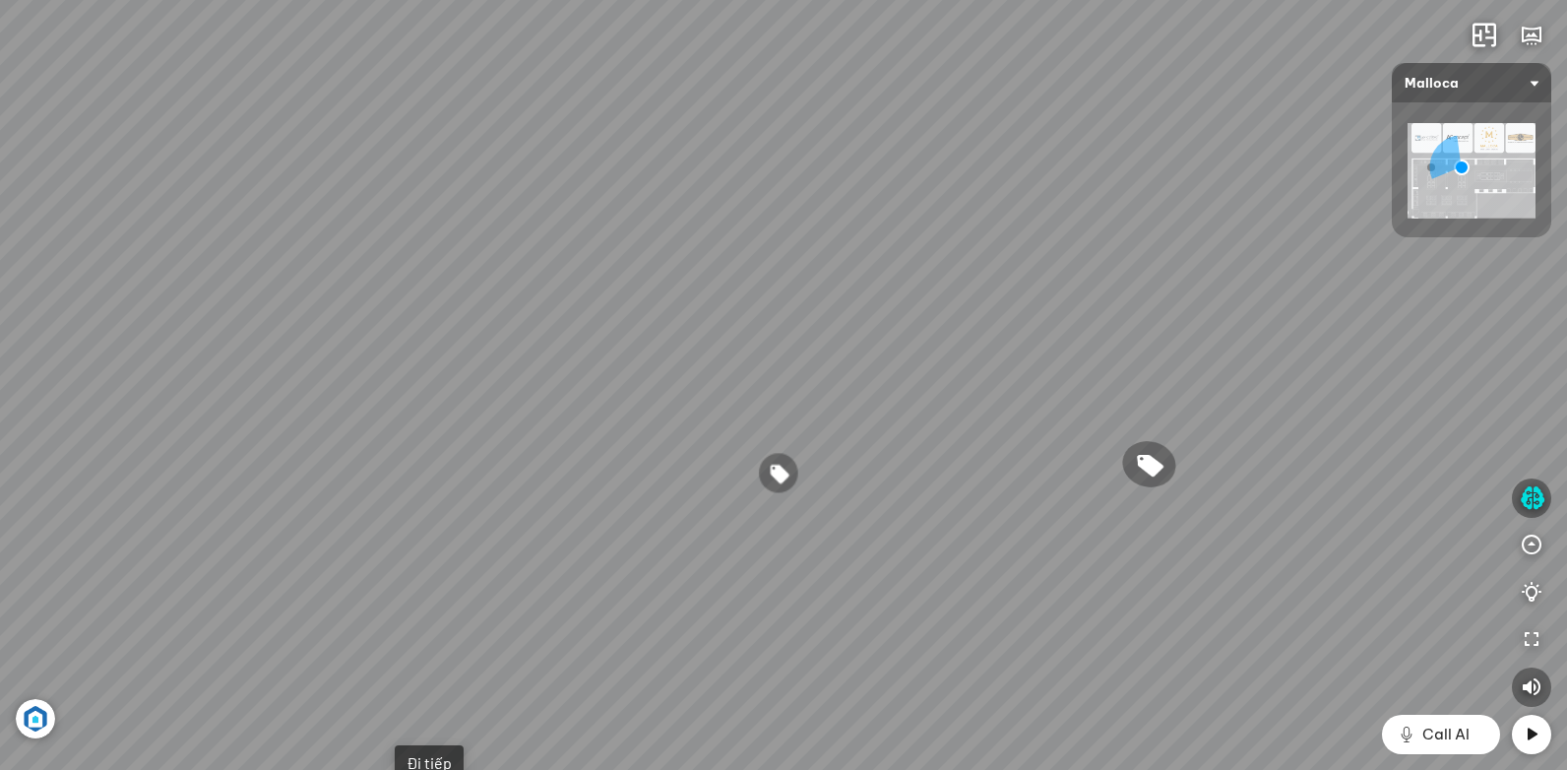
drag, startPoint x: 1134, startPoint y: 502, endPoint x: 689, endPoint y: 444, distance: 448.6
click at [849, 476] on div "Chậu rửa chén hai hộc bán thủ công Malloca MS 610T 9.460.000 VND Máy hút khói k…" at bounding box center [783, 385] width 1567 height 770
drag, startPoint x: 1041, startPoint y: 545, endPoint x: 546, endPoint y: 350, distance: 532.0
click at [728, 415] on div "Chậu rửa chén hai hộc bán thủ công Malloca MS 610T 9.460.000 VND Máy hút khói k…" at bounding box center [783, 385] width 1567 height 770
drag, startPoint x: 1024, startPoint y: 381, endPoint x: 636, endPoint y: 507, distance: 407.7
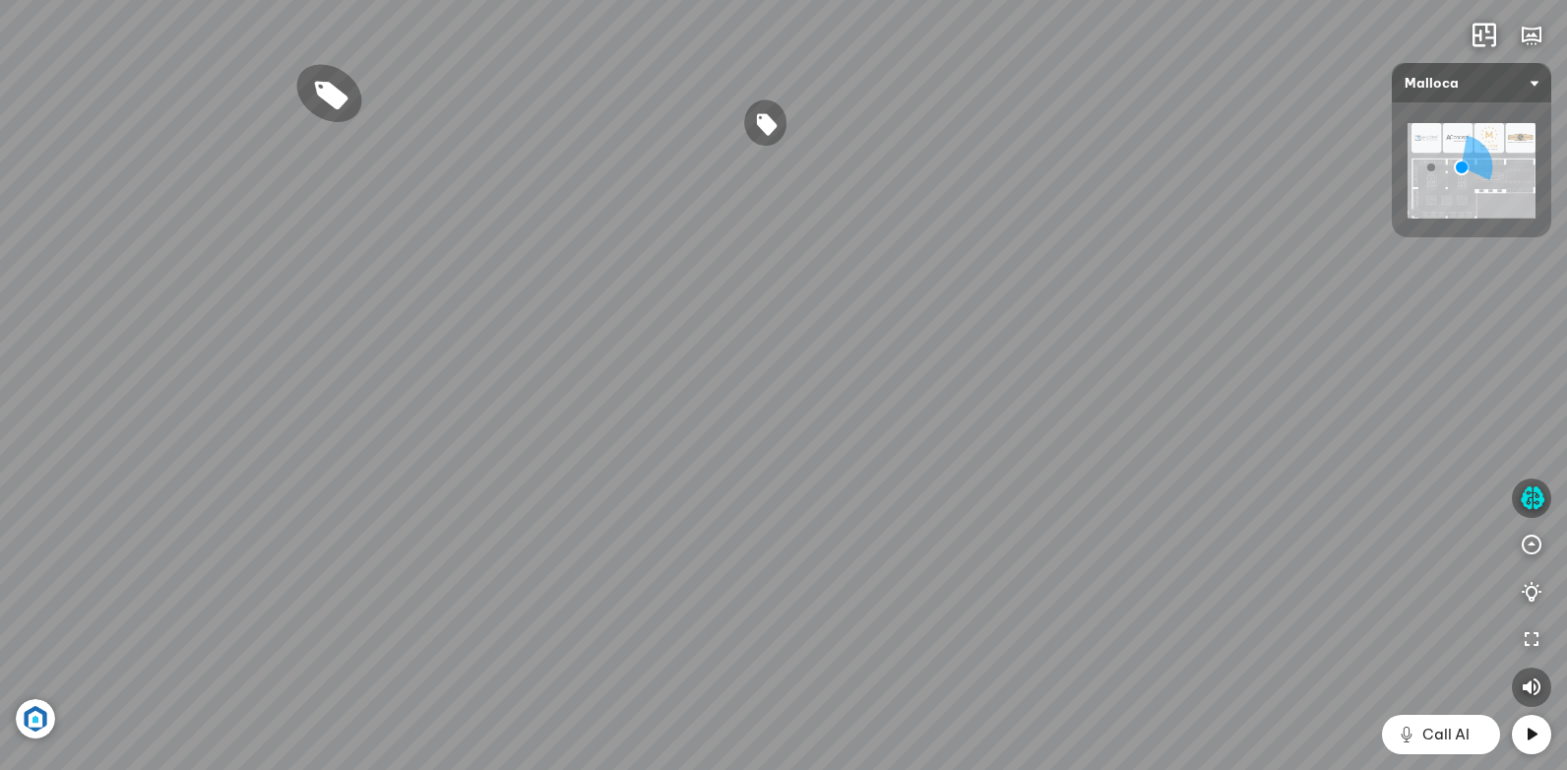
click at [687, 501] on div "Chậu rửa chén hai hộc bán thủ công Malloca MS 610T 9.460.000 VND Máy hút khói k…" at bounding box center [783, 385] width 1567 height 770
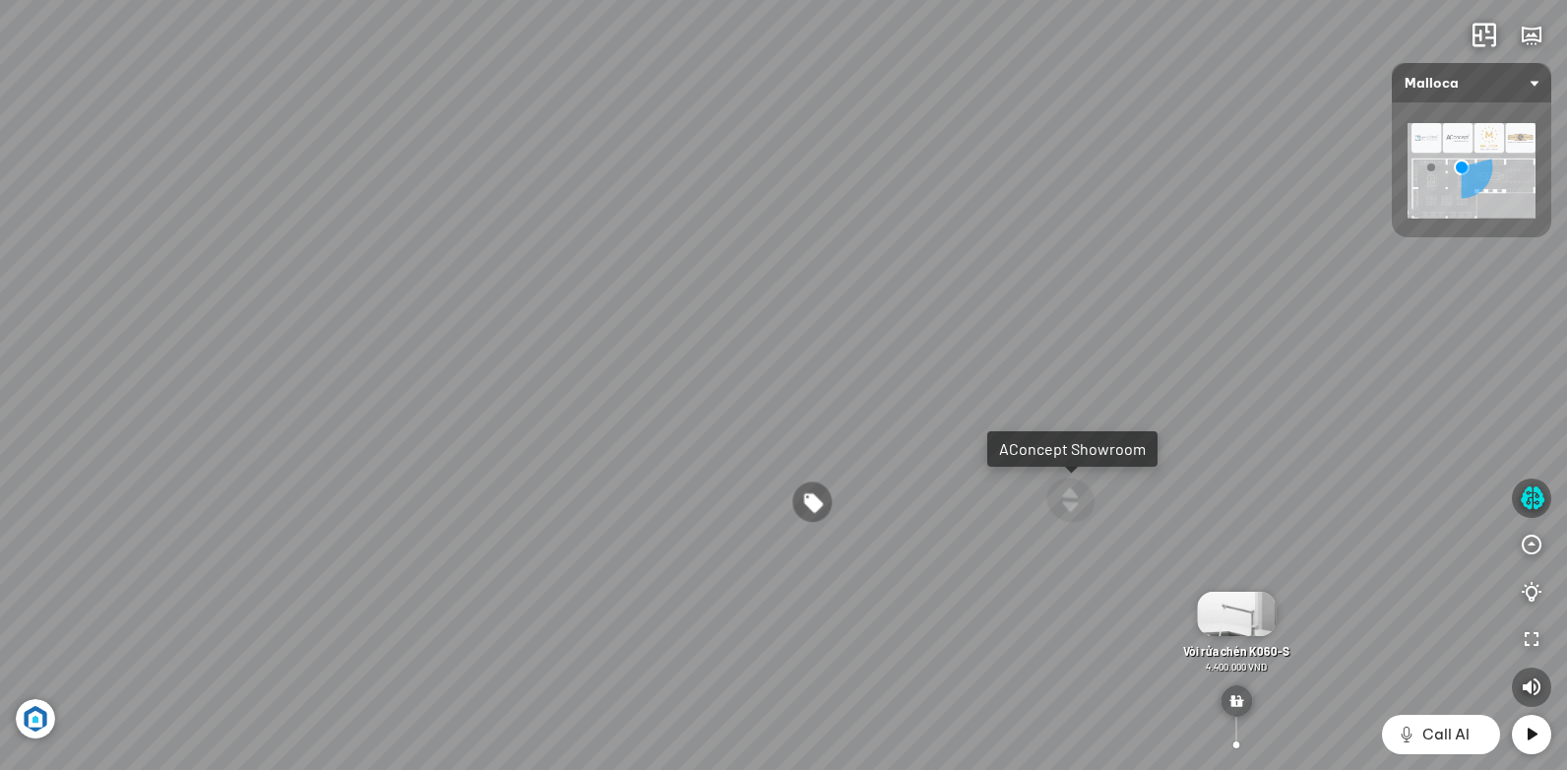
click at [822, 417] on div "Chậu rửa chén hai hộc bán thủ công Malloca MS 610T 9.460.000 VND Máy hút khói k…" at bounding box center [783, 385] width 1567 height 770
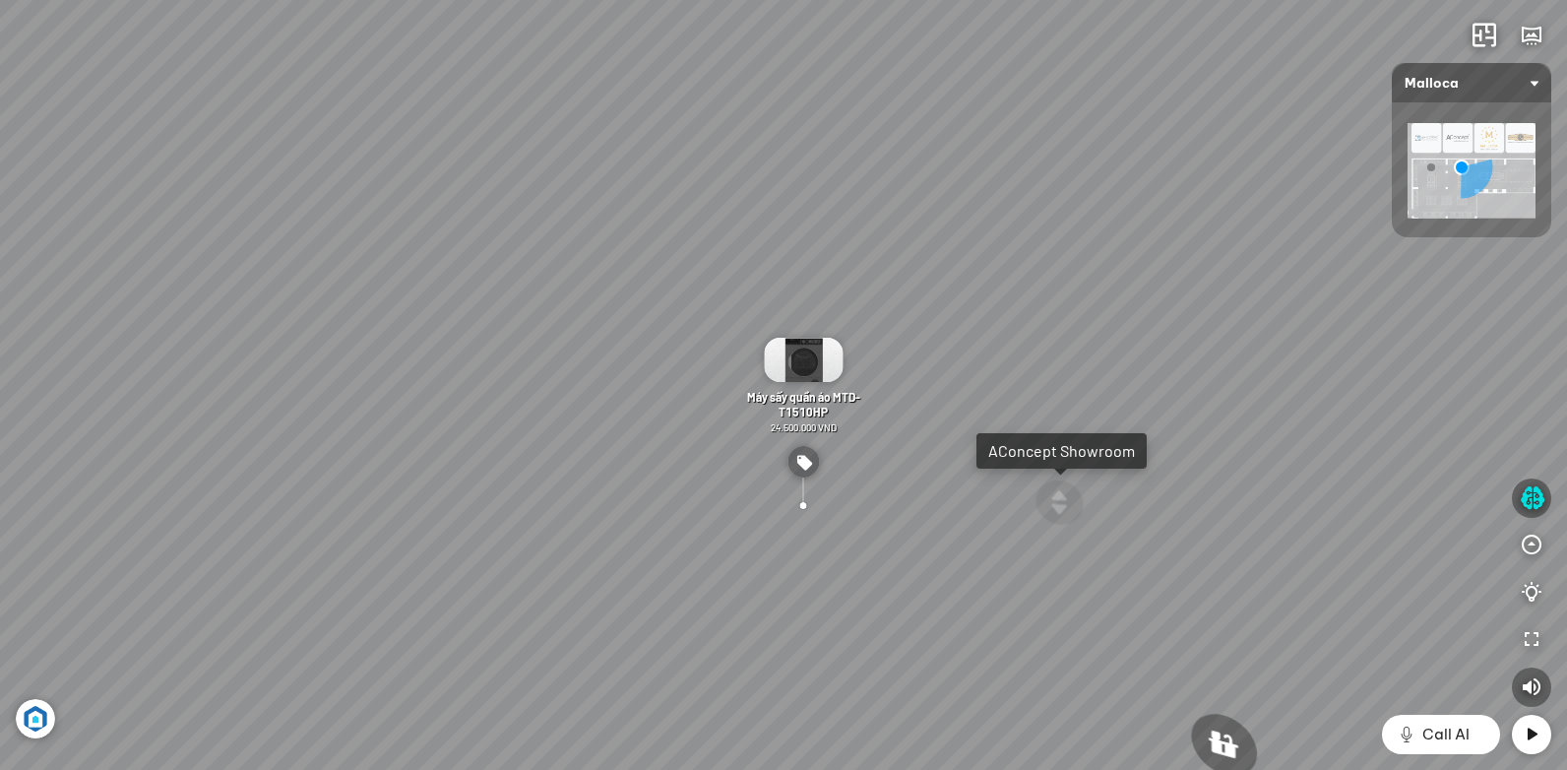
drag, startPoint x: 1069, startPoint y: 459, endPoint x: 746, endPoint y: 451, distance: 322.9
click at [944, 467] on div "Chậu rửa chén hai hộc bán thủ công Malloca MS 610T 9.460.000 VND Máy hút khói k…" at bounding box center [783, 385] width 1567 height 770
drag, startPoint x: 1097, startPoint y: 531, endPoint x: 931, endPoint y: 534, distance: 166.3
click at [978, 534] on div "Chậu rửa chén hai hộc bán thủ công Malloca MS 610T 9.460.000 VND Máy hút khói k…" at bounding box center [783, 385] width 1567 height 770
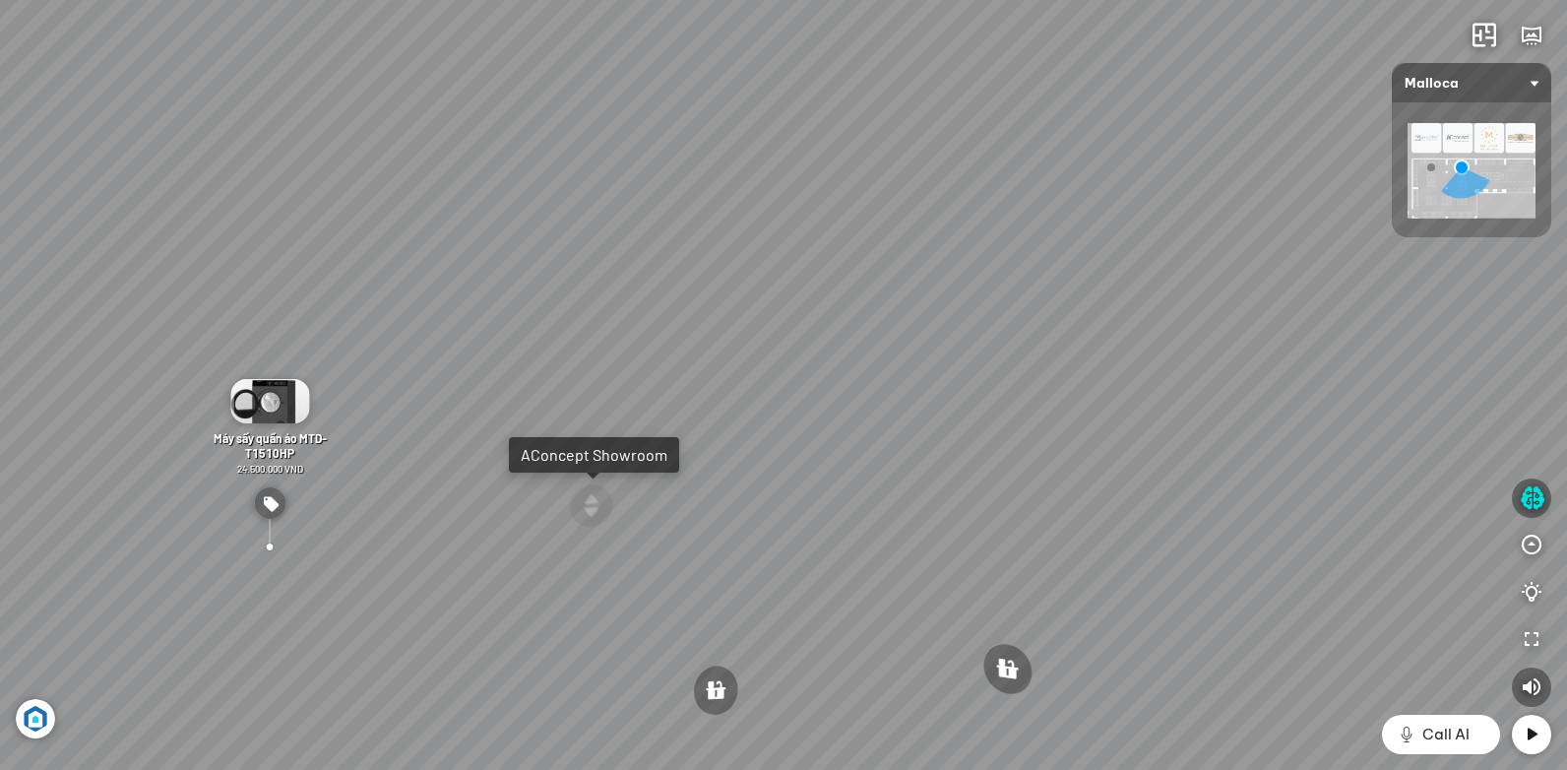
drag, startPoint x: 1088, startPoint y: 504, endPoint x: 849, endPoint y: 499, distance: 239.2
click at [911, 507] on div "Chậu rửa chén hai hộc bán thủ công Malloca MS 610T 9.460.000 VND Máy hút khói k…" at bounding box center [783, 385] width 1567 height 770
